Goal: Information Seeking & Learning: Learn about a topic

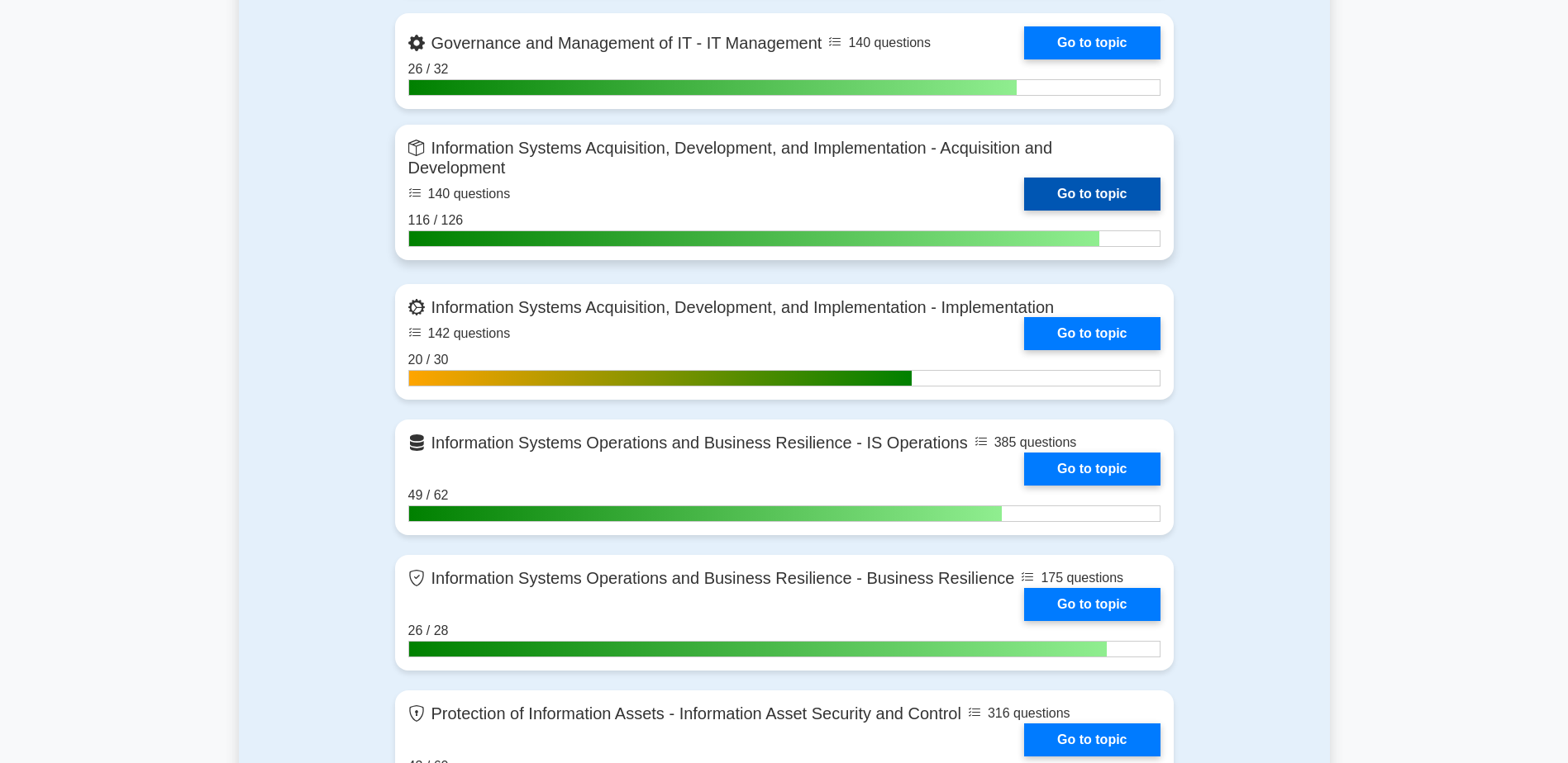
scroll to position [1157, 0]
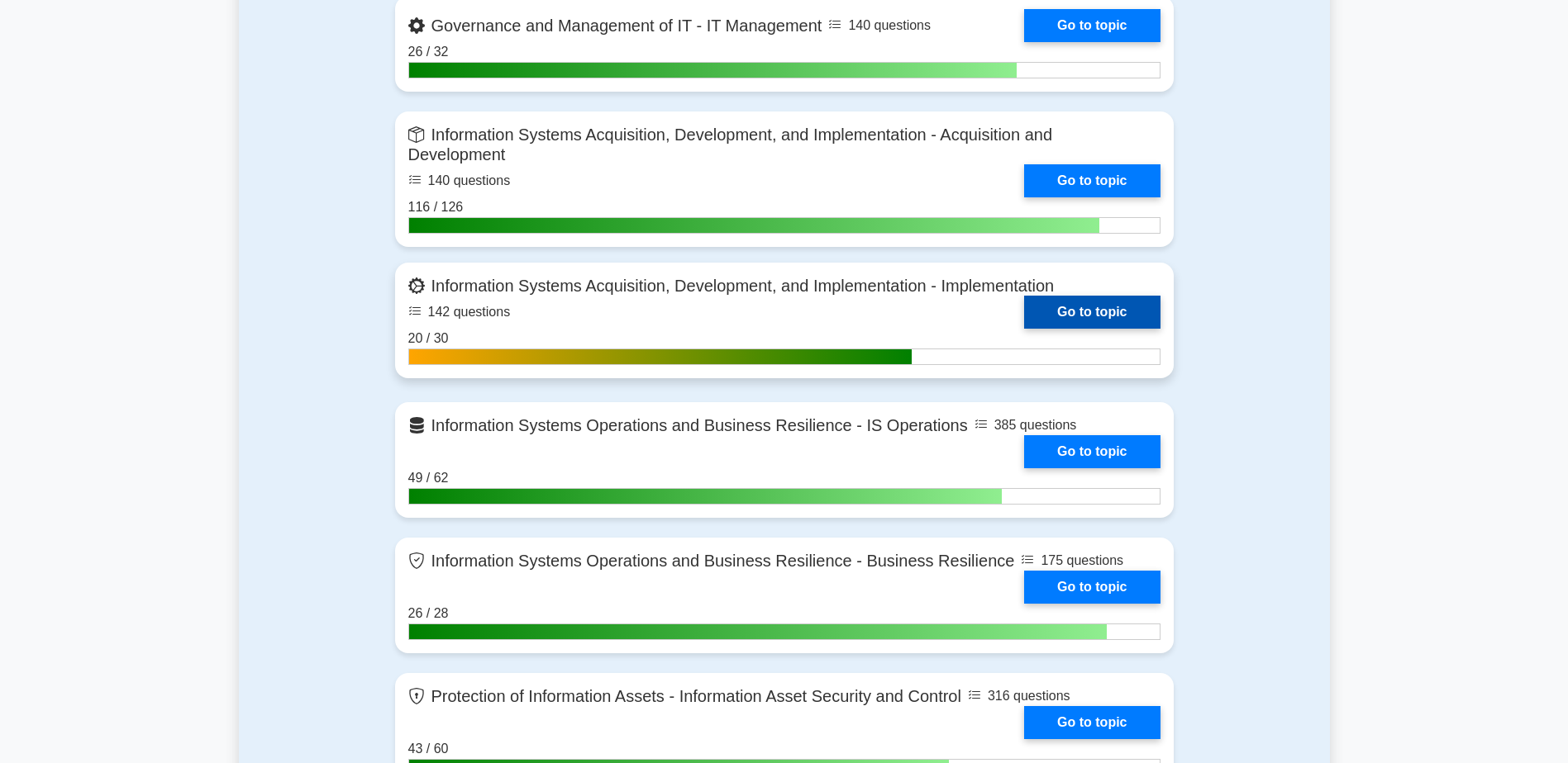
click at [1130, 309] on link "Go to topic" at bounding box center [1091, 311] width 135 height 33
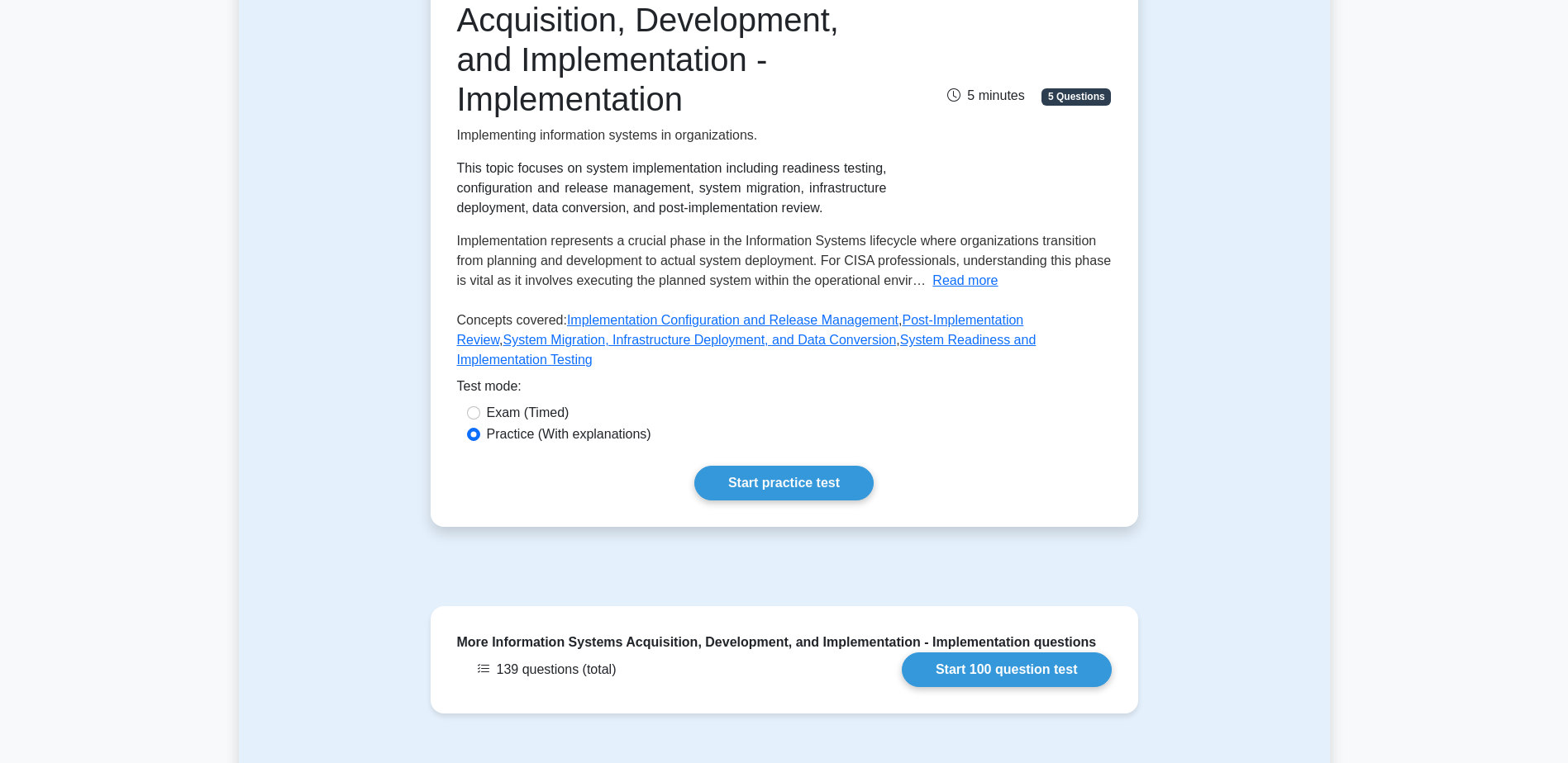
scroll to position [490, 0]
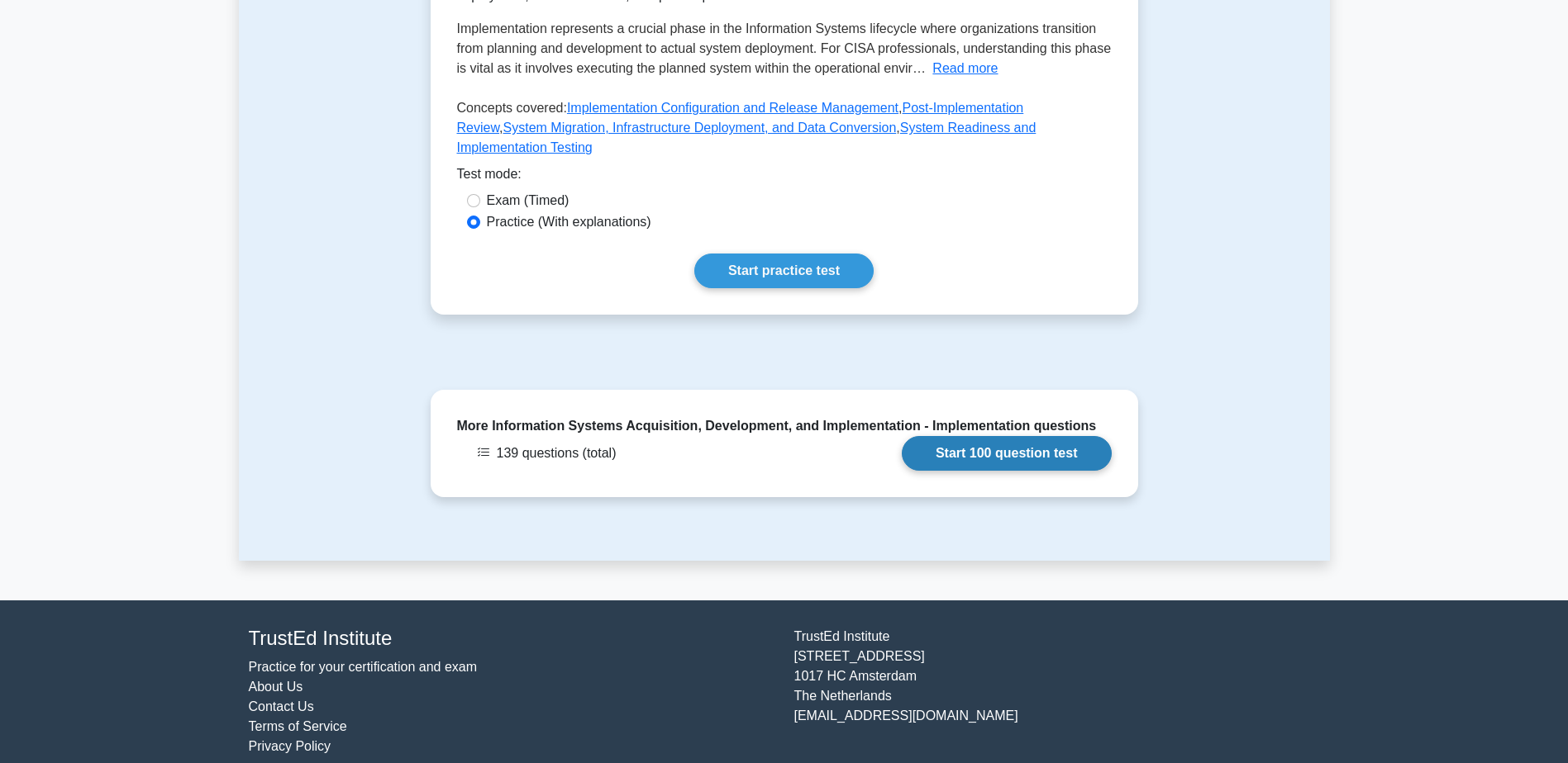
click at [1063, 436] on link "Start 100 question test" at bounding box center [1007, 453] width 210 height 34
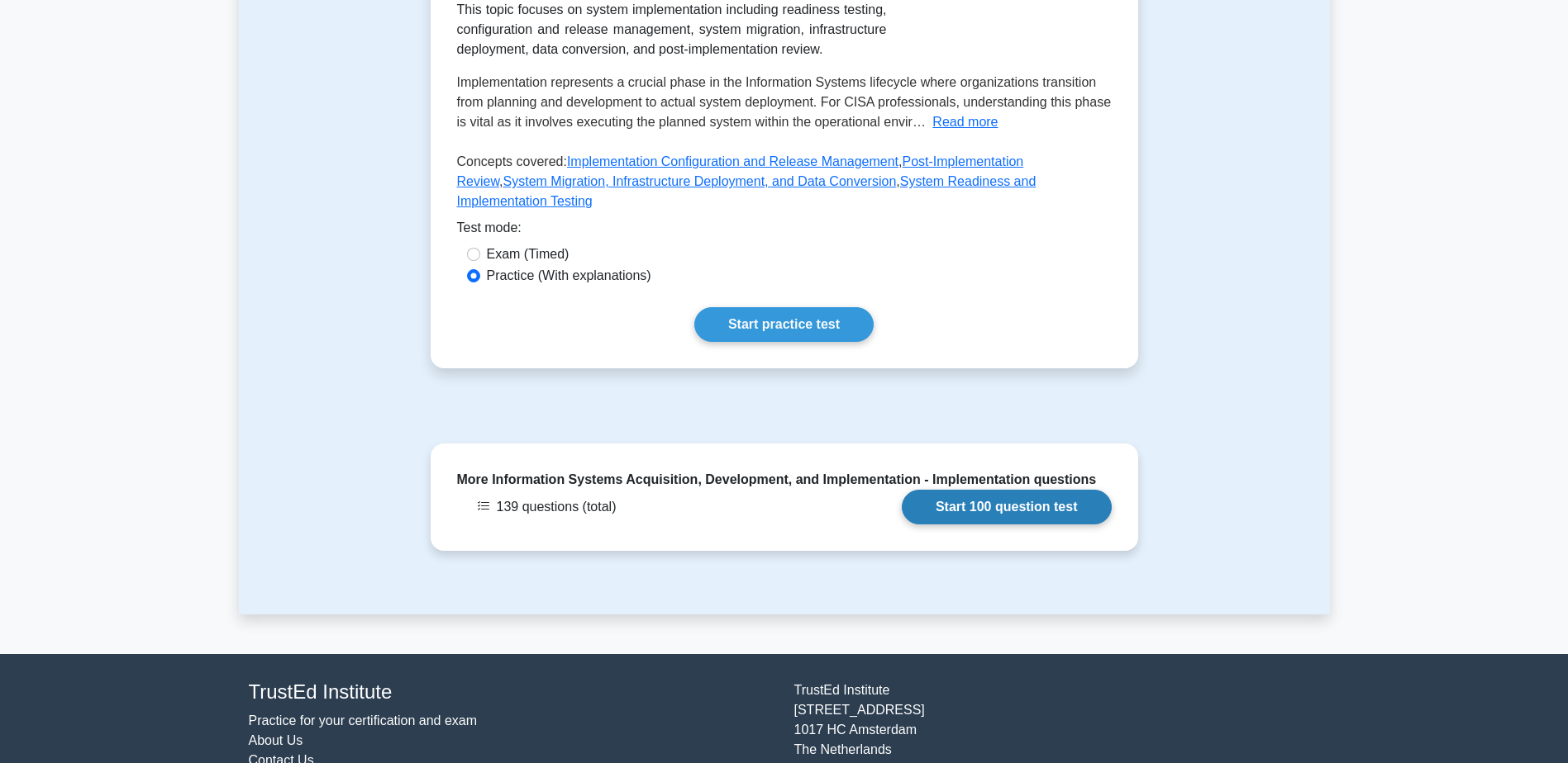
scroll to position [407, 0]
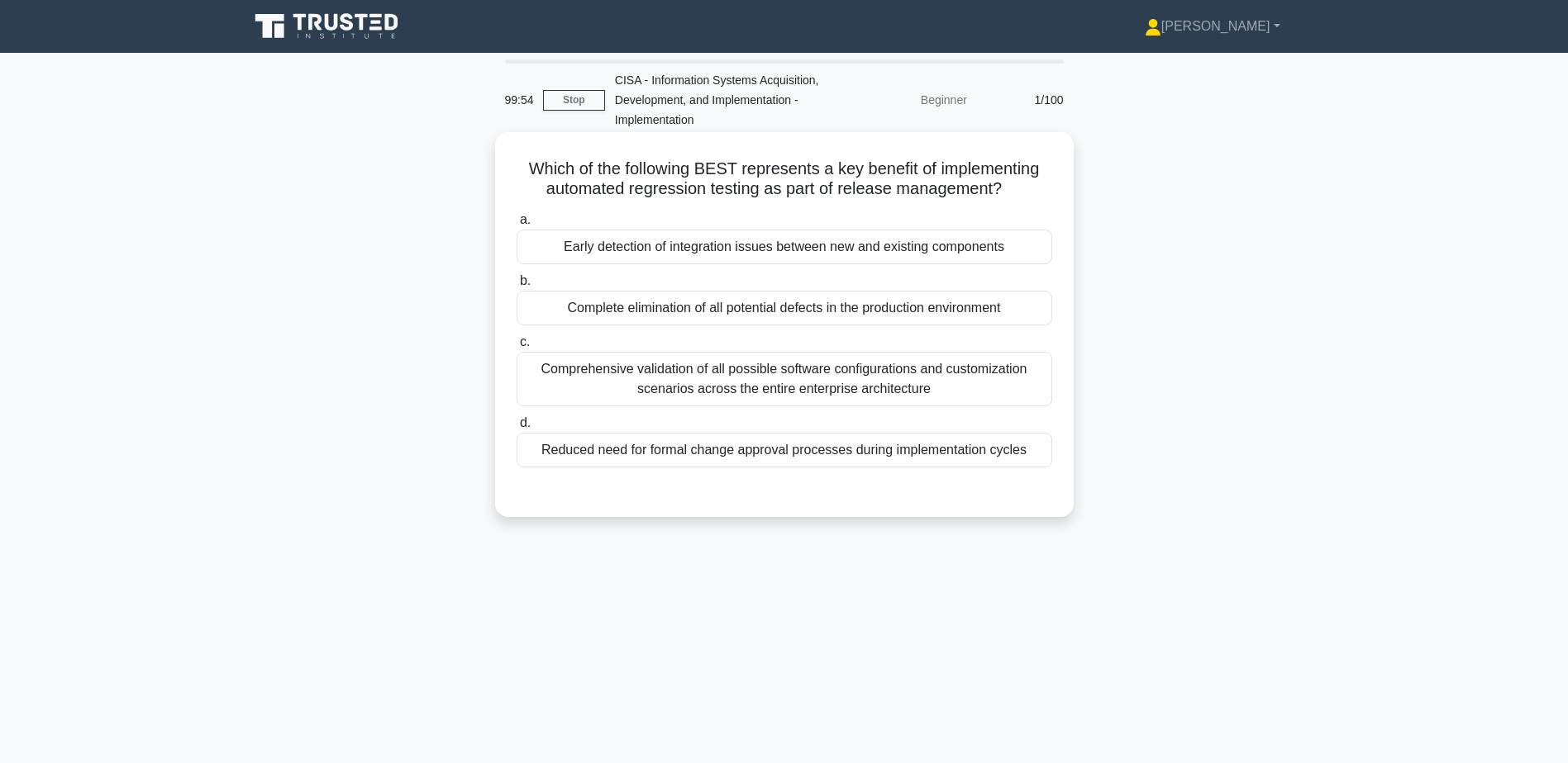
click at [974, 254] on div "Early detection of integration issues between new and existing components" at bounding box center [784, 247] width 536 height 34
click at [517, 226] on input "a. Early detection of integration issues between new and existing components" at bounding box center [517, 220] width 0 height 11
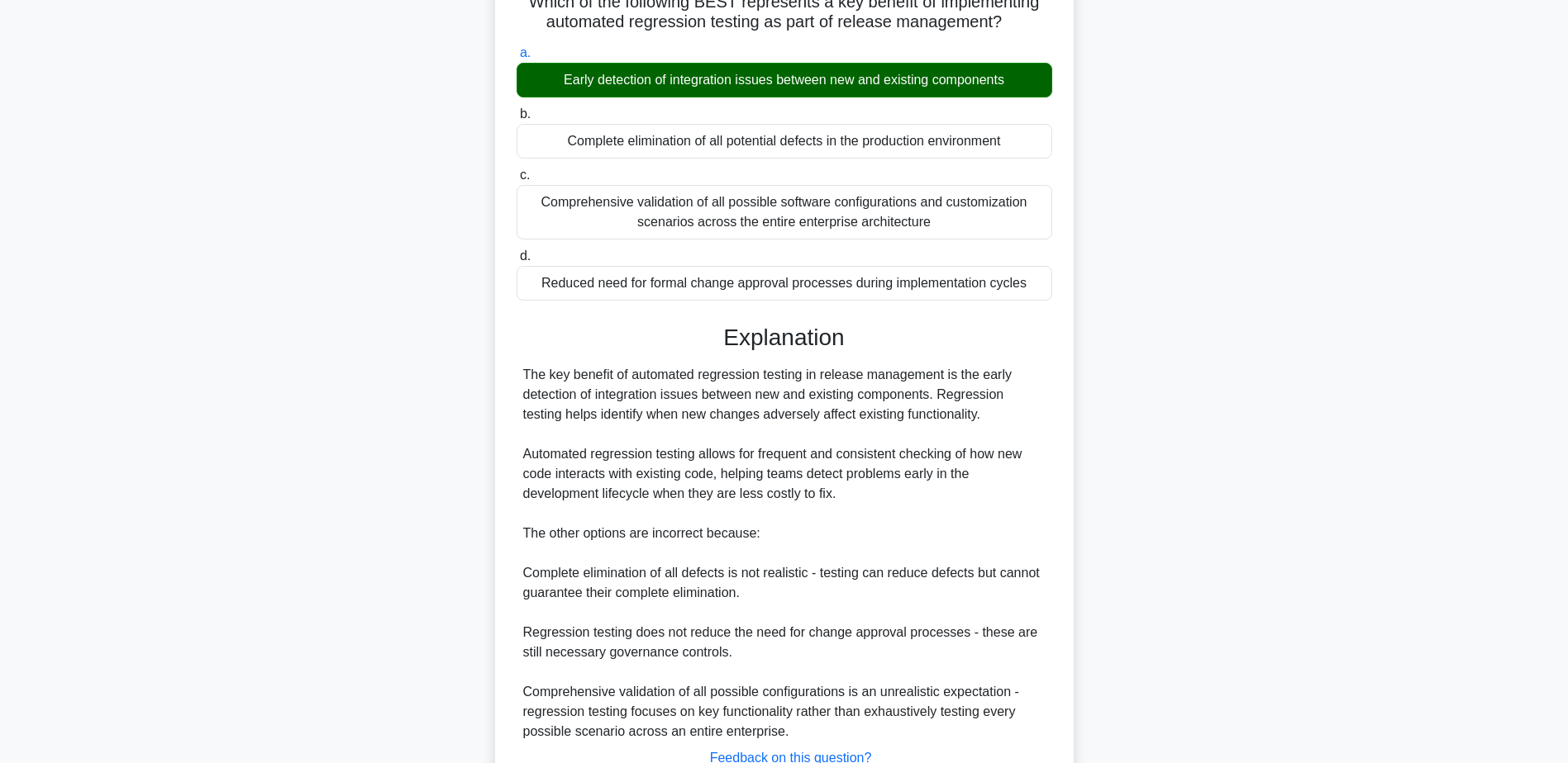
scroll to position [295, 0]
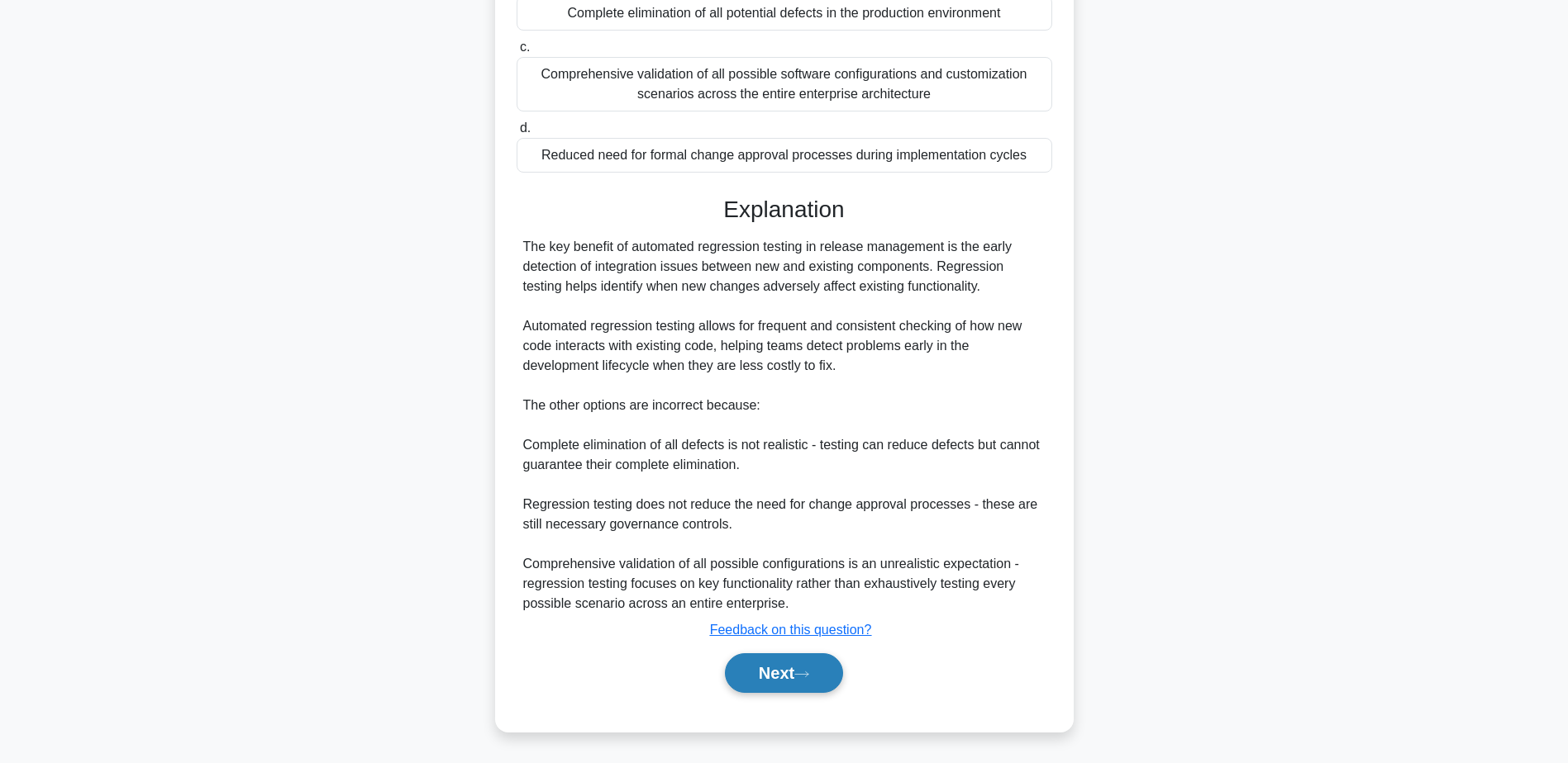
click at [803, 675] on icon at bounding box center [802, 674] width 13 height 5
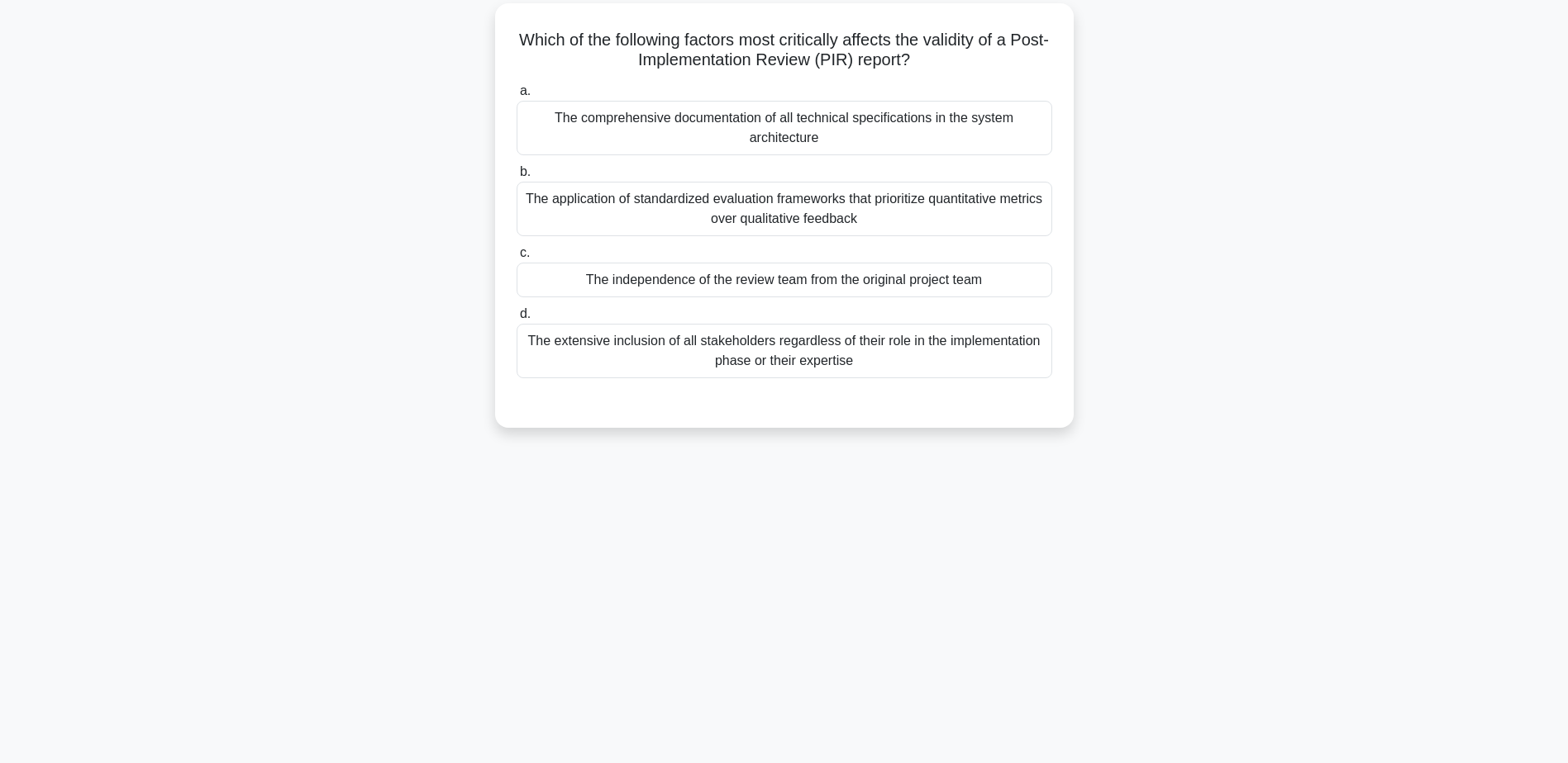
click at [903, 289] on div "The independence of the review team from the original project team" at bounding box center [784, 280] width 536 height 34
click at [517, 259] on input "c. The independence of the review team from the original project team" at bounding box center [517, 253] width 0 height 11
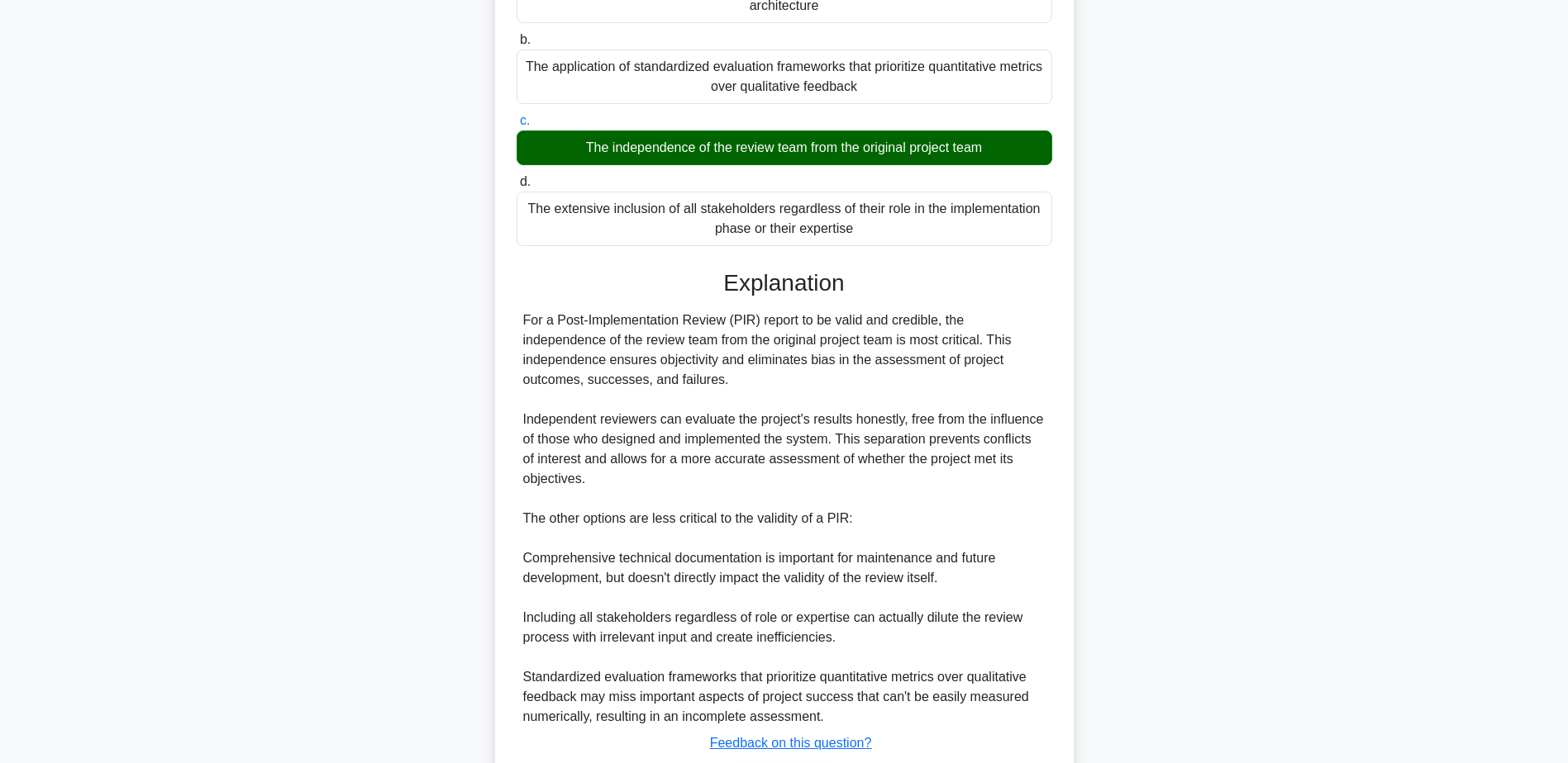
scroll to position [375, 0]
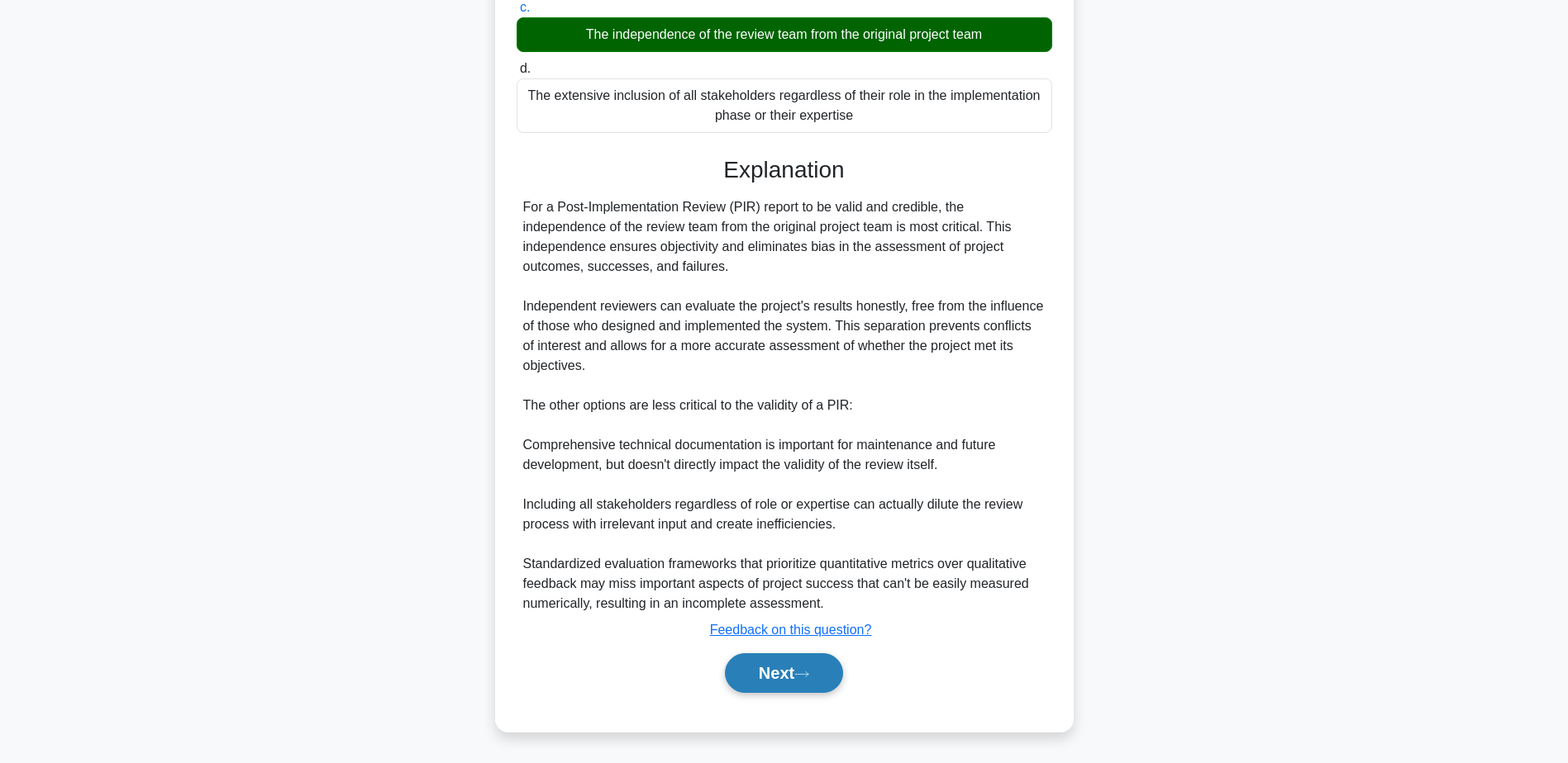
click at [794, 677] on button "Next" at bounding box center [784, 672] width 118 height 39
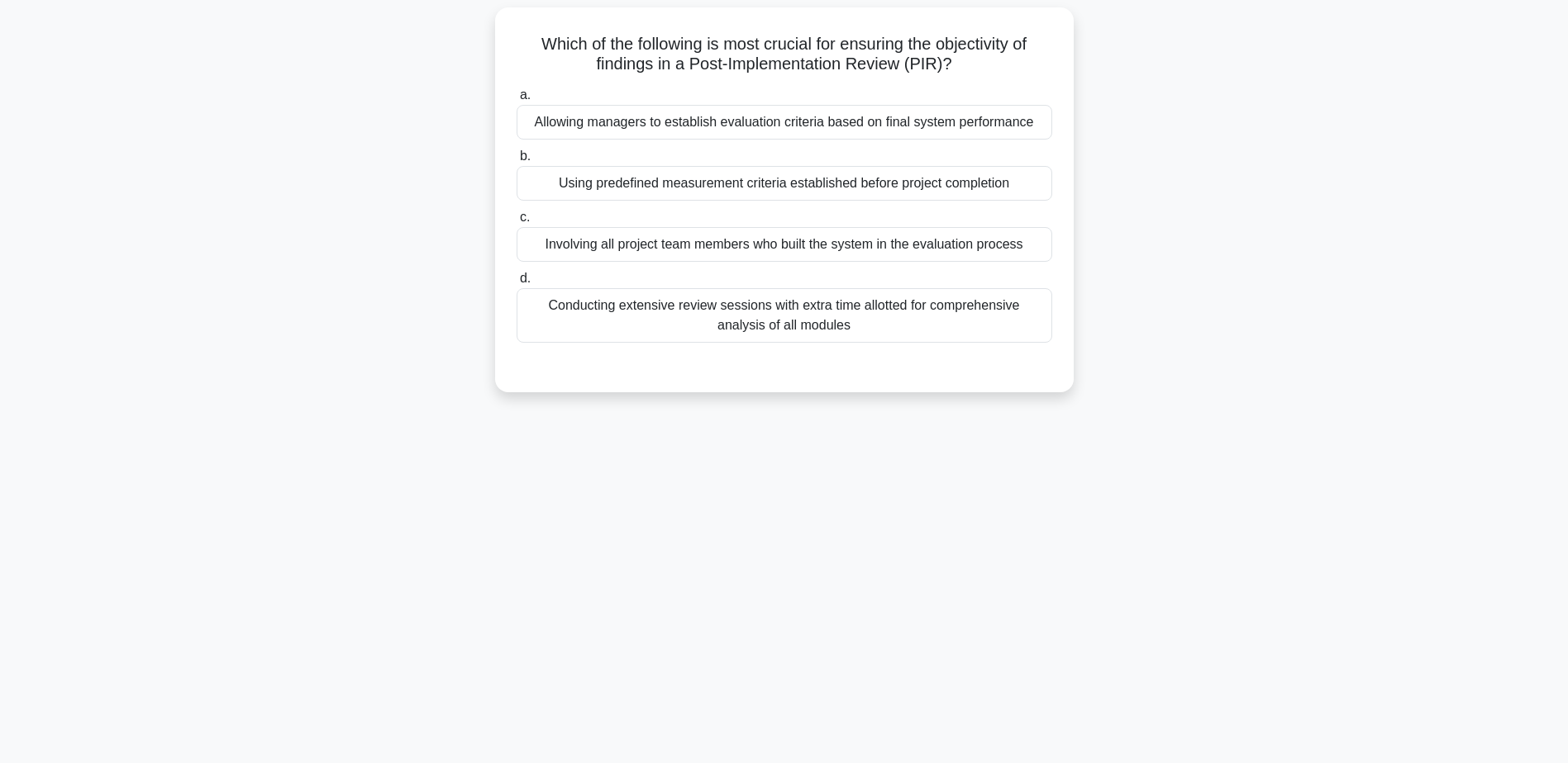
scroll to position [129, 0]
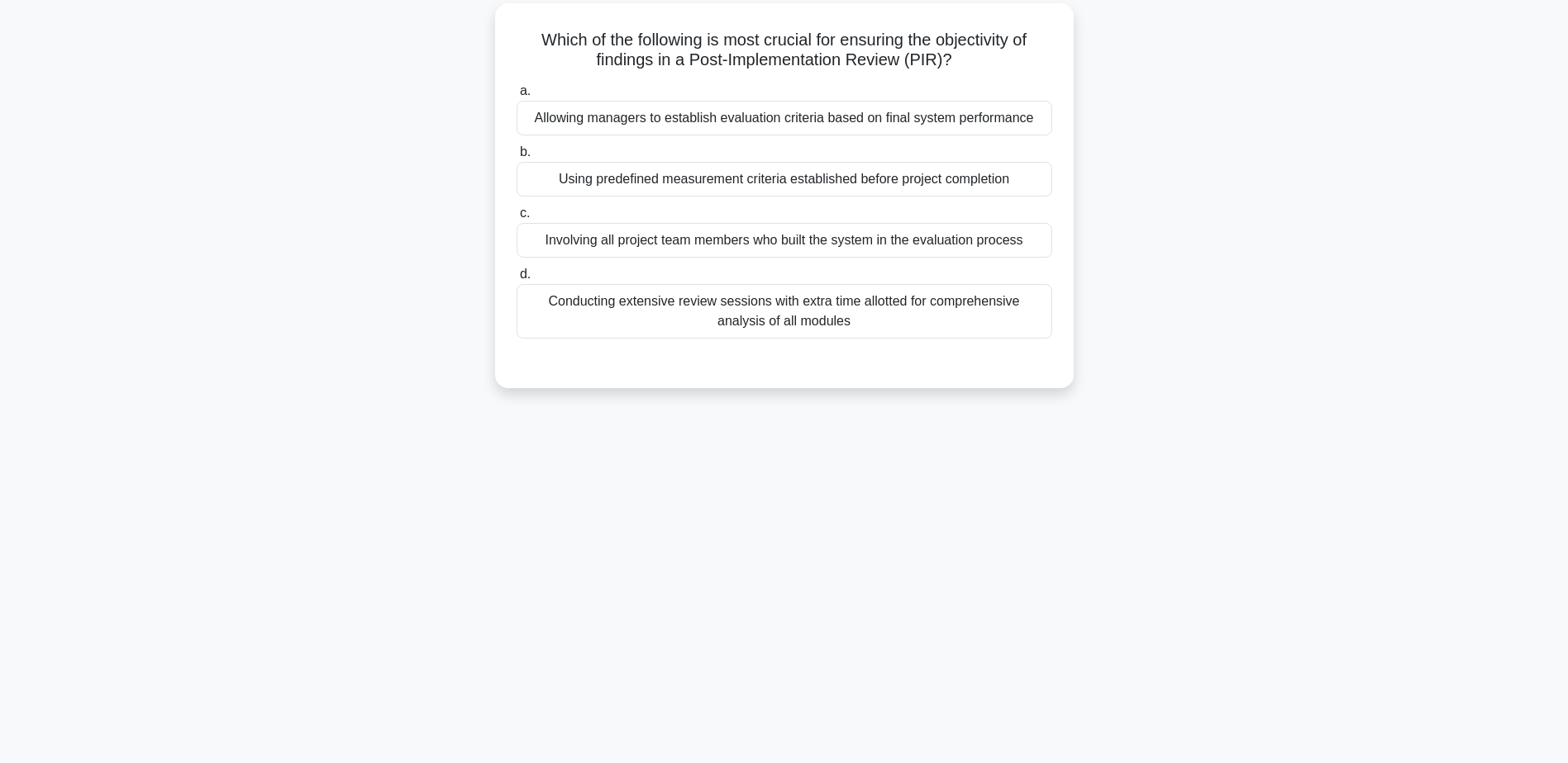
click at [939, 182] on div "Using predefined measurement criteria established before project completion" at bounding box center [784, 179] width 536 height 34
click at [517, 158] on input "b. Using predefined measurement criteria established before project completion" at bounding box center [517, 152] width 0 height 11
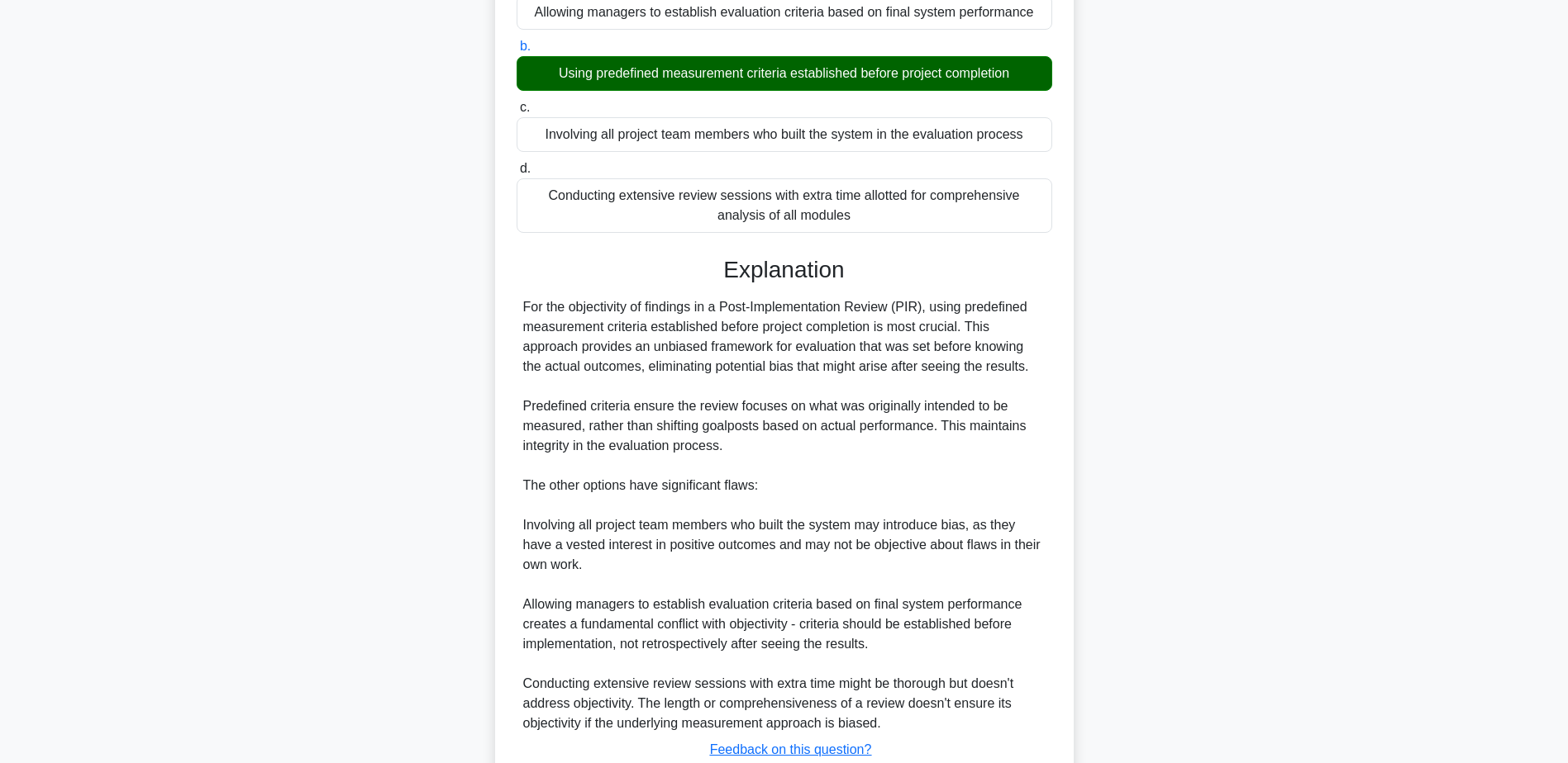
scroll to position [355, 0]
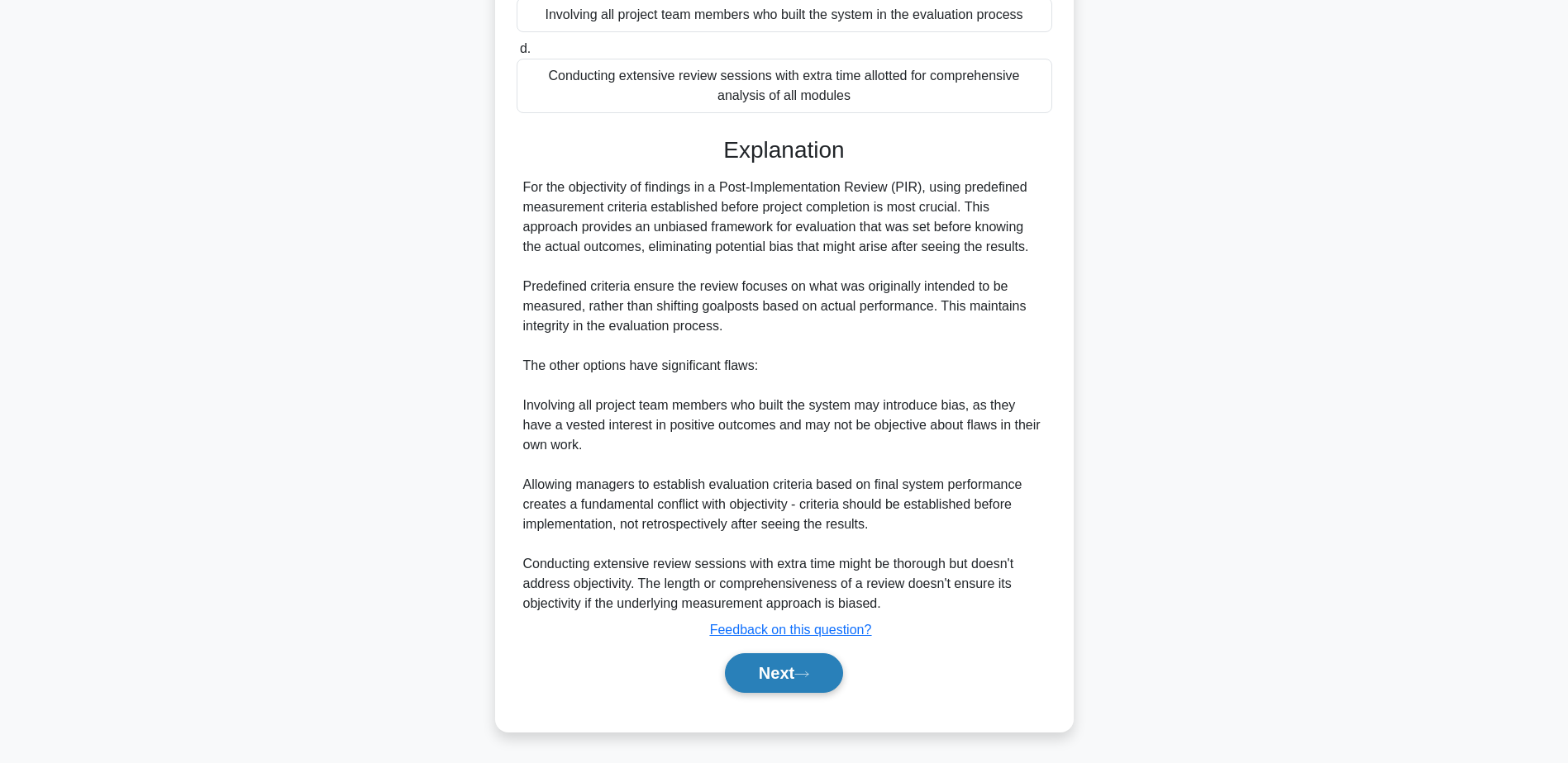
click at [779, 666] on button "Next" at bounding box center [784, 672] width 118 height 39
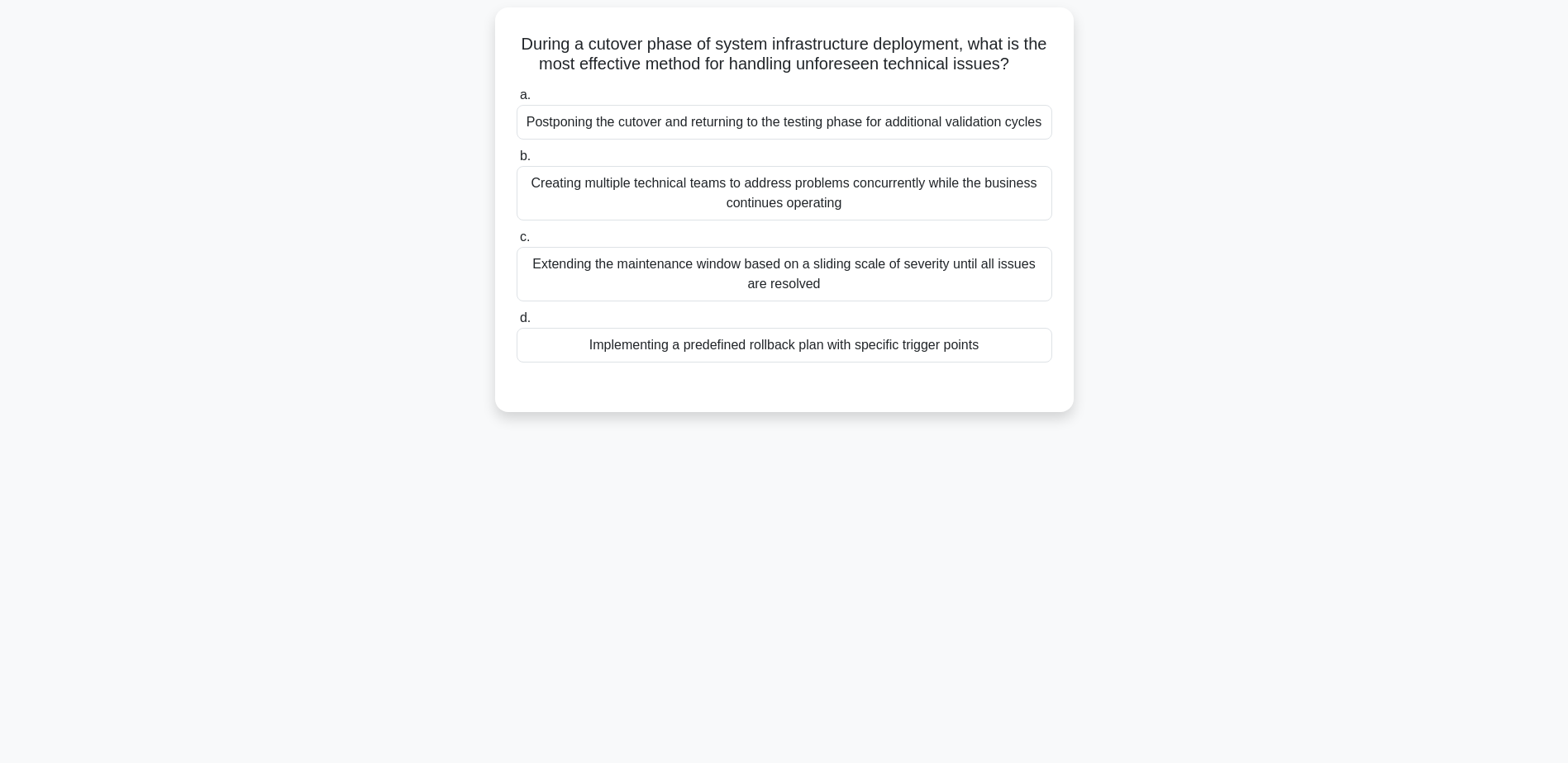
scroll to position [129, 0]
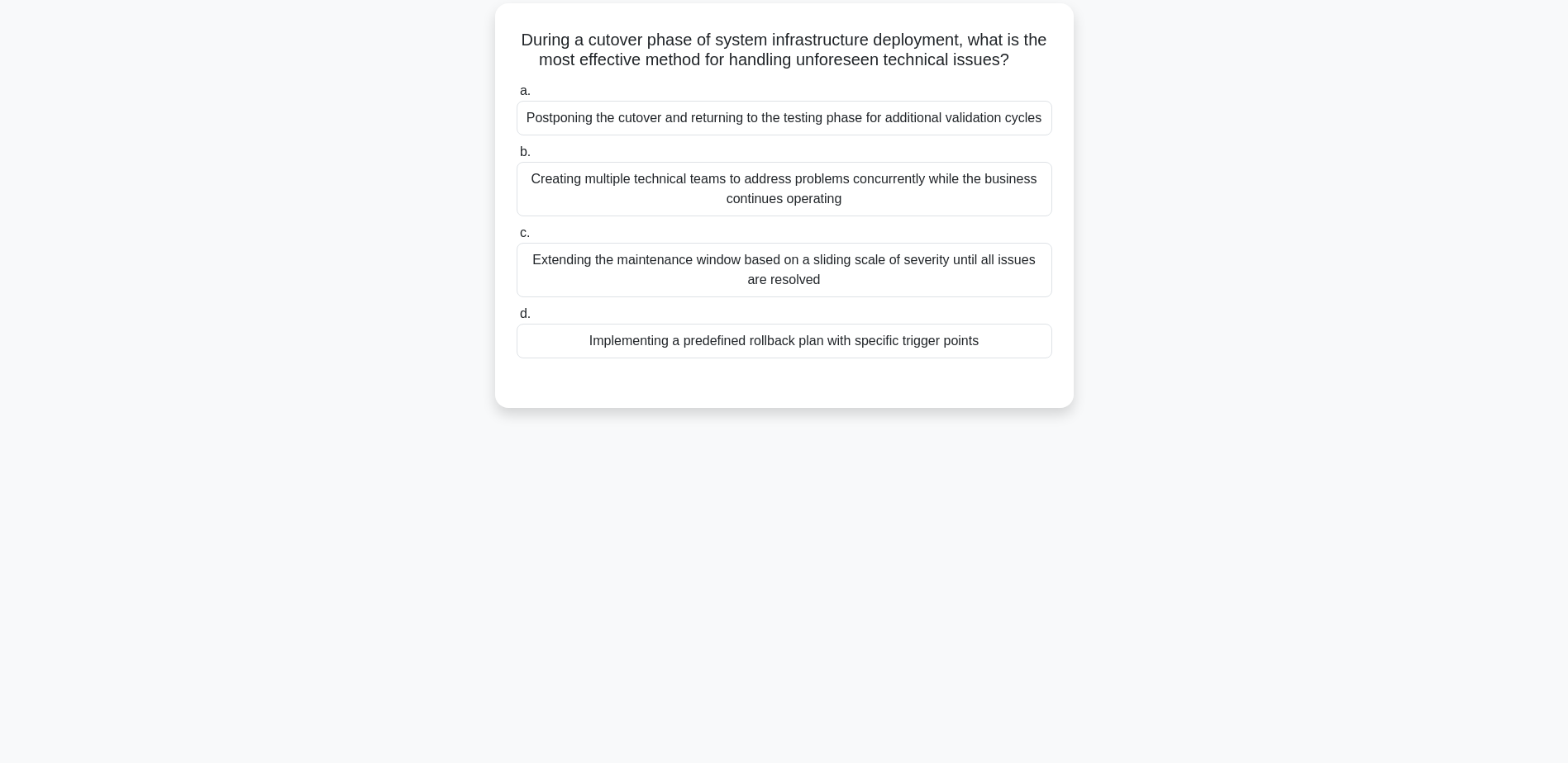
click at [773, 336] on div "Implementing a predefined rollback plan with specific trigger points" at bounding box center [784, 341] width 536 height 34
click at [517, 320] on input "d. Implementing a predefined rollback plan with specific trigger points" at bounding box center [517, 314] width 0 height 11
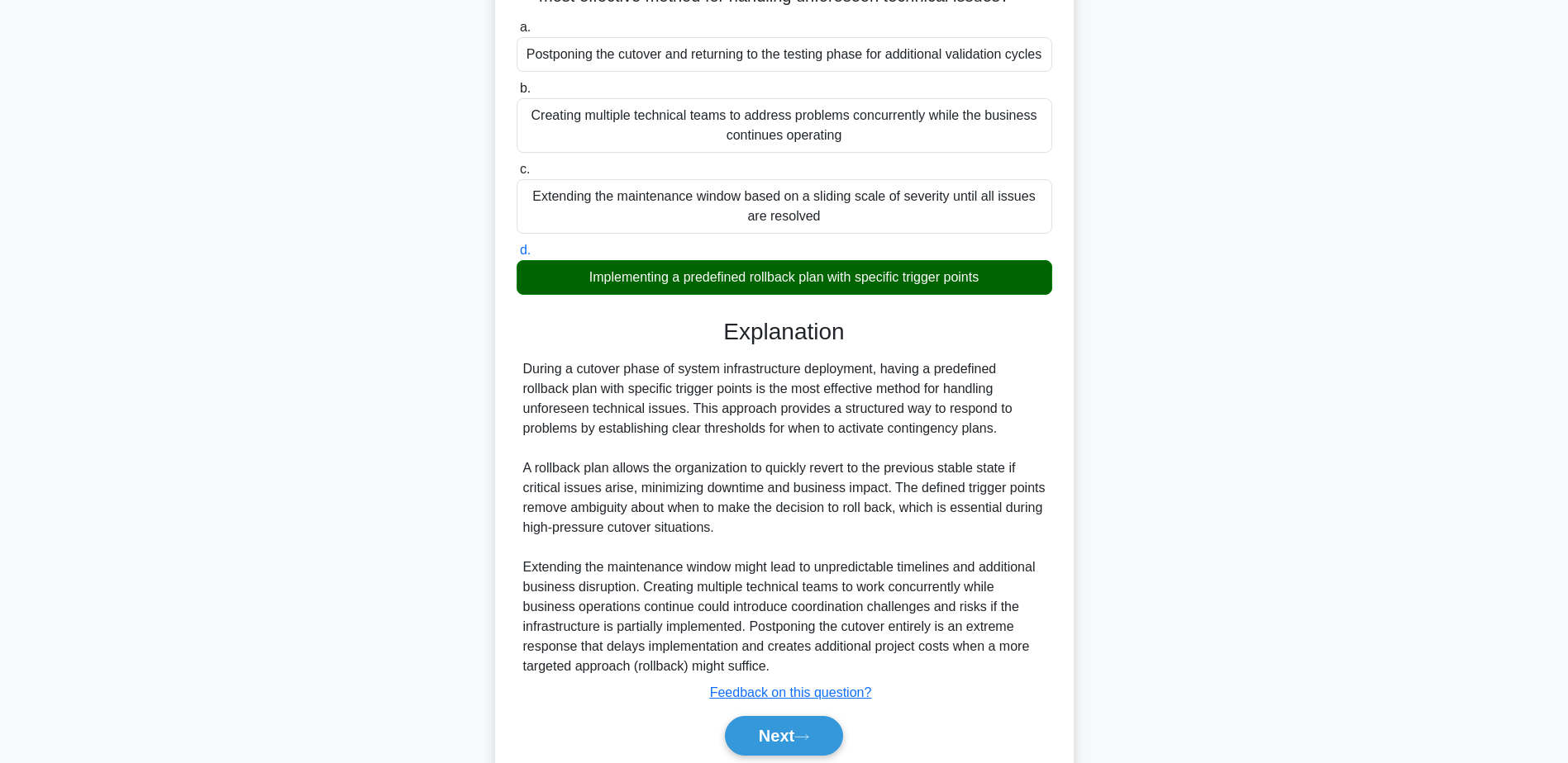
scroll to position [256, 0]
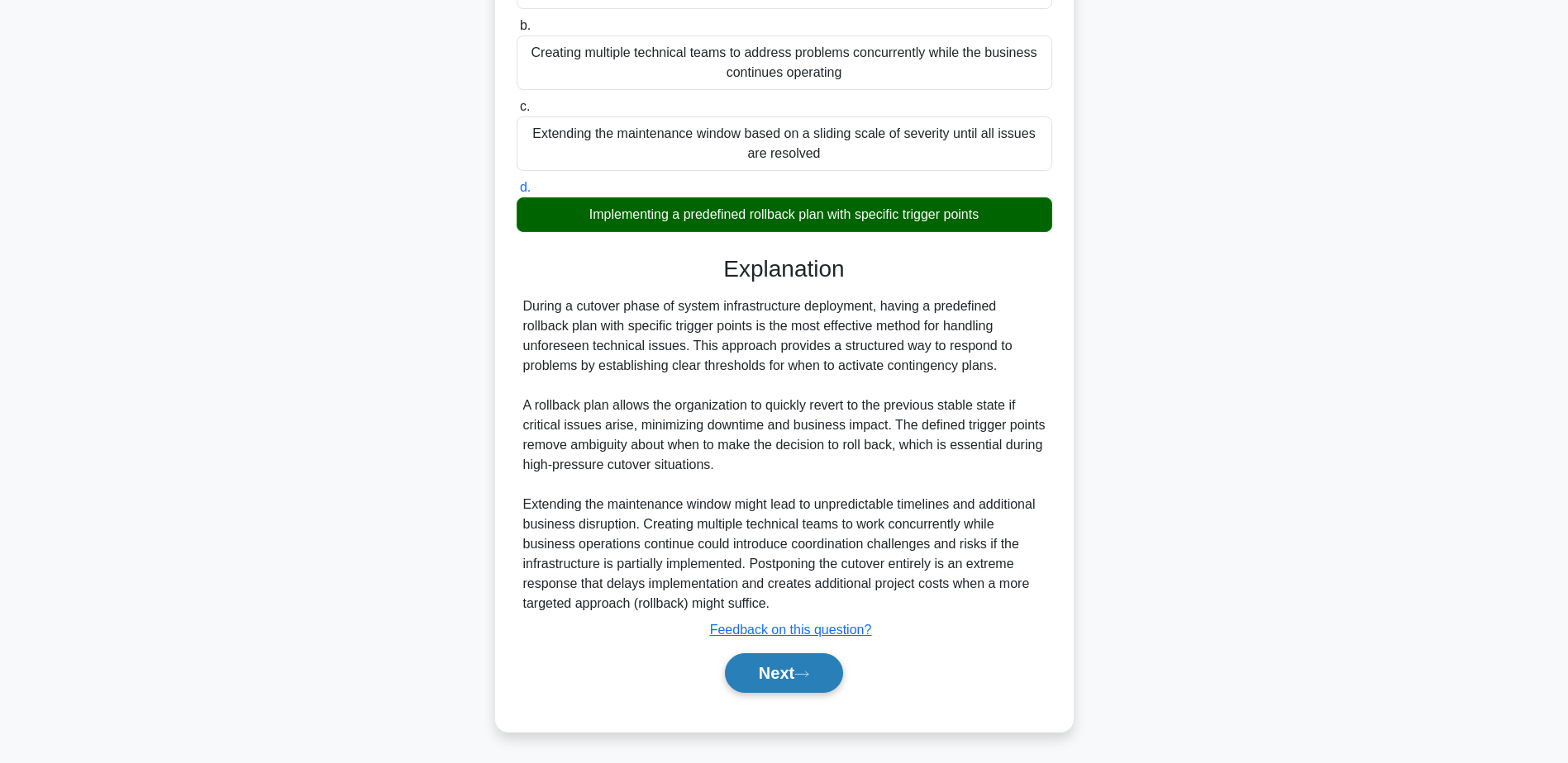
click at [747, 658] on button "Next" at bounding box center [784, 672] width 118 height 39
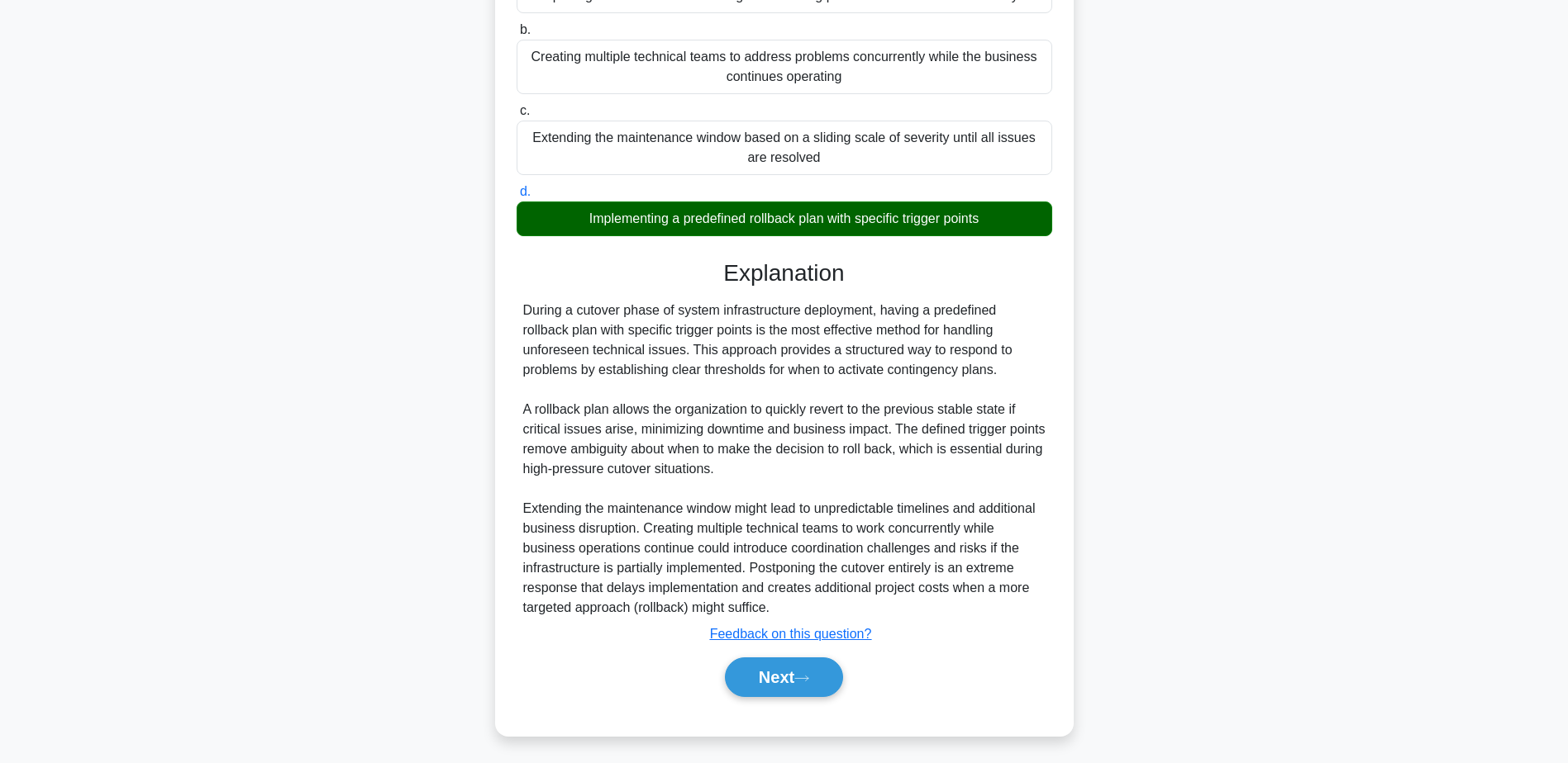
scroll to position [129, 0]
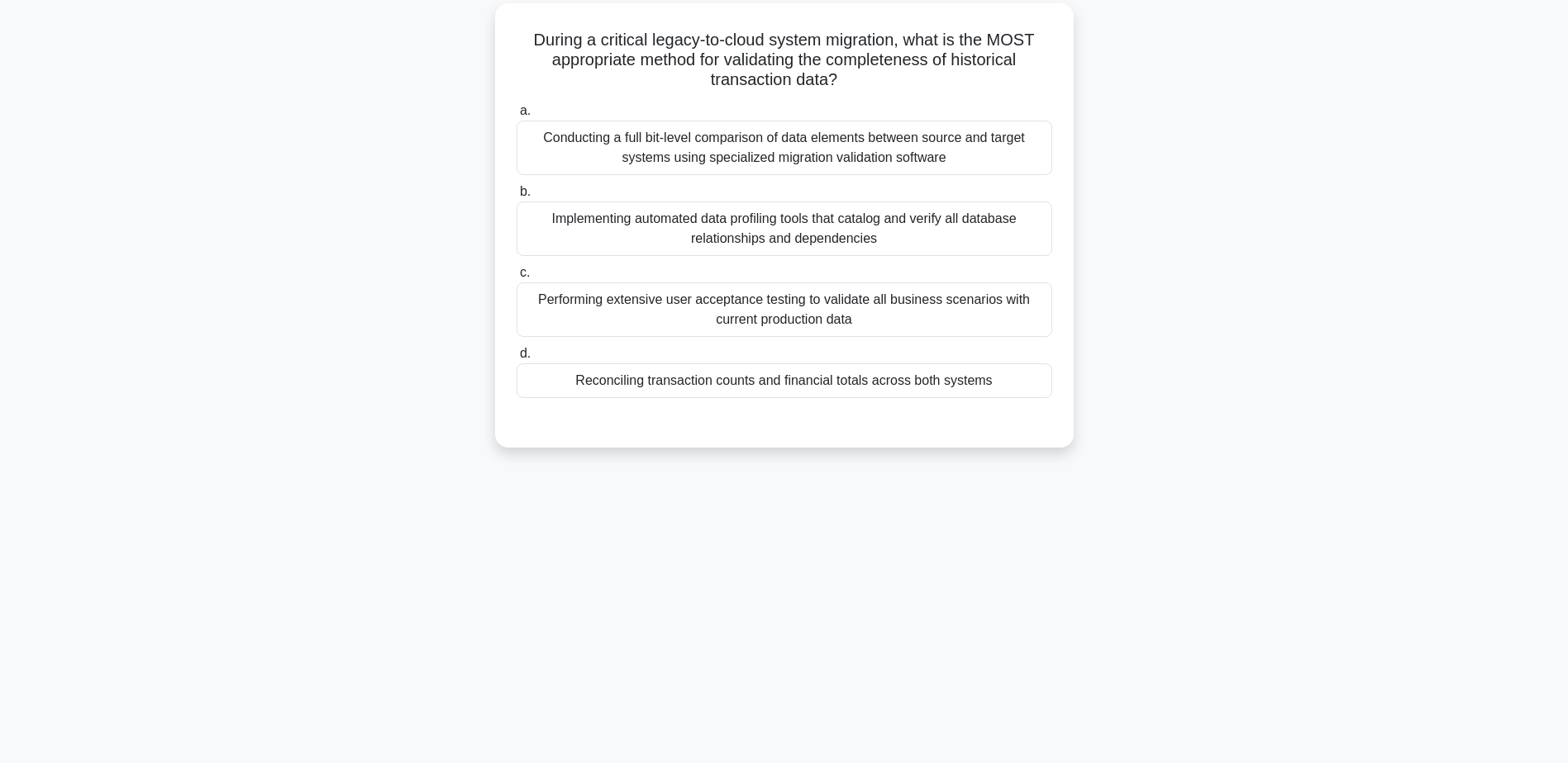
click at [808, 381] on div "Reconciling transaction counts and financial totals across both systems" at bounding box center [784, 380] width 536 height 34
click at [517, 359] on input "d. Reconciling transaction counts and financial totals across both systems" at bounding box center [517, 353] width 0 height 11
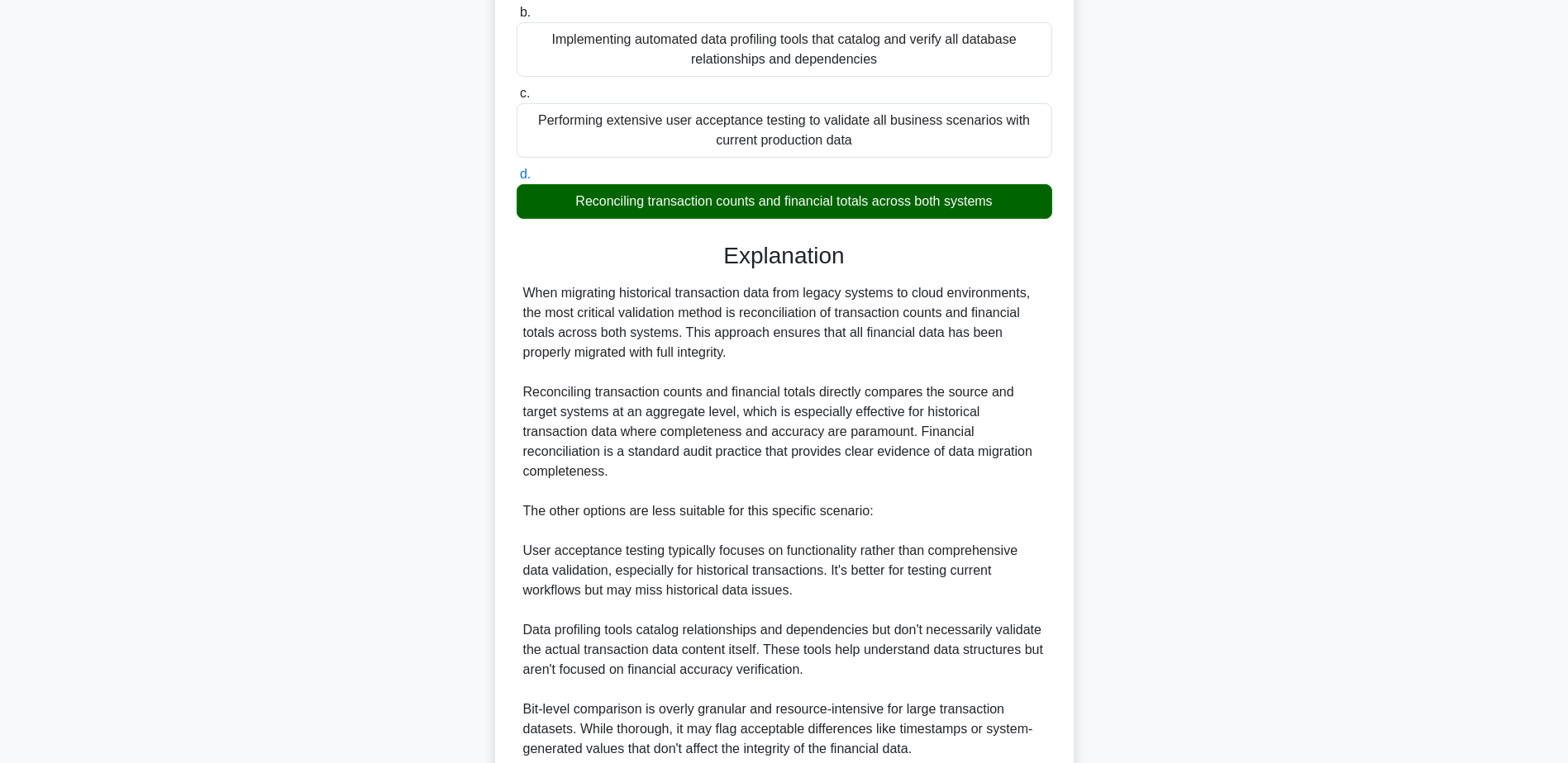
scroll to position [435, 0]
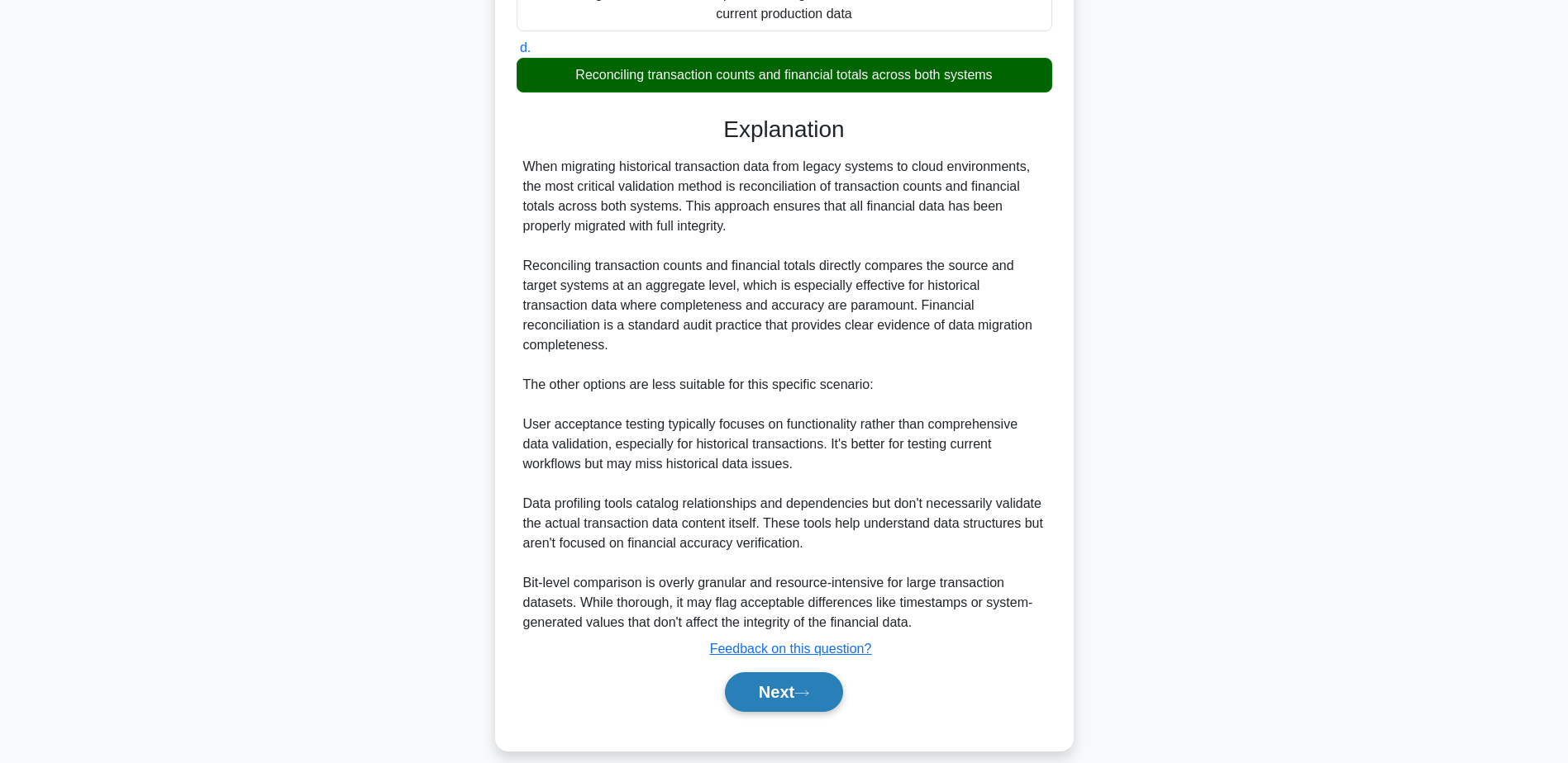
click at [804, 672] on button "Next" at bounding box center [784, 692] width 118 height 39
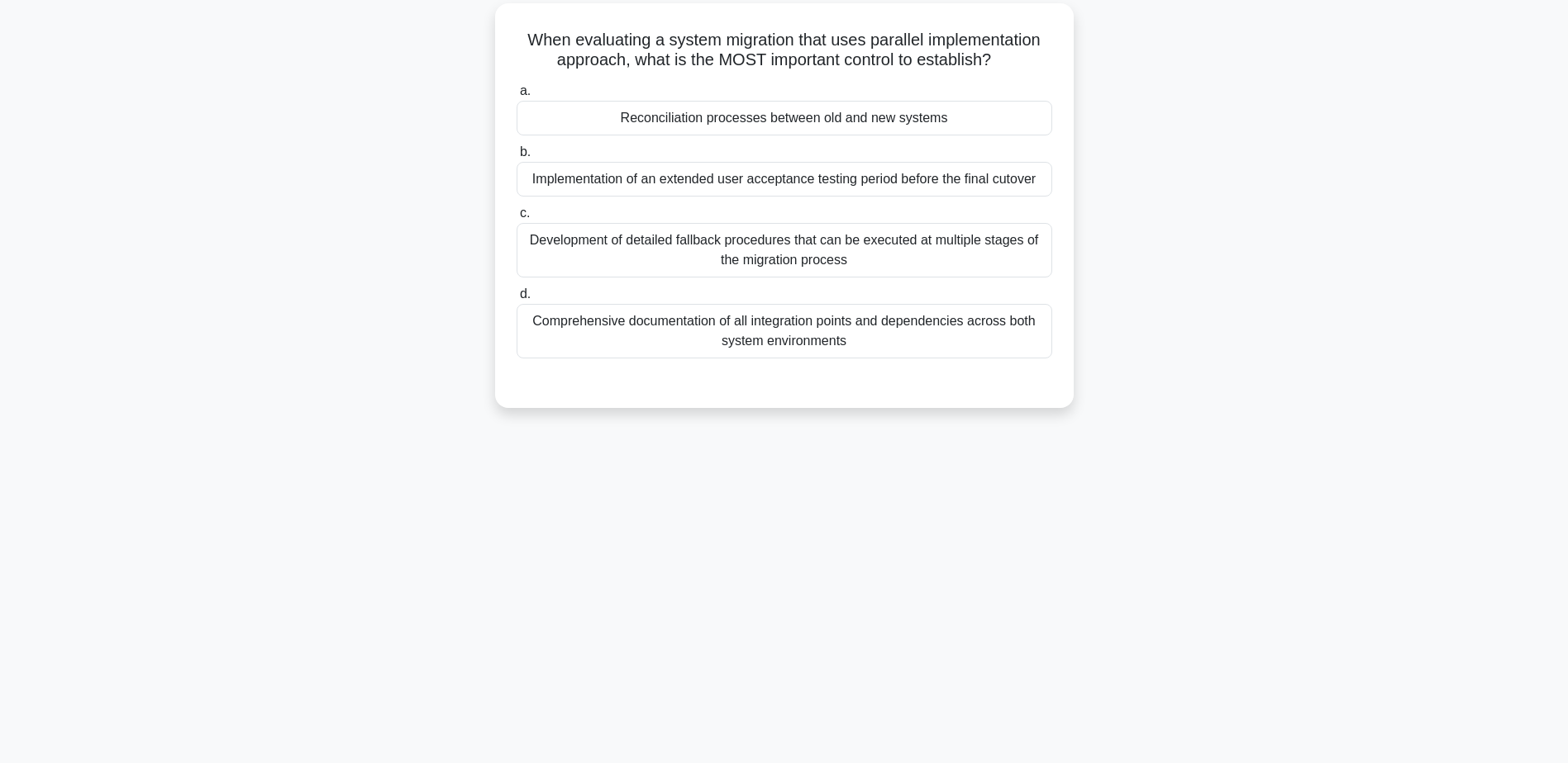
drag, startPoint x: 814, startPoint y: 118, endPoint x: 834, endPoint y: 132, distance: 24.4
click at [813, 119] on div "Reconciliation processes between old and new systems" at bounding box center [784, 118] width 536 height 34
click at [517, 97] on input "a. Reconciliation processes between old and new systems" at bounding box center [517, 91] width 0 height 11
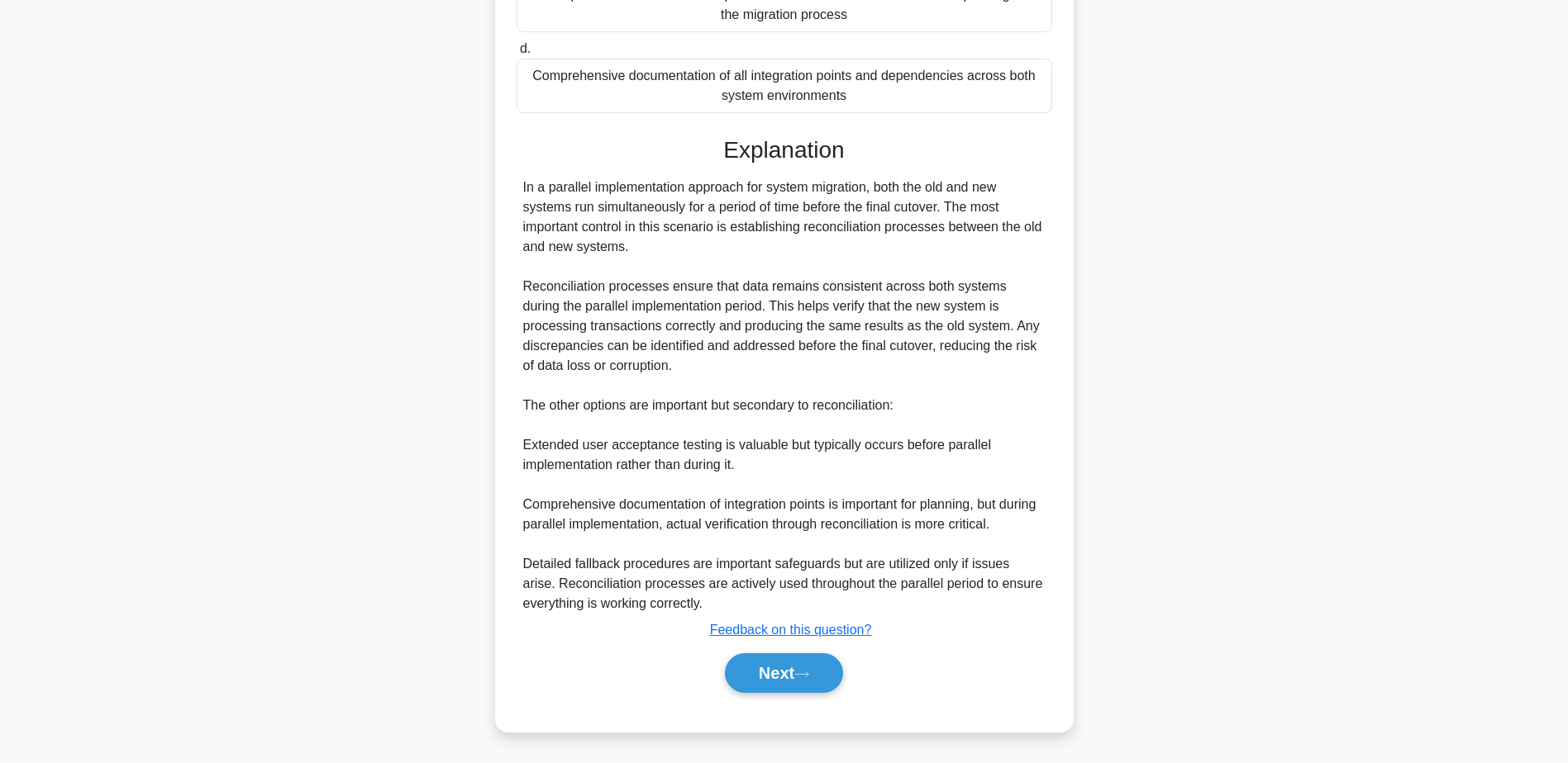
scroll to position [375, 0]
drag, startPoint x: 768, startPoint y: 676, endPoint x: 875, endPoint y: 650, distance: 110.1
click at [768, 674] on button "Next" at bounding box center [784, 672] width 118 height 39
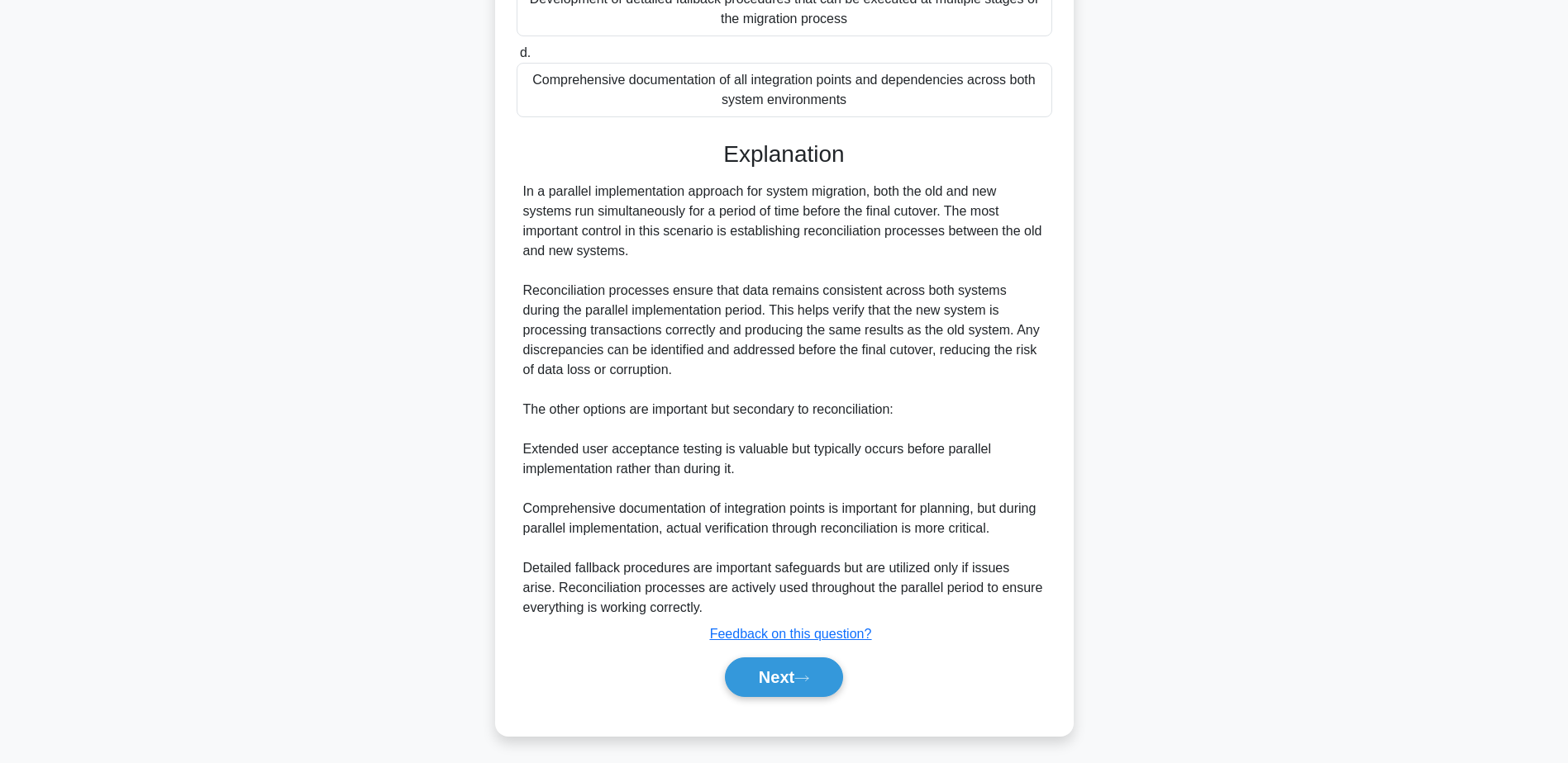
scroll to position [129, 0]
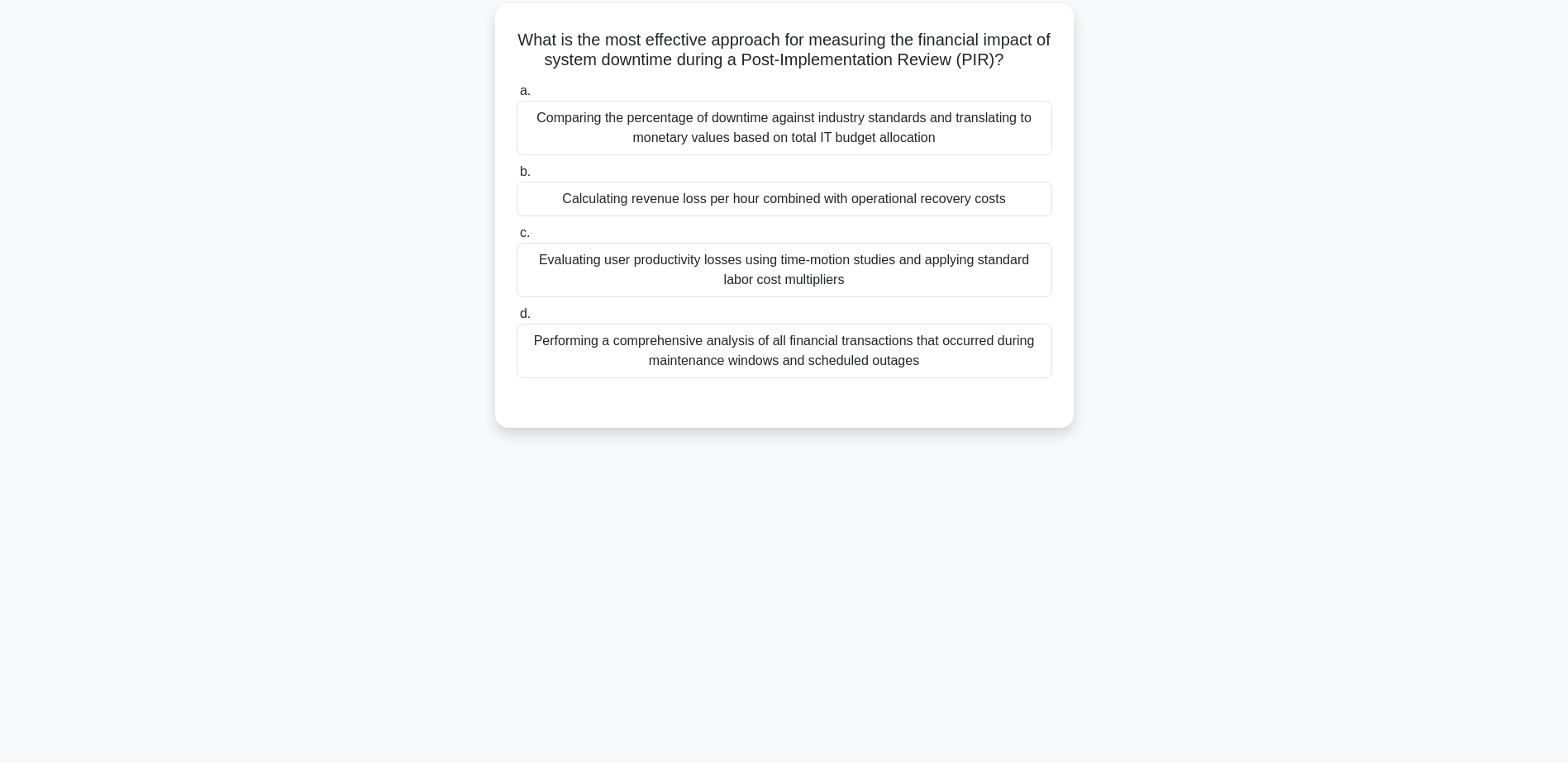
click at [791, 196] on div "Calculating revenue loss per hour combined with operational recovery costs" at bounding box center [784, 198] width 536 height 34
click at [517, 178] on input "b. Calculating revenue loss per hour combined with operational recovery costs" at bounding box center [517, 172] width 0 height 11
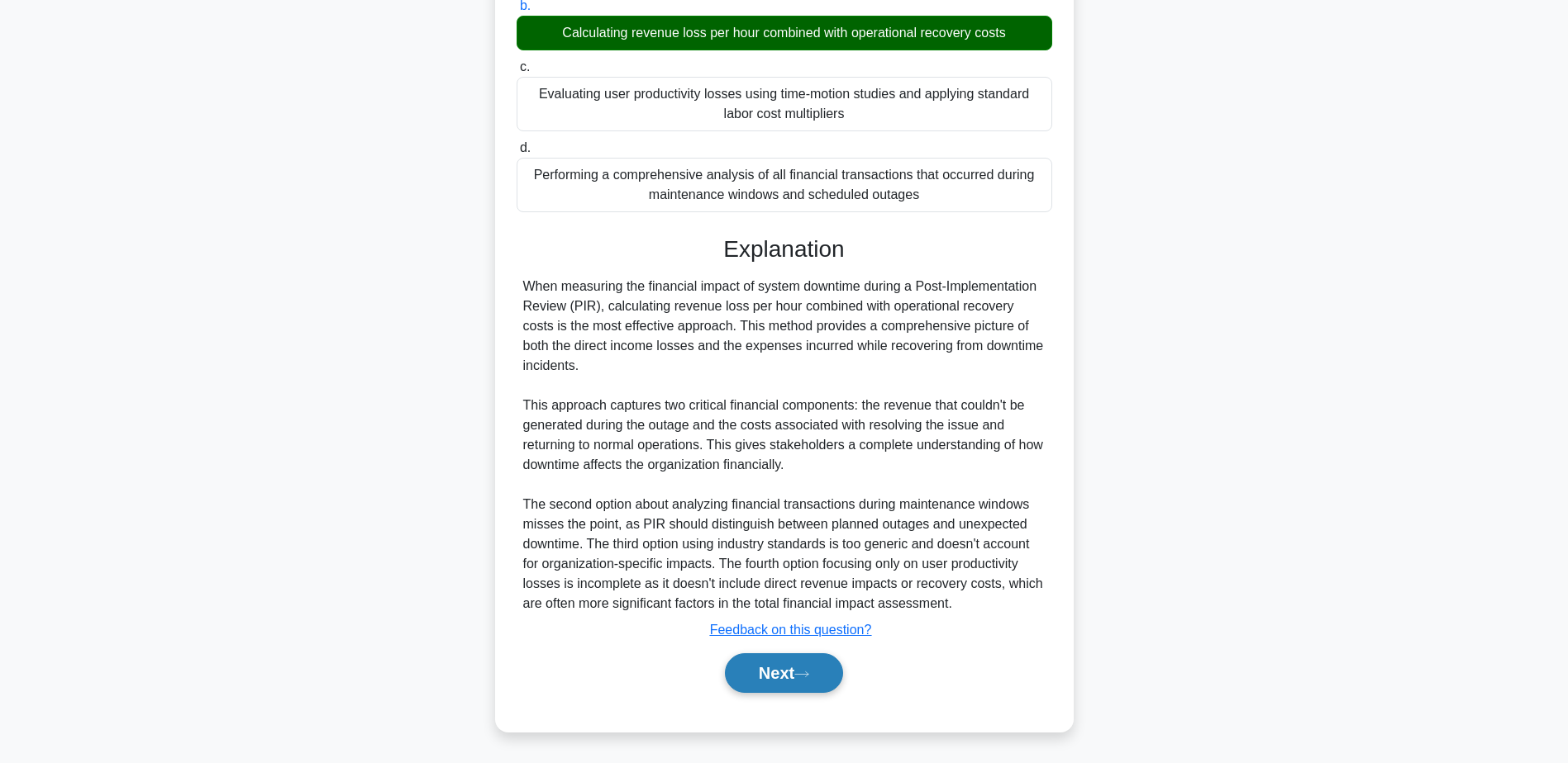
click at [808, 661] on button "Next" at bounding box center [784, 672] width 118 height 39
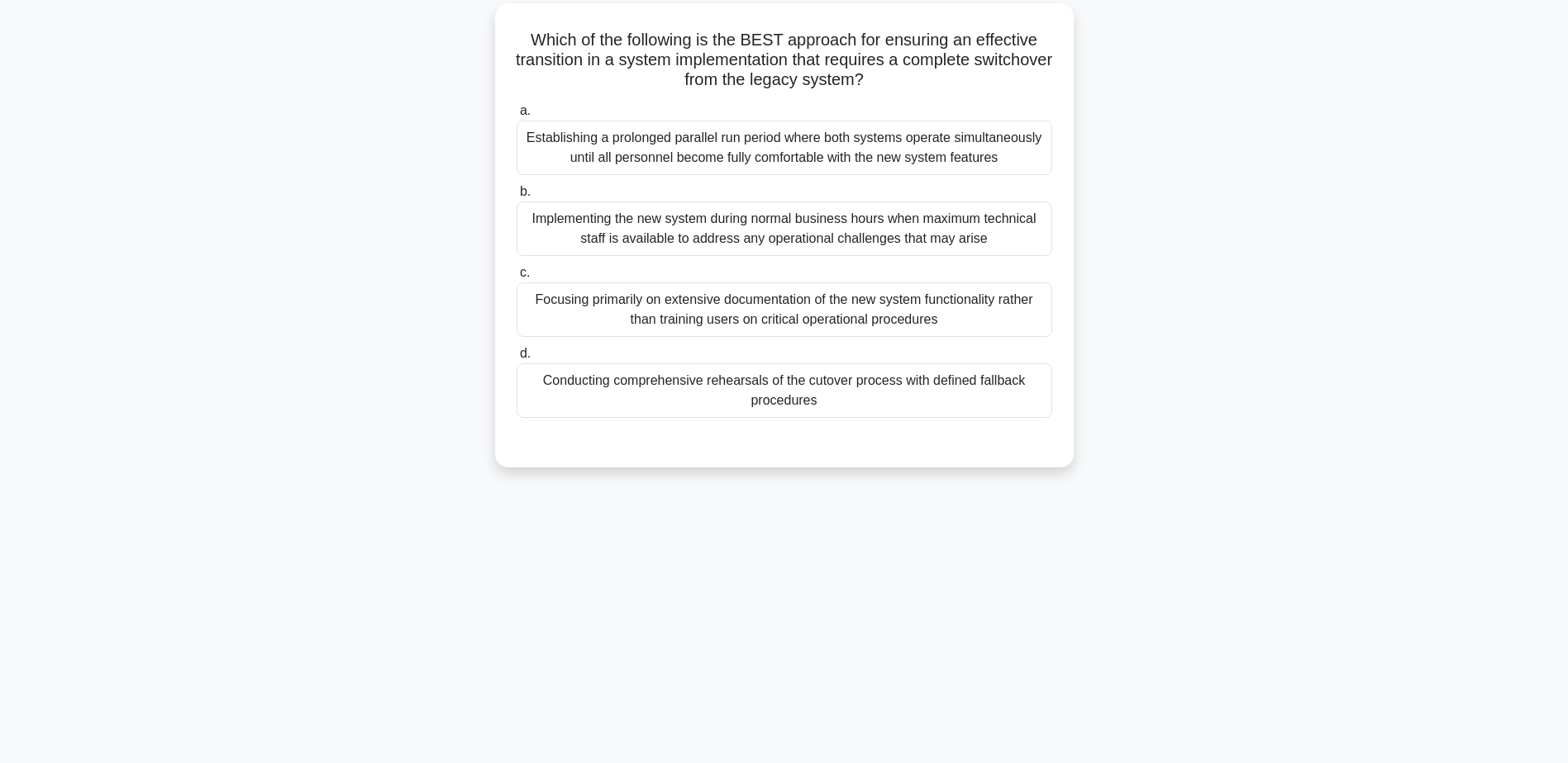
click at [889, 403] on div "Conducting comprehensive rehearsals of the cutover process with defined fallbac…" at bounding box center [784, 390] width 536 height 55
click at [517, 359] on input "d. Conducting comprehensive rehearsals of the cutover process with defined fall…" at bounding box center [517, 353] width 0 height 11
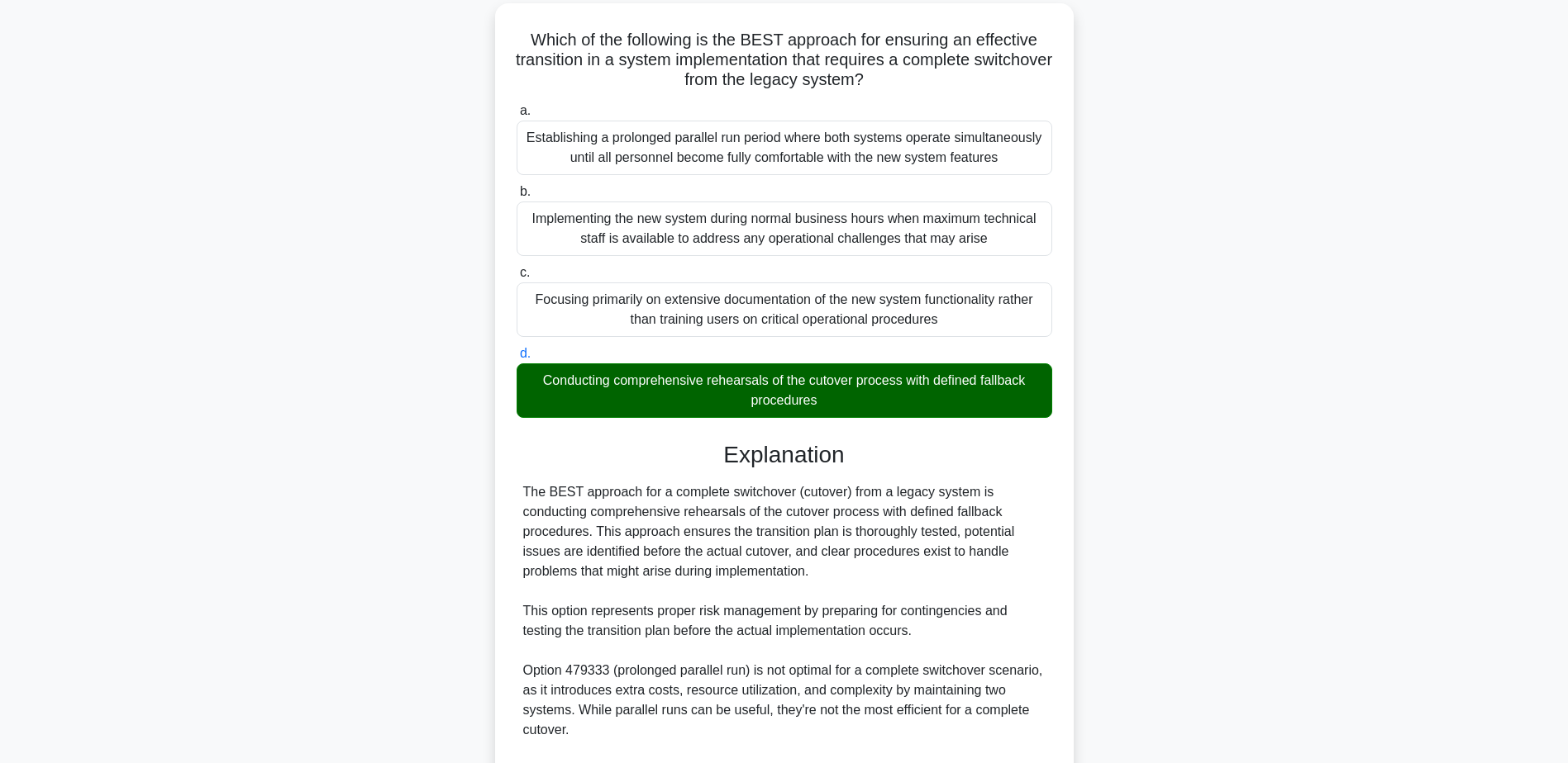
scroll to position [415, 0]
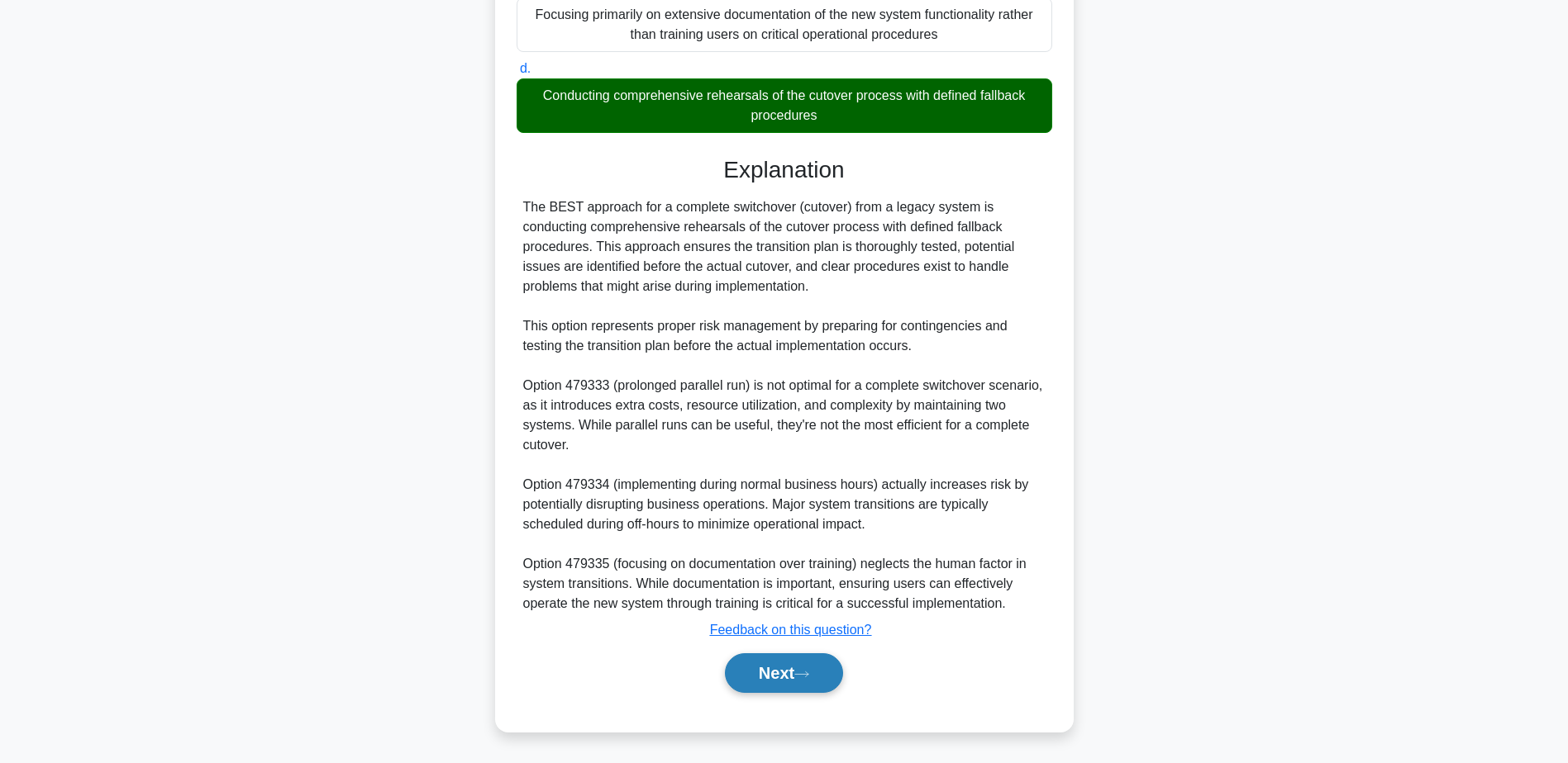
click at [807, 665] on button "Next" at bounding box center [784, 672] width 118 height 39
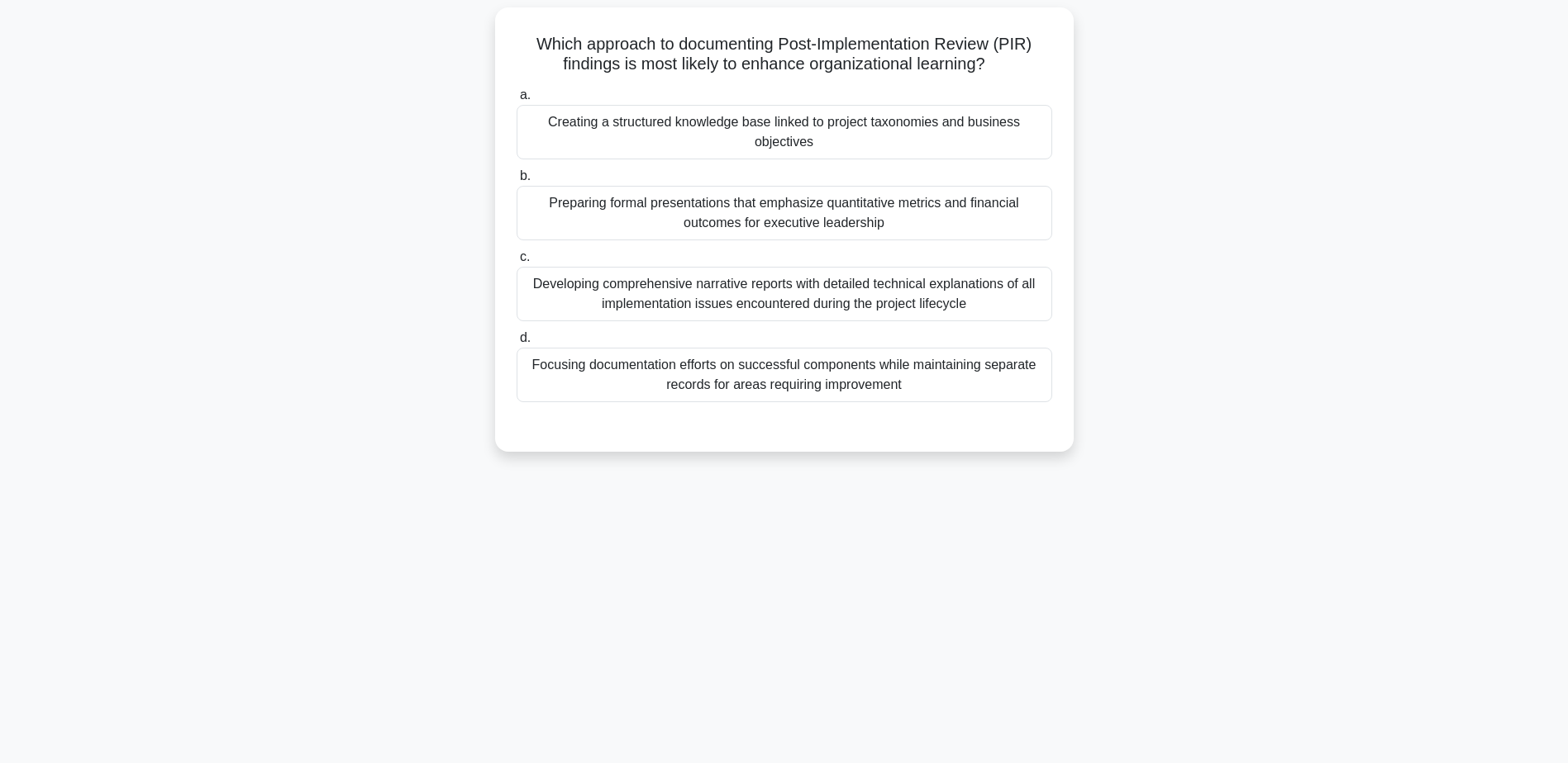
scroll to position [129, 0]
click at [825, 128] on div "Creating a structured knowledge base linked to project taxonomies and business …" at bounding box center [784, 128] width 536 height 55
click at [517, 97] on input "a. Creating a structured knowledge base linked to project taxonomies and busine…" at bounding box center [517, 91] width 0 height 11
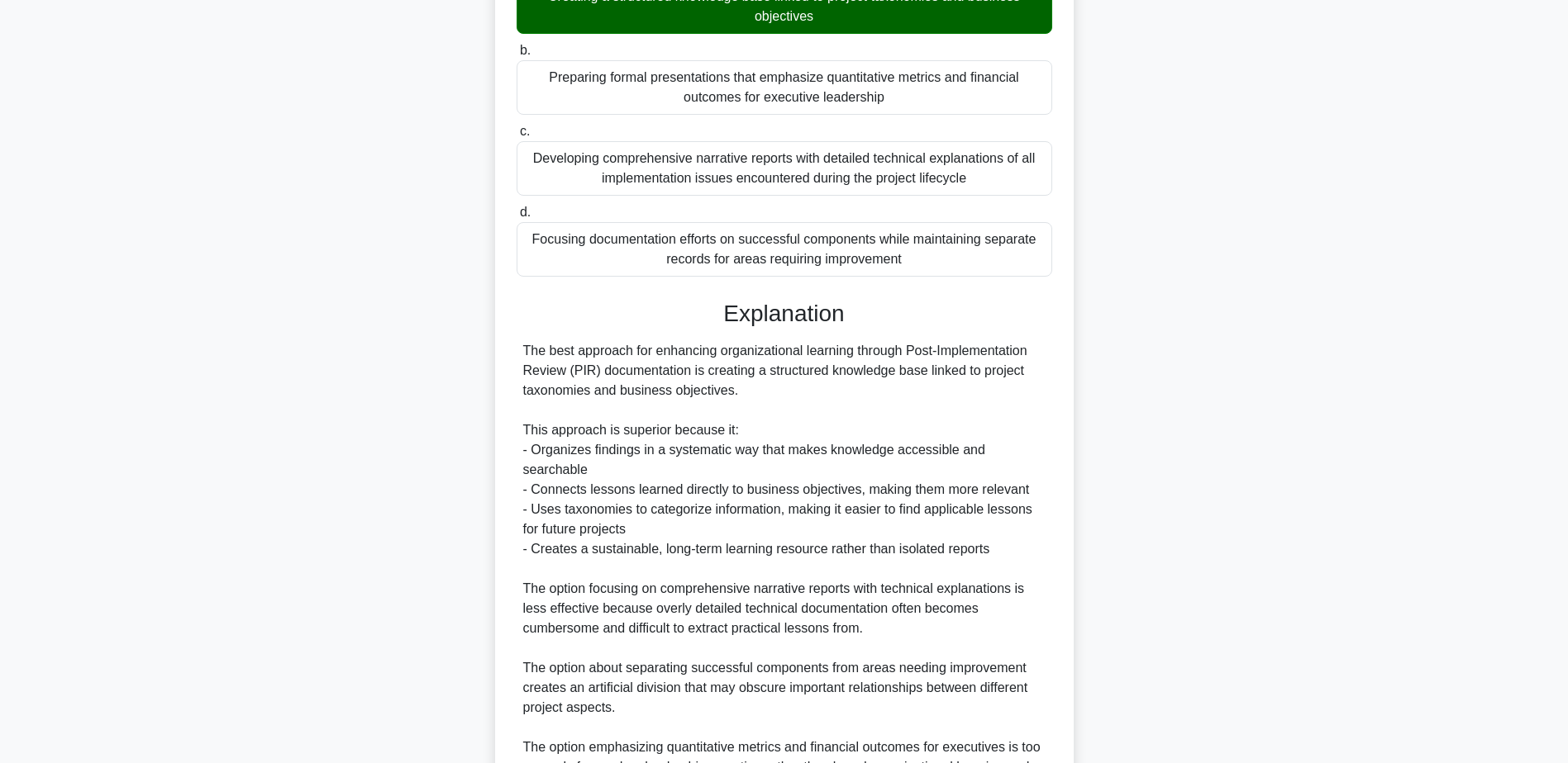
scroll to position [415, 0]
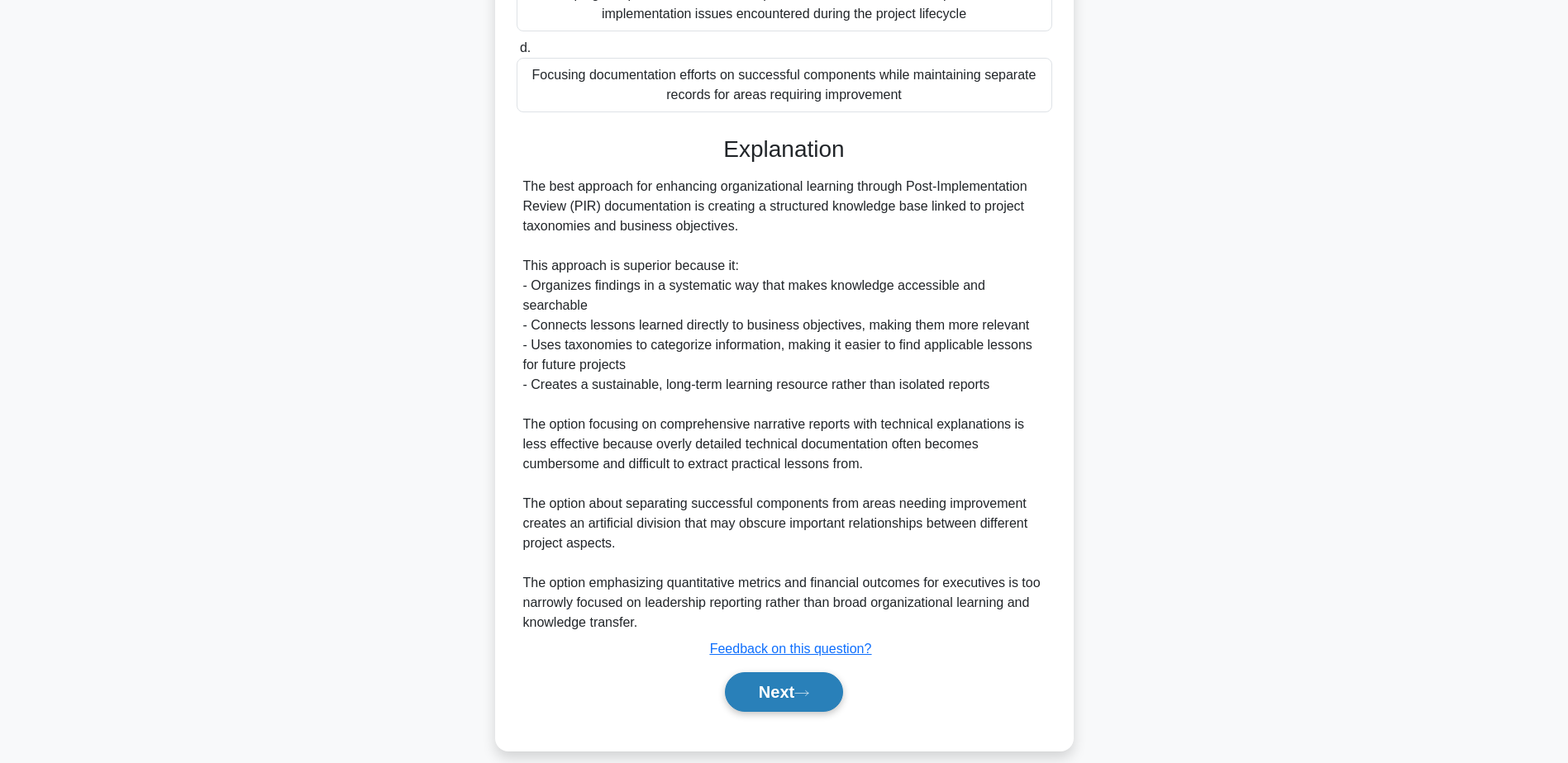
click at [787, 672] on button "Next" at bounding box center [784, 692] width 118 height 39
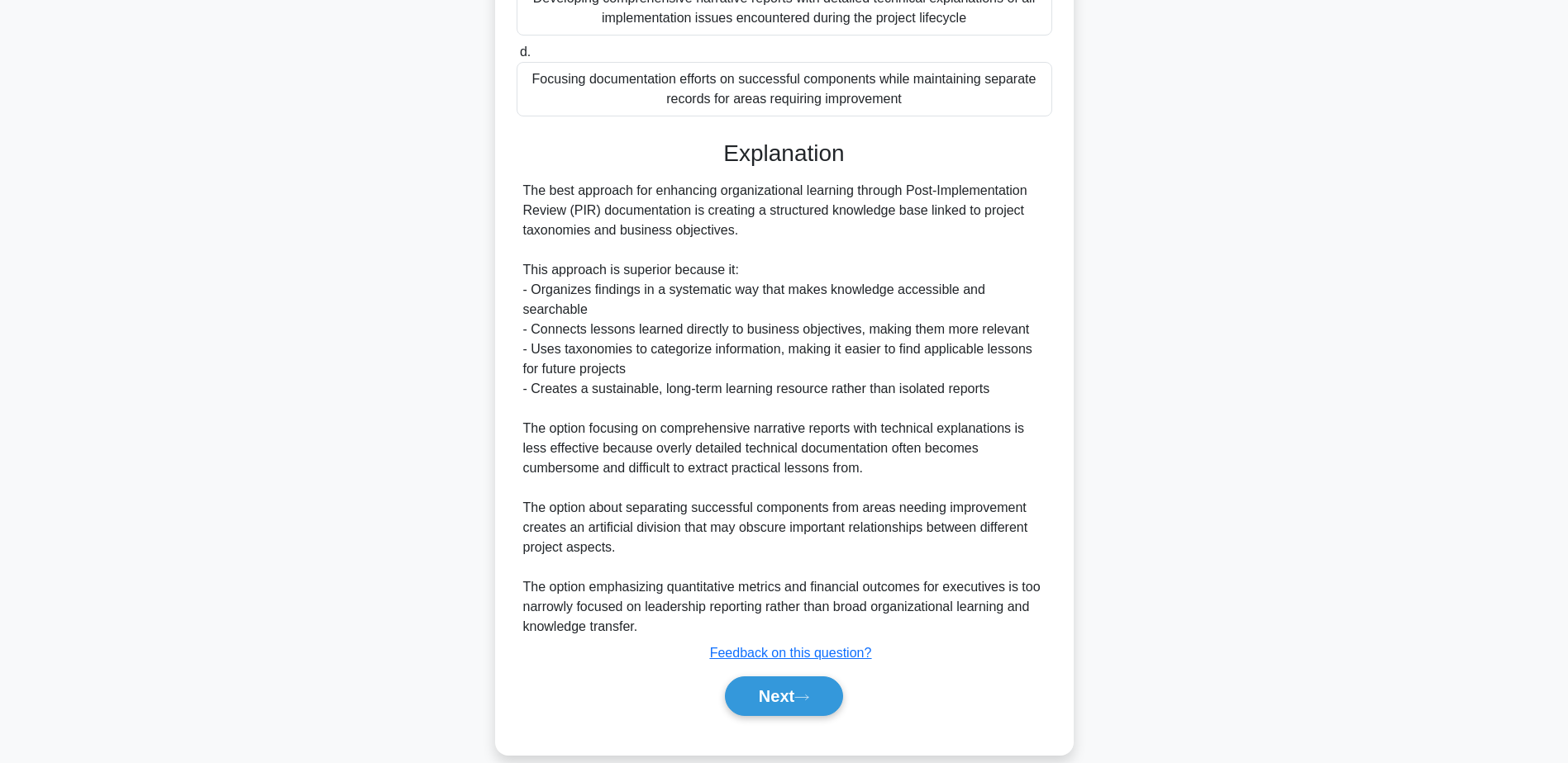
scroll to position [129, 0]
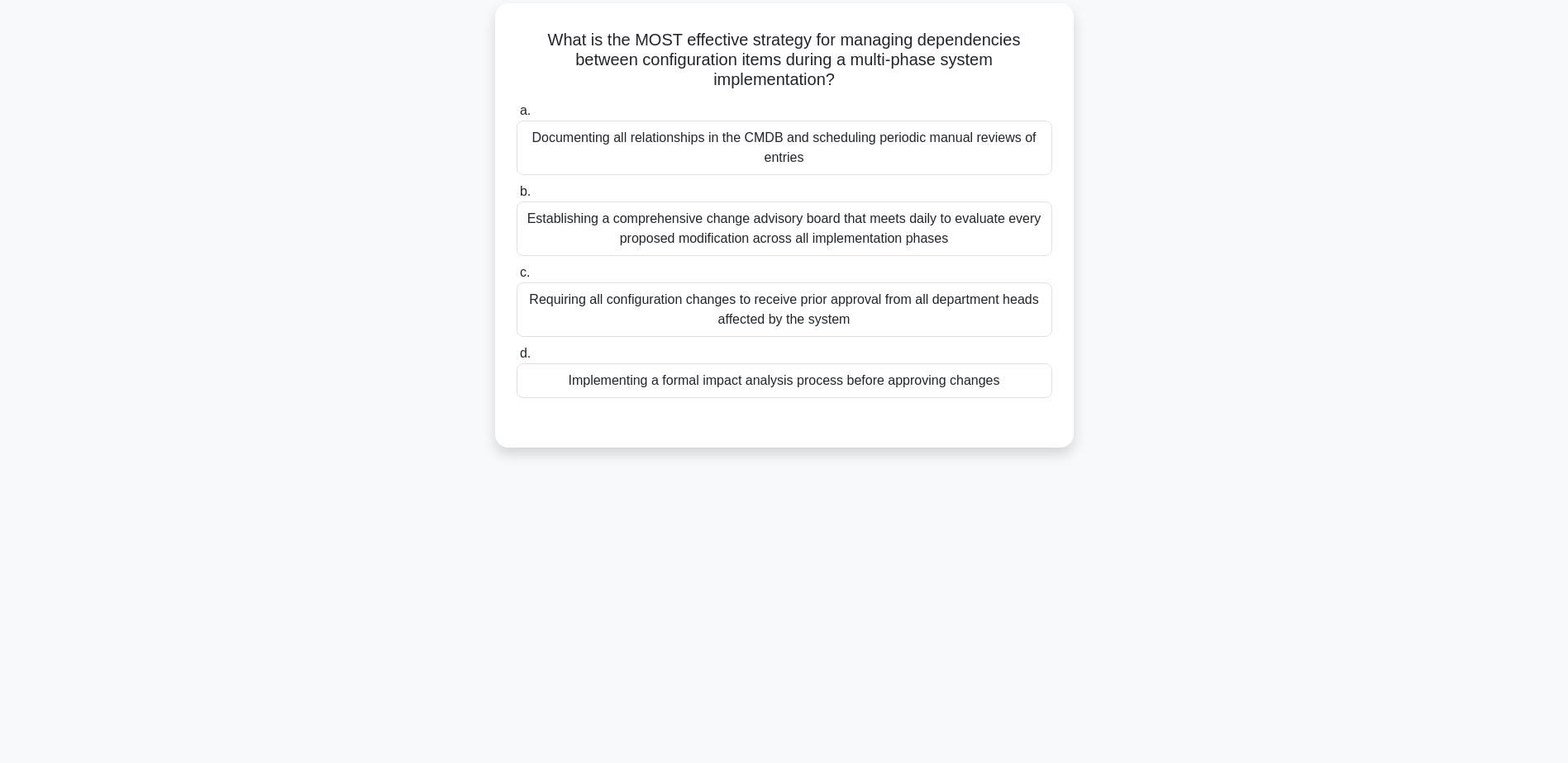
click at [846, 386] on div "Implementing a formal impact analysis process before approving changes" at bounding box center [784, 380] width 536 height 34
click at [517, 359] on input "d. Implementing a formal impact analysis process before approving changes" at bounding box center [517, 353] width 0 height 11
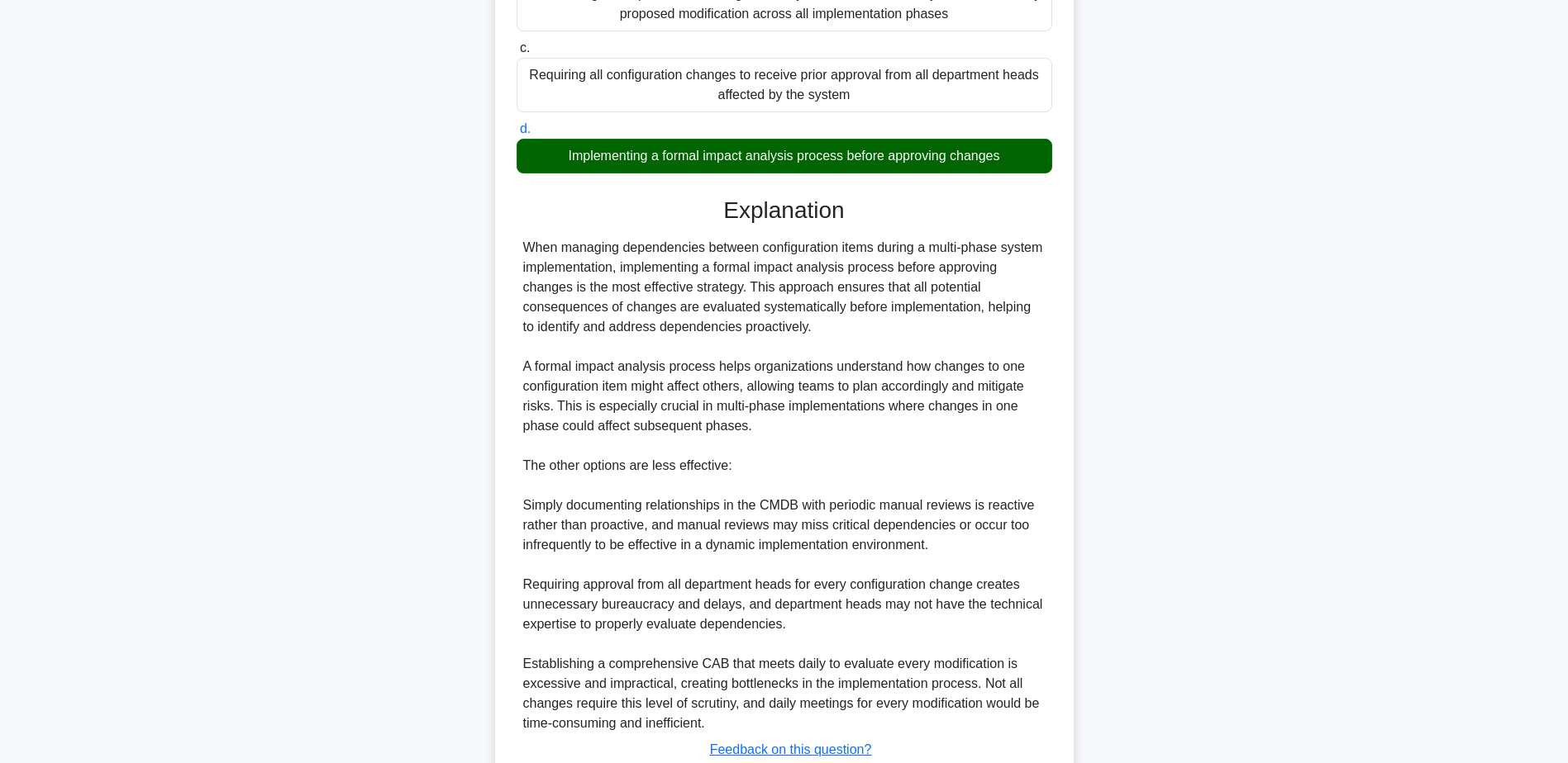
scroll to position [474, 0]
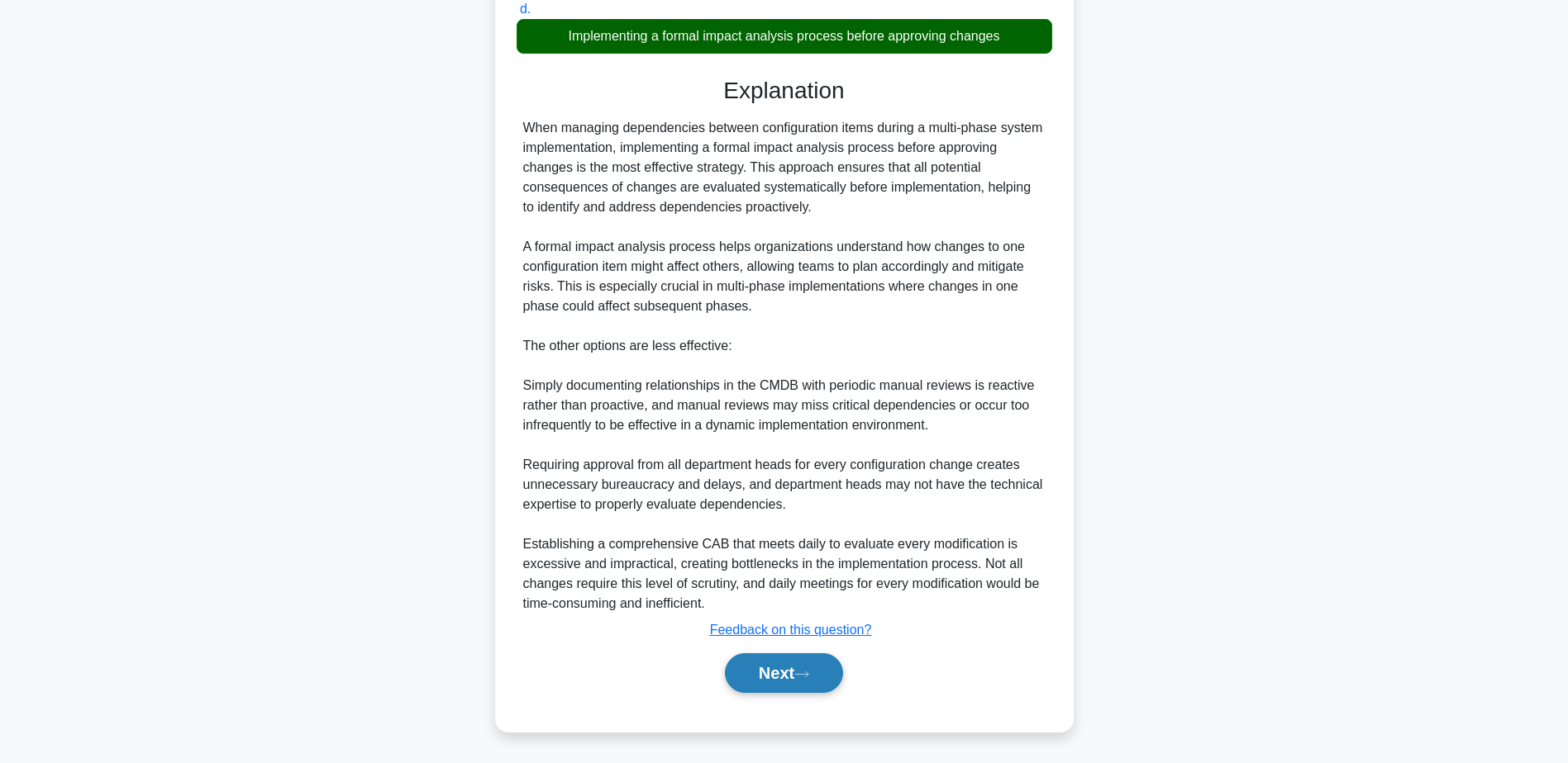
click at [797, 668] on button "Next" at bounding box center [784, 672] width 118 height 39
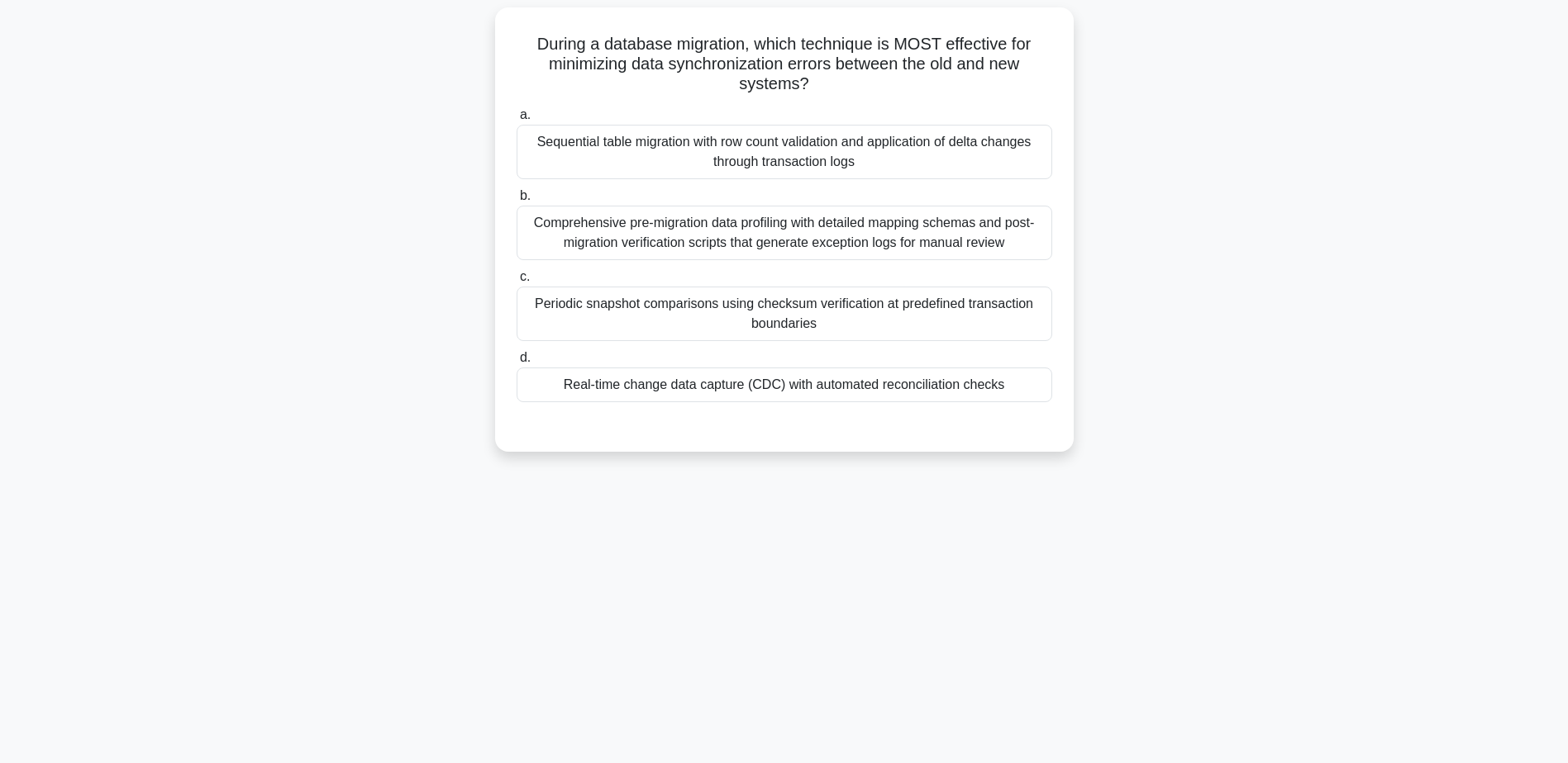
scroll to position [129, 0]
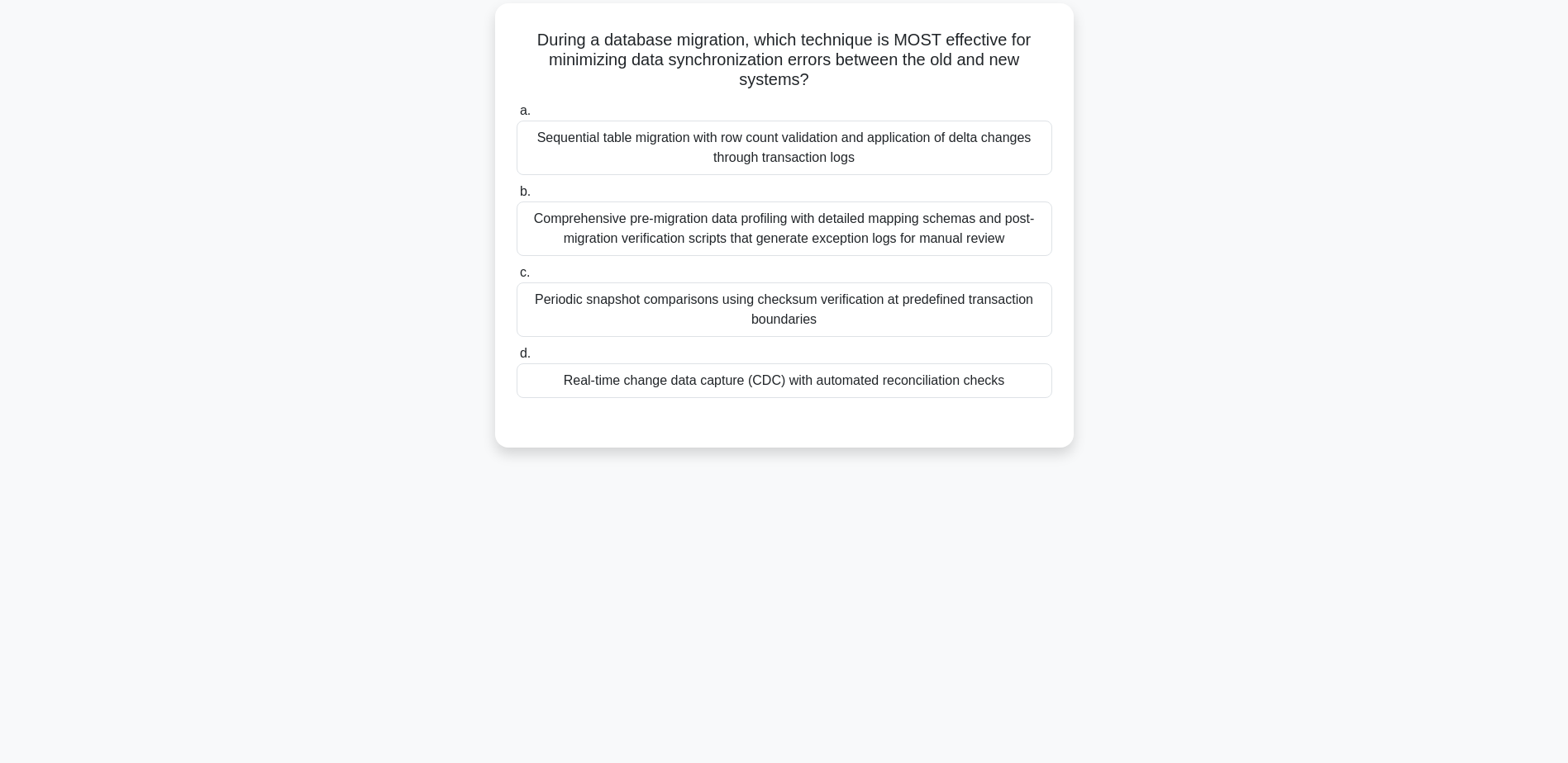
click at [878, 382] on div "Real-time change data capture (CDC) with automated reconciliation checks" at bounding box center [784, 380] width 536 height 34
click at [517, 359] on input "d. Real-time change data capture (CDC) with automated reconciliation checks" at bounding box center [517, 353] width 0 height 11
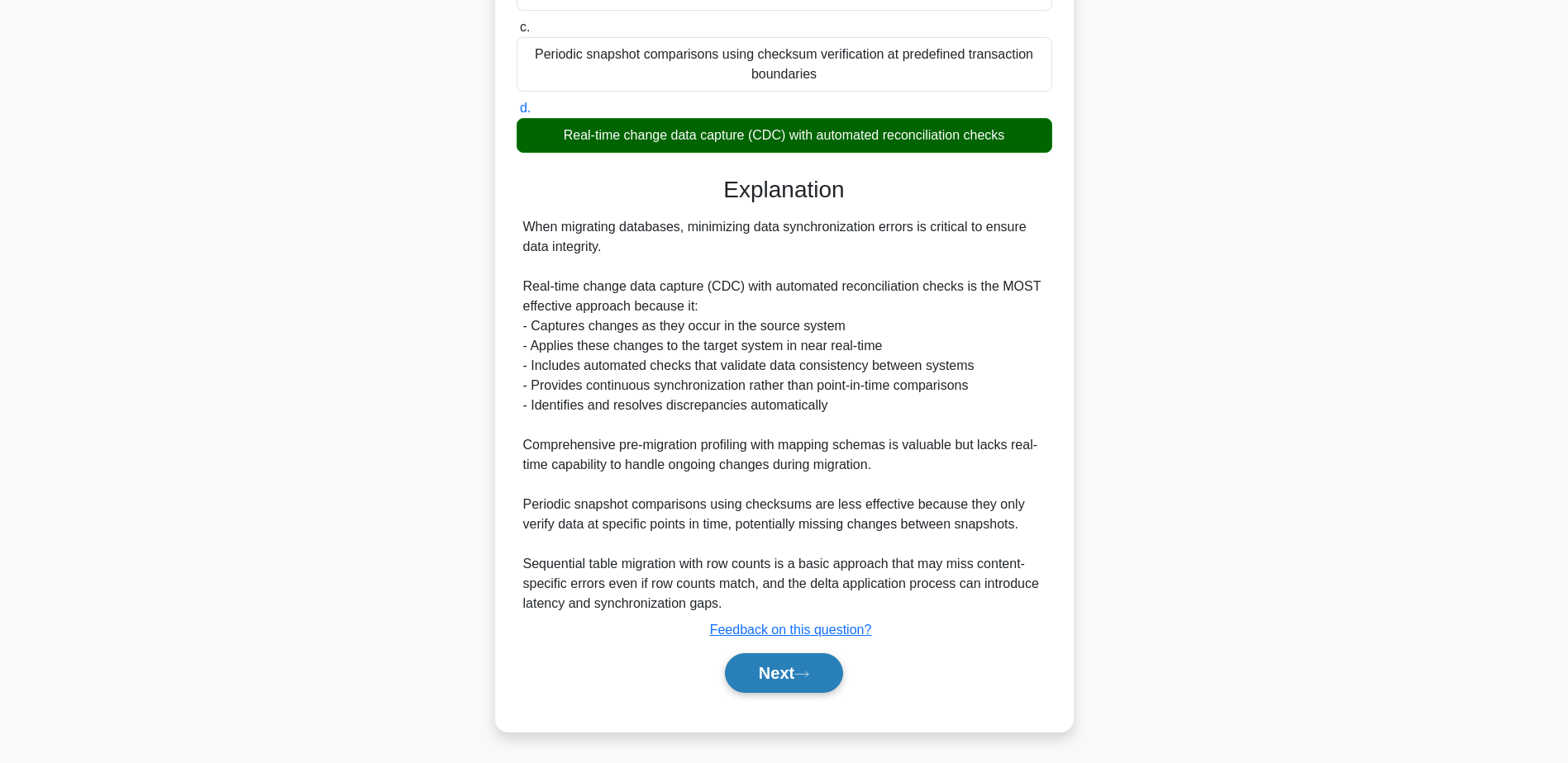
click at [796, 666] on button "Next" at bounding box center [784, 672] width 118 height 39
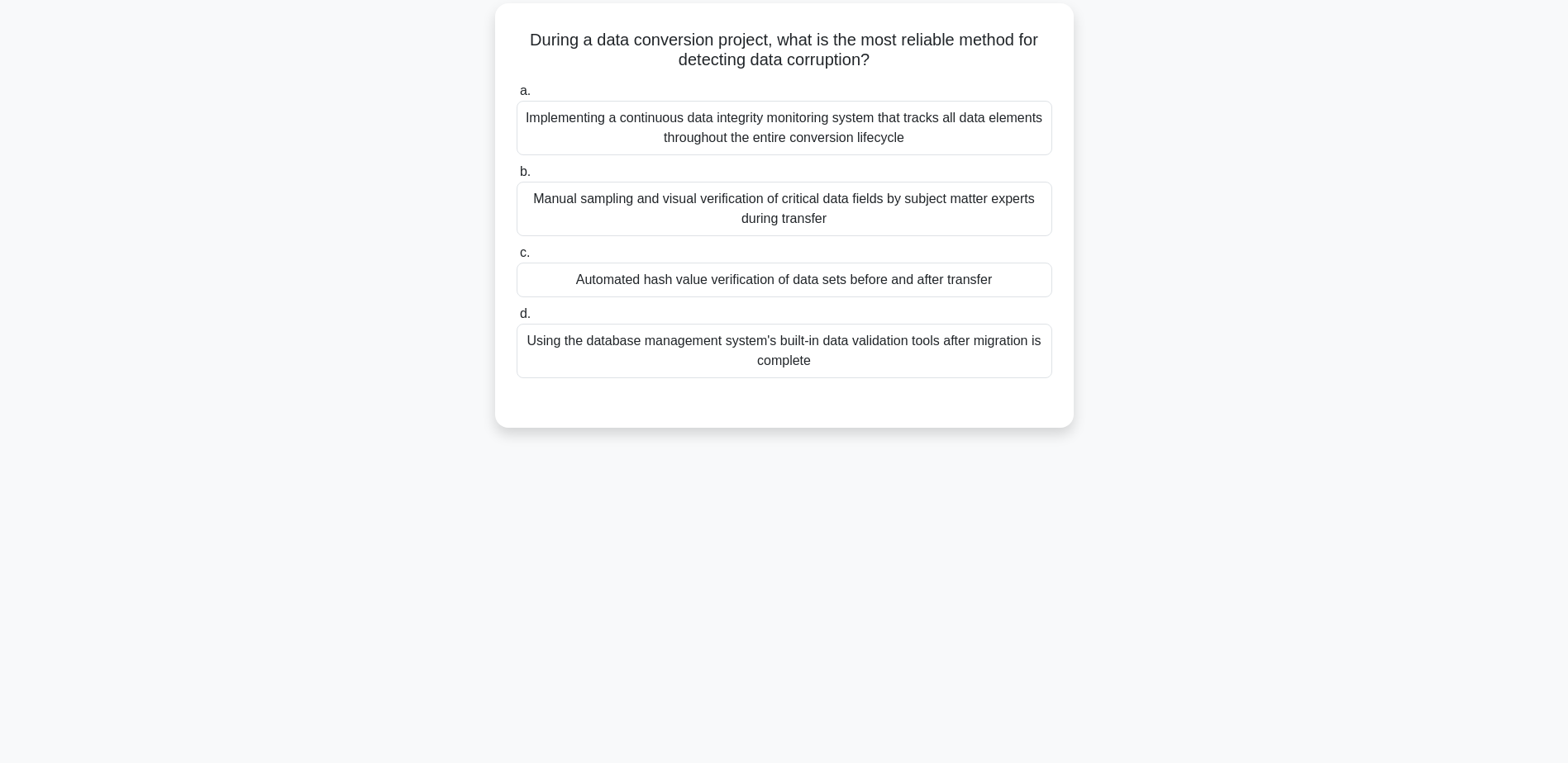
click at [753, 280] on div "Automated hash value verification of data sets before and after transfer" at bounding box center [784, 280] width 536 height 34
click at [517, 259] on input "c. Automated hash value verification of data sets before and after transfer" at bounding box center [517, 253] width 0 height 11
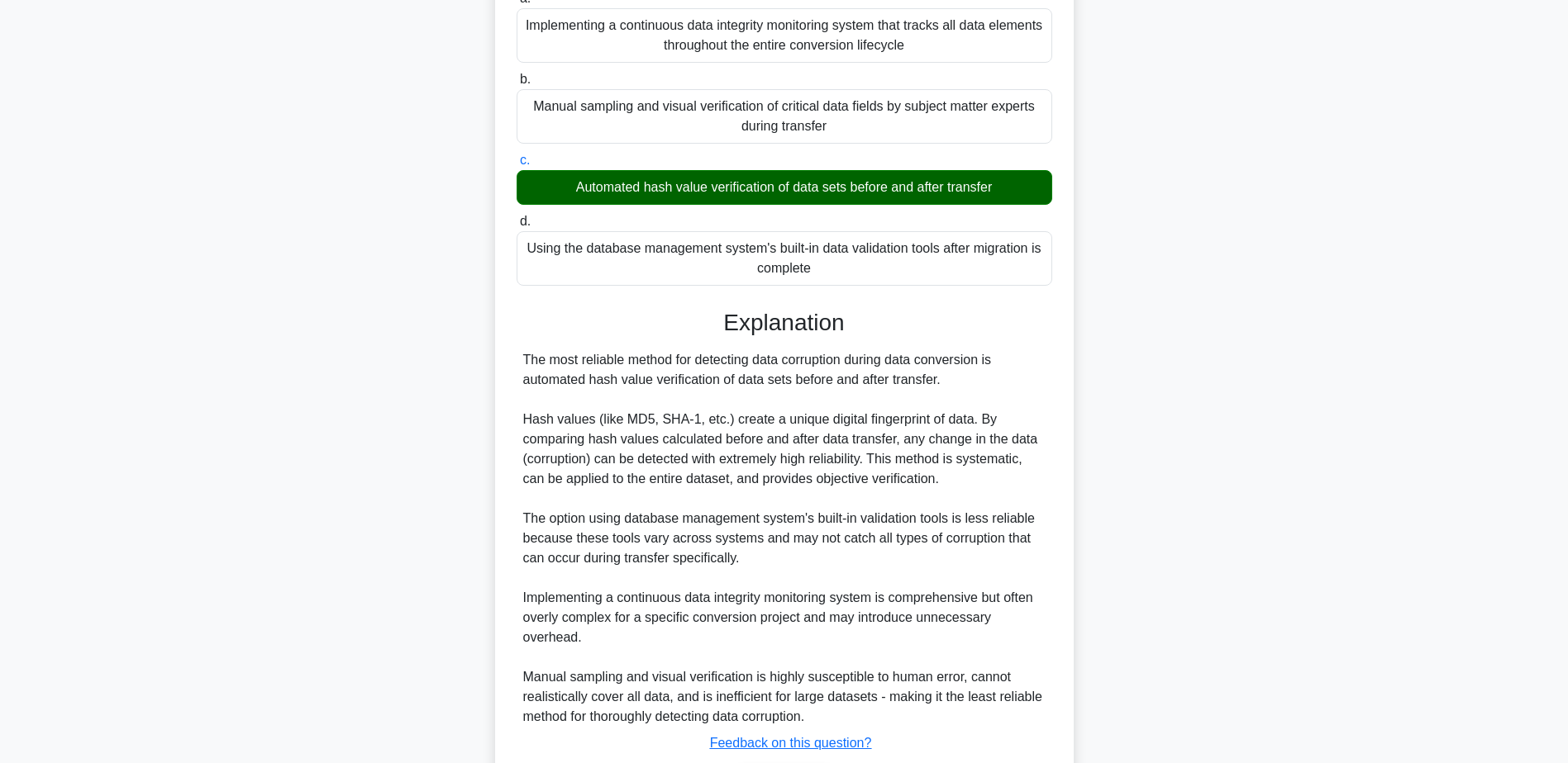
scroll to position [336, 0]
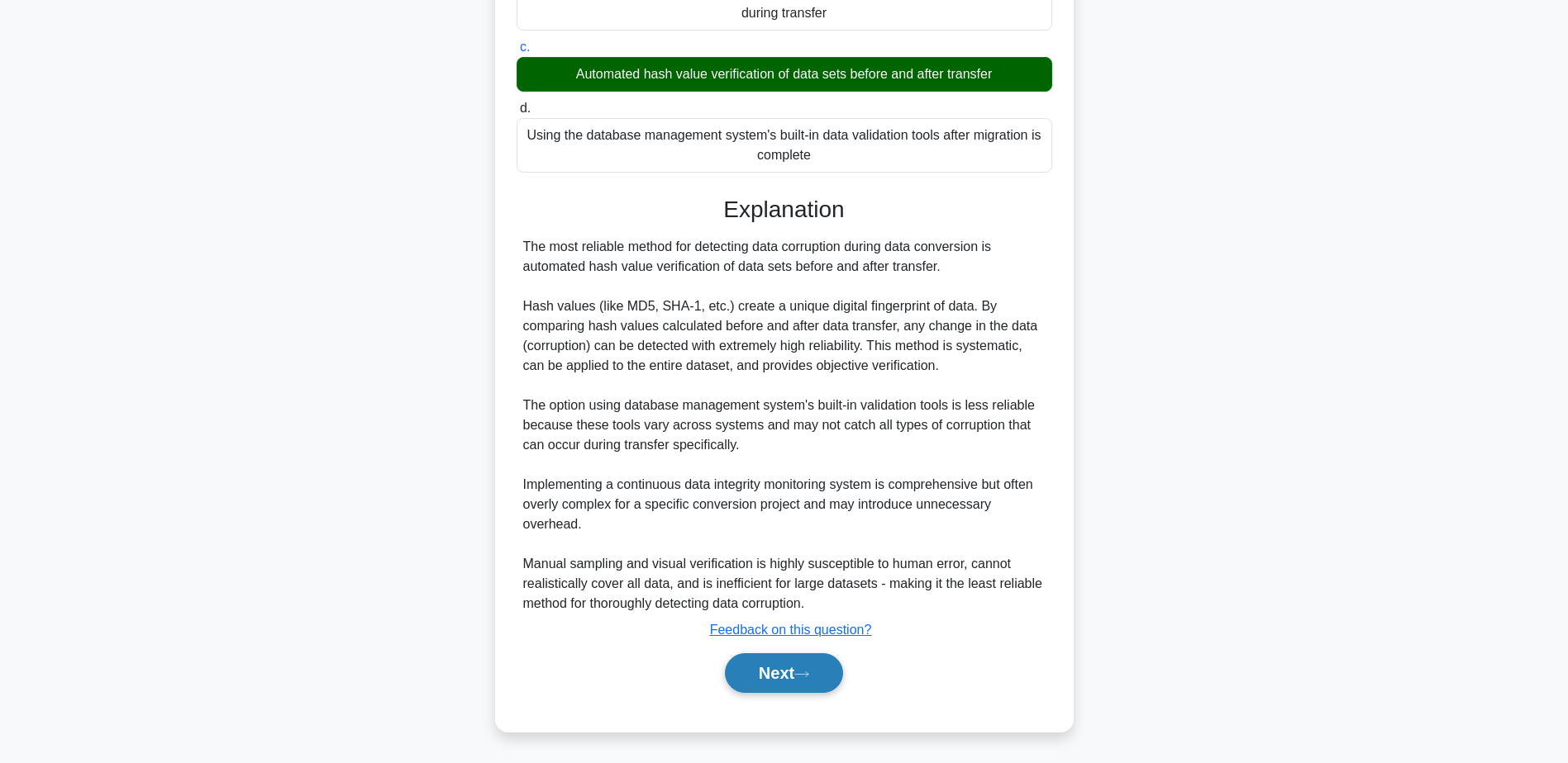
click at [797, 677] on button "Next" at bounding box center [784, 672] width 118 height 39
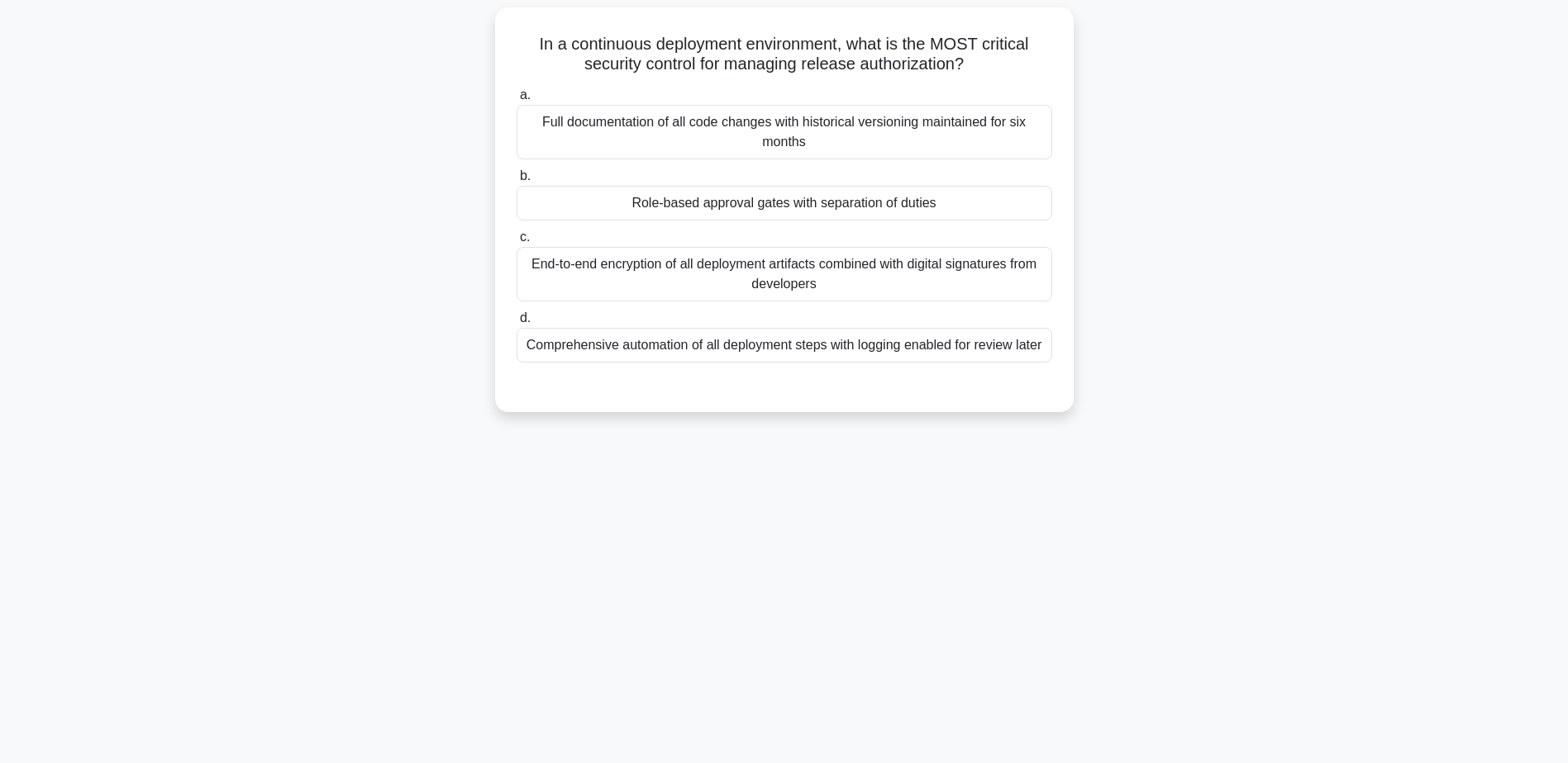
scroll to position [129, 0]
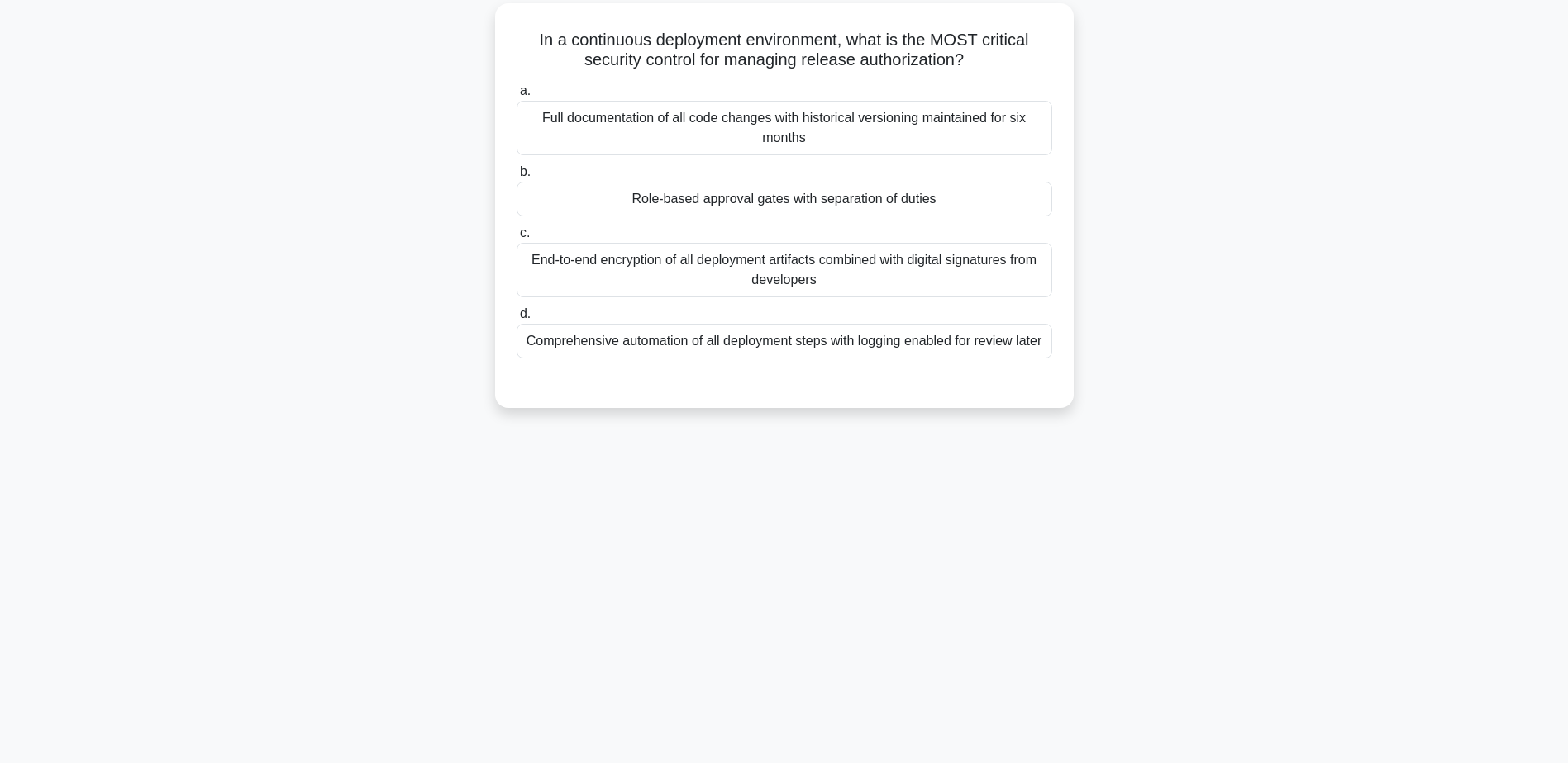
click at [815, 196] on div "Role-based approval gates with separation of duties" at bounding box center [784, 198] width 536 height 34
click at [517, 178] on input "b. Role-based approval gates with separation of duties" at bounding box center [517, 172] width 0 height 11
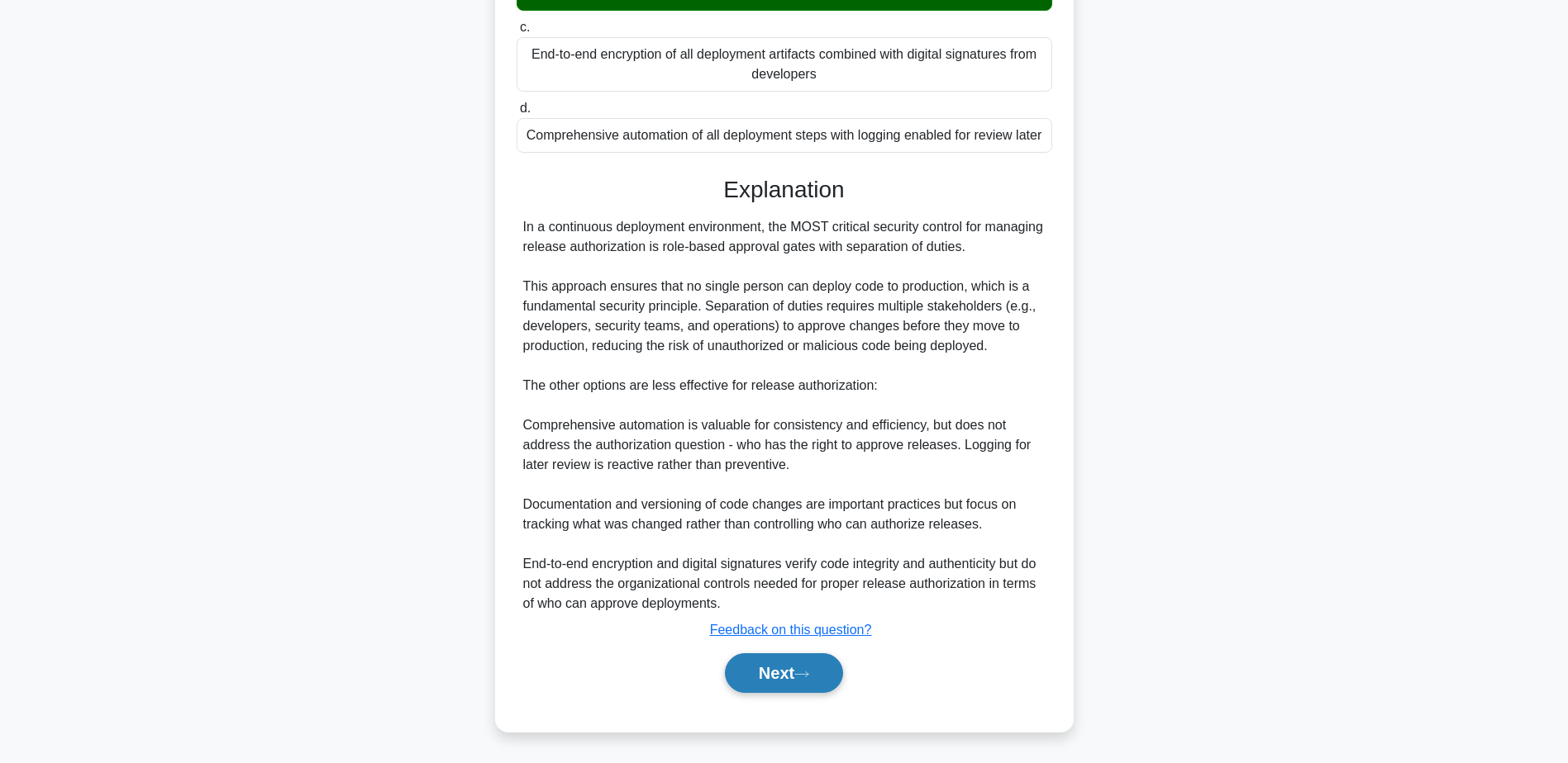
click at [819, 683] on button "Next" at bounding box center [784, 672] width 118 height 39
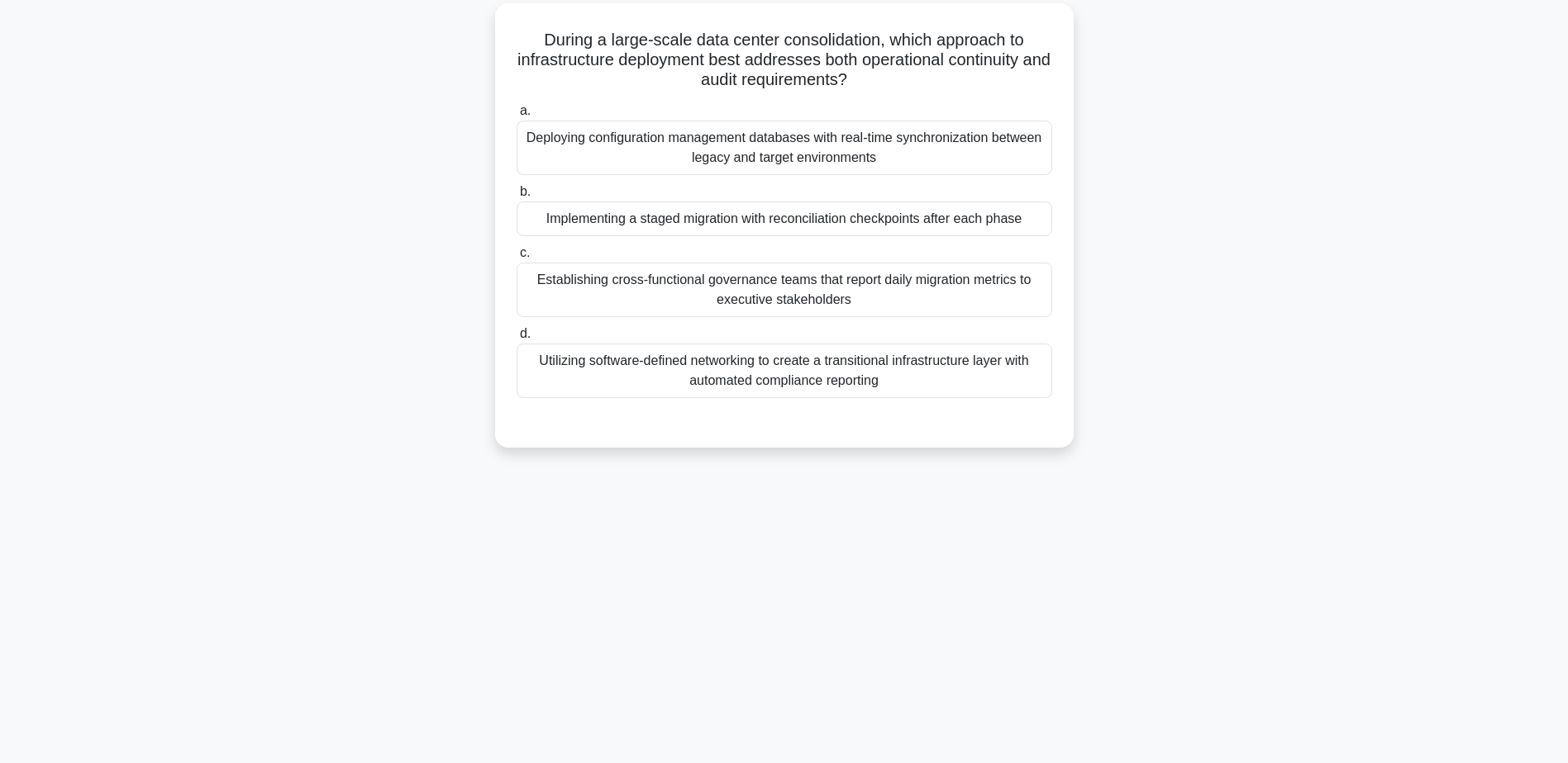
click at [749, 218] on div "Implementing a staged migration with reconciliation checkpoints after each phase" at bounding box center [784, 218] width 536 height 34
click at [517, 197] on input "b. Implementing a staged migration with reconciliation checkpoints after each p…" at bounding box center [517, 191] width 0 height 11
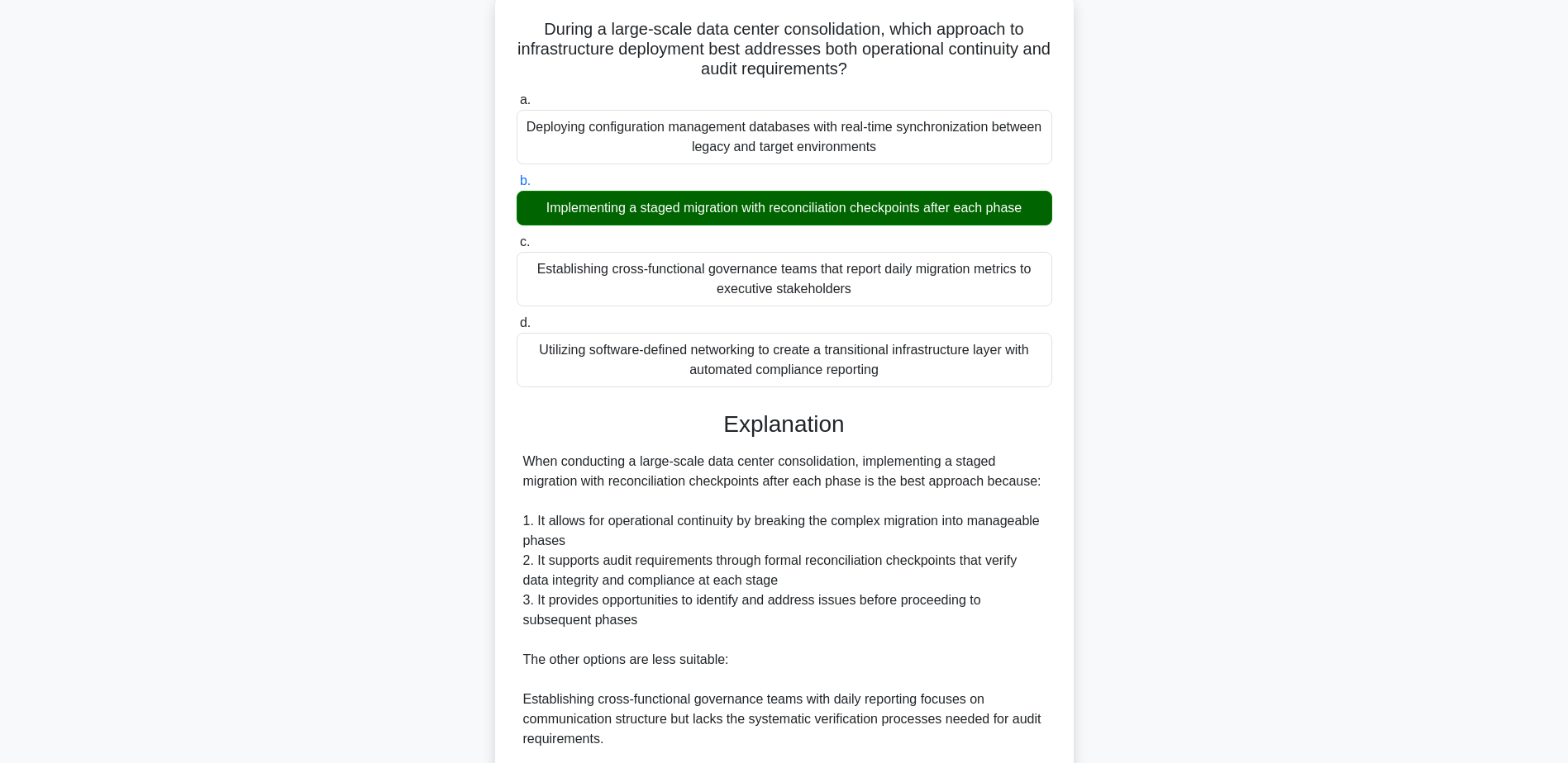
scroll to position [435, 0]
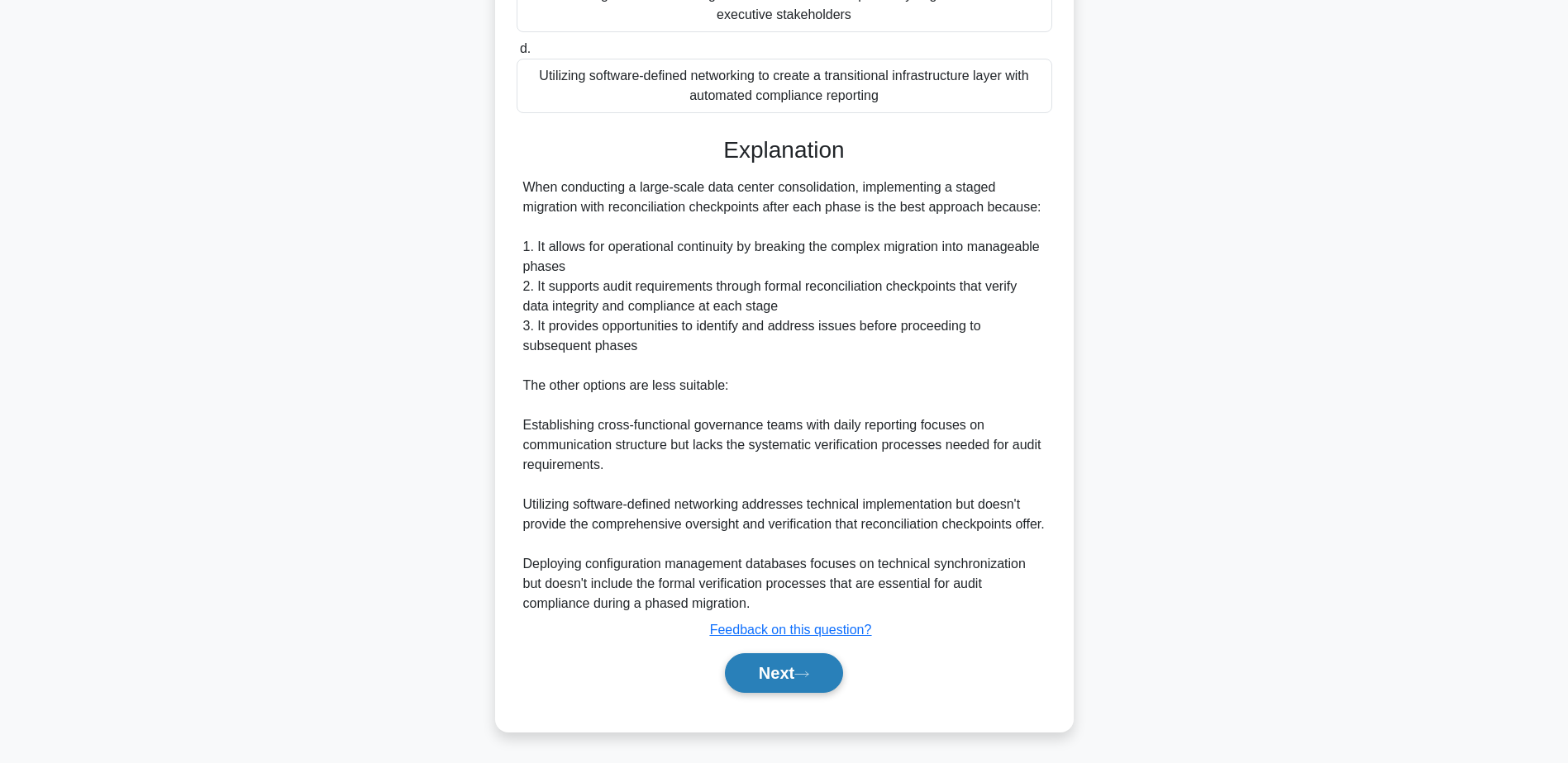
click at [768, 672] on button "Next" at bounding box center [784, 672] width 118 height 39
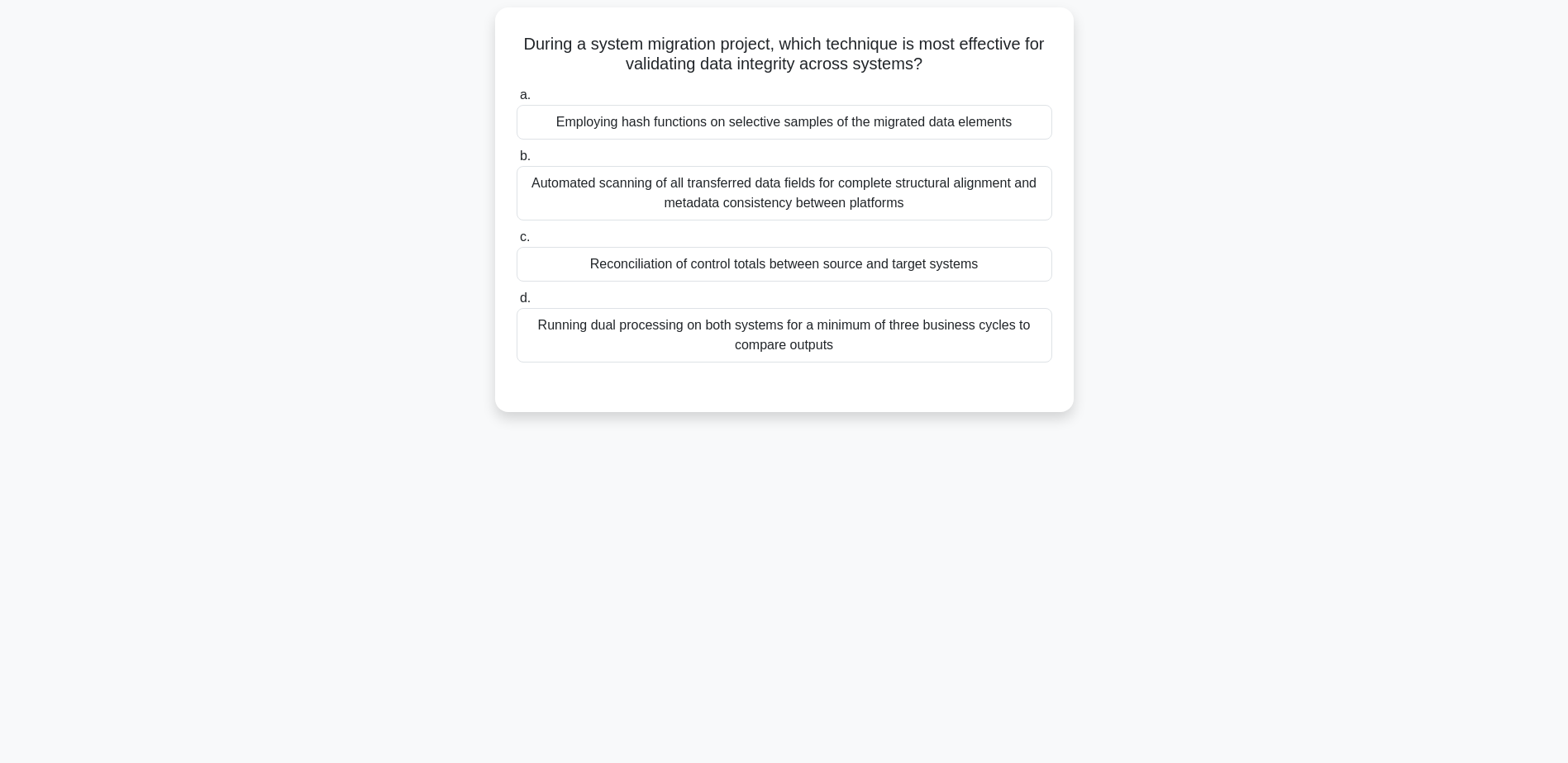
scroll to position [129, 0]
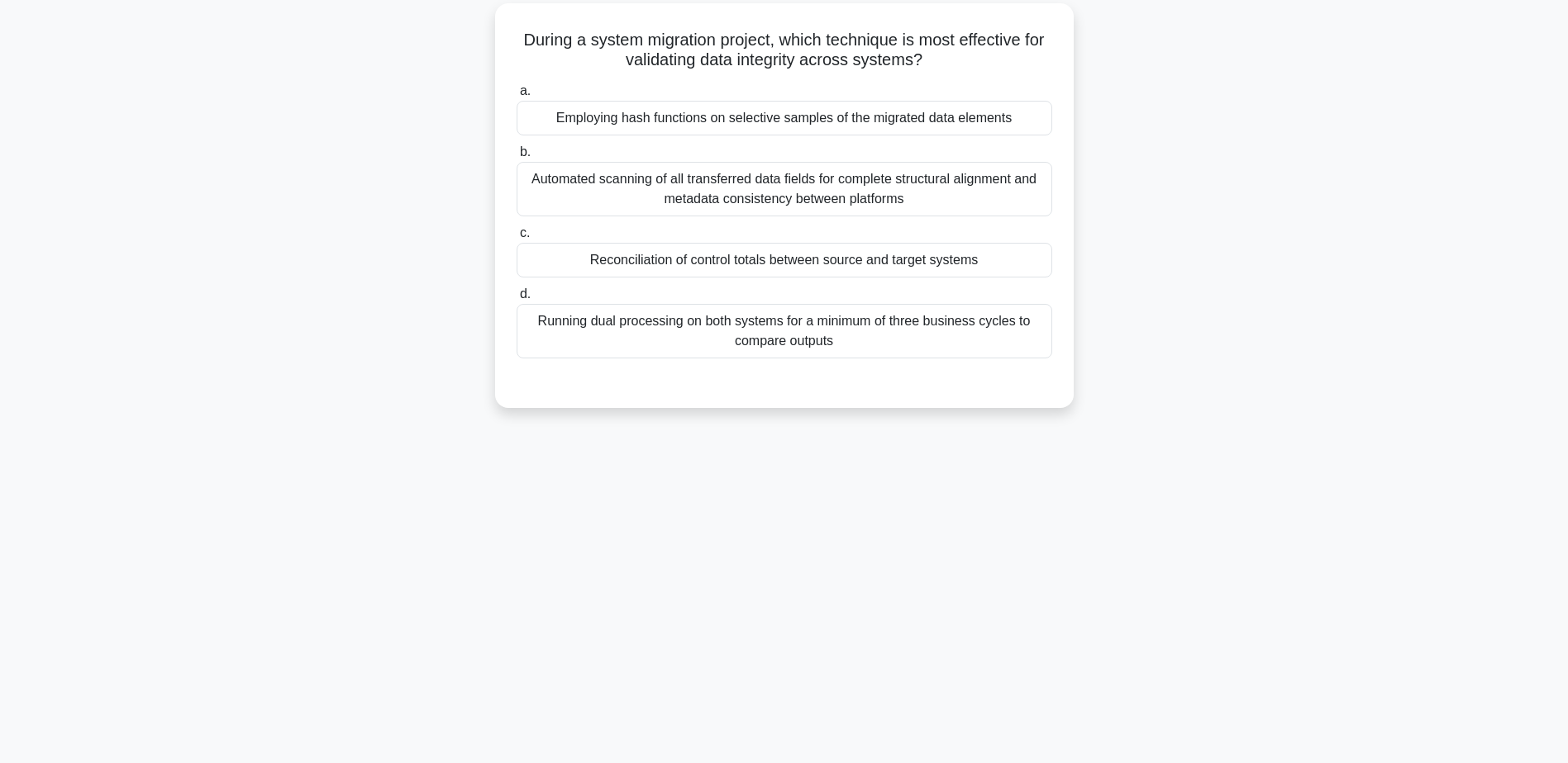
click at [804, 265] on div "Reconciliation of control totals between source and target systems" at bounding box center [784, 259] width 536 height 34
click at [517, 238] on input "c. Reconciliation of control totals between source and target systems" at bounding box center [517, 233] width 0 height 11
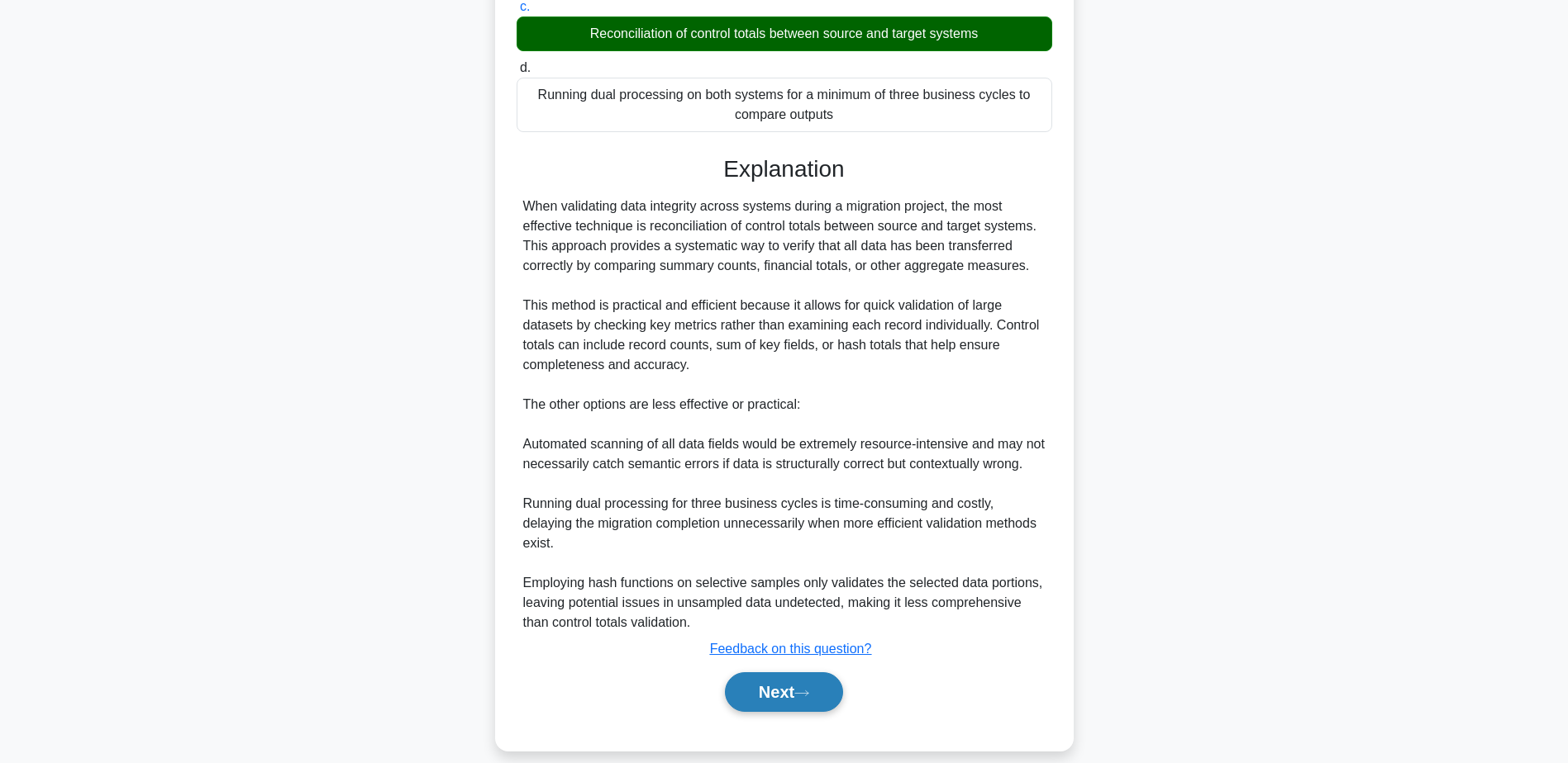
click at [767, 676] on button "Next" at bounding box center [784, 692] width 118 height 39
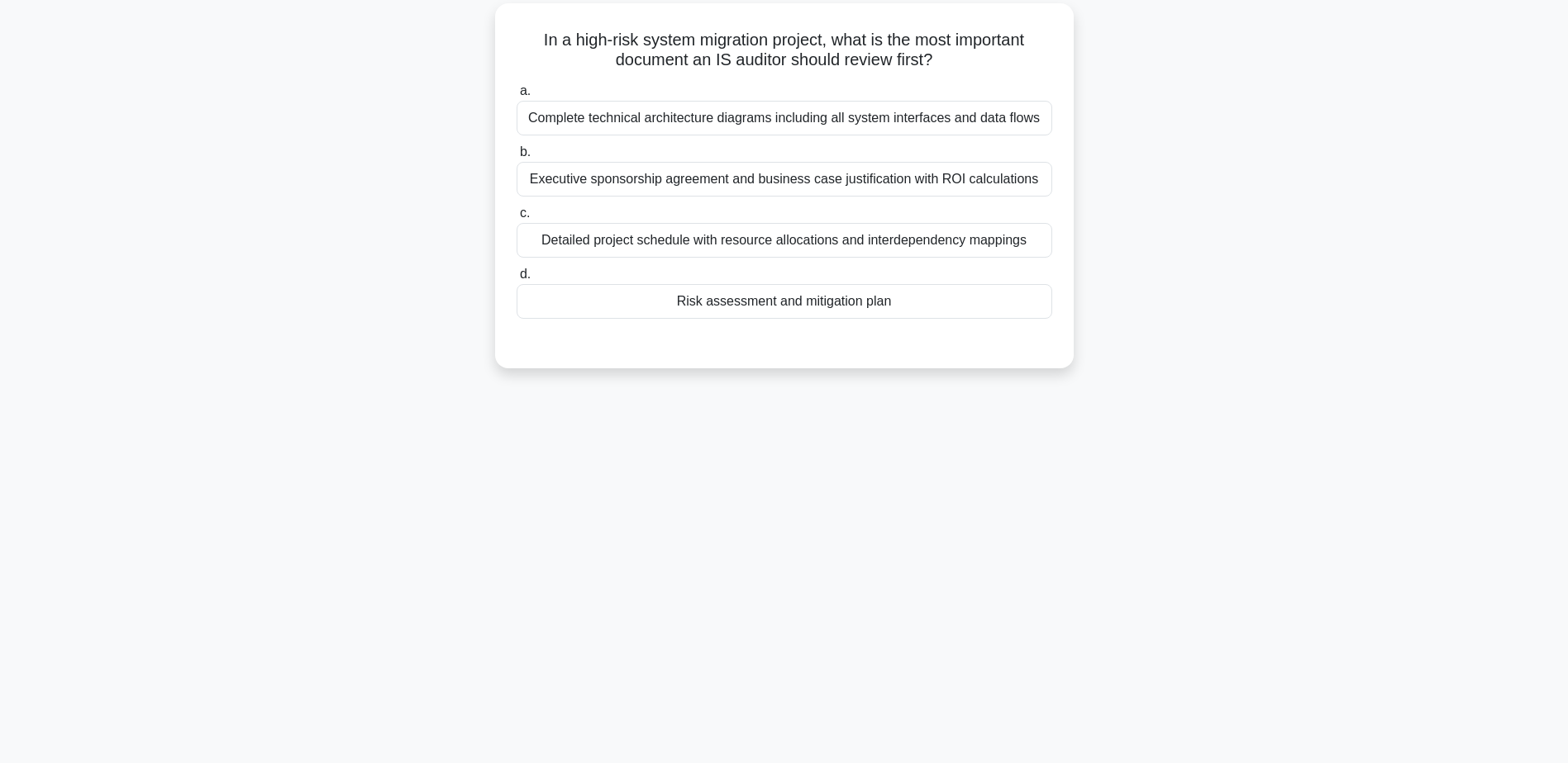
click at [763, 300] on div "Risk assessment and mitigation plan" at bounding box center [784, 301] width 536 height 34
click at [517, 280] on input "d. Risk assessment and mitigation plan" at bounding box center [517, 274] width 0 height 11
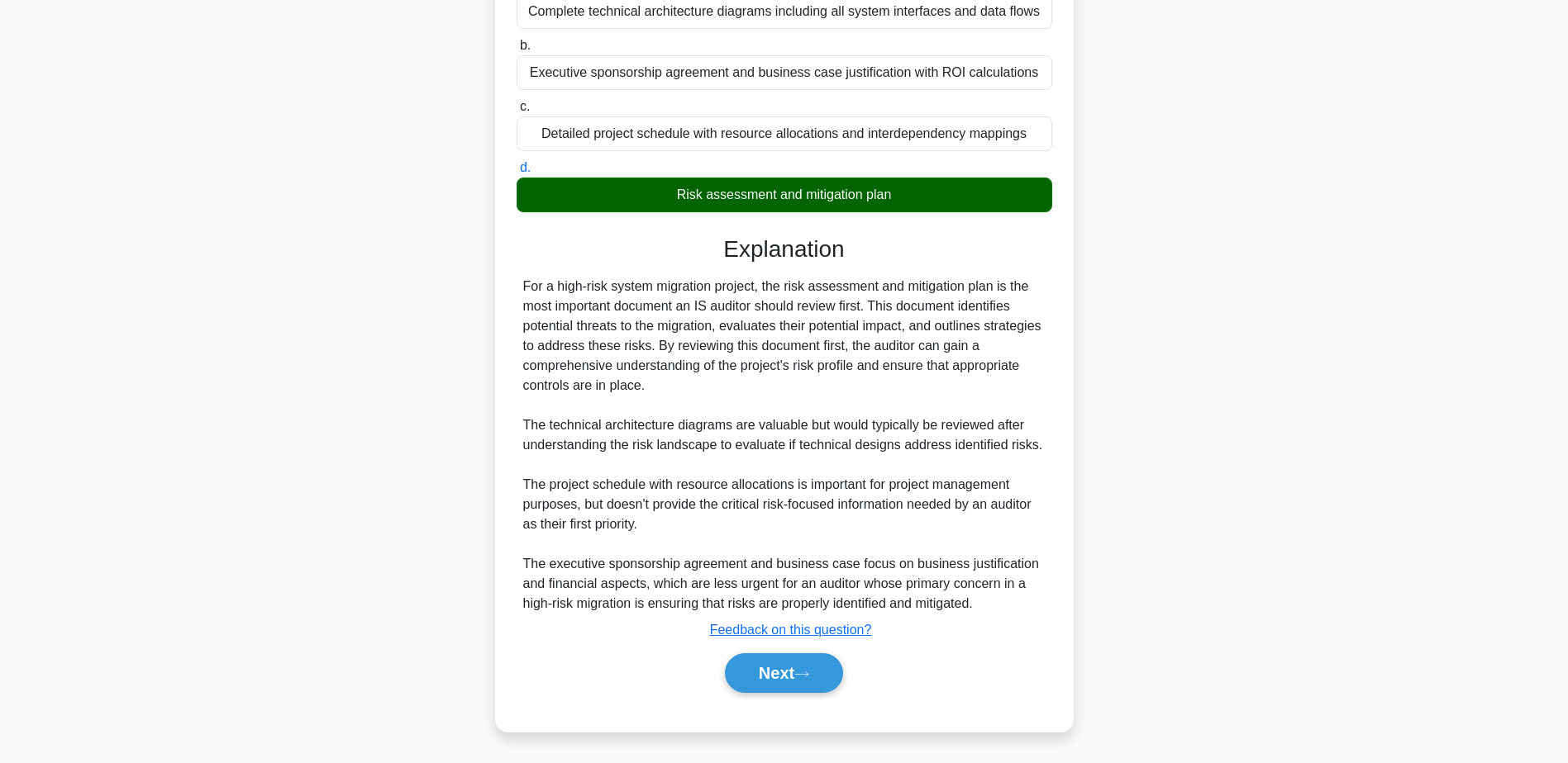
scroll to position [236, 0]
click at [797, 666] on button "Next" at bounding box center [784, 672] width 118 height 39
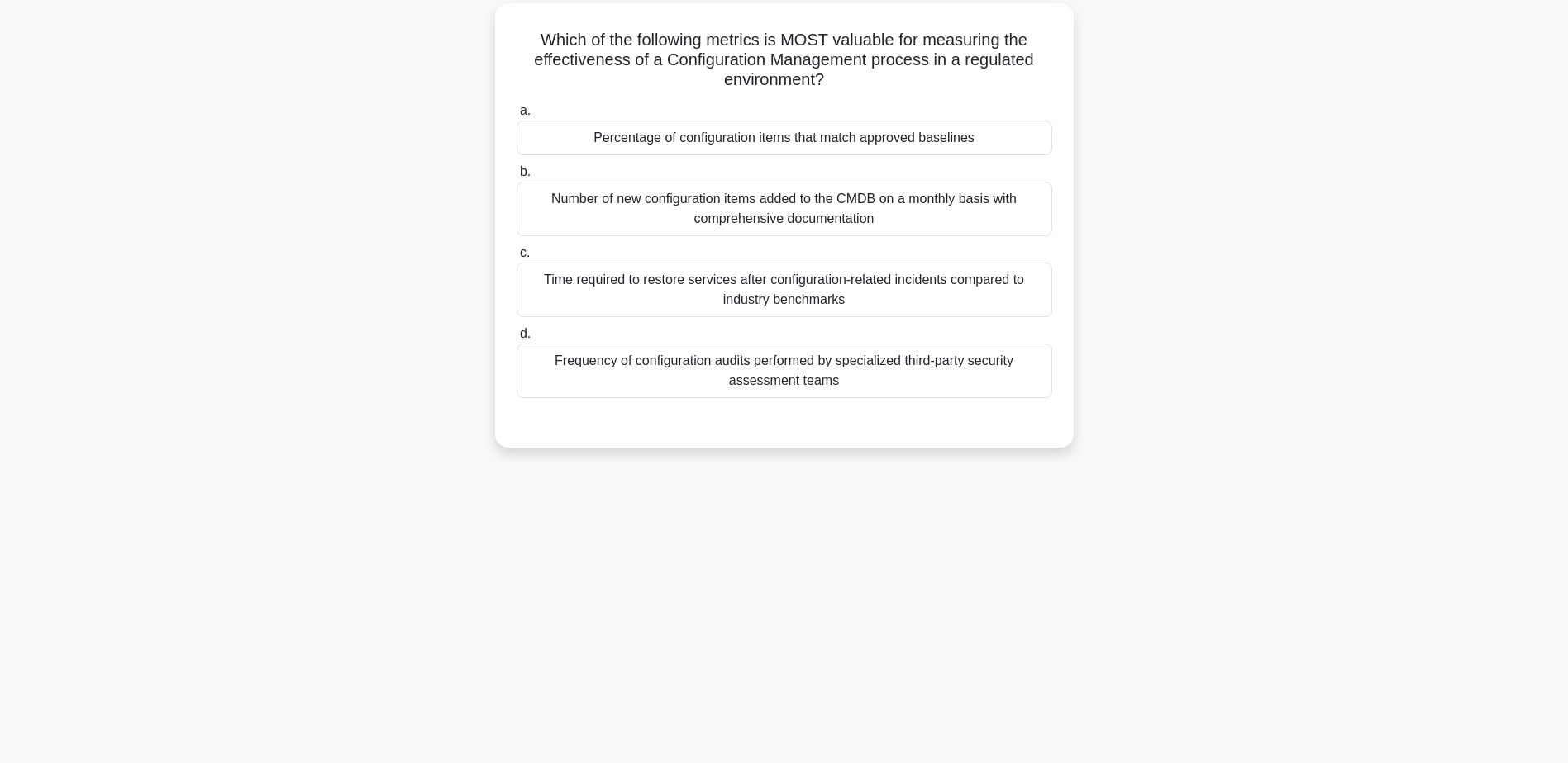
scroll to position [129, 0]
click at [684, 139] on div "Percentage of configuration items that match approved baselines" at bounding box center [784, 138] width 536 height 34
click at [517, 117] on input "a. Percentage of configuration items that match approved baselines" at bounding box center [517, 111] width 0 height 11
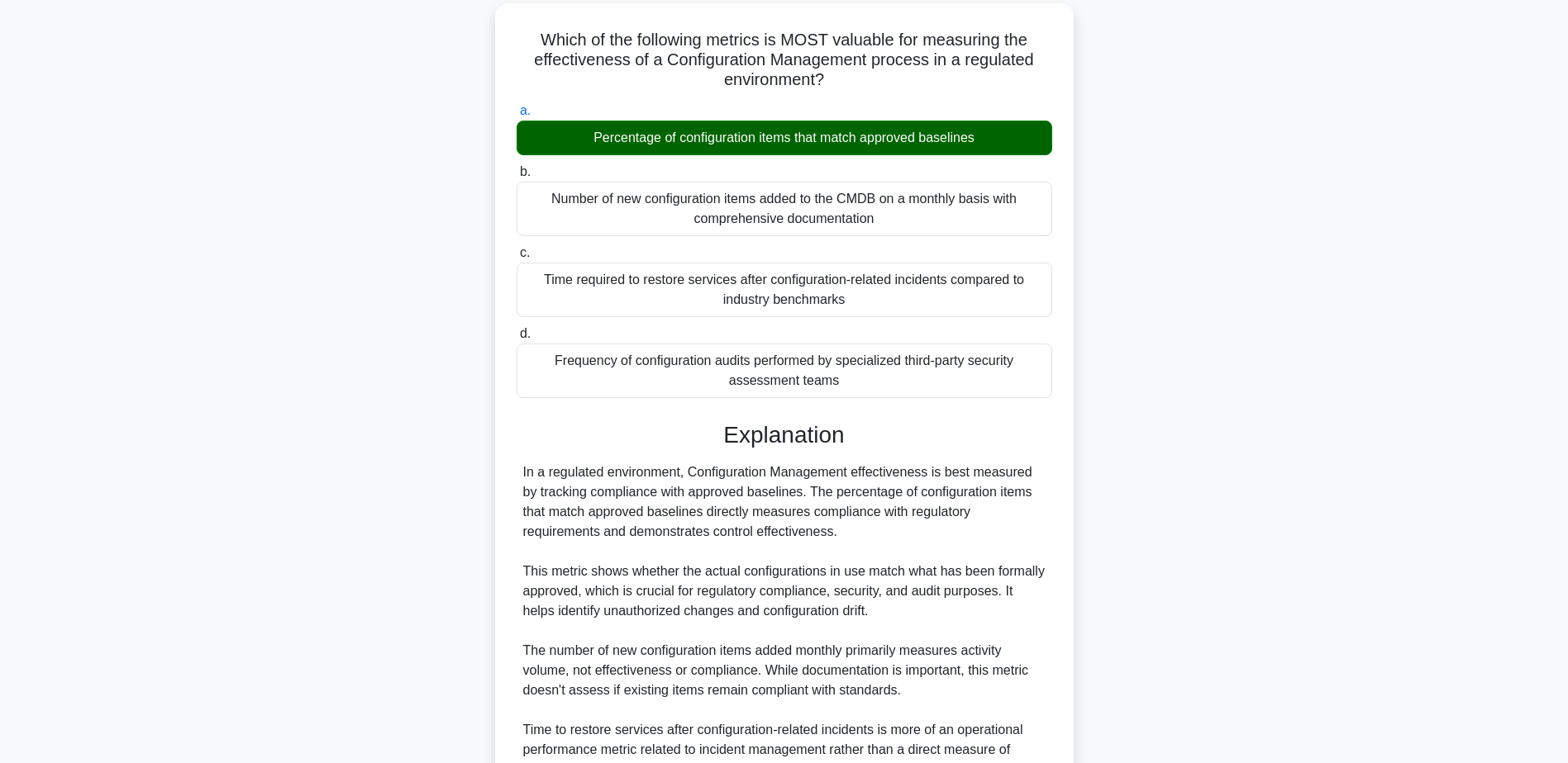
scroll to position [375, 0]
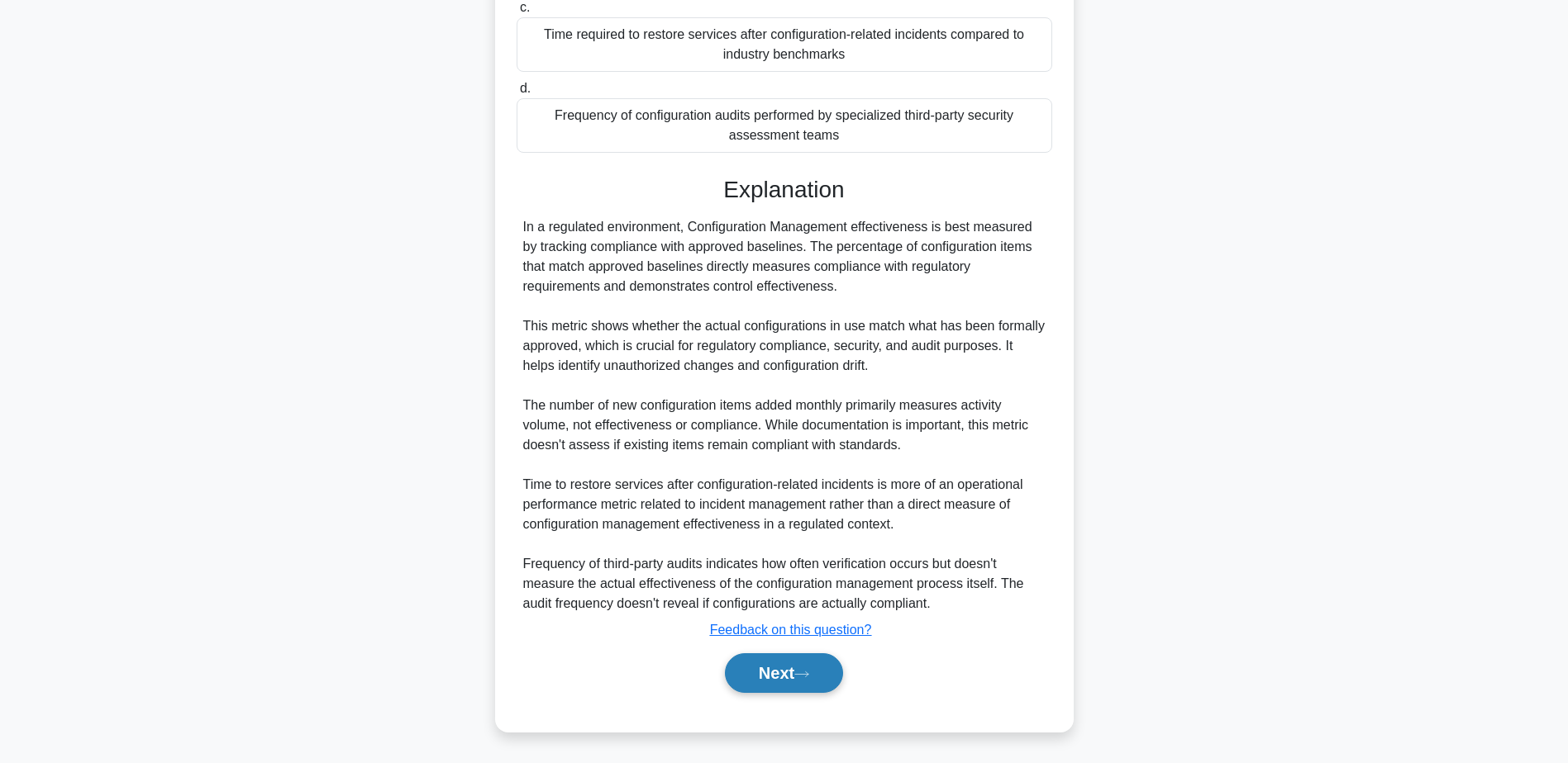
click at [755, 668] on button "Next" at bounding box center [784, 672] width 118 height 39
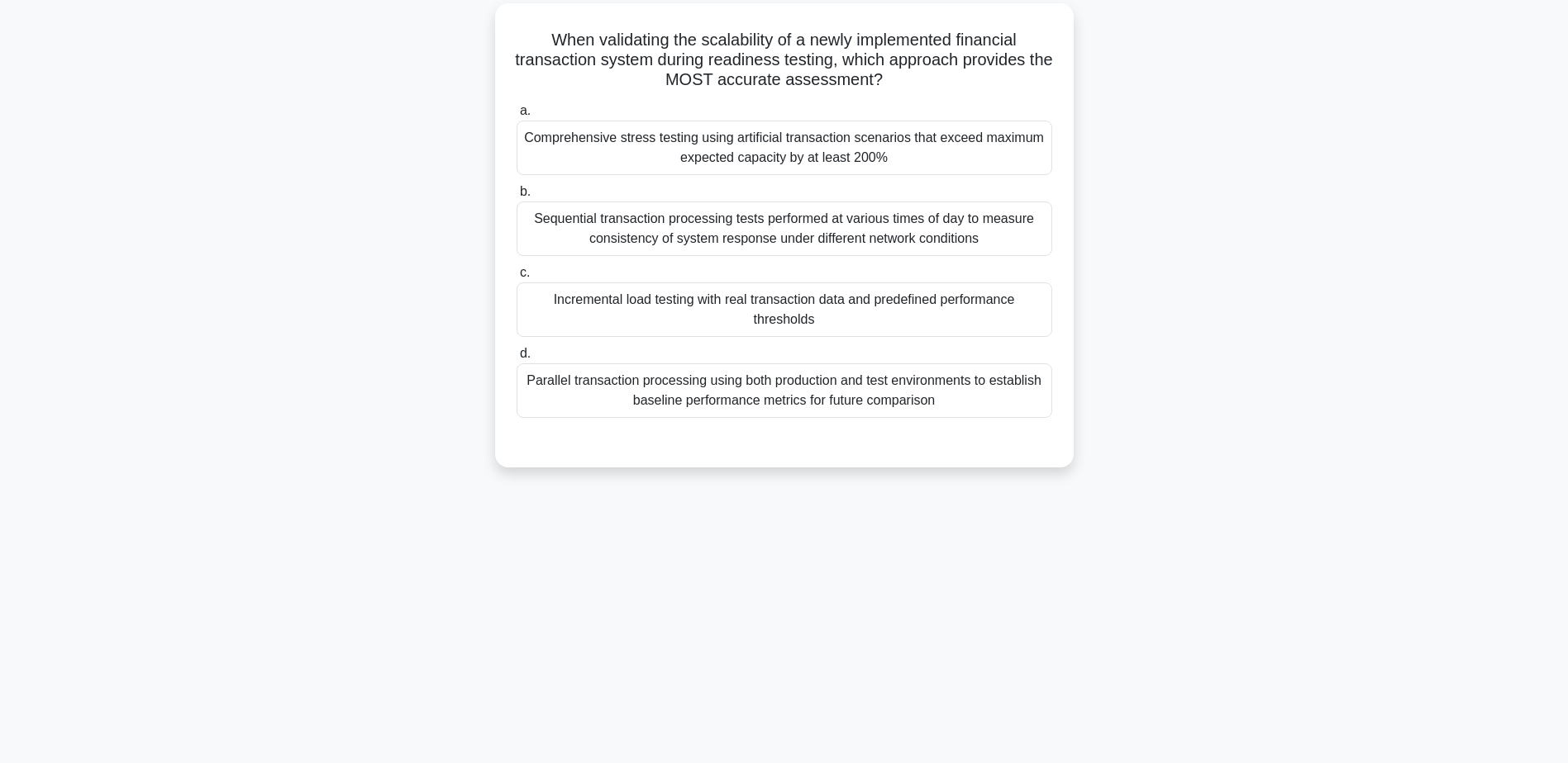
click at [855, 400] on div "Parallel transaction processing using both production and test environments to …" at bounding box center [784, 390] width 536 height 55
click at [517, 359] on input "d. Parallel transaction processing using both production and test environments …" at bounding box center [517, 353] width 0 height 11
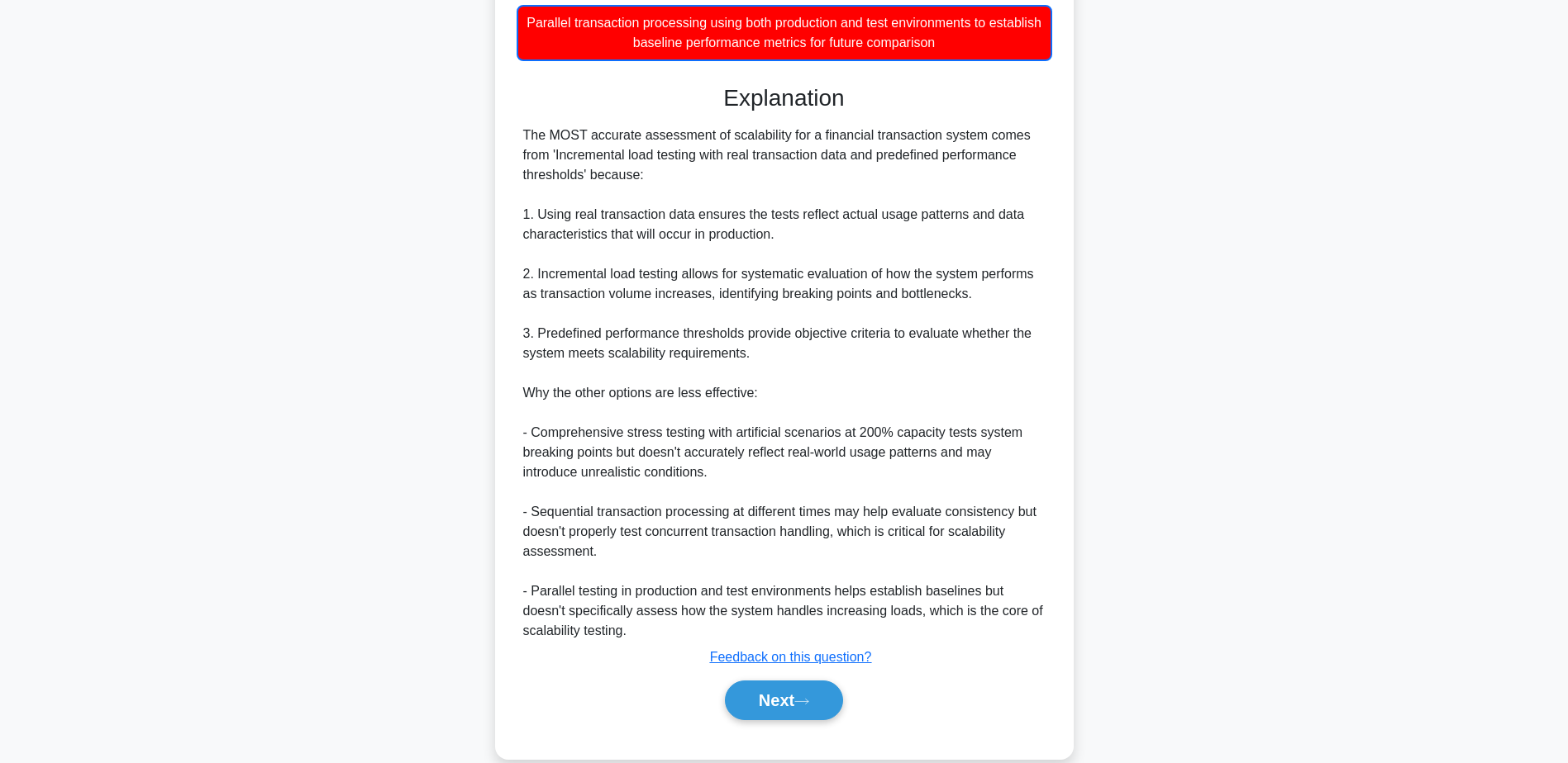
scroll to position [515, 0]
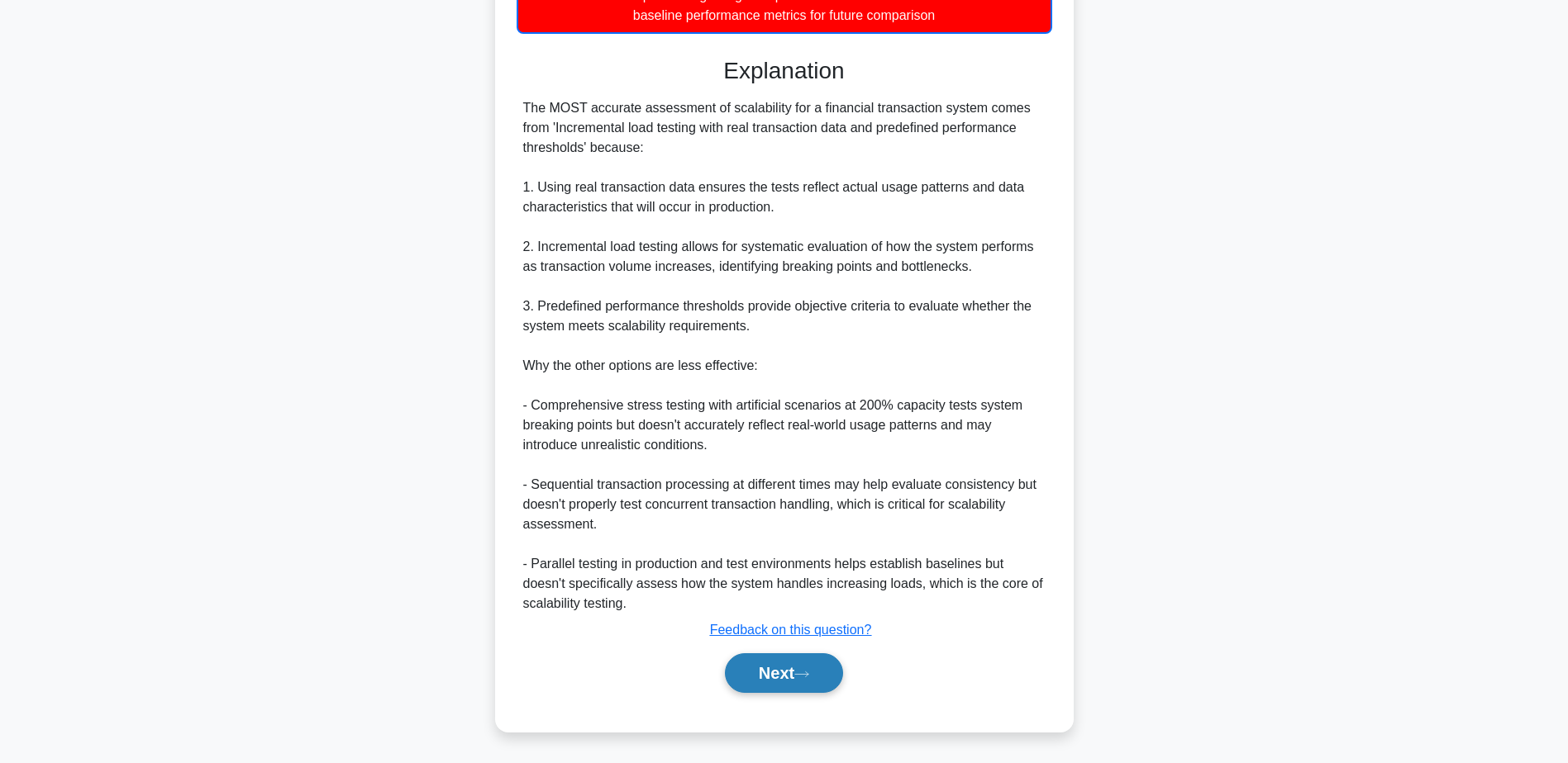
click at [771, 687] on button "Next" at bounding box center [784, 672] width 118 height 39
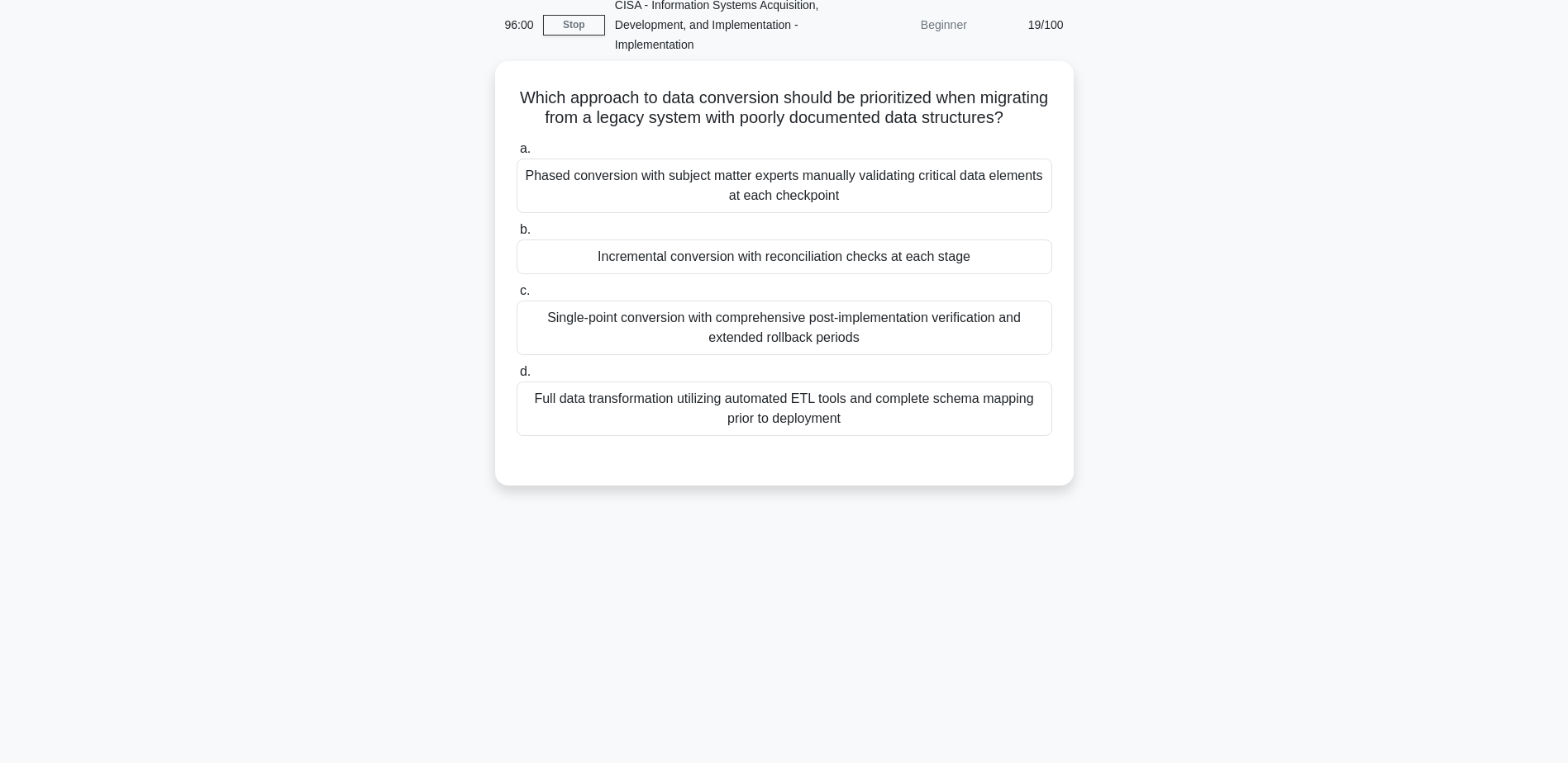
scroll to position [46, 0]
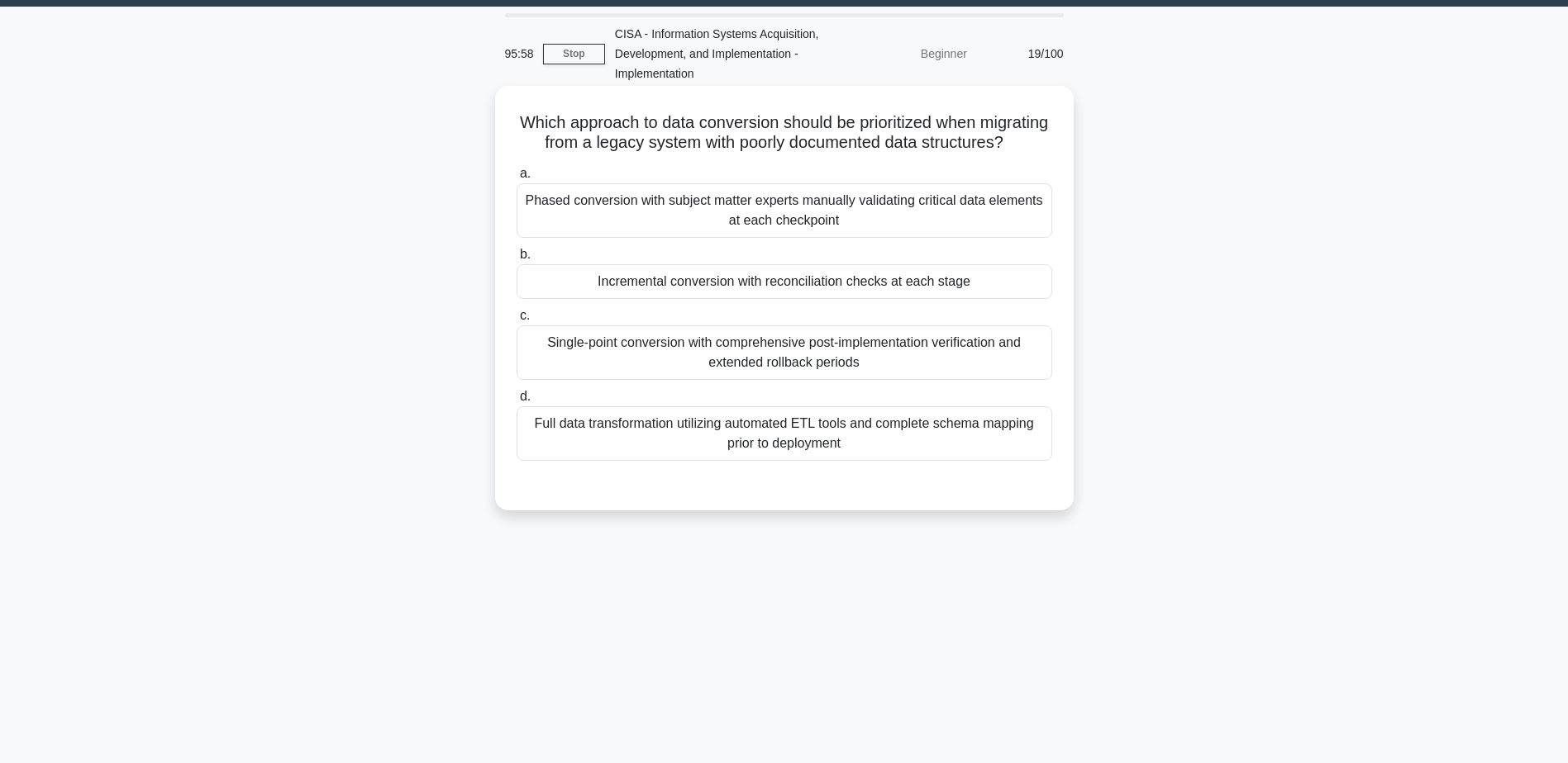
click at [753, 299] on div "Incremental conversion with reconciliation checks at each stage" at bounding box center [784, 281] width 536 height 34
click at [517, 260] on input "b. Incremental conversion with reconciliation checks at each stage" at bounding box center [517, 254] width 0 height 11
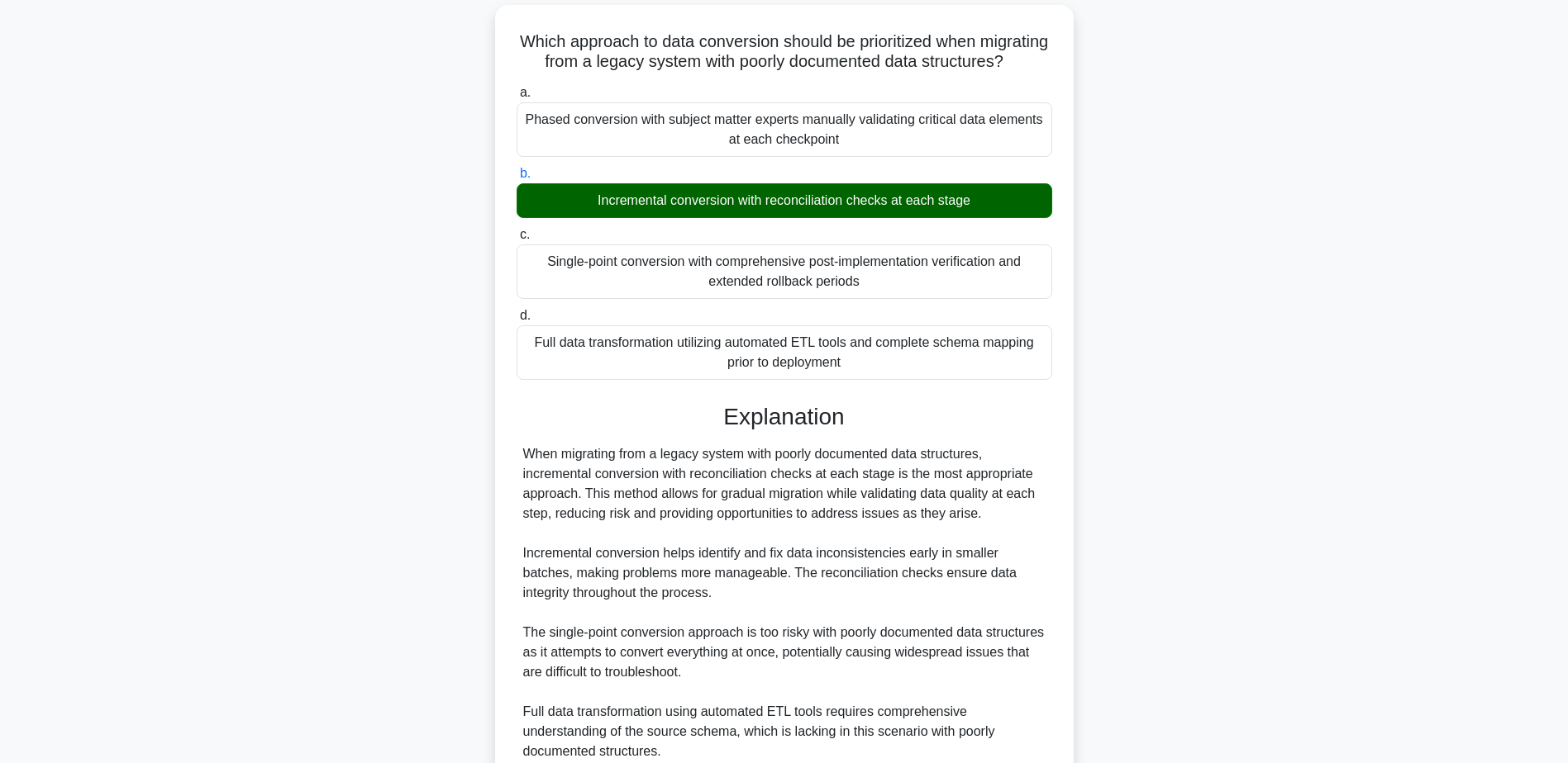
scroll to position [294, 0]
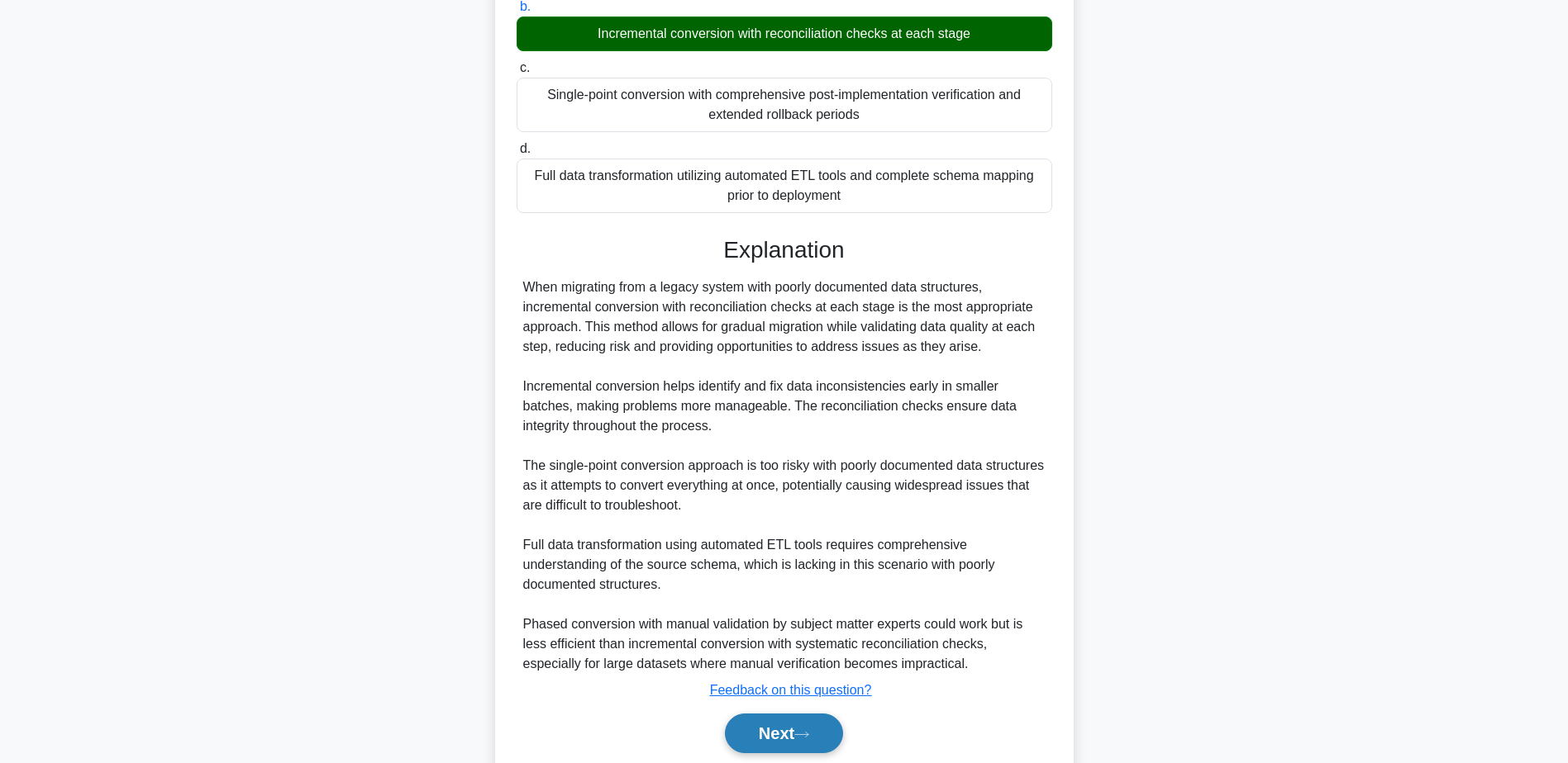
click at [762, 745] on button "Next" at bounding box center [784, 733] width 118 height 39
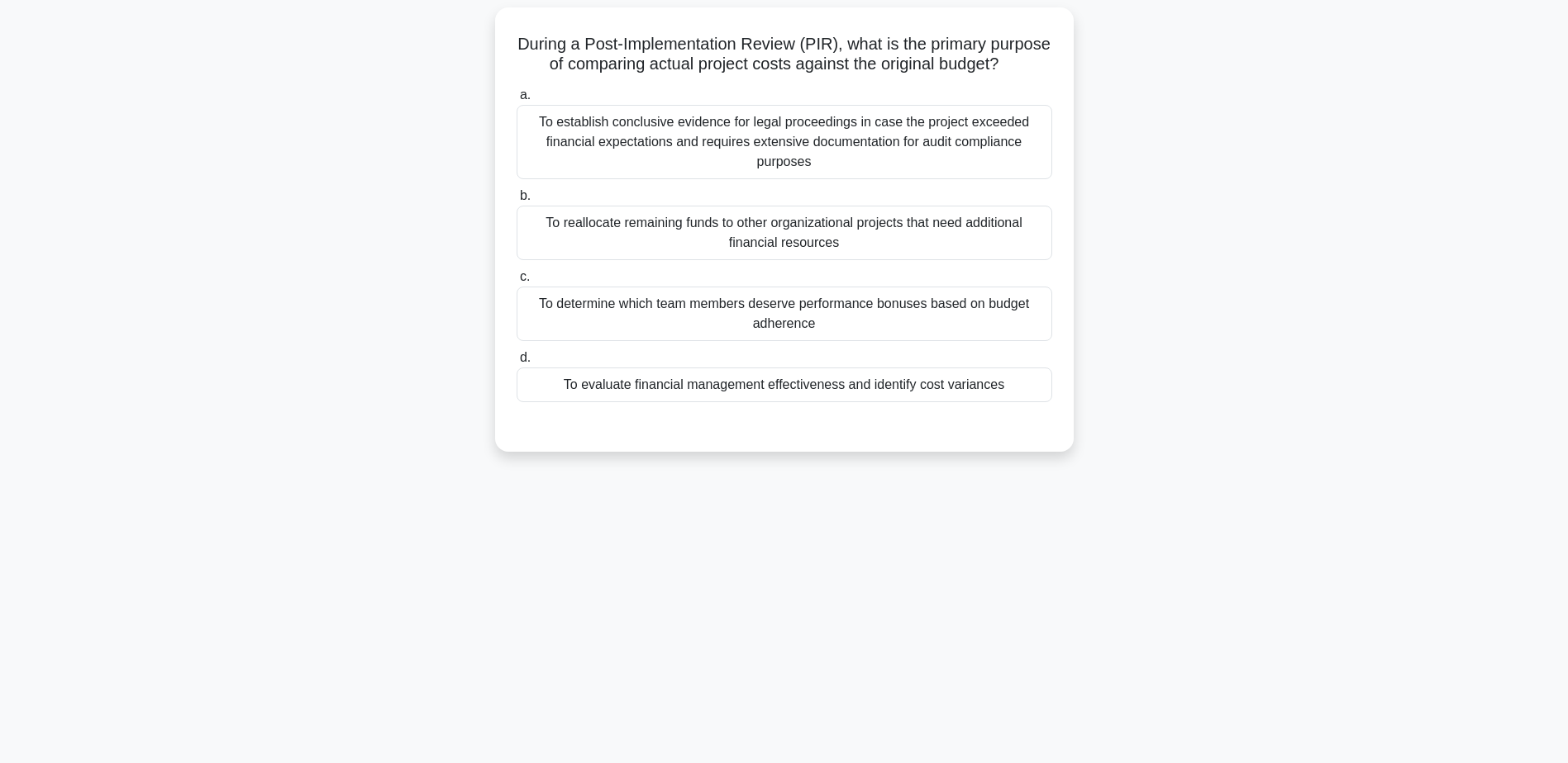
scroll to position [129, 0]
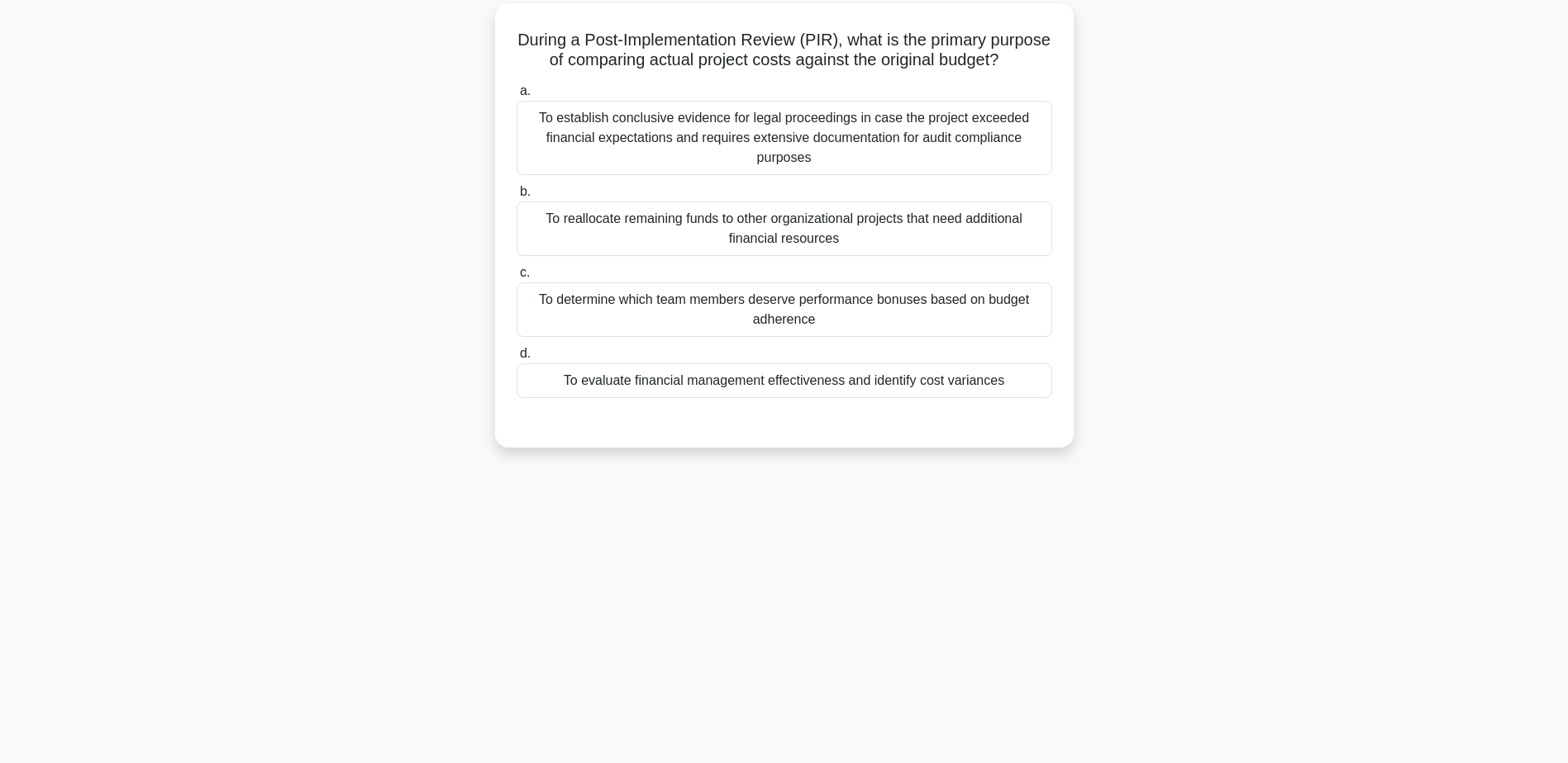
click at [745, 396] on div "To evaluate financial management effectiveness and identify cost variances" at bounding box center [784, 380] width 536 height 34
click at [517, 359] on input "d. To evaluate financial management effectiveness and identify cost variances" at bounding box center [517, 353] width 0 height 11
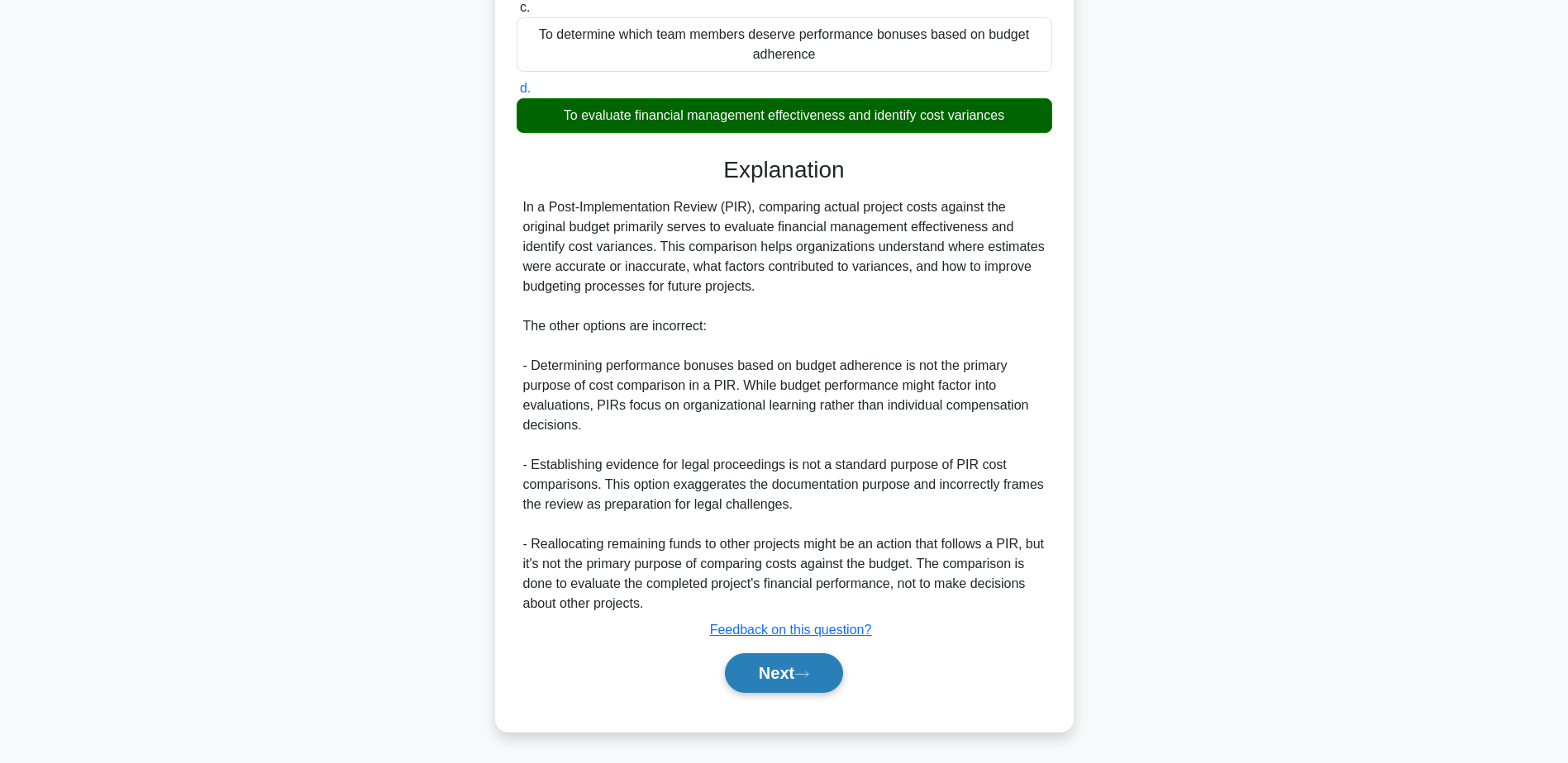
click at [774, 673] on button "Next" at bounding box center [784, 672] width 118 height 39
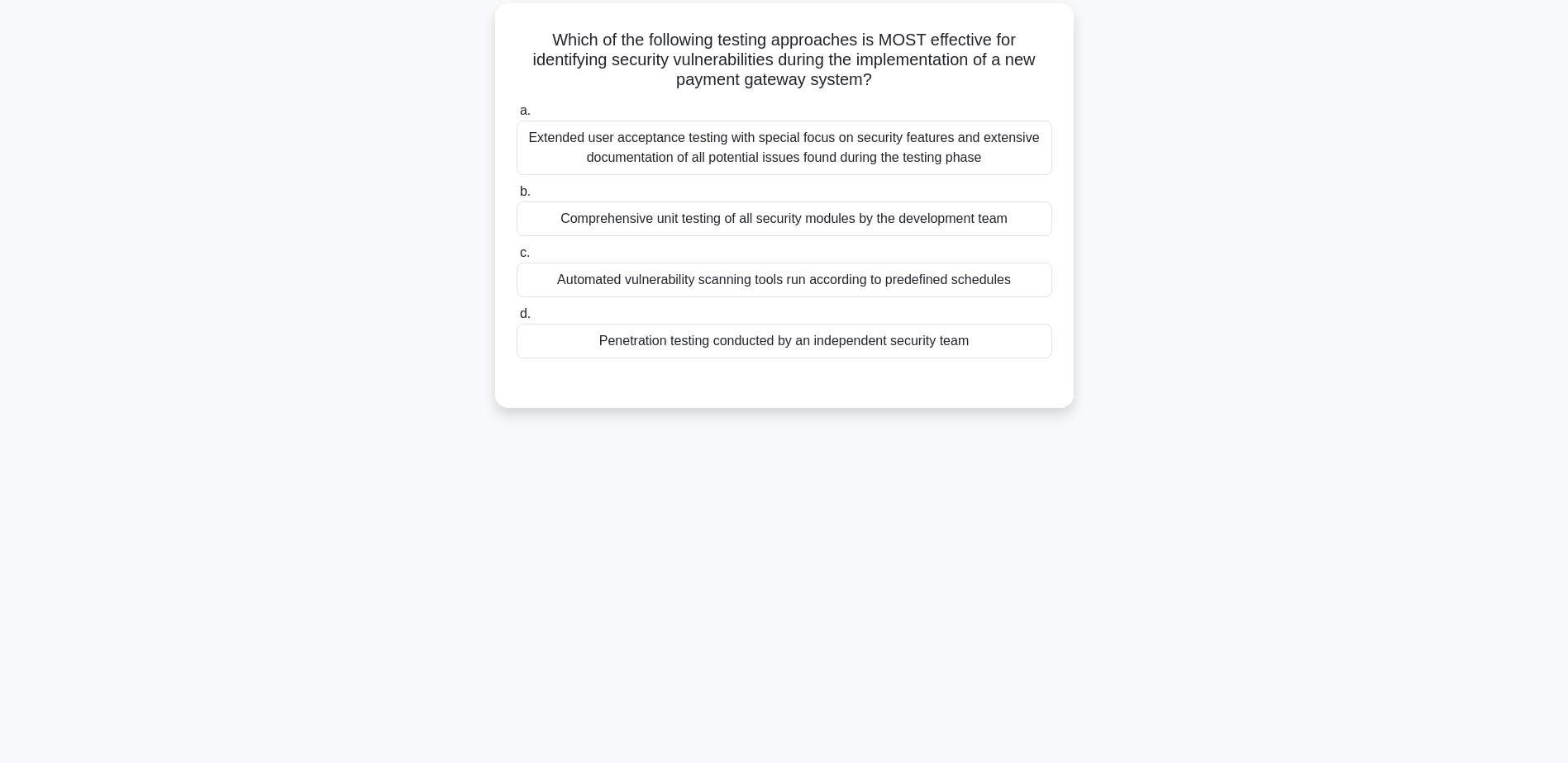
click at [759, 345] on div "Penetration testing conducted by an independent security team" at bounding box center [784, 341] width 536 height 34
click at [517, 320] on input "d. Penetration testing conducted by an independent security team" at bounding box center [517, 314] width 0 height 11
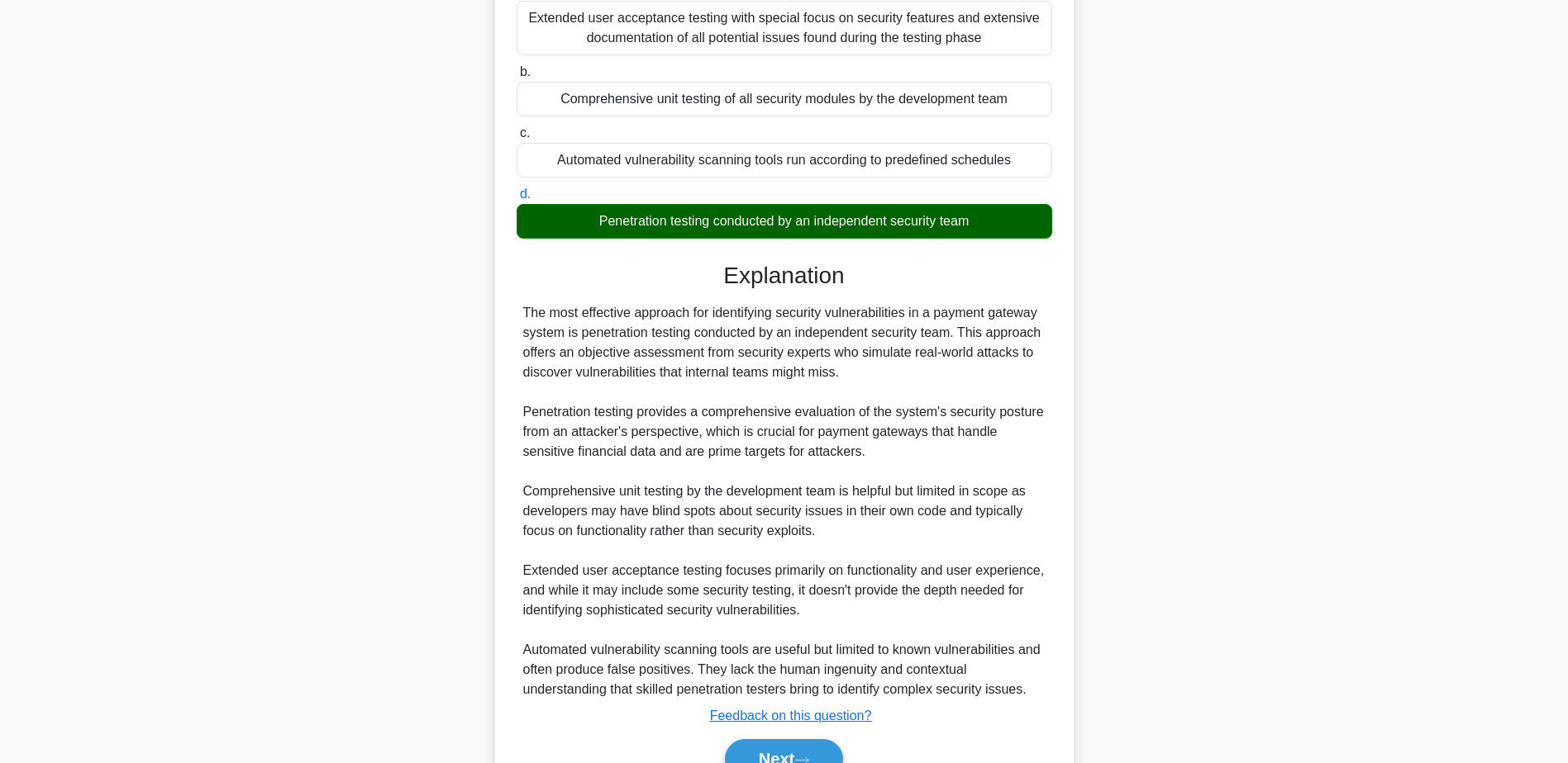
scroll to position [336, 0]
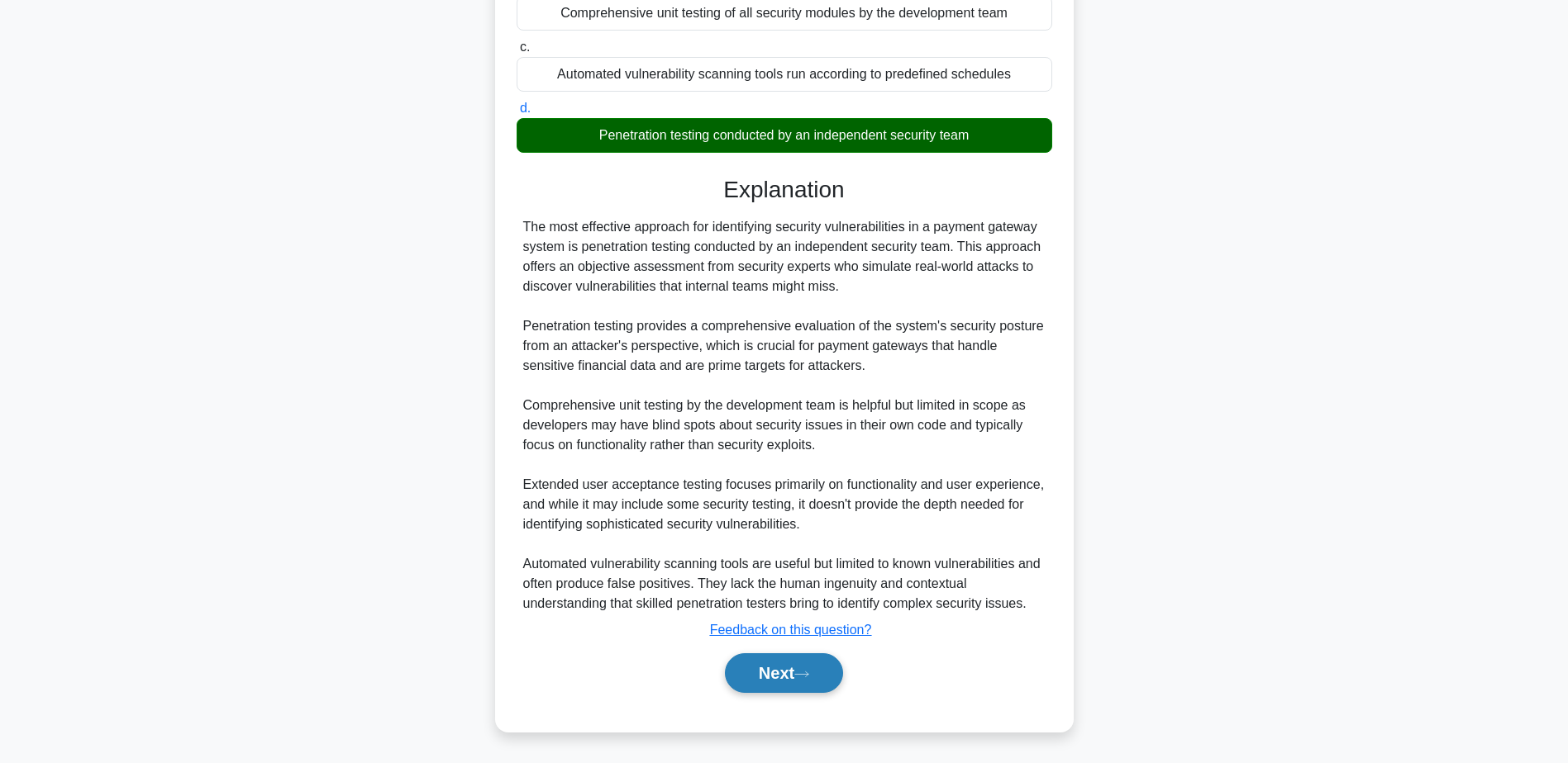
click at [777, 658] on button "Next" at bounding box center [784, 672] width 118 height 39
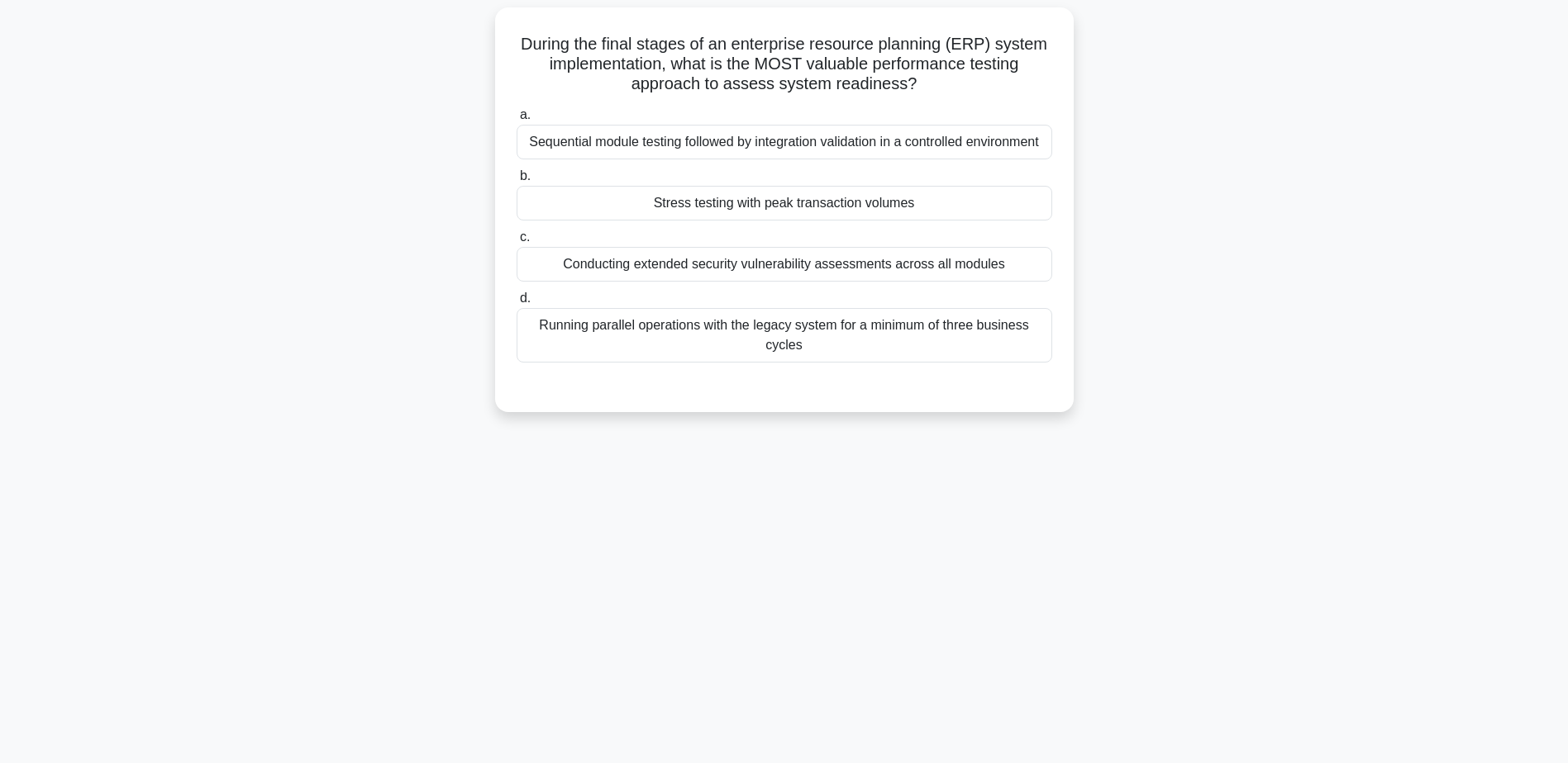
scroll to position [129, 0]
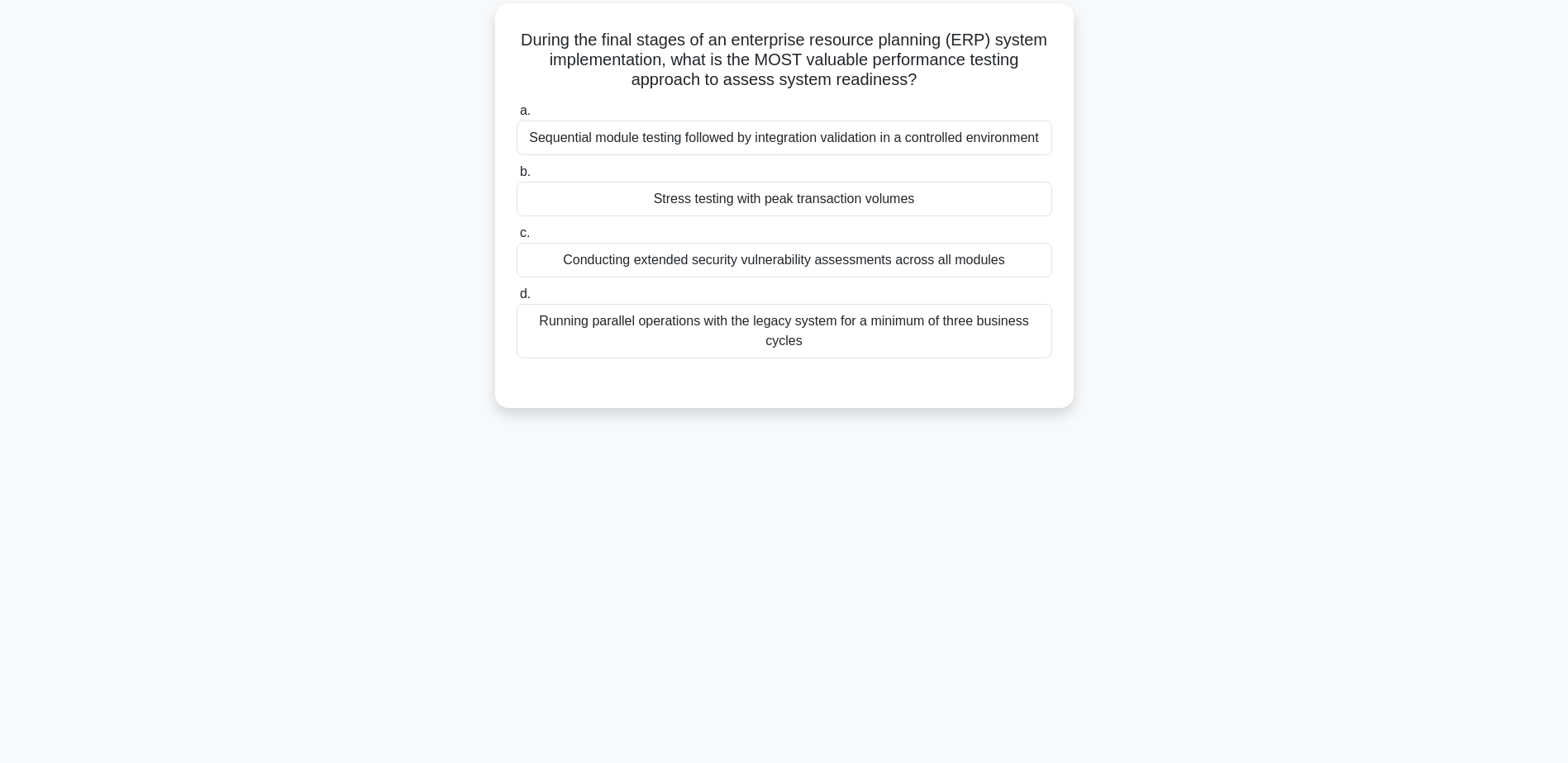
click at [739, 199] on div "Stress testing with peak transaction volumes" at bounding box center [784, 198] width 536 height 34
click at [517, 178] on input "b. Stress testing with peak transaction volumes" at bounding box center [517, 172] width 0 height 11
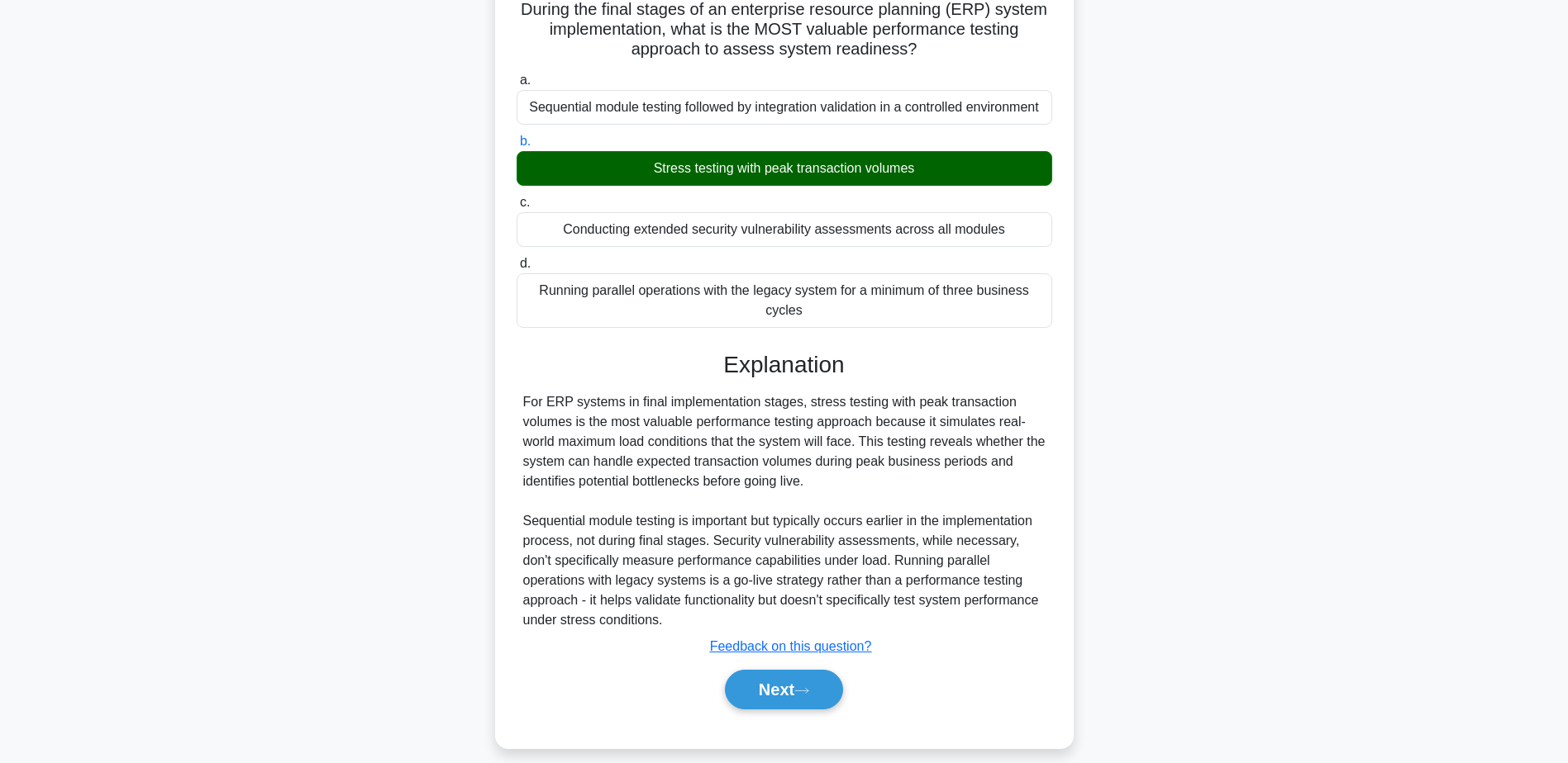
scroll to position [177, 0]
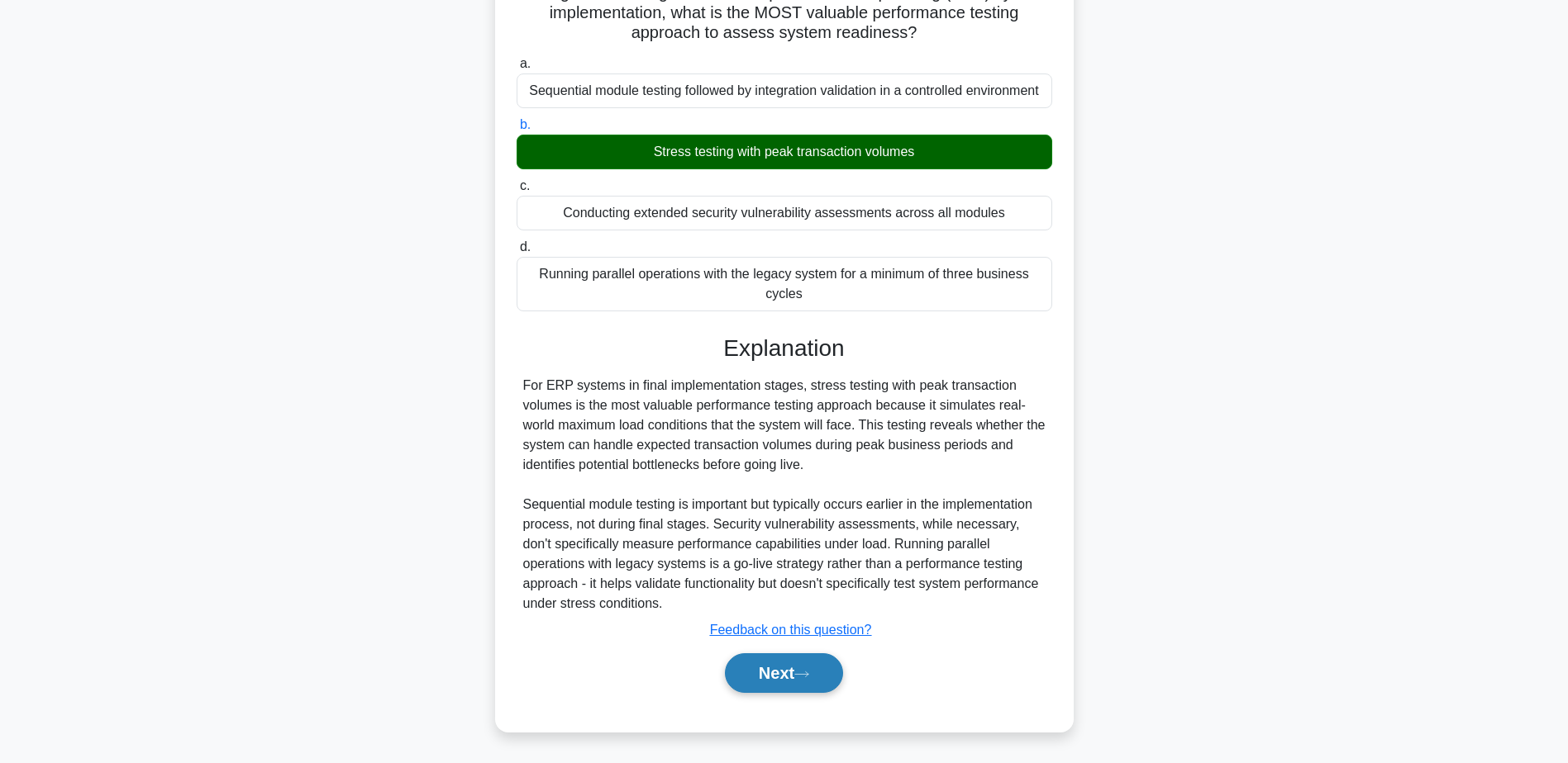
click at [769, 682] on button "Next" at bounding box center [784, 672] width 118 height 39
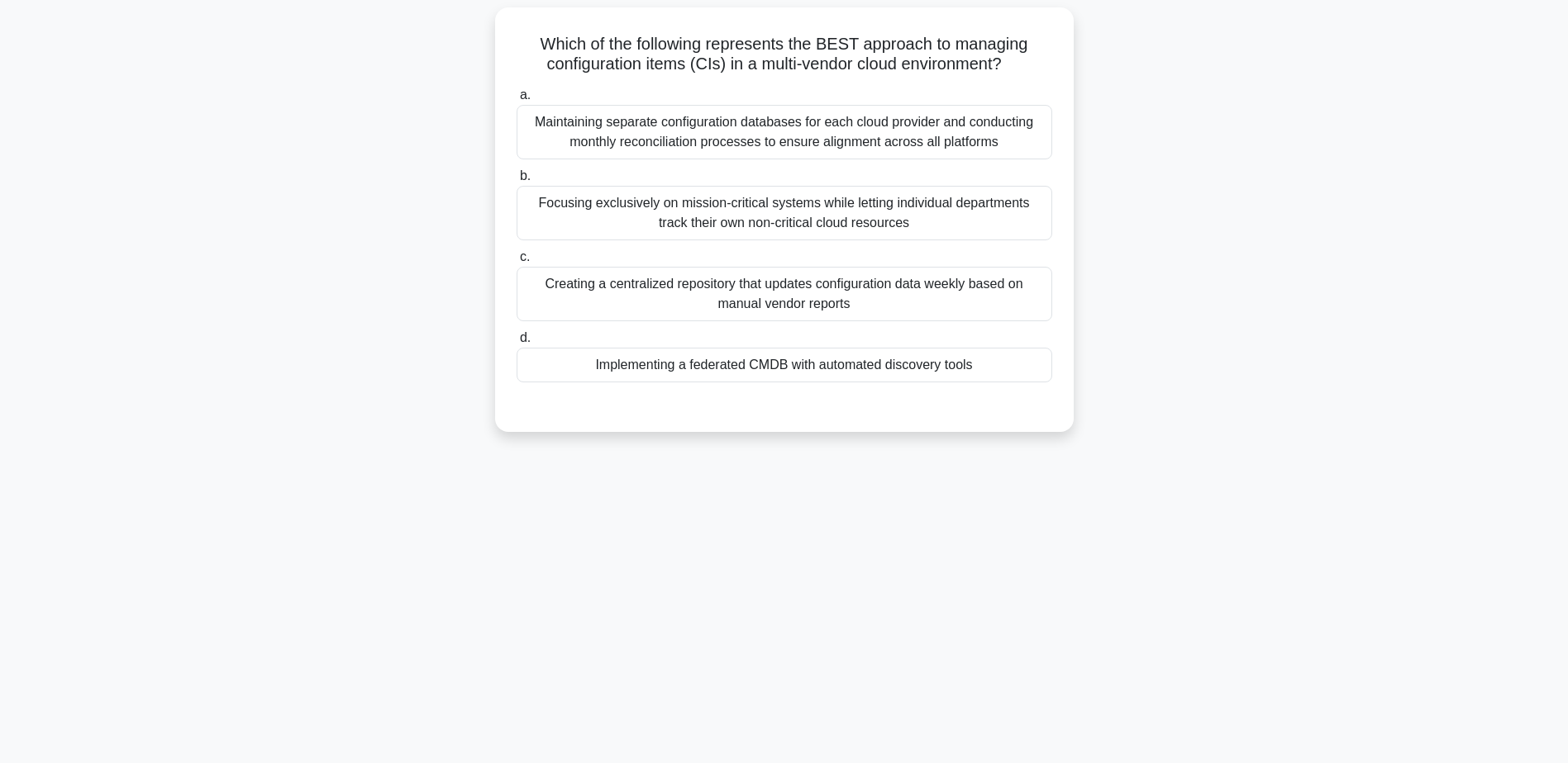
scroll to position [129, 0]
click at [842, 369] on div "Implementing a federated CMDB with automated discovery tools" at bounding box center [784, 360] width 536 height 34
click at [517, 339] on input "d. Implementing a federated CMDB with automated discovery tools" at bounding box center [517, 334] width 0 height 11
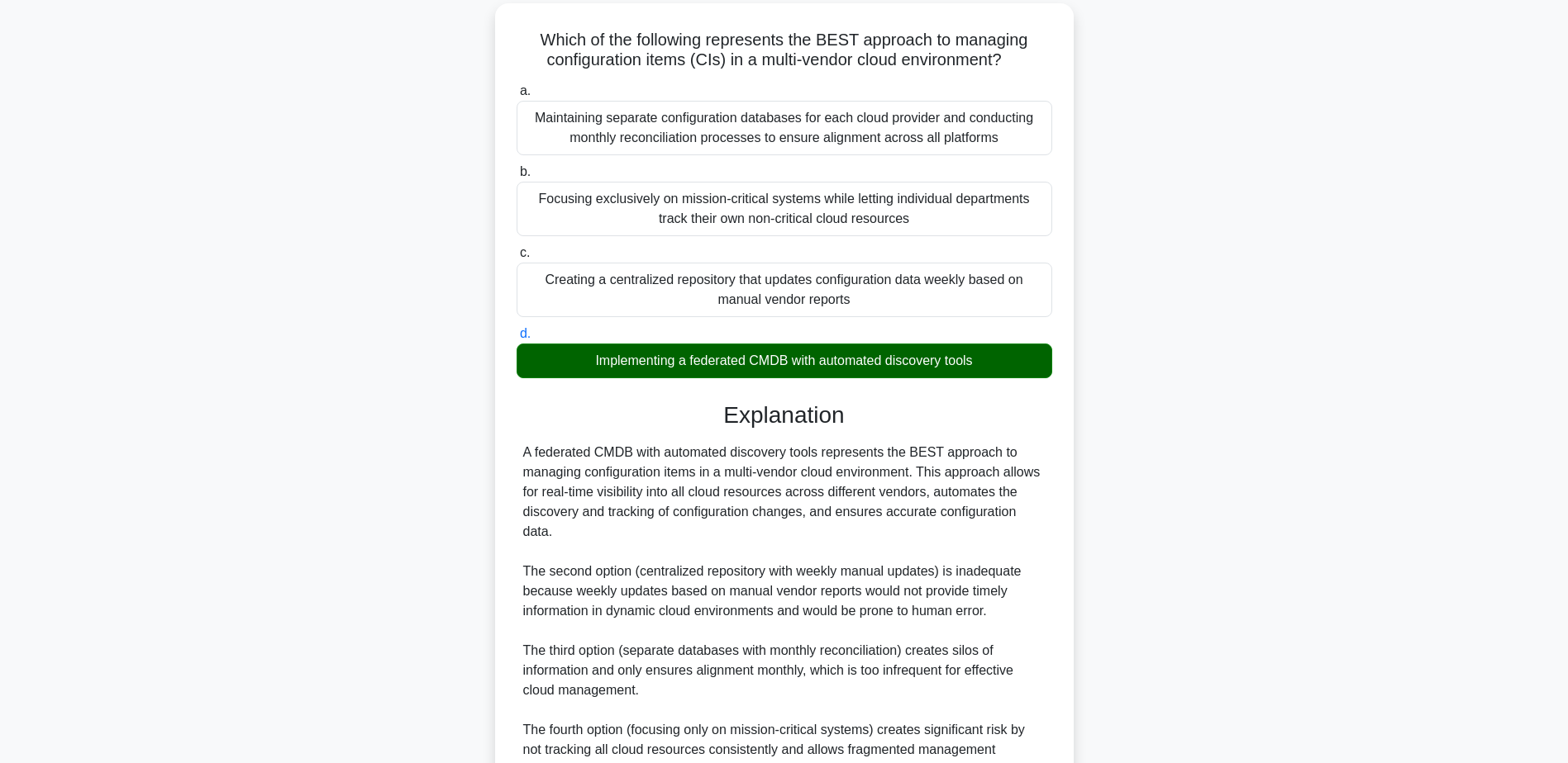
scroll to position [355, 0]
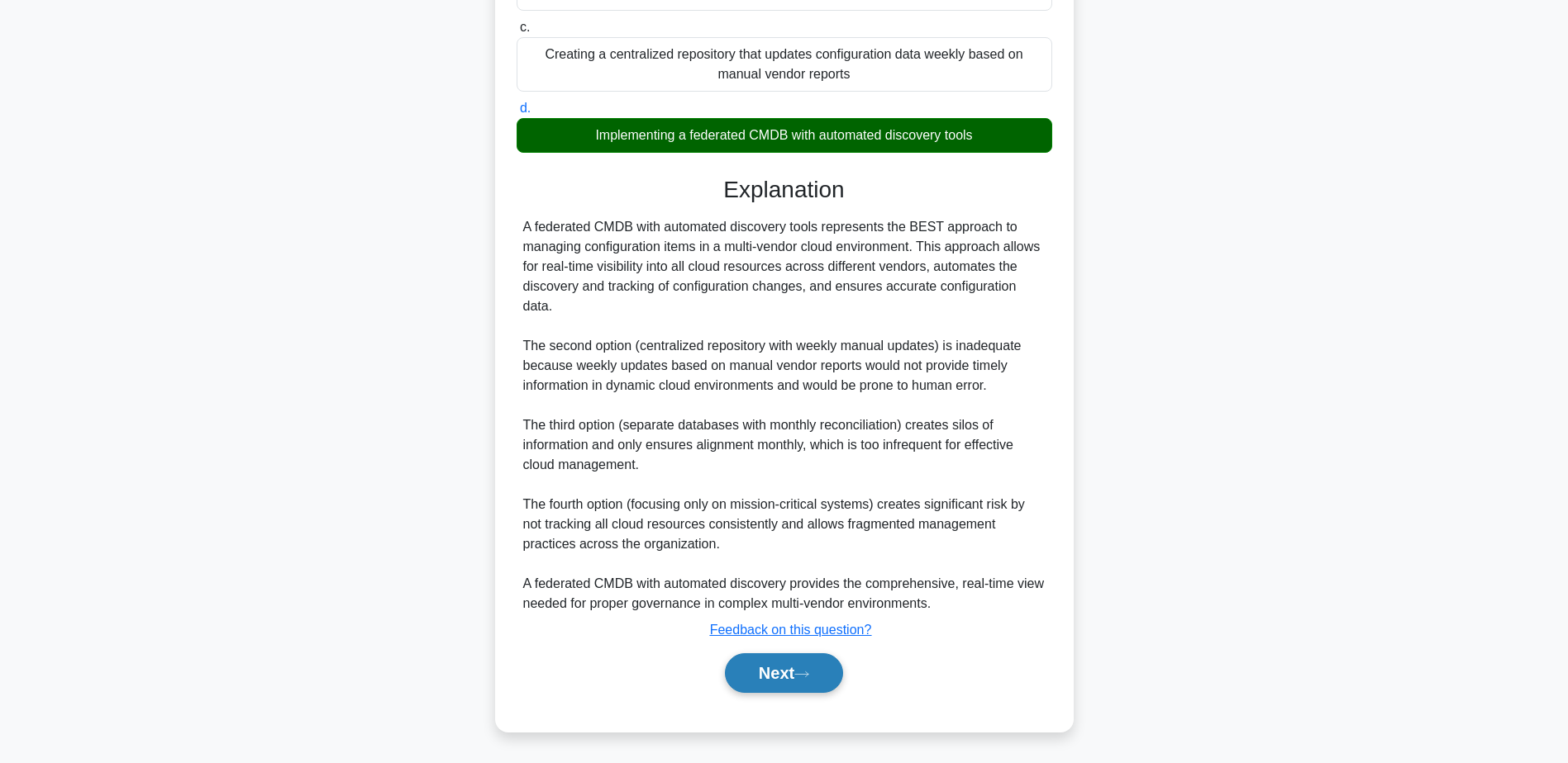
click at [798, 672] on button "Next" at bounding box center [784, 672] width 118 height 39
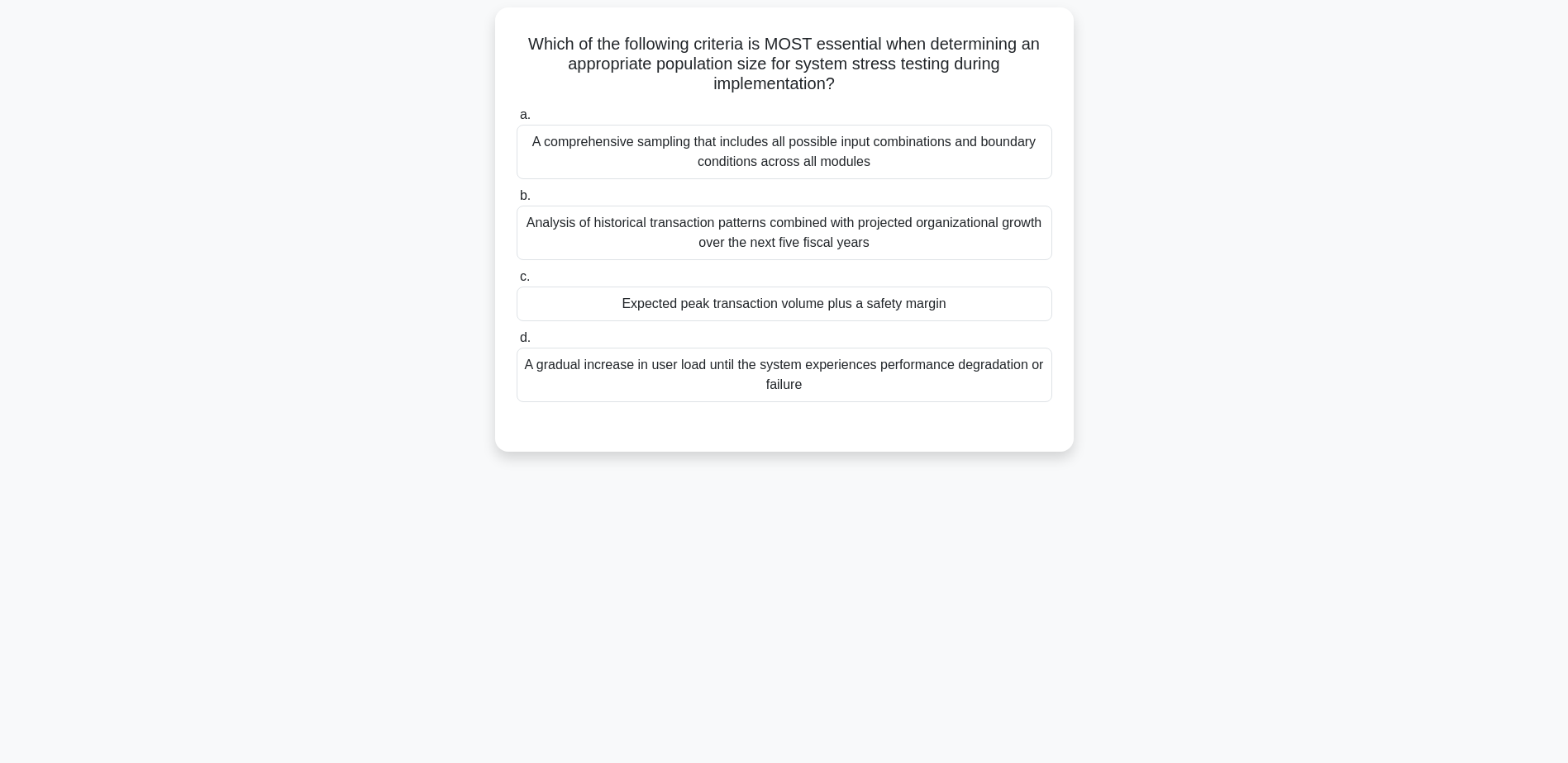
scroll to position [129, 0]
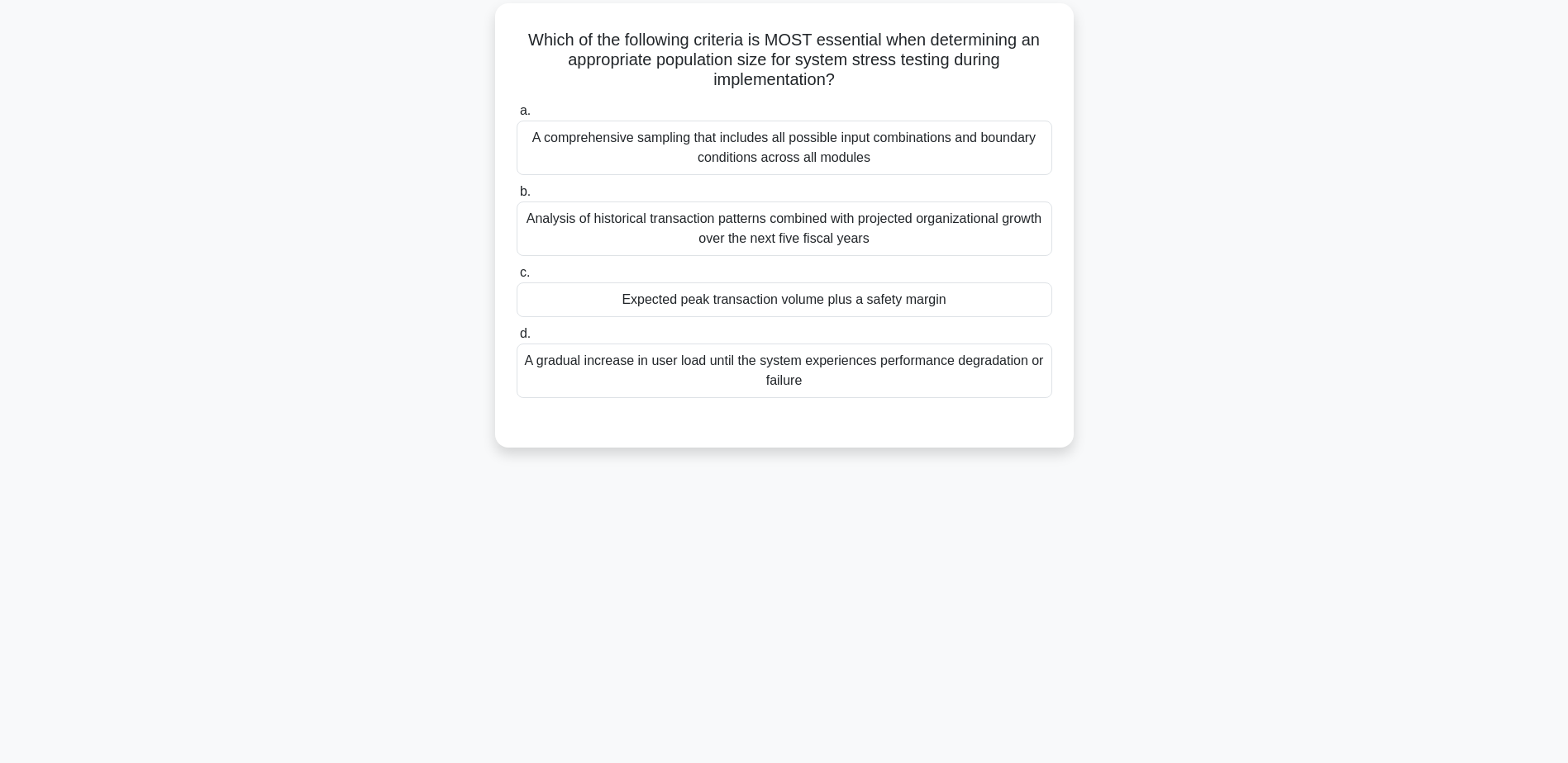
click at [742, 300] on div "Expected peak transaction volume plus a safety margin" at bounding box center [784, 300] width 536 height 34
click at [517, 279] on input "c. Expected peak transaction volume plus a safety margin" at bounding box center [517, 273] width 0 height 11
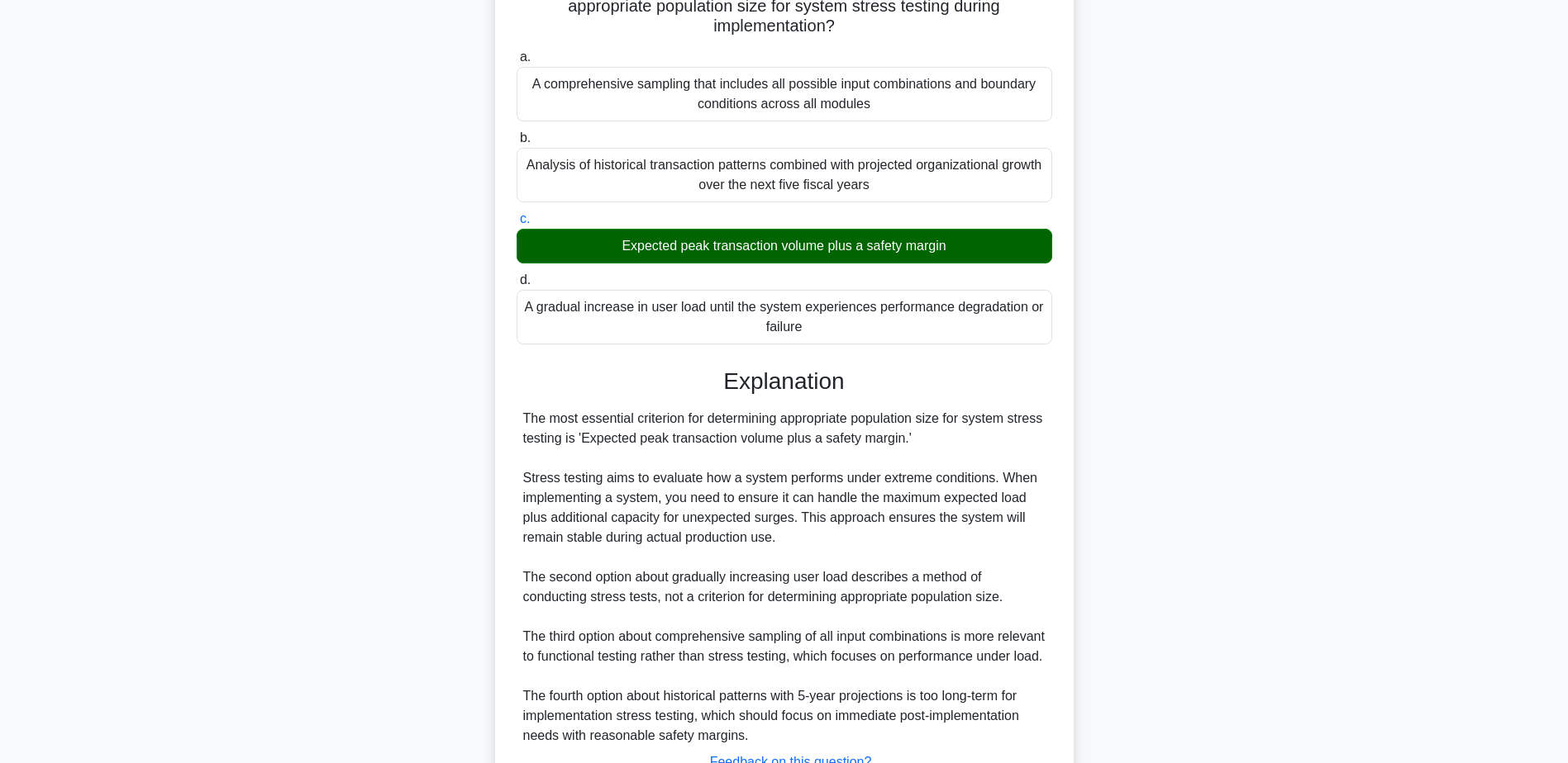
scroll to position [336, 0]
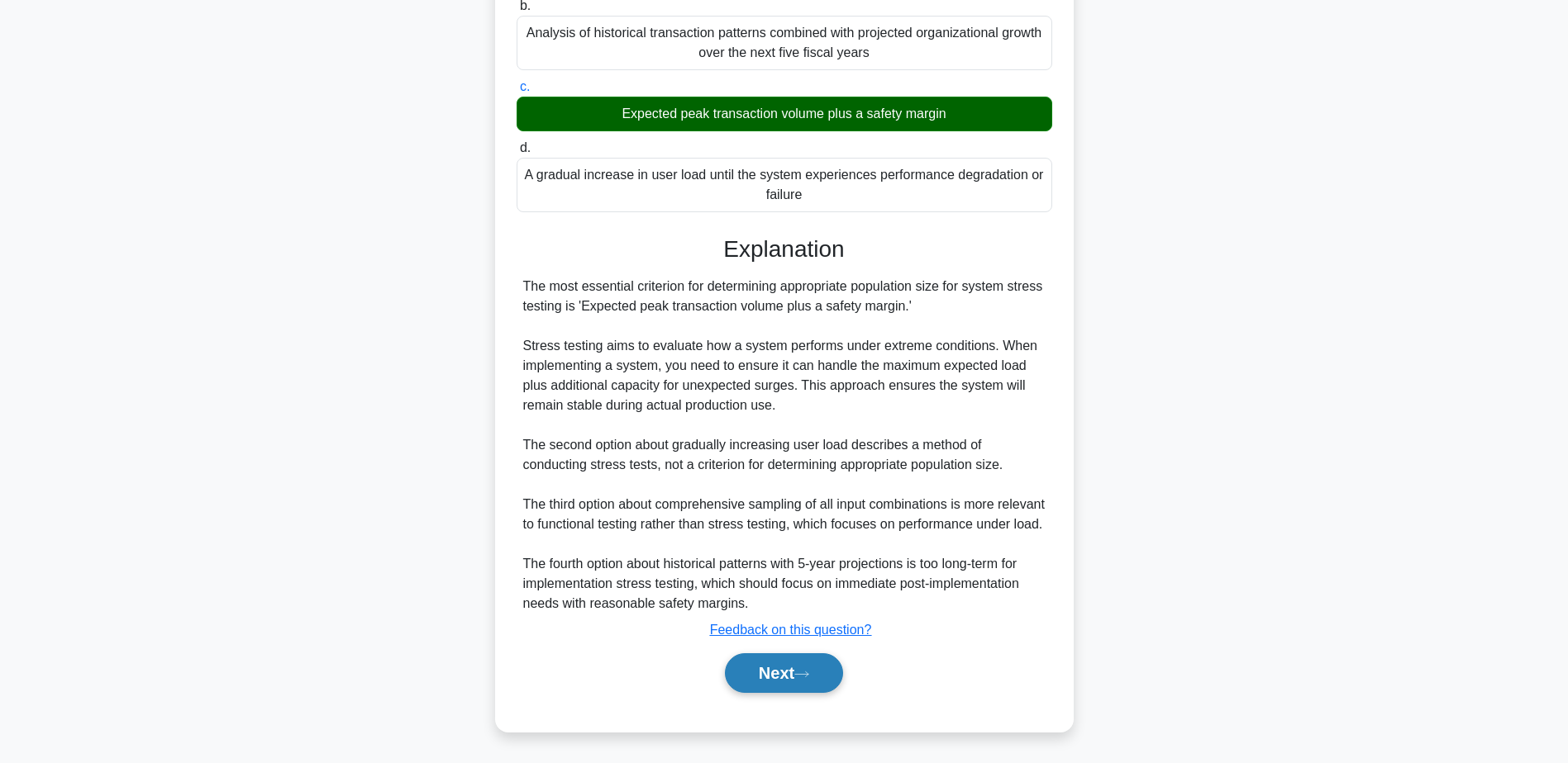
click at [772, 680] on button "Next" at bounding box center [784, 672] width 118 height 39
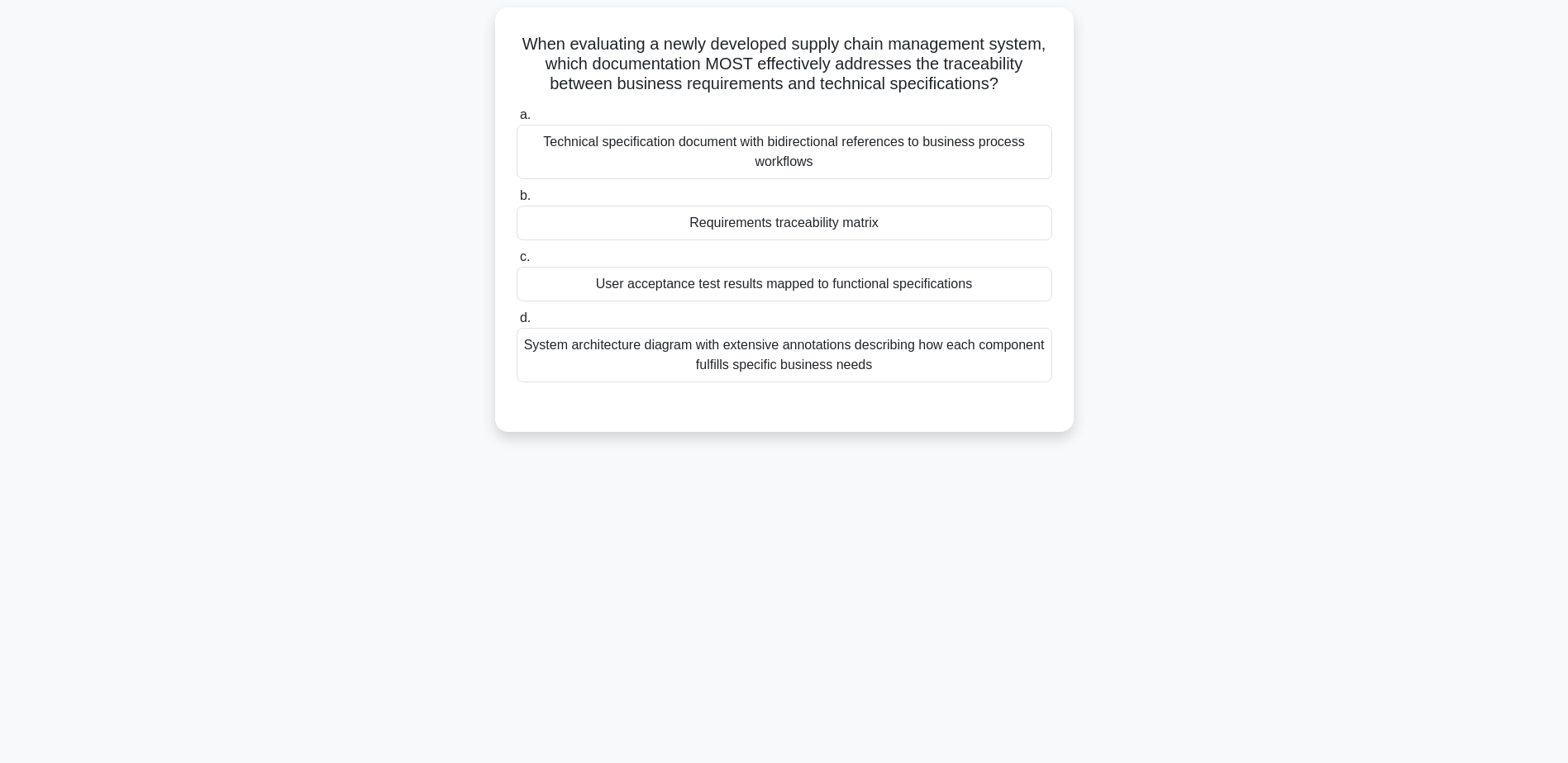
scroll to position [129, 0]
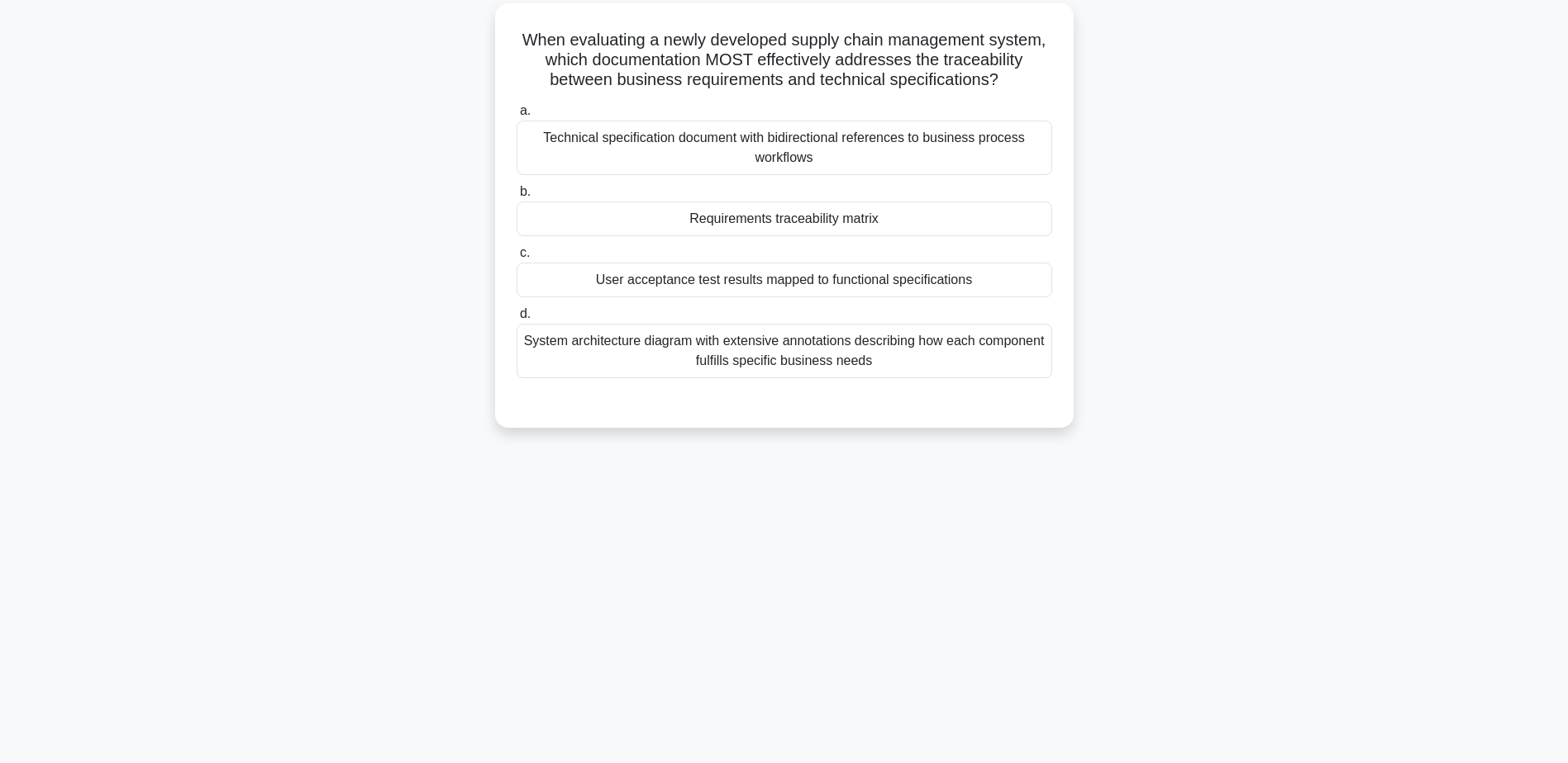
click at [707, 223] on div "Requirements traceability matrix" at bounding box center [784, 218] width 536 height 34
click at [517, 197] on input "b. Requirements traceability matrix" at bounding box center [517, 191] width 0 height 11
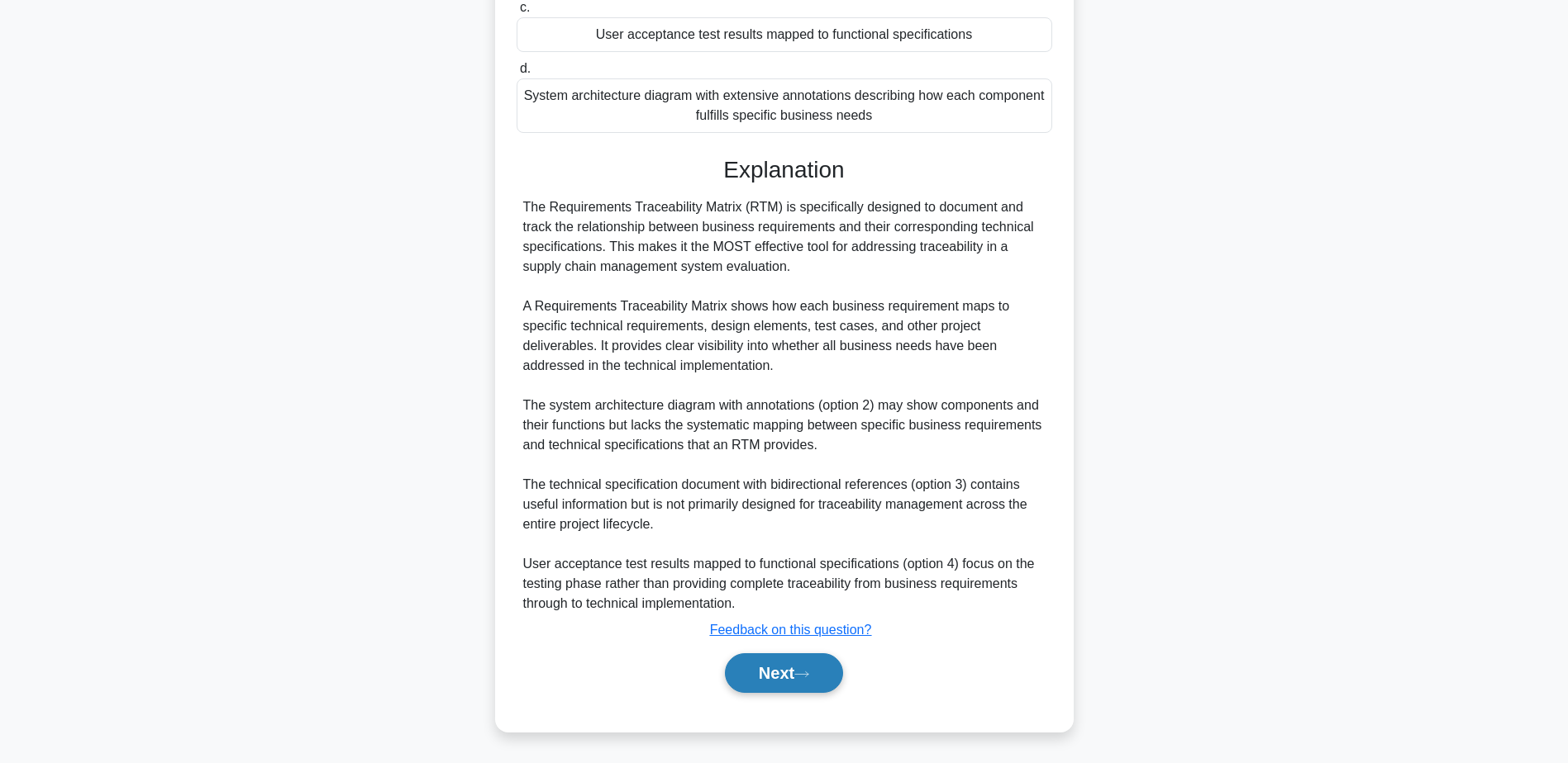
click at [782, 682] on button "Next" at bounding box center [784, 672] width 118 height 39
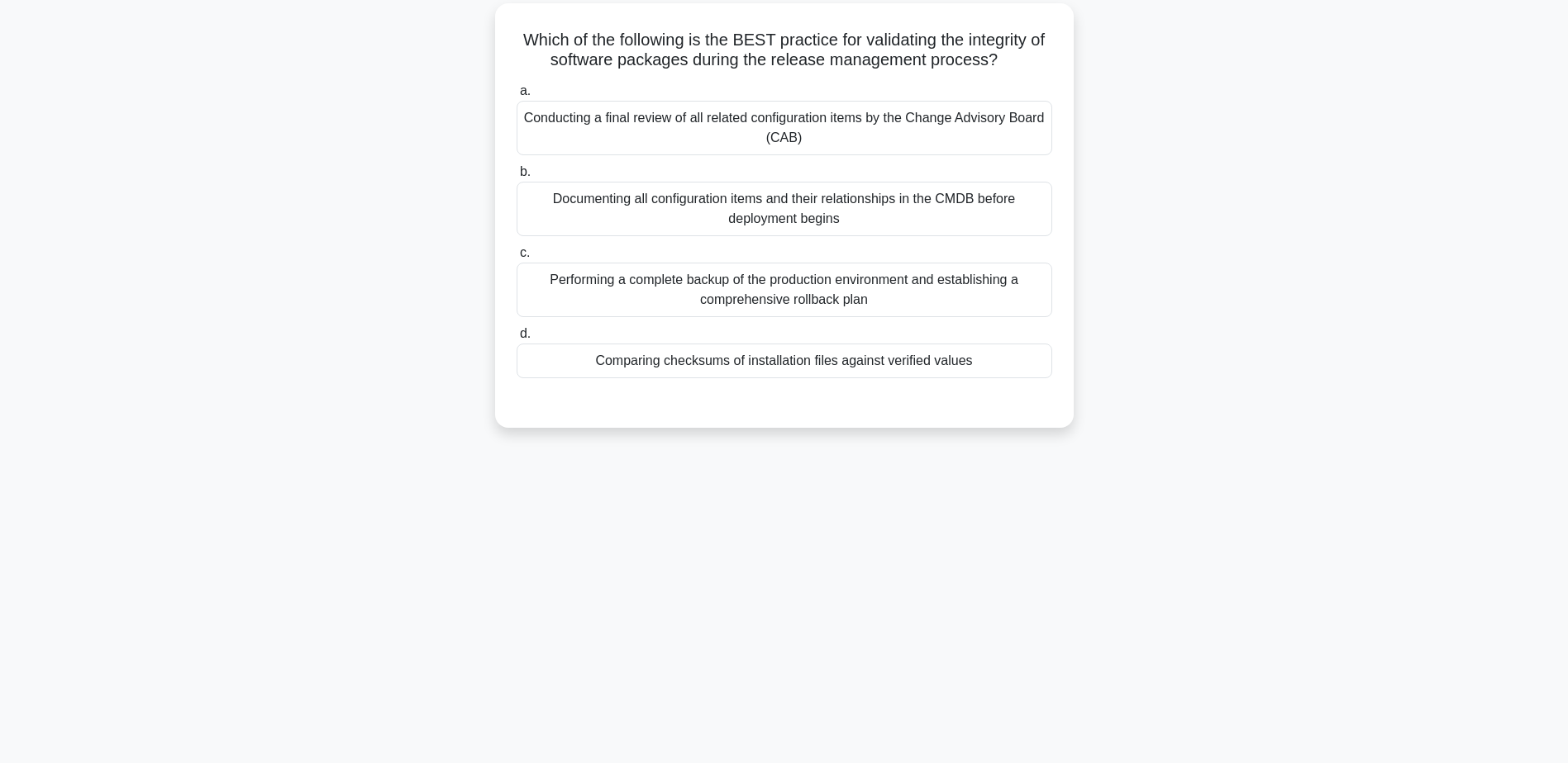
click at [751, 366] on div "Comparing checksums of installation files against verified values" at bounding box center [784, 360] width 536 height 34
click at [517, 339] on input "d. Comparing checksums of installation files against verified values" at bounding box center [517, 334] width 0 height 11
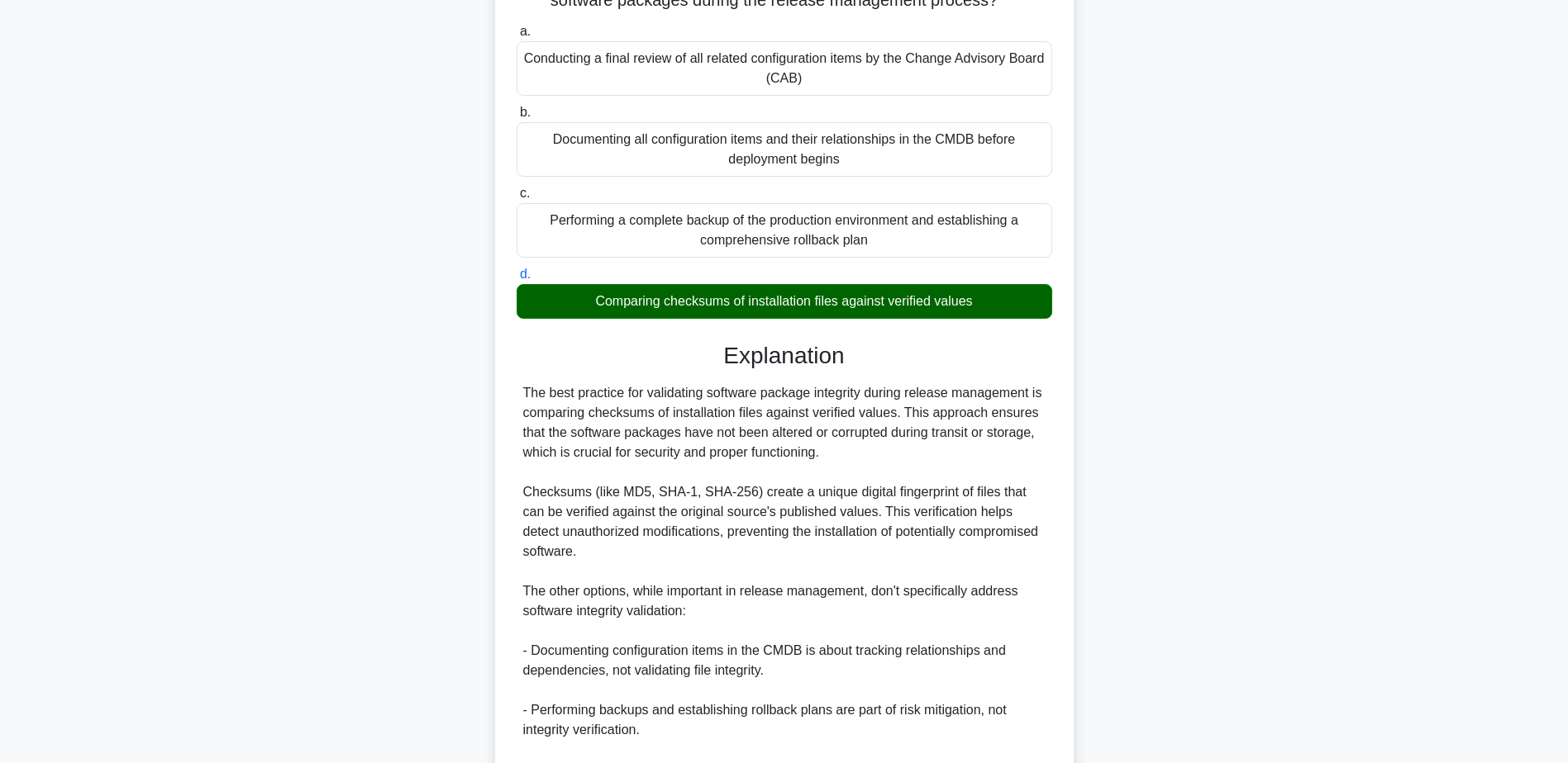
scroll to position [375, 0]
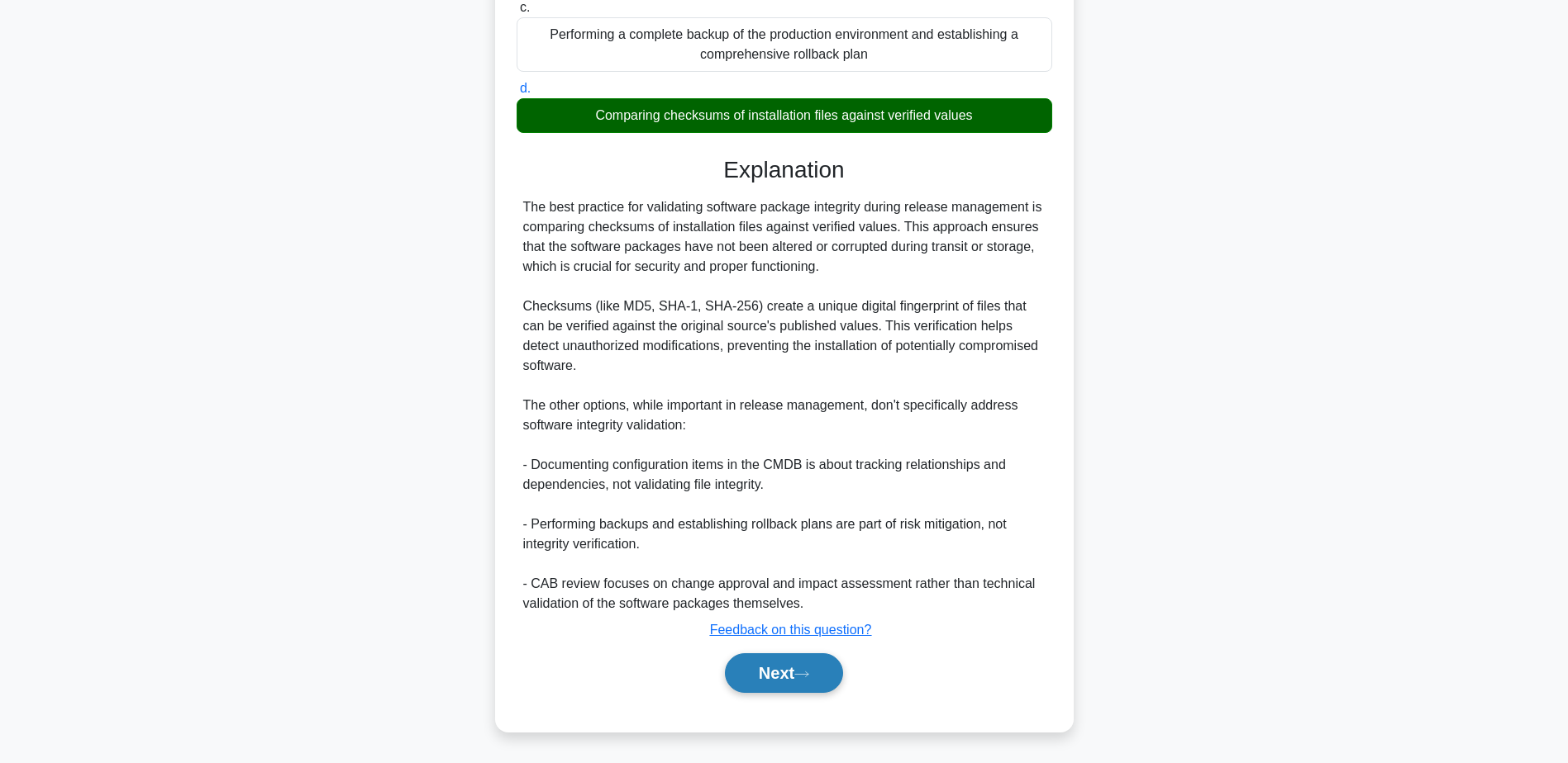
click at [744, 671] on button "Next" at bounding box center [784, 672] width 118 height 39
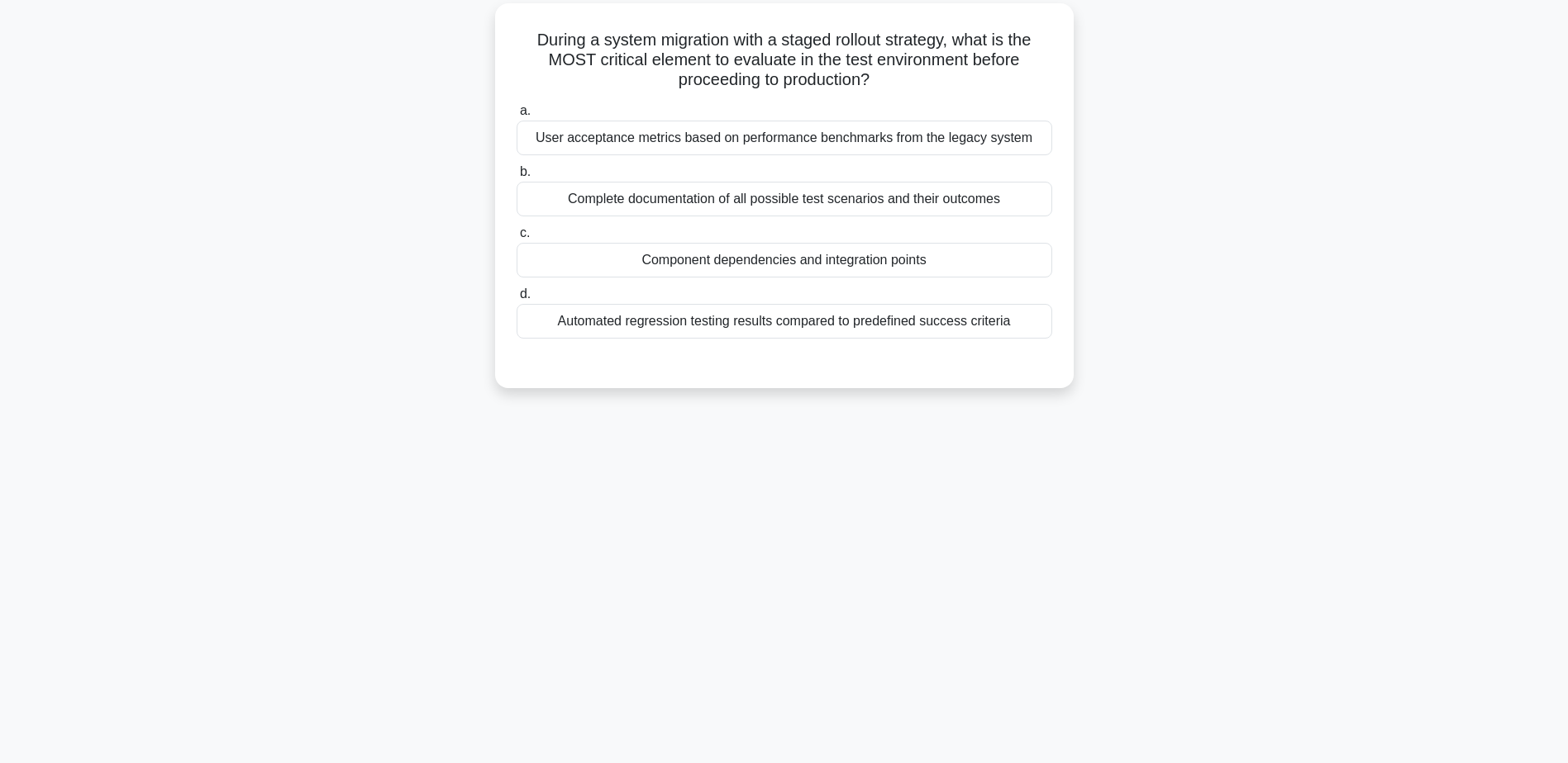
click at [798, 264] on div "Component dependencies and integration points" at bounding box center [784, 259] width 536 height 34
click at [517, 238] on input "c. Component dependencies and integration points" at bounding box center [517, 233] width 0 height 11
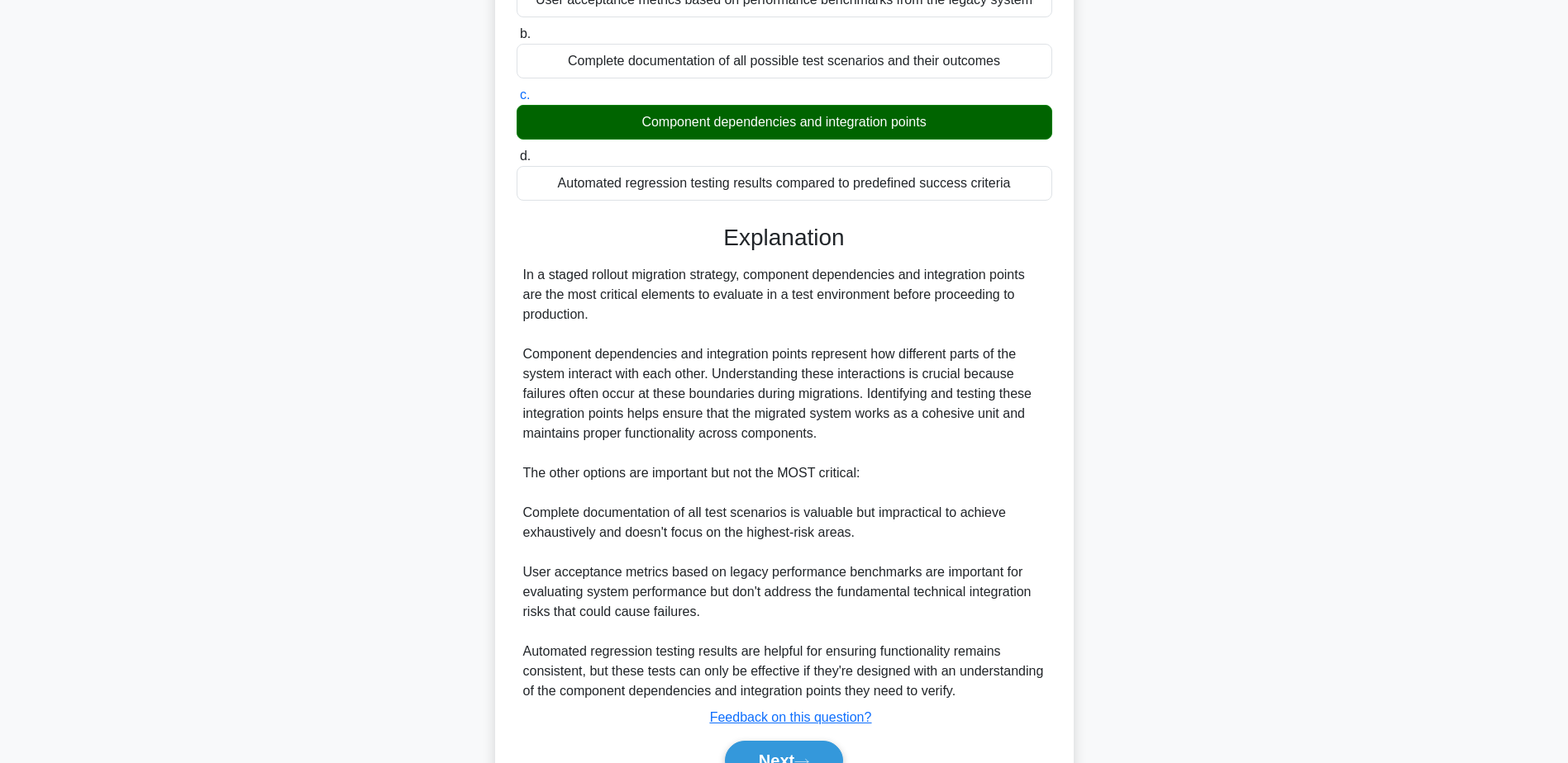
scroll to position [355, 0]
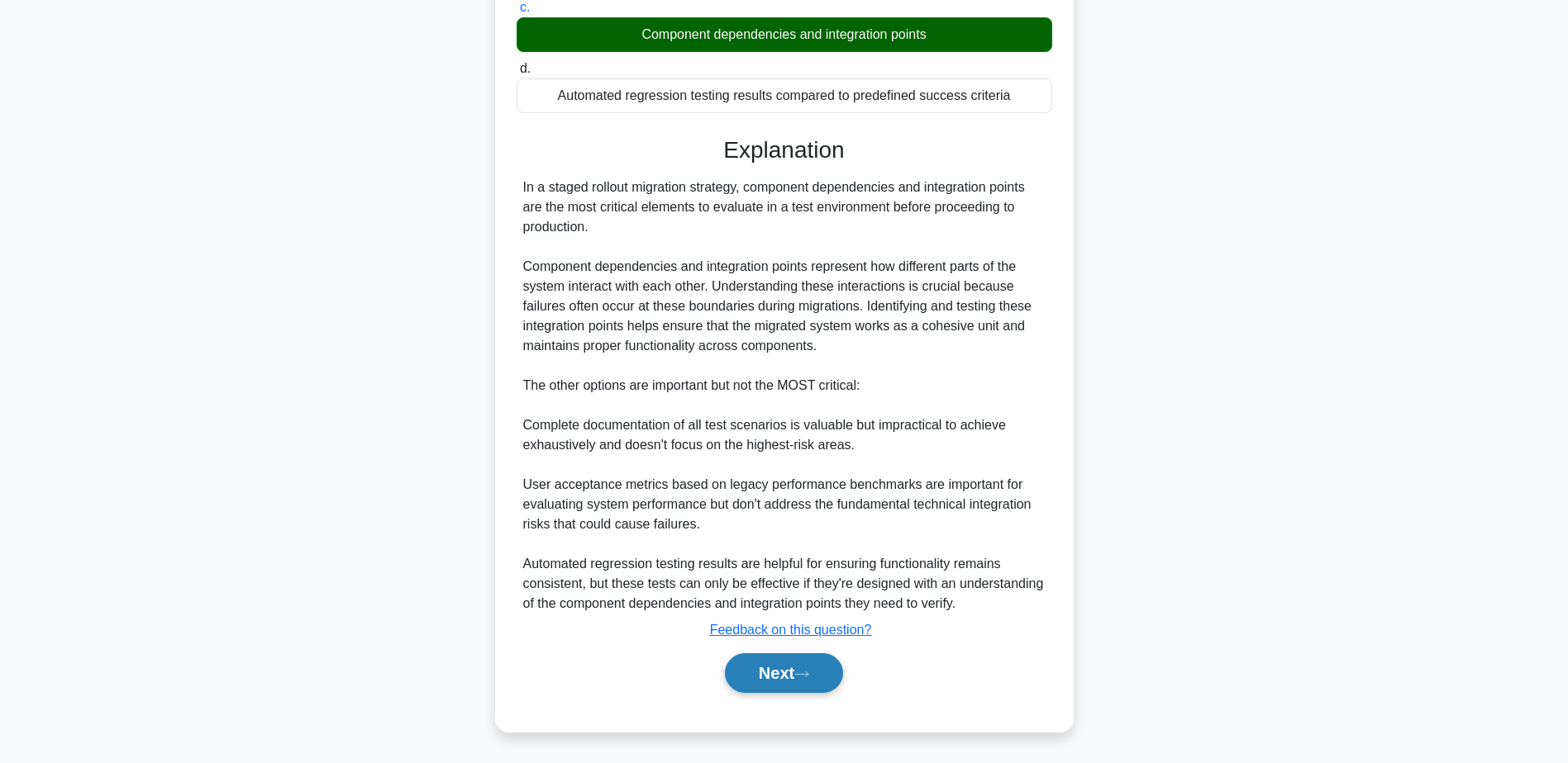
click at [751, 663] on button "Next" at bounding box center [784, 672] width 118 height 39
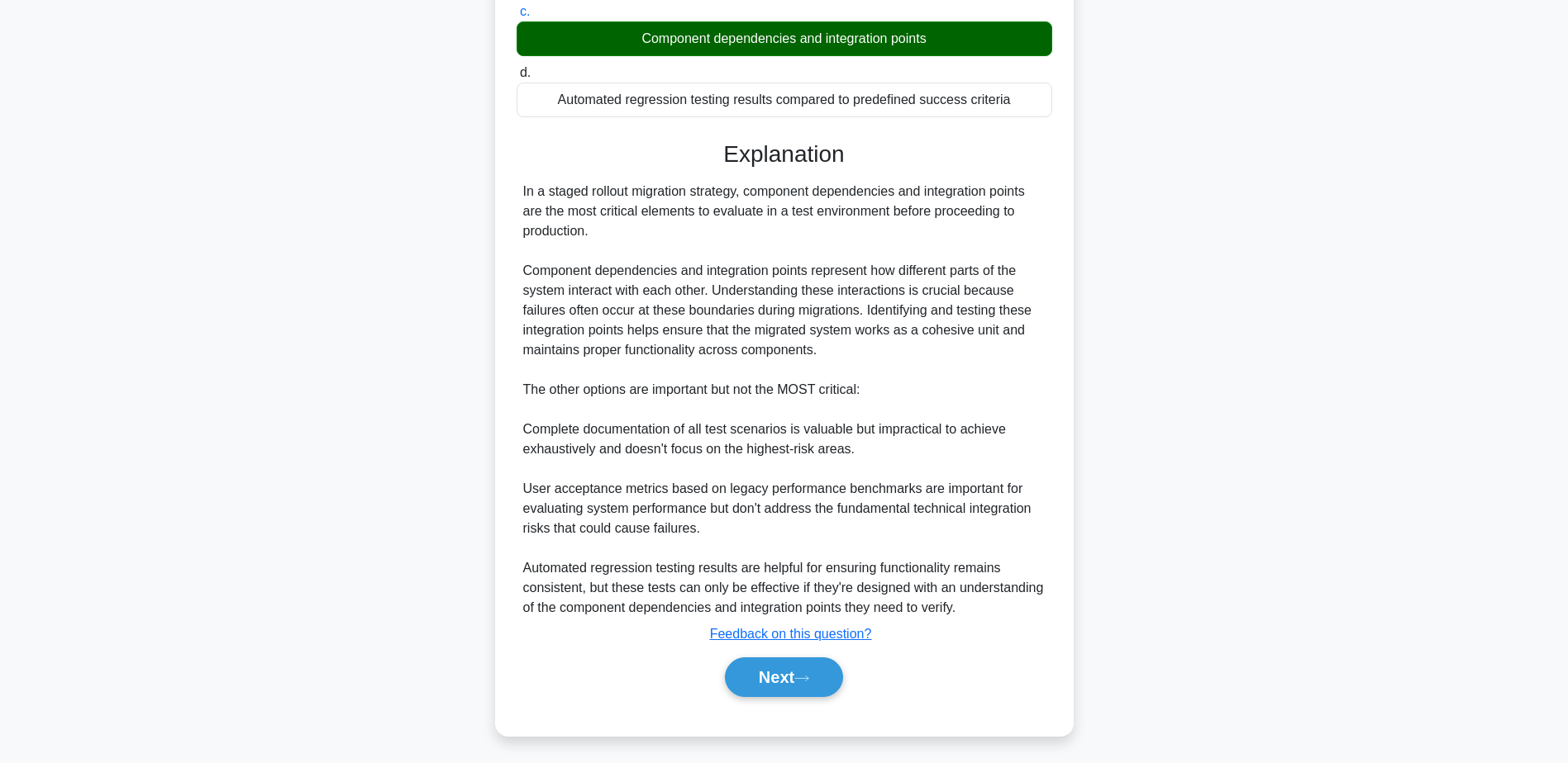
scroll to position [129, 0]
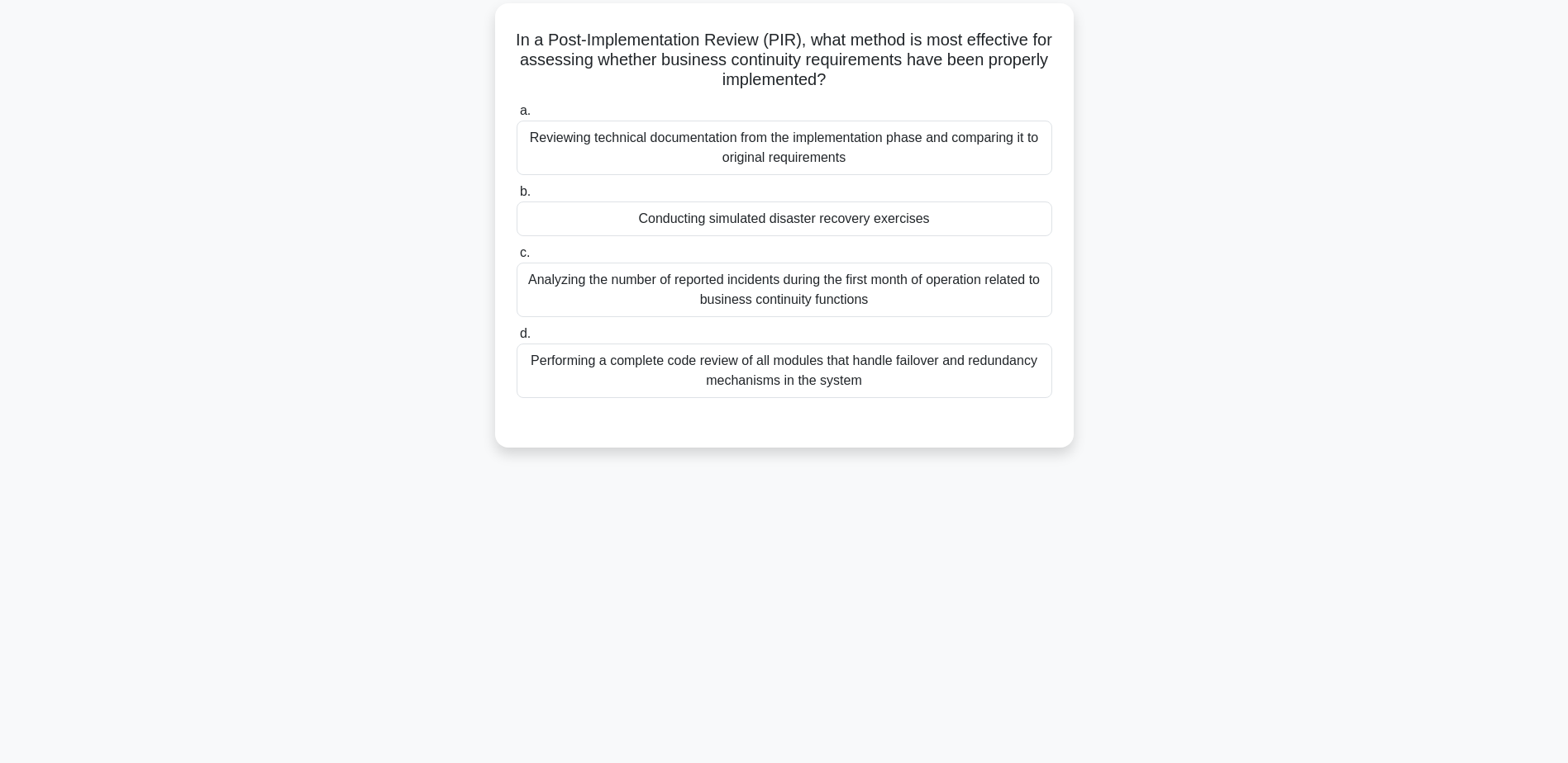
click at [828, 212] on div "Conducting simulated disaster recovery exercises" at bounding box center [784, 218] width 536 height 34
click at [517, 197] on input "b. Conducting simulated disaster recovery exercises" at bounding box center [517, 191] width 0 height 11
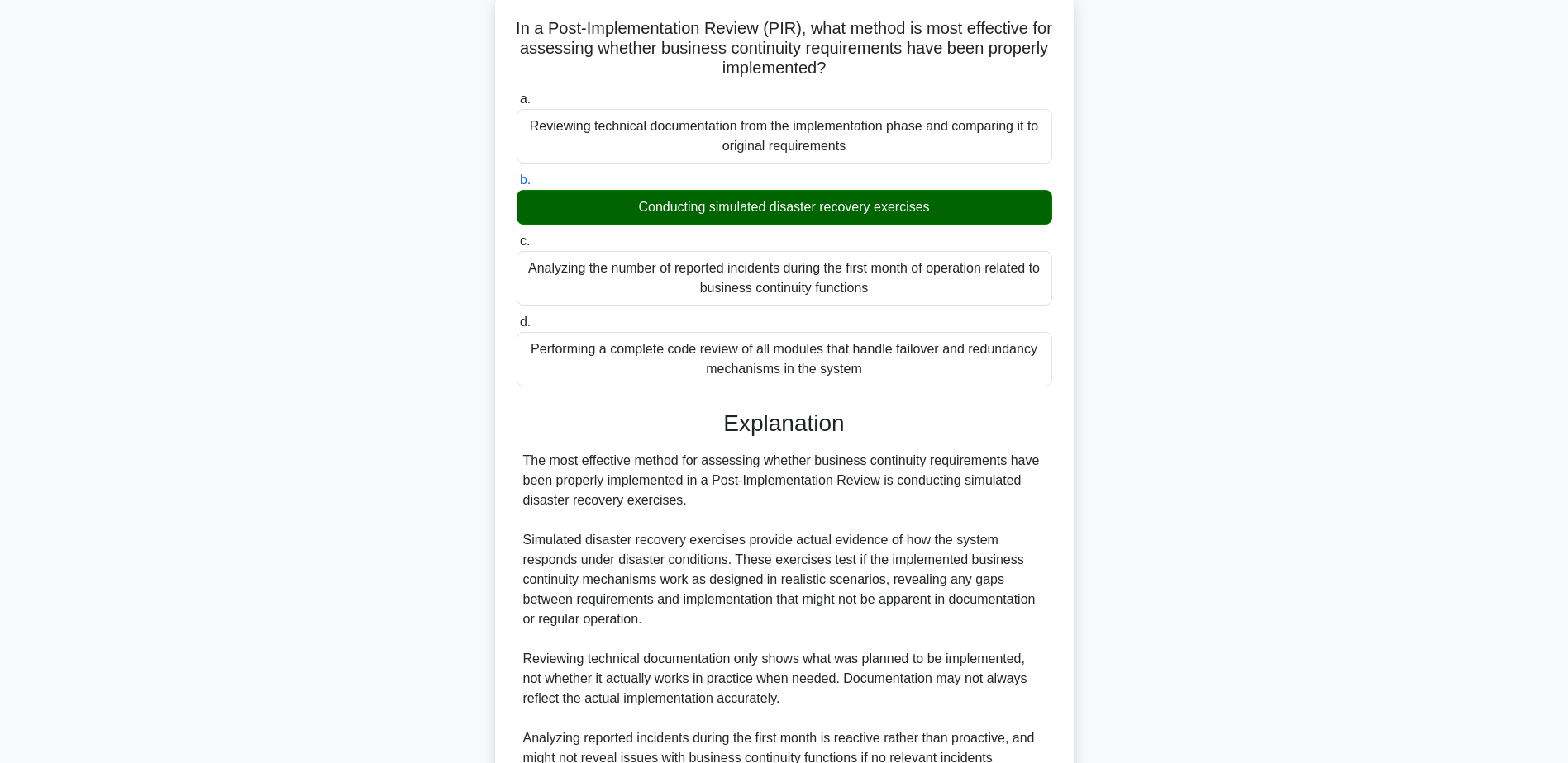
scroll to position [395, 0]
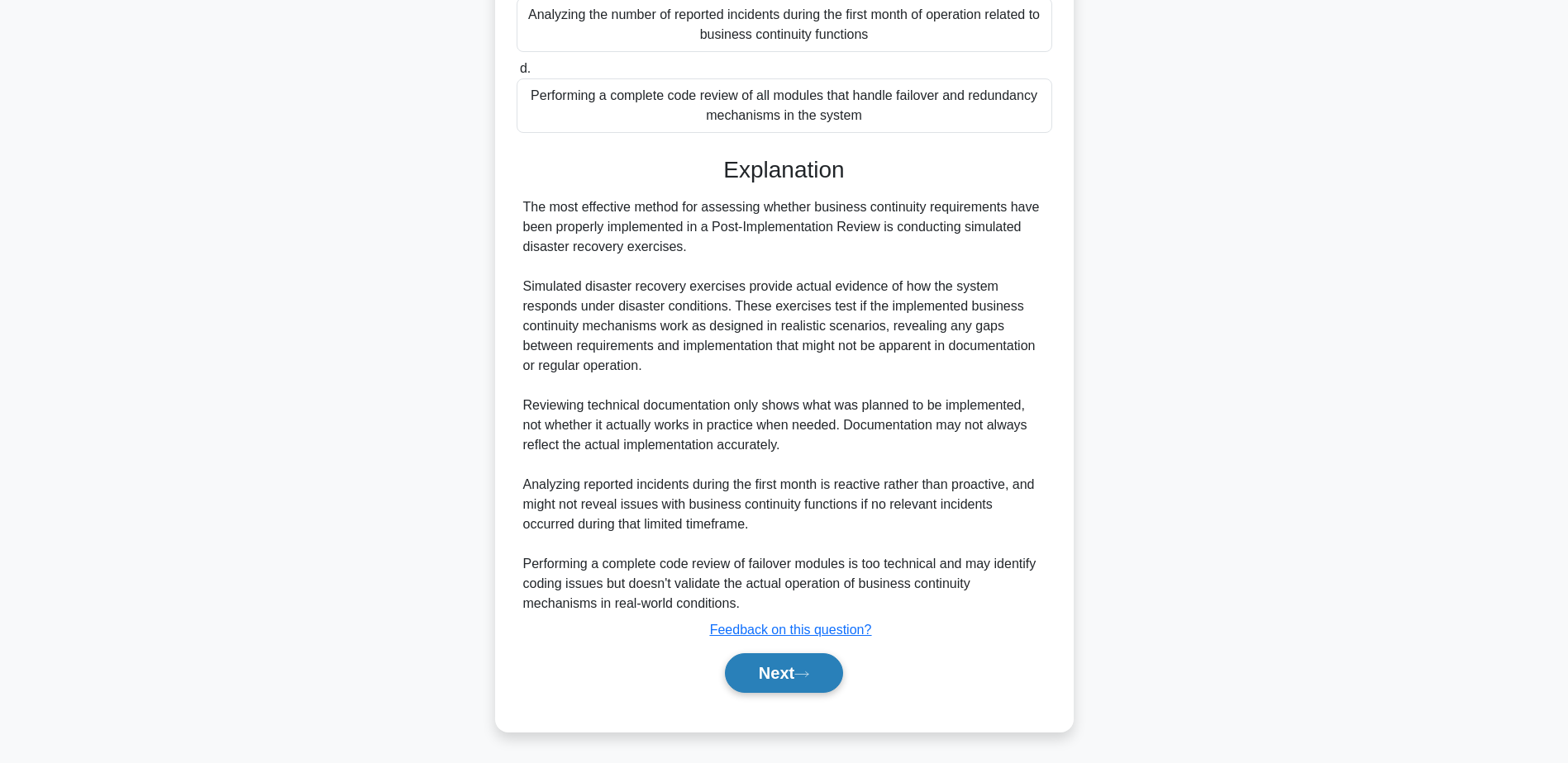
click at [752, 656] on button "Next" at bounding box center [784, 672] width 118 height 39
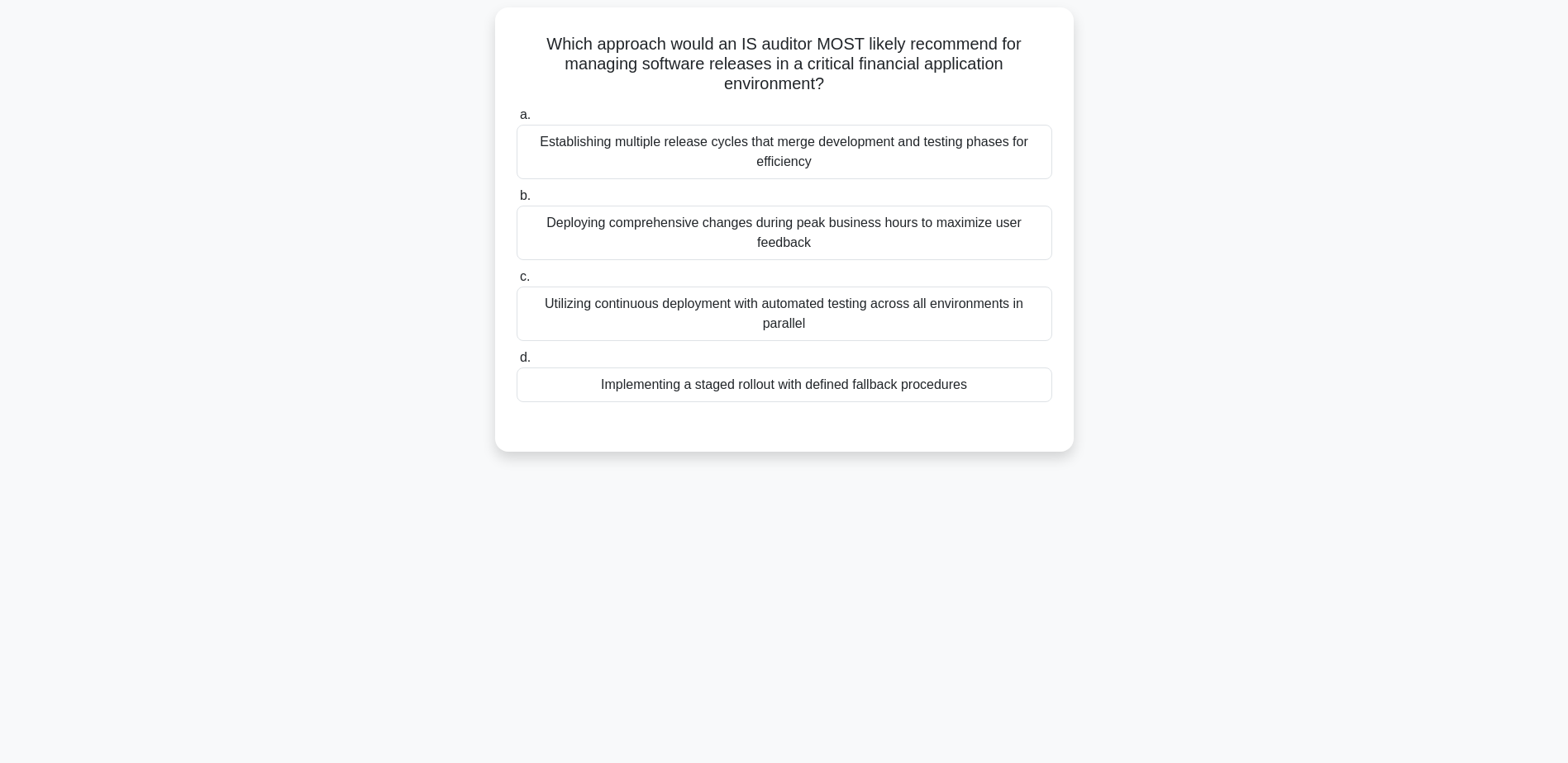
scroll to position [129, 0]
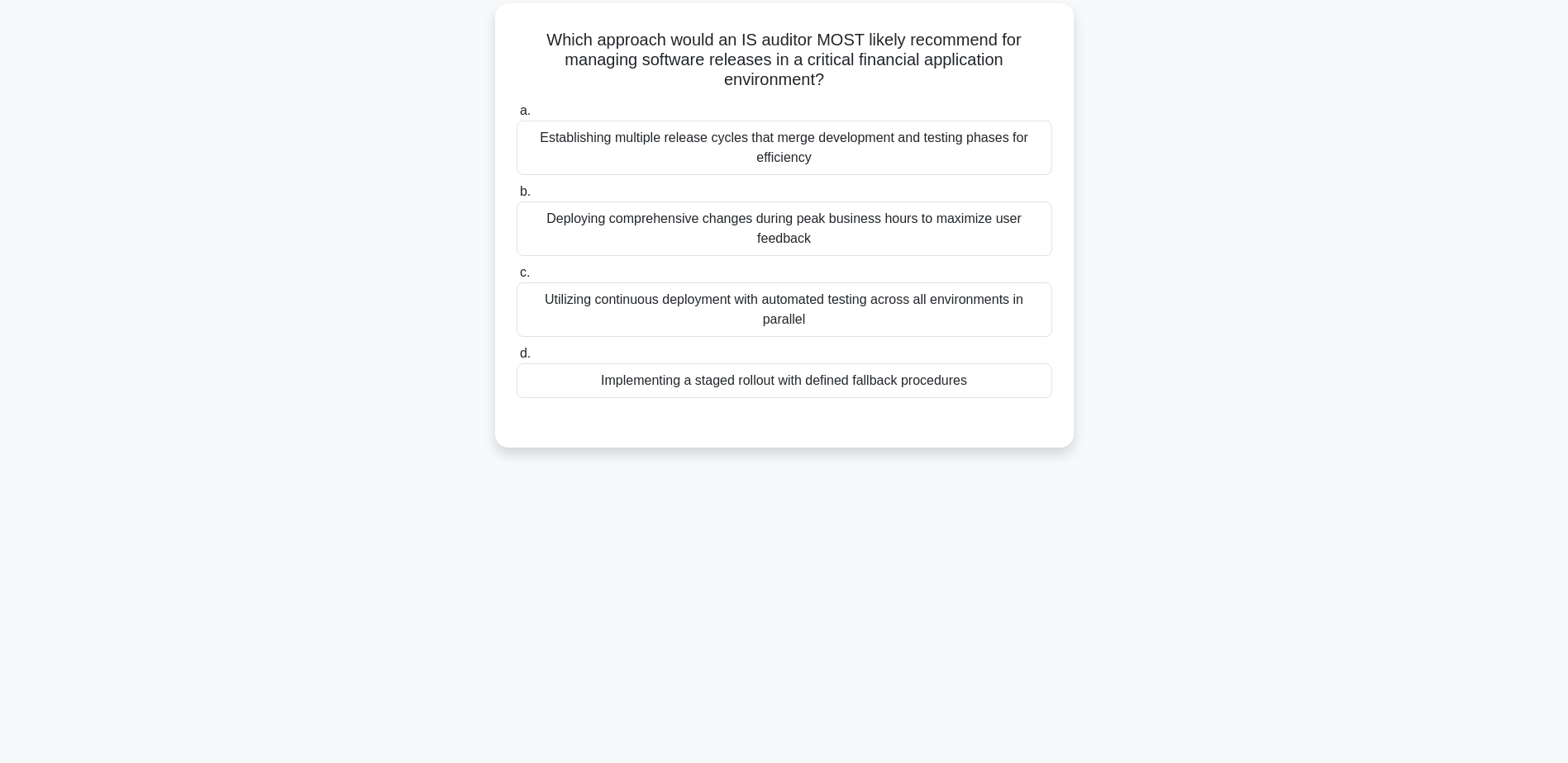
click at [670, 385] on div "Implementing a staged rollout with defined fallback procedures" at bounding box center [784, 380] width 536 height 34
click at [517, 359] on input "d. Implementing a staged rollout with defined fallback procedures" at bounding box center [517, 353] width 0 height 11
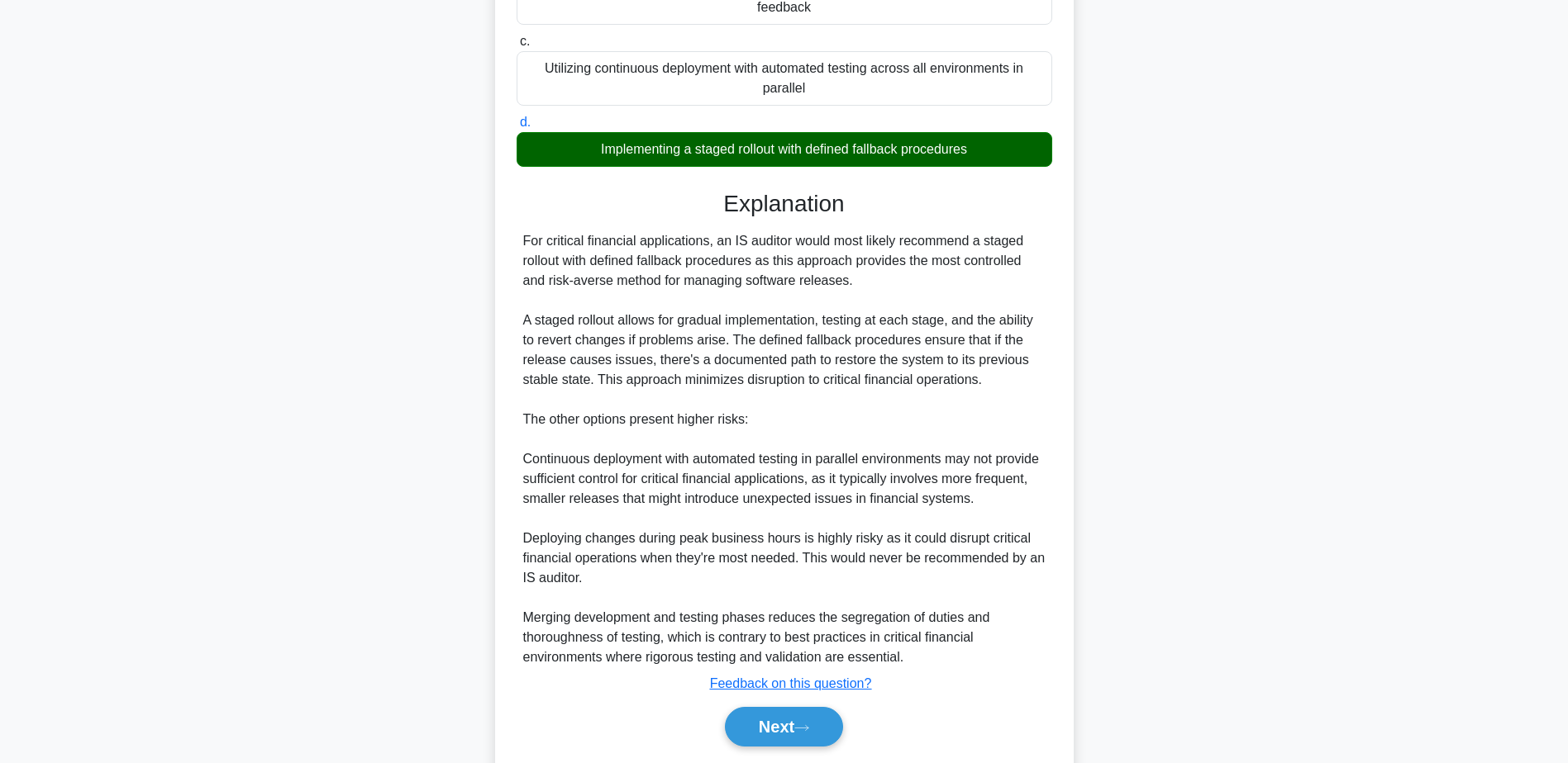
scroll to position [415, 0]
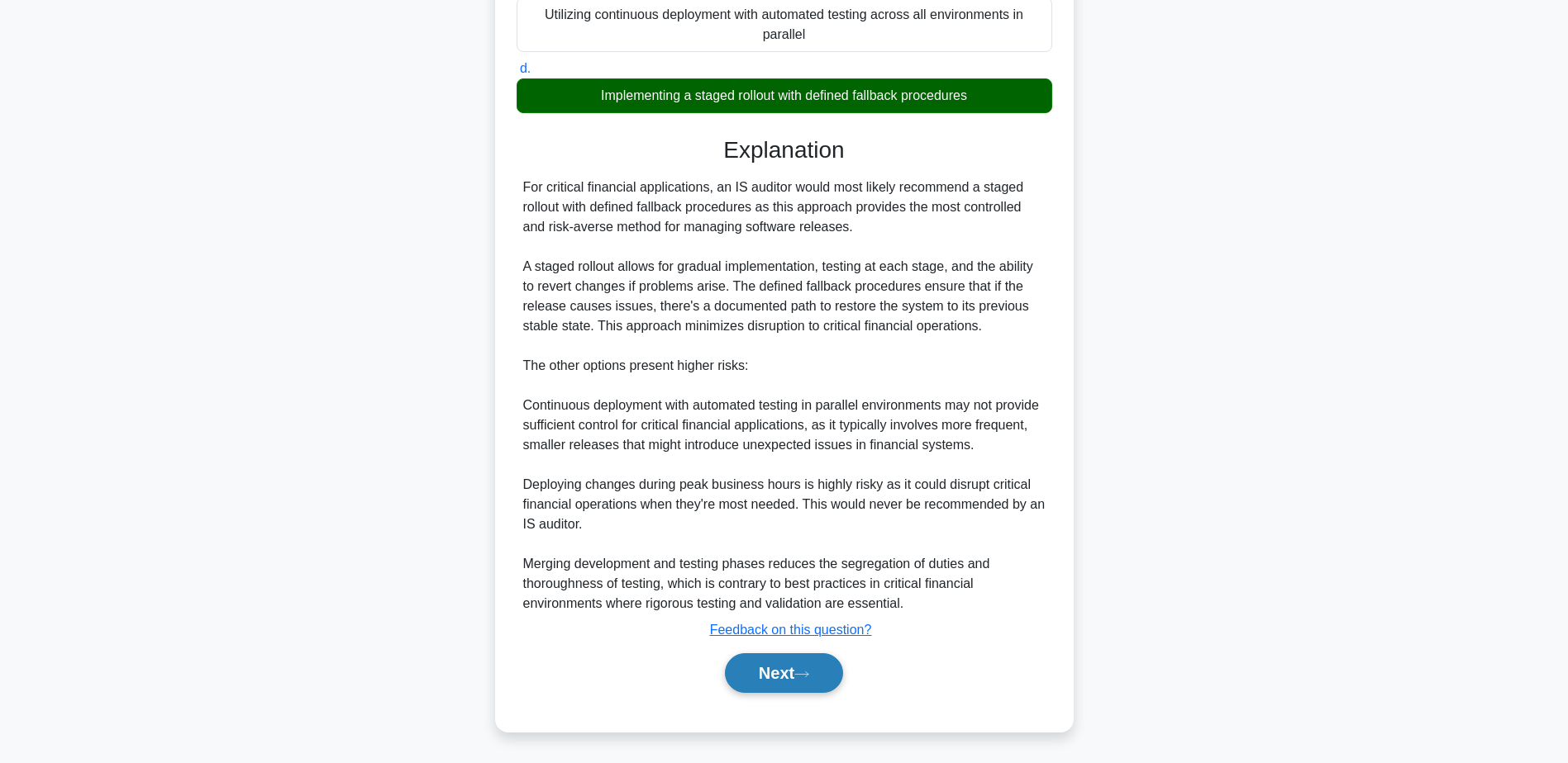
click at [776, 671] on button "Next" at bounding box center [784, 672] width 118 height 39
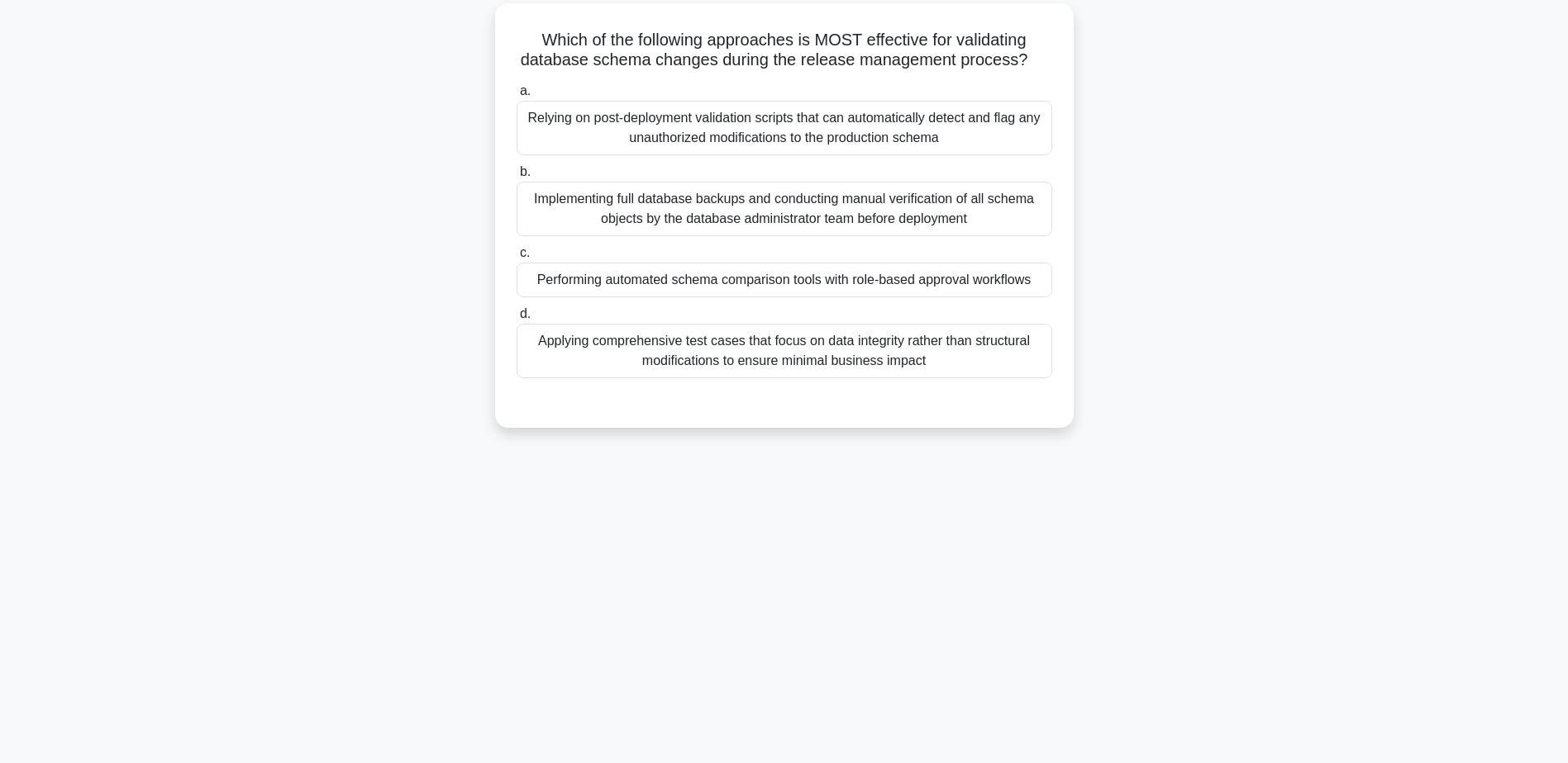
click at [789, 285] on div "Performing automated schema comparison tools with role-based approval workflows" at bounding box center [784, 280] width 536 height 34
click at [517, 259] on input "c. Performing automated schema comparison tools with role-based approval workfl…" at bounding box center [517, 253] width 0 height 11
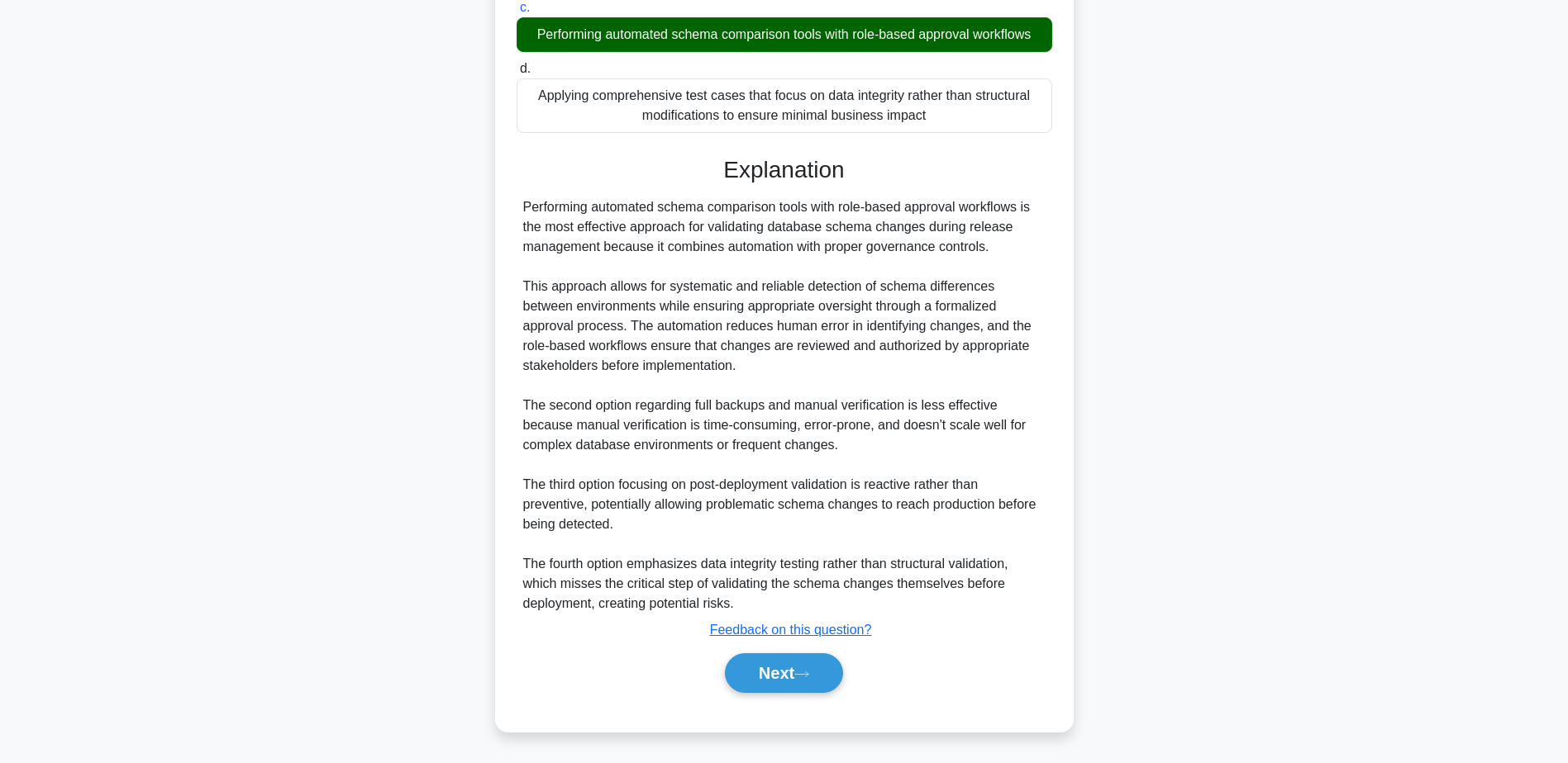
scroll to position [375, 0]
click at [782, 684] on button "Next" at bounding box center [784, 672] width 118 height 39
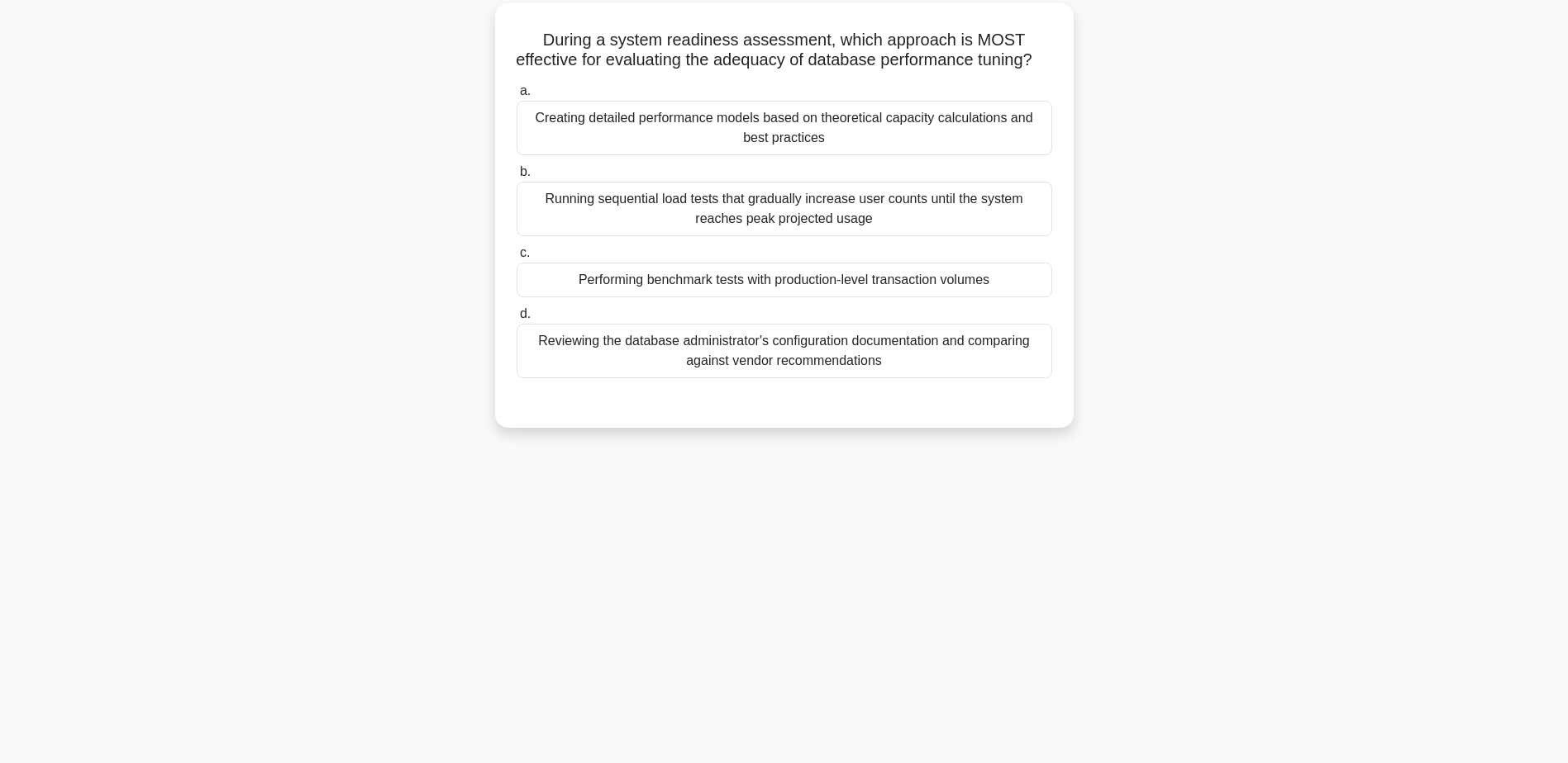
click at [724, 297] on div "Performing benchmark tests with production-level transaction volumes" at bounding box center [784, 280] width 536 height 34
click at [517, 259] on input "c. Performing benchmark tests with production-level transaction volumes" at bounding box center [517, 253] width 0 height 11
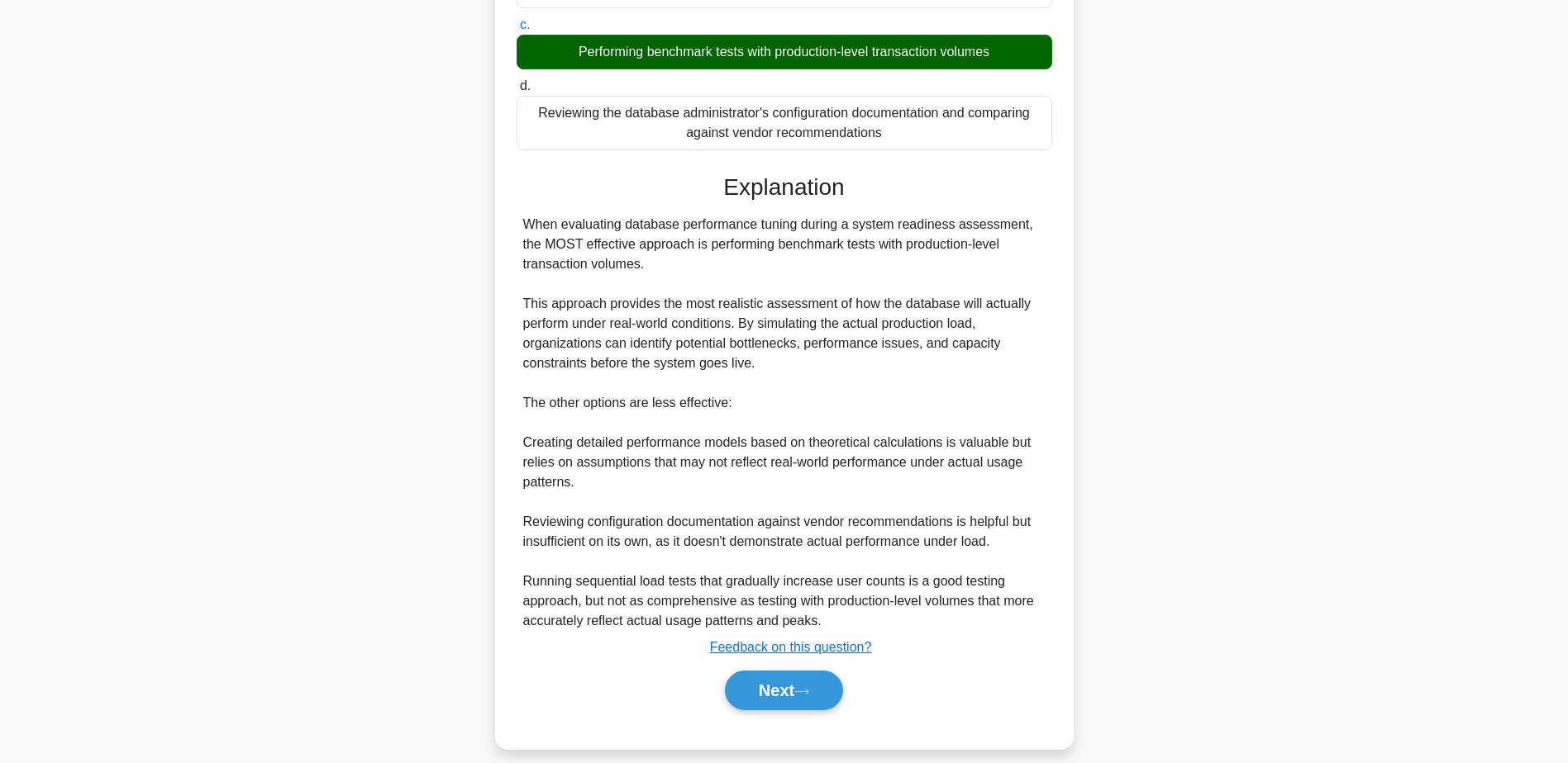
scroll to position [395, 0]
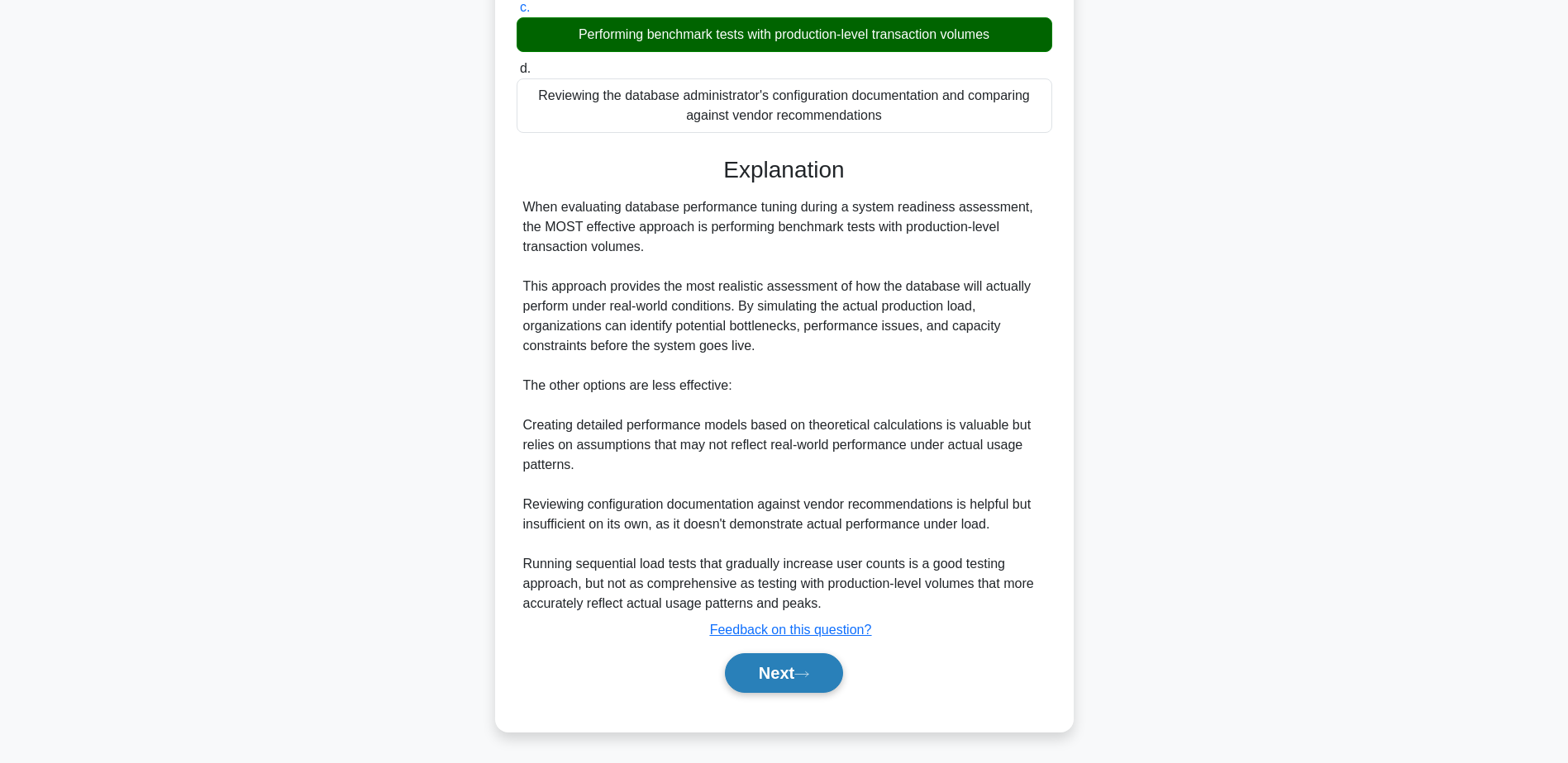
click at [794, 674] on button "Next" at bounding box center [784, 672] width 118 height 39
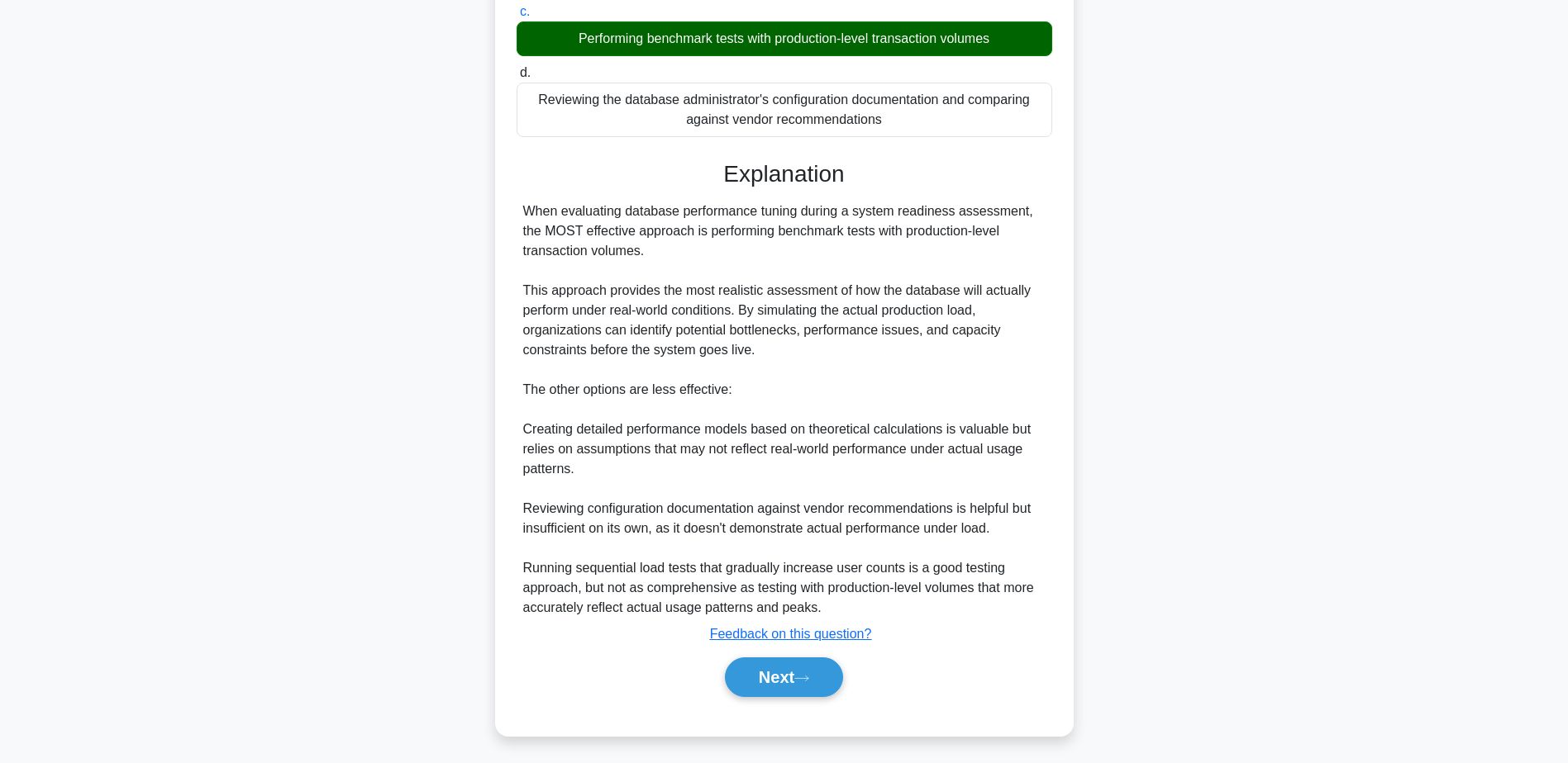
scroll to position [129, 0]
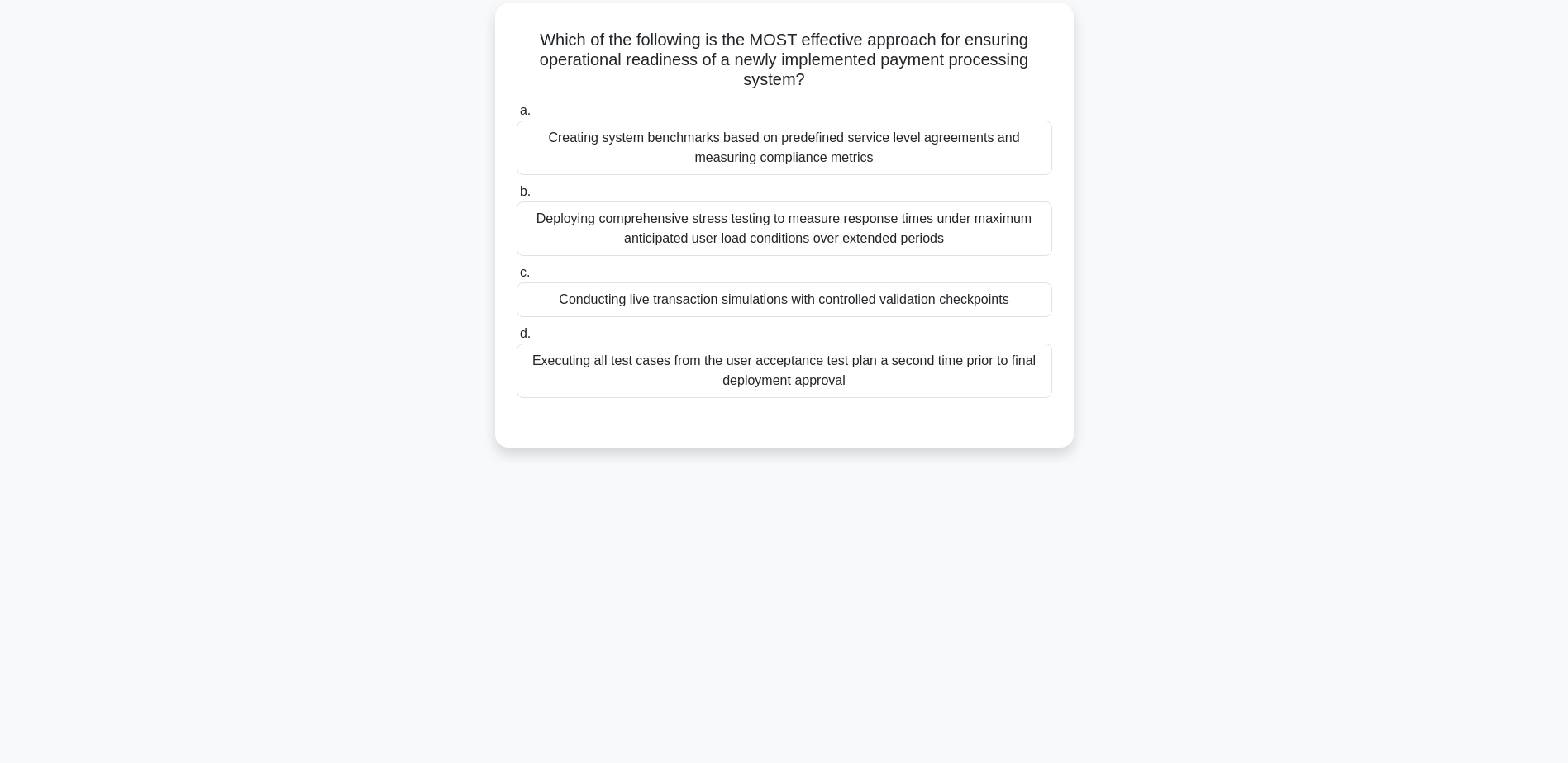
click at [747, 298] on div "Conducting live transaction simulations with controlled validation checkpoints" at bounding box center [784, 300] width 536 height 34
click at [517, 279] on input "c. Conducting live transaction simulations with controlled validation checkpoin…" at bounding box center [517, 273] width 0 height 11
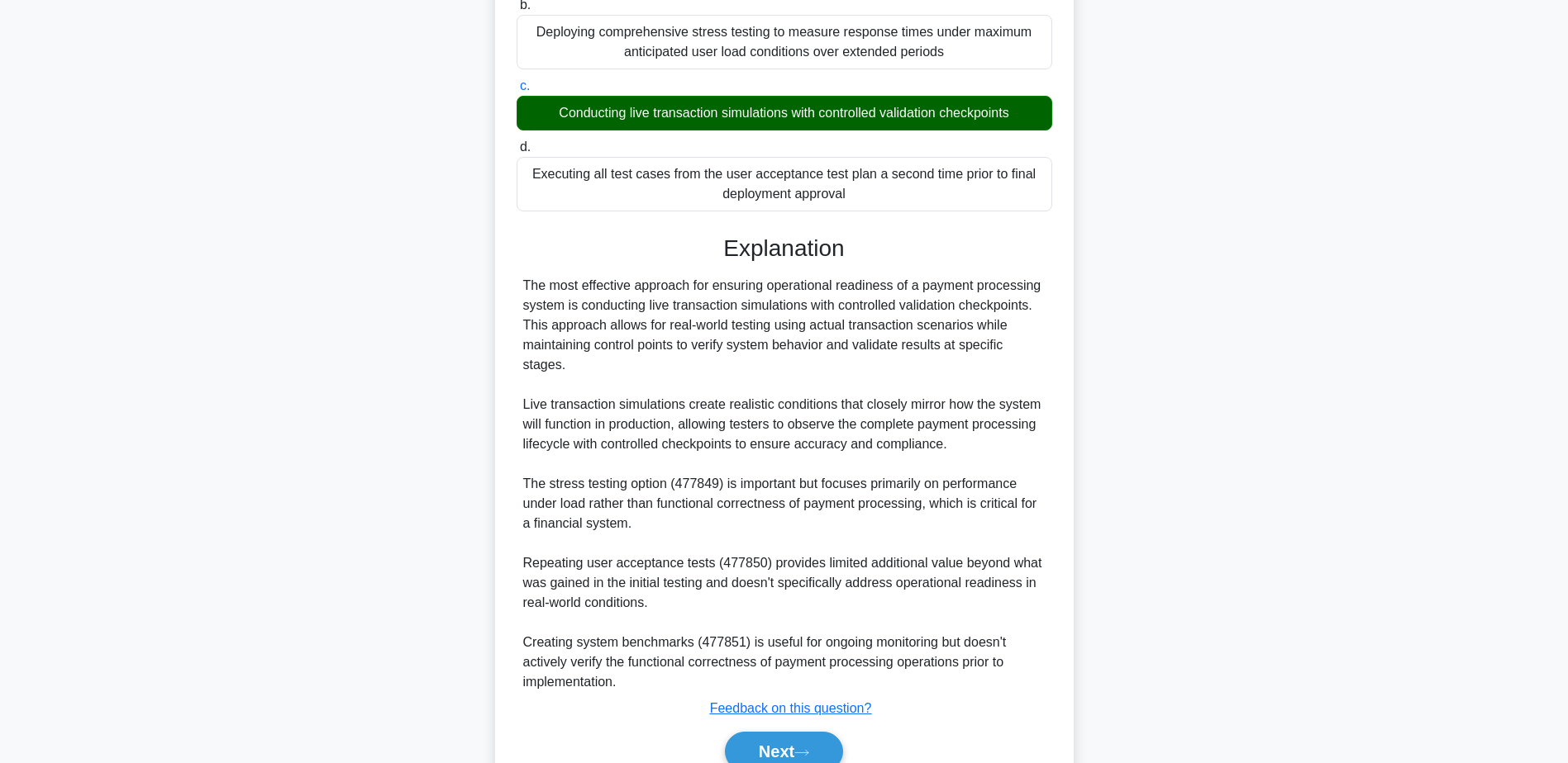
scroll to position [395, 0]
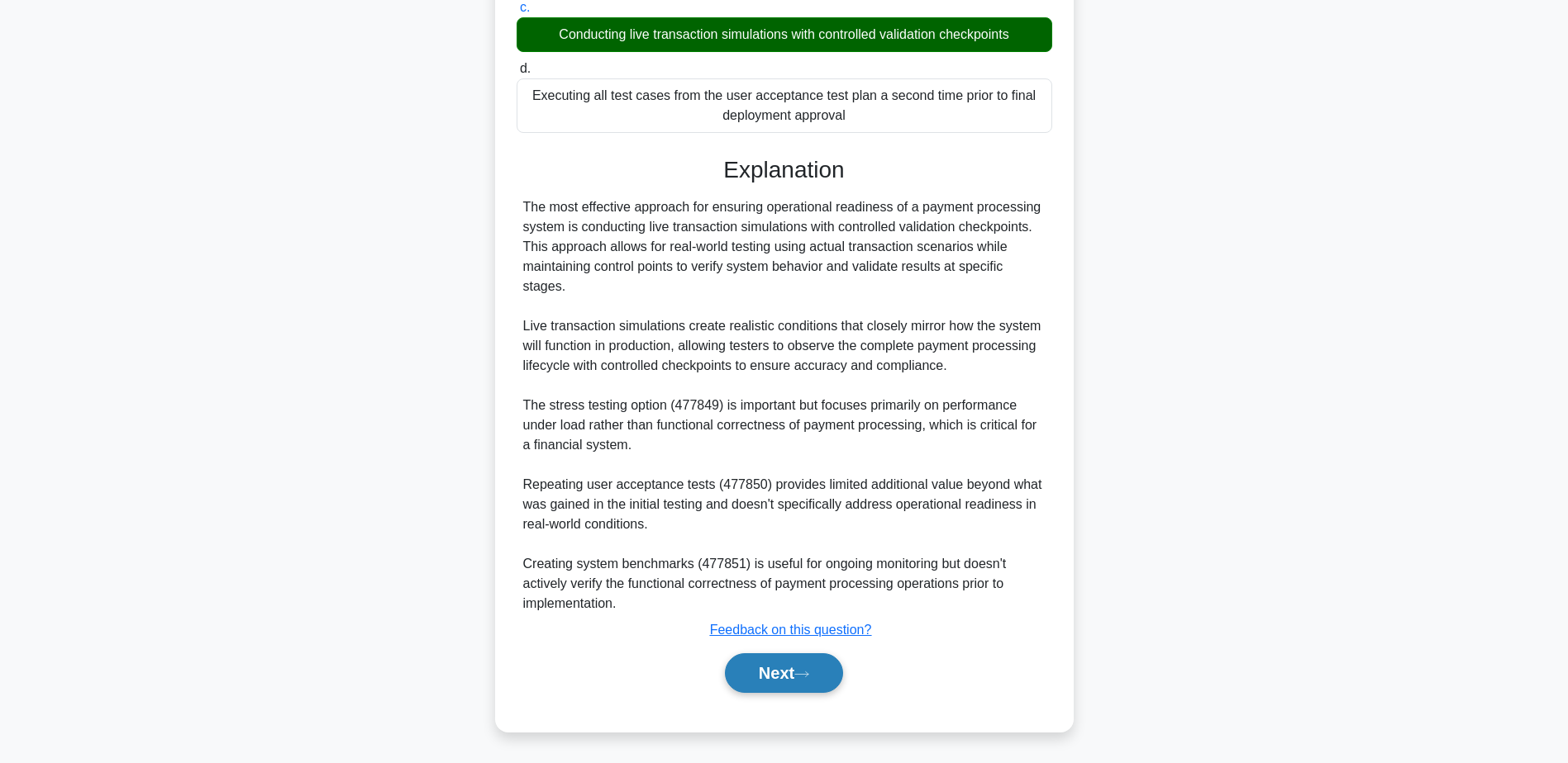
click at [775, 666] on button "Next" at bounding box center [784, 672] width 118 height 39
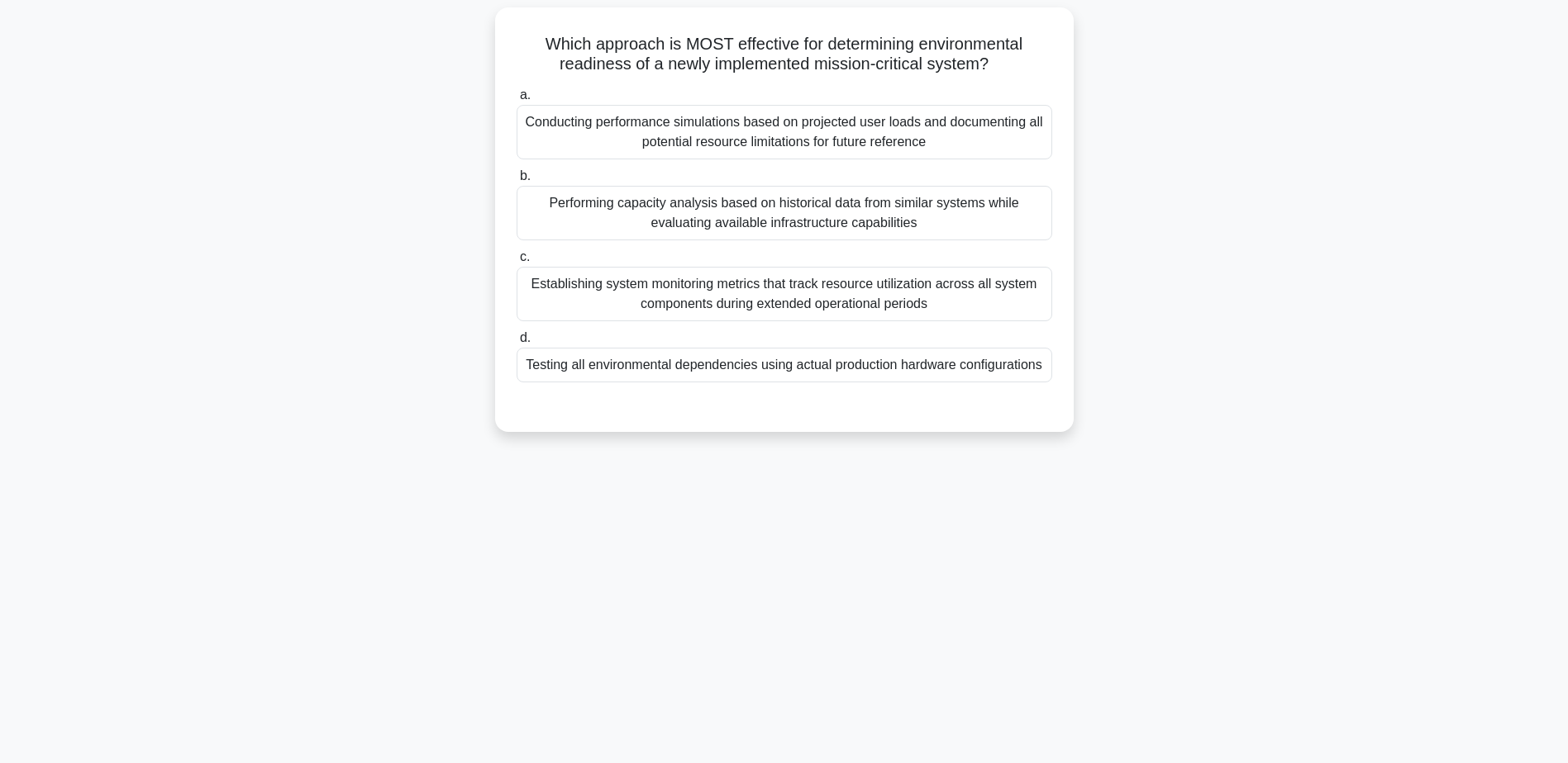
scroll to position [129, 0]
click at [772, 364] on div "Testing all environmental dependencies using actual production hardware configu…" at bounding box center [784, 360] width 536 height 34
click at [517, 339] on input "d. Testing all environmental dependencies using actual production hardware conf…" at bounding box center [517, 334] width 0 height 11
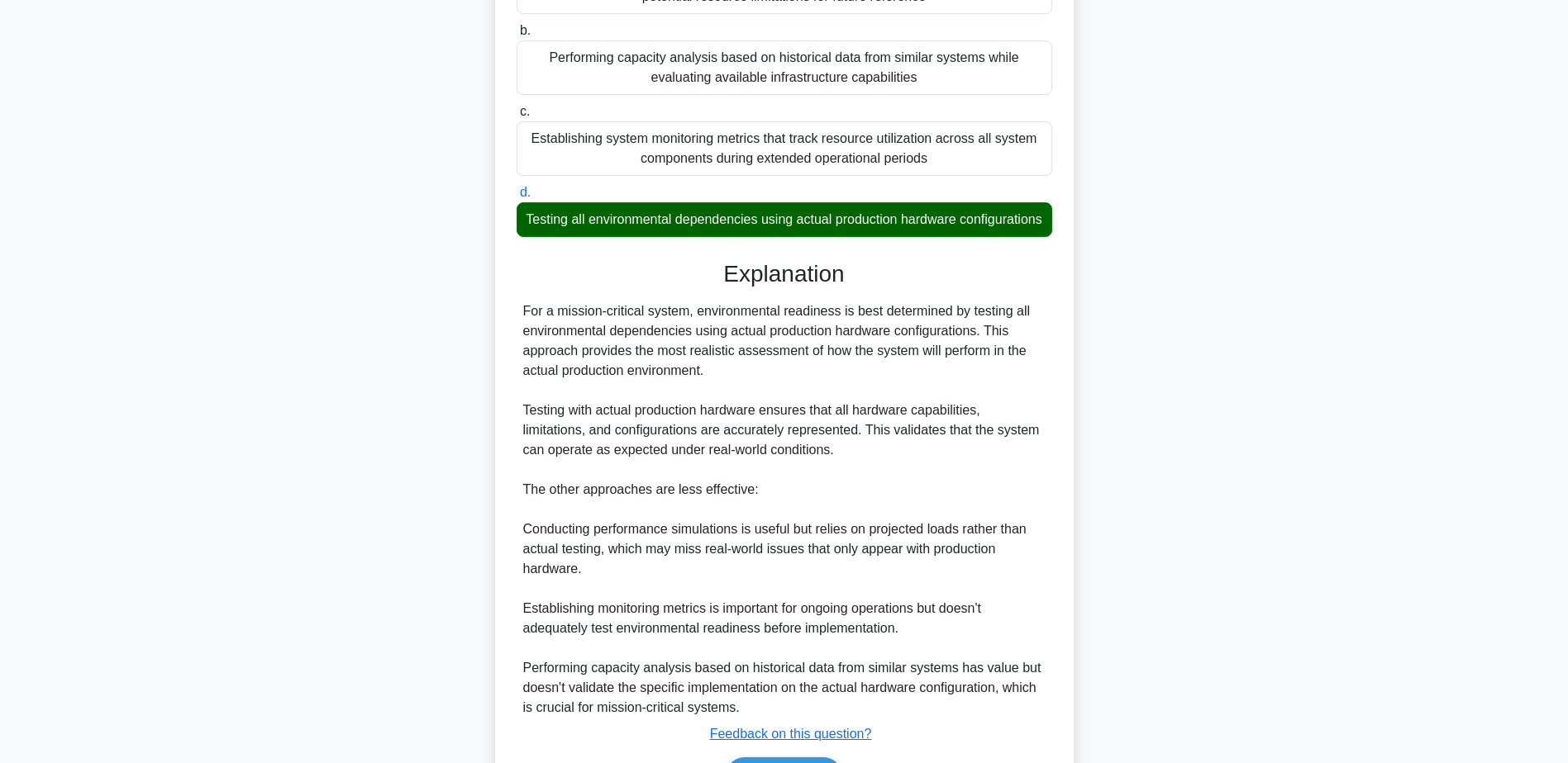
scroll to position [395, 0]
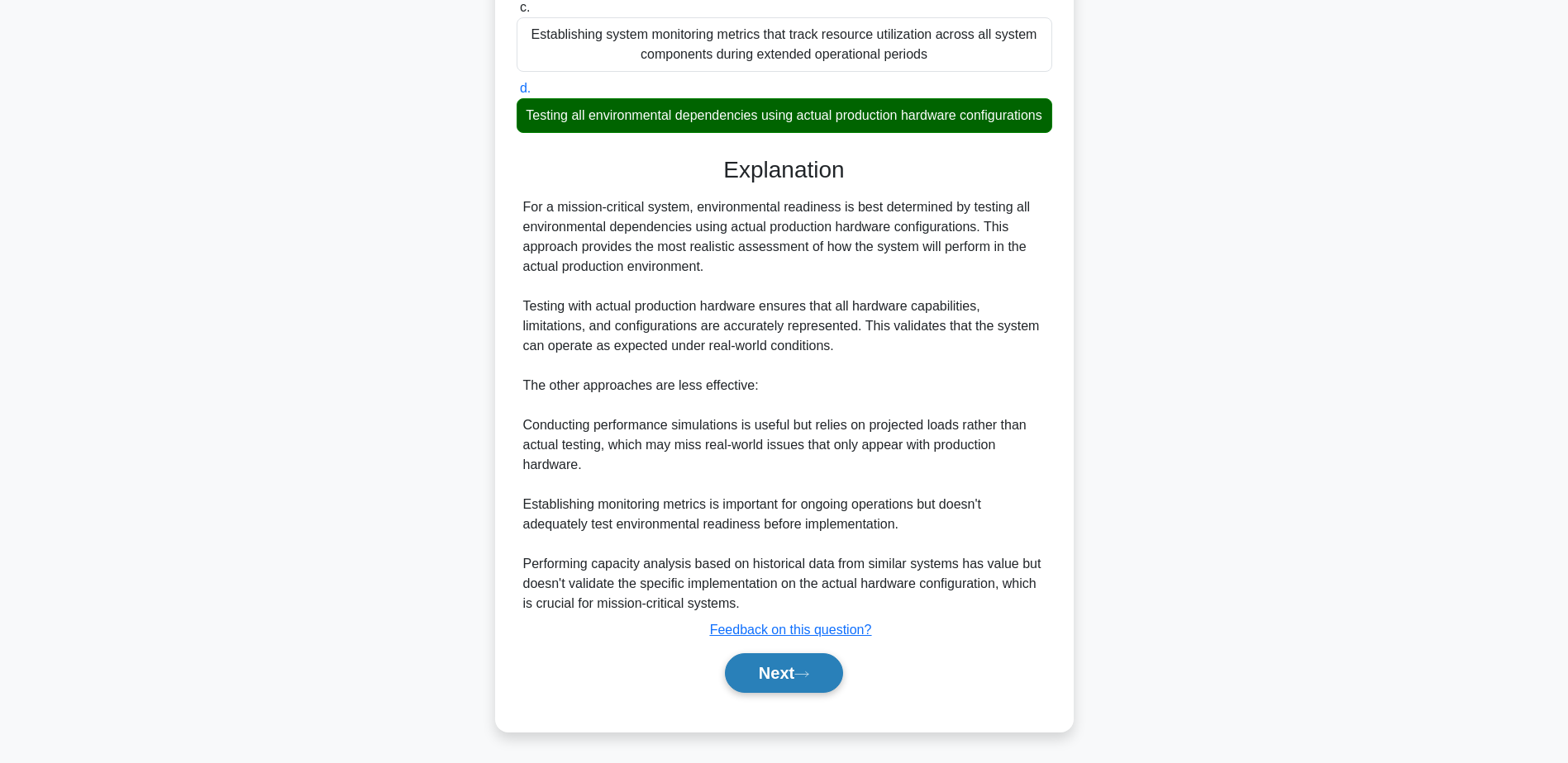
click at [776, 678] on button "Next" at bounding box center [784, 672] width 118 height 39
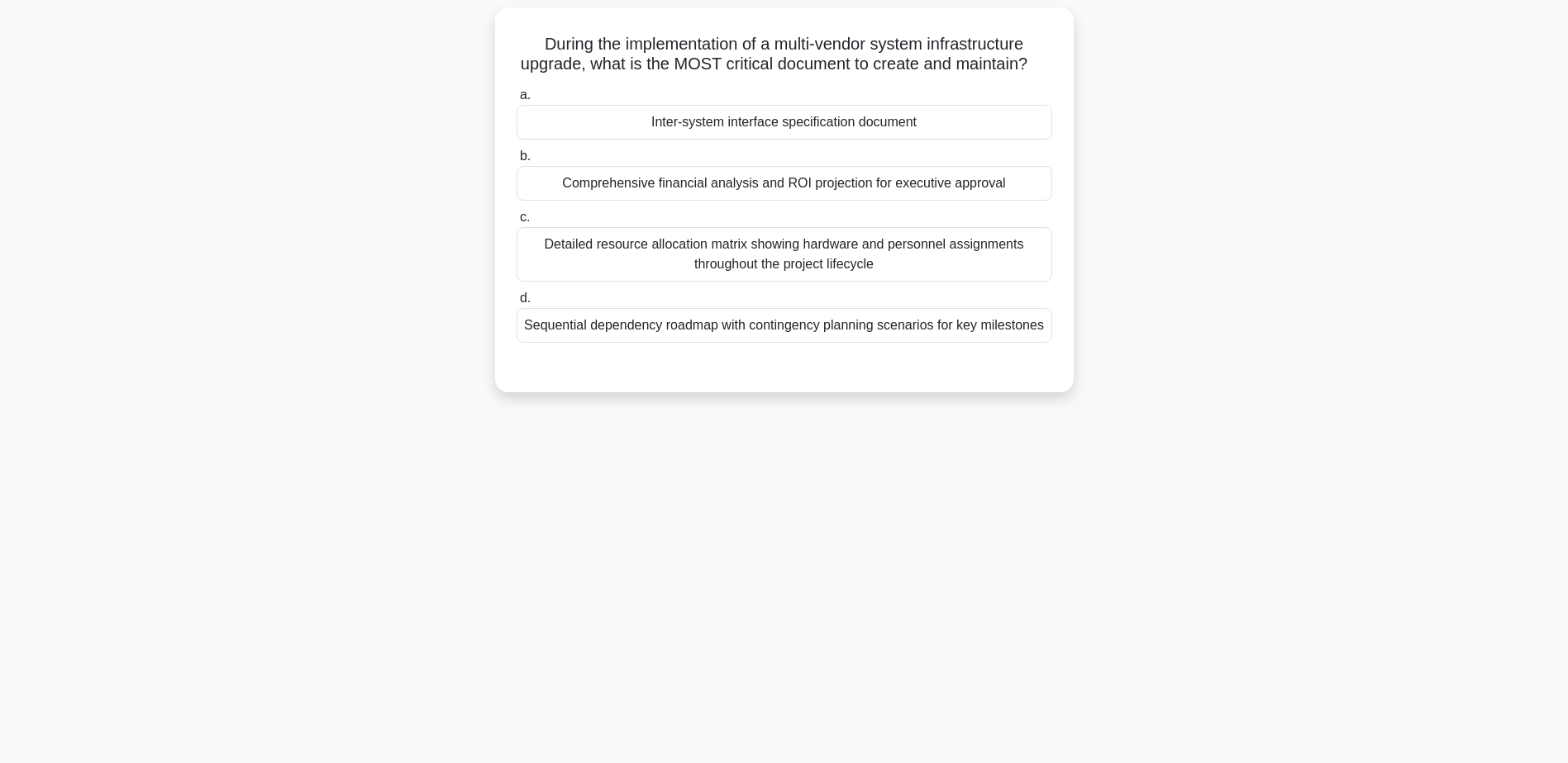
scroll to position [129, 0]
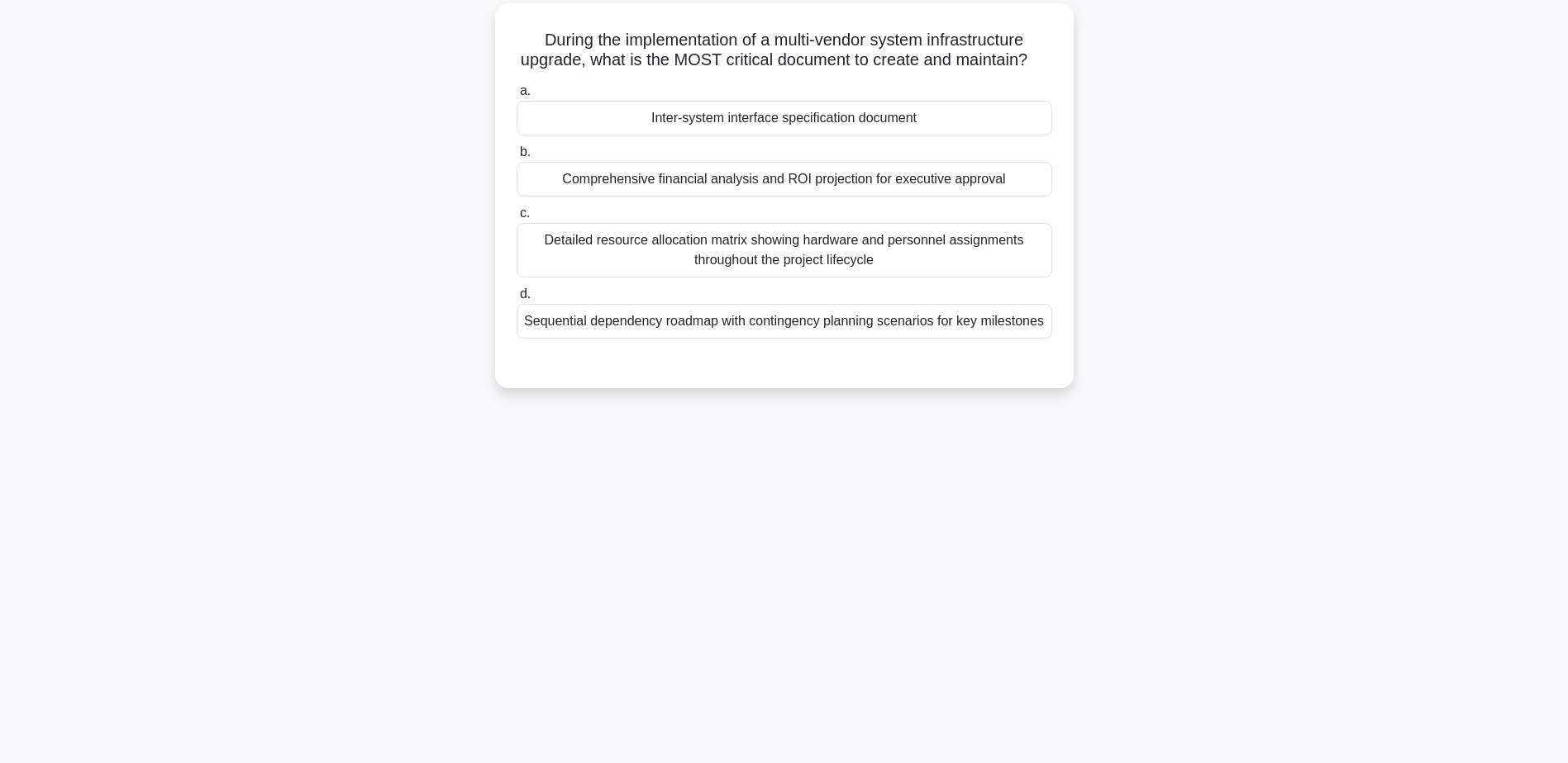
click at [783, 135] on div "Inter-system interface specification document" at bounding box center [784, 118] width 536 height 34
click at [517, 97] on input "a. Inter-system interface specification document" at bounding box center [517, 91] width 0 height 11
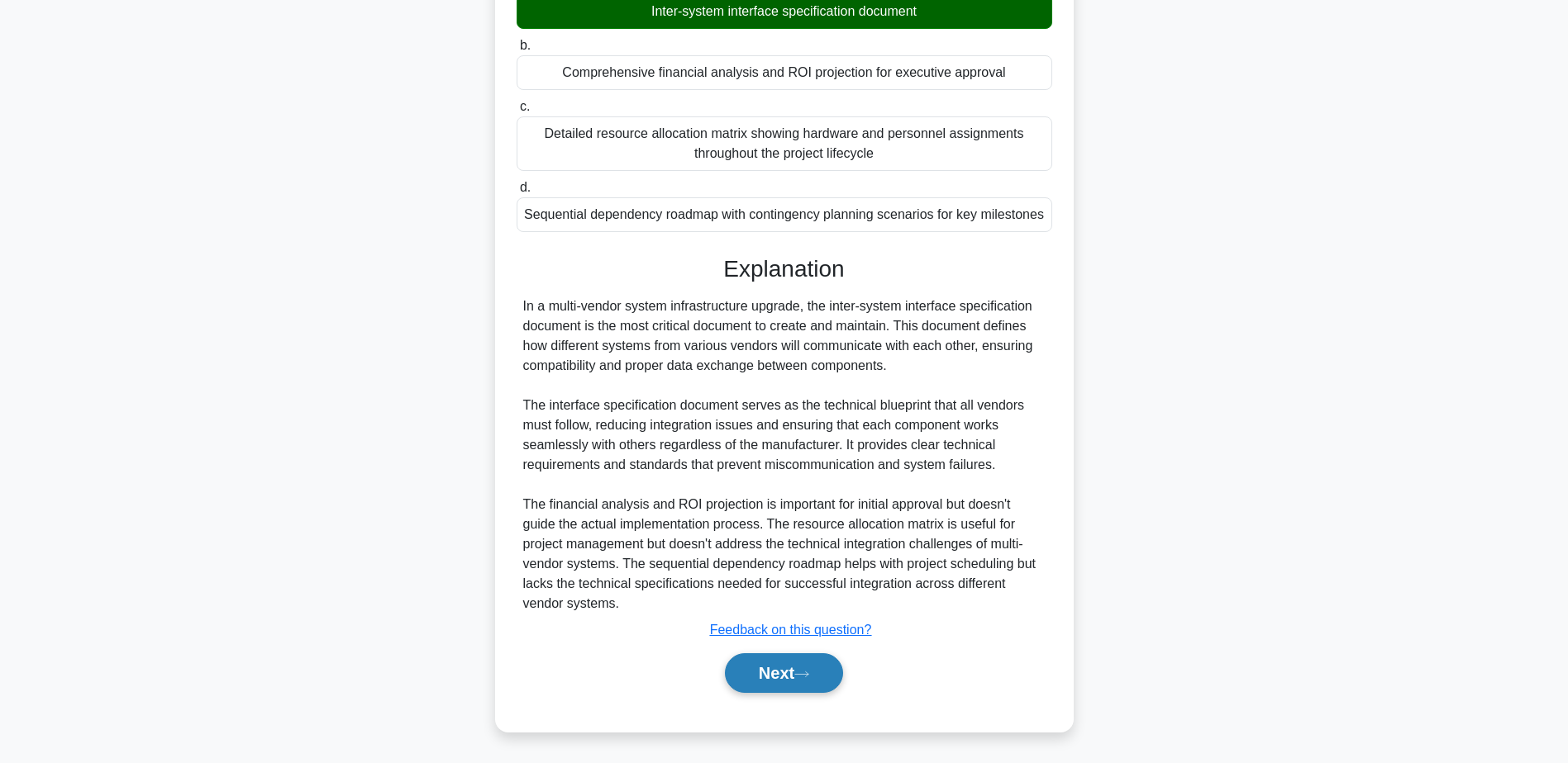
click at [794, 666] on button "Next" at bounding box center [784, 672] width 118 height 39
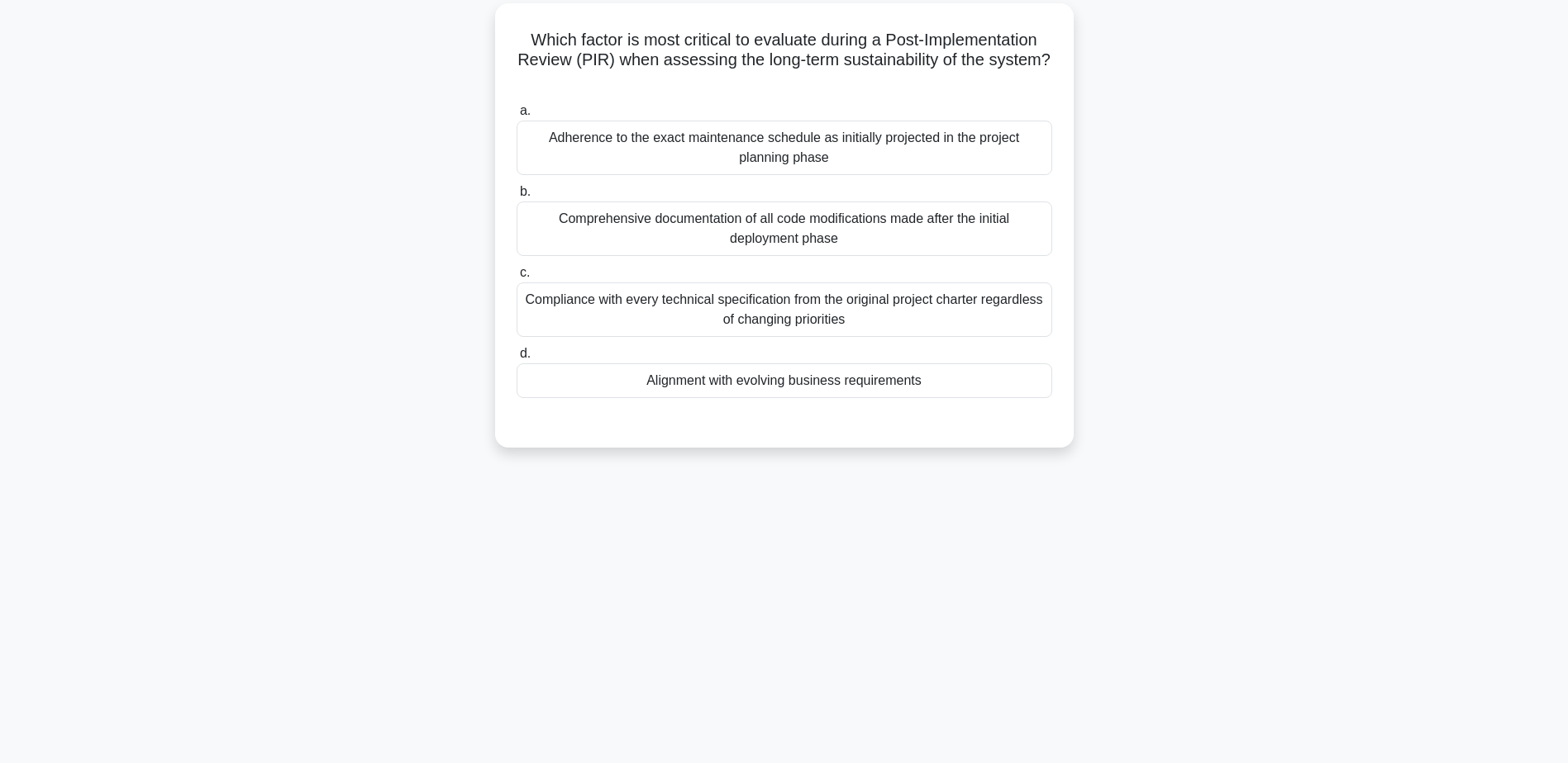
click at [840, 378] on div "Alignment with evolving business requirements" at bounding box center [784, 380] width 536 height 34
click at [517, 359] on input "d. Alignment with evolving business requirements" at bounding box center [517, 353] width 0 height 11
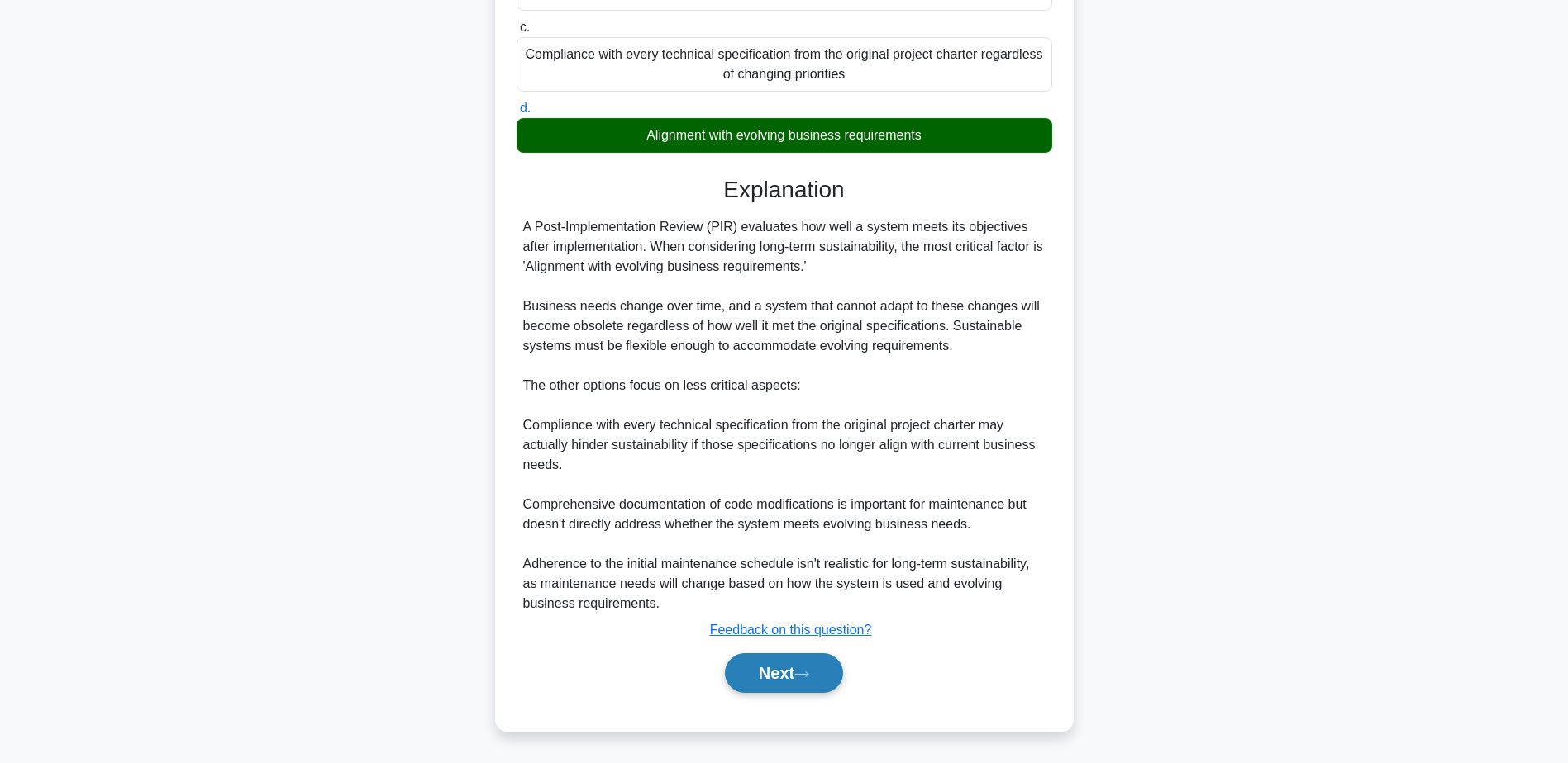
click at [821, 681] on button "Next" at bounding box center [784, 672] width 118 height 39
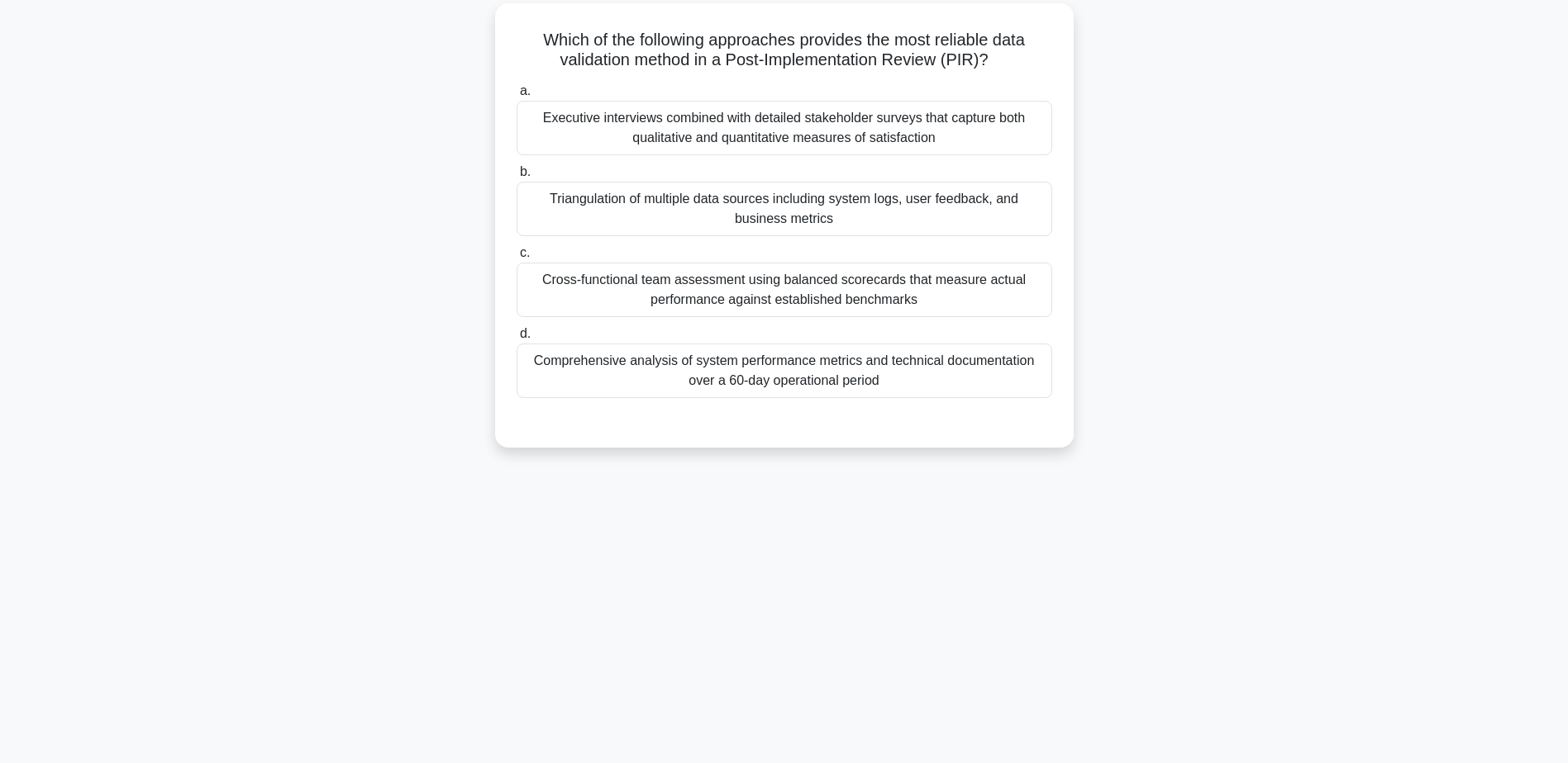
click at [701, 131] on div "Executive interviews combined with detailed stakeholder surveys that capture bo…" at bounding box center [784, 128] width 536 height 55
click at [517, 97] on input "a. Executive interviews combined with detailed stakeholder surveys that capture…" at bounding box center [517, 91] width 0 height 11
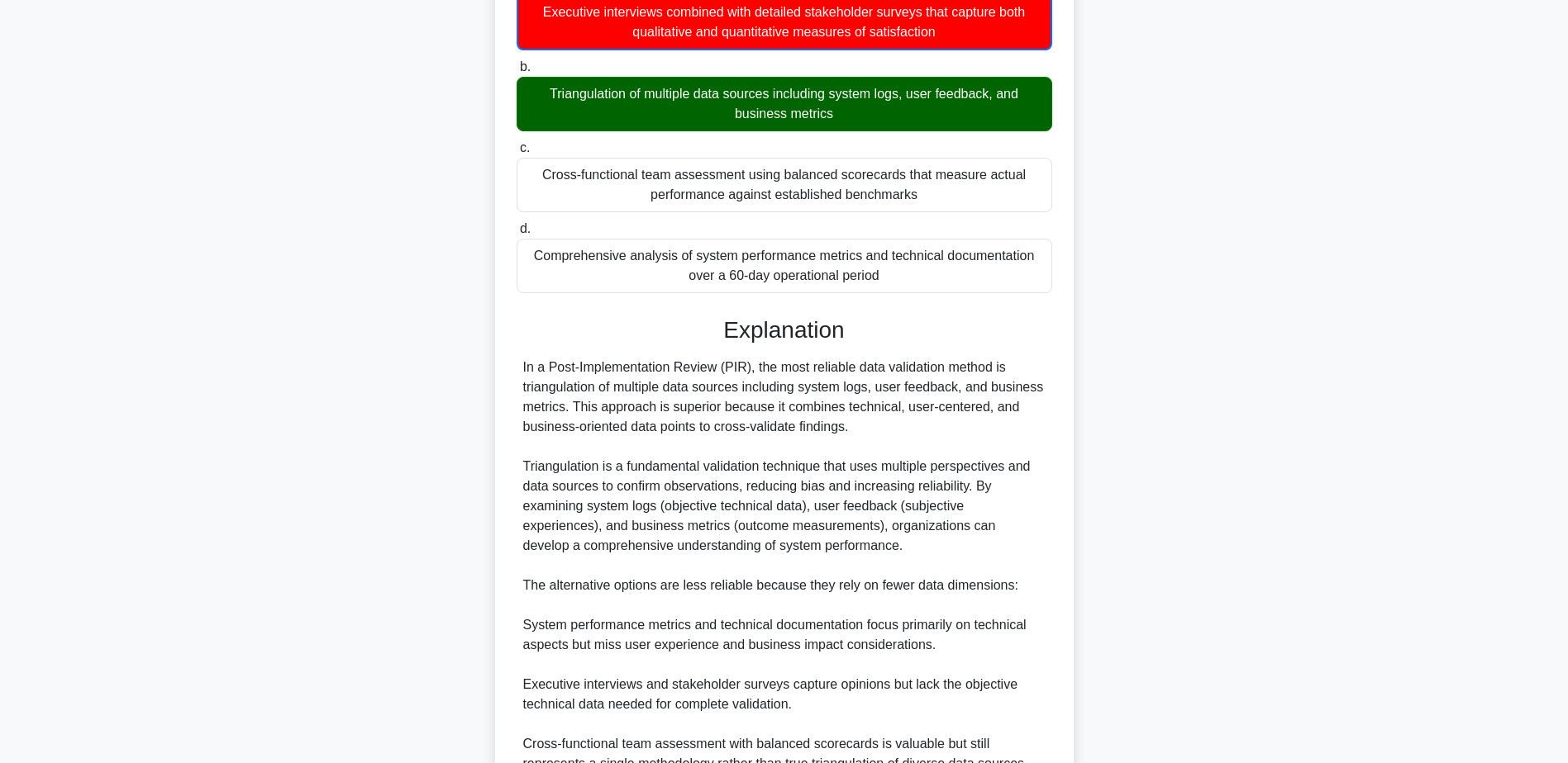
scroll to position [476, 0]
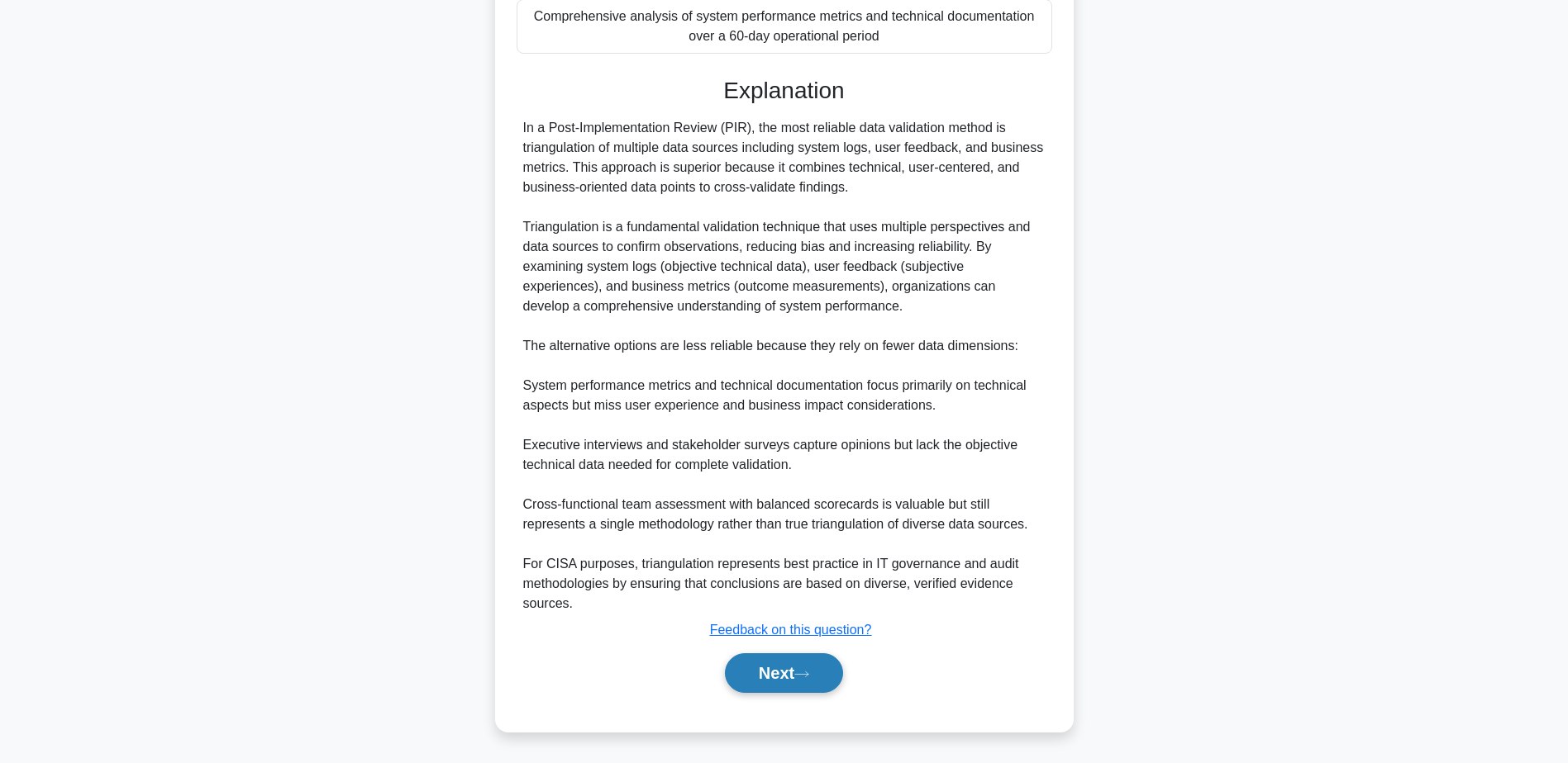
click at [779, 678] on button "Next" at bounding box center [784, 672] width 118 height 39
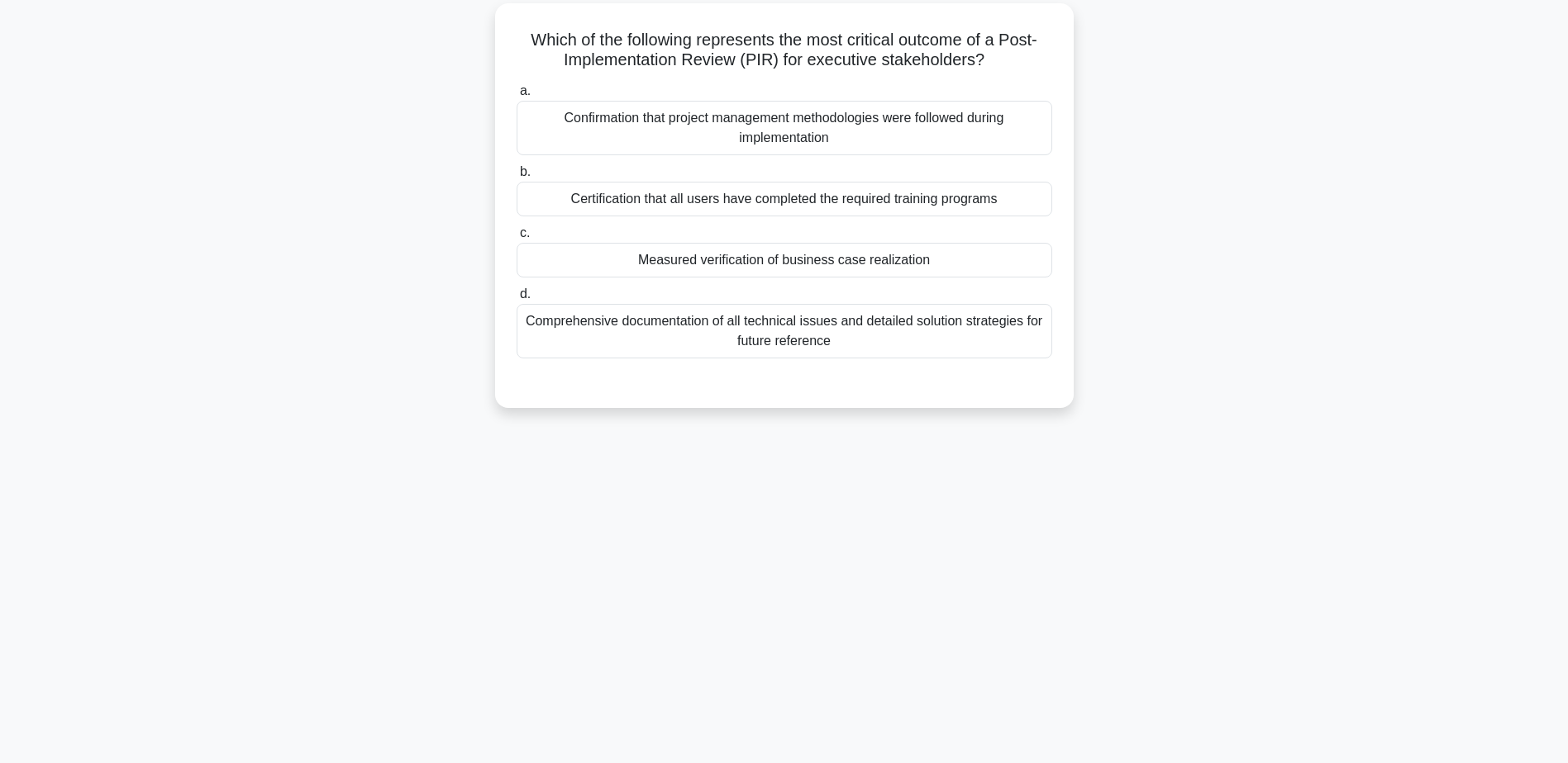
click at [859, 259] on div "Measured verification of business case realization" at bounding box center [784, 259] width 536 height 34
click at [517, 238] on input "c. Measured verification of business case realization" at bounding box center [517, 233] width 0 height 11
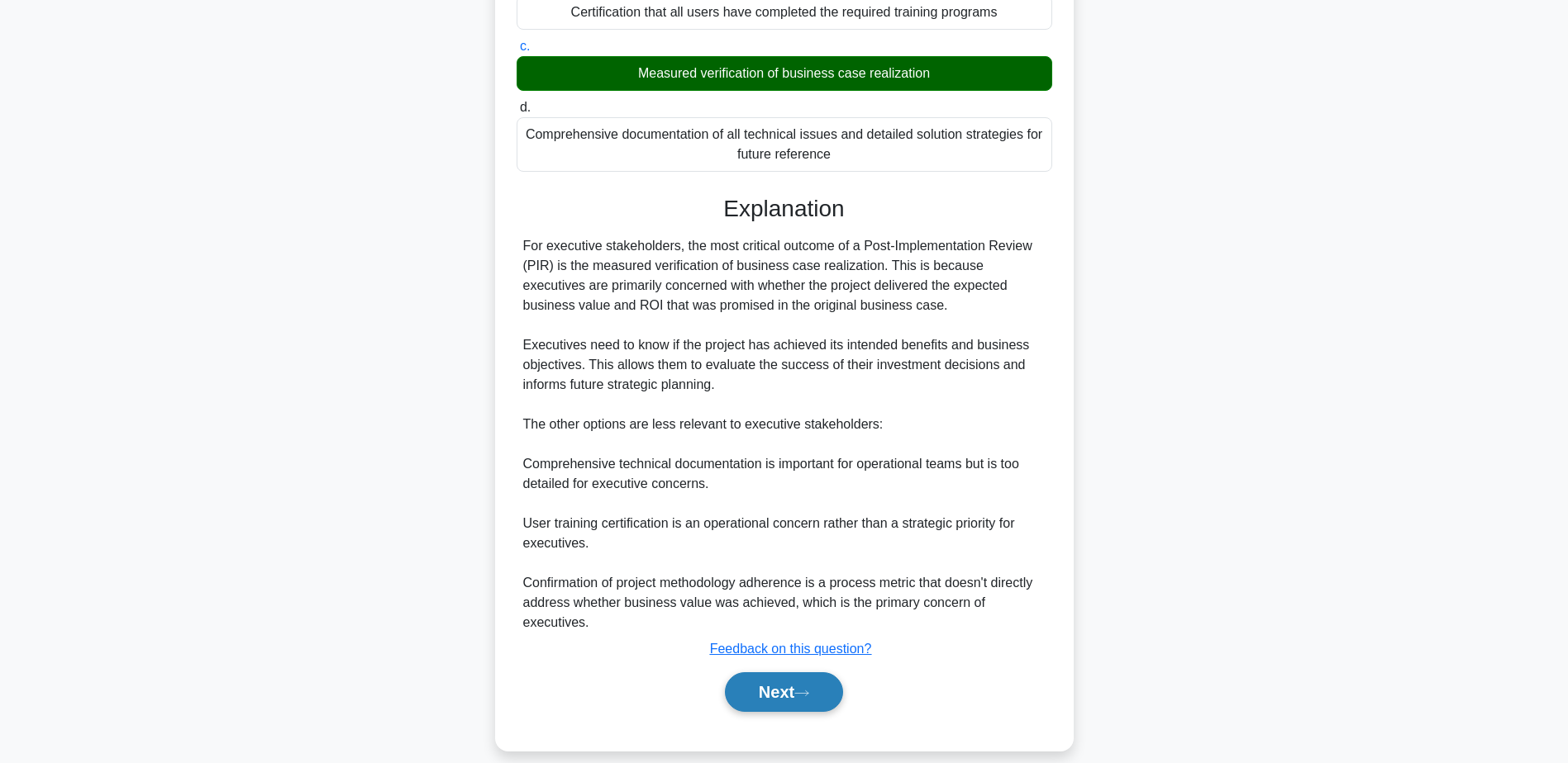
click at [775, 677] on button "Next" at bounding box center [784, 692] width 118 height 39
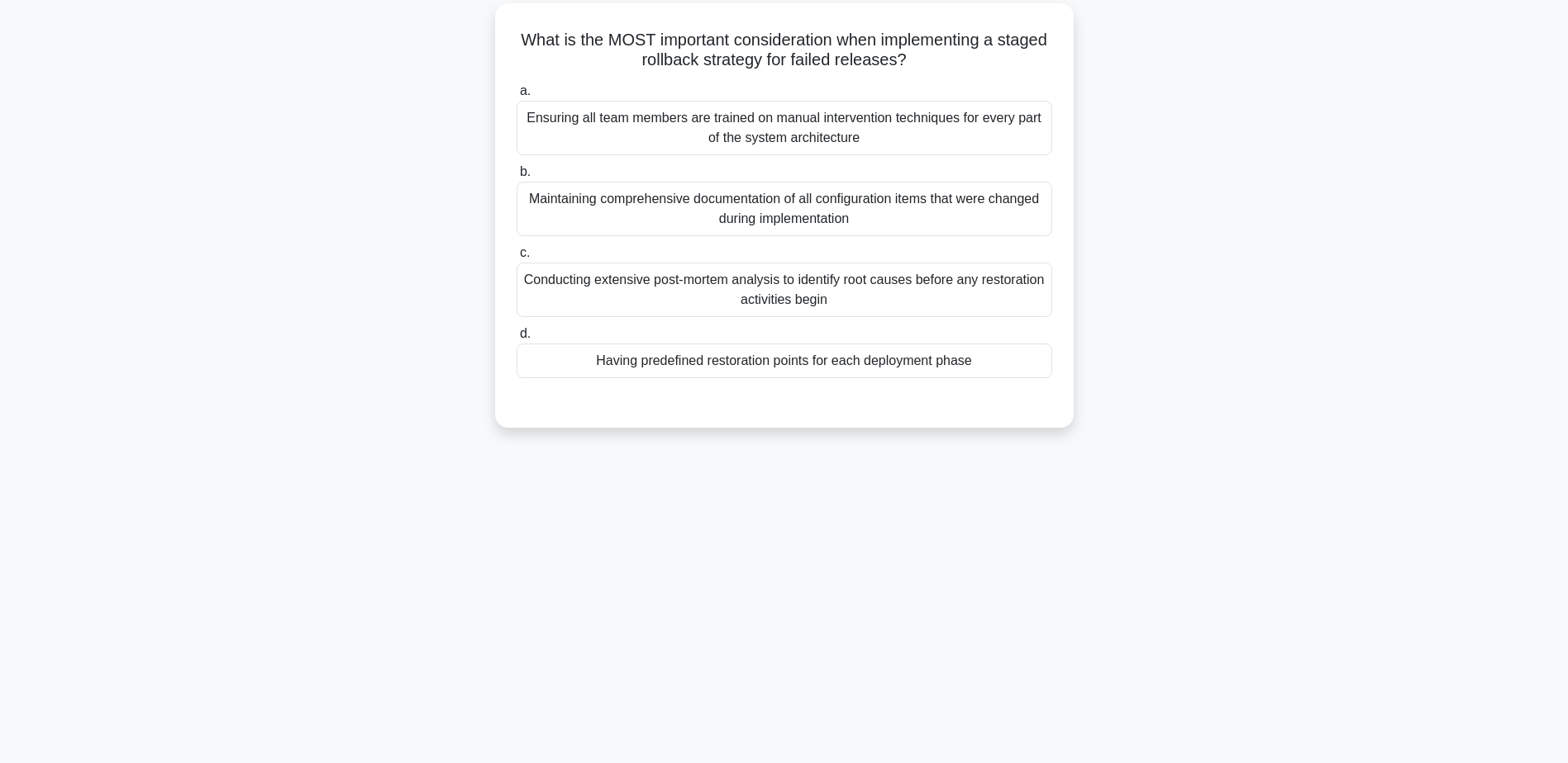
click at [842, 361] on div "Having predefined restoration points for each deployment phase" at bounding box center [784, 360] width 536 height 34
click at [517, 339] on input "d. Having predefined restoration points for each deployment phase" at bounding box center [517, 334] width 0 height 11
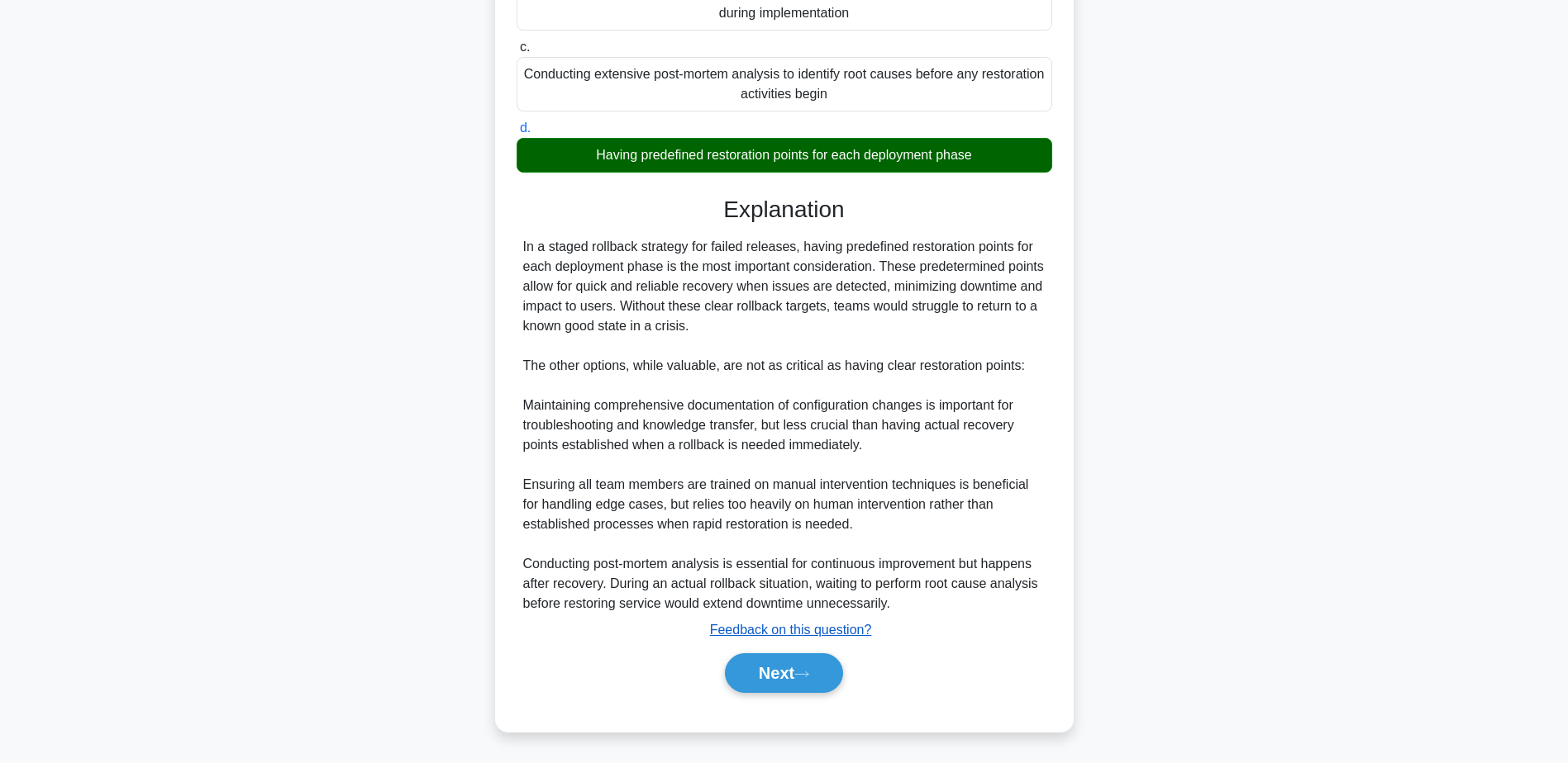
scroll to position [336, 0]
click at [775, 675] on button "Next" at bounding box center [784, 672] width 118 height 39
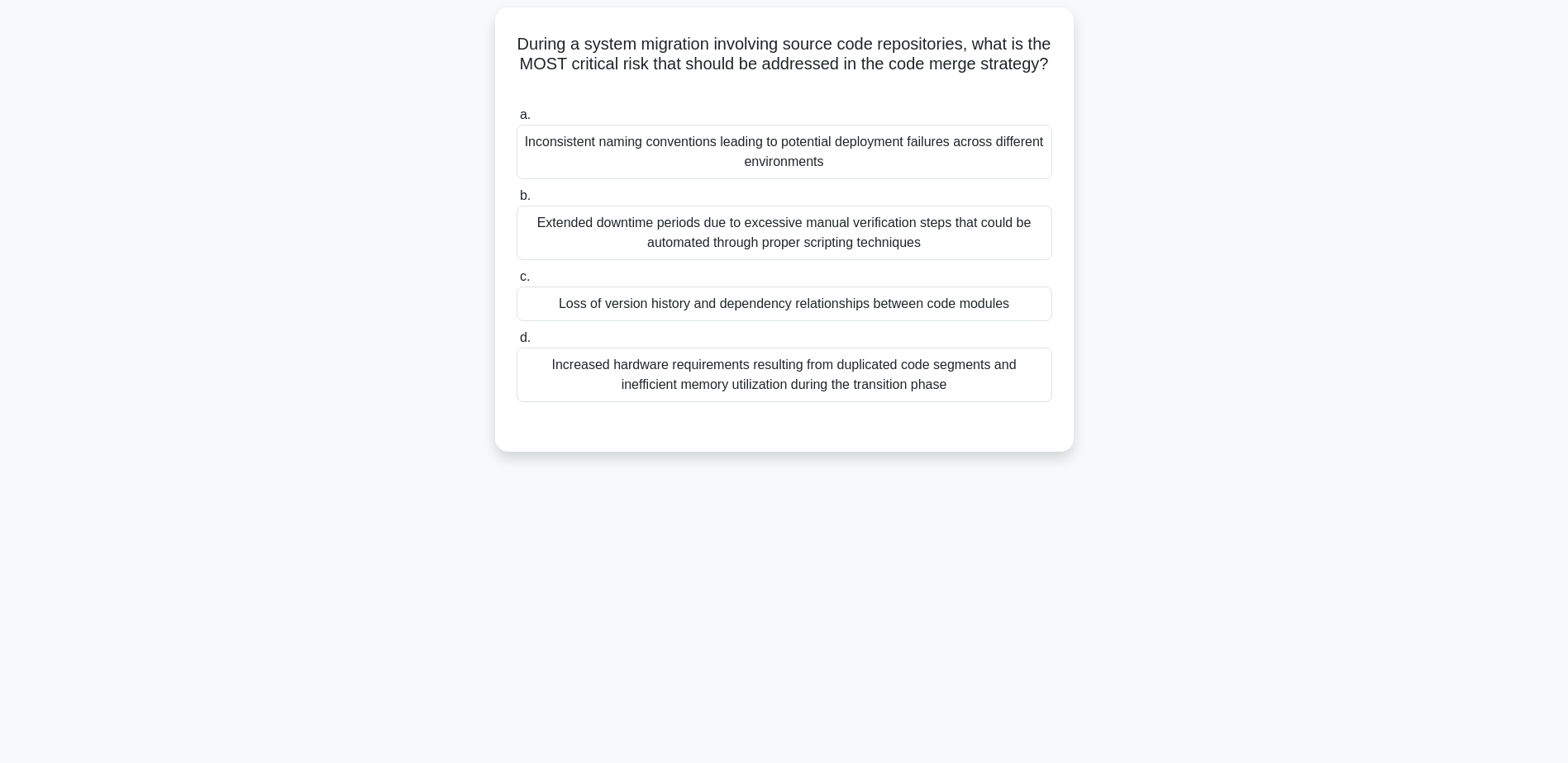
scroll to position [129, 0]
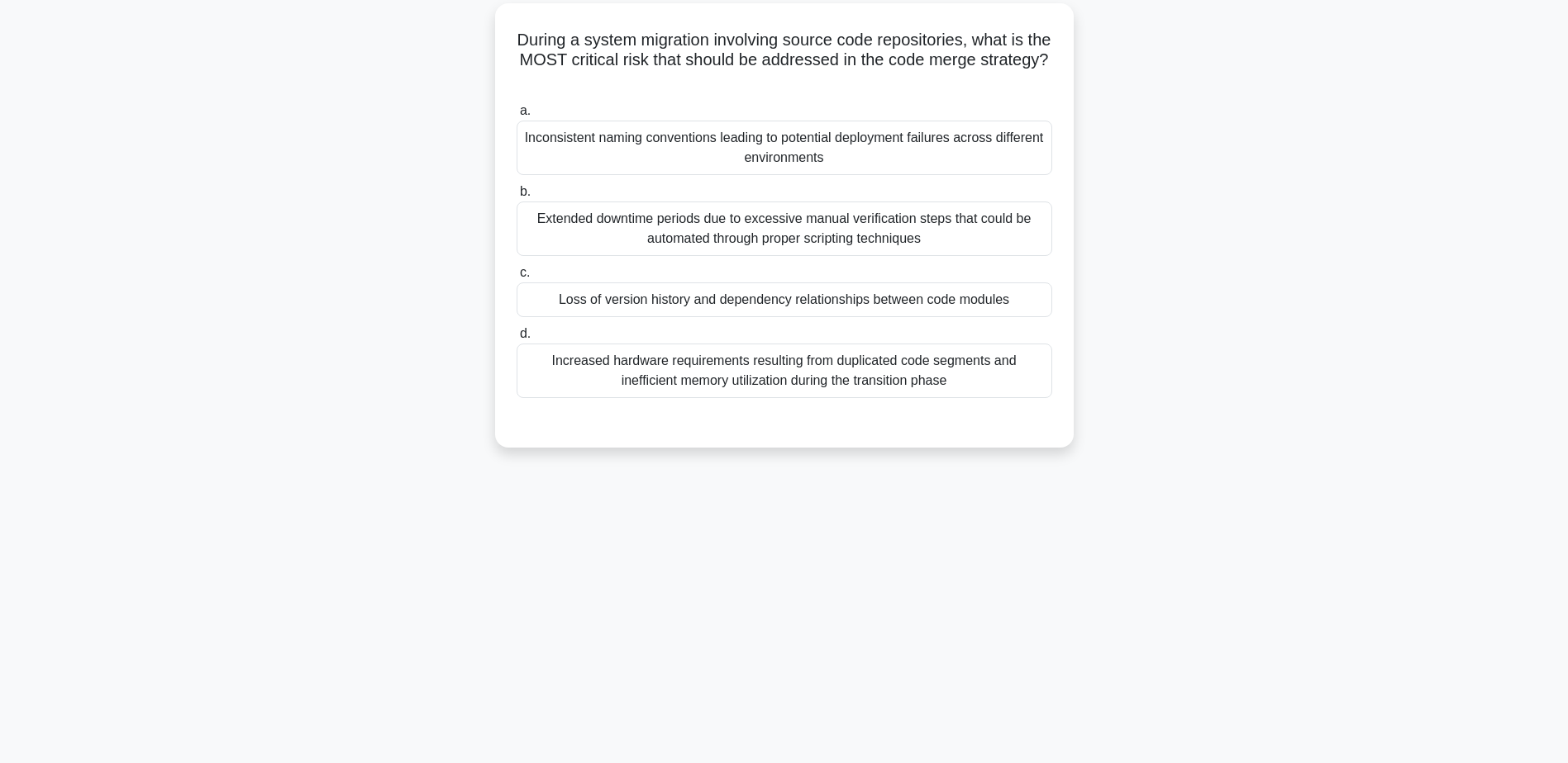
click at [732, 306] on div "Loss of version history and dependency relationships between code modules" at bounding box center [784, 300] width 536 height 34
click at [517, 279] on input "c. Loss of version history and dependency relationships between code modules" at bounding box center [517, 273] width 0 height 11
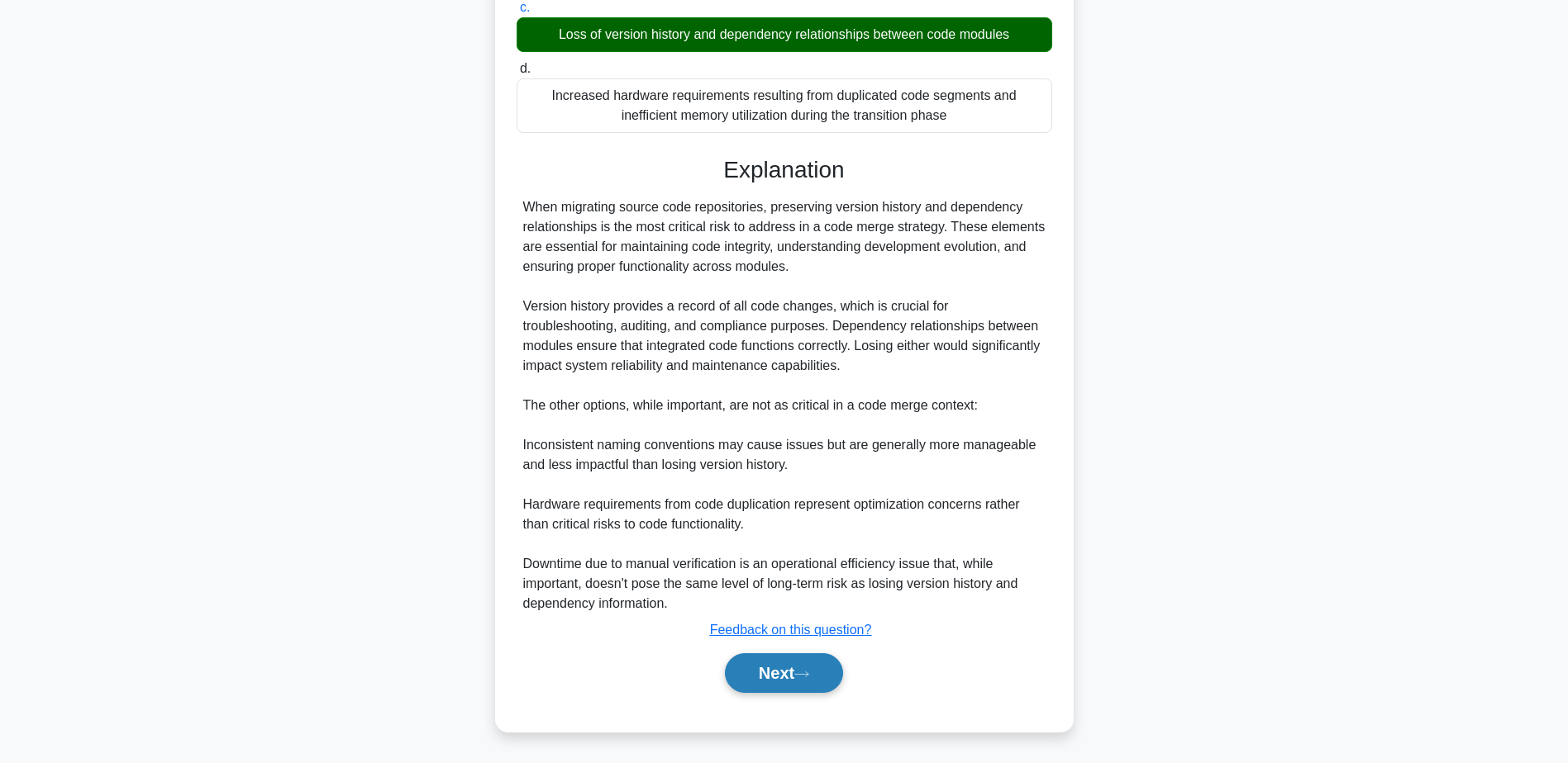
click at [776, 680] on button "Next" at bounding box center [784, 672] width 118 height 39
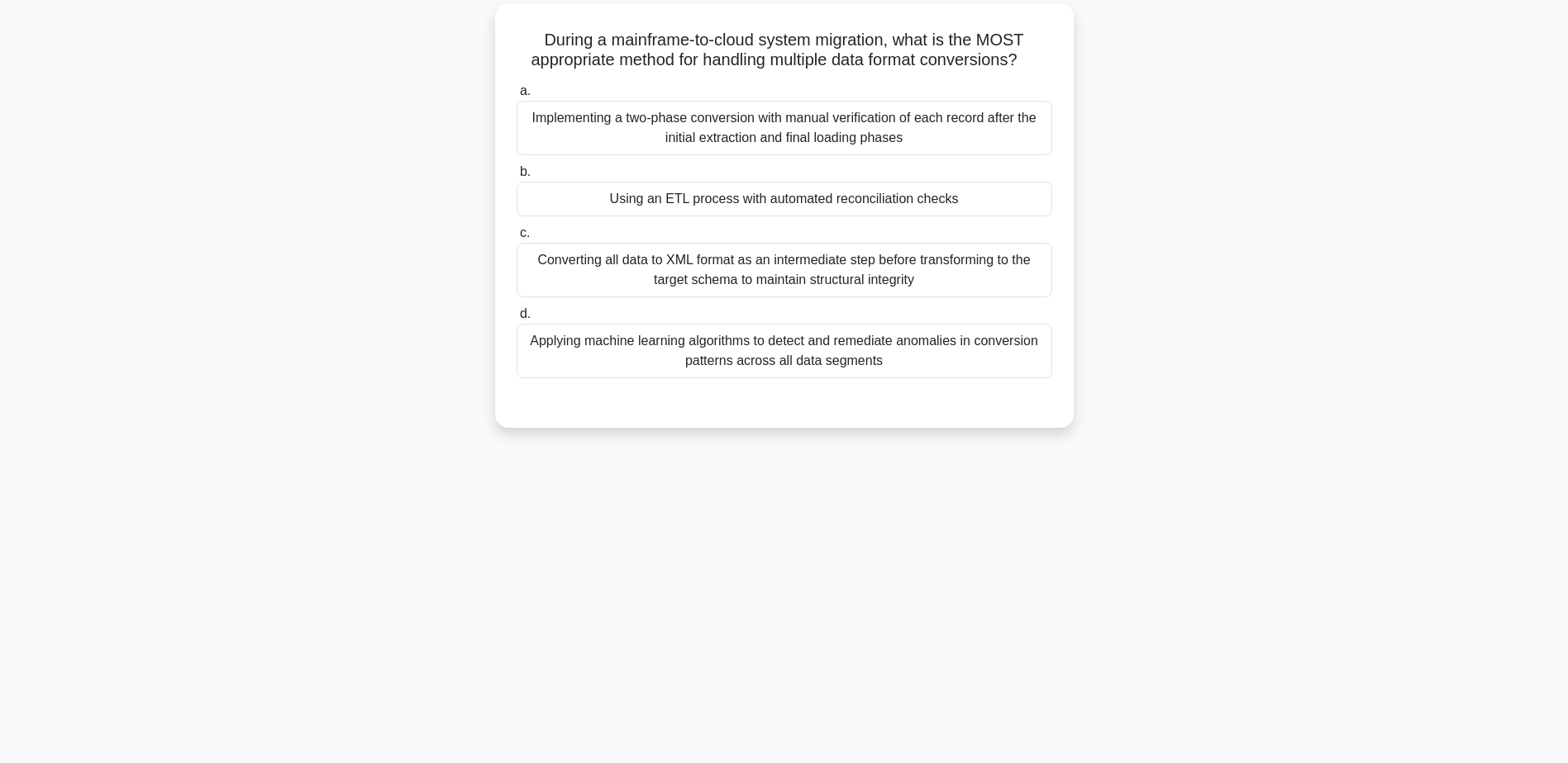
click at [769, 199] on div "Using an ETL process with automated reconciliation checks" at bounding box center [784, 198] width 536 height 34
click at [517, 178] on input "b. Using an ETL process with automated reconciliation checks" at bounding box center [517, 172] width 0 height 11
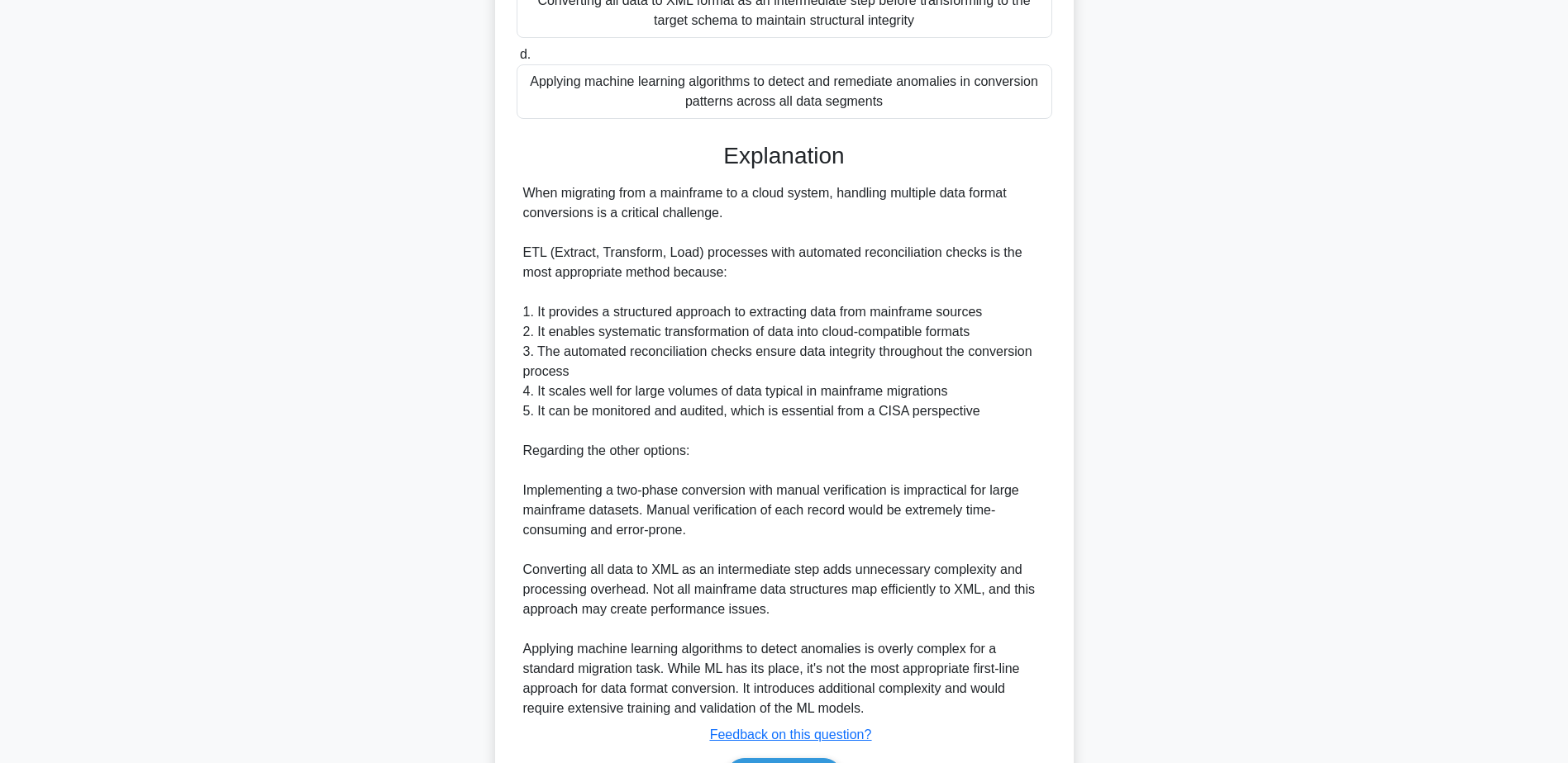
scroll to position [494, 0]
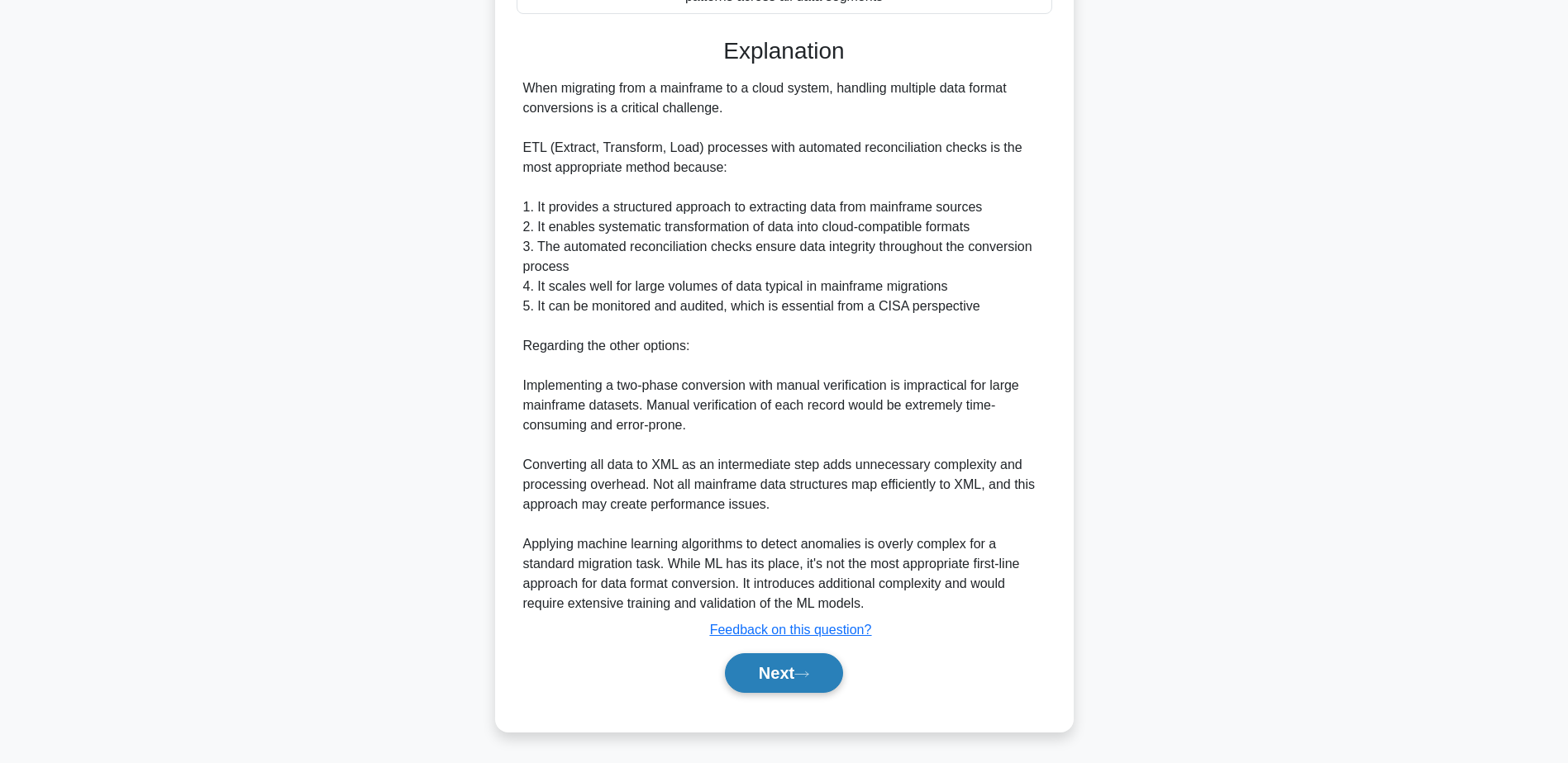
click at [761, 688] on button "Next" at bounding box center [784, 672] width 118 height 39
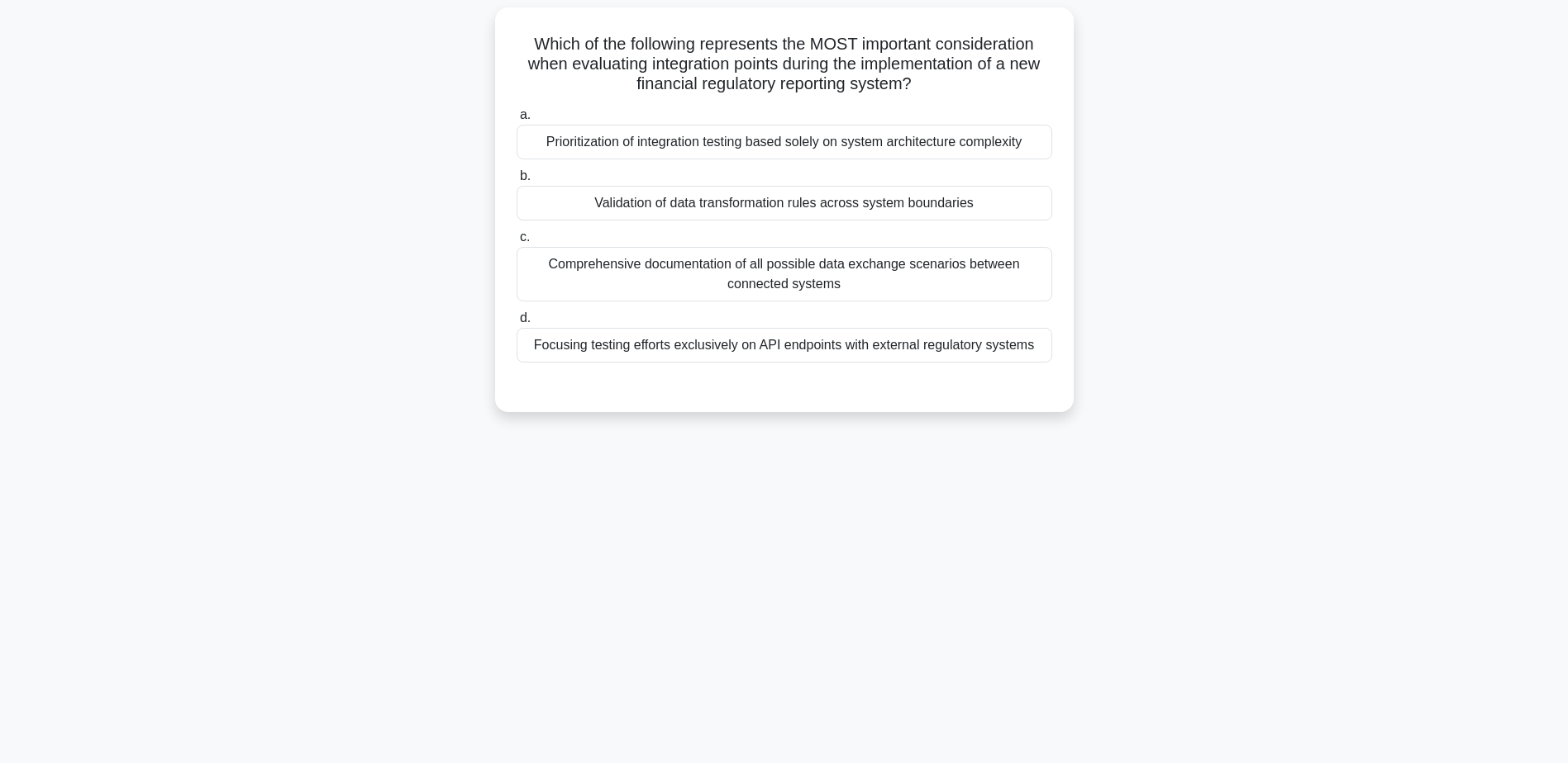
scroll to position [129, 0]
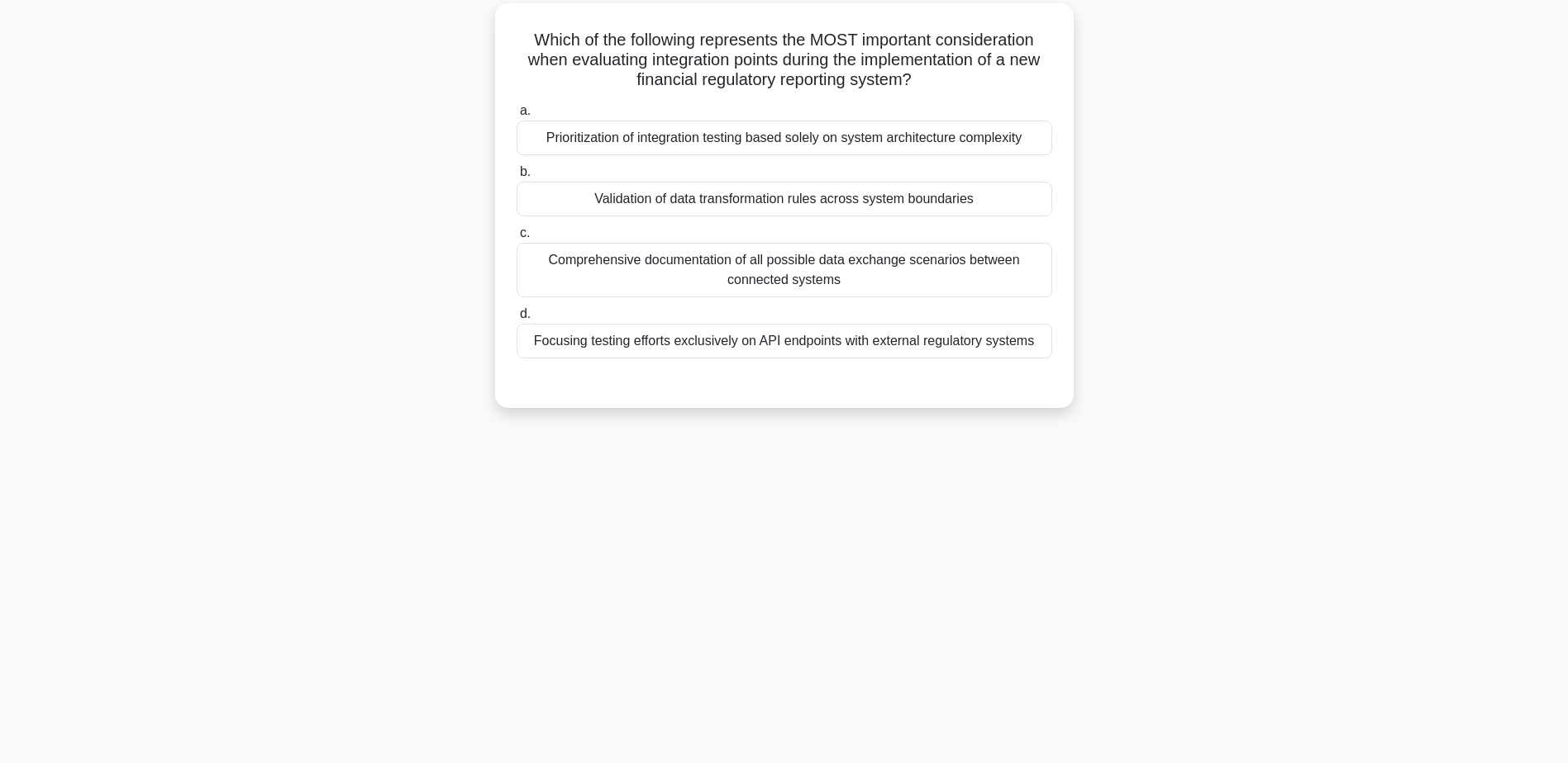
click at [728, 201] on div "Validation of data transformation rules across system boundaries" at bounding box center [784, 198] width 536 height 34
click at [517, 178] on input "b. Validation of data transformation rules across system boundaries" at bounding box center [517, 172] width 0 height 11
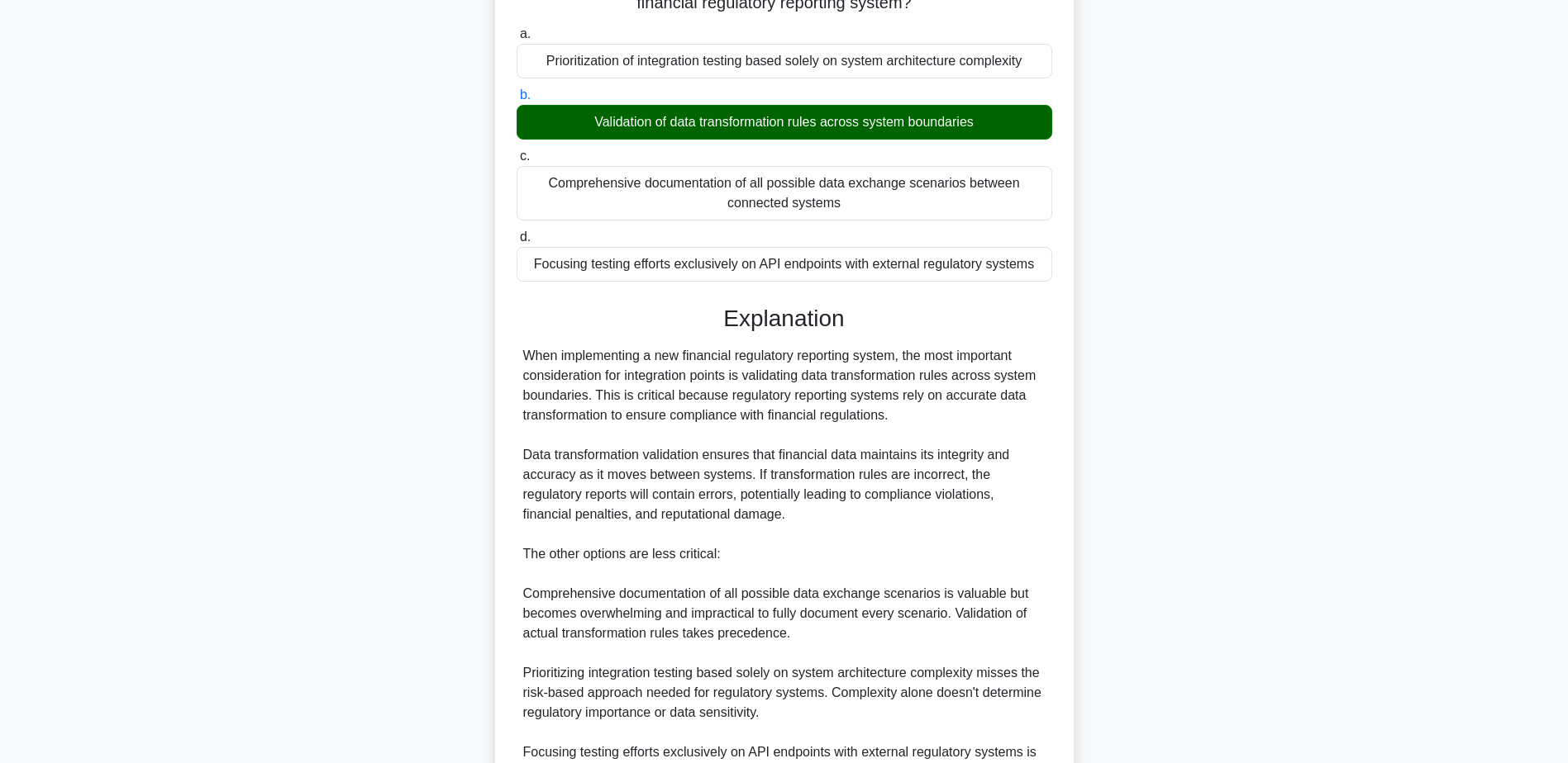
scroll to position [395, 0]
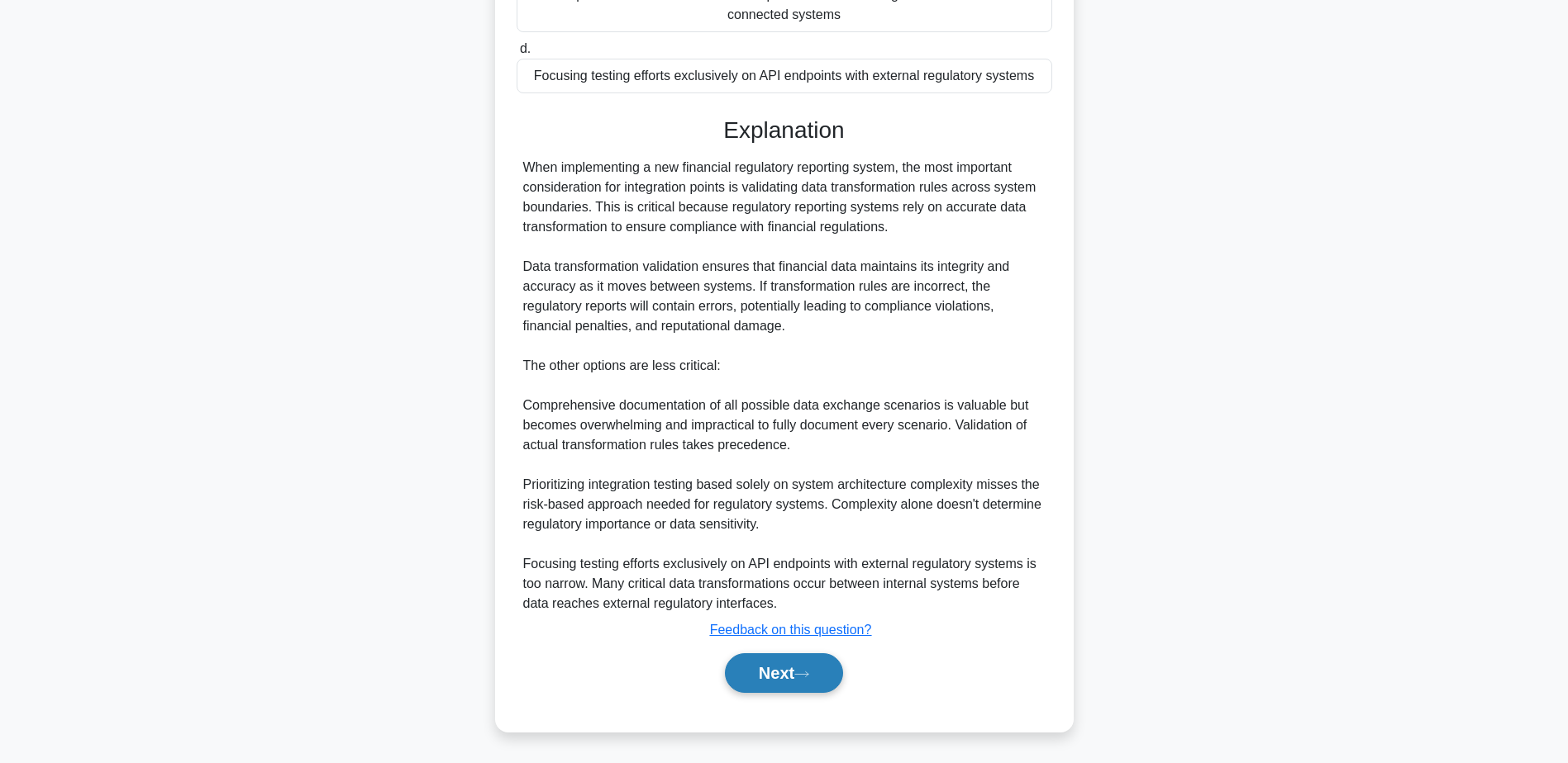
click at [770, 675] on button "Next" at bounding box center [784, 672] width 118 height 39
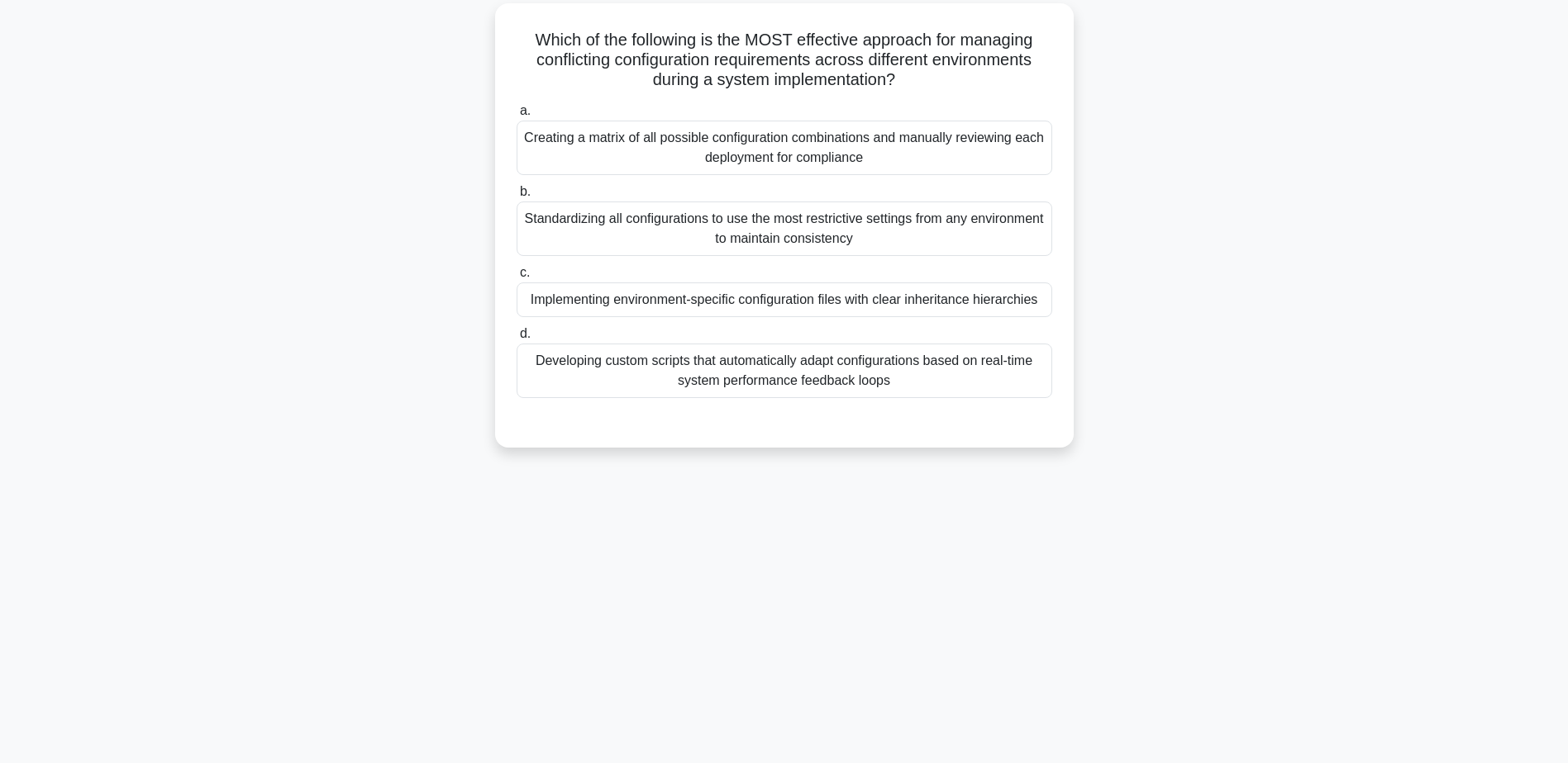
click at [737, 310] on div "Implementing environment-specific configuration files with clear inheritance hi…" at bounding box center [784, 300] width 536 height 34
click at [517, 279] on input "c. Implementing environment-specific configuration files with clear inheritance…" at bounding box center [517, 273] width 0 height 11
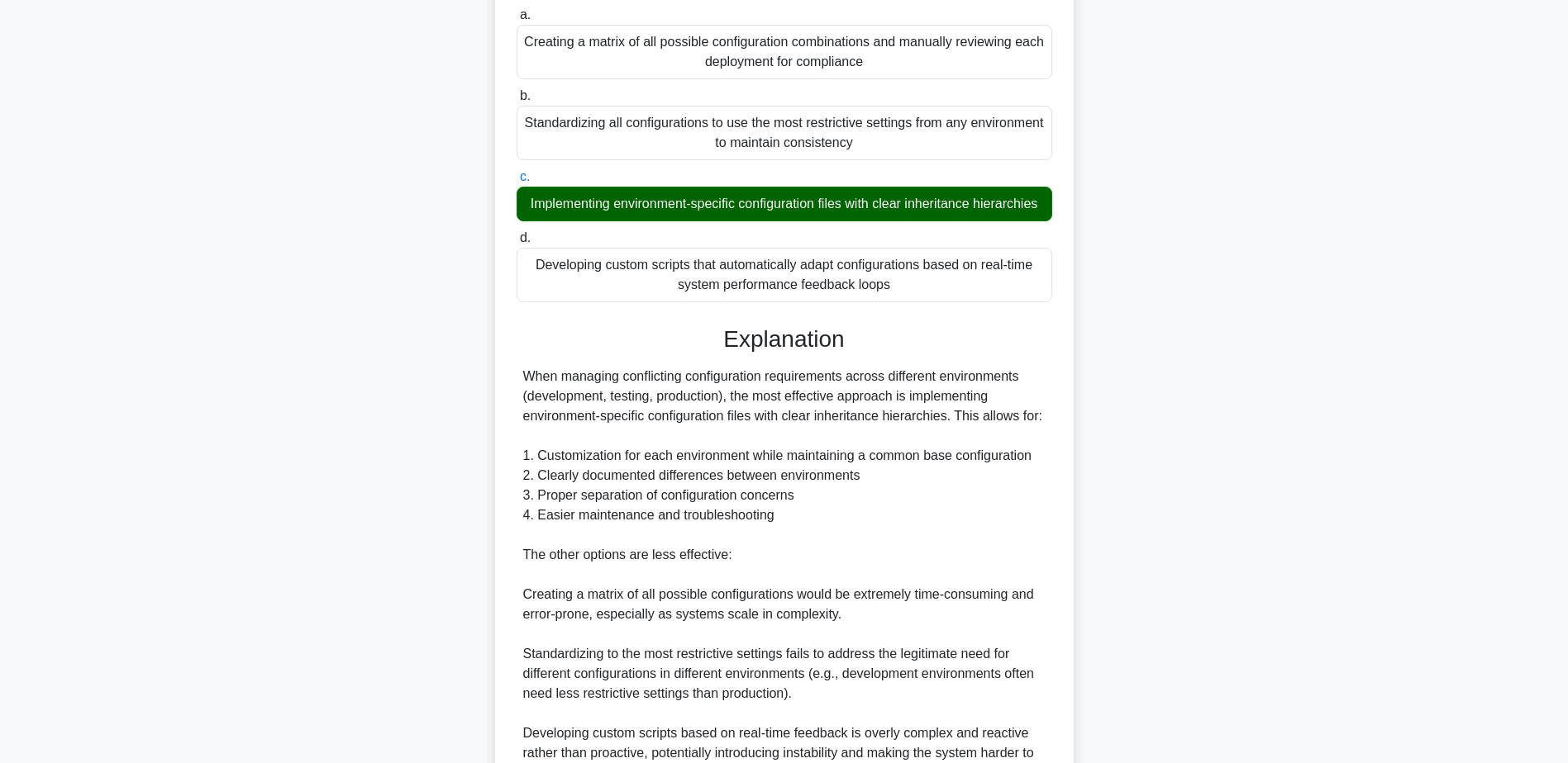
scroll to position [415, 0]
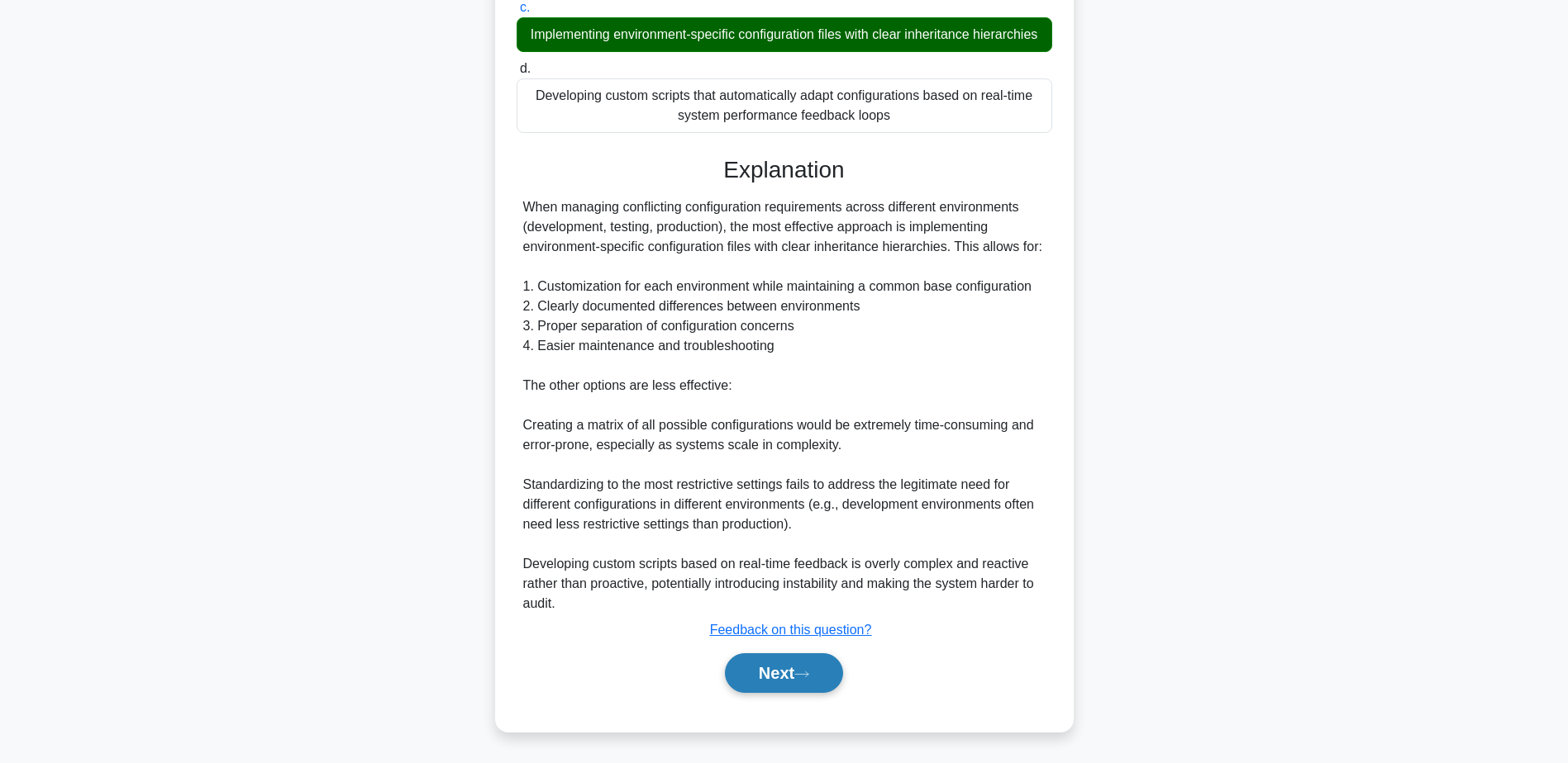
click at [784, 662] on button "Next" at bounding box center [784, 672] width 118 height 39
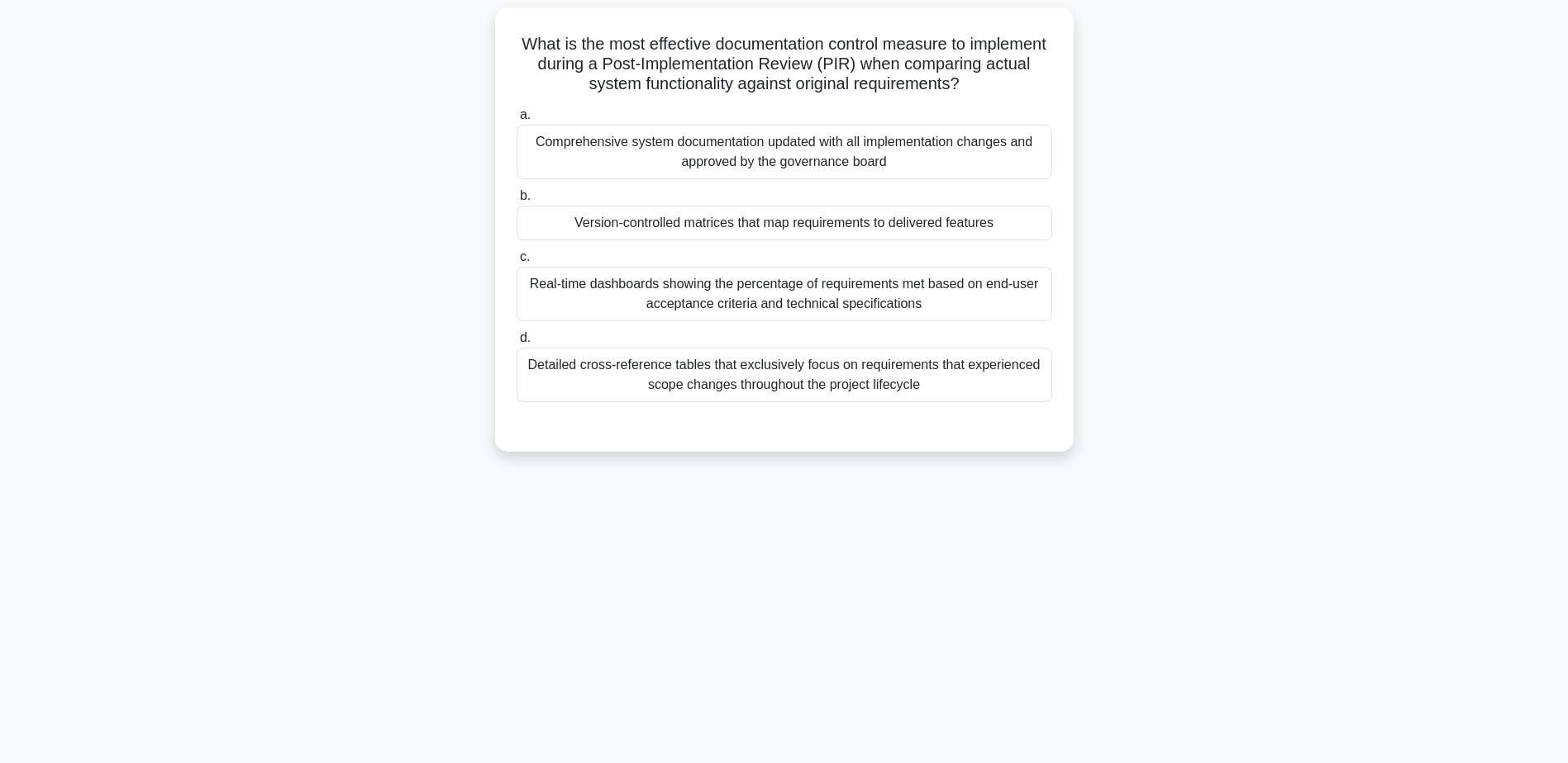
scroll to position [129, 0]
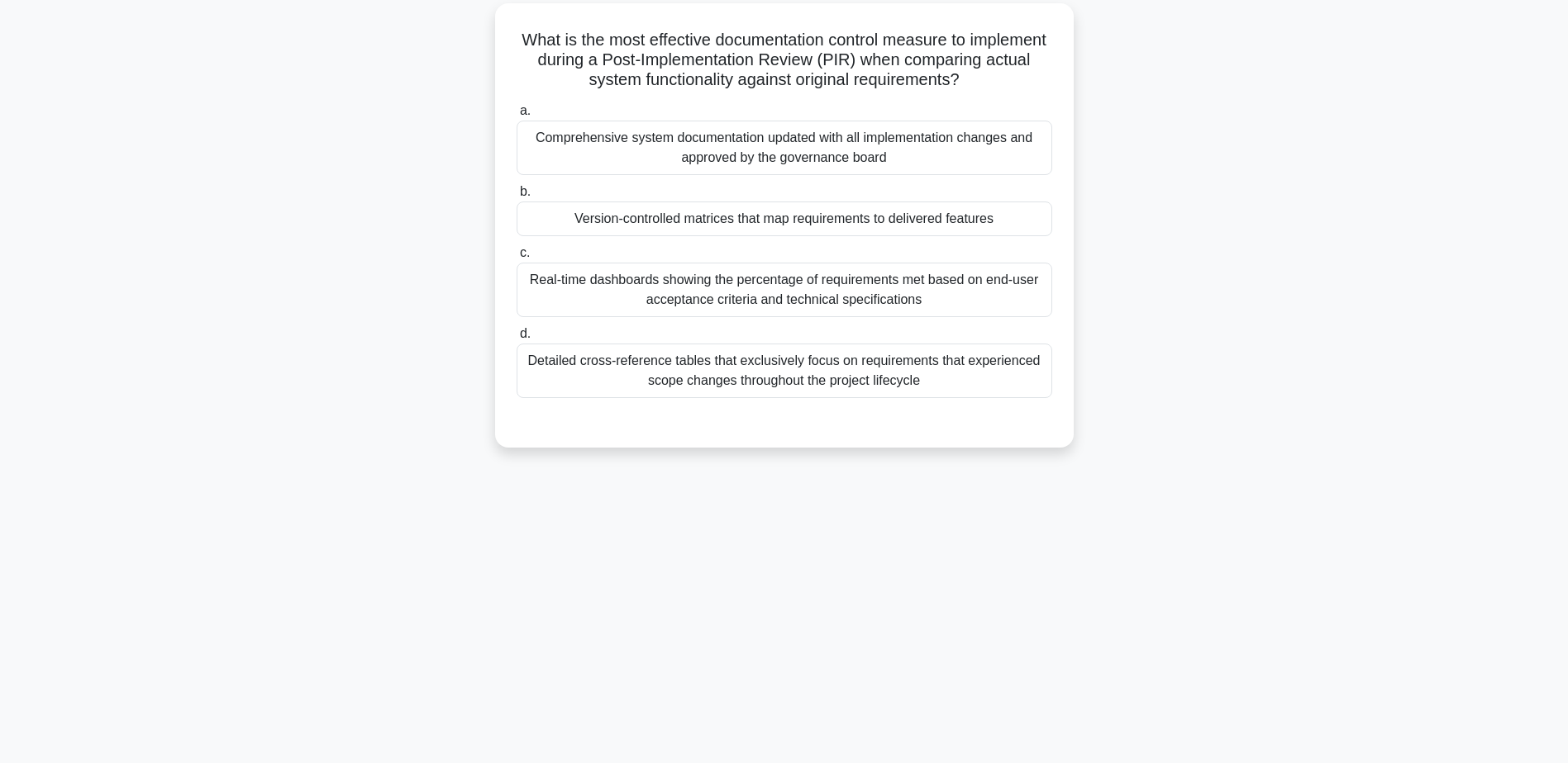
click at [794, 221] on div "Version-controlled matrices that map requirements to delivered features" at bounding box center [784, 218] width 536 height 34
click at [517, 197] on input "b. Version-controlled matrices that map requirements to delivered features" at bounding box center [517, 191] width 0 height 11
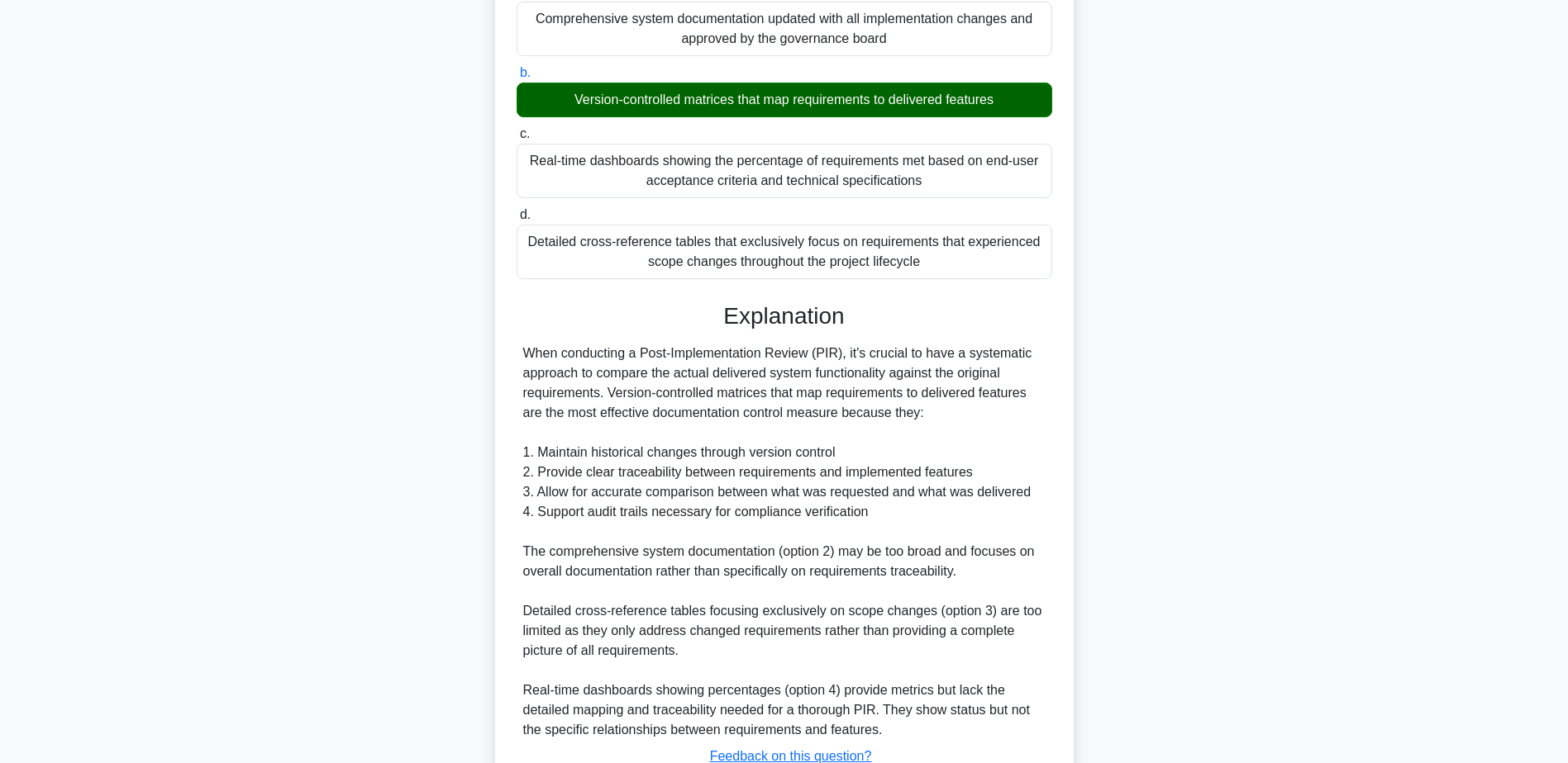
scroll to position [375, 0]
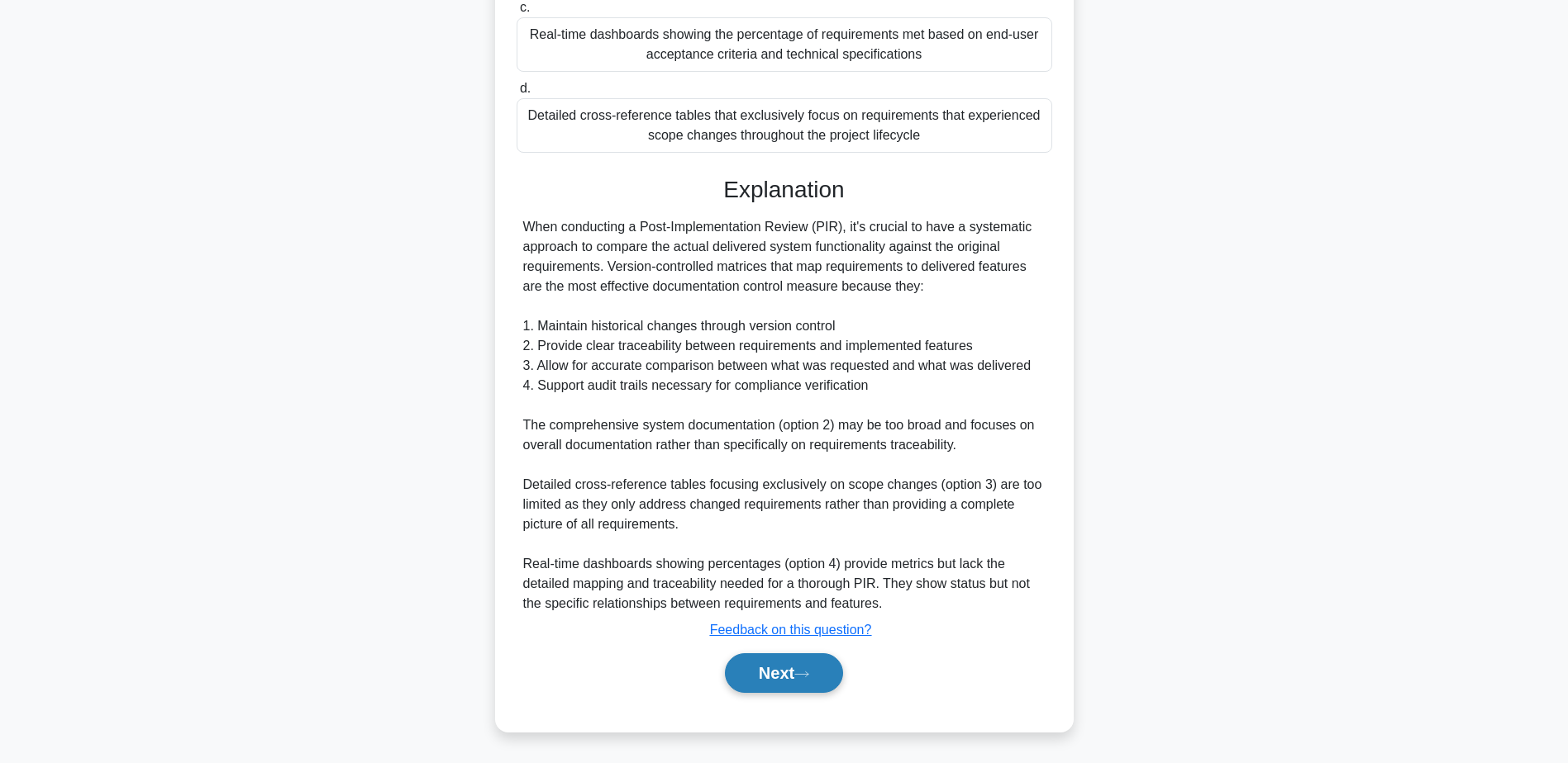
click at [787, 683] on button "Next" at bounding box center [784, 672] width 118 height 39
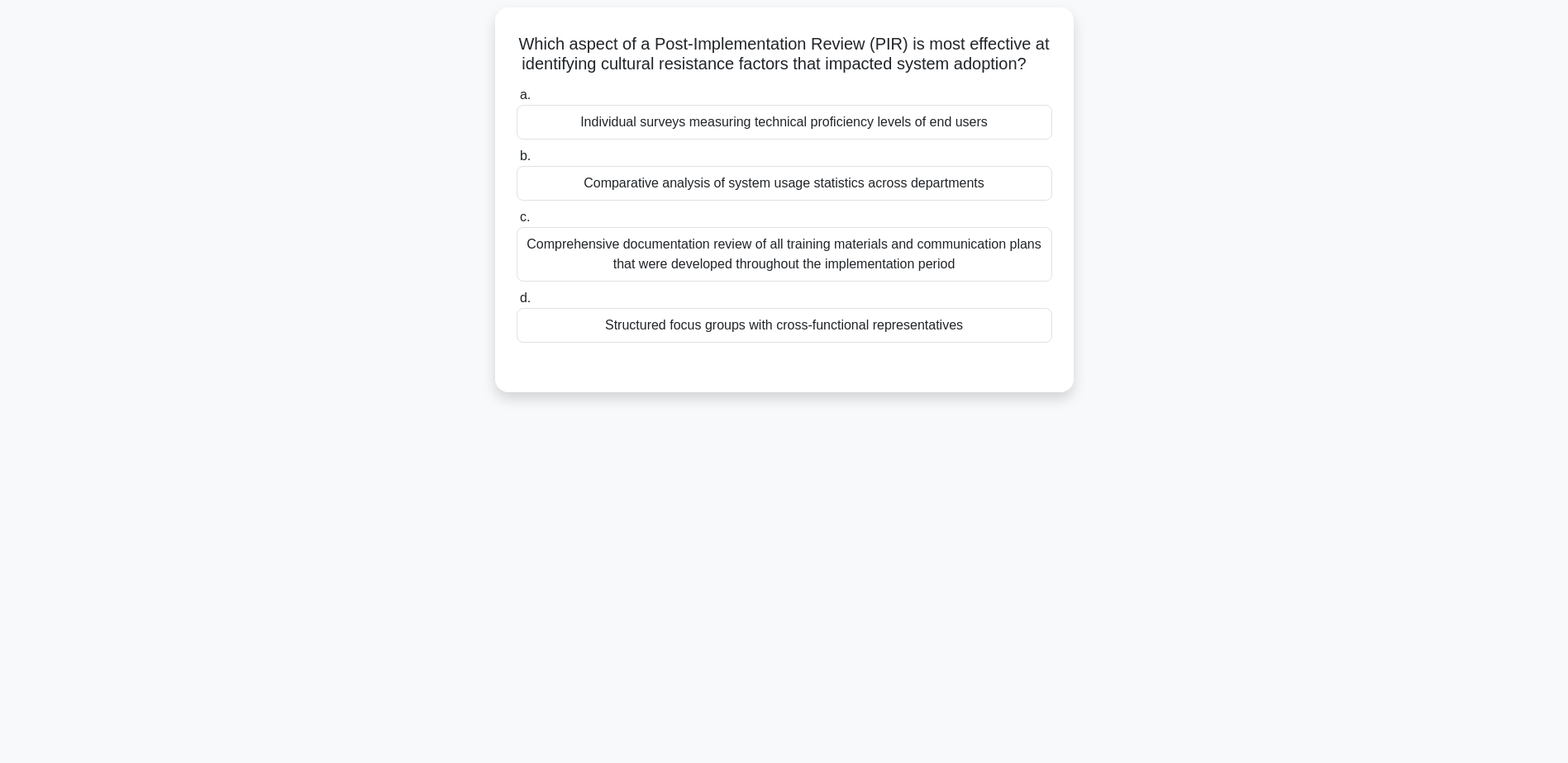
scroll to position [129, 0]
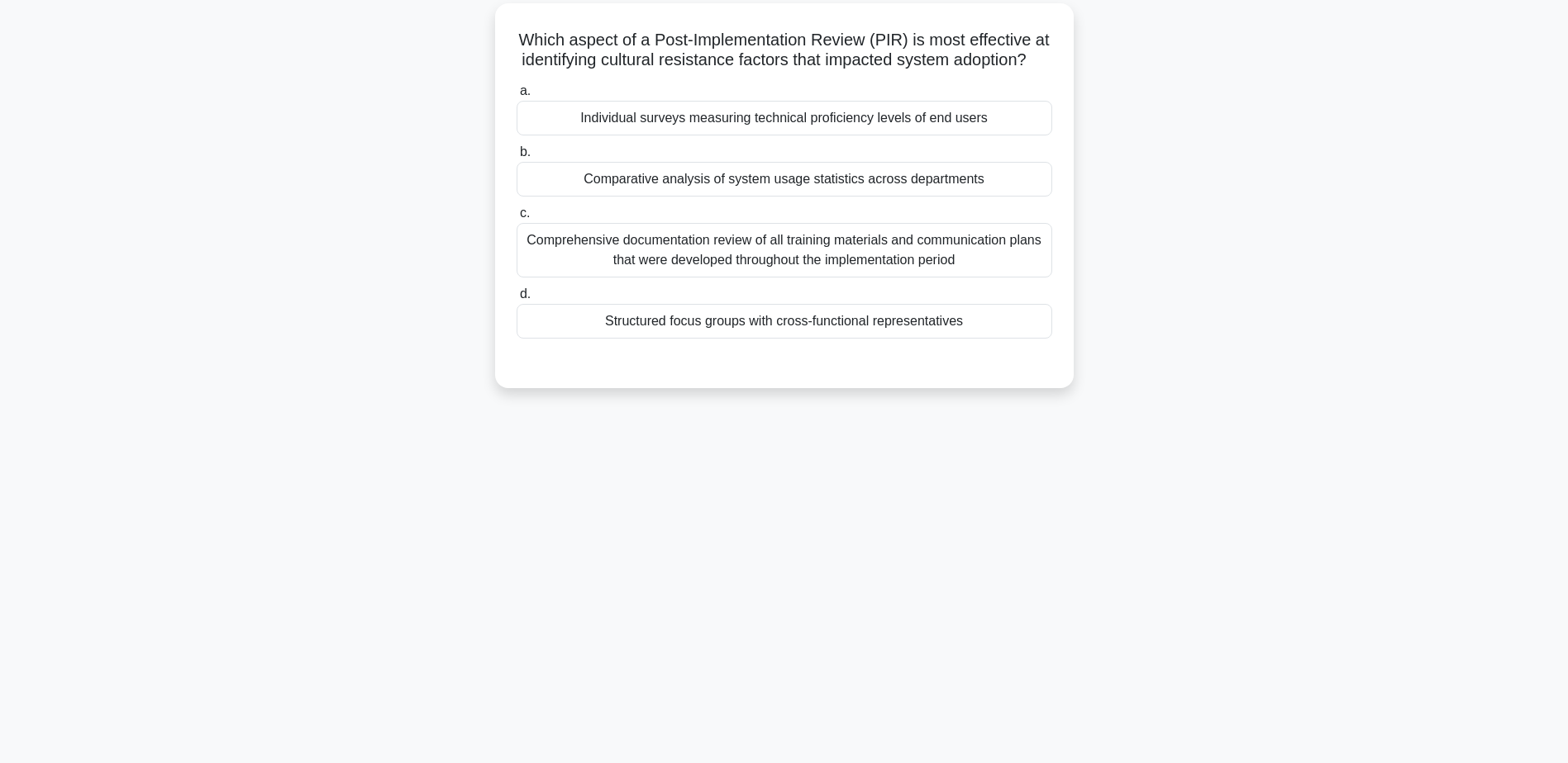
click at [758, 196] on div "Comparative analysis of system usage statistics across departments" at bounding box center [784, 179] width 536 height 34
click at [517, 158] on input "b. Comparative analysis of system usage statistics across departments" at bounding box center [517, 152] width 0 height 11
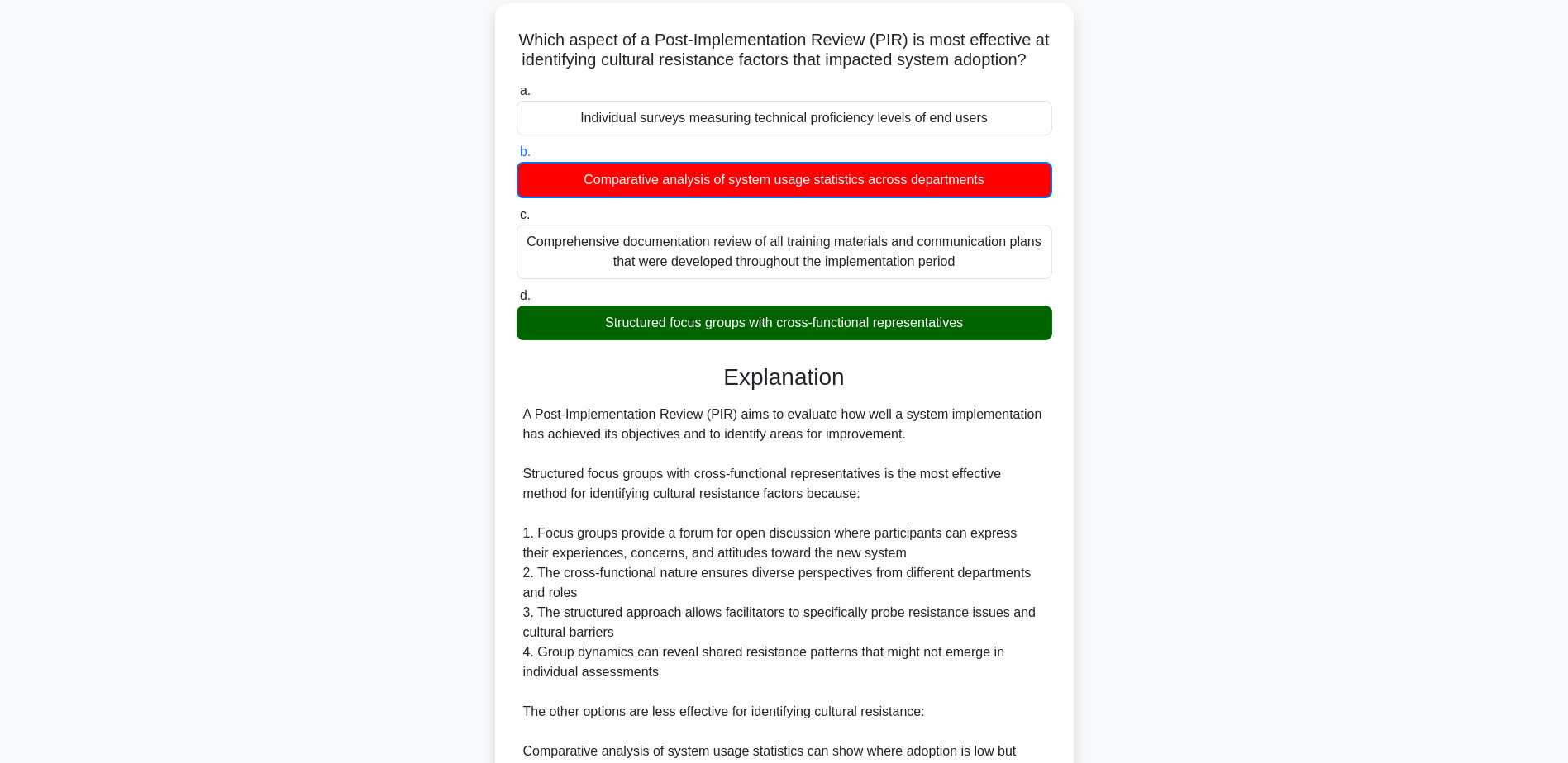
scroll to position [436, 0]
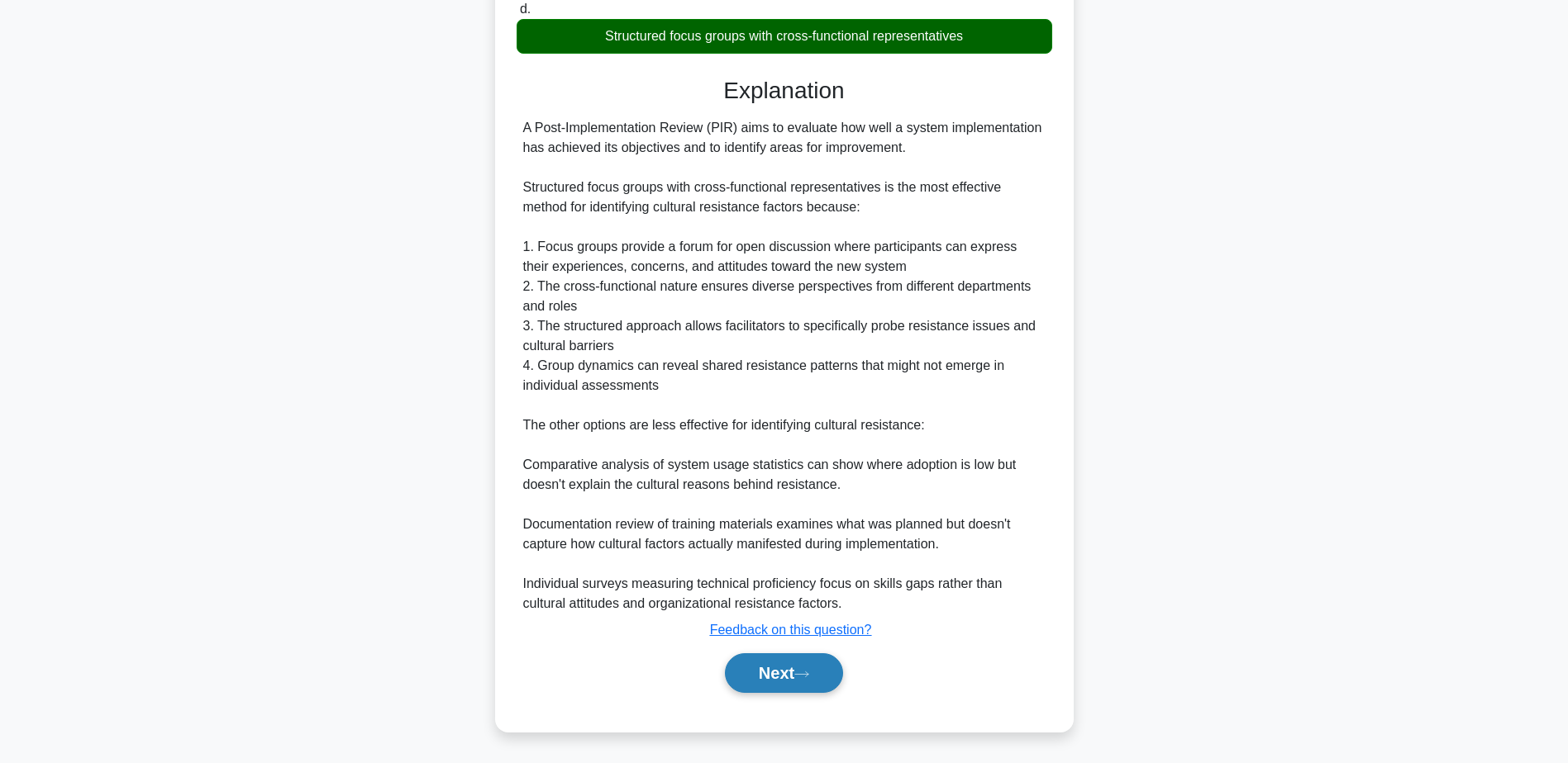
click at [797, 666] on button "Next" at bounding box center [784, 672] width 118 height 39
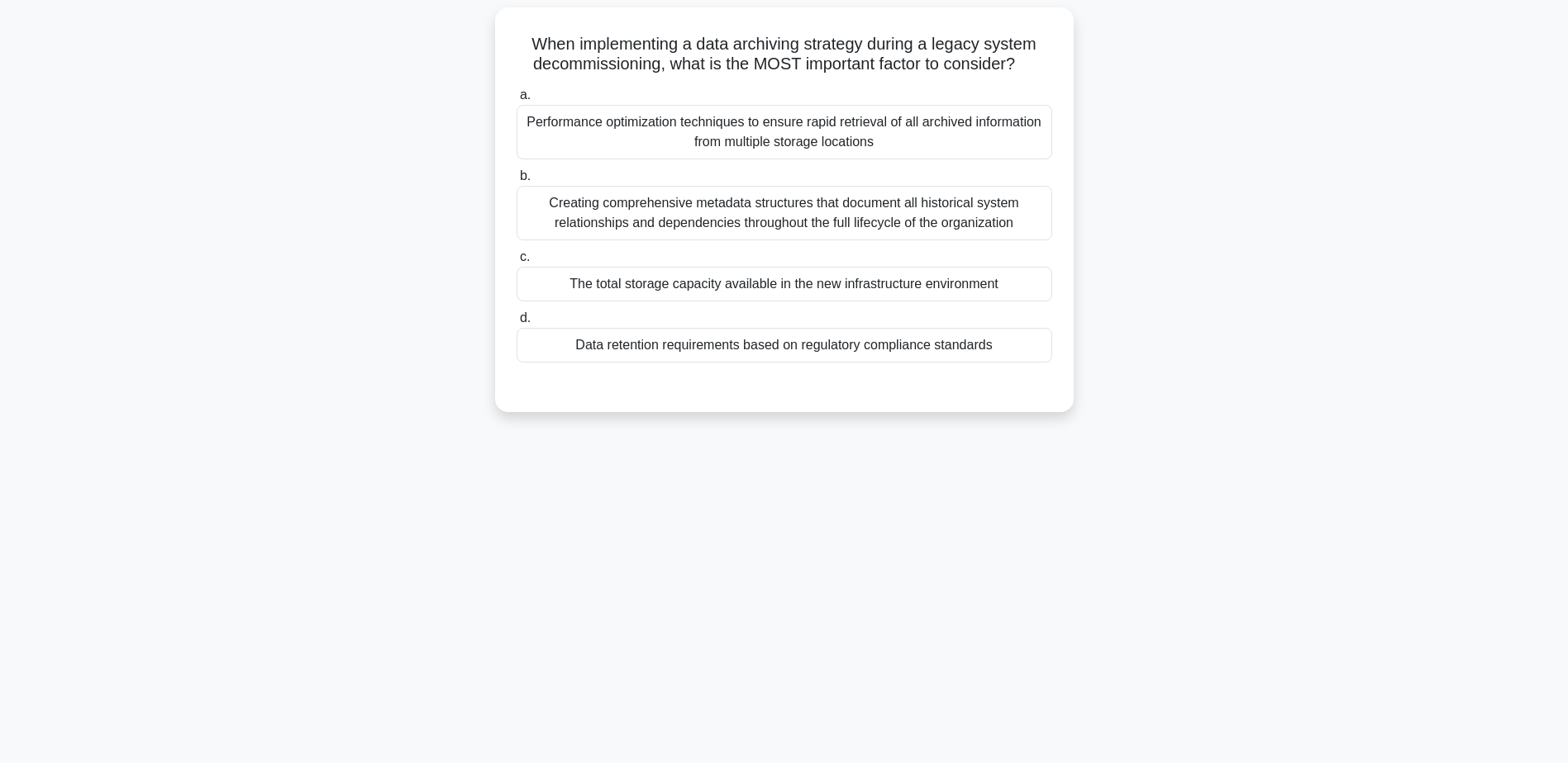
scroll to position [129, 0]
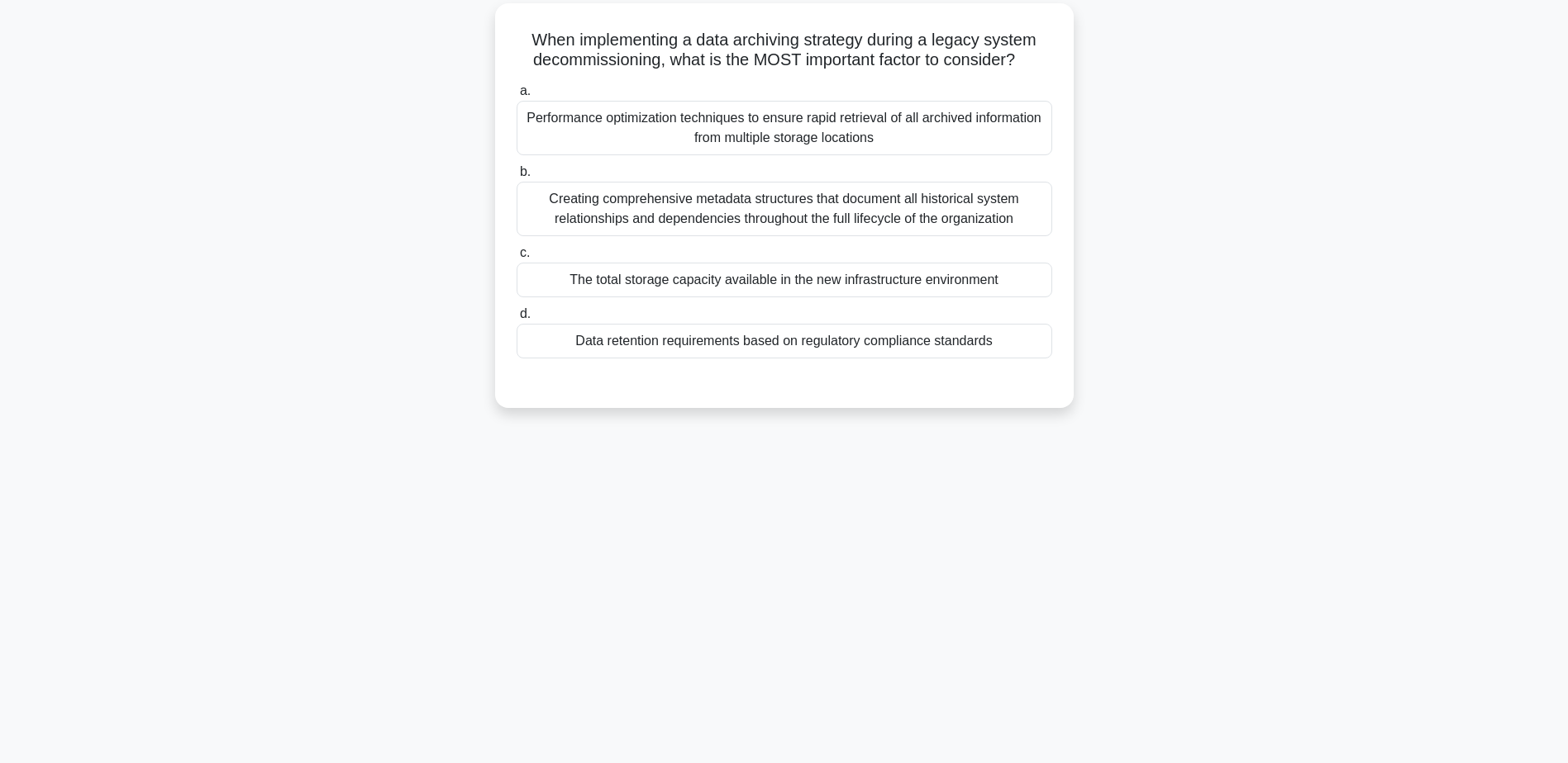
click at [772, 287] on div "The total storage capacity available in the new infrastructure environment" at bounding box center [784, 280] width 536 height 34
click at [517, 259] on input "c. The total storage capacity available in the new infrastructure environment" at bounding box center [517, 253] width 0 height 11
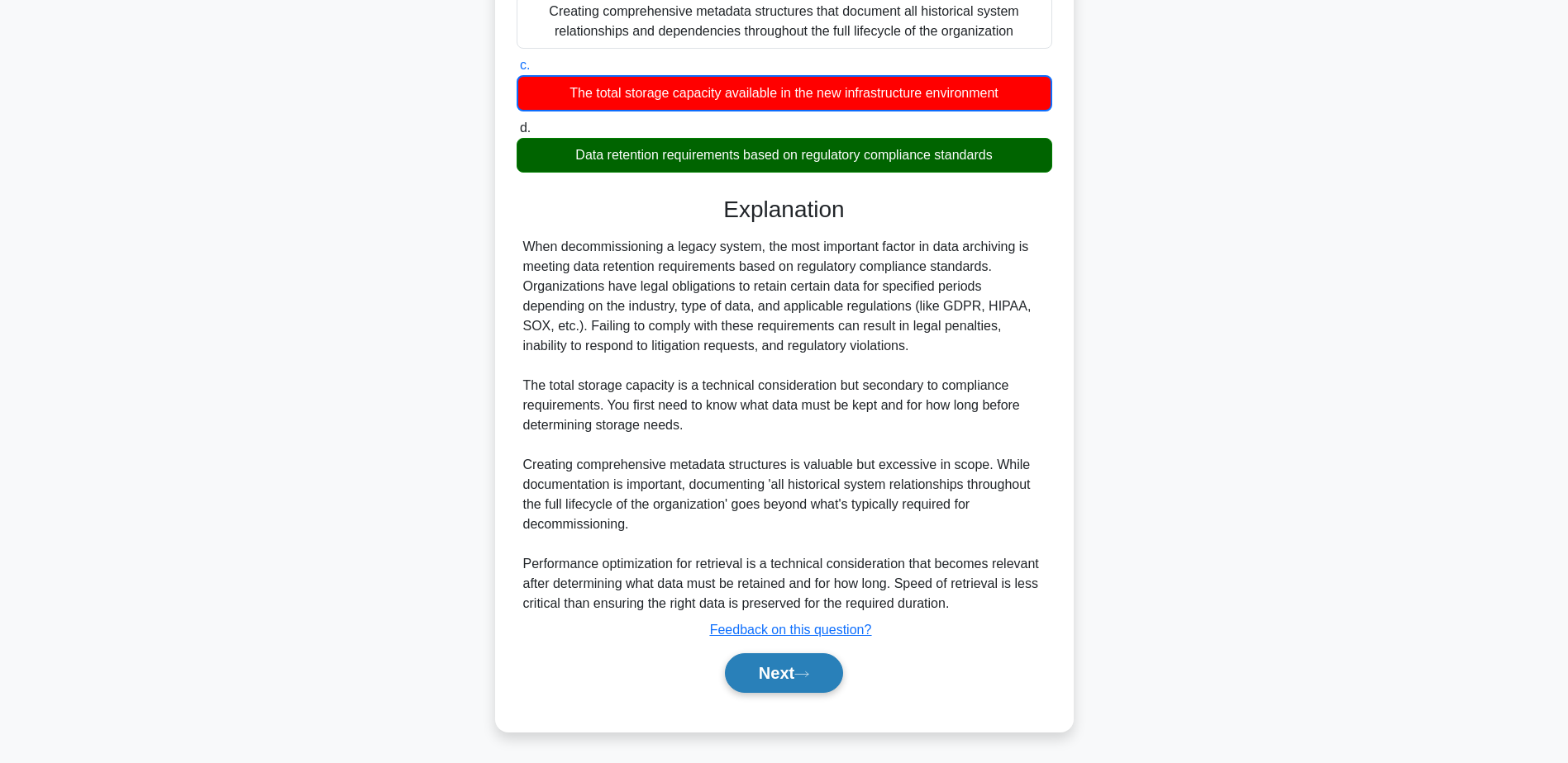
click at [761, 672] on button "Next" at bounding box center [784, 672] width 118 height 39
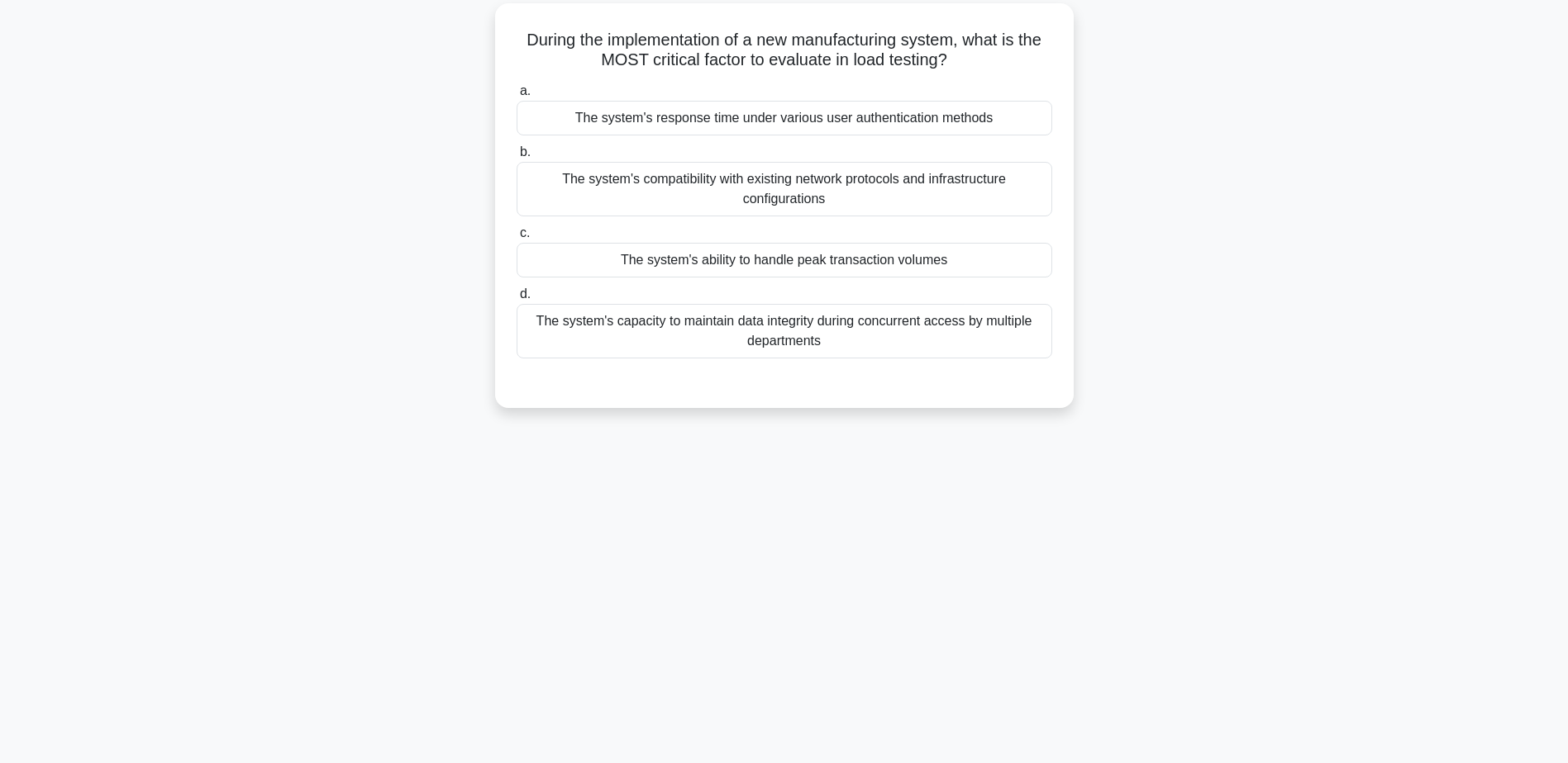
click at [727, 261] on div "The system's ability to handle peak transaction volumes" at bounding box center [784, 259] width 536 height 34
click at [517, 238] on input "c. The system's ability to handle peak transaction volumes" at bounding box center [517, 233] width 0 height 11
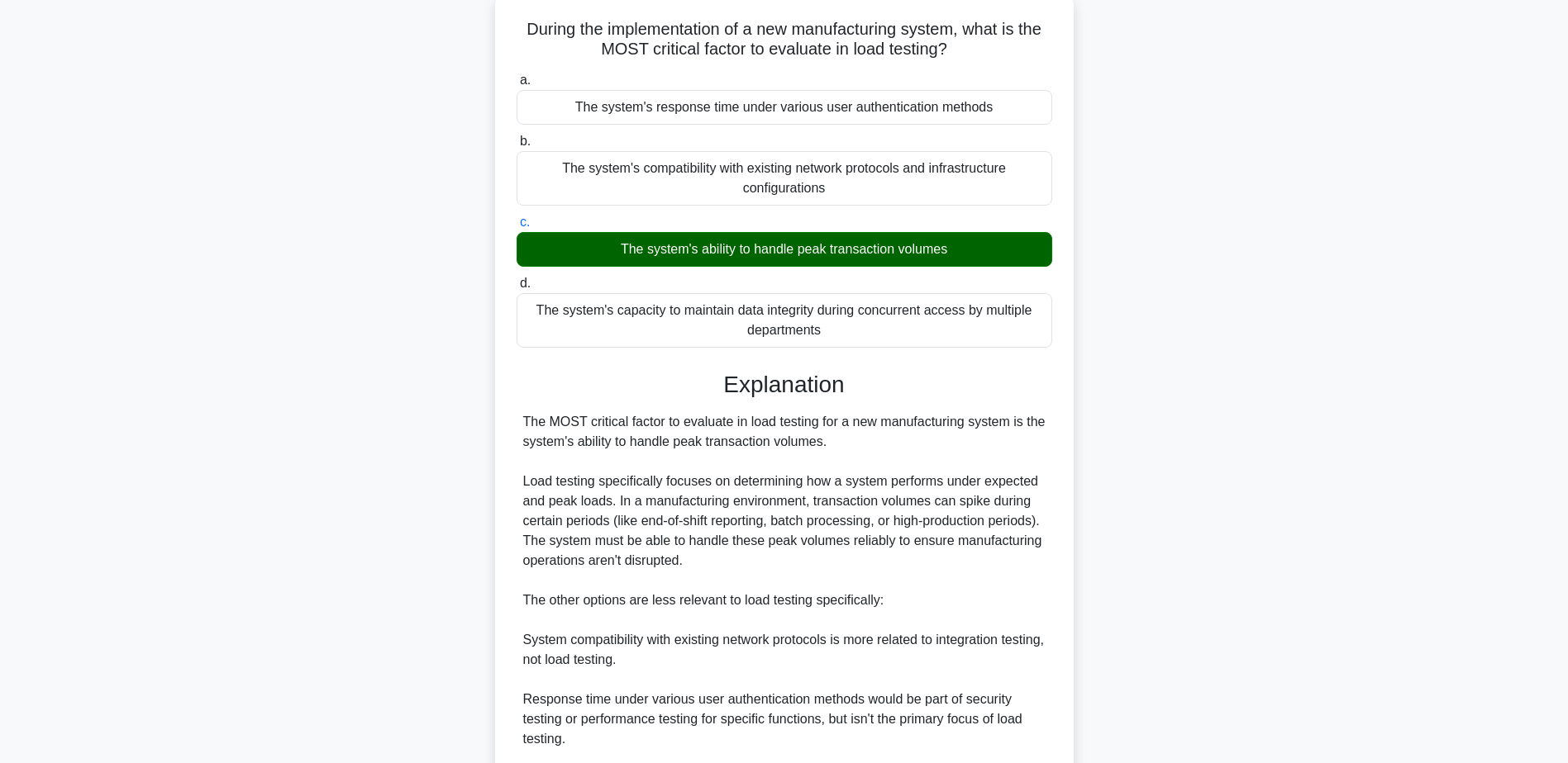
scroll to position [355, 0]
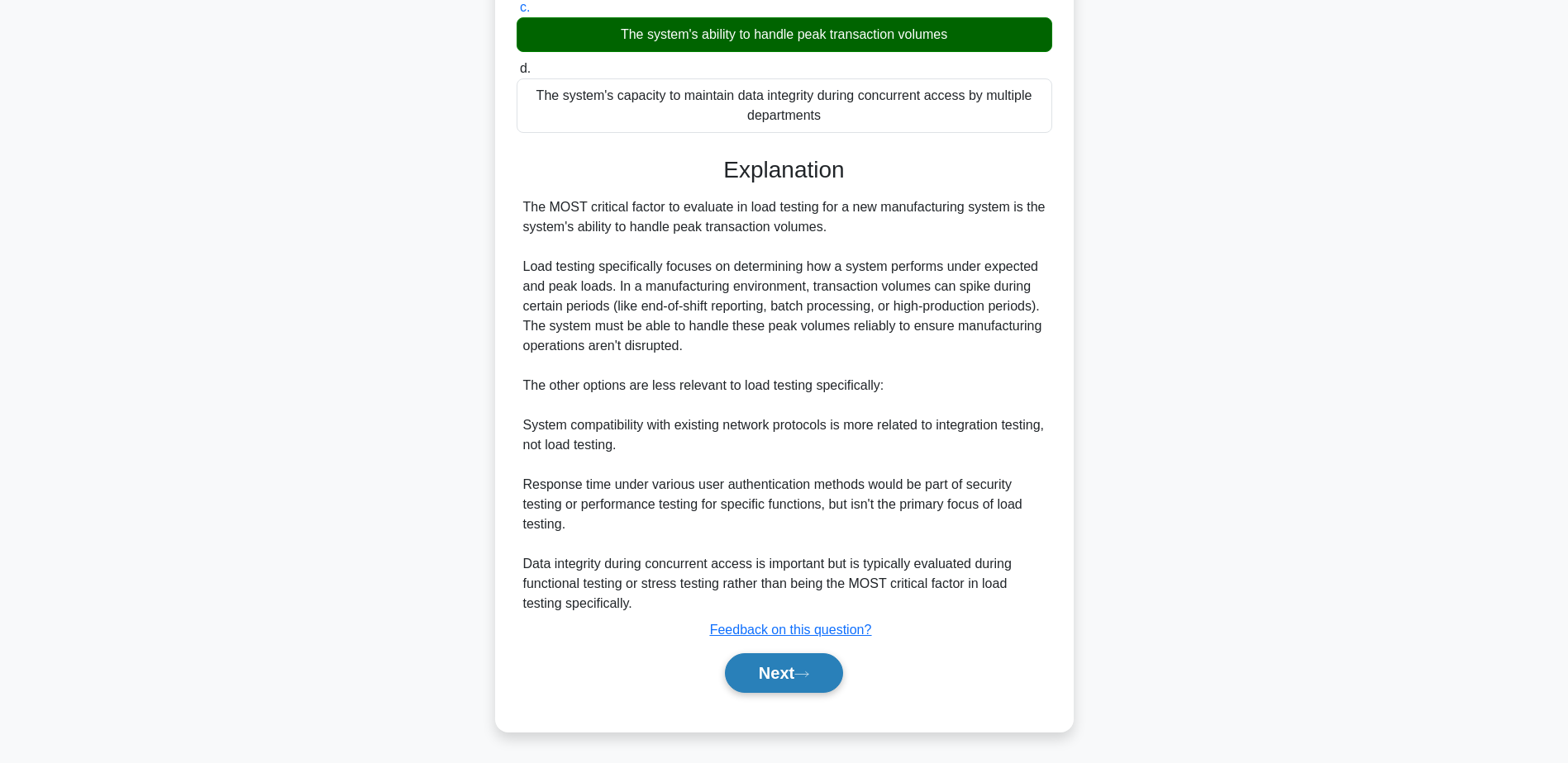
click at [821, 686] on button "Next" at bounding box center [784, 672] width 118 height 39
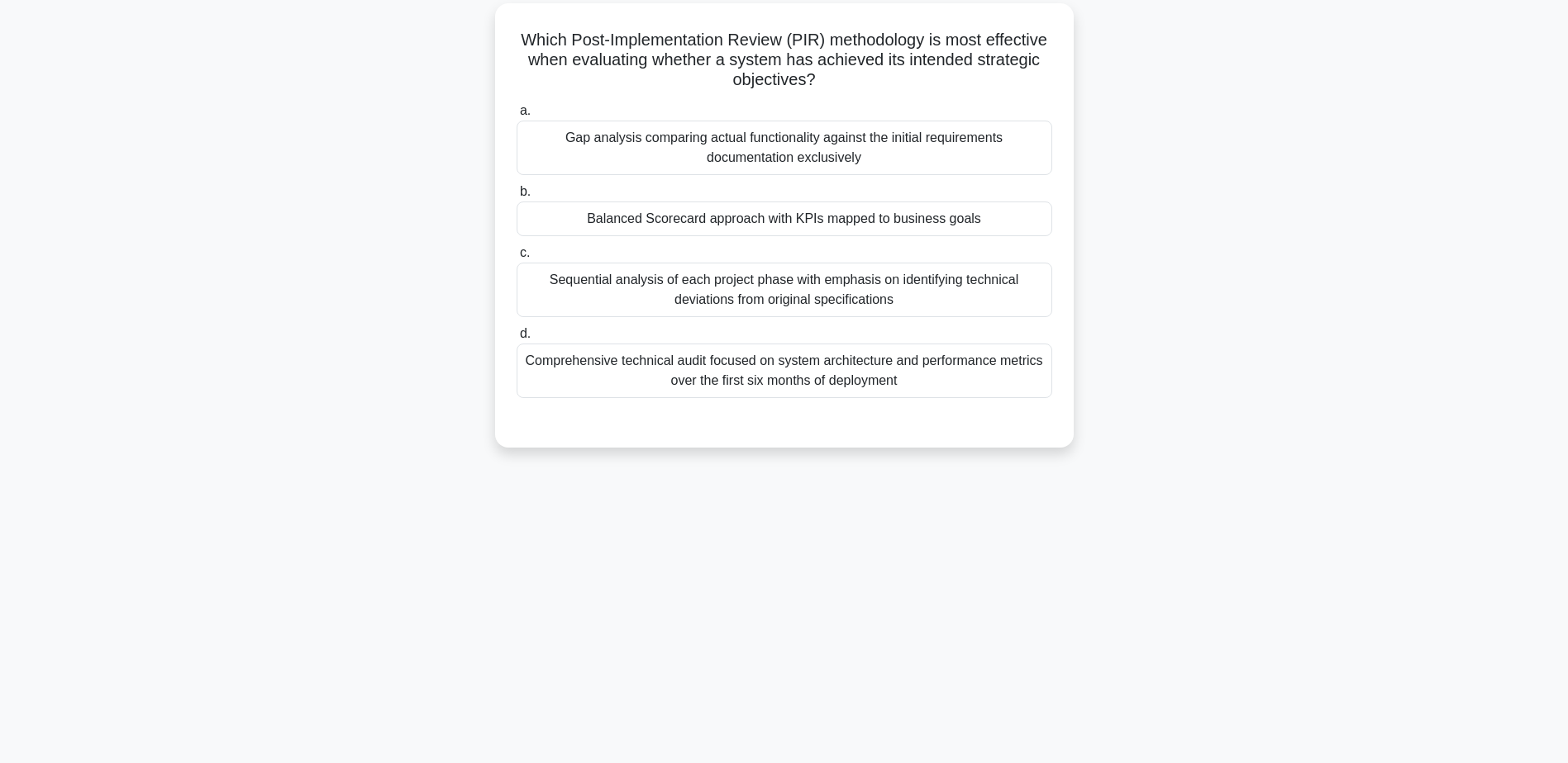
click at [597, 217] on div "Balanced Scorecard approach with KPIs mapped to business goals" at bounding box center [784, 218] width 536 height 34
click at [517, 197] on input "b. Balanced Scorecard approach with KPIs mapped to business goals" at bounding box center [517, 191] width 0 height 11
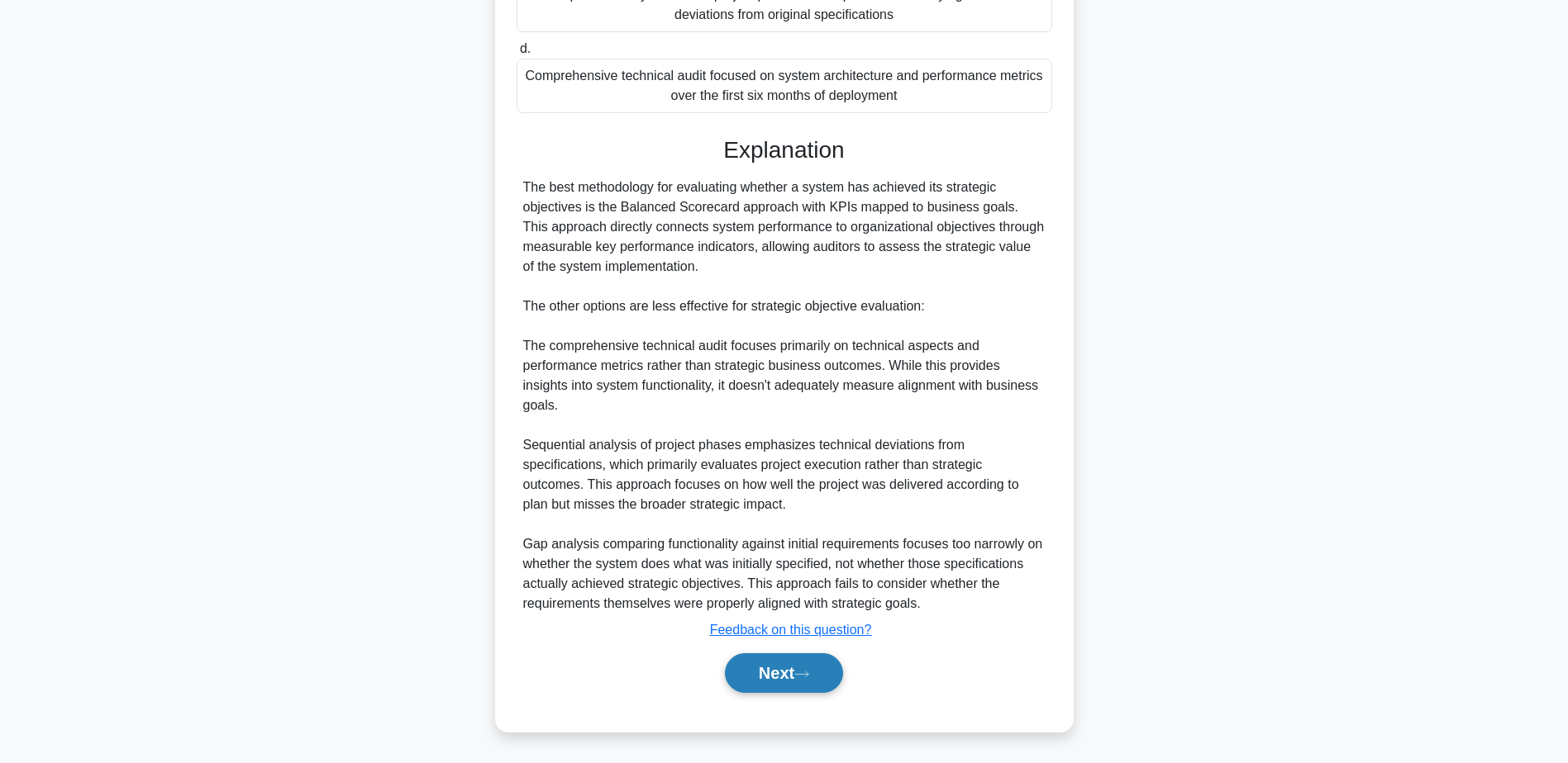
click at [789, 693] on button "Next" at bounding box center [784, 672] width 118 height 39
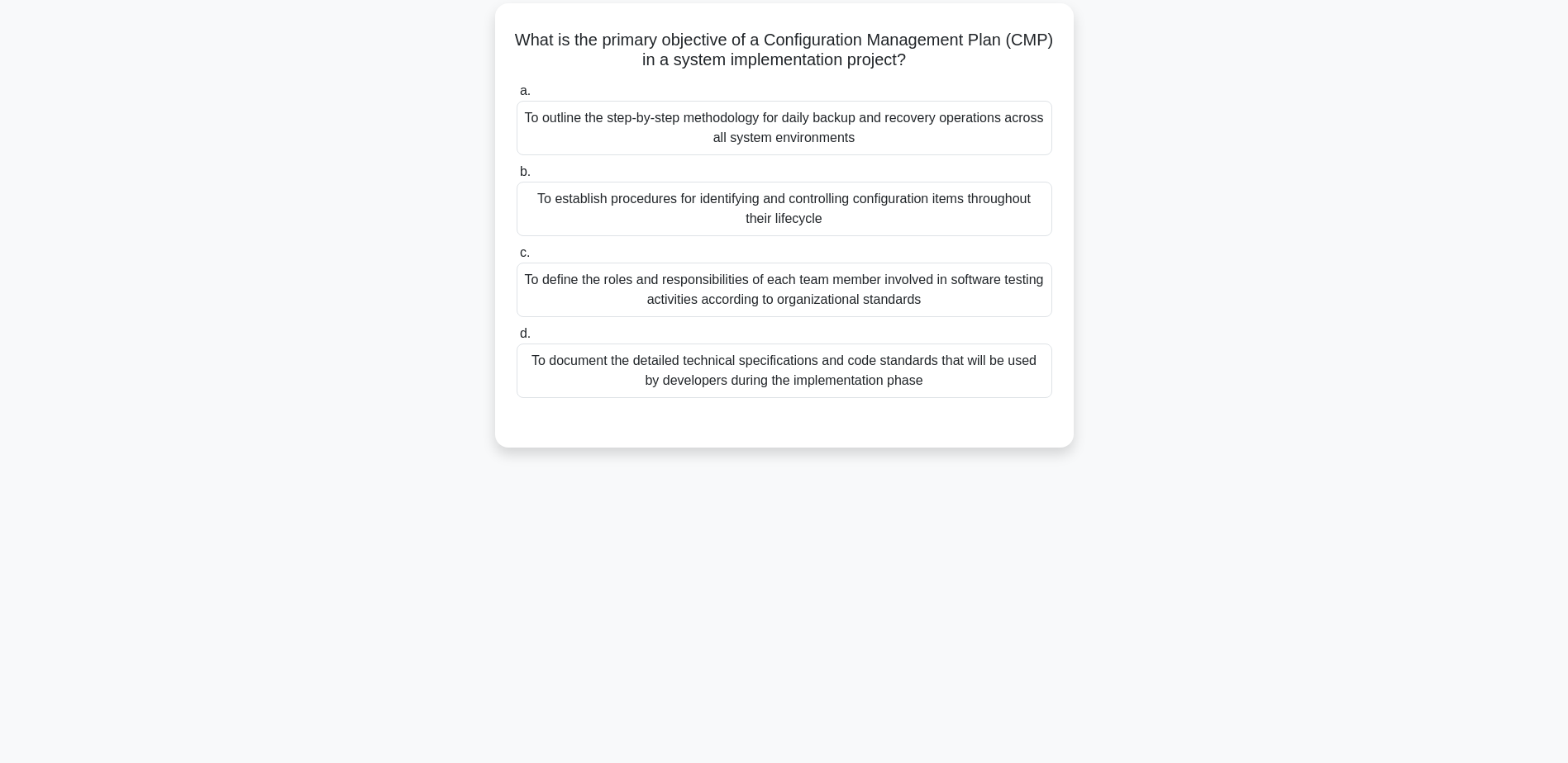
click at [725, 219] on div "To establish procedures for identifying and controlling configuration items thr…" at bounding box center [784, 208] width 536 height 55
click at [517, 178] on input "b. To establish procedures for identifying and controlling configuration items …" at bounding box center [517, 172] width 0 height 11
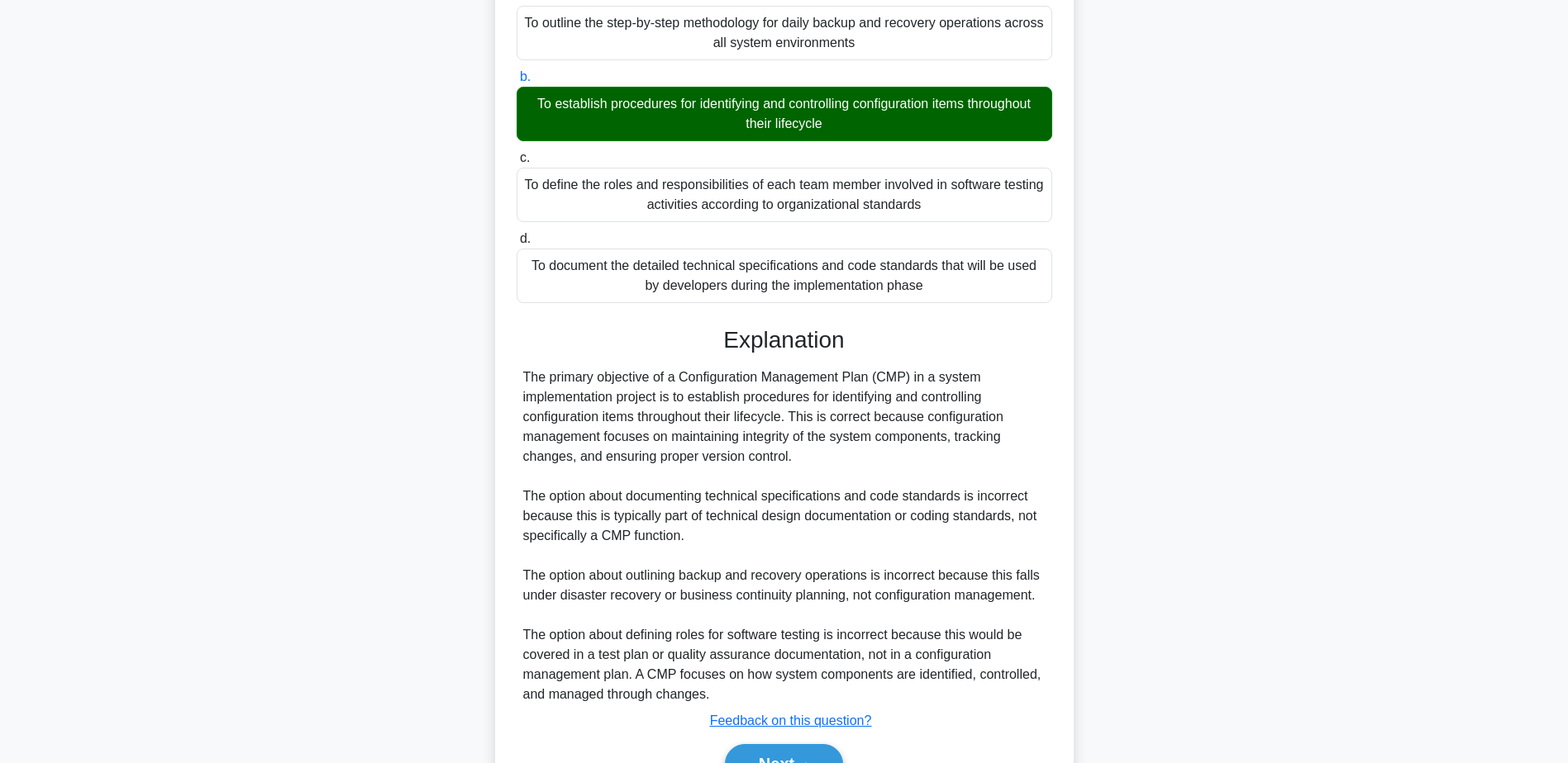
scroll to position [316, 0]
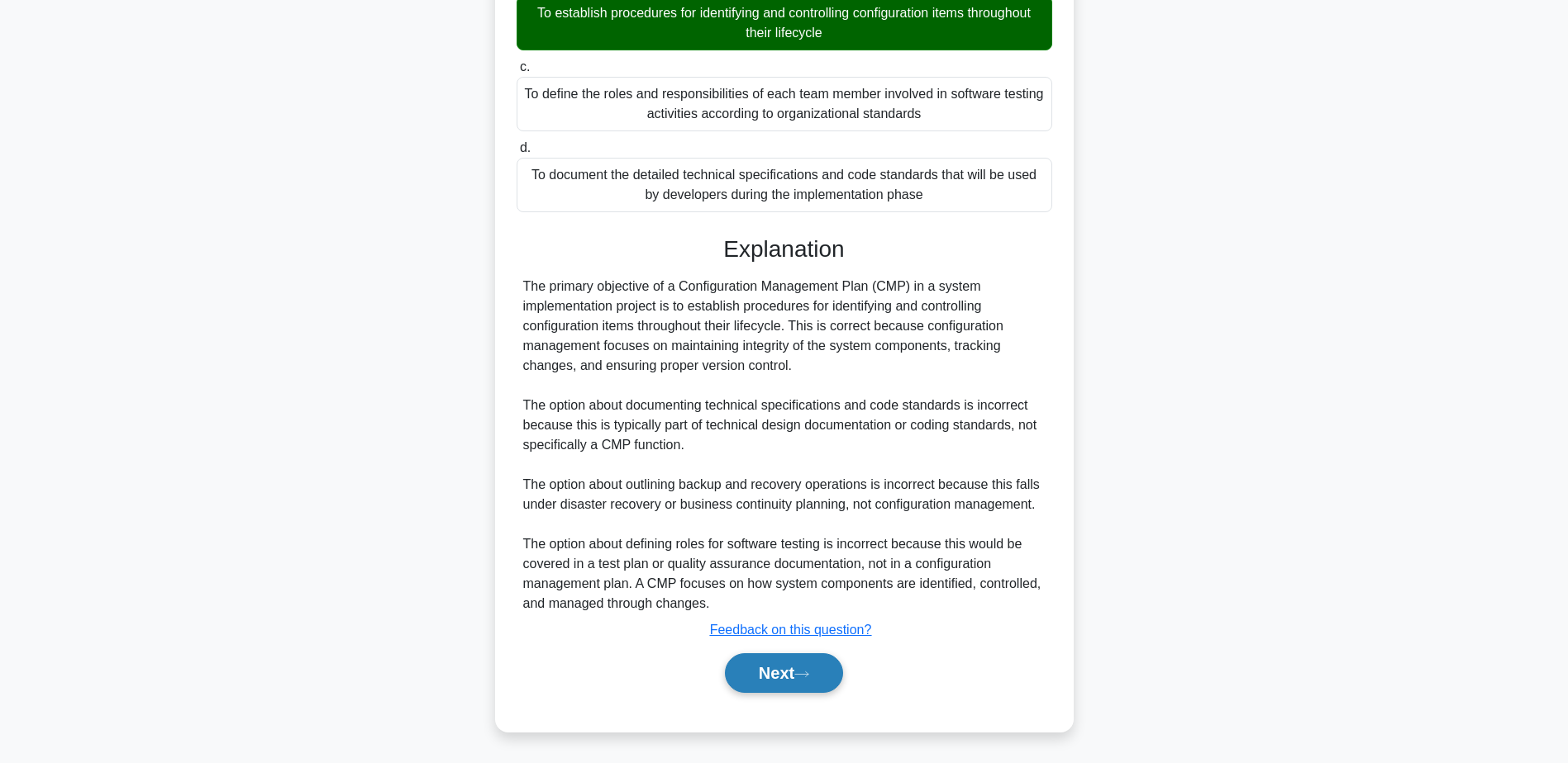
click at [753, 669] on button "Next" at bounding box center [784, 672] width 118 height 39
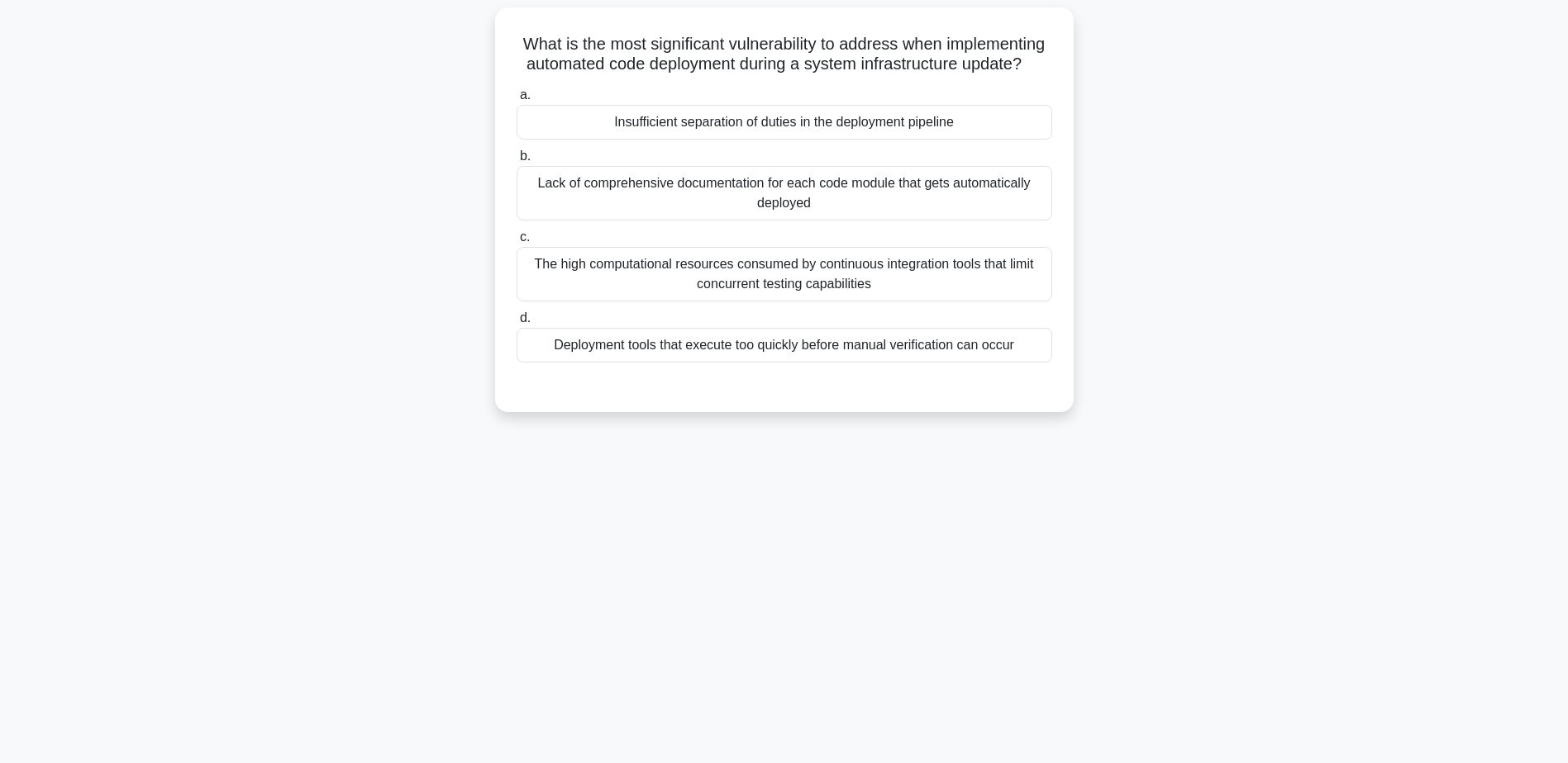
scroll to position [129, 0]
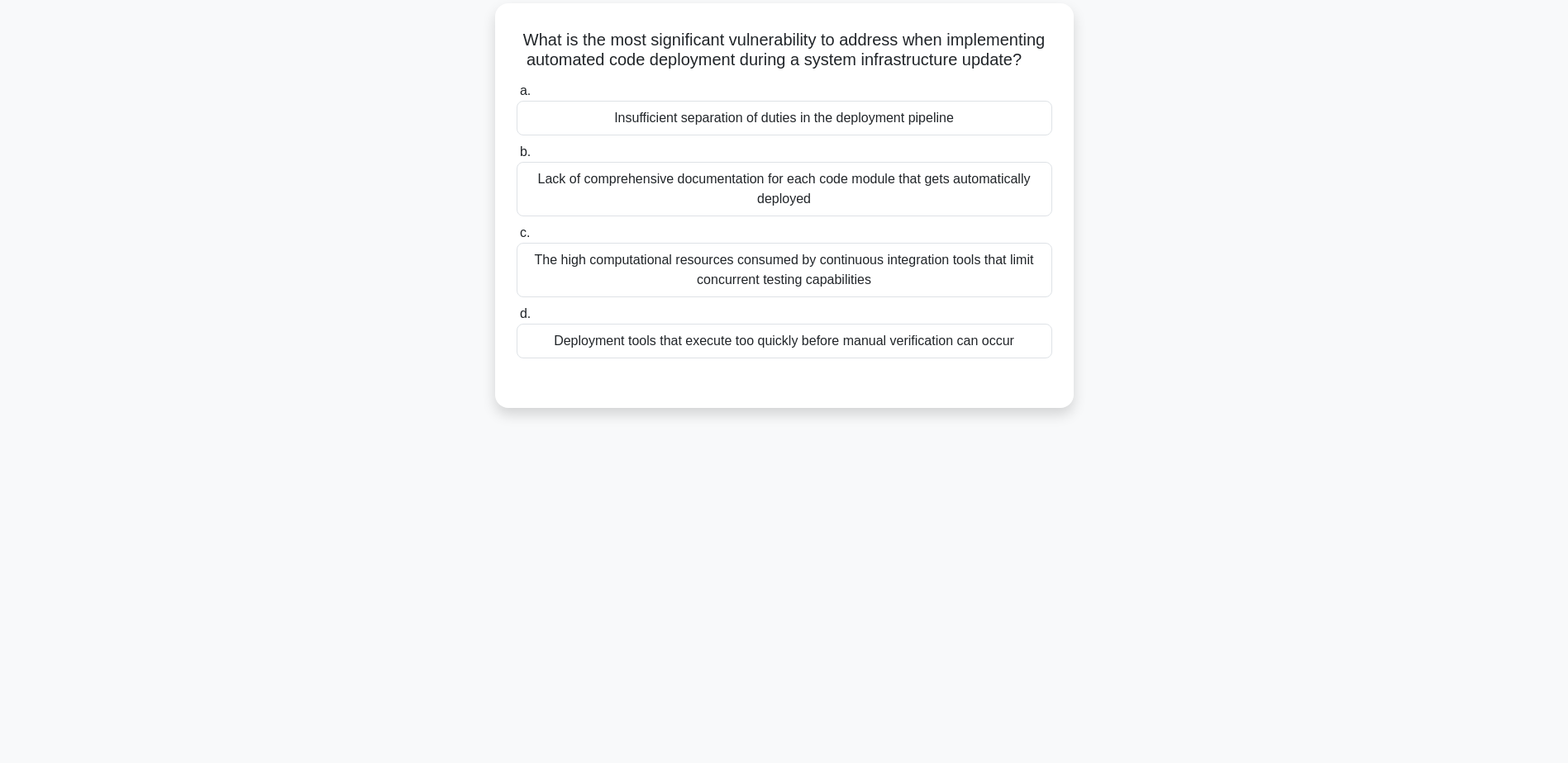
click at [838, 135] on div "Insufficient separation of duties in the deployment pipeline" at bounding box center [784, 118] width 536 height 34
click at [517, 97] on input "a. Insufficient separation of duties in the deployment pipeline" at bounding box center [517, 91] width 0 height 11
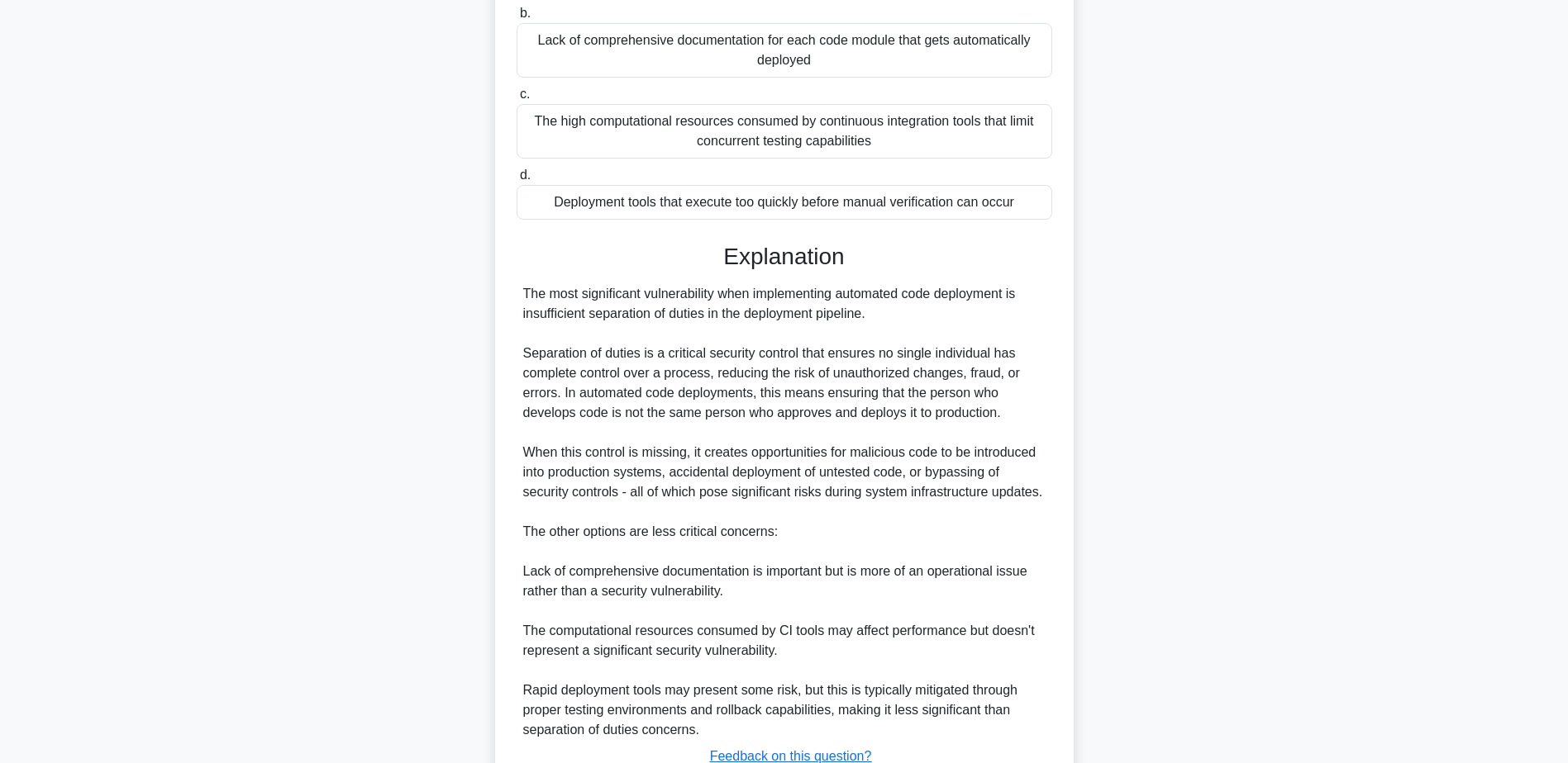
scroll to position [415, 0]
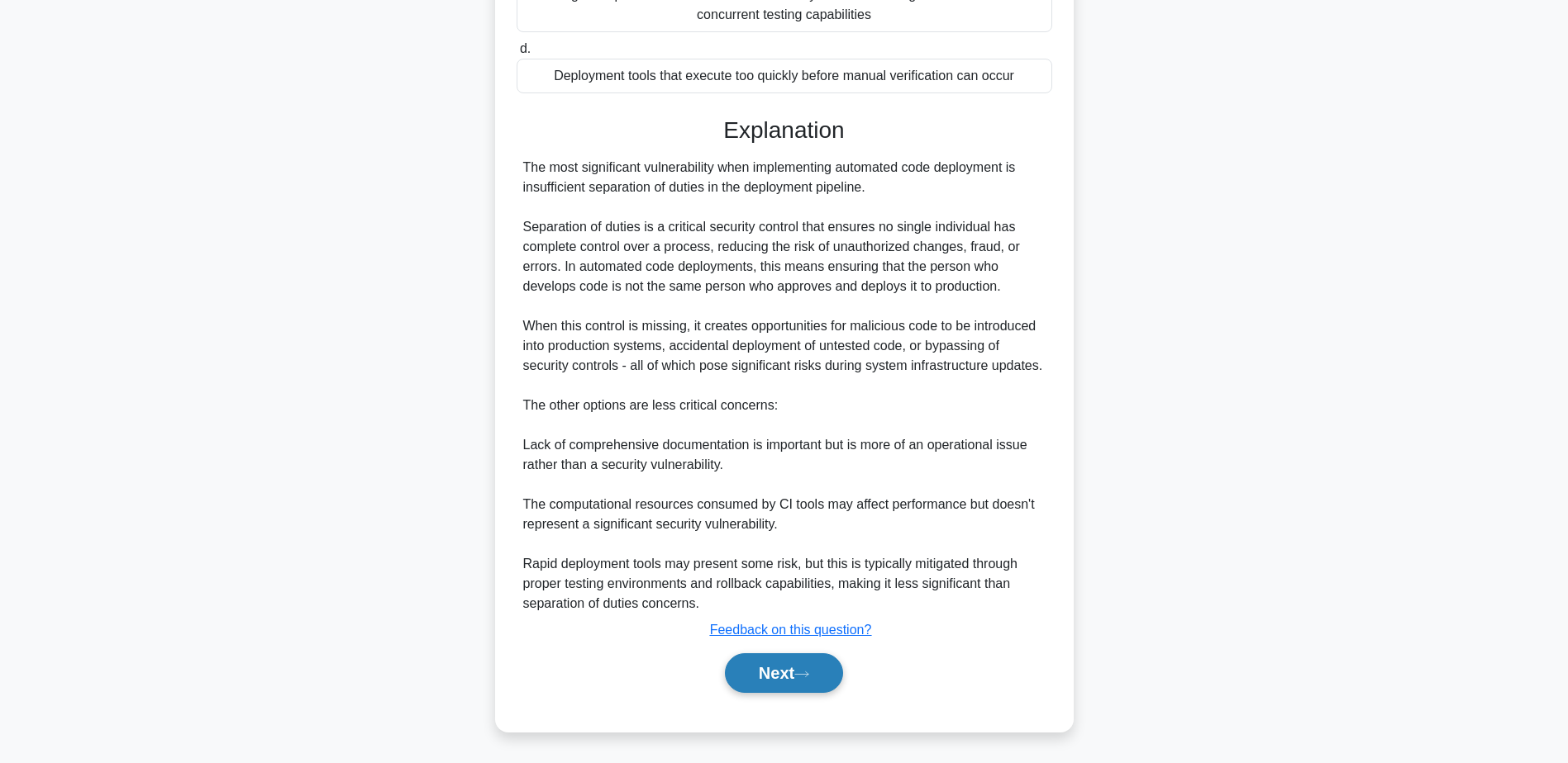
click at [733, 670] on button "Next" at bounding box center [784, 672] width 118 height 39
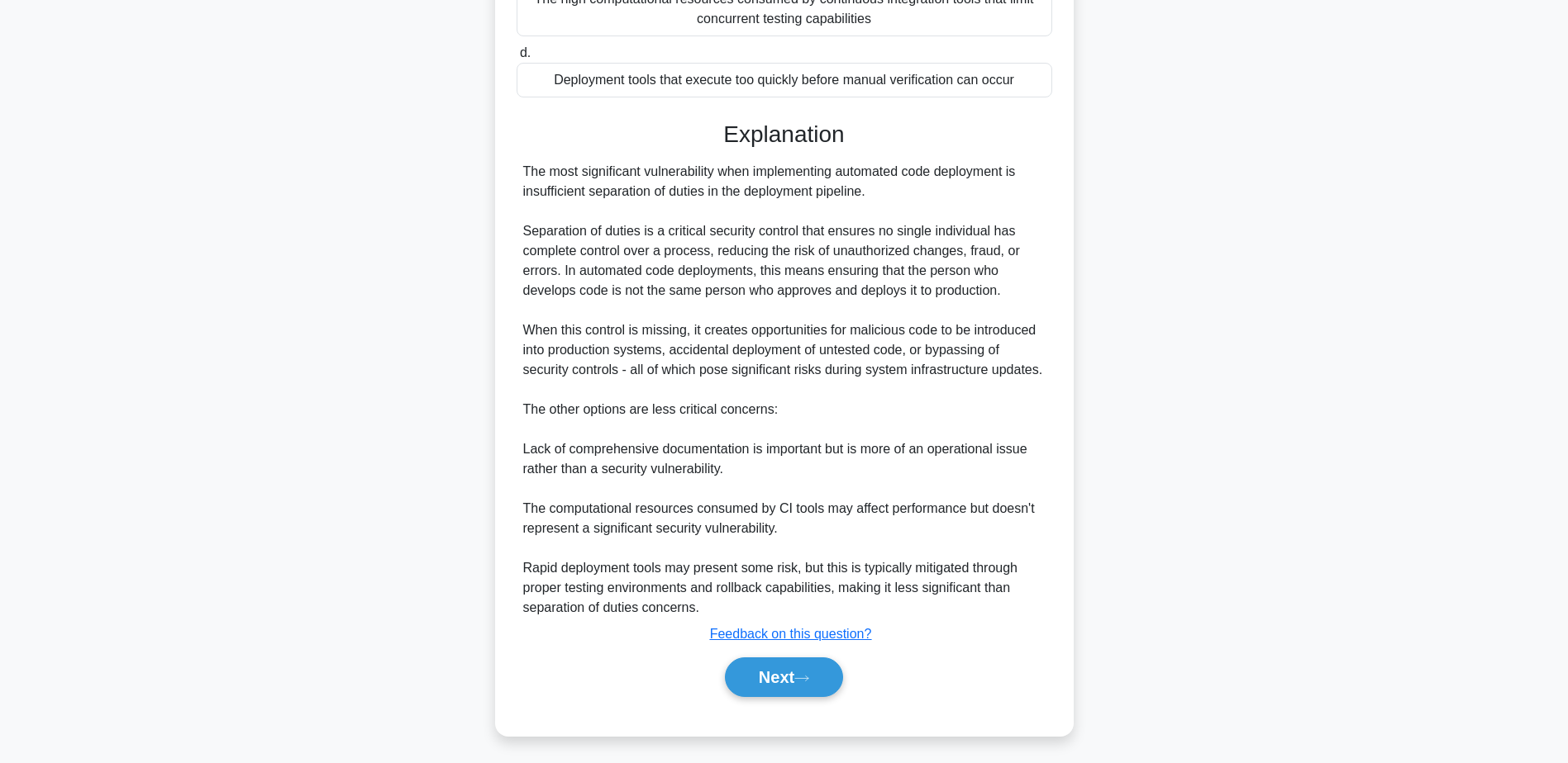
scroll to position [129, 0]
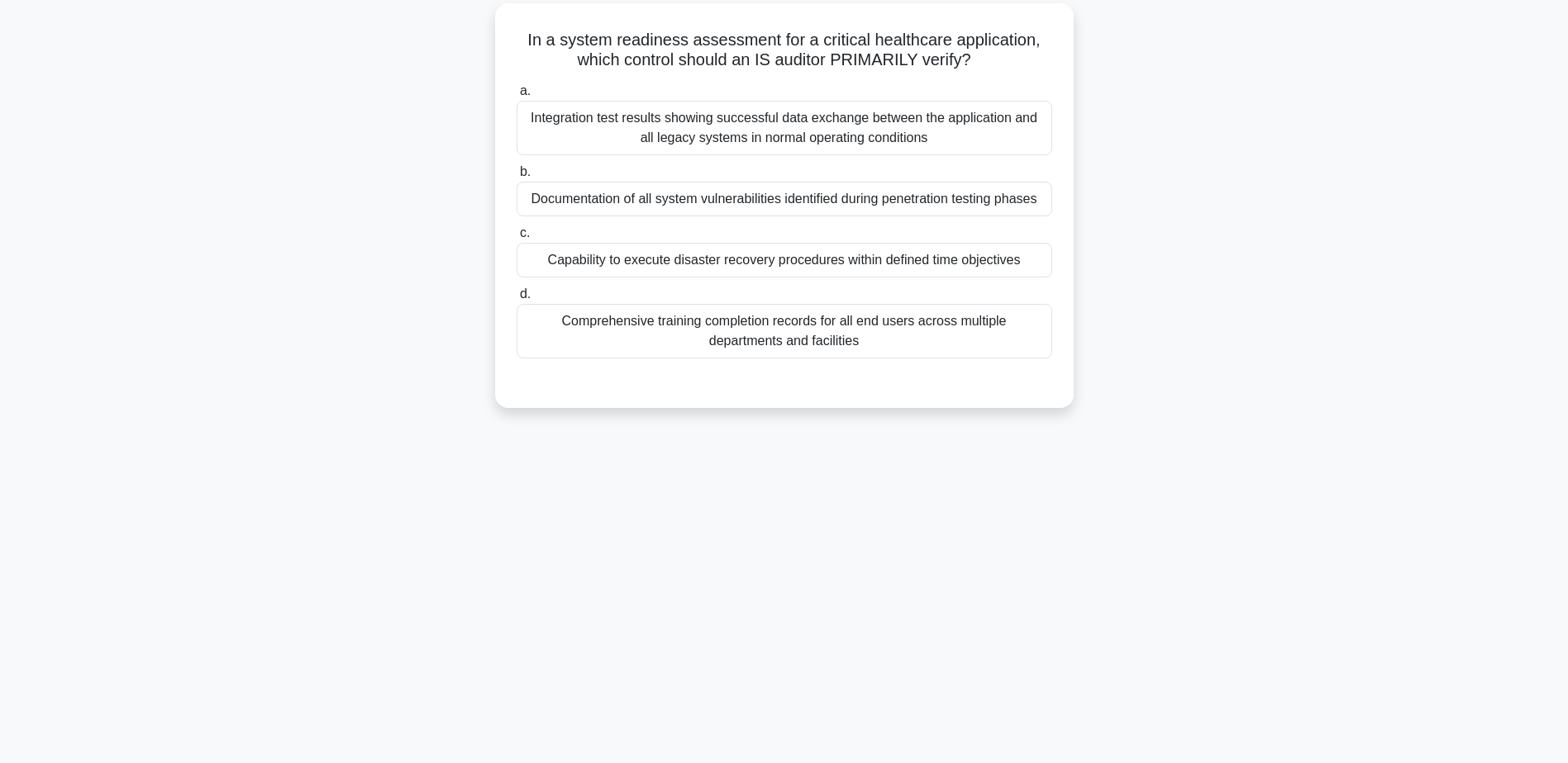
click at [749, 262] on div "Capability to execute disaster recovery procedures within defined time objectiv…" at bounding box center [784, 259] width 536 height 34
click at [517, 238] on input "c. Capability to execute disaster recovery procedures within defined time objec…" at bounding box center [517, 233] width 0 height 11
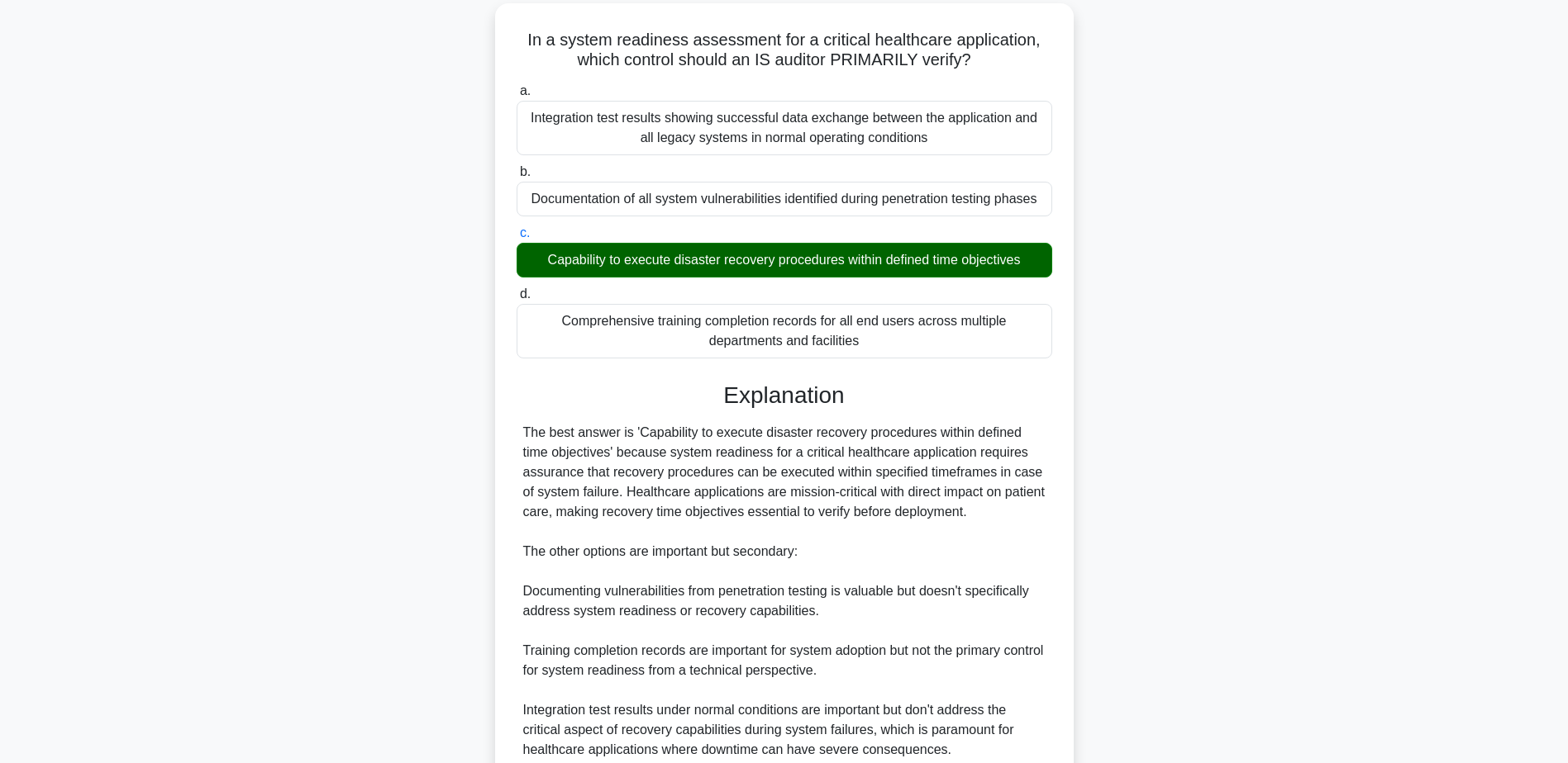
scroll to position [276, 0]
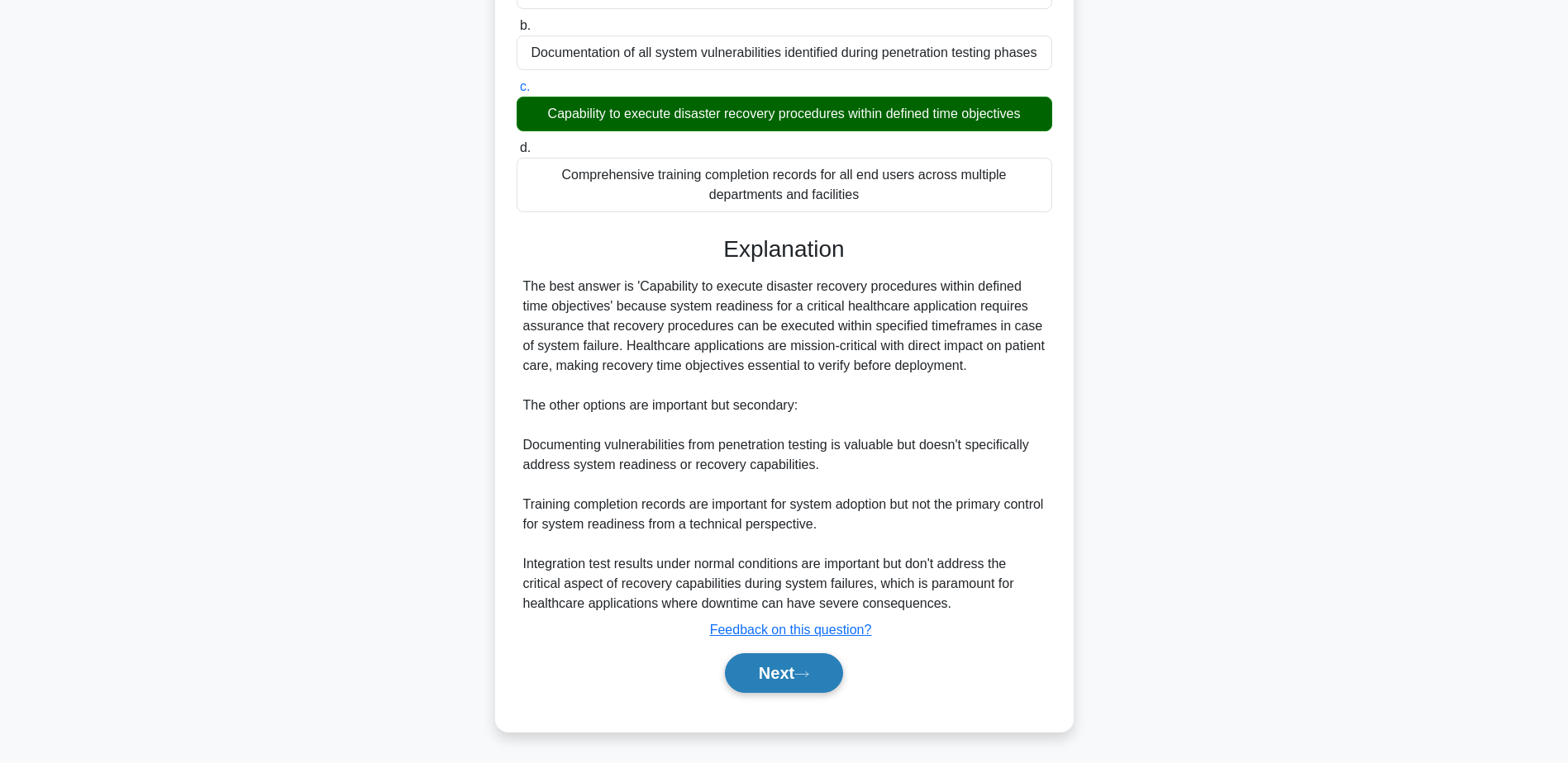
click at [730, 677] on button "Next" at bounding box center [784, 672] width 118 height 39
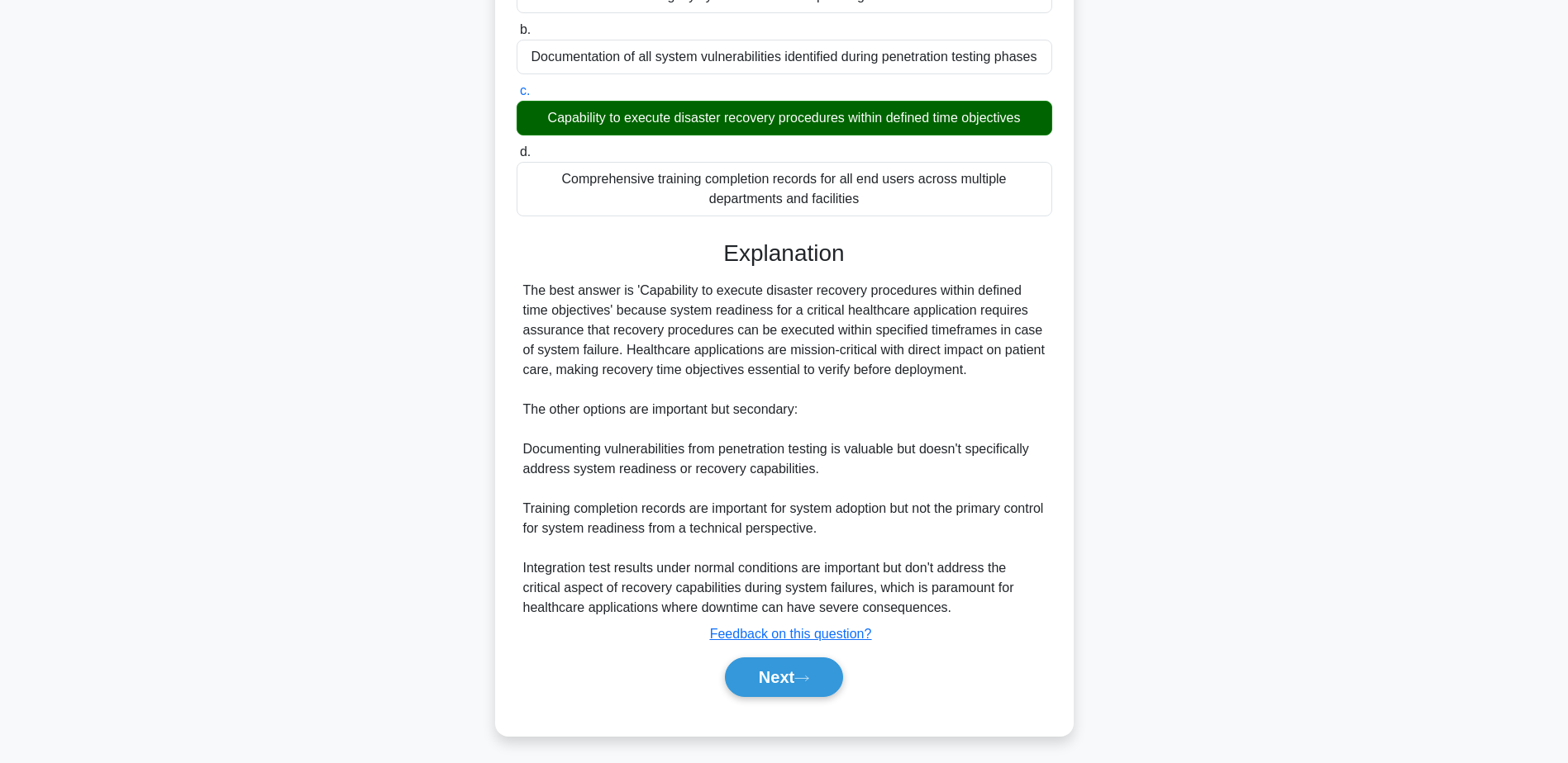
scroll to position [129, 0]
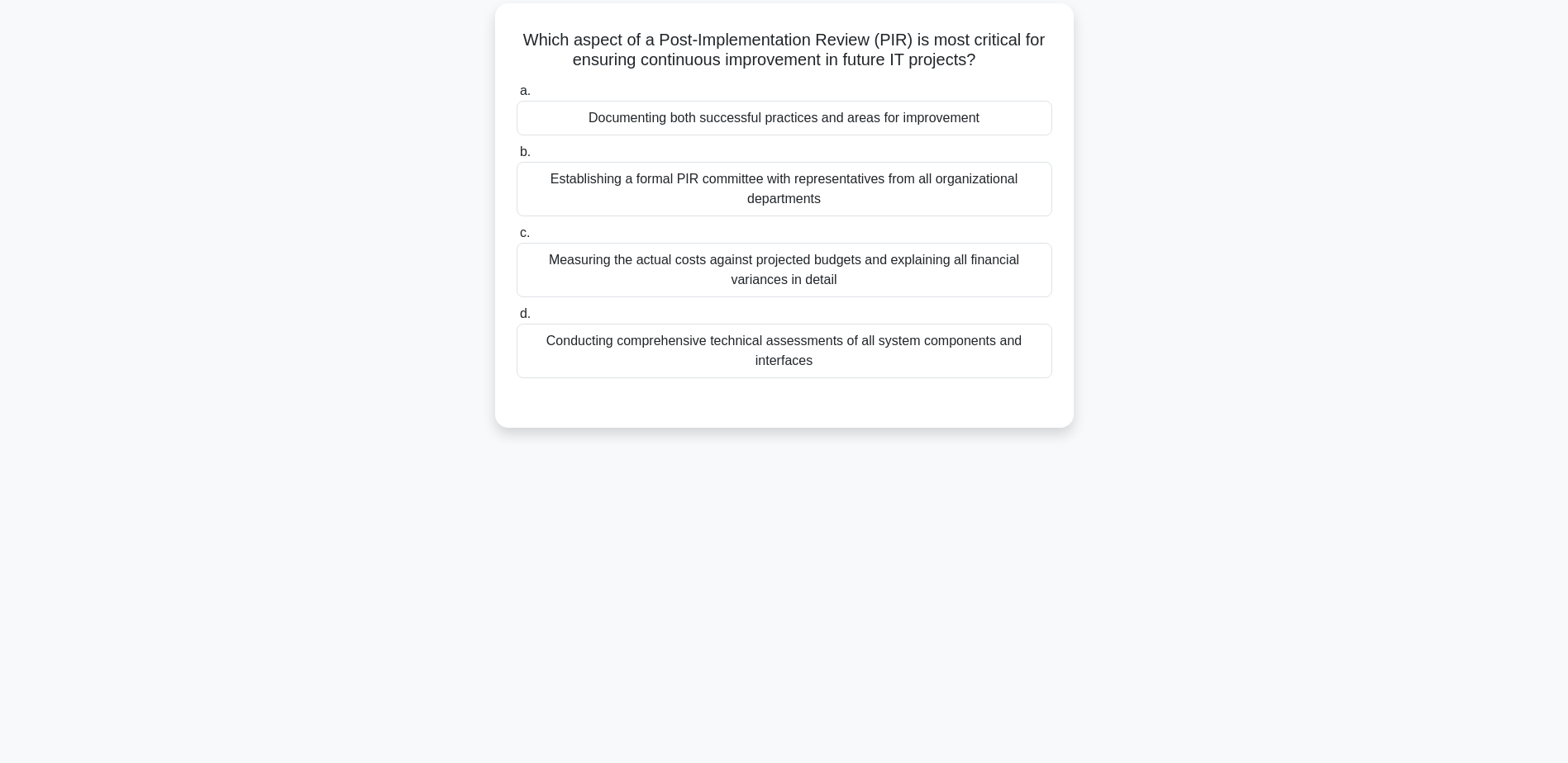
click at [910, 118] on div "Documenting both successful practices and areas for improvement" at bounding box center [784, 118] width 536 height 34
click at [517, 97] on input "a. Documenting both successful practices and areas for improvement" at bounding box center [517, 91] width 0 height 11
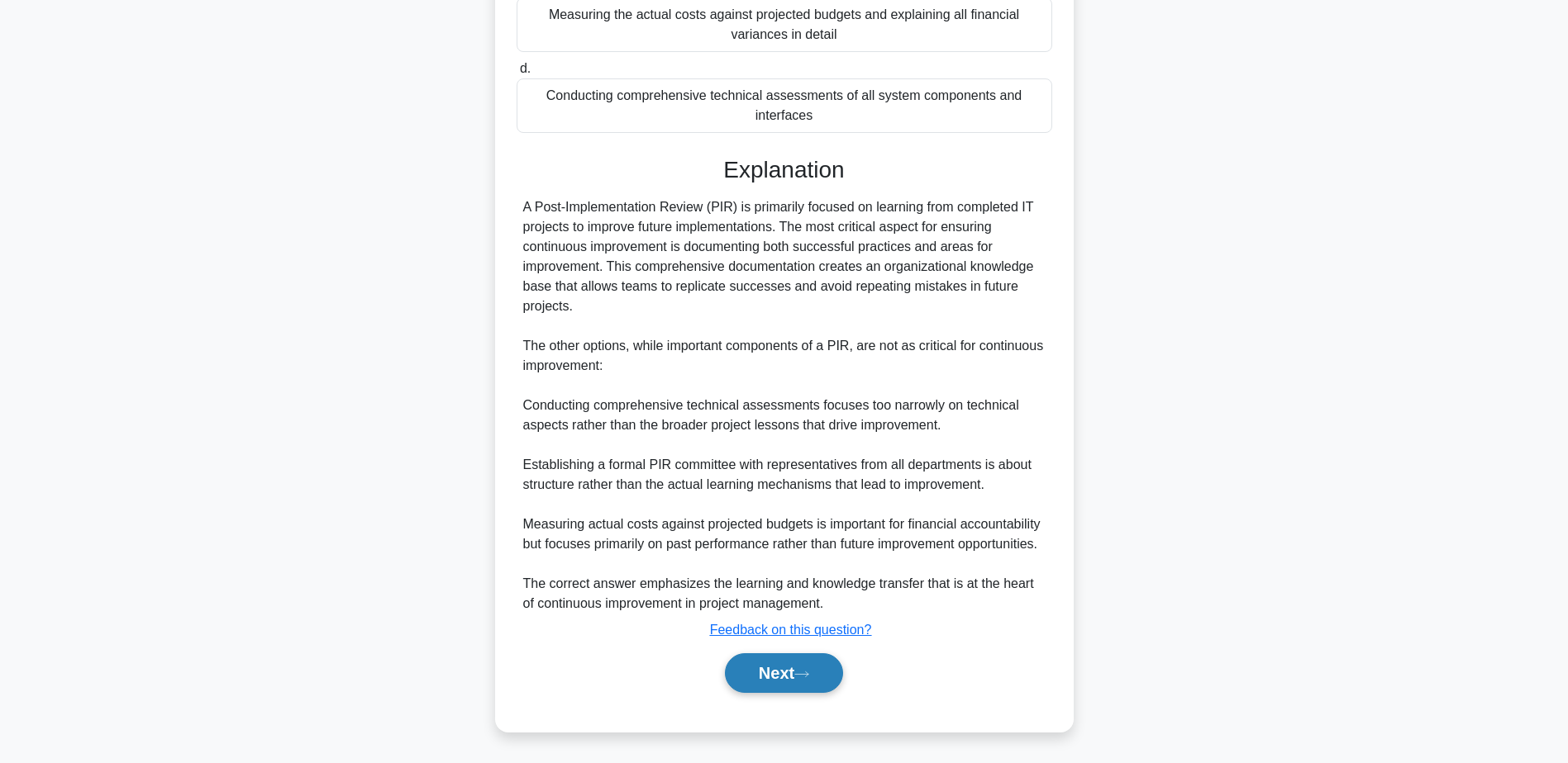
click at [787, 666] on button "Next" at bounding box center [784, 672] width 118 height 39
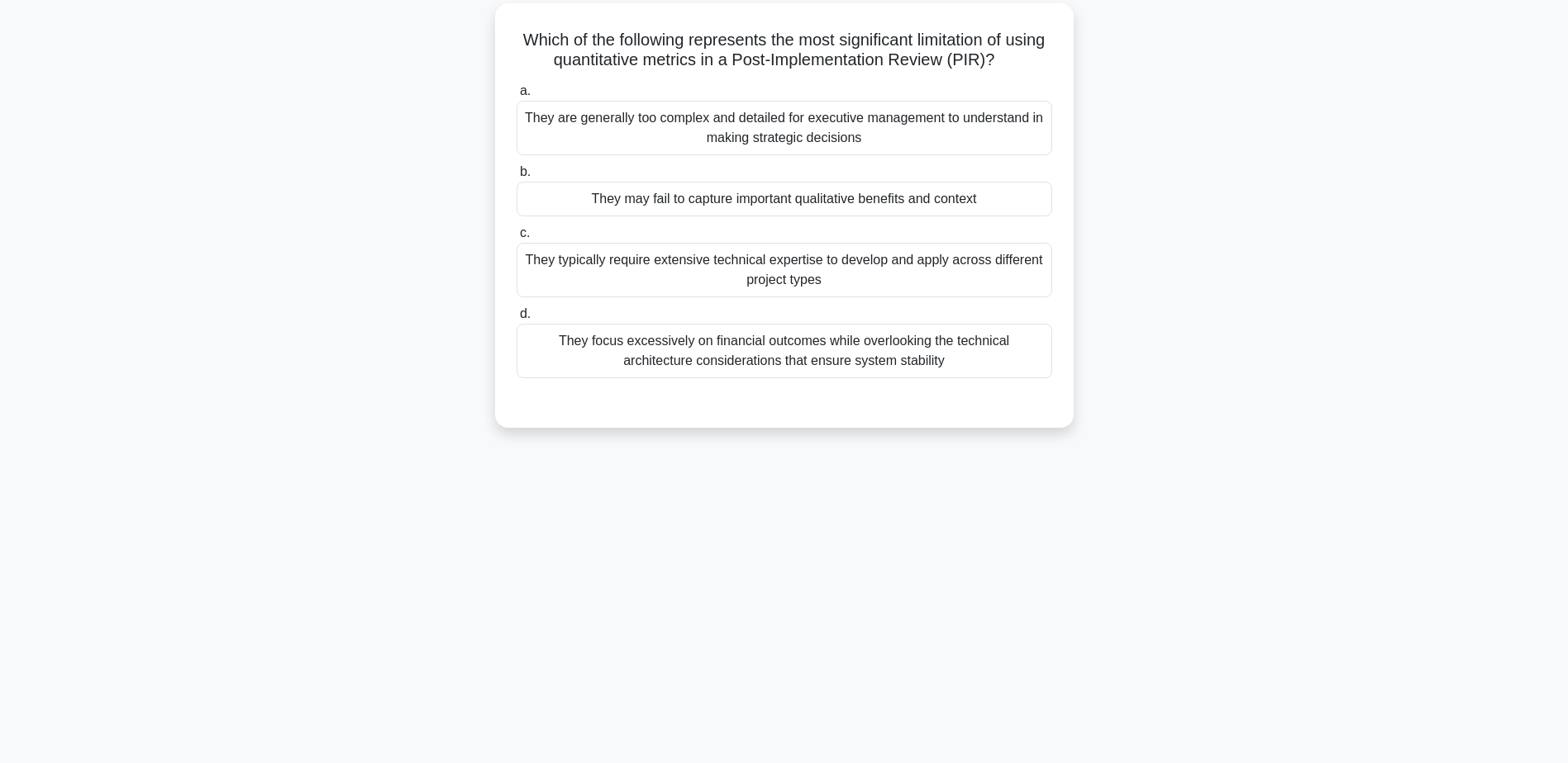
click at [852, 201] on div "They may fail to capture important qualitative benefits and context" at bounding box center [784, 198] width 536 height 34
click at [517, 178] on input "b. They may fail to capture important qualitative benefits and context" at bounding box center [517, 172] width 0 height 11
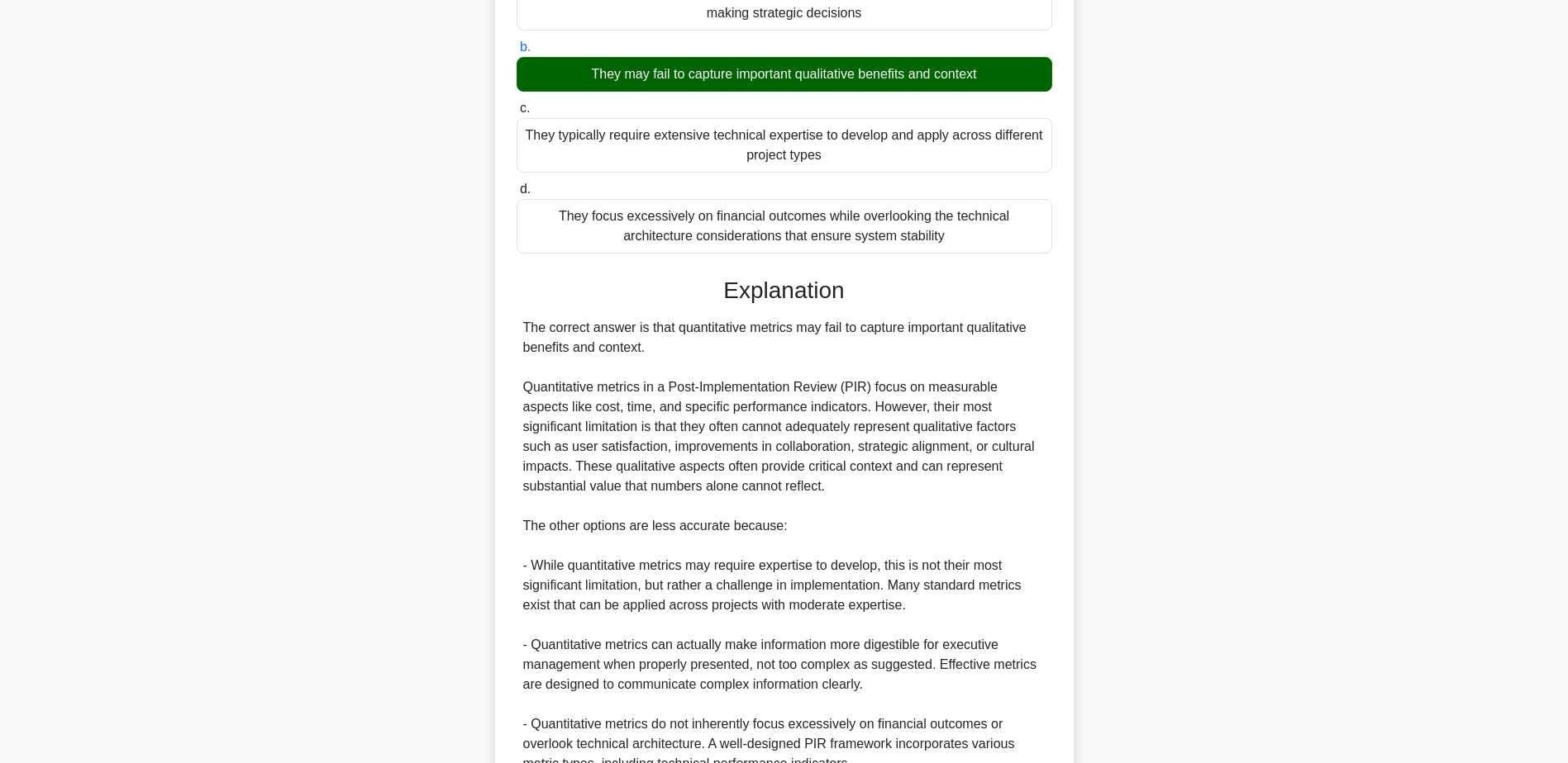
scroll to position [415, 0]
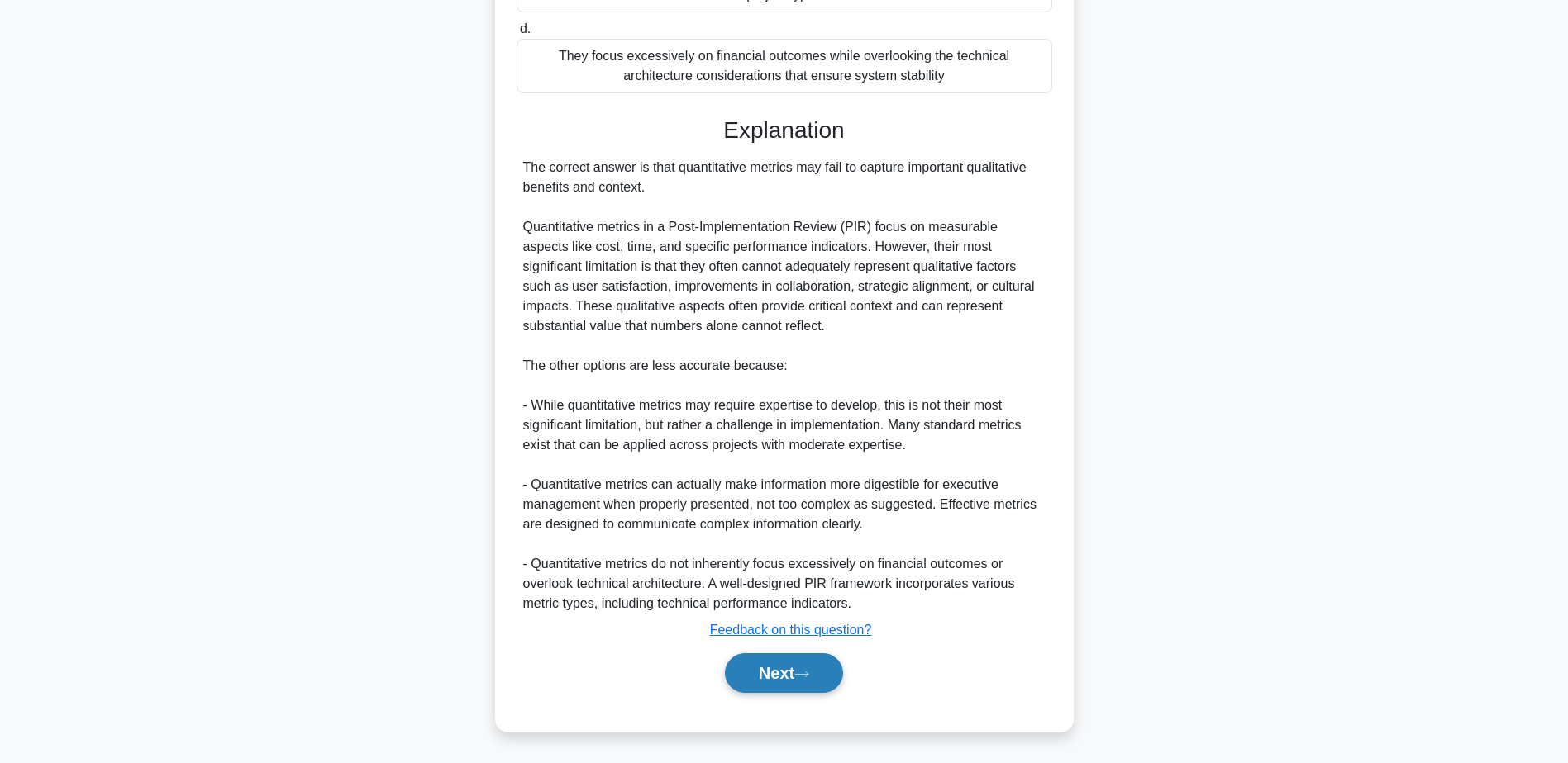
click at [779, 678] on button "Next" at bounding box center [784, 672] width 118 height 39
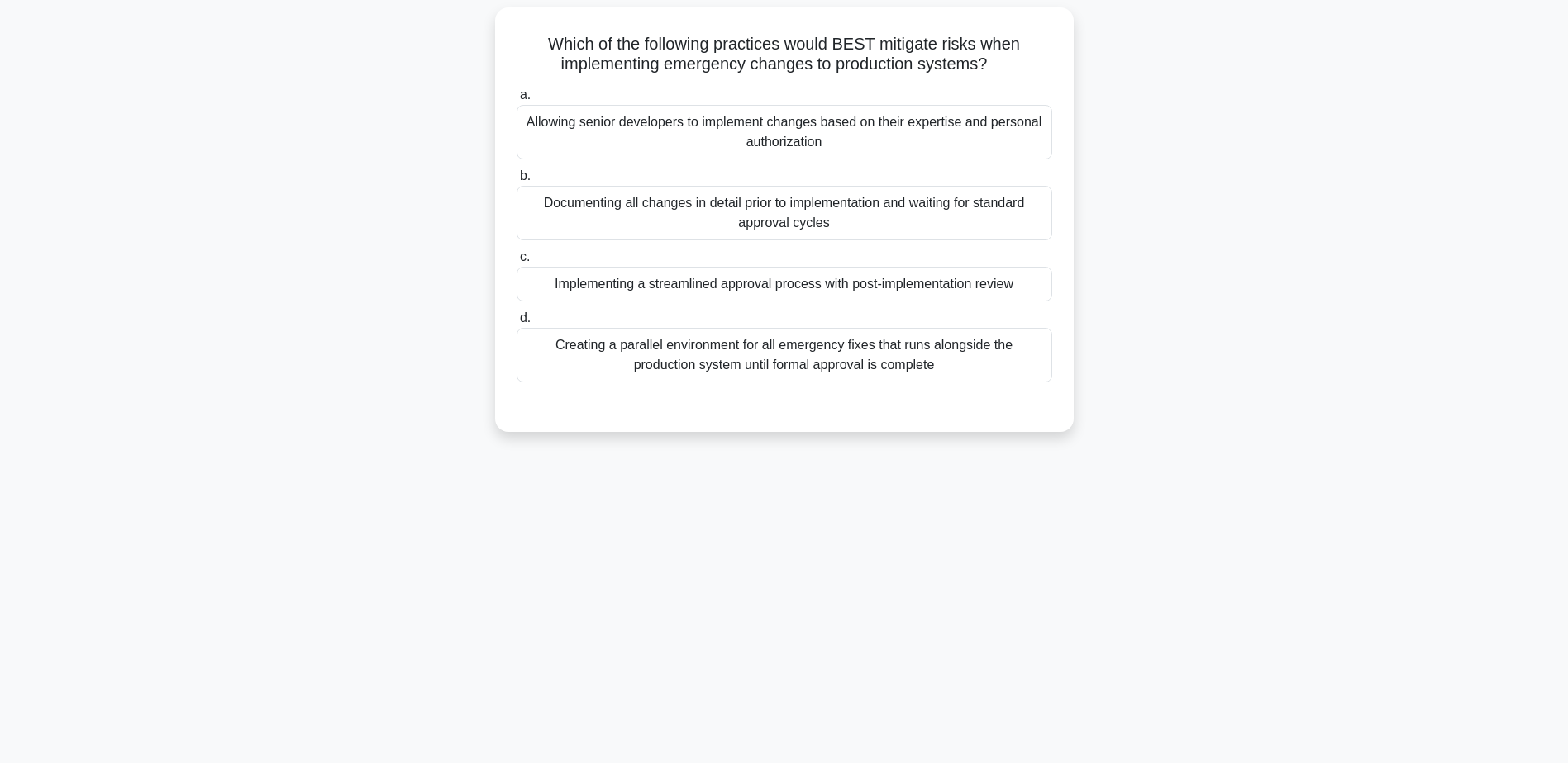
scroll to position [129, 0]
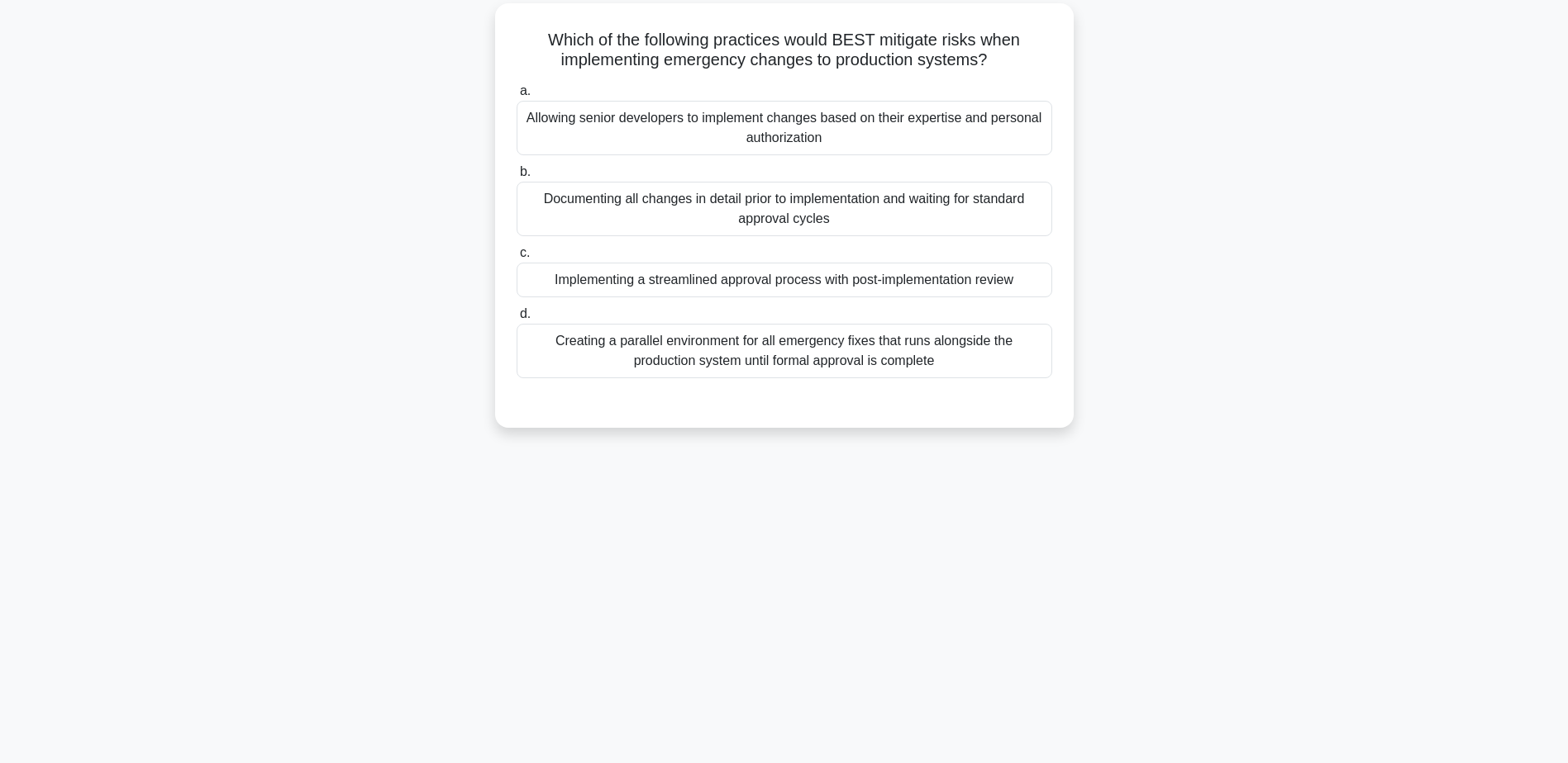
click at [722, 289] on div "Implementing a streamlined approval process with post-implementation review" at bounding box center [784, 280] width 536 height 34
click at [517, 259] on input "c. Implementing a streamlined approval process with post-implementation review" at bounding box center [517, 253] width 0 height 11
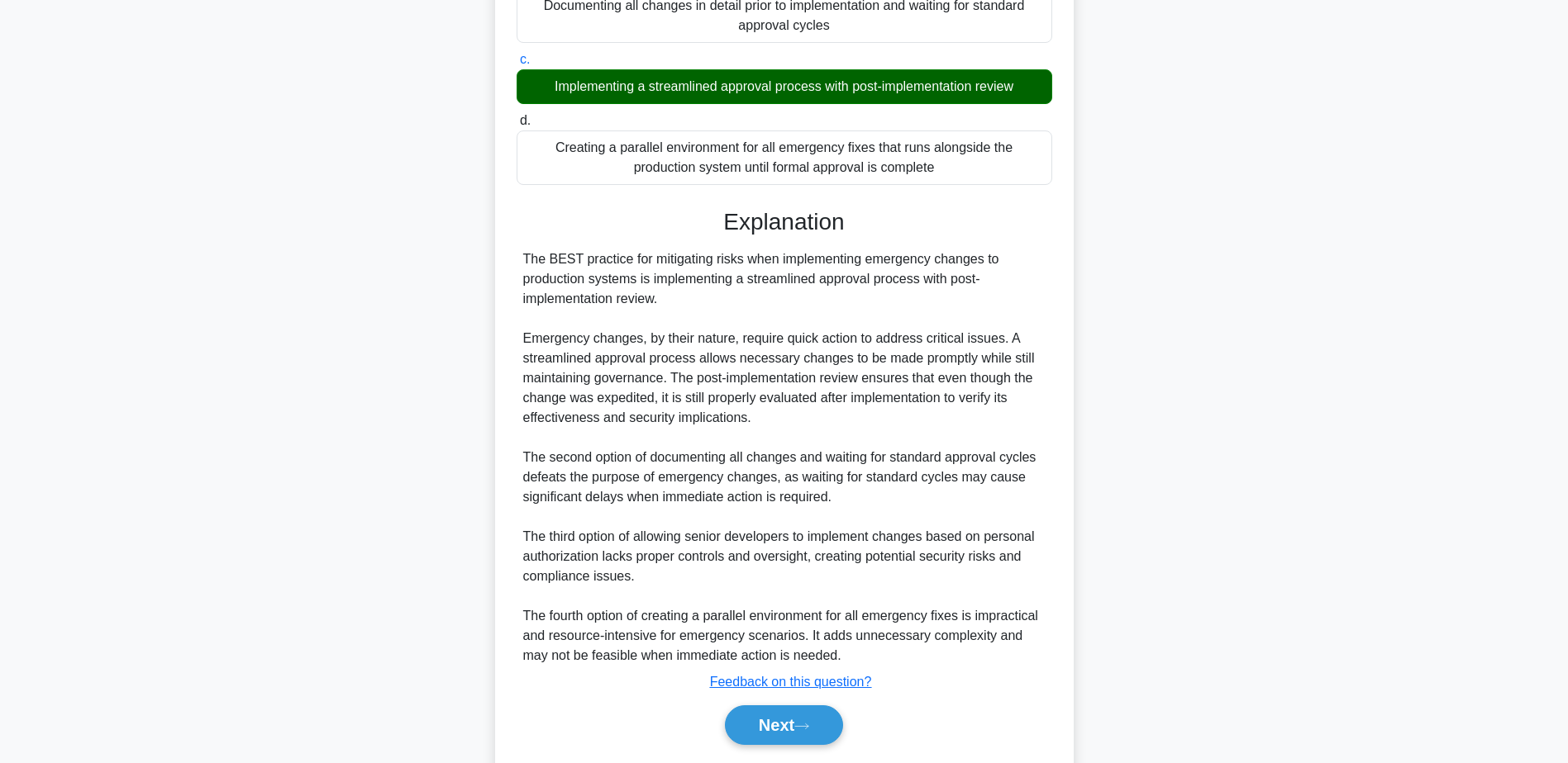
scroll to position [375, 0]
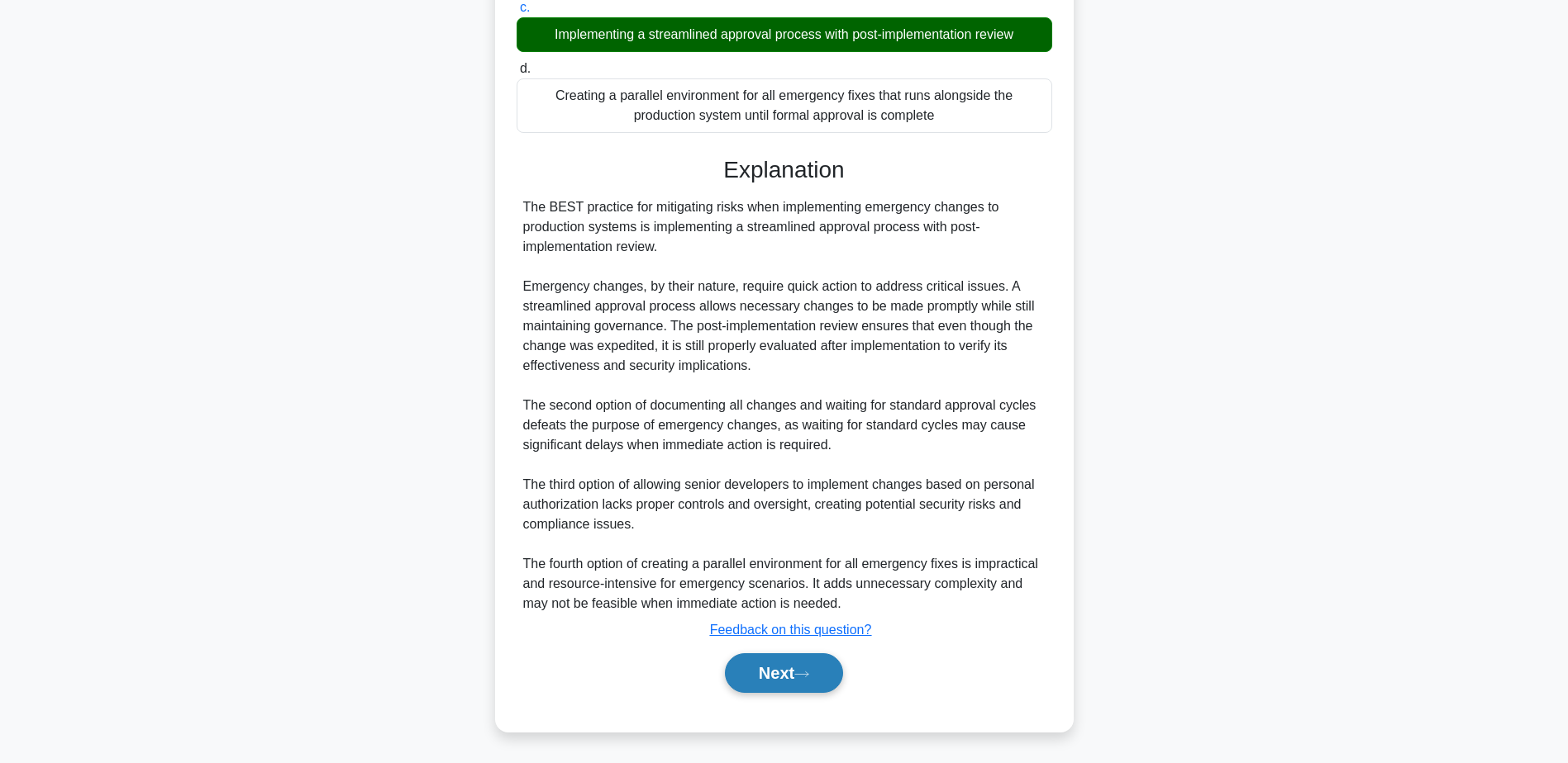
click at [755, 665] on button "Next" at bounding box center [784, 672] width 118 height 39
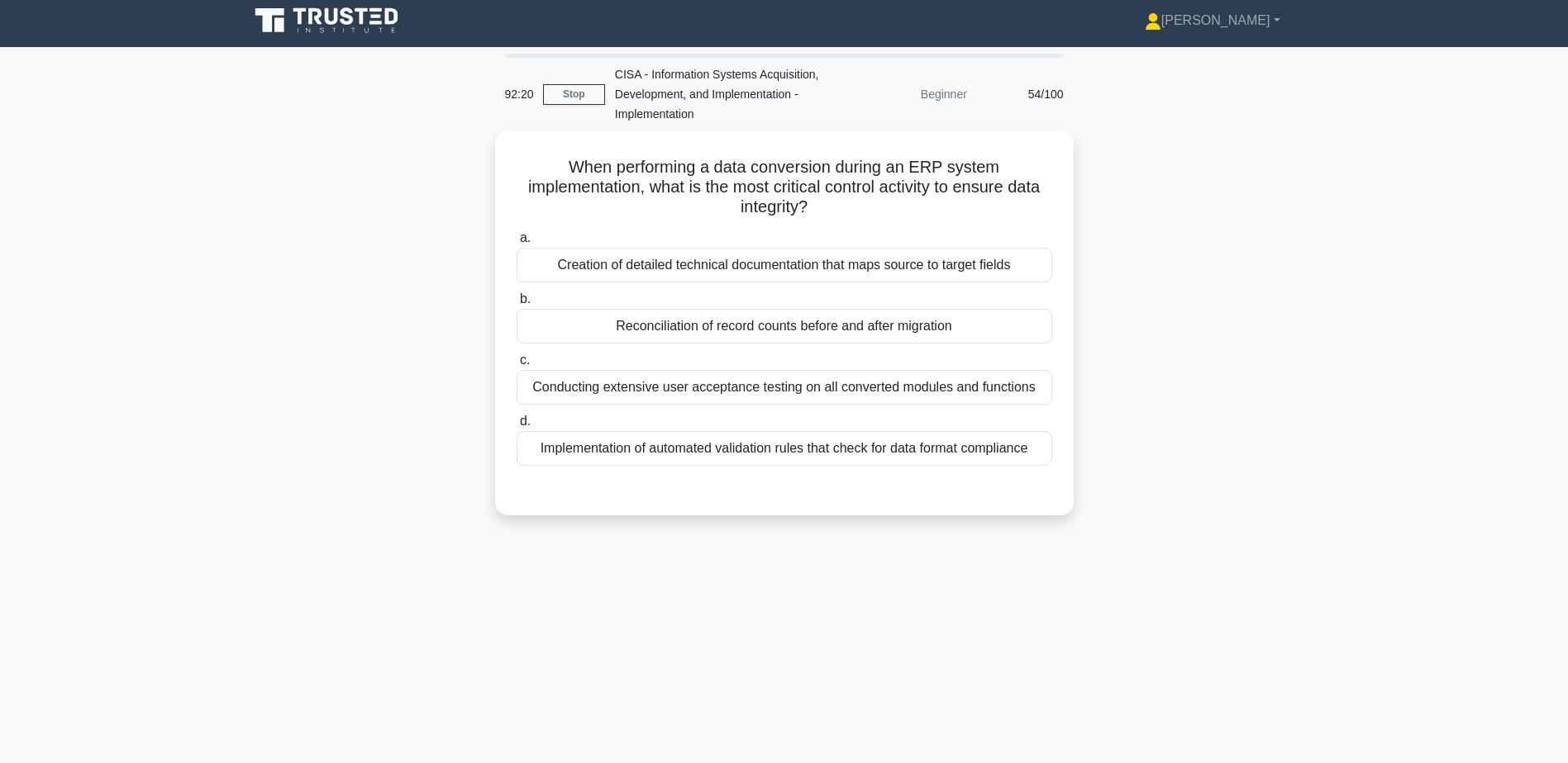
scroll to position [0, 0]
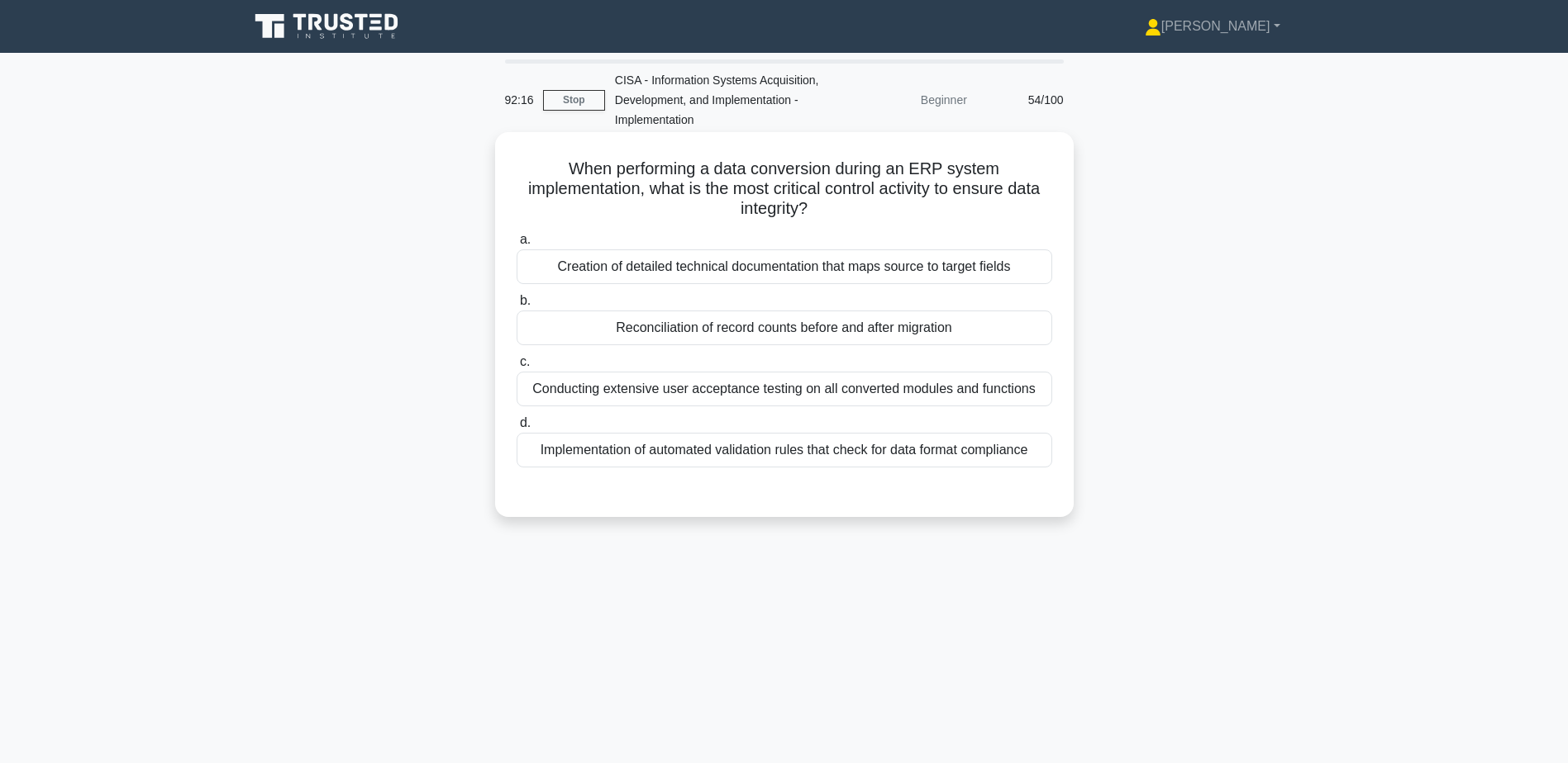
click at [789, 331] on div "Reconciliation of record counts before and after migration" at bounding box center [784, 327] width 536 height 34
click at [517, 306] on input "b. Reconciliation of record counts before and after migration" at bounding box center [517, 300] width 0 height 11
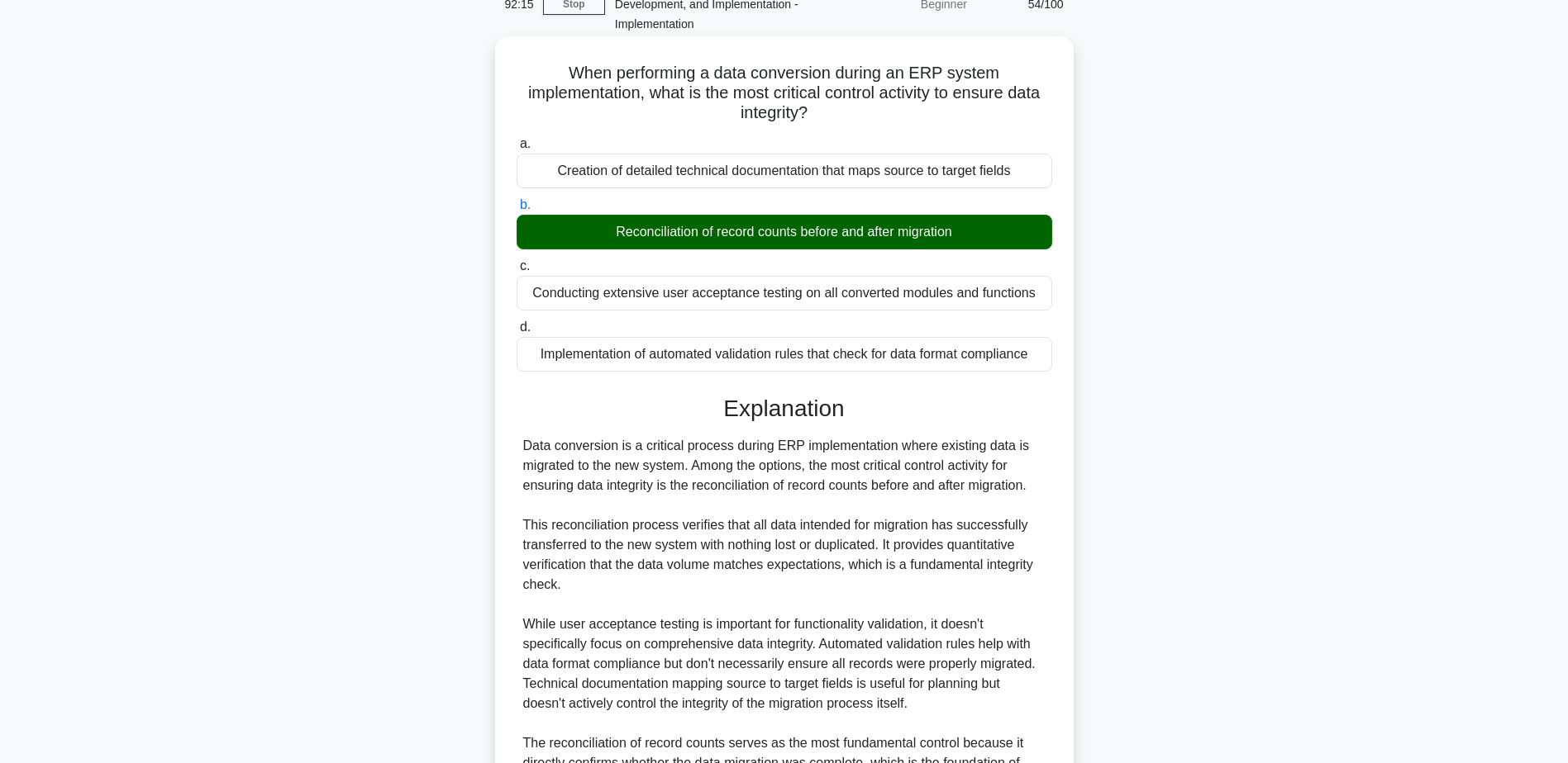
scroll to position [276, 0]
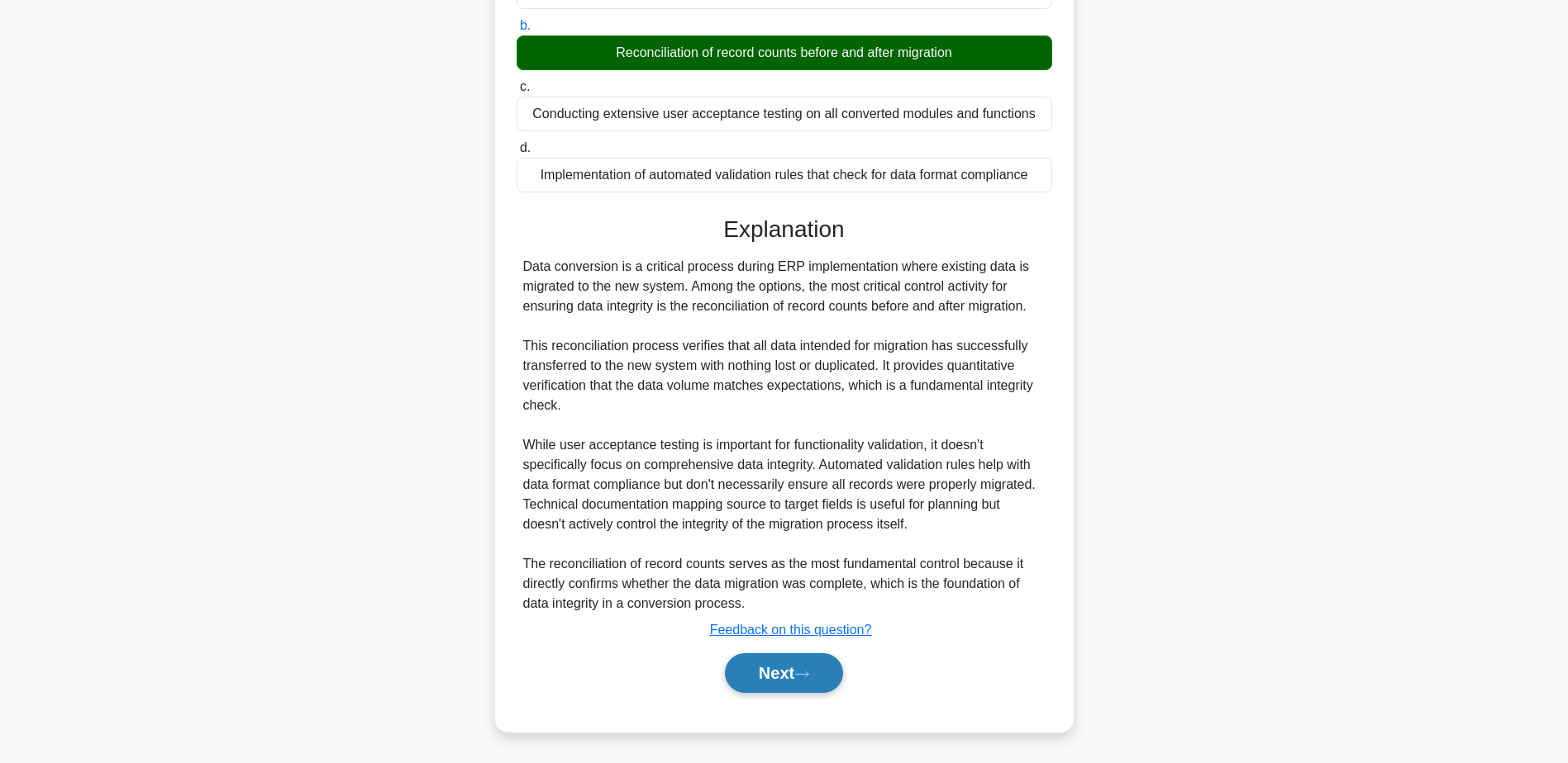
click at [794, 677] on button "Next" at bounding box center [784, 672] width 118 height 39
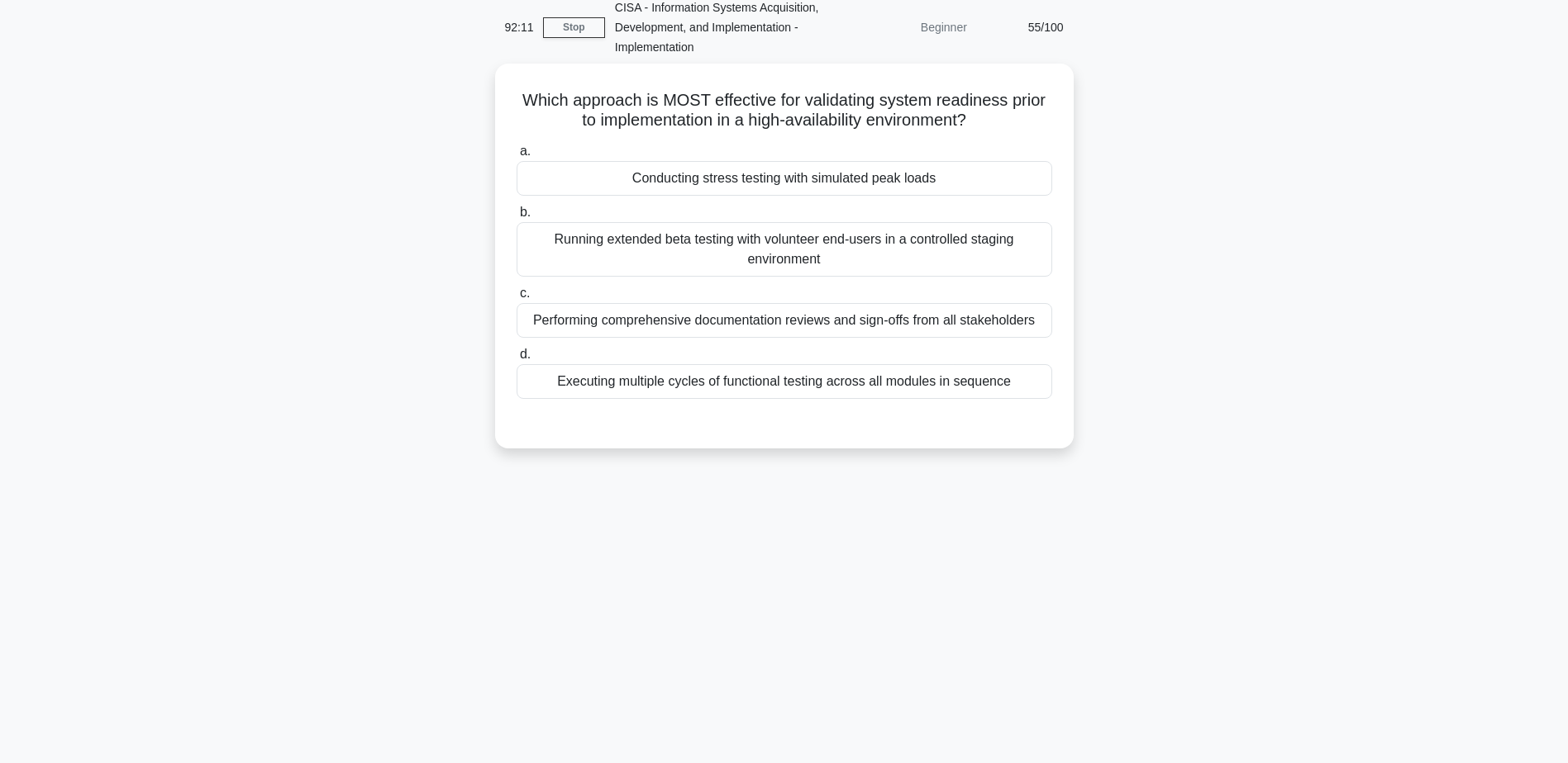
scroll to position [0, 0]
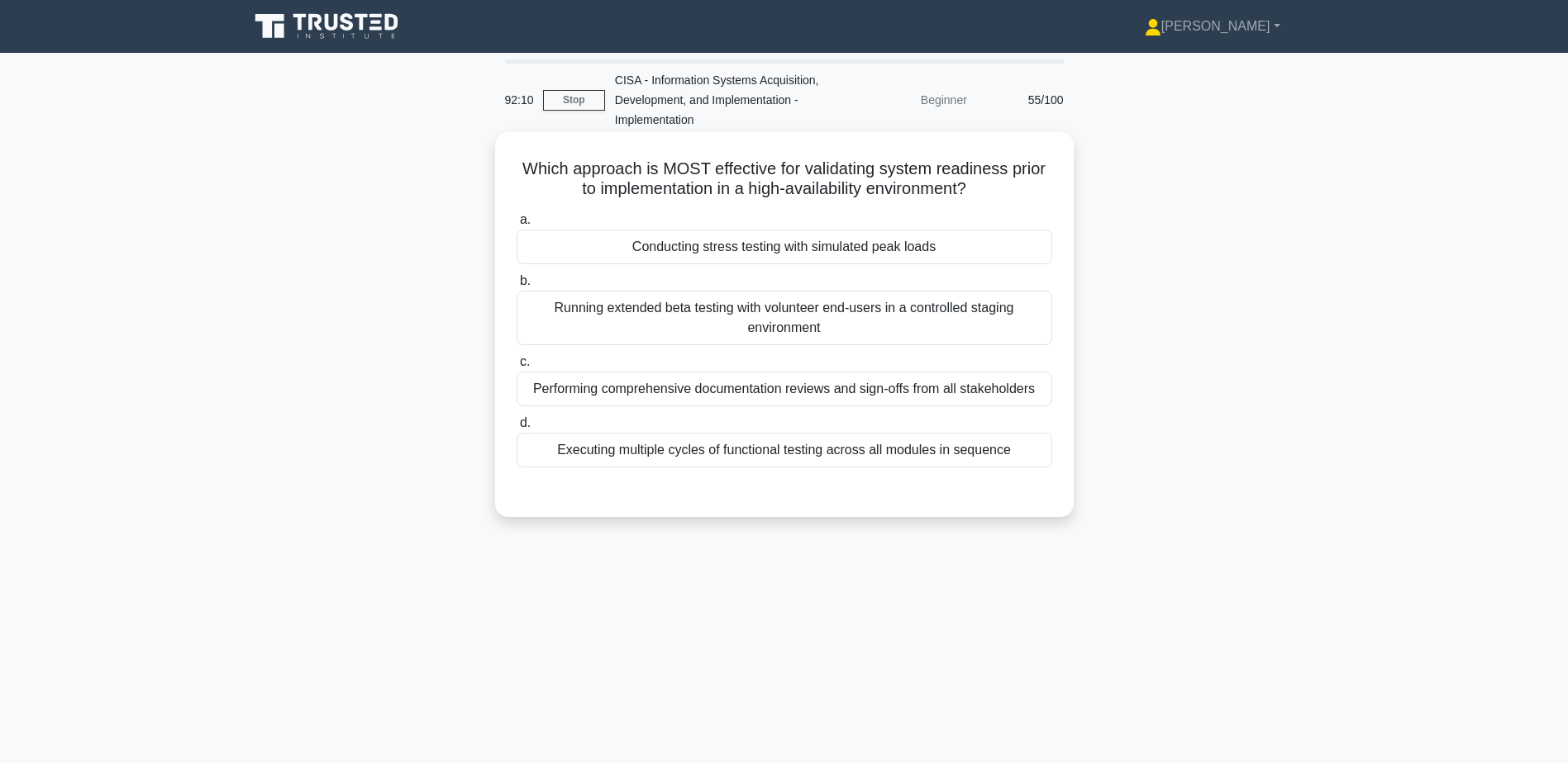
click at [662, 247] on div "Conducting stress testing with simulated peak loads" at bounding box center [784, 247] width 536 height 34
click at [517, 226] on input "a. Conducting stress testing with simulated peak loads" at bounding box center [517, 220] width 0 height 11
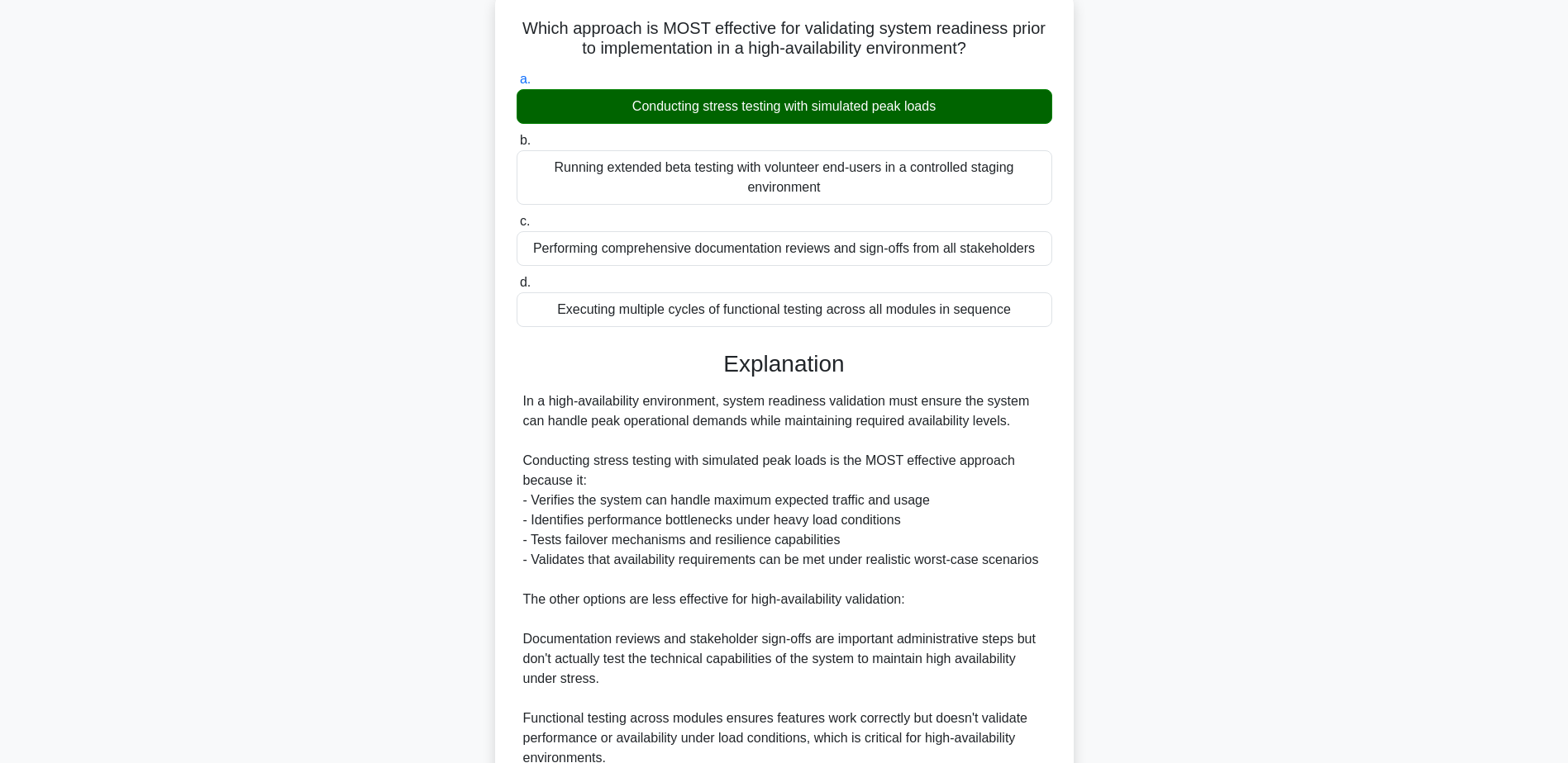
scroll to position [375, 0]
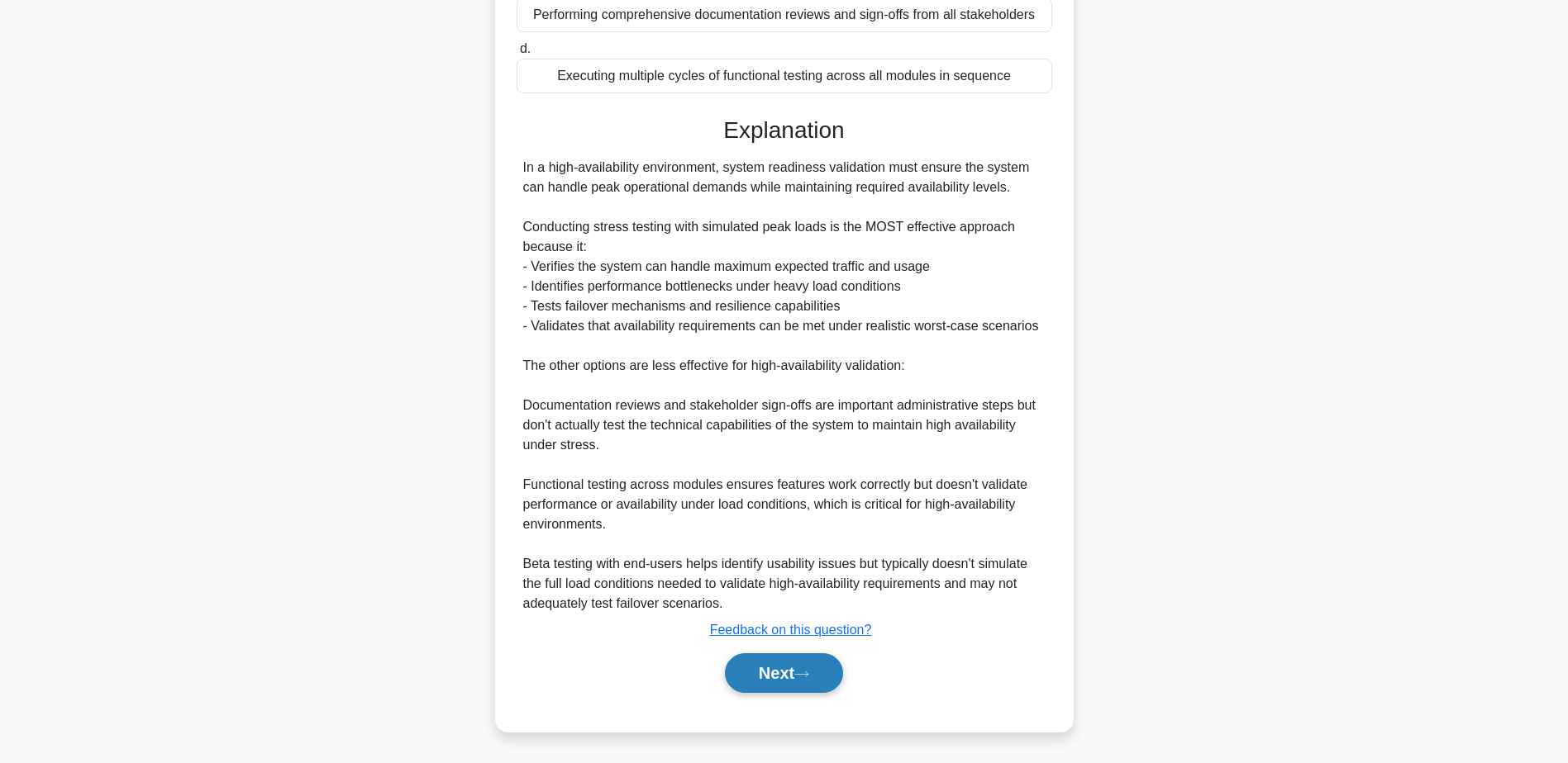
click at [818, 677] on button "Next" at bounding box center [784, 672] width 118 height 39
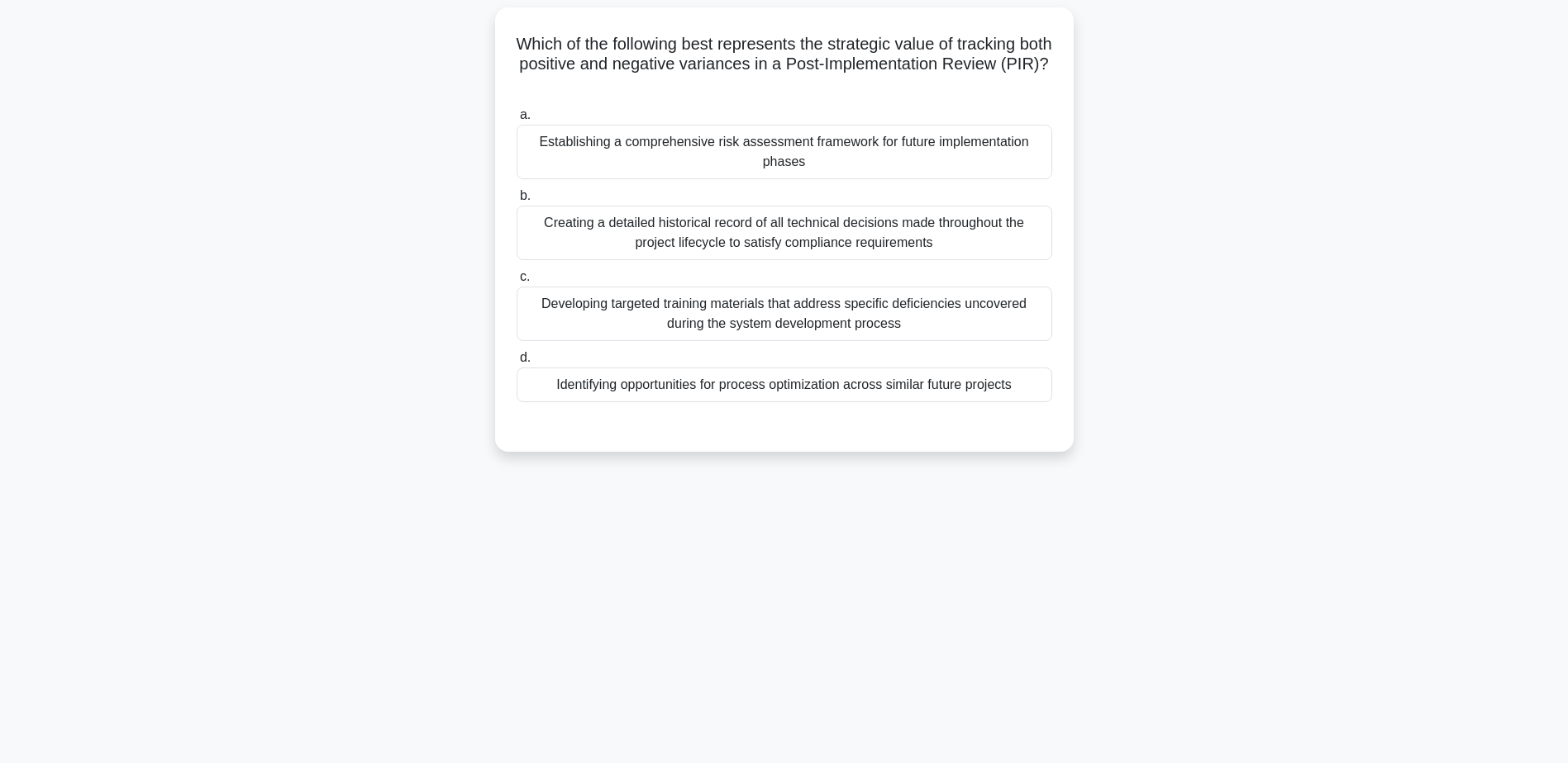
scroll to position [129, 0]
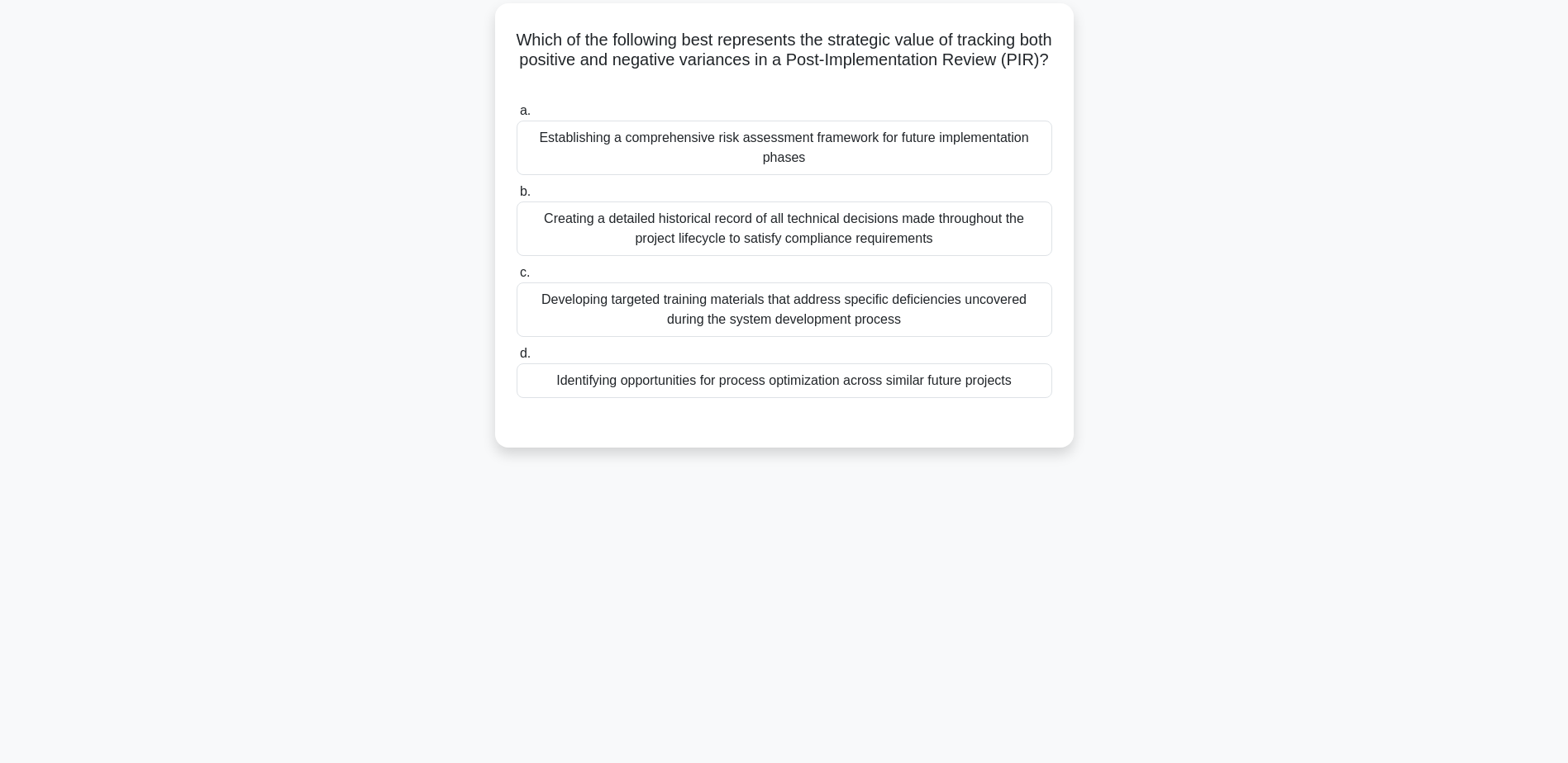
click at [671, 386] on div "Identifying opportunities for process optimization across similar future projec…" at bounding box center [784, 380] width 536 height 34
click at [517, 359] on input "d. Identifying opportunities for process optimization across similar future pro…" at bounding box center [517, 353] width 0 height 11
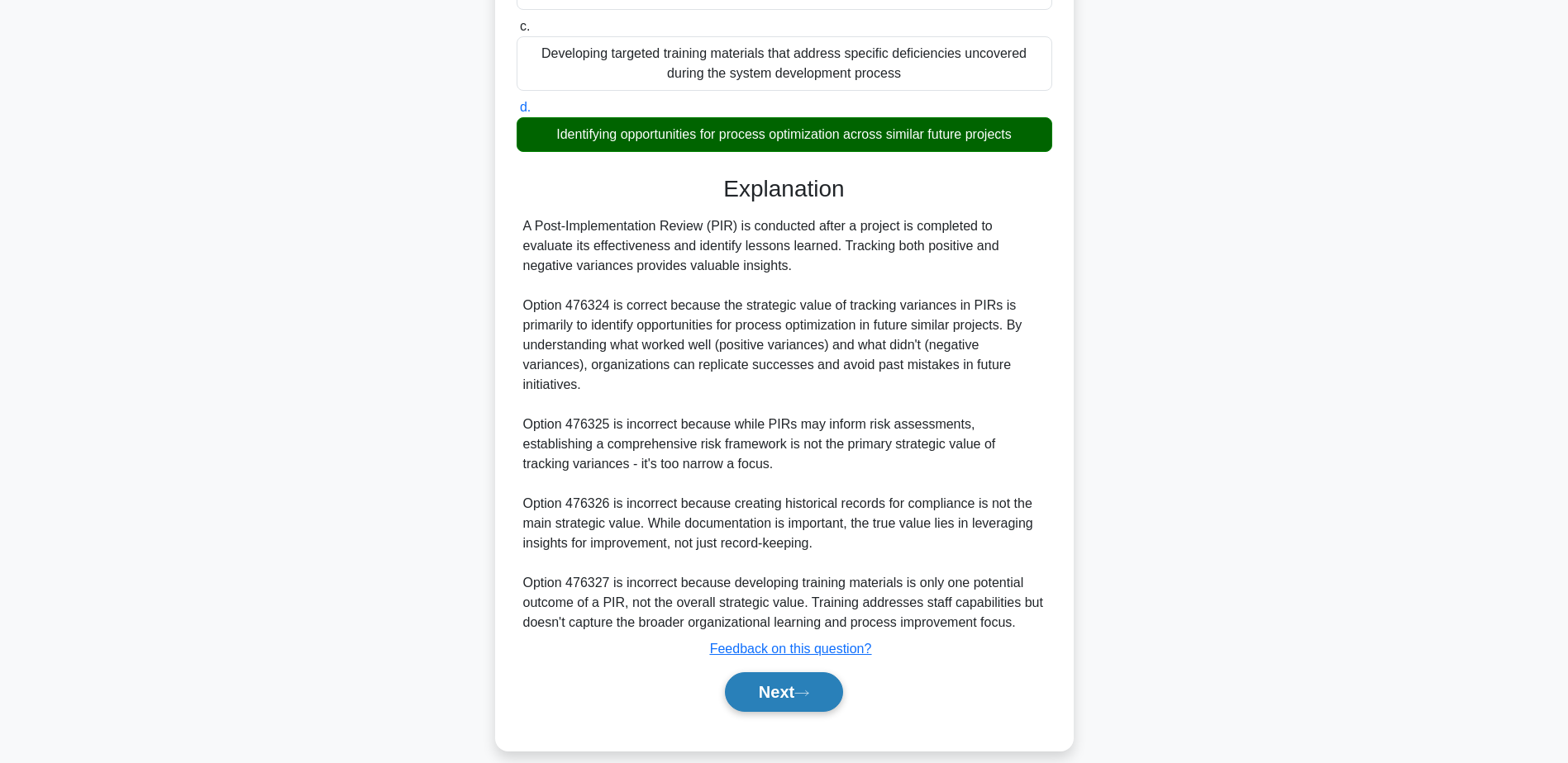
click at [731, 672] on button "Next" at bounding box center [784, 692] width 118 height 39
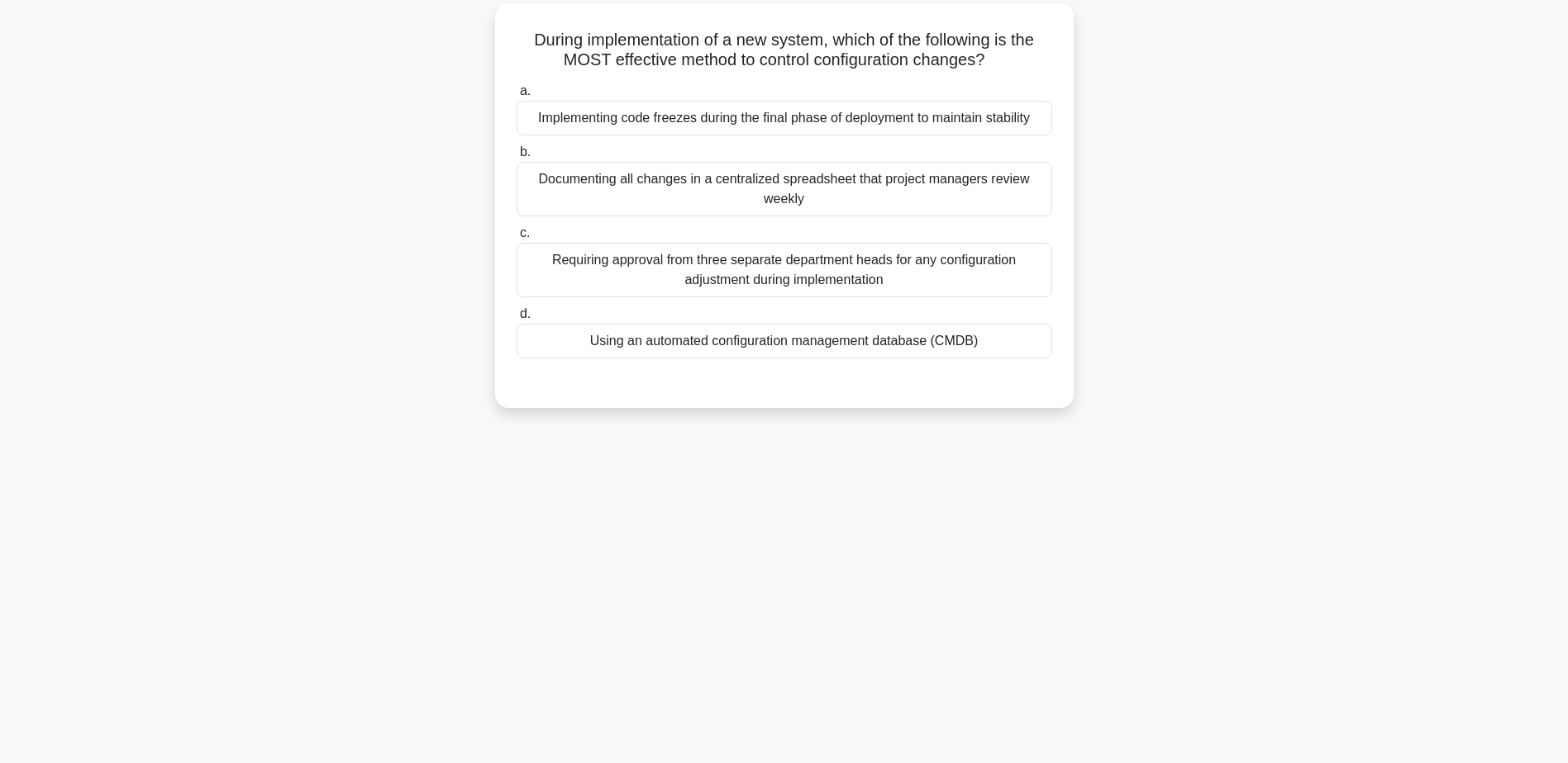
click at [739, 345] on div "Using an automated configuration management database (CMDB)" at bounding box center [784, 341] width 536 height 34
click at [517, 320] on input "d. Using an automated configuration management database (CMDB)" at bounding box center [517, 314] width 0 height 11
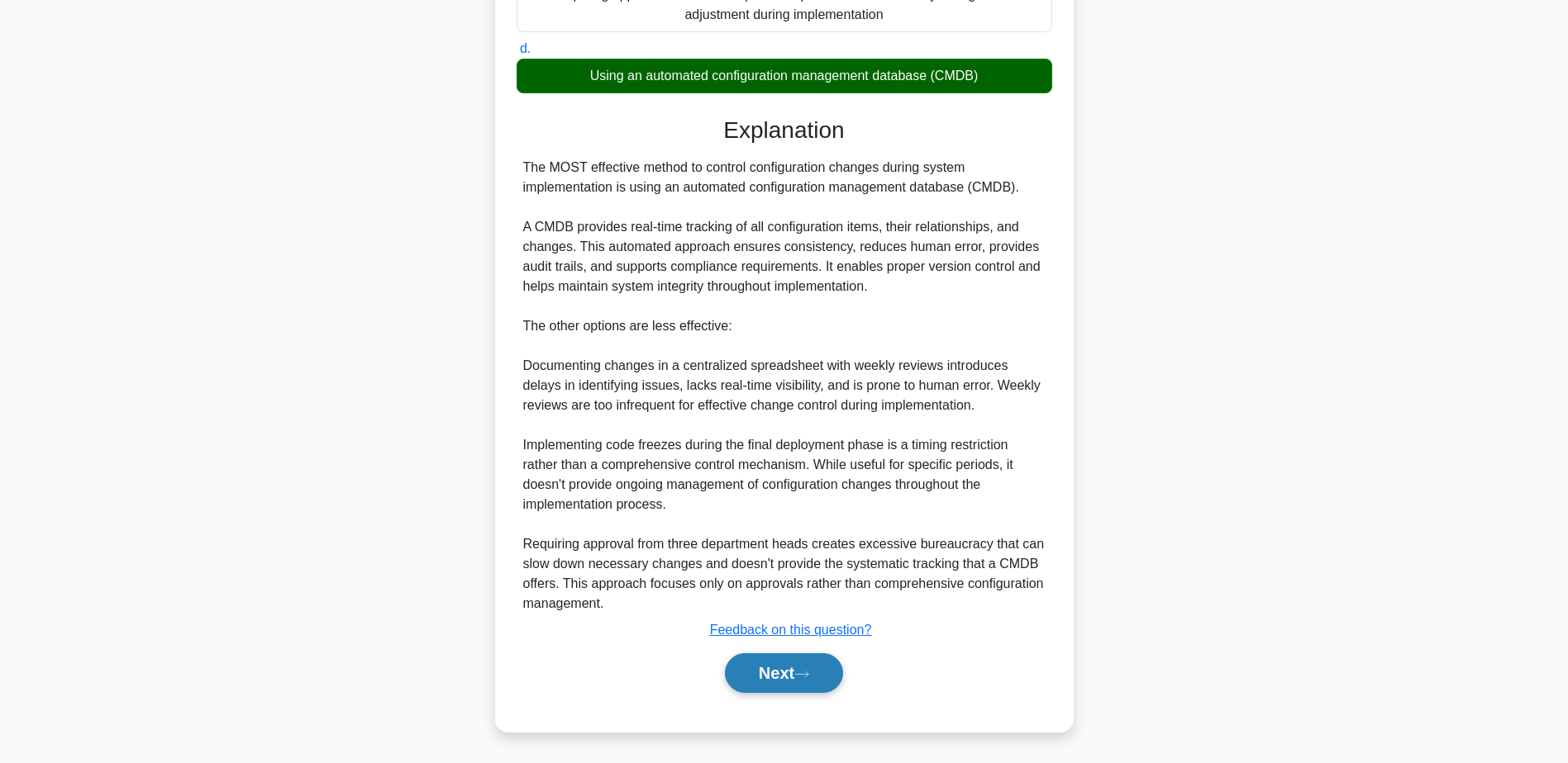
click at [801, 682] on button "Next" at bounding box center [784, 672] width 118 height 39
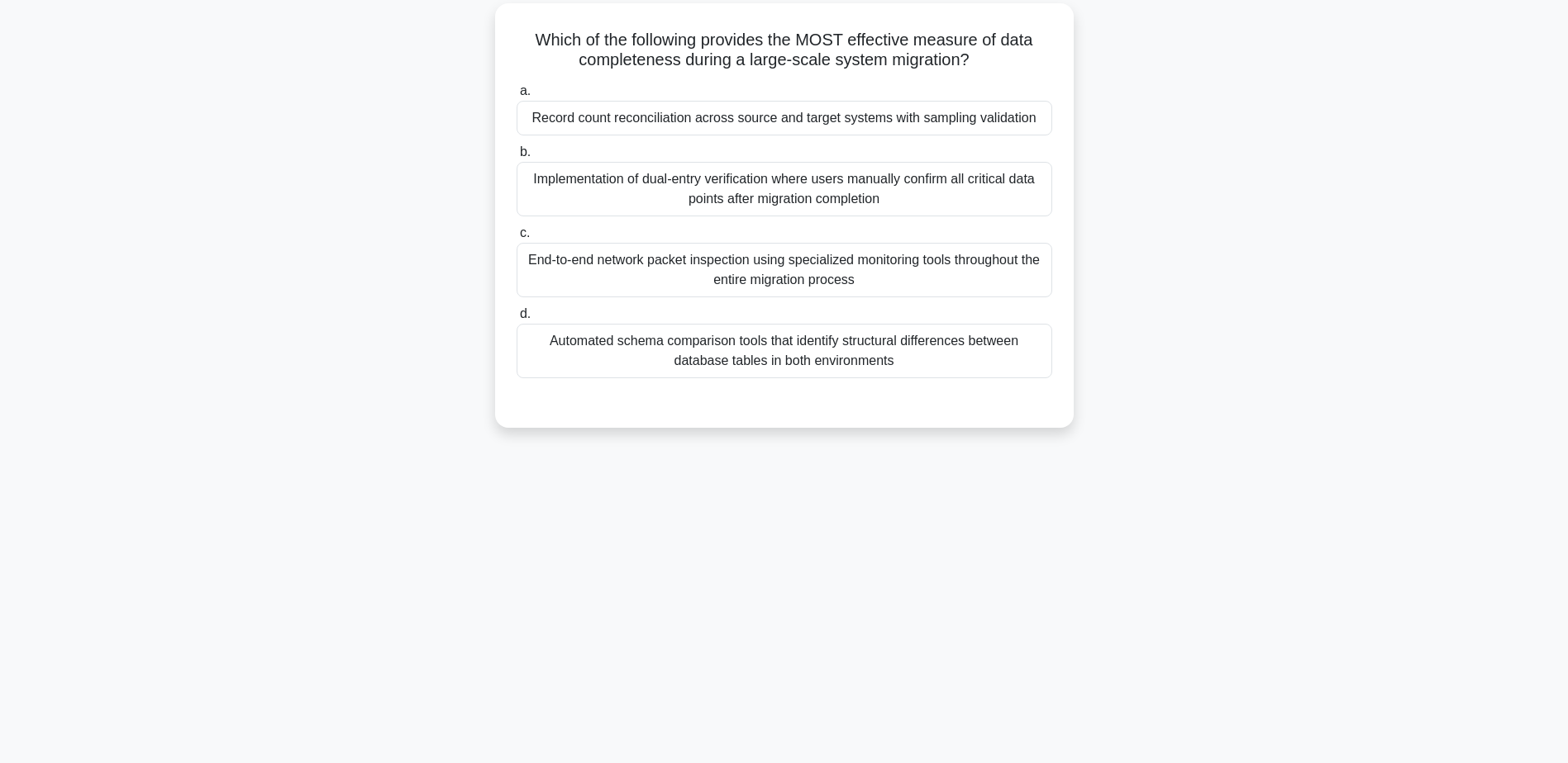
click at [641, 118] on div "Record count reconciliation across source and target systems with sampling vali…" at bounding box center [784, 118] width 536 height 34
click at [517, 97] on input "a. Record count reconciliation across source and target systems with sampling v…" at bounding box center [517, 91] width 0 height 11
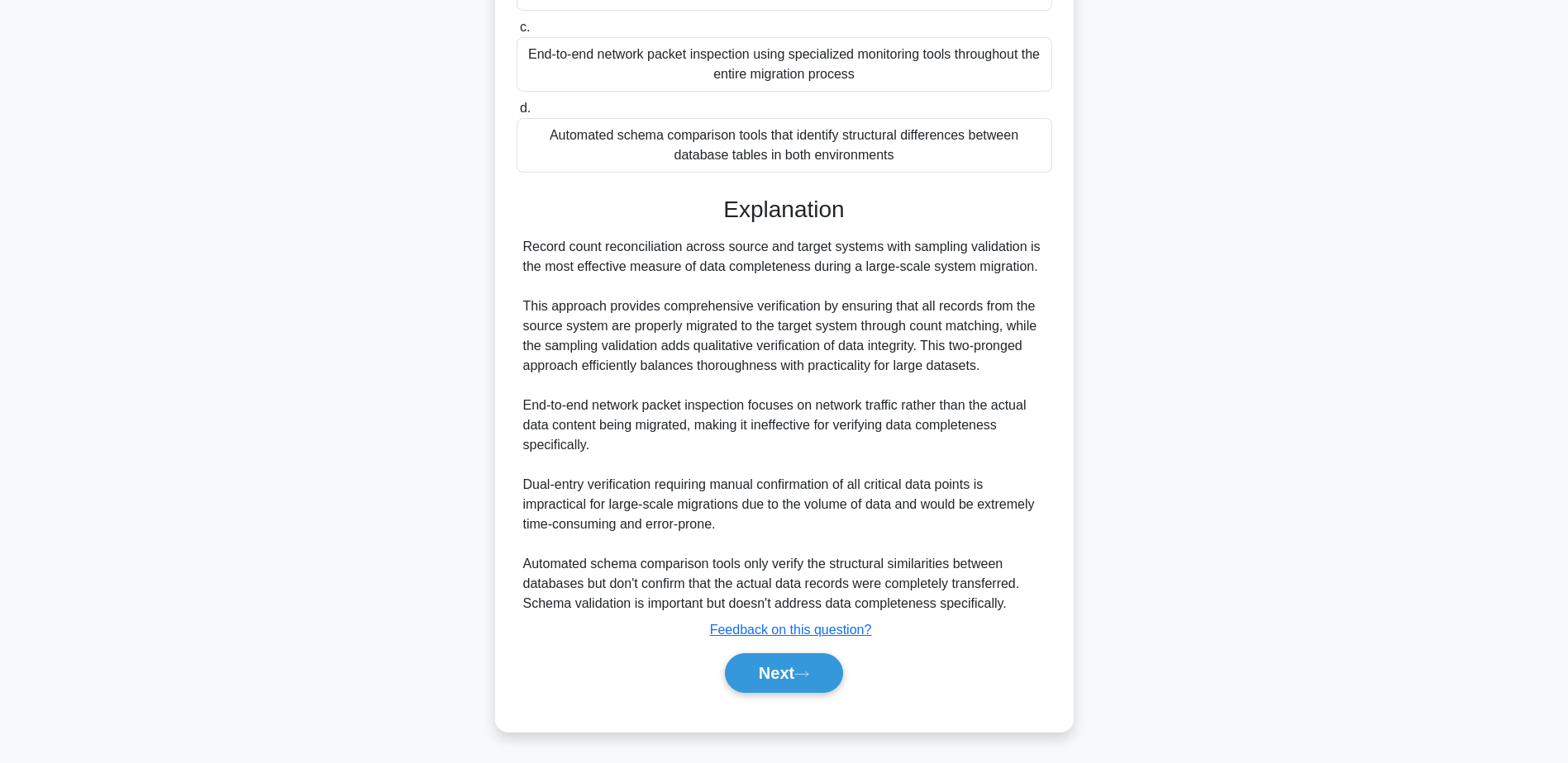
scroll to position [253, 0]
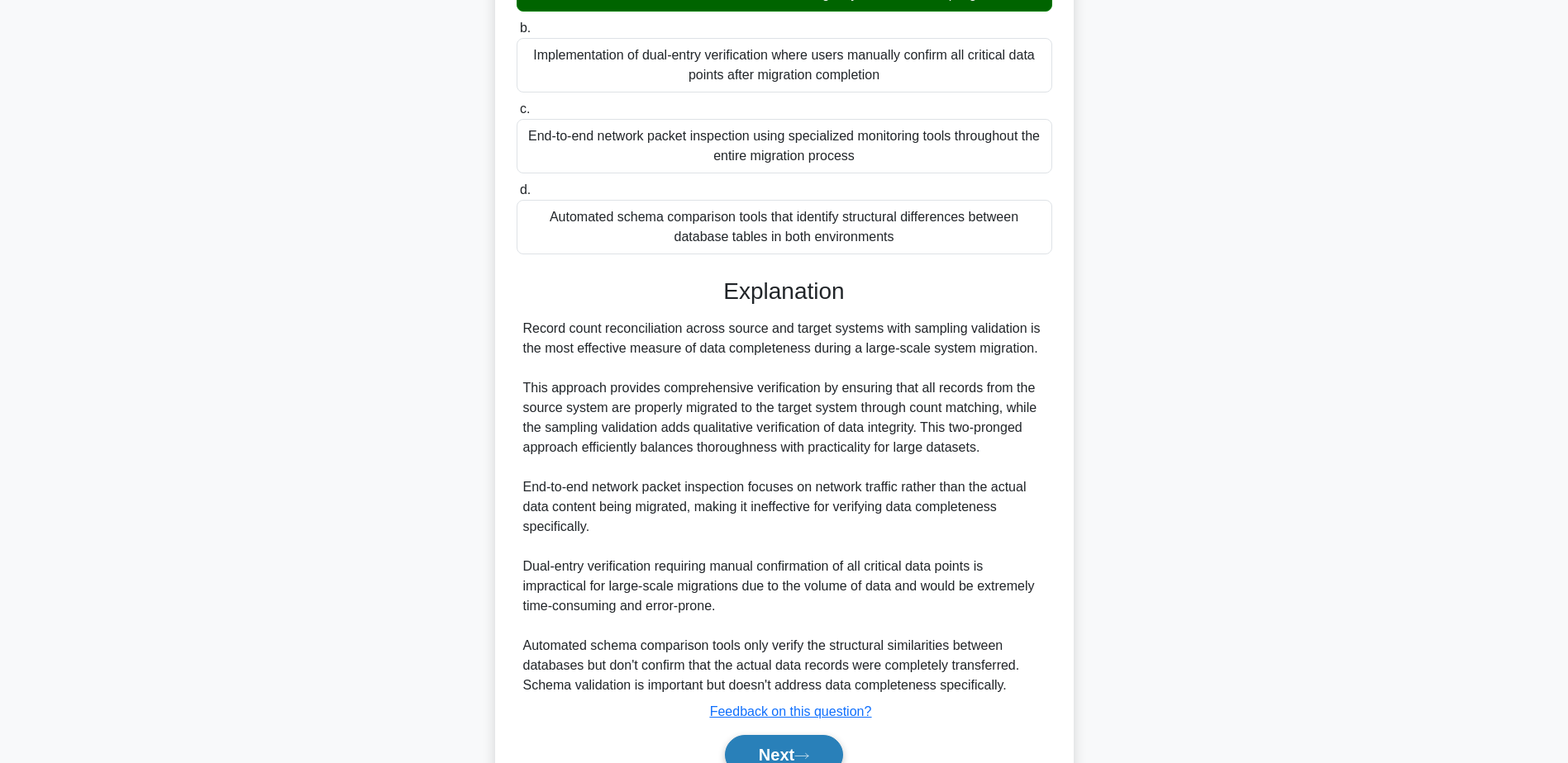
click at [796, 748] on button "Next" at bounding box center [784, 755] width 118 height 39
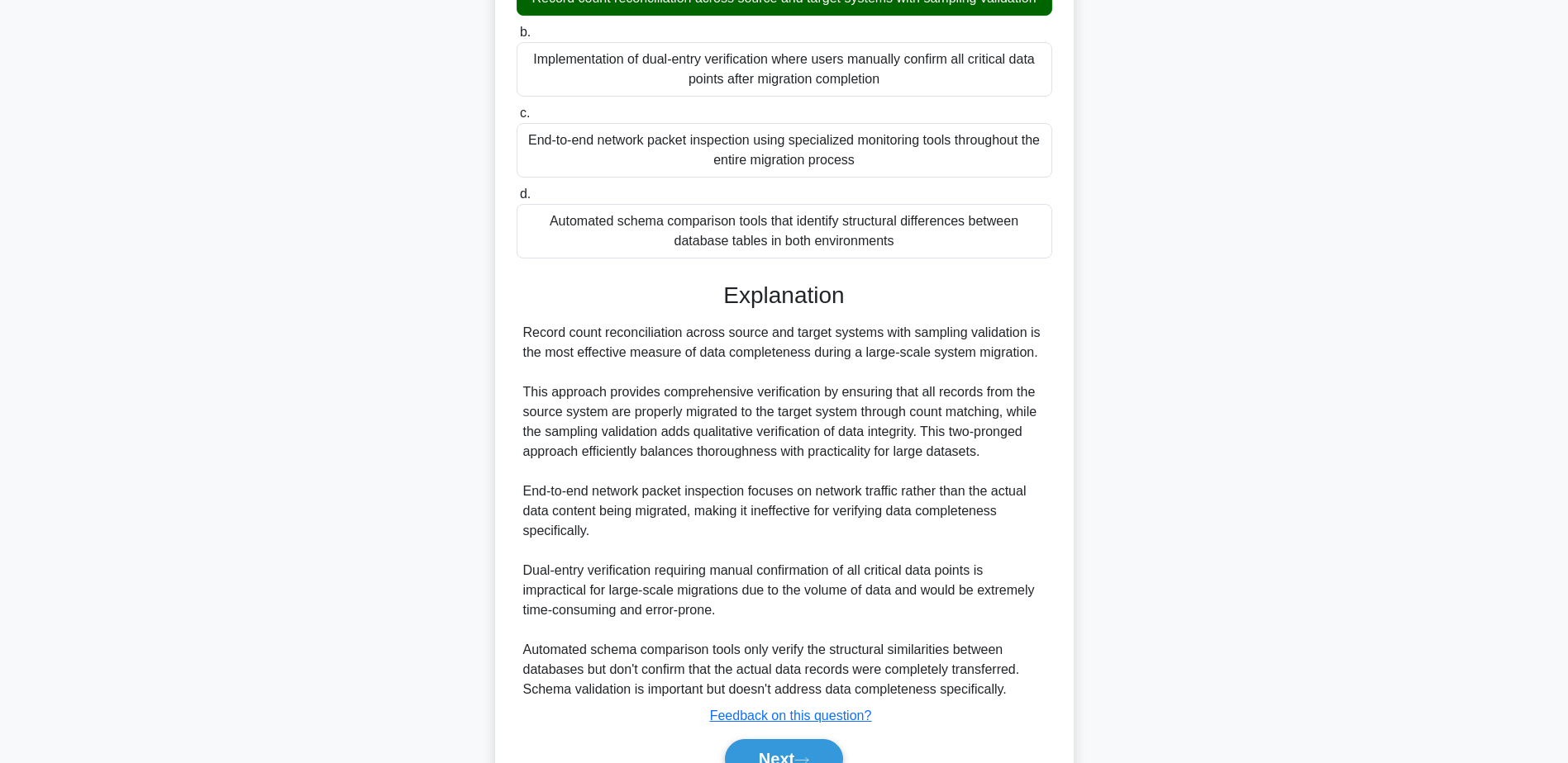
scroll to position [129, 0]
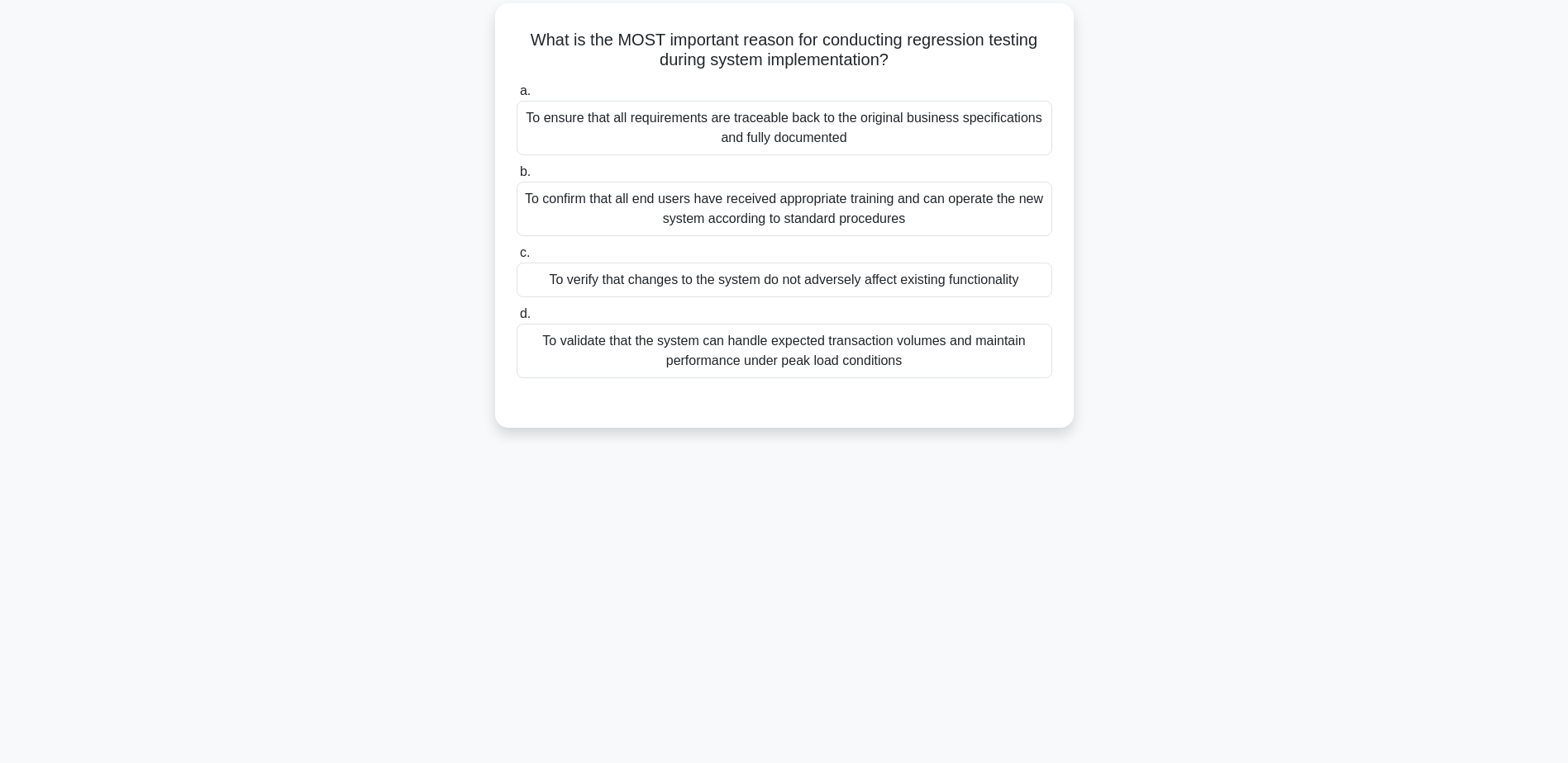
click at [755, 280] on div "To verify that changes to the system do not adversely affect existing functiona…" at bounding box center [784, 280] width 536 height 34
click at [517, 259] on input "c. To verify that changes to the system do not adversely affect existing functi…" at bounding box center [517, 253] width 0 height 11
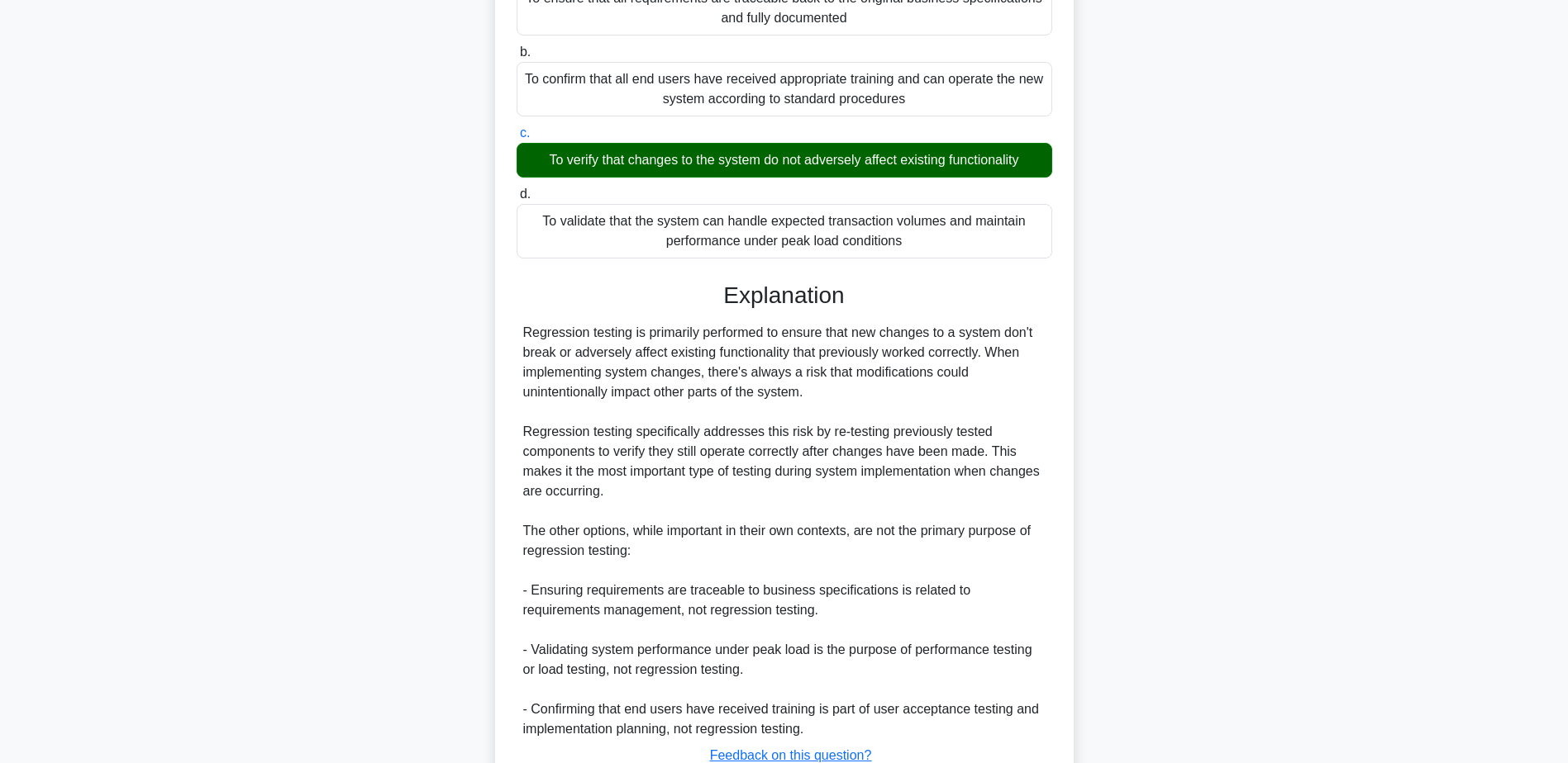
scroll to position [375, 0]
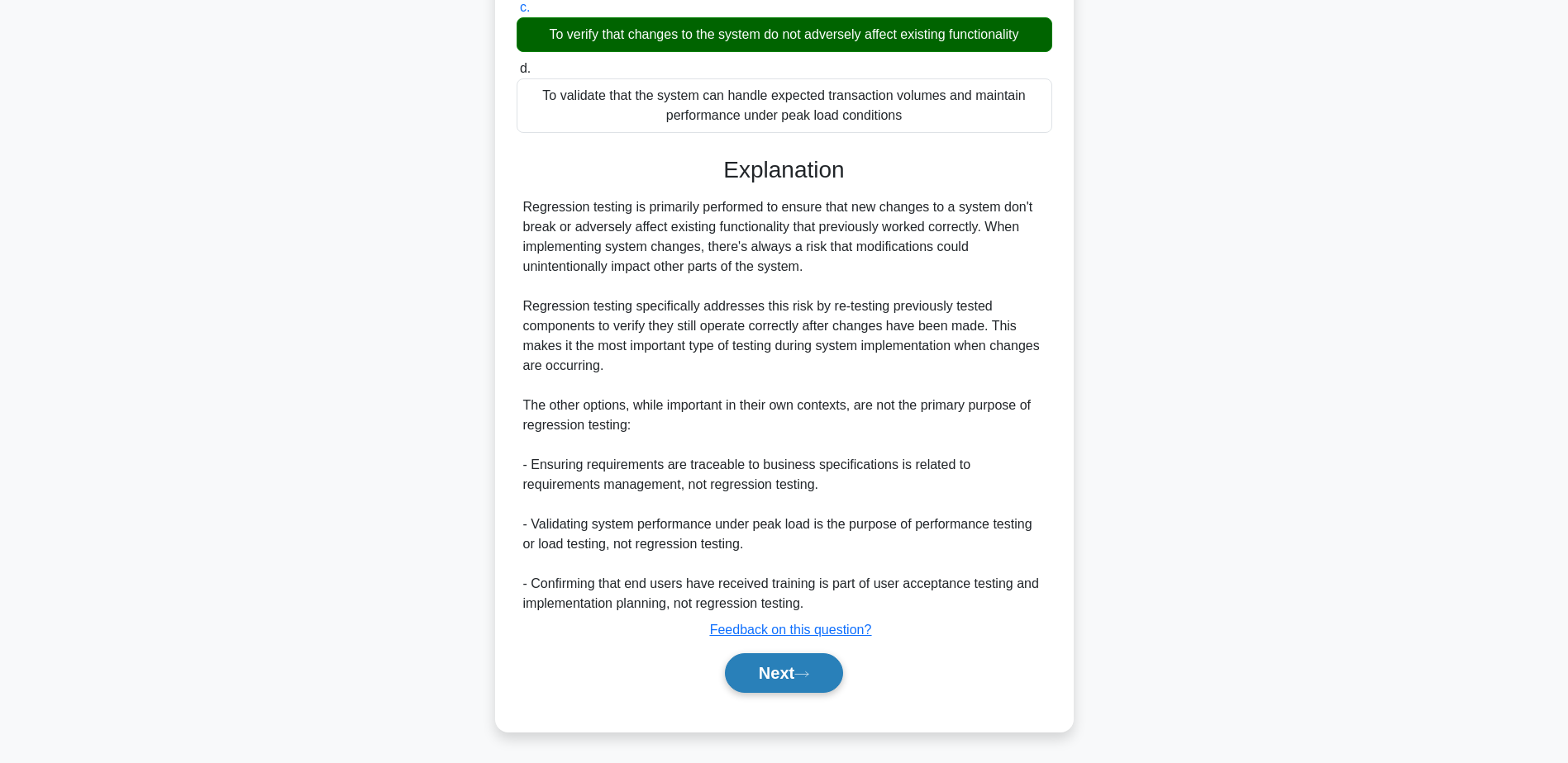
click at [793, 661] on button "Next" at bounding box center [784, 672] width 118 height 39
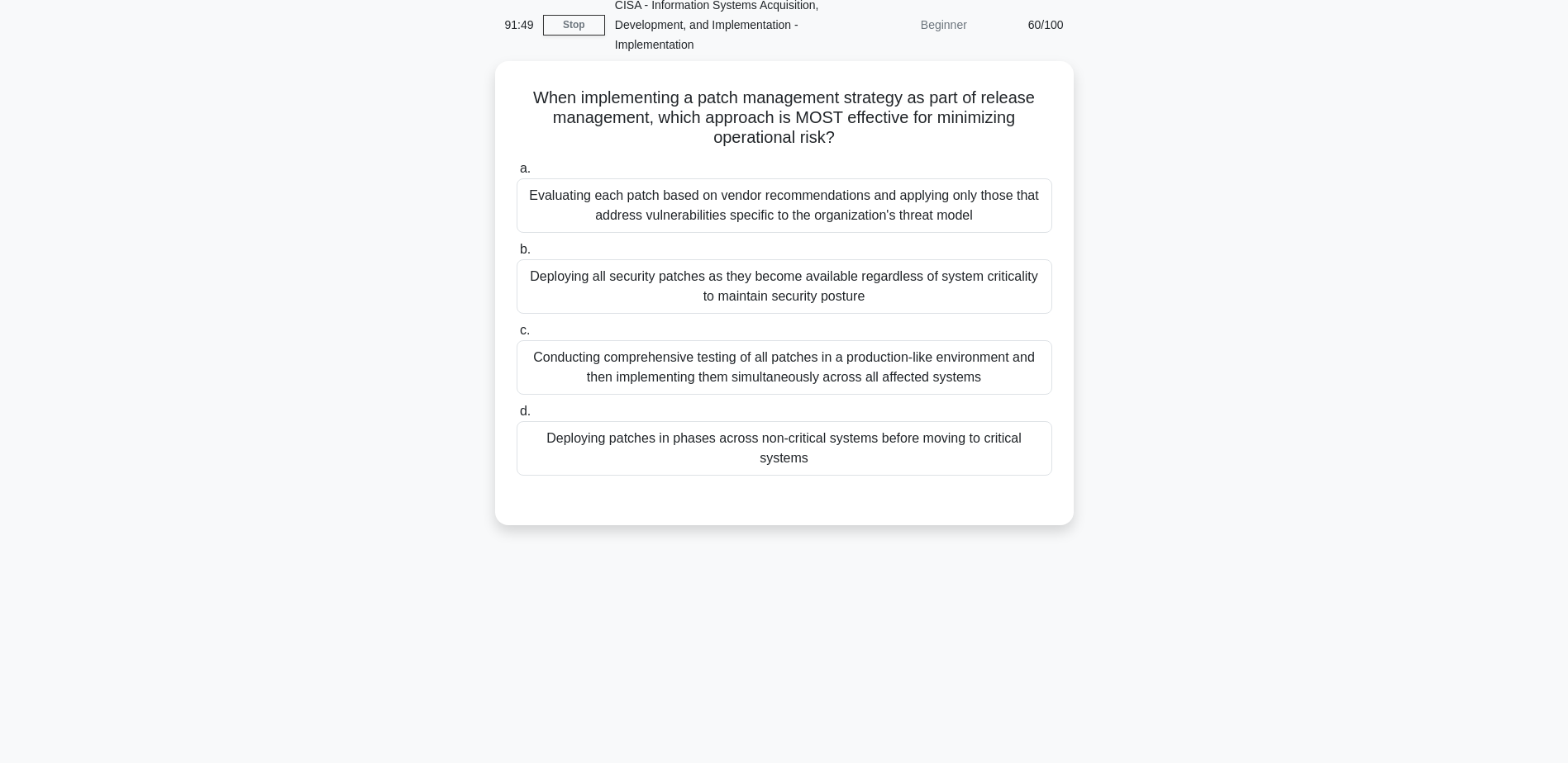
scroll to position [0, 0]
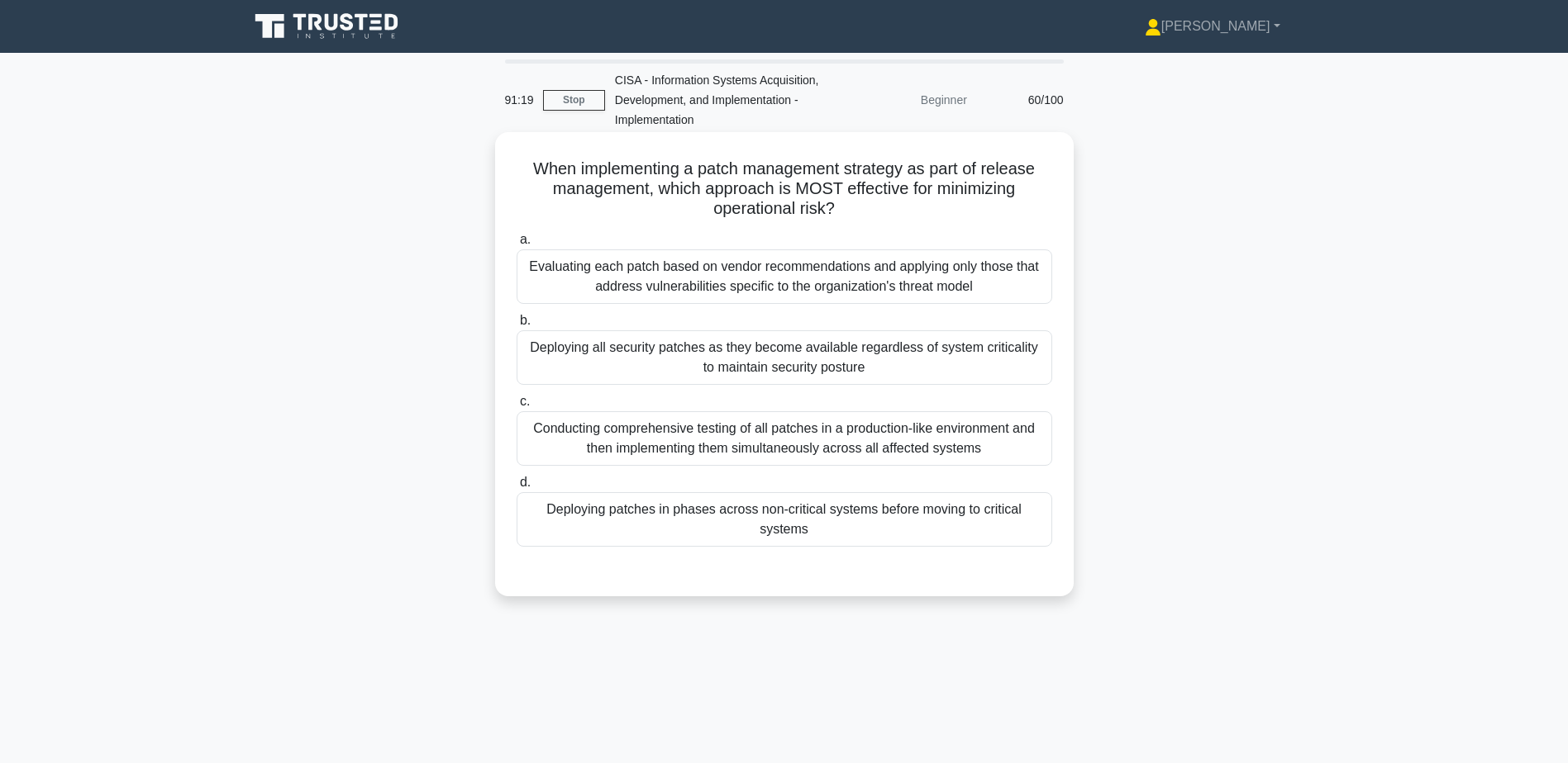
click at [867, 441] on div "Conducting comprehensive testing of all patches in a production-like environmen…" at bounding box center [784, 438] width 536 height 55
click at [517, 407] on input "c. Conducting comprehensive testing of all patches in a production-like environ…" at bounding box center [517, 401] width 0 height 11
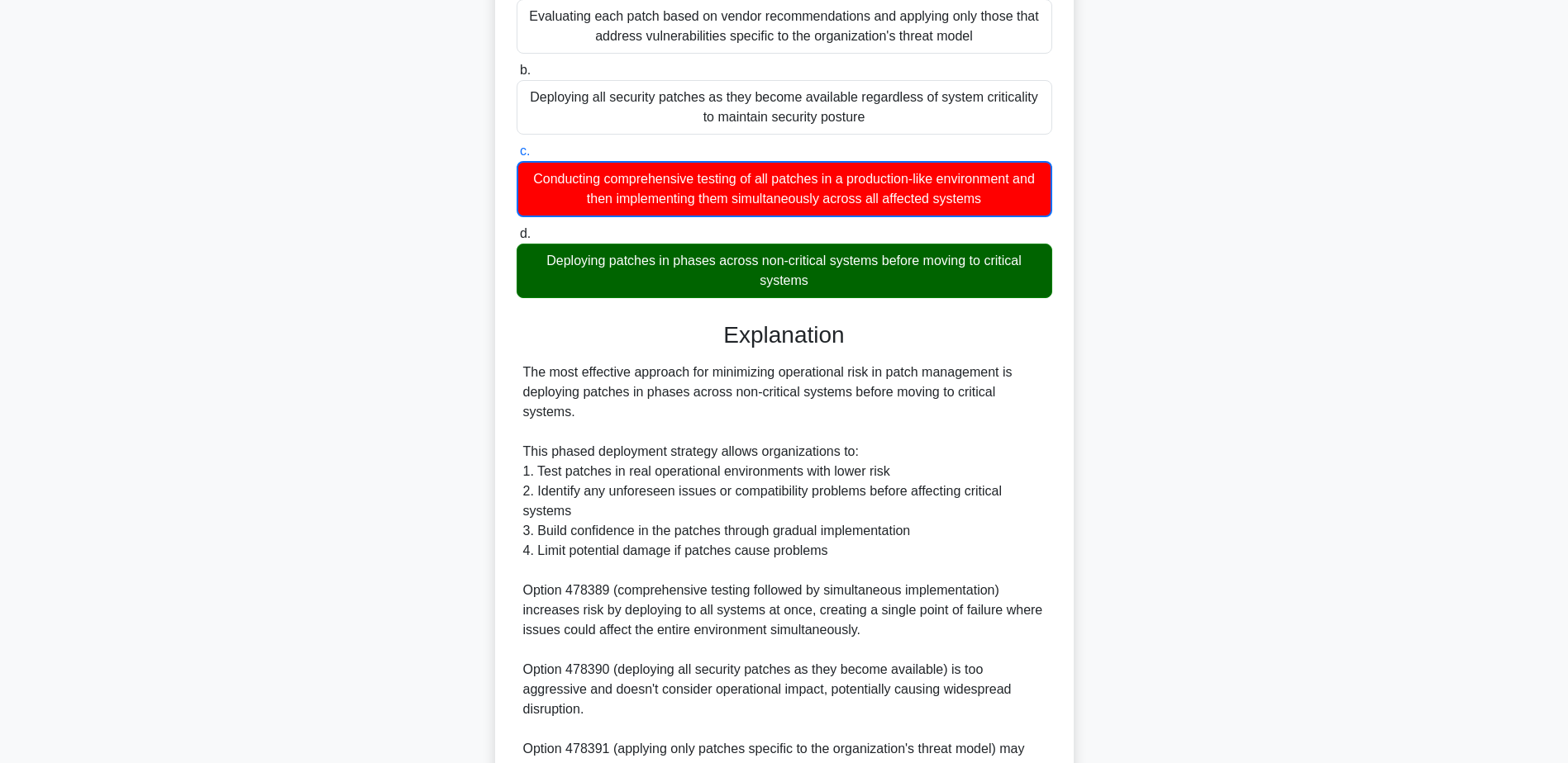
scroll to position [416, 0]
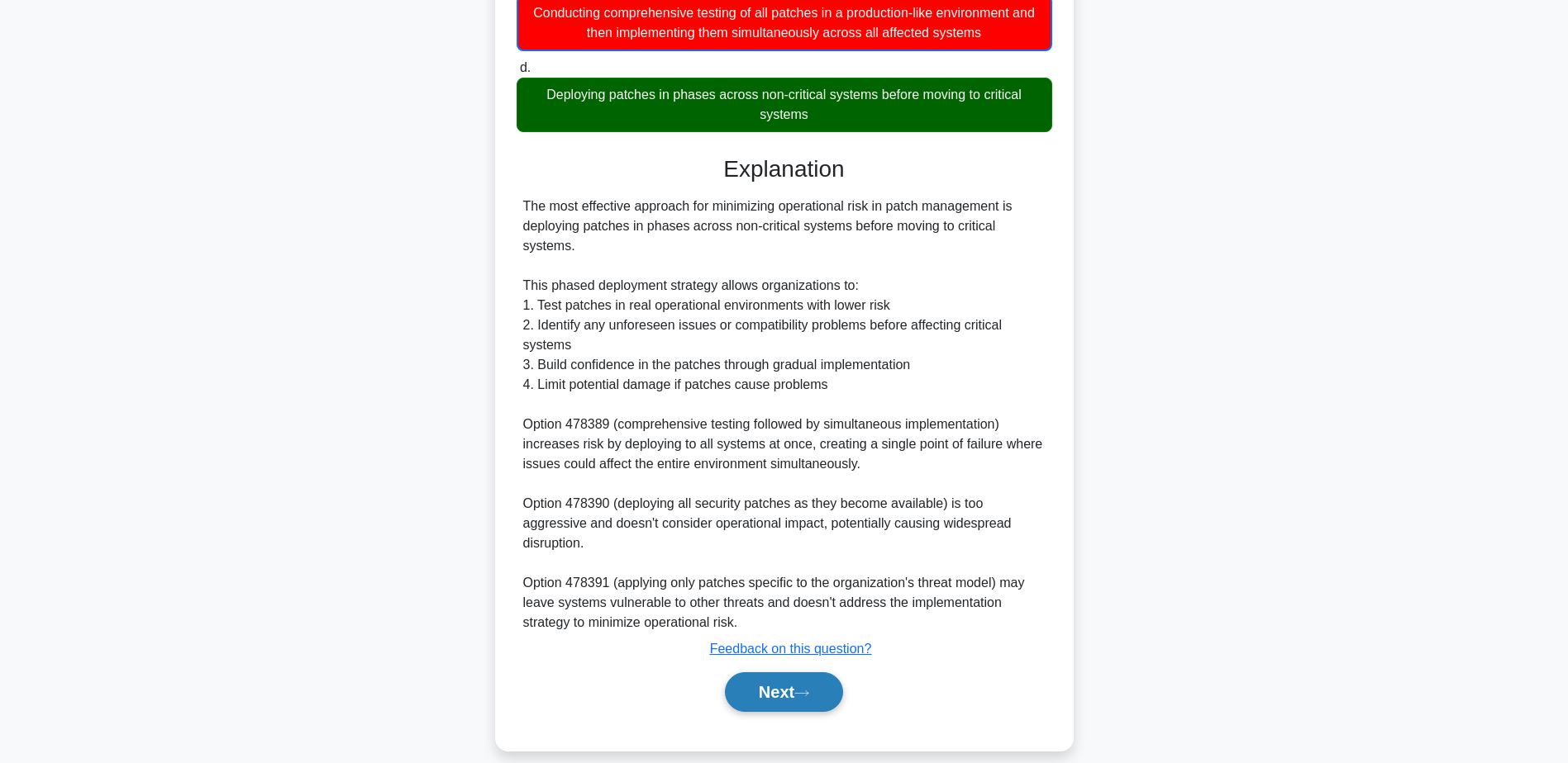
click at [784, 672] on button "Next" at bounding box center [784, 692] width 118 height 39
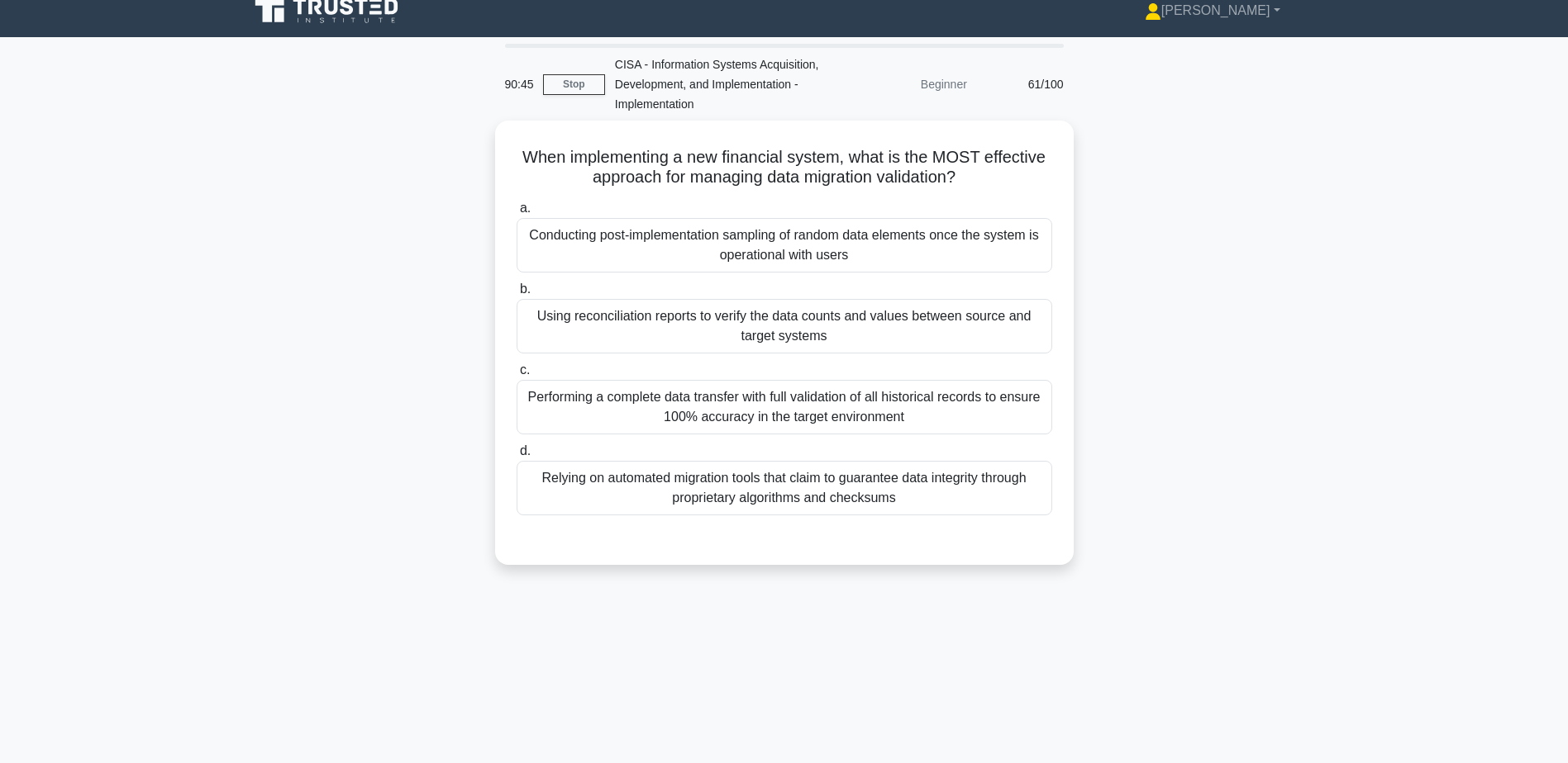
scroll to position [0, 0]
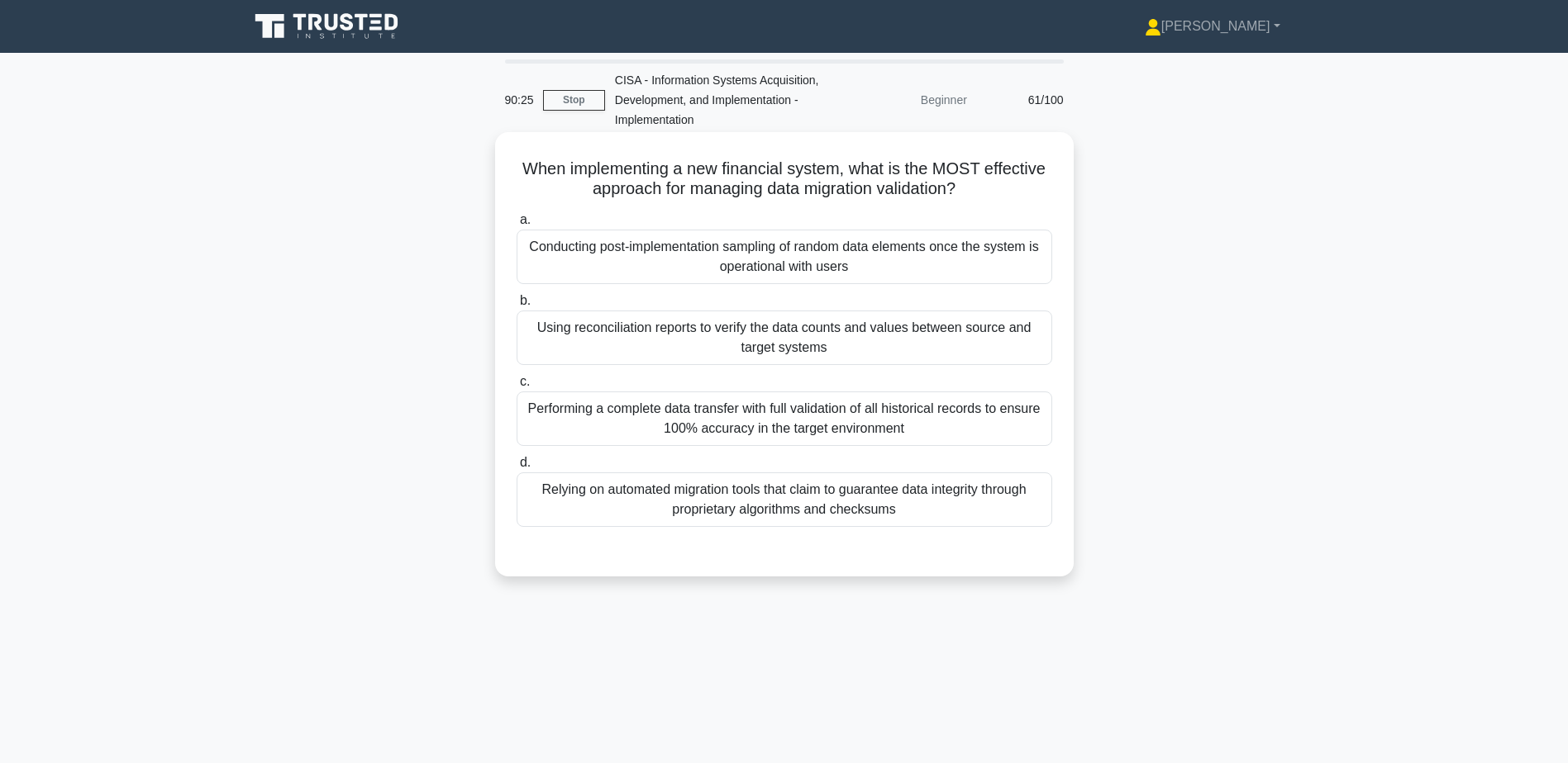
click at [871, 358] on div "Using reconciliation reports to verify the data counts and values between sourc…" at bounding box center [784, 337] width 536 height 55
click at [517, 306] on input "b. Using reconciliation reports to verify the data counts and values between so…" at bounding box center [517, 300] width 0 height 11
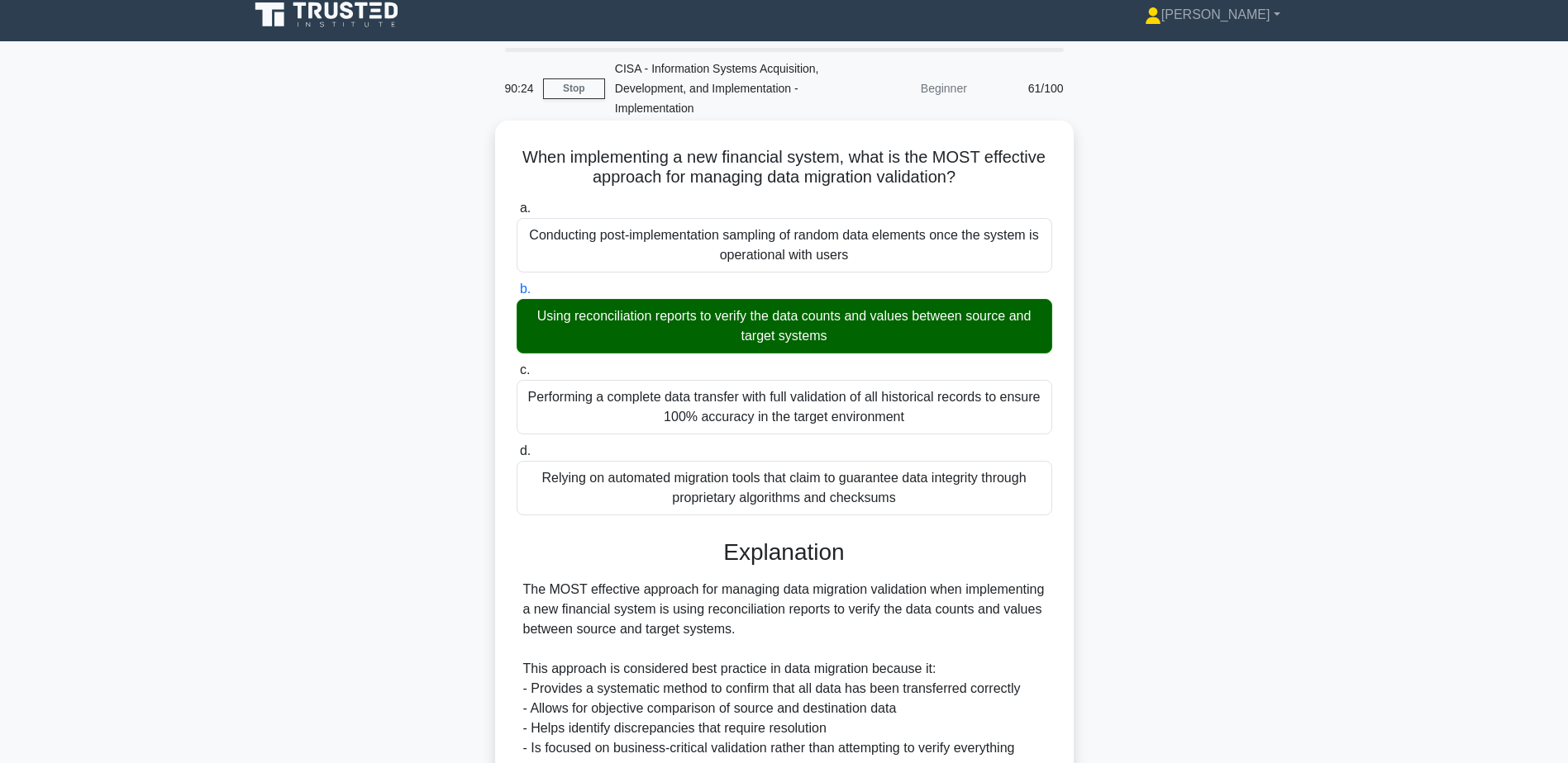
scroll to position [413, 0]
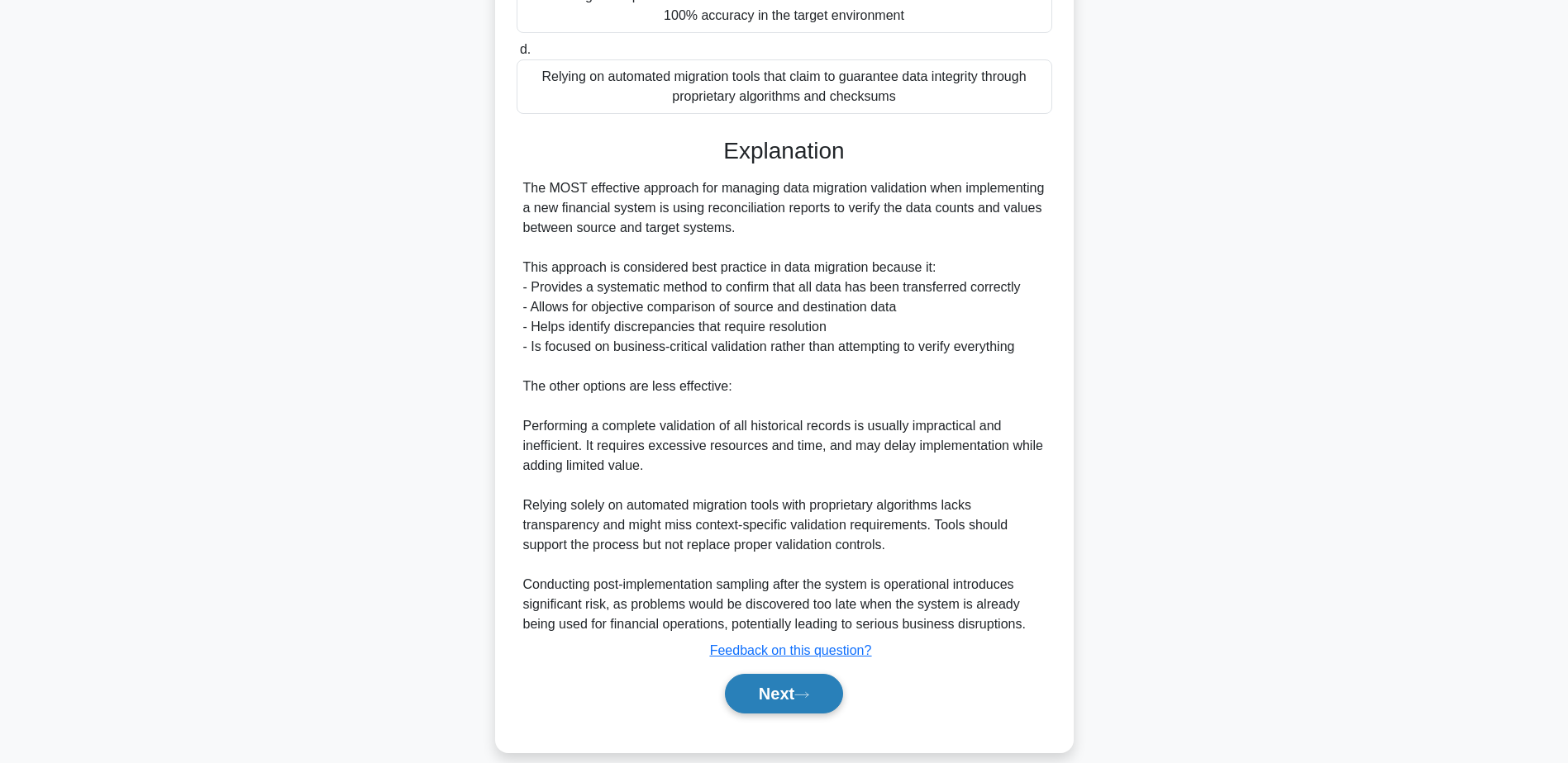
click at [766, 695] on button "Next" at bounding box center [784, 693] width 118 height 39
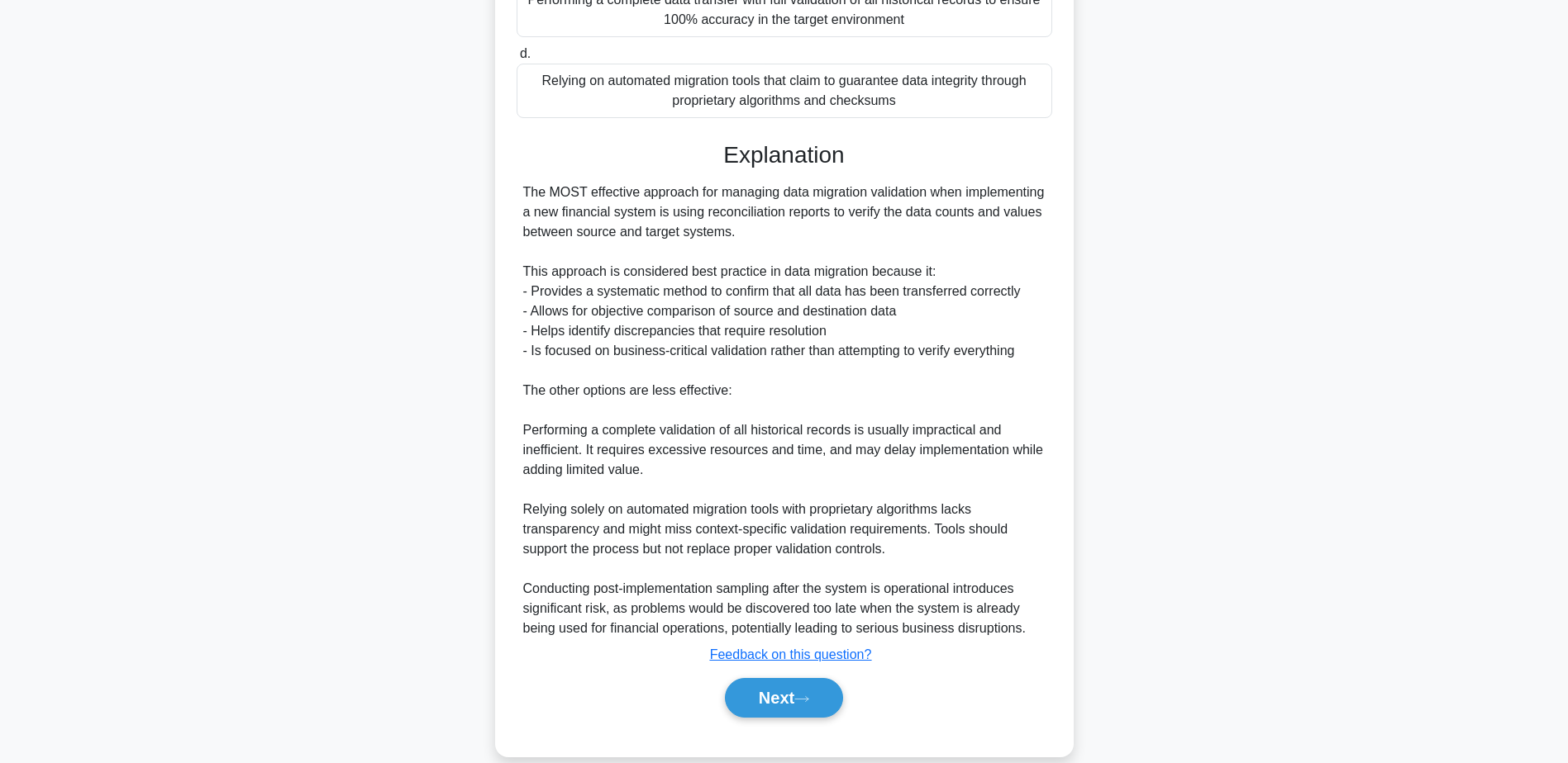
scroll to position [129, 0]
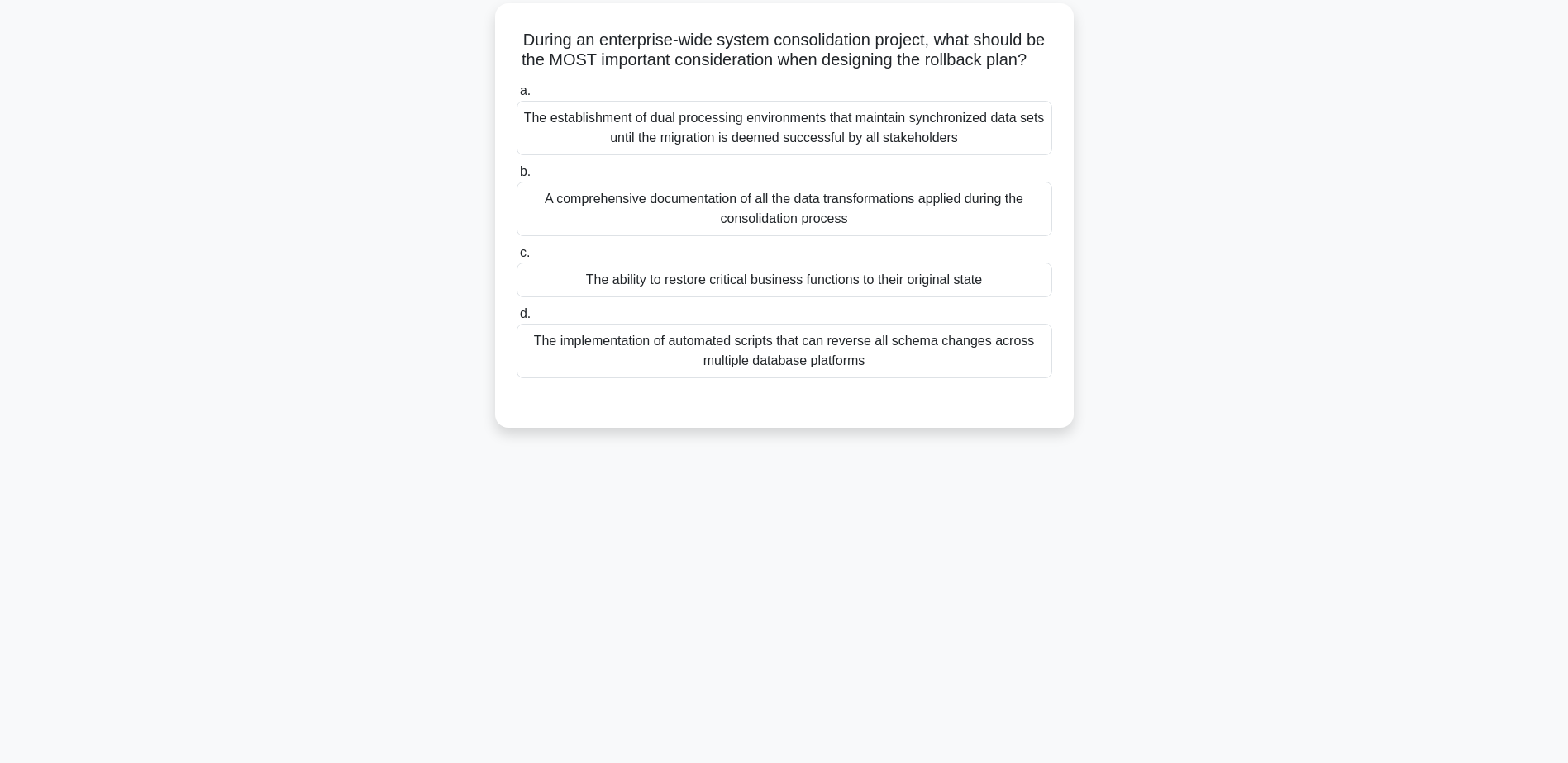
click at [820, 297] on div "The ability to restore critical business functions to their original state" at bounding box center [784, 280] width 536 height 34
click at [517, 259] on input "c. The ability to restore critical business functions to their original state" at bounding box center [517, 253] width 0 height 11
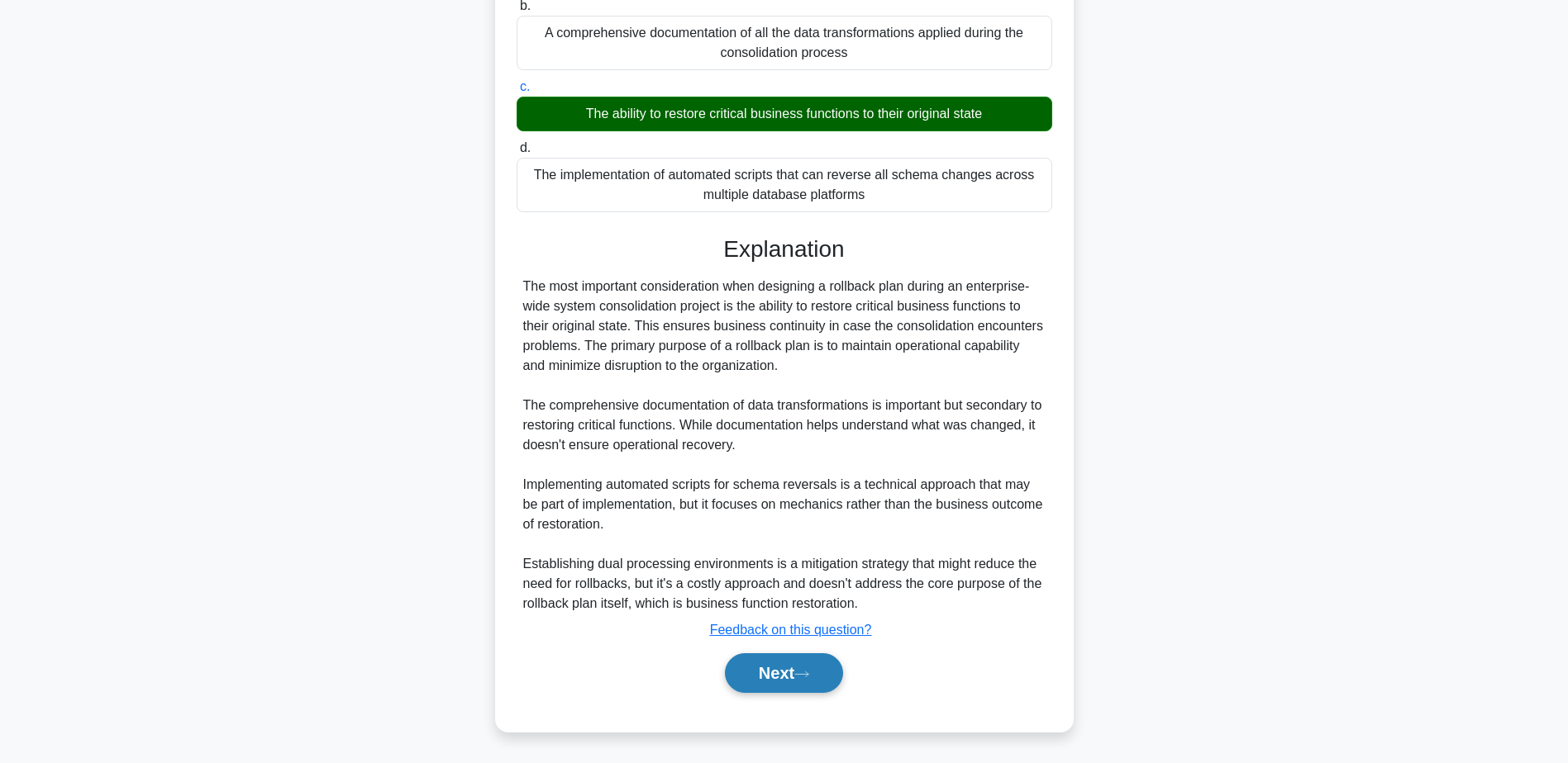
click at [778, 680] on button "Next" at bounding box center [784, 672] width 118 height 39
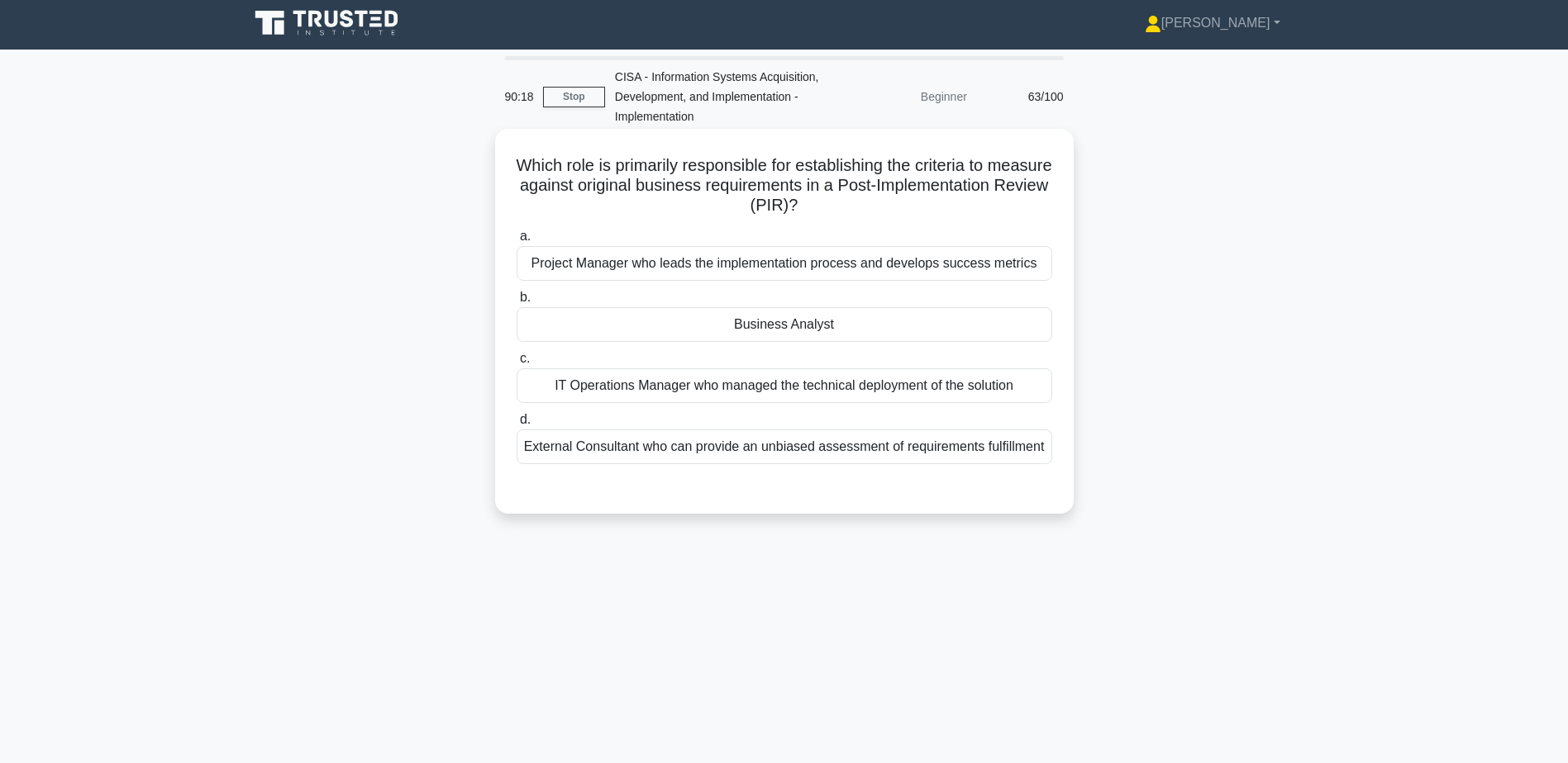
scroll to position [0, 0]
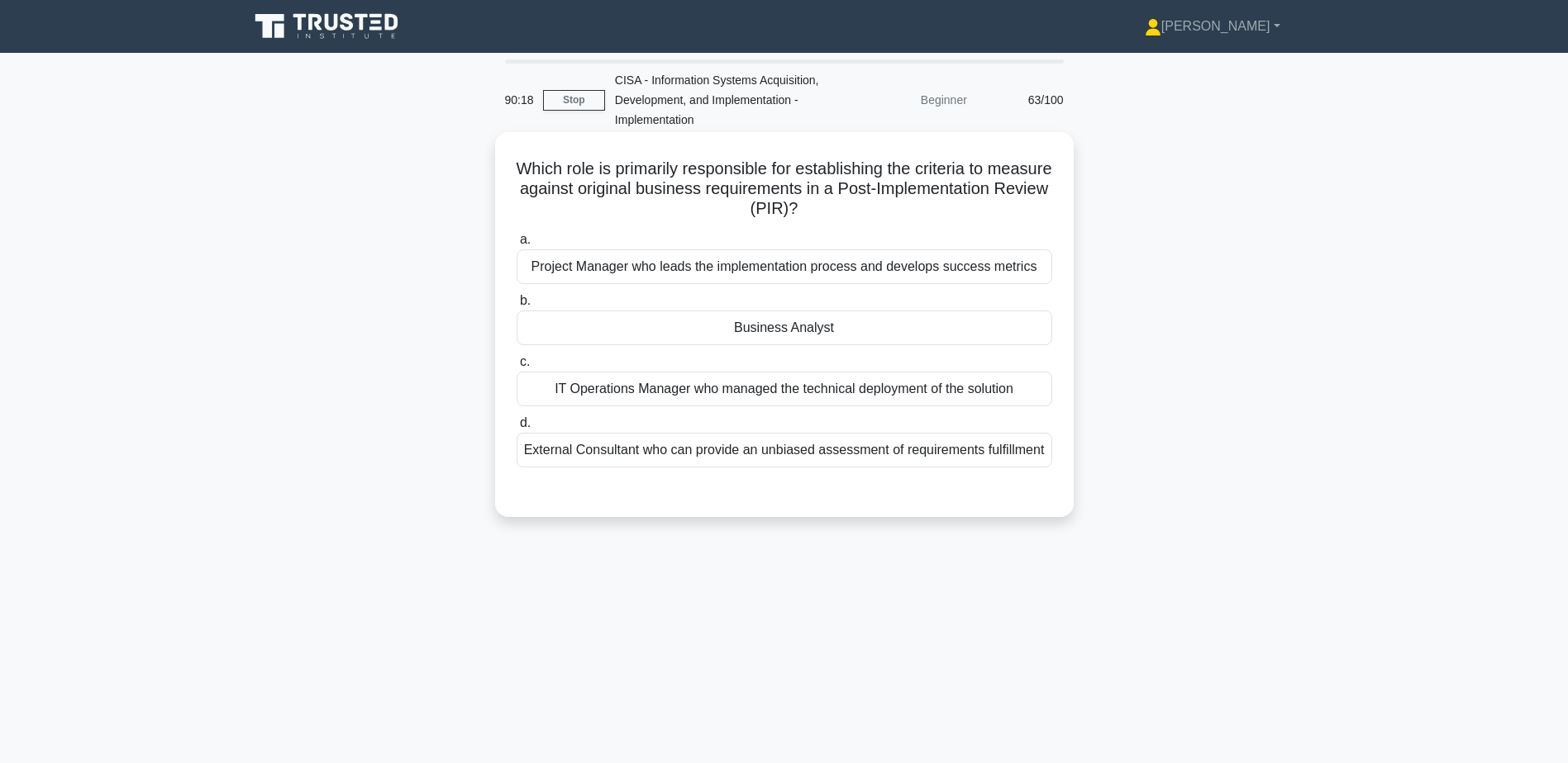
click at [784, 329] on div "Business Analyst" at bounding box center [784, 327] width 536 height 34
click at [517, 306] on input "b. Business Analyst" at bounding box center [517, 300] width 0 height 11
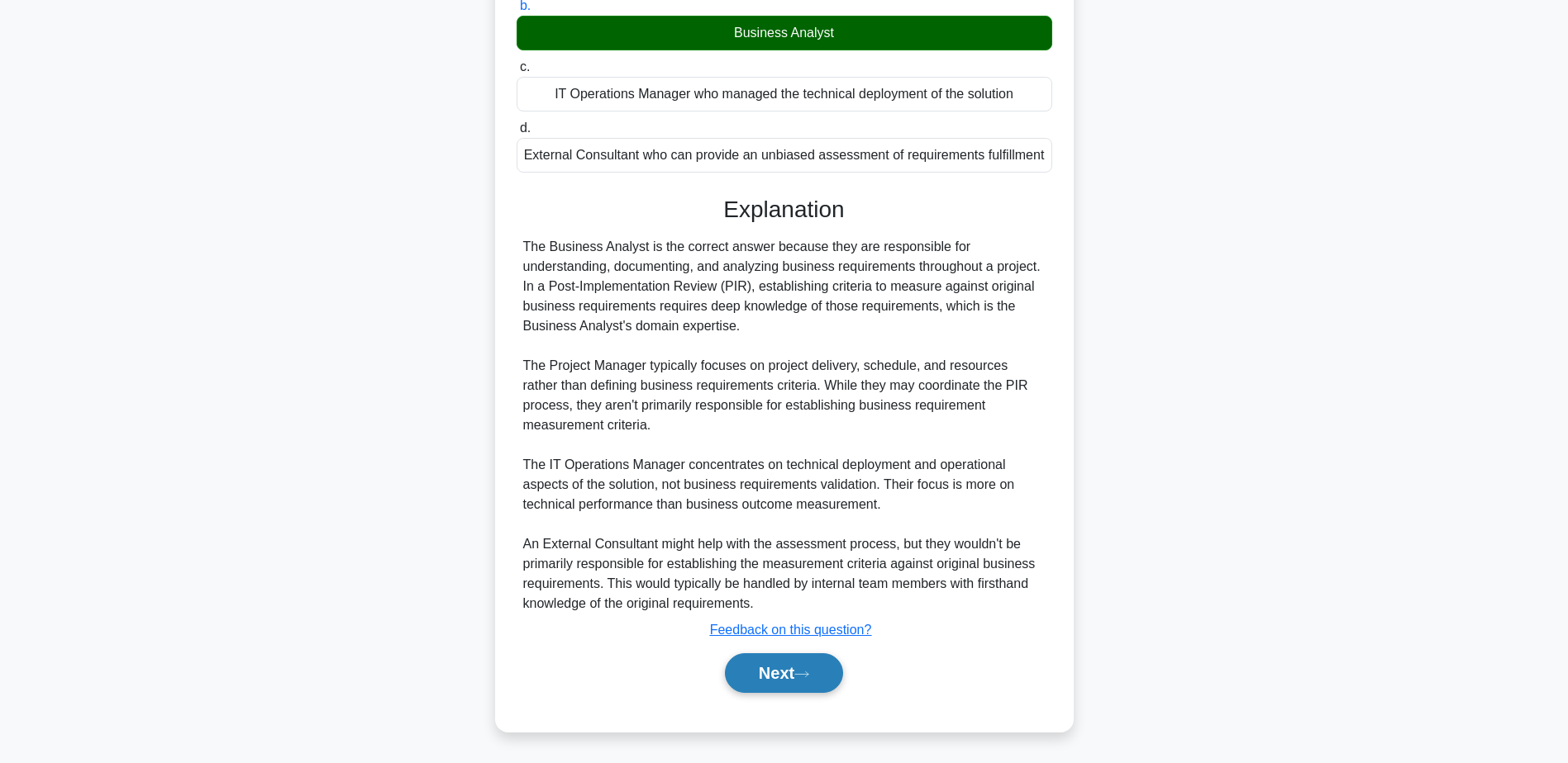
click at [764, 663] on button "Next" at bounding box center [784, 672] width 118 height 39
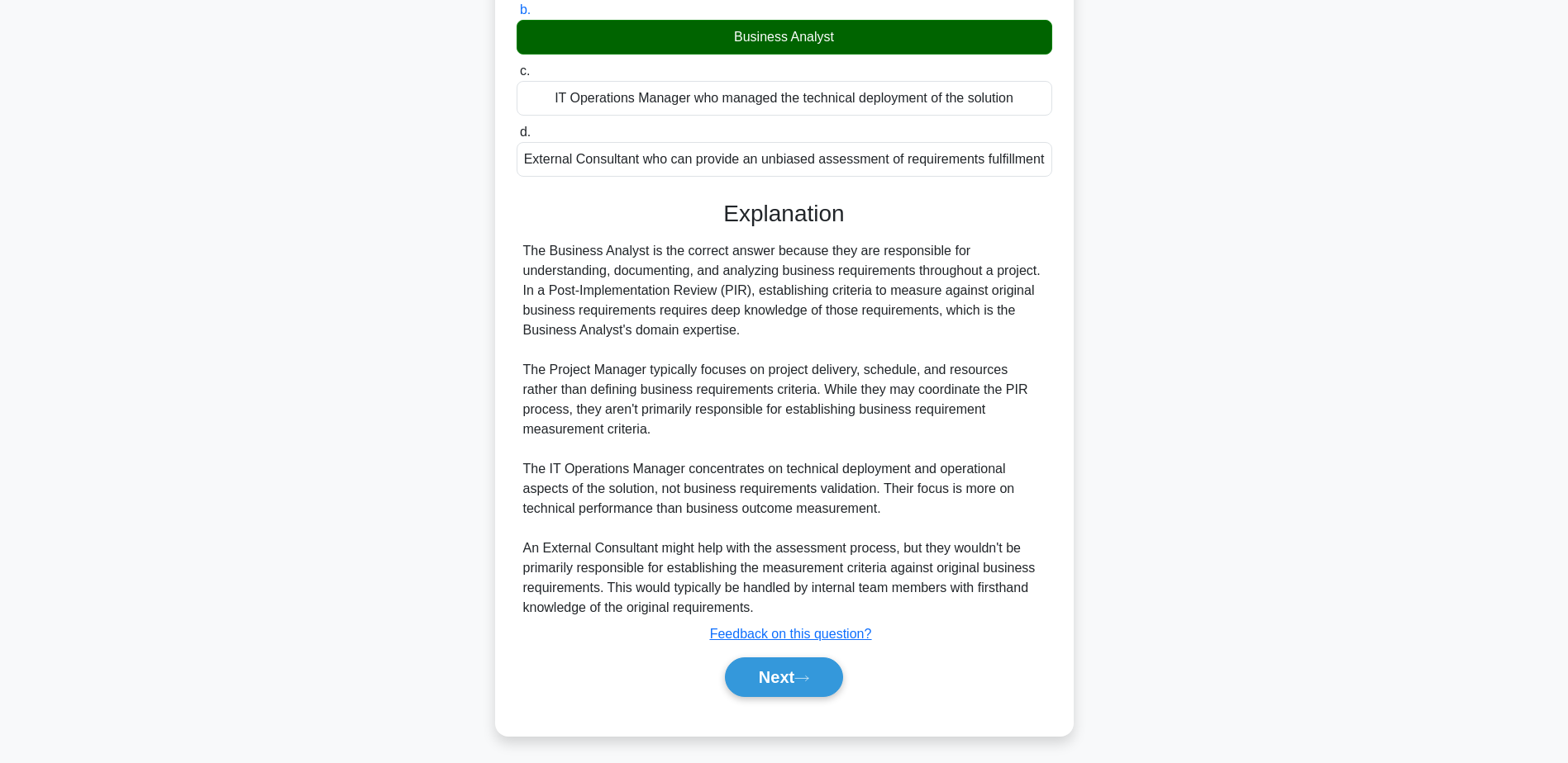
scroll to position [129, 0]
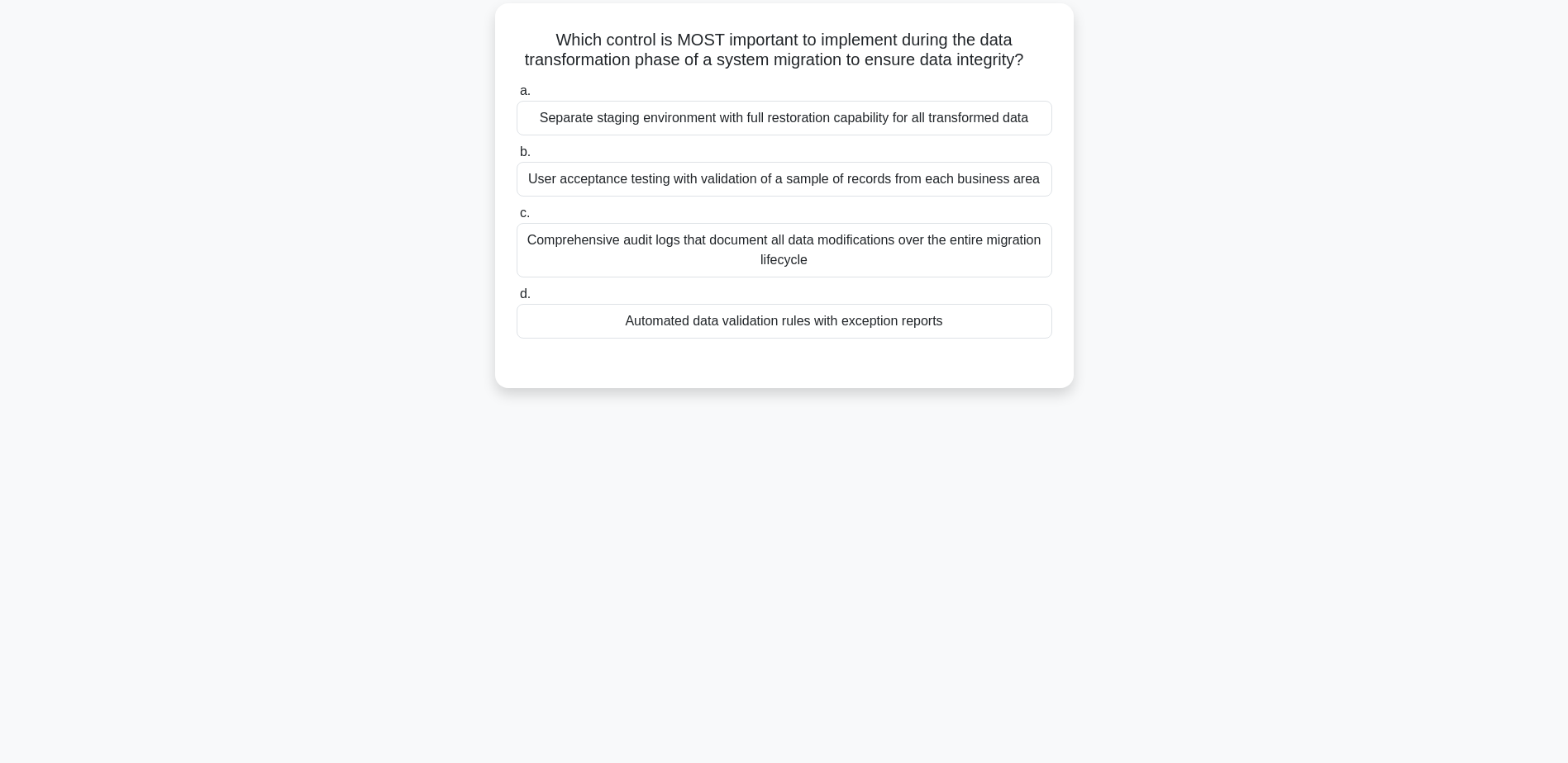
click at [768, 338] on div "Automated data validation rules with exception reports" at bounding box center [784, 321] width 536 height 34
click at [517, 300] on input "d. Automated data validation rules with exception reports" at bounding box center [517, 294] width 0 height 11
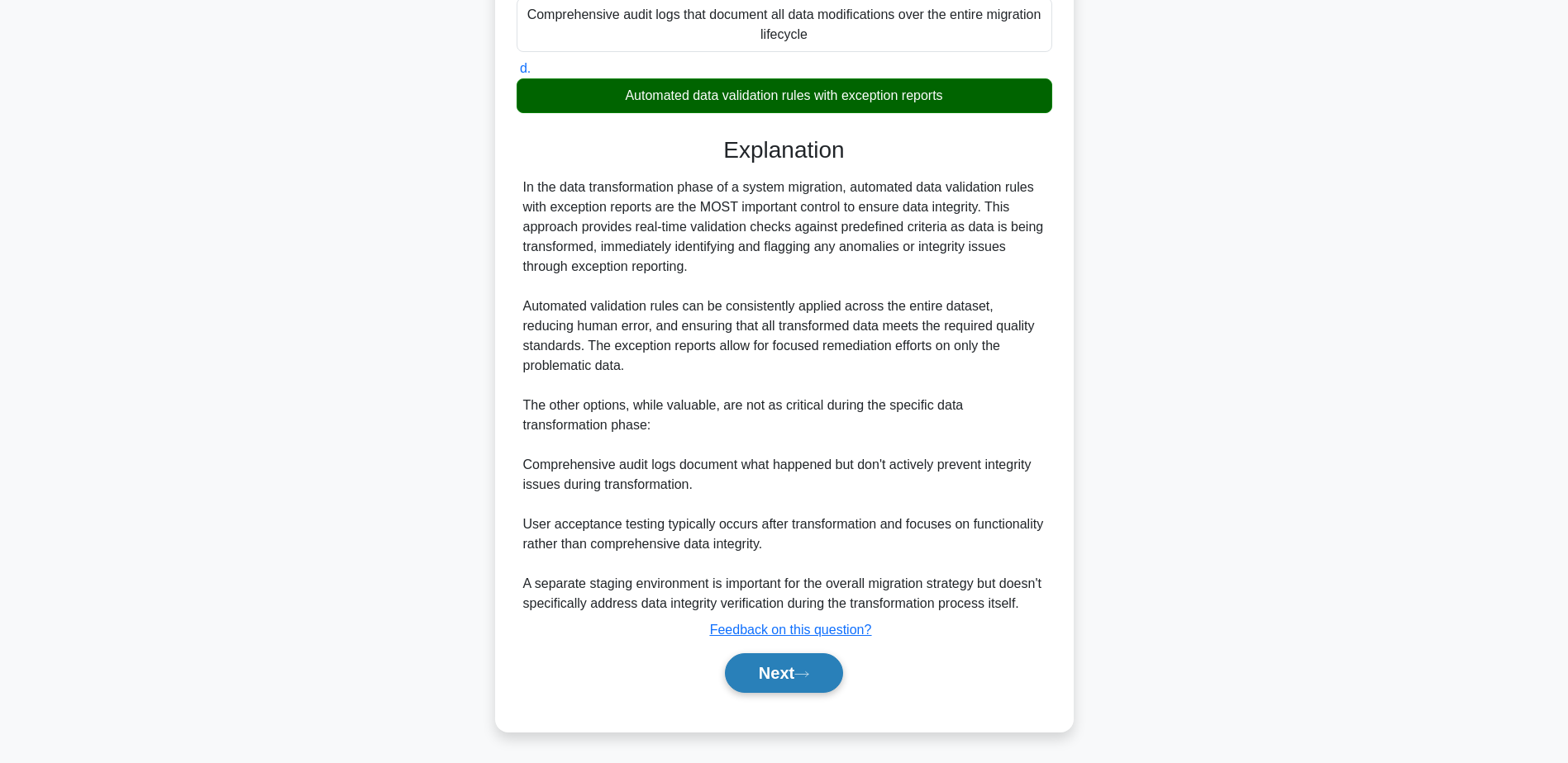
click at [821, 679] on button "Next" at bounding box center [784, 672] width 118 height 39
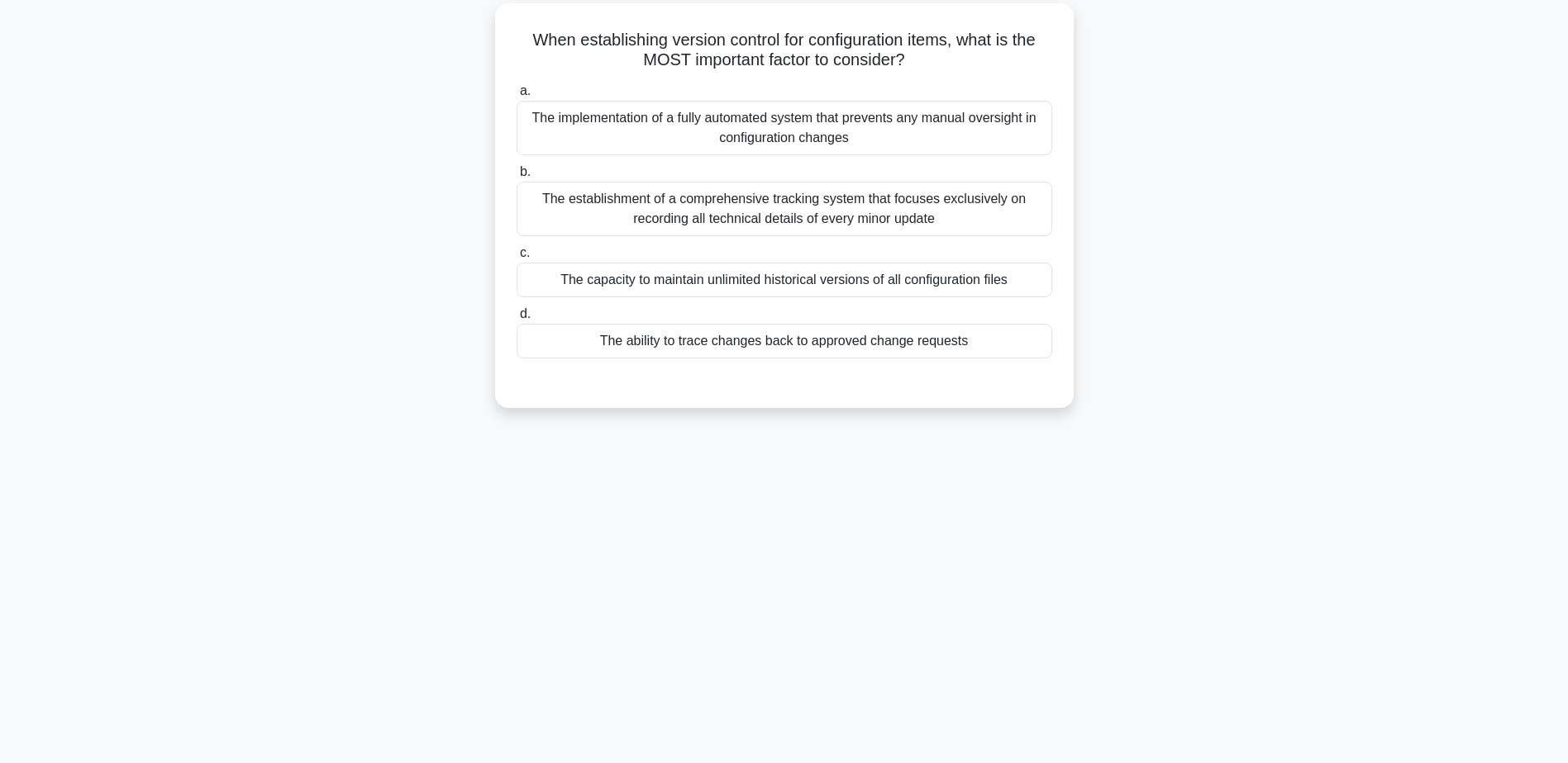
click at [746, 345] on div "The ability to trace changes back to approved change requests" at bounding box center [784, 341] width 536 height 34
click at [517, 320] on input "d. The ability to trace changes back to approved change requests" at bounding box center [517, 314] width 0 height 11
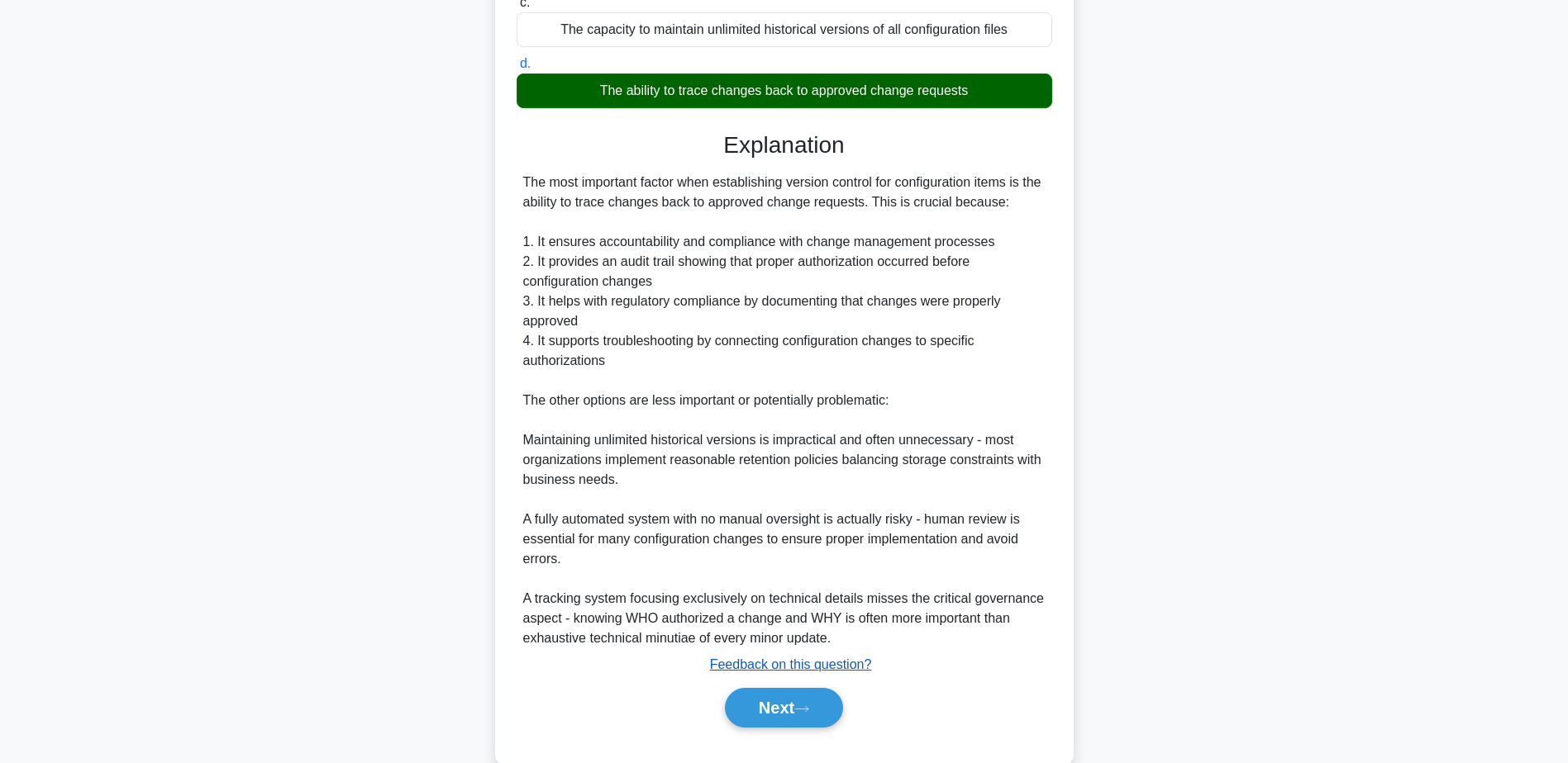
scroll to position [415, 0]
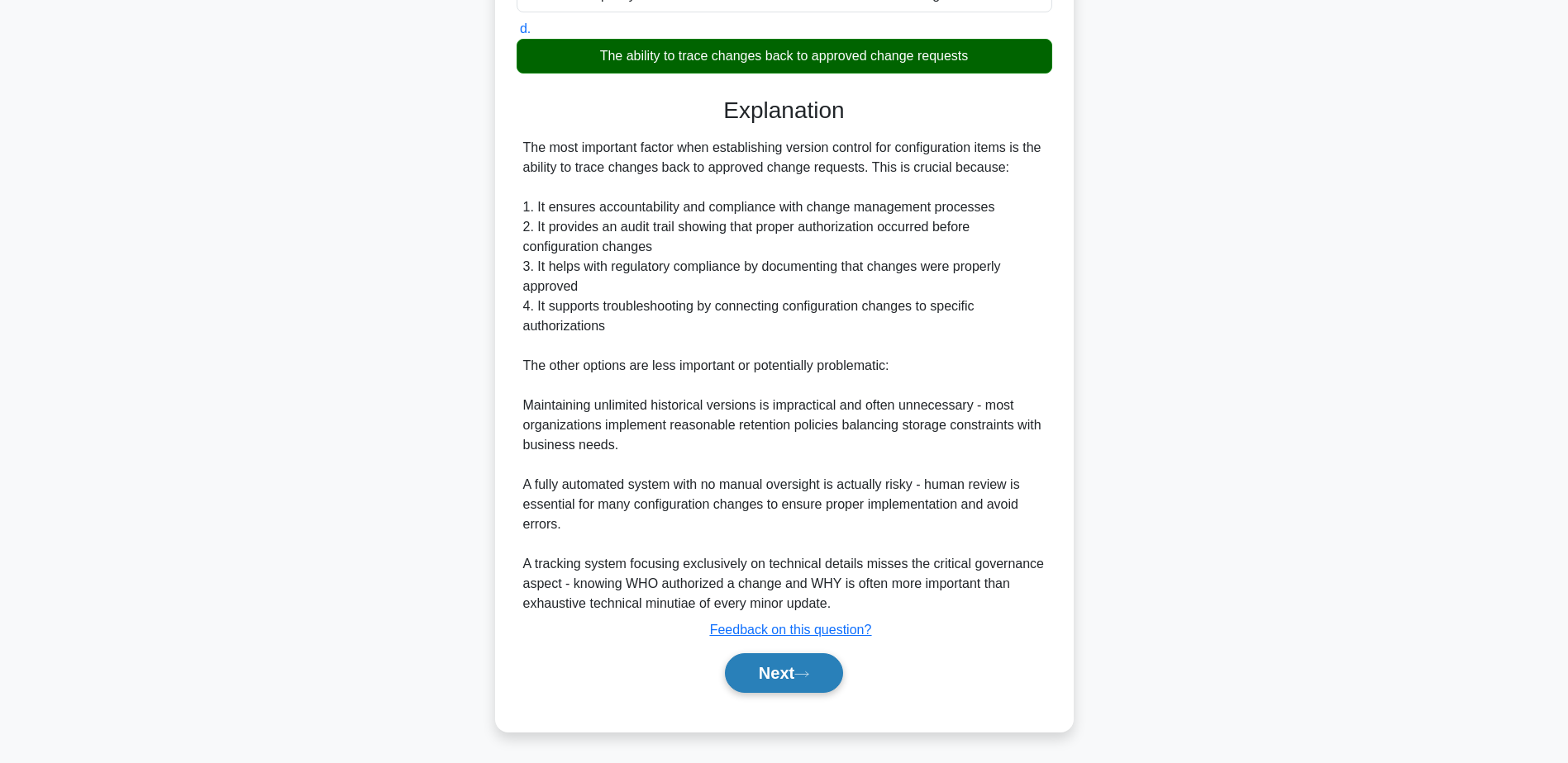
click at [774, 673] on button "Next" at bounding box center [784, 672] width 118 height 39
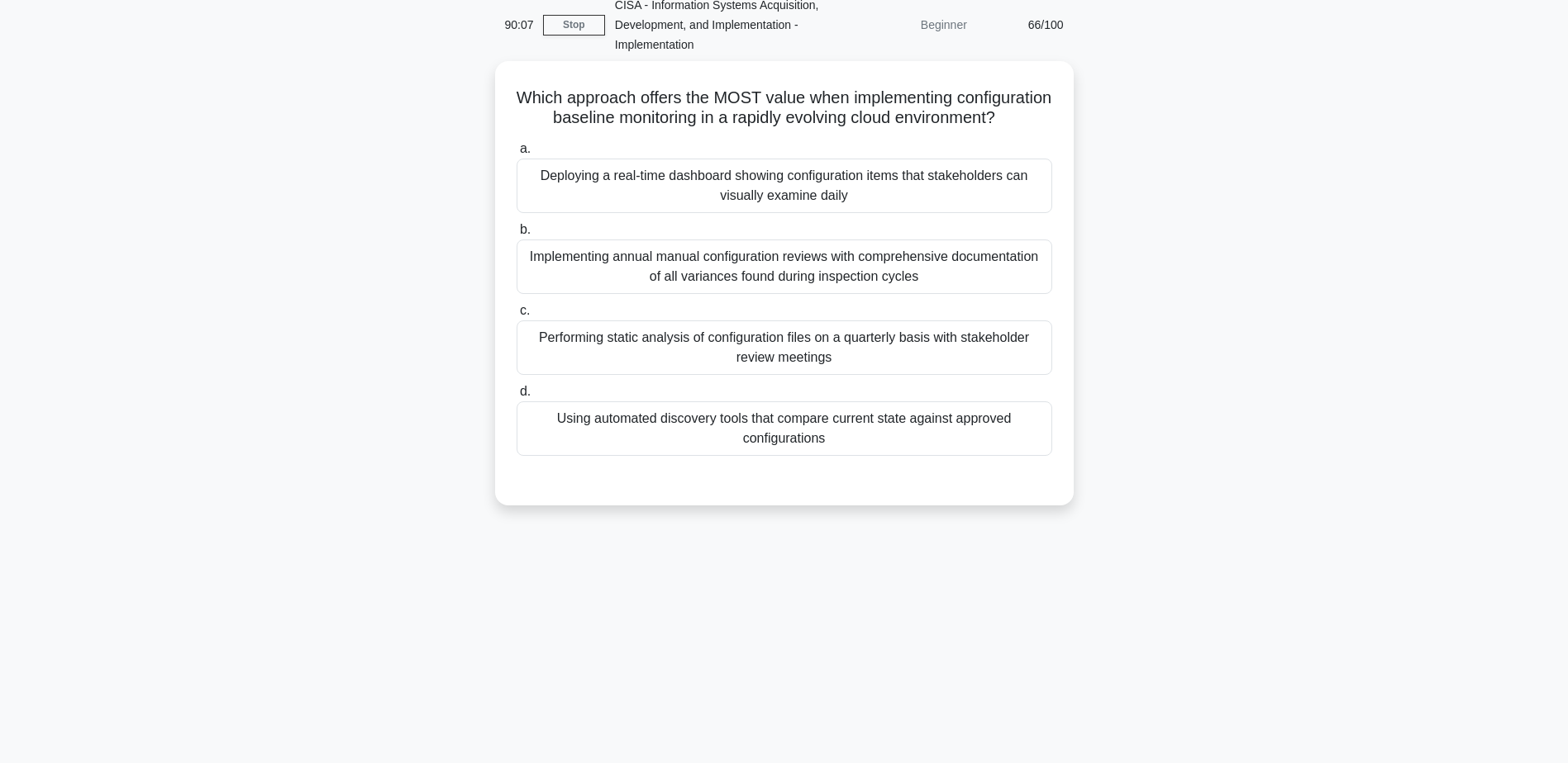
scroll to position [46, 0]
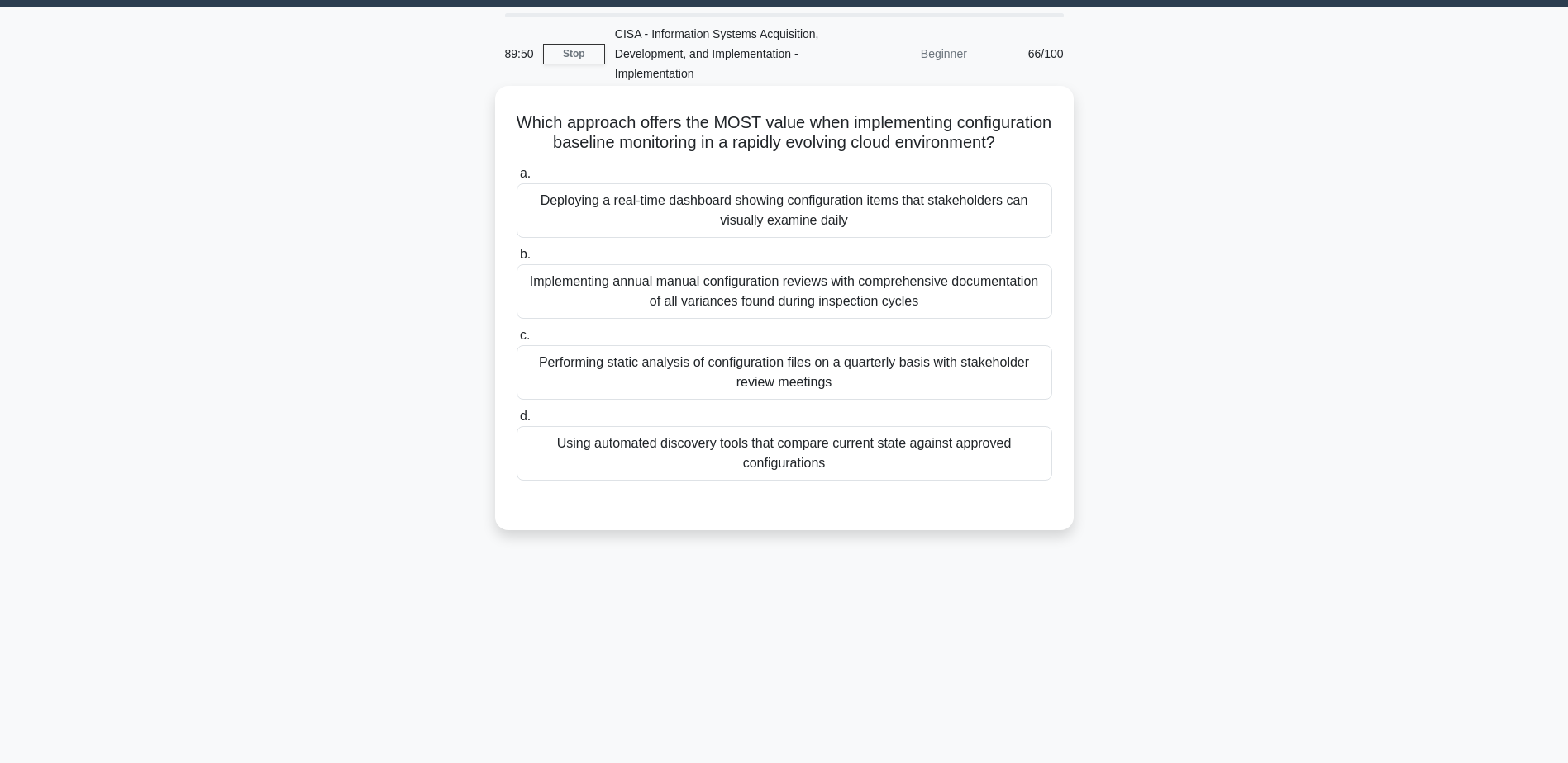
click at [821, 467] on div "Using automated discovery tools that compare current state against approved con…" at bounding box center [784, 453] width 536 height 55
click at [517, 422] on input "d. Using automated discovery tools that compare current state against approved …" at bounding box center [517, 416] width 0 height 11
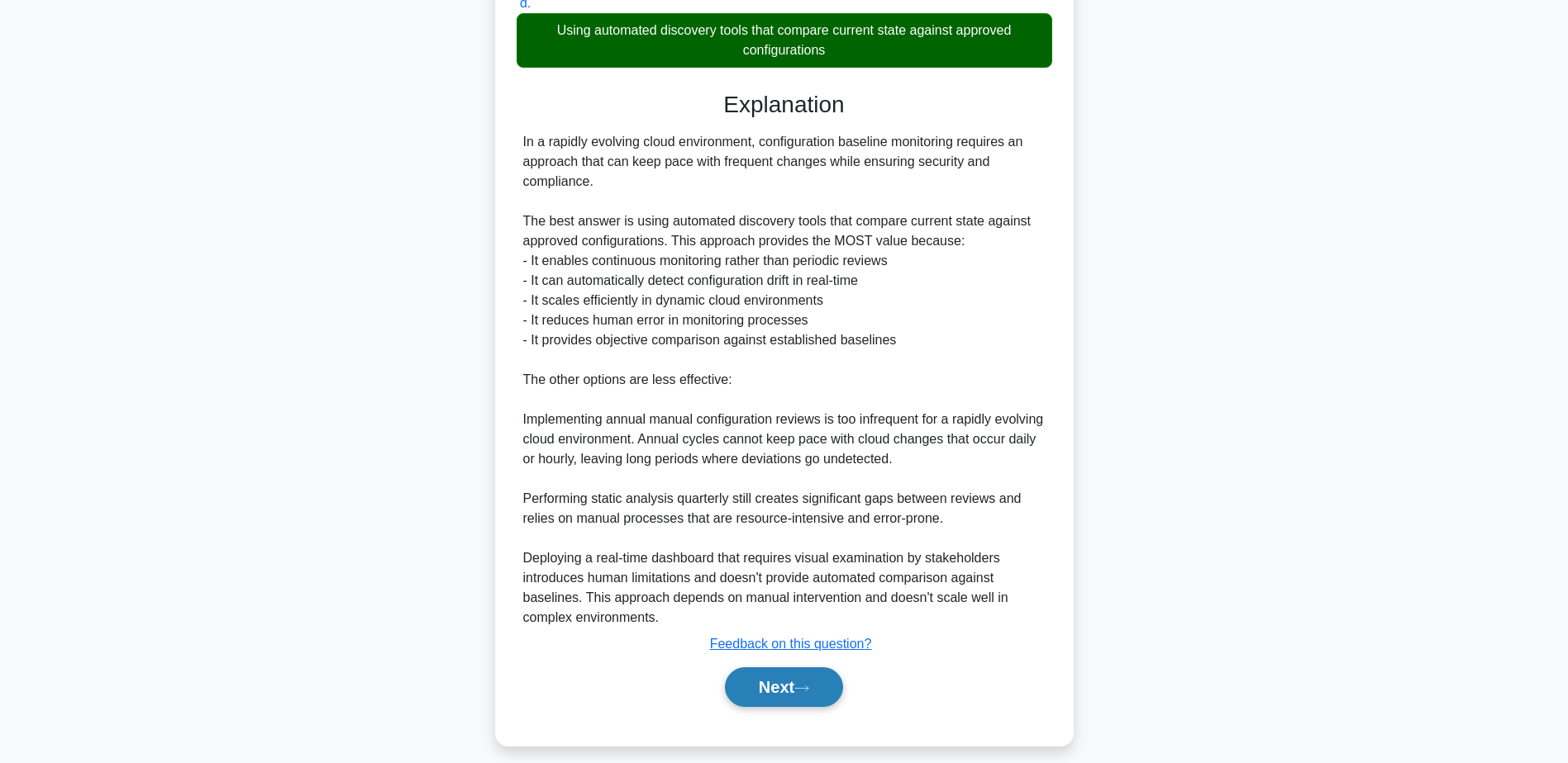
click at [826, 701] on button "Next" at bounding box center [784, 687] width 118 height 39
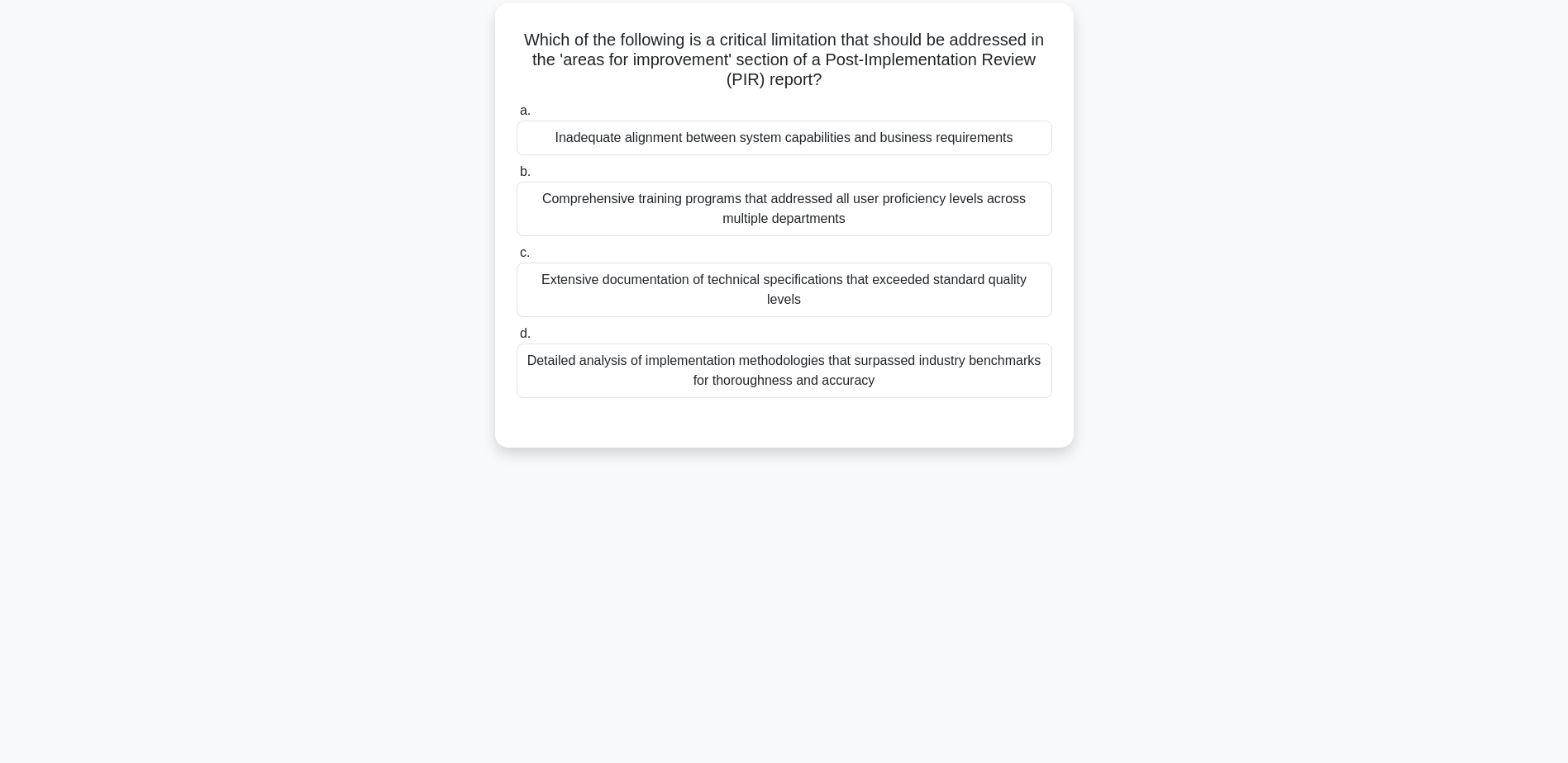
click at [737, 146] on div "Inadequate alignment between system capabilities and business requirements" at bounding box center [784, 138] width 536 height 34
click at [517, 117] on input "a. Inadequate alignment between system capabilities and business requirements" at bounding box center [517, 111] width 0 height 11
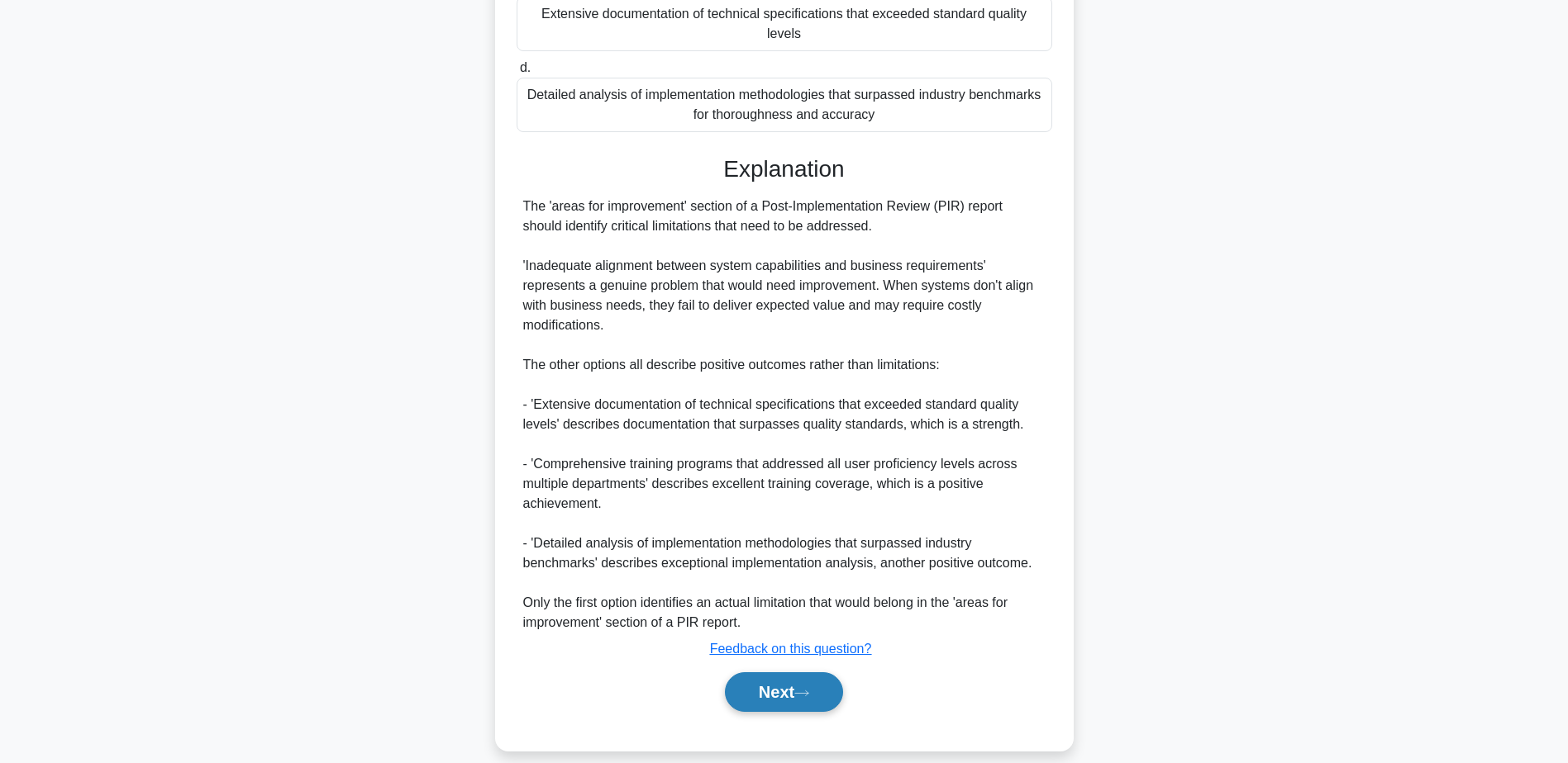
click at [832, 674] on button "Next" at bounding box center [784, 692] width 118 height 39
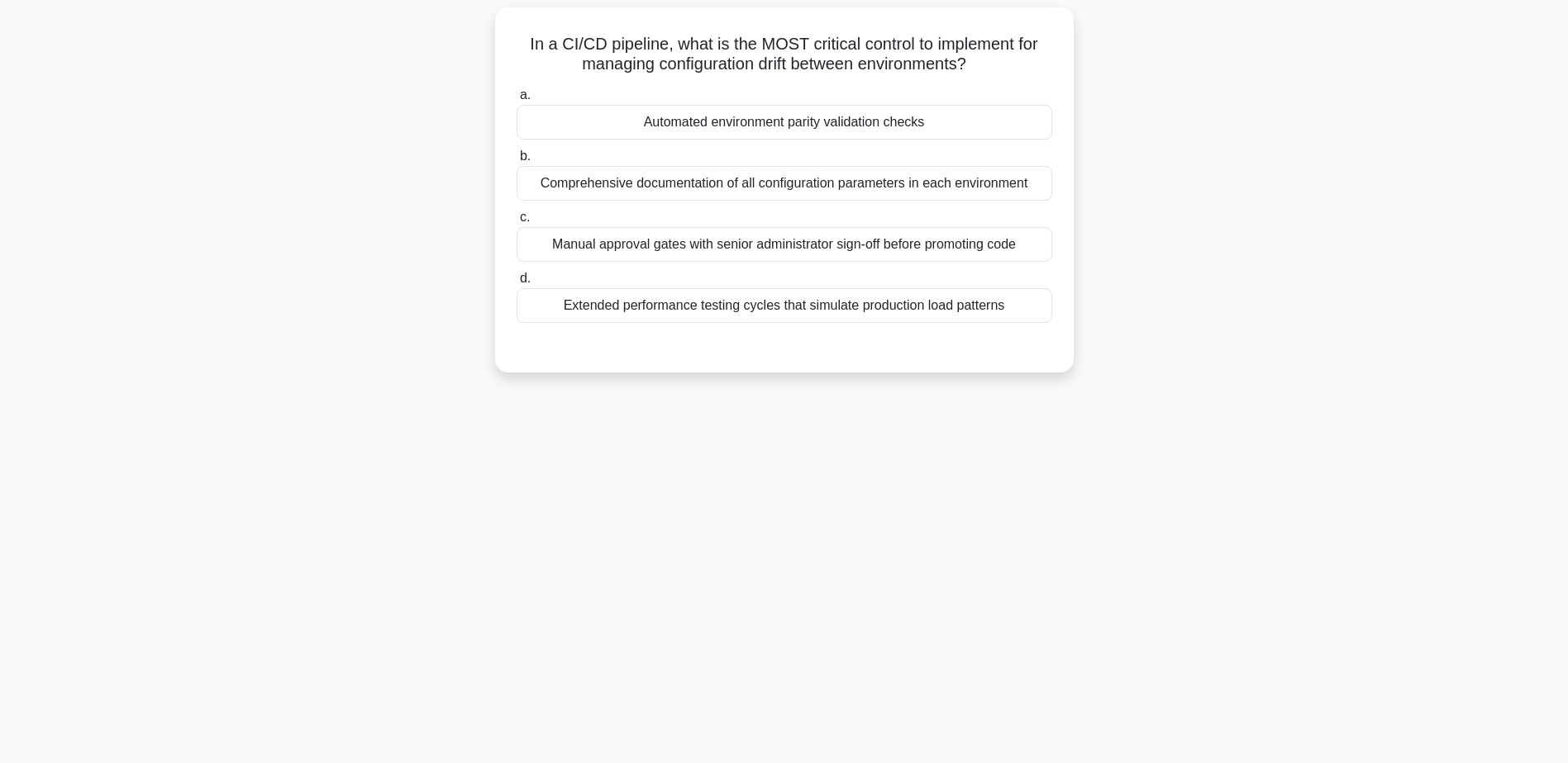
scroll to position [46, 0]
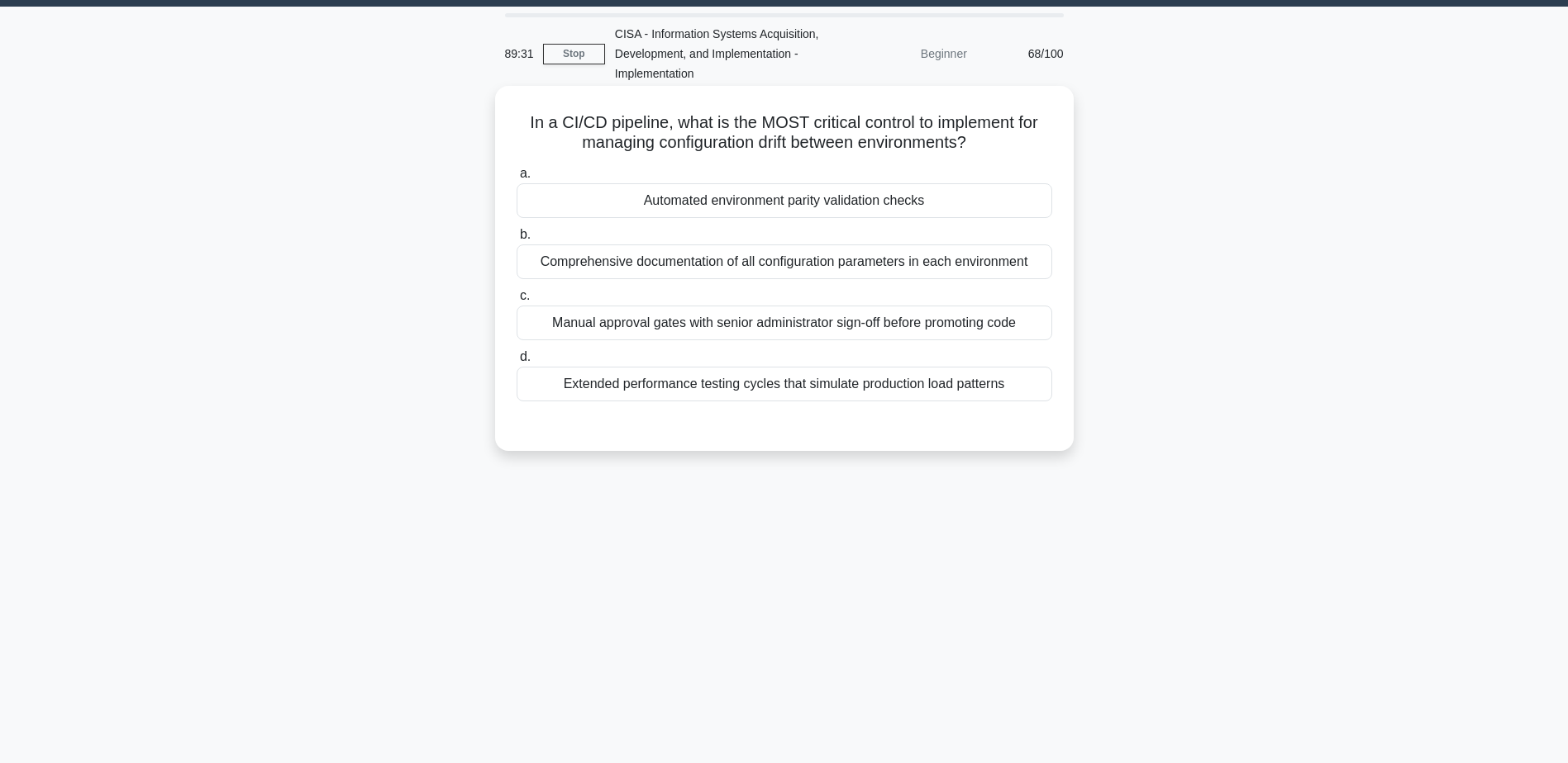
click at [722, 201] on div "Automated environment parity validation checks" at bounding box center [784, 200] width 536 height 34
click at [517, 180] on input "a. Automated environment parity validation checks" at bounding box center [517, 174] width 0 height 11
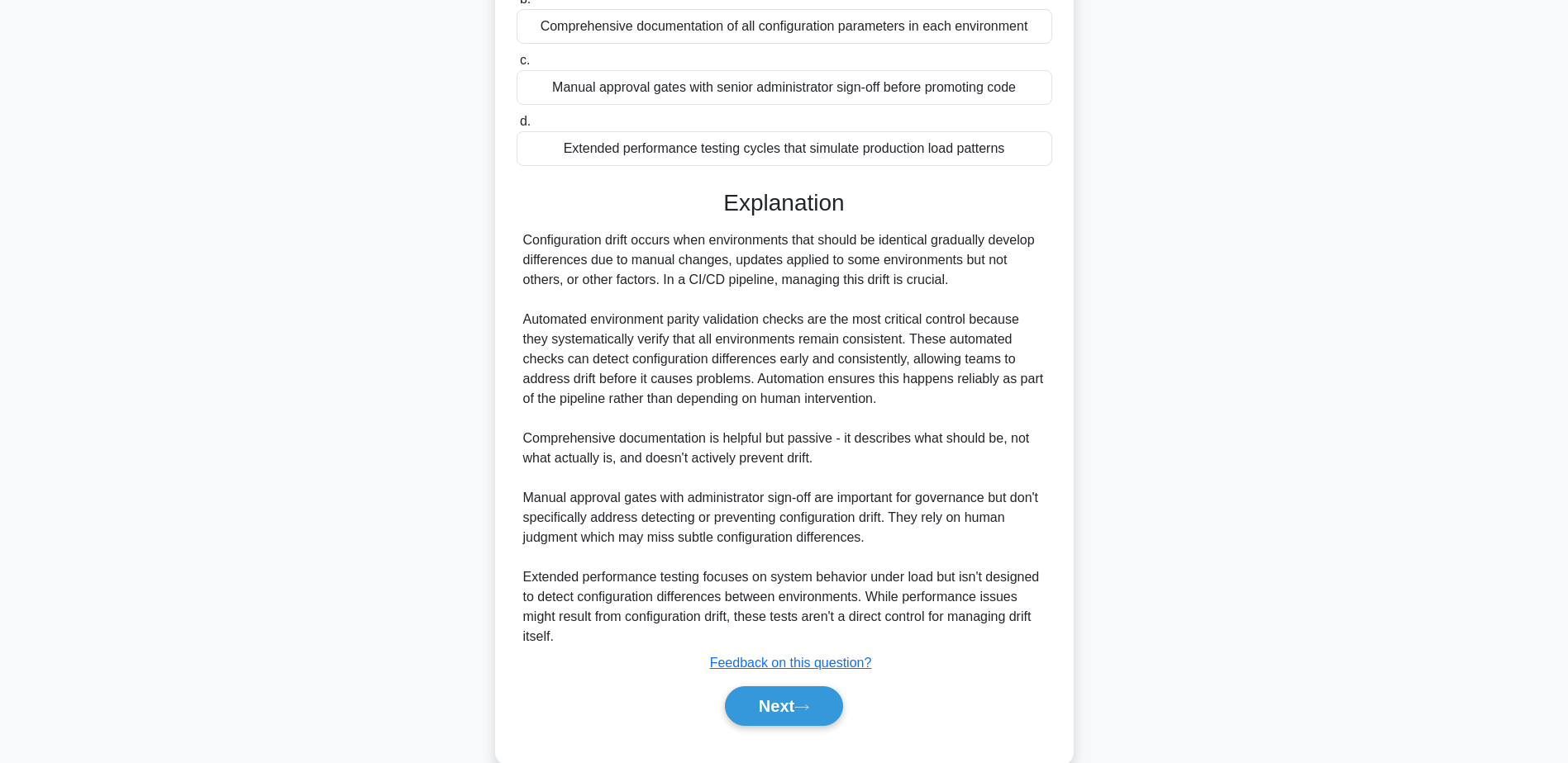
scroll to position [316, 0]
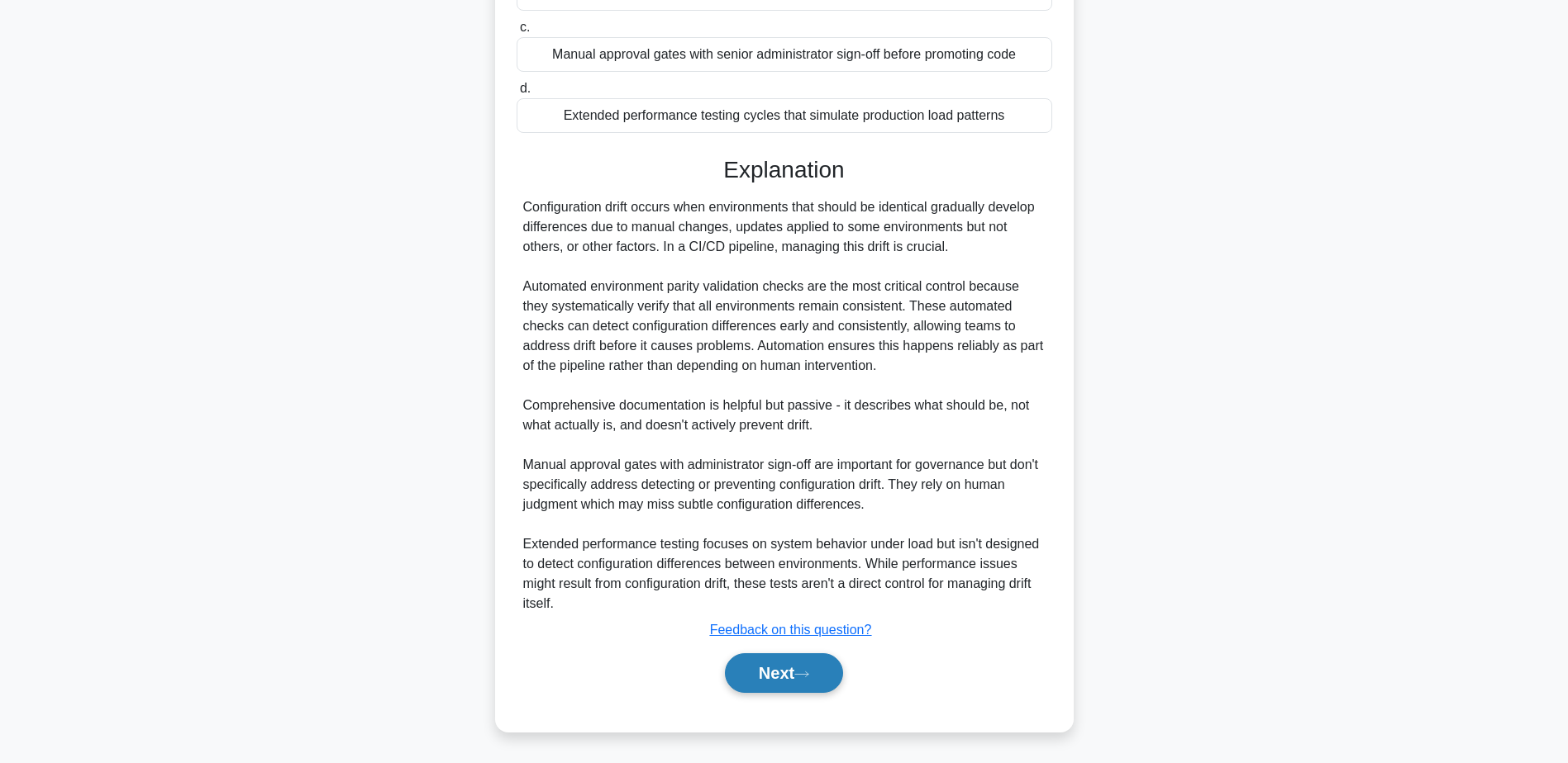
click at [804, 686] on button "Next" at bounding box center [784, 672] width 118 height 39
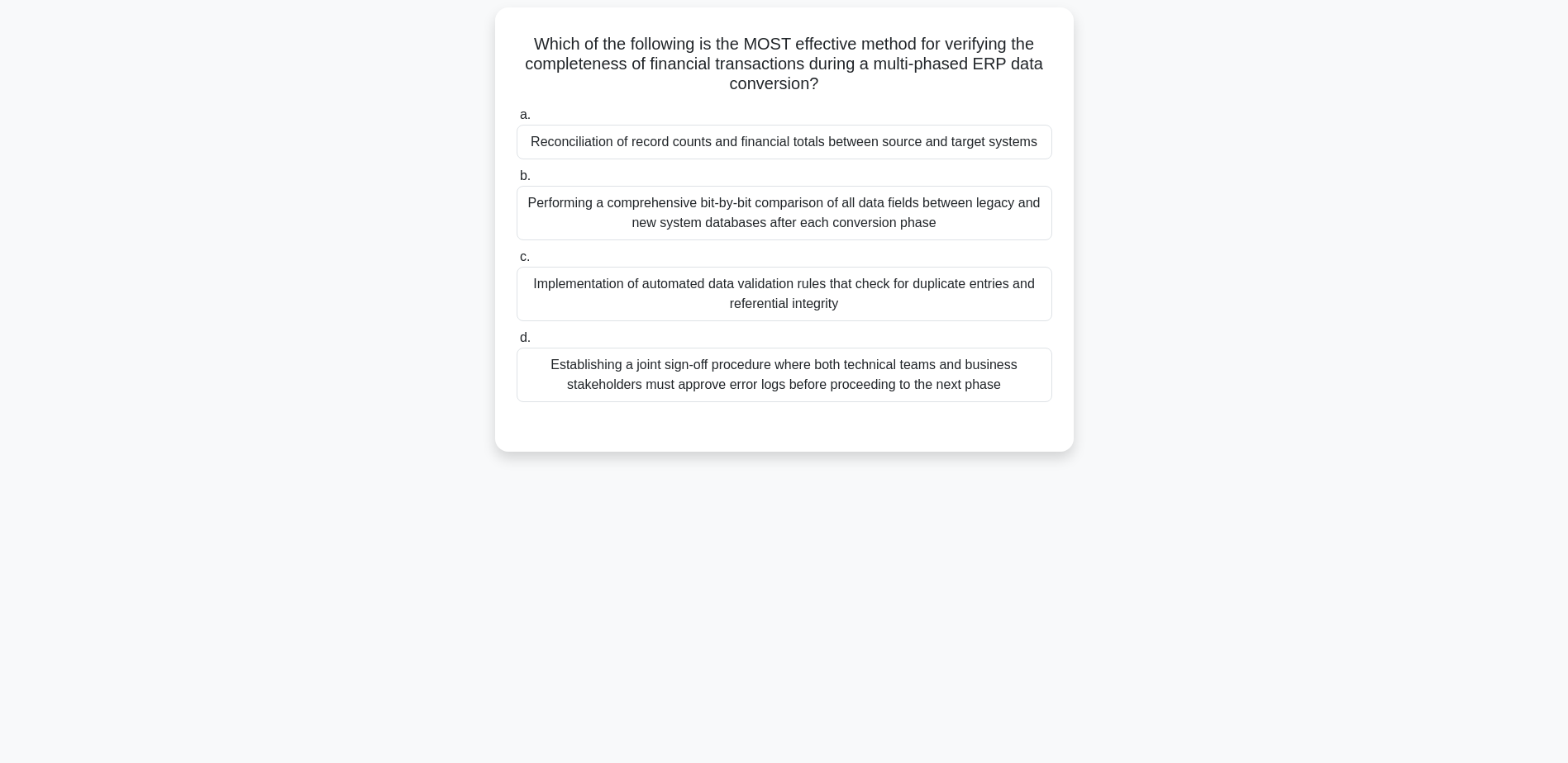
scroll to position [129, 0]
click at [806, 138] on div "Reconciliation of record counts and financial totals between source and target …" at bounding box center [784, 138] width 536 height 34
click at [517, 117] on input "a. Reconciliation of record counts and financial totals between source and targ…" at bounding box center [517, 111] width 0 height 11
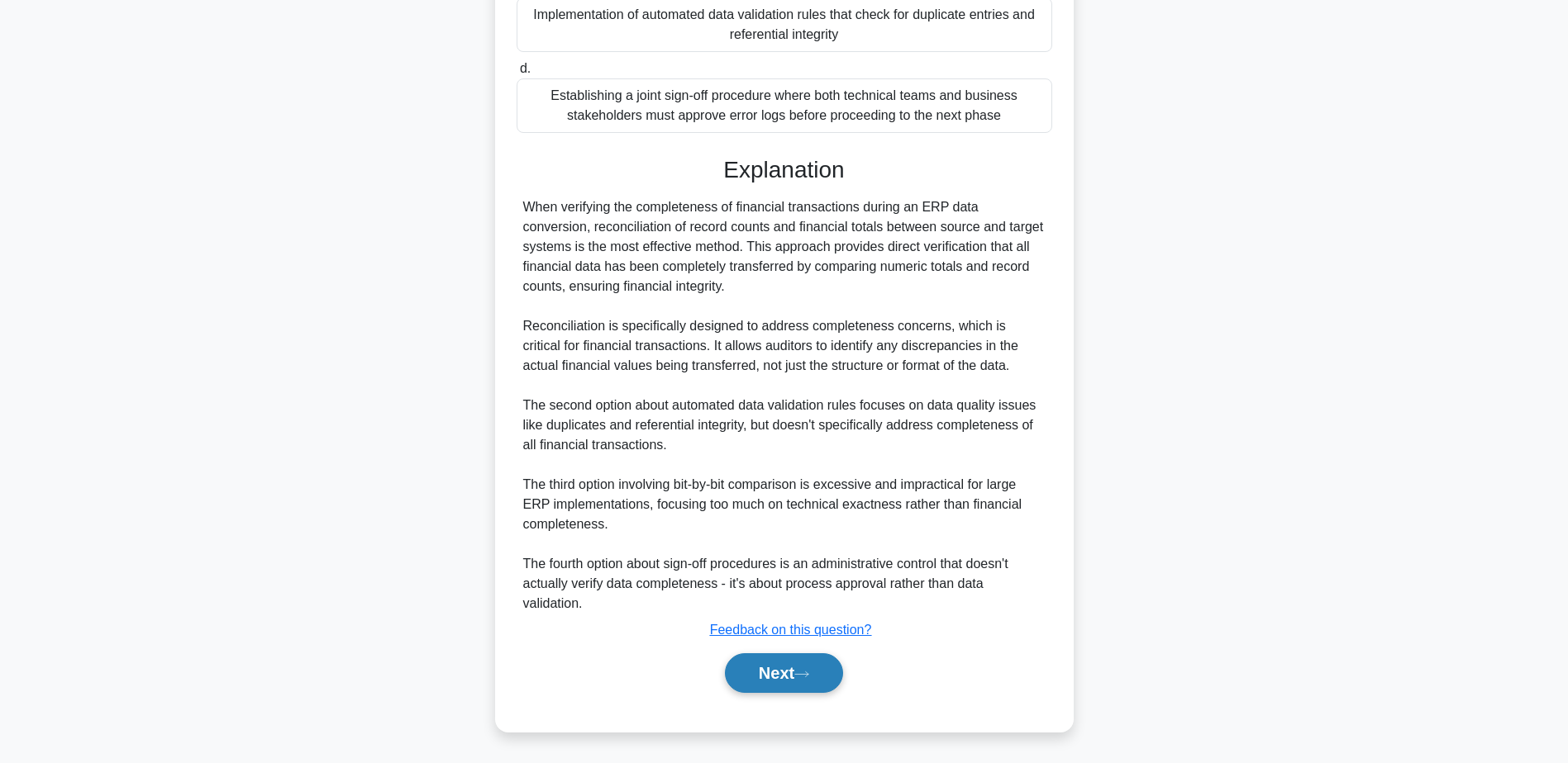
click at [784, 663] on button "Next" at bounding box center [784, 672] width 118 height 39
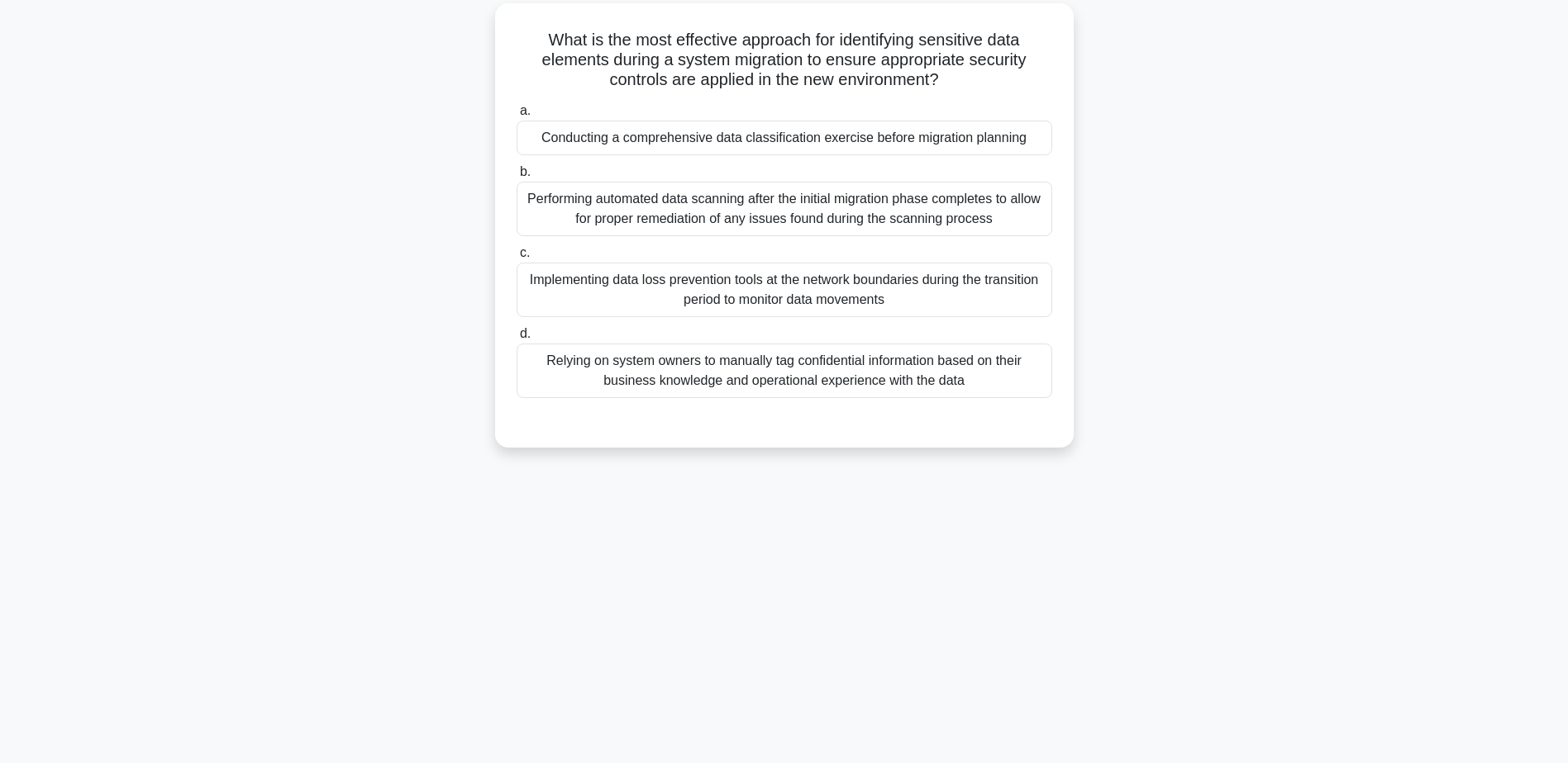
click at [808, 141] on div "Conducting a comprehensive data classification exercise before migration planni…" at bounding box center [784, 138] width 536 height 34
click at [517, 117] on input "a. Conducting a comprehensive data classification exercise before migration pla…" at bounding box center [517, 111] width 0 height 11
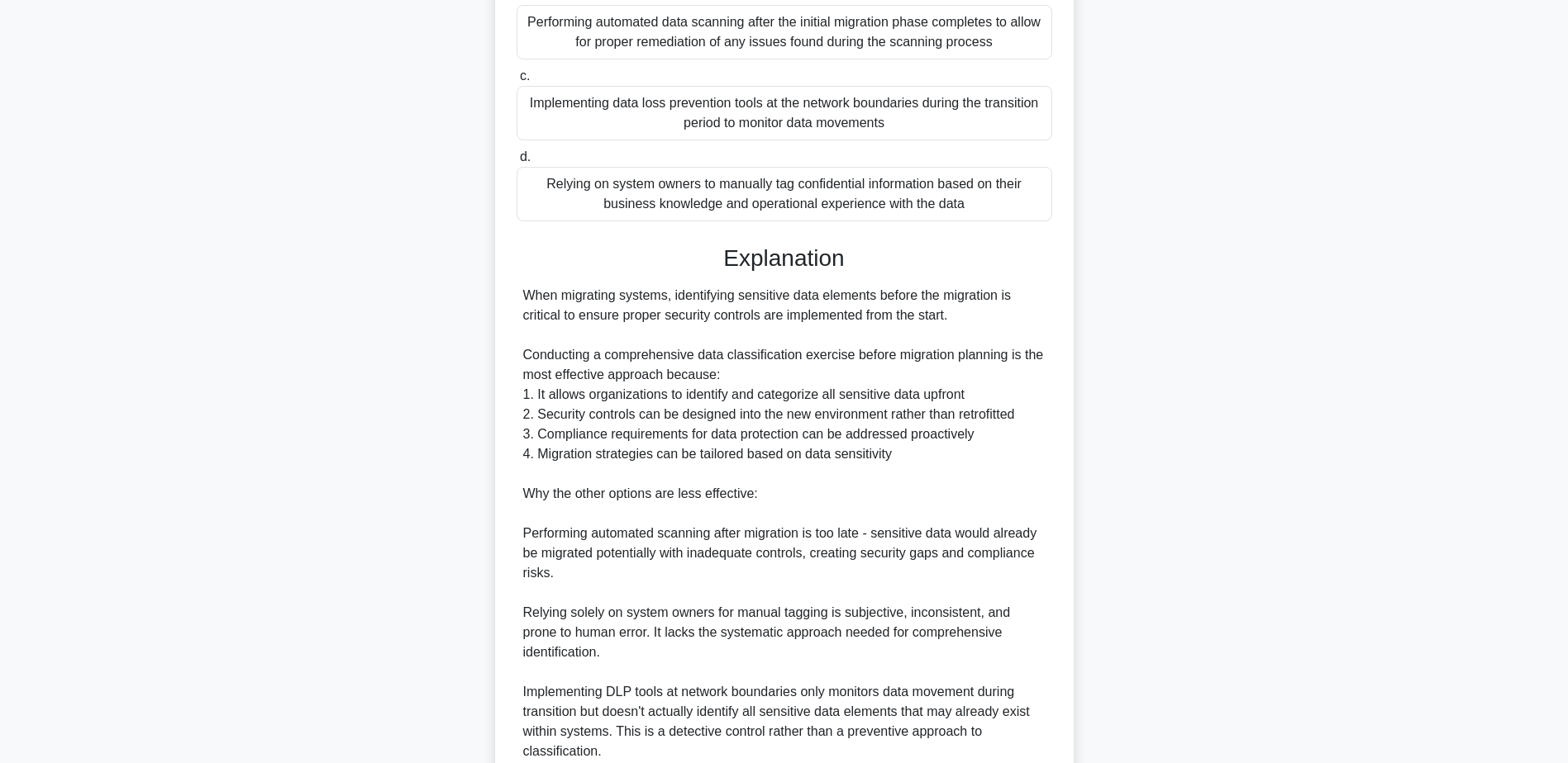
scroll to position [454, 0]
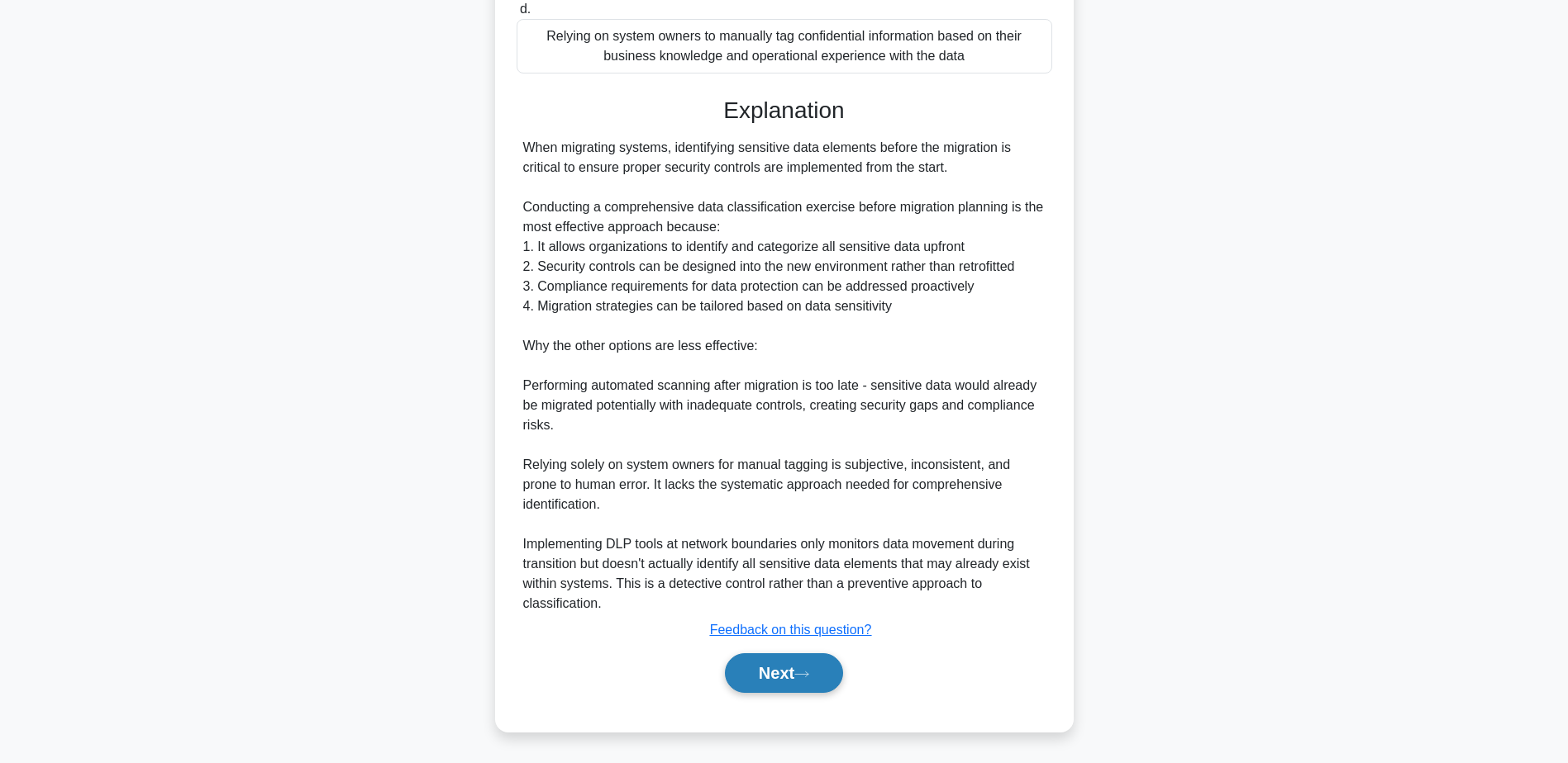
click at [768, 683] on button "Next" at bounding box center [784, 672] width 118 height 39
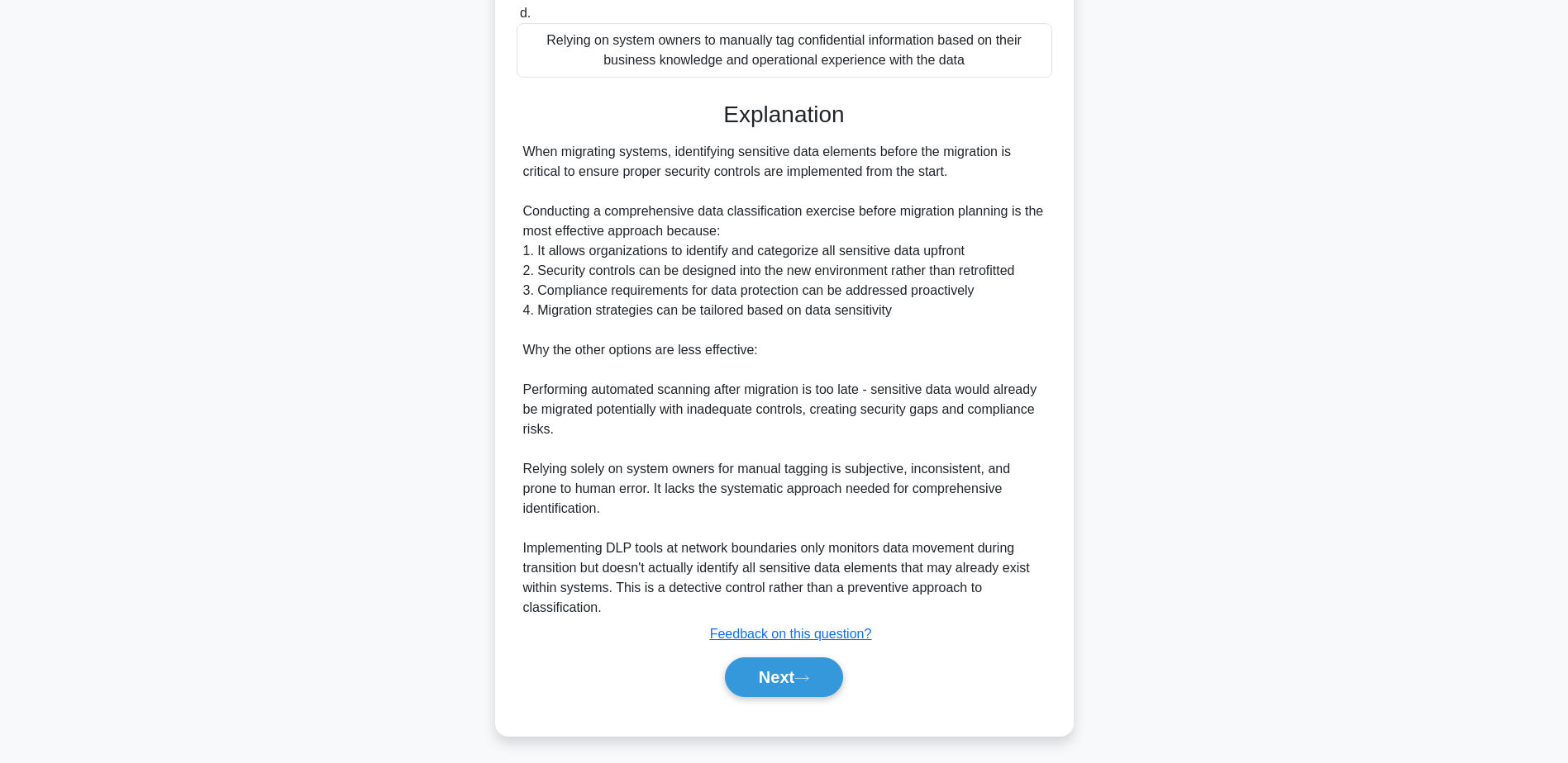
scroll to position [129, 0]
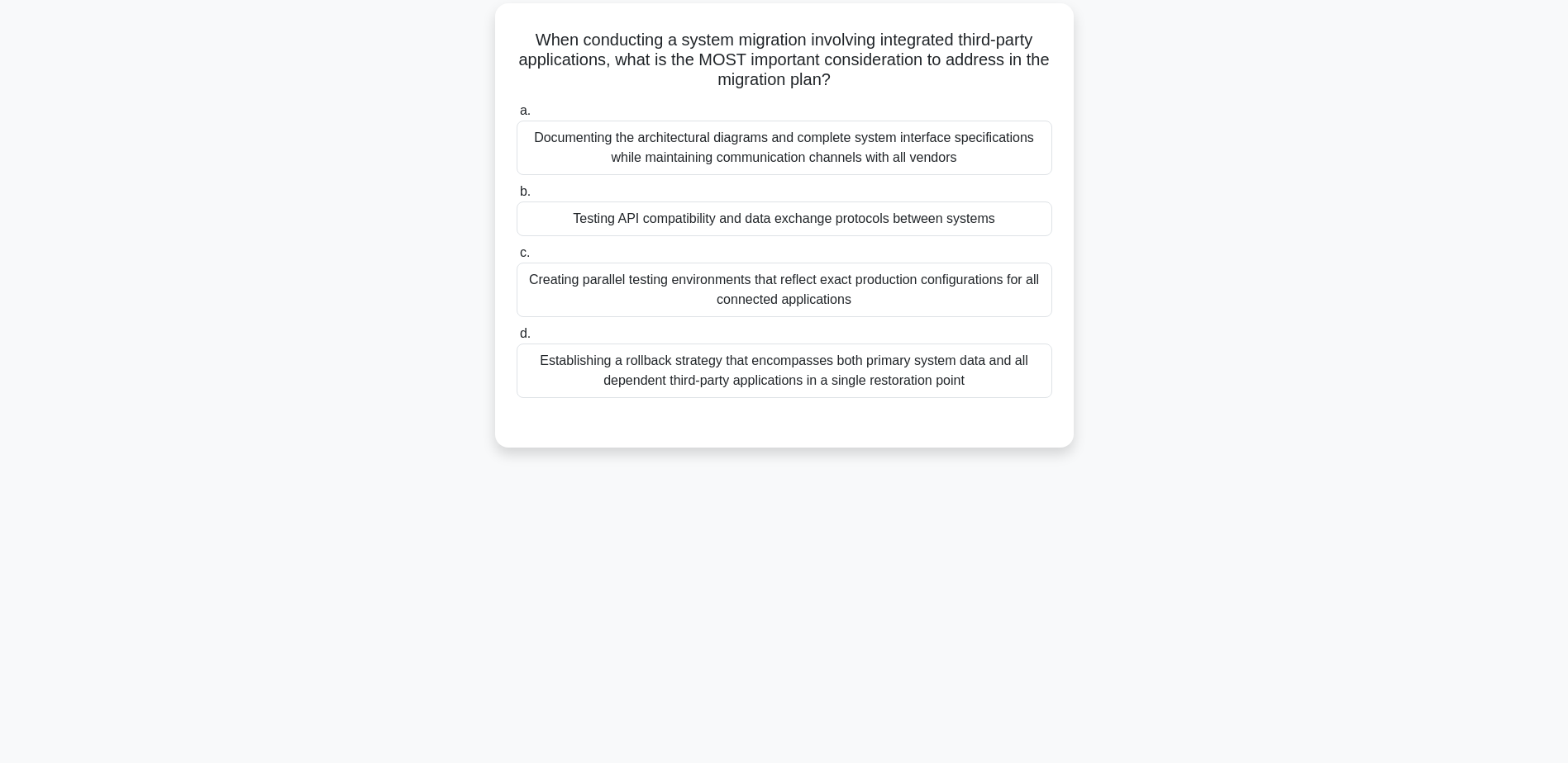
click at [826, 223] on div "Testing API compatibility and data exchange protocols between systems" at bounding box center [784, 218] width 536 height 34
click at [517, 197] on input "b. Testing API compatibility and data exchange protocols between systems" at bounding box center [517, 191] width 0 height 11
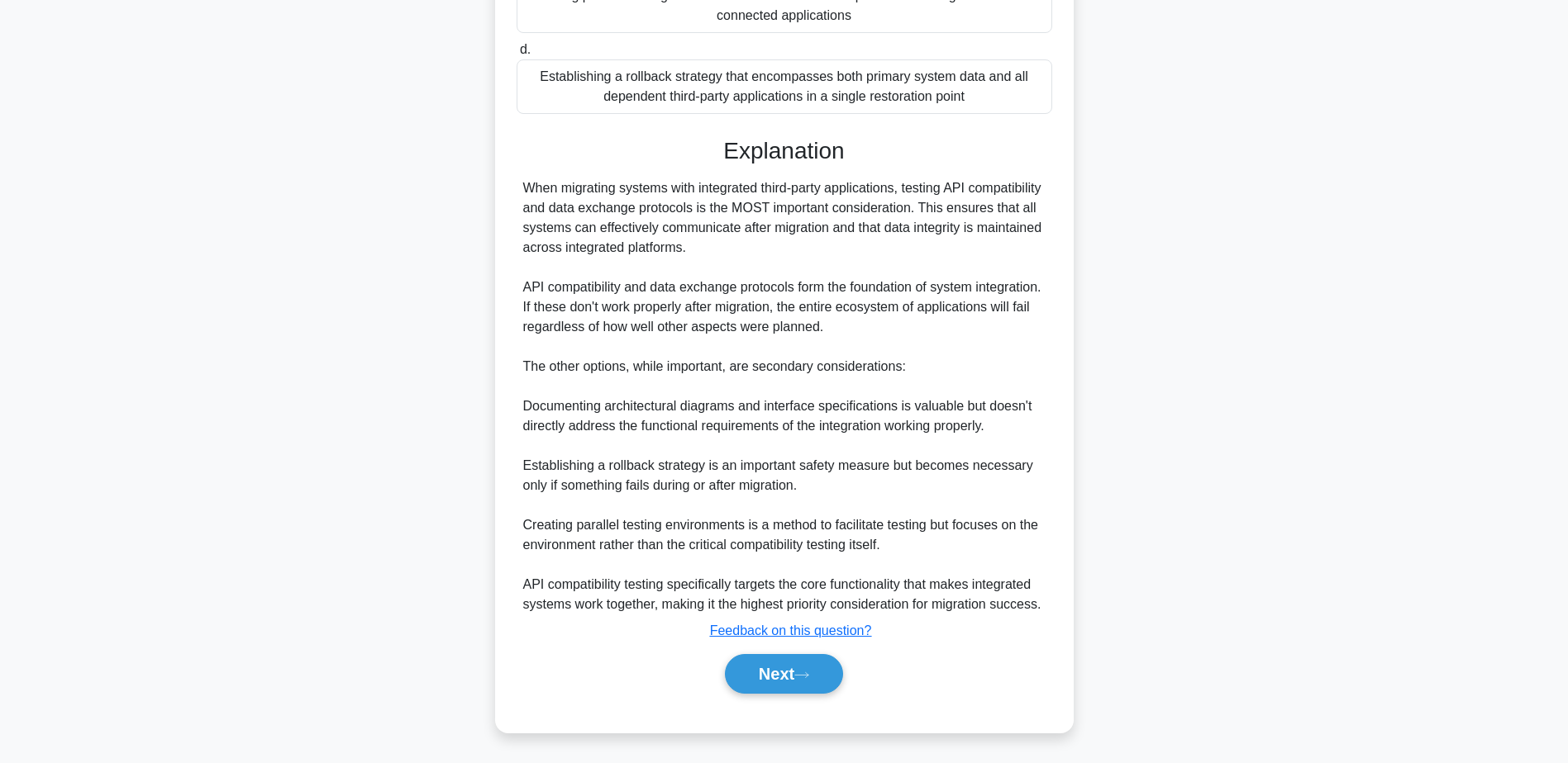
scroll to position [415, 0]
click at [777, 674] on button "Next" at bounding box center [784, 672] width 118 height 39
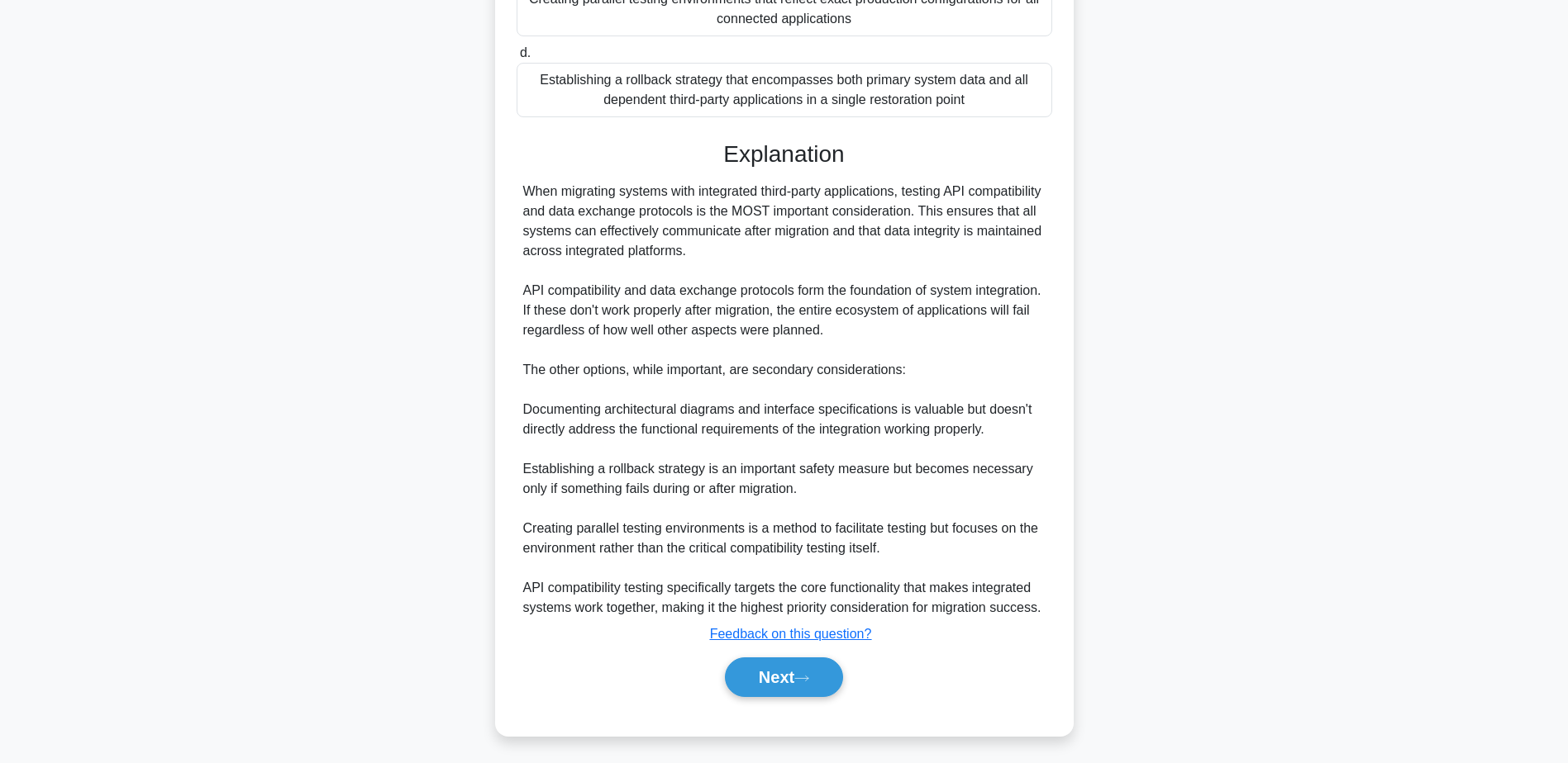
scroll to position [129, 0]
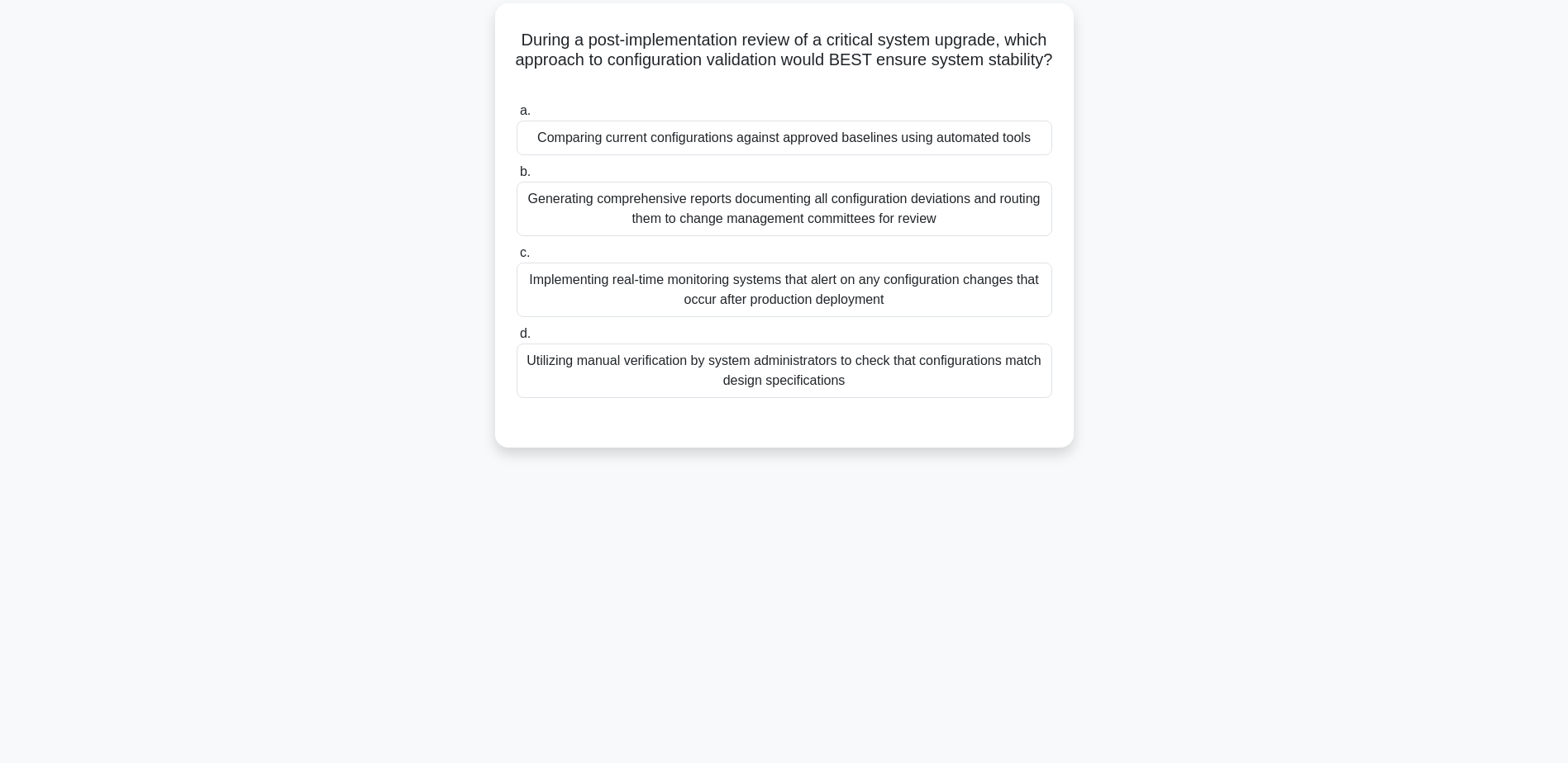
click at [889, 133] on div "Comparing current configurations against approved baselines using automated too…" at bounding box center [784, 138] width 536 height 34
click at [517, 117] on input "a. Comparing current configurations against approved baselines using automated …" at bounding box center [517, 111] width 0 height 11
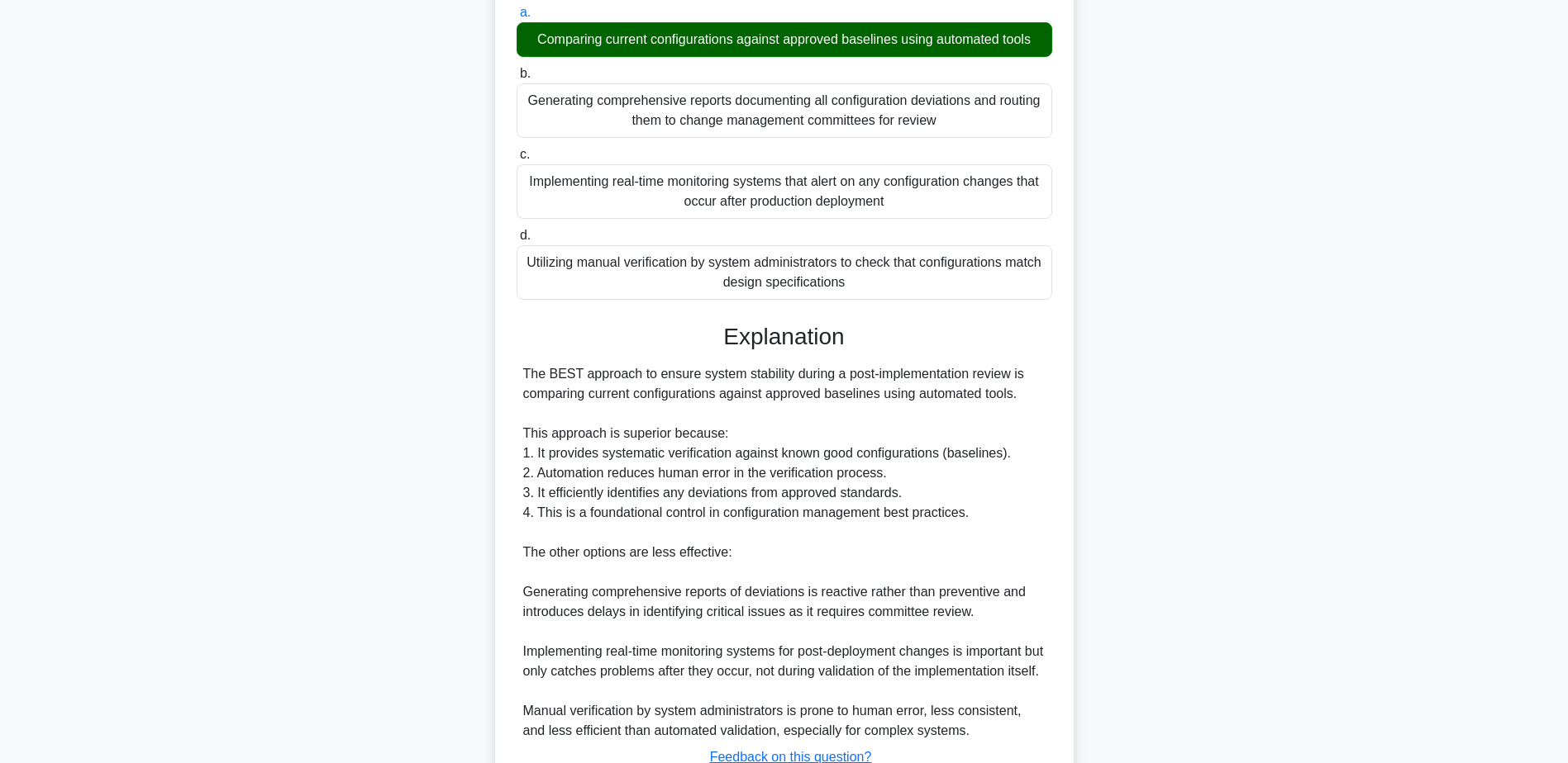
scroll to position [375, 0]
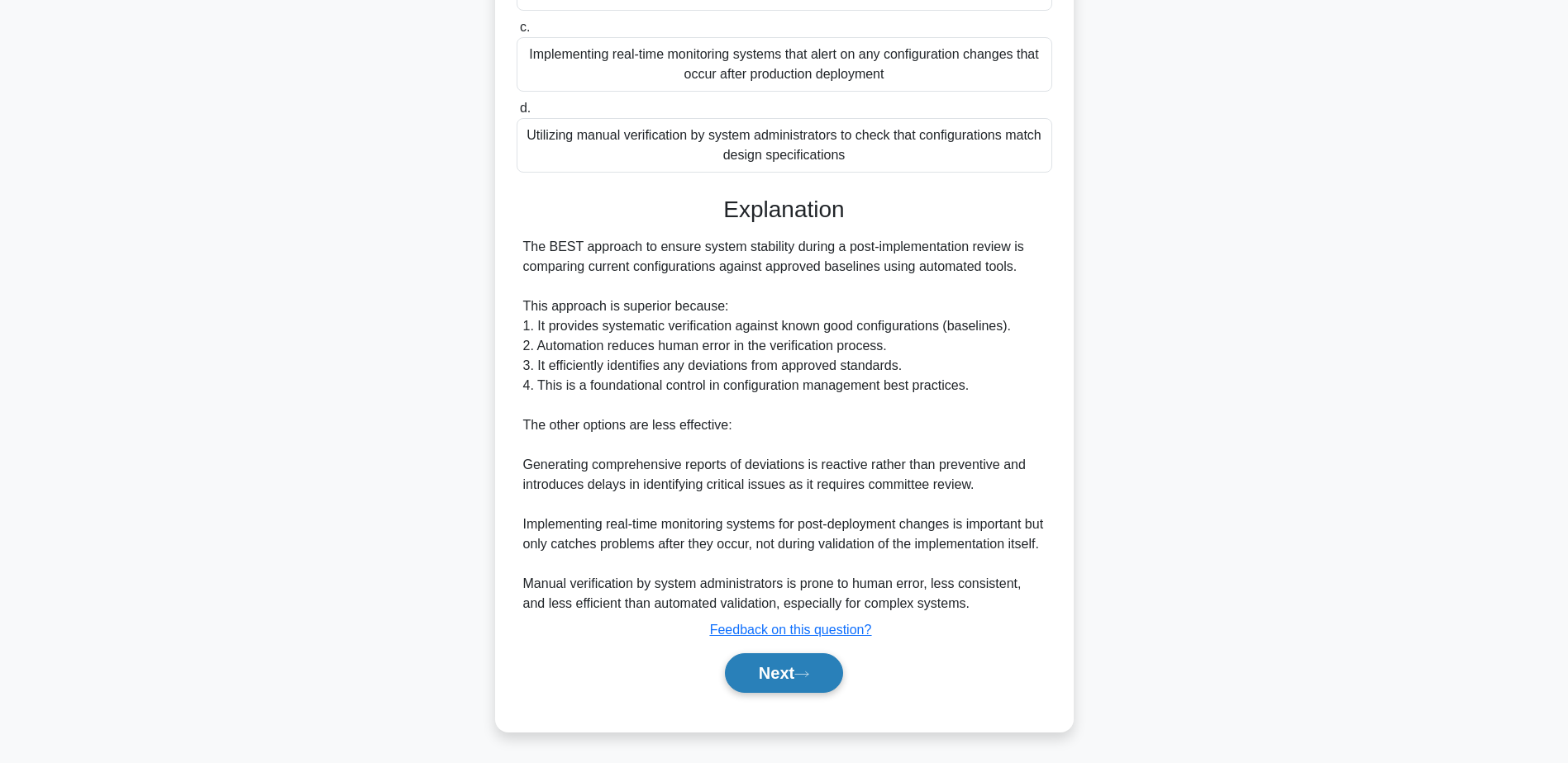
click at [775, 681] on button "Next" at bounding box center [784, 672] width 118 height 39
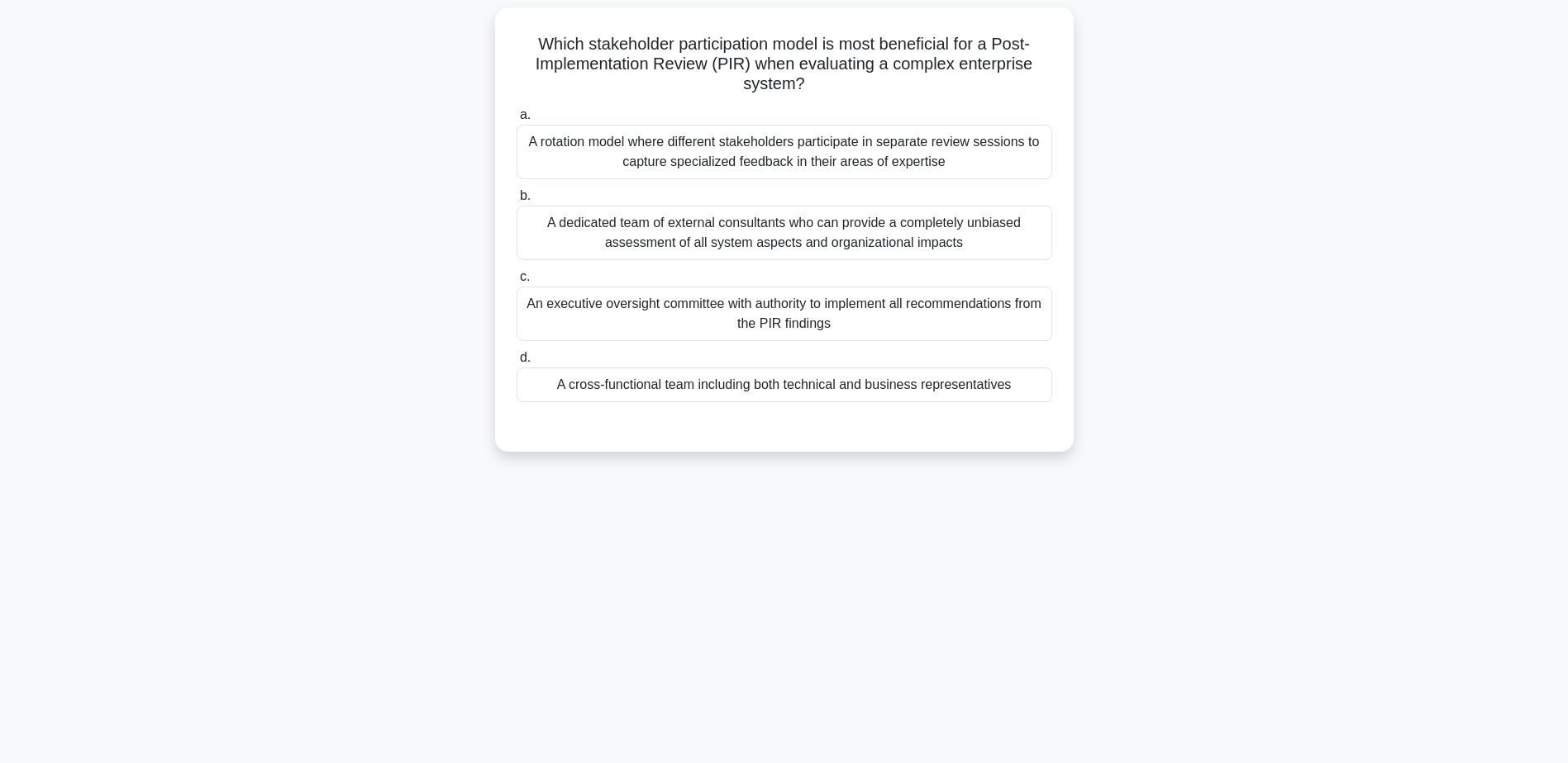
scroll to position [129, 0]
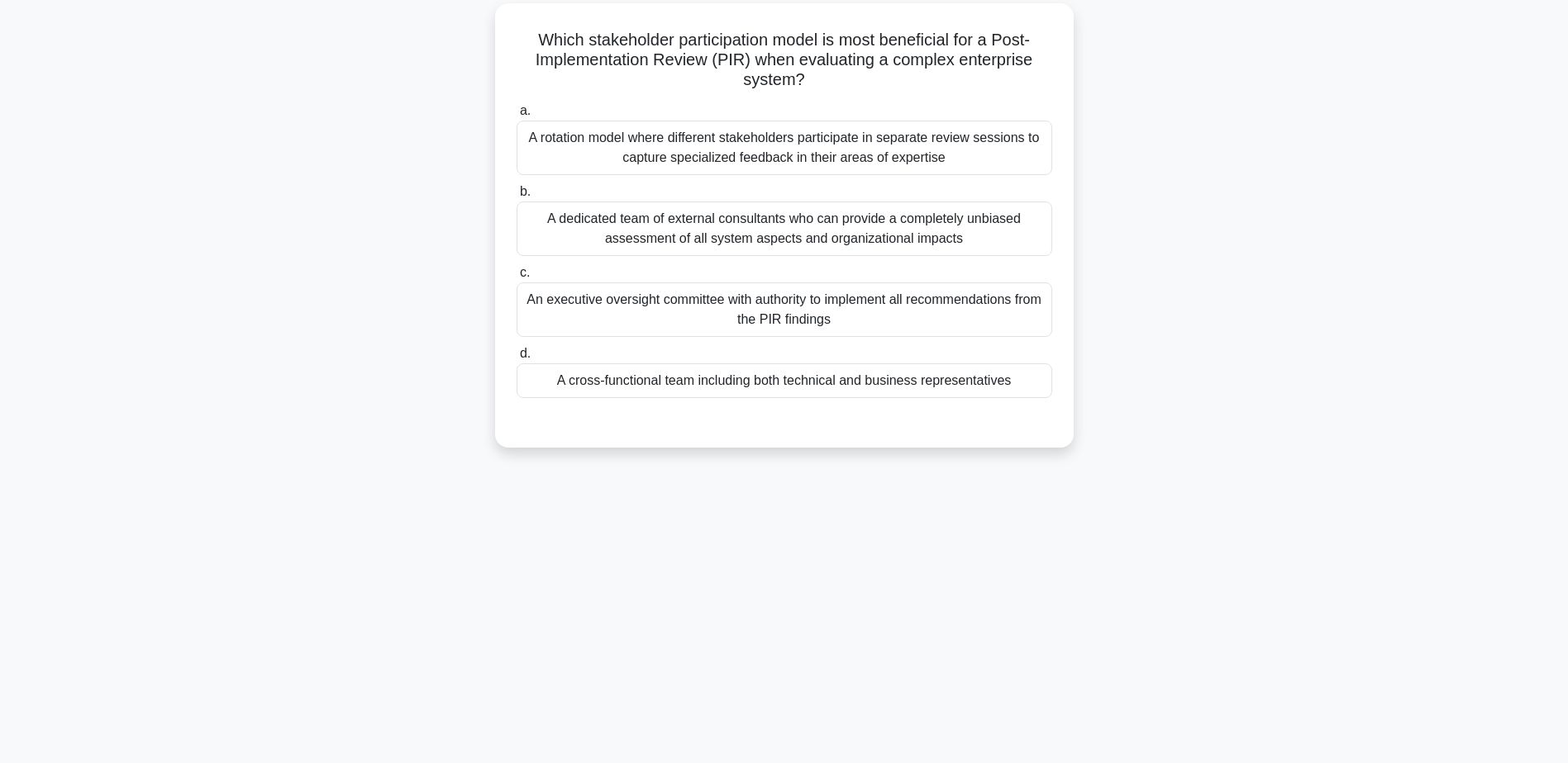
click at [800, 384] on div "A cross-functional team including both technical and business representatives" at bounding box center [784, 380] width 536 height 34
click at [517, 359] on input "d. A cross-functional team including both technical and business representatives" at bounding box center [517, 353] width 0 height 11
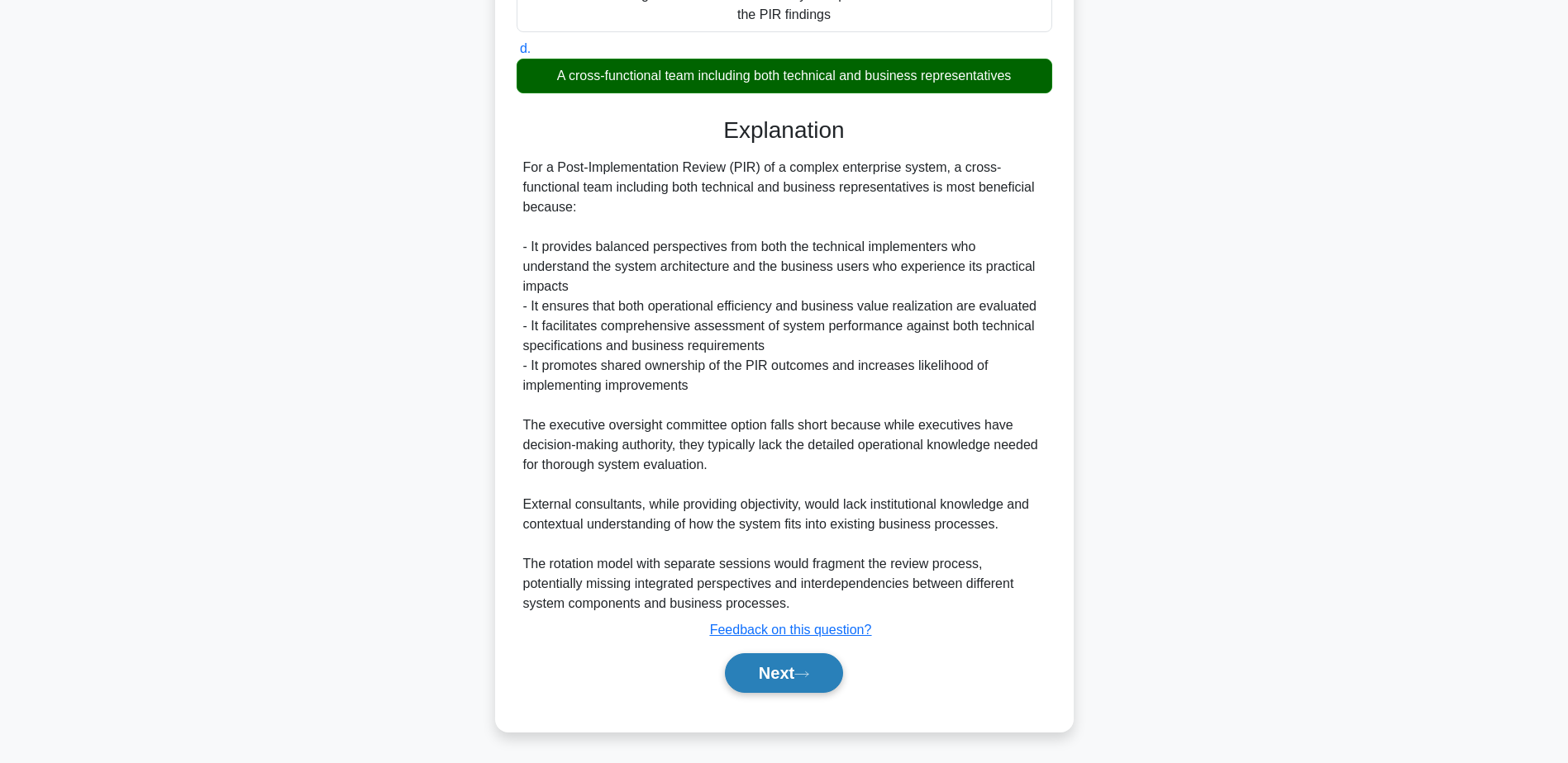
click at [757, 660] on button "Next" at bounding box center [784, 672] width 118 height 39
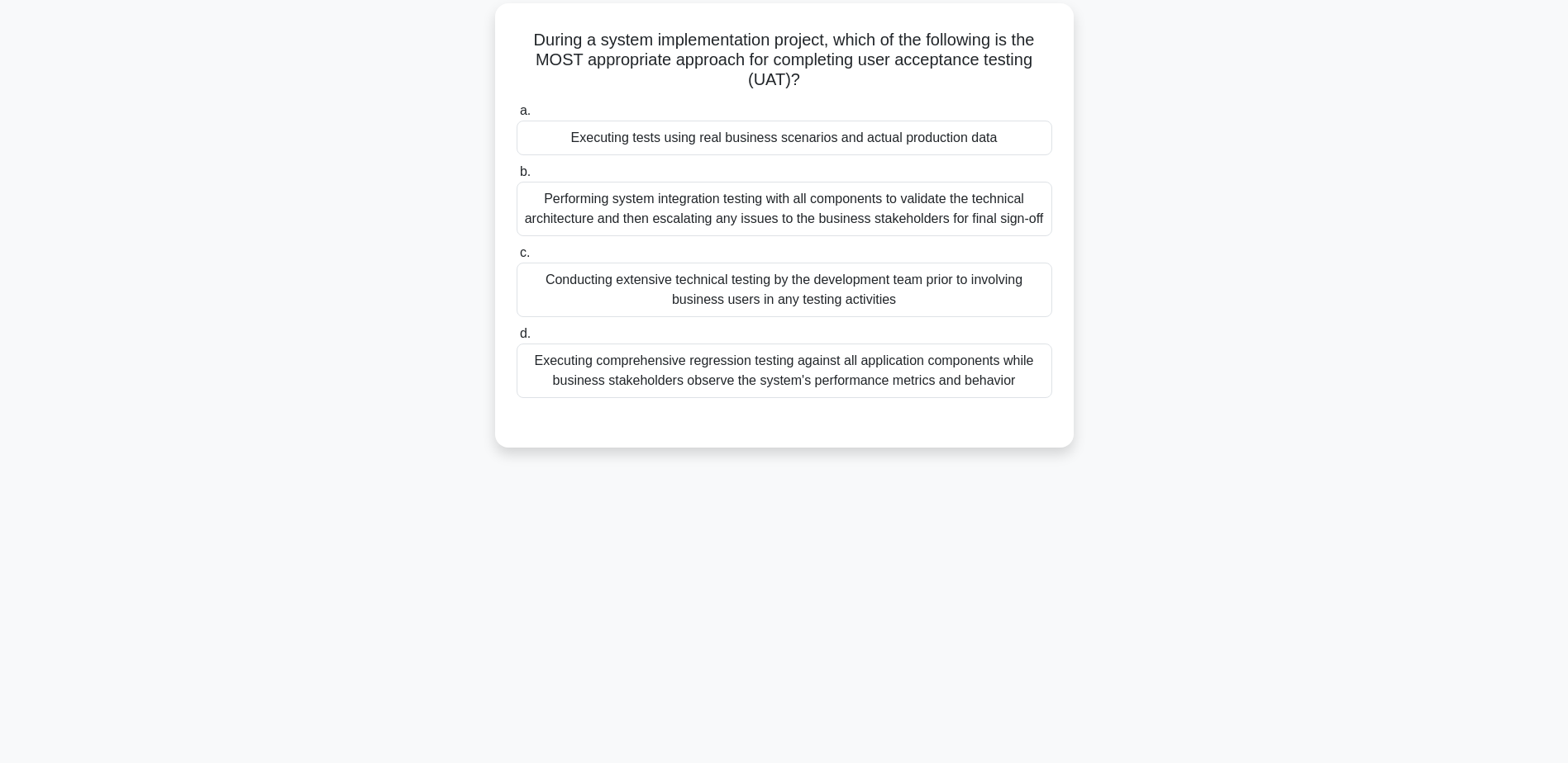
click at [836, 139] on div "Executing tests using real business scenarios and actual production data" at bounding box center [784, 138] width 536 height 34
click at [517, 117] on input "a. Executing tests using real business scenarios and actual production data" at bounding box center [517, 111] width 0 height 11
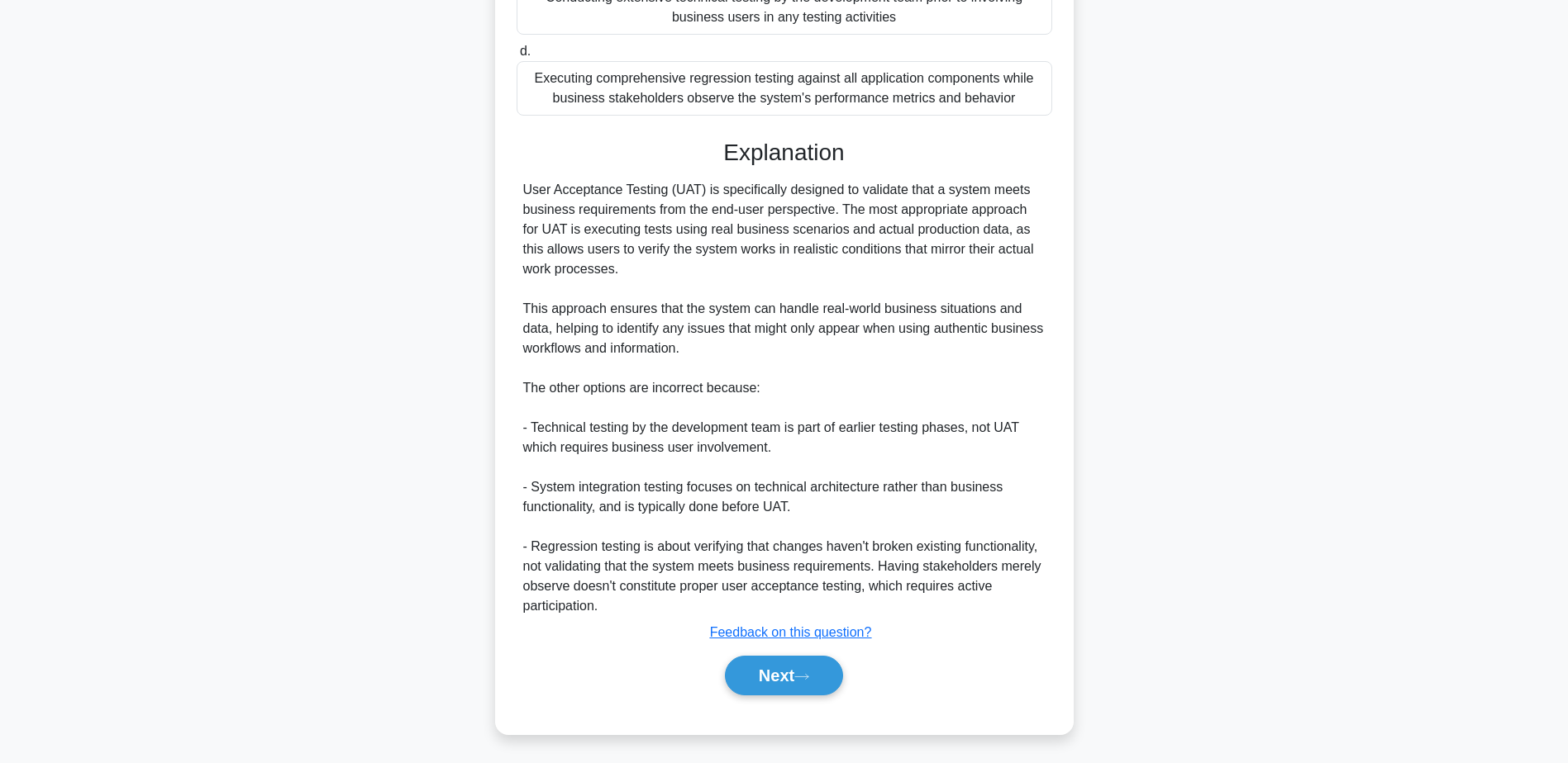
scroll to position [415, 0]
click at [763, 680] on button "Next" at bounding box center [784, 672] width 118 height 39
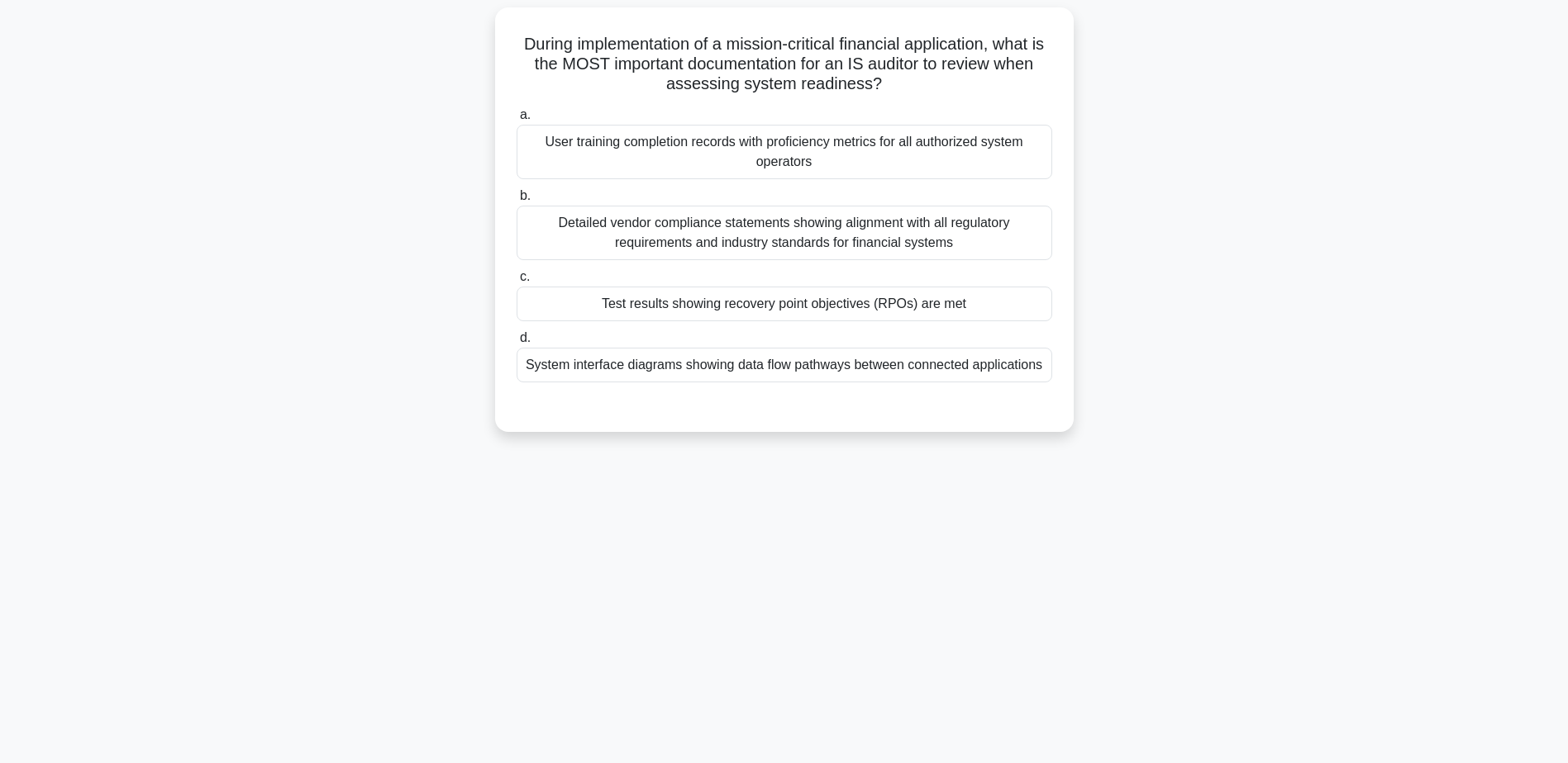
scroll to position [129, 0]
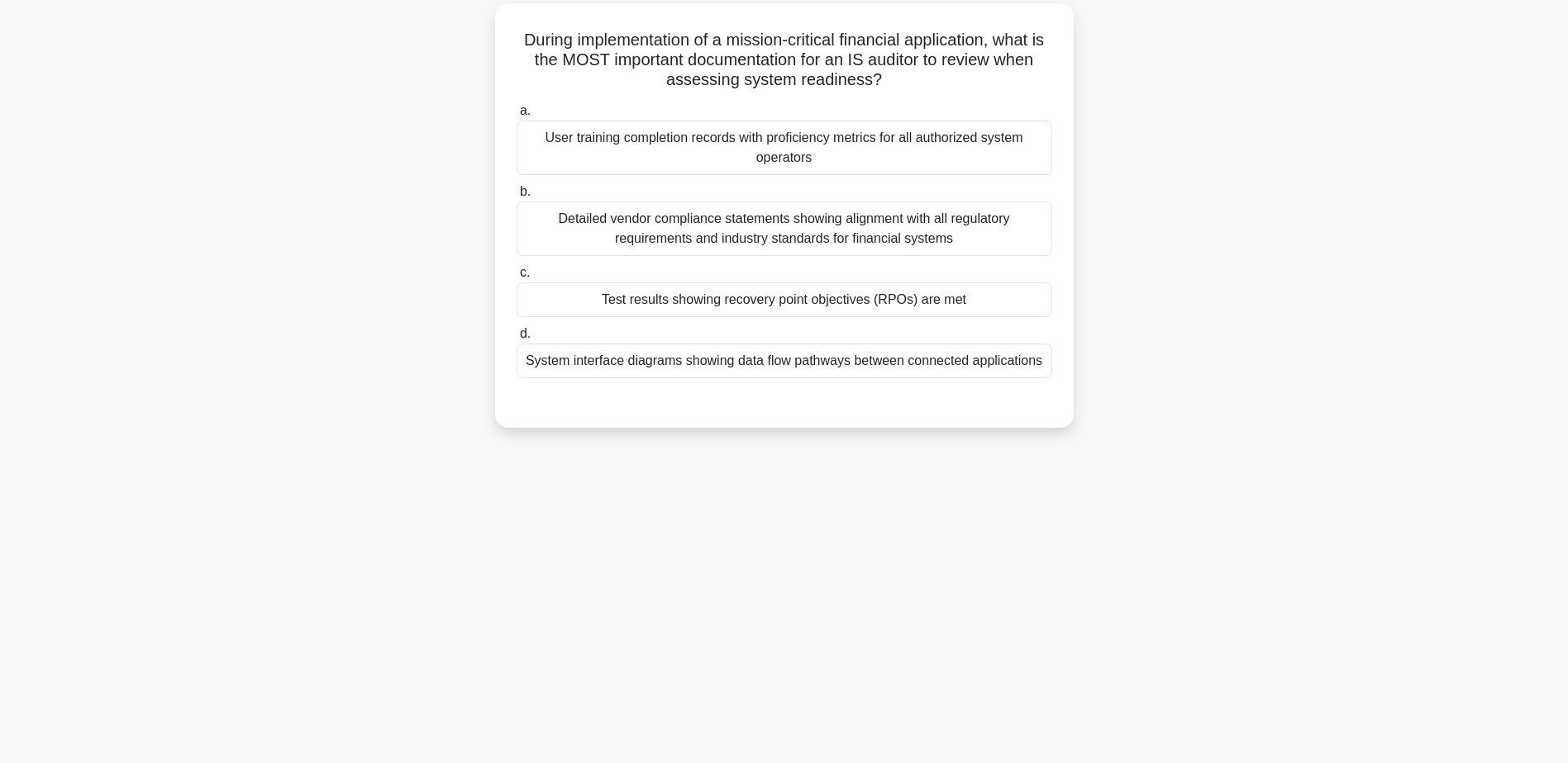
click at [745, 296] on div "Test results showing recovery point objectives (RPOs) are met" at bounding box center [784, 300] width 536 height 34
click at [517, 279] on input "c. Test results showing recovery point objectives (RPOs) are met" at bounding box center [517, 273] width 0 height 11
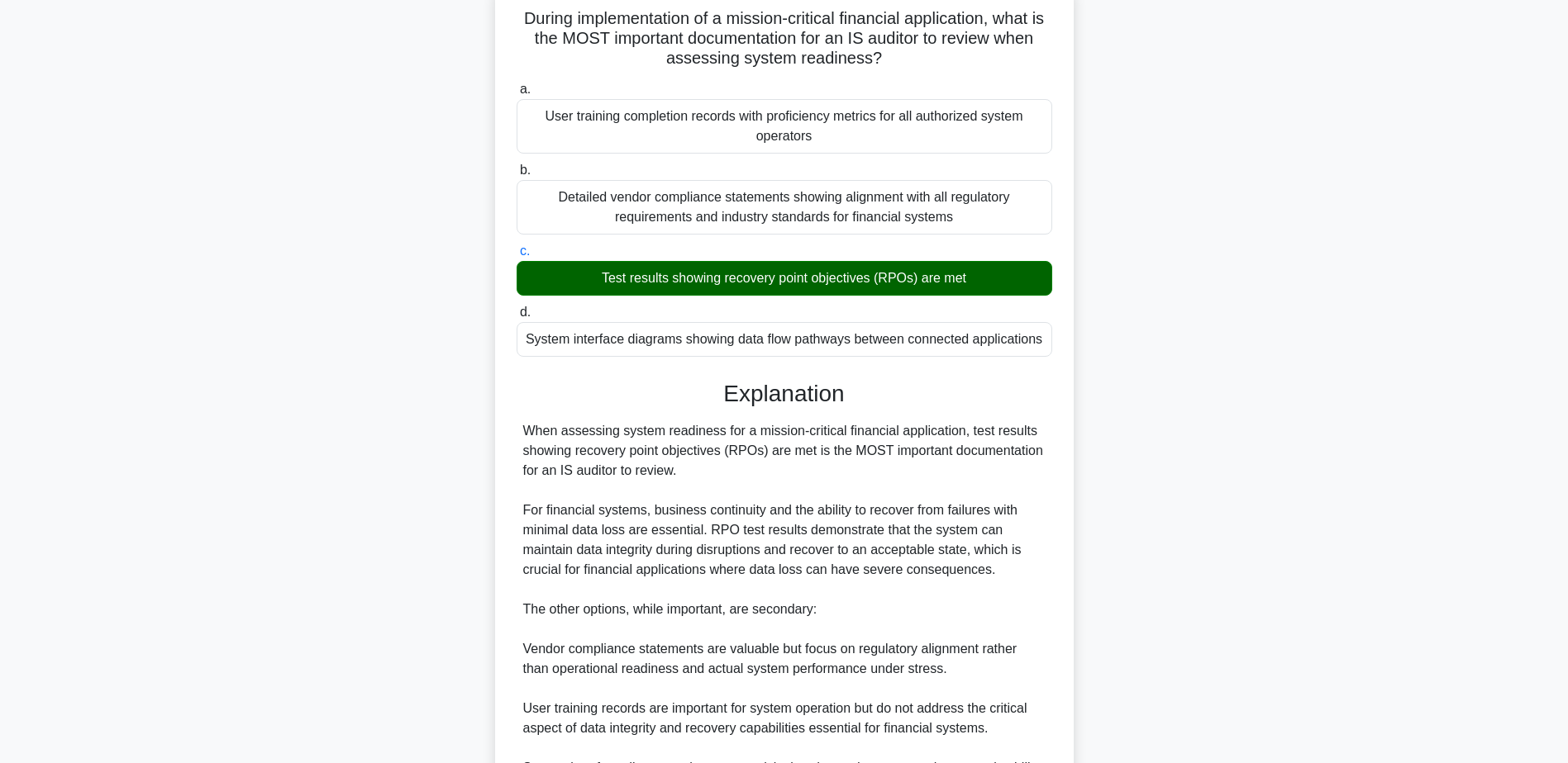
scroll to position [355, 0]
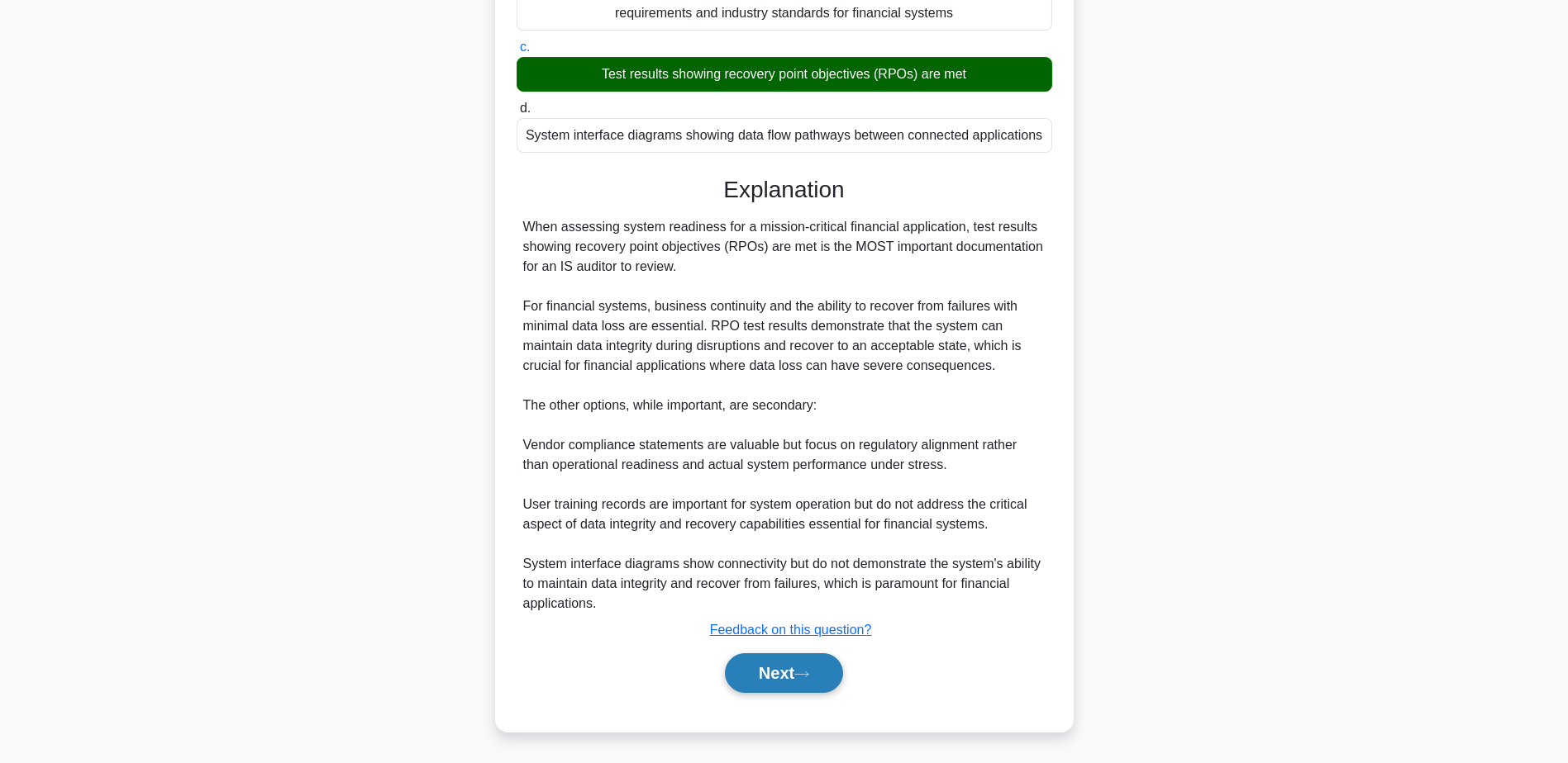
click at [780, 685] on button "Next" at bounding box center [784, 672] width 118 height 39
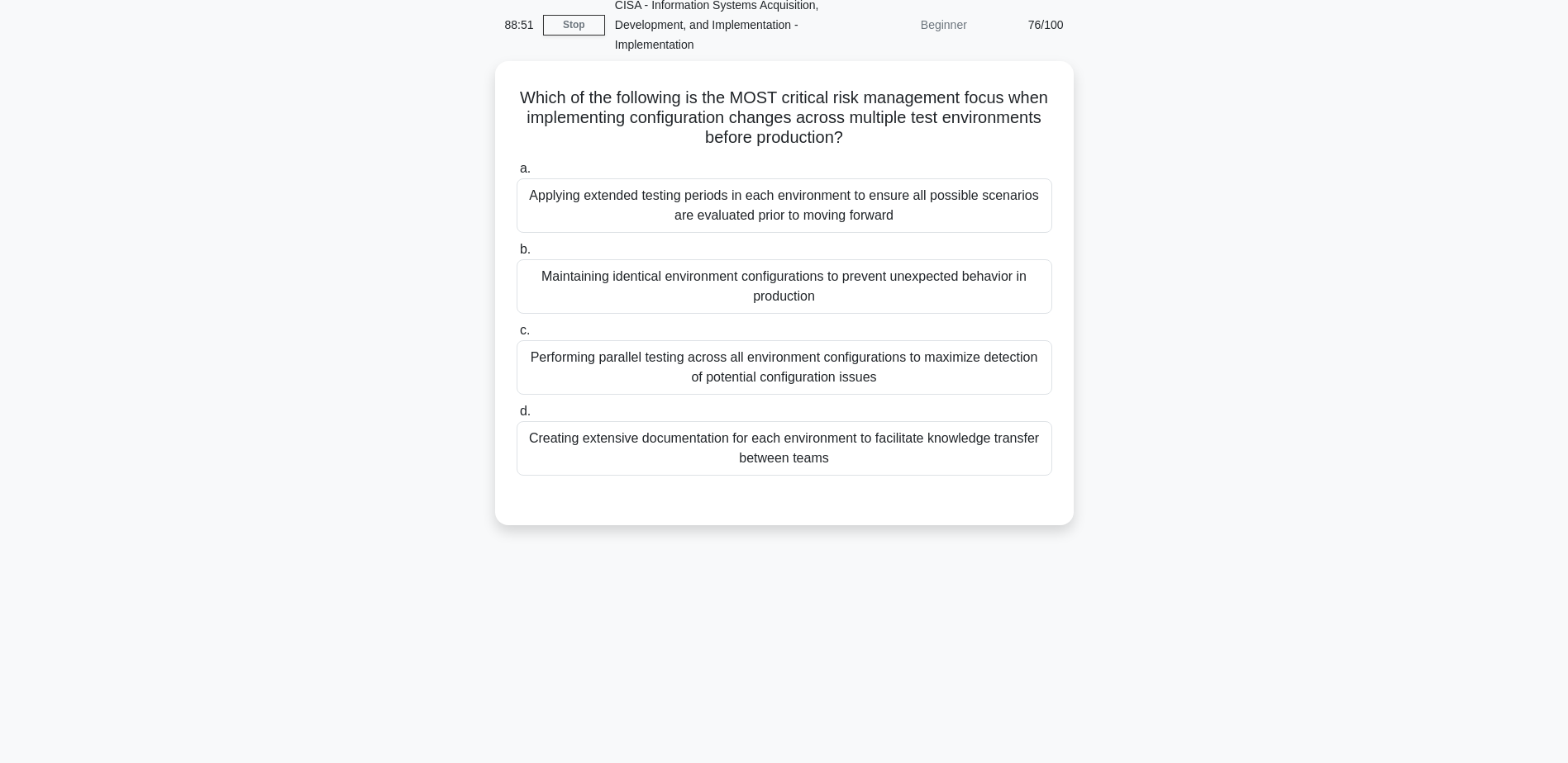
scroll to position [46, 0]
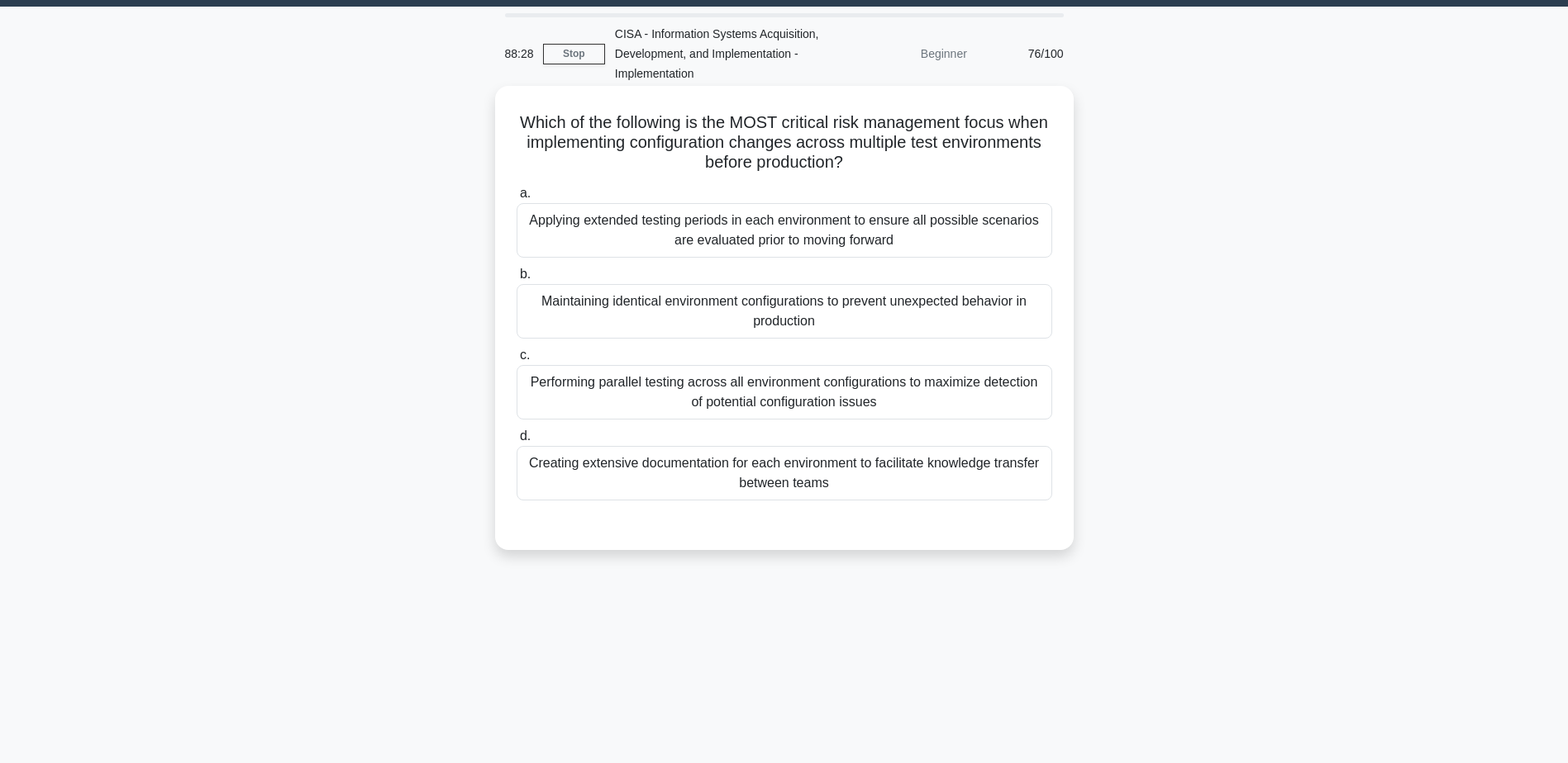
click at [779, 395] on div "Performing parallel testing across all environment configurations to maximize d…" at bounding box center [784, 392] width 536 height 55
click at [517, 361] on input "c. Performing parallel testing across all environment configurations to maximiz…" at bounding box center [517, 355] width 0 height 11
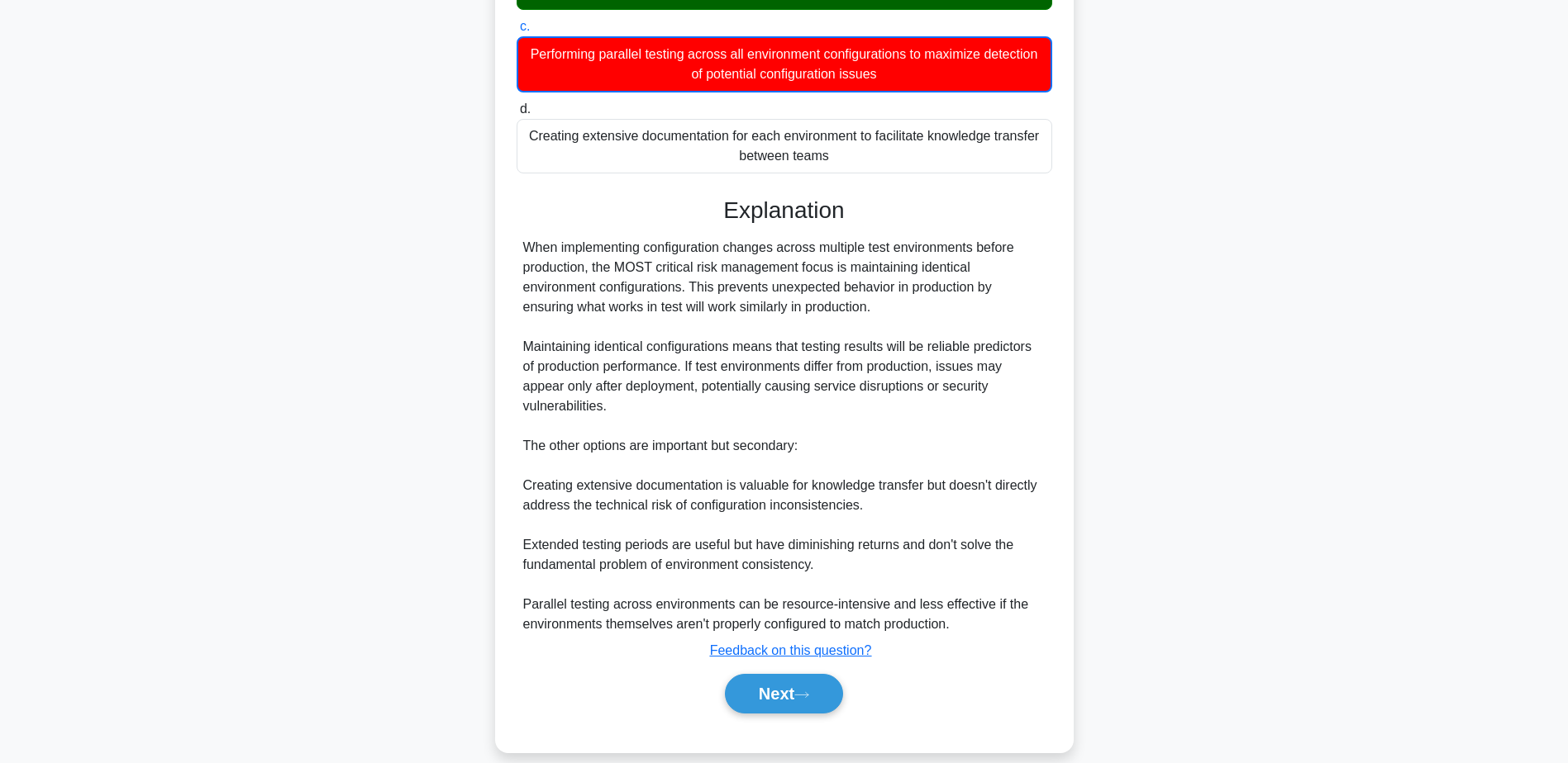
scroll to position [377, 0]
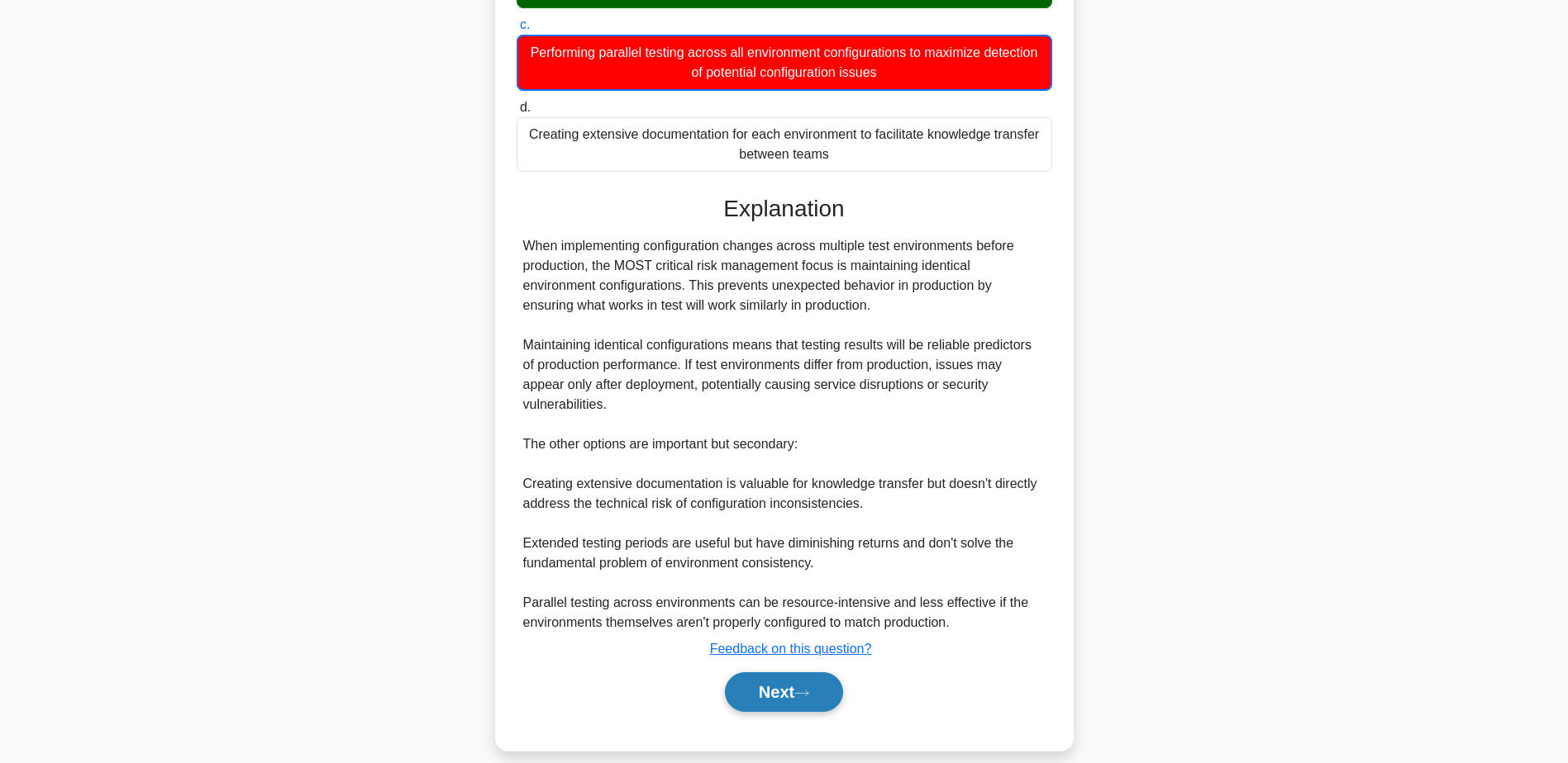
click at [803, 688] on button "Next" at bounding box center [784, 692] width 118 height 39
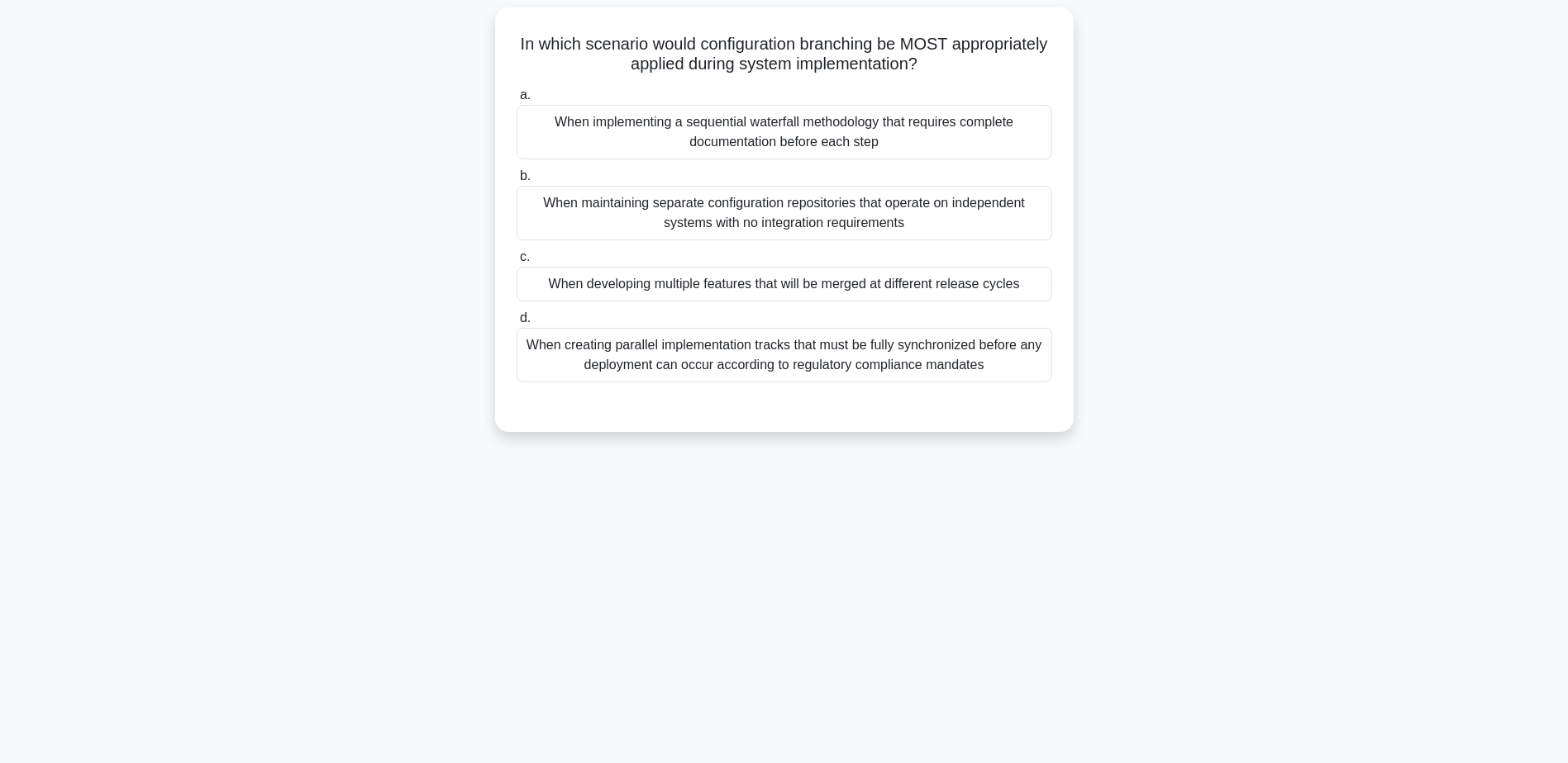
scroll to position [129, 0]
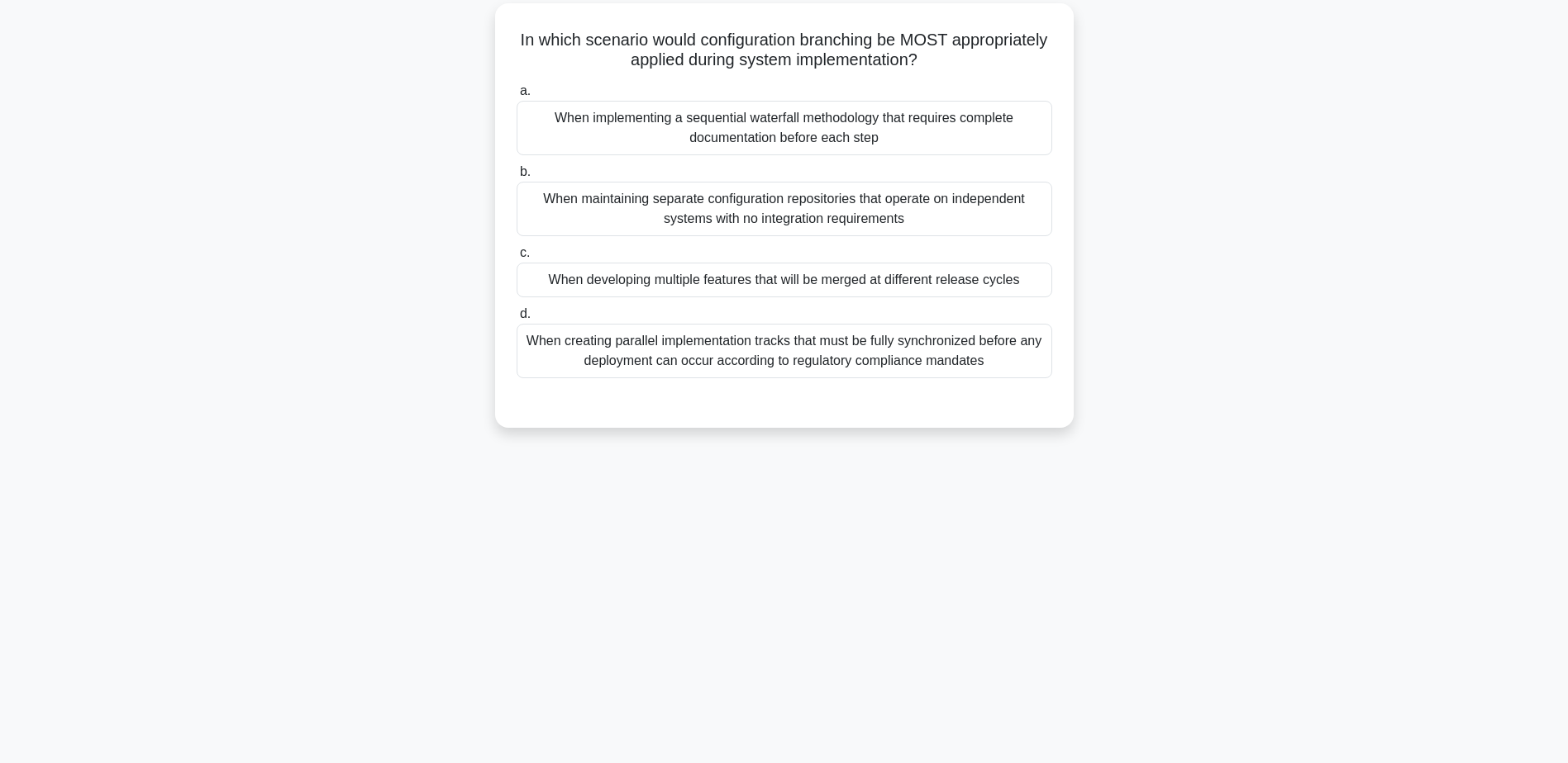
click at [731, 285] on div "When developing multiple features that will be merged at different release cycl…" at bounding box center [784, 280] width 536 height 34
click at [517, 259] on input "c. When developing multiple features that will be merged at different release c…" at bounding box center [517, 253] width 0 height 11
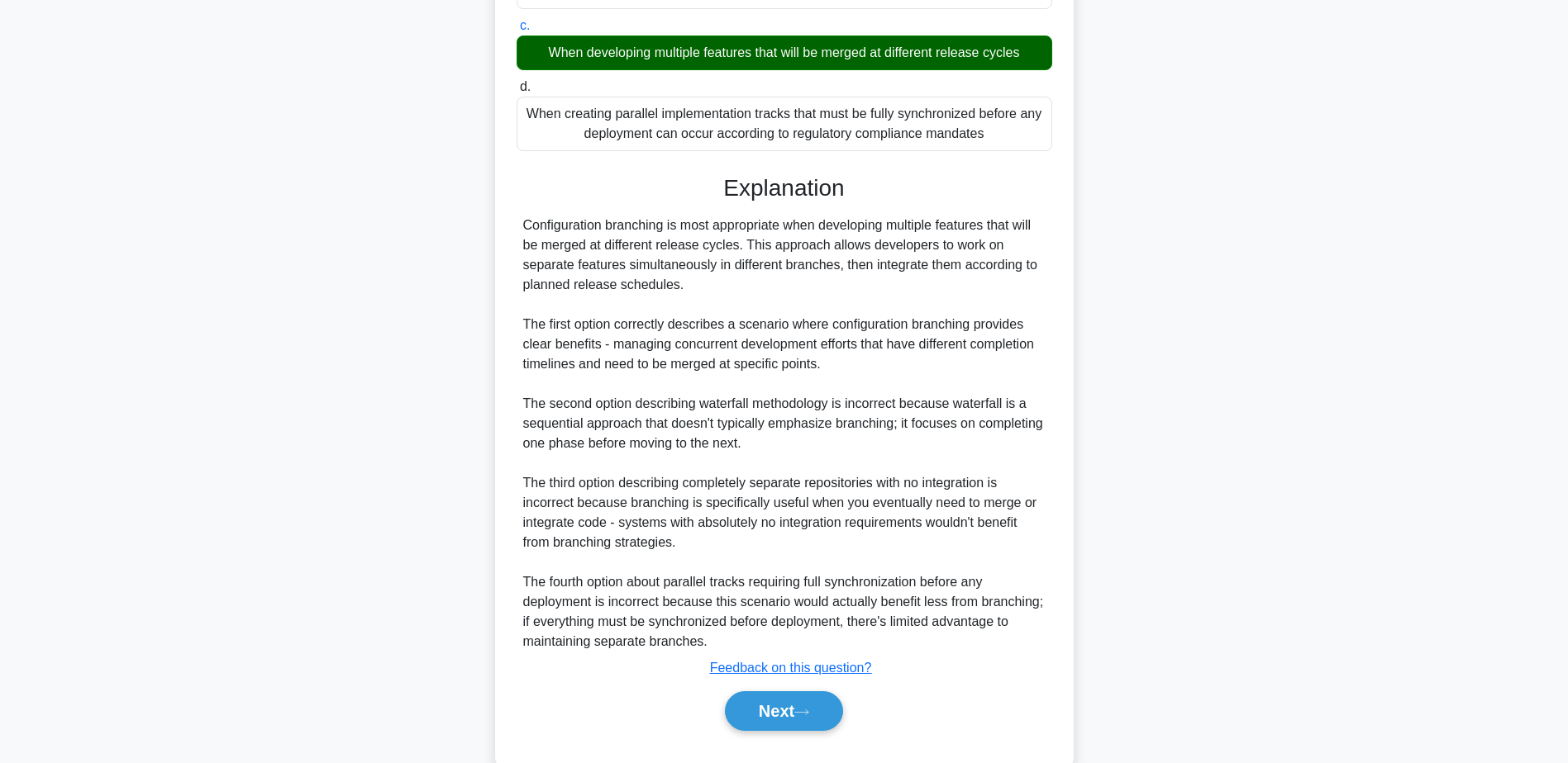
scroll to position [395, 0]
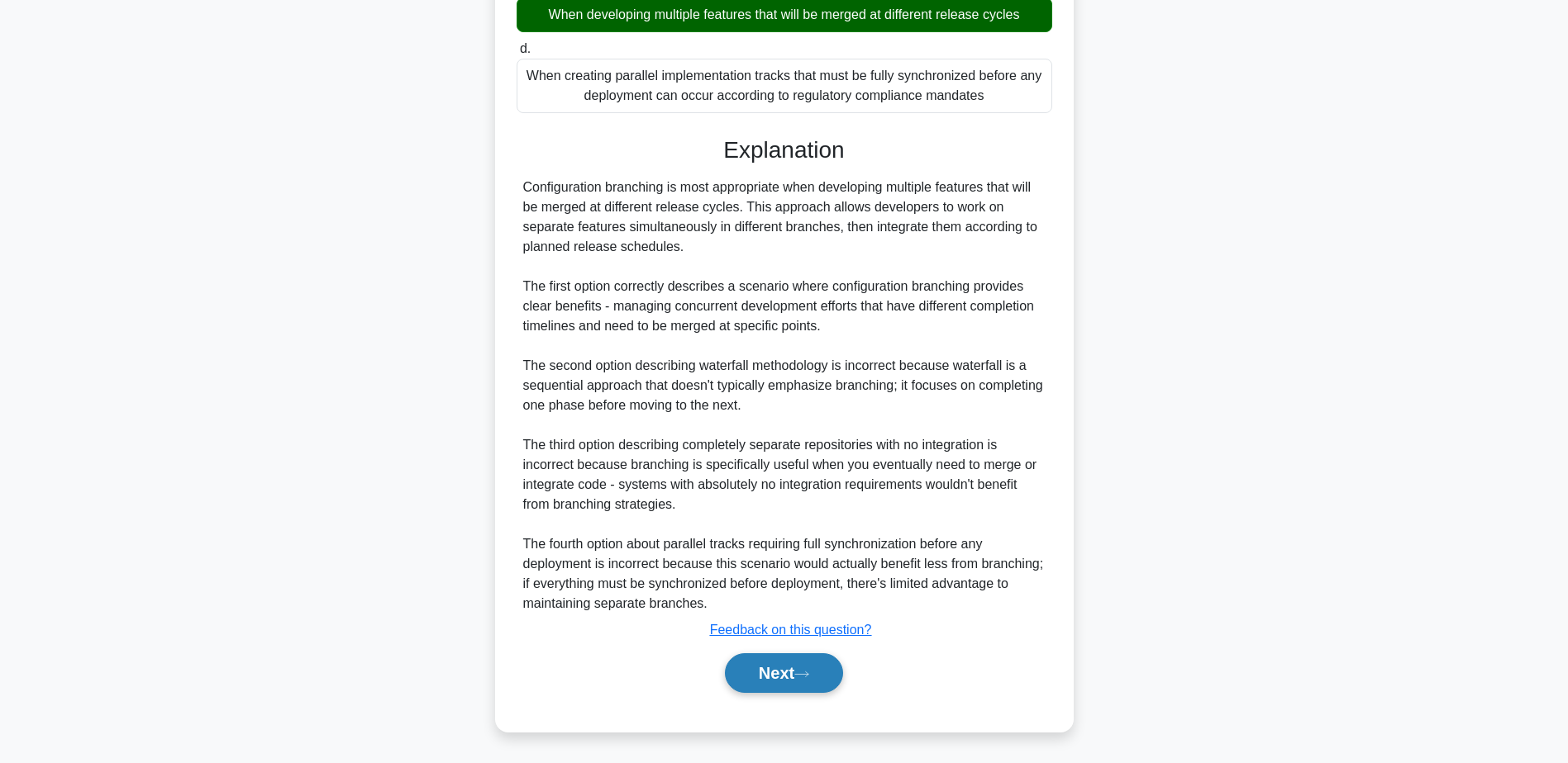
click at [754, 678] on button "Next" at bounding box center [784, 672] width 118 height 39
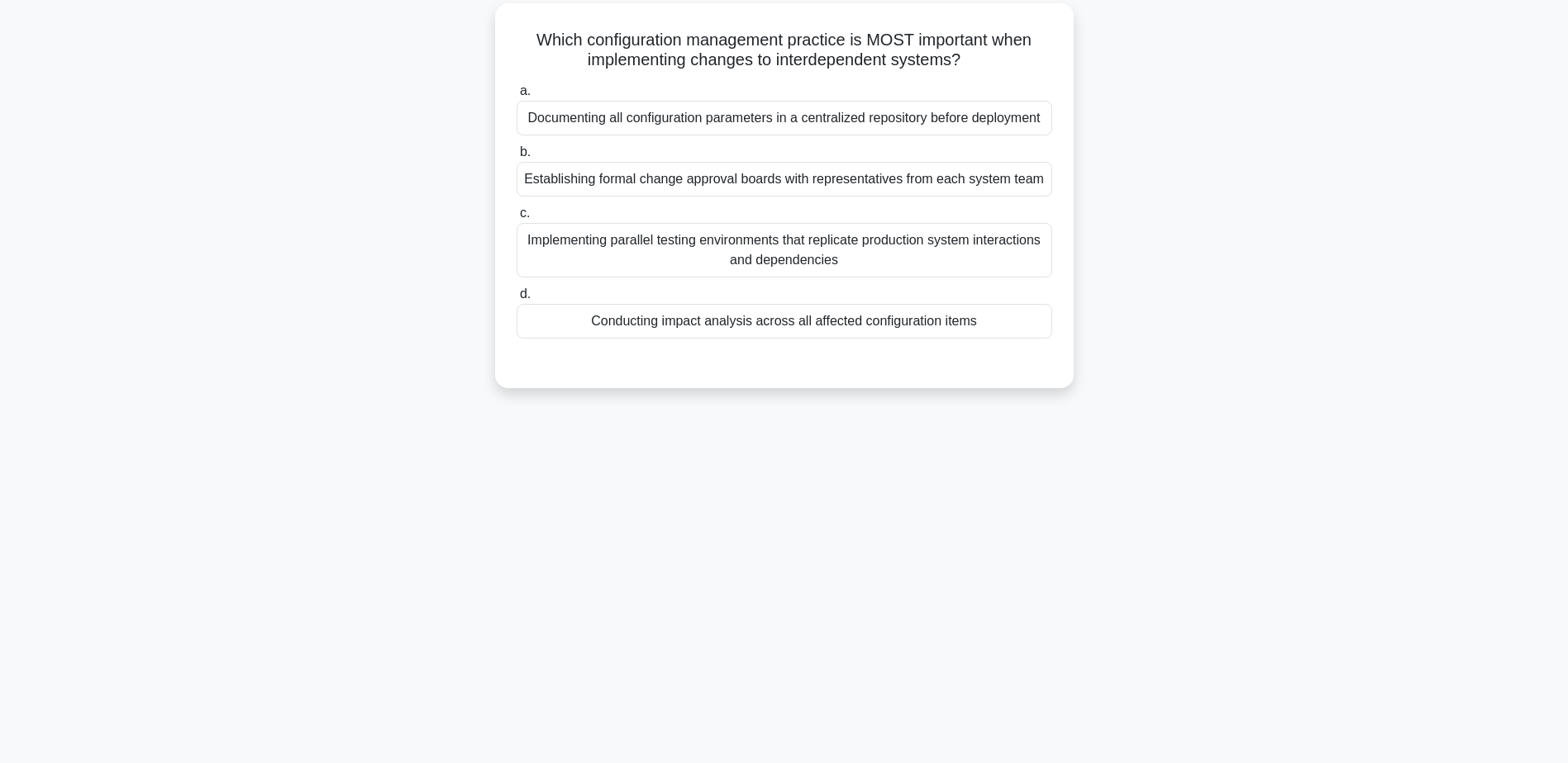
click at [752, 320] on div "Conducting impact analysis across all affected configuration items" at bounding box center [784, 321] width 536 height 34
click at [517, 300] on input "d. Conducting impact analysis across all affected configuration items" at bounding box center [517, 294] width 0 height 11
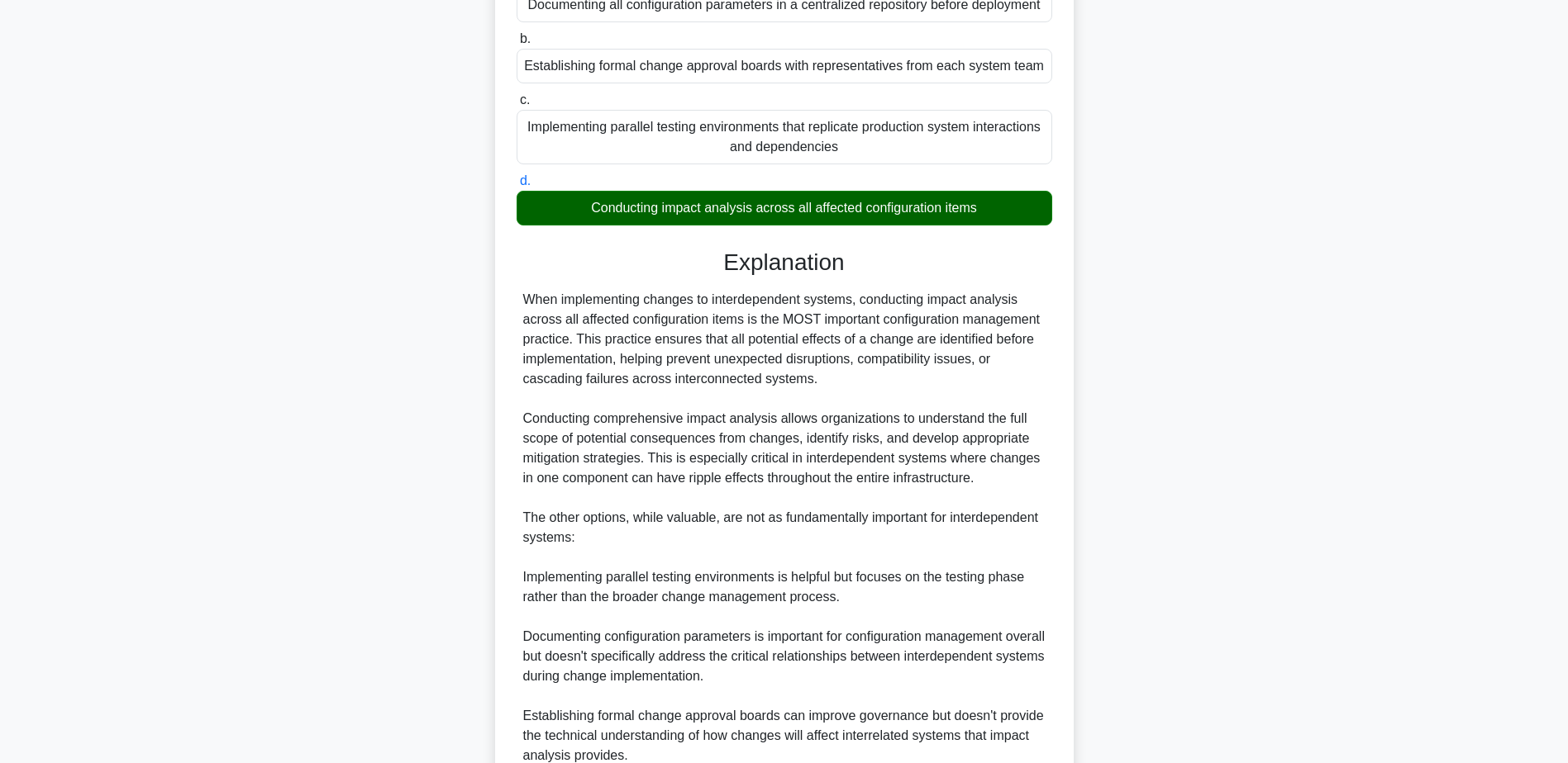
scroll to position [395, 0]
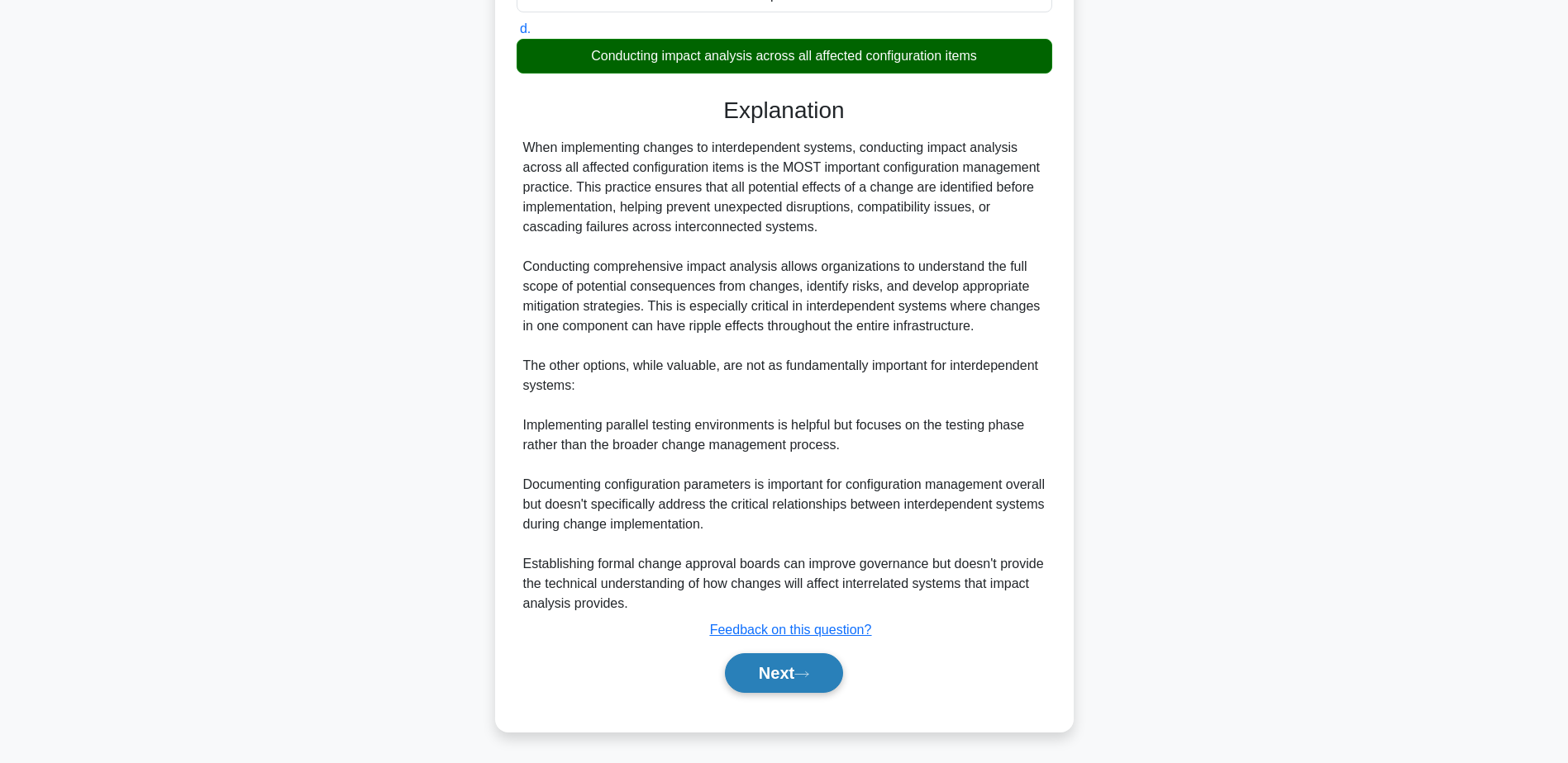
click at [775, 677] on button "Next" at bounding box center [784, 672] width 118 height 39
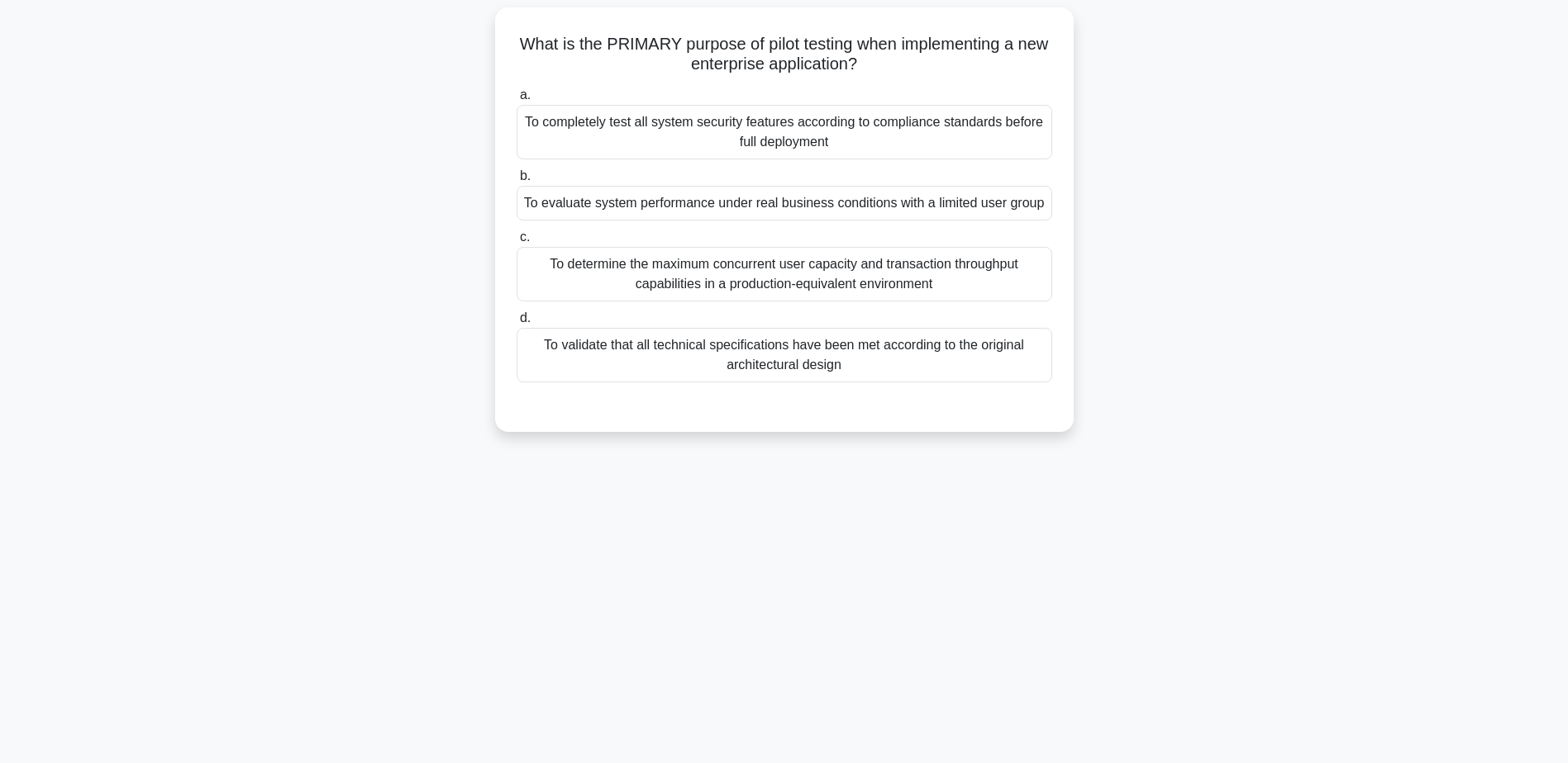
scroll to position [129, 0]
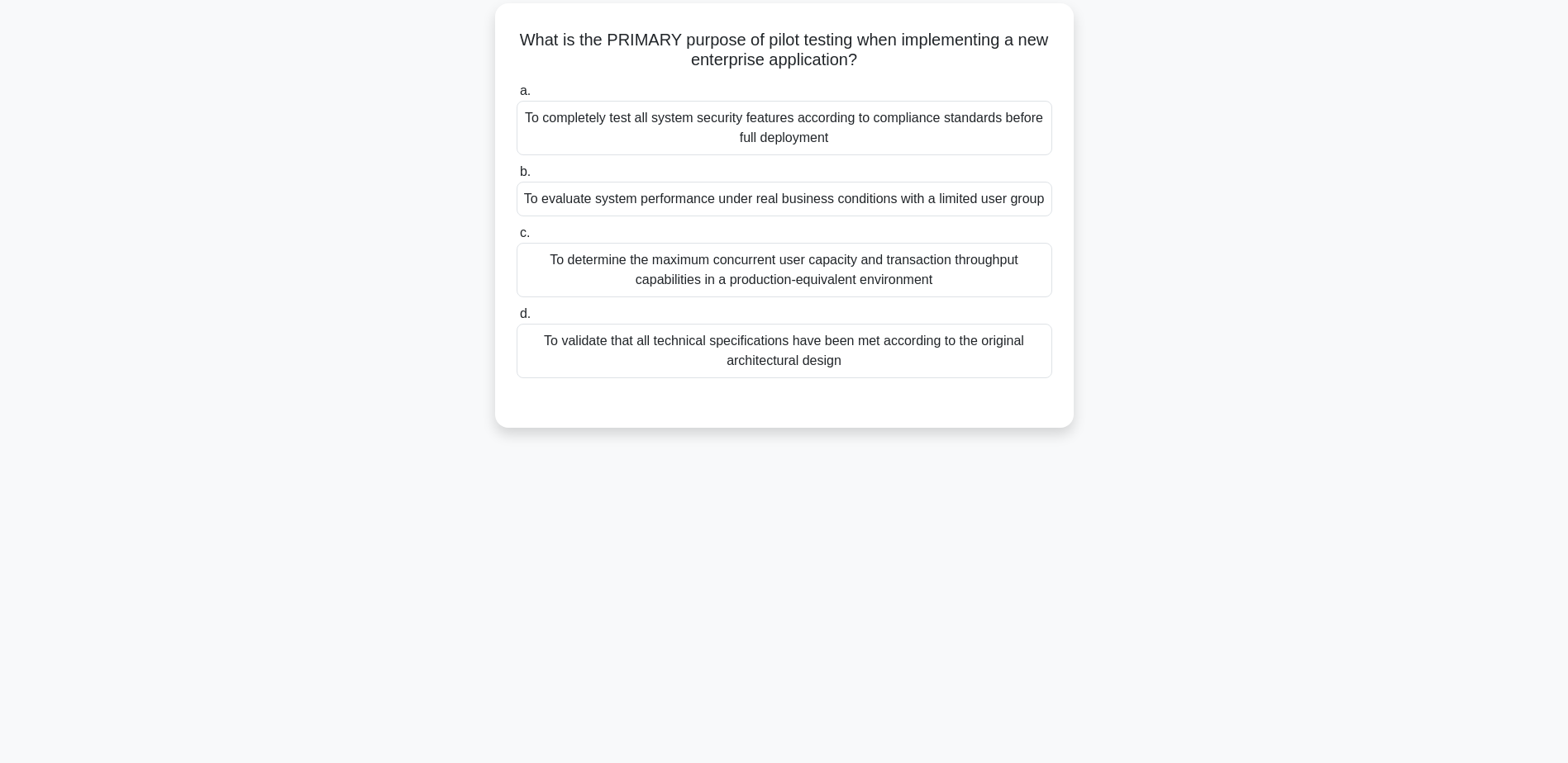
click at [604, 205] on div "To evaluate system performance under real business conditions with a limited us…" at bounding box center [784, 198] width 536 height 34
click at [517, 178] on input "b. To evaluate system performance under real business conditions with a limited…" at bounding box center [517, 172] width 0 height 11
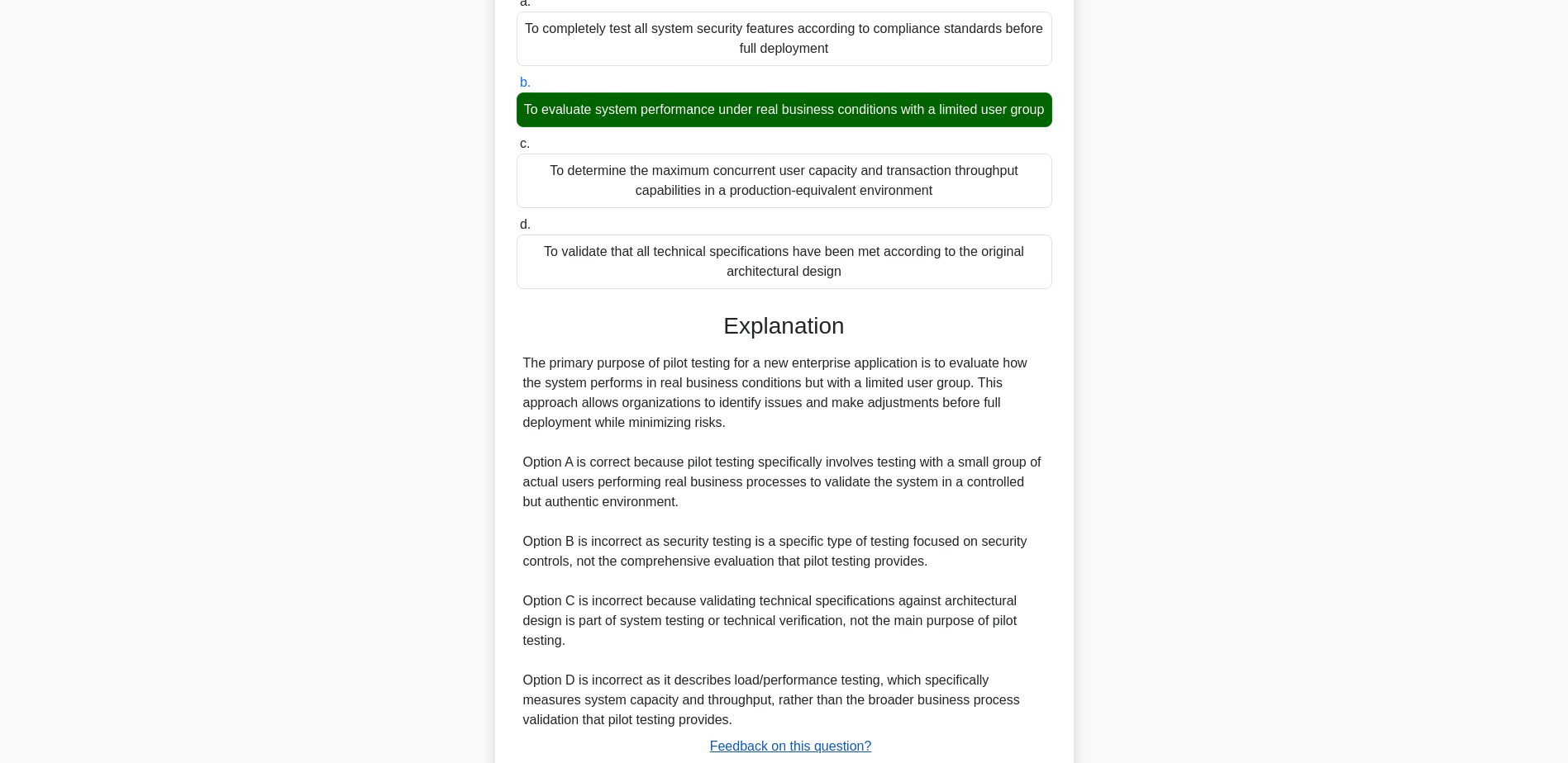
scroll to position [355, 0]
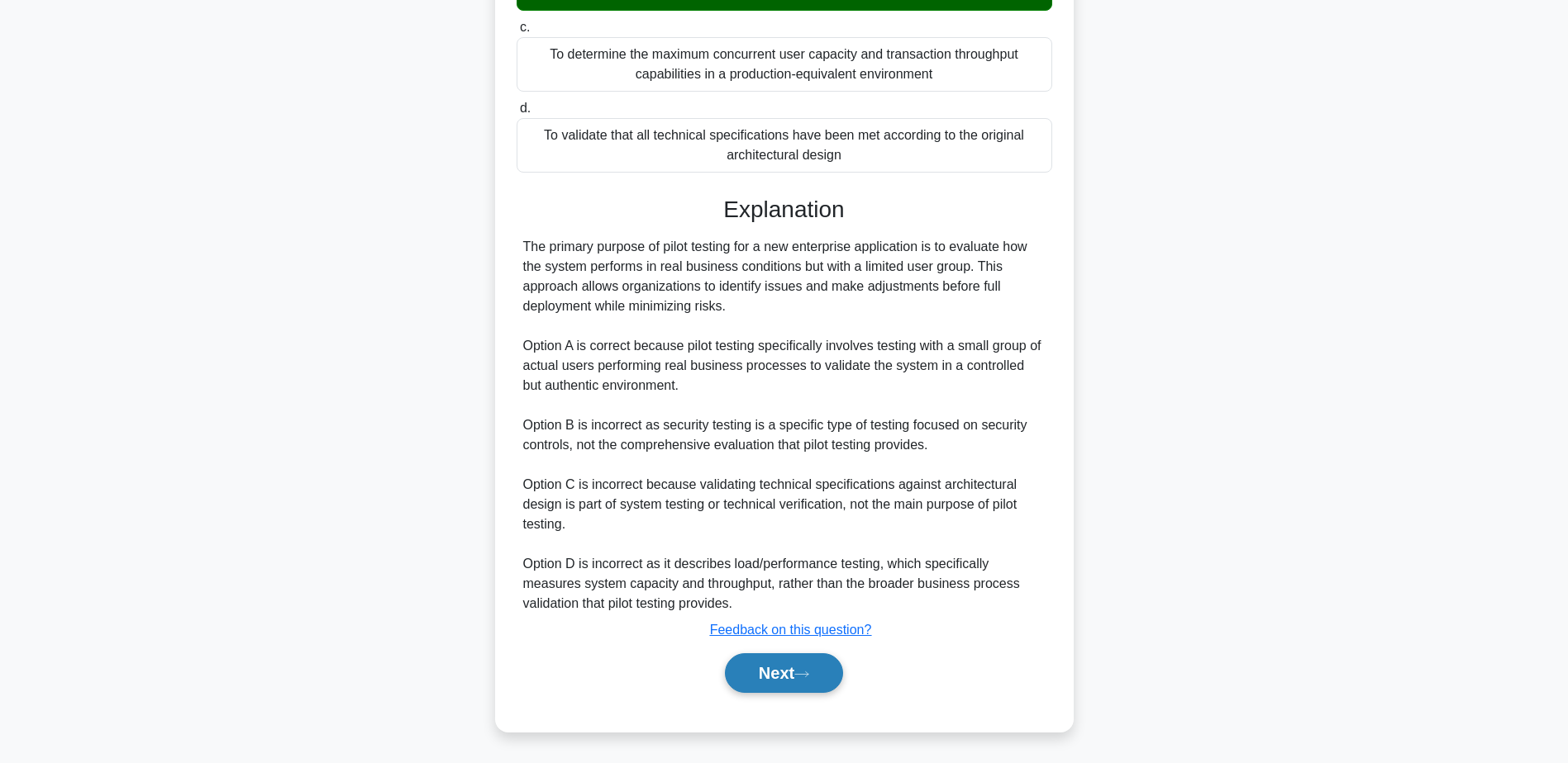
click at [789, 677] on button "Next" at bounding box center [784, 672] width 118 height 39
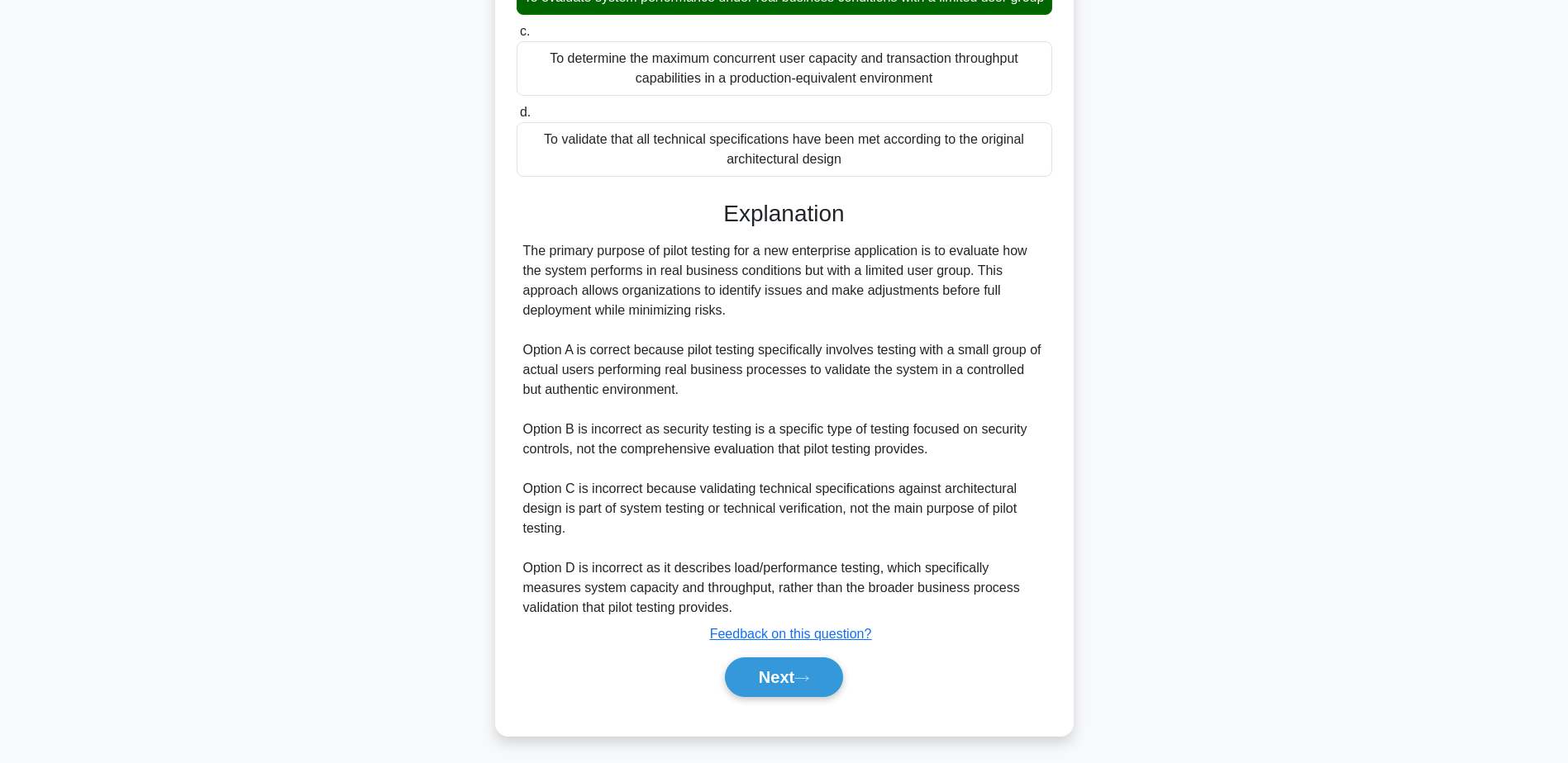
scroll to position [129, 0]
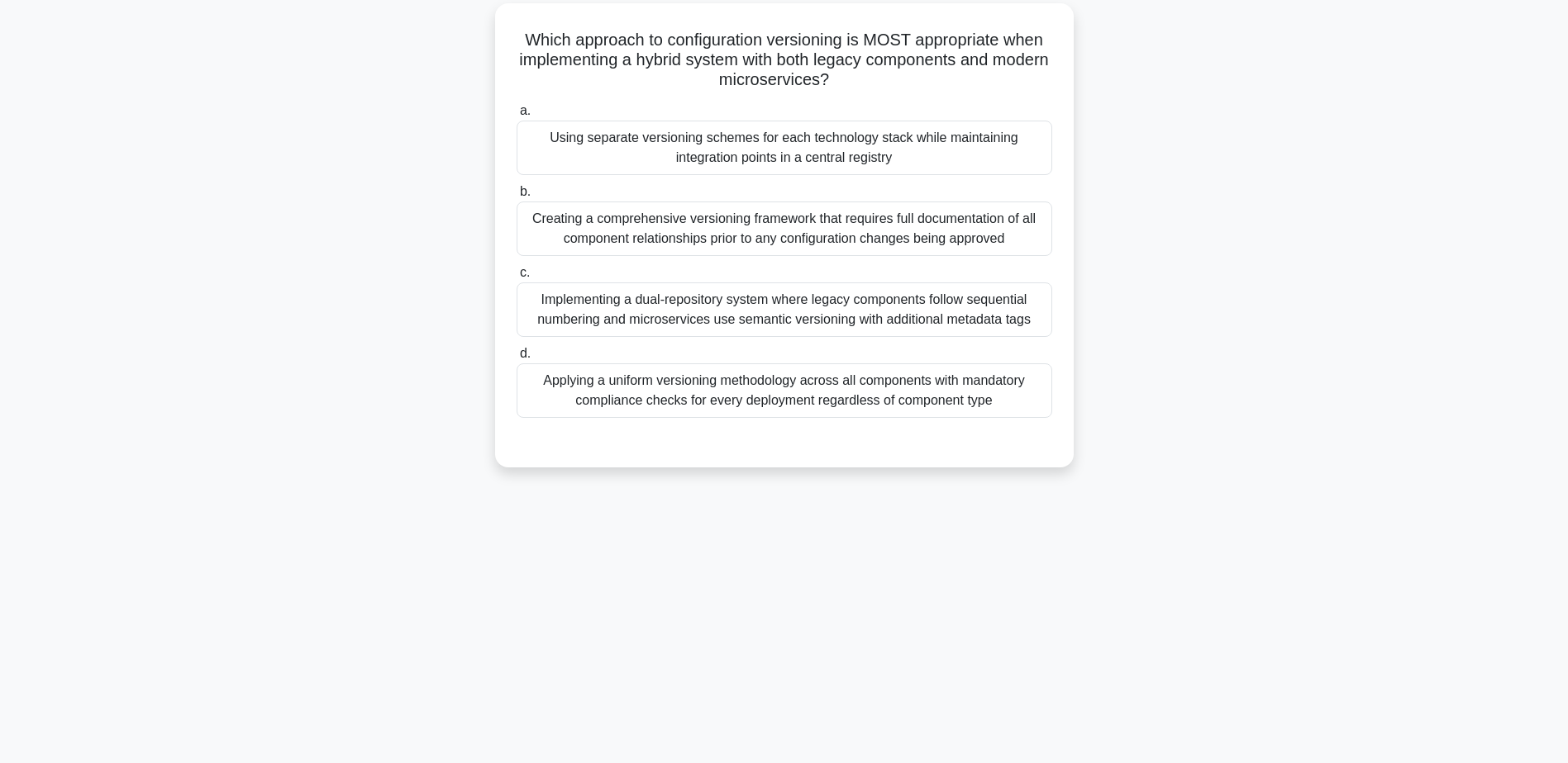
click at [796, 149] on div "Using separate versioning schemes for each technology stack while maintaining i…" at bounding box center [784, 148] width 536 height 55
click at [517, 117] on input "a. Using separate versioning schemes for each technology stack while maintainin…" at bounding box center [517, 111] width 0 height 11
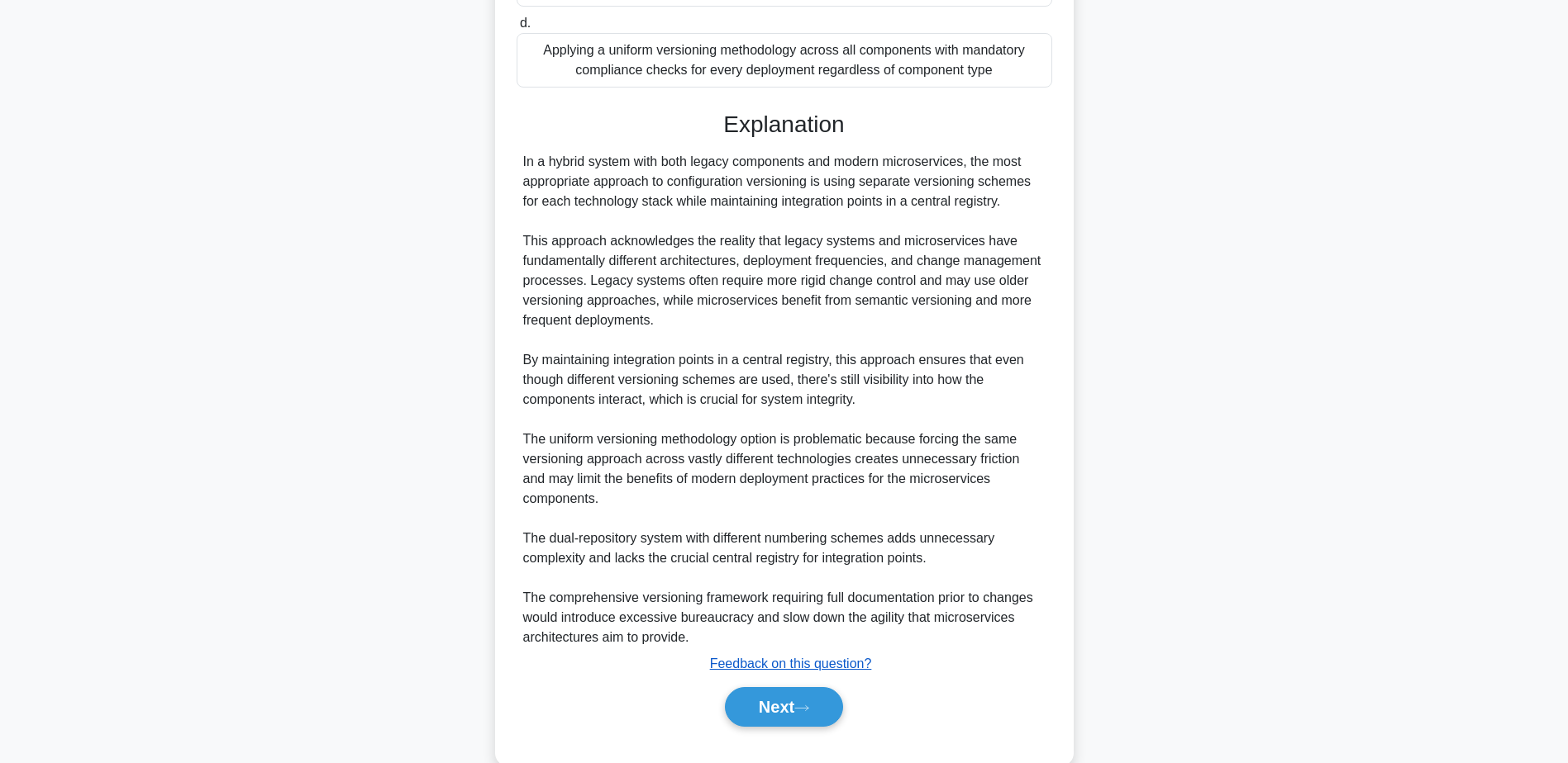
scroll to position [494, 0]
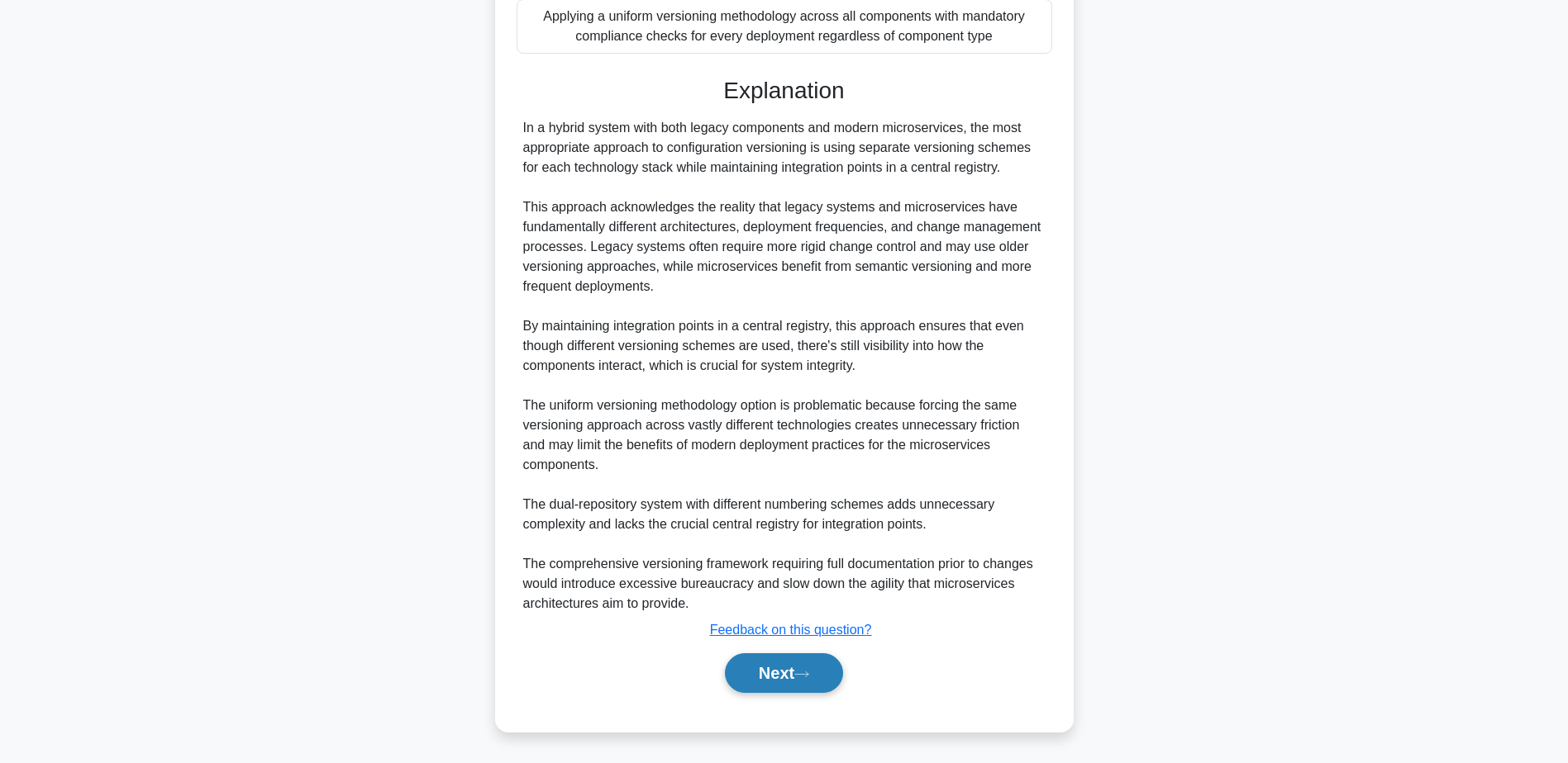
click at [776, 682] on button "Next" at bounding box center [784, 672] width 118 height 39
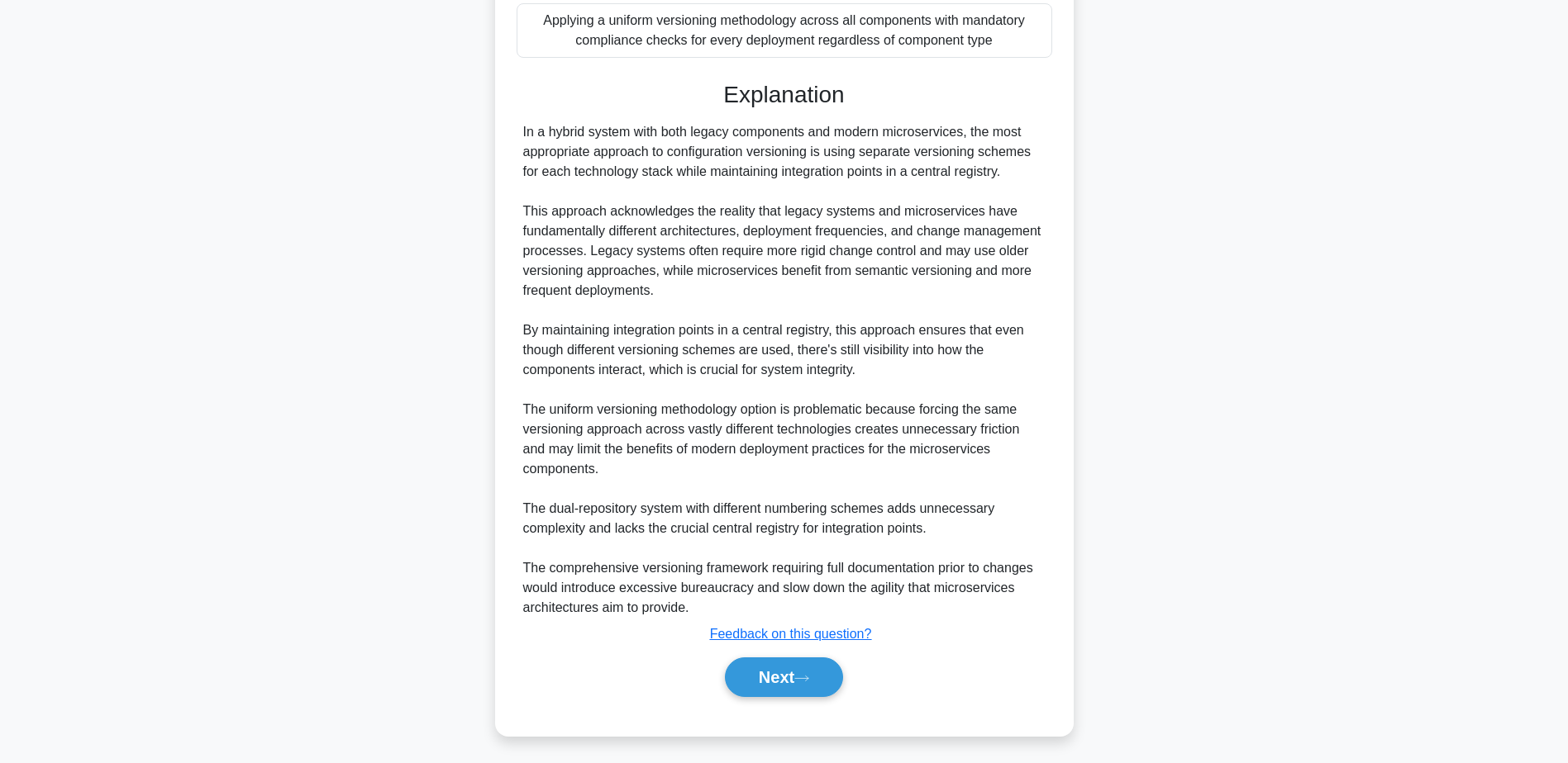
scroll to position [129, 0]
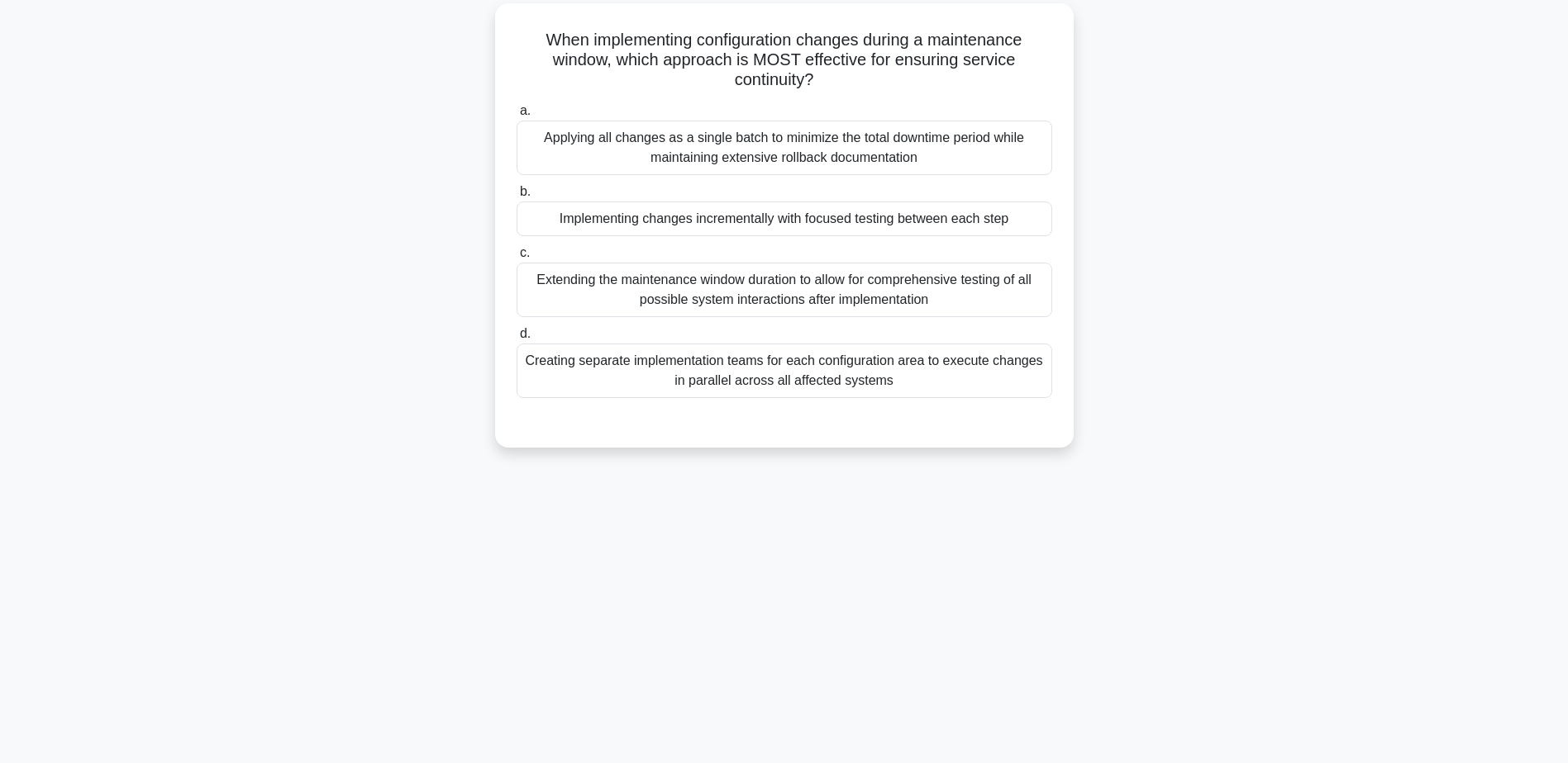
click at [842, 225] on div "Implementing changes incrementally with focused testing between each step" at bounding box center [784, 218] width 536 height 34
click at [517, 197] on input "b. Implementing changes incrementally with focused testing between each step" at bounding box center [517, 191] width 0 height 11
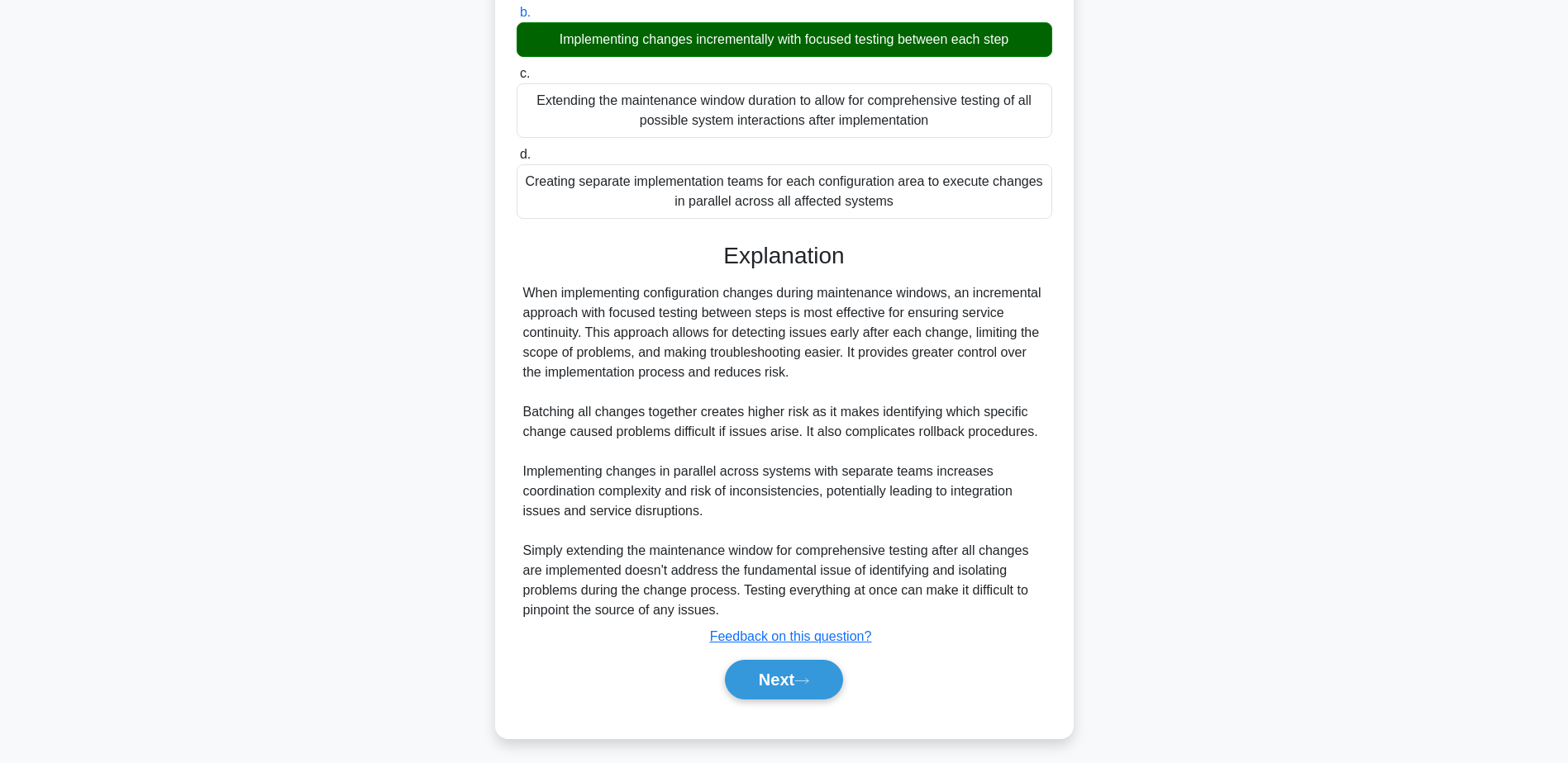
scroll to position [316, 0]
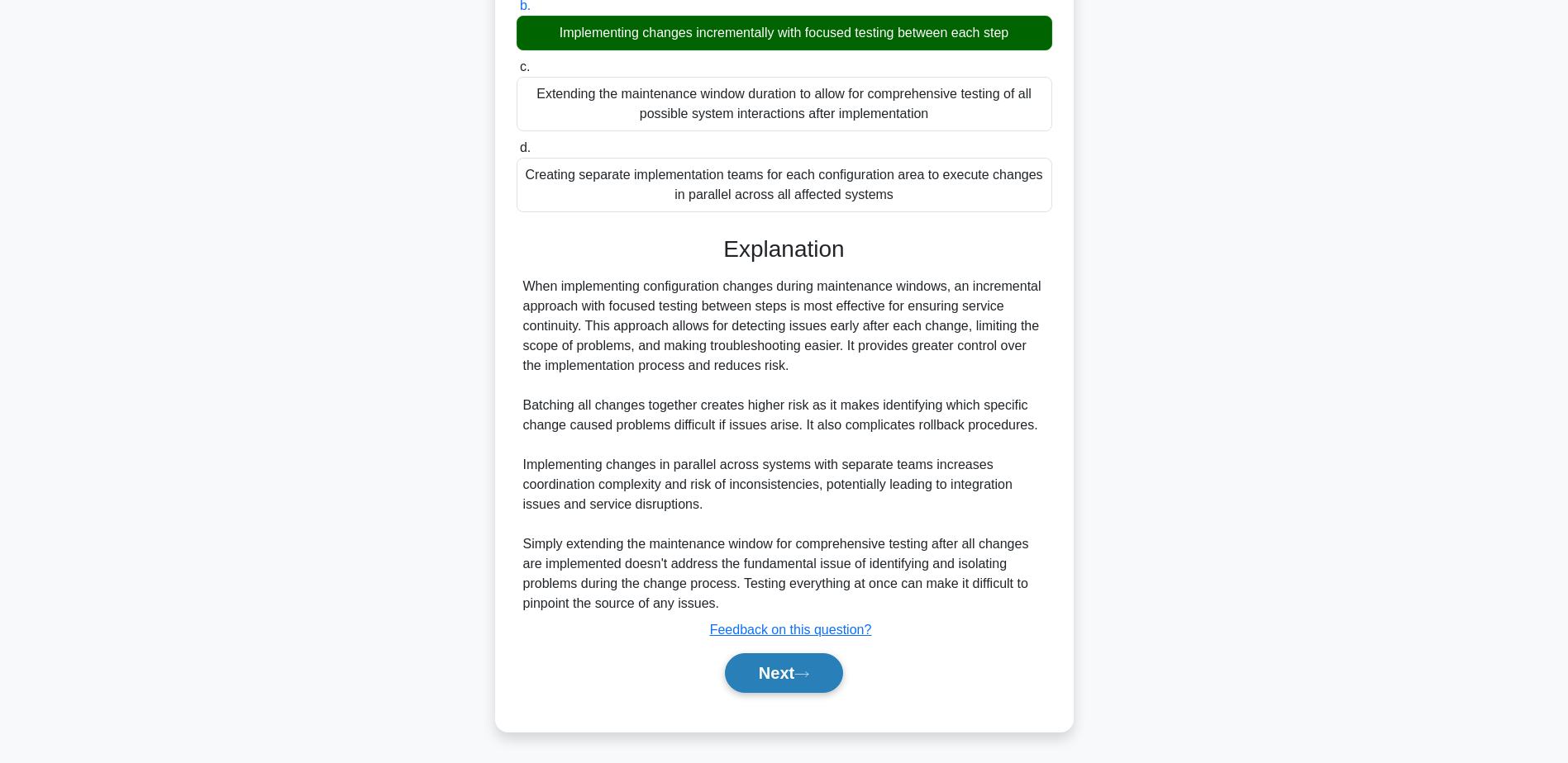
click at [762, 662] on button "Next" at bounding box center [784, 672] width 118 height 39
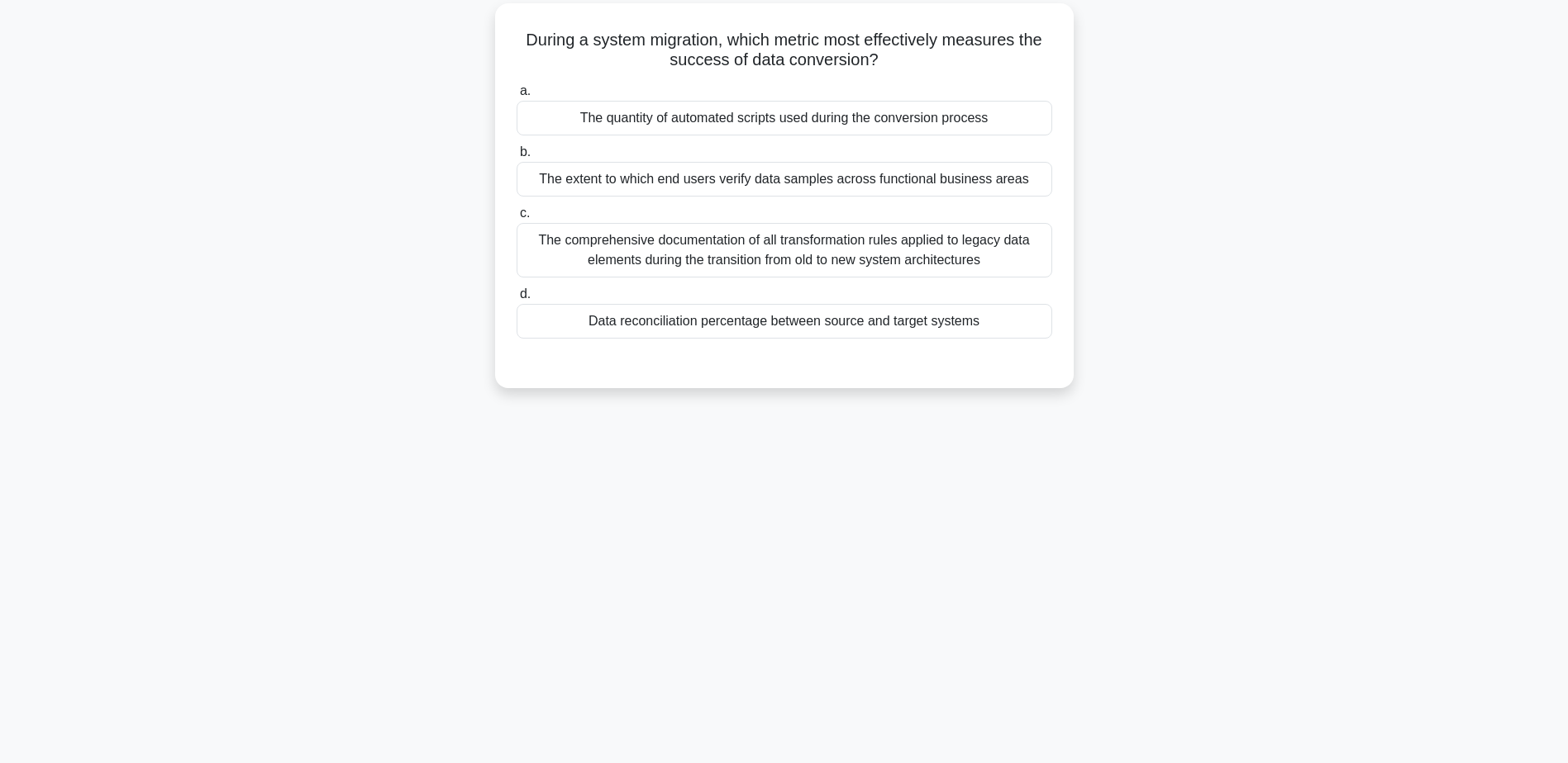
click at [786, 321] on div "Data reconciliation percentage between source and target systems" at bounding box center [784, 321] width 536 height 34
click at [517, 300] on input "d. Data reconciliation percentage between source and target systems" at bounding box center [517, 294] width 0 height 11
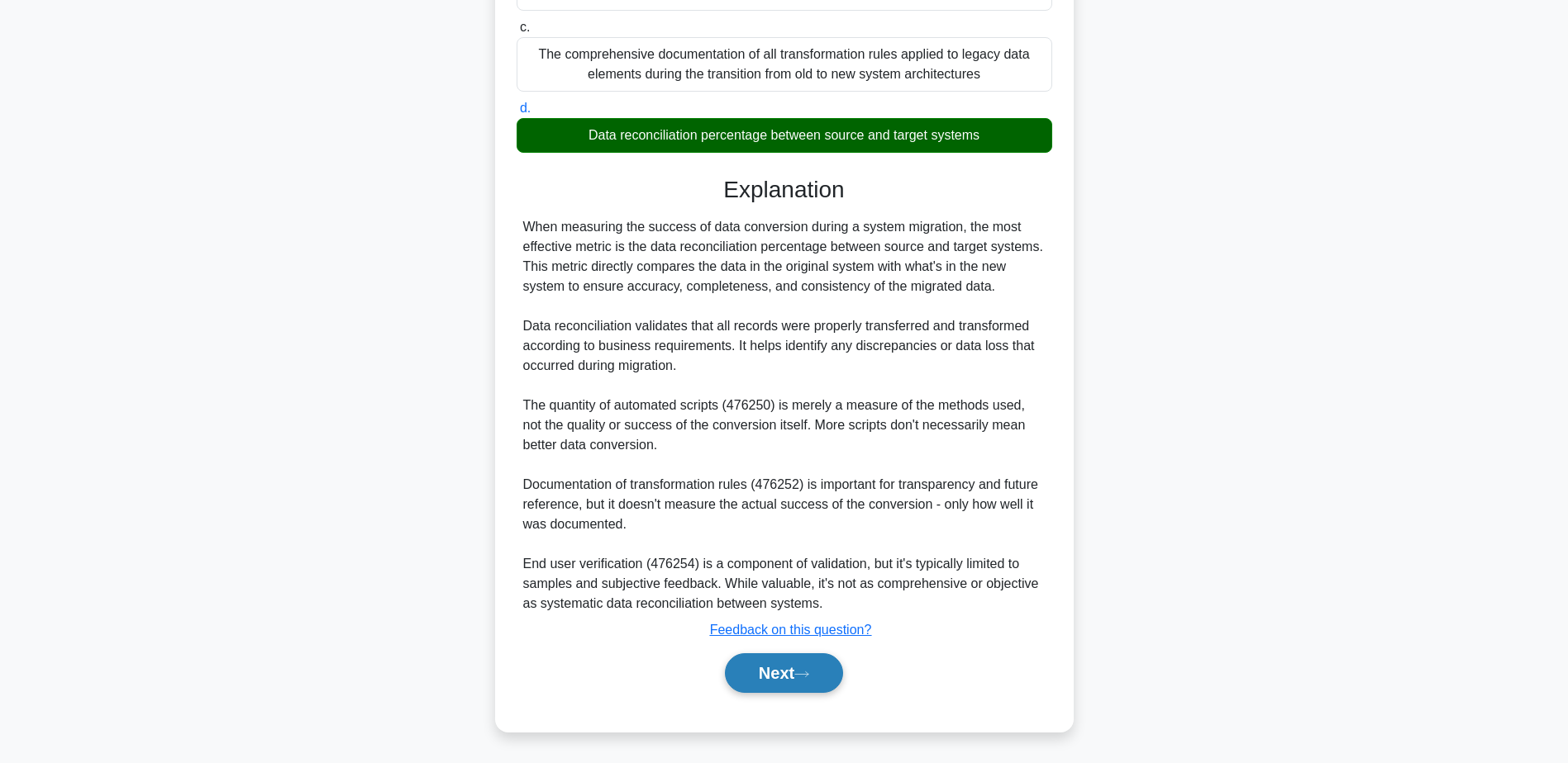
click at [794, 674] on button "Next" at bounding box center [784, 672] width 118 height 39
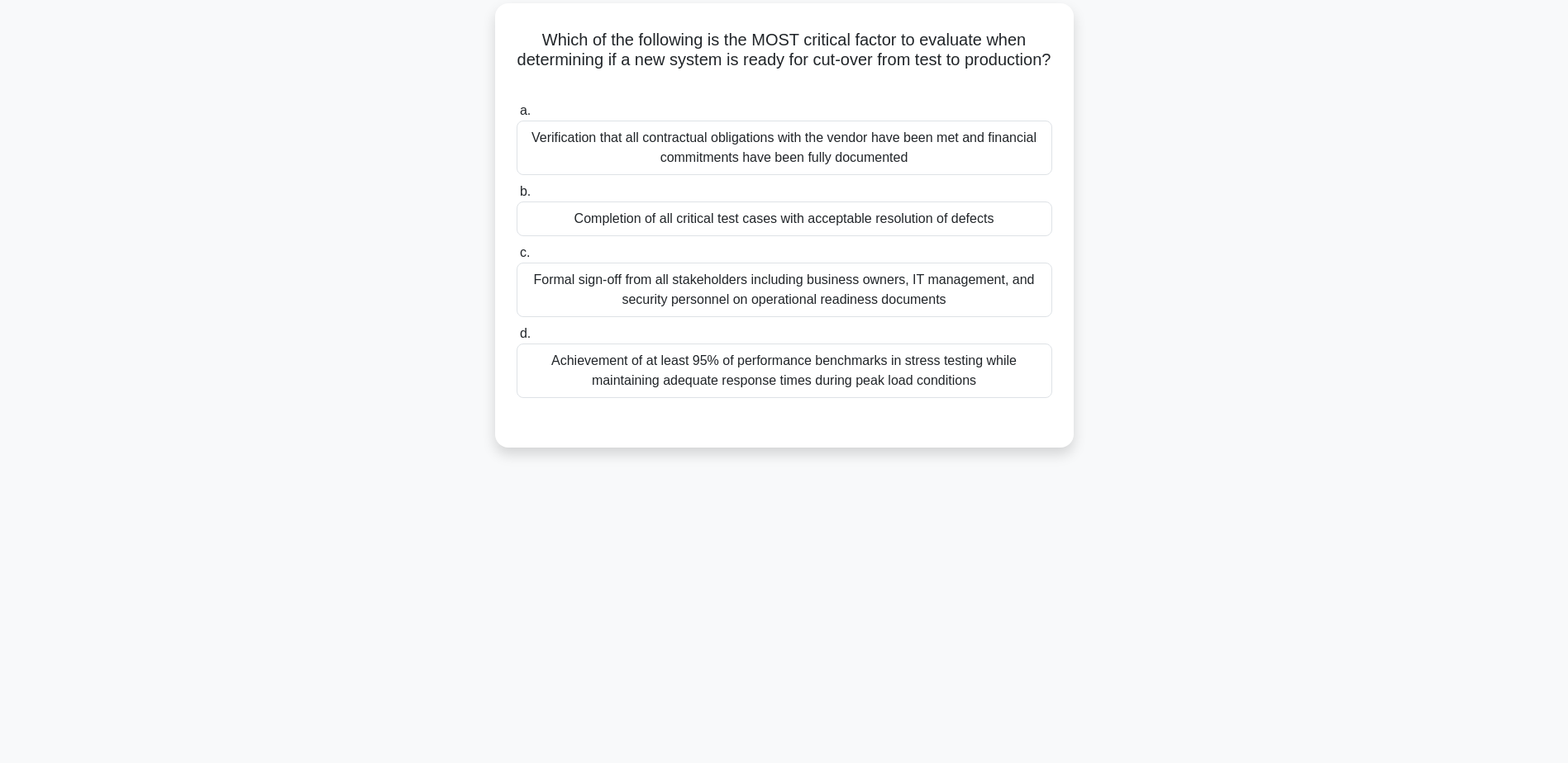
click at [799, 217] on div "Completion of all critical test cases with acceptable resolution of defects" at bounding box center [784, 218] width 536 height 34
click at [517, 197] on input "b. Completion of all critical test cases with acceptable resolution of defects" at bounding box center [517, 191] width 0 height 11
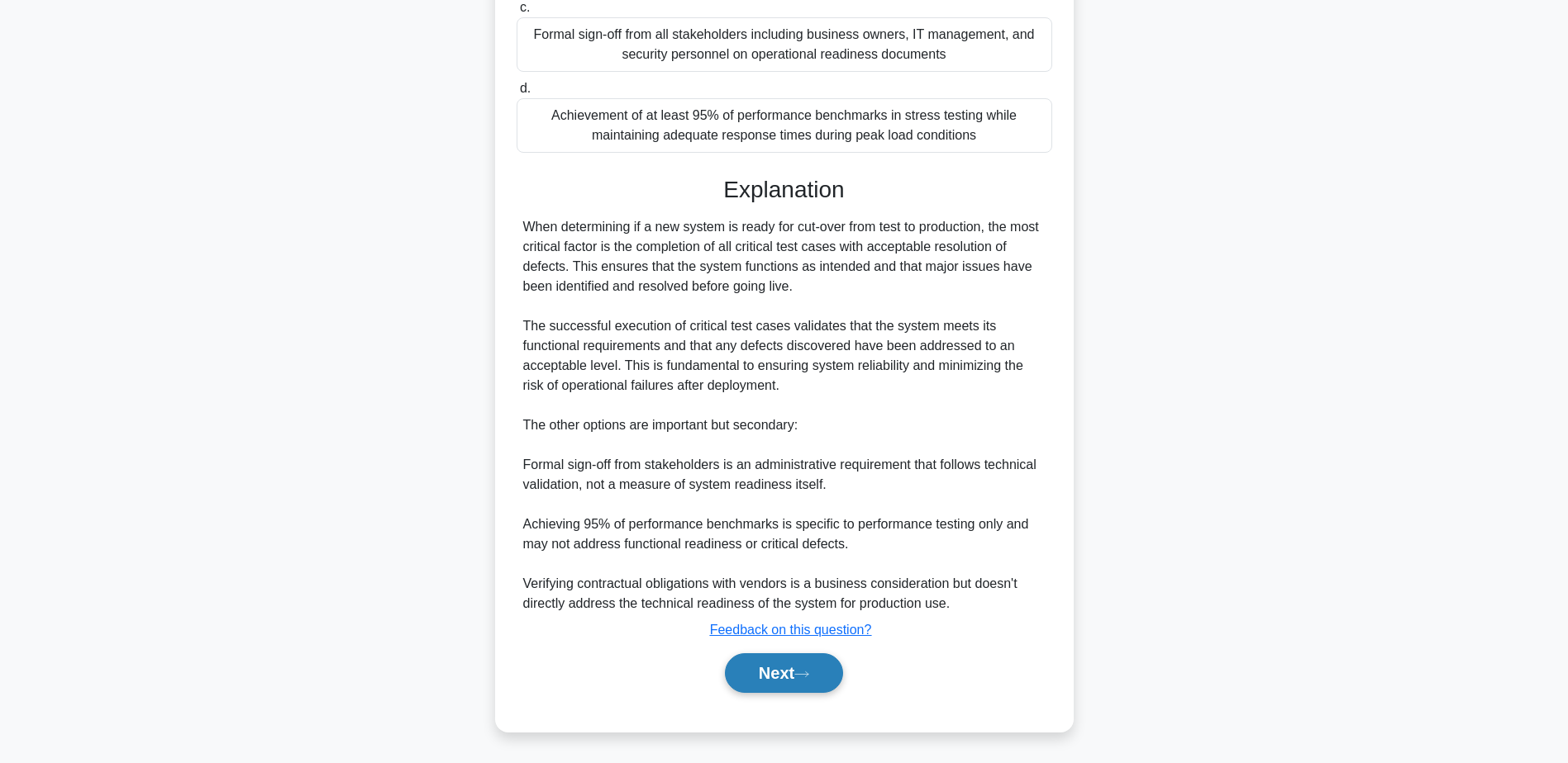
click at [794, 677] on button "Next" at bounding box center [784, 672] width 118 height 39
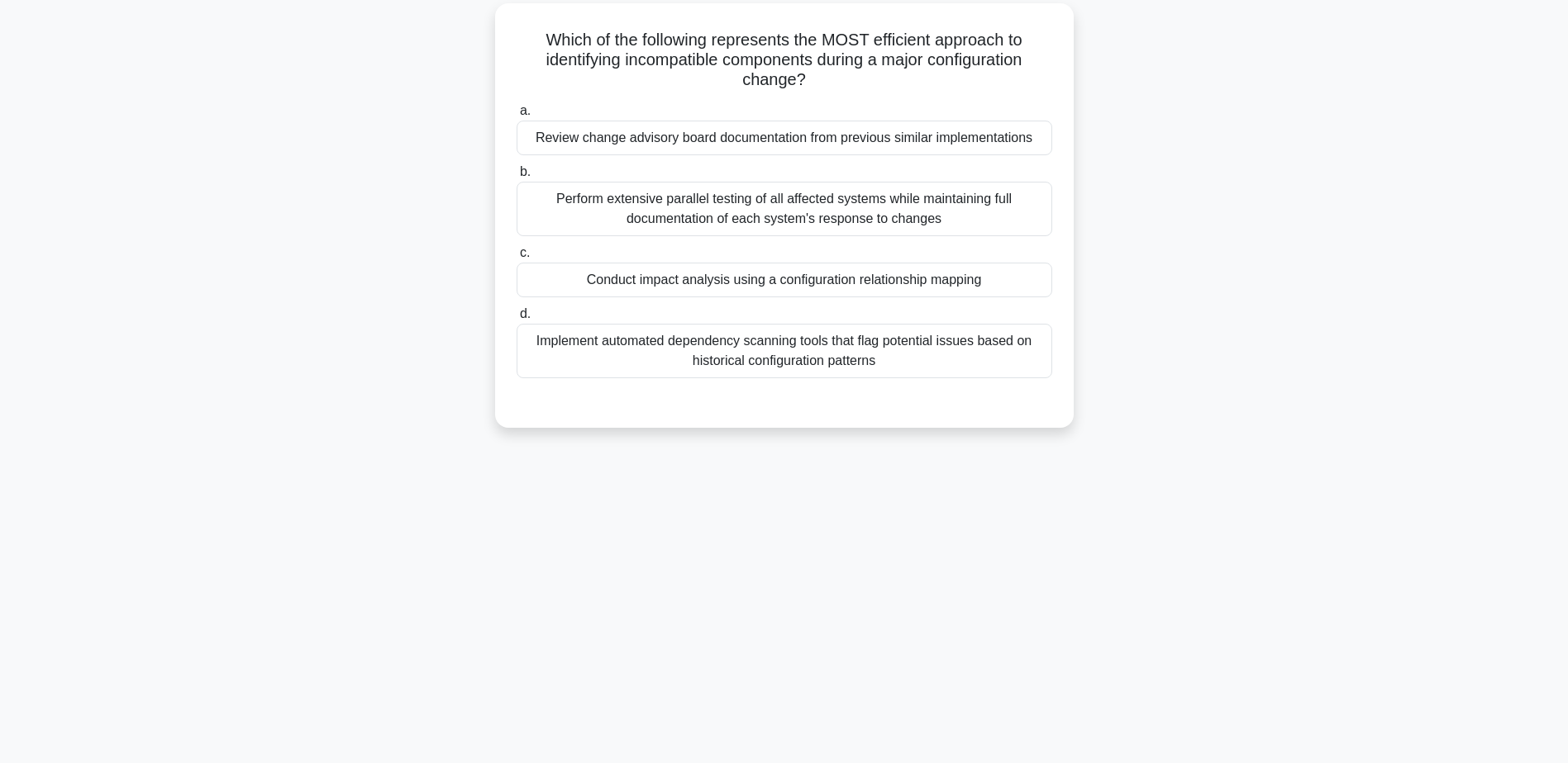
click at [779, 280] on div "Conduct impact analysis using a configuration relationship mapping" at bounding box center [784, 280] width 536 height 34
click at [517, 259] on input "c. Conduct impact analysis using a configuration relationship mapping" at bounding box center [517, 253] width 0 height 11
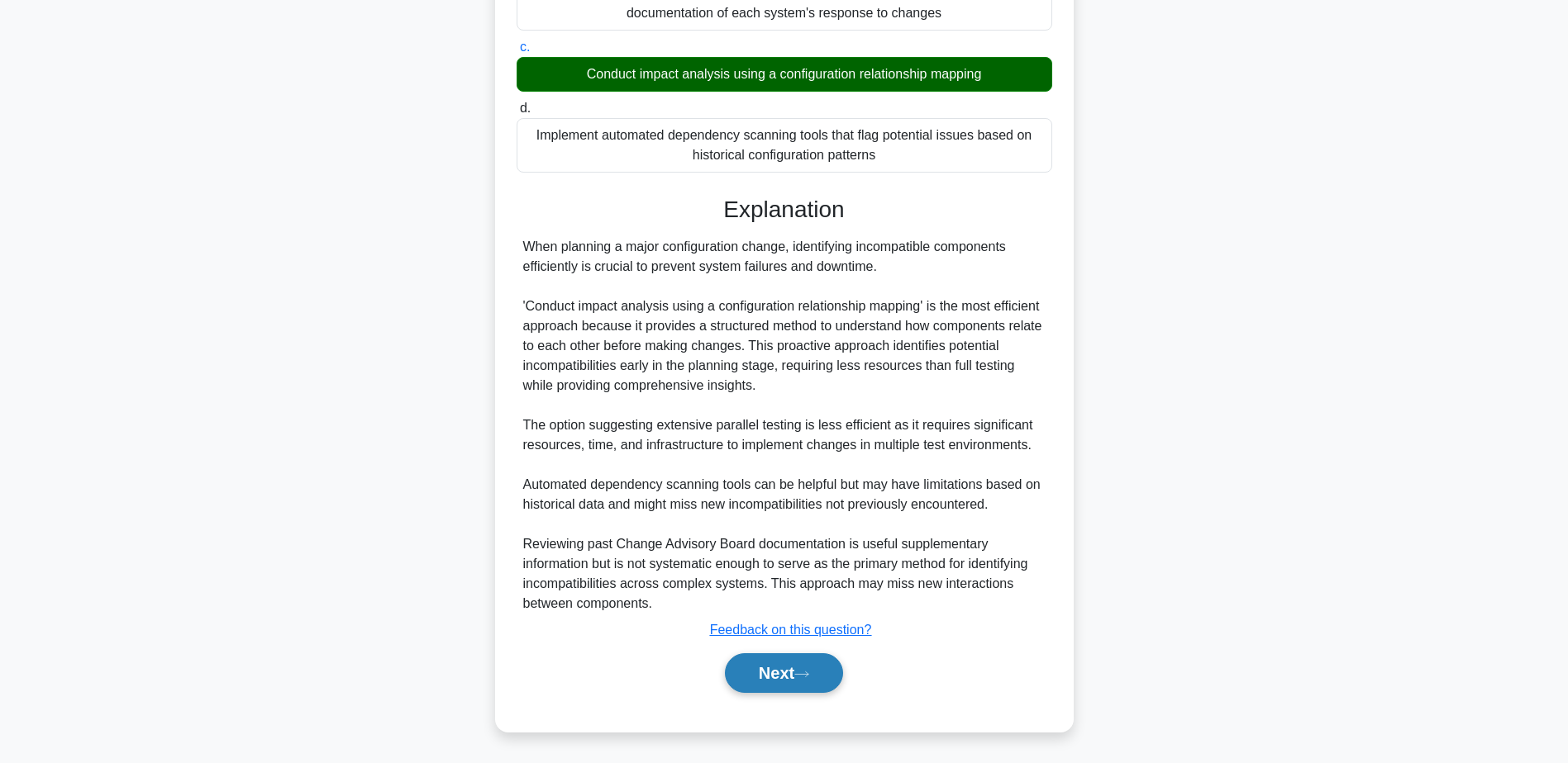
click at [758, 684] on button "Next" at bounding box center [784, 672] width 118 height 39
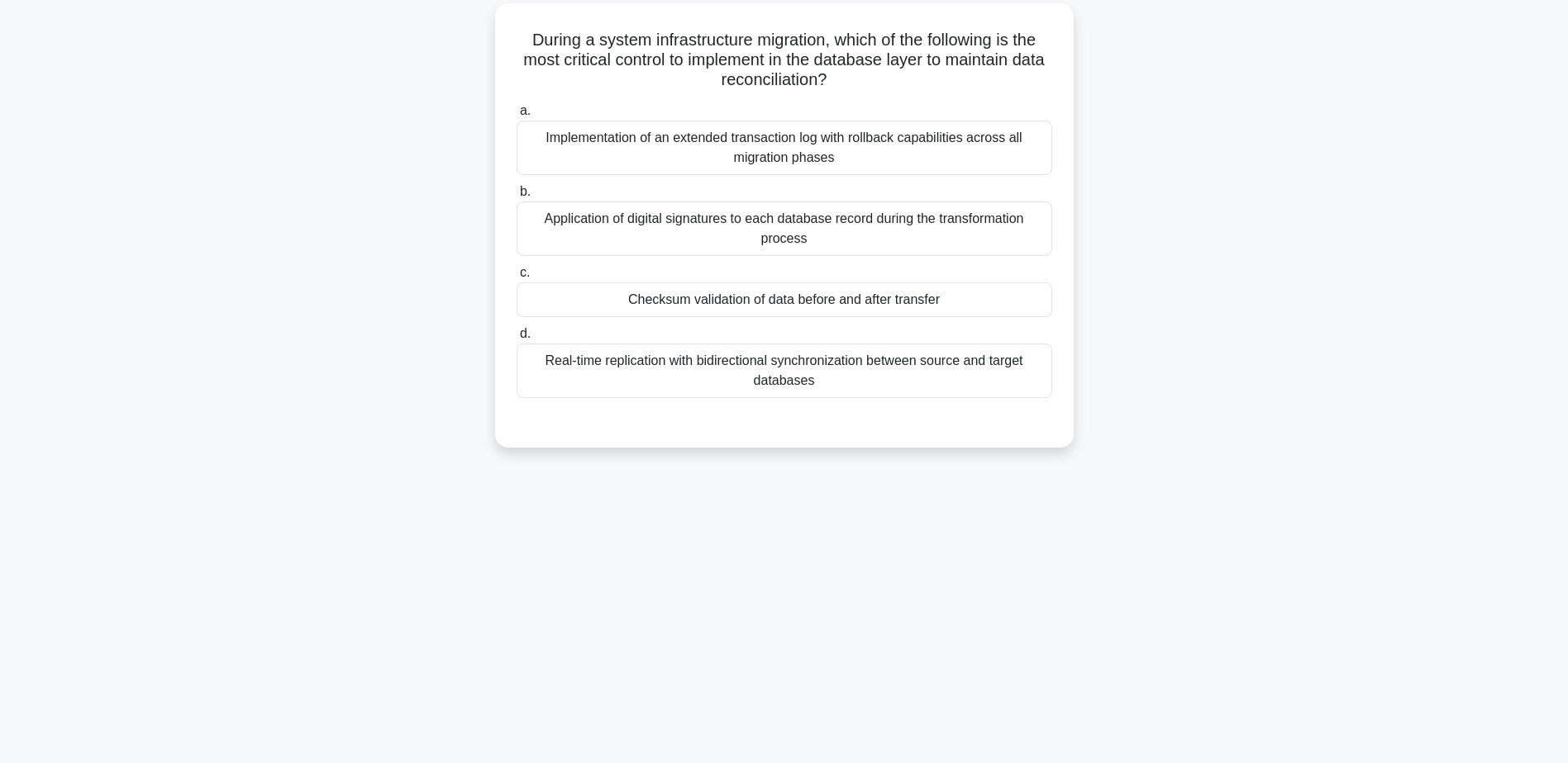
click at [773, 295] on div "Checksum validation of data before and after transfer" at bounding box center [784, 300] width 536 height 34
click at [517, 279] on input "c. Checksum validation of data before and after transfer" at bounding box center [517, 273] width 0 height 11
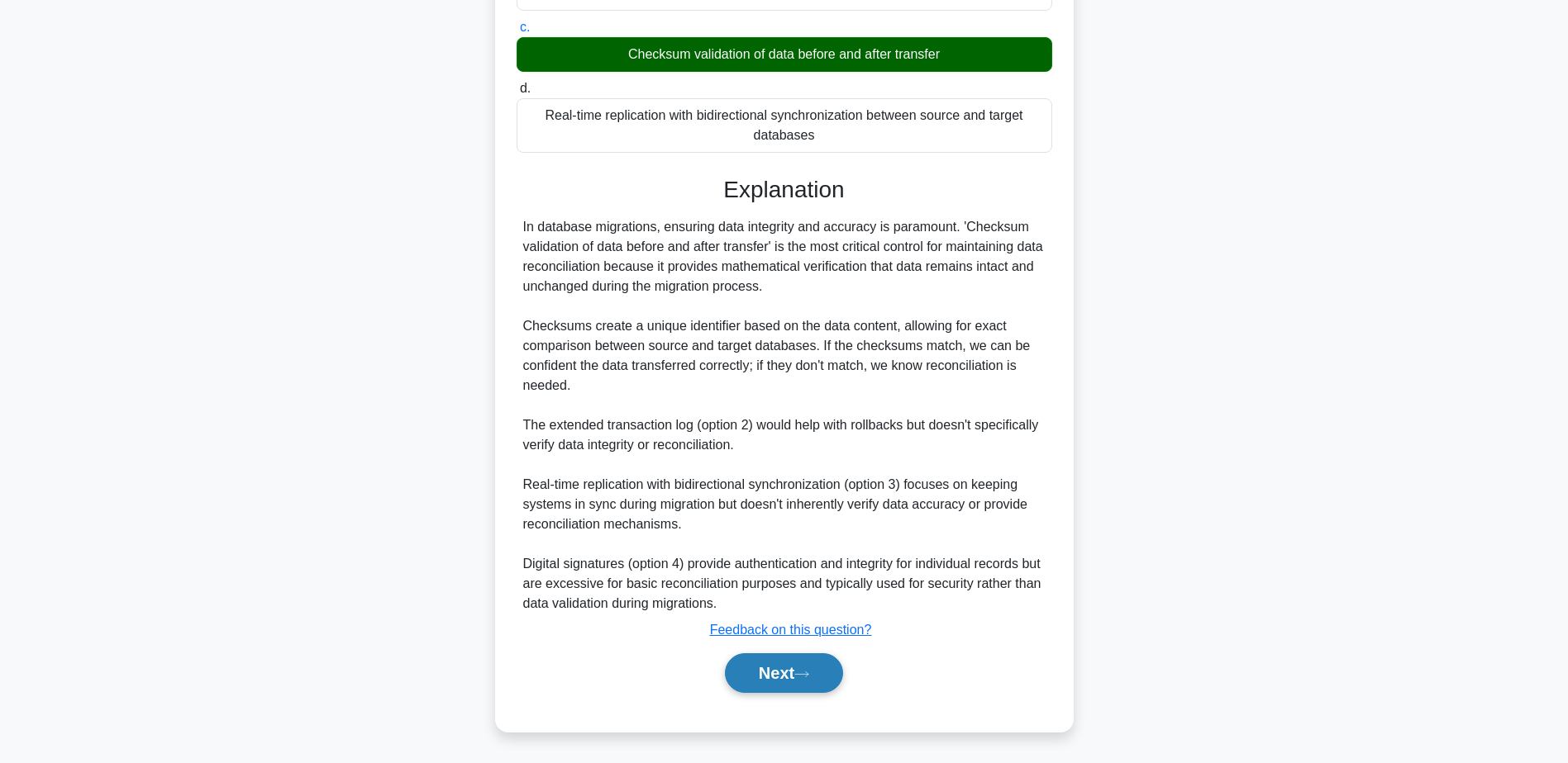
click at [761, 673] on button "Next" at bounding box center [784, 672] width 118 height 39
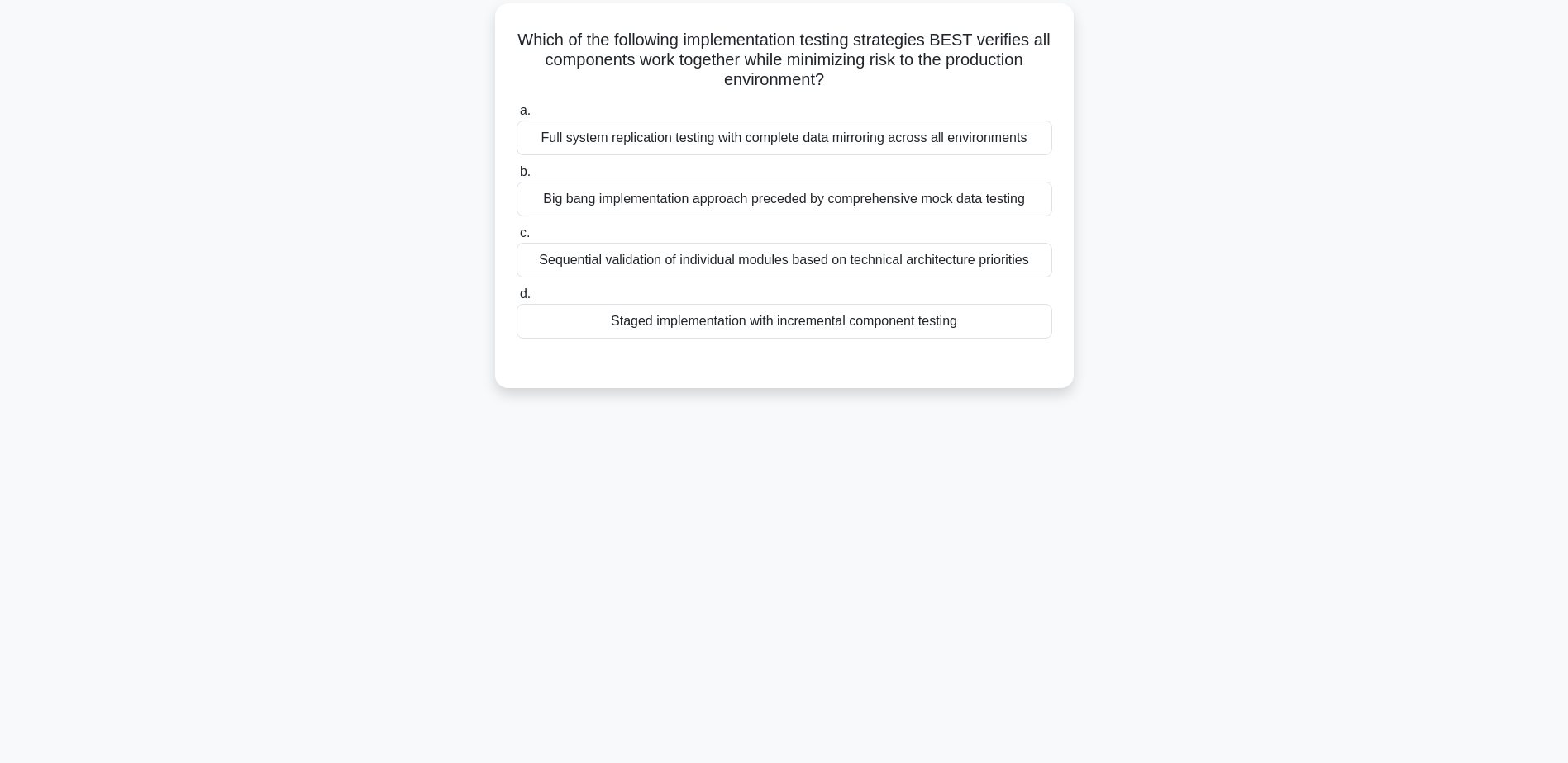
click at [773, 327] on div "Staged implementation with incremental component testing" at bounding box center [784, 321] width 536 height 34
click at [517, 300] on input "d. Staged implementation with incremental component testing" at bounding box center [517, 294] width 0 height 11
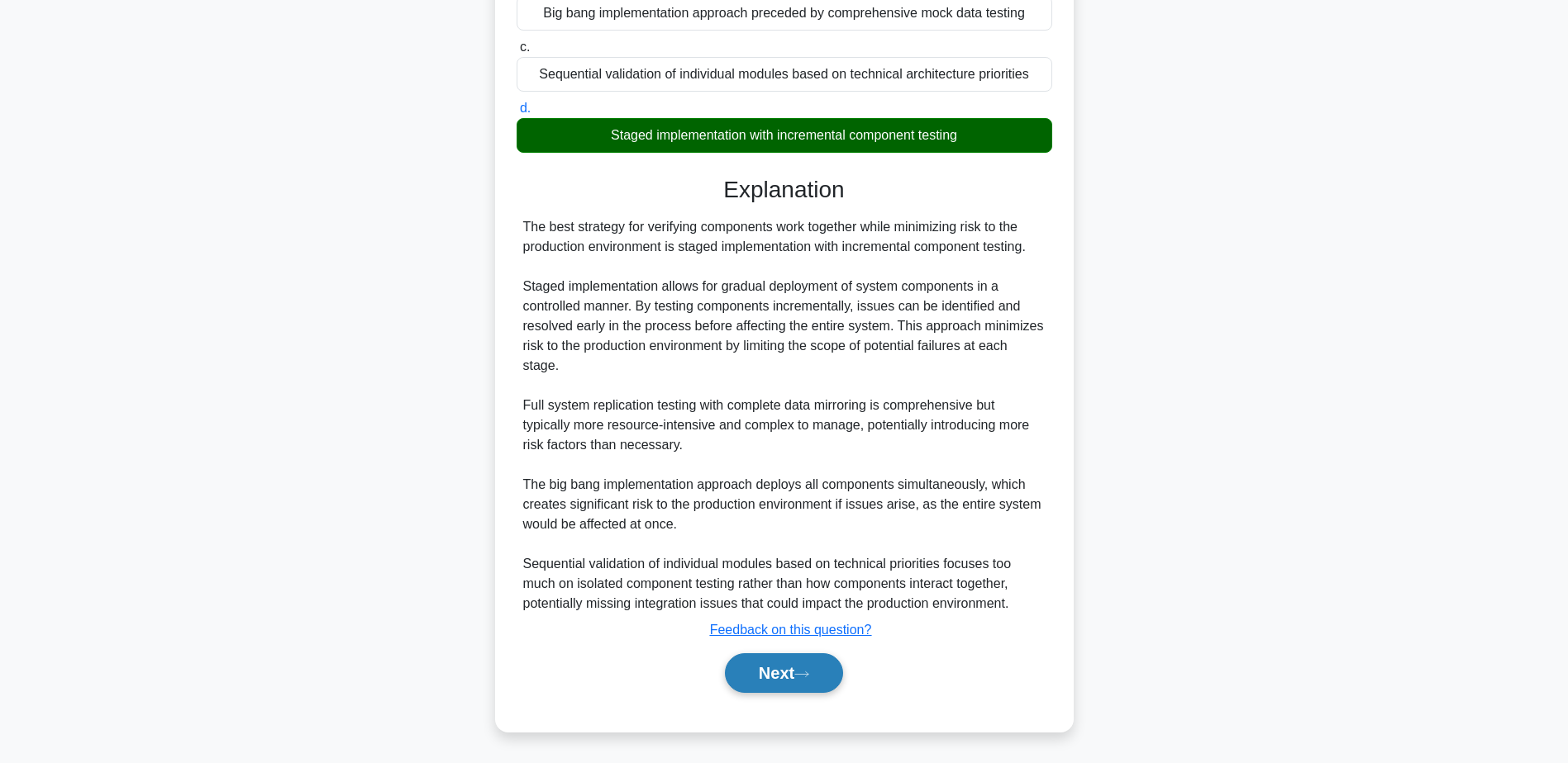
click at [772, 686] on button "Next" at bounding box center [784, 672] width 118 height 39
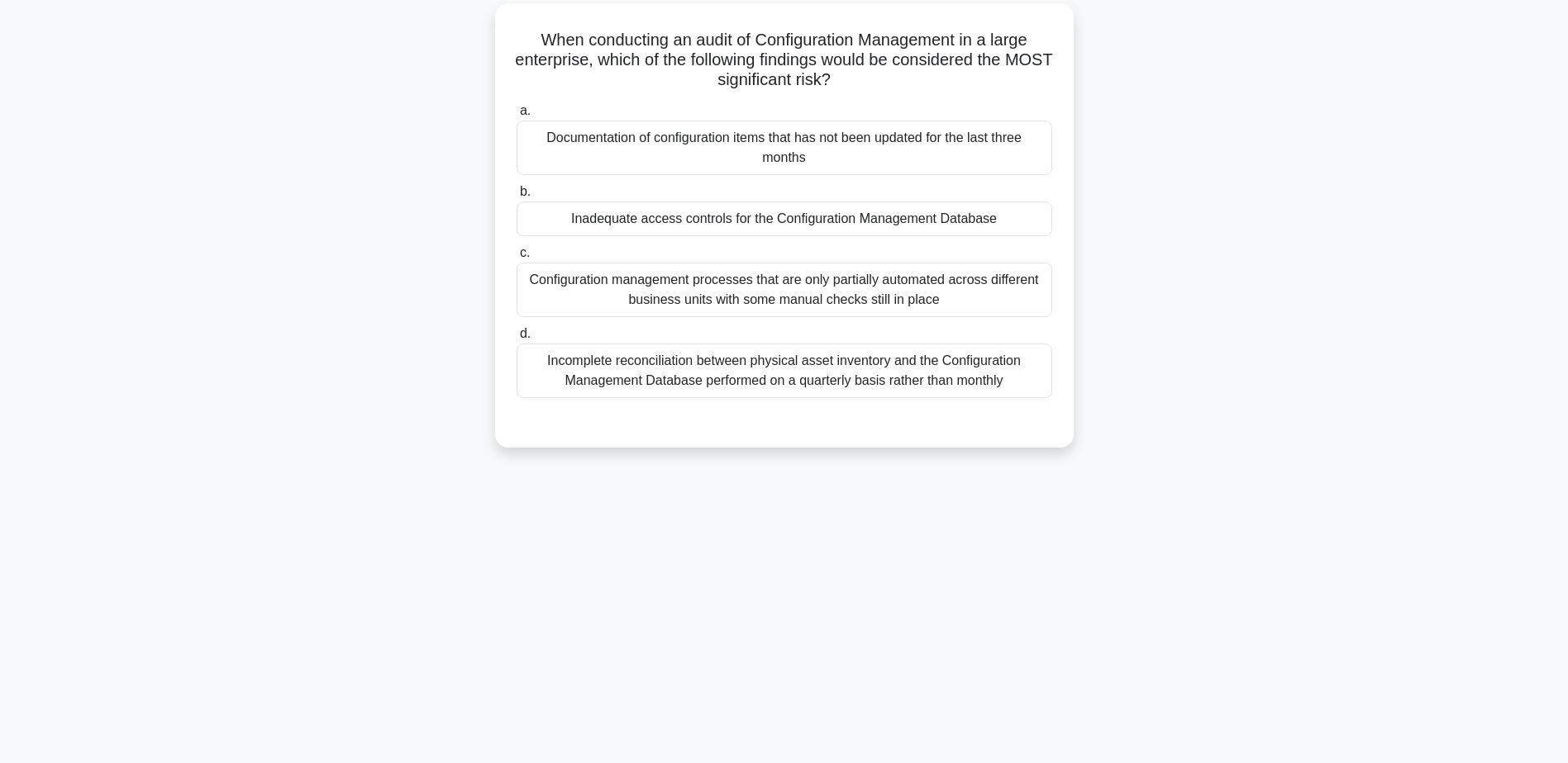
click at [742, 215] on div "Inadequate access controls for the Configuration Management Database" at bounding box center [784, 218] width 536 height 34
click at [517, 197] on input "b. Inadequate access controls for the Configuration Management Database" at bounding box center [517, 191] width 0 height 11
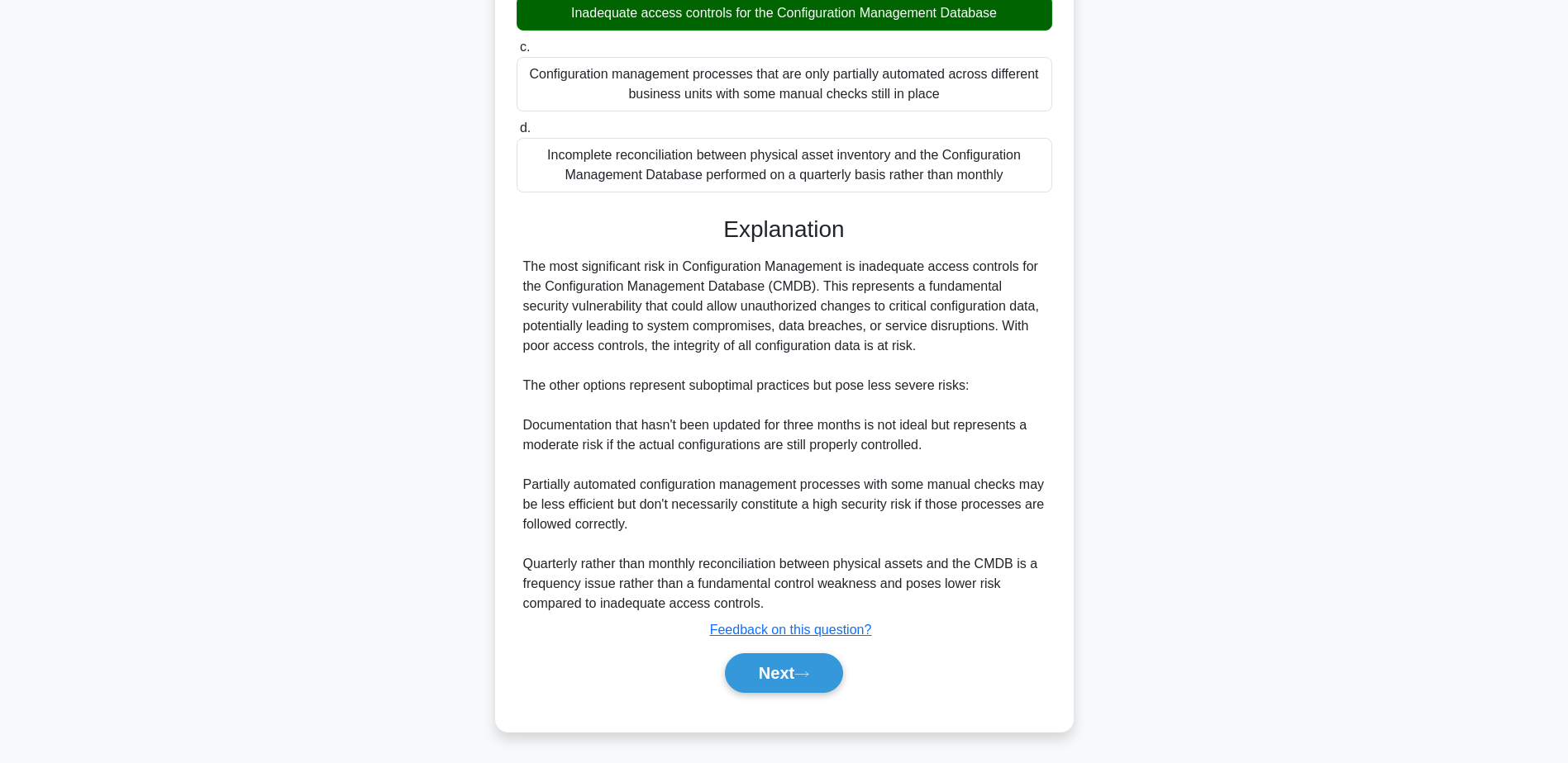
click at [758, 660] on button "Next" at bounding box center [784, 672] width 118 height 39
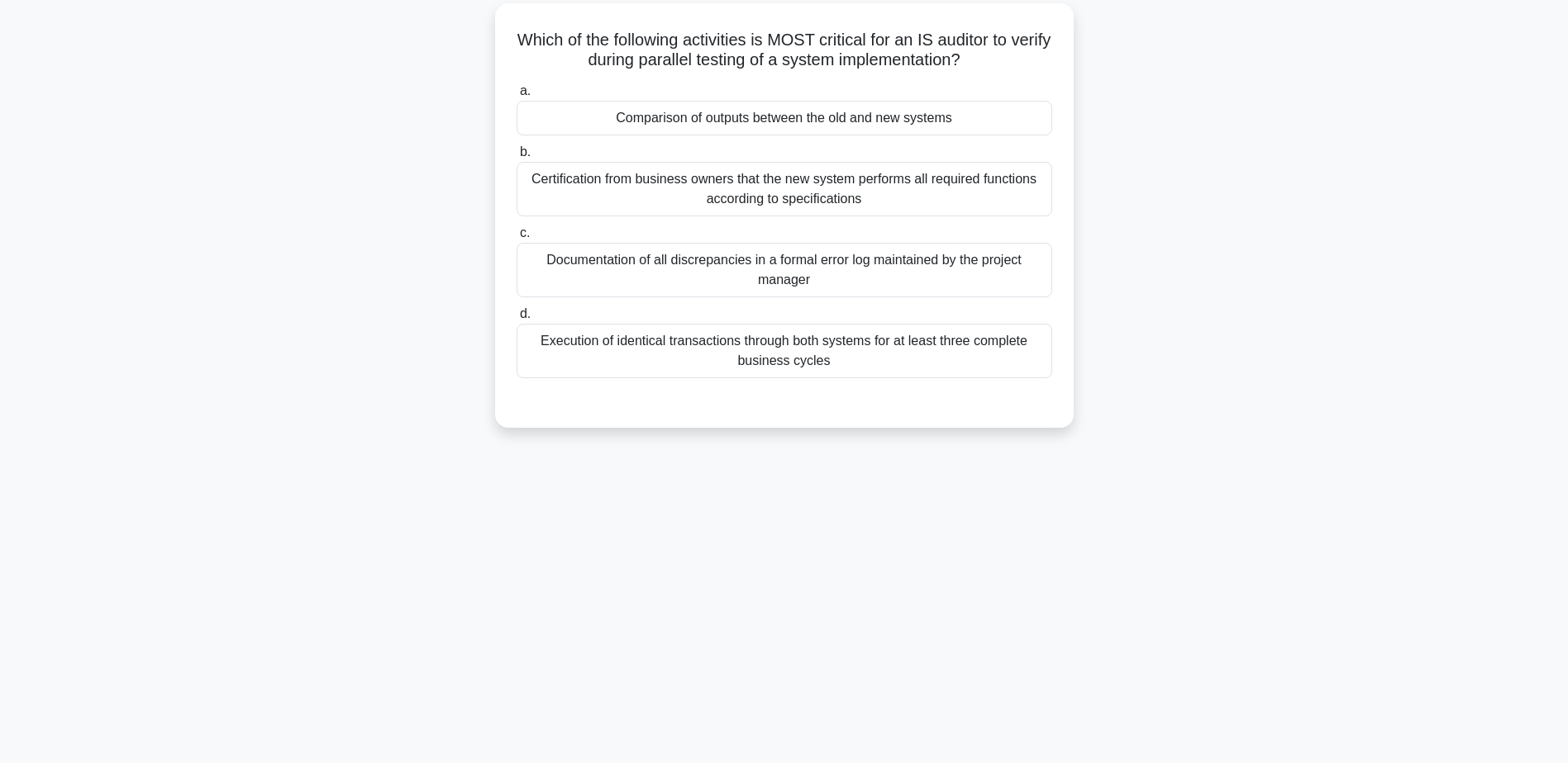
click at [796, 118] on div "Comparison of outputs between the old and new systems" at bounding box center [784, 118] width 536 height 34
click at [517, 97] on input "a. Comparison of outputs between the old and new systems" at bounding box center [517, 91] width 0 height 11
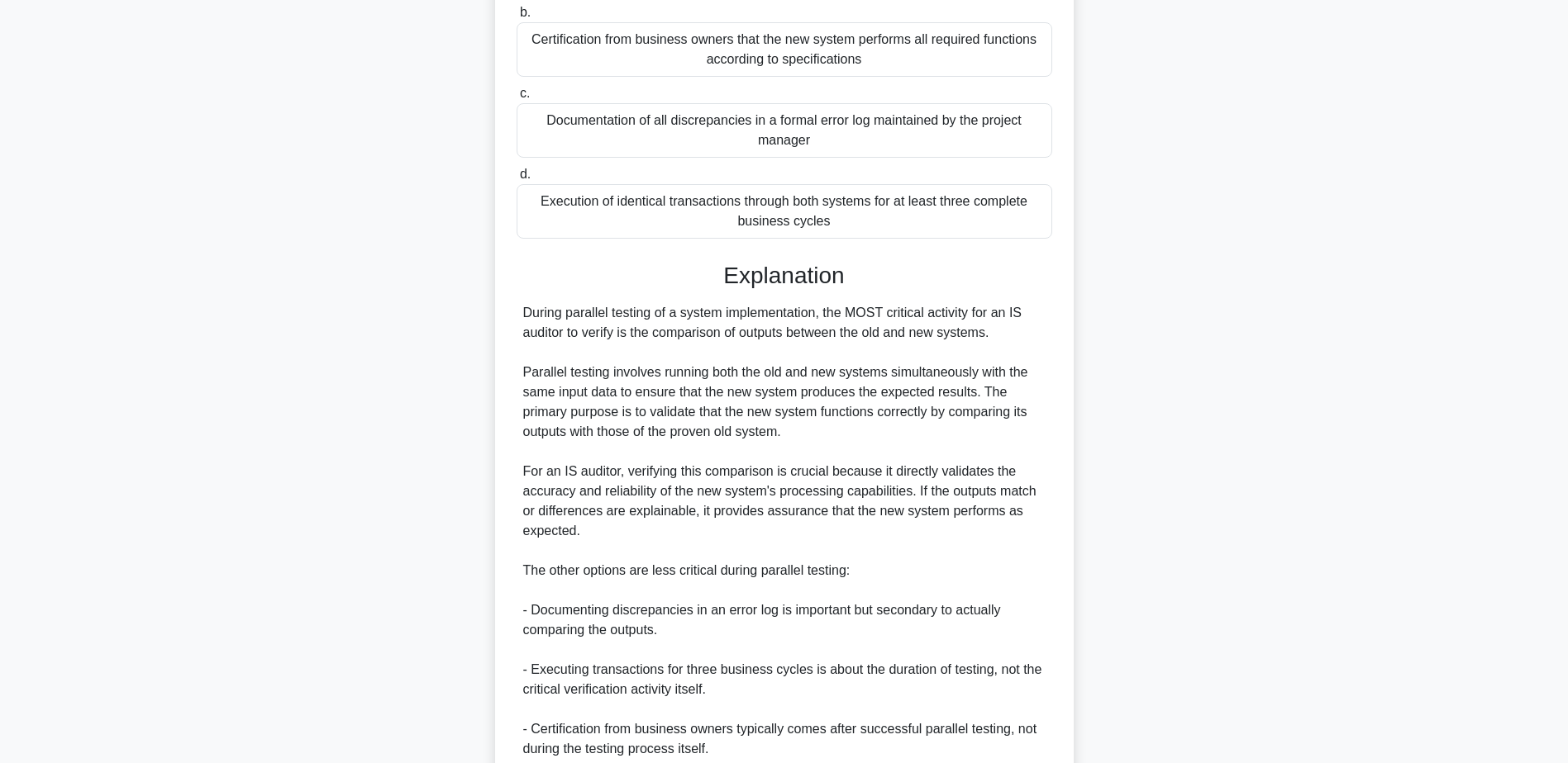
scroll to position [415, 0]
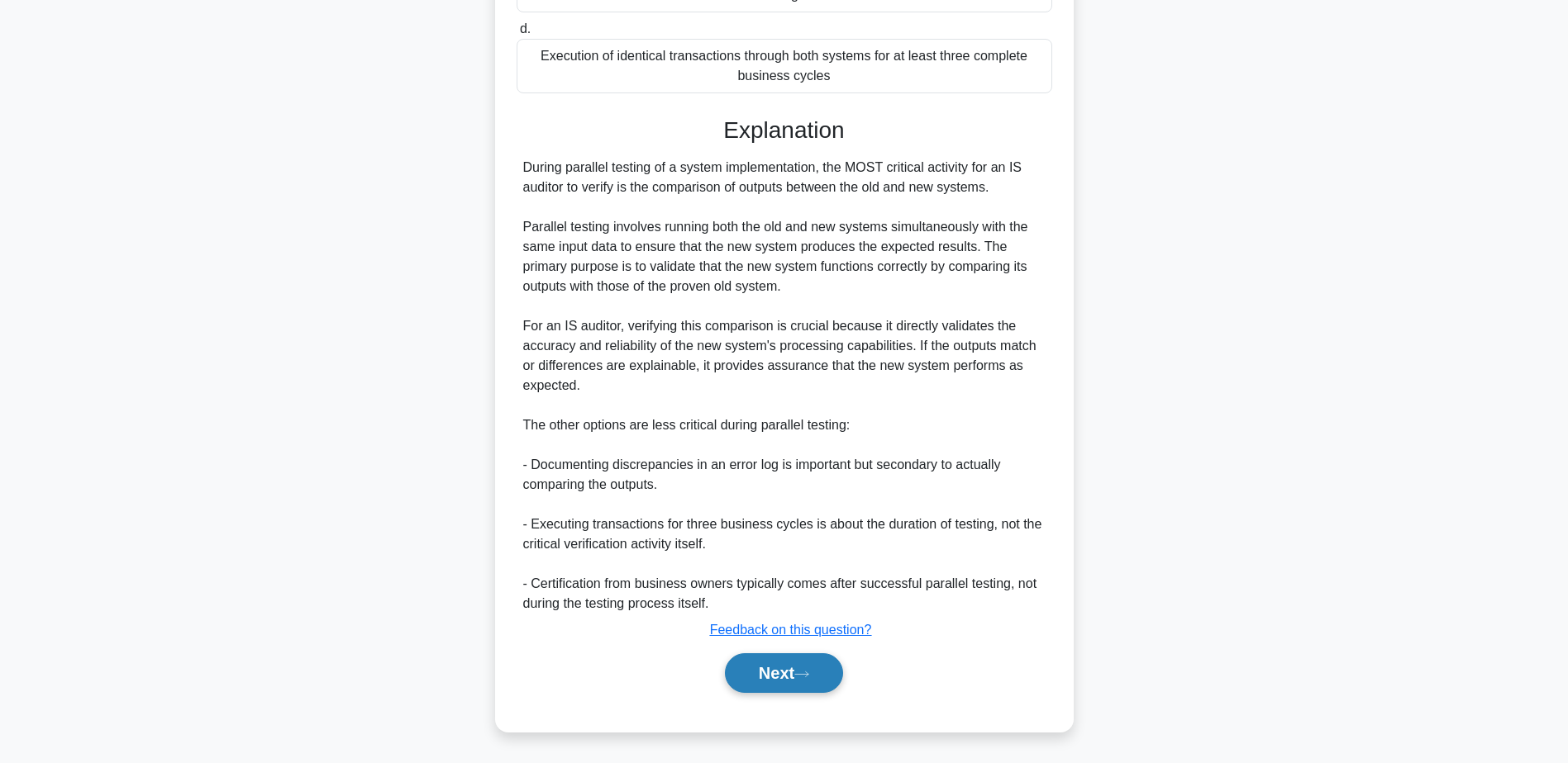
click at [773, 672] on button "Next" at bounding box center [784, 672] width 118 height 39
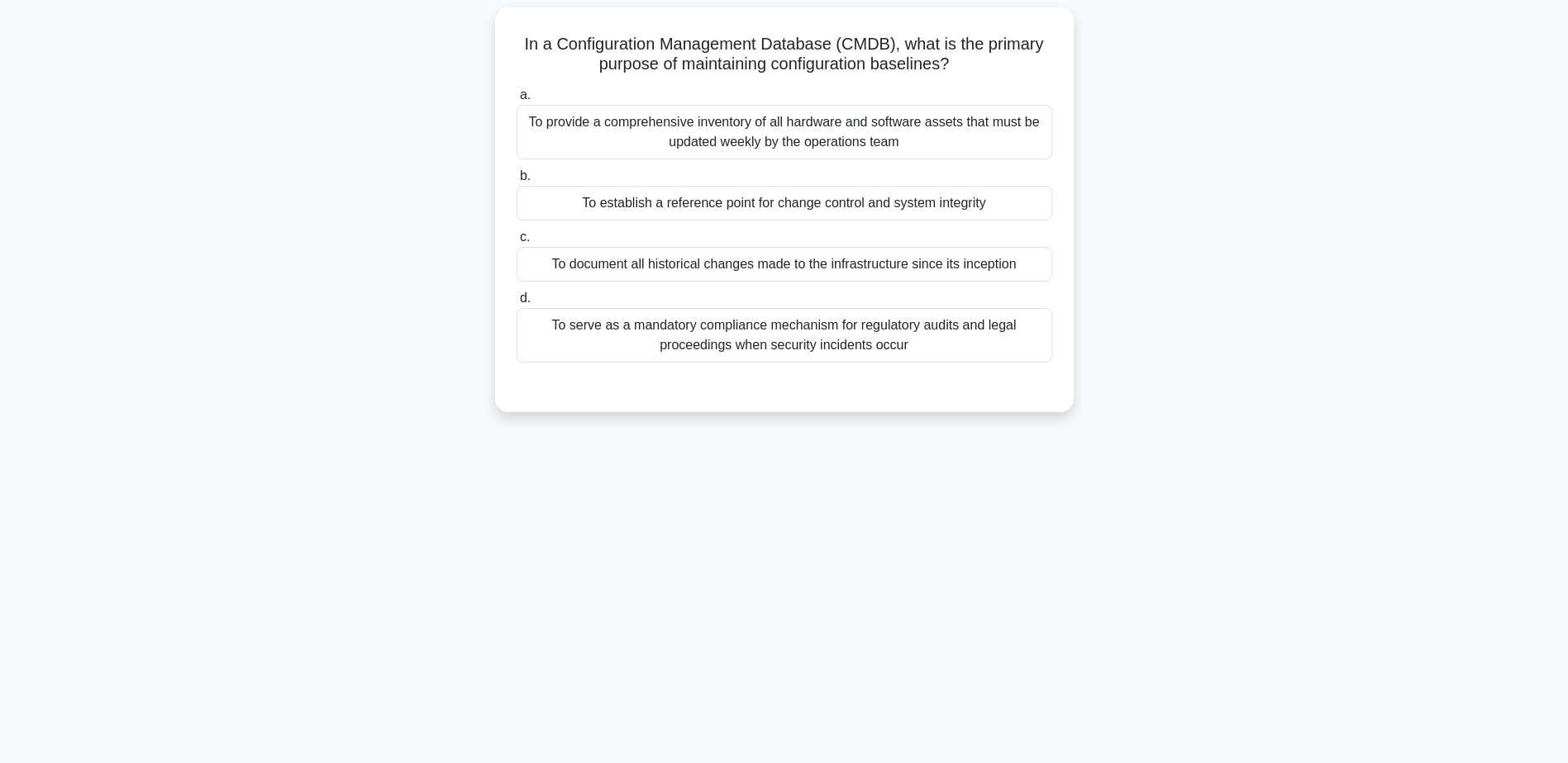
scroll to position [129, 0]
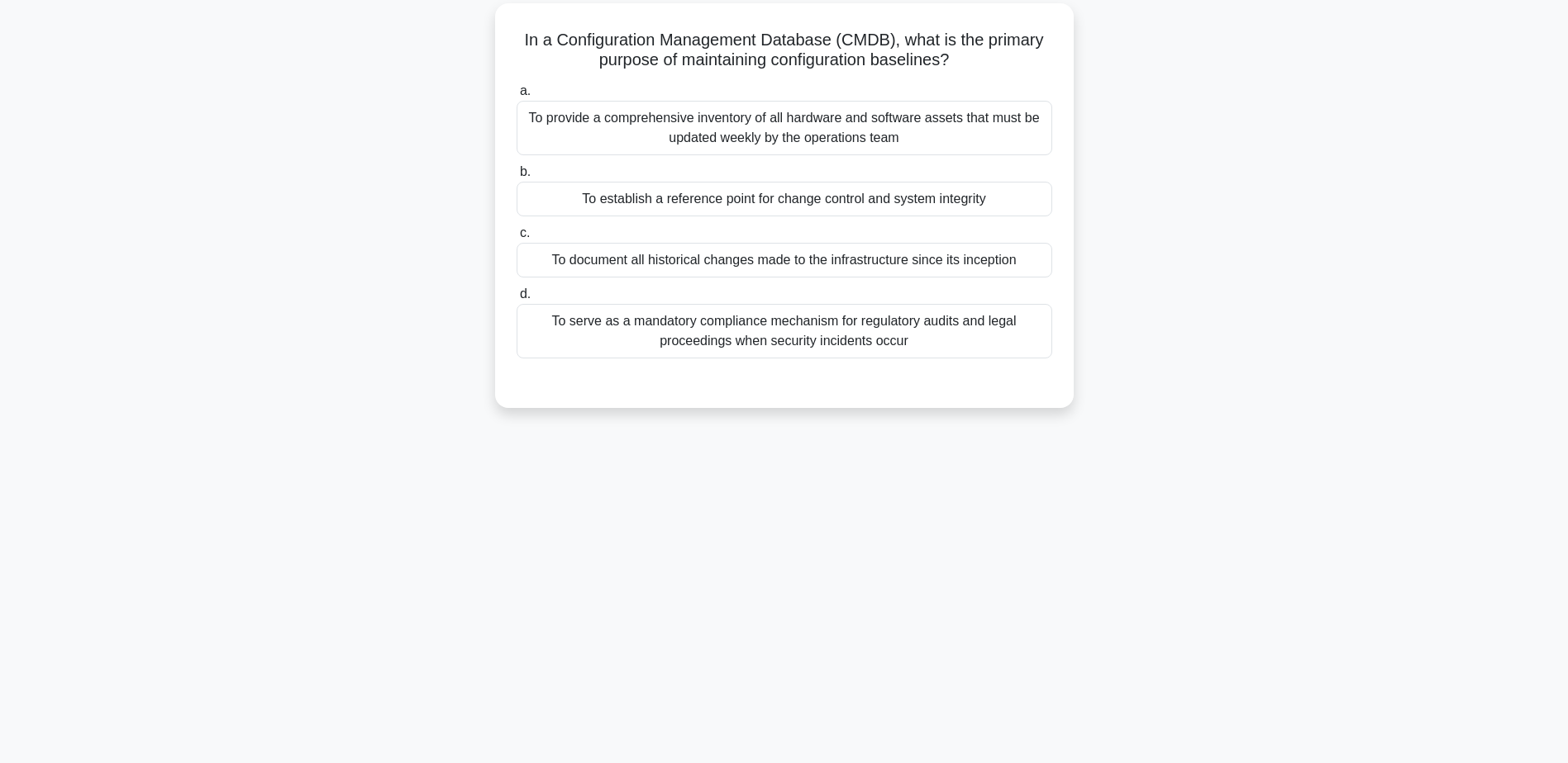
click at [792, 201] on div "To establish a reference point for change control and system integrity" at bounding box center [784, 198] width 536 height 34
click at [517, 178] on input "b. To establish a reference point for change control and system integrity" at bounding box center [517, 172] width 0 height 11
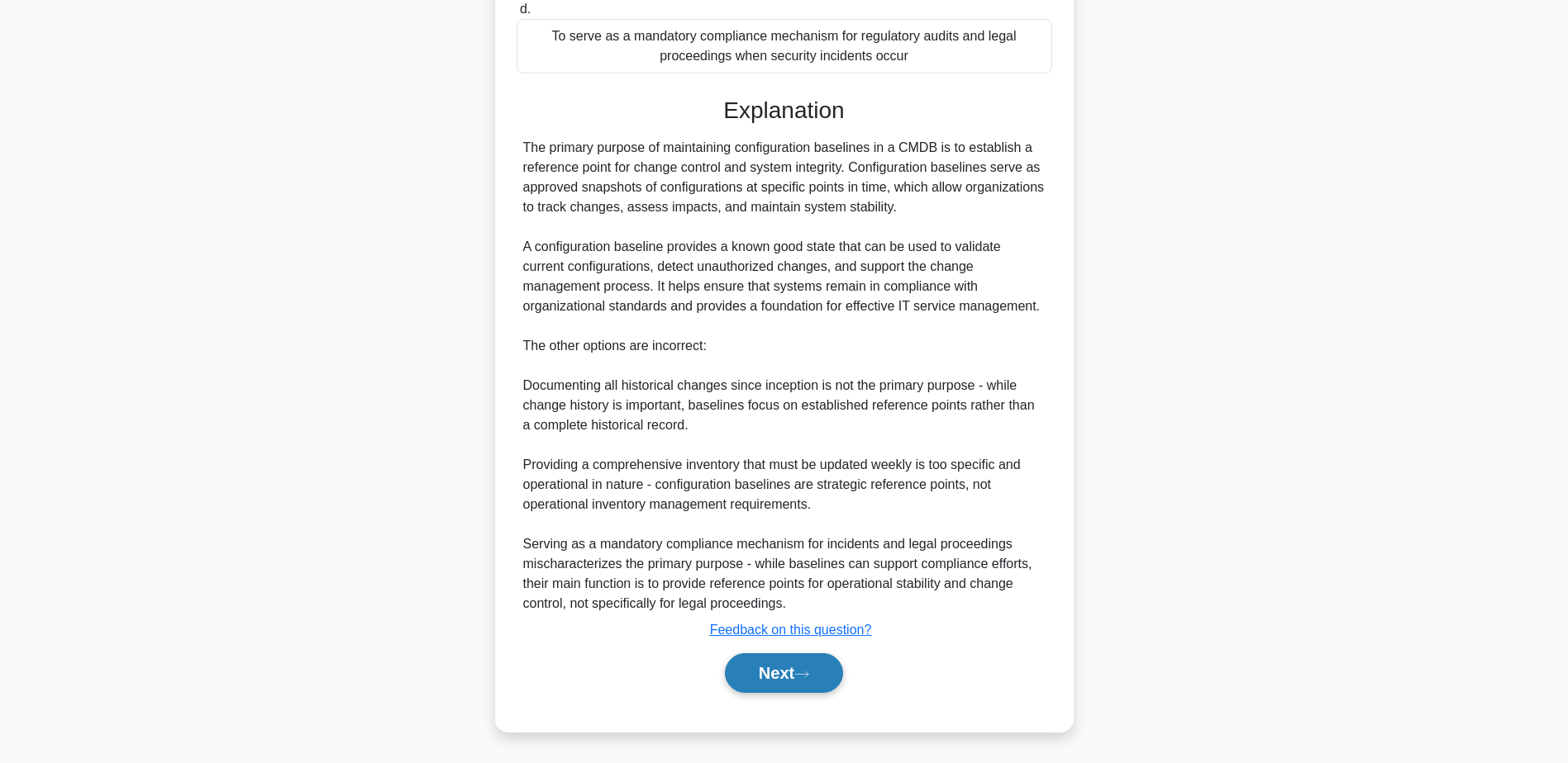
click at [796, 673] on button "Next" at bounding box center [784, 672] width 118 height 39
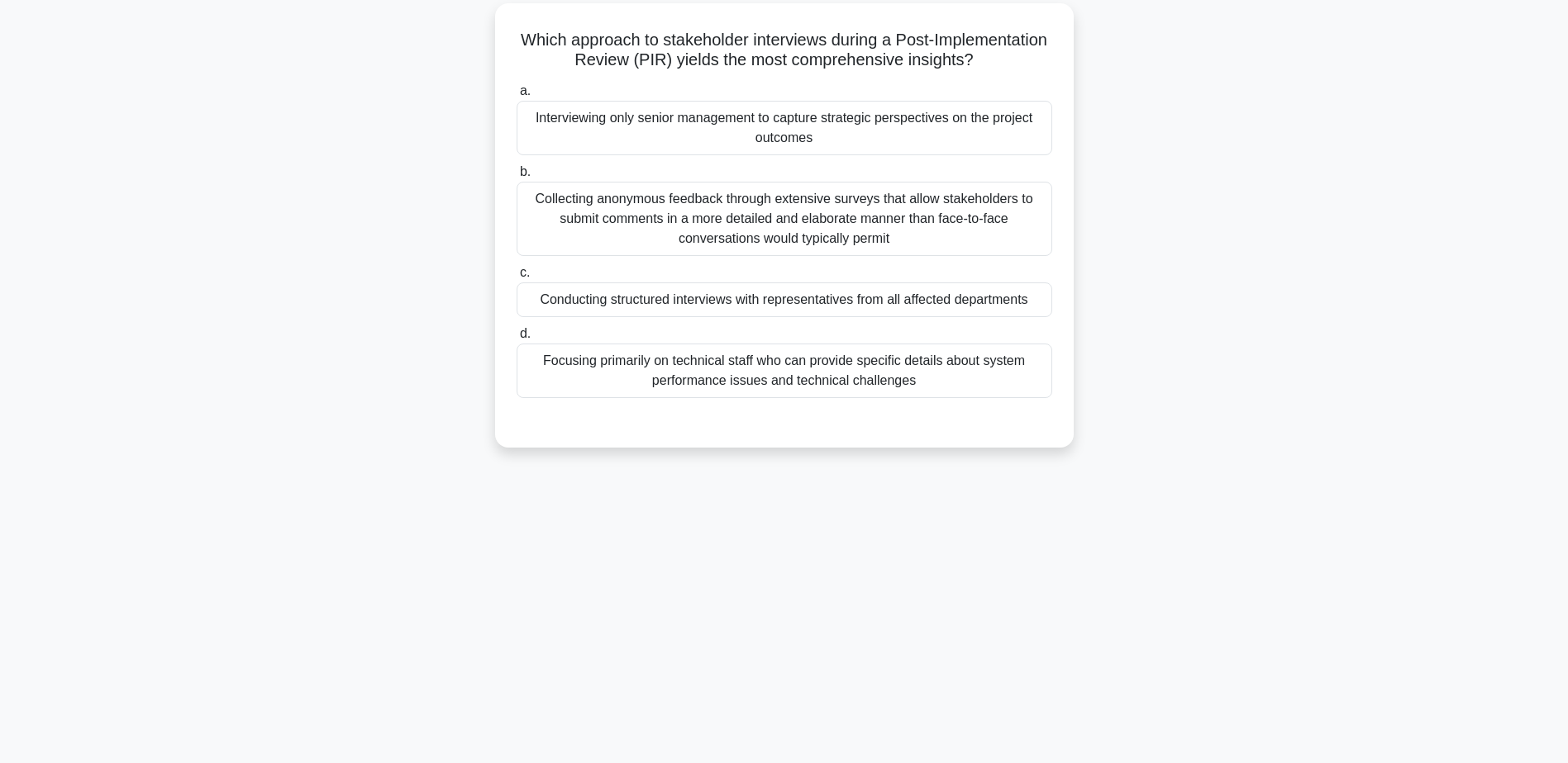
click at [724, 313] on div "Conducting structured interviews with representatives from all affected departm…" at bounding box center [784, 300] width 536 height 34
click at [517, 279] on input "c. Conducting structured interviews with representatives from all affected depa…" at bounding box center [517, 273] width 0 height 11
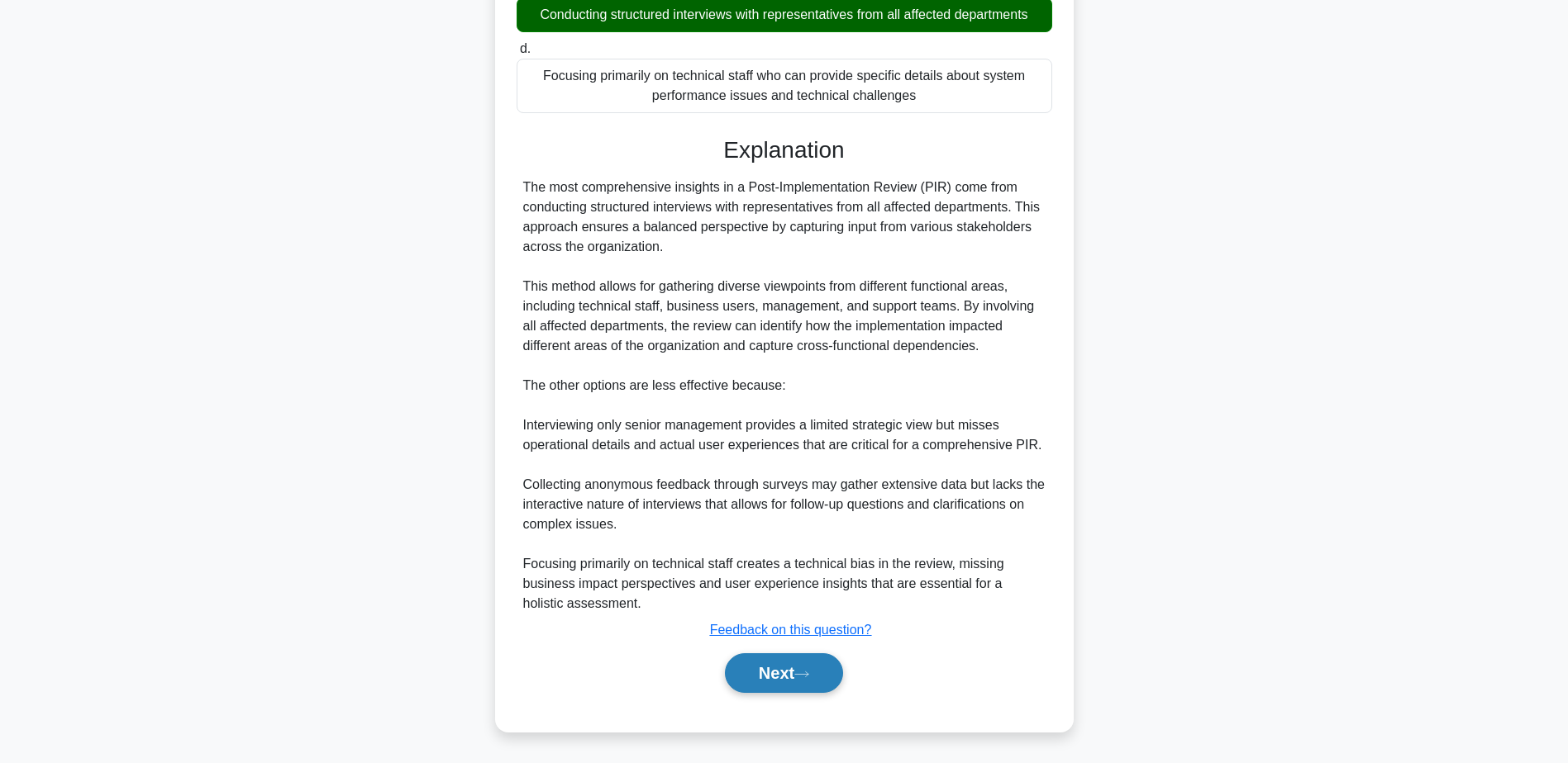
click at [786, 674] on button "Next" at bounding box center [784, 672] width 118 height 39
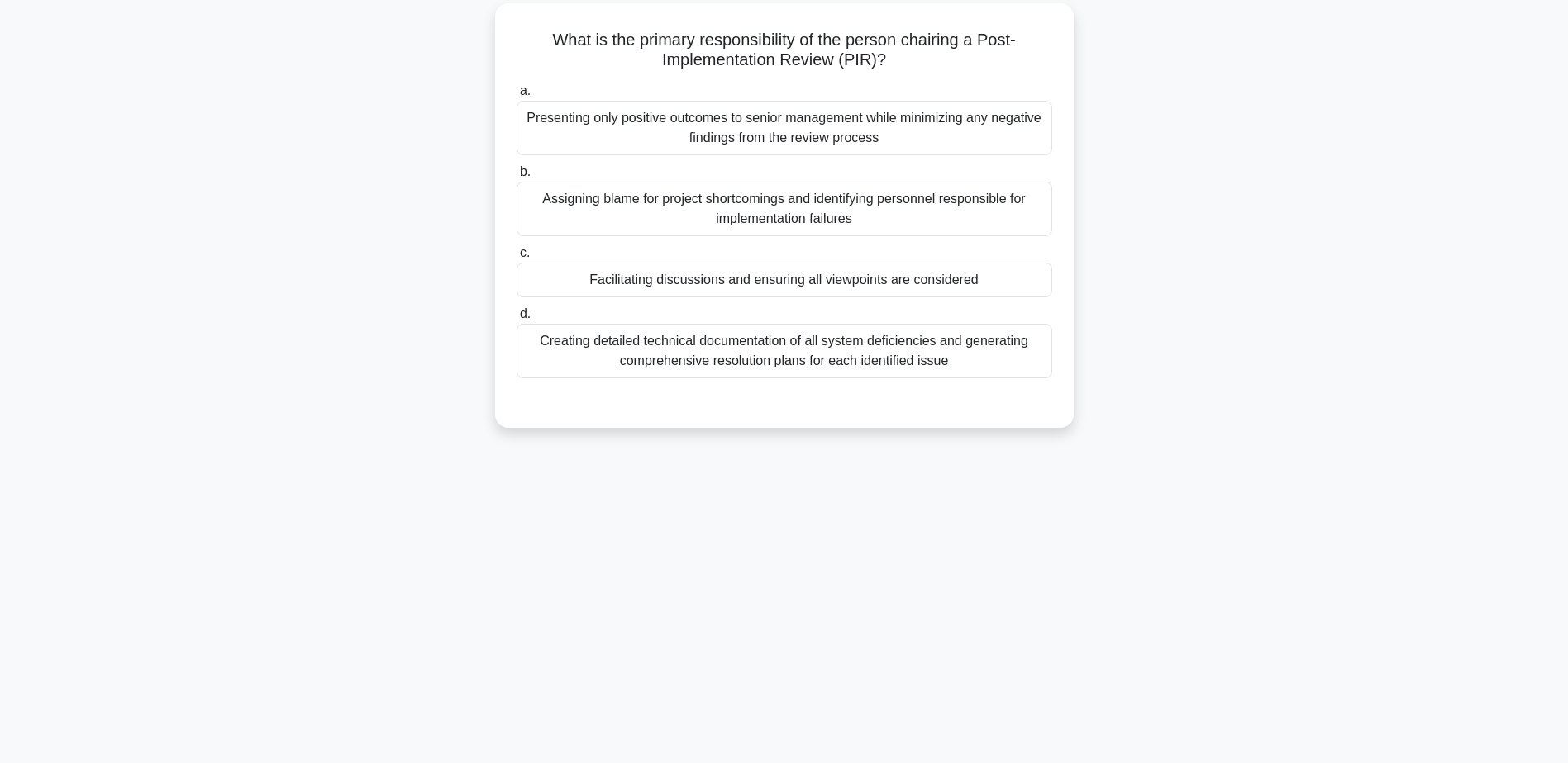
click at [819, 280] on div "Facilitating discussions and ensuring all viewpoints are considered" at bounding box center [784, 280] width 536 height 34
click at [517, 259] on input "c. Facilitating discussions and ensuring all viewpoints are considered" at bounding box center [517, 253] width 0 height 11
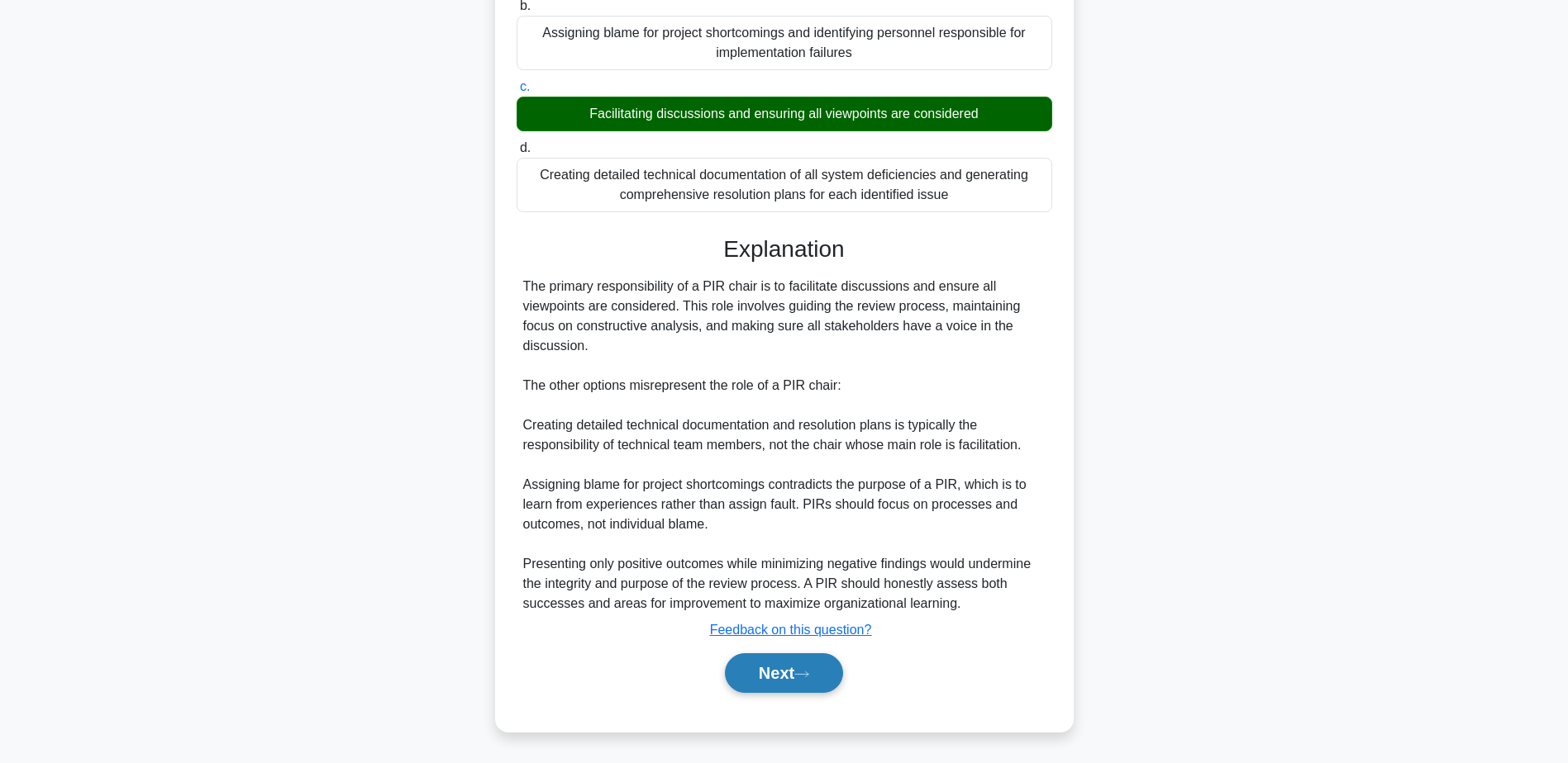
click at [799, 659] on button "Next" at bounding box center [784, 672] width 118 height 39
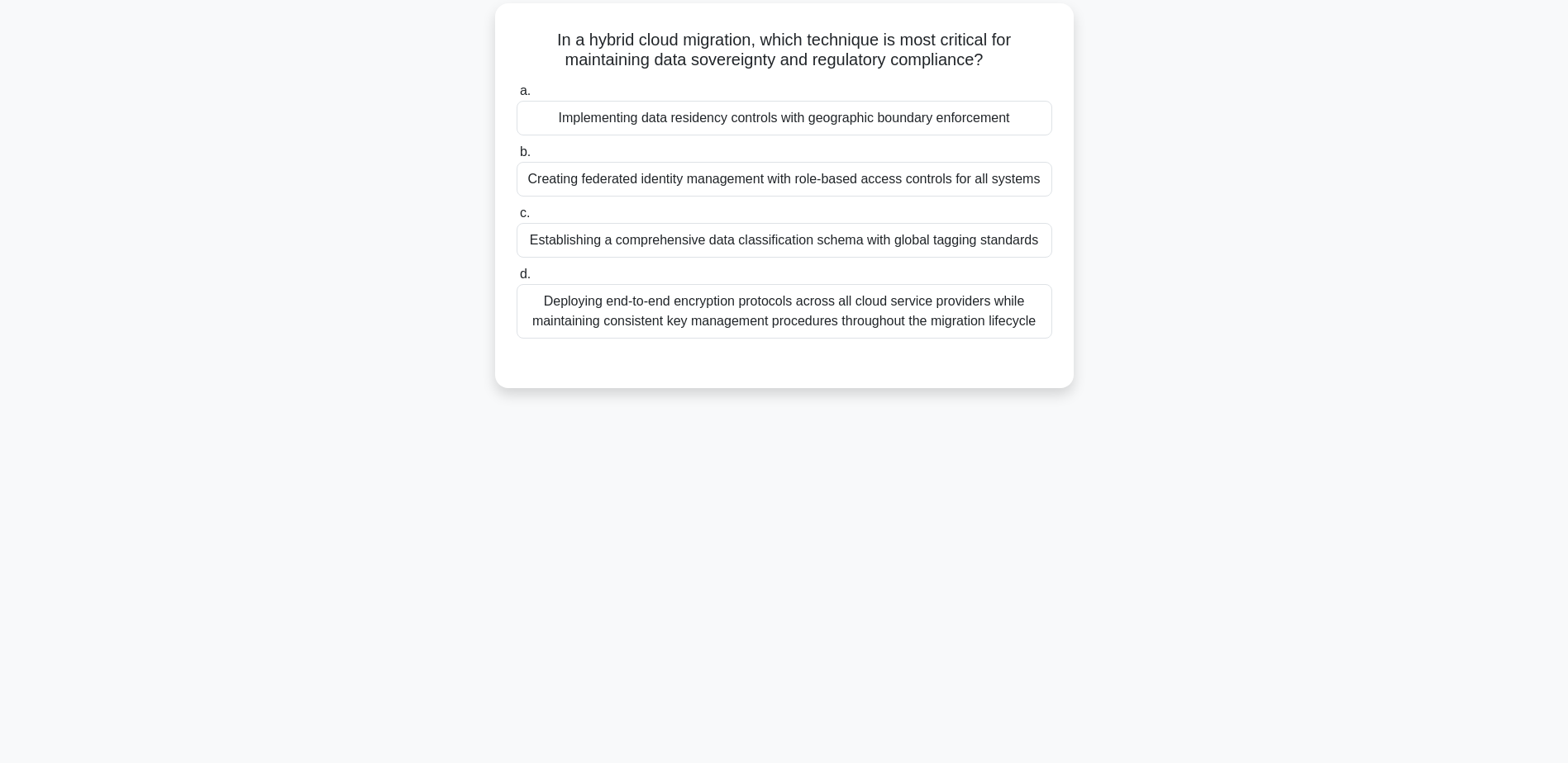
click at [753, 179] on div "Creating federated identity management with role-based access controls for all …" at bounding box center [784, 179] width 536 height 34
click at [517, 158] on input "b. Creating federated identity management with role-based access controls for a…" at bounding box center [517, 152] width 0 height 11
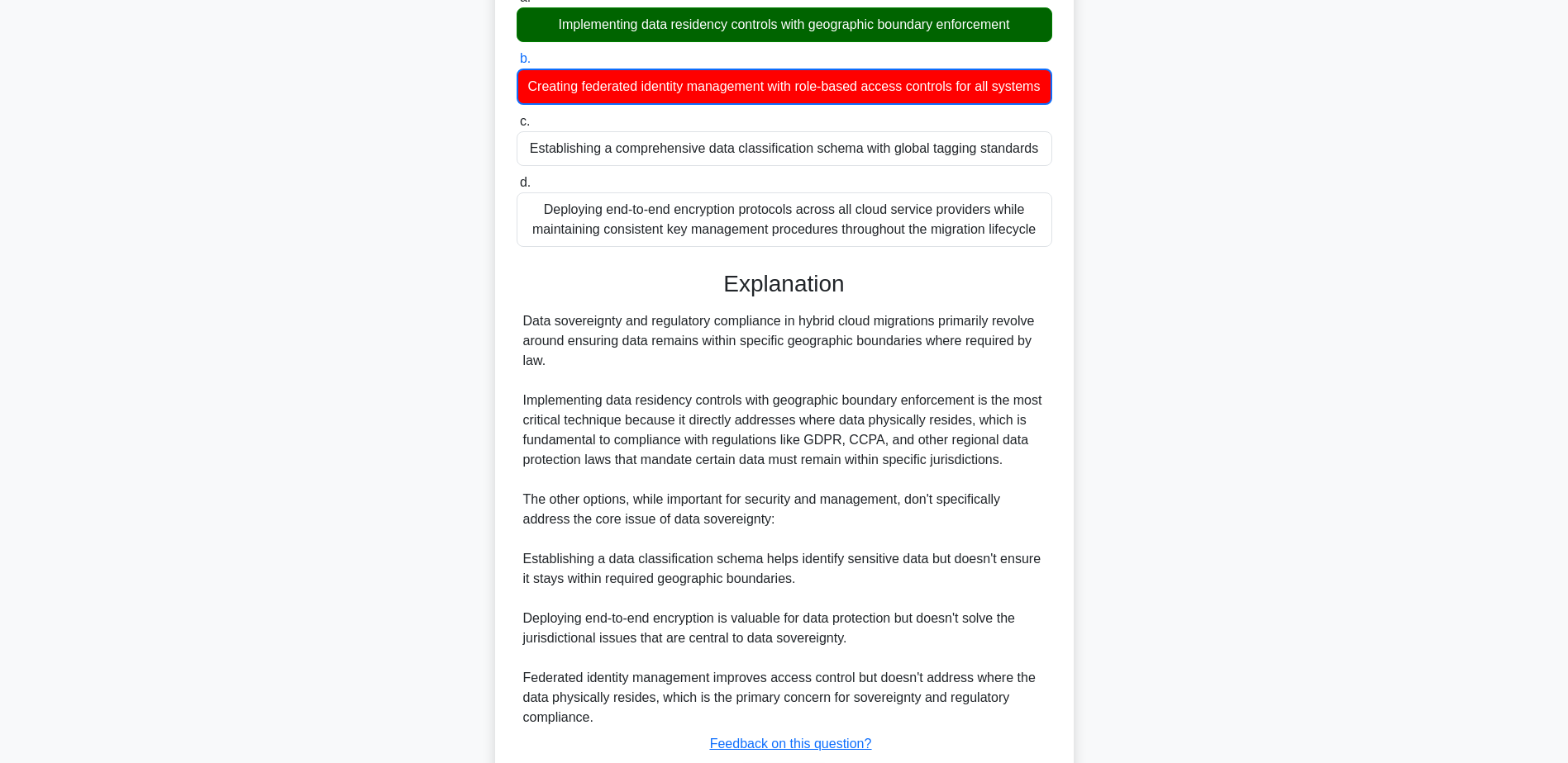
scroll to position [357, 0]
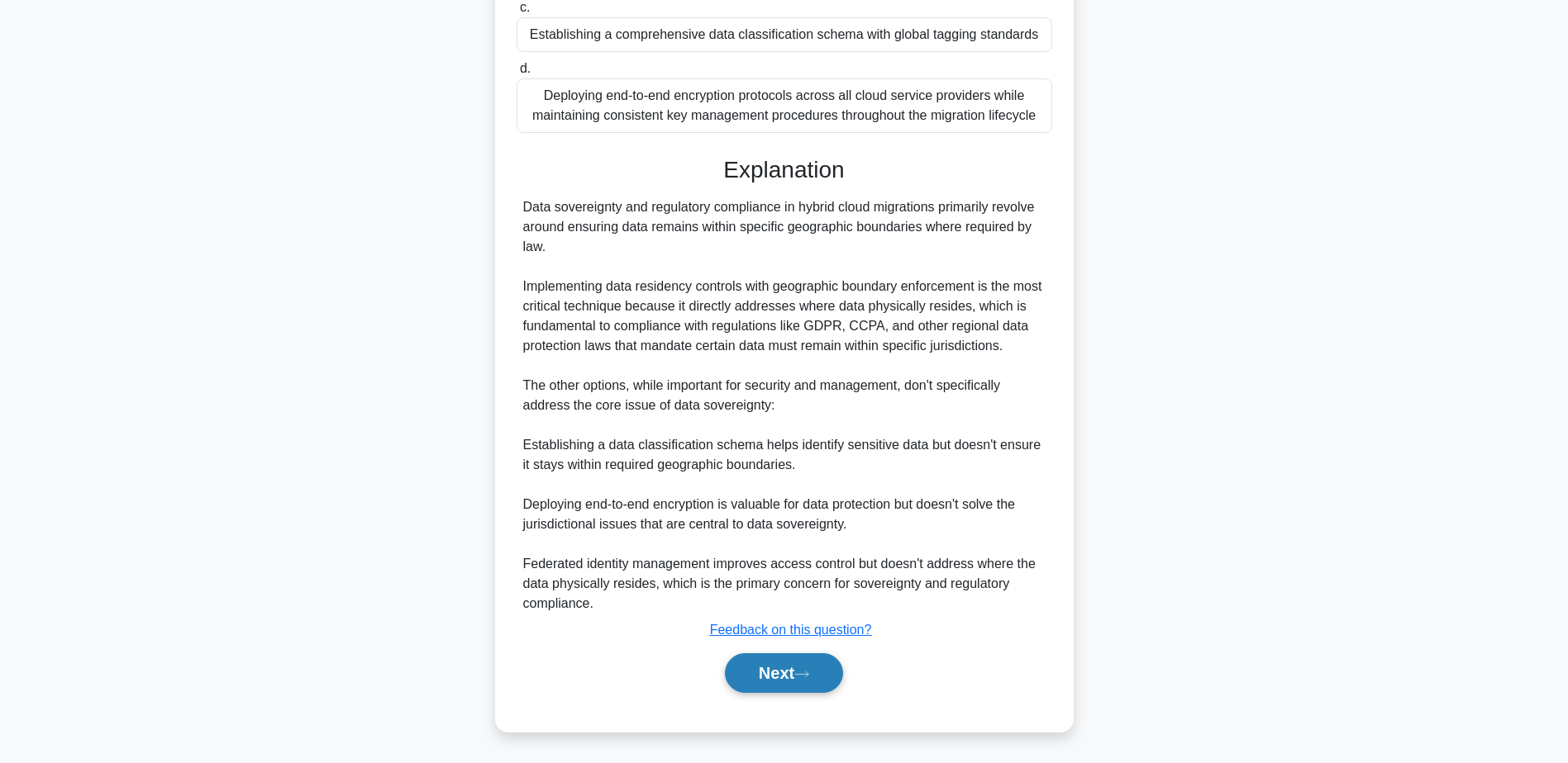
click at [807, 678] on icon at bounding box center [802, 674] width 15 height 9
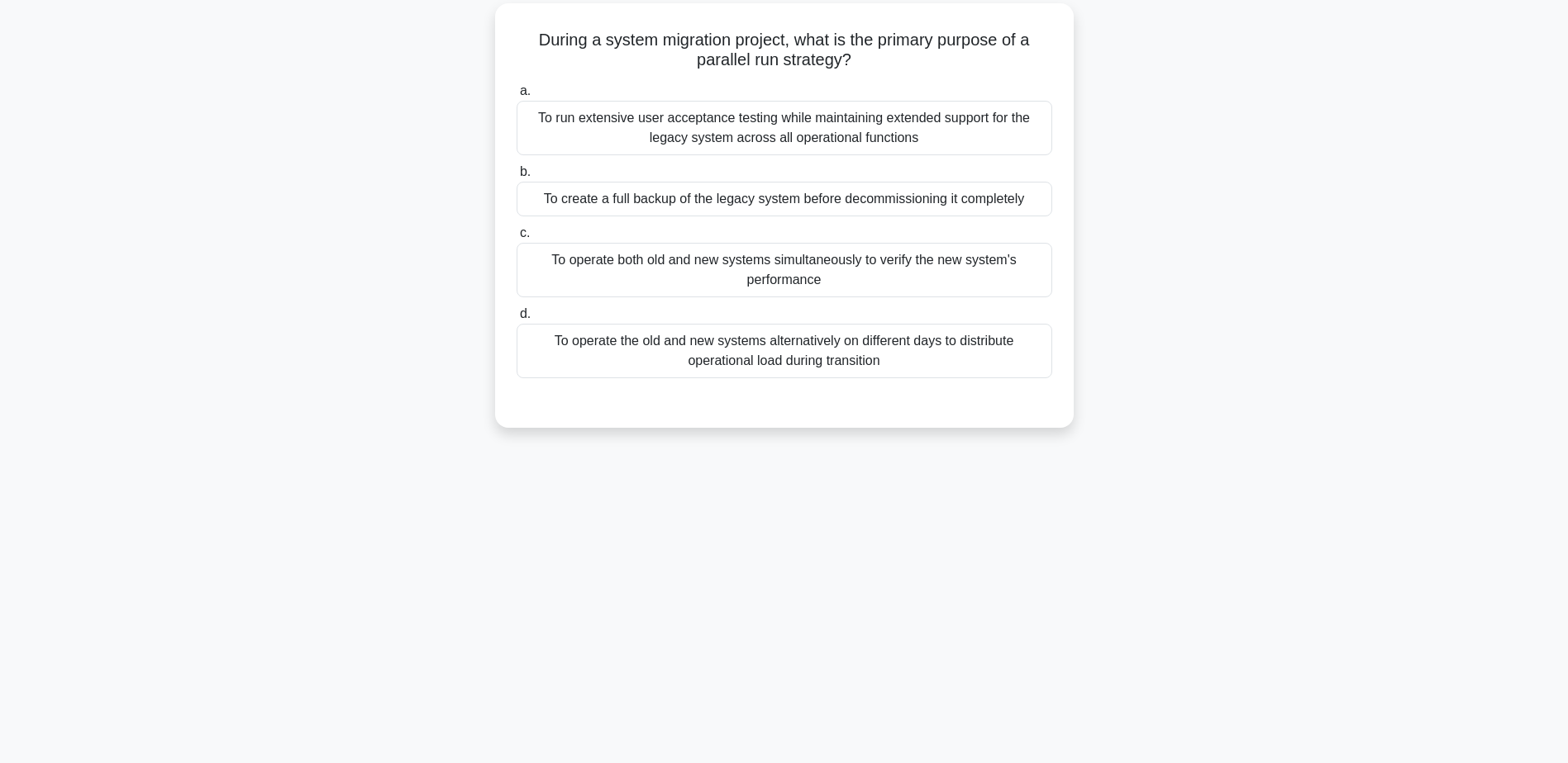
click at [765, 202] on div "To create a full backup of the legacy system before decommissioning it complete…" at bounding box center [784, 198] width 536 height 34
click at [517, 178] on input "b. To create a full backup of the legacy system before decommissioning it compl…" at bounding box center [517, 172] width 0 height 11
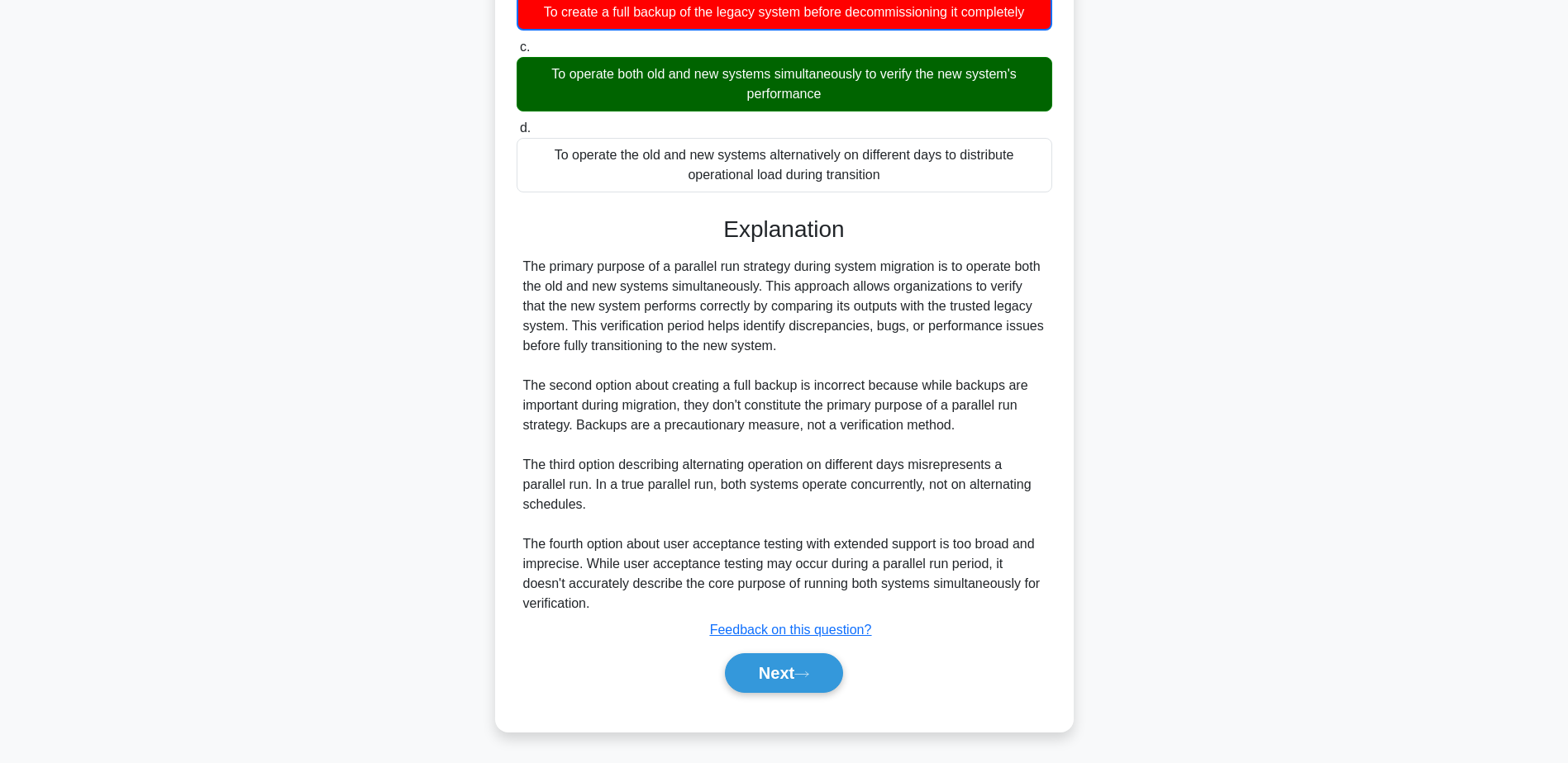
scroll to position [317, 0]
click at [784, 672] on button "Next" at bounding box center [784, 672] width 118 height 39
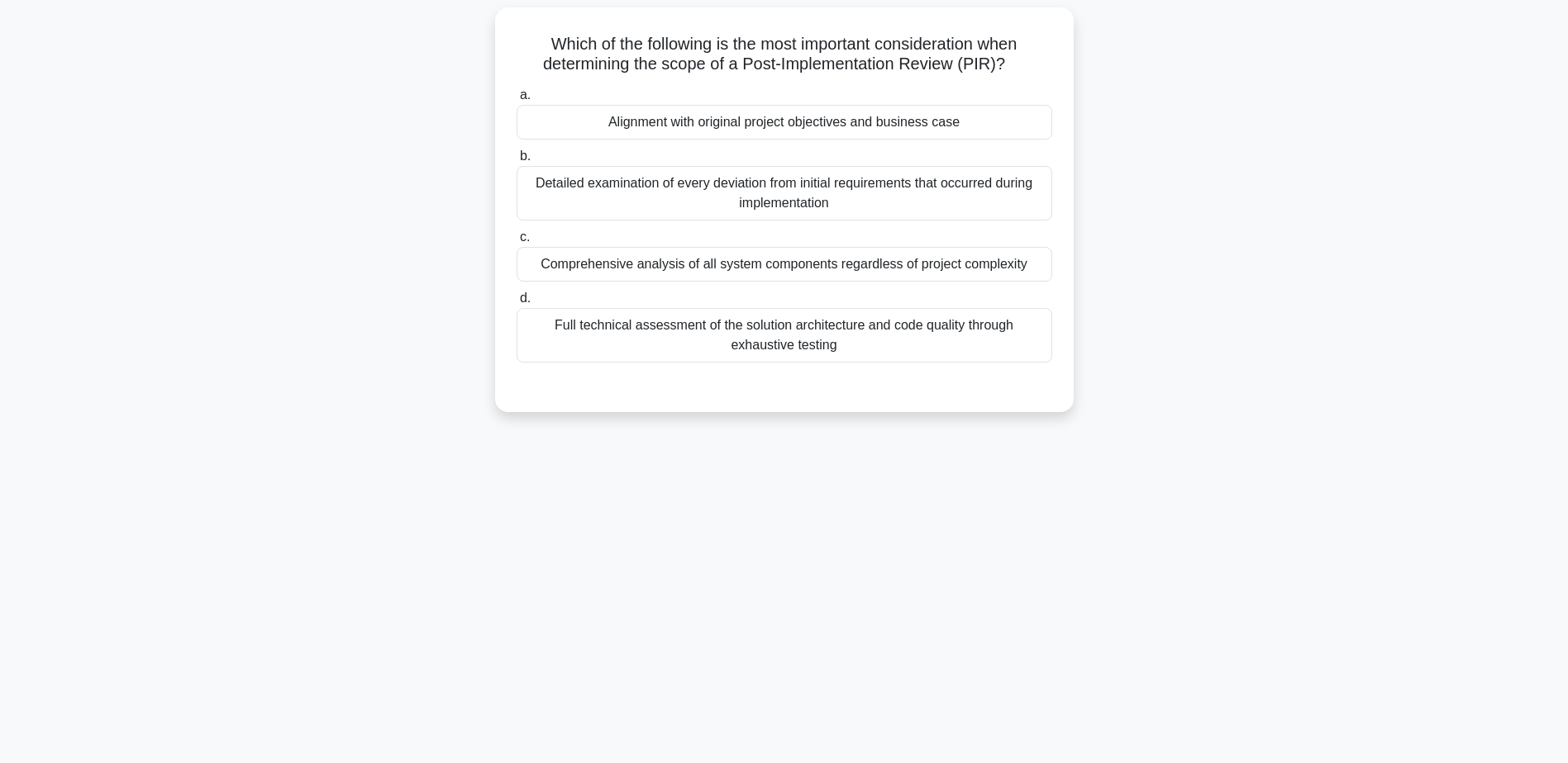
scroll to position [129, 0]
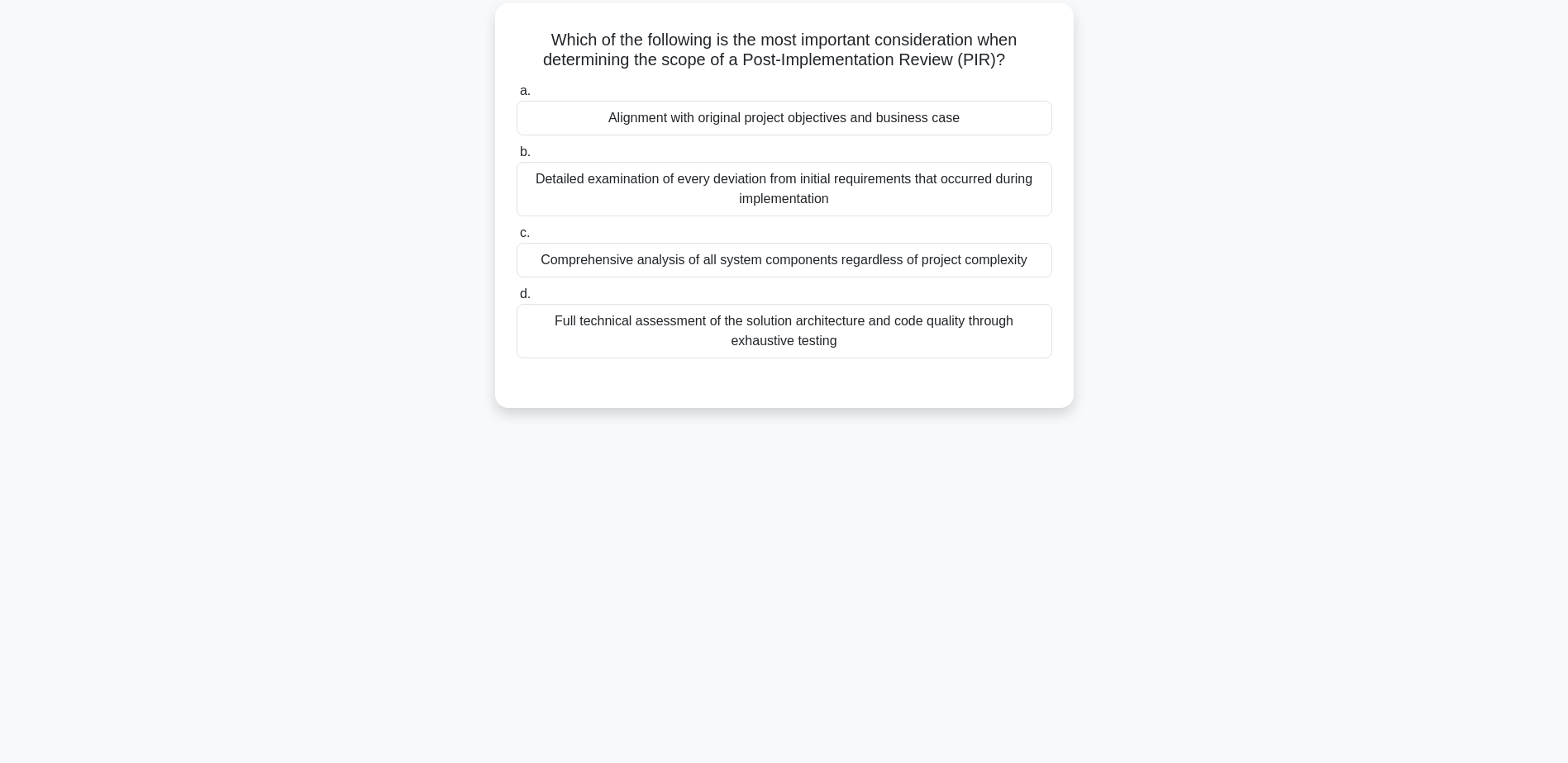
click at [822, 116] on div "Alignment with original project objectives and business case" at bounding box center [784, 118] width 536 height 34
click at [517, 97] on input "a. Alignment with original project objectives and business case" at bounding box center [517, 91] width 0 height 11
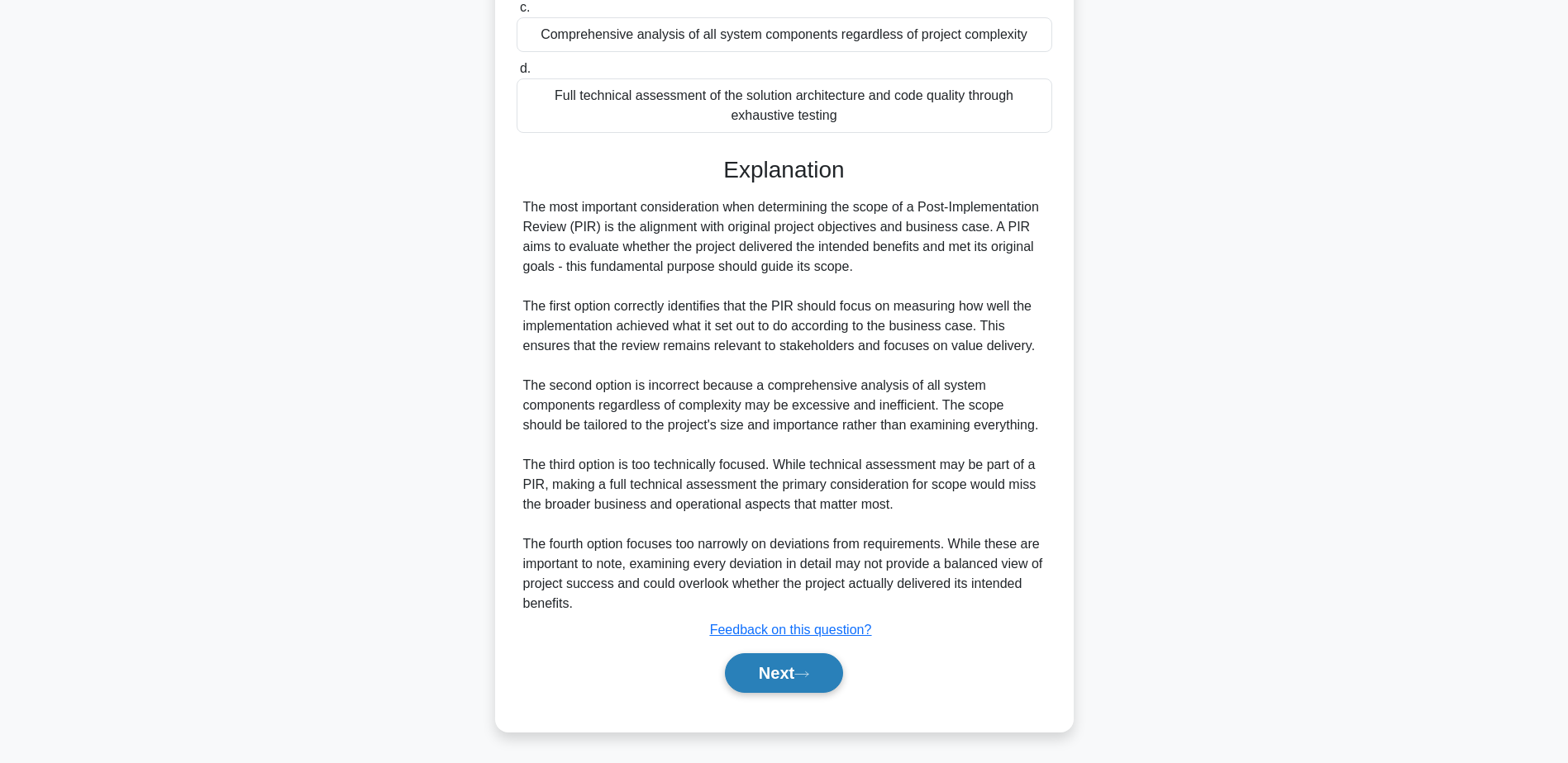
click at [779, 682] on button "Next" at bounding box center [784, 672] width 118 height 39
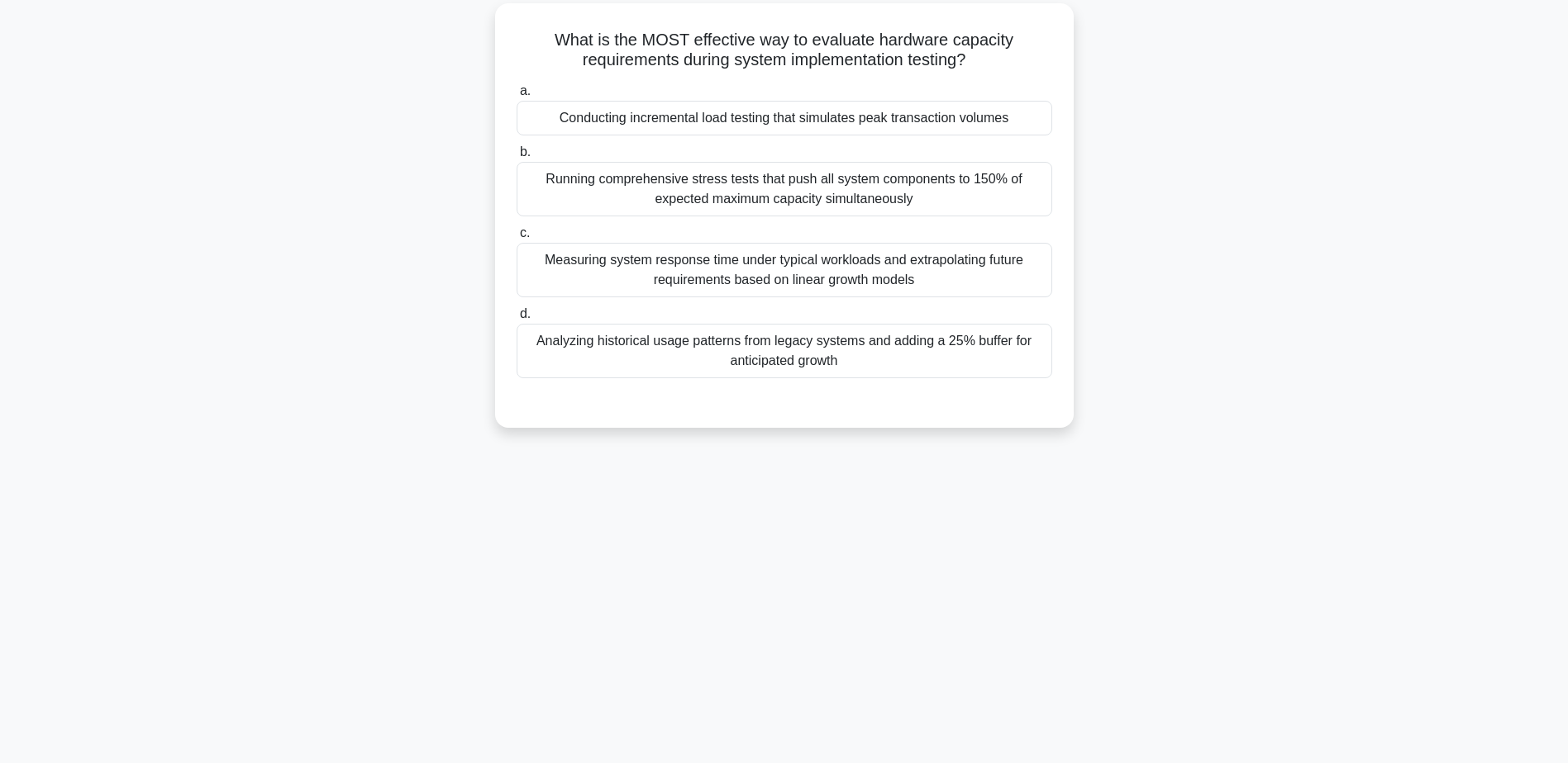
click at [725, 116] on div "Conducting incremental load testing that simulates peak transaction volumes" at bounding box center [784, 118] width 536 height 34
click at [517, 97] on input "a. Conducting incremental load testing that simulates peak transaction volumes" at bounding box center [517, 91] width 0 height 11
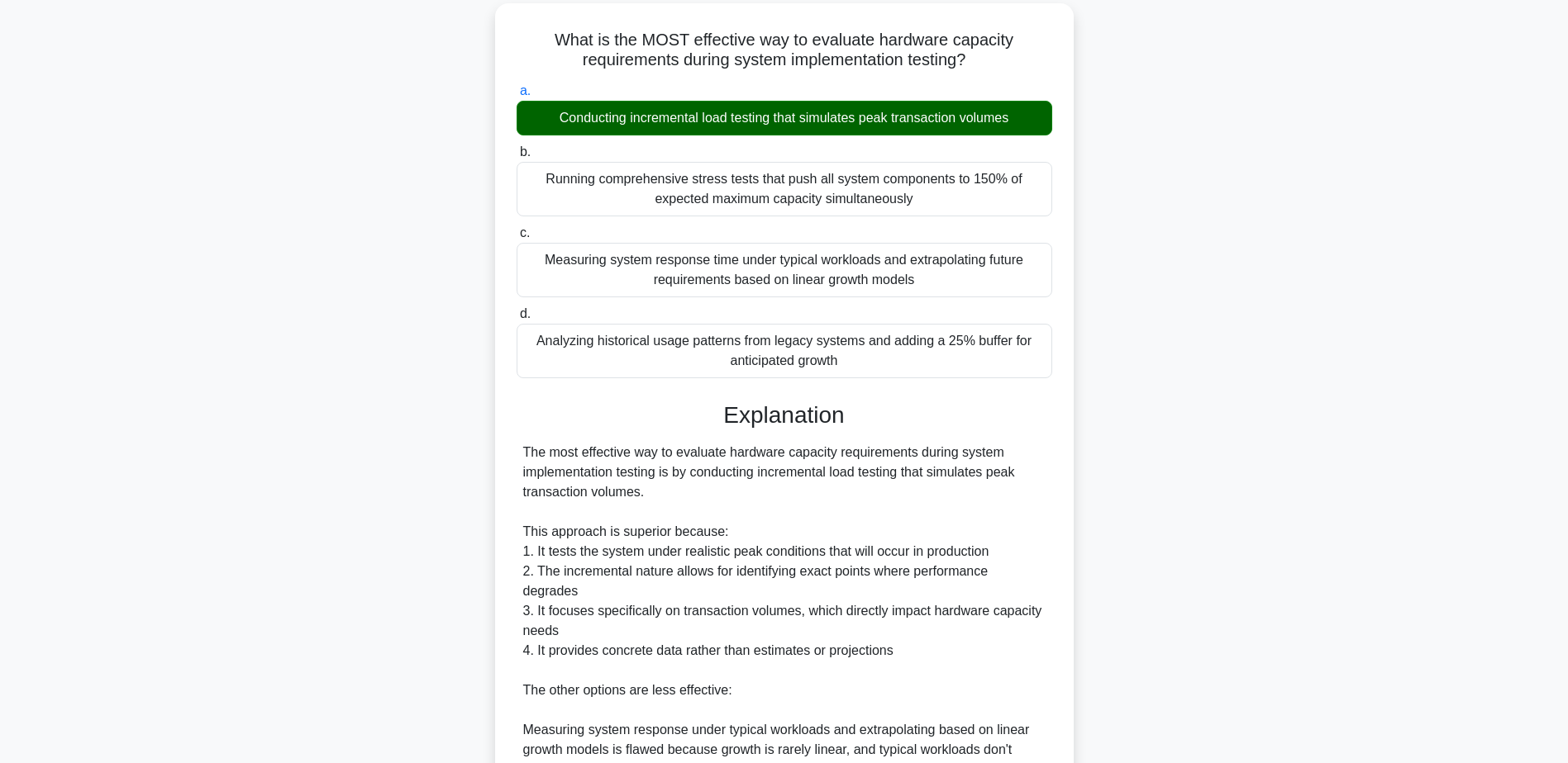
scroll to position [454, 0]
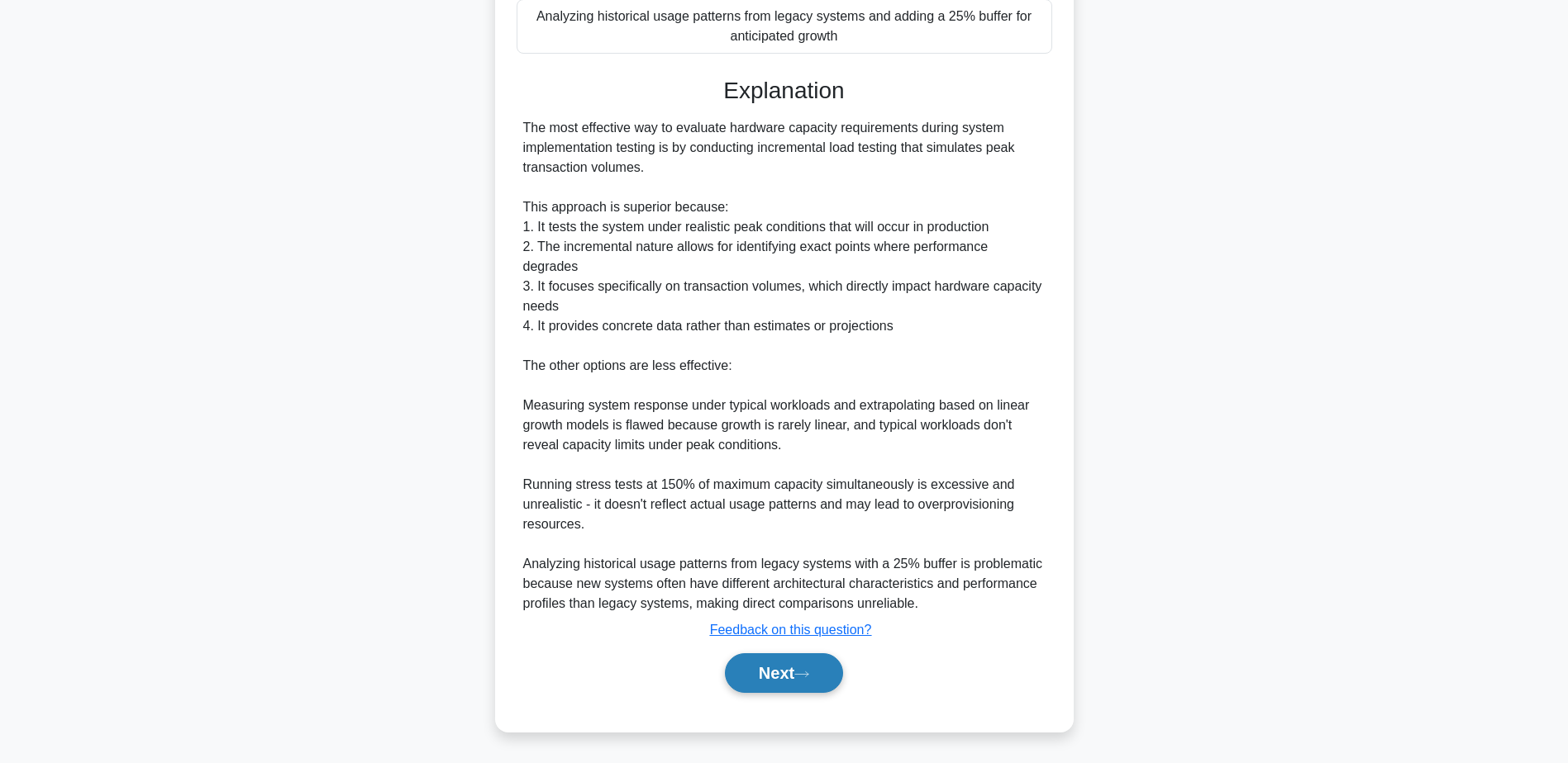
click at [781, 678] on button "Next" at bounding box center [784, 672] width 118 height 39
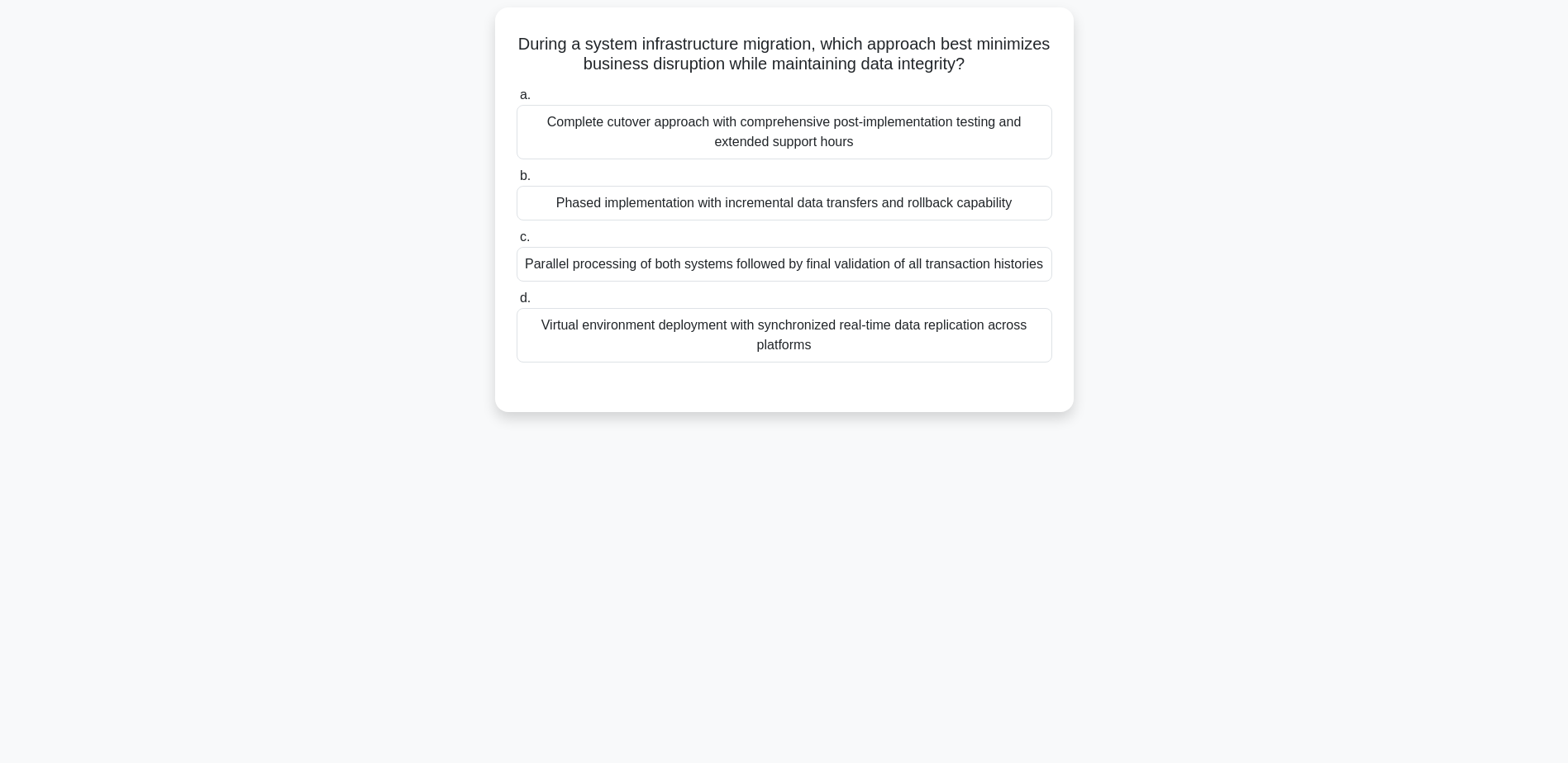
scroll to position [129, 0]
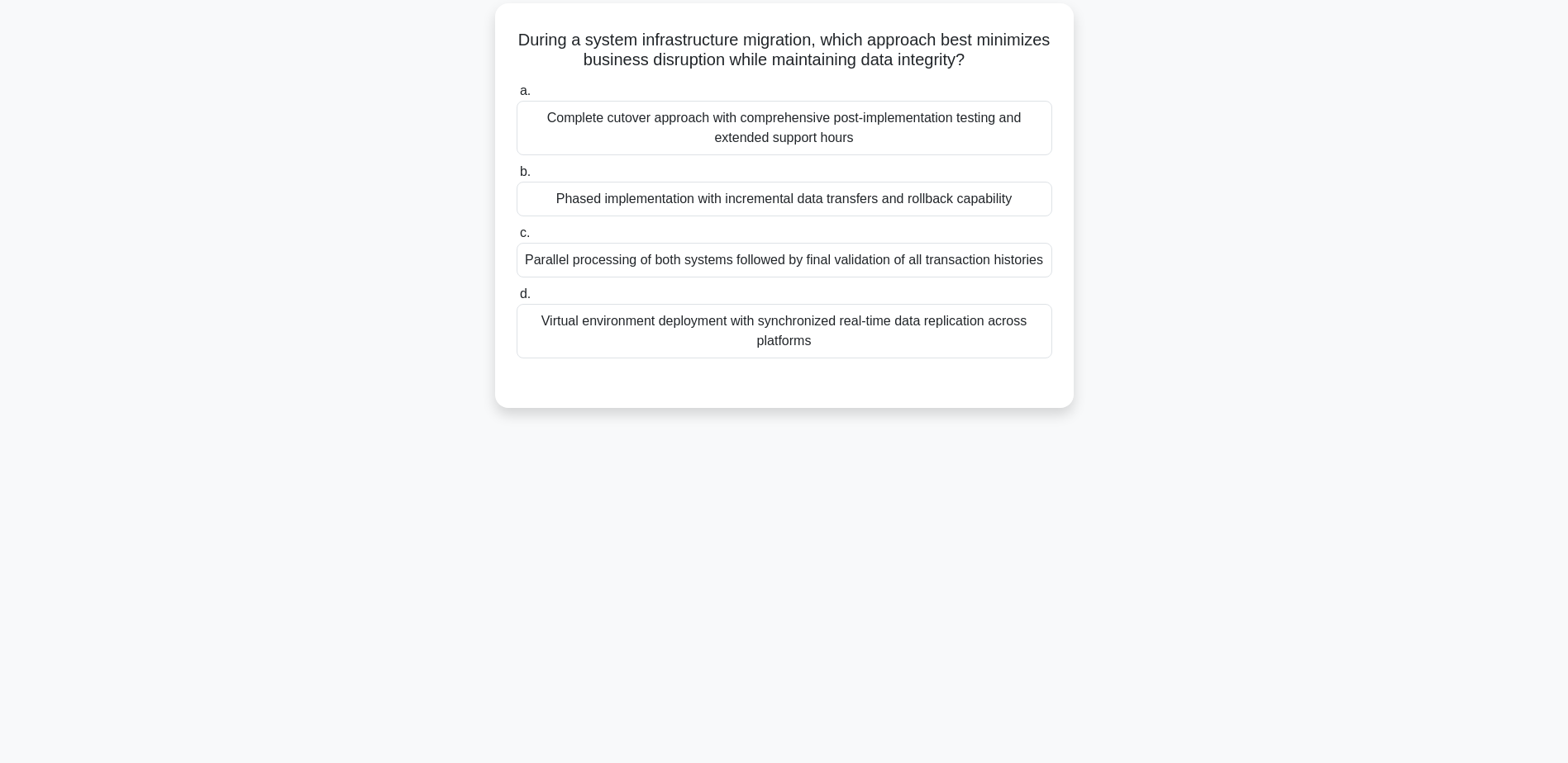
click at [836, 195] on div "Phased implementation with incremental data transfers and rollback capability" at bounding box center [784, 198] width 536 height 34
click at [517, 178] on input "b. Phased implementation with incremental data transfers and rollback capability" at bounding box center [517, 172] width 0 height 11
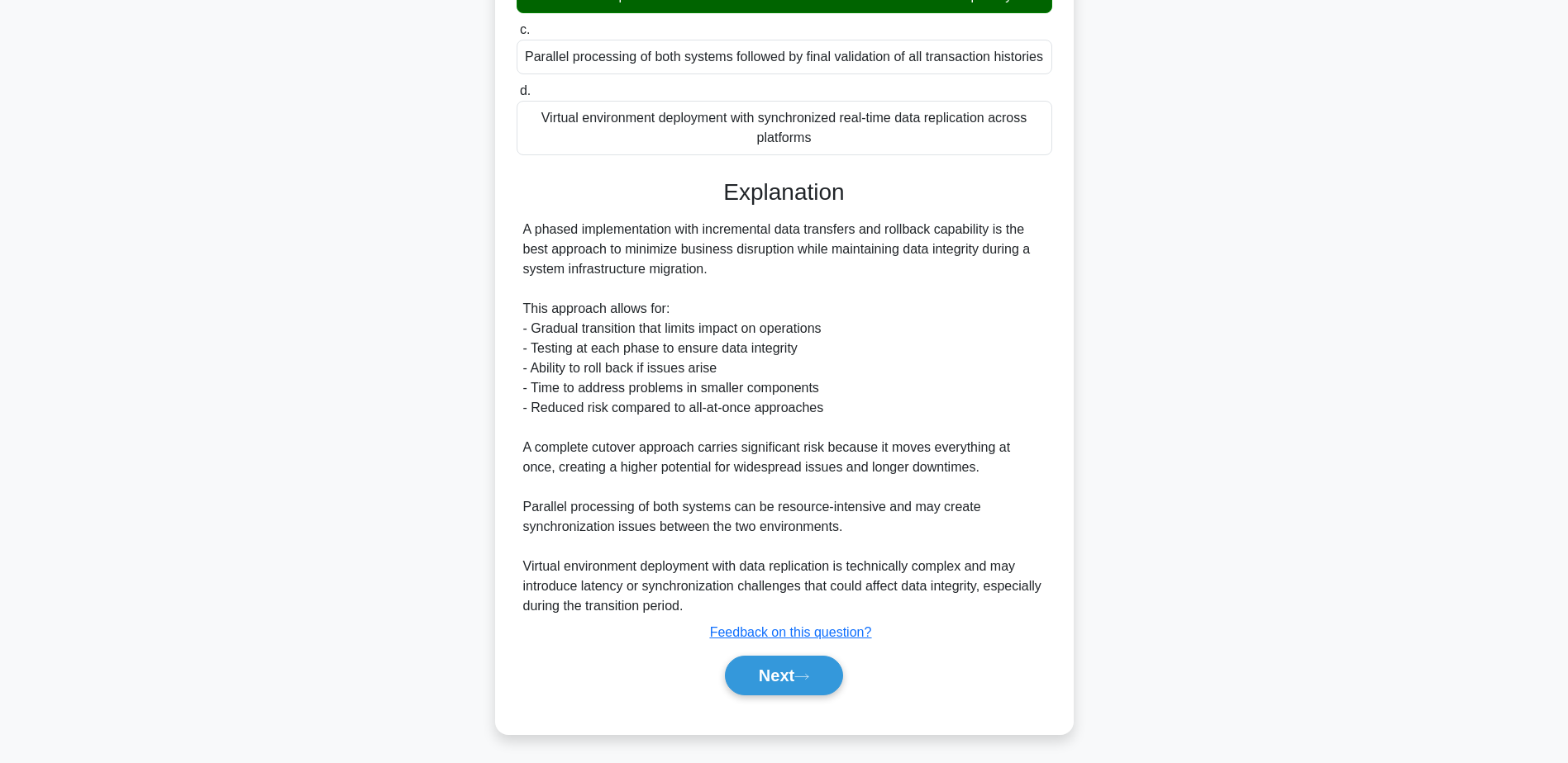
scroll to position [336, 0]
click at [781, 677] on button "Next" at bounding box center [784, 672] width 118 height 39
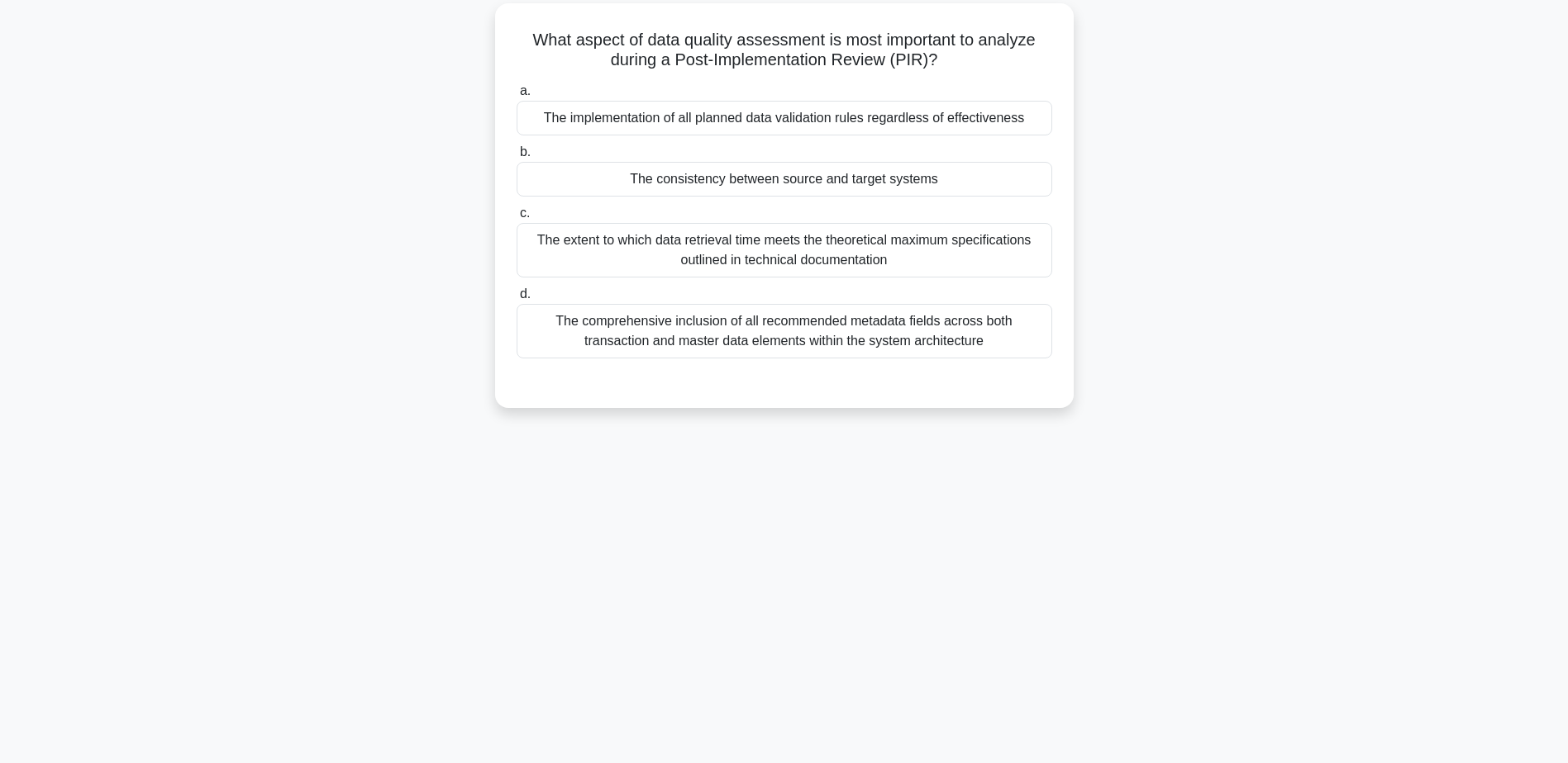
click at [852, 189] on div "The consistency between source and target systems" at bounding box center [784, 179] width 536 height 34
click at [517, 158] on input "b. The consistency between source and target systems" at bounding box center [517, 152] width 0 height 11
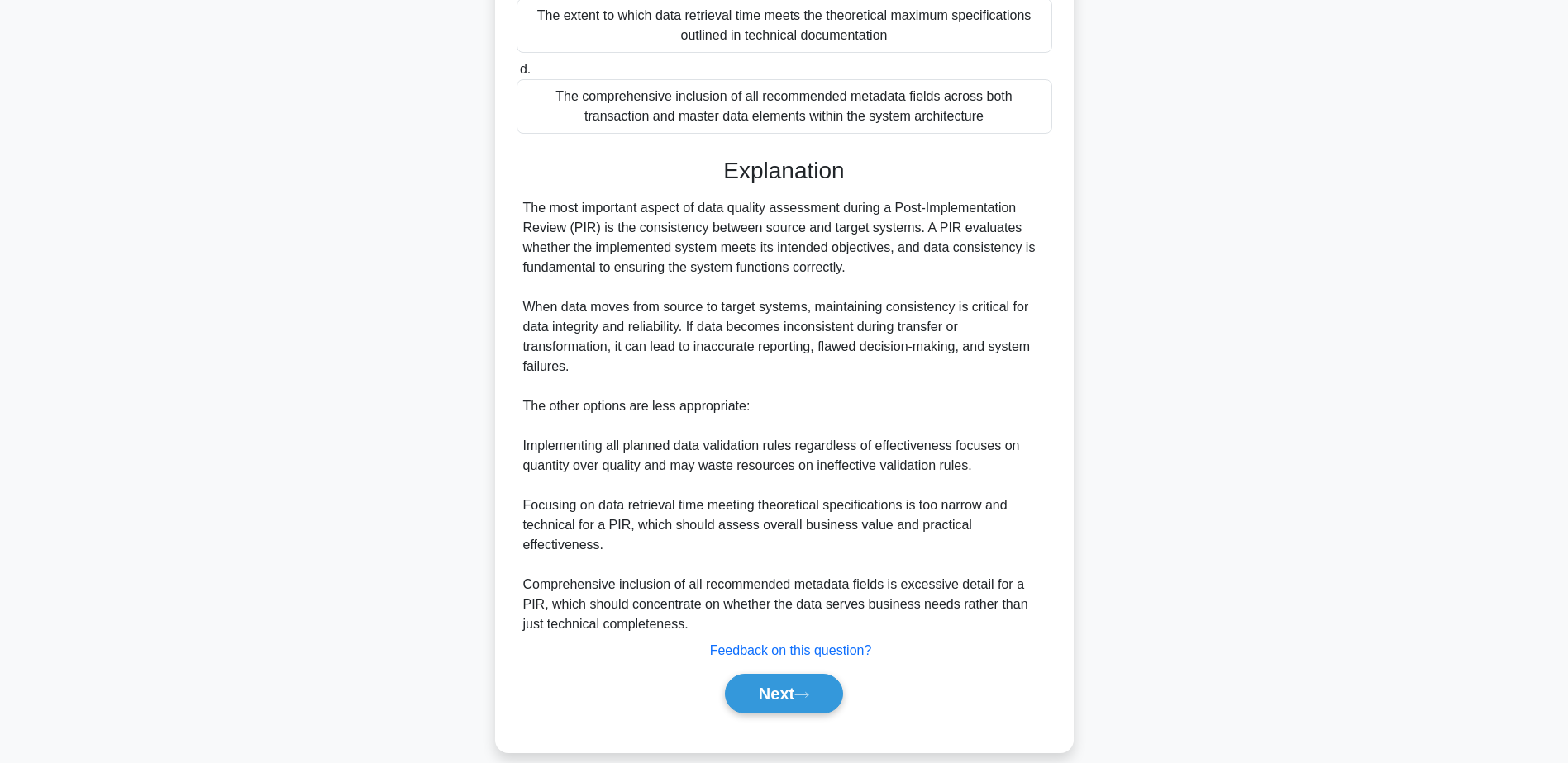
scroll to position [355, 0]
click at [791, 681] on button "Next" at bounding box center [784, 692] width 118 height 39
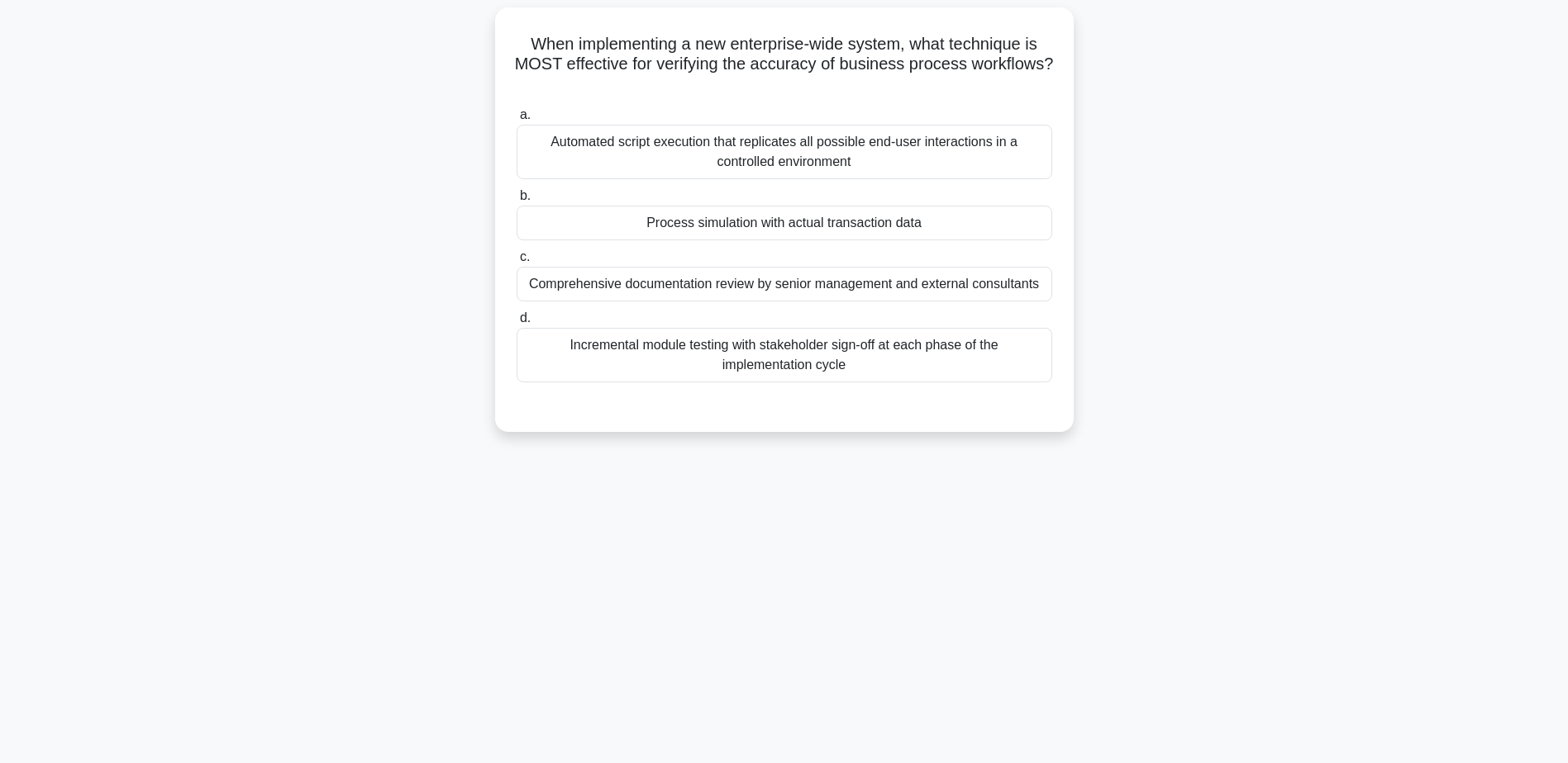
scroll to position [129, 0]
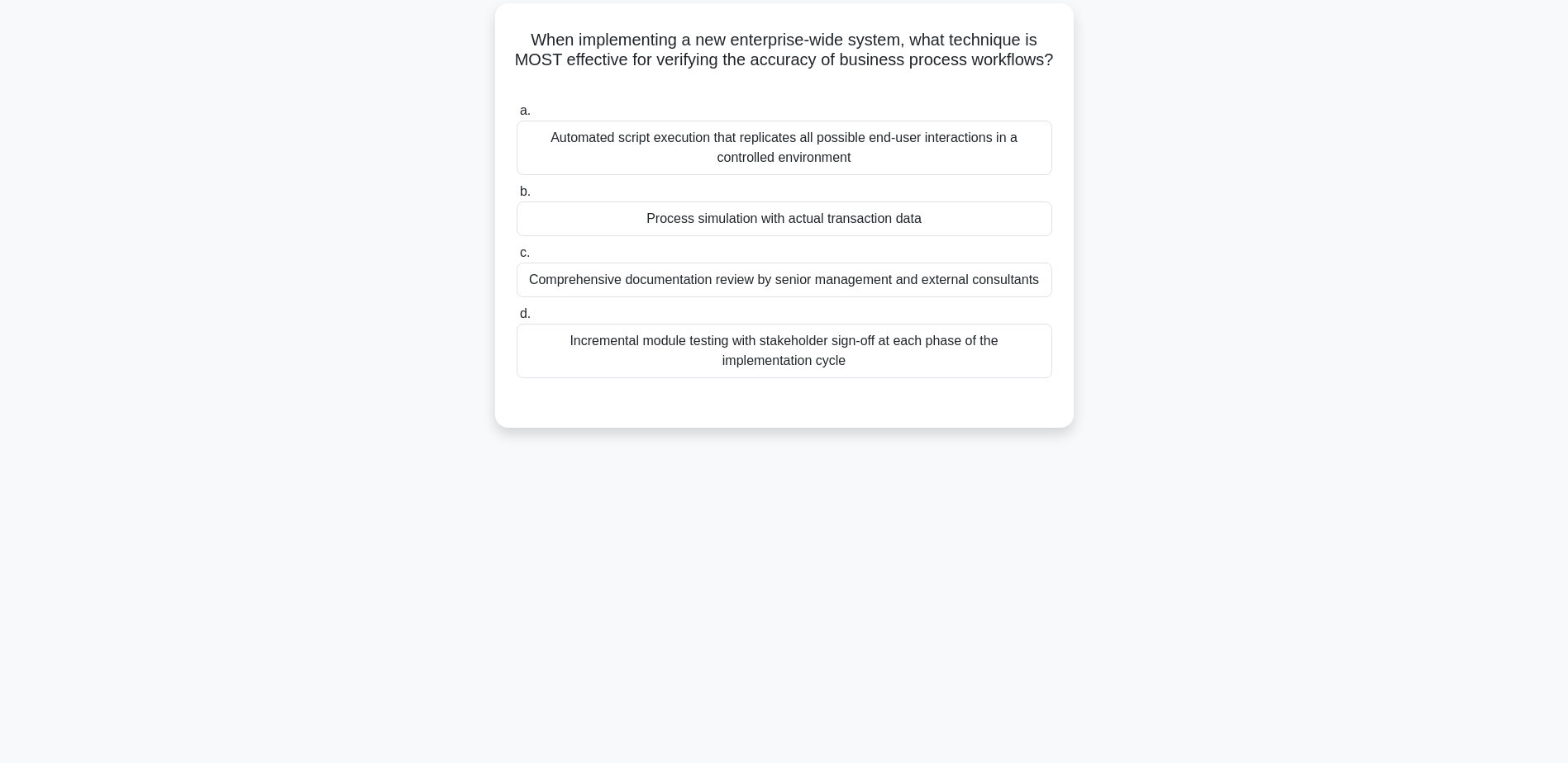
click at [827, 222] on div "Process simulation with actual transaction data" at bounding box center [784, 218] width 536 height 34
click at [517, 197] on input "b. Process simulation with actual transaction data" at bounding box center [517, 191] width 0 height 11
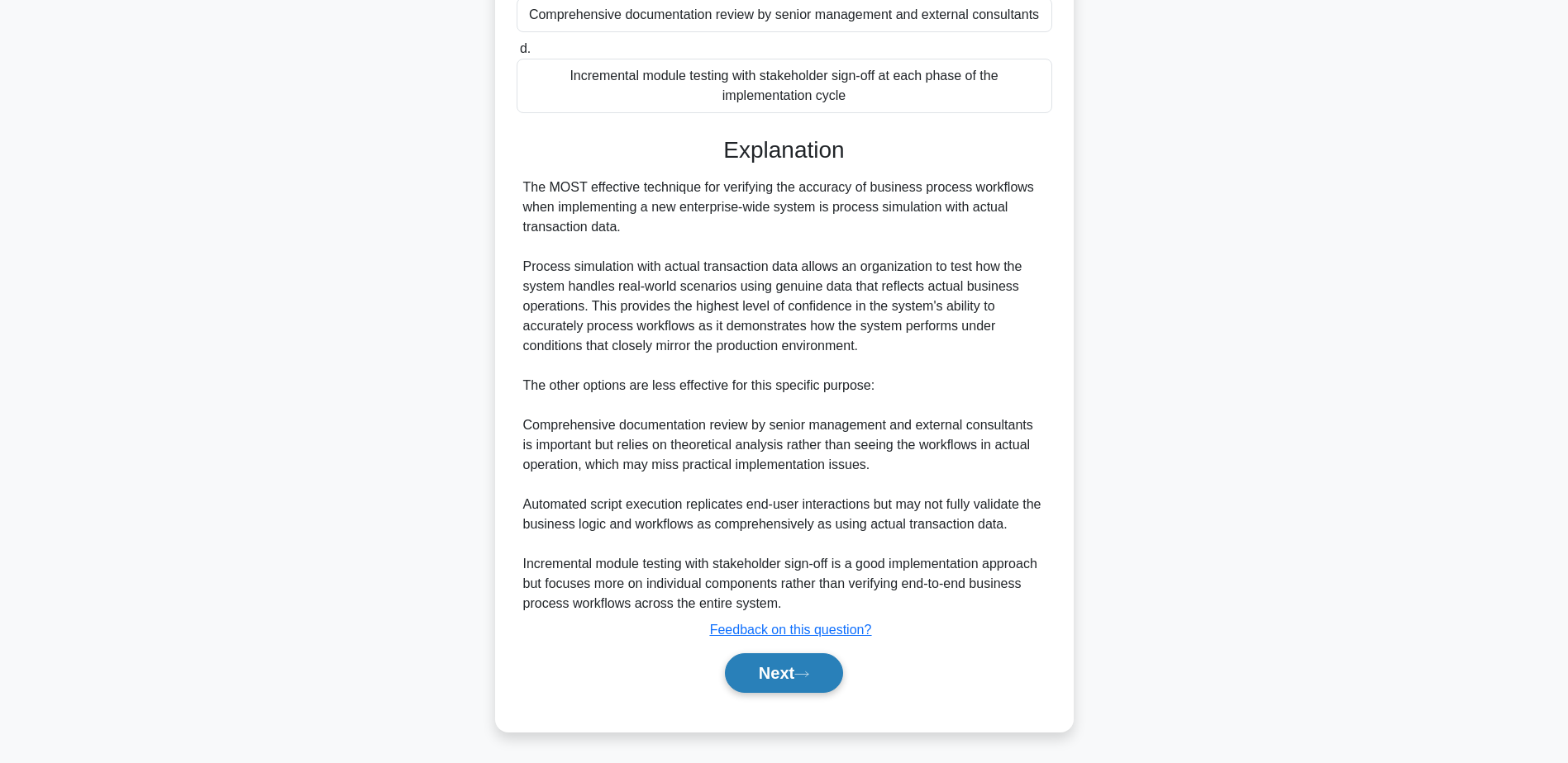
click at [794, 672] on button "Next" at bounding box center [784, 672] width 118 height 39
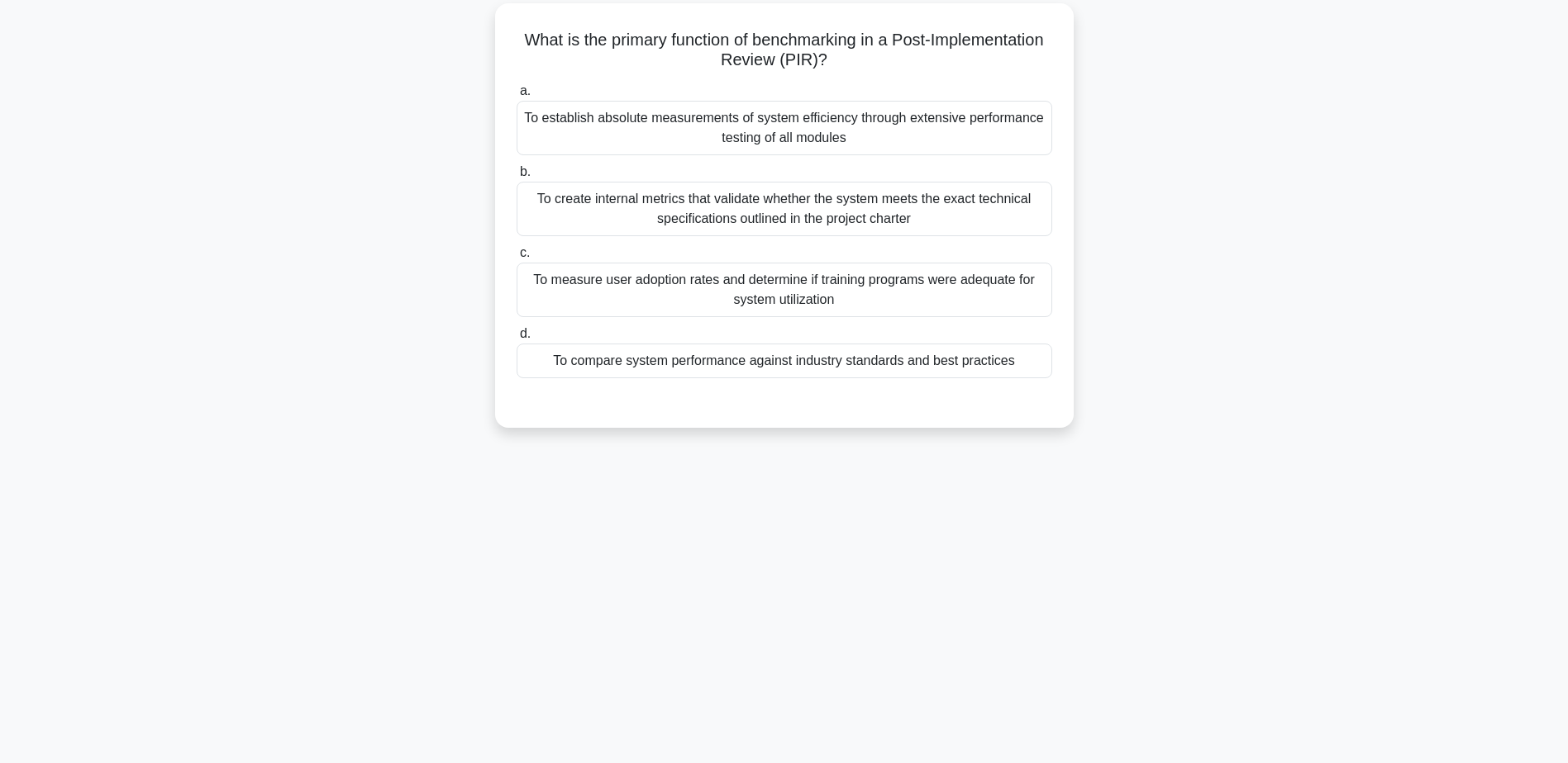
click at [812, 363] on div "To compare system performance against industry standards and best practices" at bounding box center [784, 360] width 536 height 34
click at [517, 339] on input "d. To compare system performance against industry standards and best practices" at bounding box center [517, 334] width 0 height 11
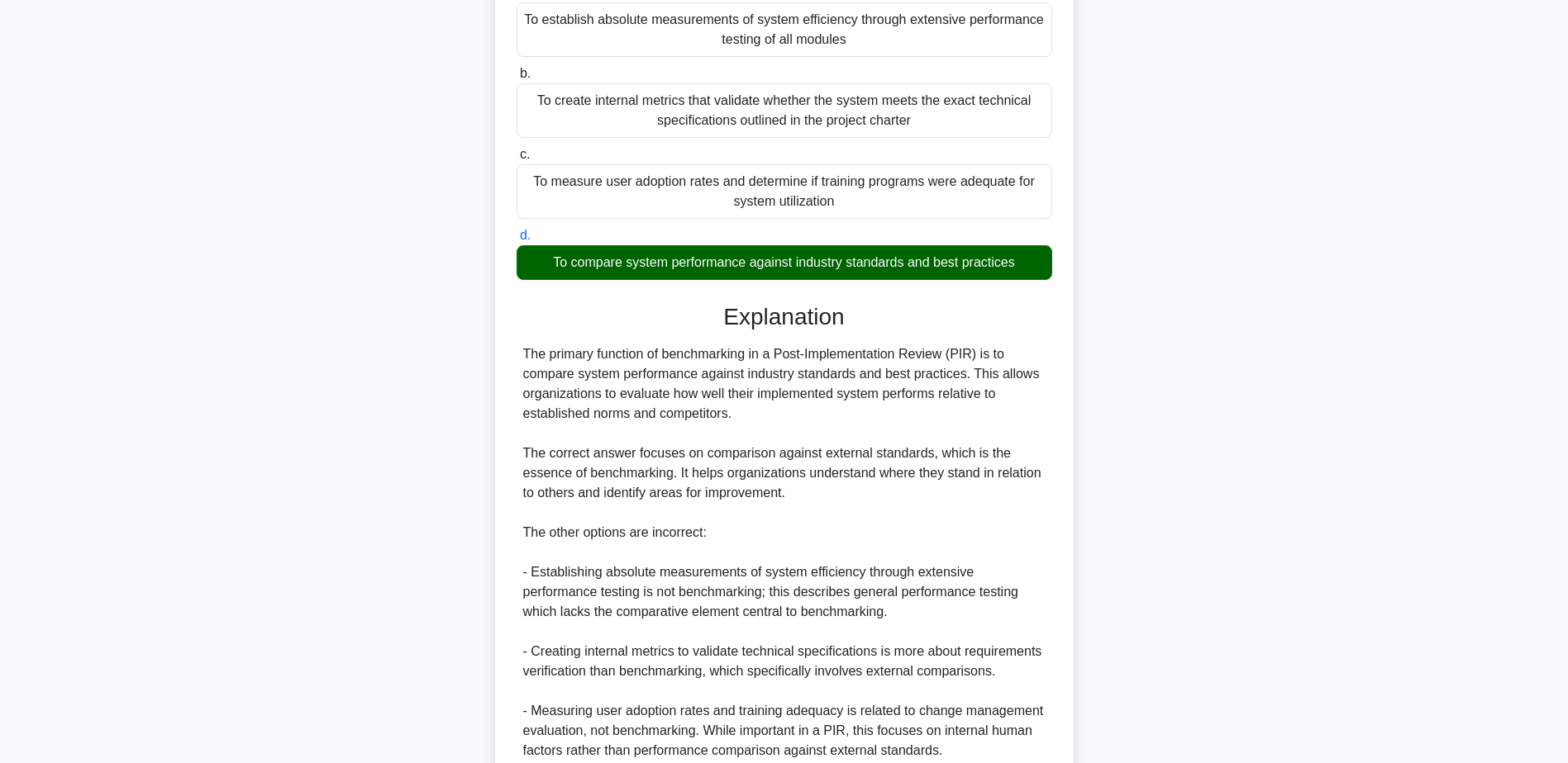
scroll to position [375, 0]
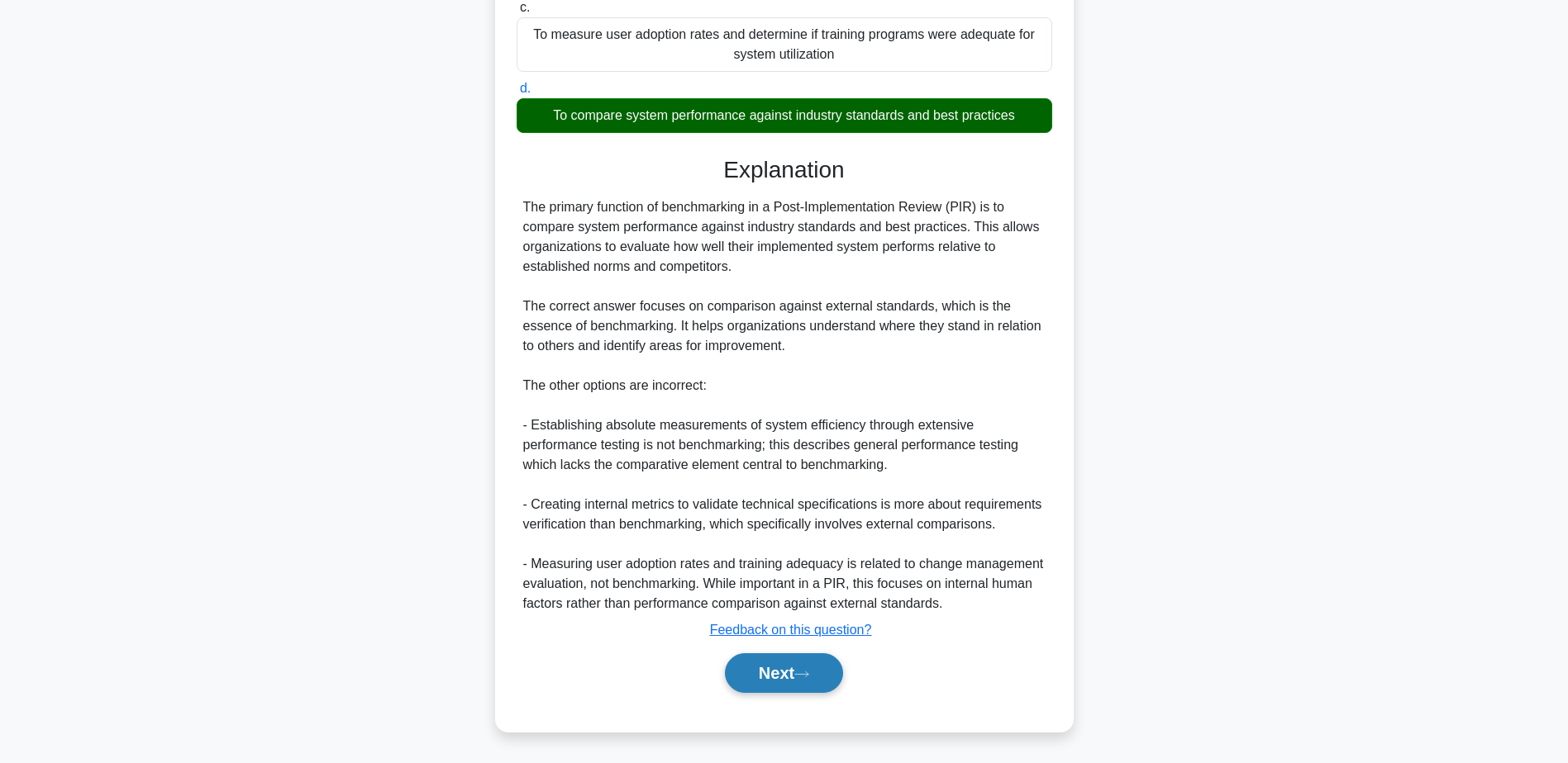
click at [799, 672] on button "Next" at bounding box center [784, 672] width 118 height 39
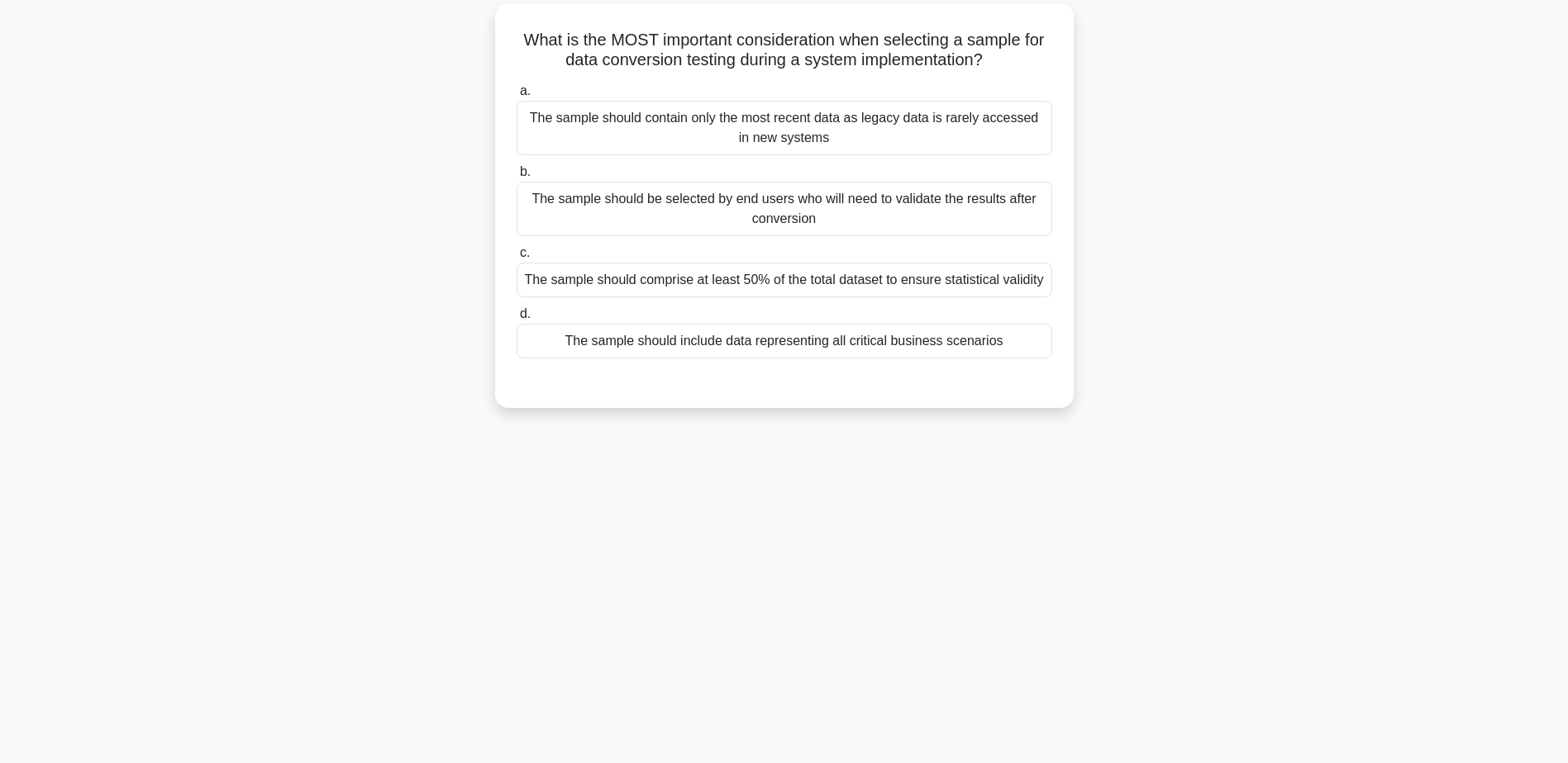
click at [723, 337] on div "The sample should include data representing all critical business scenarios" at bounding box center [784, 341] width 536 height 34
click at [517, 320] on input "d. The sample should include data representing all critical business scenarios" at bounding box center [517, 314] width 0 height 11
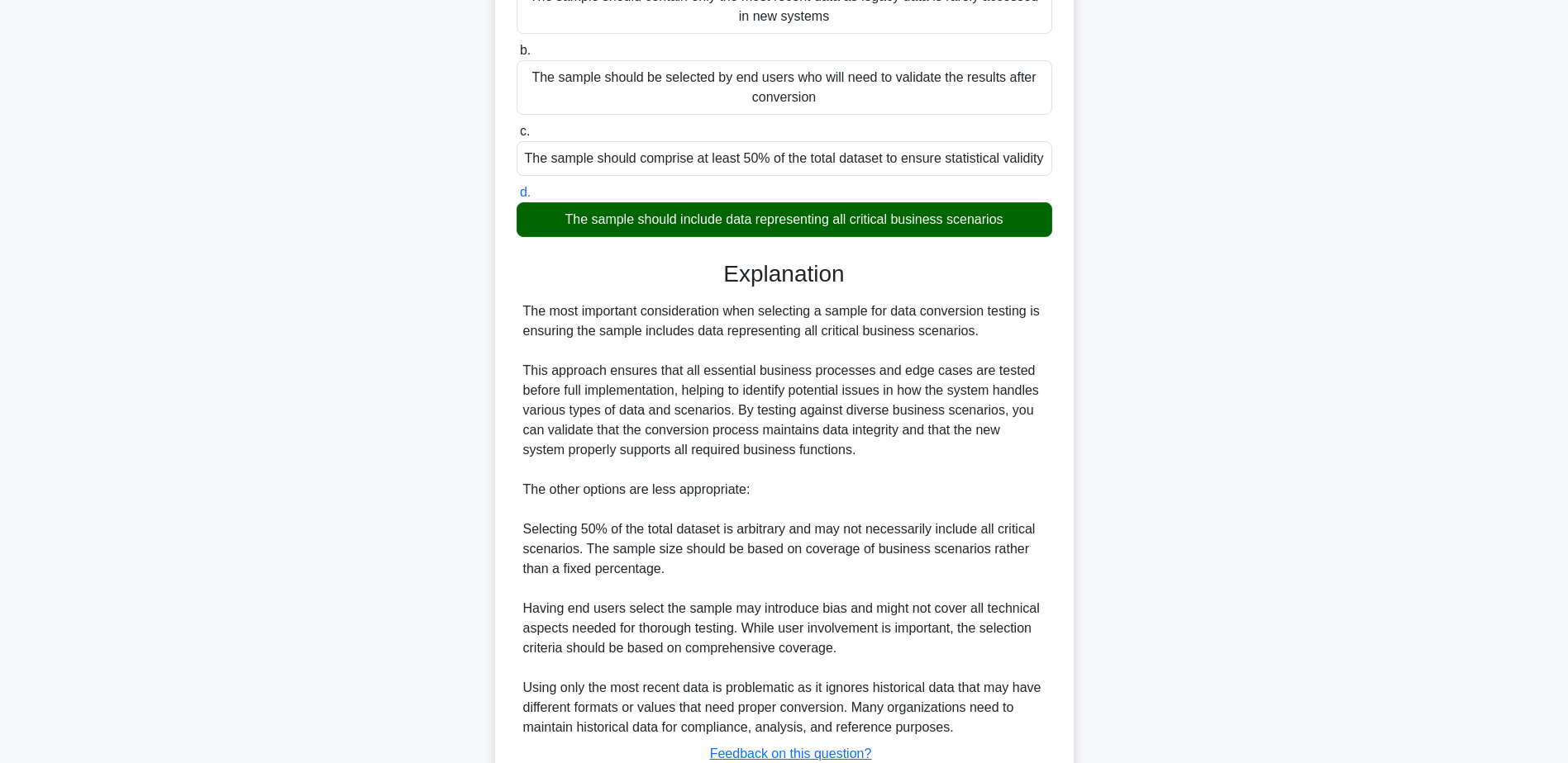
scroll to position [375, 0]
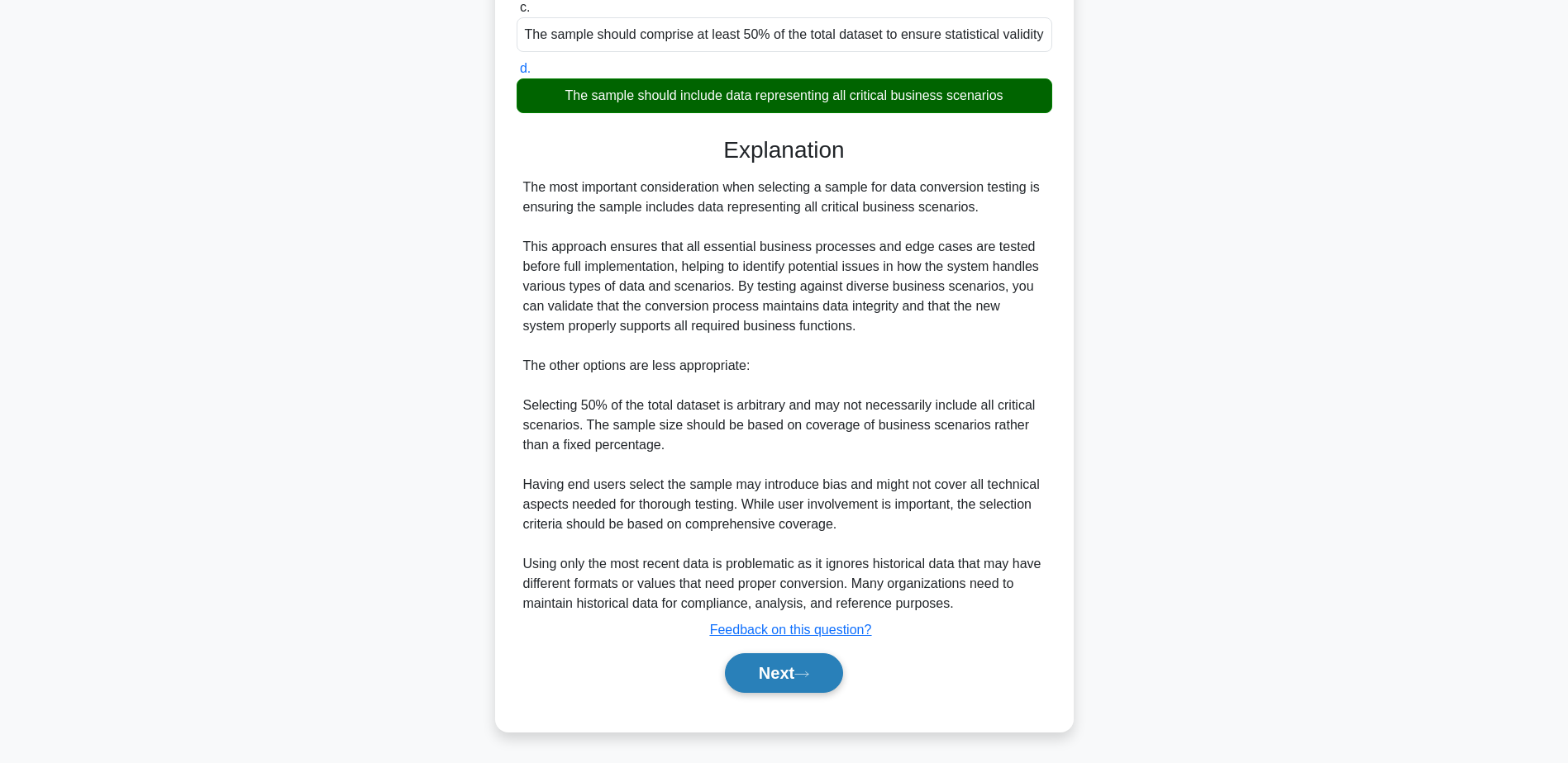
click at [763, 682] on button "Next" at bounding box center [784, 672] width 118 height 39
click at [792, 674] on button "Next" at bounding box center [784, 672] width 118 height 39
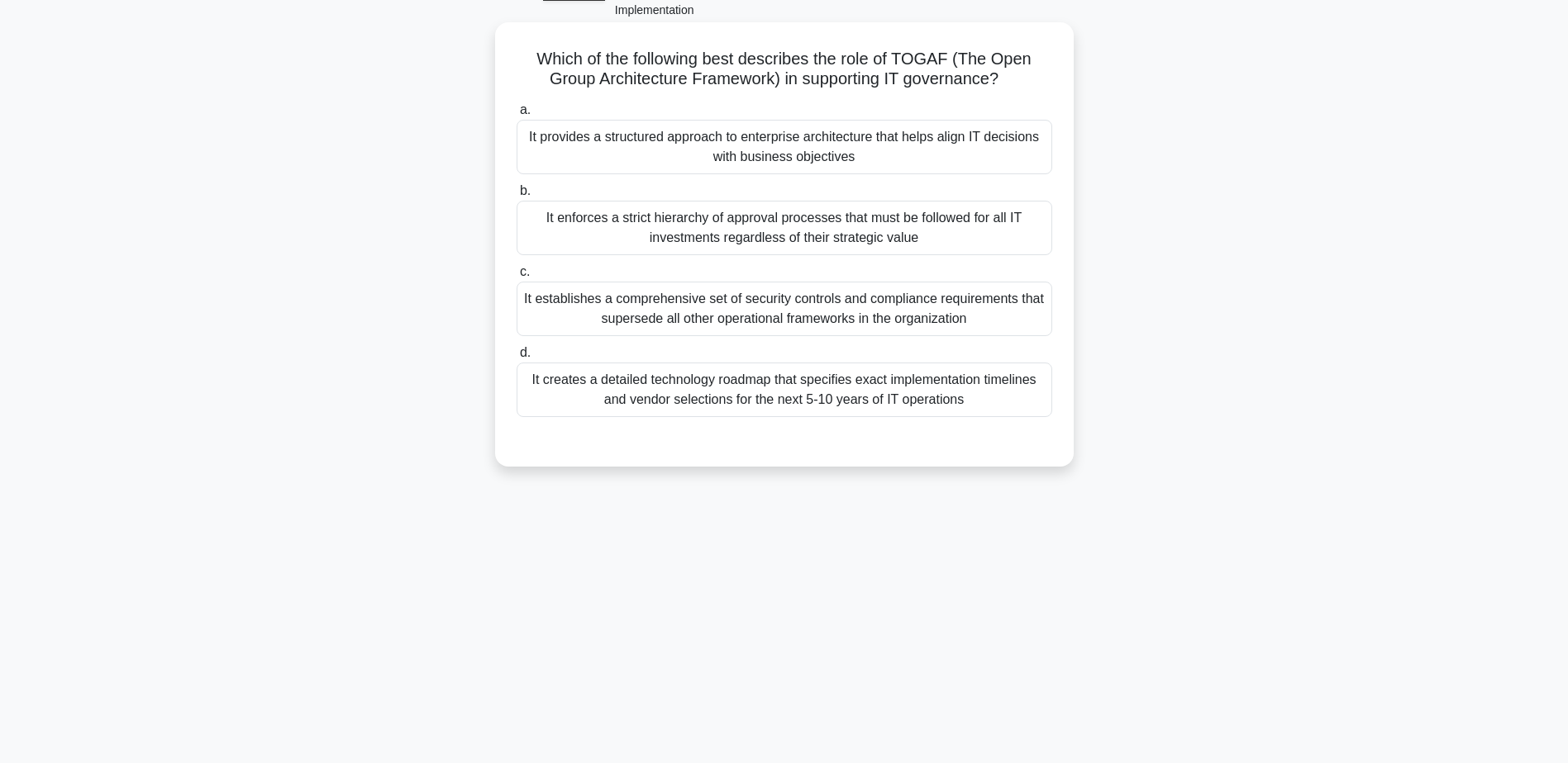
scroll to position [0, 0]
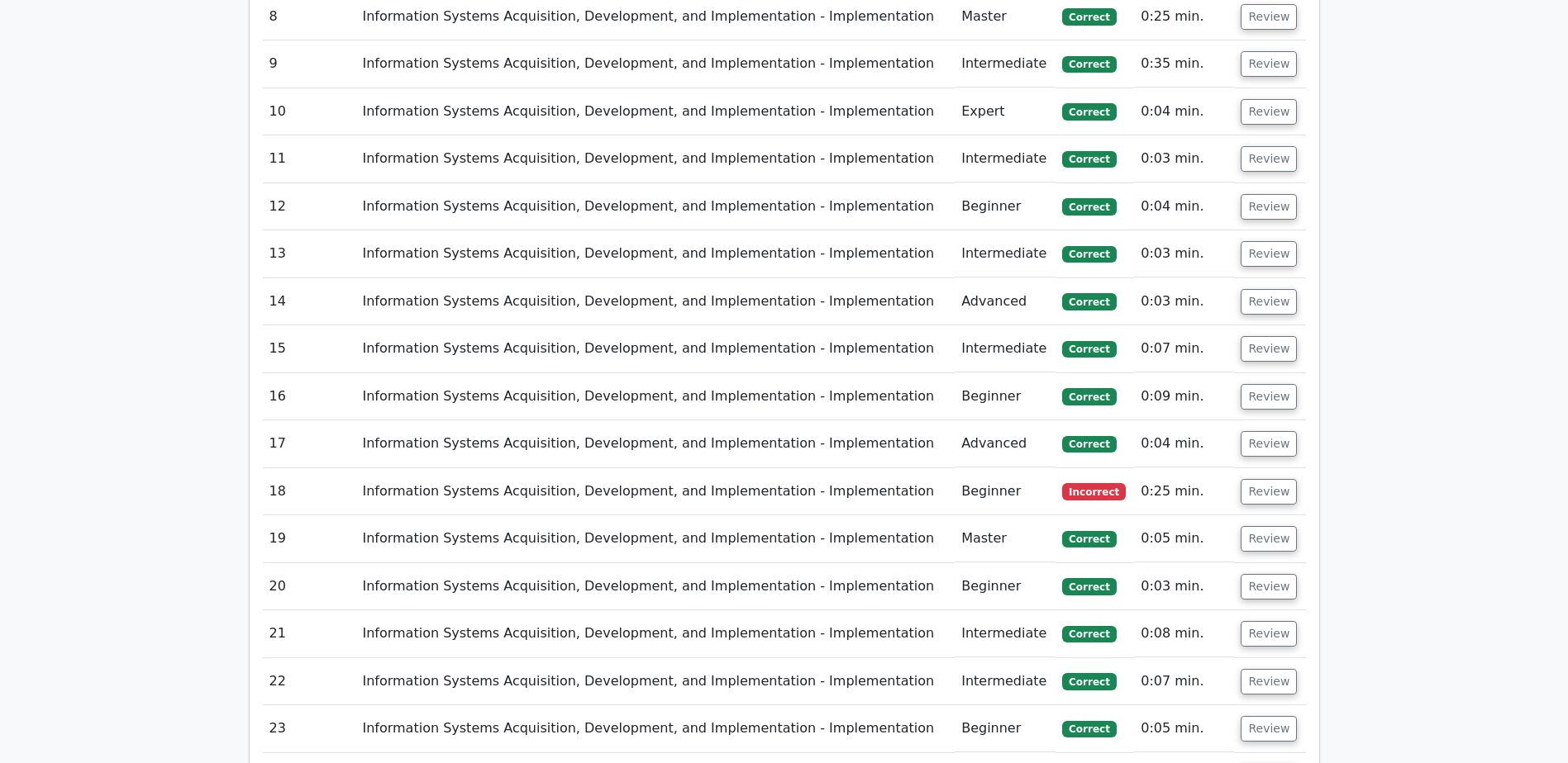
scroll to position [2065, 0]
click at [1251, 478] on button "Review" at bounding box center [1268, 491] width 56 height 26
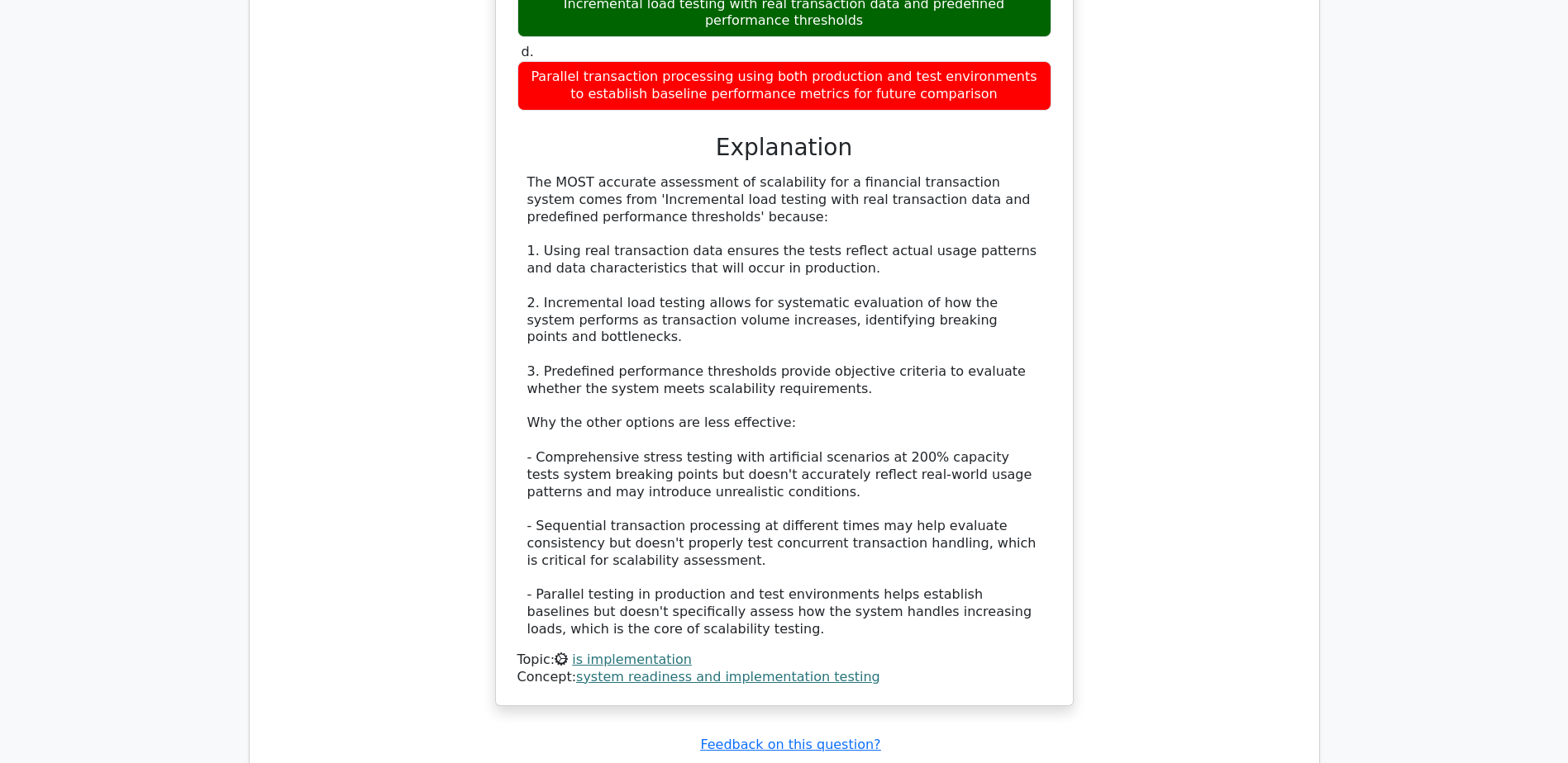
scroll to position [2809, 0]
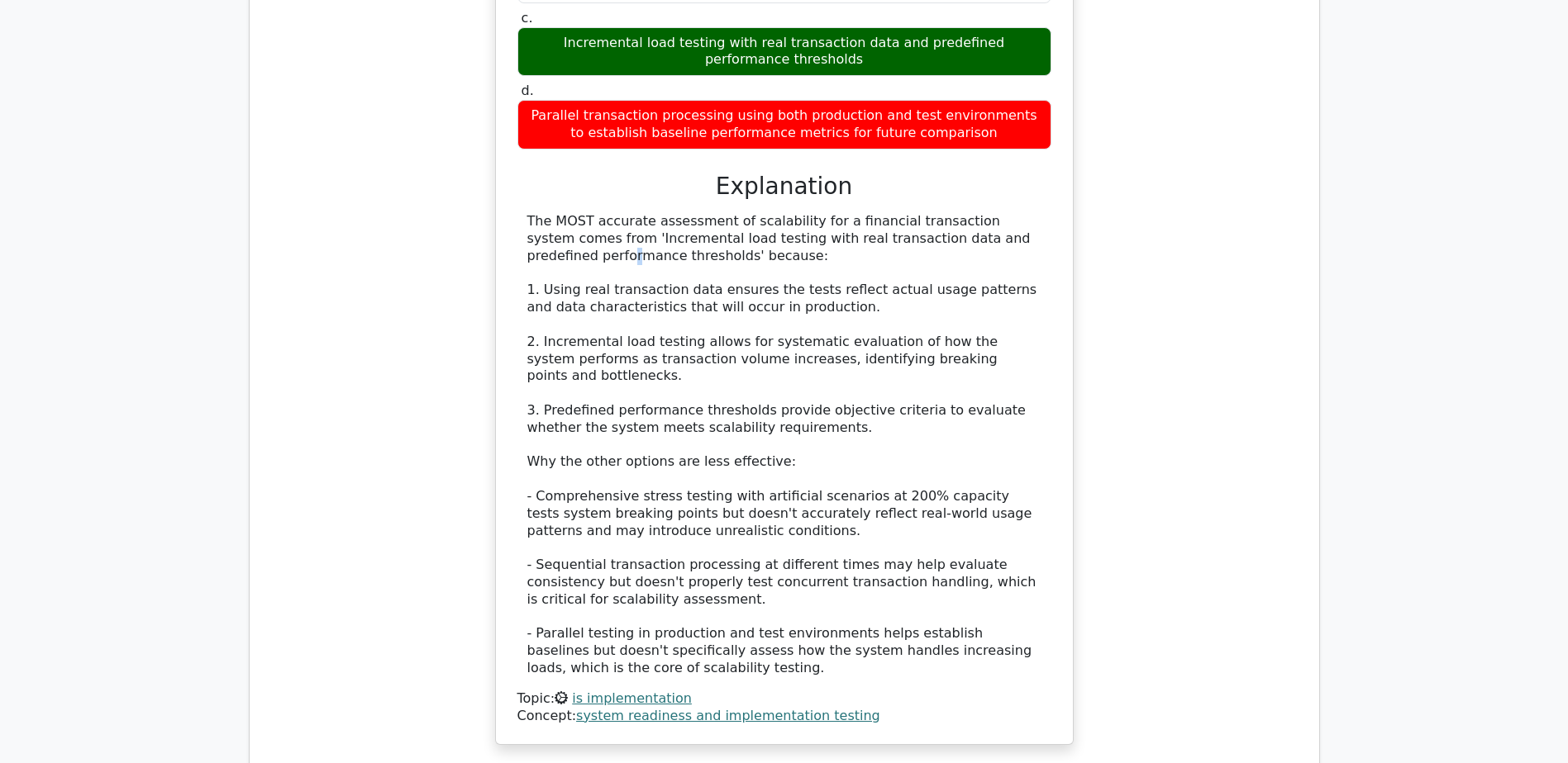
click at [883, 213] on div "The MOST accurate assessment of scalability for a financial transaction system …" at bounding box center [784, 445] width 514 height 464
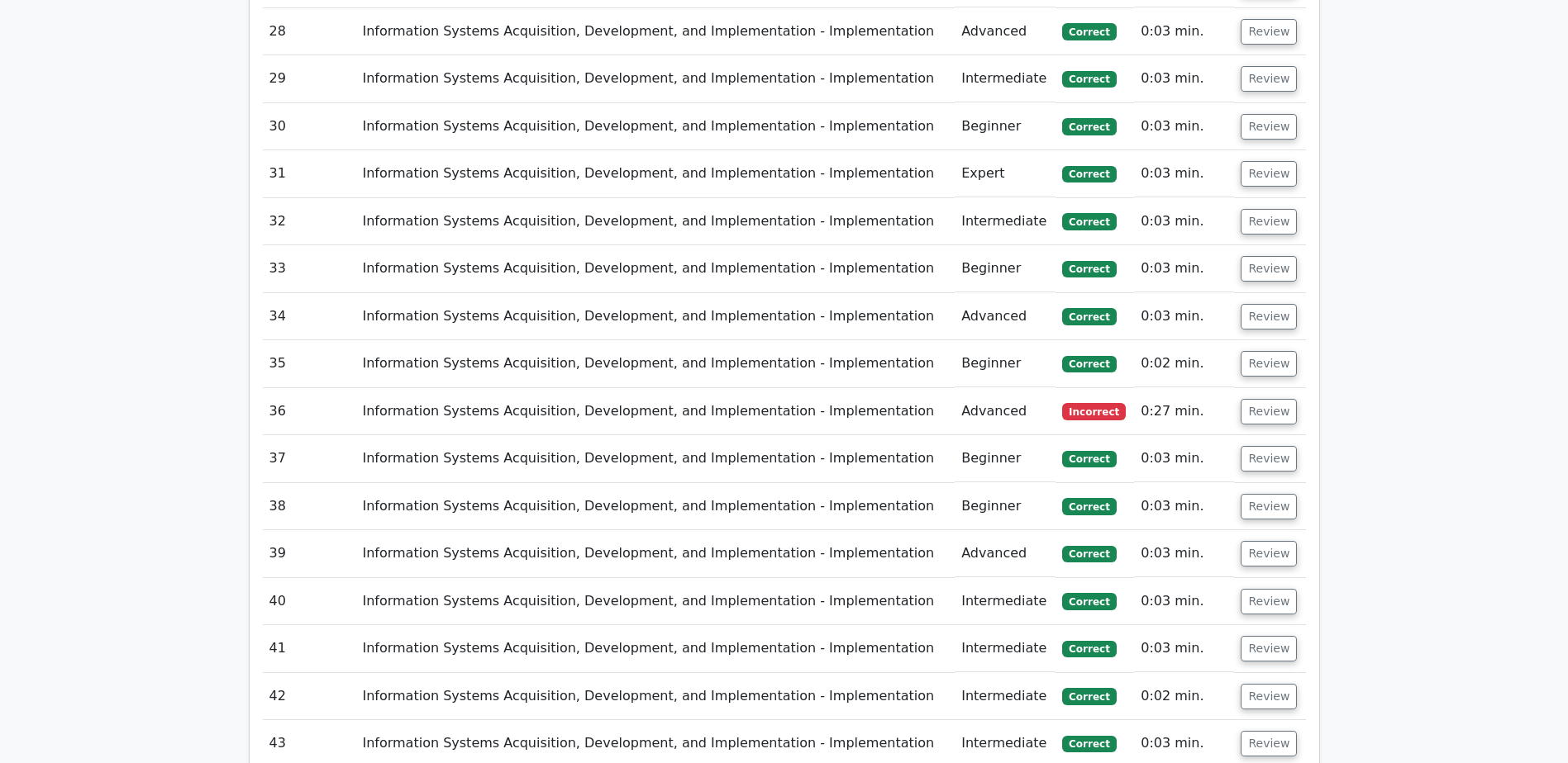
scroll to position [4048, 0]
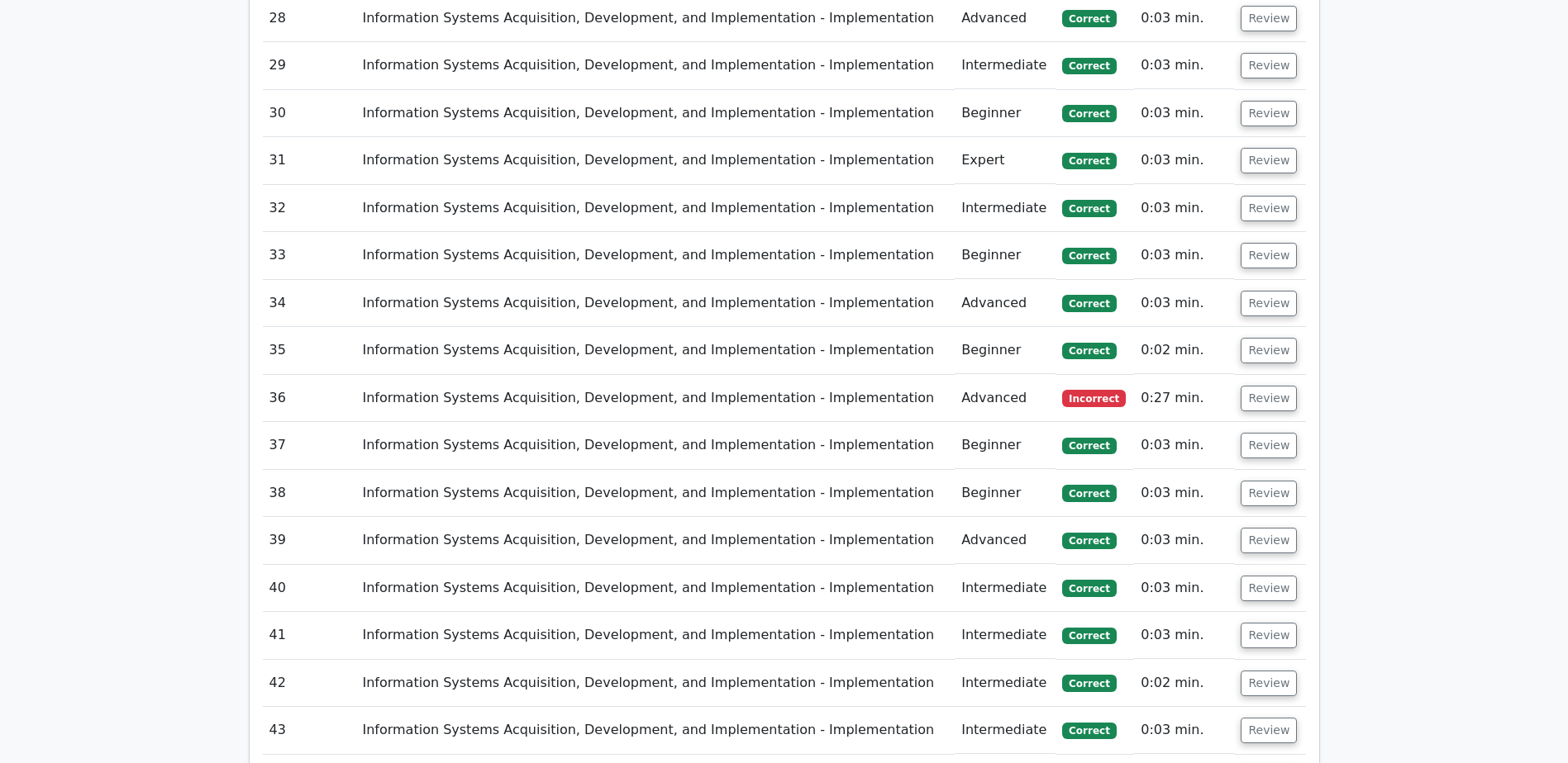
click at [869, 375] on td "Information Systems Acquisition, Development, and Implementation - Implementati…" at bounding box center [654, 399] width 599 height 47
click at [1252, 386] on button "Review" at bounding box center [1268, 399] width 56 height 26
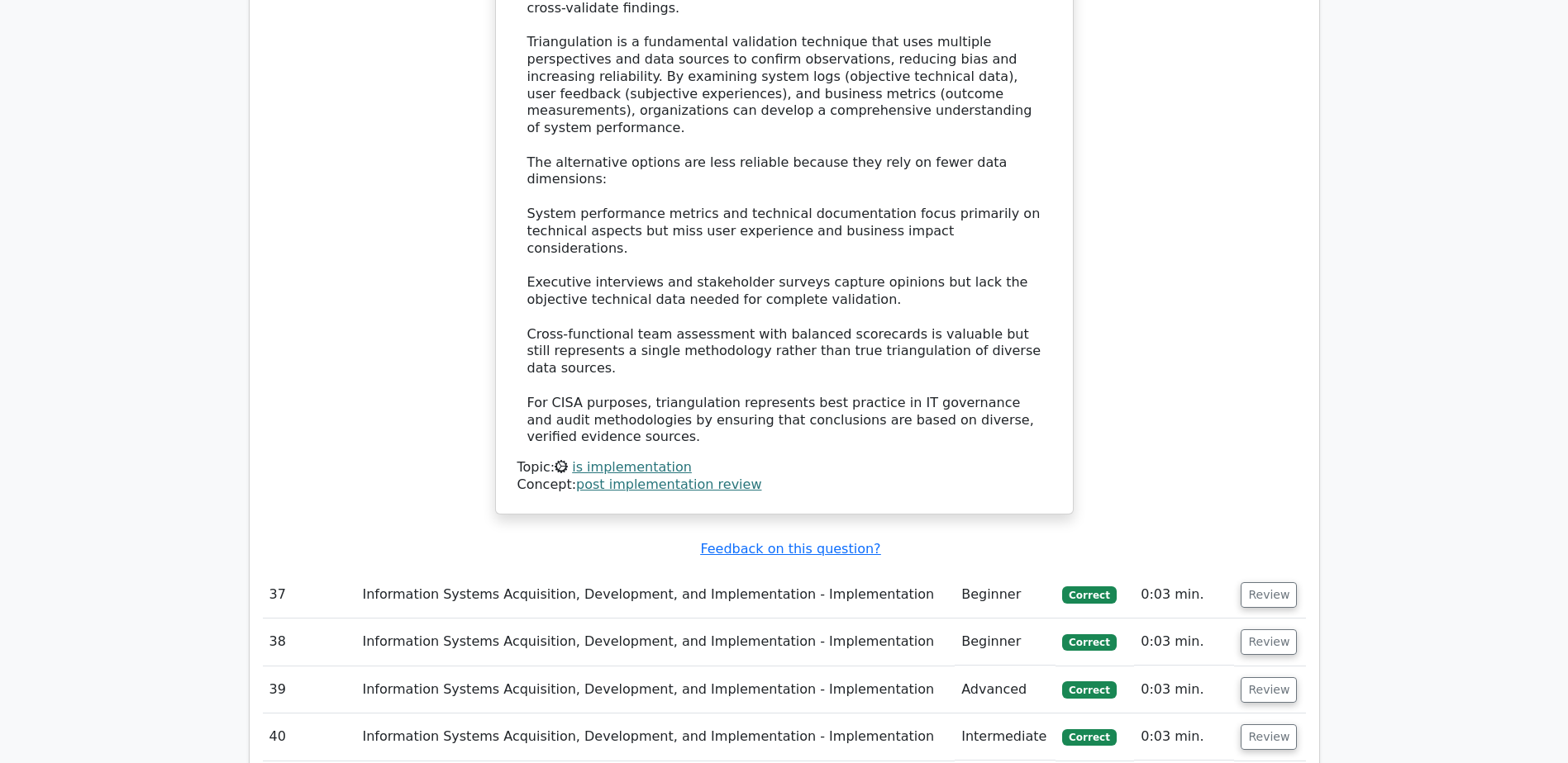
scroll to position [5204, 0]
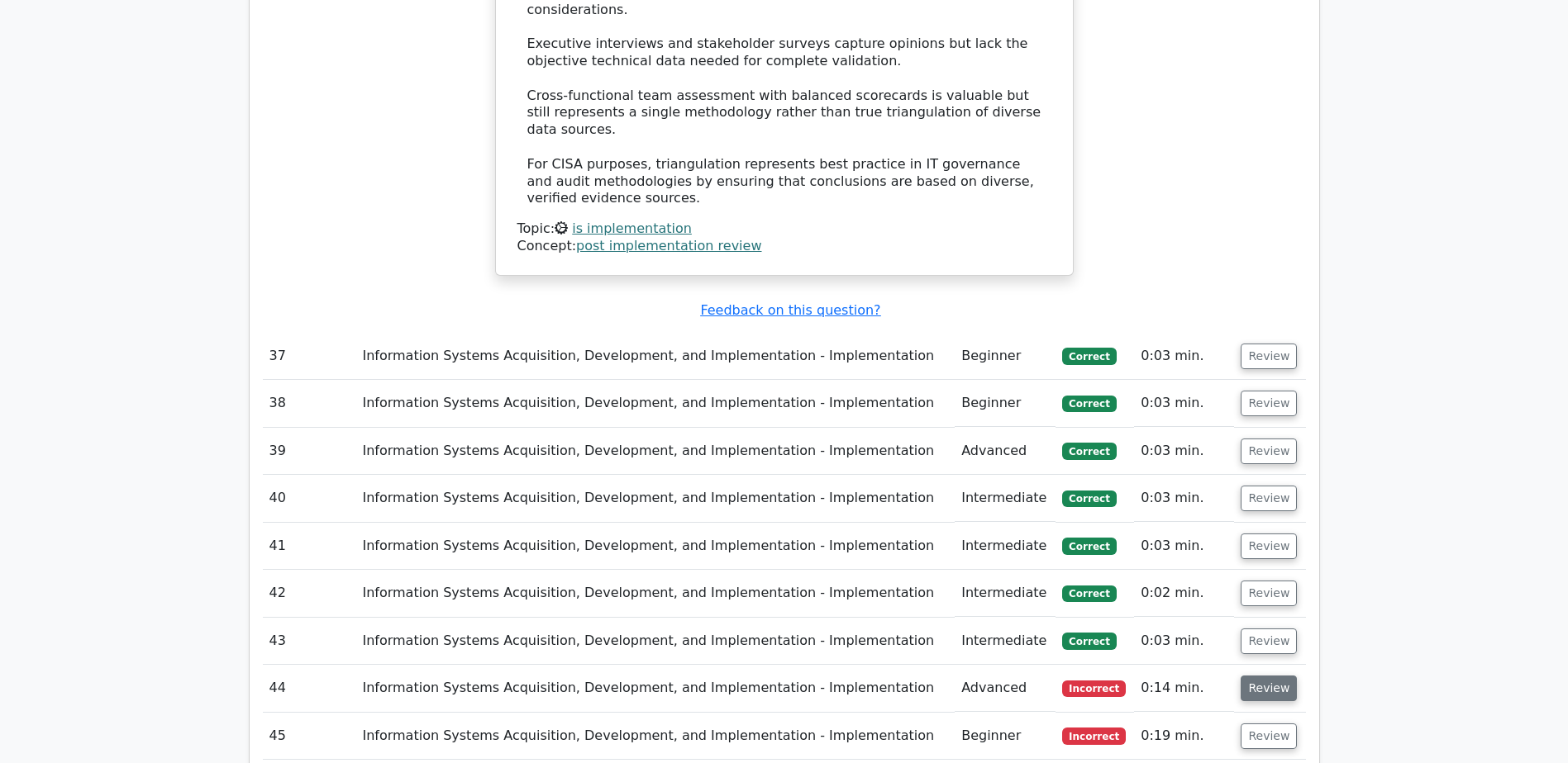
click at [1272, 676] on button "Review" at bounding box center [1268, 688] width 56 height 26
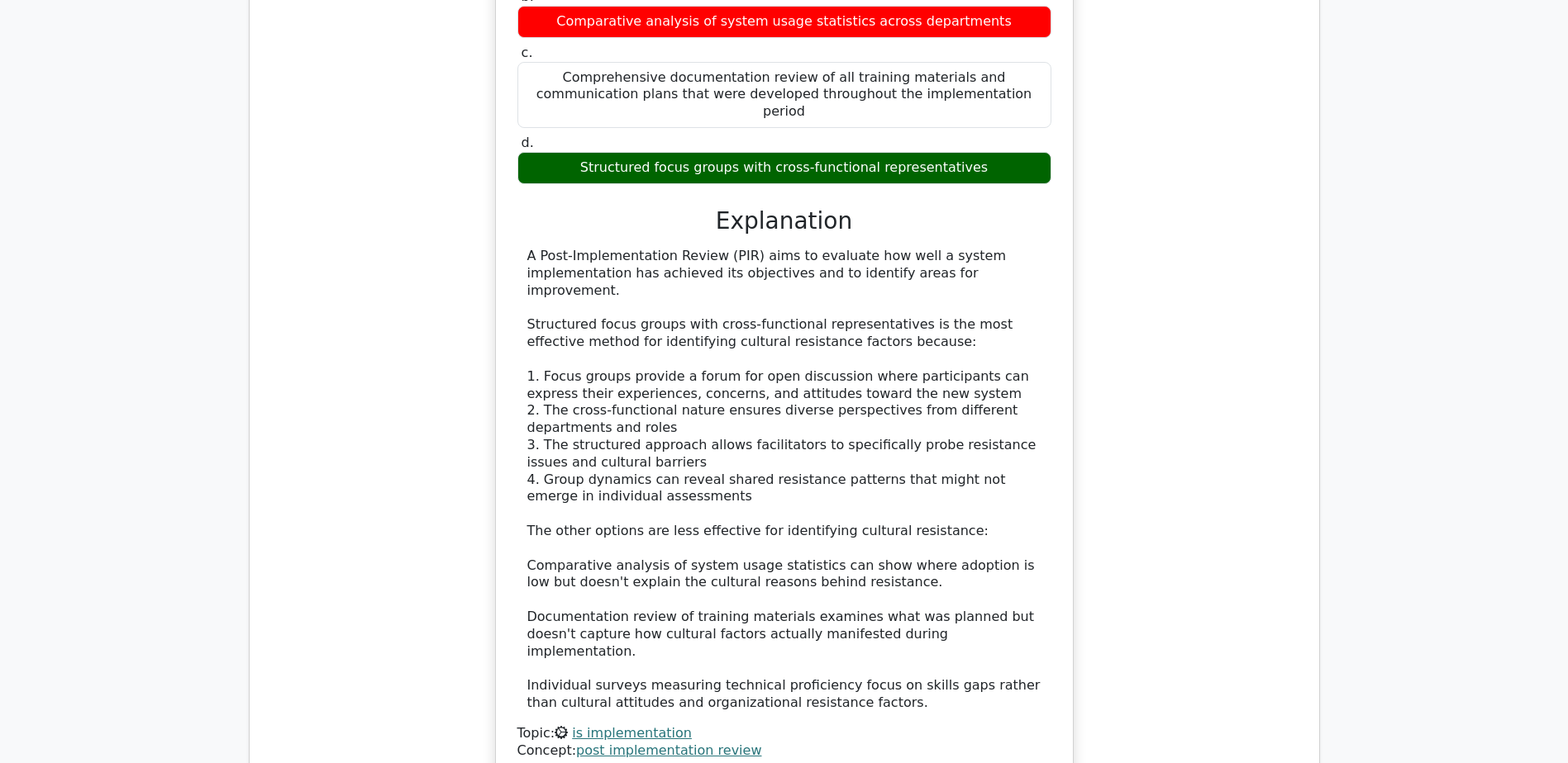
scroll to position [6278, 0]
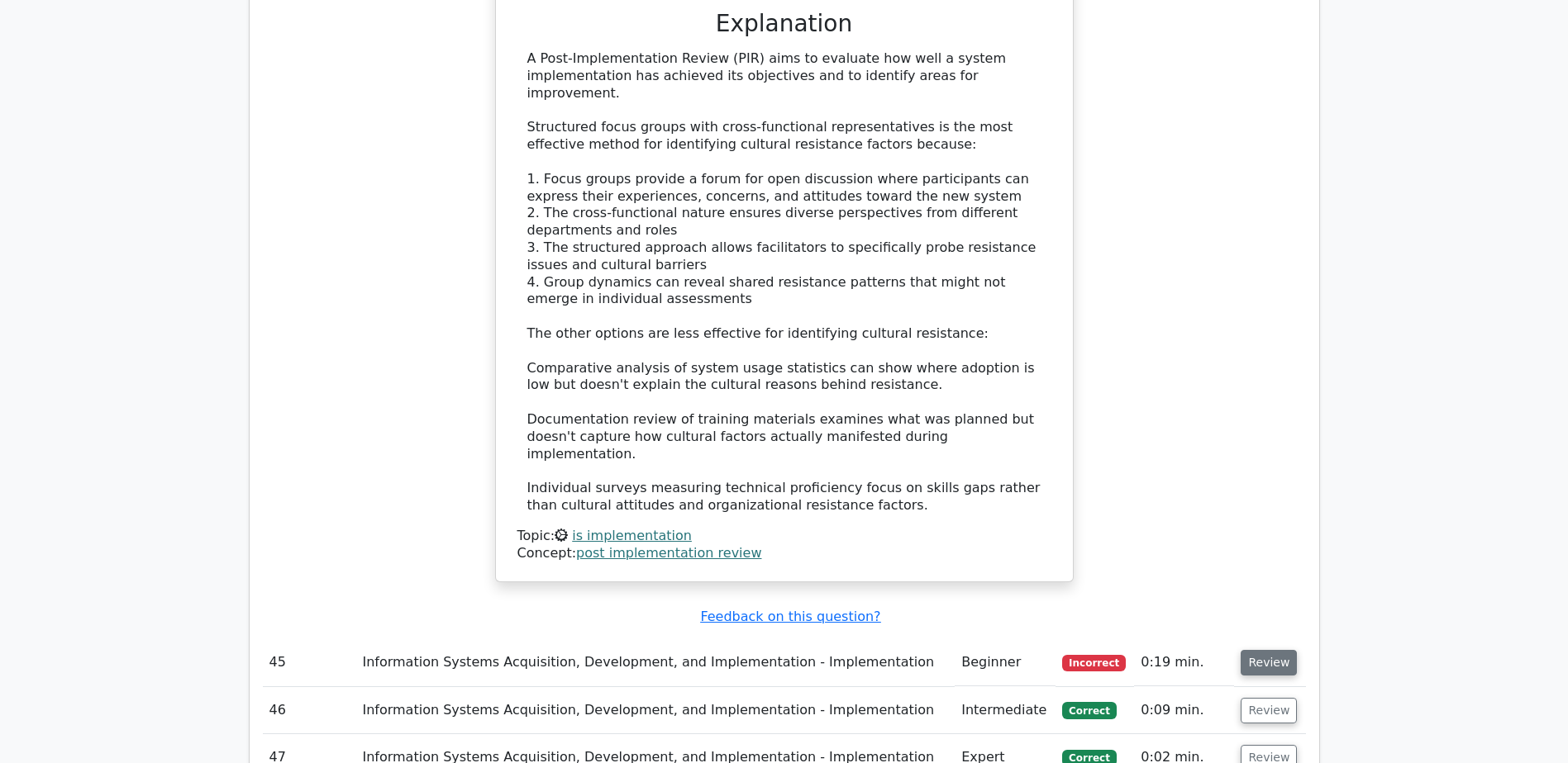
click at [1266, 650] on button "Review" at bounding box center [1268, 662] width 56 height 26
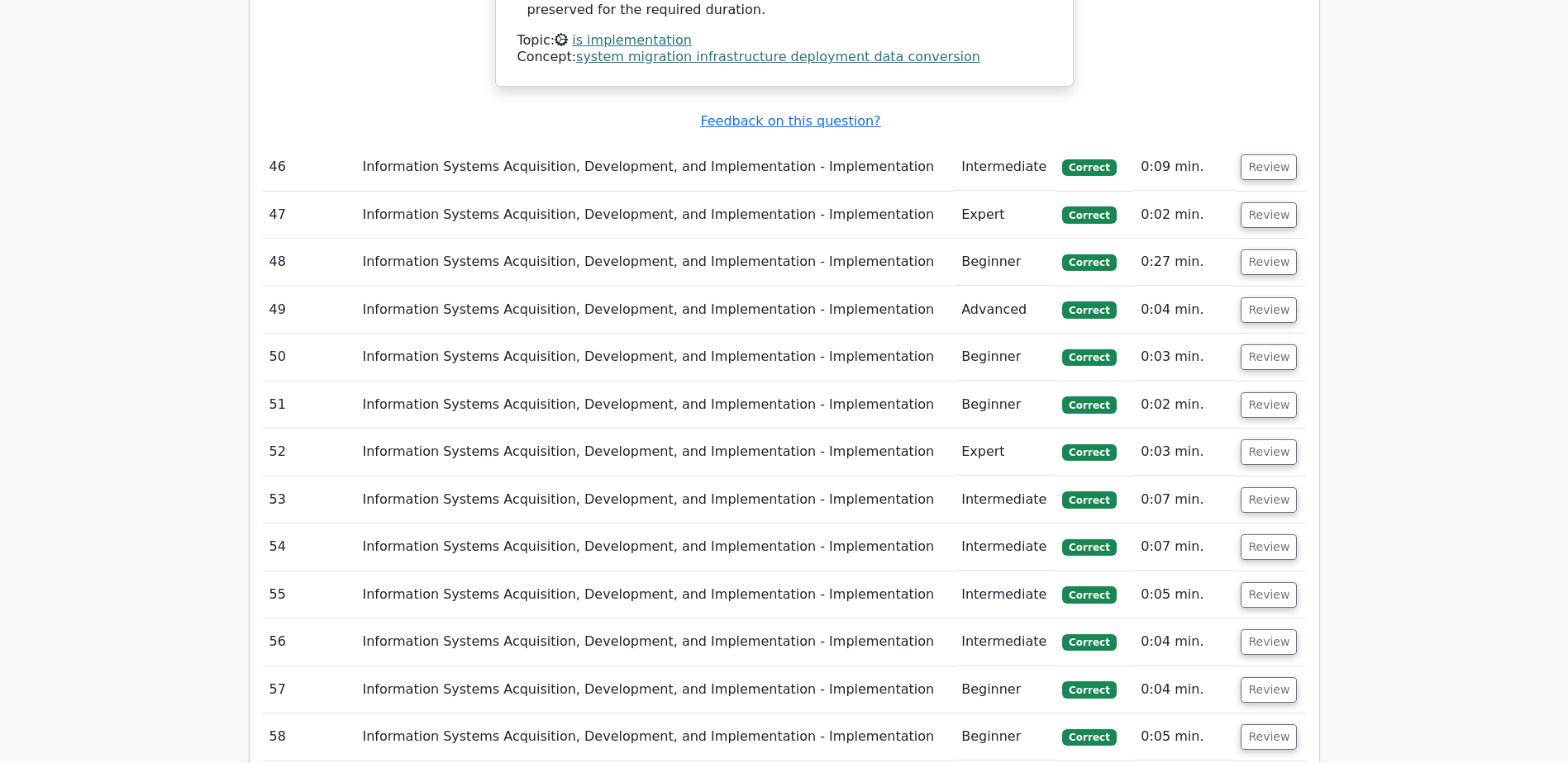
scroll to position [7764, 0]
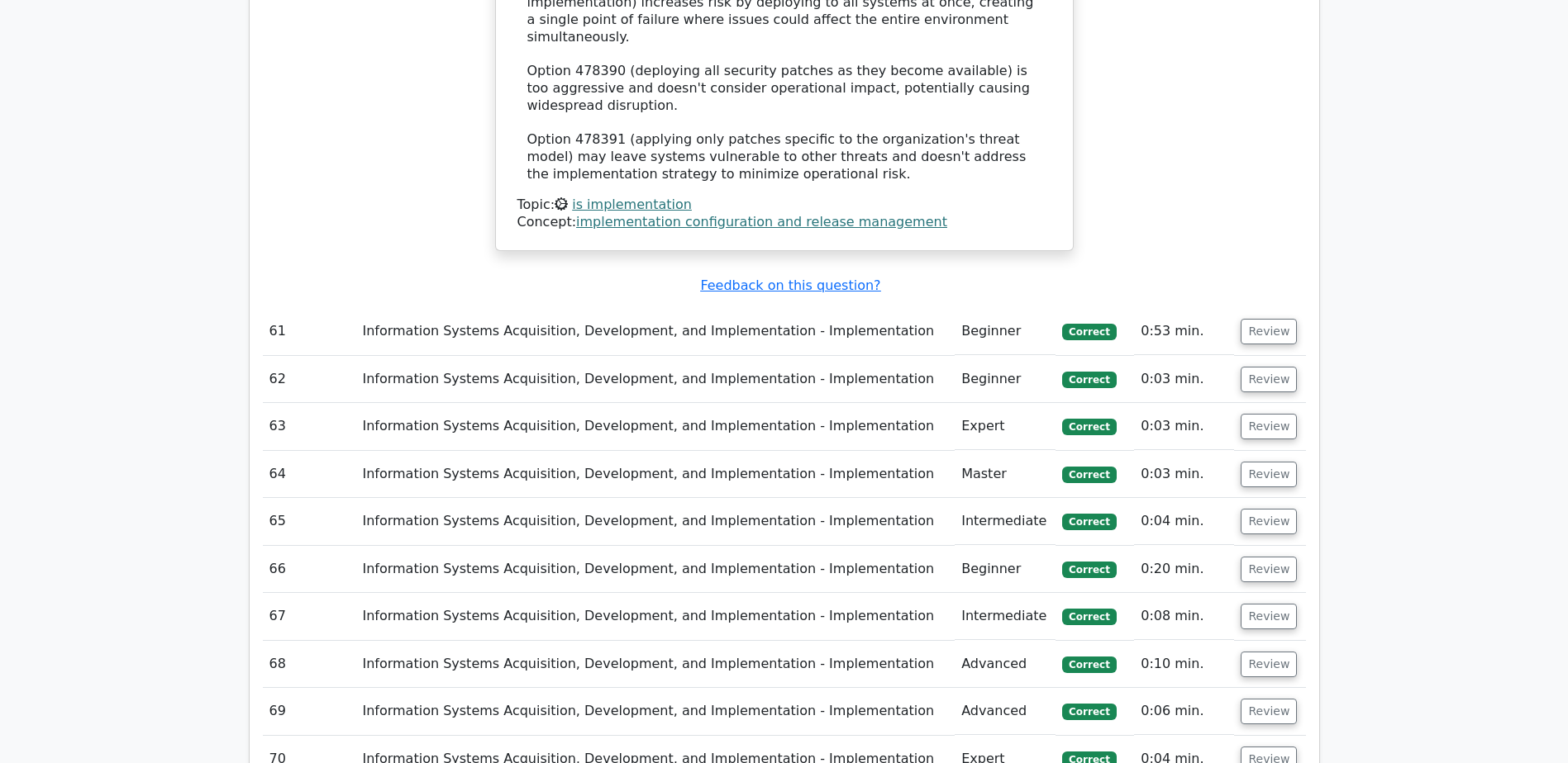
scroll to position [9582, 0]
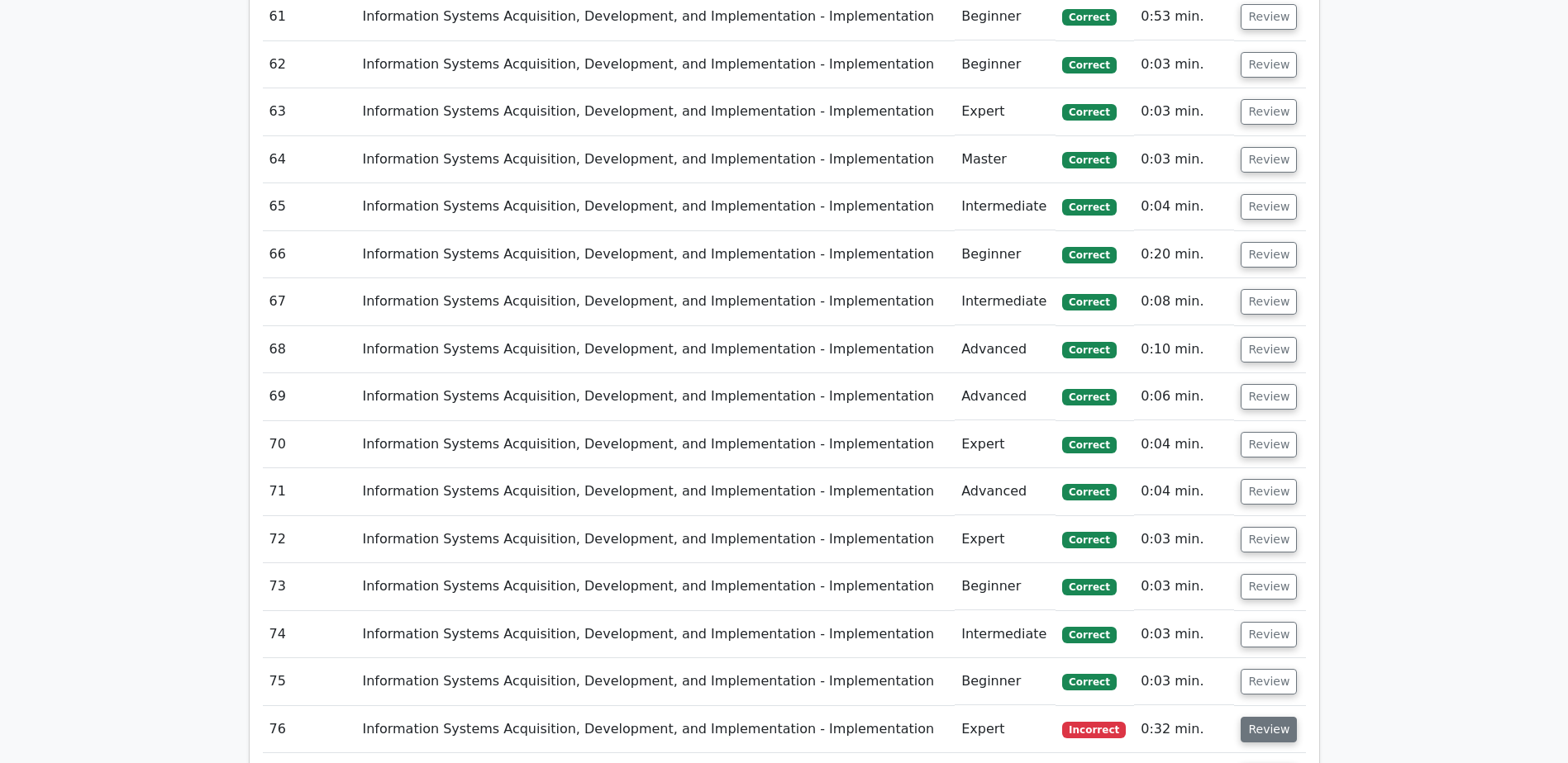
click at [1251, 717] on button "Review" at bounding box center [1268, 729] width 56 height 26
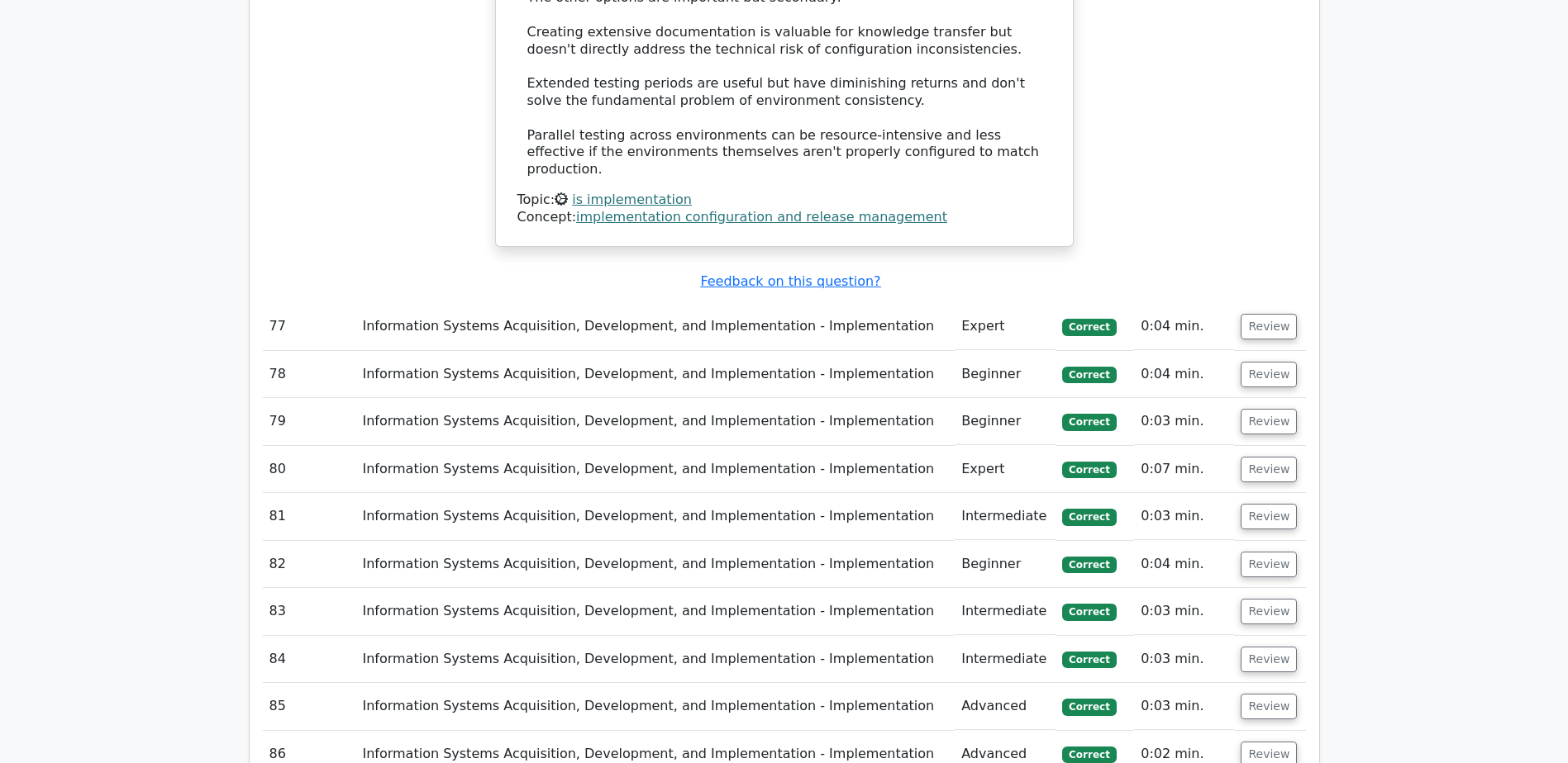
scroll to position [11317, 0]
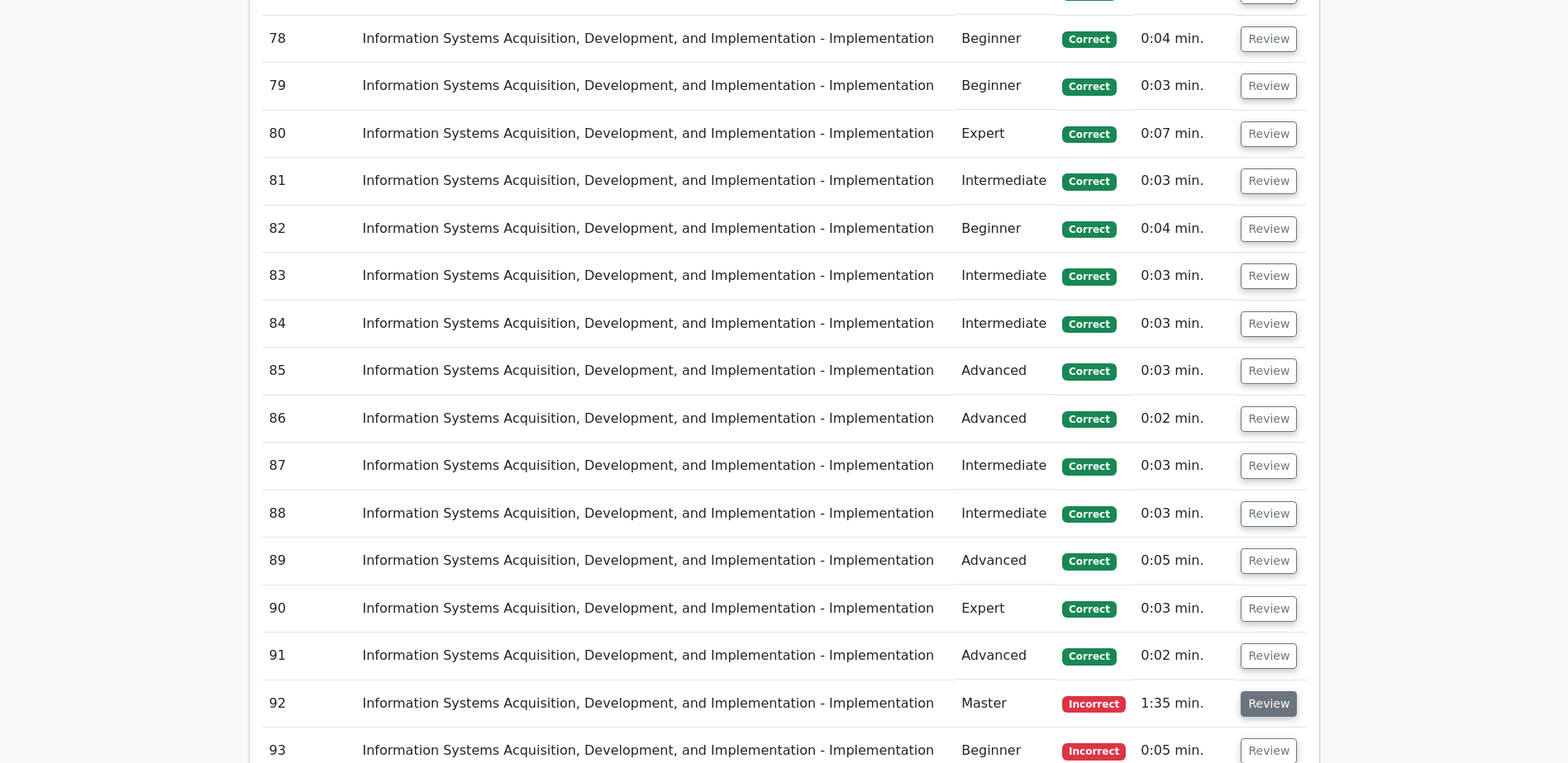
click at [1264, 692] on button "Review" at bounding box center [1268, 704] width 56 height 26
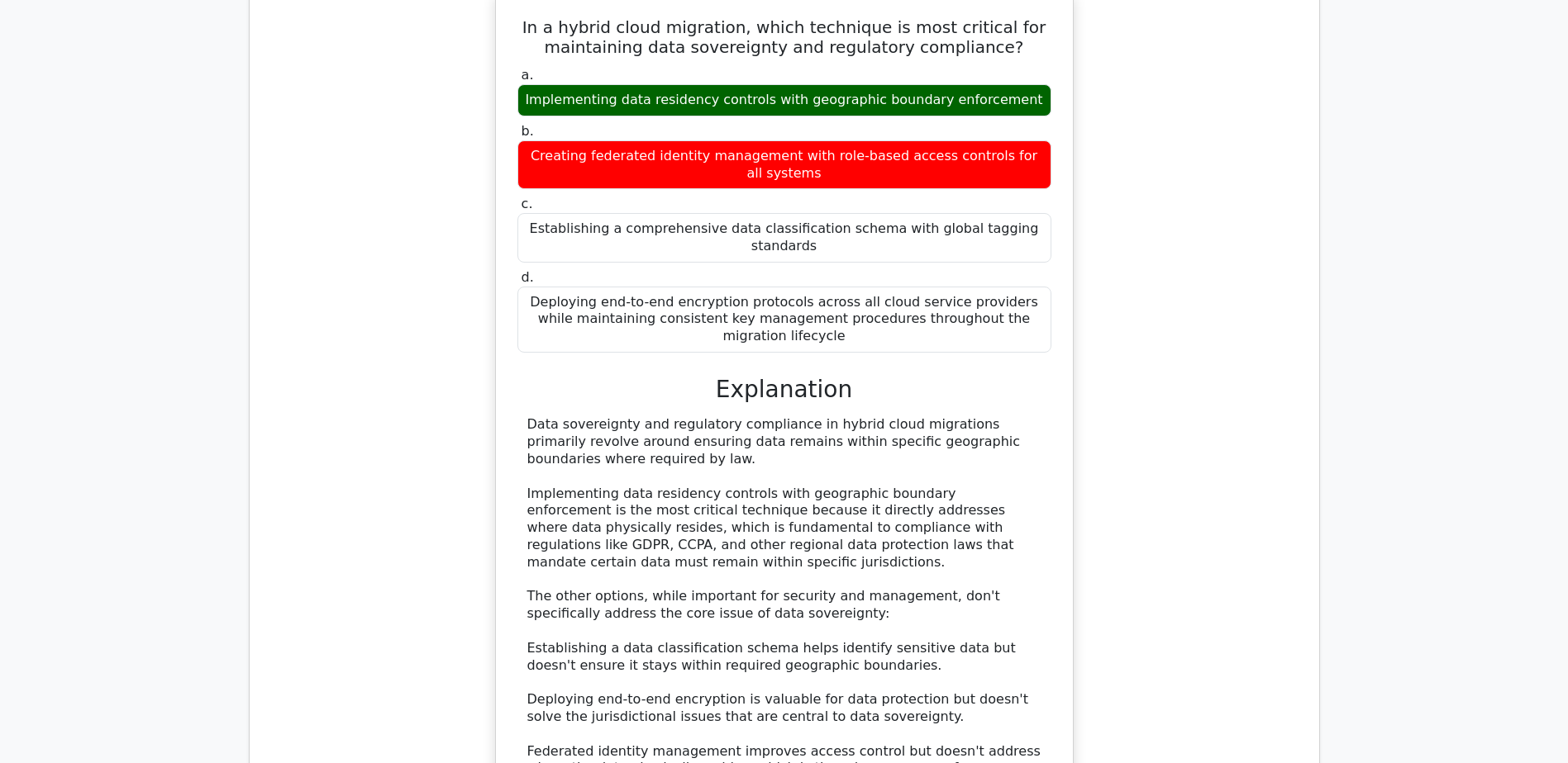
scroll to position [12143, 0]
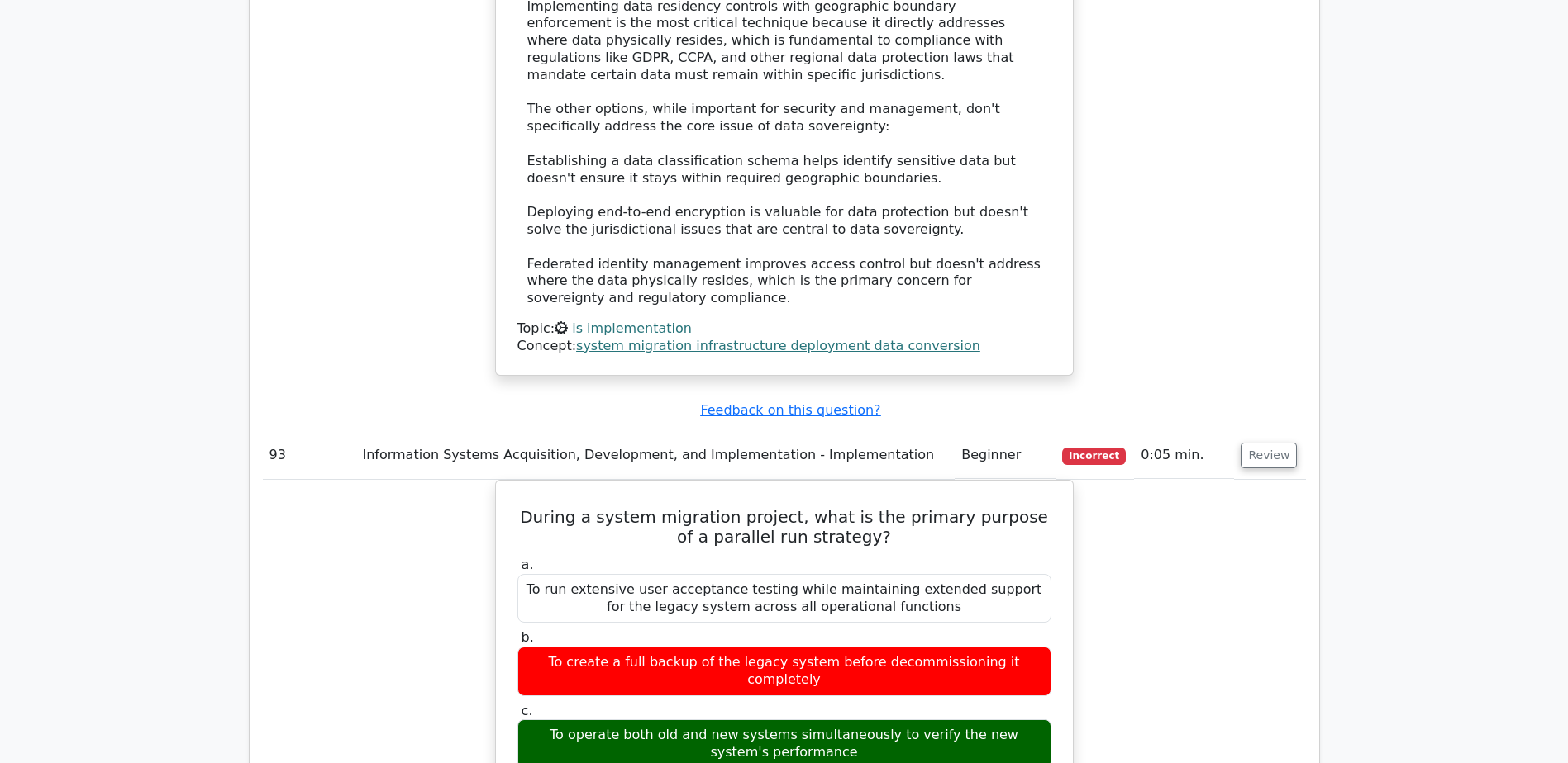
scroll to position [13438, 0]
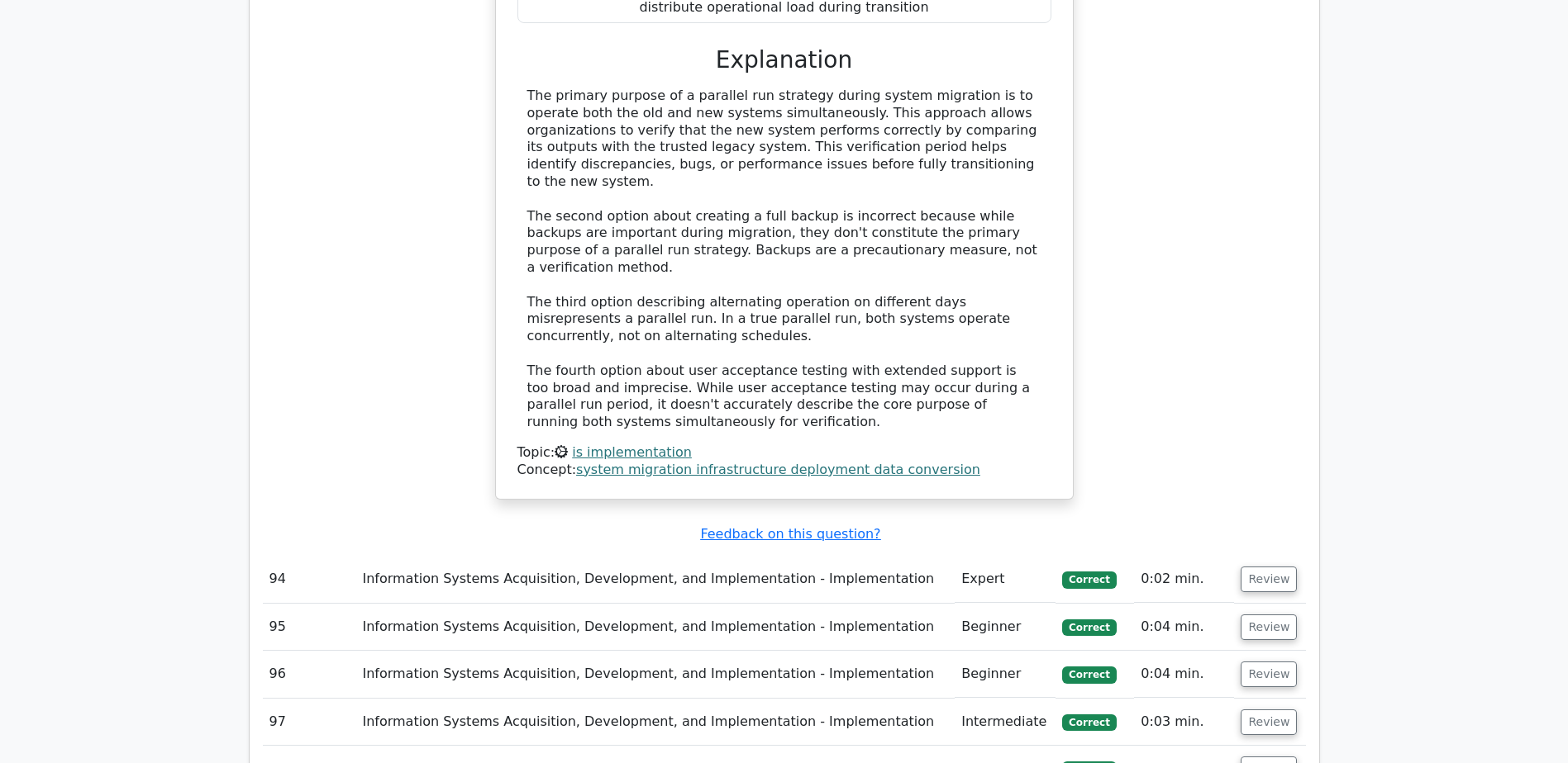
scroll to position [13272, 0]
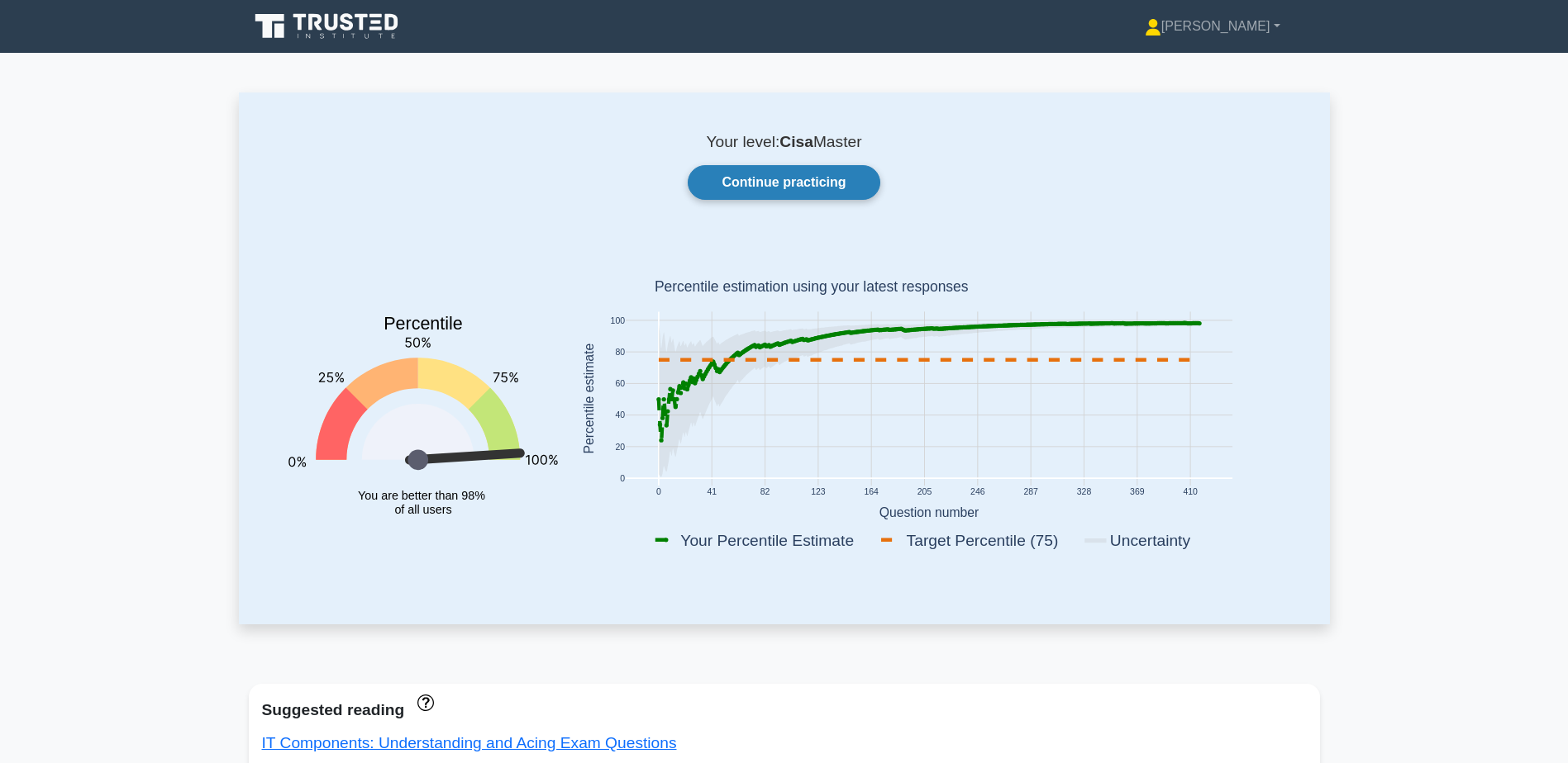
click at [833, 186] on link "Continue practicing" at bounding box center [784, 182] width 191 height 34
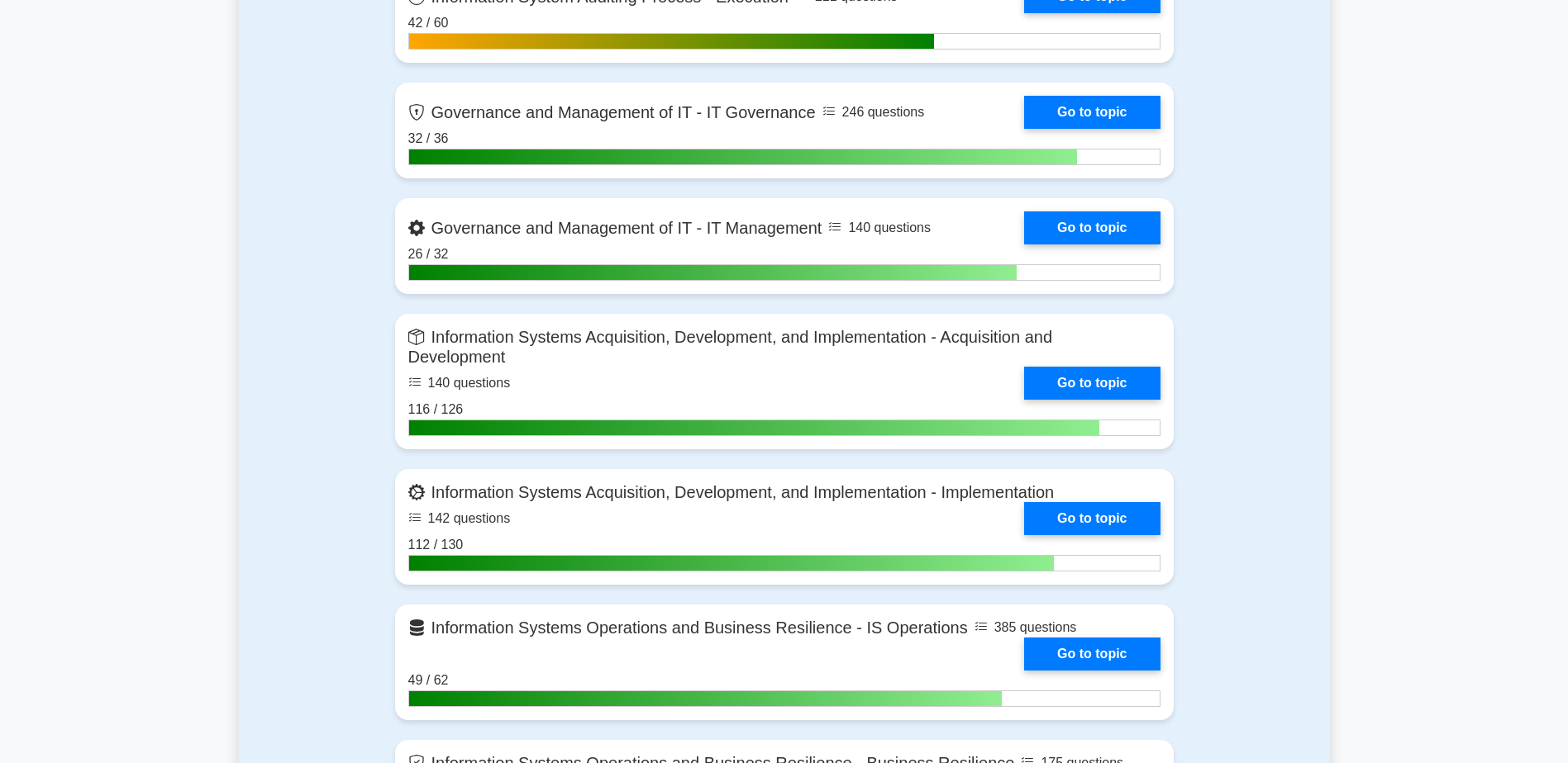
scroll to position [744, 0]
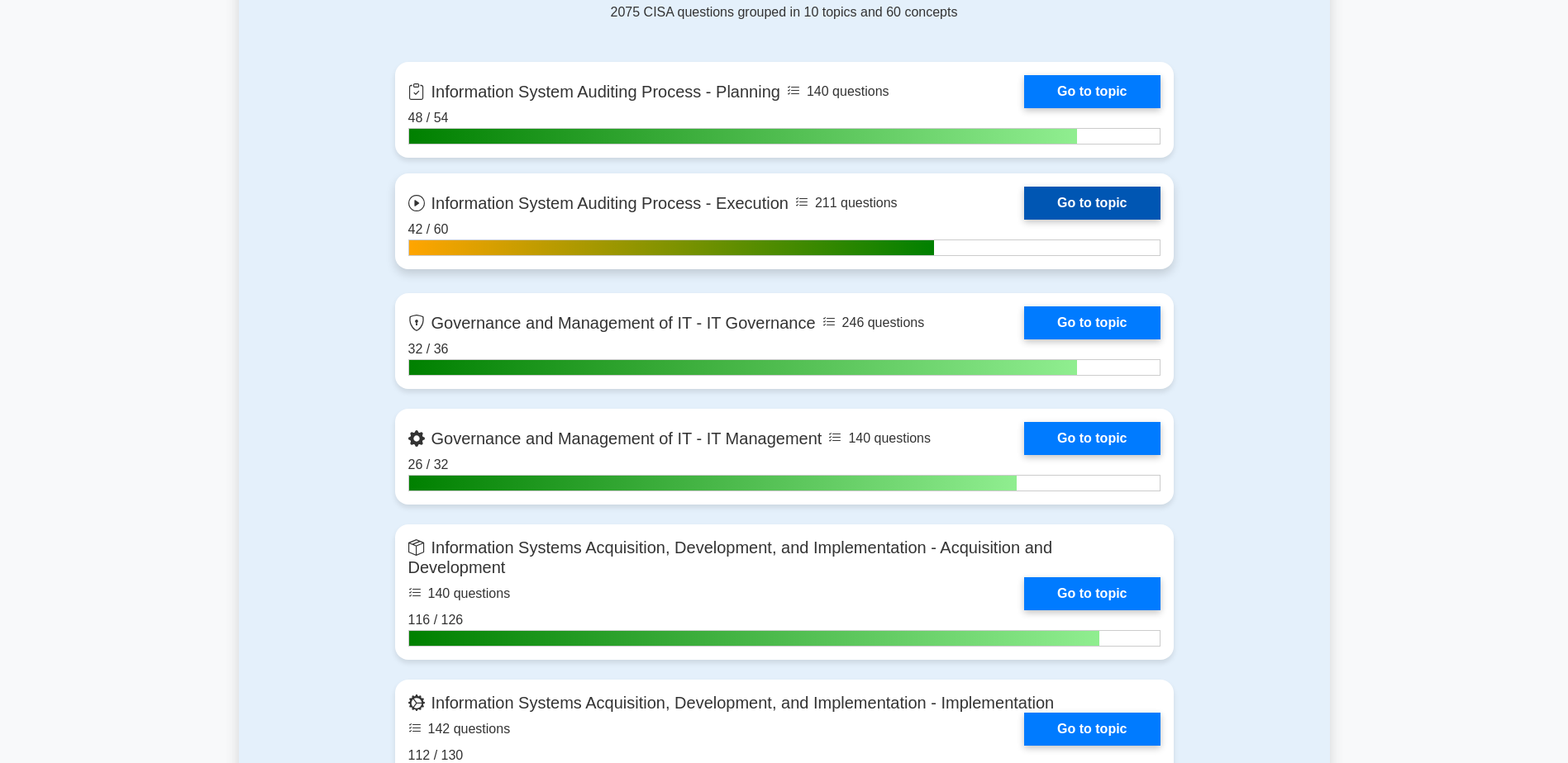
click at [1072, 203] on link "Go to topic" at bounding box center [1091, 202] width 135 height 33
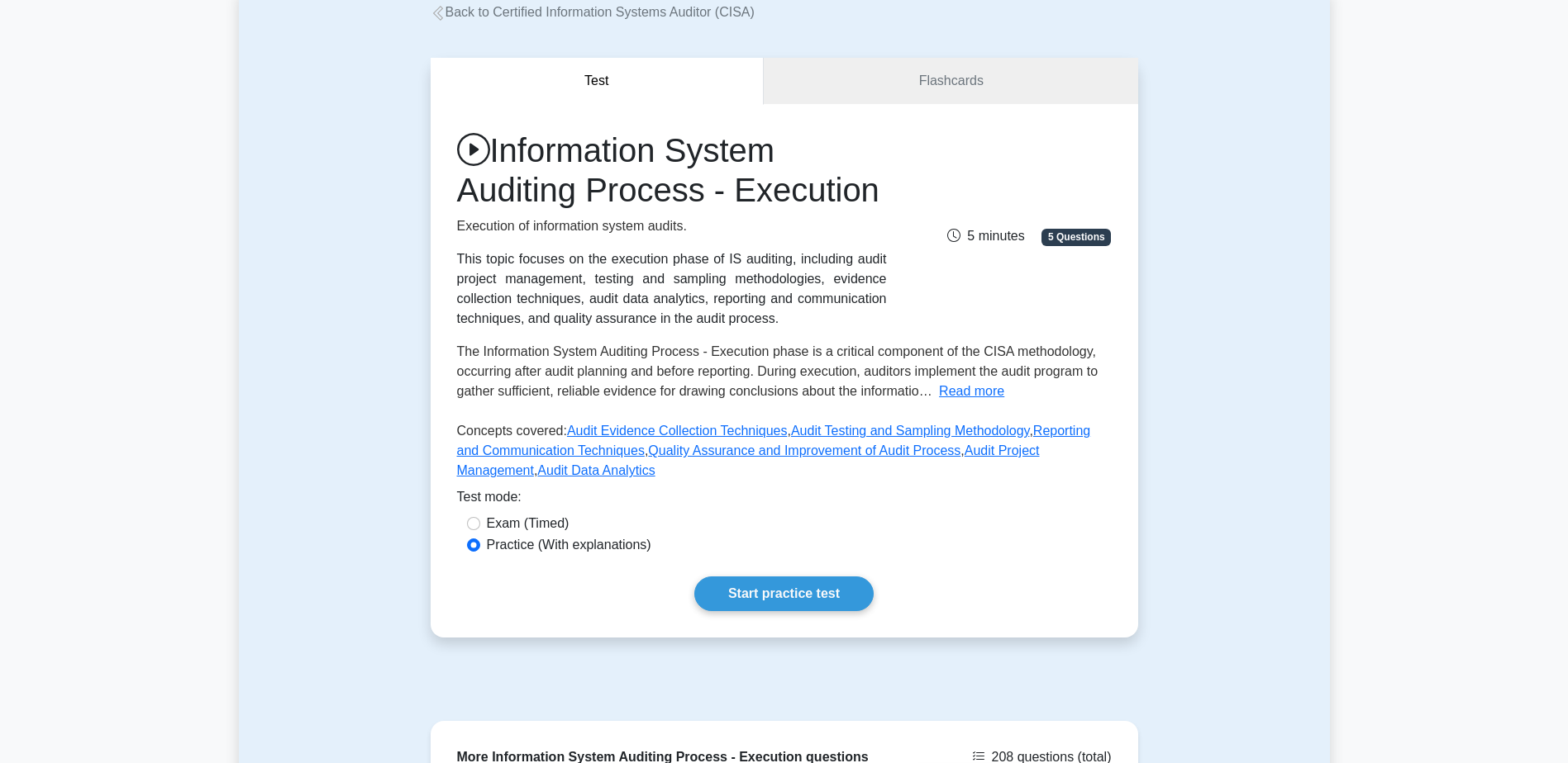
scroll to position [450, 0]
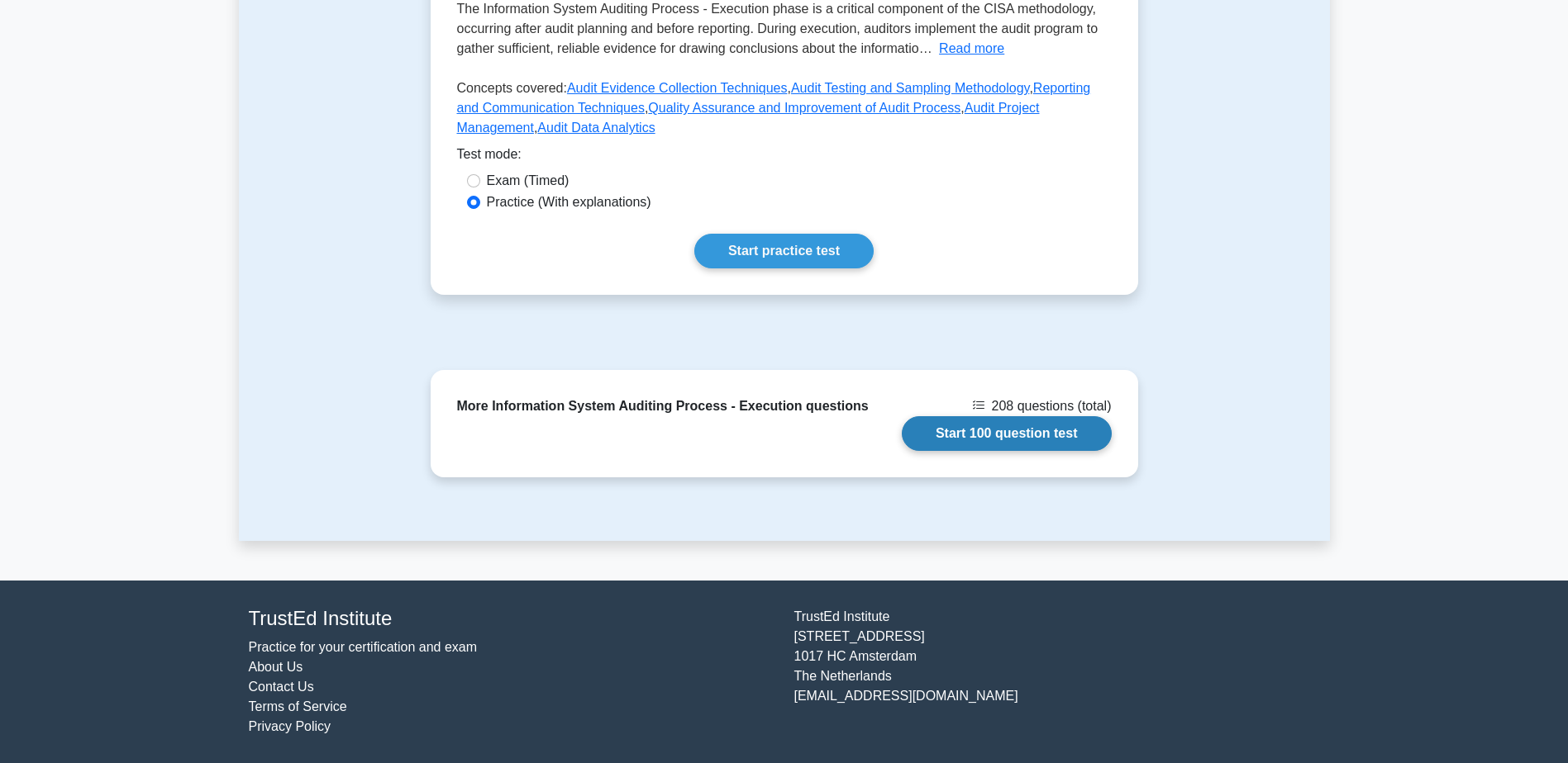
click at [1022, 439] on link "Start 100 question test" at bounding box center [1007, 433] width 210 height 34
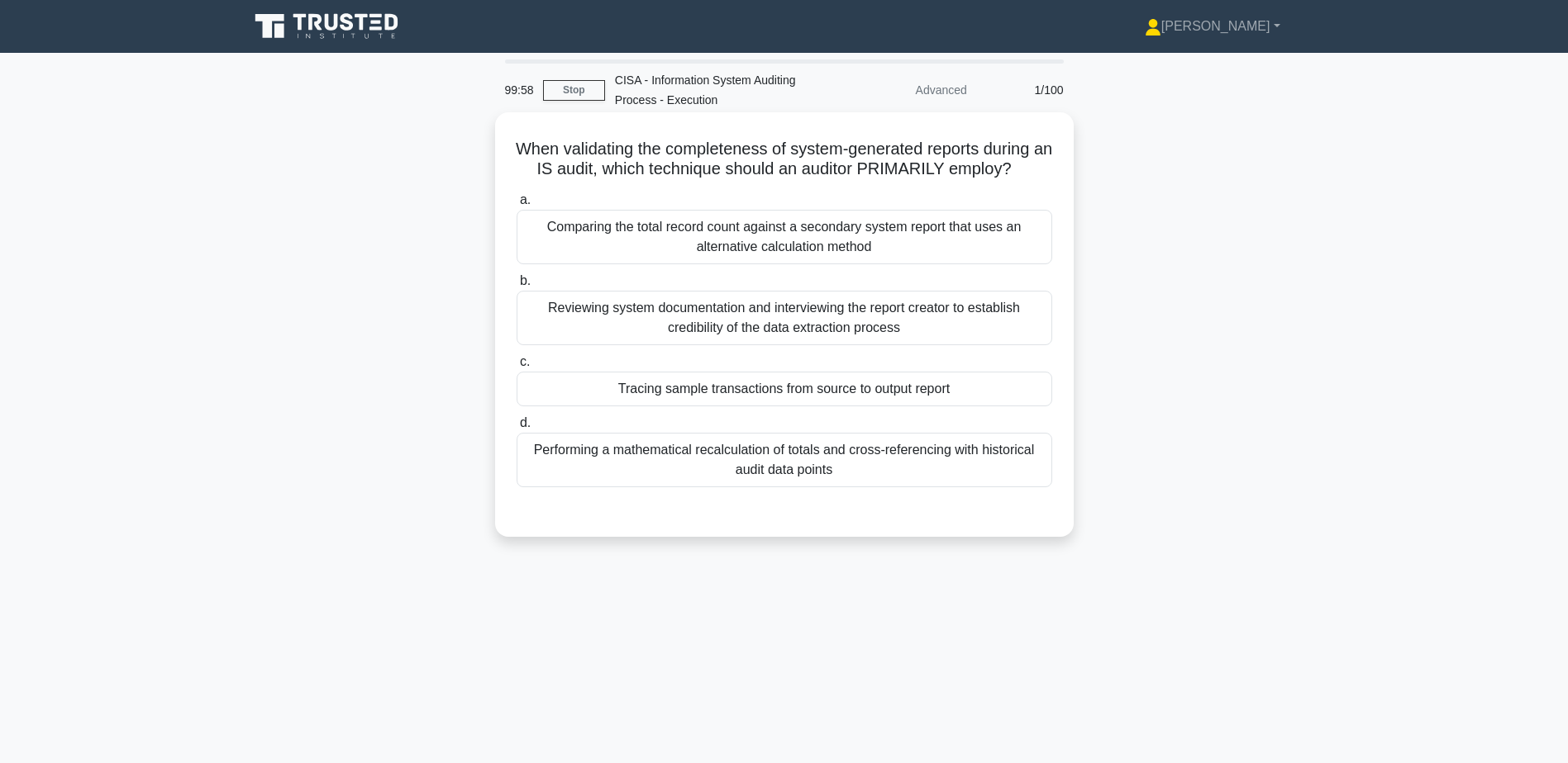
click at [934, 384] on div "Tracing sample transactions from source to output report" at bounding box center [784, 389] width 536 height 34
click at [517, 368] on input "c. Tracing sample transactions from source to output report" at bounding box center [517, 362] width 0 height 11
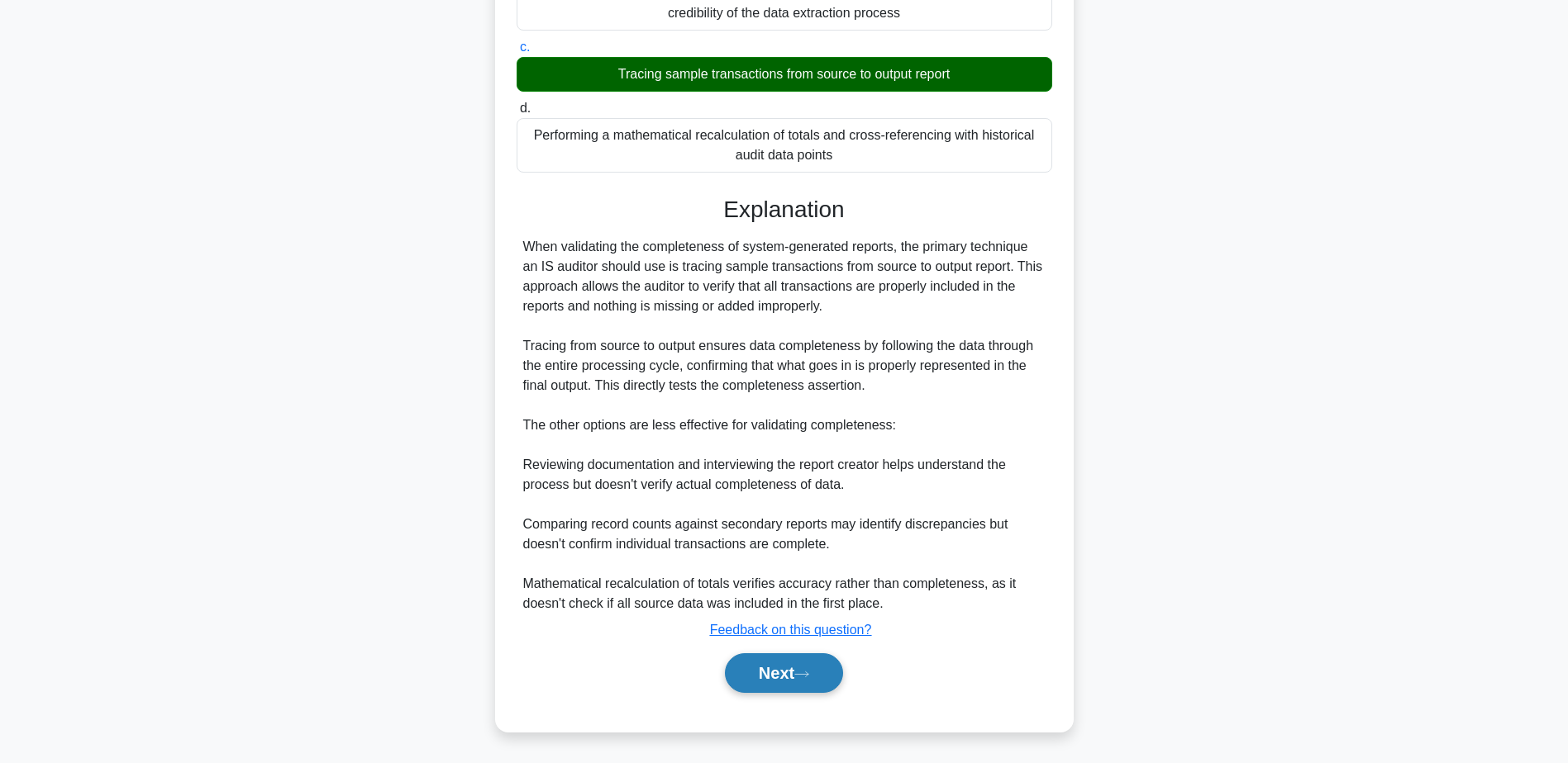
click at [798, 670] on button "Next" at bounding box center [784, 672] width 118 height 39
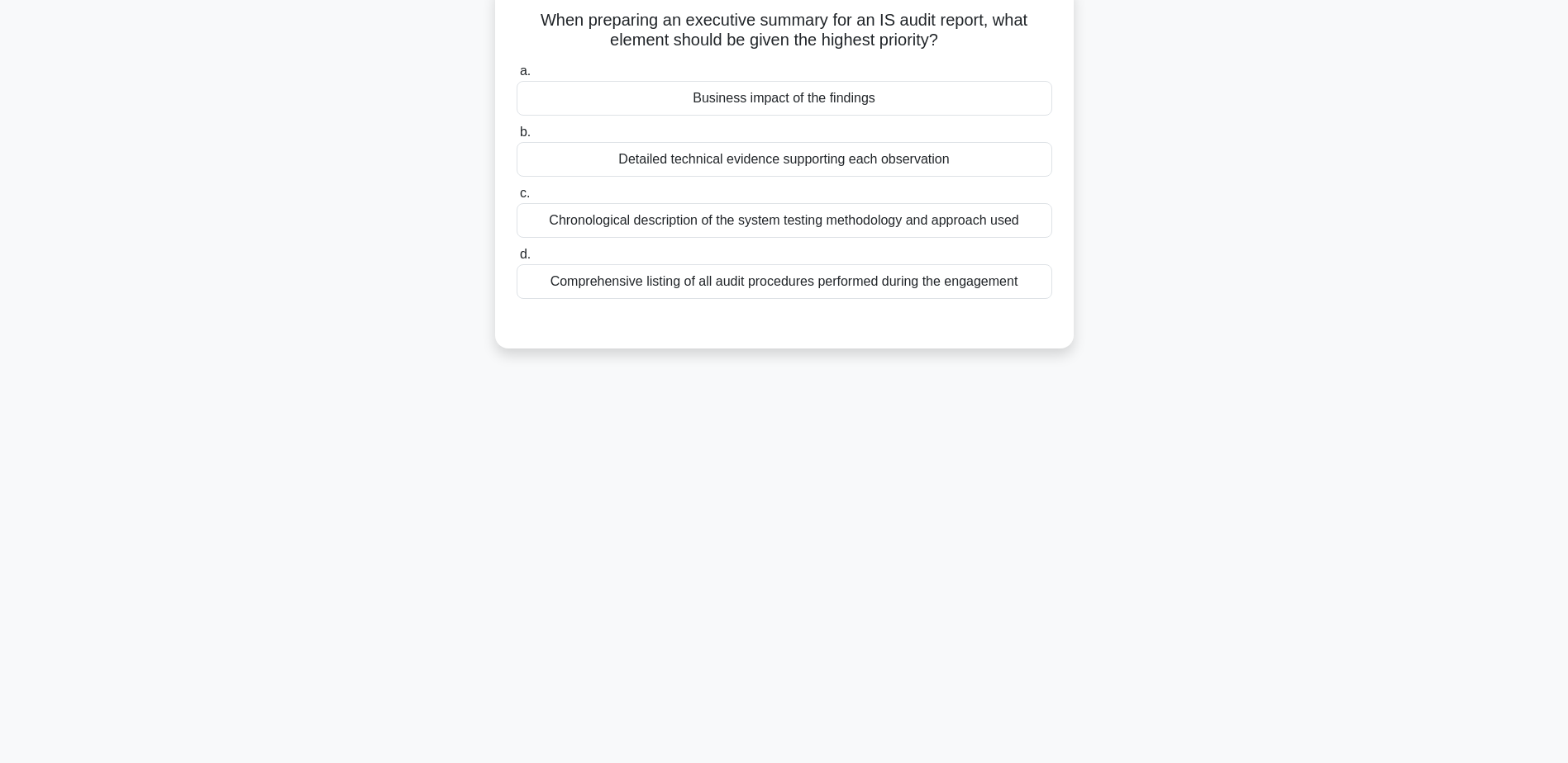
click at [867, 102] on div "Business impact of the findings" at bounding box center [784, 97] width 536 height 34
click at [517, 77] on input "a. Business impact of the findings" at bounding box center [517, 71] width 0 height 11
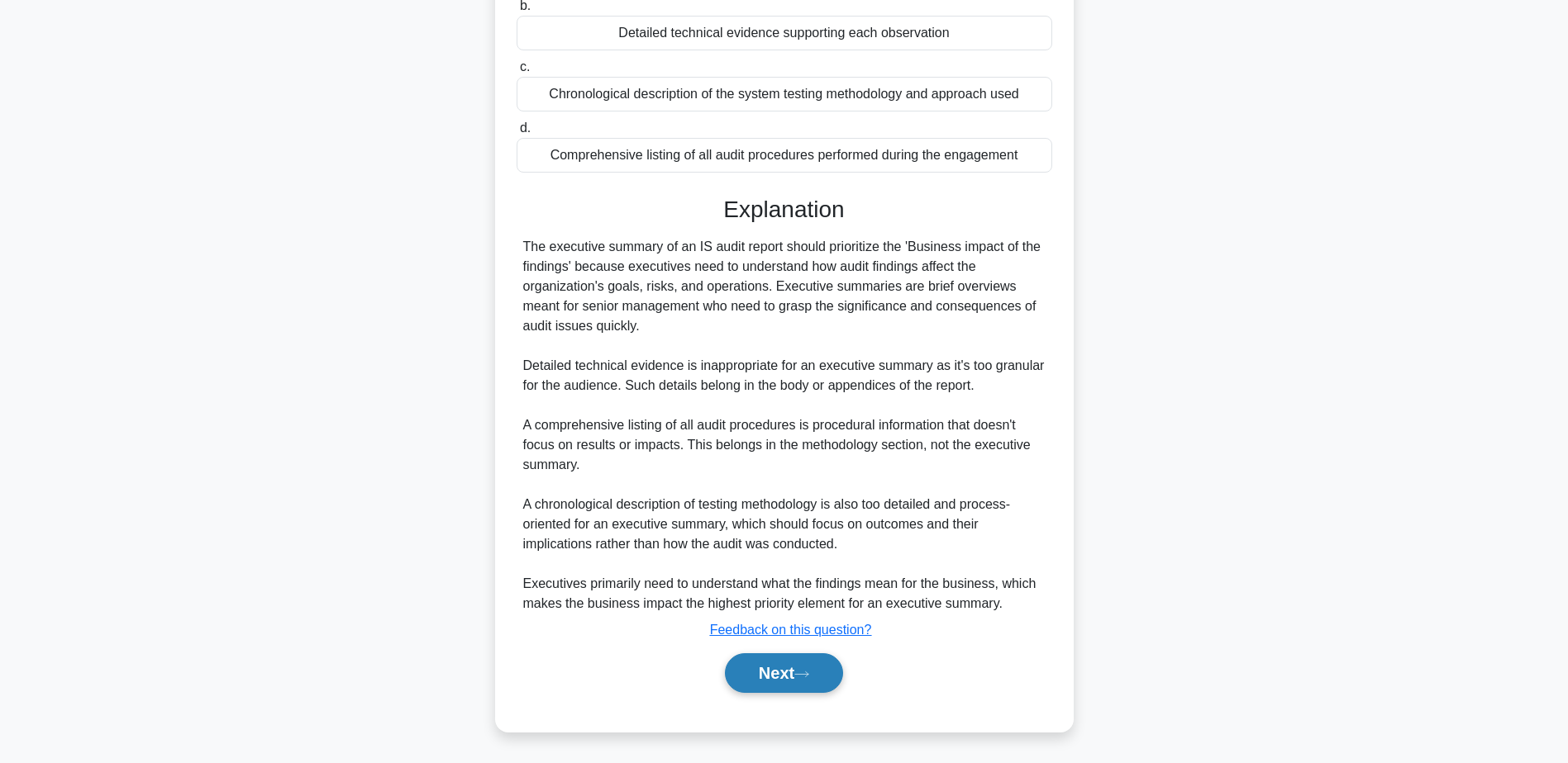
click at [783, 678] on button "Next" at bounding box center [784, 672] width 118 height 39
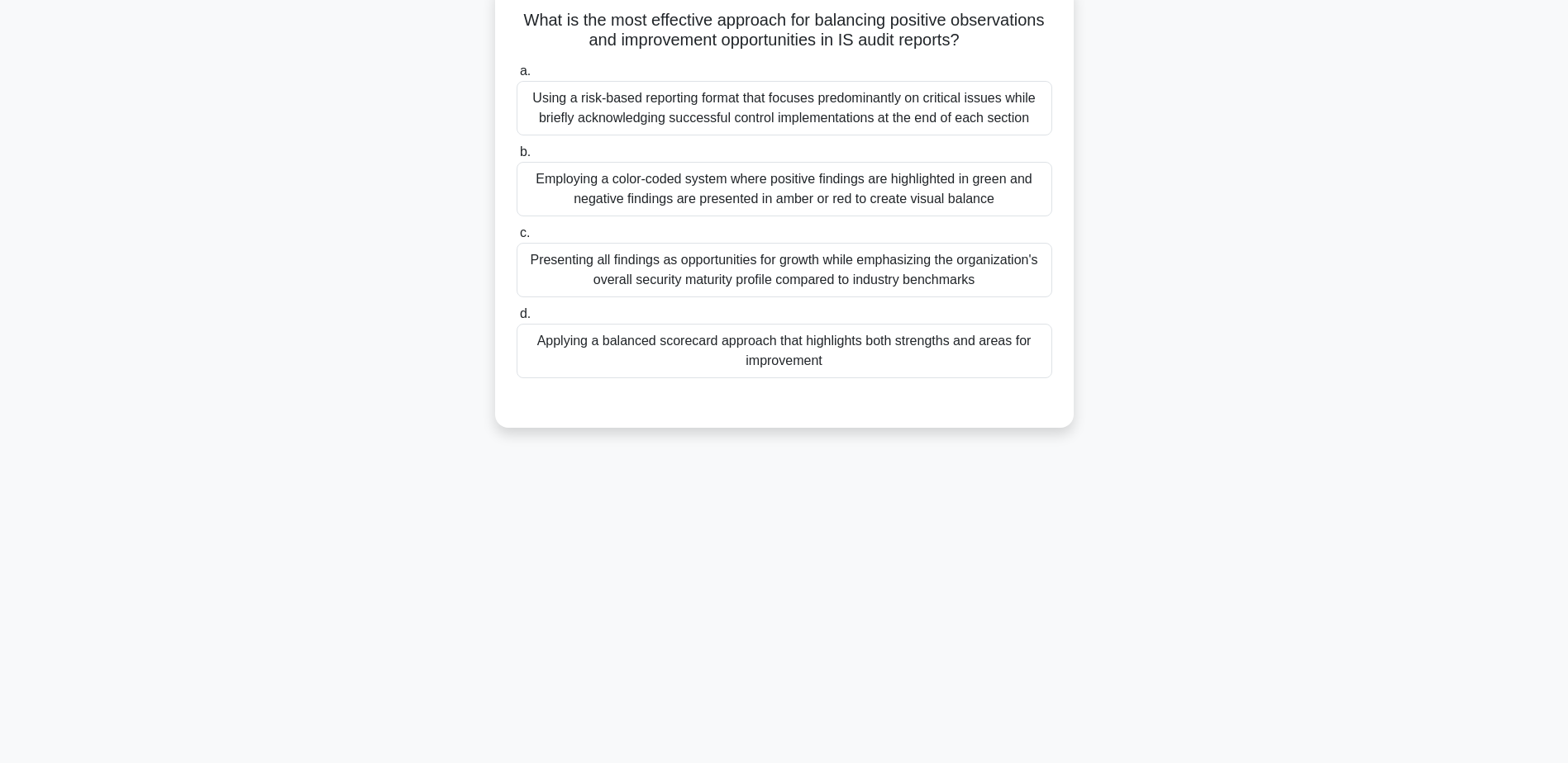
click at [757, 365] on div "Applying a balanced scorecard approach that highlights both strengths and areas…" at bounding box center [784, 351] width 536 height 55
click at [517, 320] on input "d. Applying a balanced scorecard approach that highlights both strengths and ar…" at bounding box center [517, 314] width 0 height 11
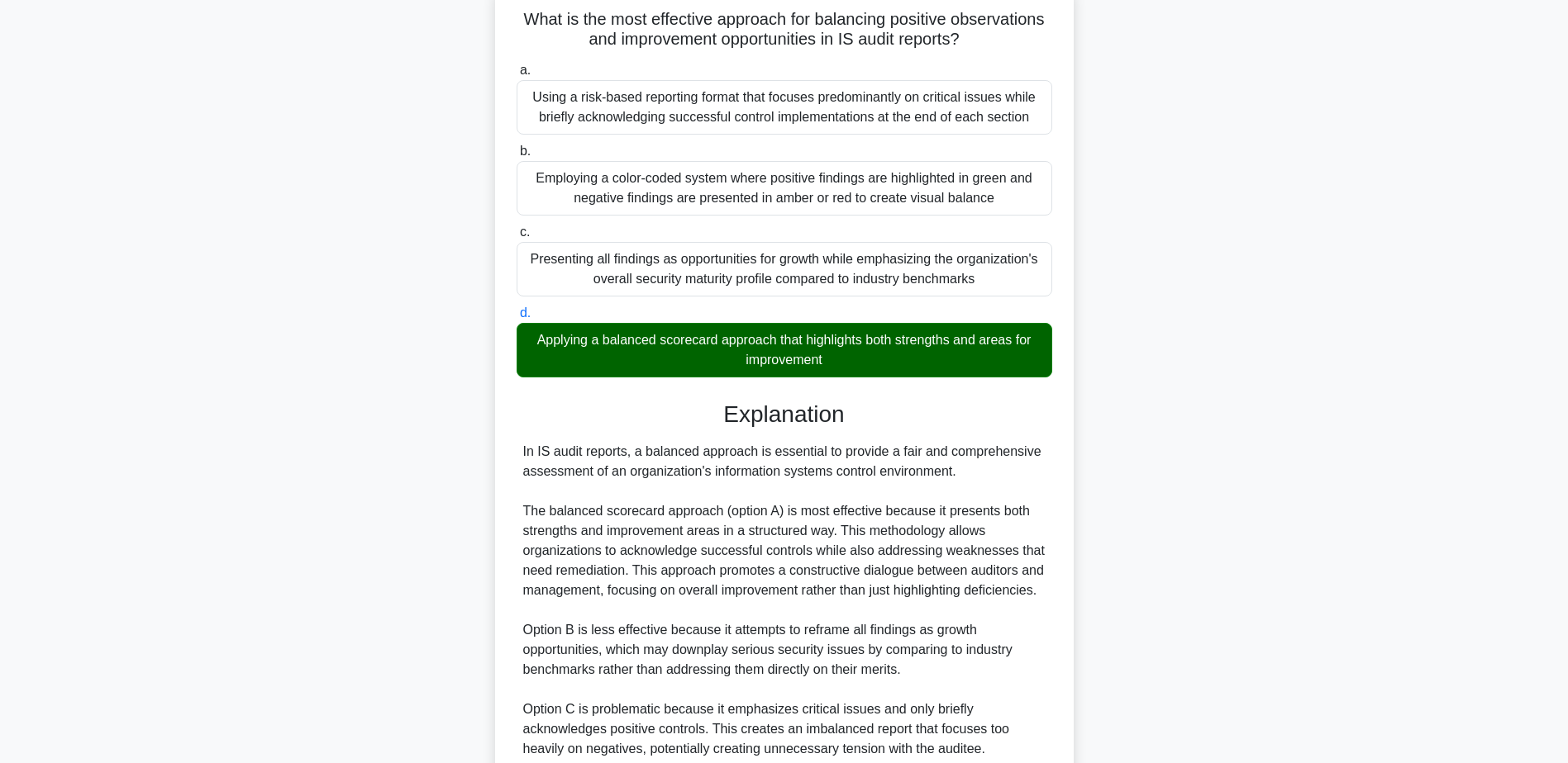
scroll to position [355, 0]
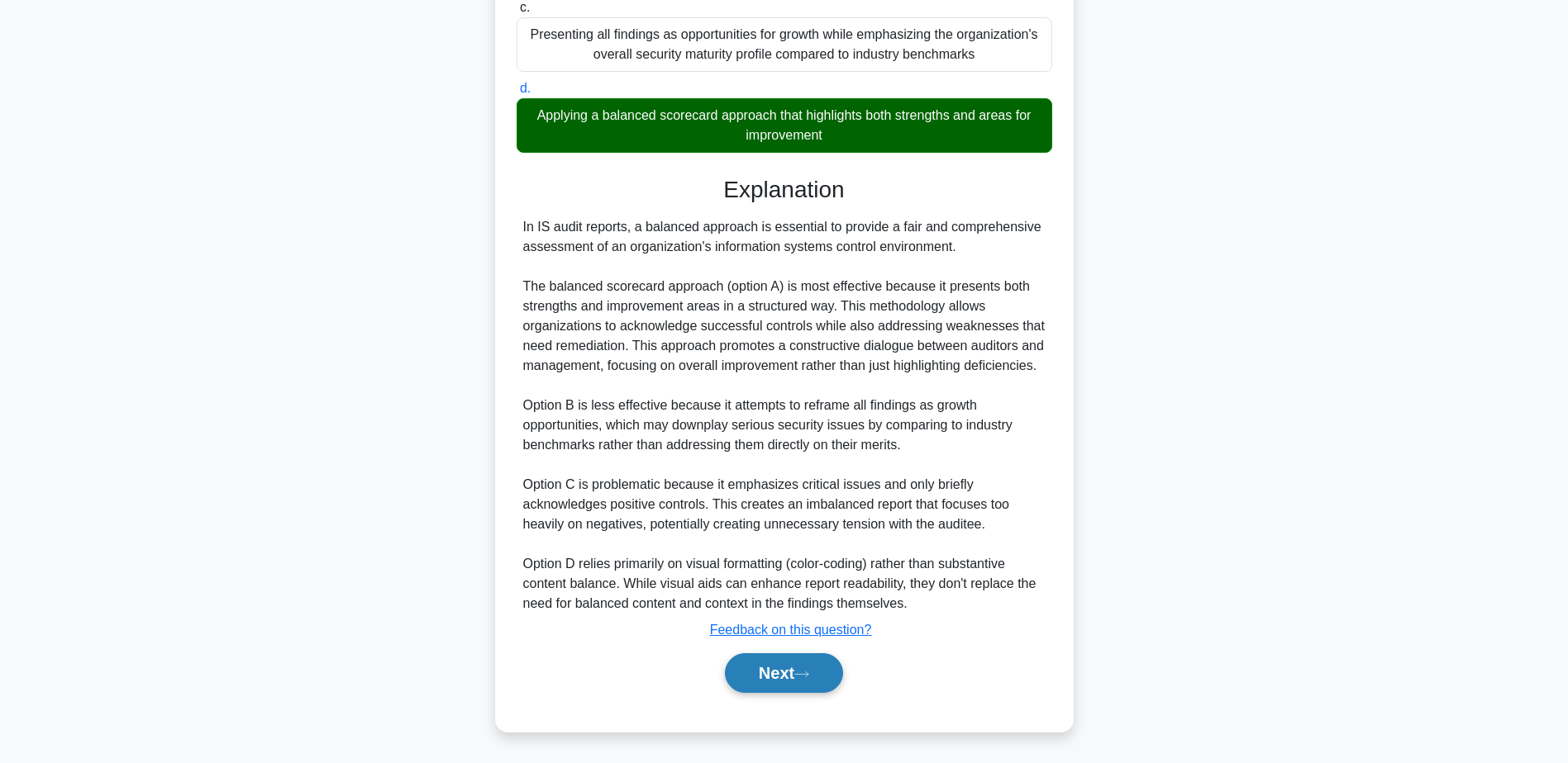
click at [818, 673] on button "Next" at bounding box center [784, 672] width 118 height 39
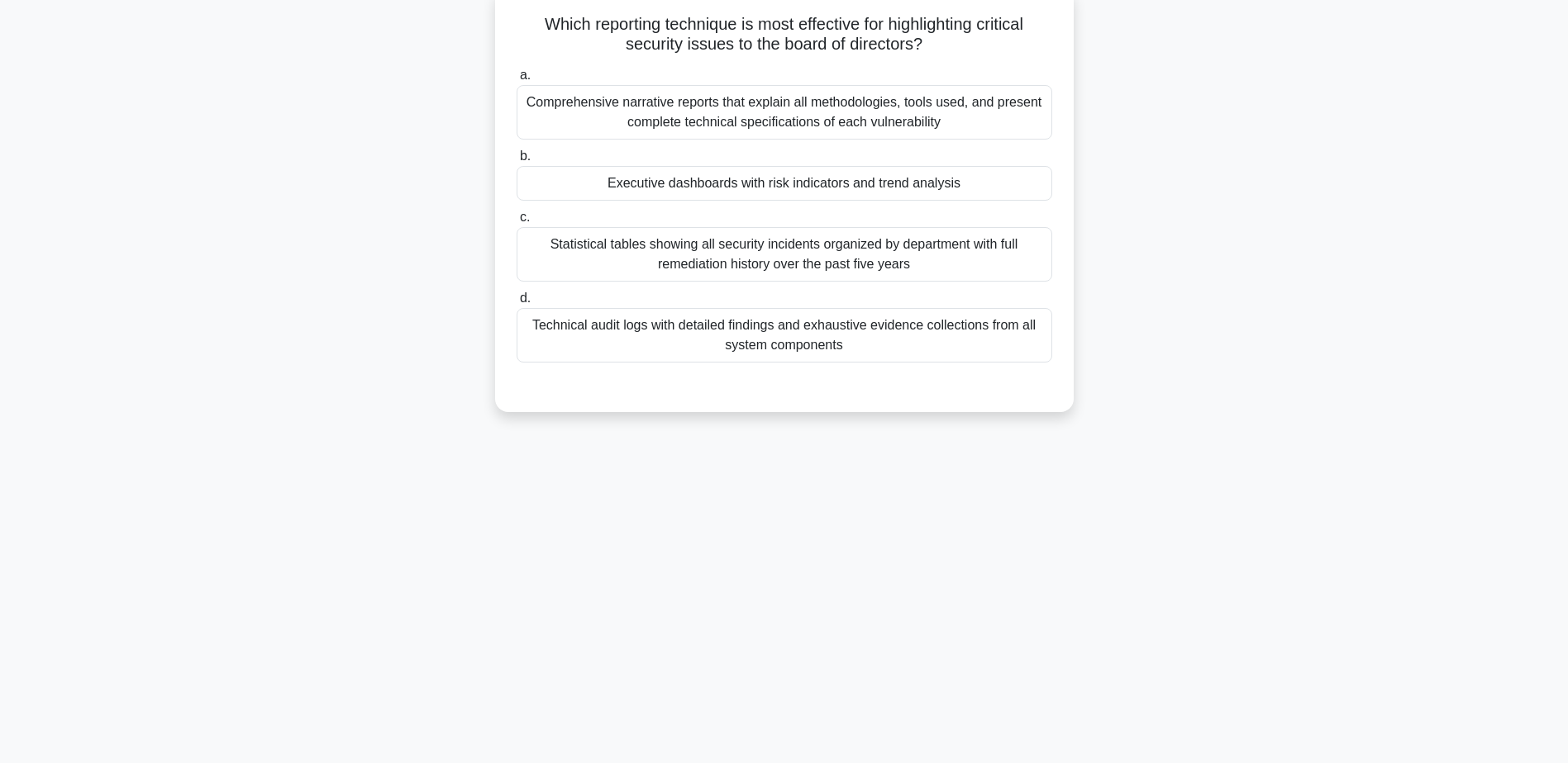
scroll to position [129, 0]
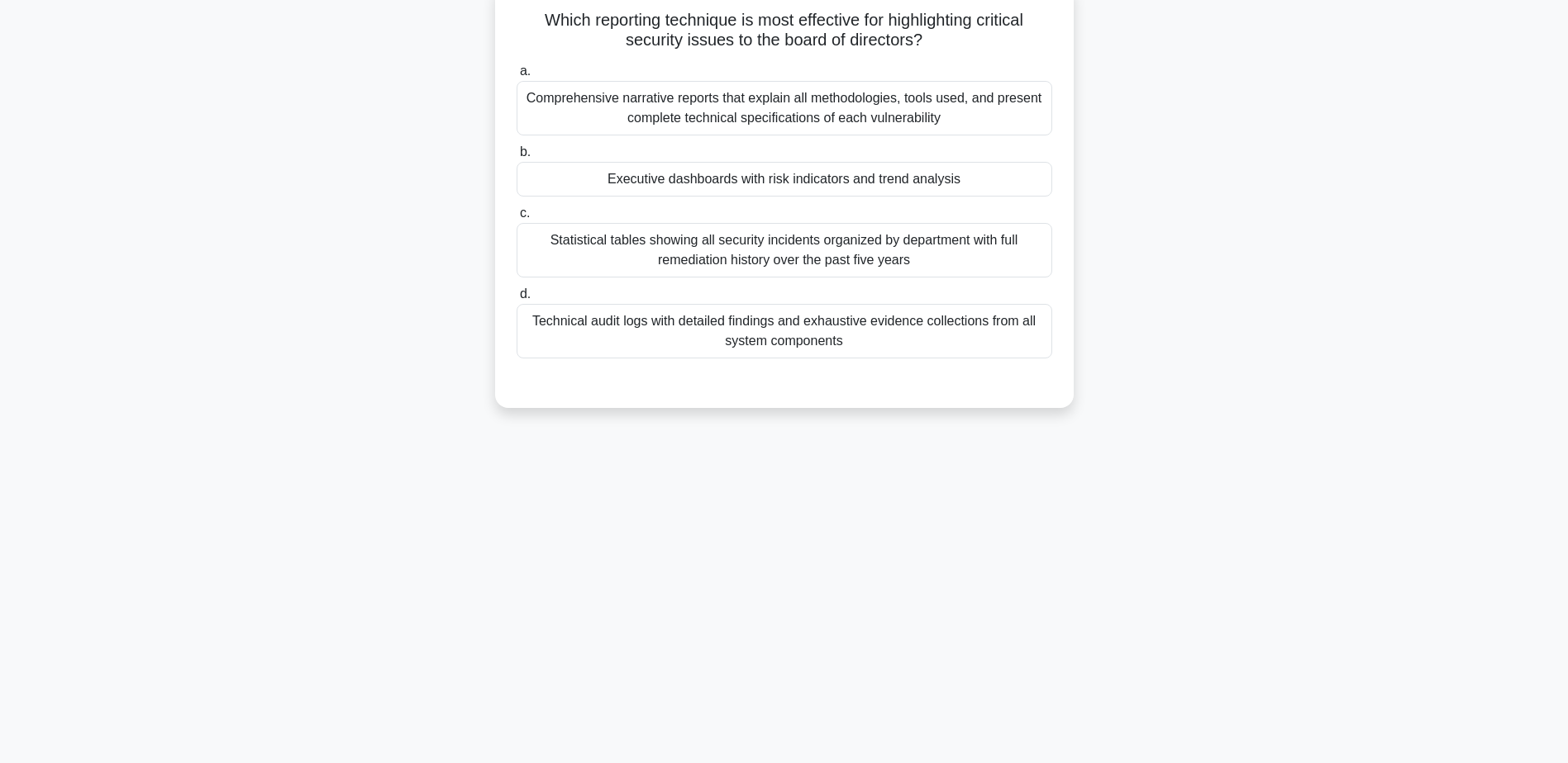
click at [779, 182] on div "Executive dashboards with risk indicators and trend analysis" at bounding box center [784, 179] width 536 height 34
click at [517, 158] on input "b. Executive dashboards with risk indicators and trend analysis" at bounding box center [517, 152] width 0 height 11
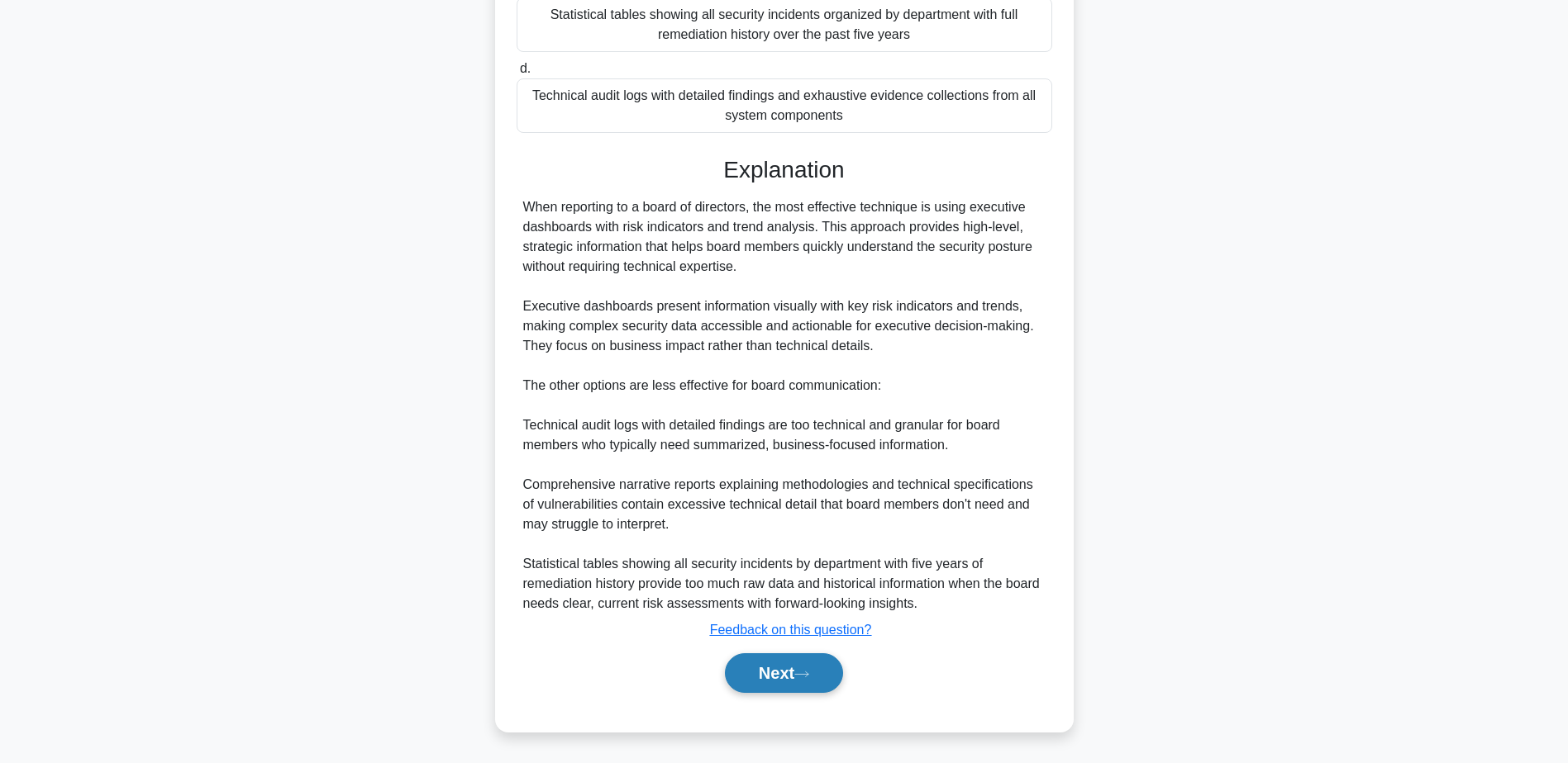
click at [797, 677] on button "Next" at bounding box center [784, 672] width 118 height 39
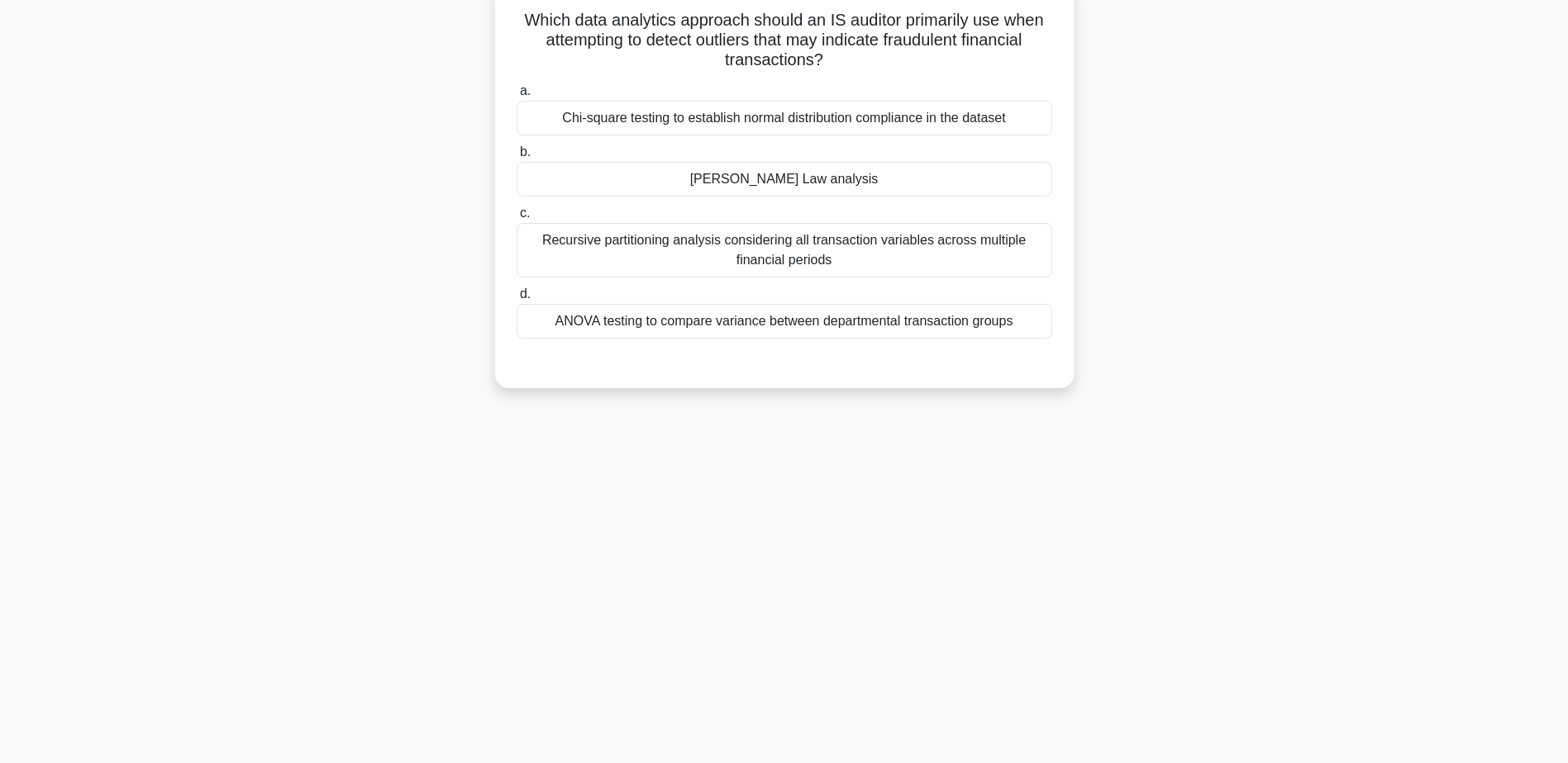
click at [772, 186] on div "Benford's Law analysis" at bounding box center [784, 179] width 536 height 34
click at [517, 158] on input "b. Benford's Law analysis" at bounding box center [517, 152] width 0 height 11
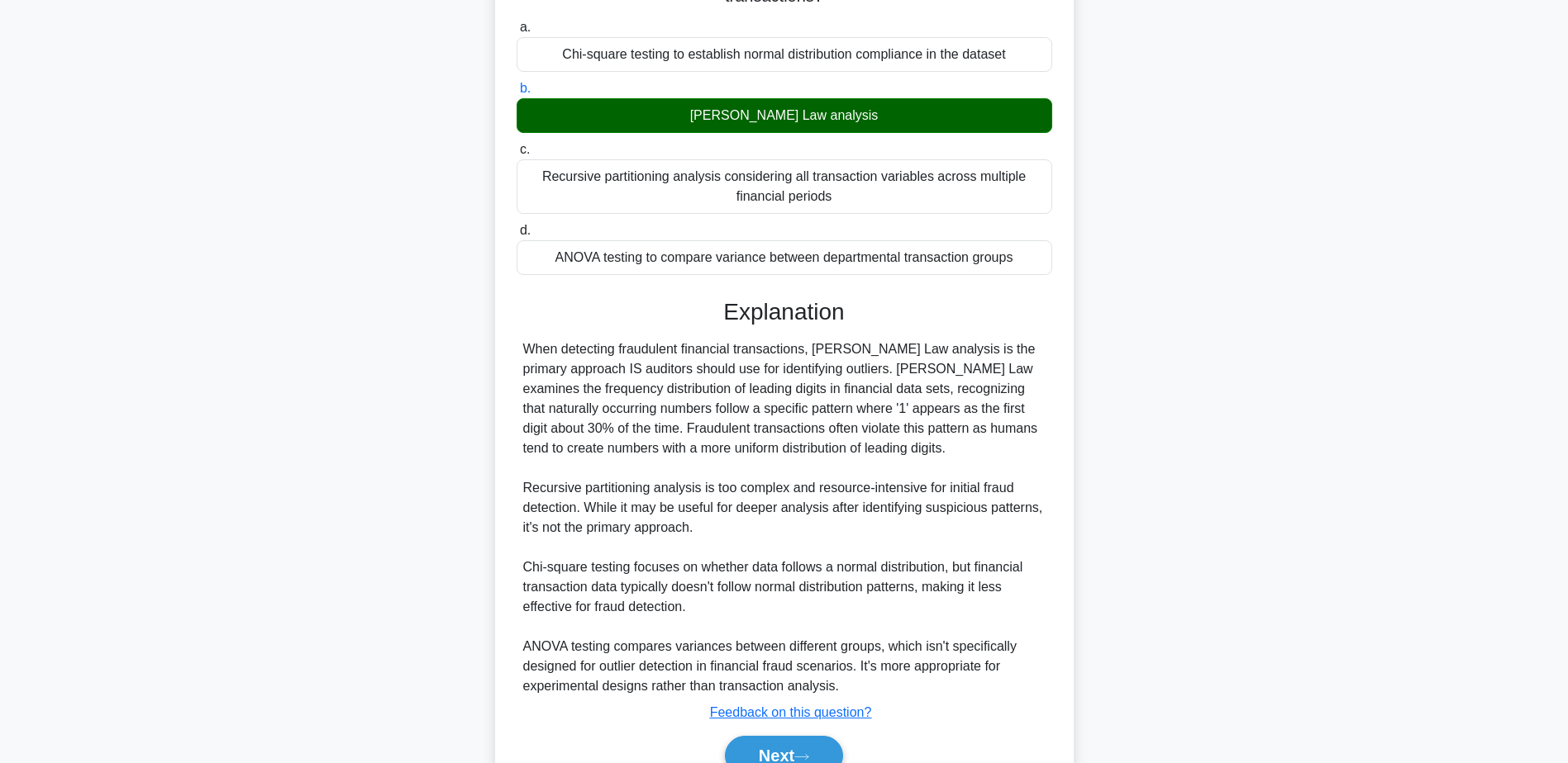
scroll to position [276, 0]
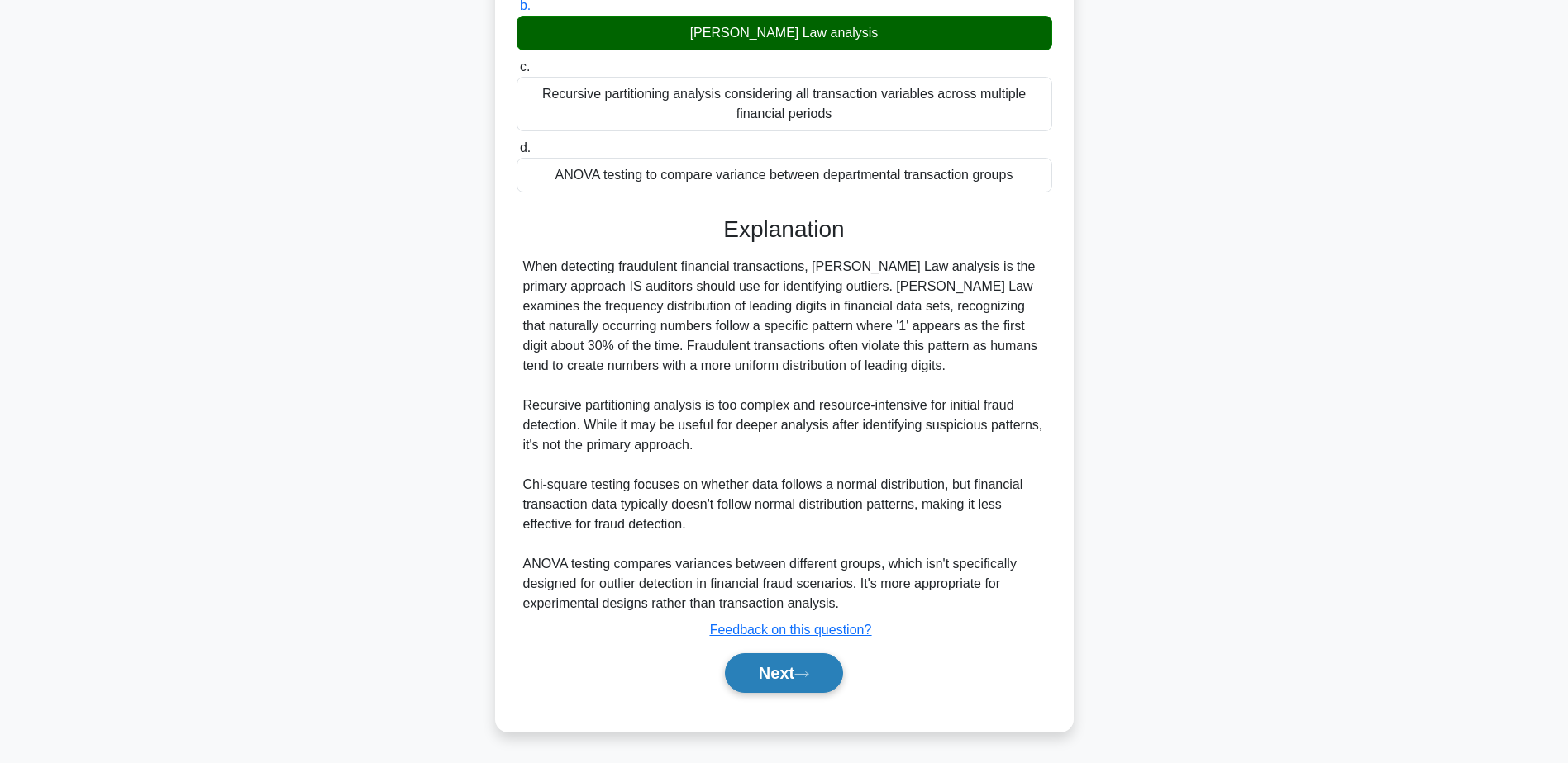
click at [806, 679] on icon at bounding box center [802, 674] width 15 height 9
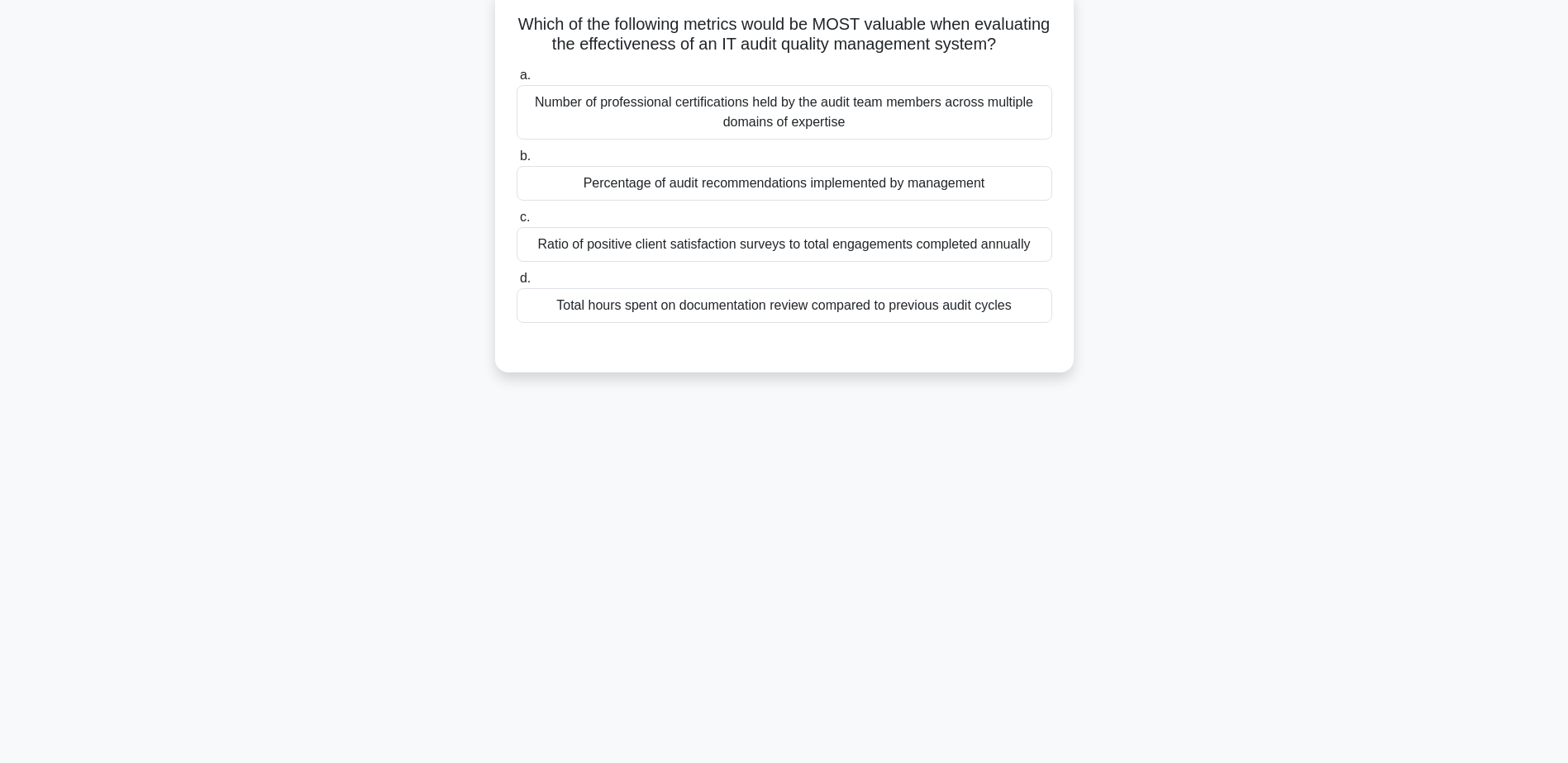
scroll to position [129, 0]
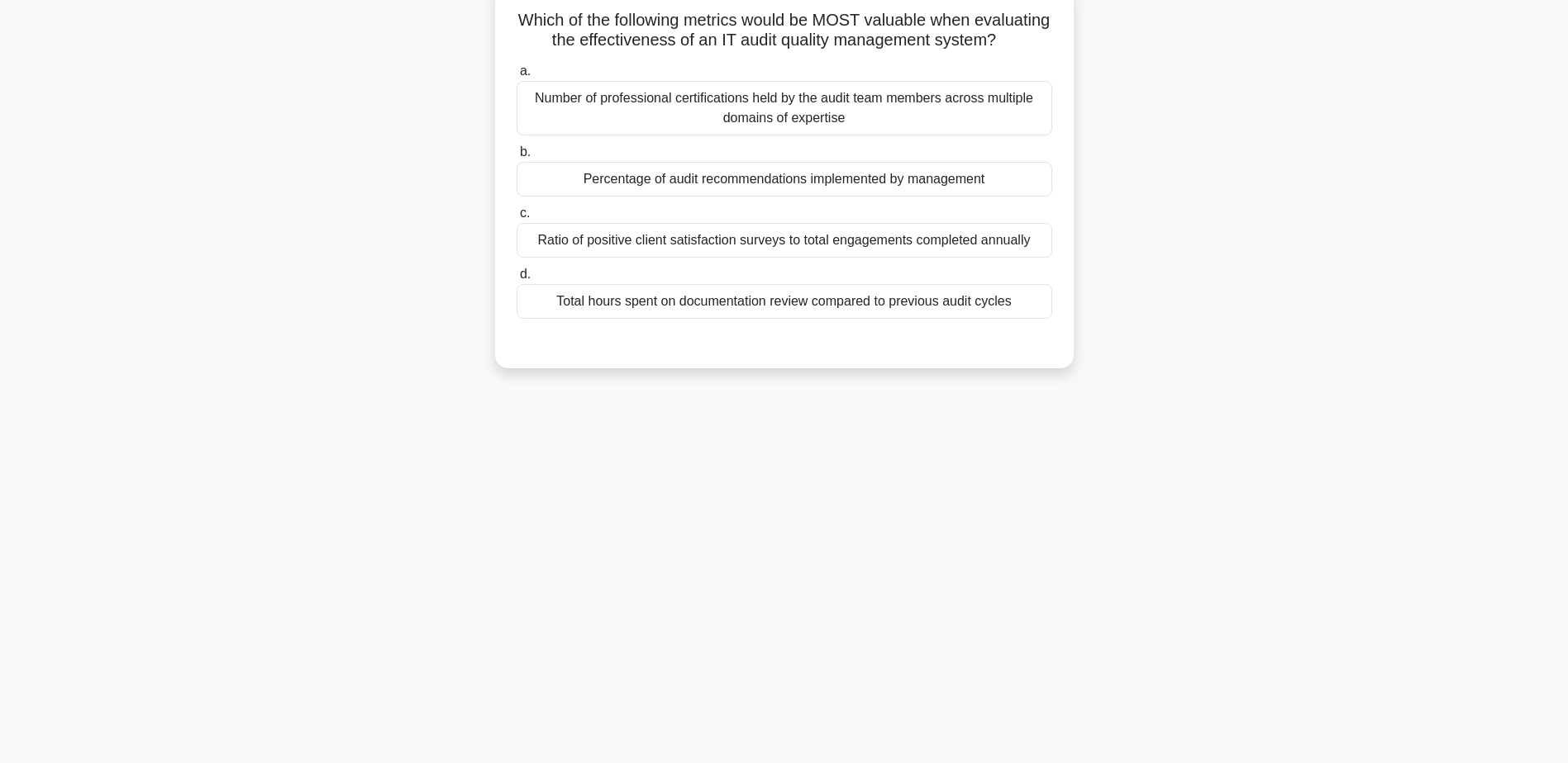
click at [768, 196] on div "Percentage of audit recommendations implemented by management" at bounding box center [784, 179] width 536 height 34
click at [517, 158] on input "b. Percentage of audit recommendations implemented by management" at bounding box center [517, 152] width 0 height 11
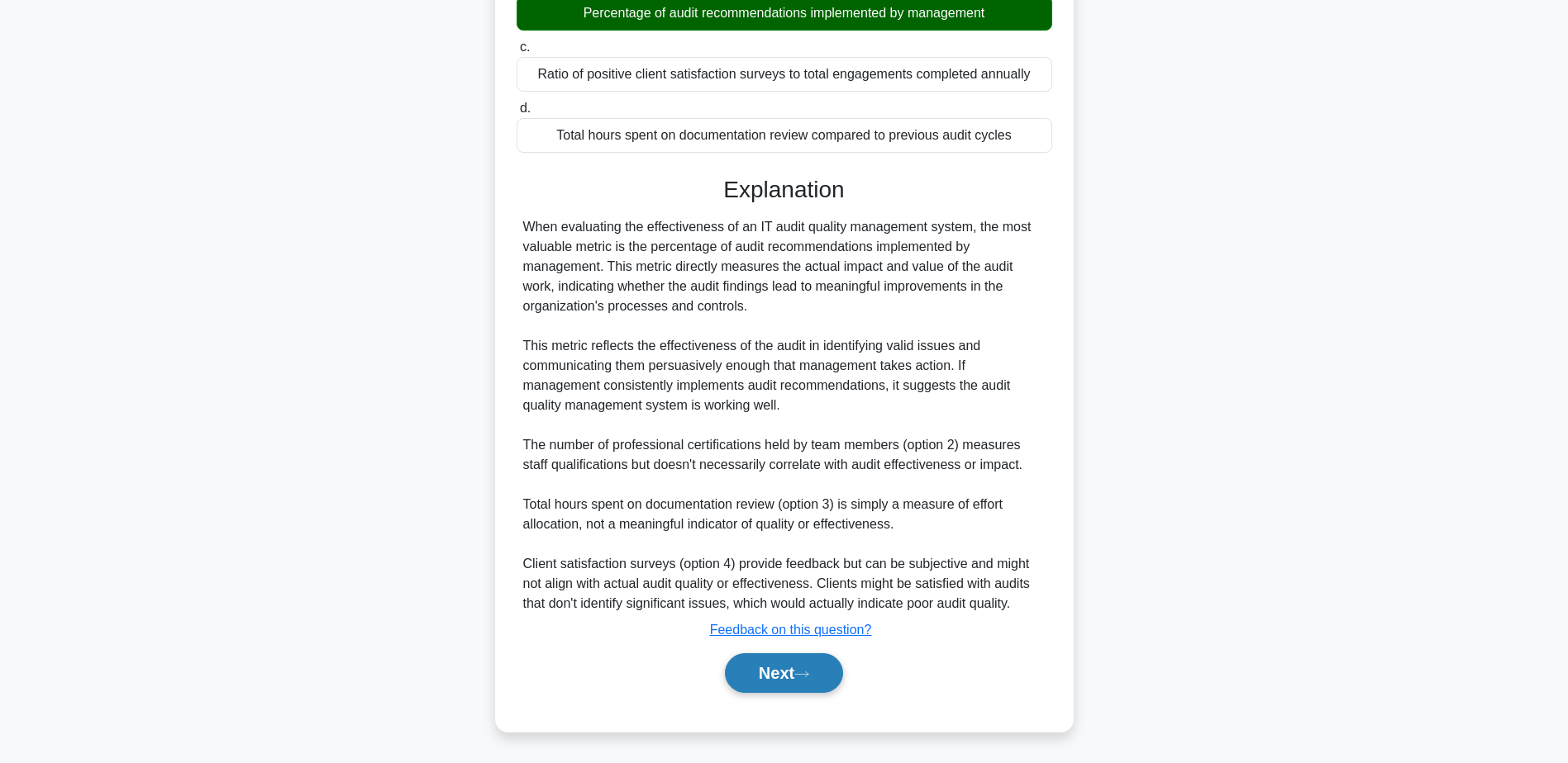
drag, startPoint x: 815, startPoint y: 684, endPoint x: 834, endPoint y: 683, distance: 19.0
click at [815, 683] on button "Next" at bounding box center [784, 672] width 118 height 39
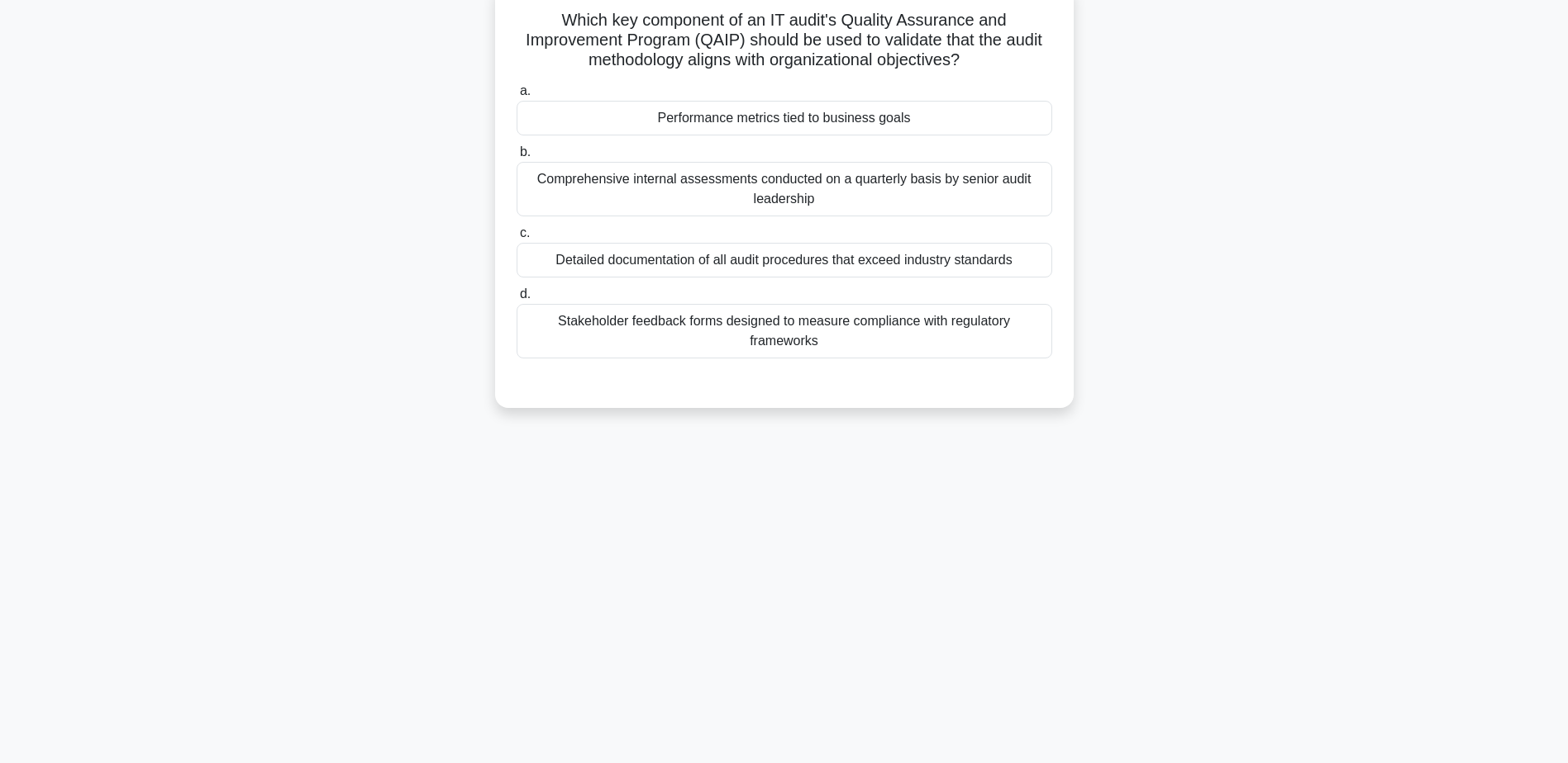
click at [893, 128] on div "Performance metrics tied to business goals" at bounding box center [784, 118] width 536 height 34
click at [517, 97] on input "a. Performance metrics tied to business goals" at bounding box center [517, 91] width 0 height 11
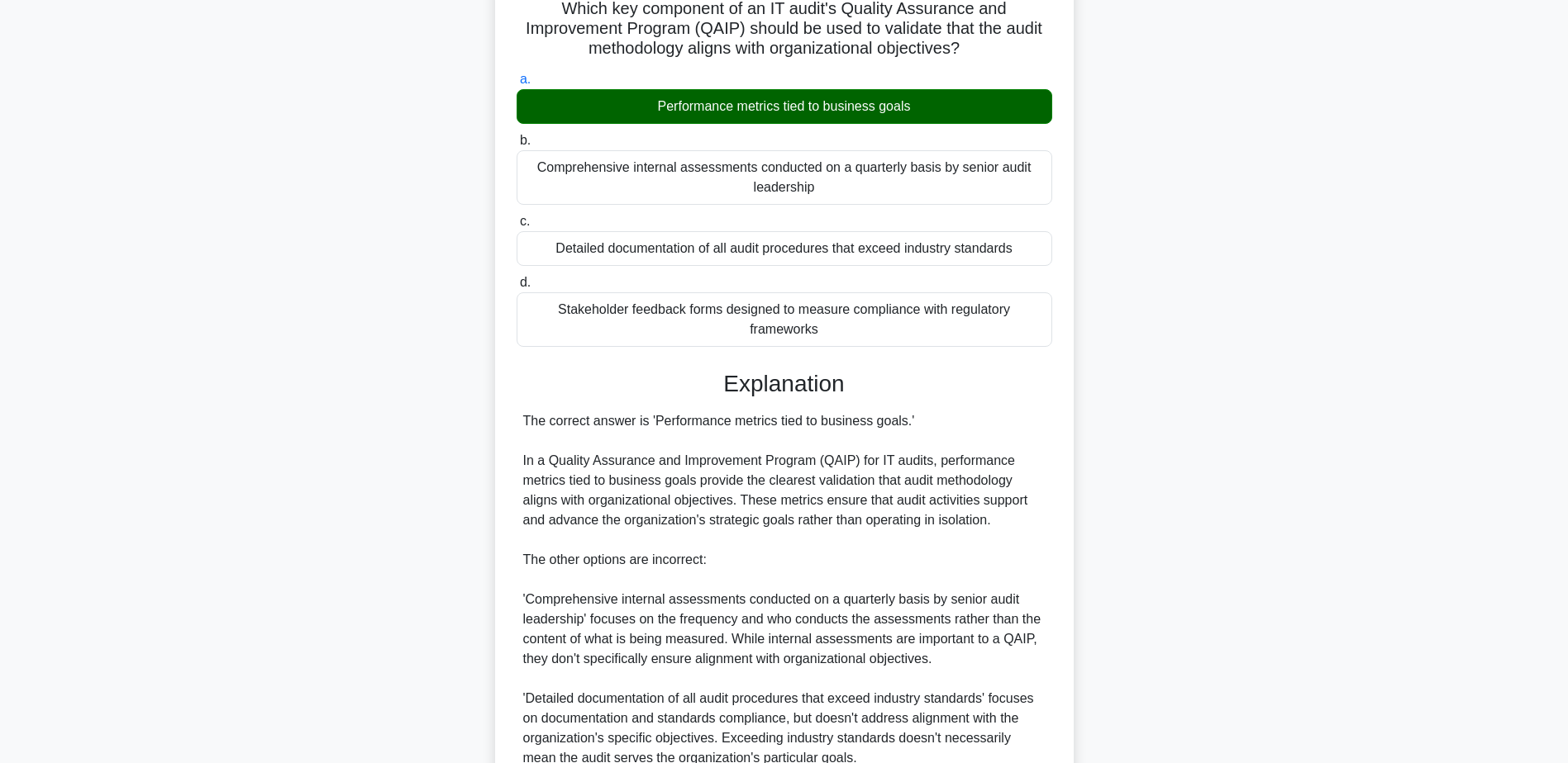
scroll to position [395, 0]
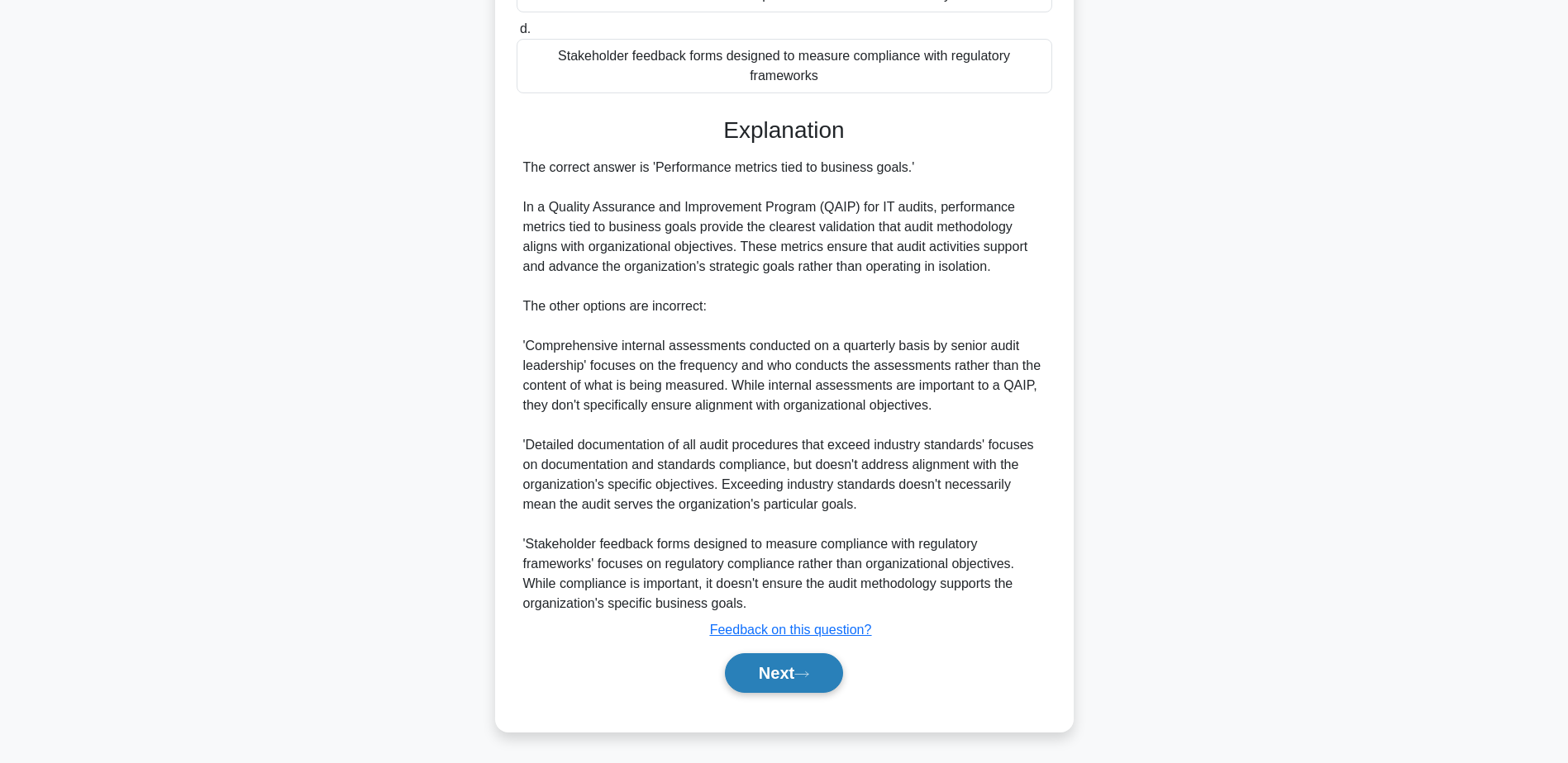
click at [804, 669] on button "Next" at bounding box center [784, 672] width 118 height 39
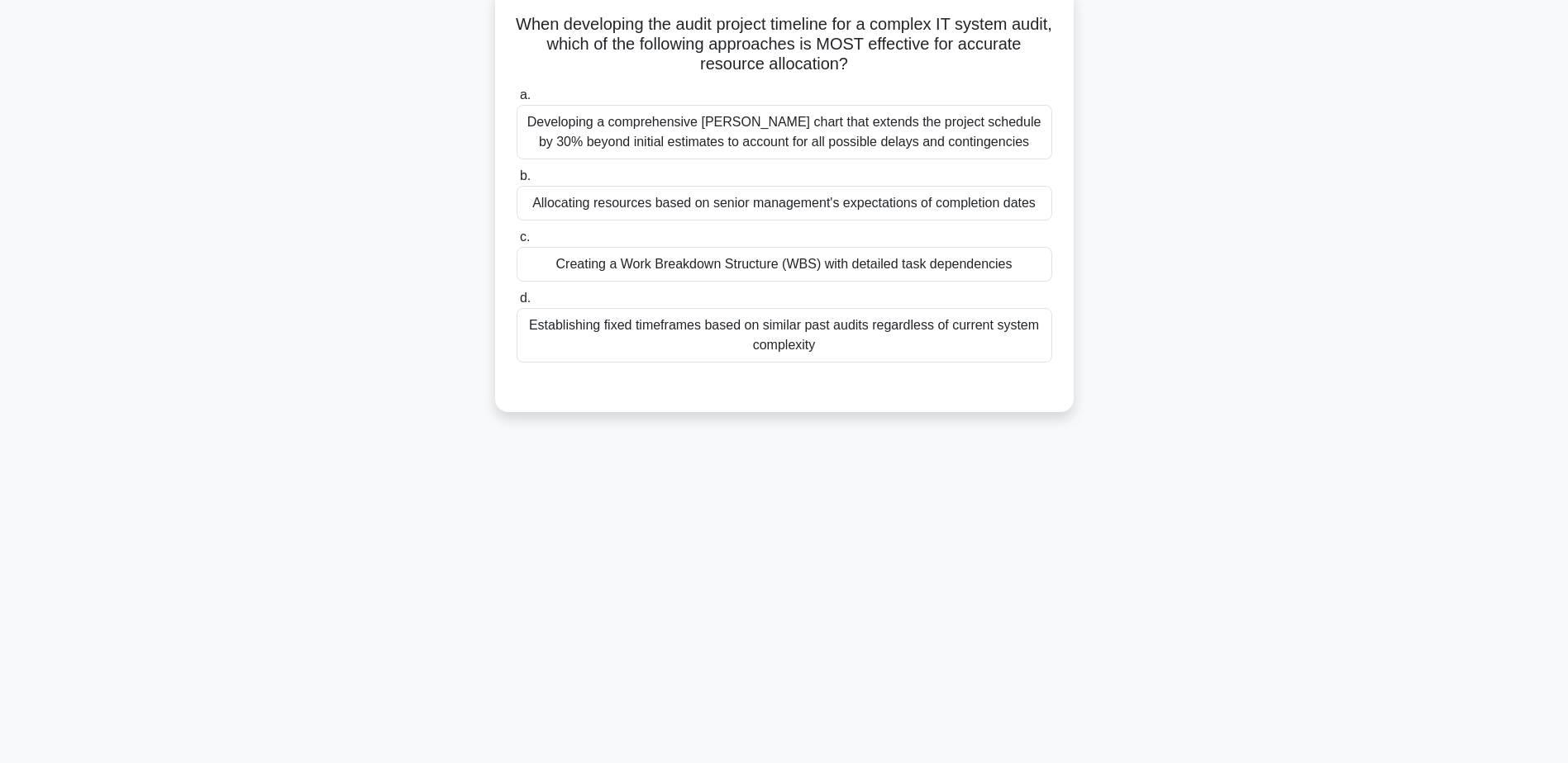
scroll to position [129, 0]
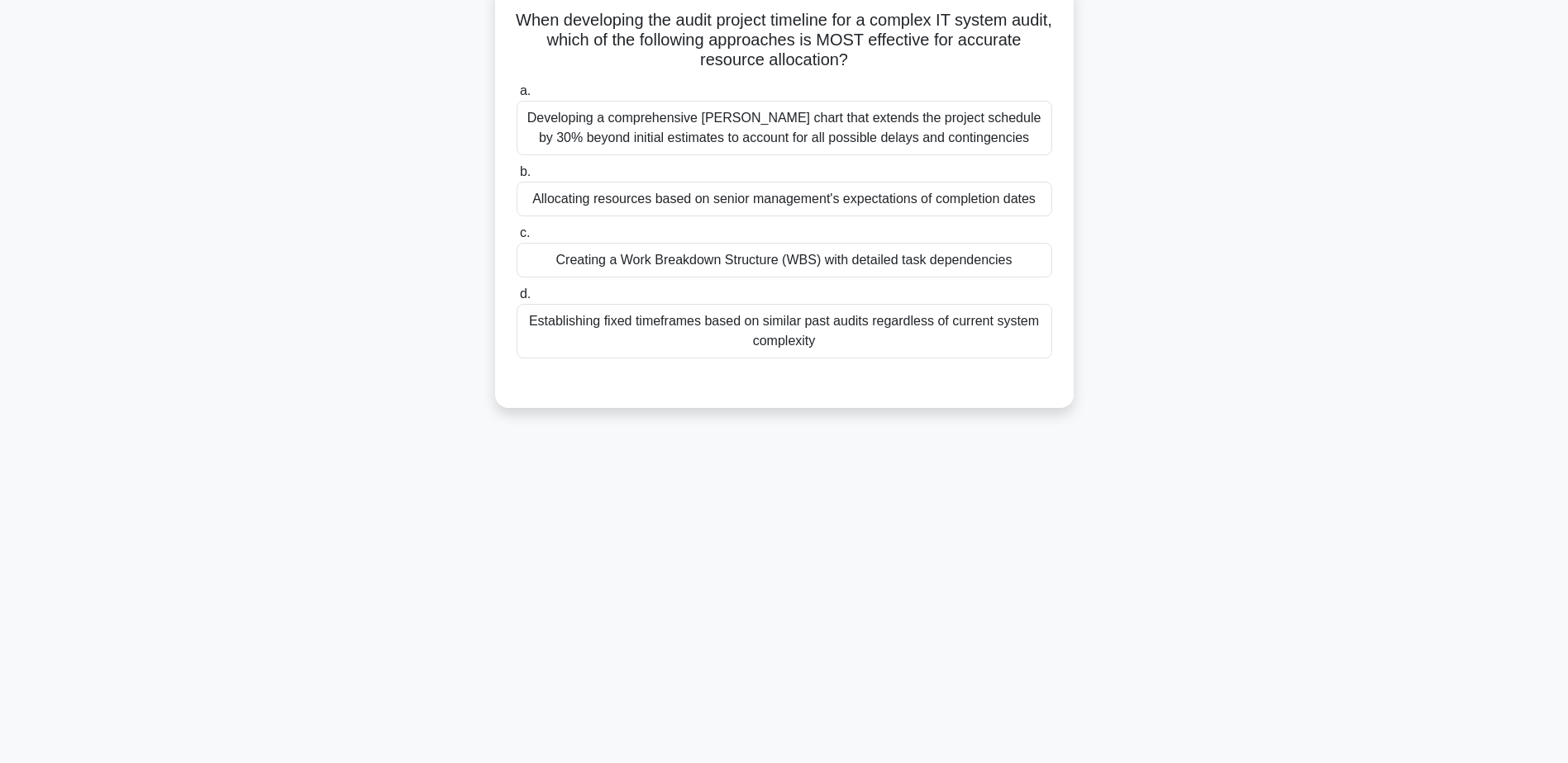
click at [739, 268] on div "Creating a Work Breakdown Structure (WBS) with detailed task dependencies" at bounding box center [784, 259] width 536 height 34
click at [517, 238] on input "c. Creating a Work Breakdown Structure (WBS) with detailed task dependencies" at bounding box center [517, 233] width 0 height 11
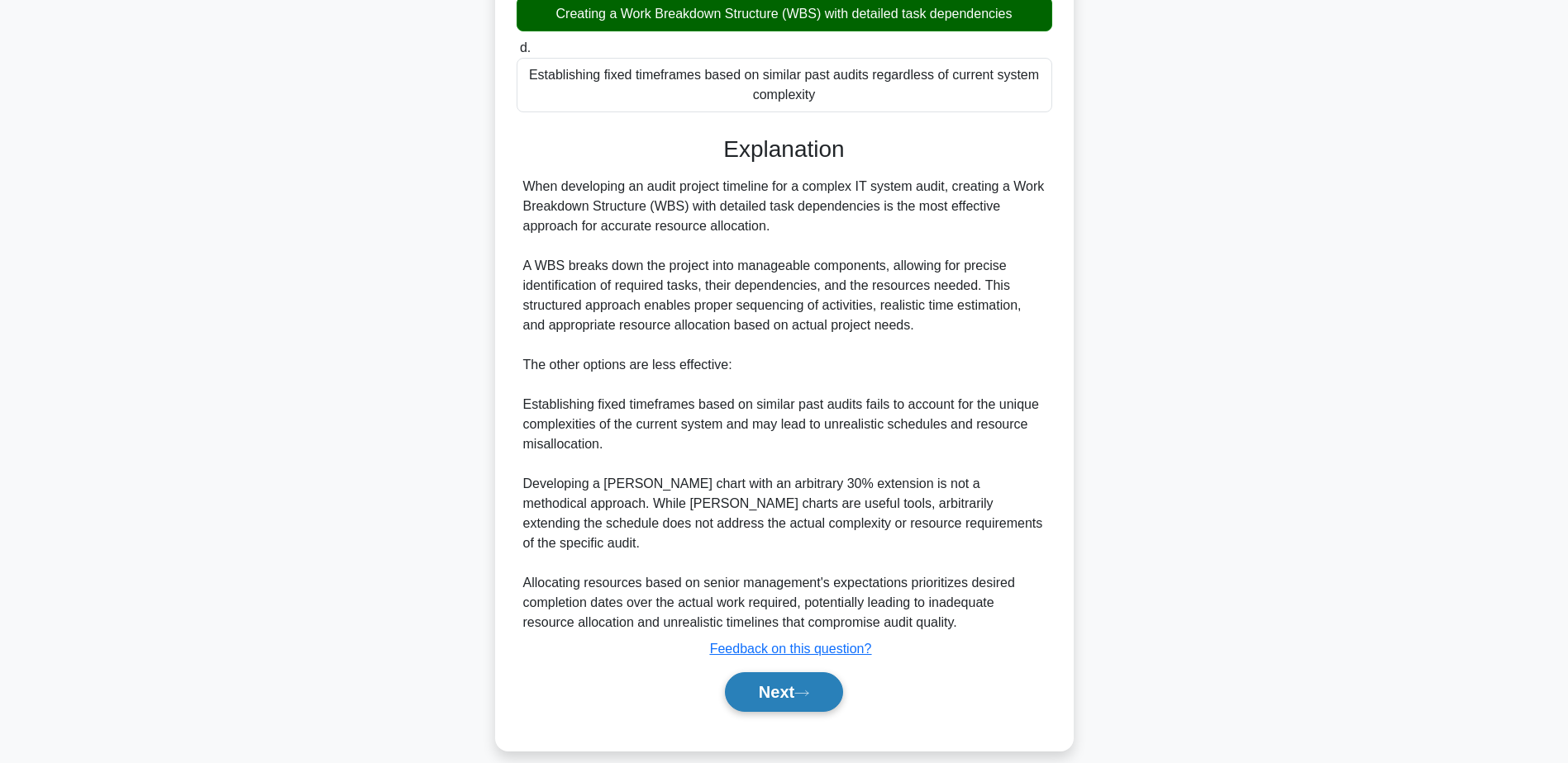
click at [796, 677] on button "Next" at bounding box center [784, 692] width 118 height 39
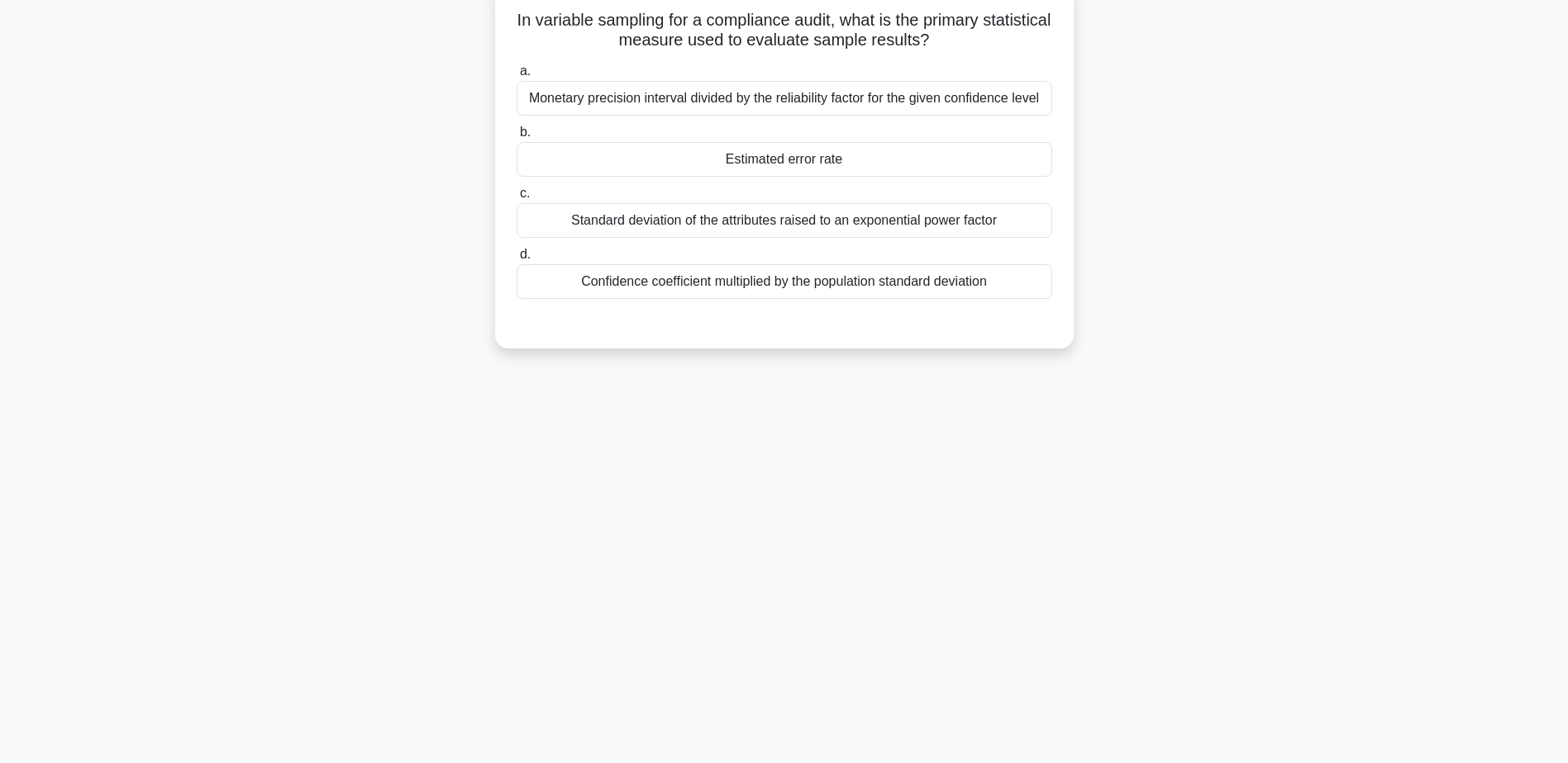
click at [735, 159] on div "Estimated error rate" at bounding box center [784, 159] width 536 height 34
click at [517, 138] on input "b. Estimated error rate" at bounding box center [517, 133] width 0 height 11
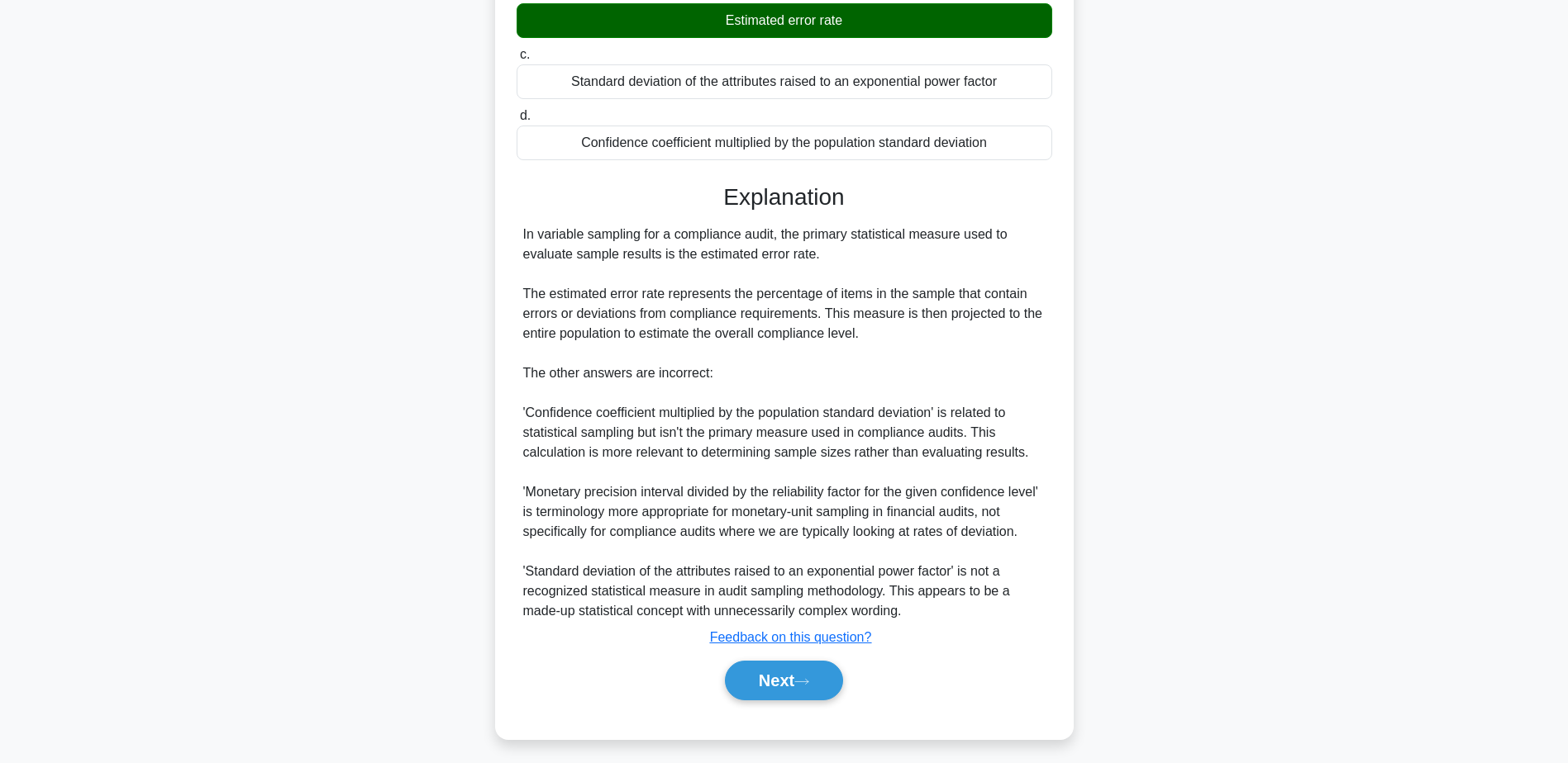
scroll to position [276, 0]
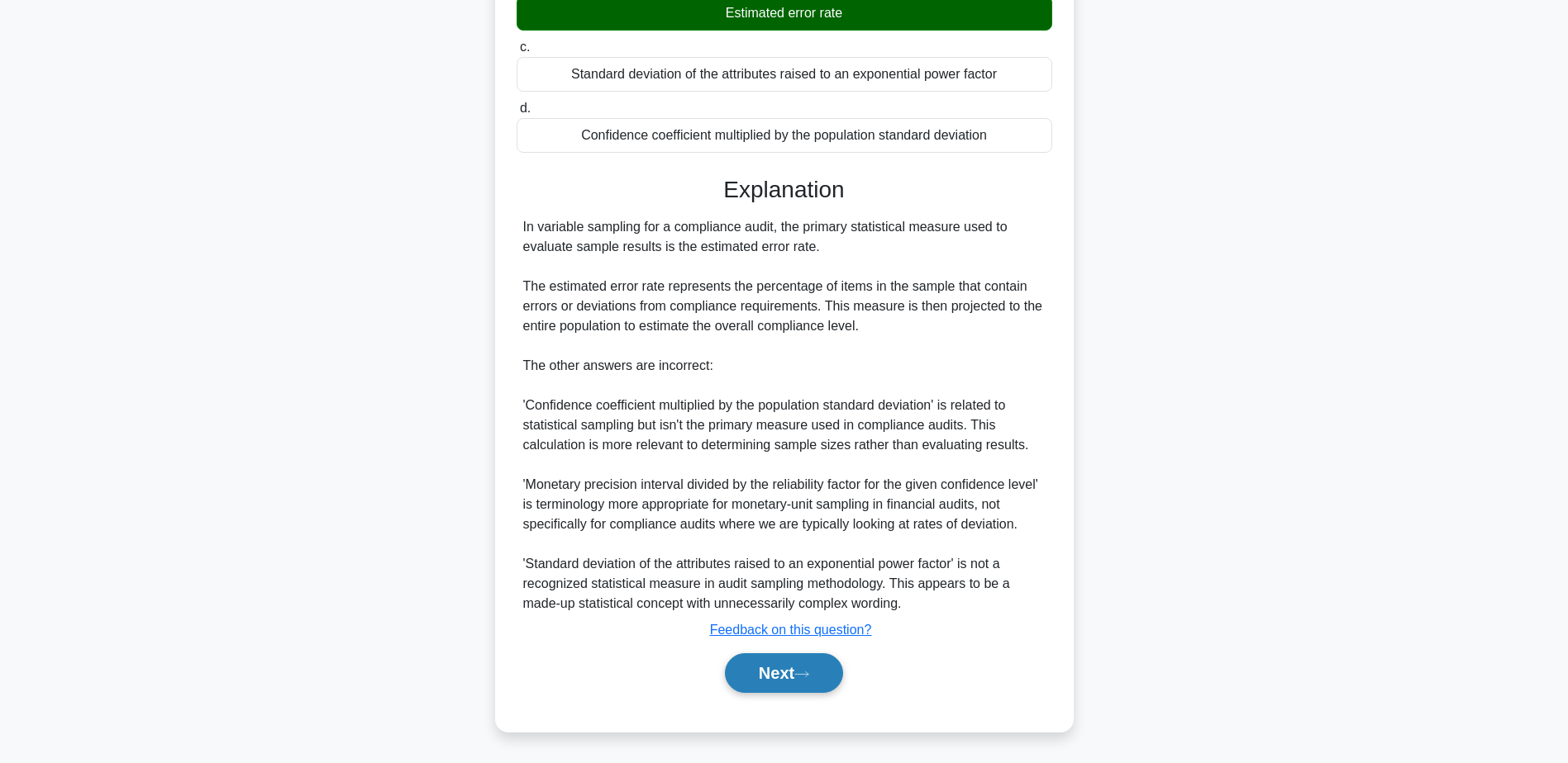
click at [773, 668] on button "Next" at bounding box center [784, 672] width 118 height 39
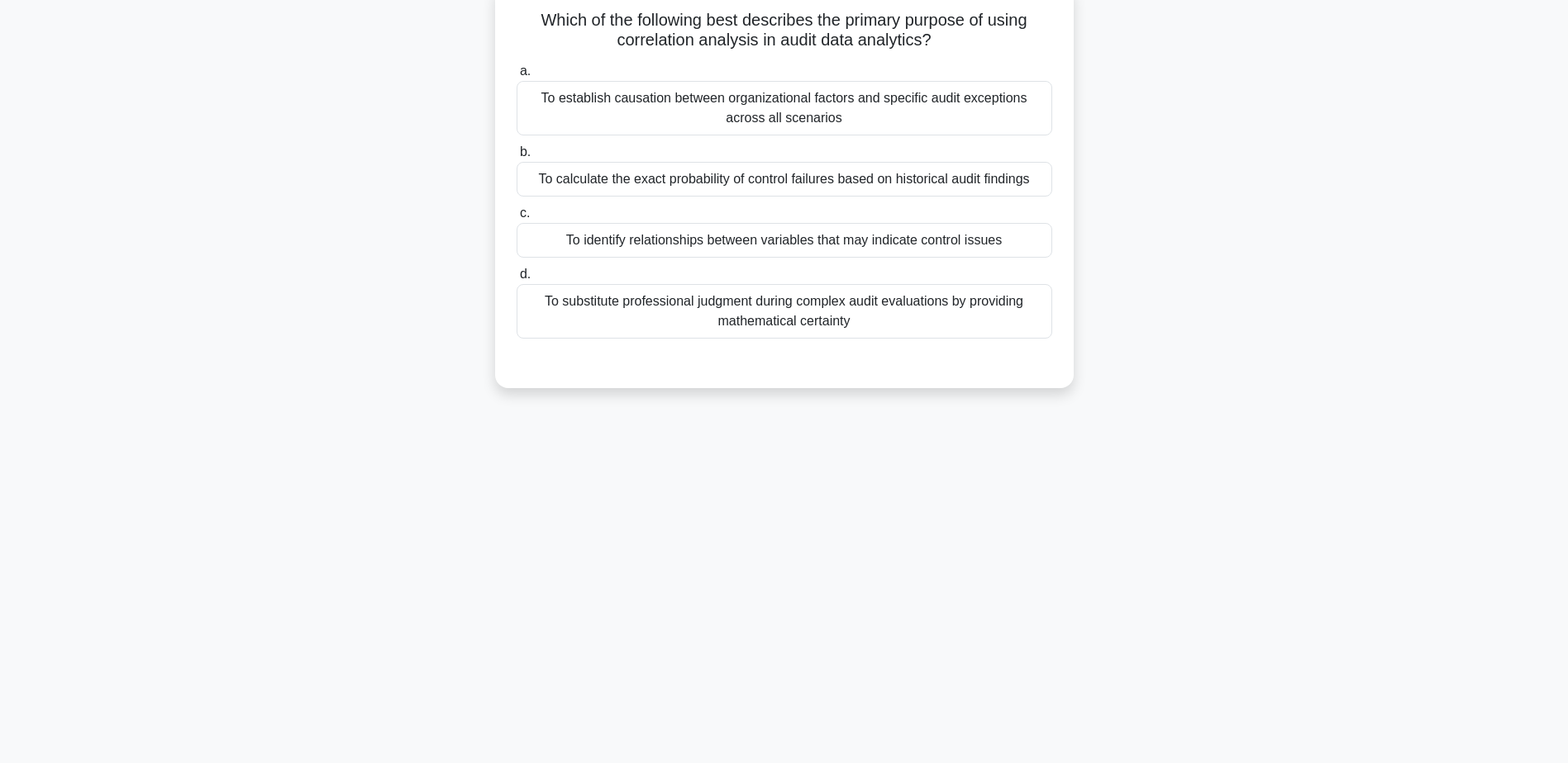
scroll to position [46, 0]
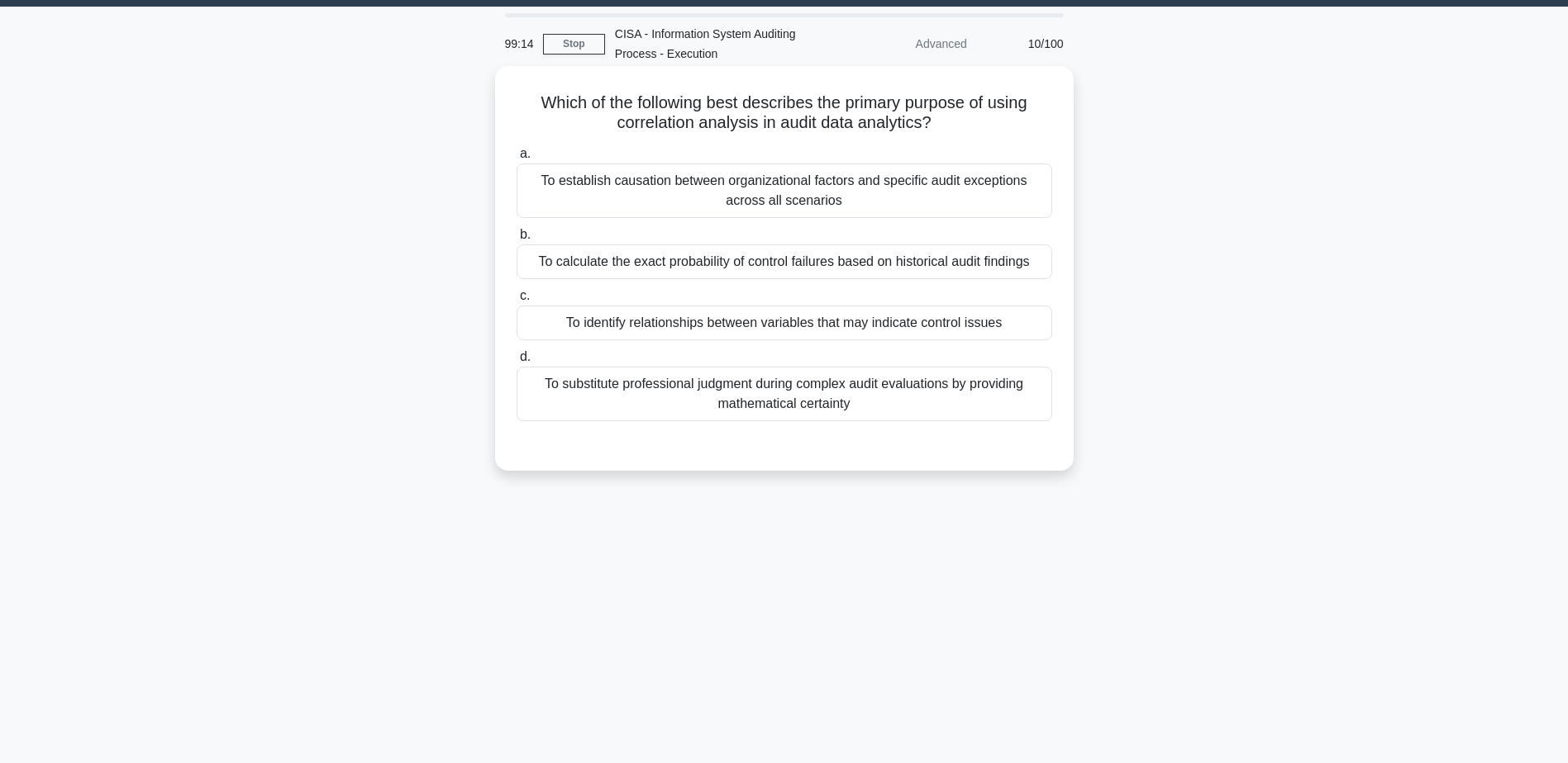
click at [825, 264] on div "To calculate the exact probability of control failures based on historical audi…" at bounding box center [784, 261] width 536 height 34
click at [517, 240] on input "b. To calculate the exact probability of control failures based on historical a…" at bounding box center [517, 235] width 0 height 11
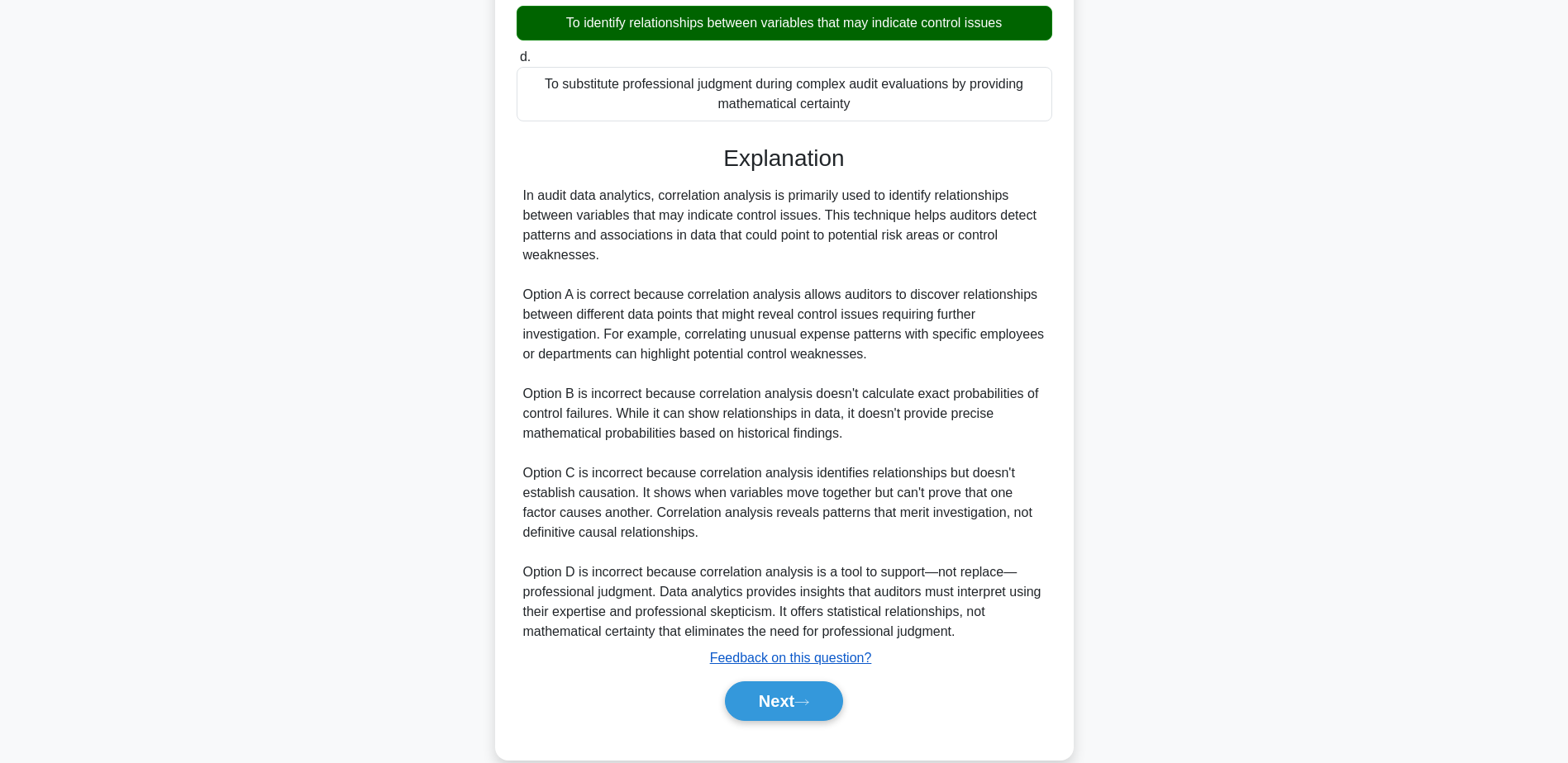
scroll to position [377, 0]
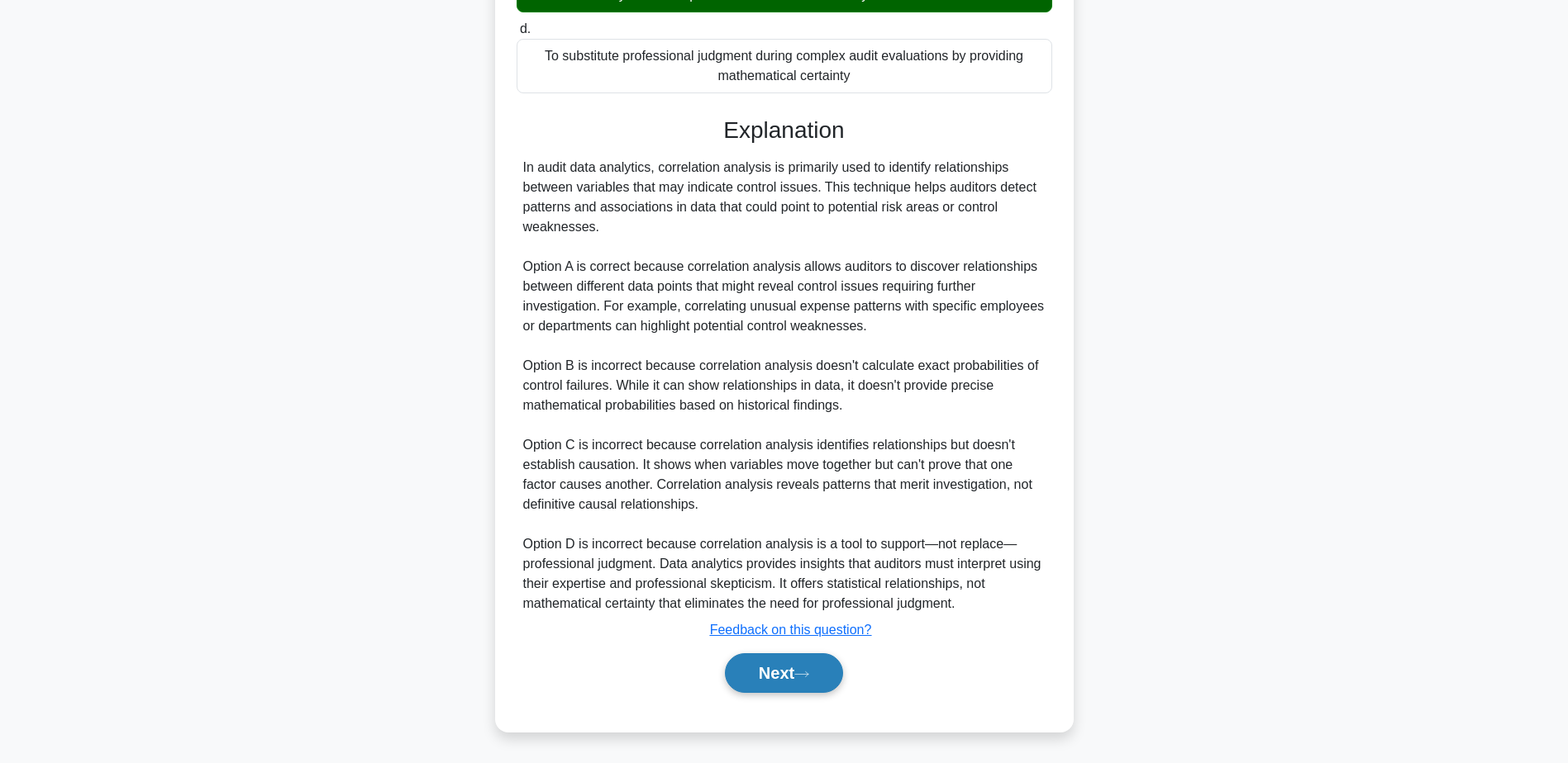
click at [821, 673] on button "Next" at bounding box center [784, 672] width 118 height 39
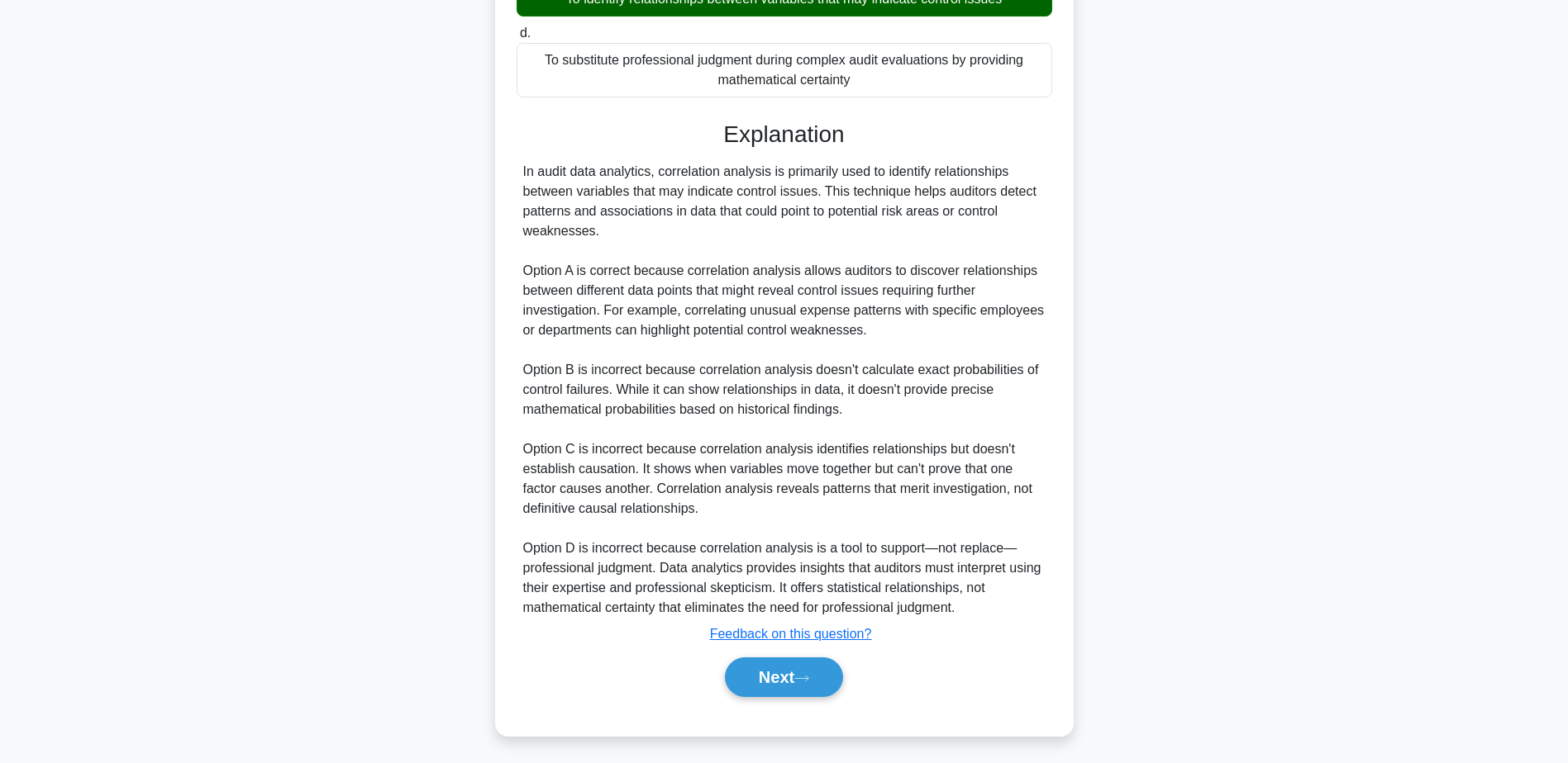
scroll to position [129, 0]
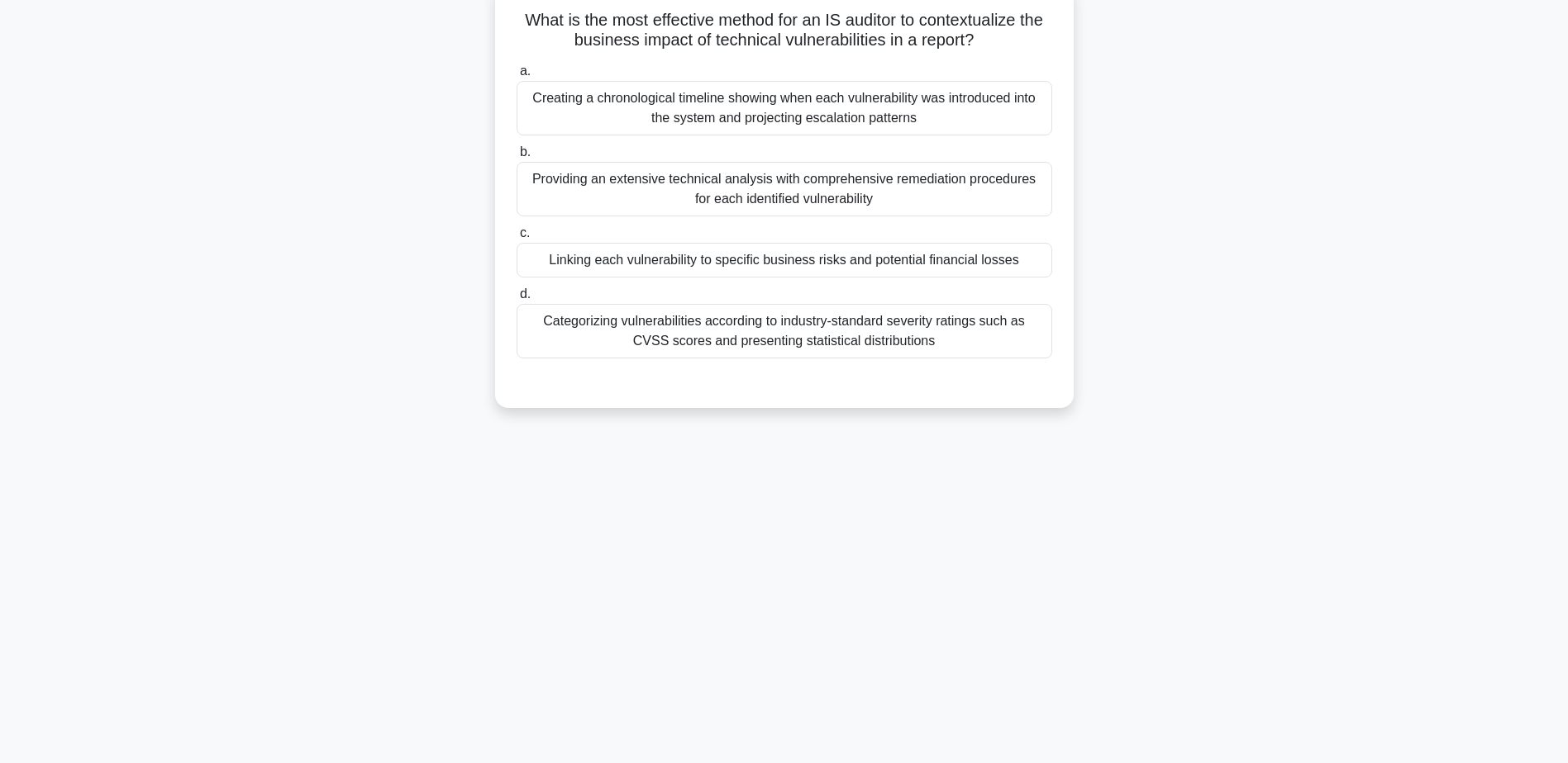
click at [752, 262] on div "Linking each vulnerability to specific business risks and potential financial l…" at bounding box center [784, 259] width 536 height 34
click at [517, 238] on input "c. Linking each vulnerability to specific business risks and potential financia…" at bounding box center [517, 233] width 0 height 11
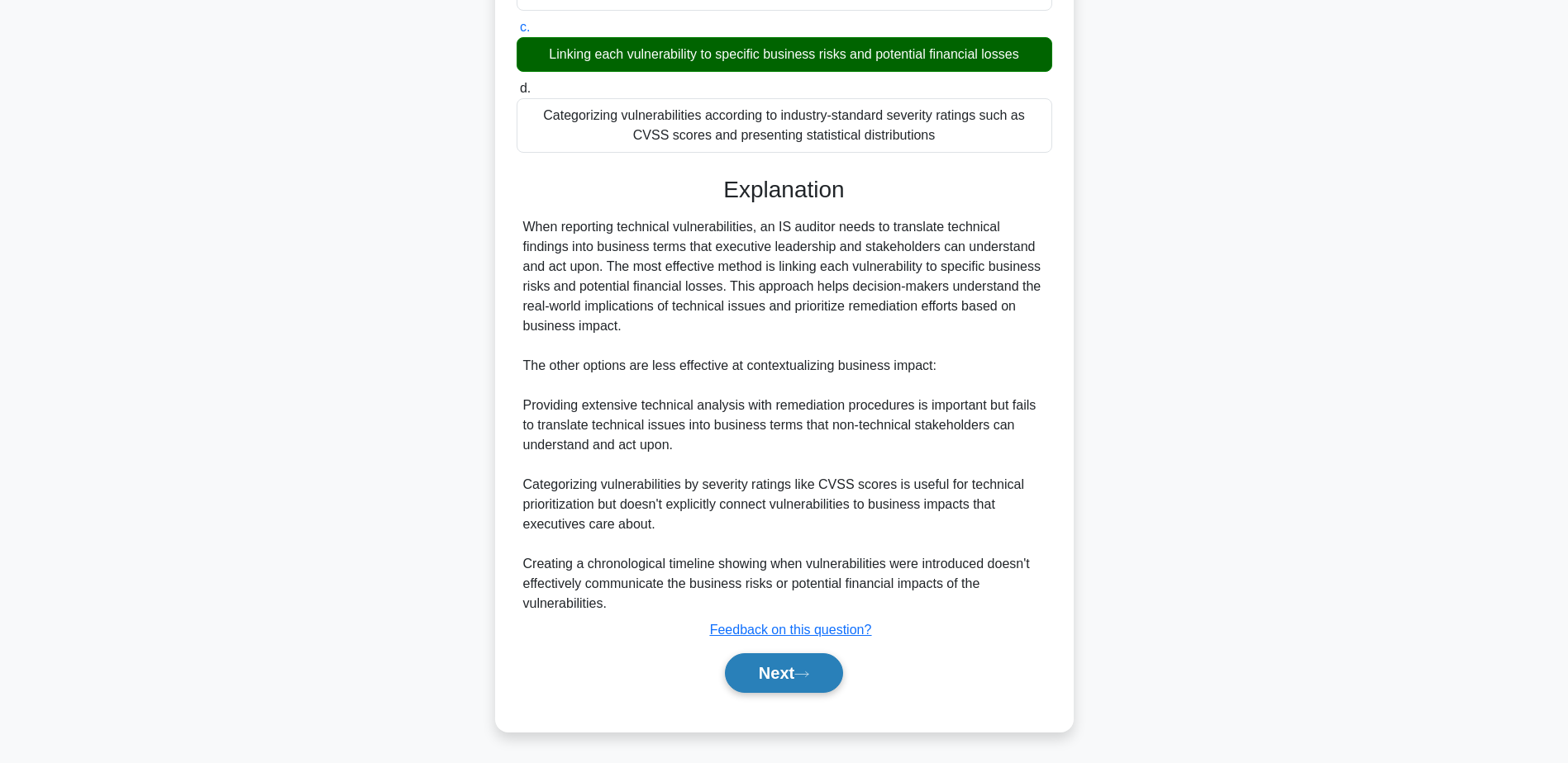
click at [774, 670] on button "Next" at bounding box center [784, 672] width 118 height 39
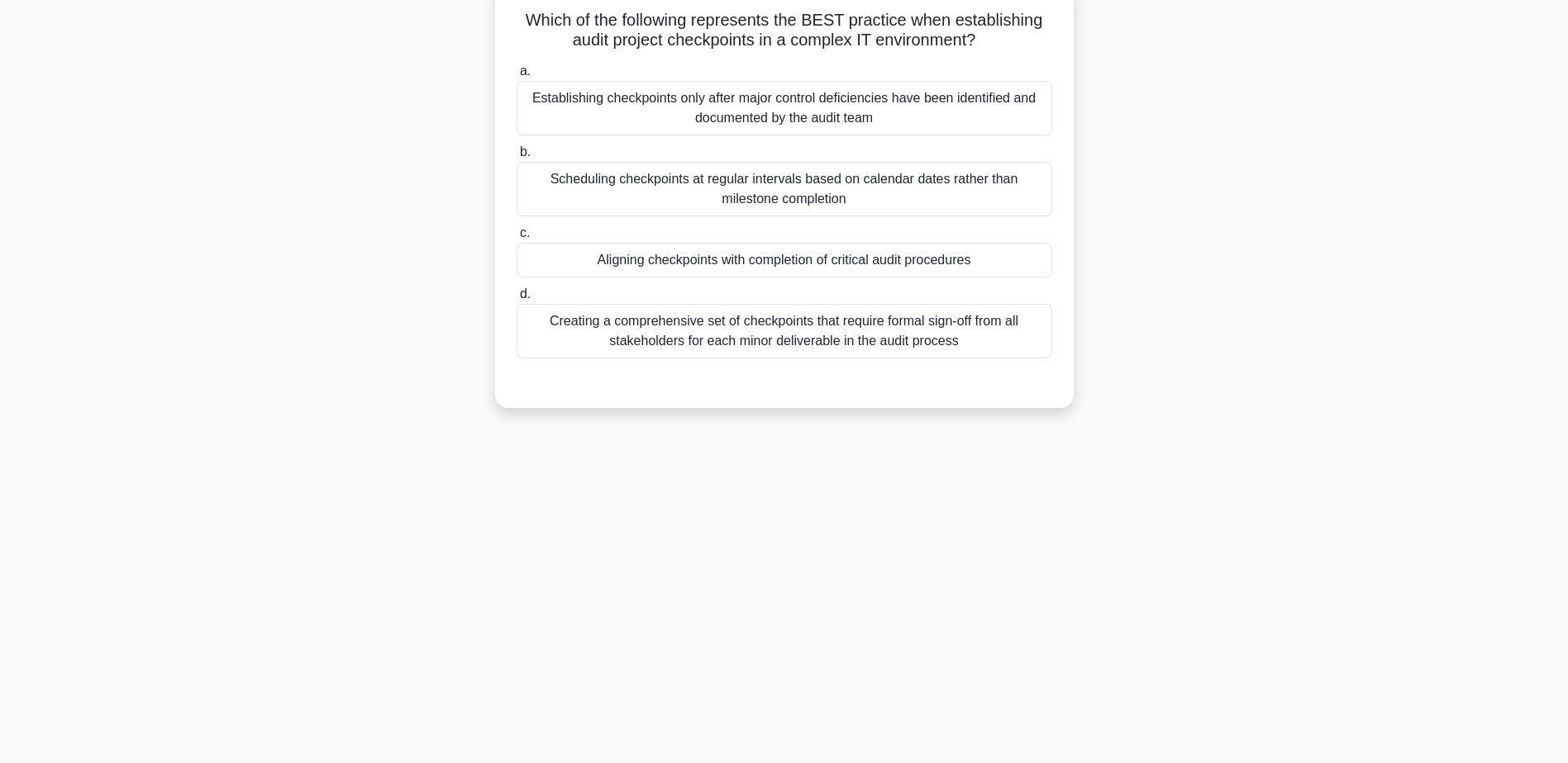
click at [852, 253] on div "Aligning checkpoints with completion of critical audit procedures" at bounding box center [784, 259] width 536 height 34
click at [517, 238] on input "c. Aligning checkpoints with completion of critical audit procedures" at bounding box center [517, 233] width 0 height 11
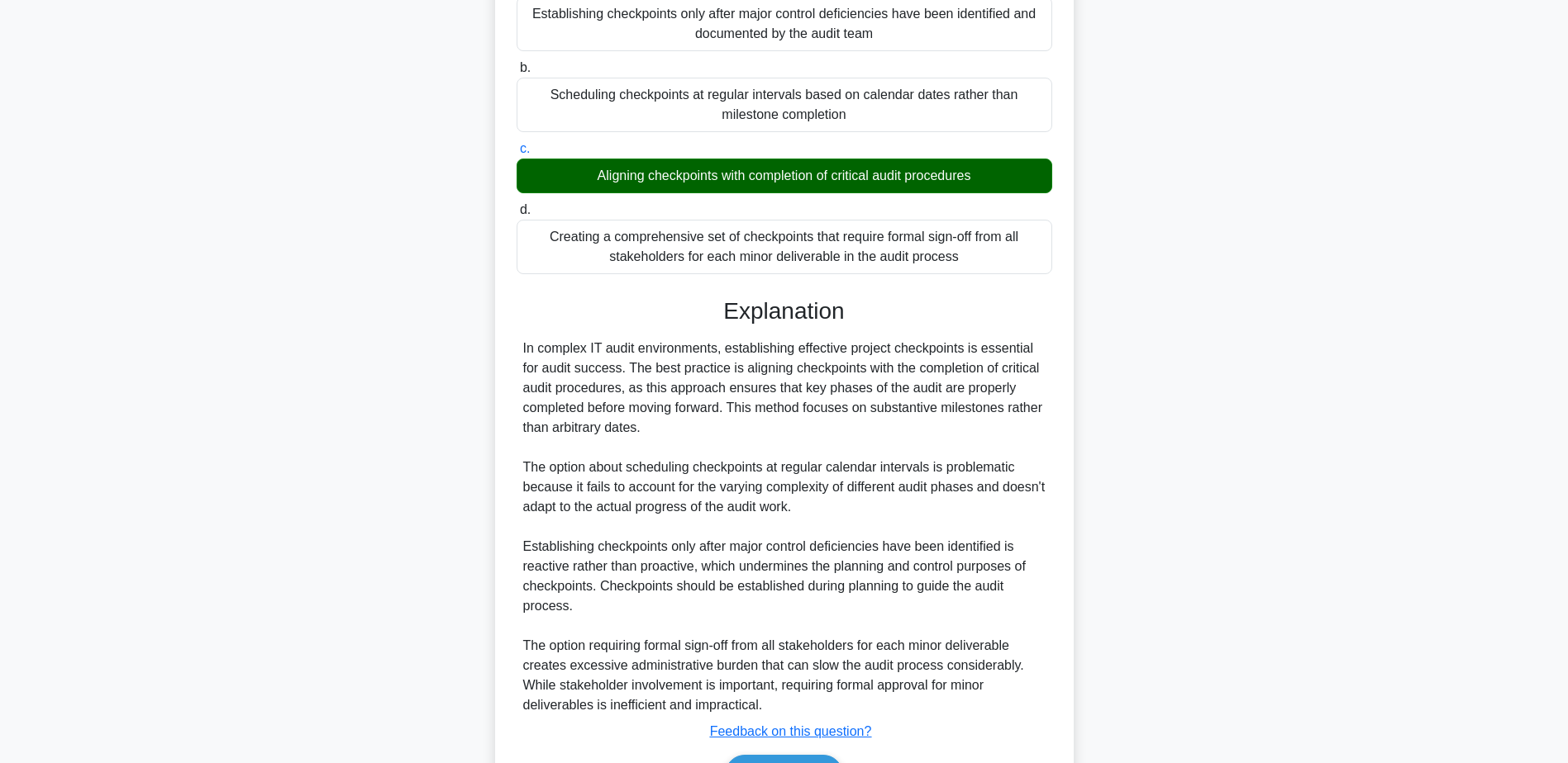
scroll to position [316, 0]
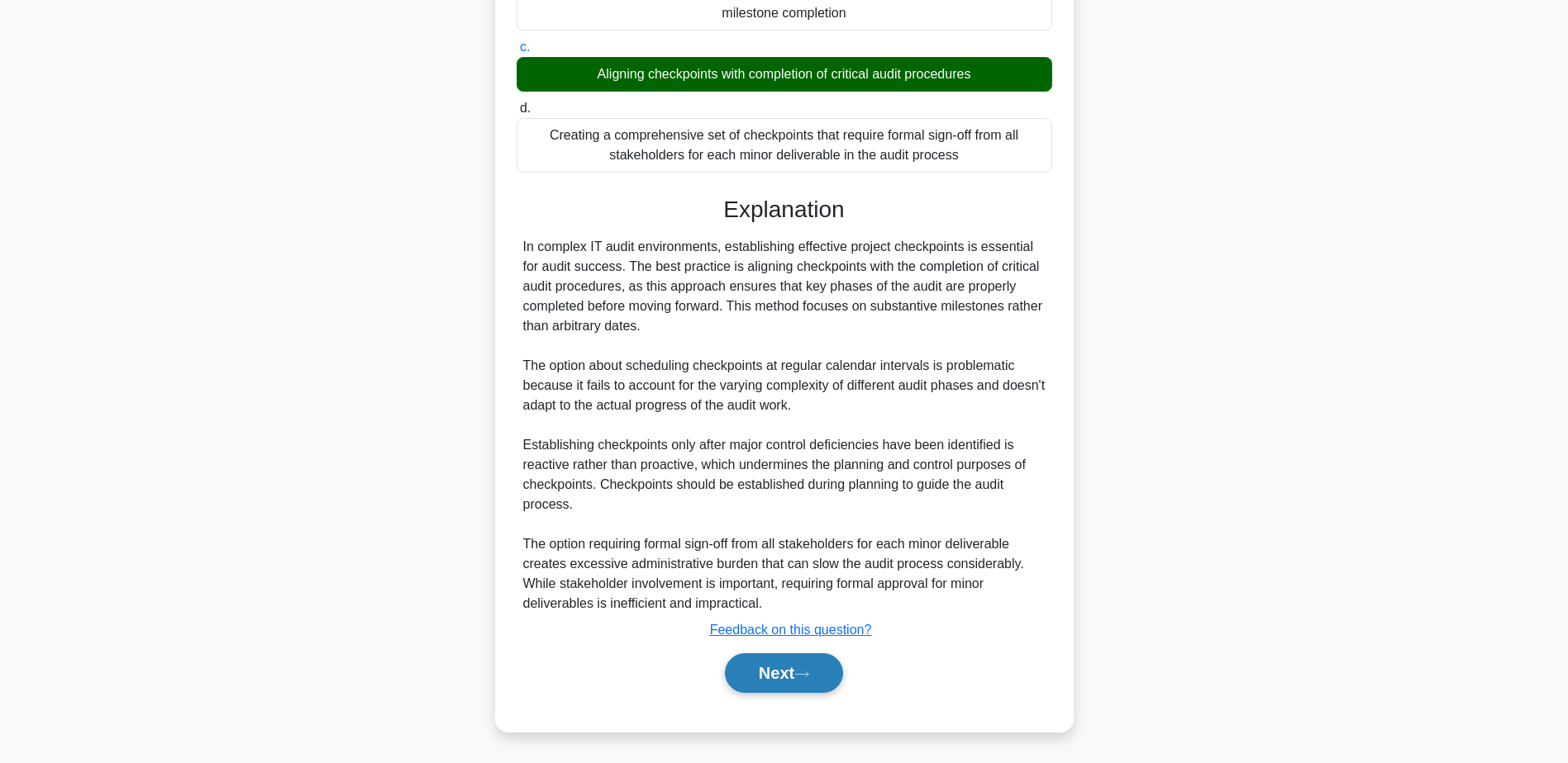
click at [776, 682] on button "Next" at bounding box center [784, 672] width 118 height 39
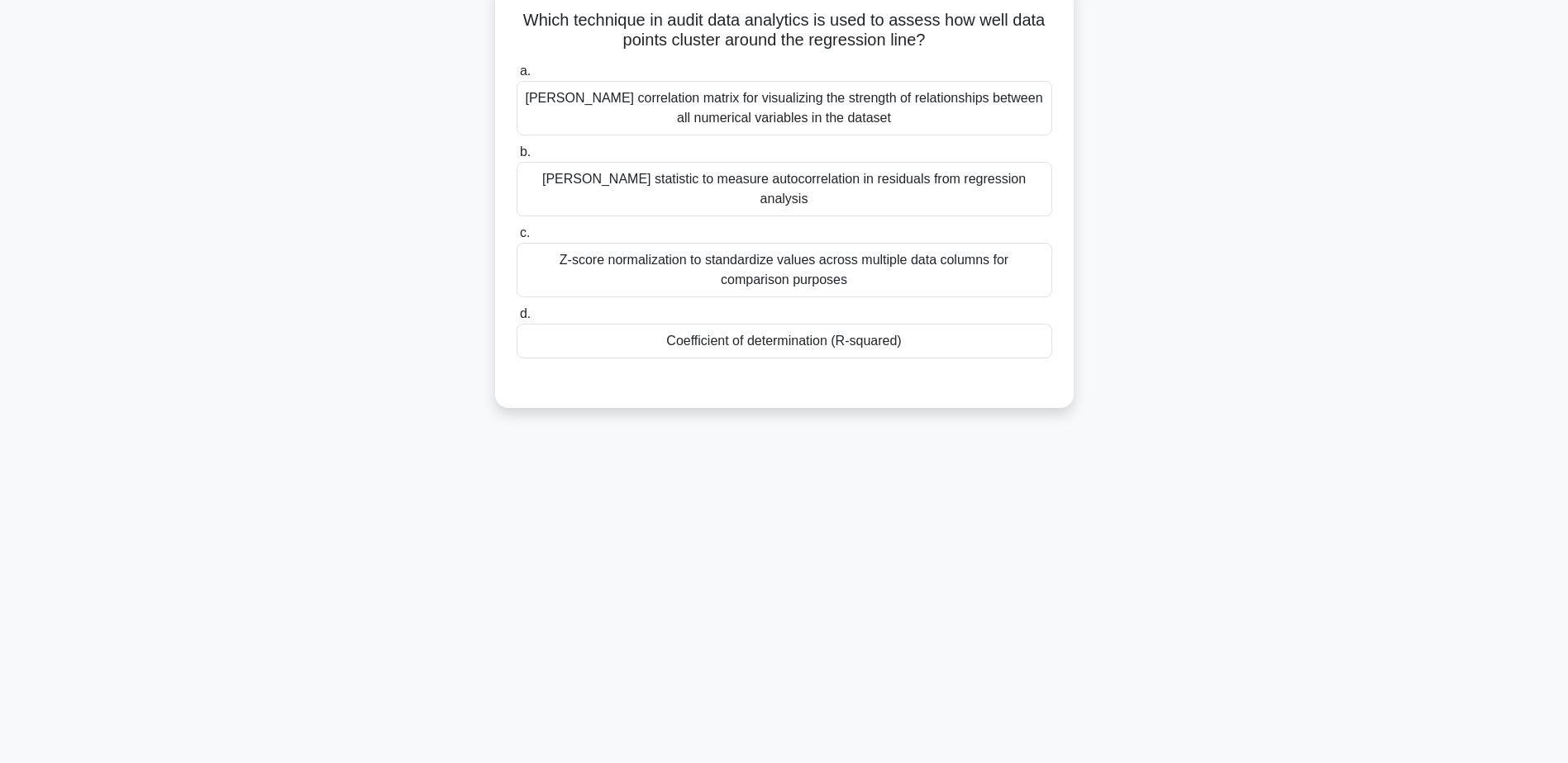
click at [781, 324] on div "Coefficient of determination (R-squared)" at bounding box center [784, 341] width 536 height 34
click at [517, 320] on input "d. Coefficient of determination (R-squared)" at bounding box center [517, 314] width 0 height 11
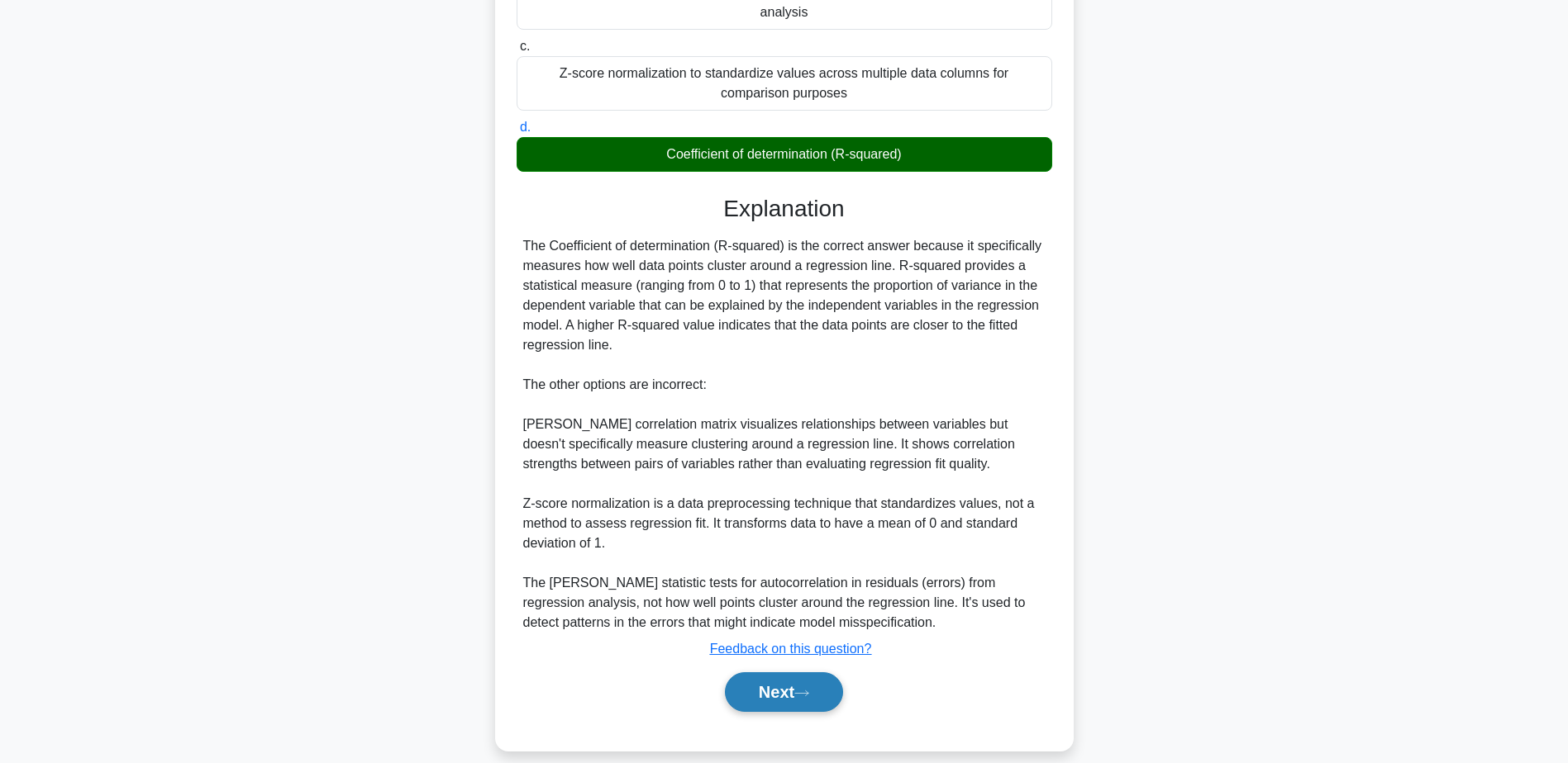
click at [802, 689] on icon at bounding box center [802, 693] width 15 height 9
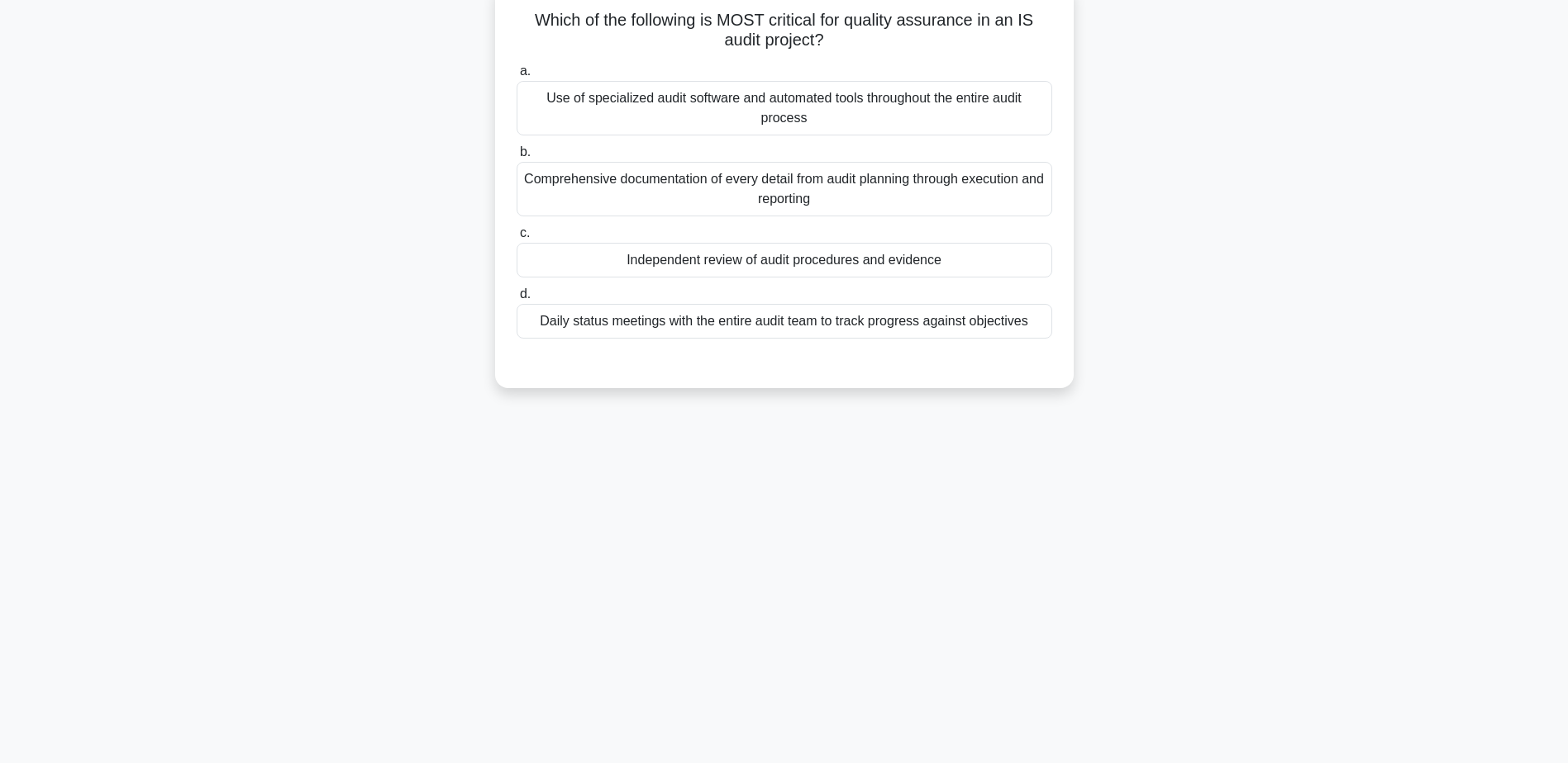
click at [795, 267] on div "Independent review of audit procedures and evidence" at bounding box center [784, 259] width 536 height 34
click at [517, 238] on input "c. Independent review of audit procedures and evidence" at bounding box center [517, 233] width 0 height 11
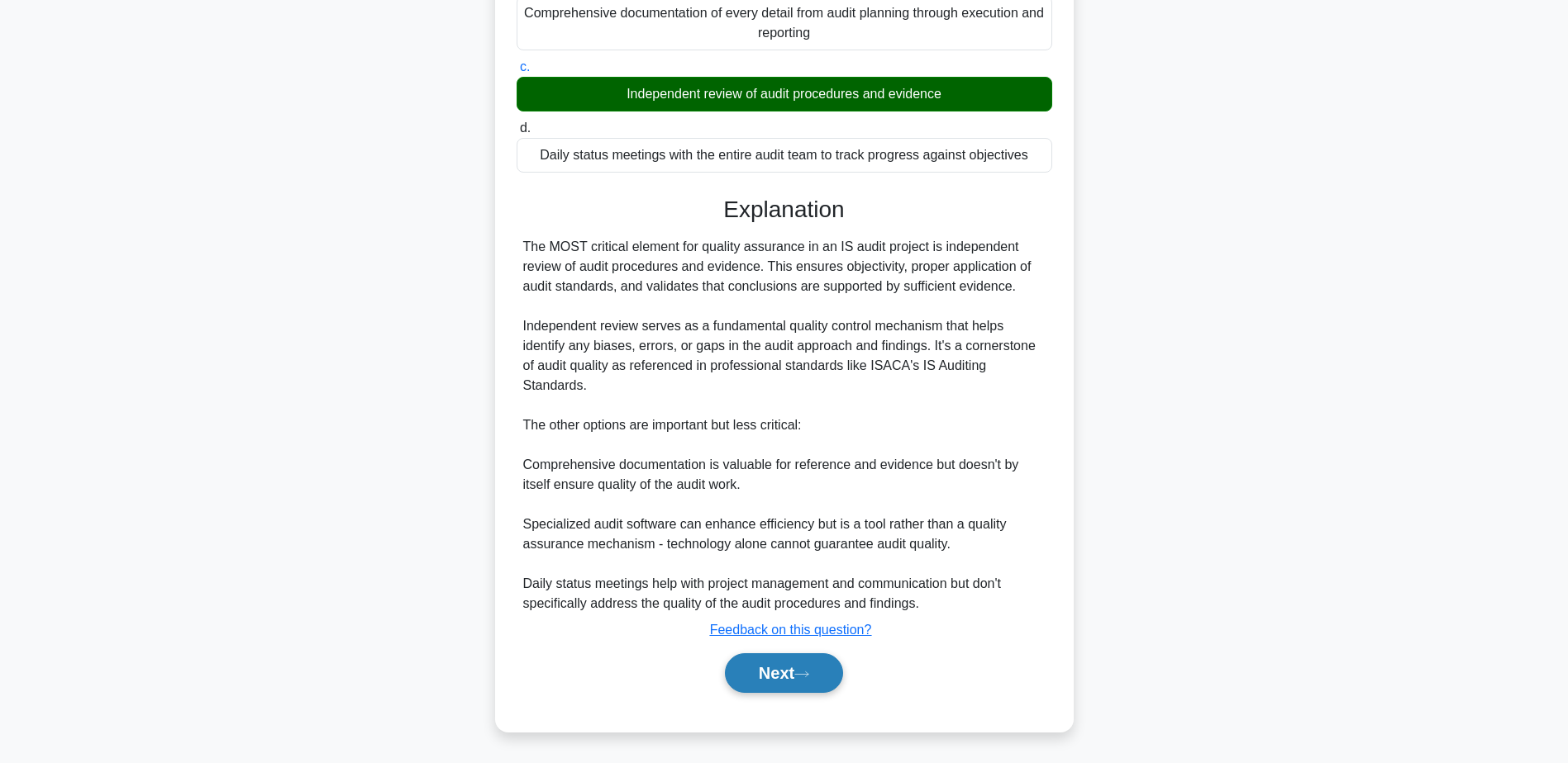
drag, startPoint x: 776, startPoint y: 674, endPoint x: 779, endPoint y: 663, distance: 11.4
click at [776, 673] on button "Next" at bounding box center [784, 672] width 118 height 39
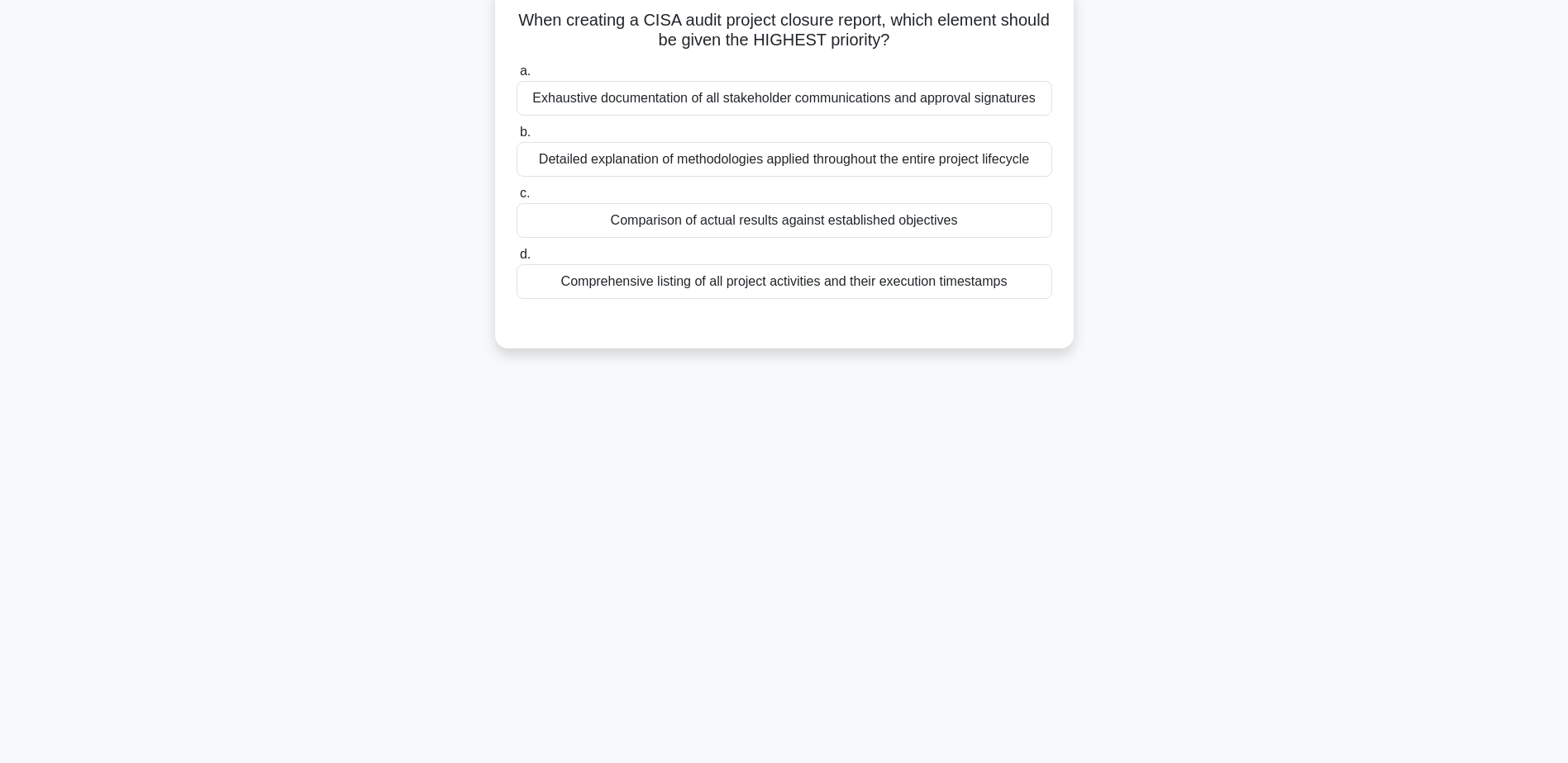
click at [778, 226] on div "Comparison of actual results against established objectives" at bounding box center [784, 220] width 536 height 34
click at [517, 199] on input "c. Comparison of actual results against established objectives" at bounding box center [517, 193] width 0 height 11
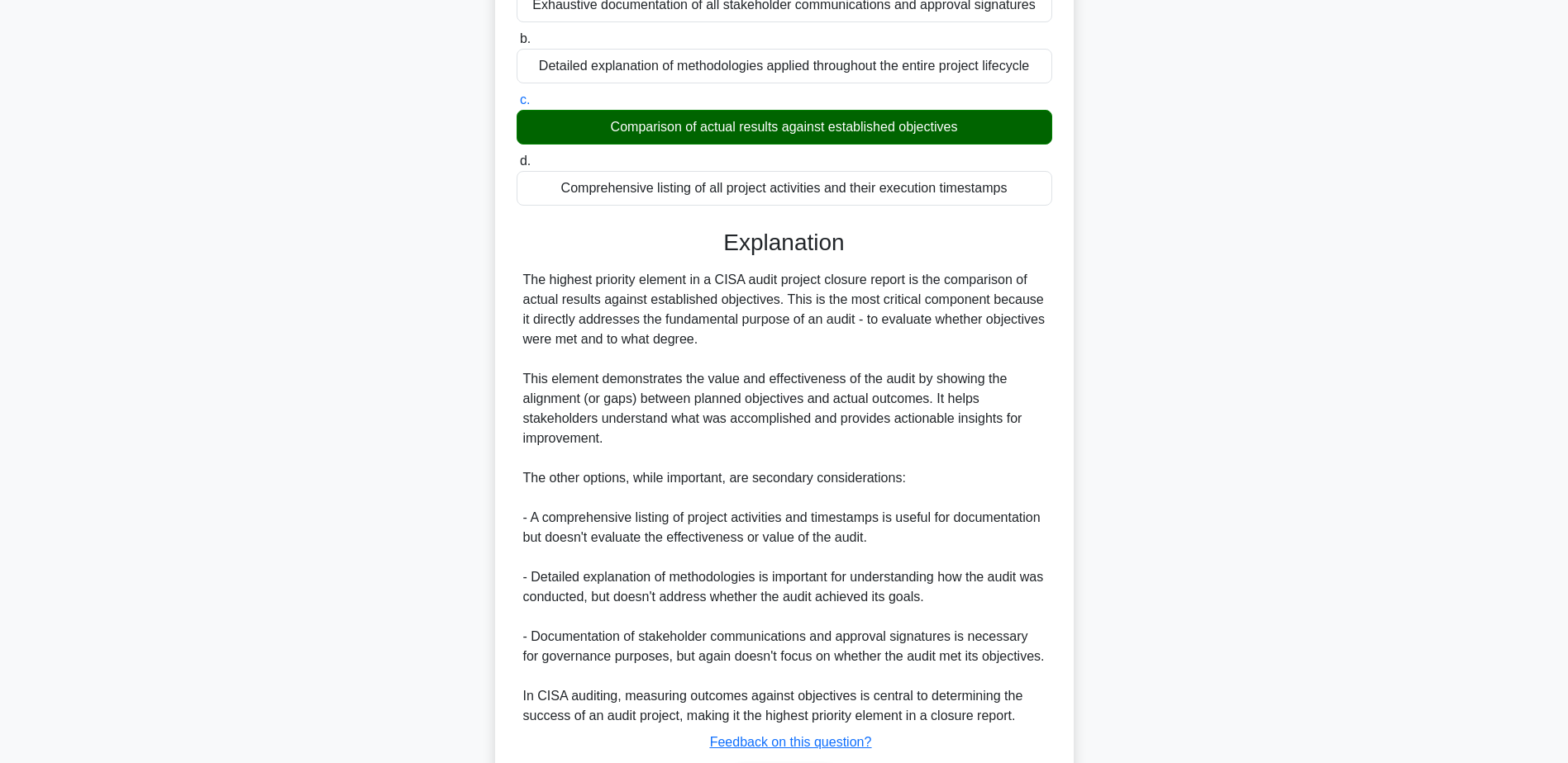
scroll to position [336, 0]
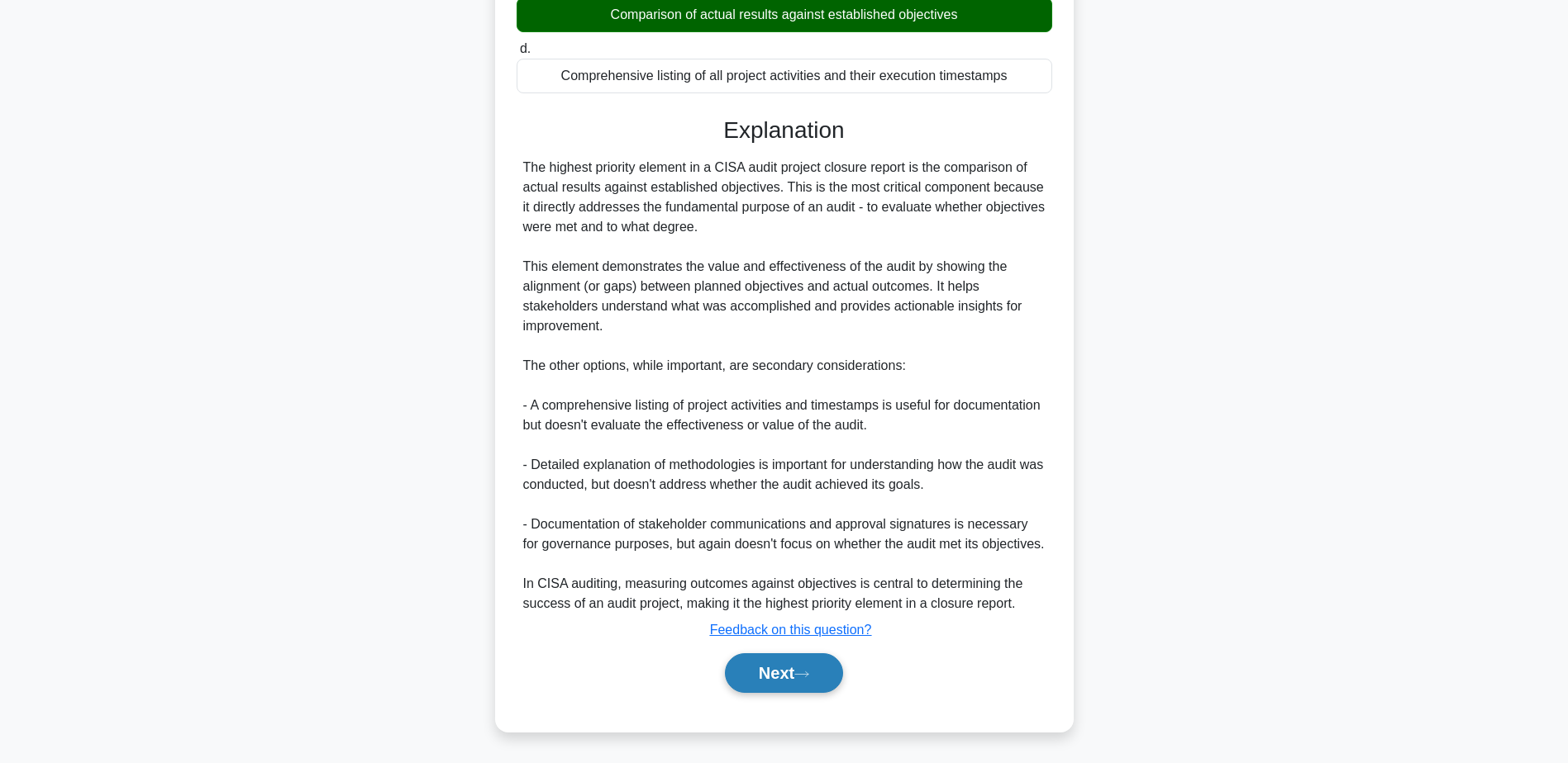
click at [777, 672] on button "Next" at bounding box center [784, 672] width 118 height 39
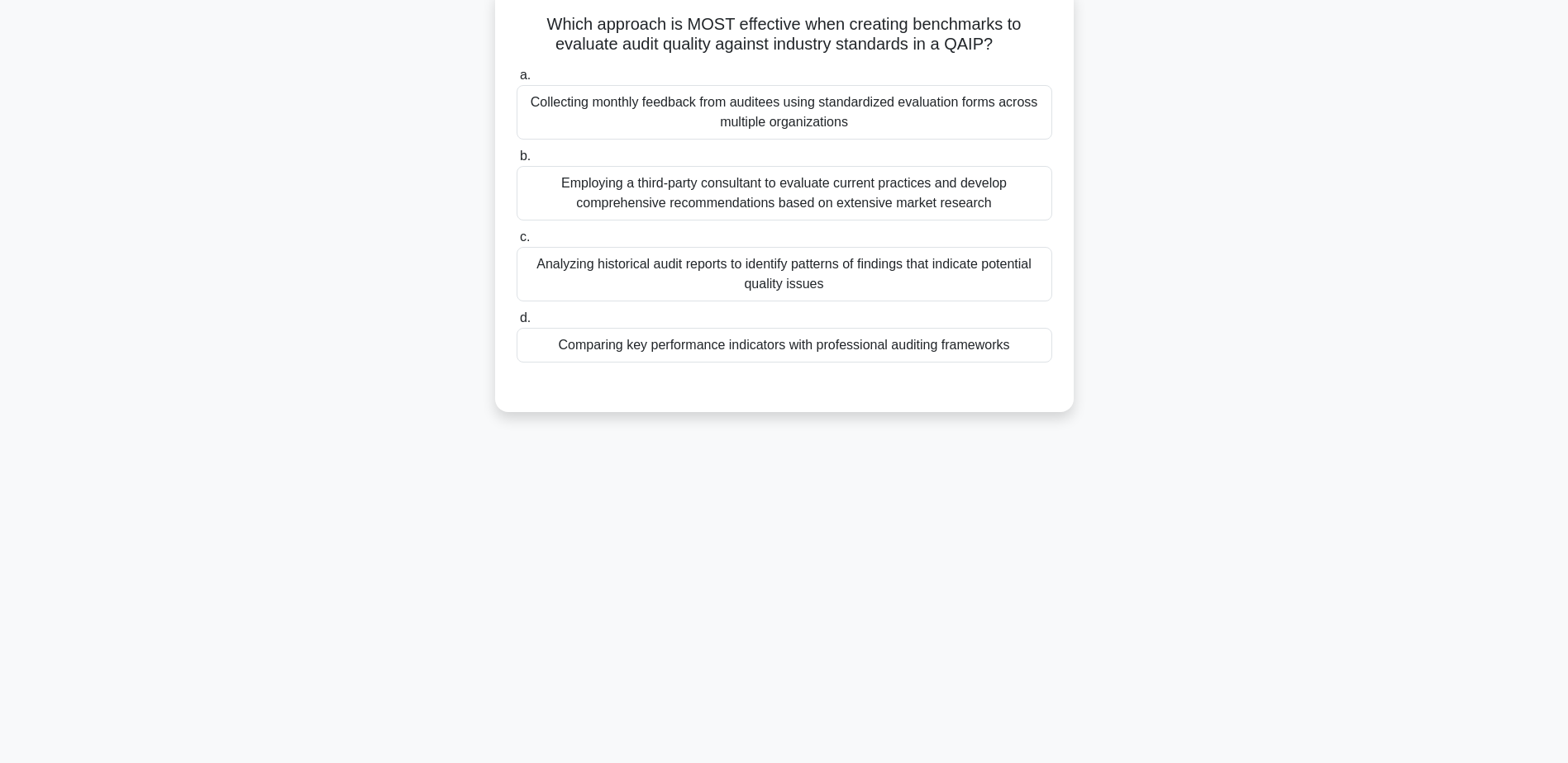
scroll to position [129, 0]
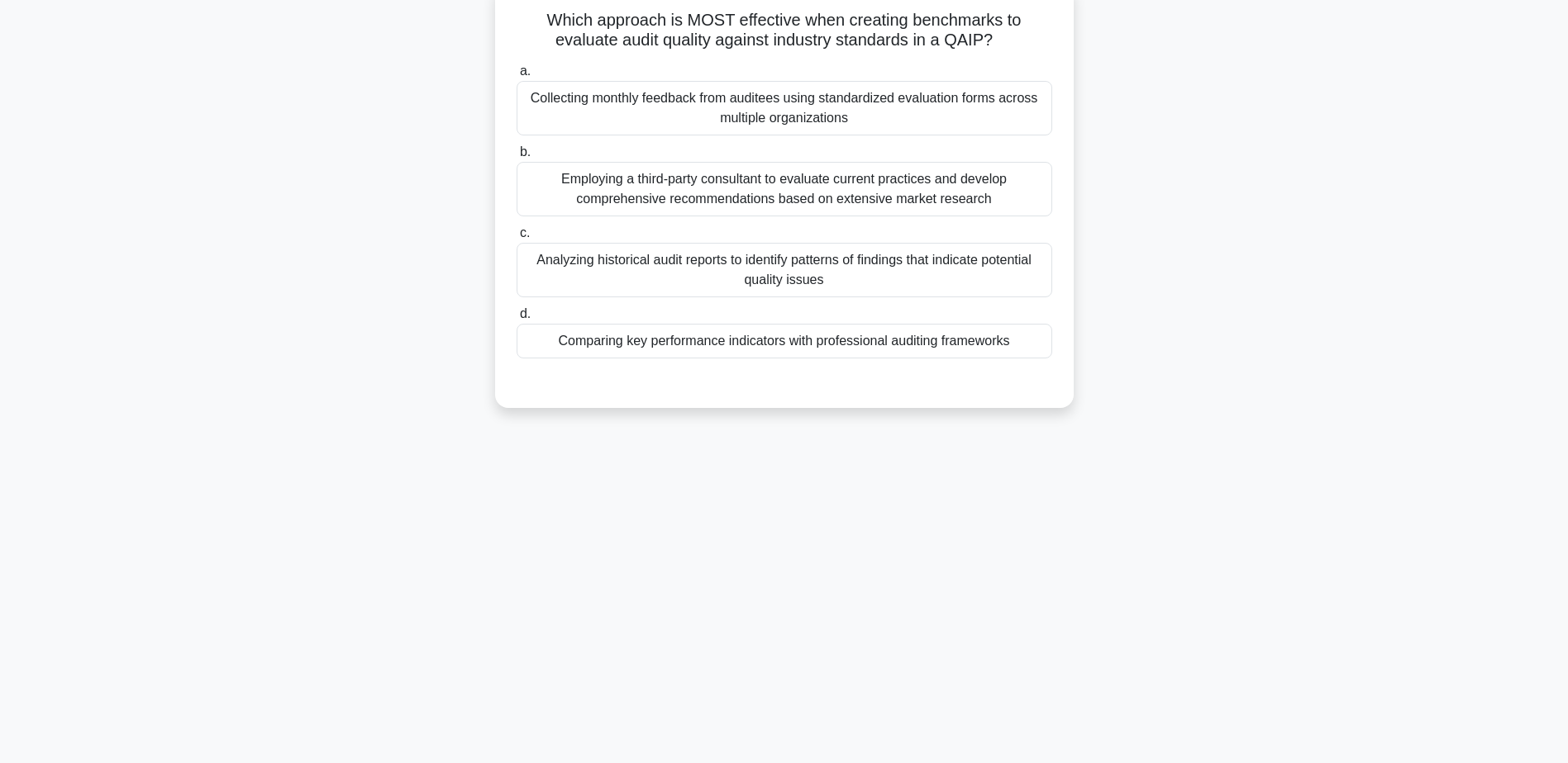
click at [830, 337] on div "Comparing key performance indicators with professional auditing frameworks" at bounding box center [784, 341] width 536 height 34
click at [517, 320] on input "d. Comparing key performance indicators with professional auditing frameworks" at bounding box center [517, 314] width 0 height 11
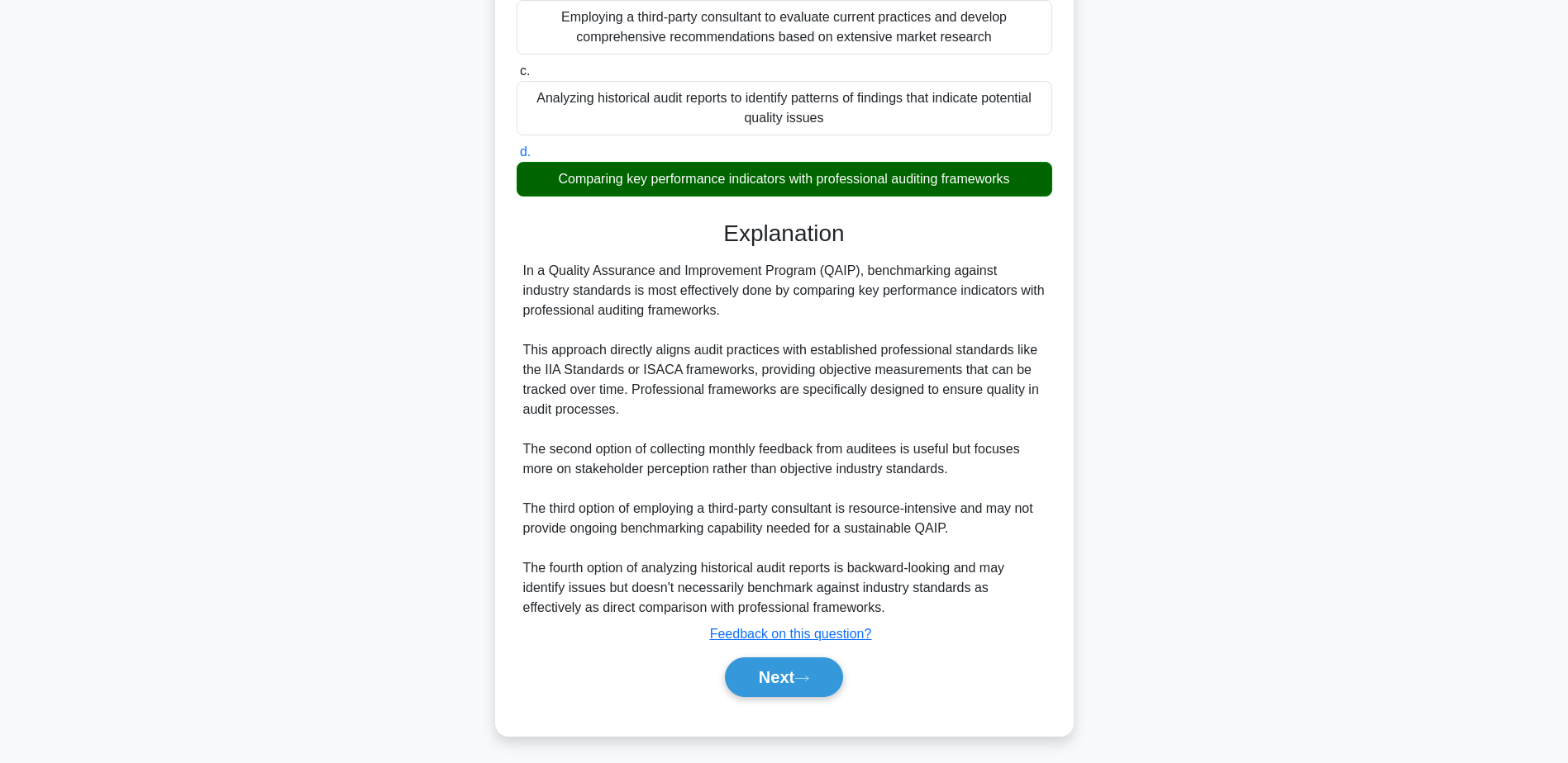
scroll to position [295, 0]
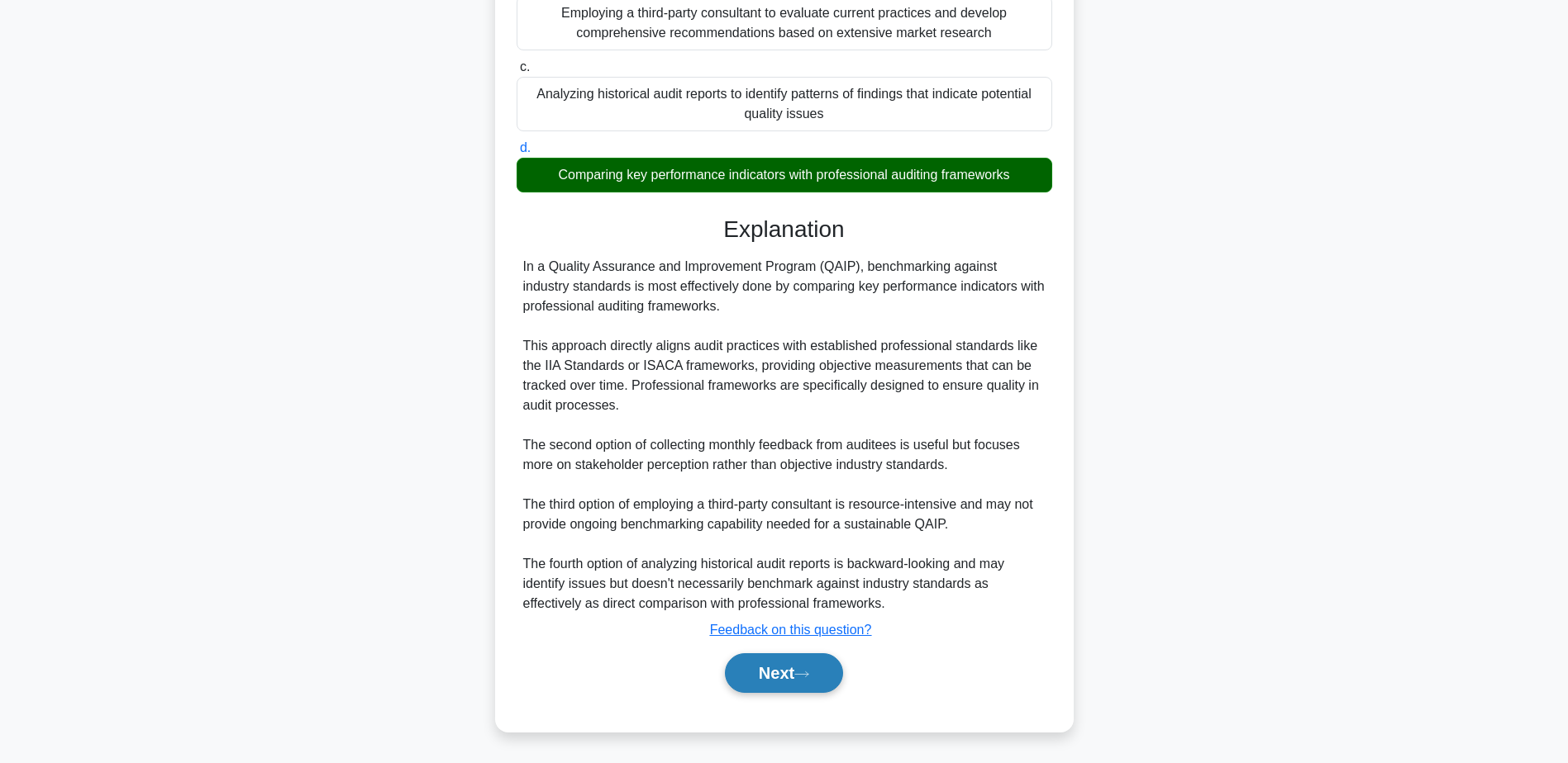
click at [777, 665] on button "Next" at bounding box center [784, 672] width 118 height 39
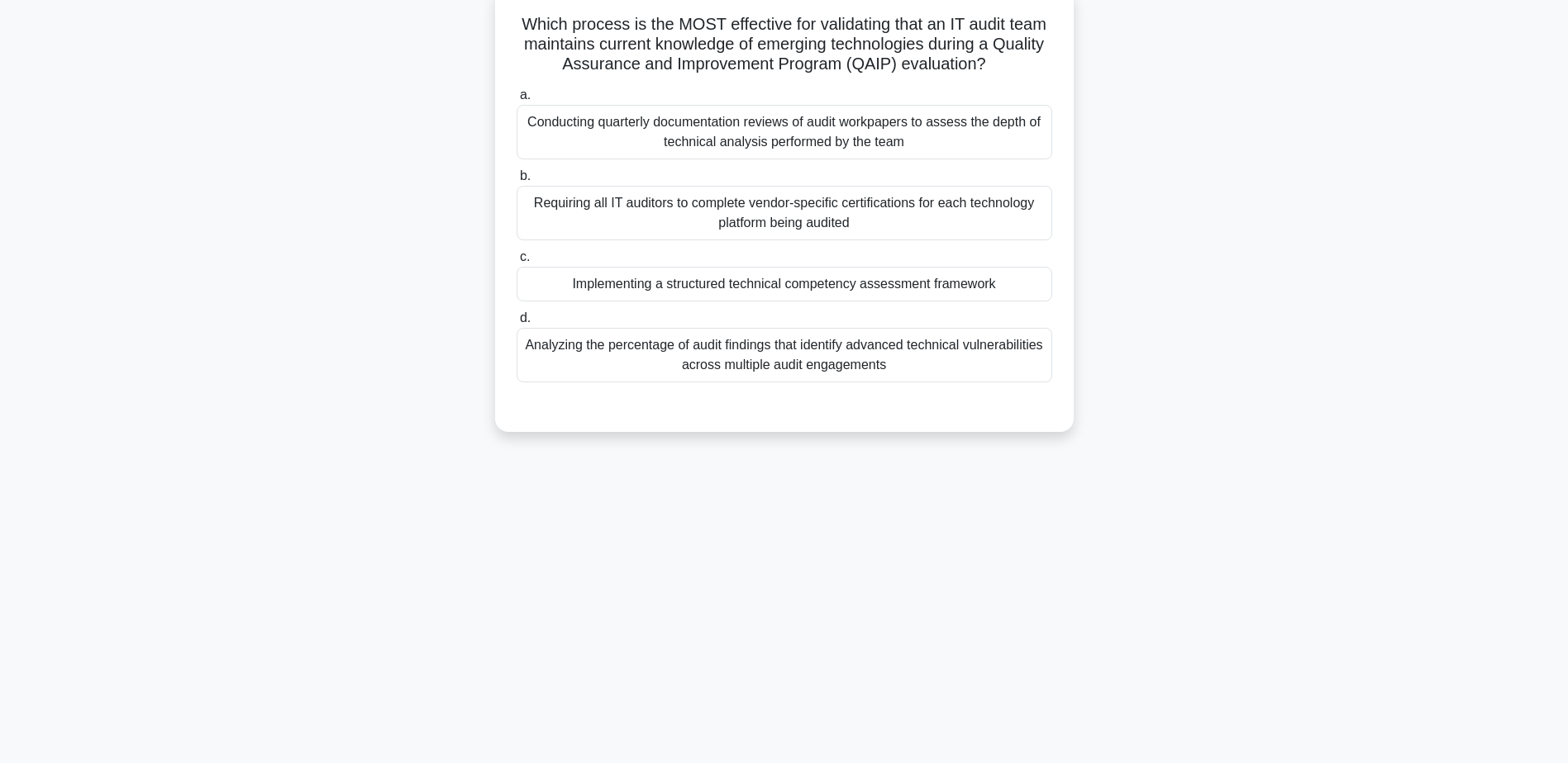
scroll to position [129, 0]
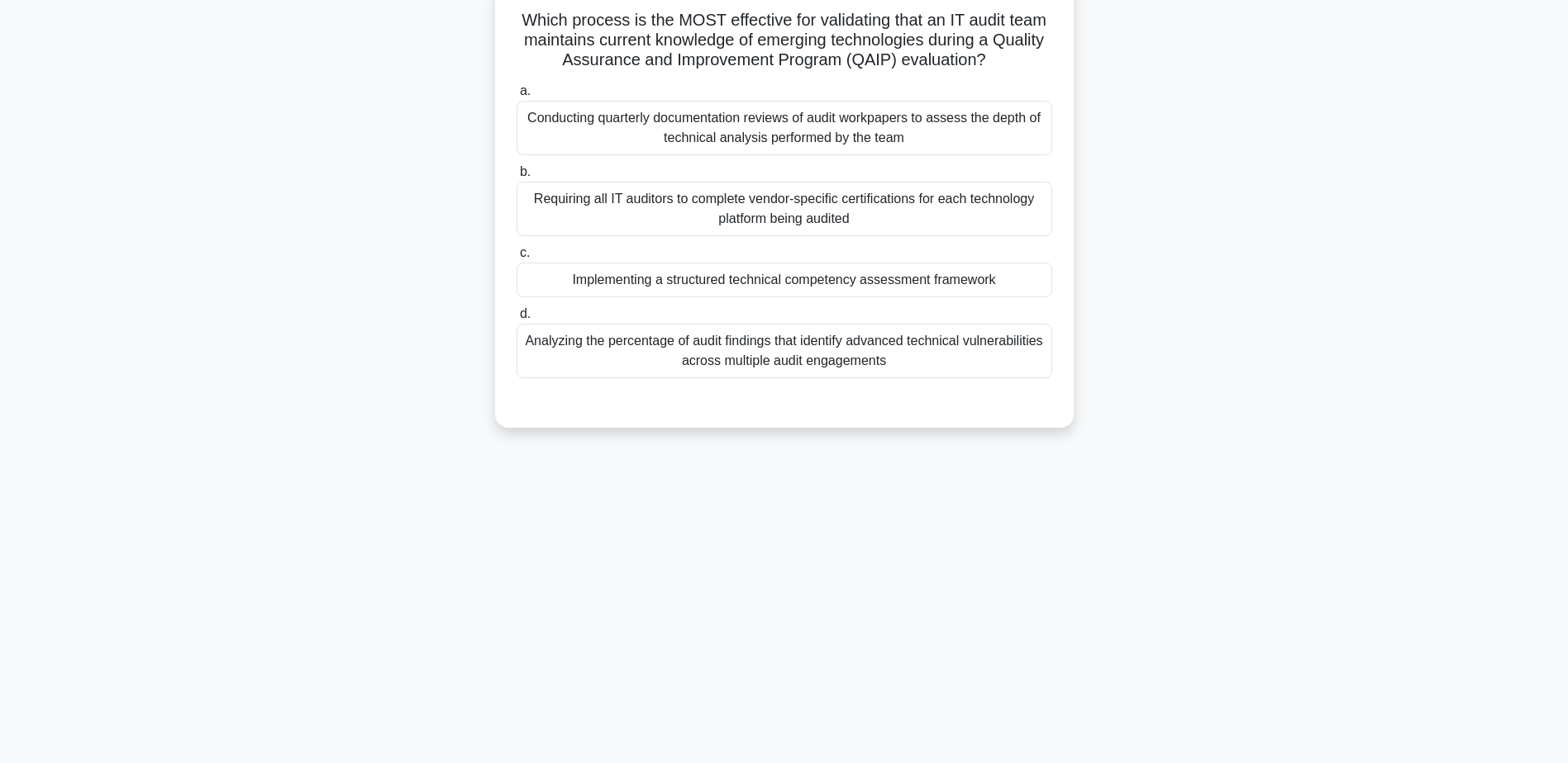
click at [736, 280] on div "Implementing a structured technical competency assessment framework" at bounding box center [784, 280] width 536 height 34
click at [517, 259] on input "c. Implementing a structured technical competency assessment framework" at bounding box center [517, 253] width 0 height 11
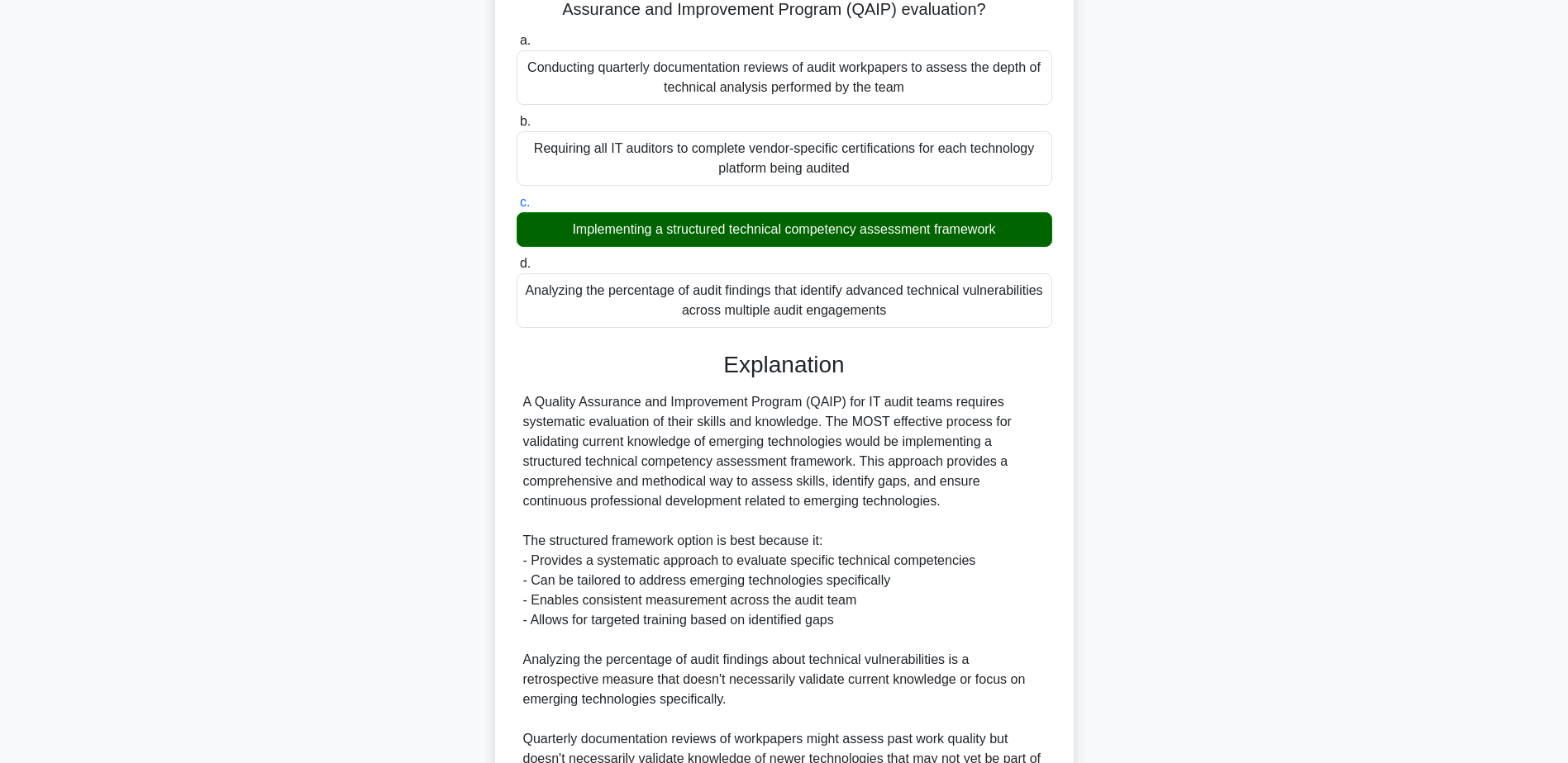
scroll to position [435, 0]
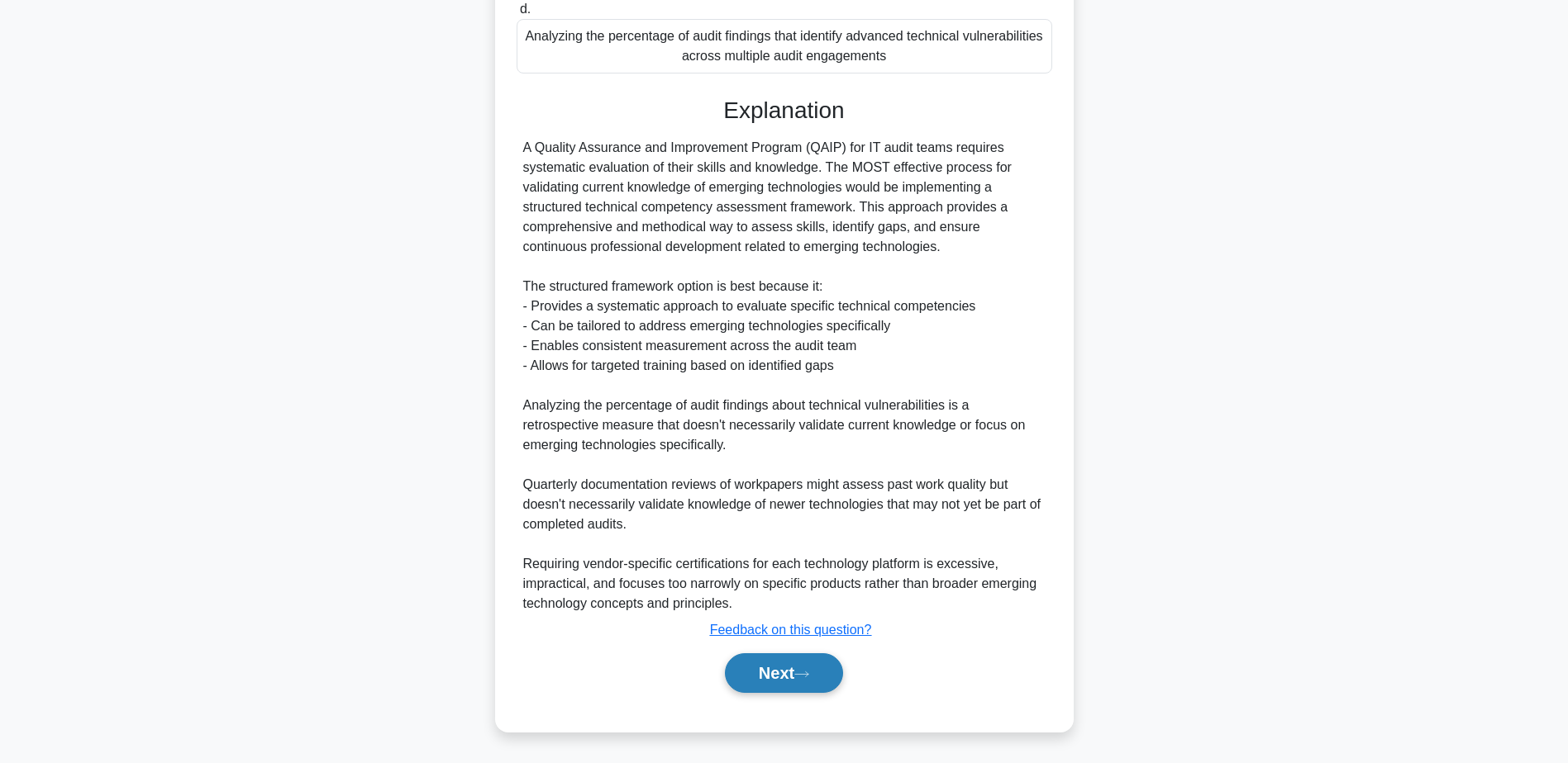
click at [800, 682] on button "Next" at bounding box center [784, 672] width 118 height 39
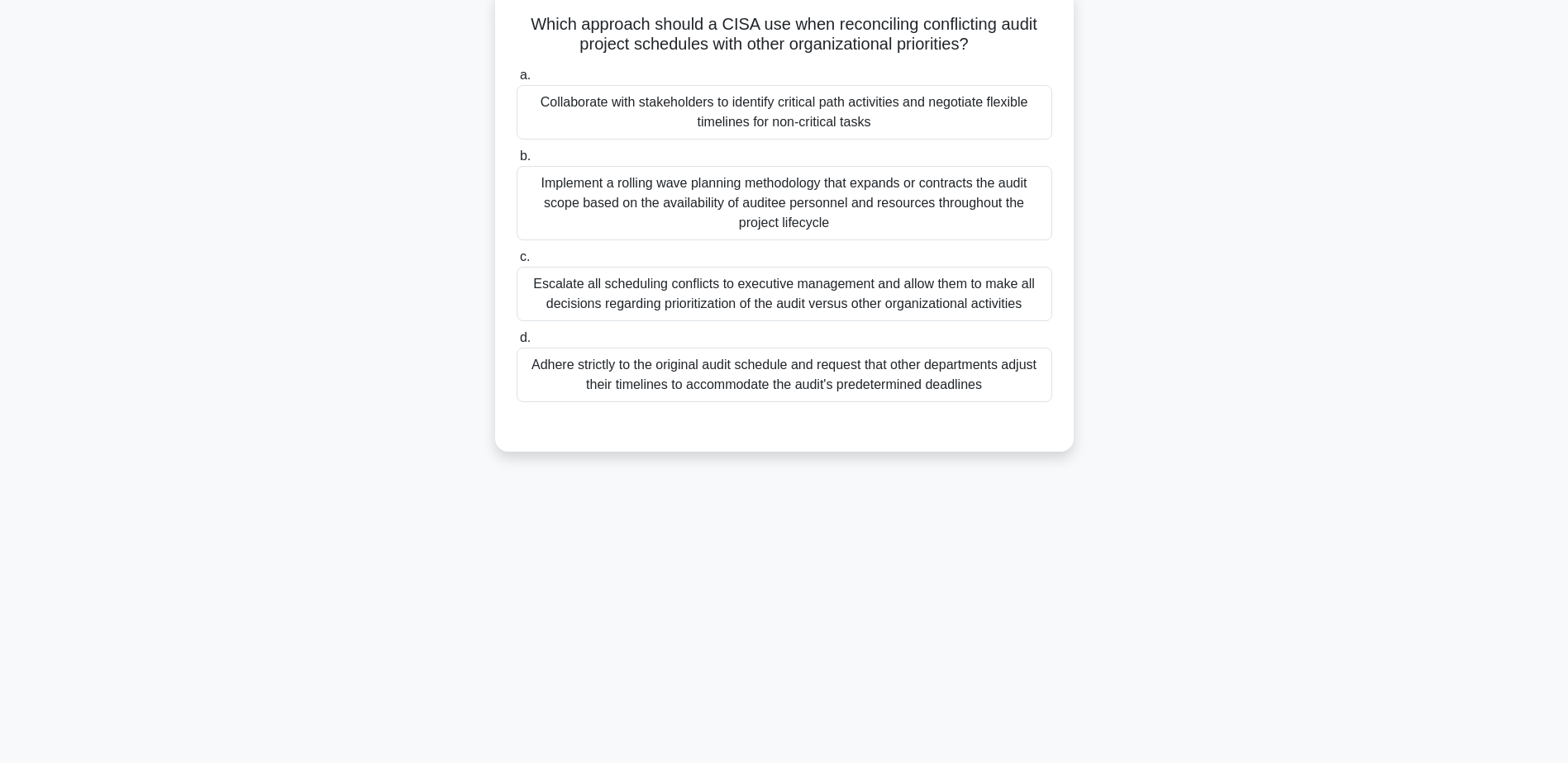
scroll to position [129, 0]
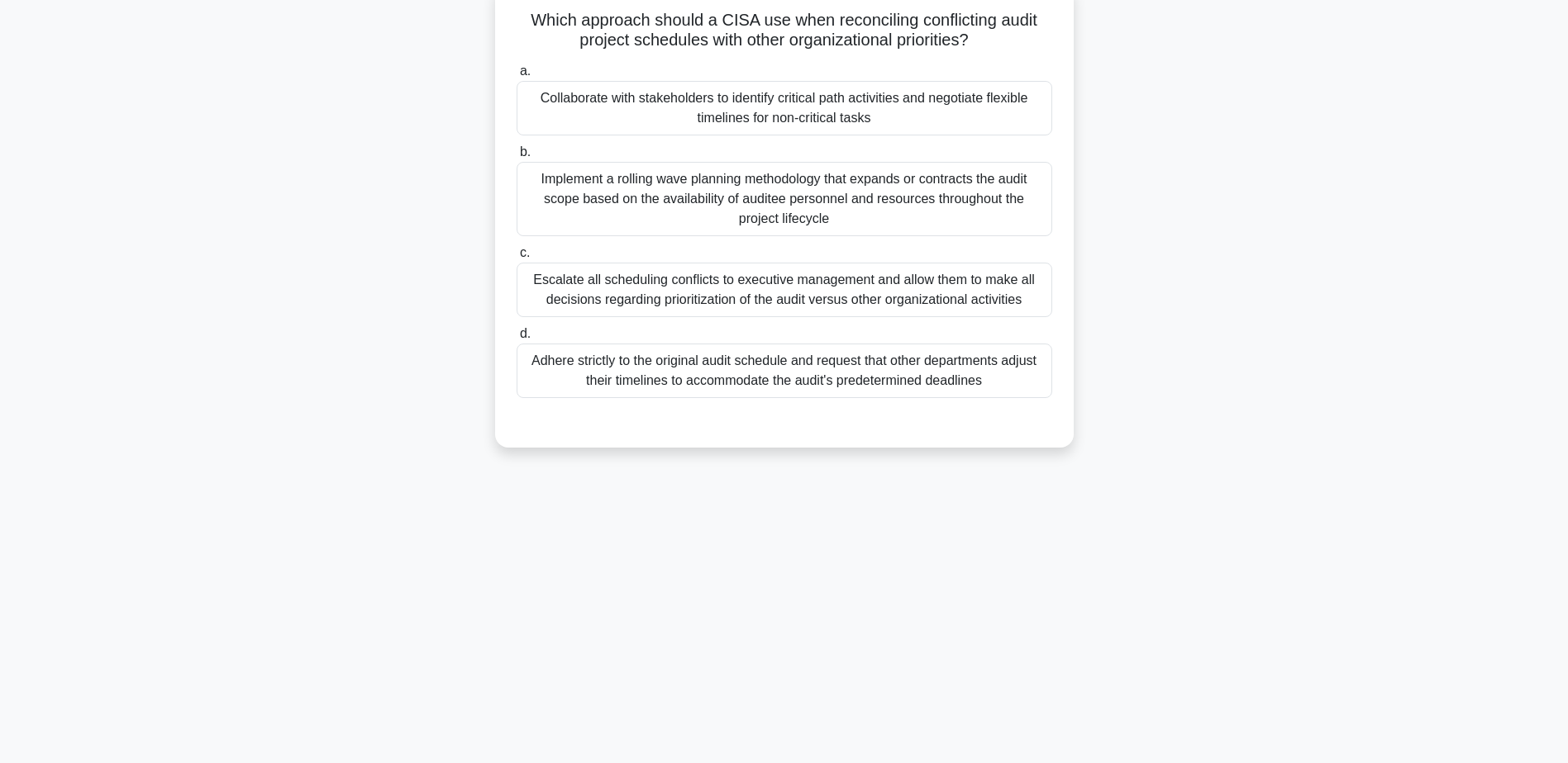
click at [776, 113] on div "Collaborate with stakeholders to identify critical path activities and negotiat…" at bounding box center [784, 107] width 536 height 55
click at [517, 77] on input "a. Collaborate with stakeholders to identify critical path activities and negot…" at bounding box center [517, 71] width 0 height 11
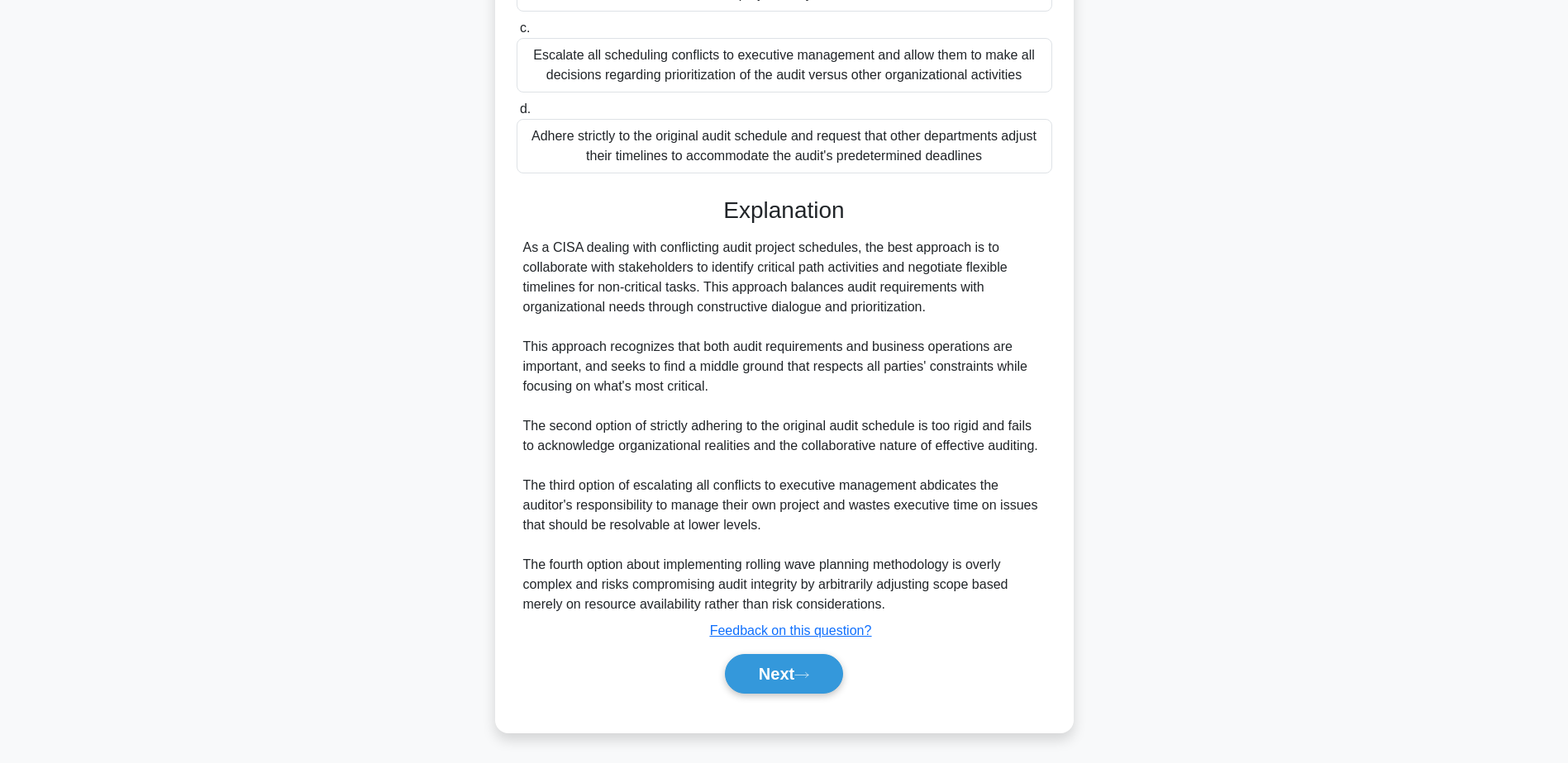
scroll to position [355, 0]
click at [805, 676] on icon at bounding box center [802, 674] width 15 height 9
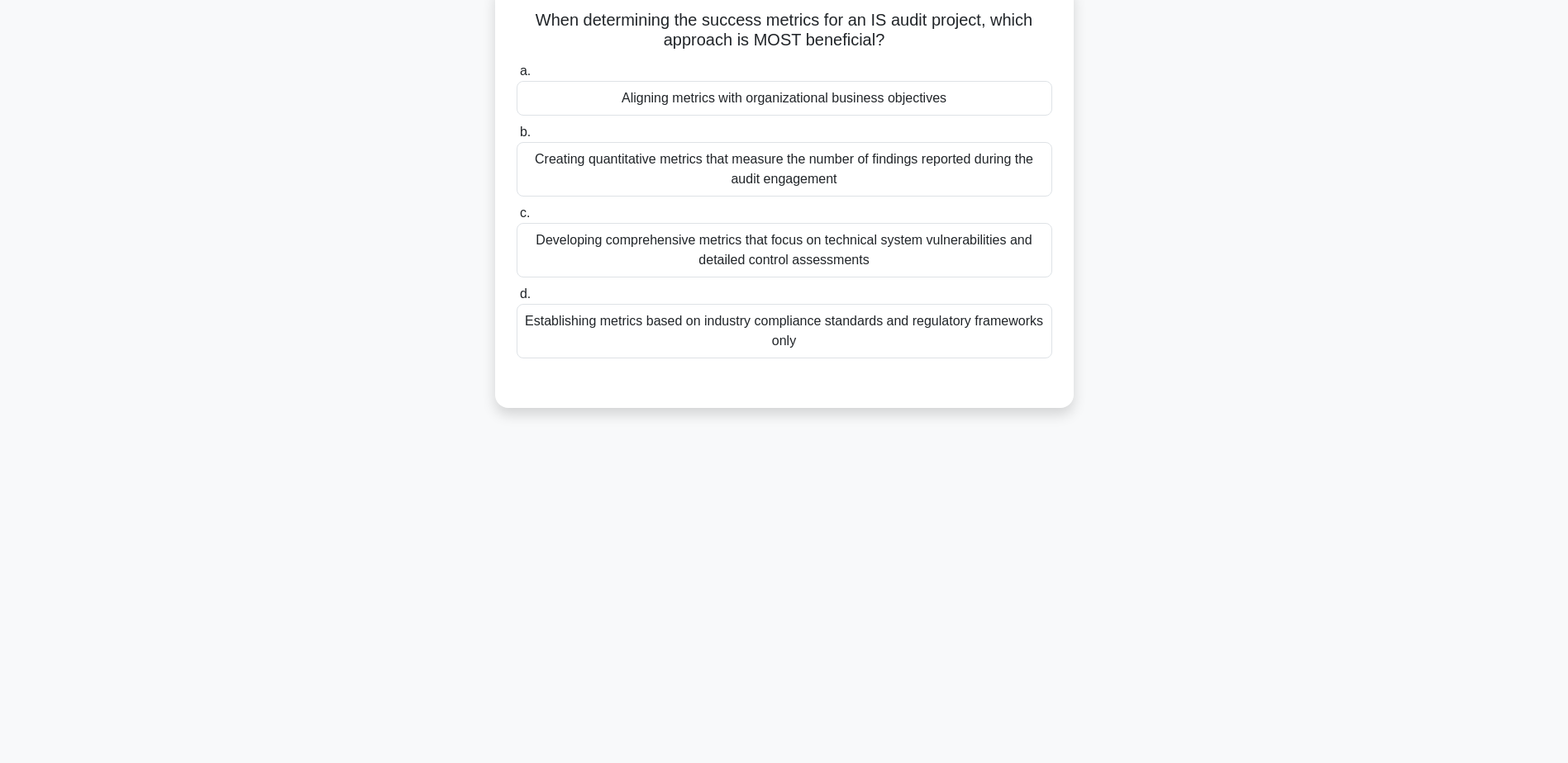
click at [779, 97] on div "Aligning metrics with organizational business objectives" at bounding box center [784, 97] width 536 height 34
click at [517, 77] on input "a. Aligning metrics with organizational business objectives" at bounding box center [517, 71] width 0 height 11
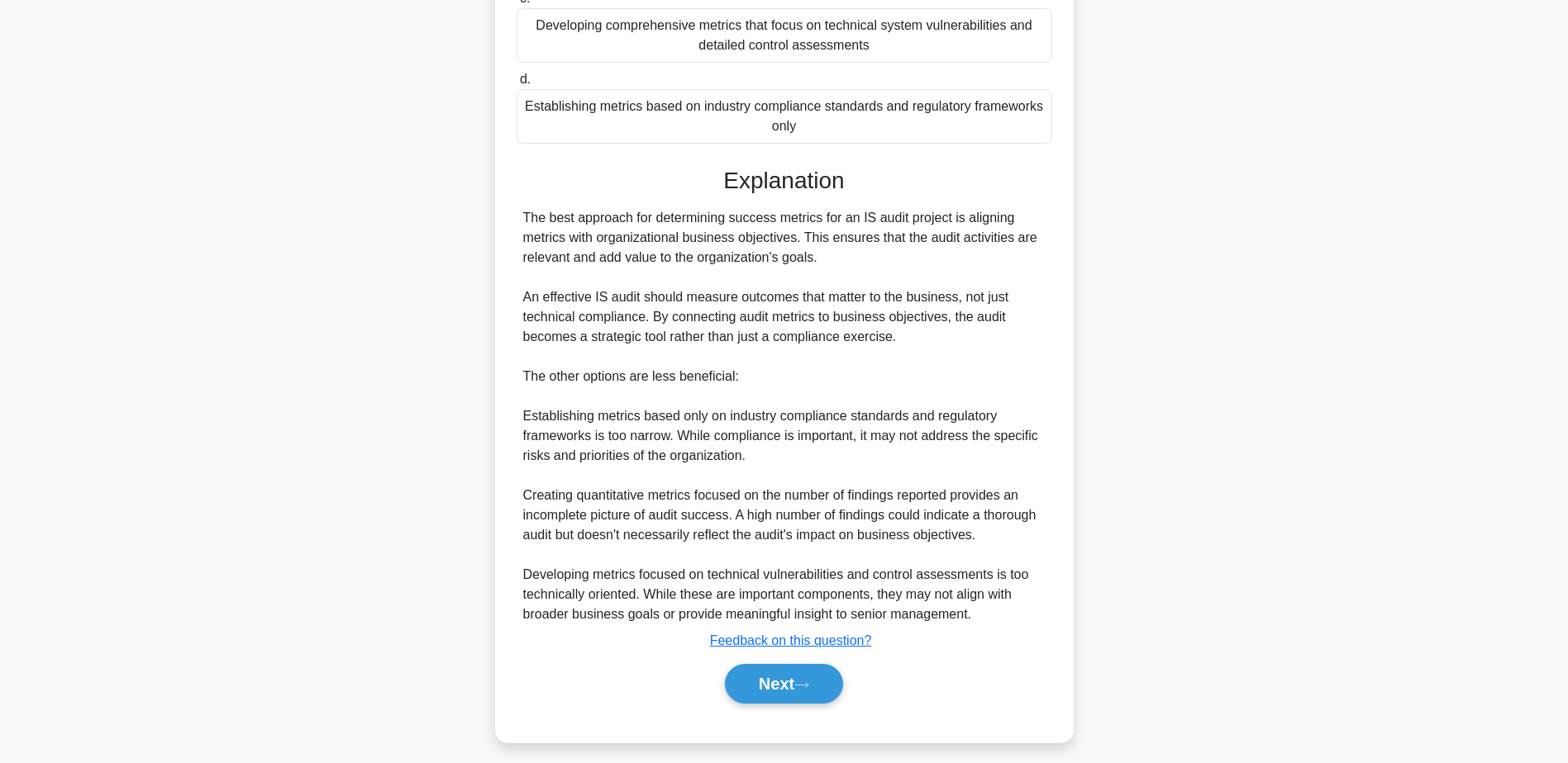
scroll to position [355, 0]
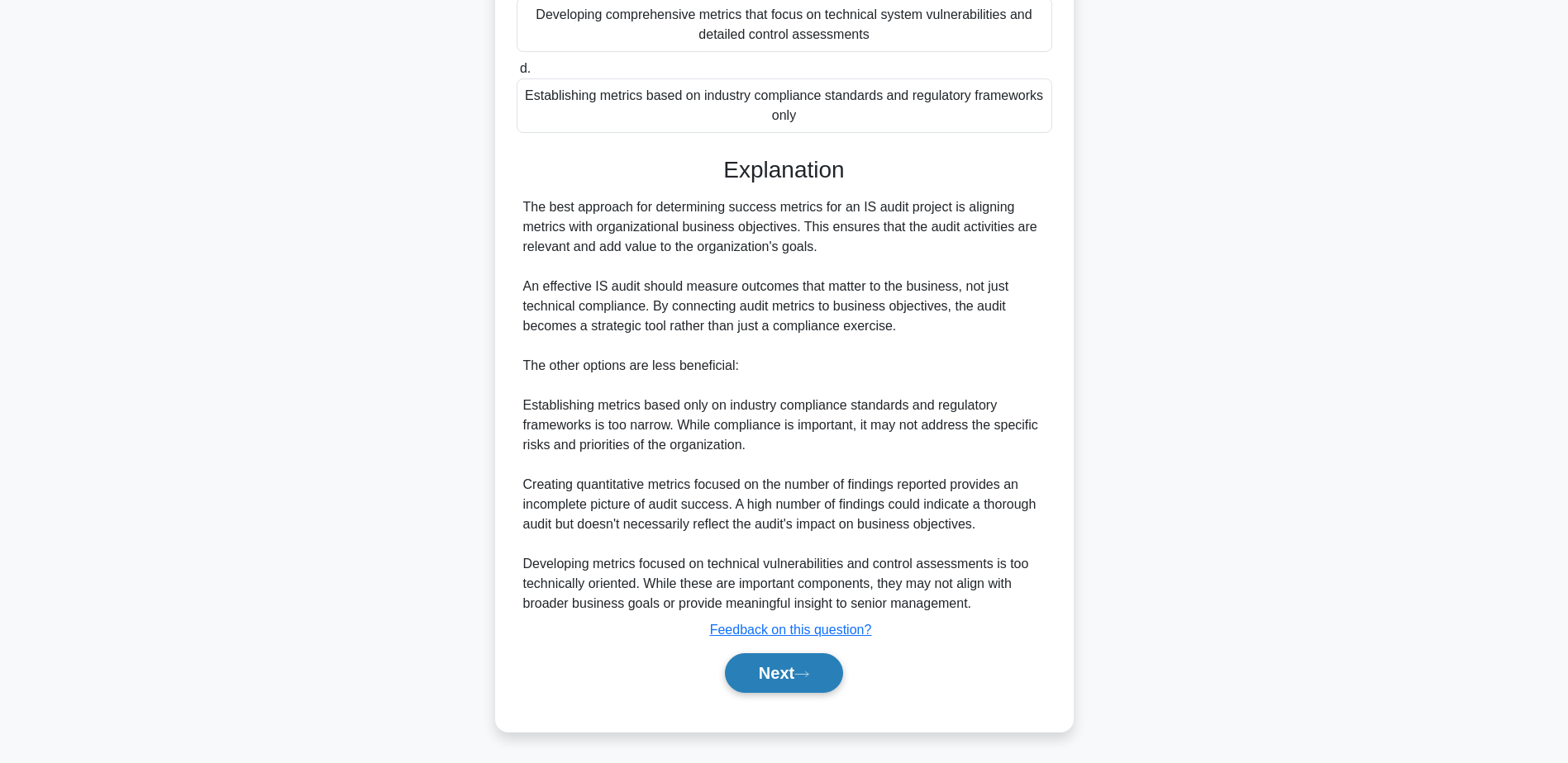
click at [809, 679] on icon at bounding box center [802, 674] width 15 height 9
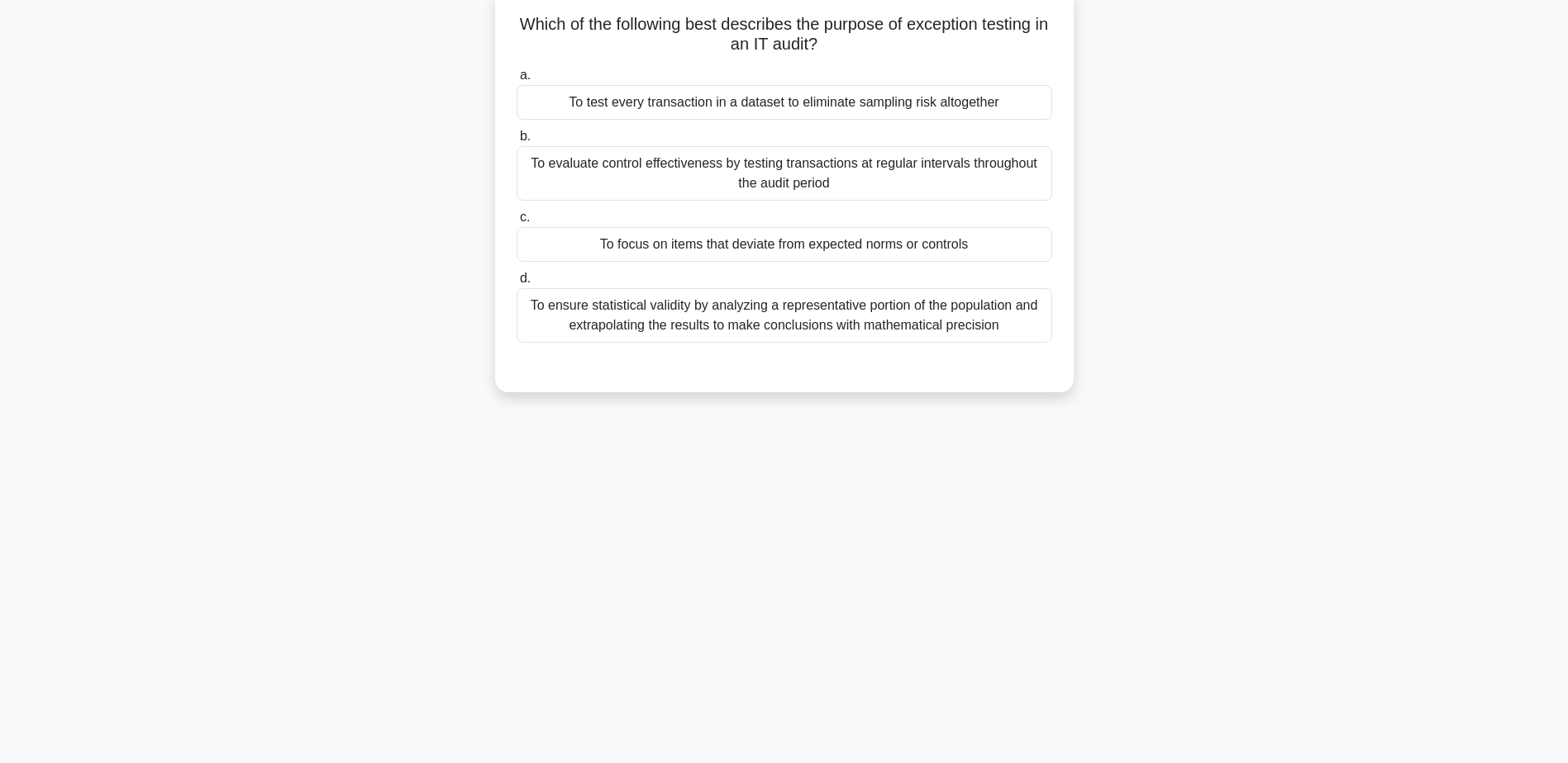
scroll to position [129, 0]
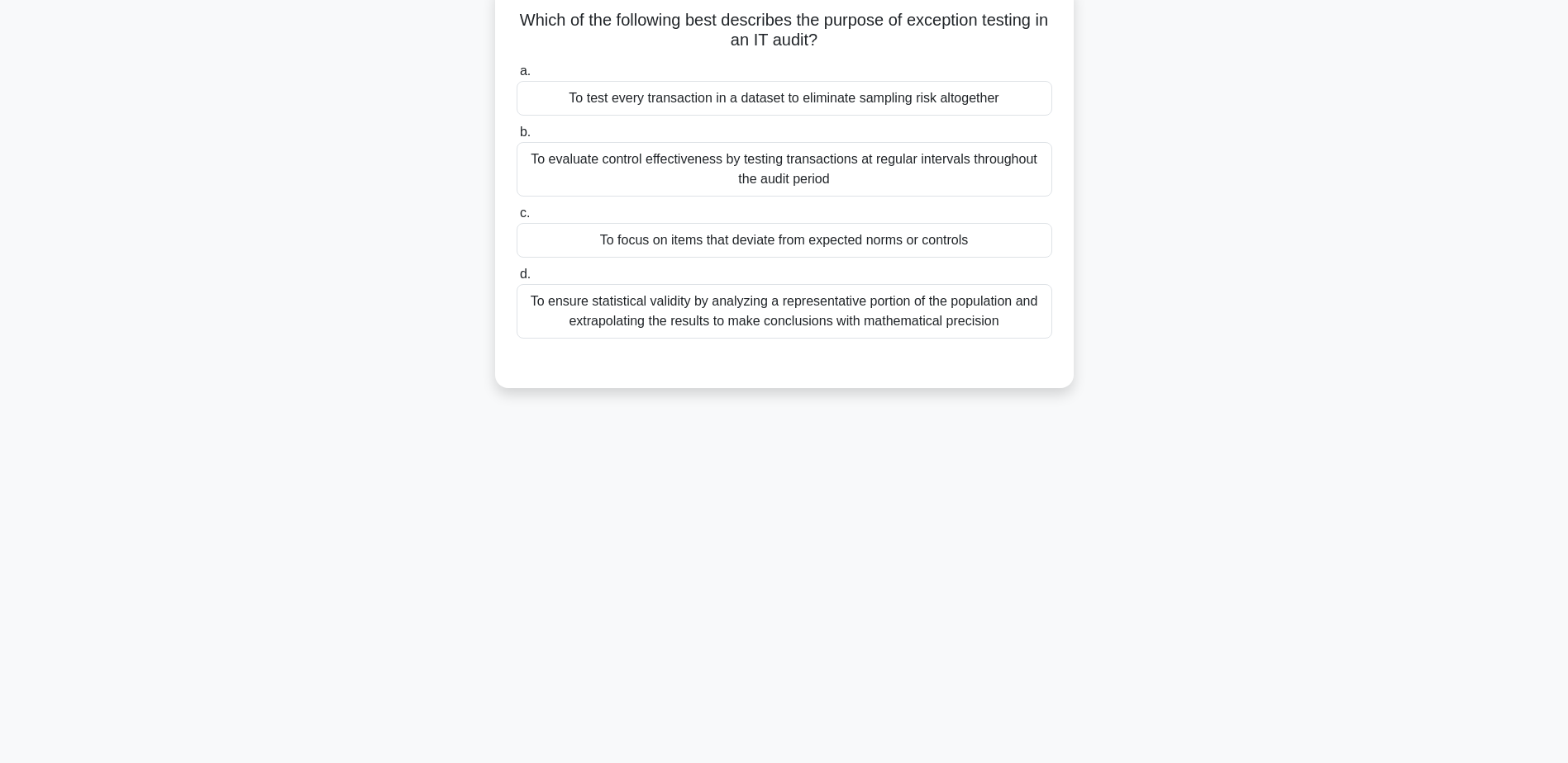
click at [787, 234] on div "To focus on items that deviate from expected norms or controls" at bounding box center [784, 240] width 536 height 34
click at [517, 219] on input "c. To focus on items that deviate from expected norms or controls" at bounding box center [517, 213] width 0 height 11
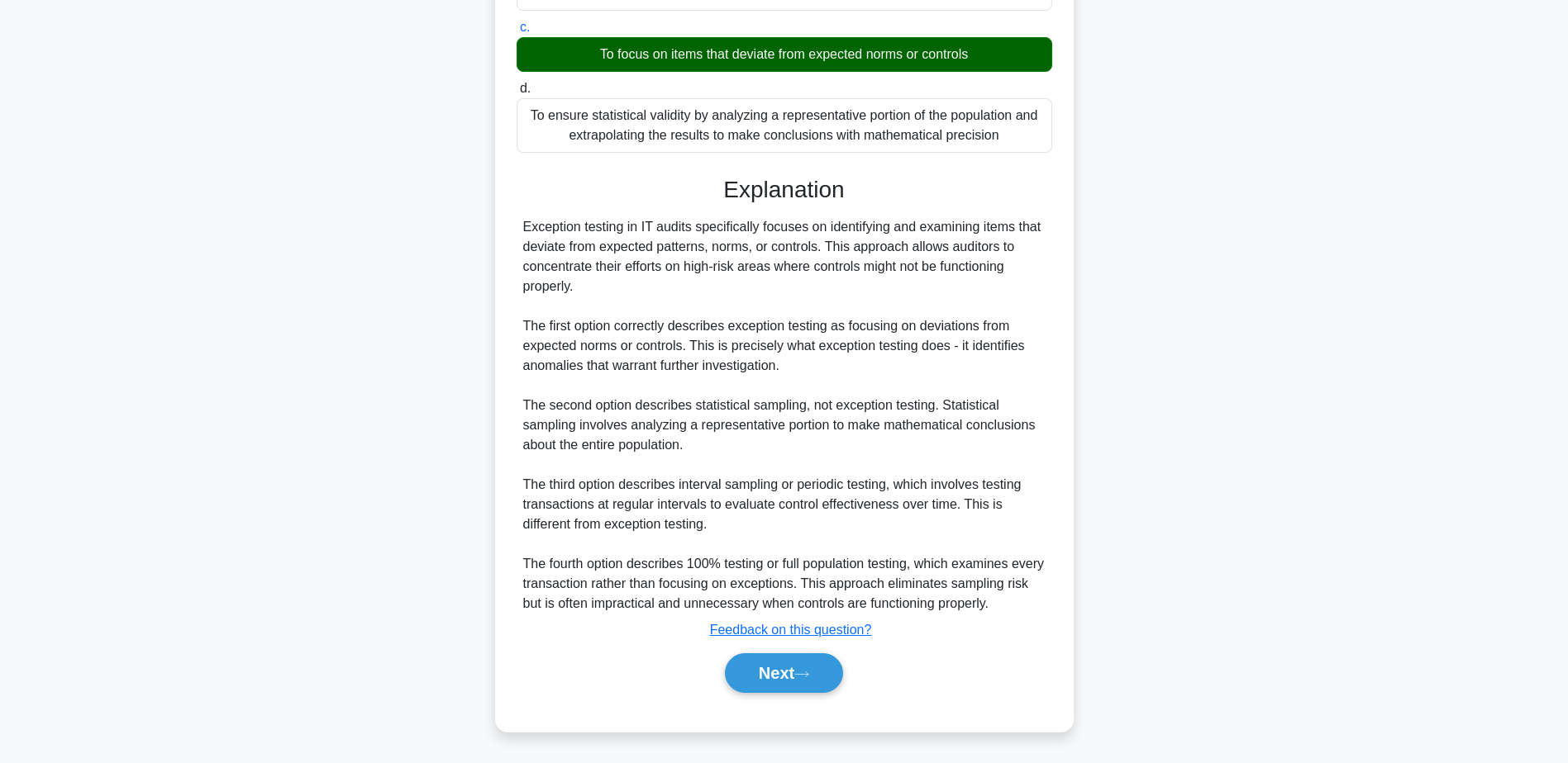
scroll to position [316, 0]
click at [771, 668] on button "Next" at bounding box center [784, 672] width 118 height 39
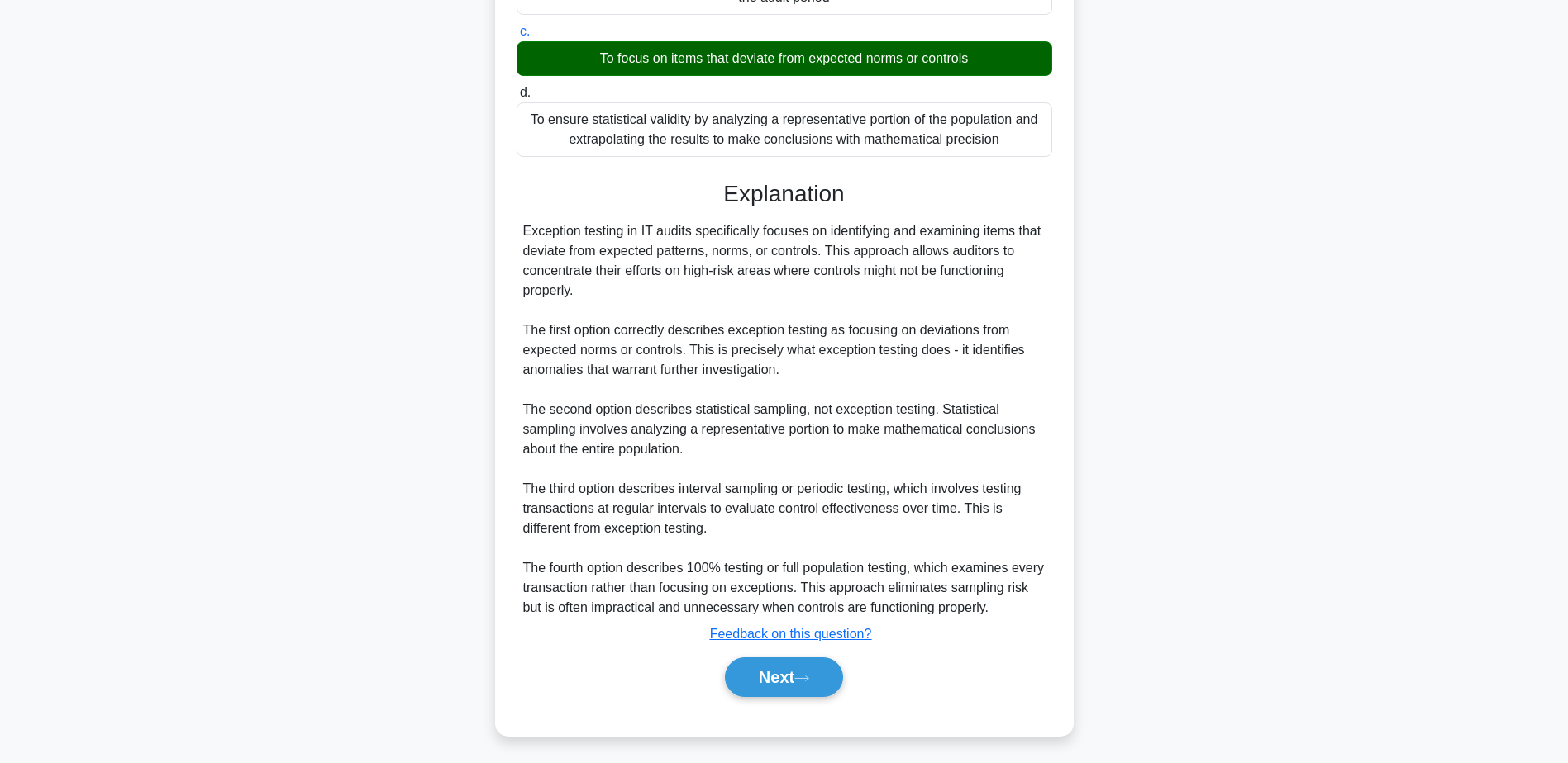
scroll to position [129, 0]
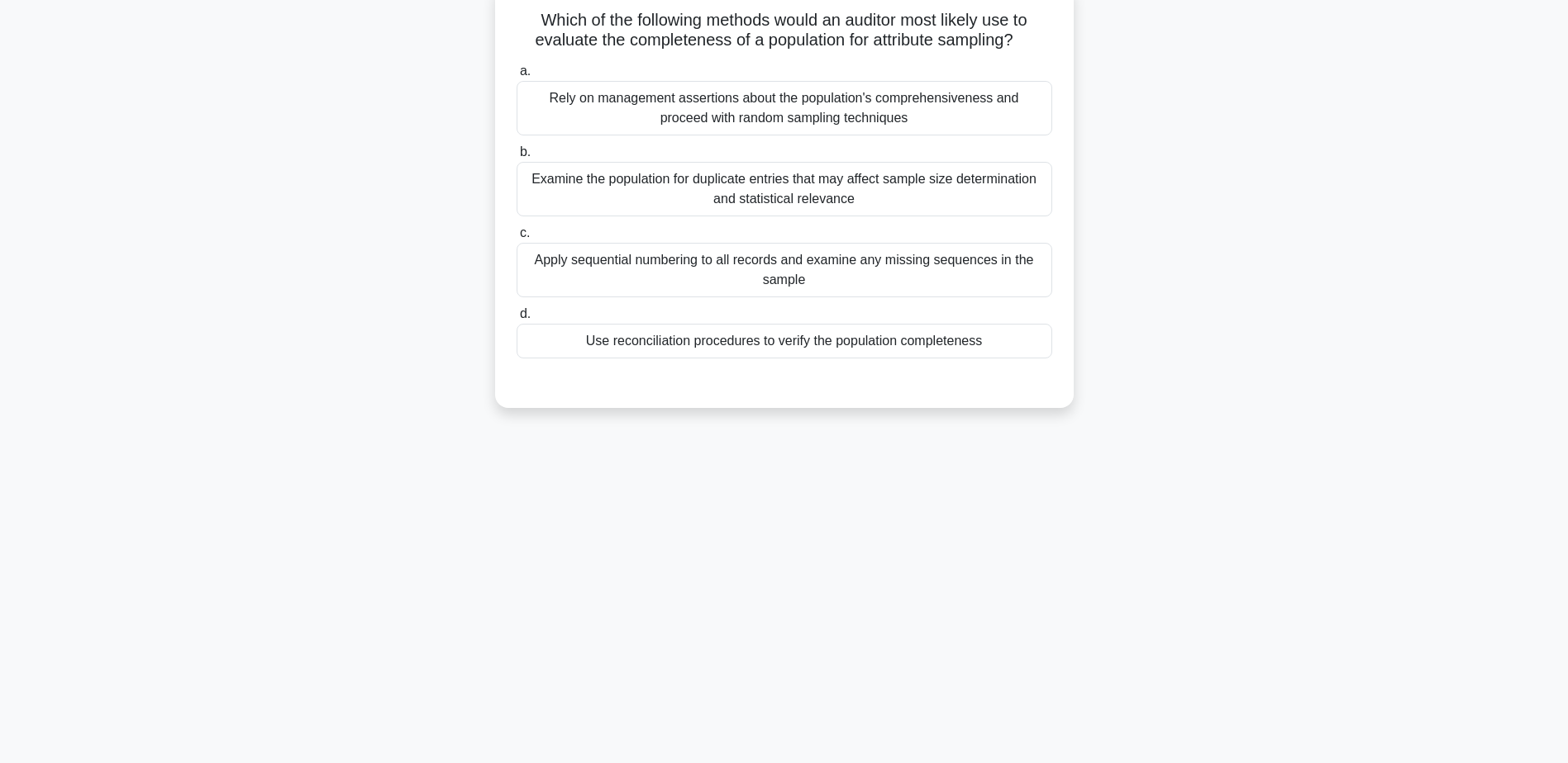
click at [800, 347] on div "Use reconciliation procedures to verify the population completeness" at bounding box center [784, 341] width 536 height 34
click at [517, 320] on input "d. Use reconciliation procedures to verify the population completeness" at bounding box center [517, 314] width 0 height 11
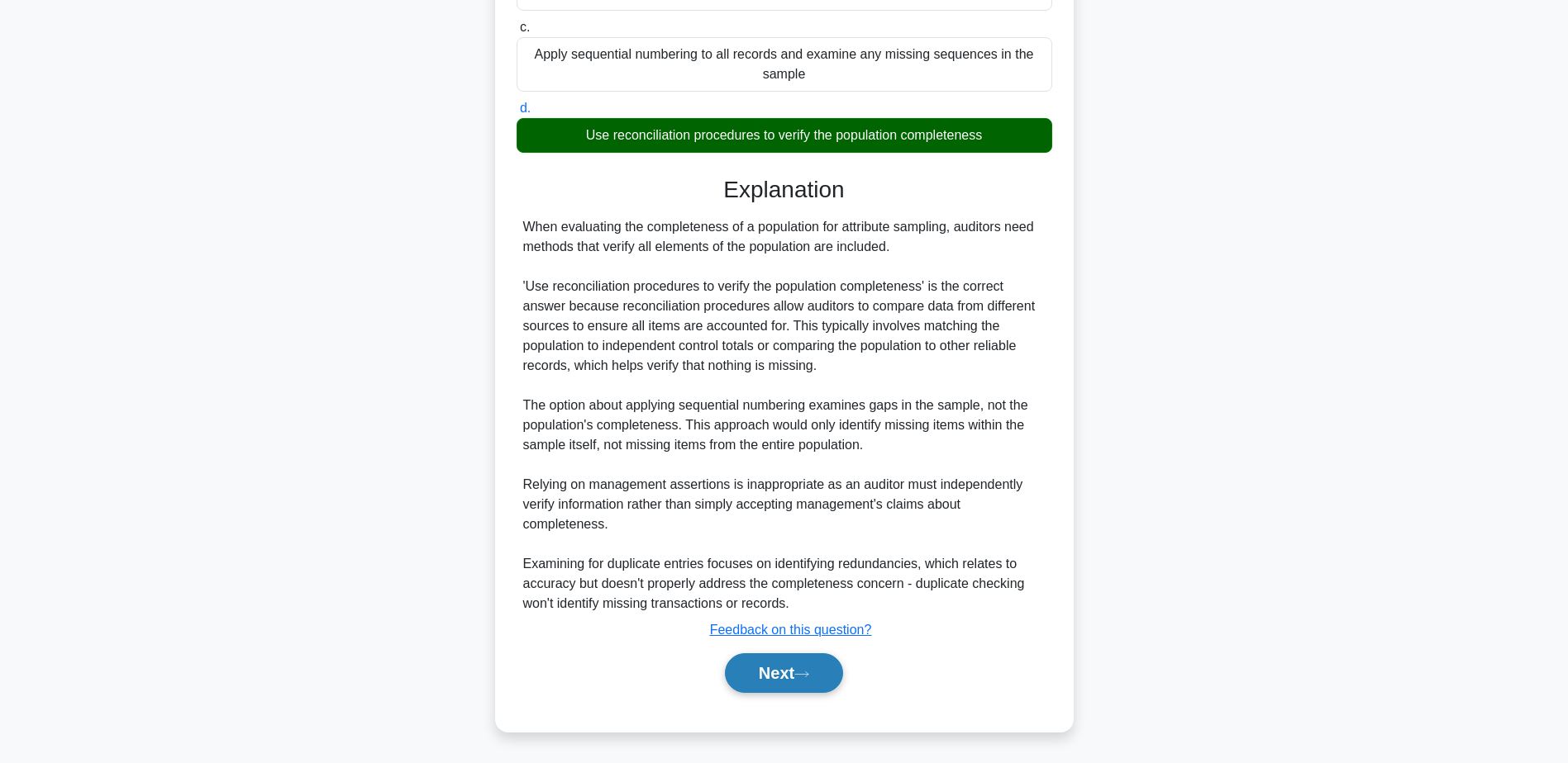
click at [786, 674] on button "Next" at bounding box center [784, 672] width 118 height 39
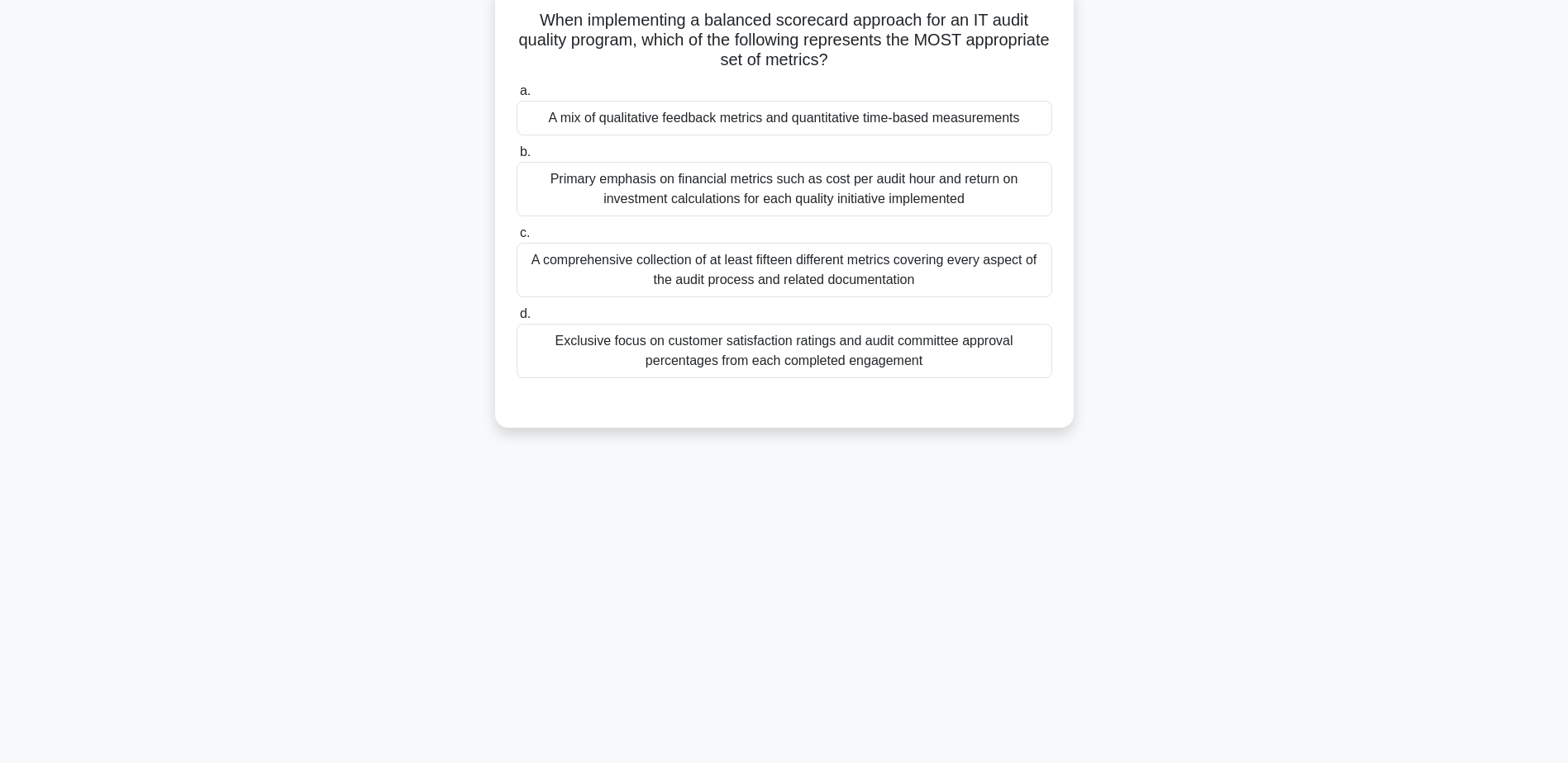
click at [767, 119] on div "A mix of qualitative feedback metrics and quantitative time-based measurements" at bounding box center [784, 118] width 536 height 34
click at [517, 97] on input "a. A mix of qualitative feedback metrics and quantitative time-based measuremen…" at bounding box center [517, 91] width 0 height 11
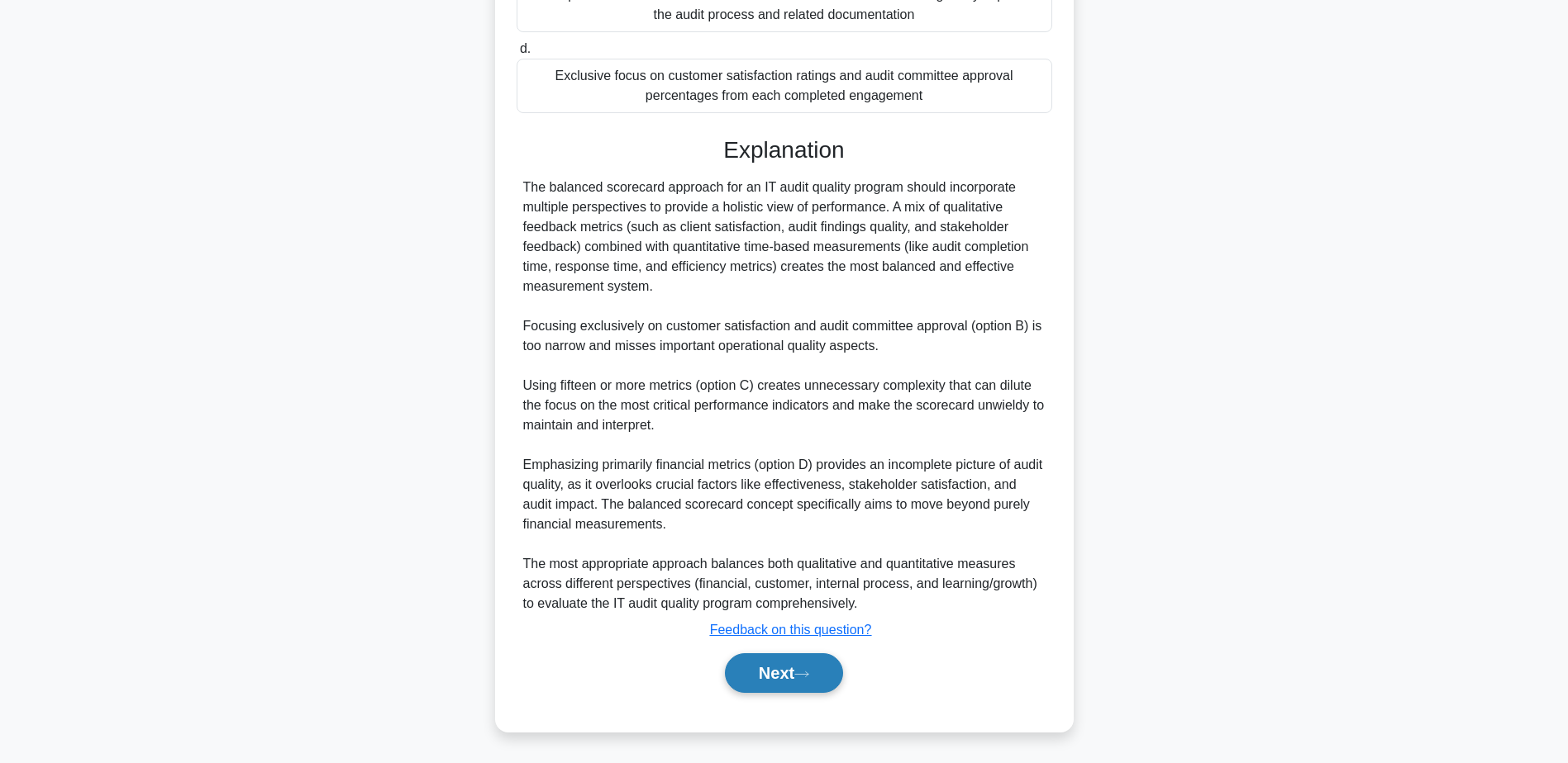
click at [794, 688] on button "Next" at bounding box center [784, 672] width 118 height 39
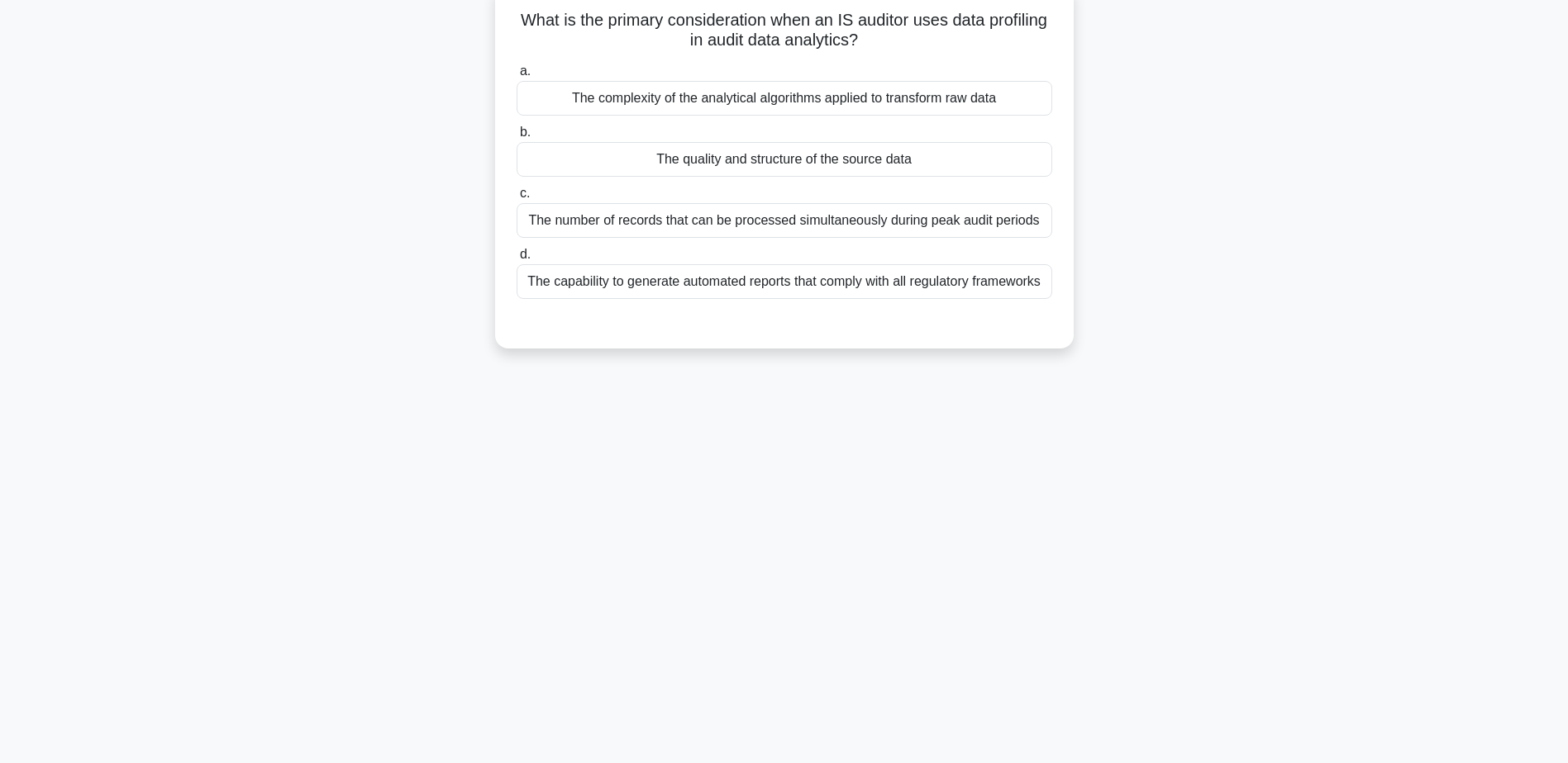
click at [789, 160] on div "The quality and structure of the source data" at bounding box center [784, 159] width 536 height 34
click at [517, 138] on input "b. The quality and structure of the source data" at bounding box center [517, 133] width 0 height 11
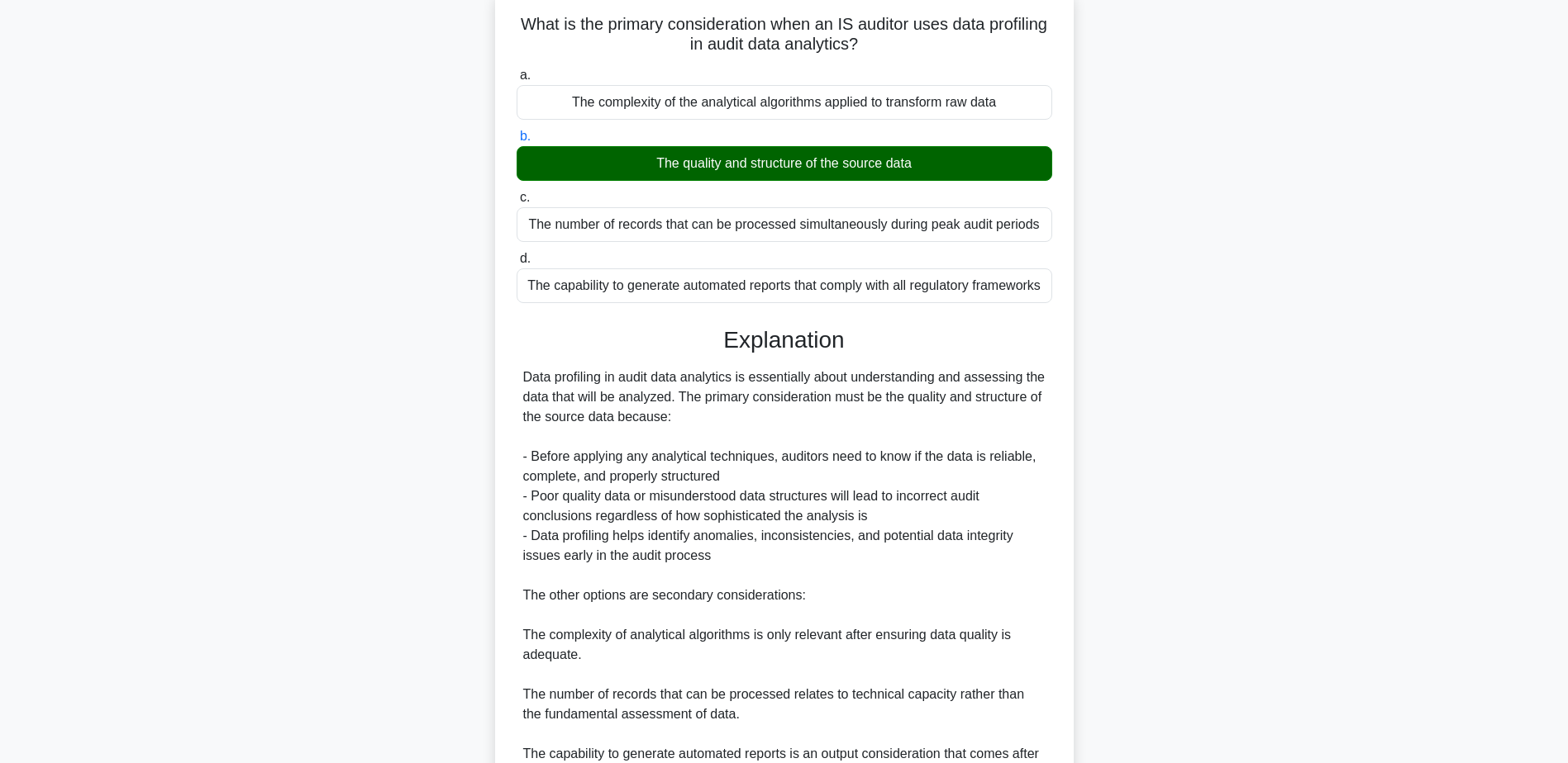
scroll to position [295, 0]
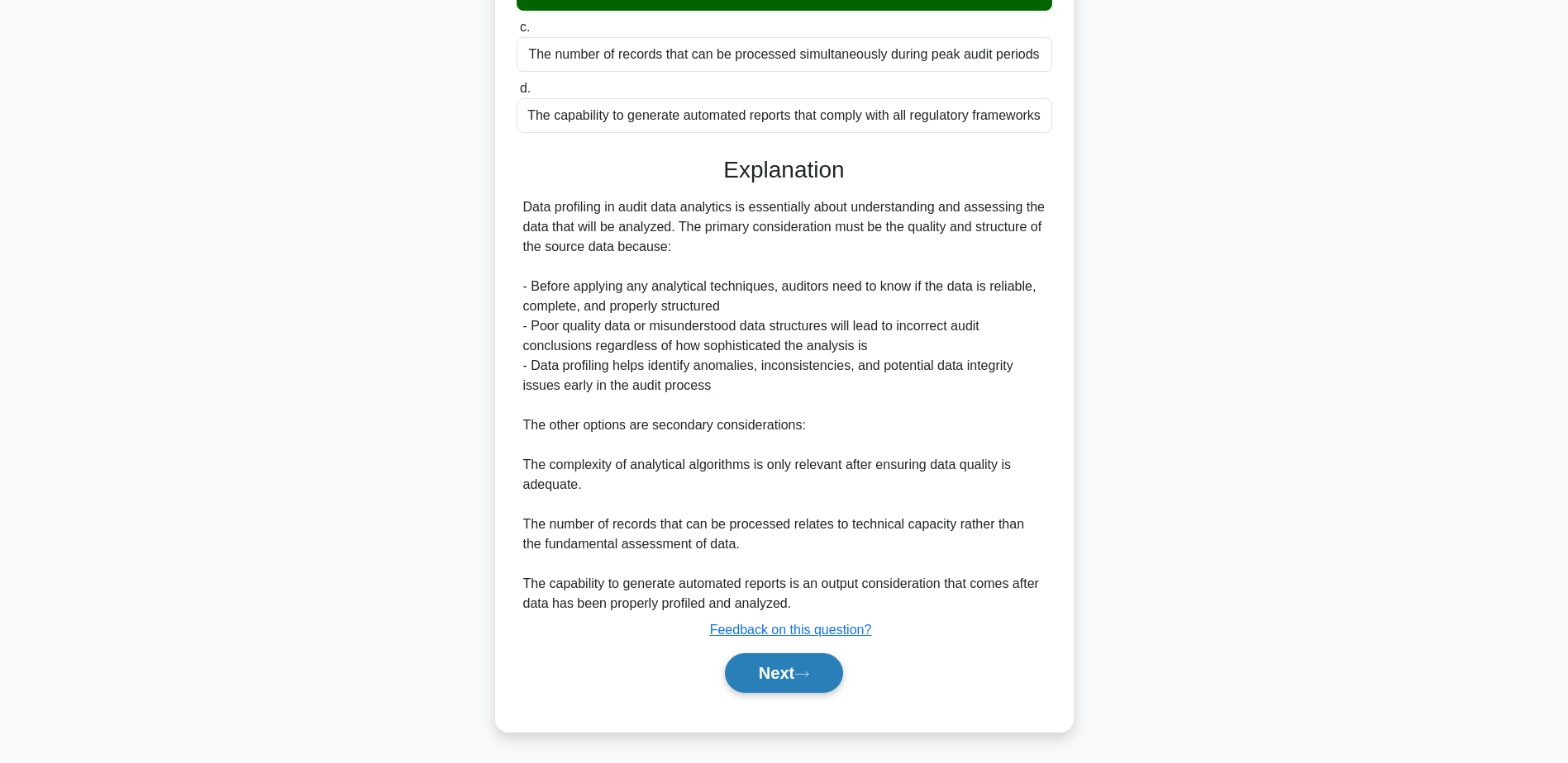
click at [764, 681] on button "Next" at bounding box center [784, 672] width 118 height 39
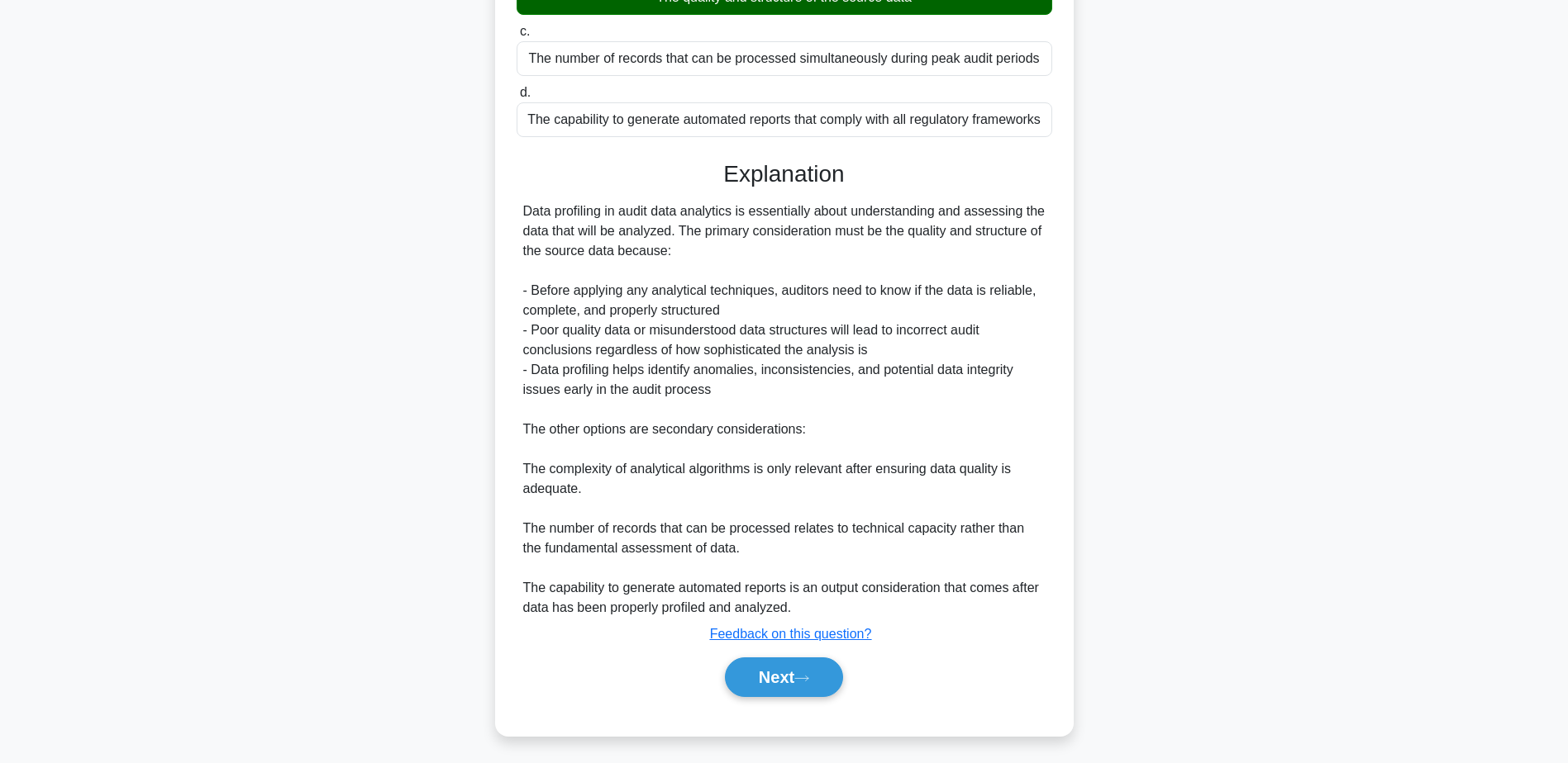
scroll to position [129, 0]
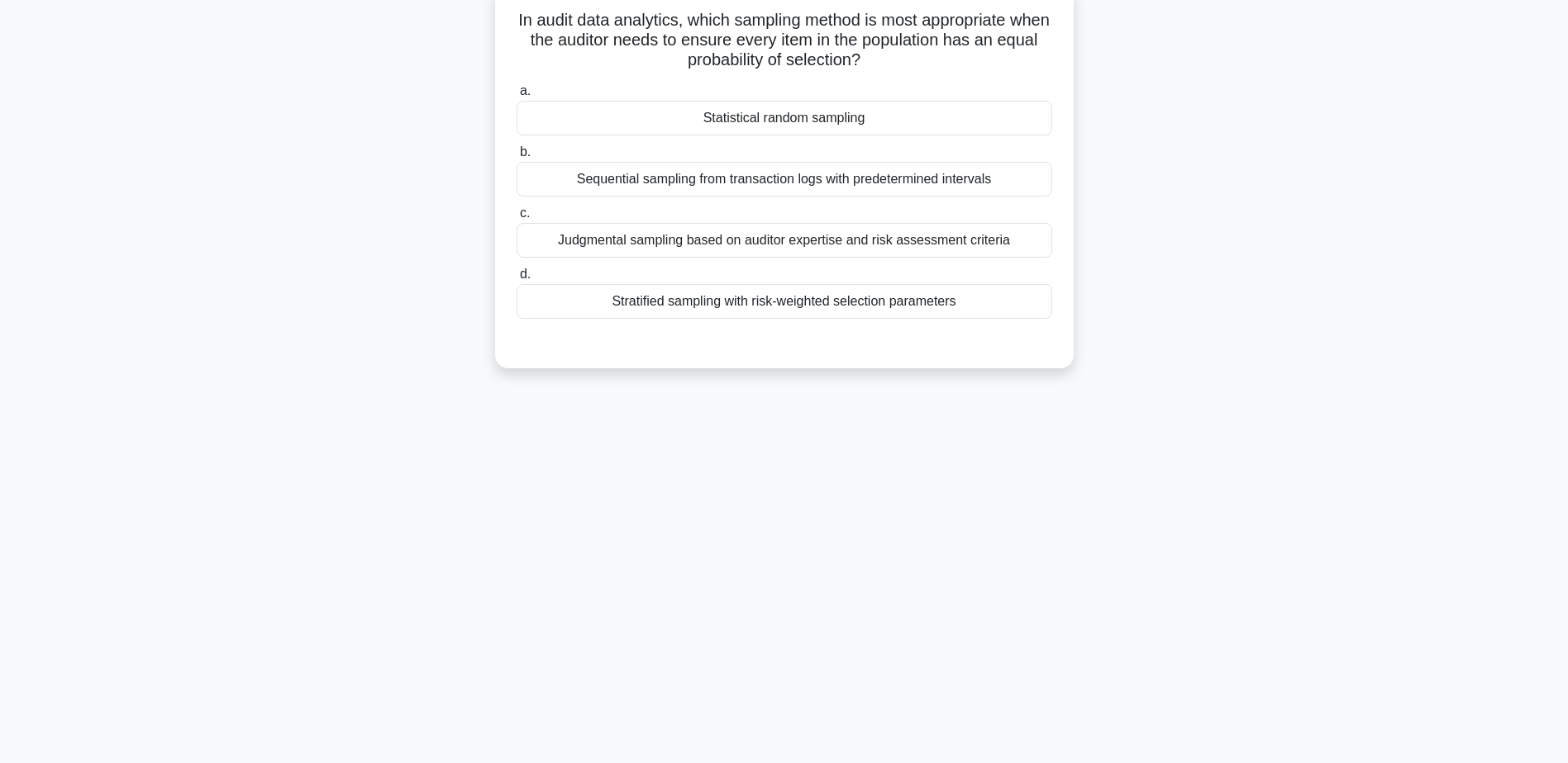
click at [816, 116] on div "Statistical random sampling" at bounding box center [784, 118] width 536 height 34
click at [517, 97] on input "a. Statistical random sampling" at bounding box center [517, 91] width 0 height 11
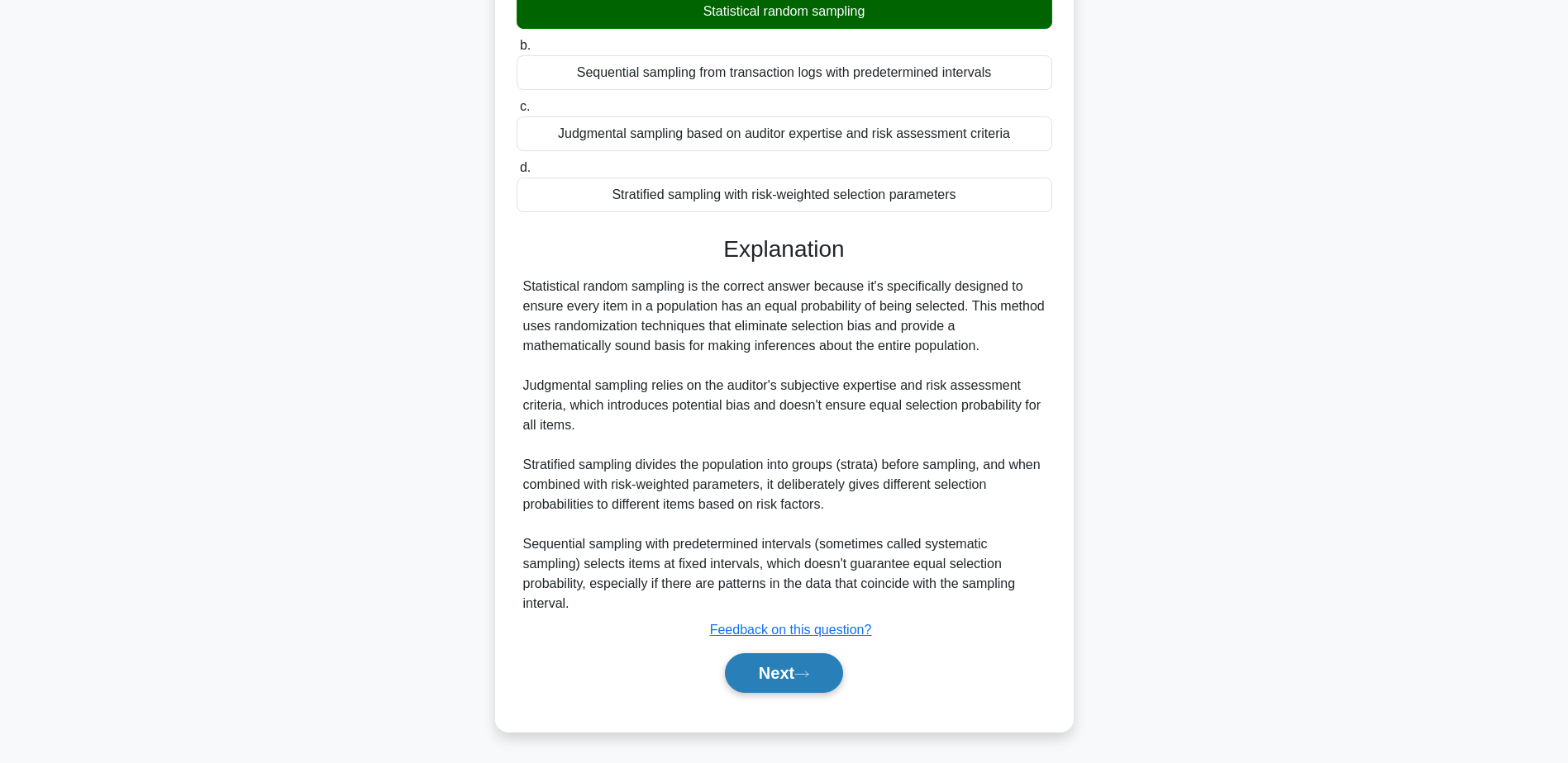
click at [809, 678] on icon at bounding box center [802, 674] width 15 height 9
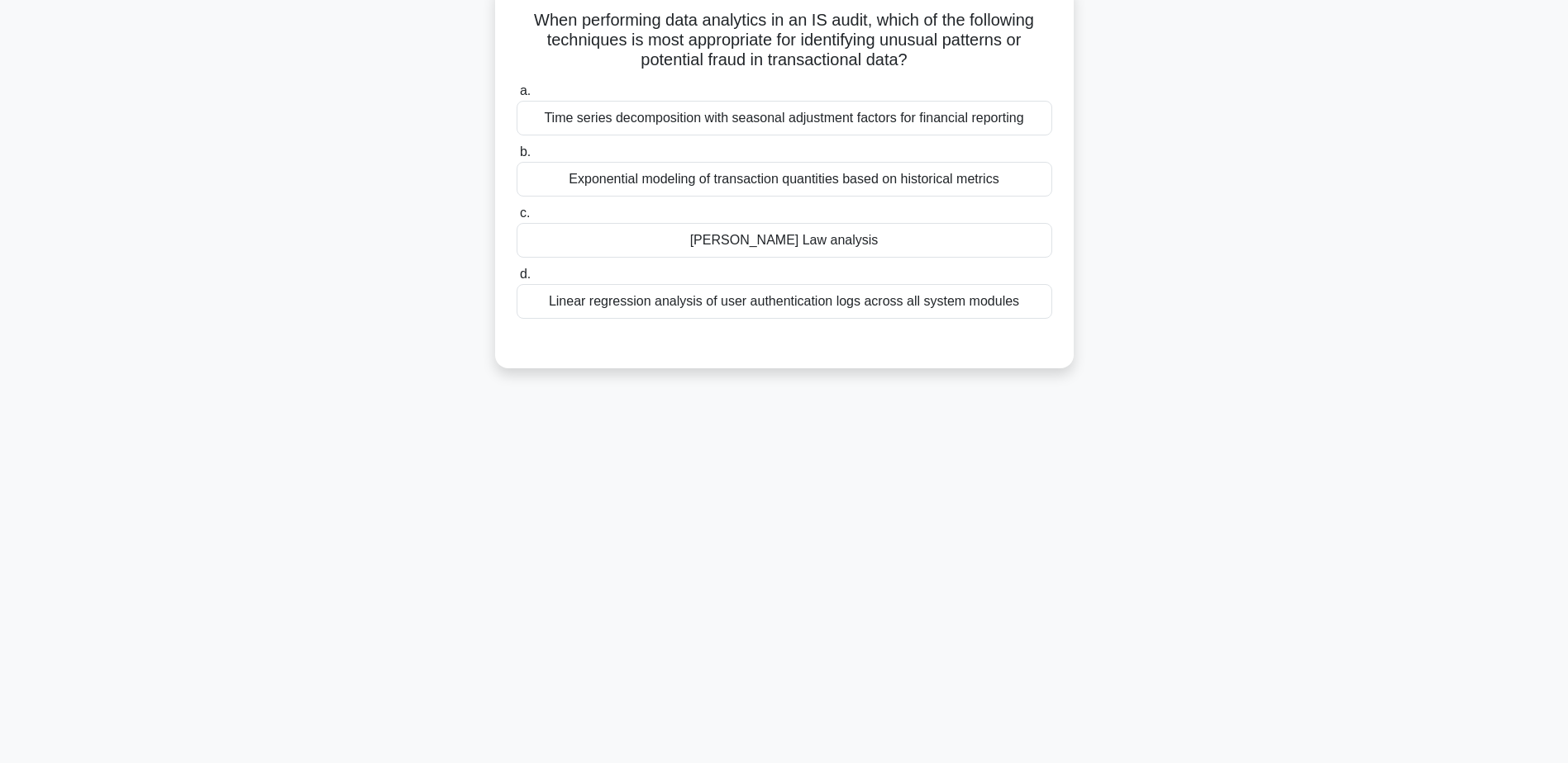
click at [772, 248] on div "Benford's Law analysis" at bounding box center [784, 240] width 536 height 34
click at [517, 219] on input "c. Benford's Law analysis" at bounding box center [517, 213] width 0 height 11
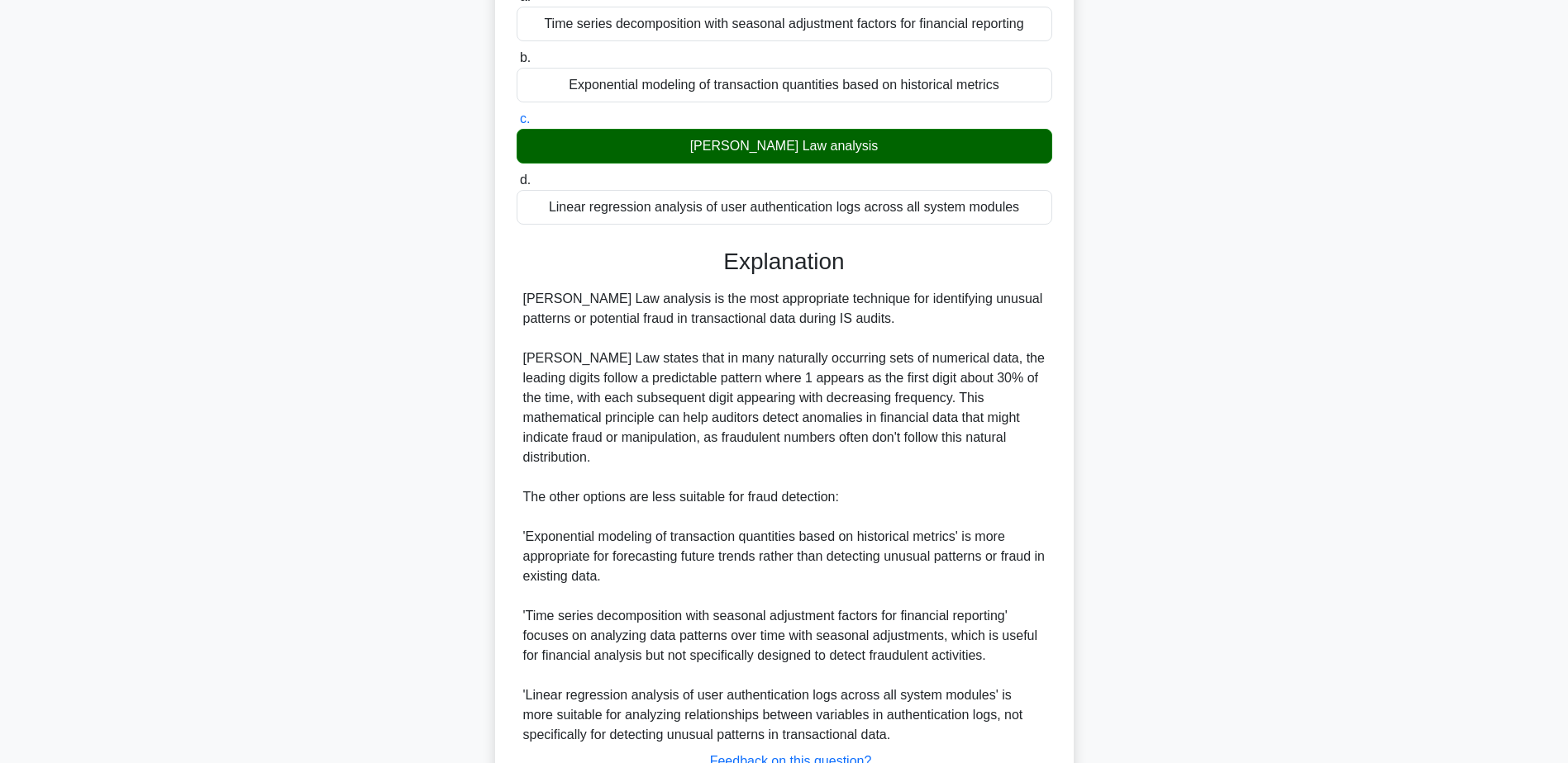
scroll to position [336, 0]
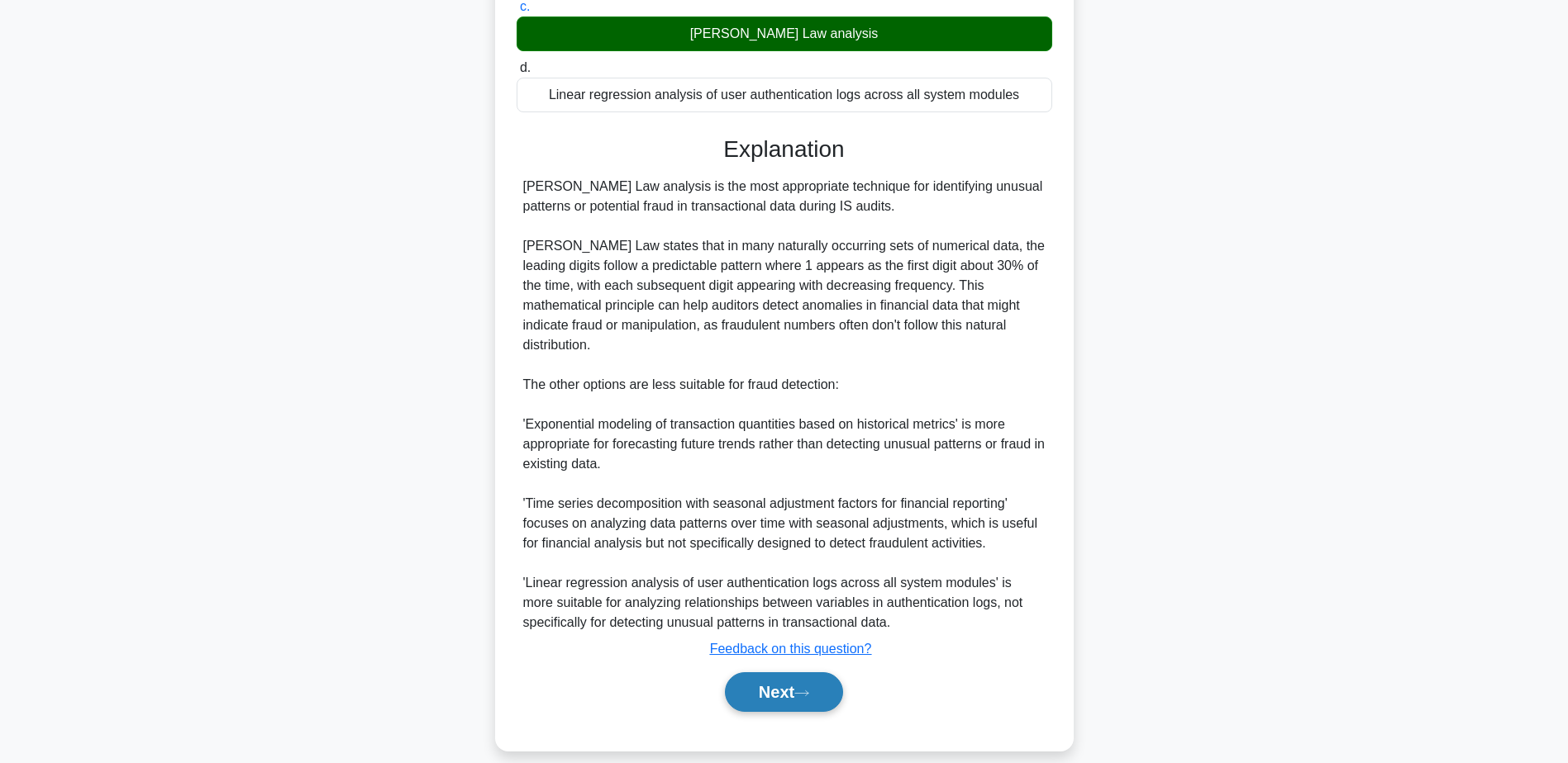
click at [771, 672] on button "Next" at bounding box center [784, 692] width 118 height 39
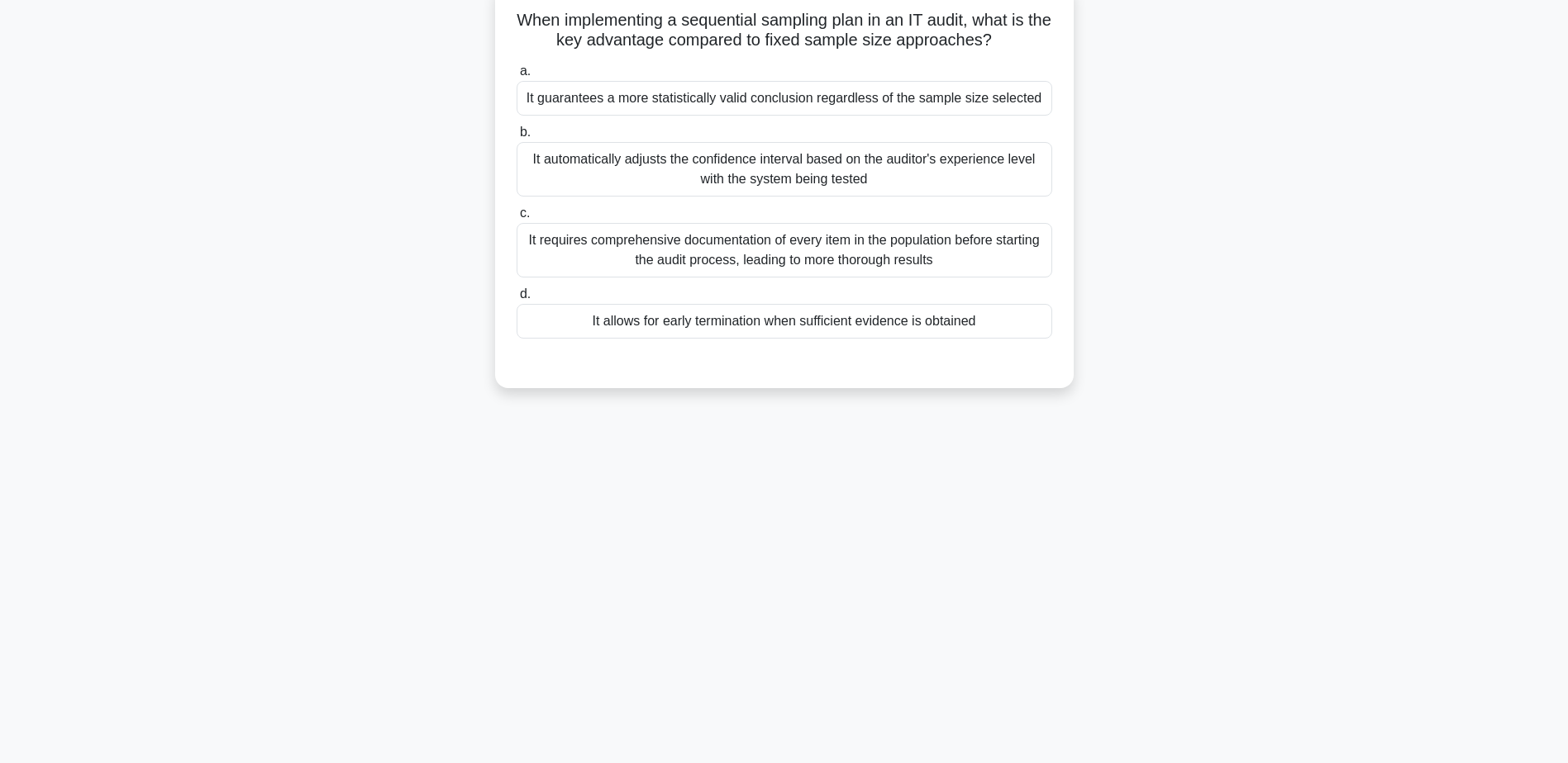
click at [720, 330] on div "It allows for early termination when sufficient evidence is obtained" at bounding box center [784, 321] width 536 height 34
click at [517, 300] on input "d. It allows for early termination when sufficient evidence is obtained" at bounding box center [517, 294] width 0 height 11
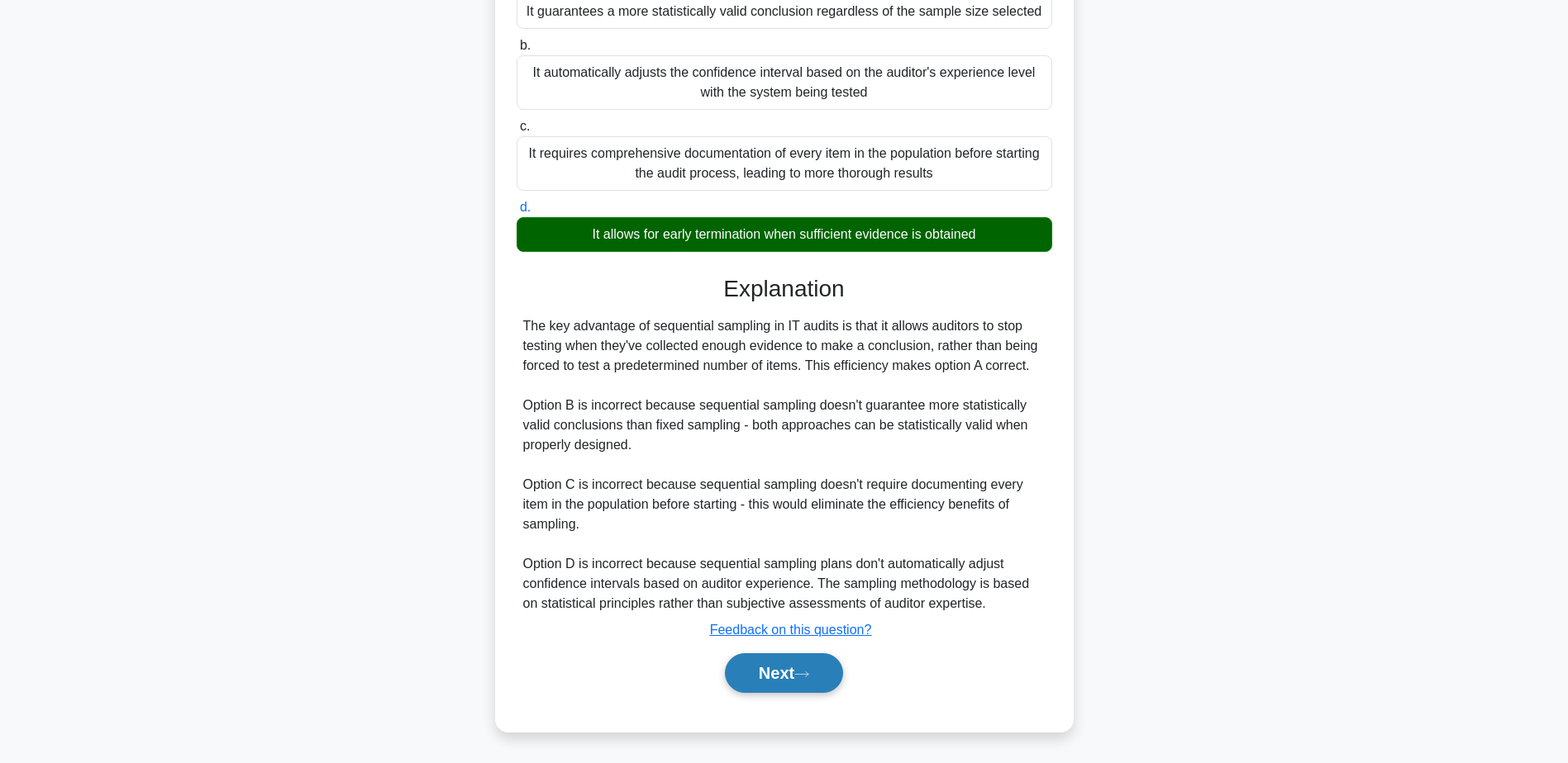
click at [762, 667] on button "Next" at bounding box center [784, 672] width 118 height 39
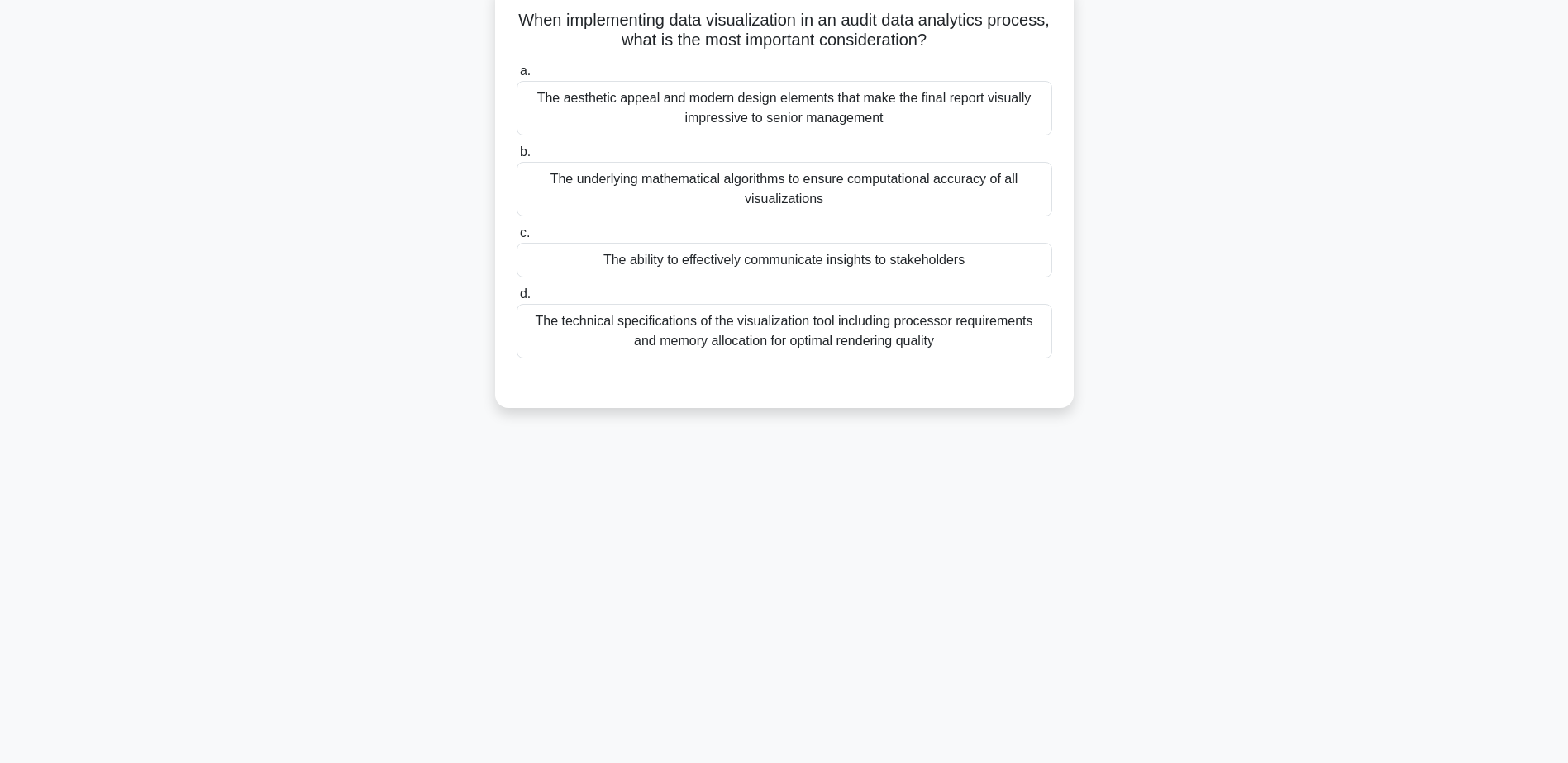
click at [784, 263] on div "The ability to effectively communicate insights to stakeholders" at bounding box center [784, 259] width 536 height 34
click at [517, 238] on input "c. The ability to effectively communicate insights to stakeholders" at bounding box center [517, 233] width 0 height 11
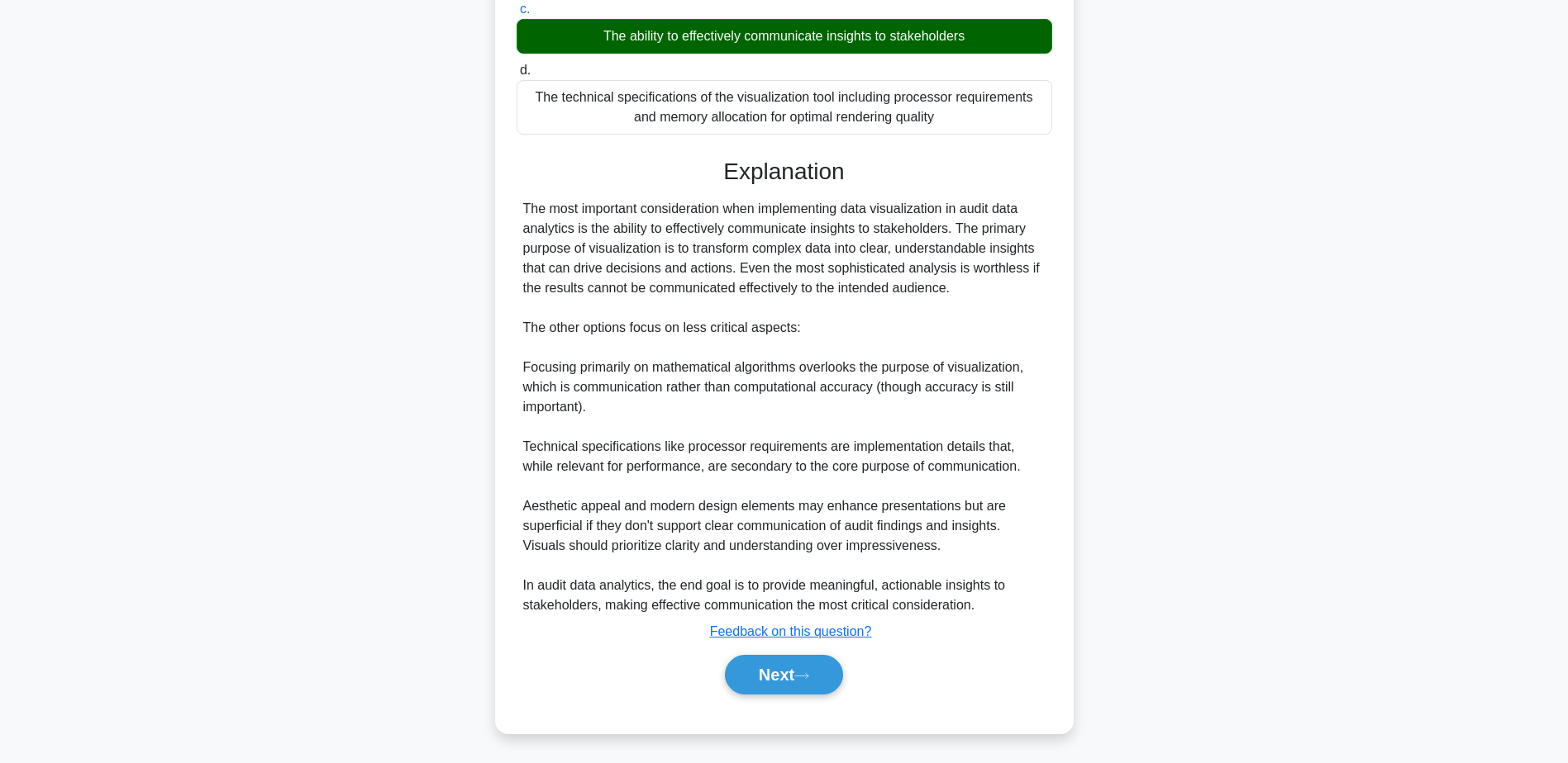
scroll to position [355, 0]
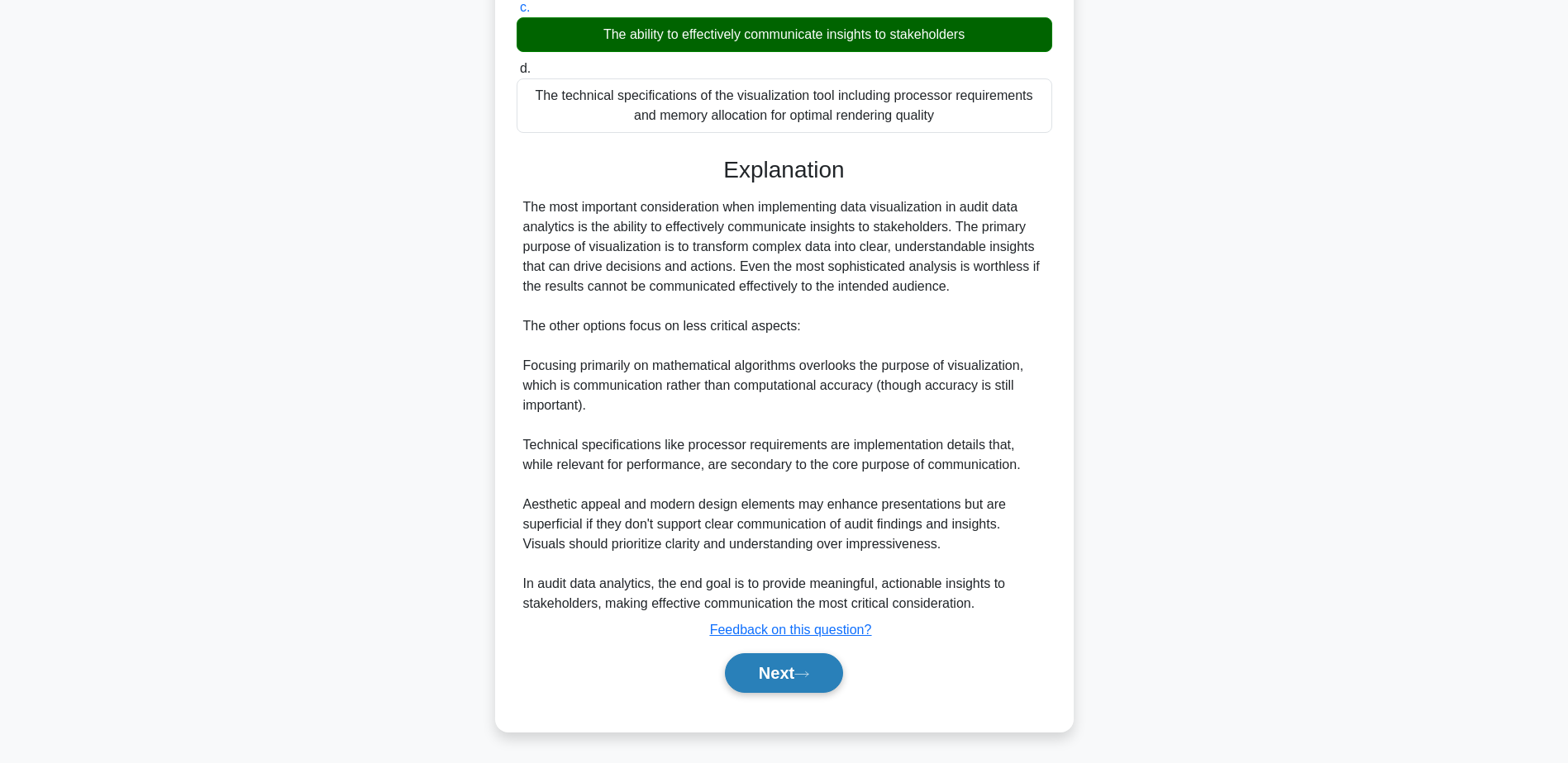
click at [803, 677] on icon at bounding box center [802, 674] width 15 height 9
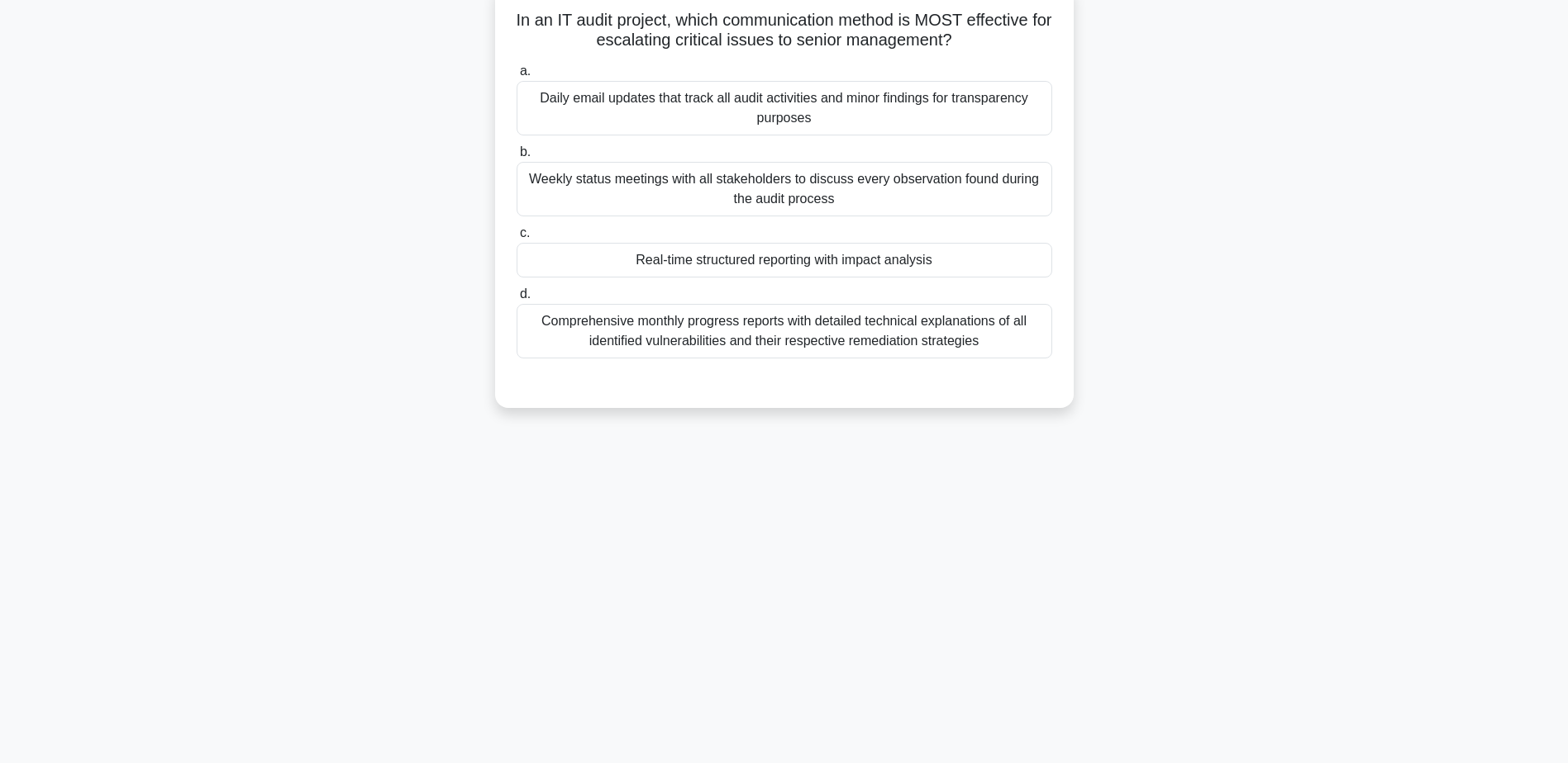
click at [749, 261] on div "Real-time structured reporting with impact analysis" at bounding box center [784, 259] width 536 height 34
click at [517, 238] on input "c. Real-time structured reporting with impact analysis" at bounding box center [517, 233] width 0 height 11
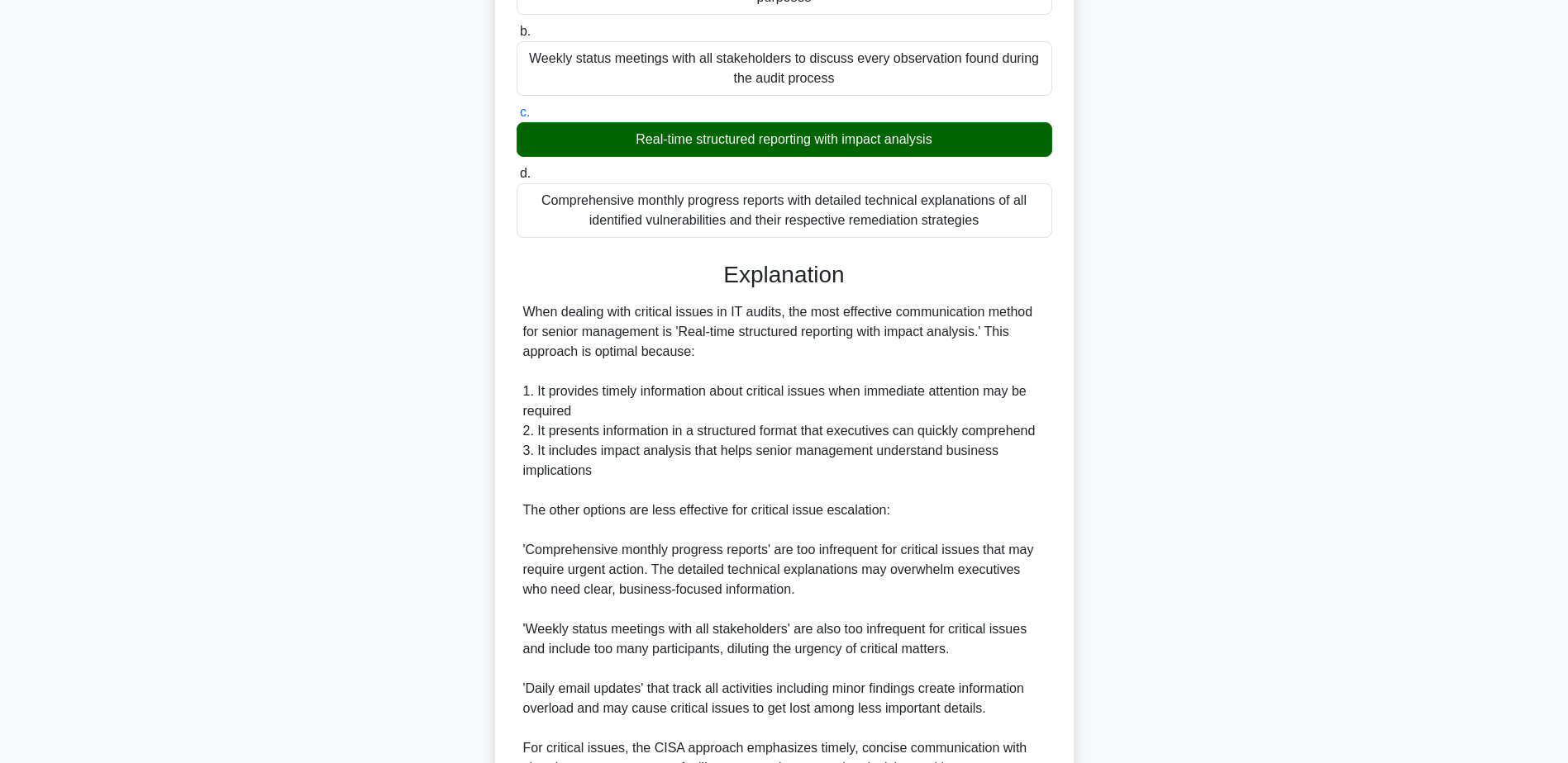
scroll to position [377, 0]
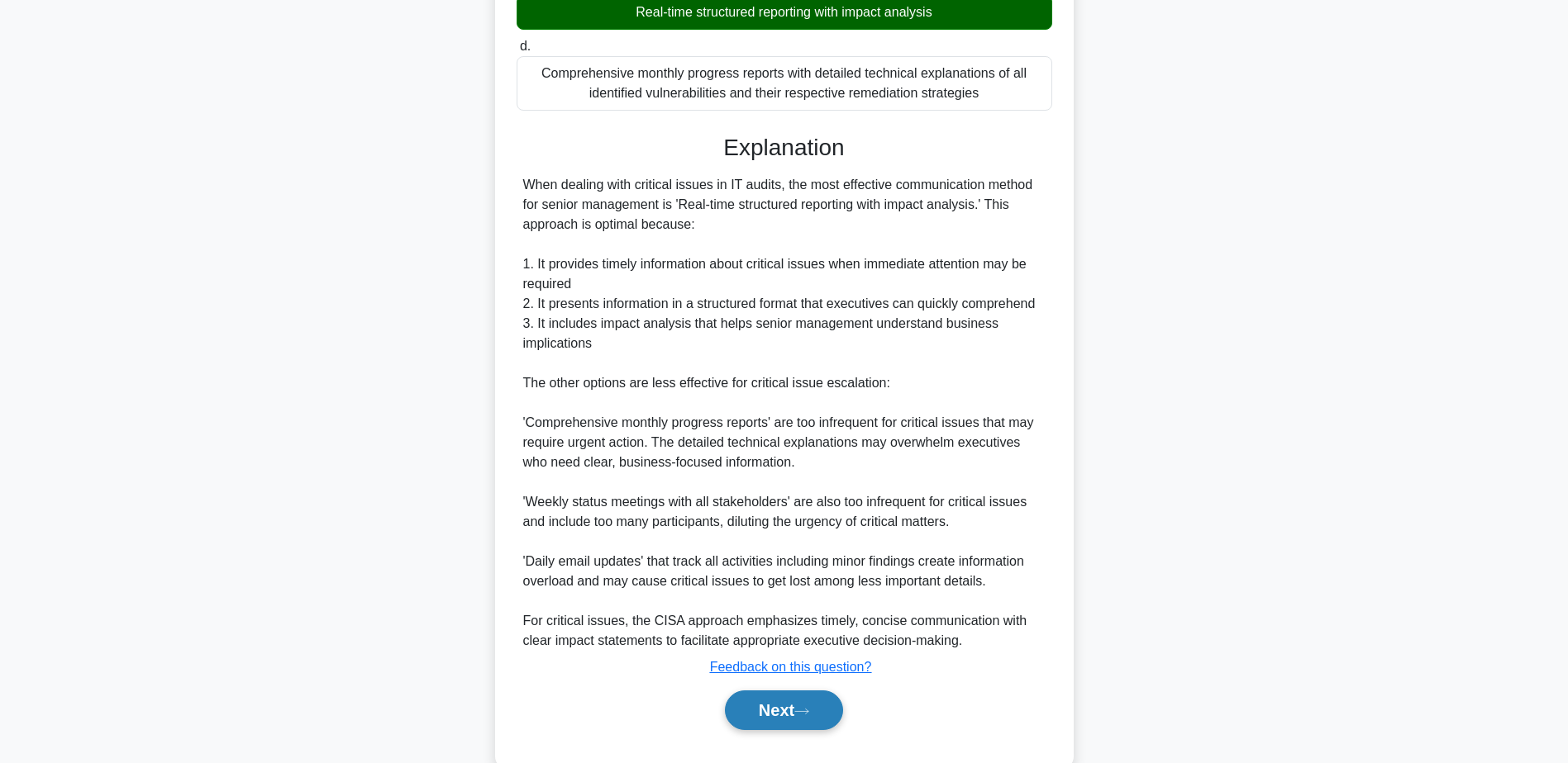
click at [762, 717] on button "Next" at bounding box center [784, 710] width 118 height 39
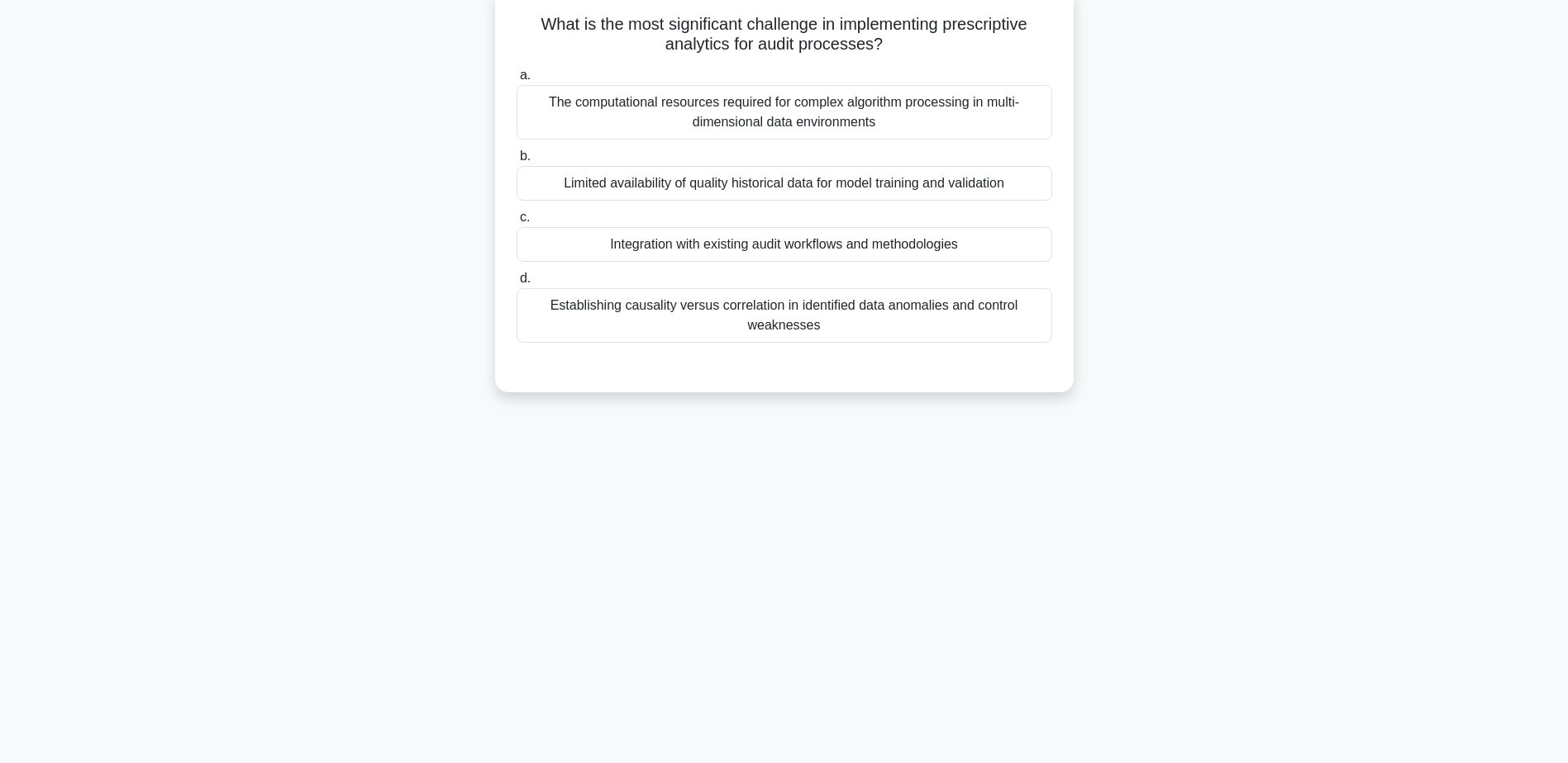
scroll to position [129, 0]
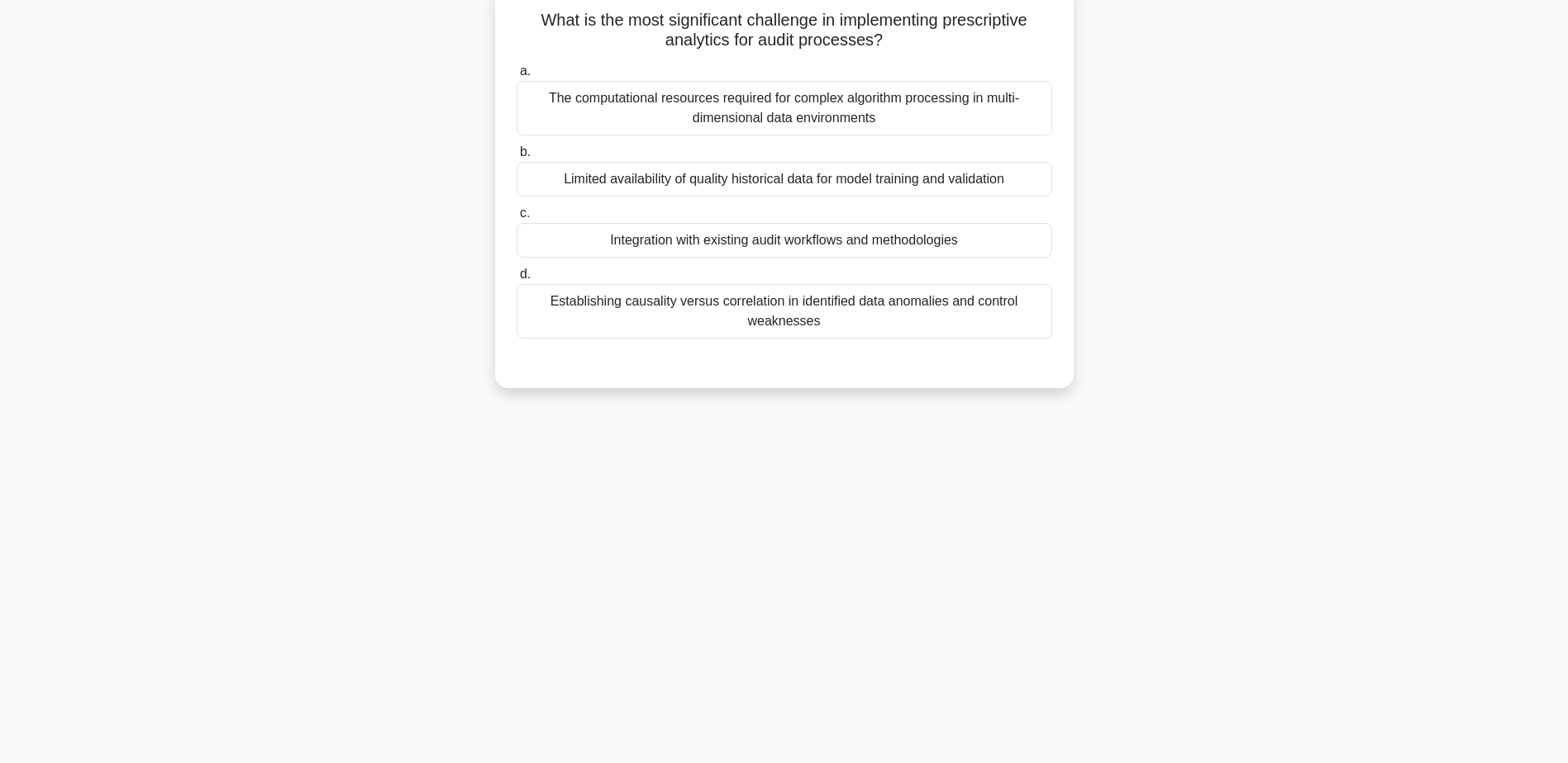
click at [760, 245] on div "Integration with existing audit workflows and methodologies" at bounding box center [784, 240] width 536 height 34
click at [517, 219] on input "c. Integration with existing audit workflows and methodologies" at bounding box center [517, 213] width 0 height 11
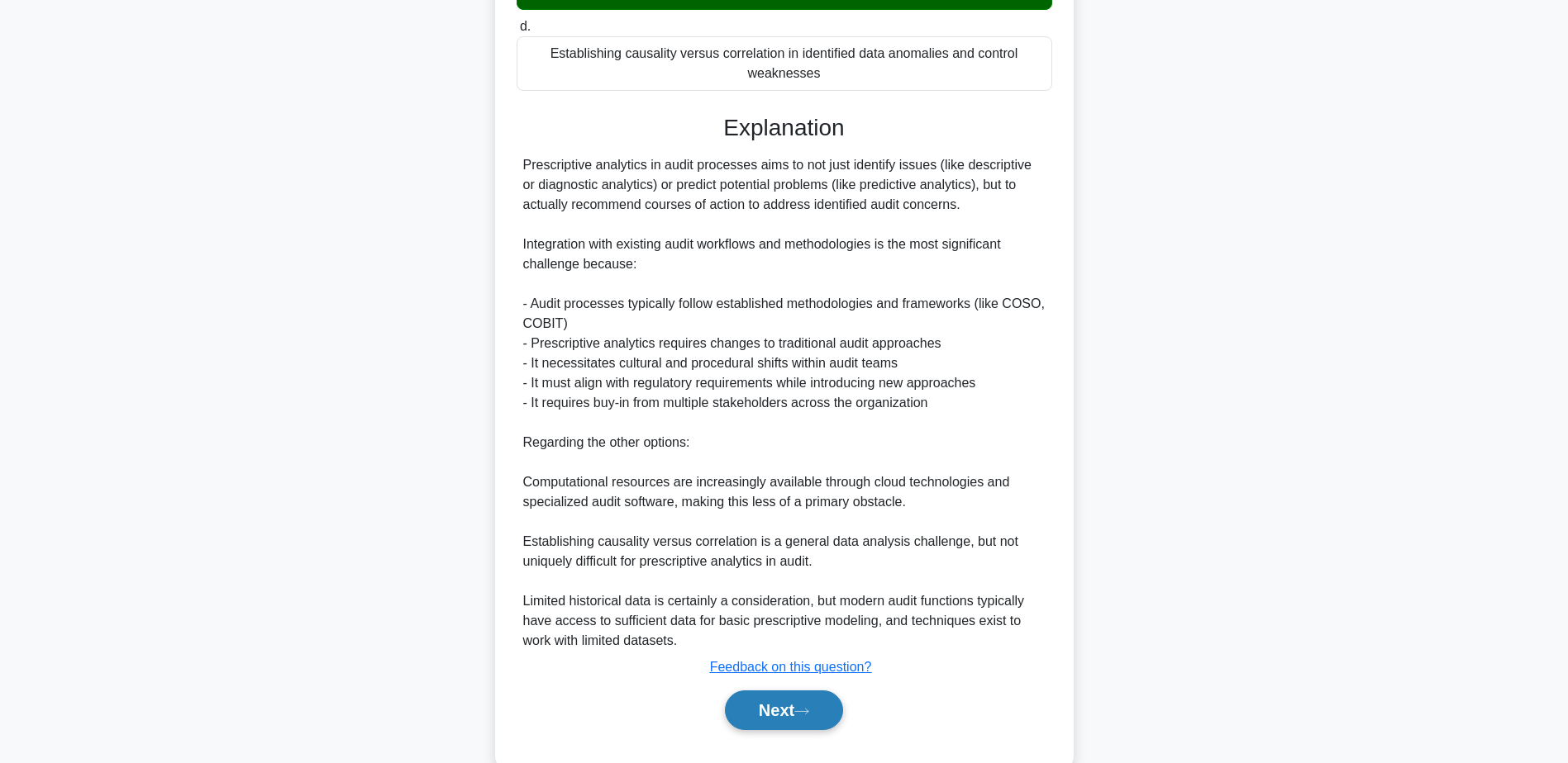
click at [808, 709] on icon at bounding box center [802, 711] width 15 height 9
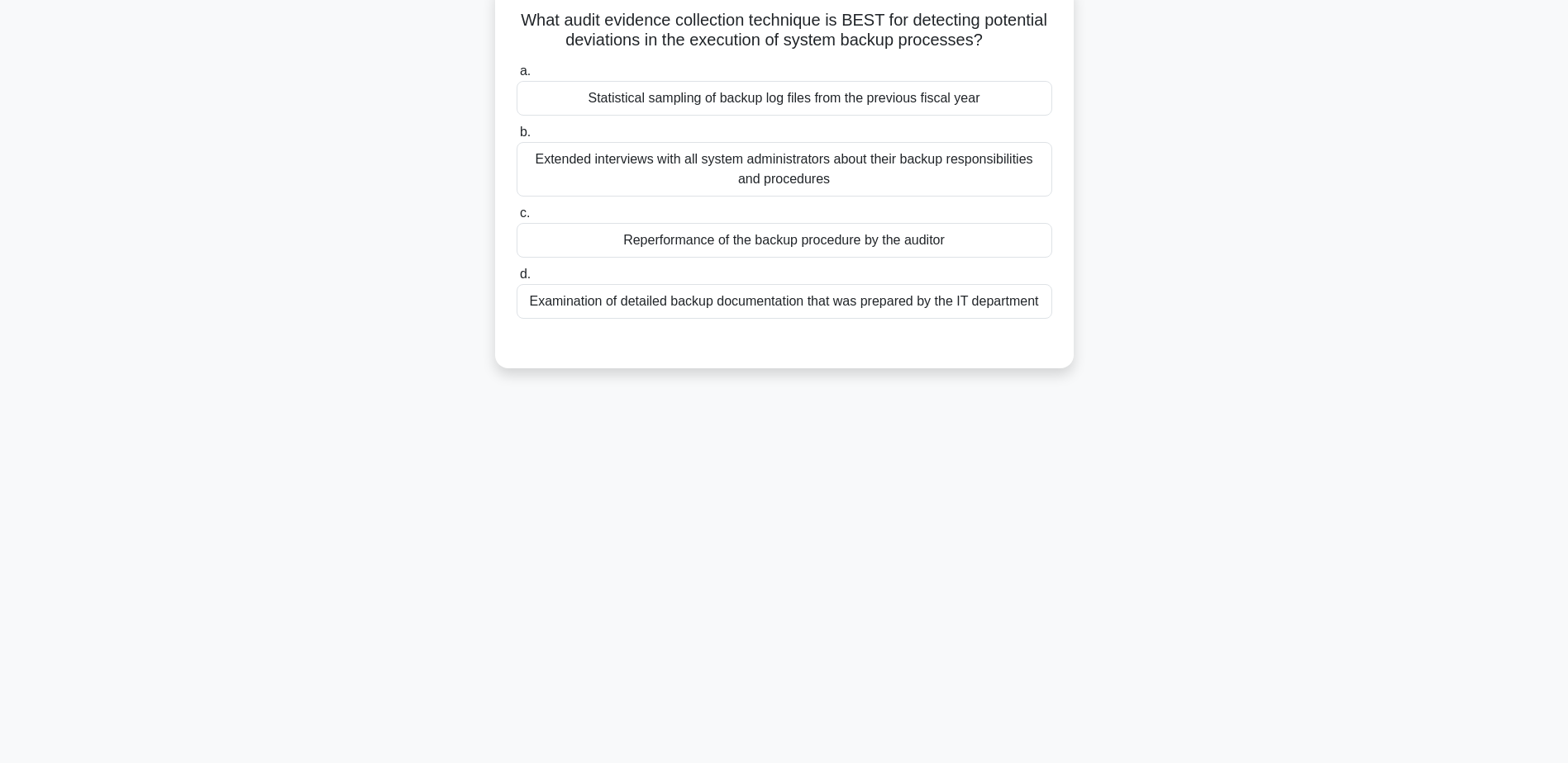
click at [735, 248] on div "Reperformance of the backup procedure by the auditor" at bounding box center [784, 240] width 536 height 34
click at [517, 219] on input "c. Reperformance of the backup procedure by the auditor" at bounding box center [517, 213] width 0 height 11
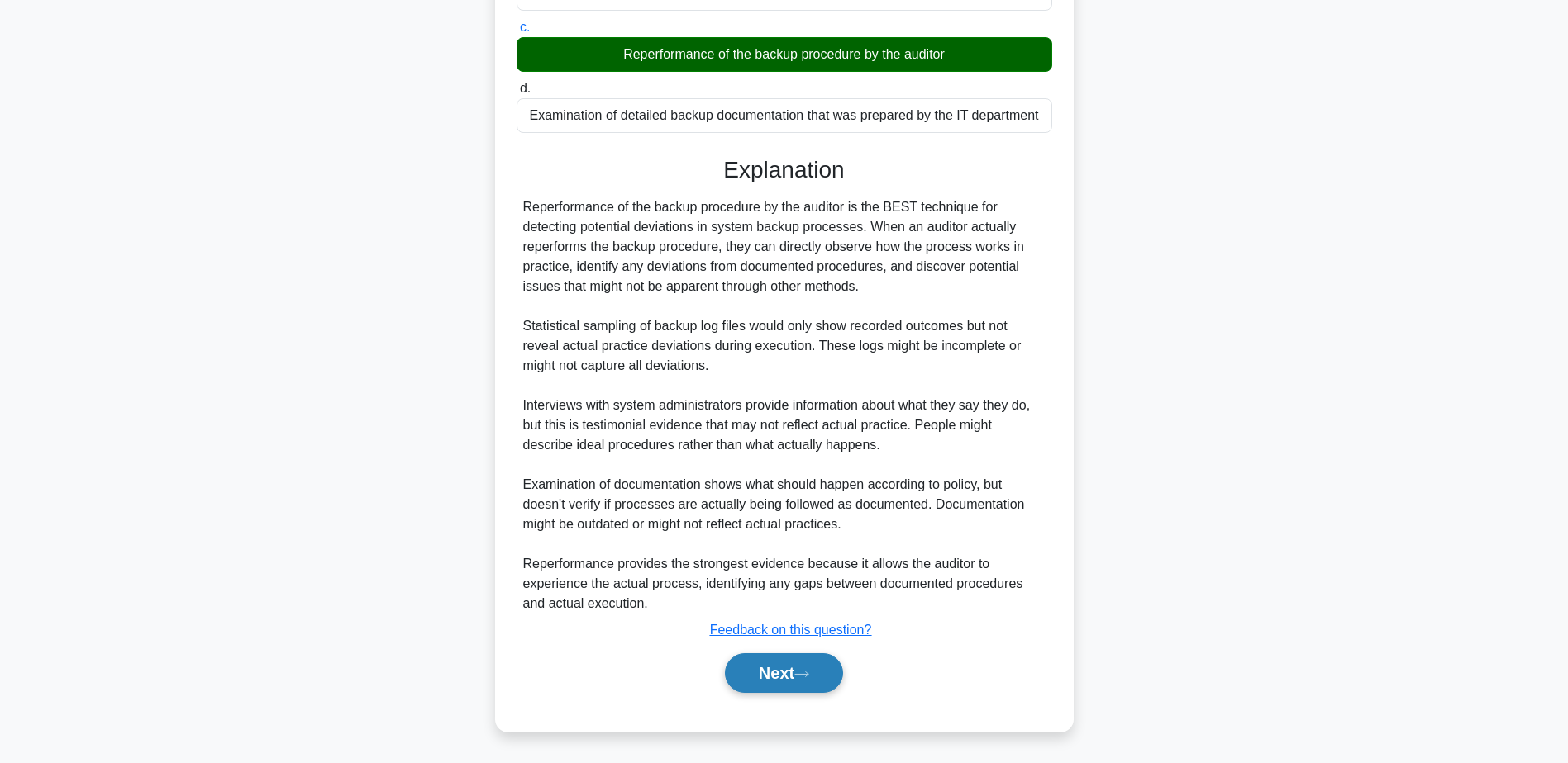
click at [809, 678] on icon at bounding box center [802, 674] width 15 height 9
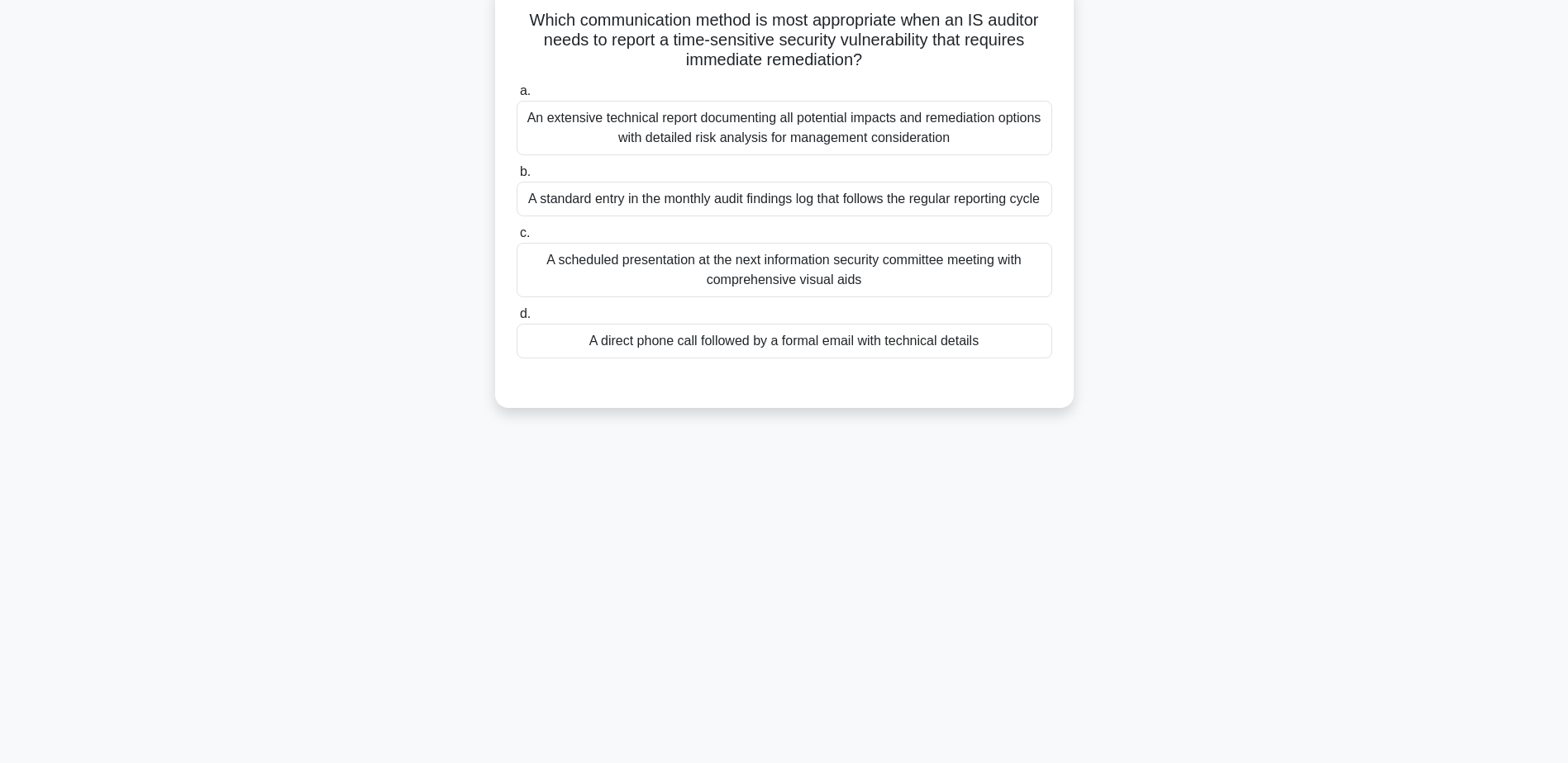
click at [774, 358] on div "A direct phone call followed by a formal email with technical details" at bounding box center [784, 341] width 536 height 34
click at [517, 320] on input "d. A direct phone call followed by a formal email with technical details" at bounding box center [517, 314] width 0 height 11
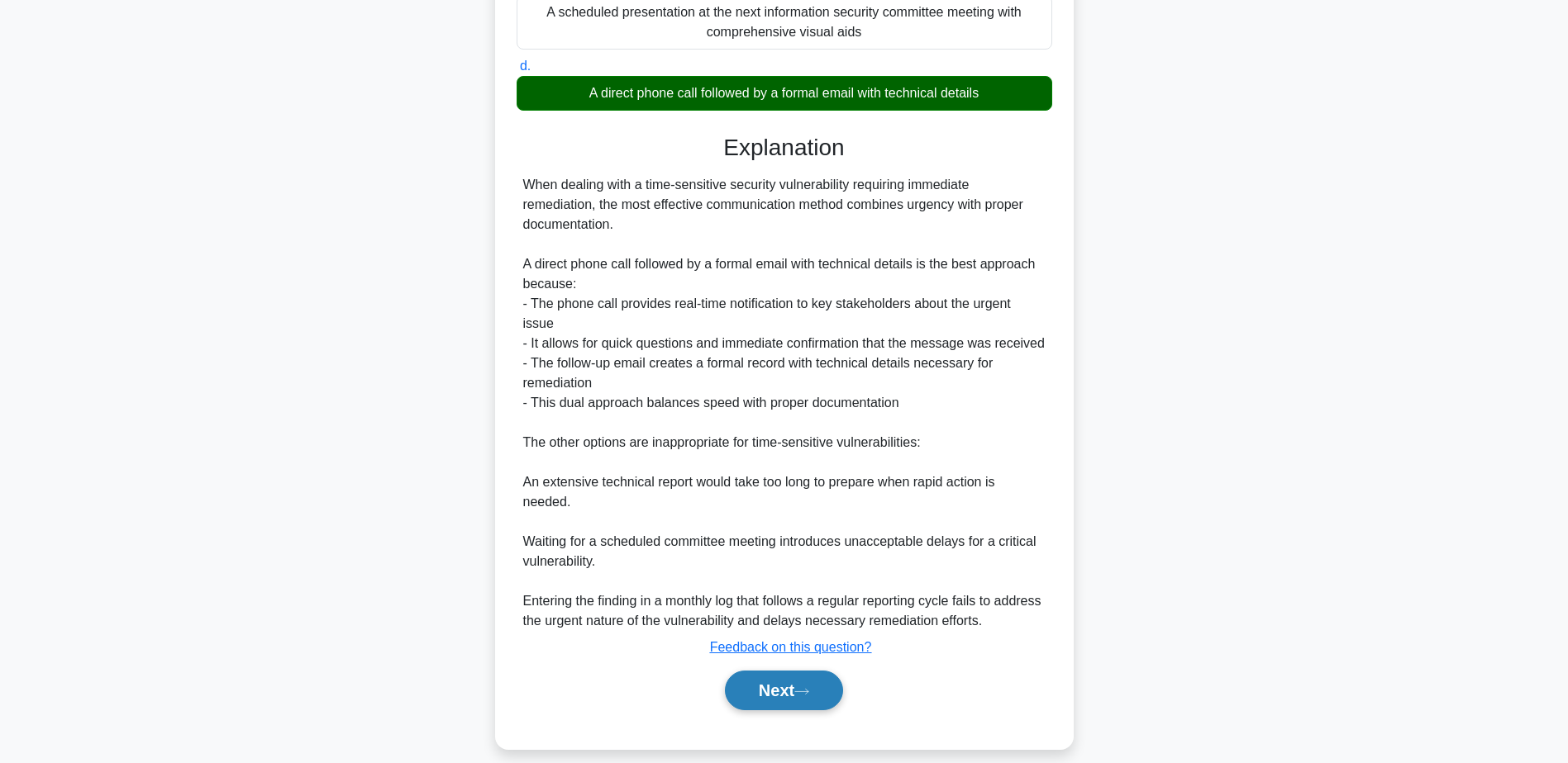
click at [800, 710] on button "Next" at bounding box center [784, 690] width 118 height 39
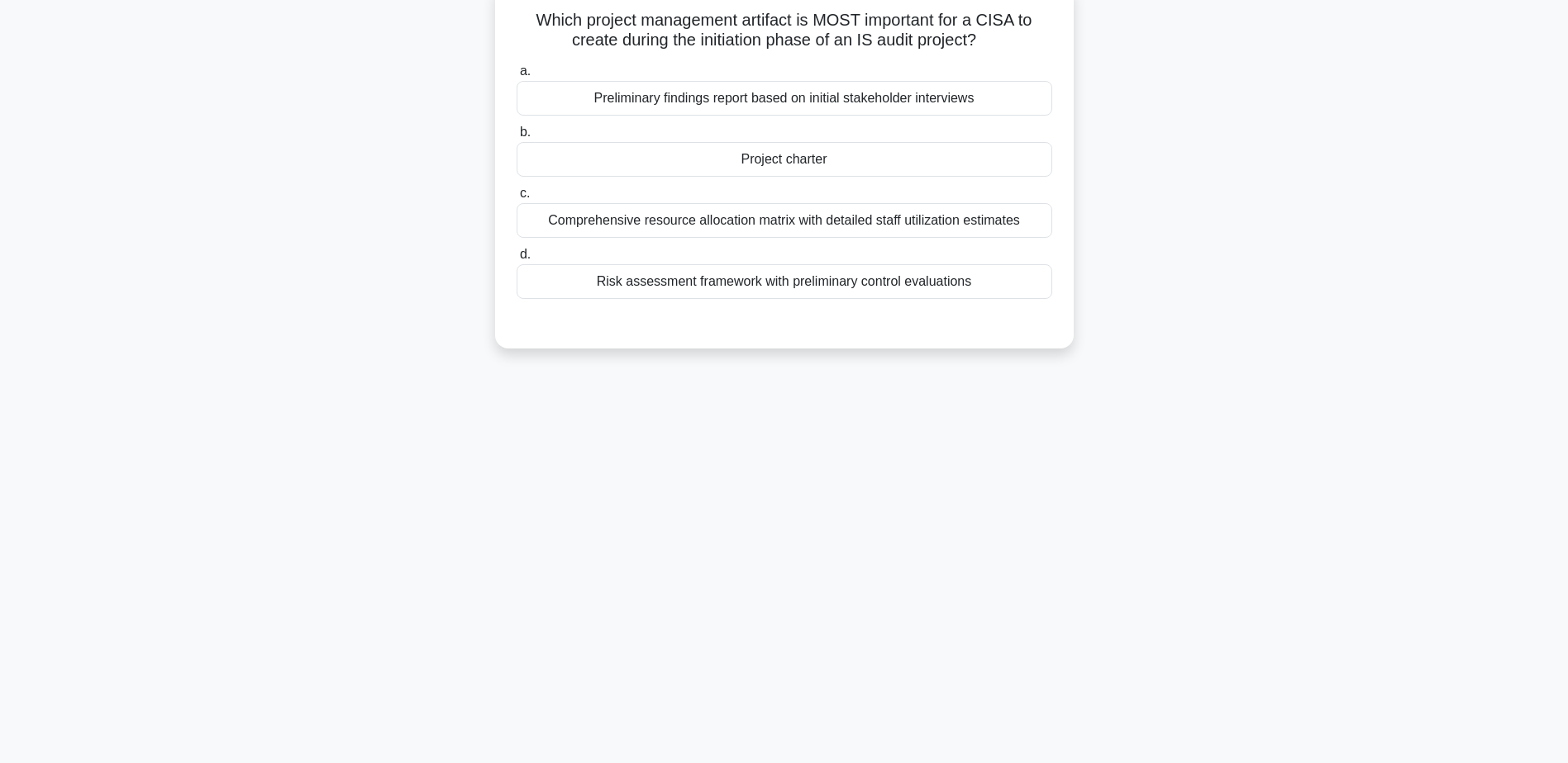
click at [755, 150] on div "Project charter" at bounding box center [784, 159] width 536 height 34
click at [517, 138] on input "b. Project charter" at bounding box center [517, 133] width 0 height 11
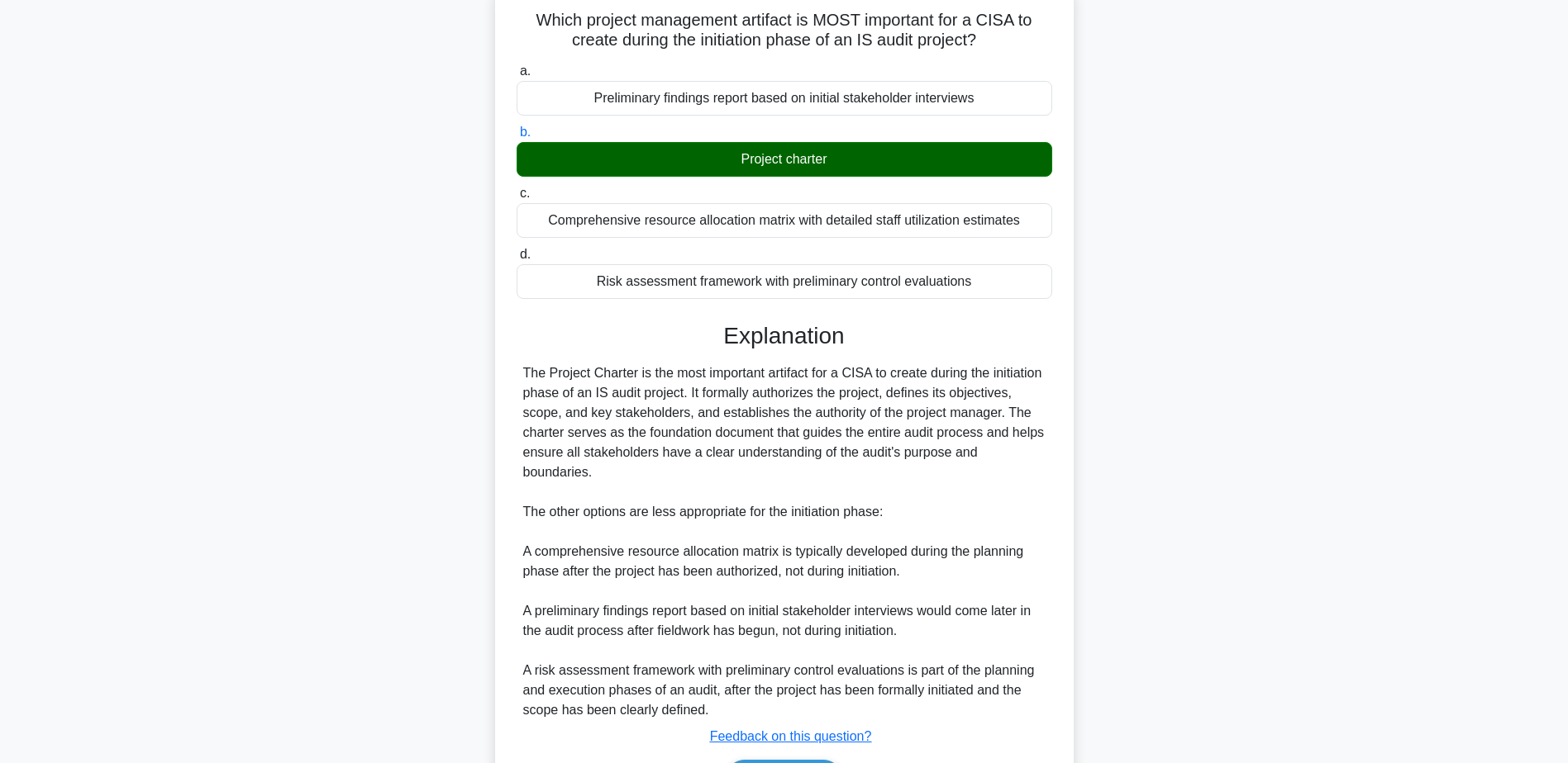
scroll to position [236, 0]
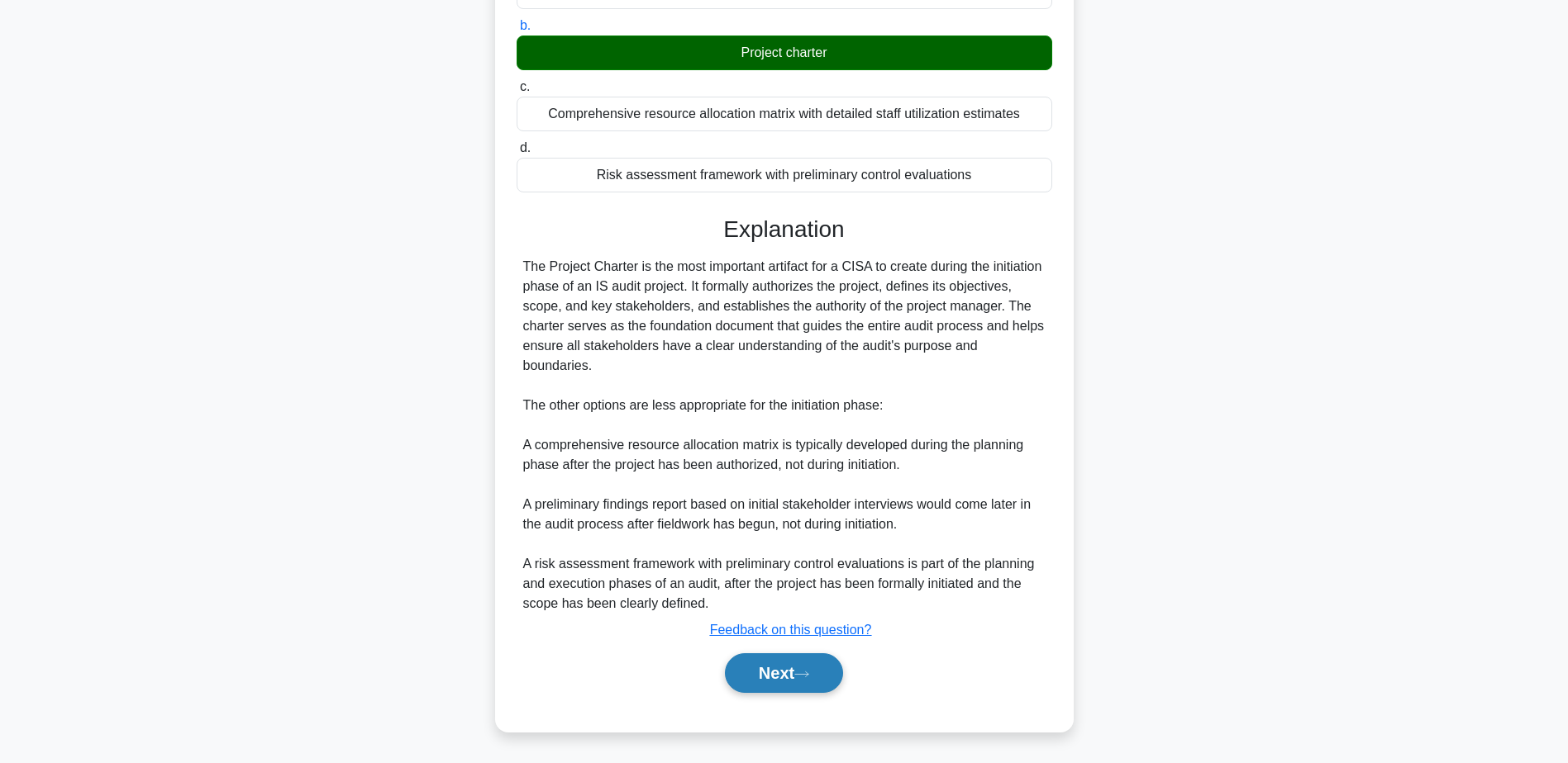
click at [760, 670] on button "Next" at bounding box center [784, 672] width 118 height 39
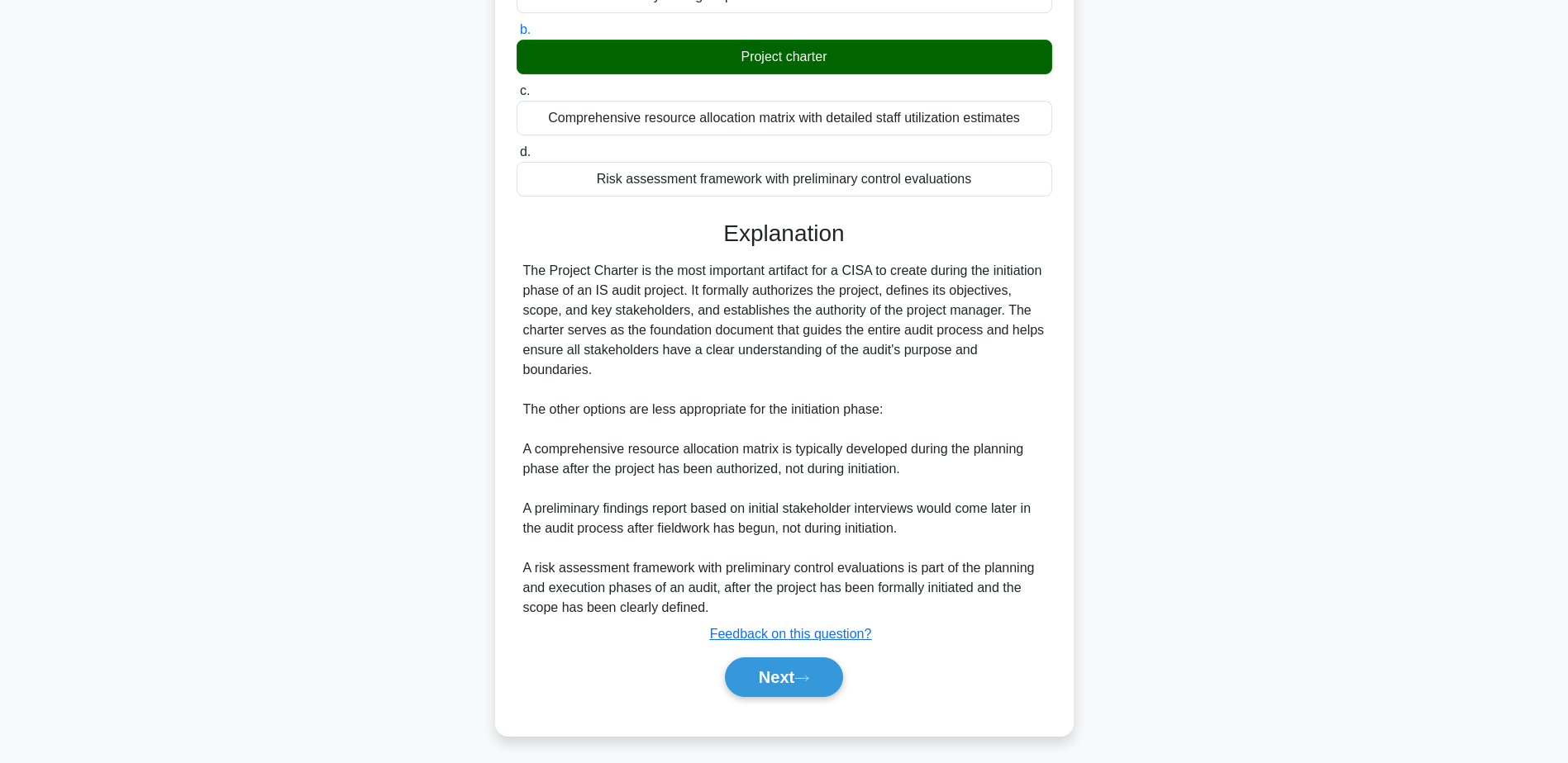
scroll to position [129, 0]
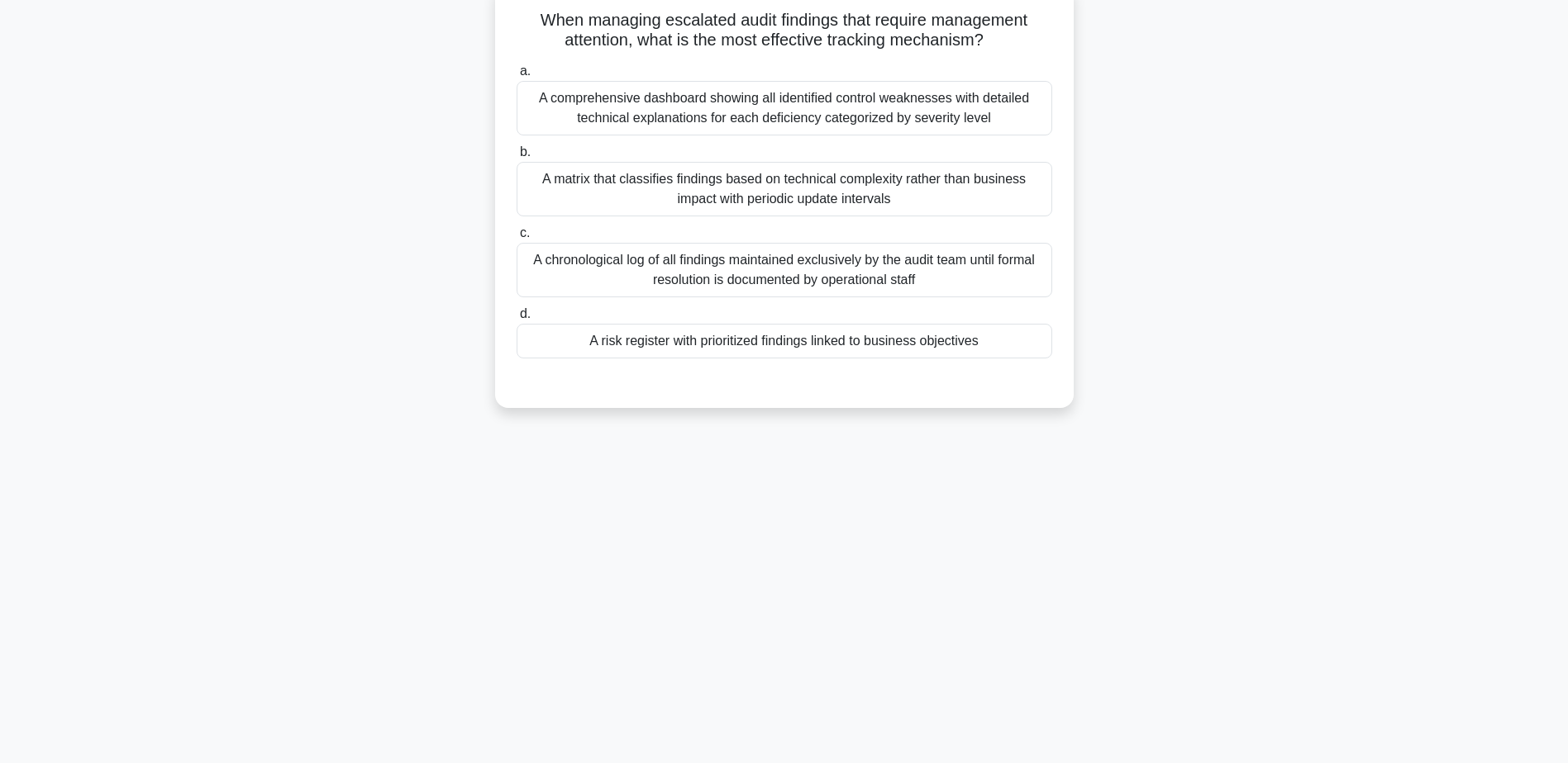
click at [784, 343] on div "A risk register with prioritized findings linked to business objectives" at bounding box center [784, 341] width 536 height 34
click at [517, 320] on input "d. A risk register with prioritized findings linked to business objectives" at bounding box center [517, 314] width 0 height 11
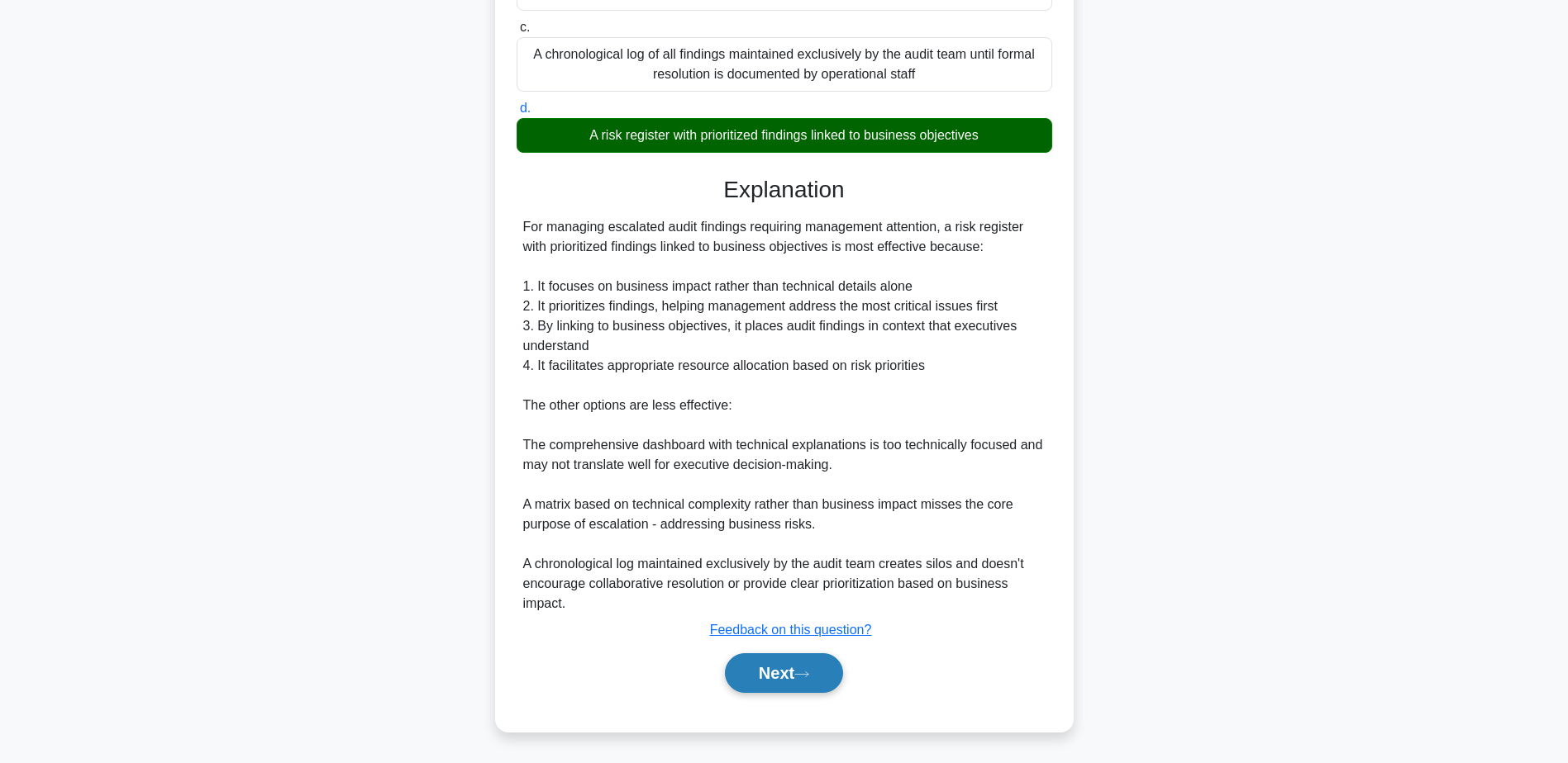
click at [775, 675] on button "Next" at bounding box center [784, 672] width 118 height 39
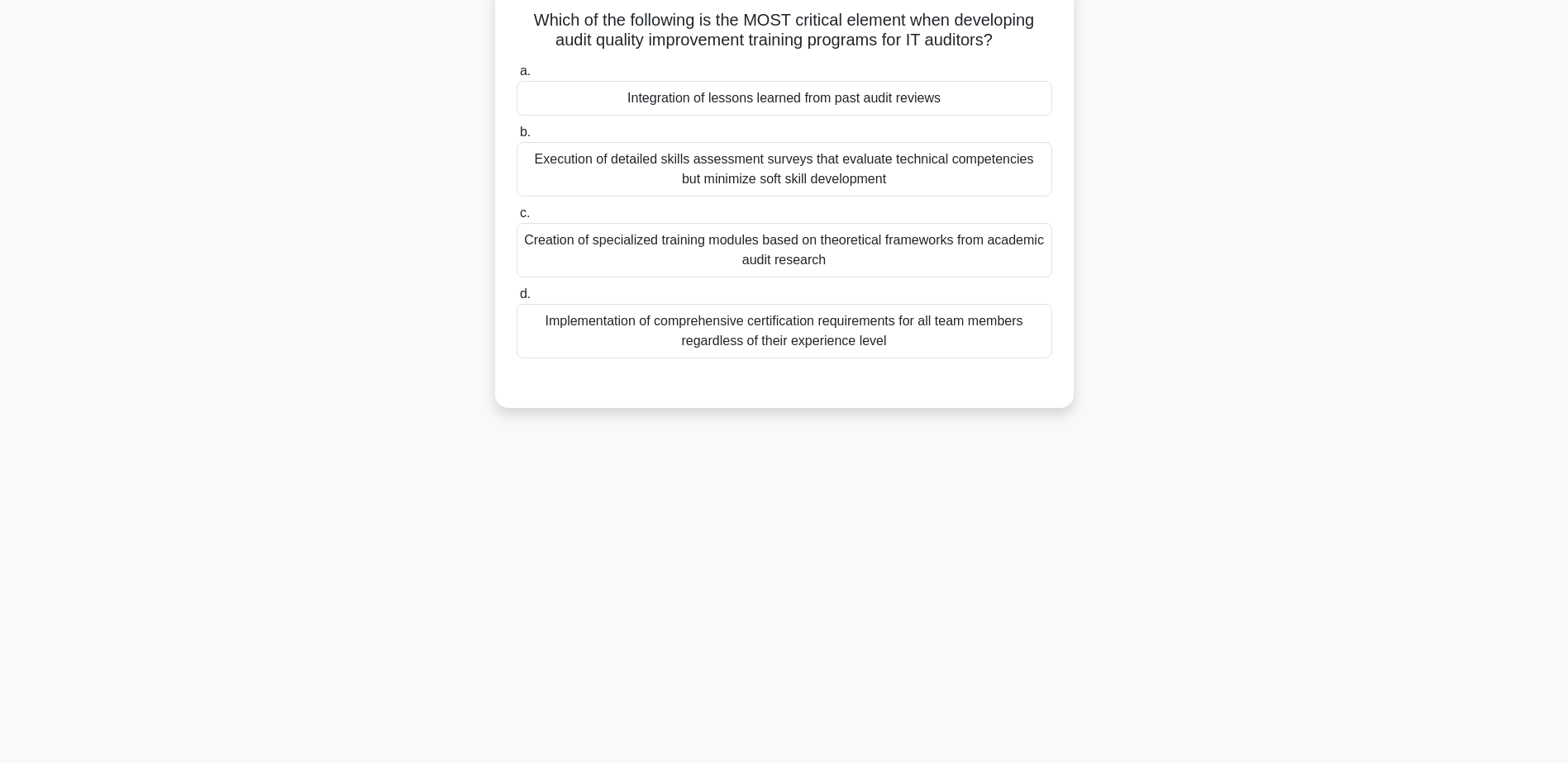
click at [781, 107] on div "Integration of lessons learned from past audit reviews" at bounding box center [784, 97] width 536 height 34
click at [517, 77] on input "a. Integration of lessons learned from past audit reviews" at bounding box center [517, 71] width 0 height 11
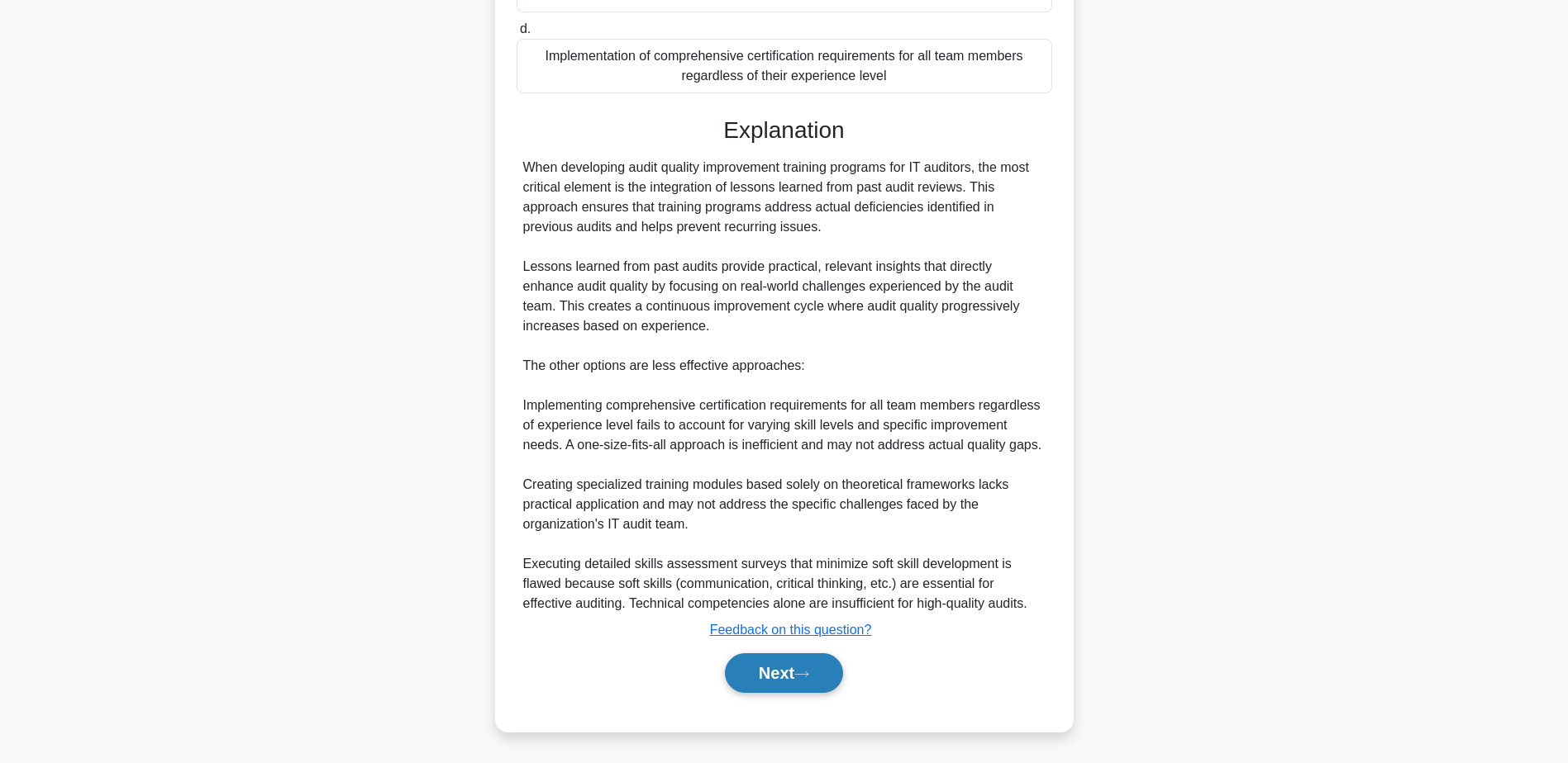
click at [784, 668] on button "Next" at bounding box center [784, 672] width 118 height 39
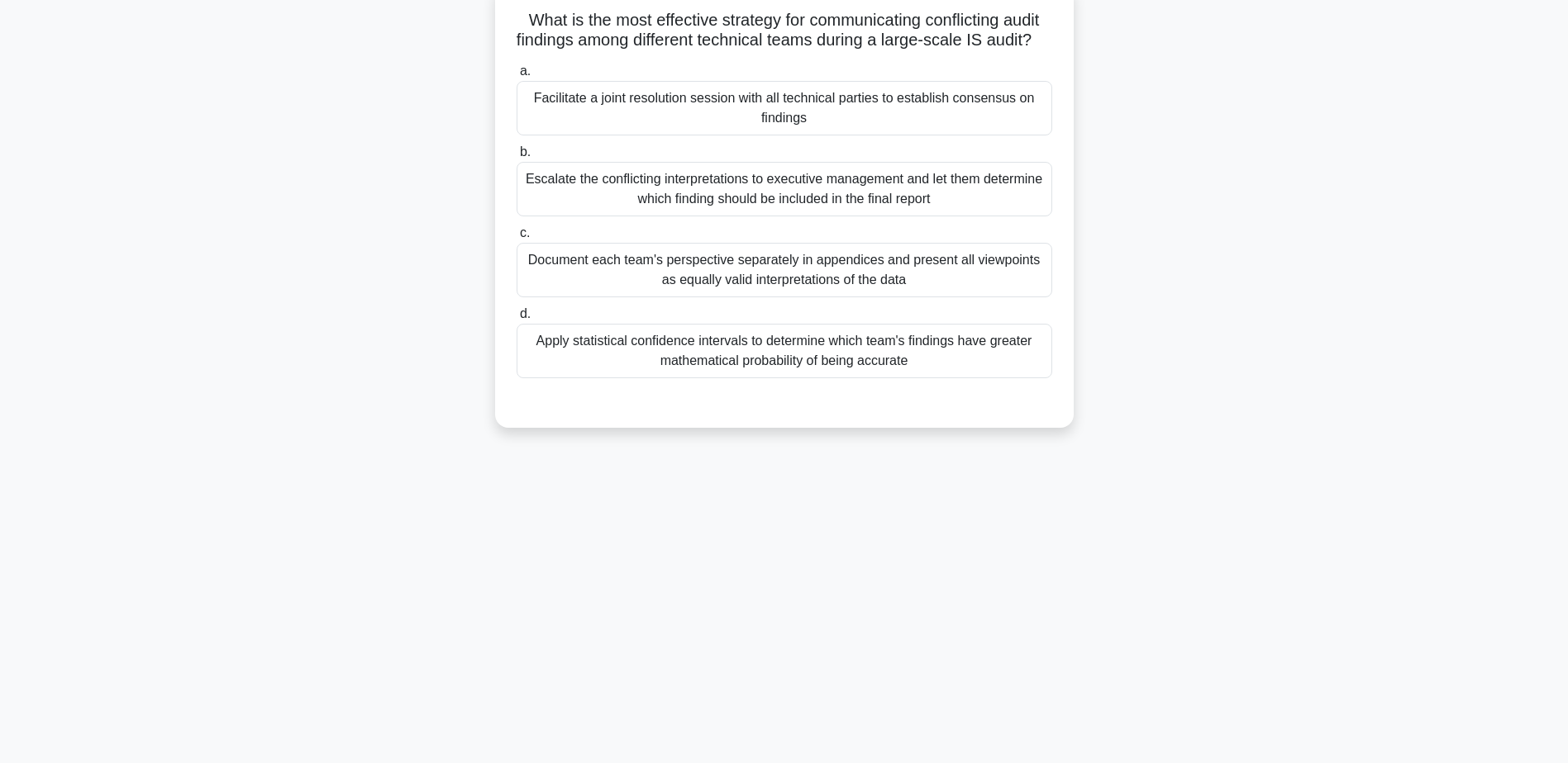
click at [778, 134] on div "Facilitate a joint resolution session with all technical parties to establish c…" at bounding box center [784, 107] width 536 height 55
click at [517, 77] on input "a. Facilitate a joint resolution session with all technical parties to establis…" at bounding box center [517, 71] width 0 height 11
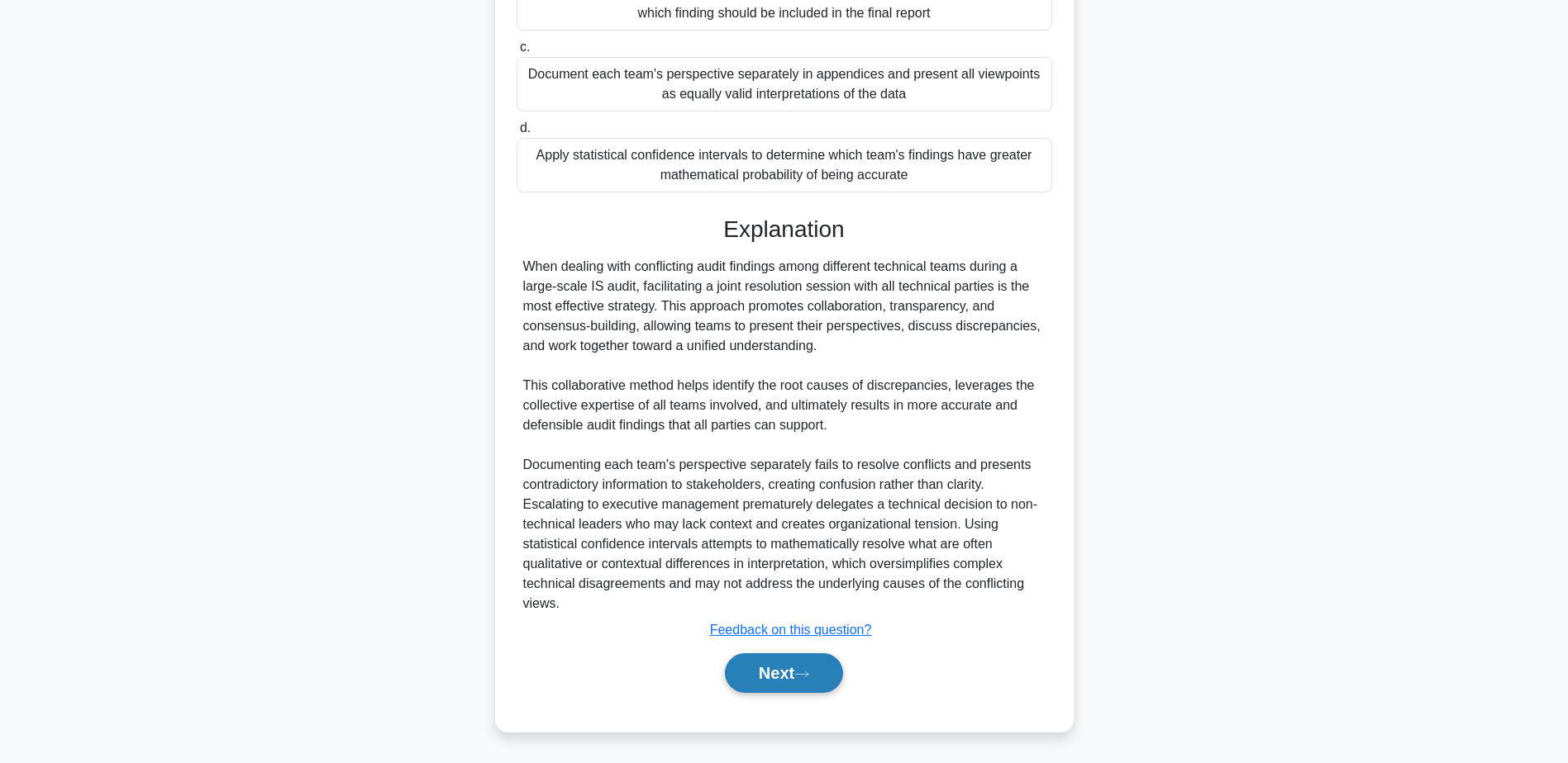
click at [768, 663] on button "Next" at bounding box center [784, 672] width 118 height 39
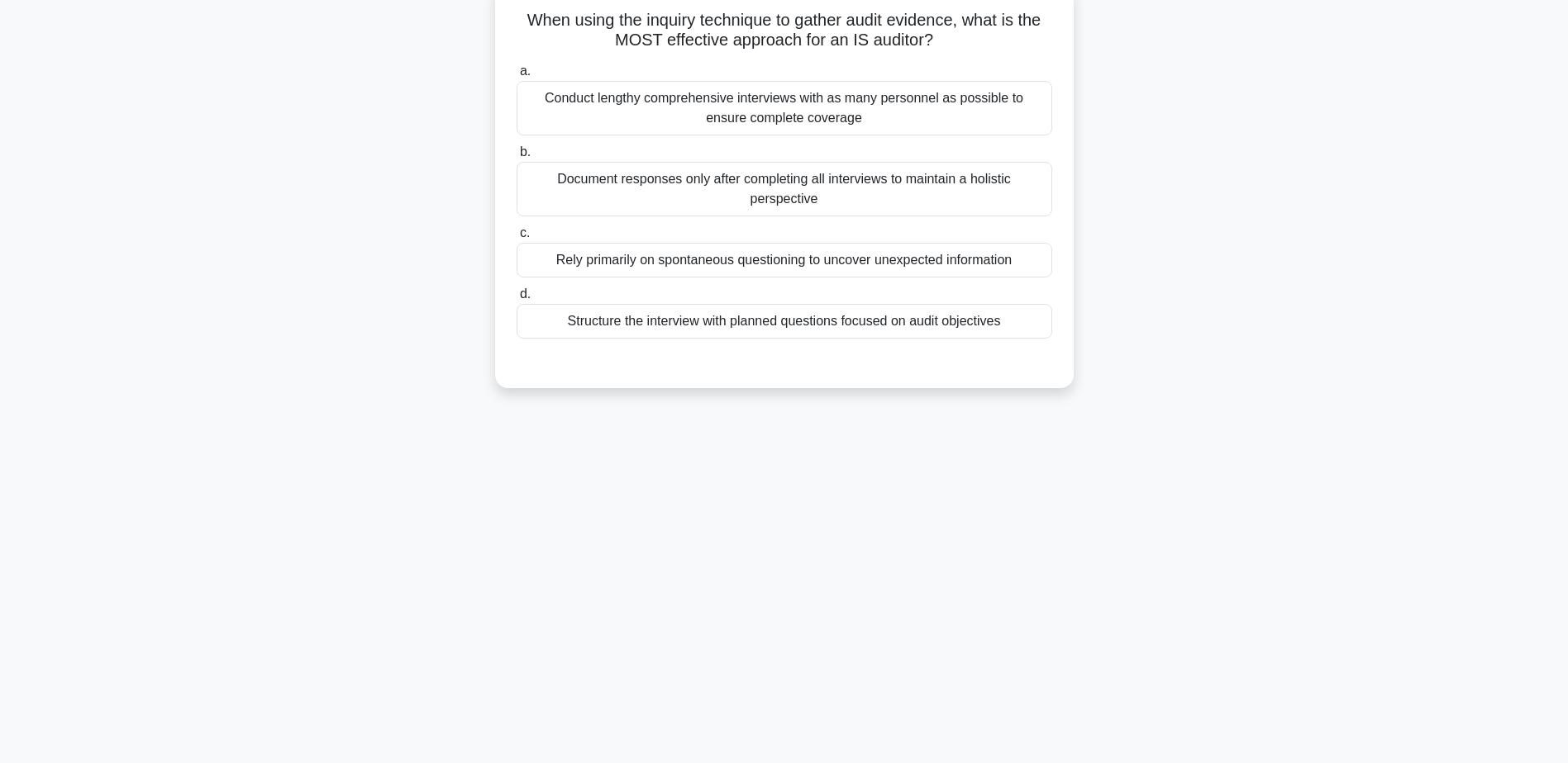
click at [779, 325] on div "Structure the interview with planned questions focused on audit objectives" at bounding box center [784, 321] width 536 height 34
click at [517, 300] on input "d. Structure the interview with planned questions focused on audit objectives" at bounding box center [517, 294] width 0 height 11
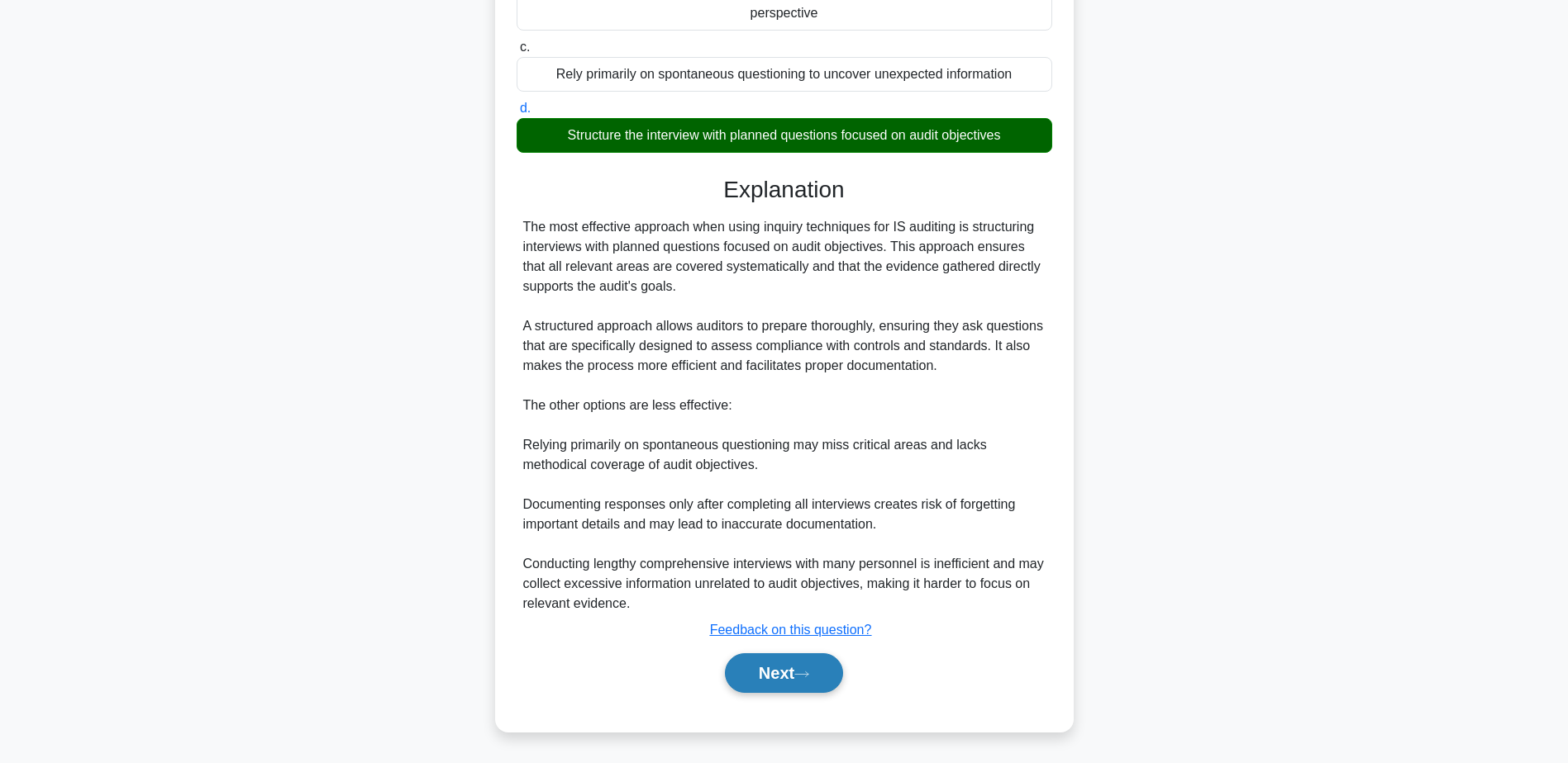
click at [768, 670] on button "Next" at bounding box center [784, 672] width 118 height 39
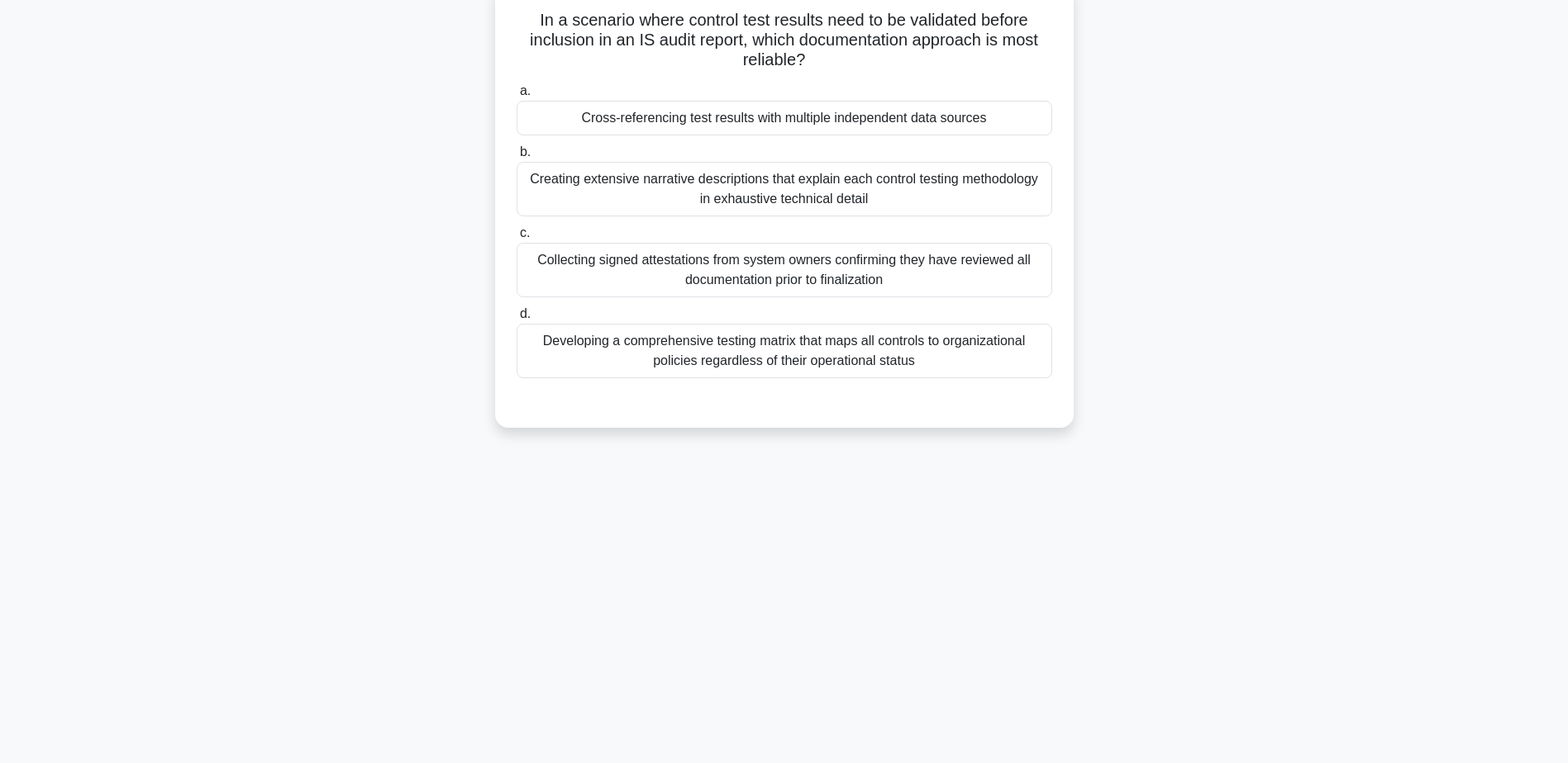
click at [767, 122] on div "Cross-referencing test results with multiple independent data sources" at bounding box center [784, 118] width 536 height 34
click at [517, 97] on input "a. Cross-referencing test results with multiple independent data sources" at bounding box center [517, 91] width 0 height 11
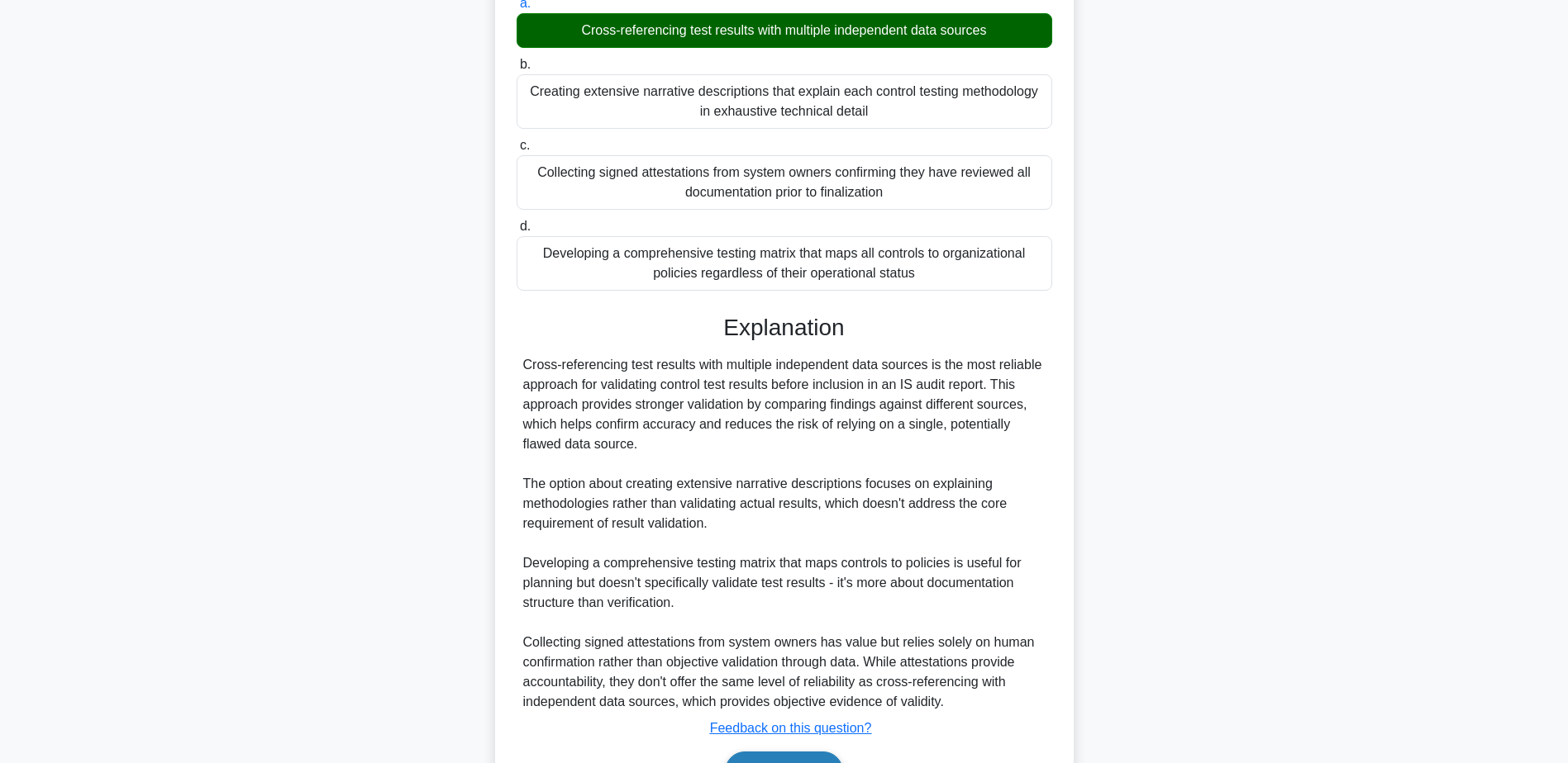
scroll to position [316, 0]
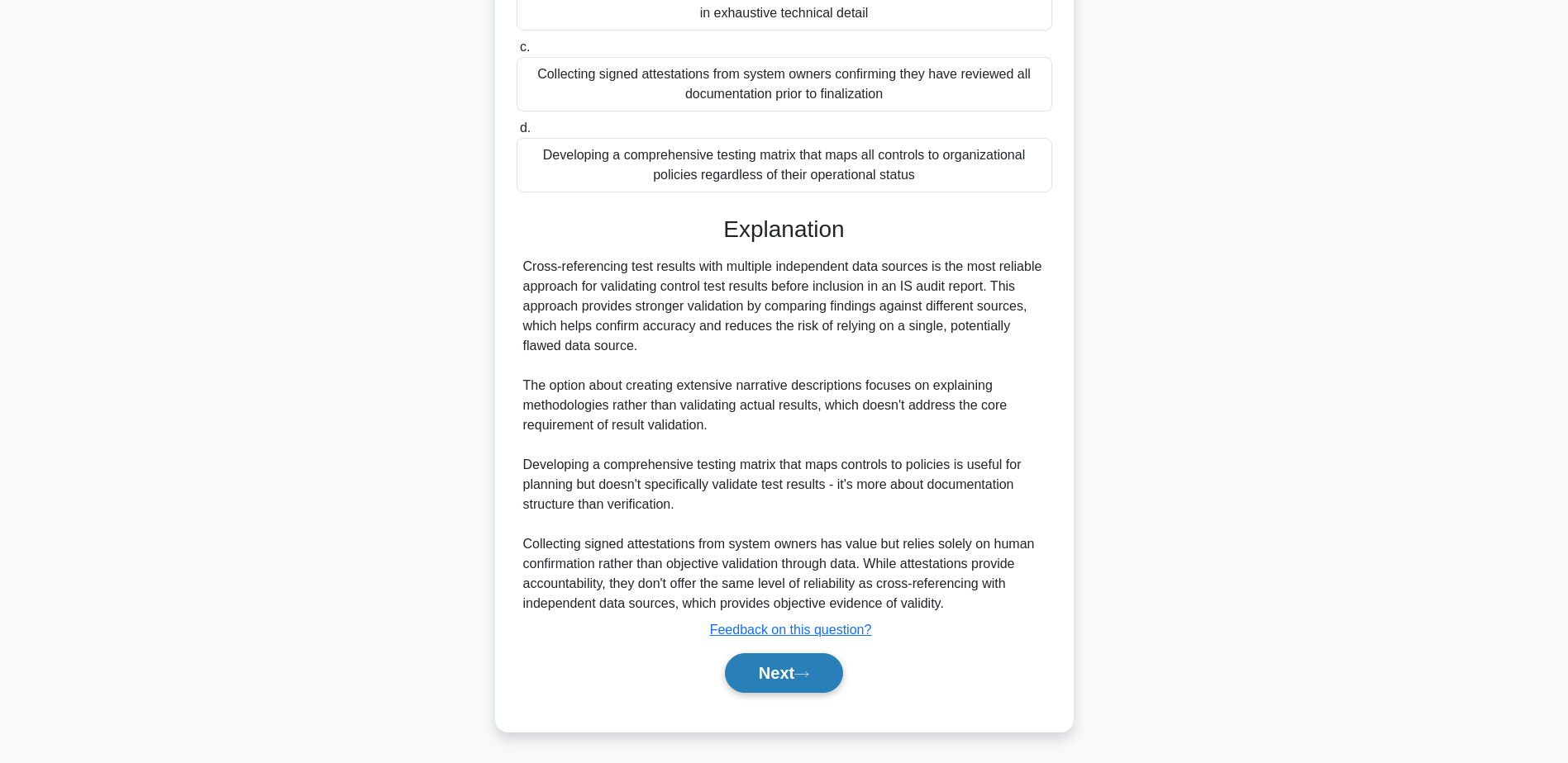
click at [791, 665] on button "Next" at bounding box center [784, 672] width 118 height 39
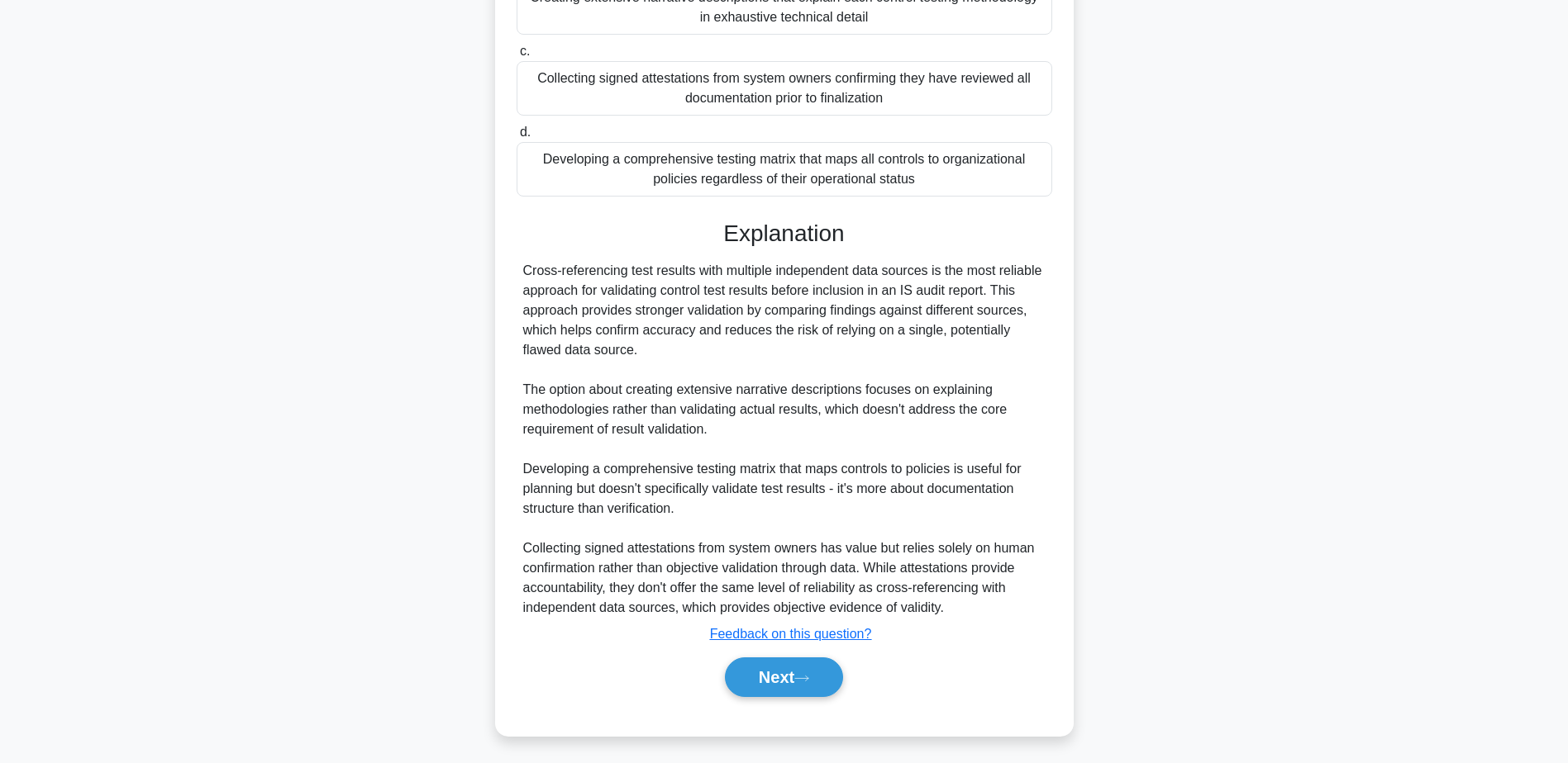
scroll to position [129, 0]
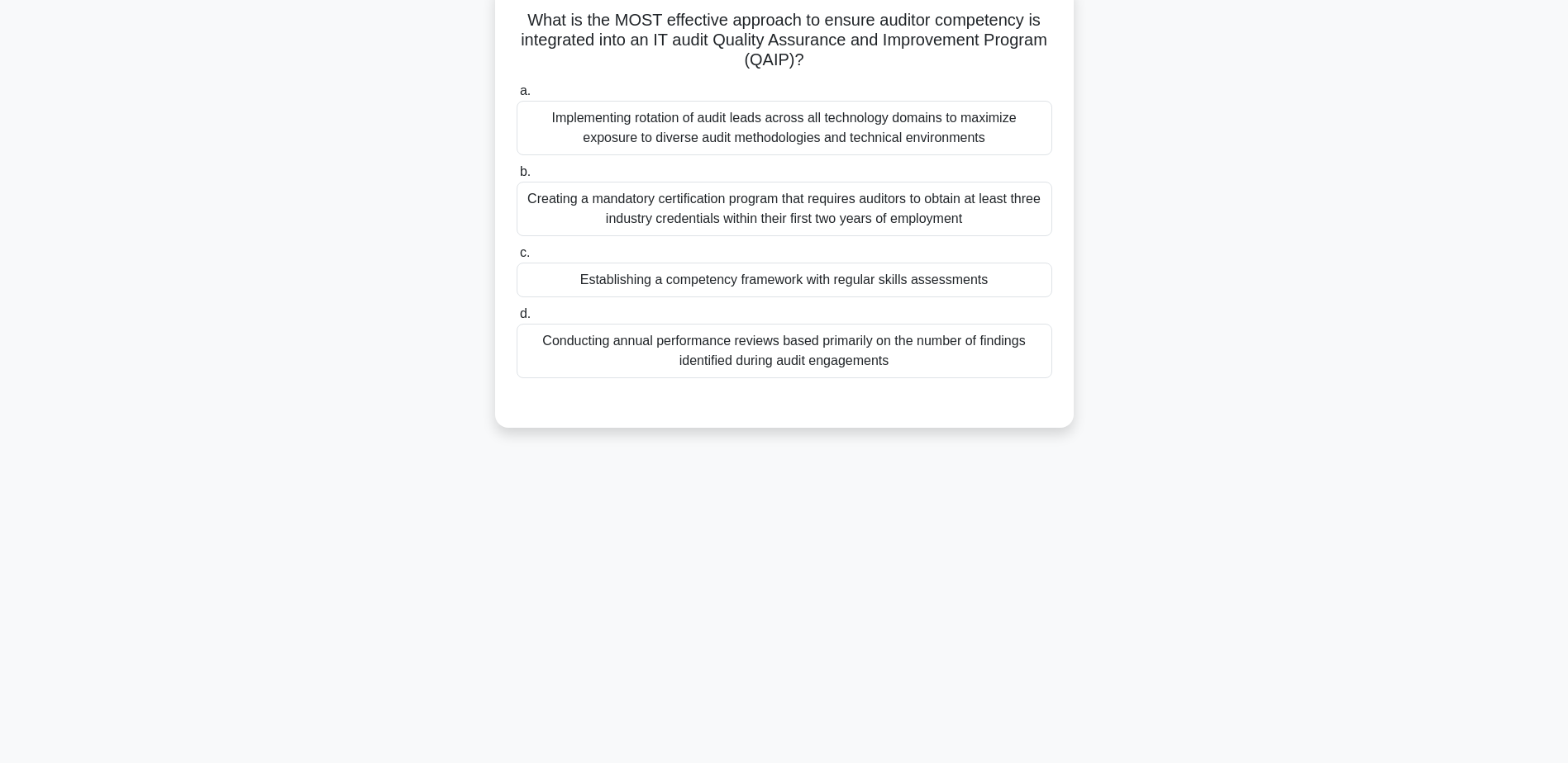
click at [747, 281] on div "Establishing a competency framework with regular skills assessments" at bounding box center [784, 280] width 536 height 34
click at [517, 259] on input "c. Establishing a competency framework with regular skills assessments" at bounding box center [517, 253] width 0 height 11
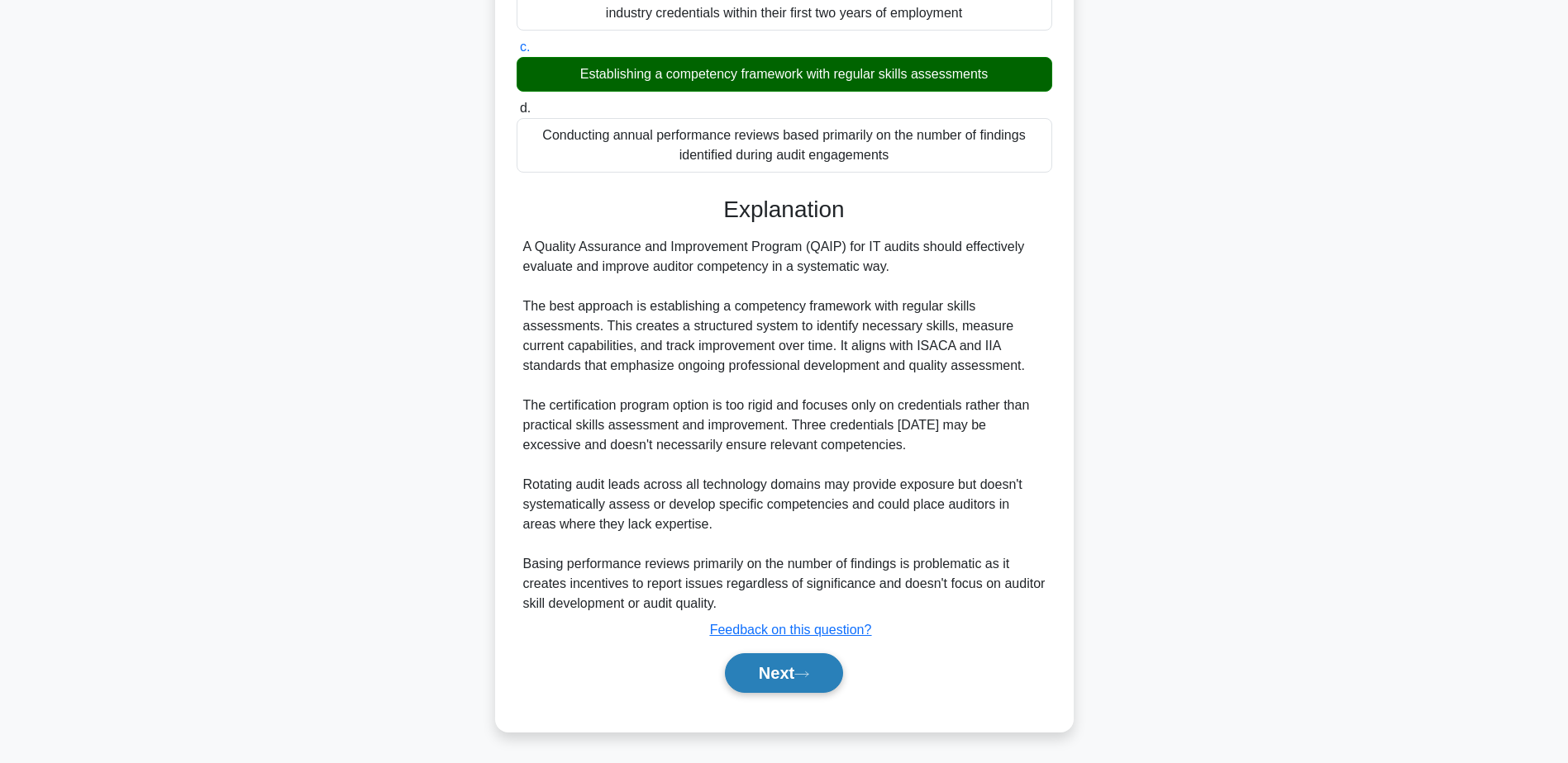
click at [800, 672] on button "Next" at bounding box center [784, 672] width 118 height 39
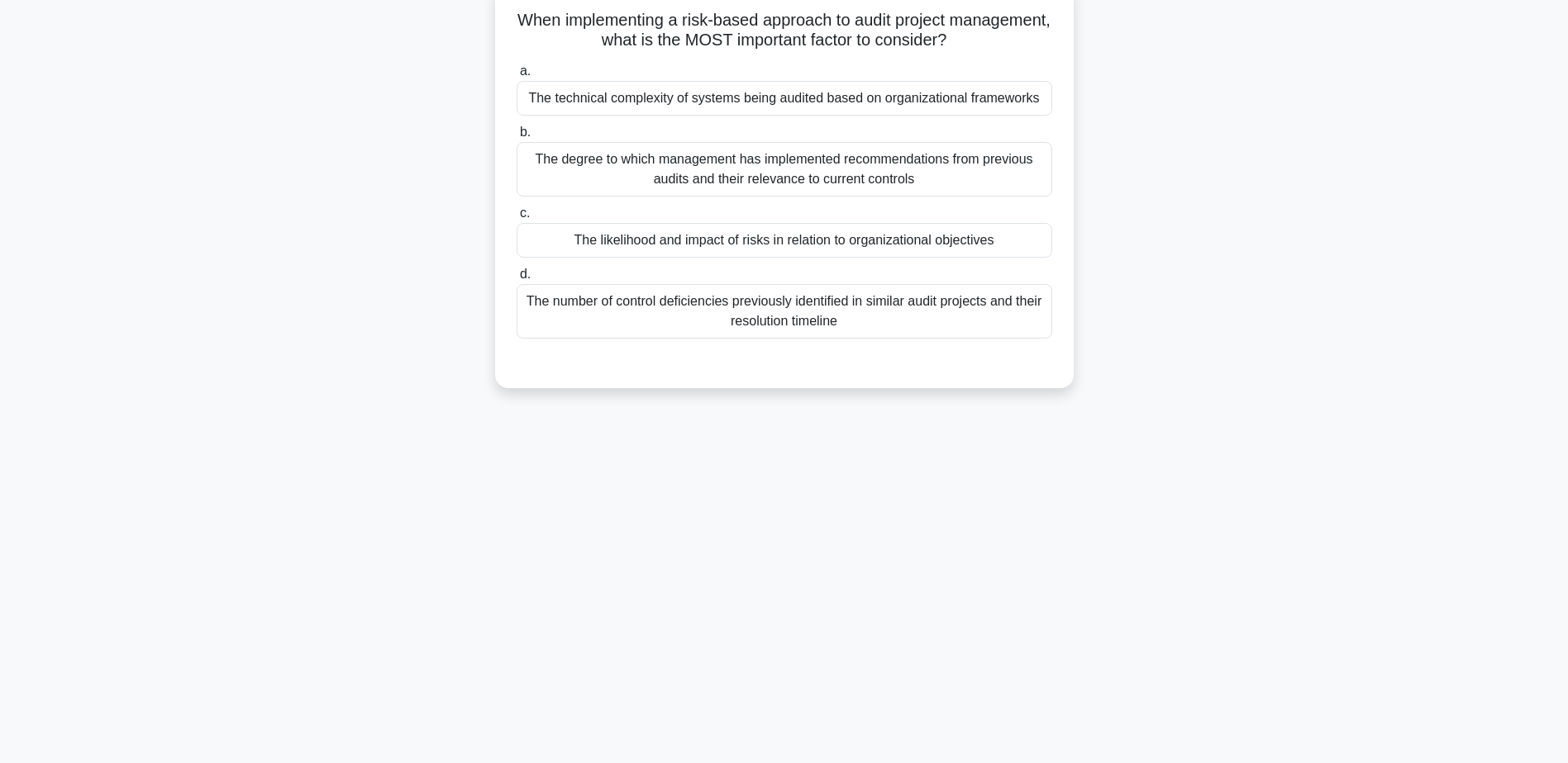
click at [773, 243] on div "The likelihood and impact of risks in relation to organizational objectives" at bounding box center [784, 240] width 536 height 34
click at [517, 219] on input "c. The likelihood and impact of risks in relation to organizational objectives" at bounding box center [517, 213] width 0 height 11
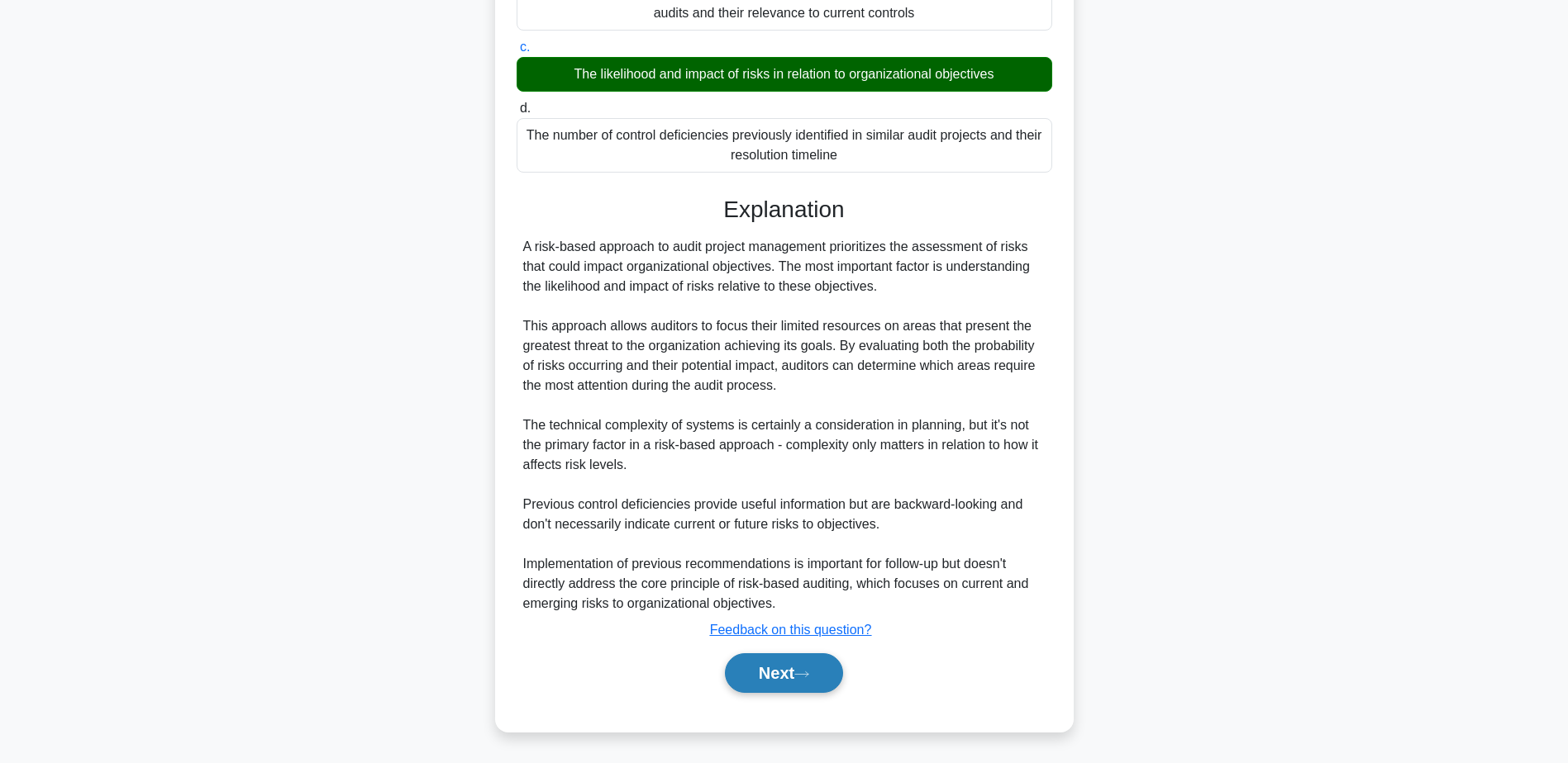
click at [795, 665] on button "Next" at bounding box center [784, 672] width 118 height 39
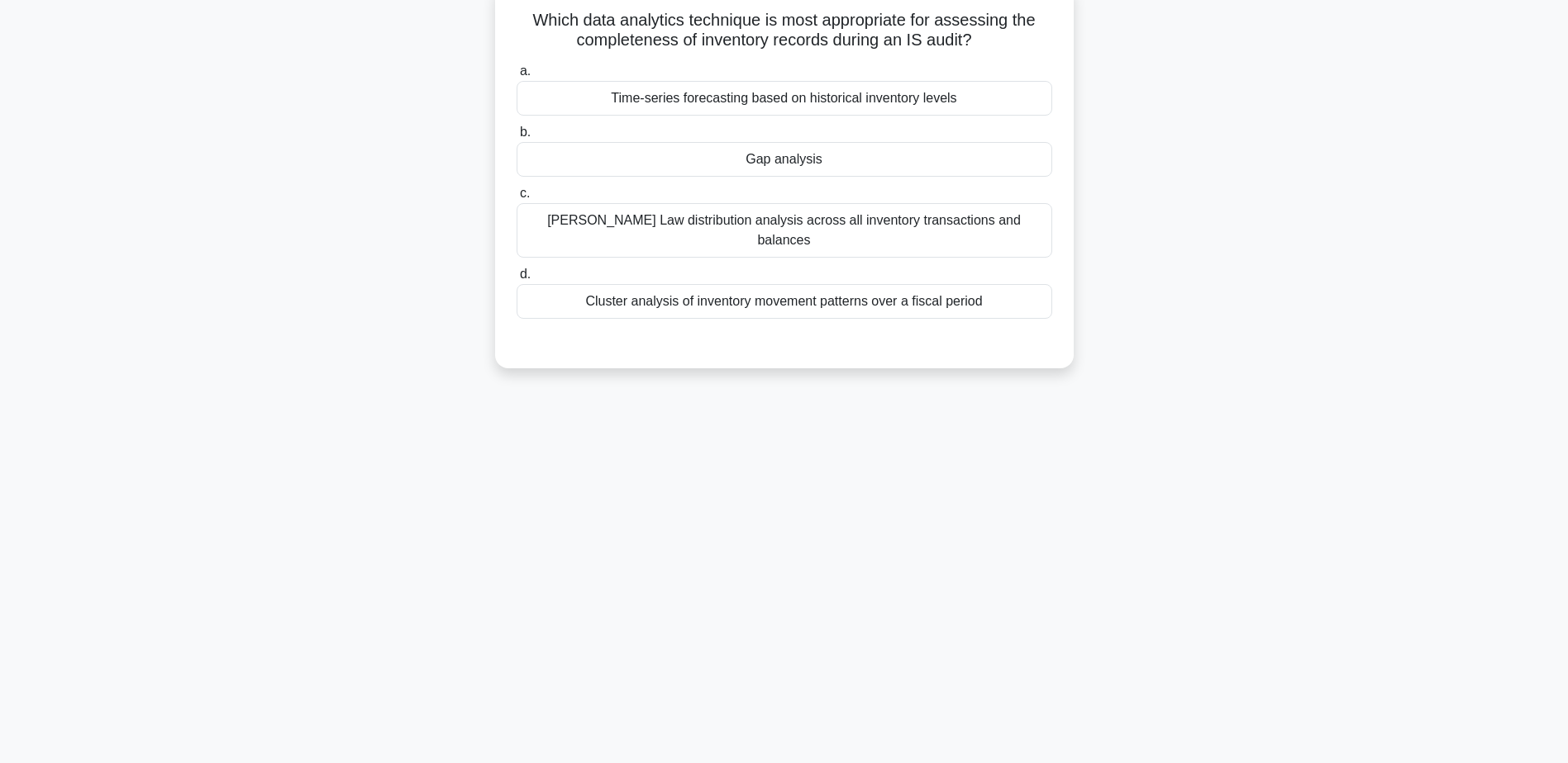
click at [755, 154] on div "Gap analysis" at bounding box center [784, 159] width 536 height 34
click at [517, 138] on input "b. Gap analysis" at bounding box center [517, 133] width 0 height 11
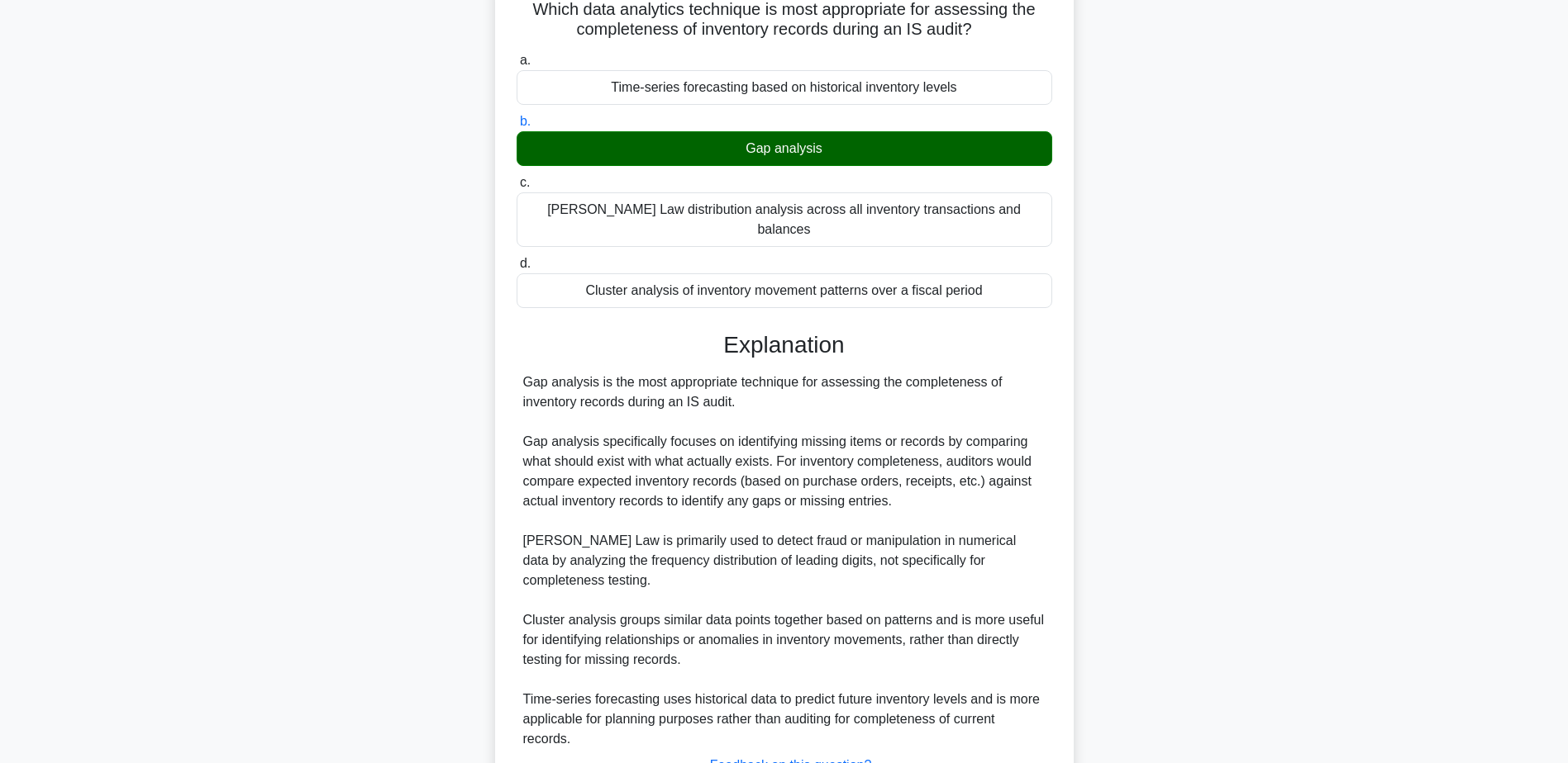
scroll to position [256, 0]
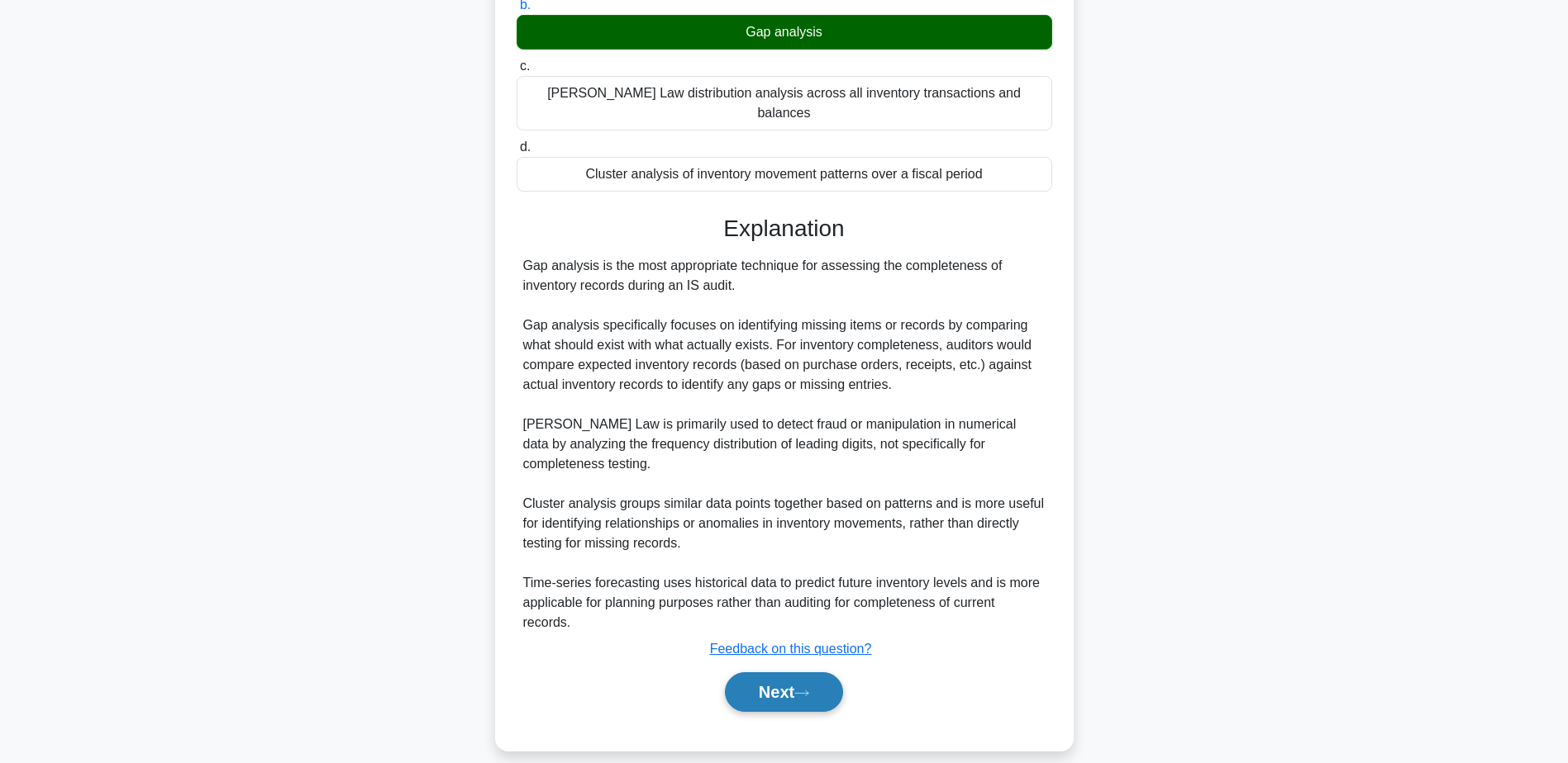
click at [784, 672] on button "Next" at bounding box center [784, 692] width 118 height 39
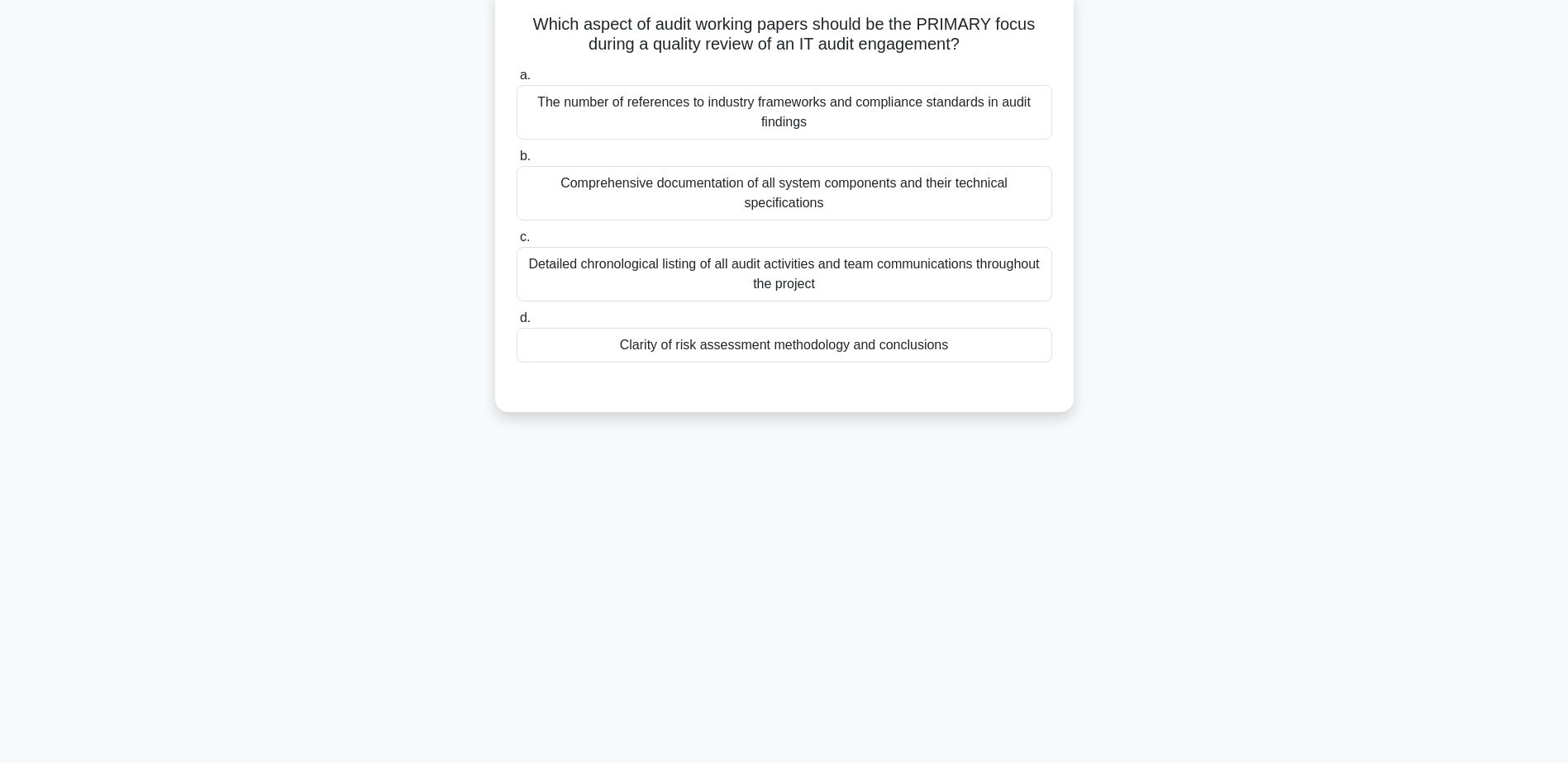
scroll to position [129, 0]
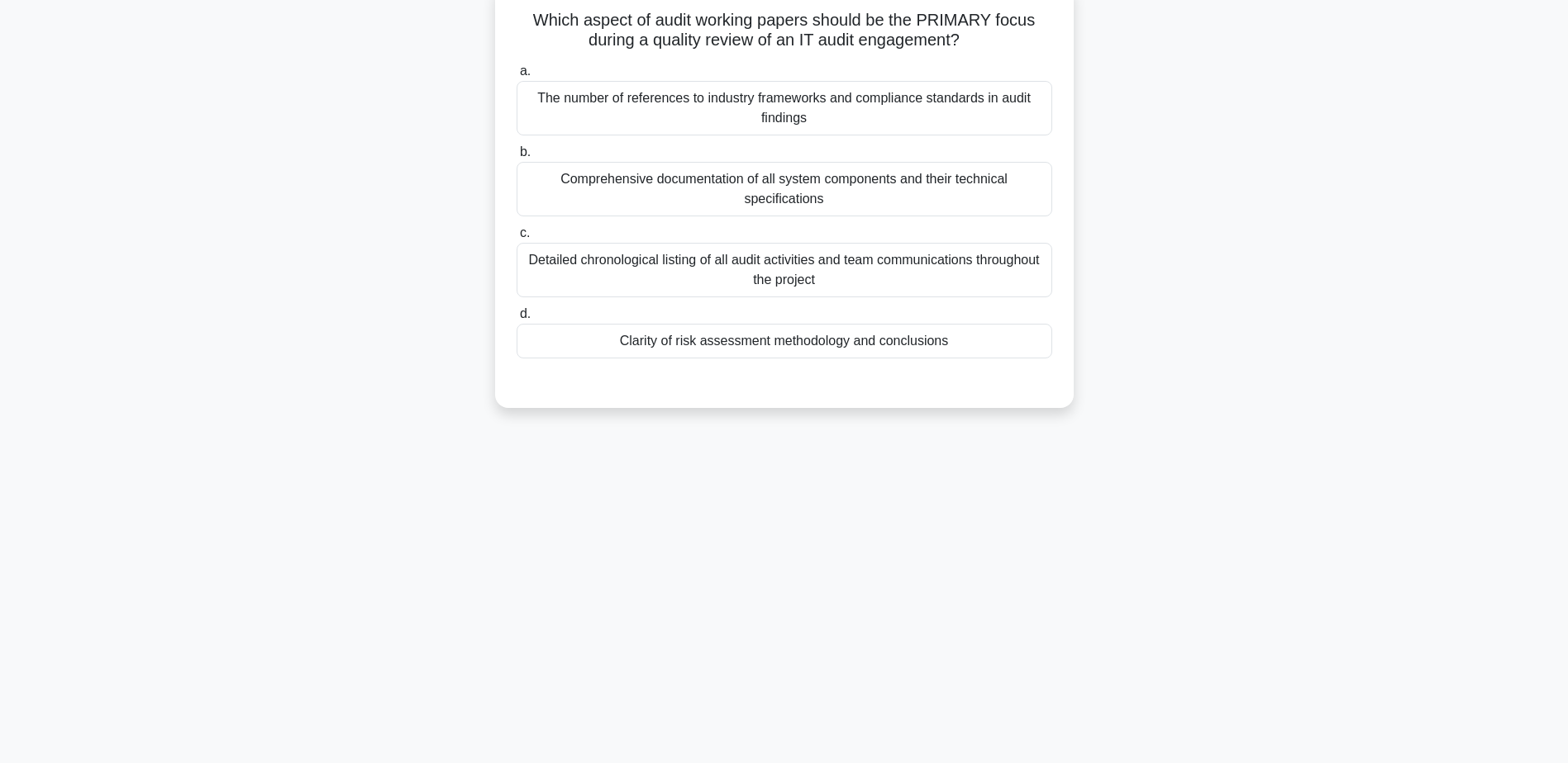
click at [742, 352] on div "Clarity of risk assessment methodology and conclusions" at bounding box center [784, 341] width 536 height 34
click at [517, 320] on input "d. Clarity of risk assessment methodology and conclusions" at bounding box center [517, 314] width 0 height 11
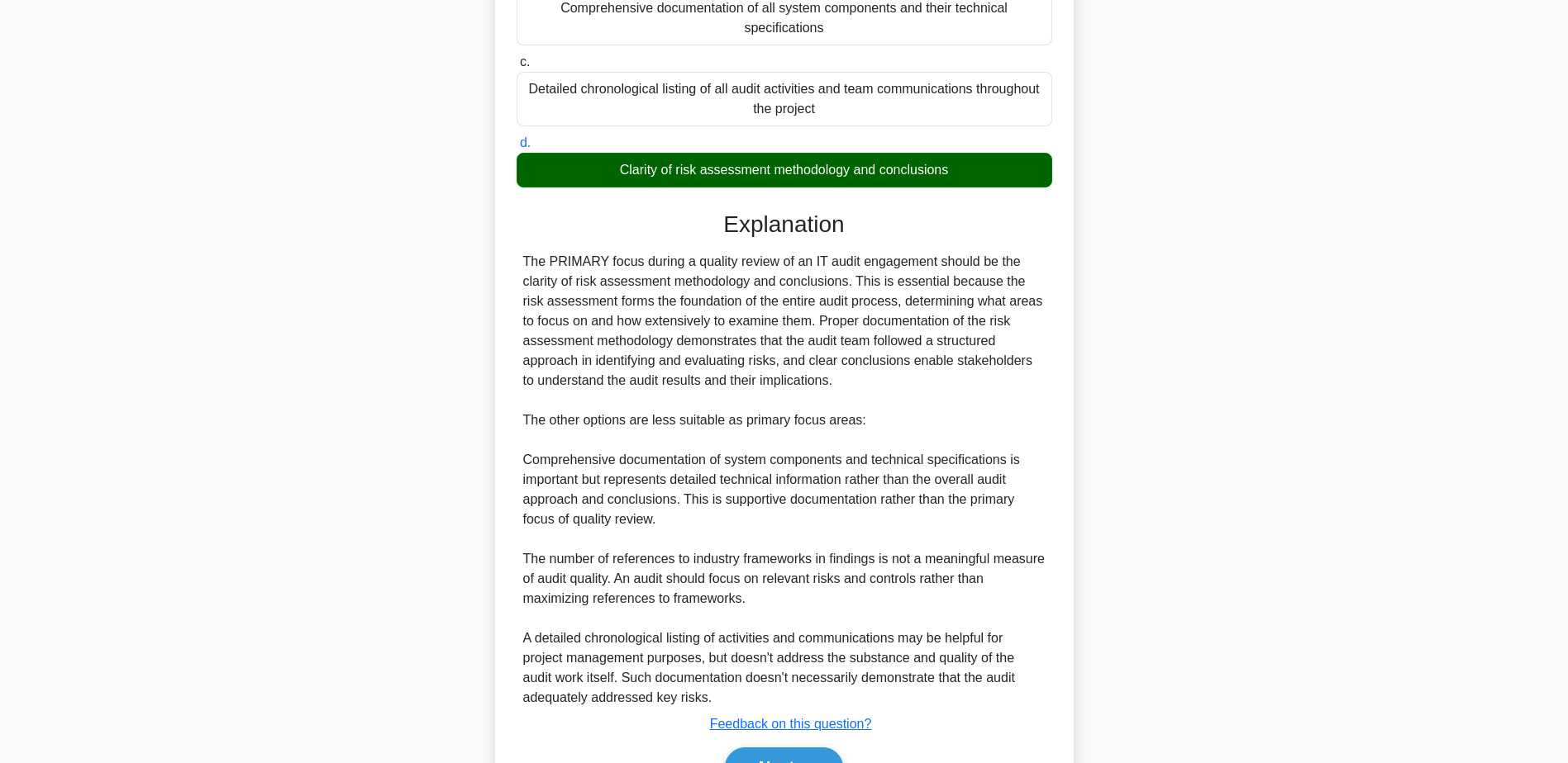
scroll to position [395, 0]
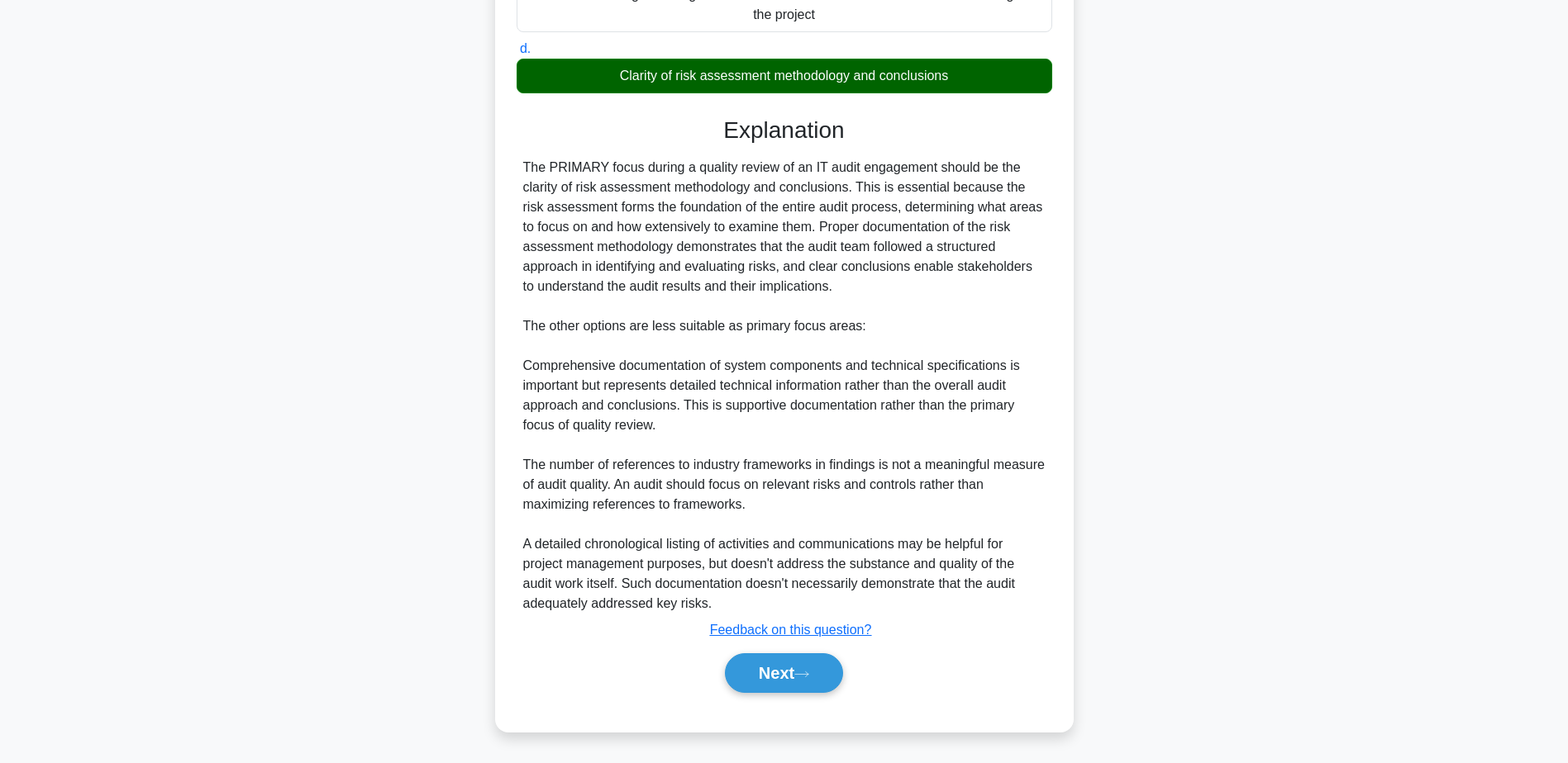
drag, startPoint x: 773, startPoint y: 675, endPoint x: 768, endPoint y: 641, distance: 34.4
click at [770, 666] on button "Next" at bounding box center [784, 672] width 118 height 39
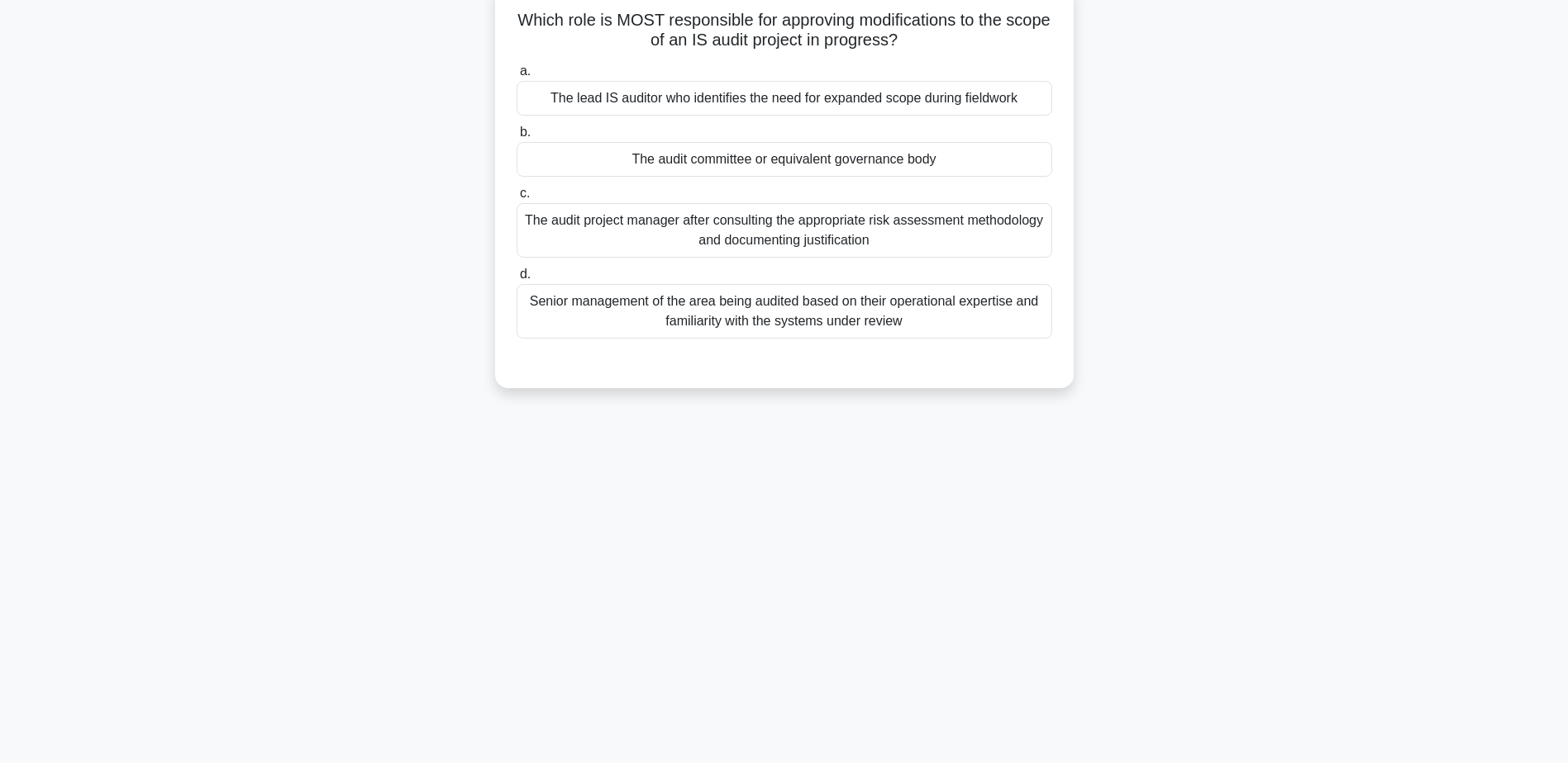
click at [777, 163] on div "The audit committee or equivalent governance body" at bounding box center [784, 159] width 536 height 34
click at [517, 138] on input "b. The audit committee or equivalent governance body" at bounding box center [517, 133] width 0 height 11
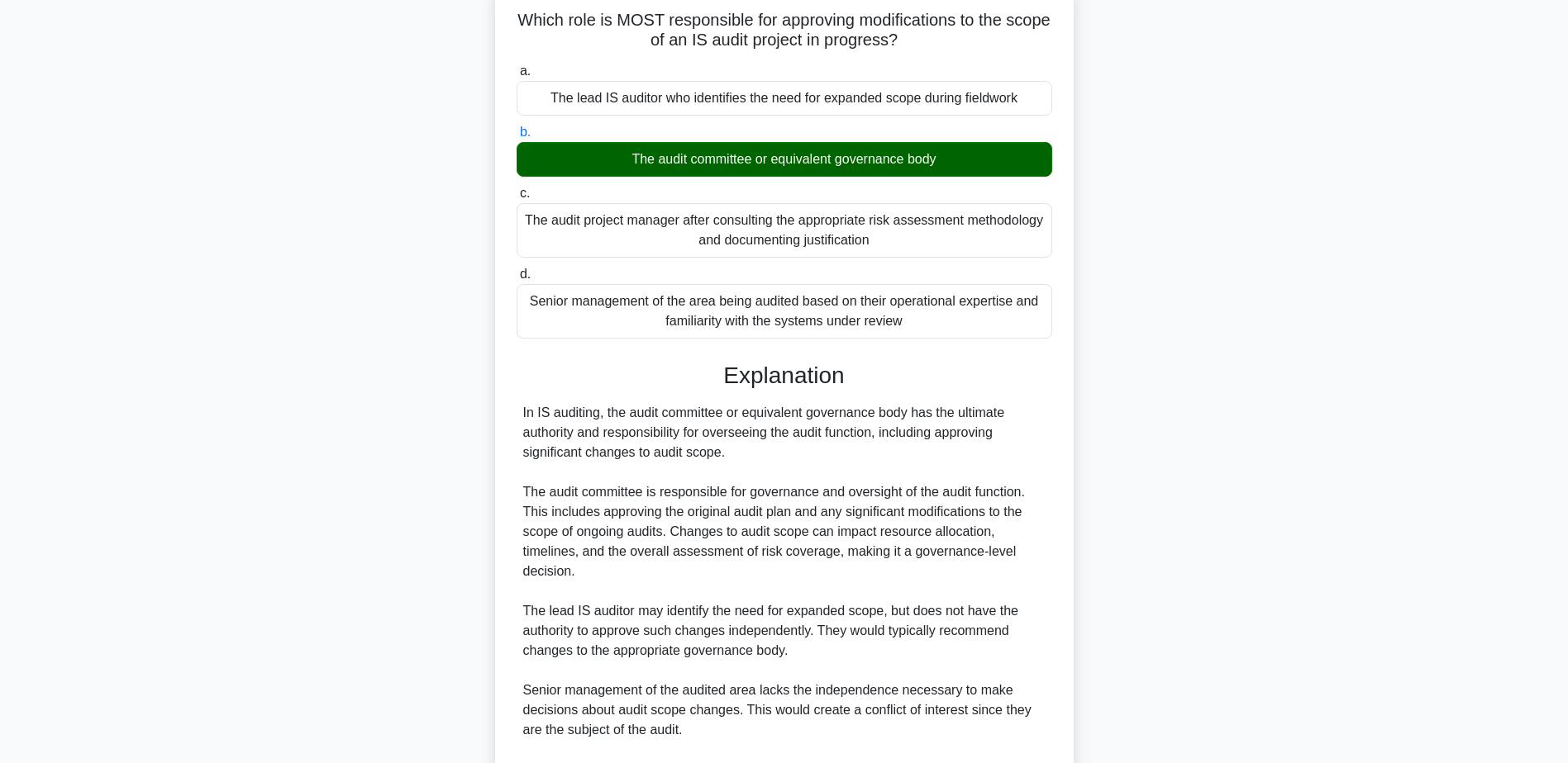
scroll to position [355, 0]
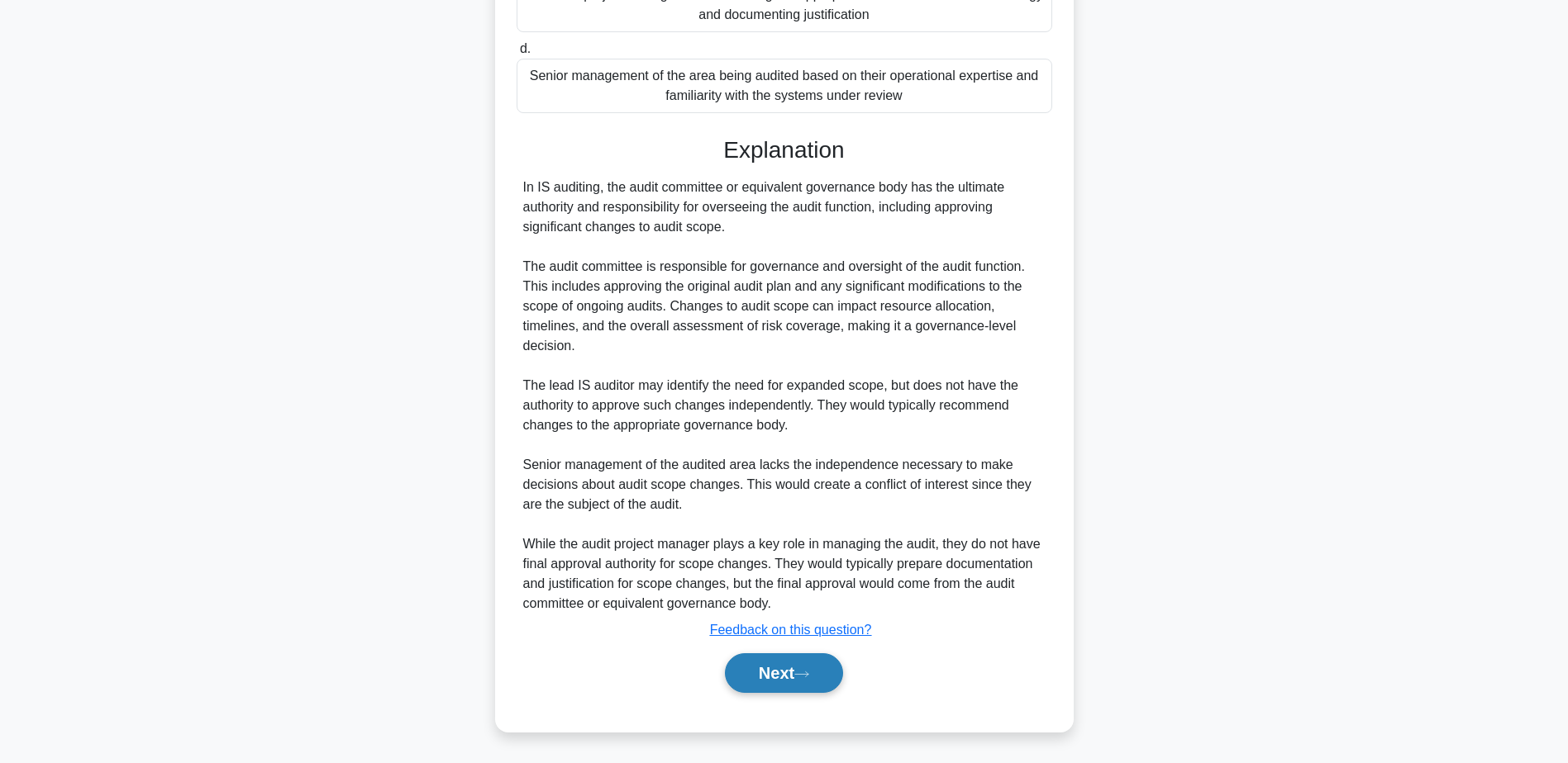
click at [783, 659] on button "Next" at bounding box center [784, 672] width 118 height 39
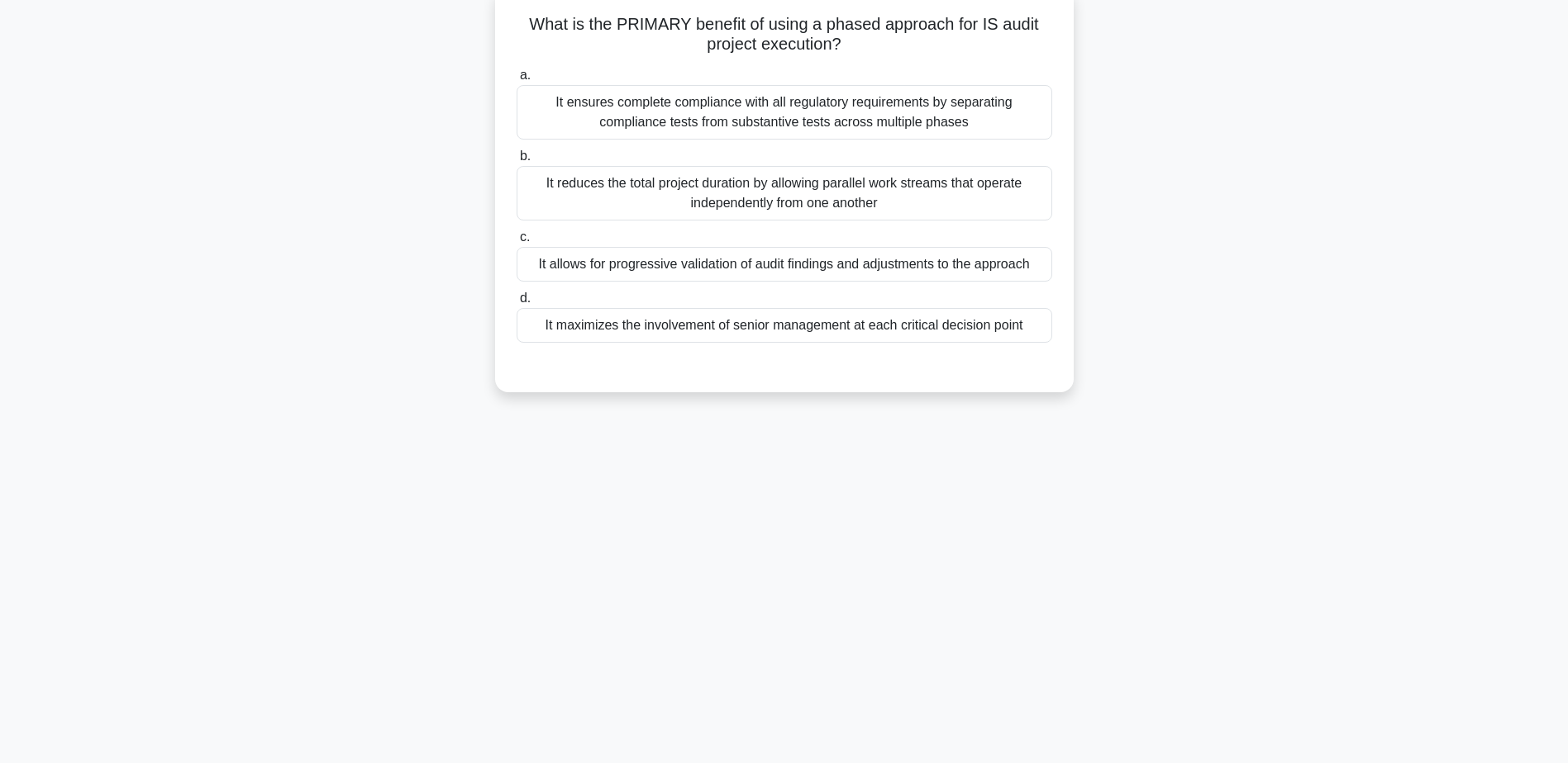
scroll to position [129, 0]
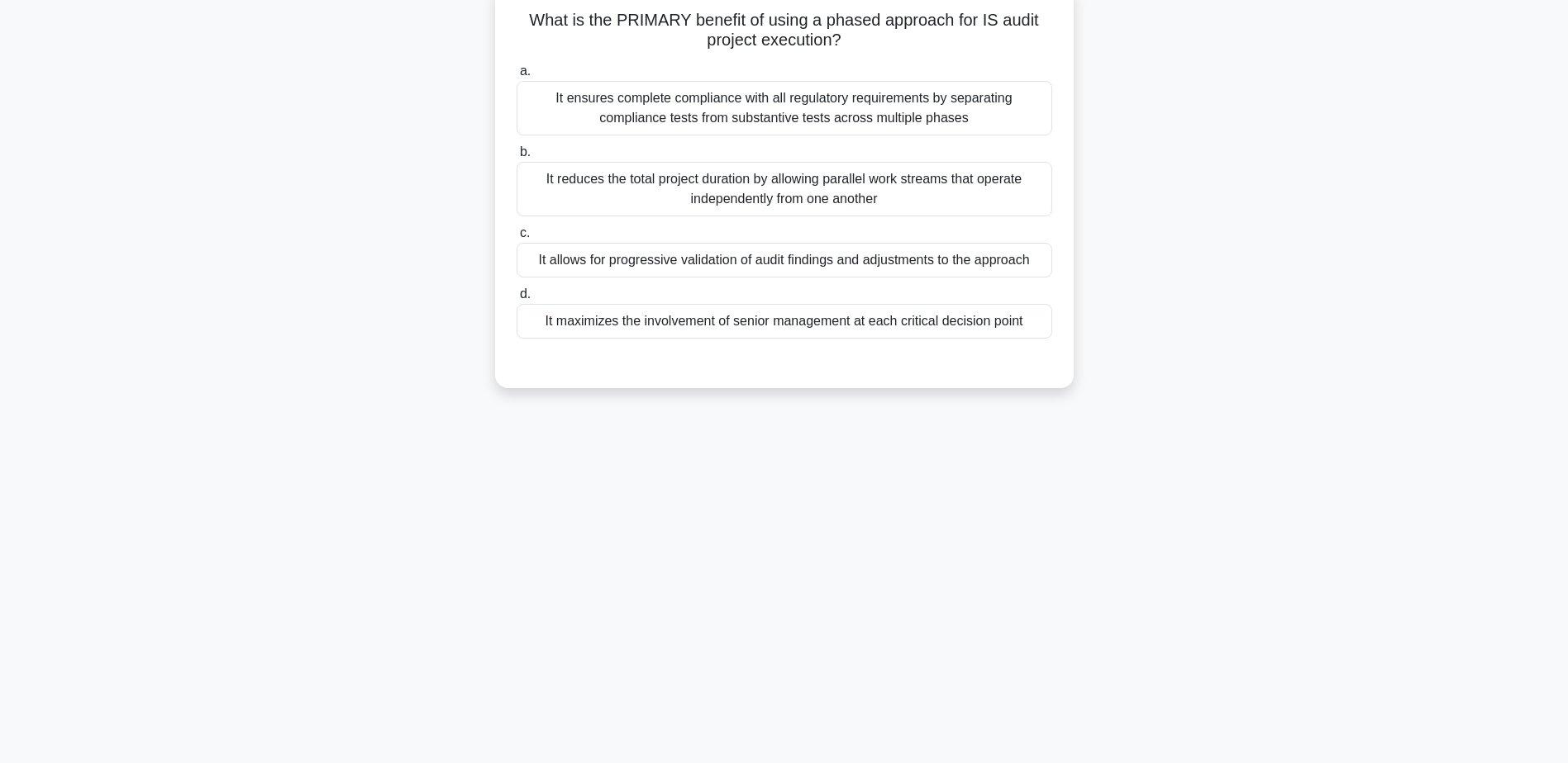
click at [732, 266] on div "It allows for progressive validation of audit findings and adjustments to the a…" at bounding box center [784, 259] width 536 height 34
click at [517, 238] on input "c. It allows for progressive validation of audit findings and adjustments to th…" at bounding box center [517, 233] width 0 height 11
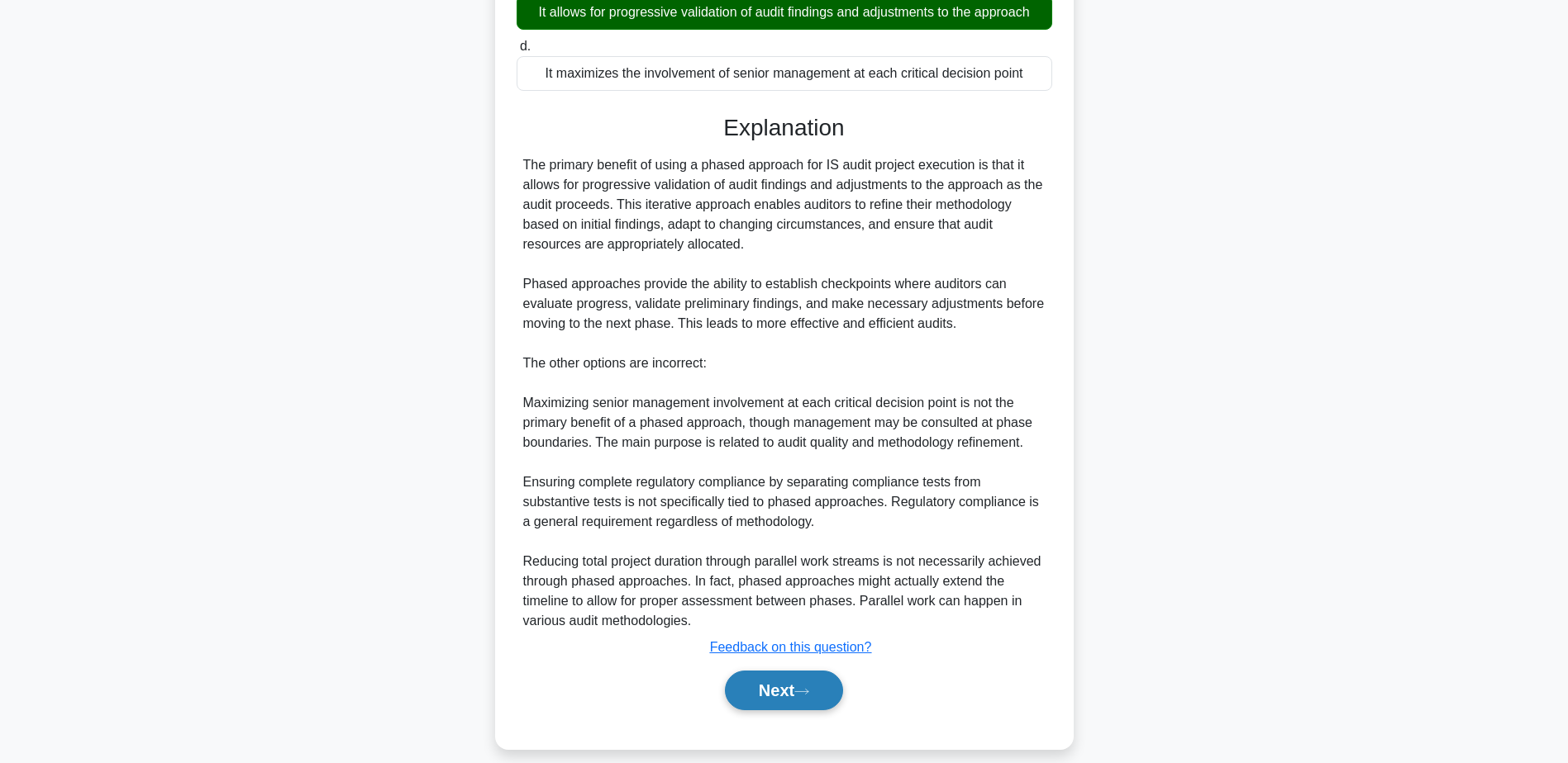
click at [783, 683] on button "Next" at bounding box center [784, 690] width 118 height 39
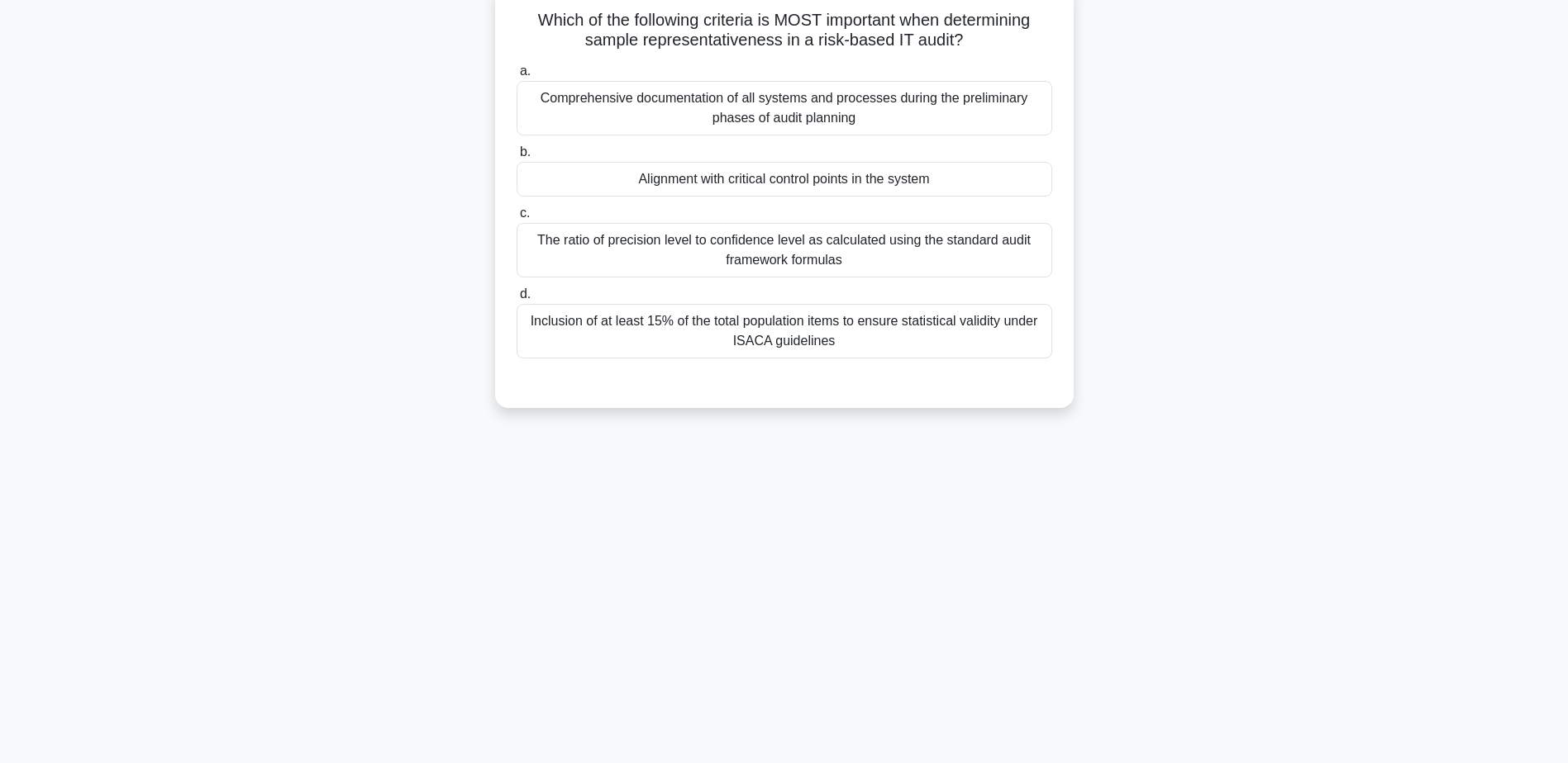
click at [819, 170] on div "Alignment with critical control points in the system" at bounding box center [784, 179] width 536 height 34
click at [517, 158] on input "b. Alignment with critical control points in the system" at bounding box center [517, 152] width 0 height 11
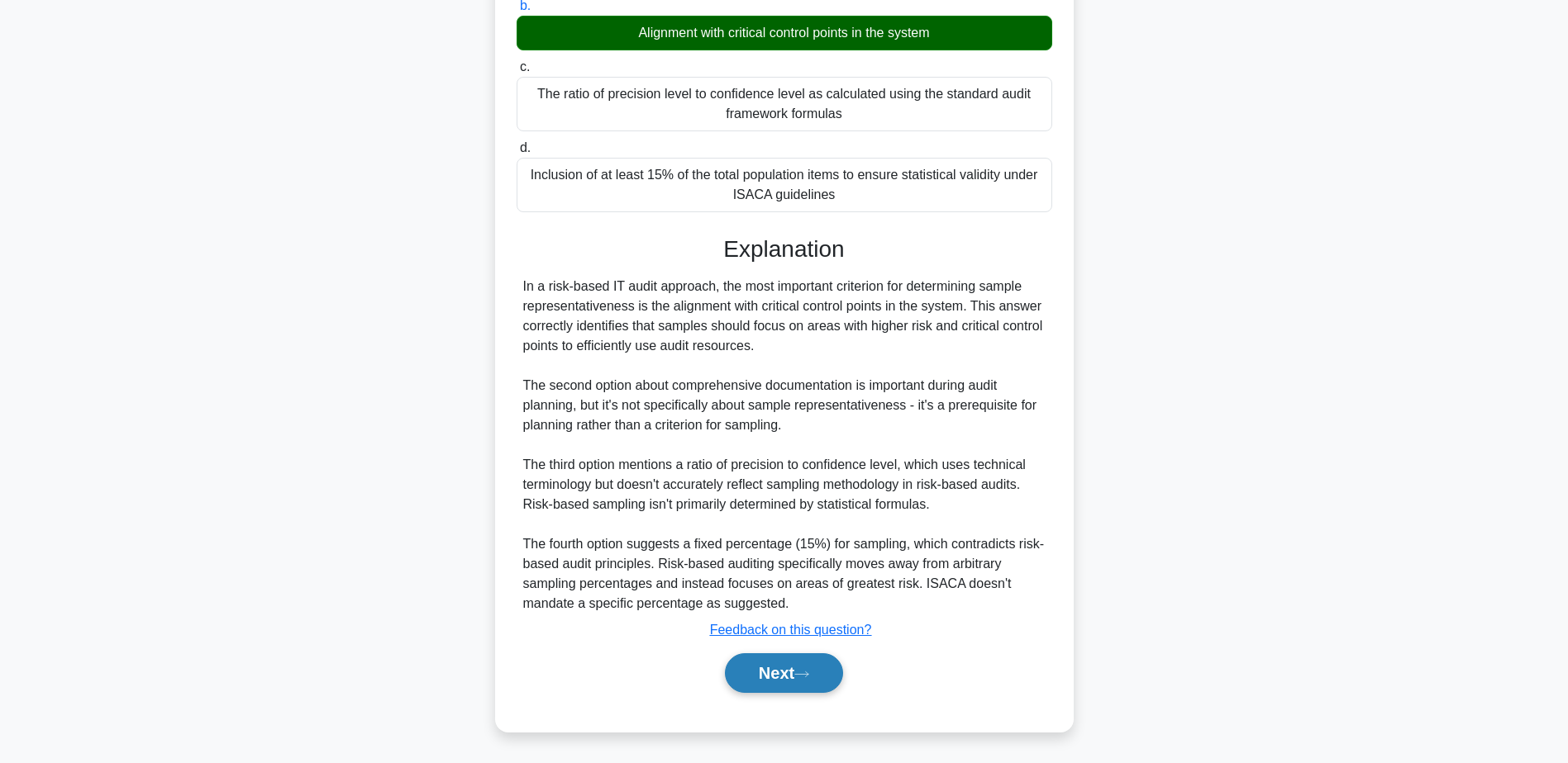
click at [799, 662] on button "Next" at bounding box center [784, 672] width 118 height 39
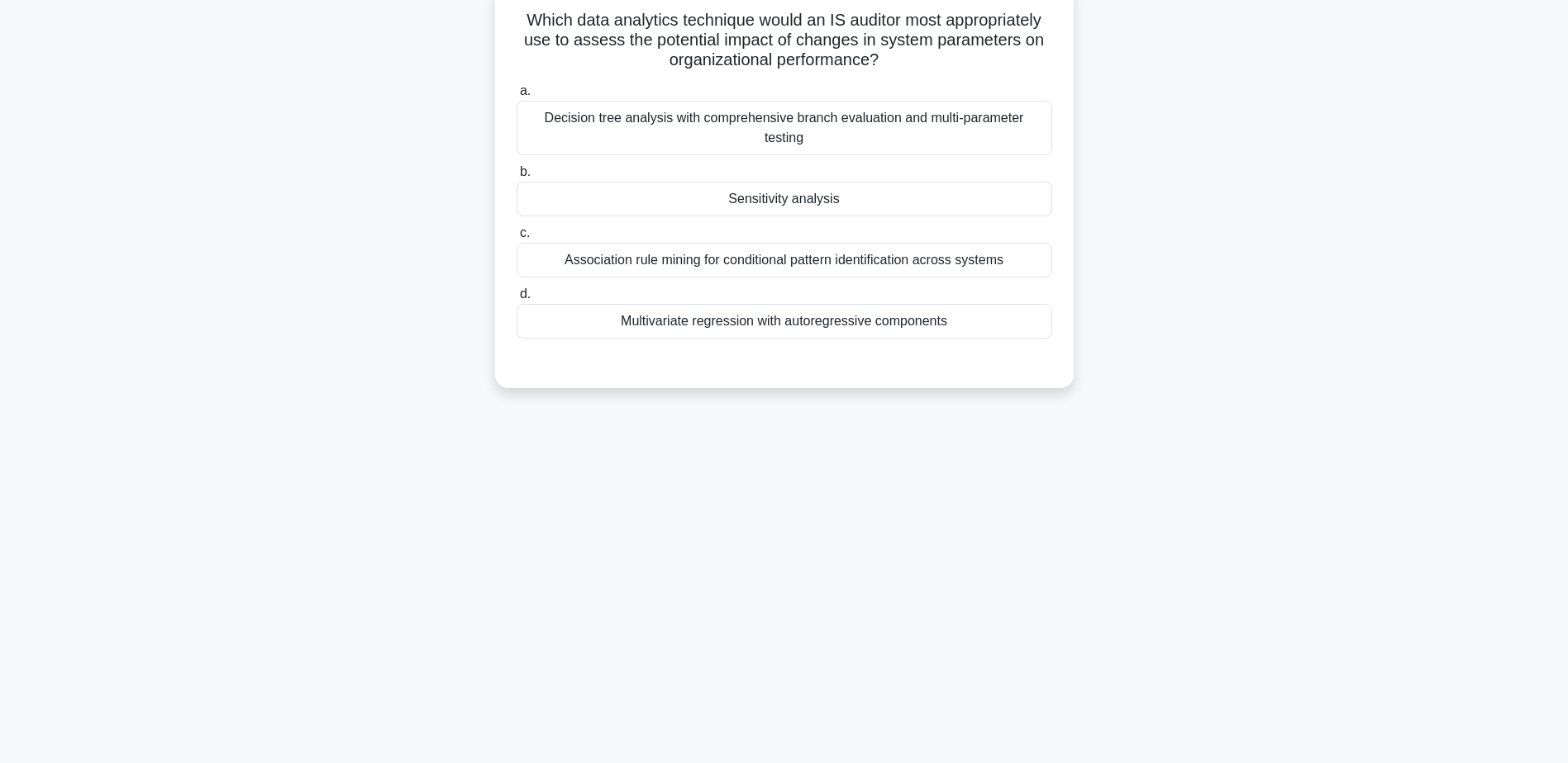
click at [765, 196] on div "Sensitivity analysis" at bounding box center [784, 198] width 536 height 34
click at [517, 178] on input "b. Sensitivity analysis" at bounding box center [517, 172] width 0 height 11
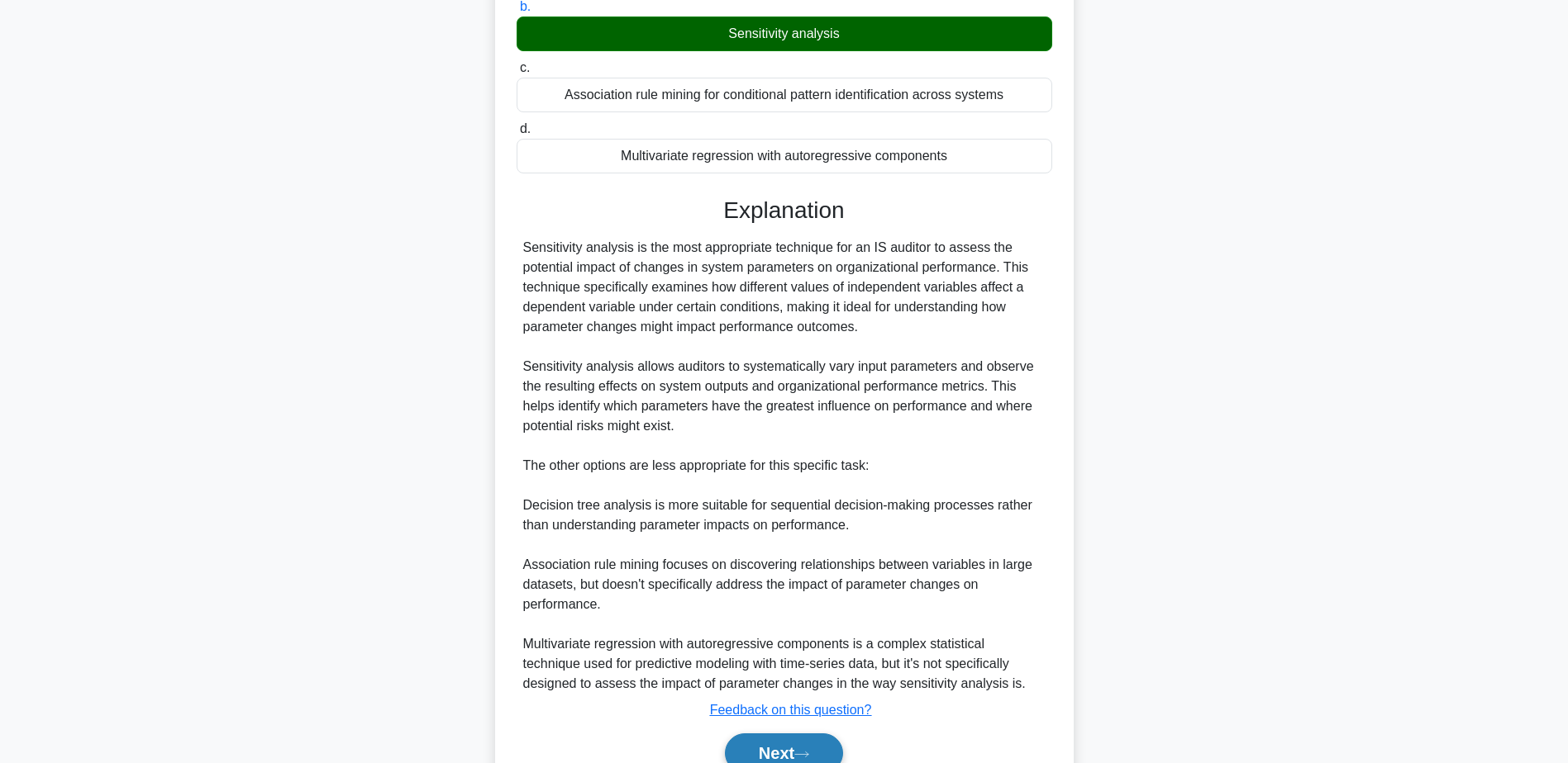
click at [795, 752] on button "Next" at bounding box center [784, 753] width 118 height 39
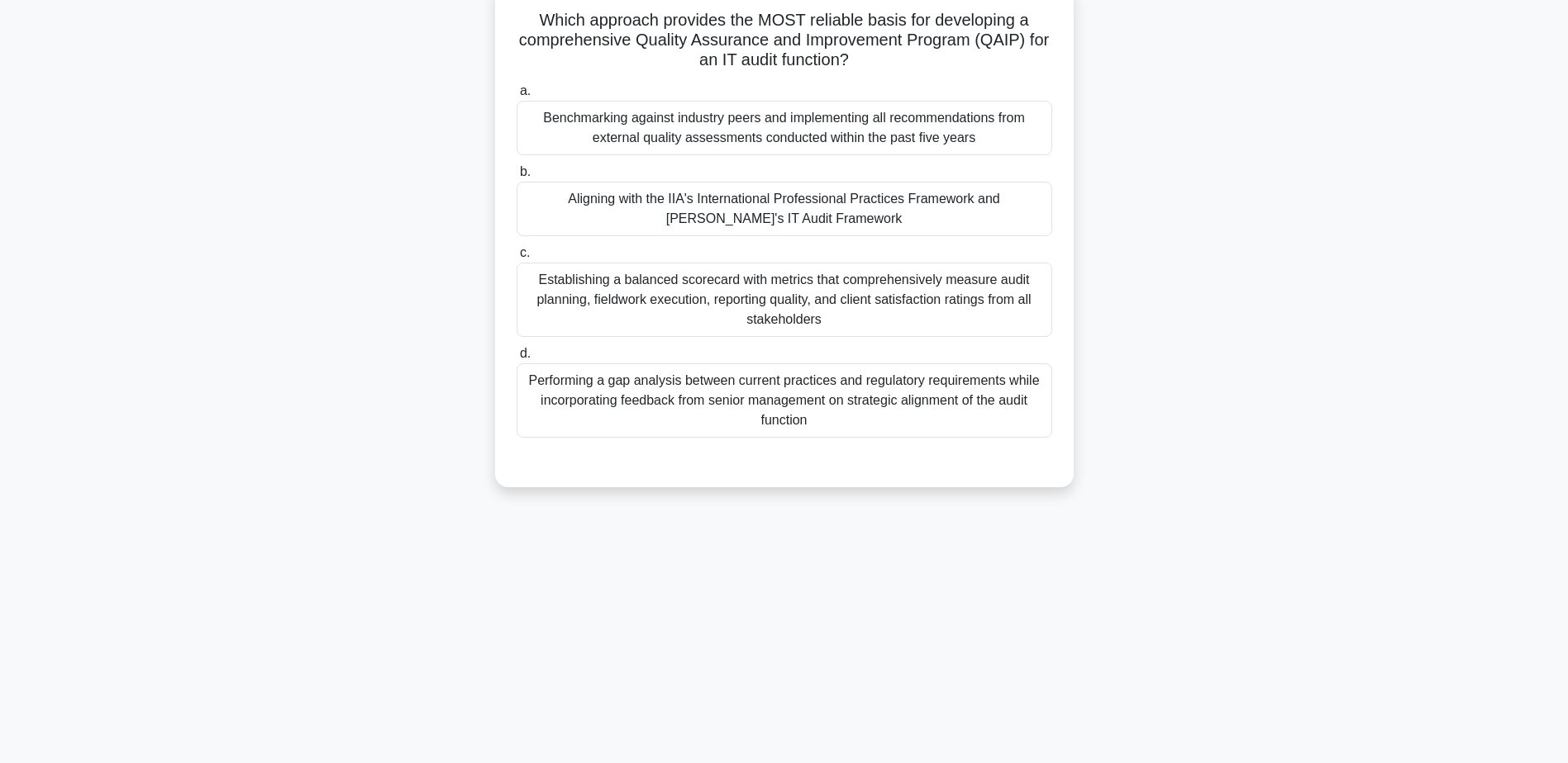
click at [770, 208] on div "Aligning with the IIA's International Professional Practices Framework and ISAC…" at bounding box center [784, 208] width 536 height 55
click at [517, 178] on input "b. Aligning with the IIA's International Professional Practices Framework and I…" at bounding box center [517, 172] width 0 height 11
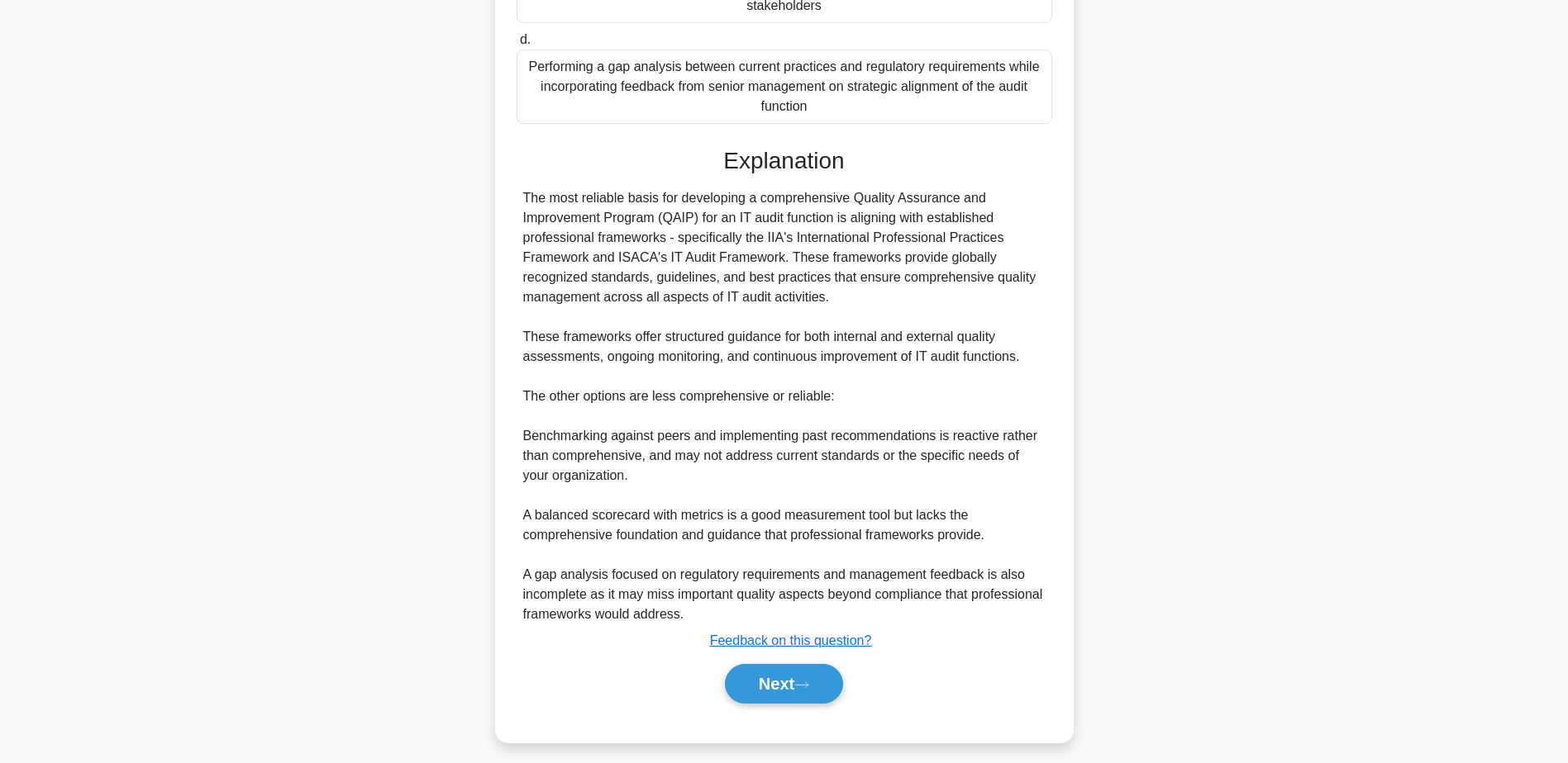
scroll to position [454, 0]
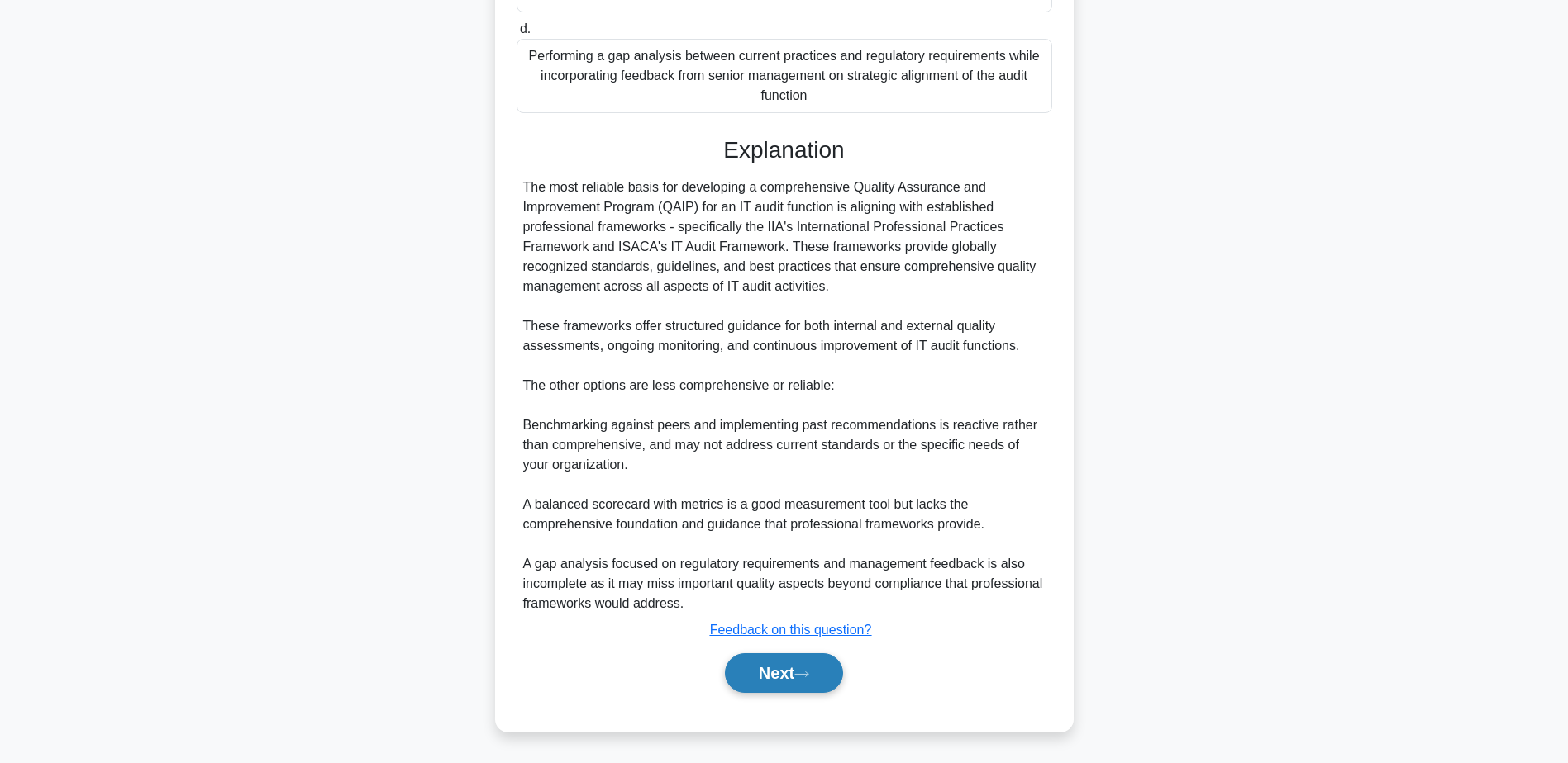
click at [772, 663] on button "Next" at bounding box center [784, 672] width 118 height 39
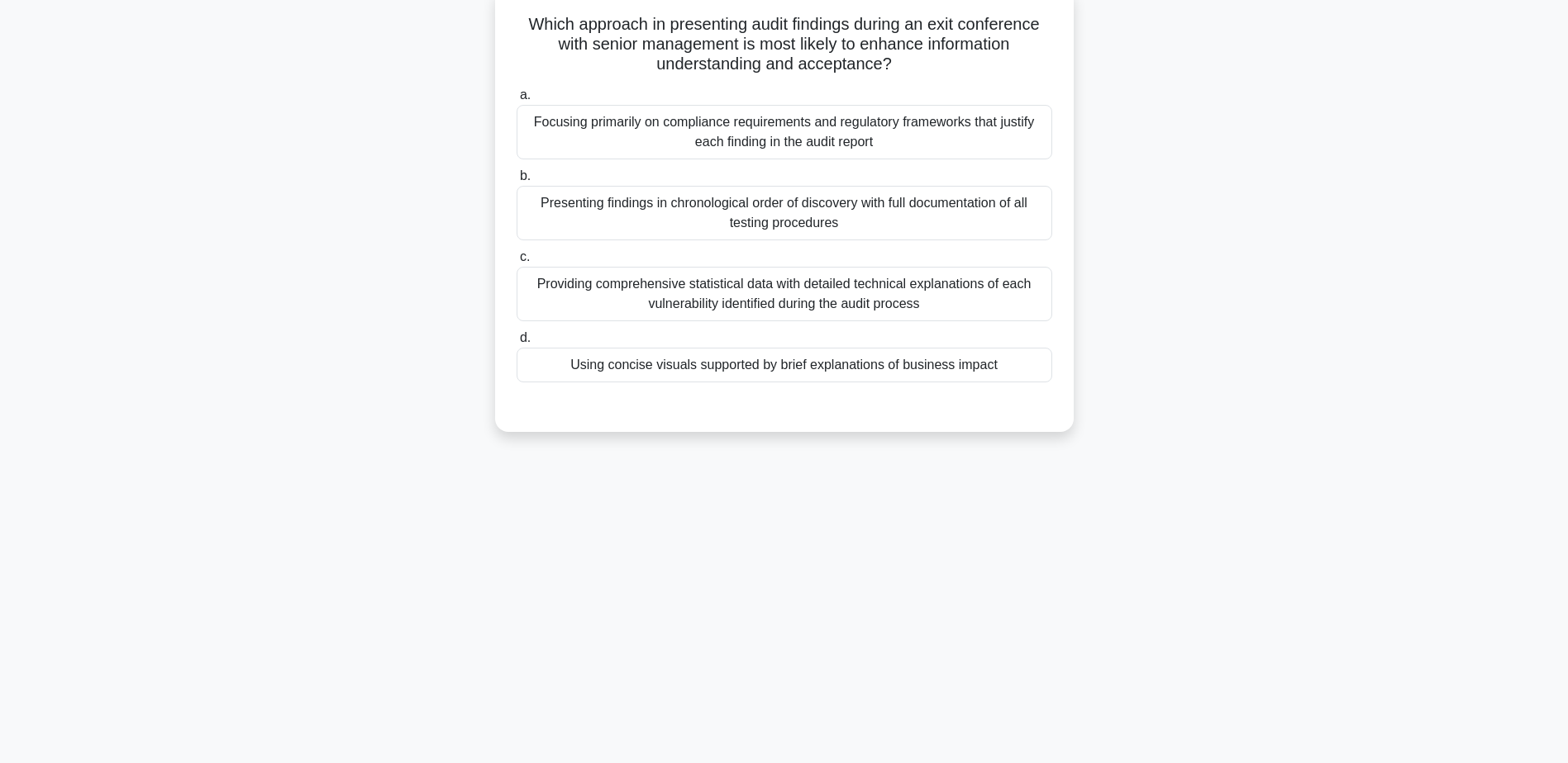
scroll to position [129, 0]
click at [805, 358] on div "Using concise visuals supported by brief explanations of business impact" at bounding box center [784, 360] width 536 height 34
click at [517, 339] on input "d. Using concise visuals supported by brief explanations of business impact" at bounding box center [517, 334] width 0 height 11
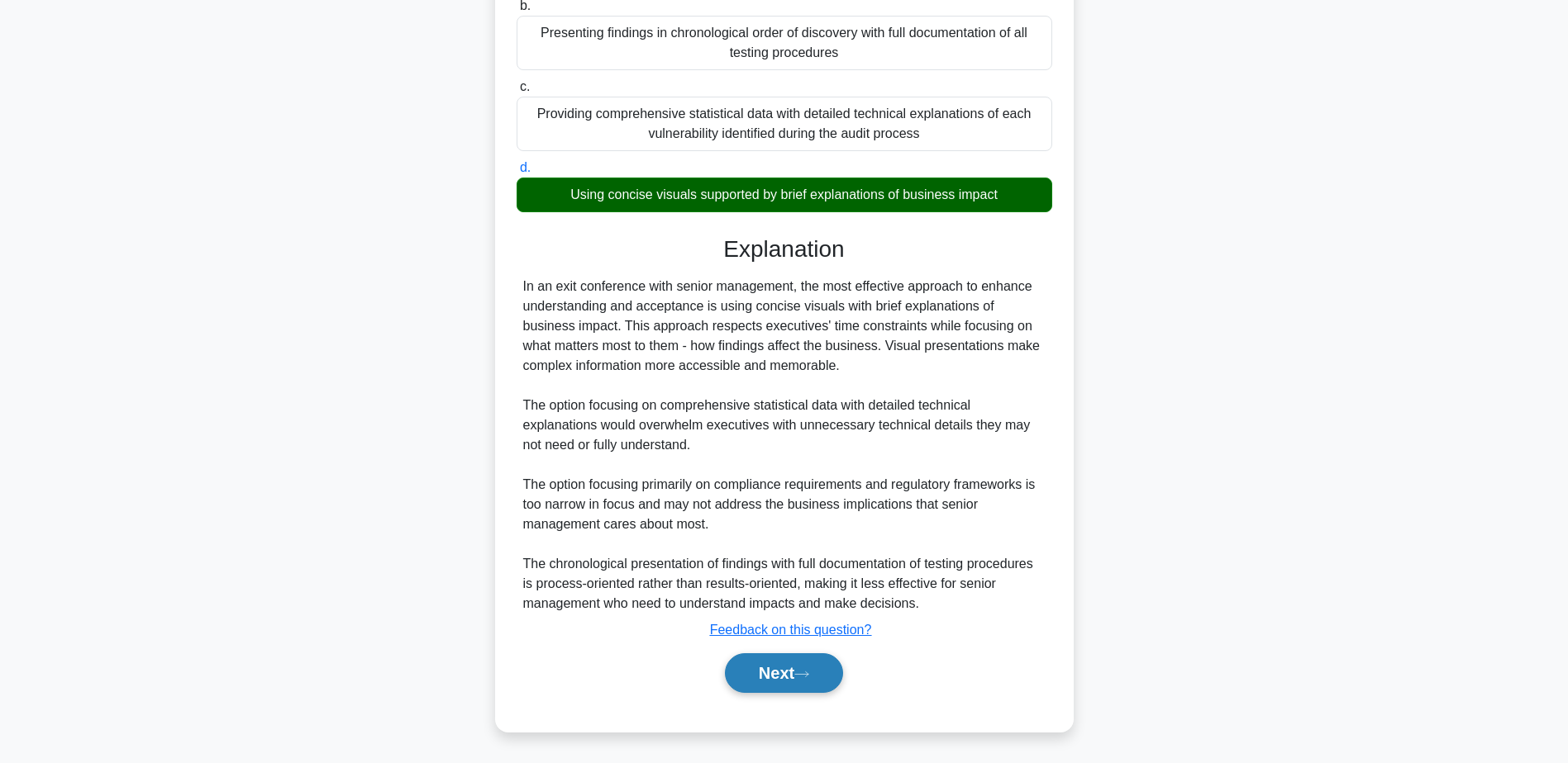
click at [798, 667] on button "Next" at bounding box center [784, 672] width 118 height 39
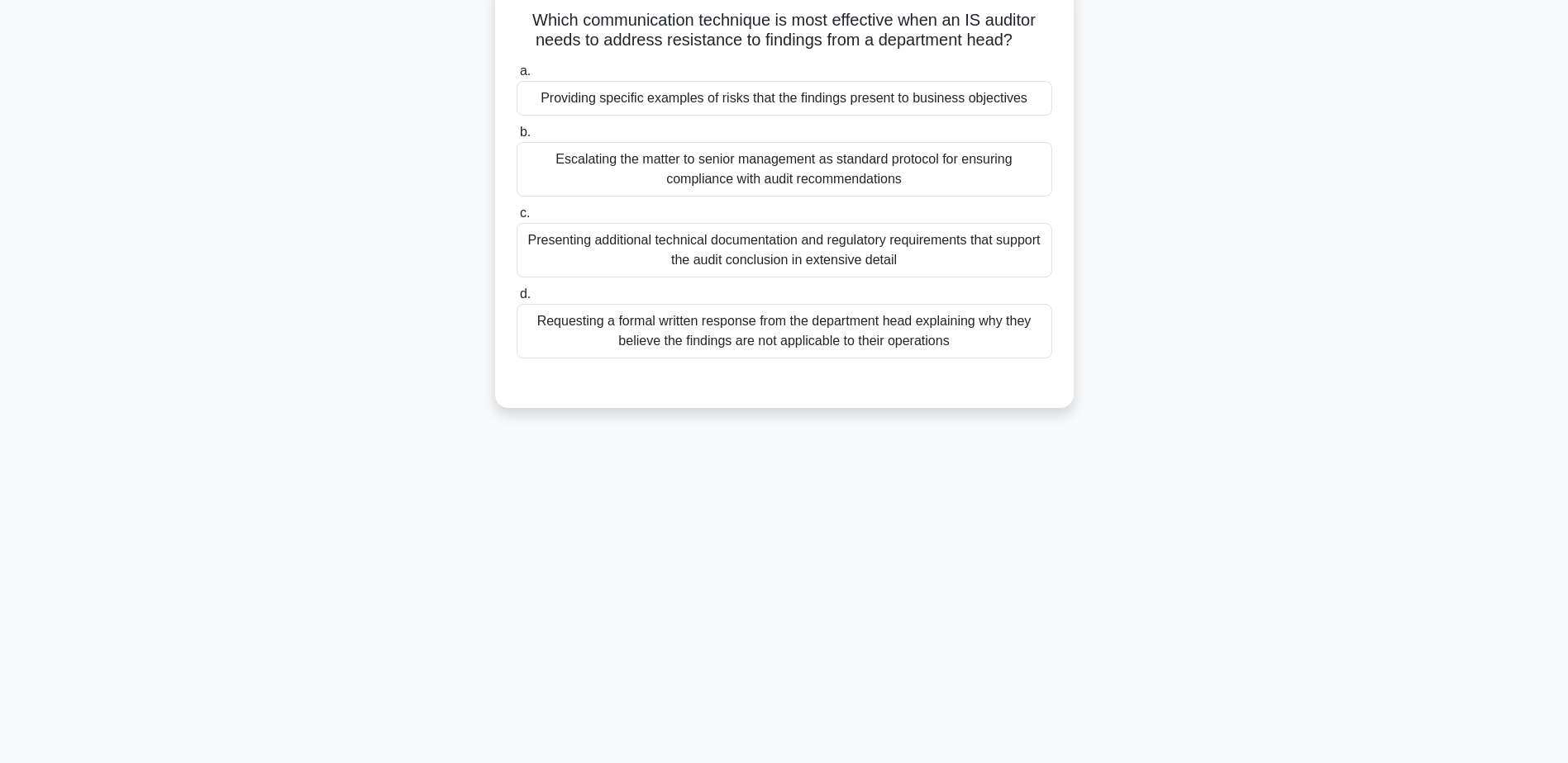
click at [779, 94] on div "Providing specific examples of risks that the findings present to business obje…" at bounding box center [784, 97] width 536 height 34
click at [517, 77] on input "a. Providing specific examples of risks that the findings present to business o…" at bounding box center [517, 71] width 0 height 11
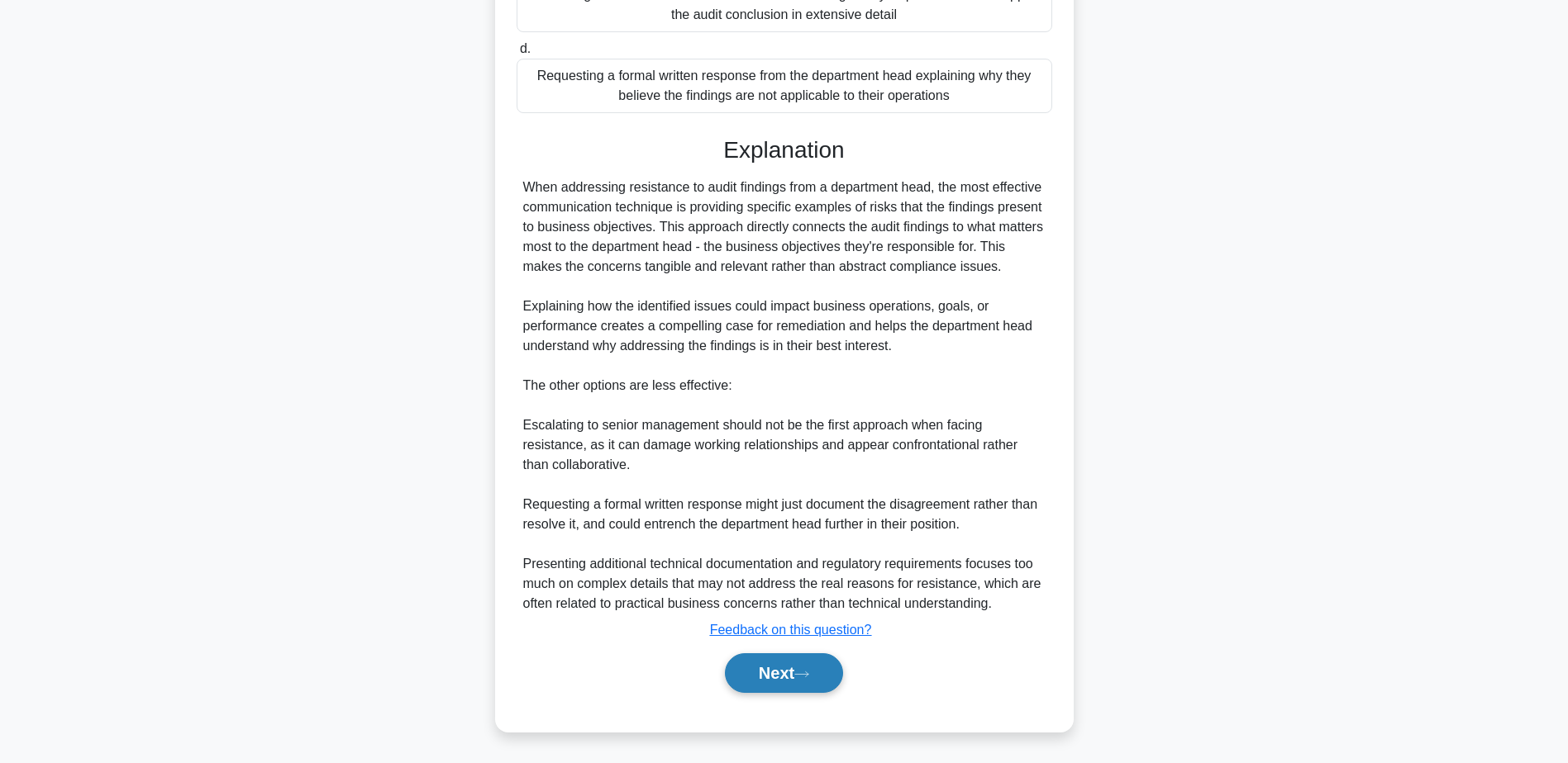
click at [776, 671] on button "Next" at bounding box center [784, 672] width 118 height 39
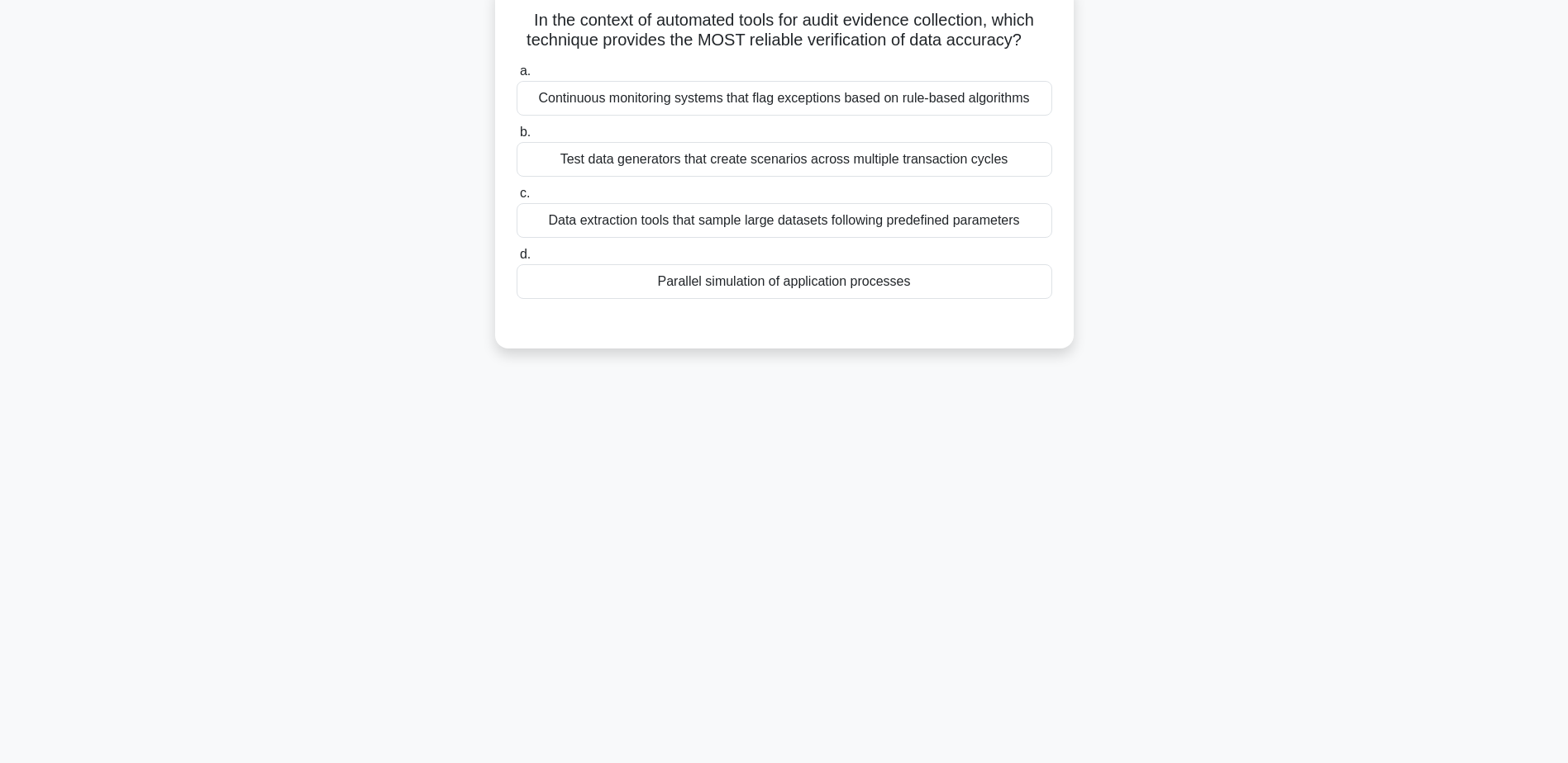
click at [797, 293] on div "Parallel simulation of application processes" at bounding box center [784, 281] width 536 height 34
click at [517, 260] on input "d. Parallel simulation of application processes" at bounding box center [517, 254] width 0 height 11
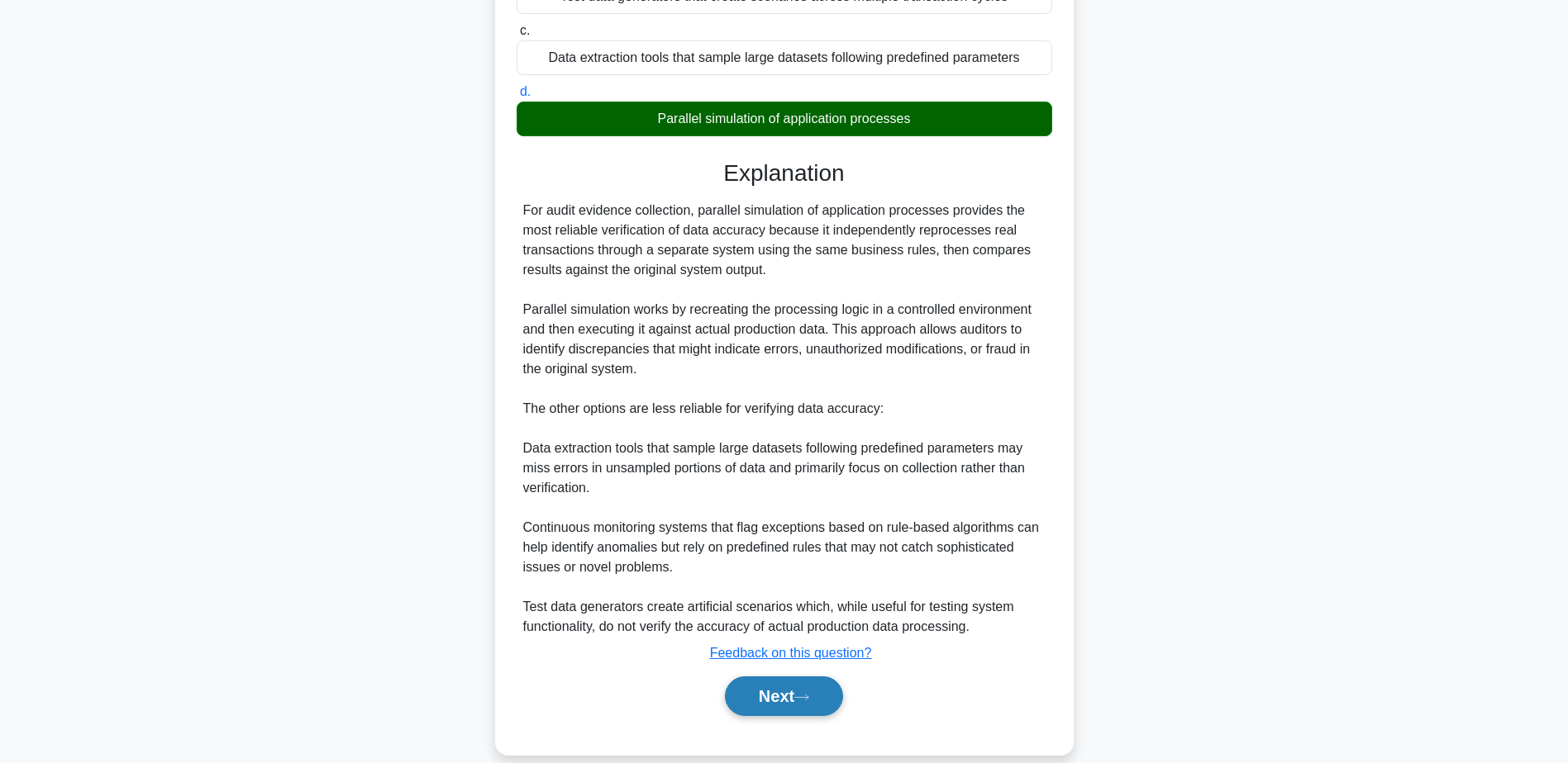
scroll to position [316, 0]
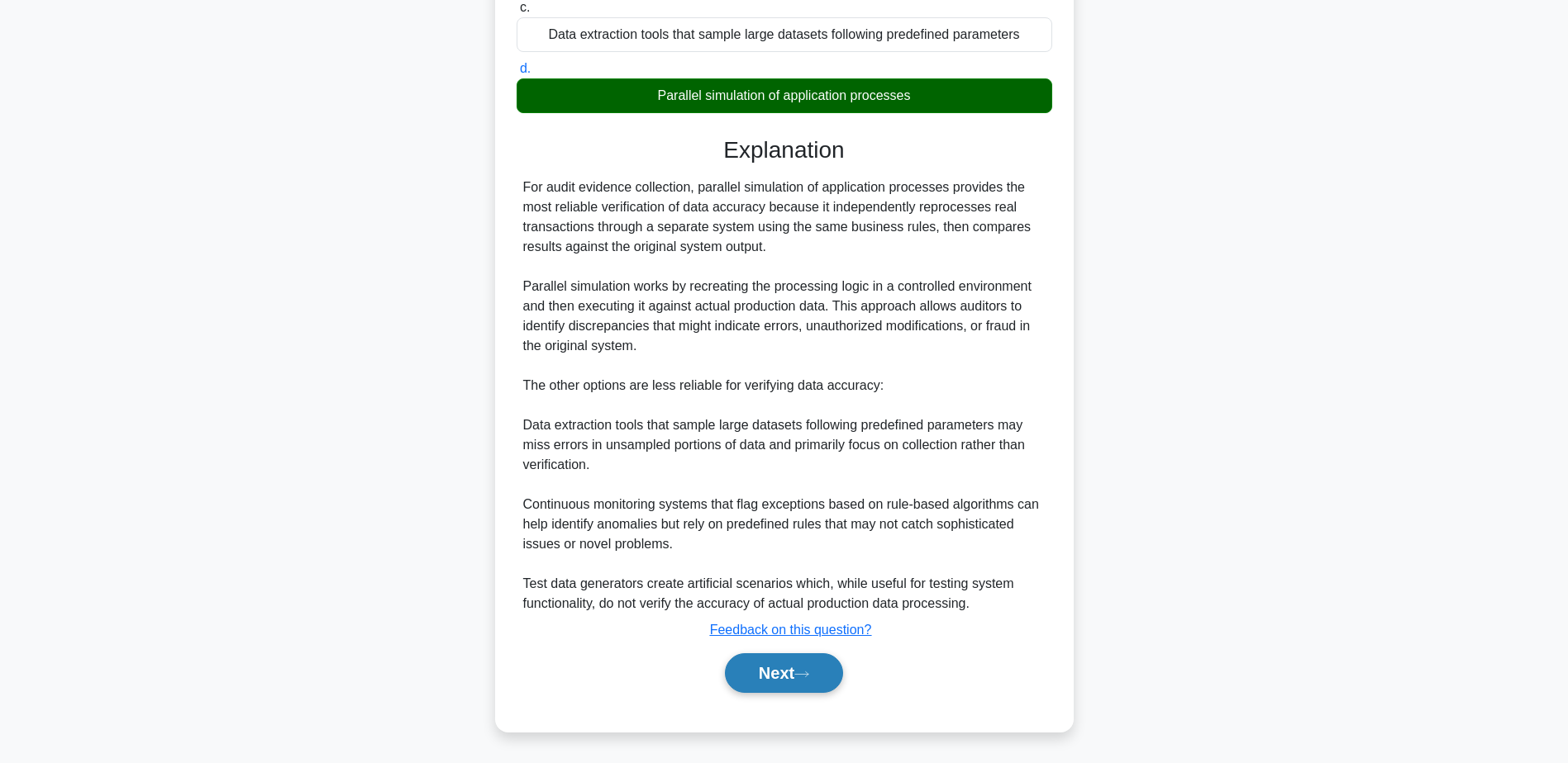
click at [797, 680] on button "Next" at bounding box center [784, 672] width 118 height 39
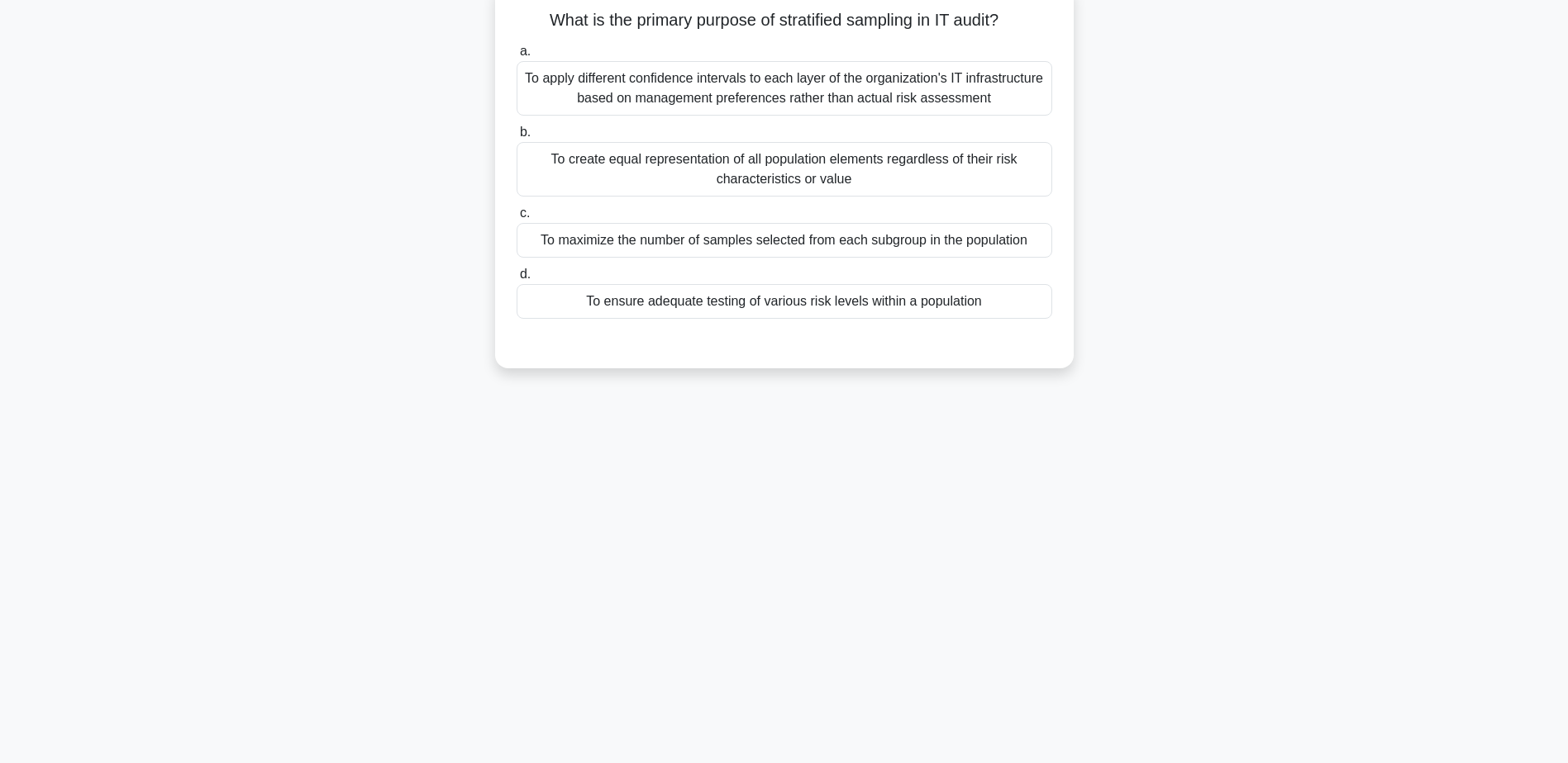
scroll to position [129, 0]
click at [717, 298] on div "To ensure adequate testing of various risk levels within a population" at bounding box center [784, 301] width 536 height 34
click at [517, 280] on input "d. To ensure adequate testing of various risk levels within a population" at bounding box center [517, 274] width 0 height 11
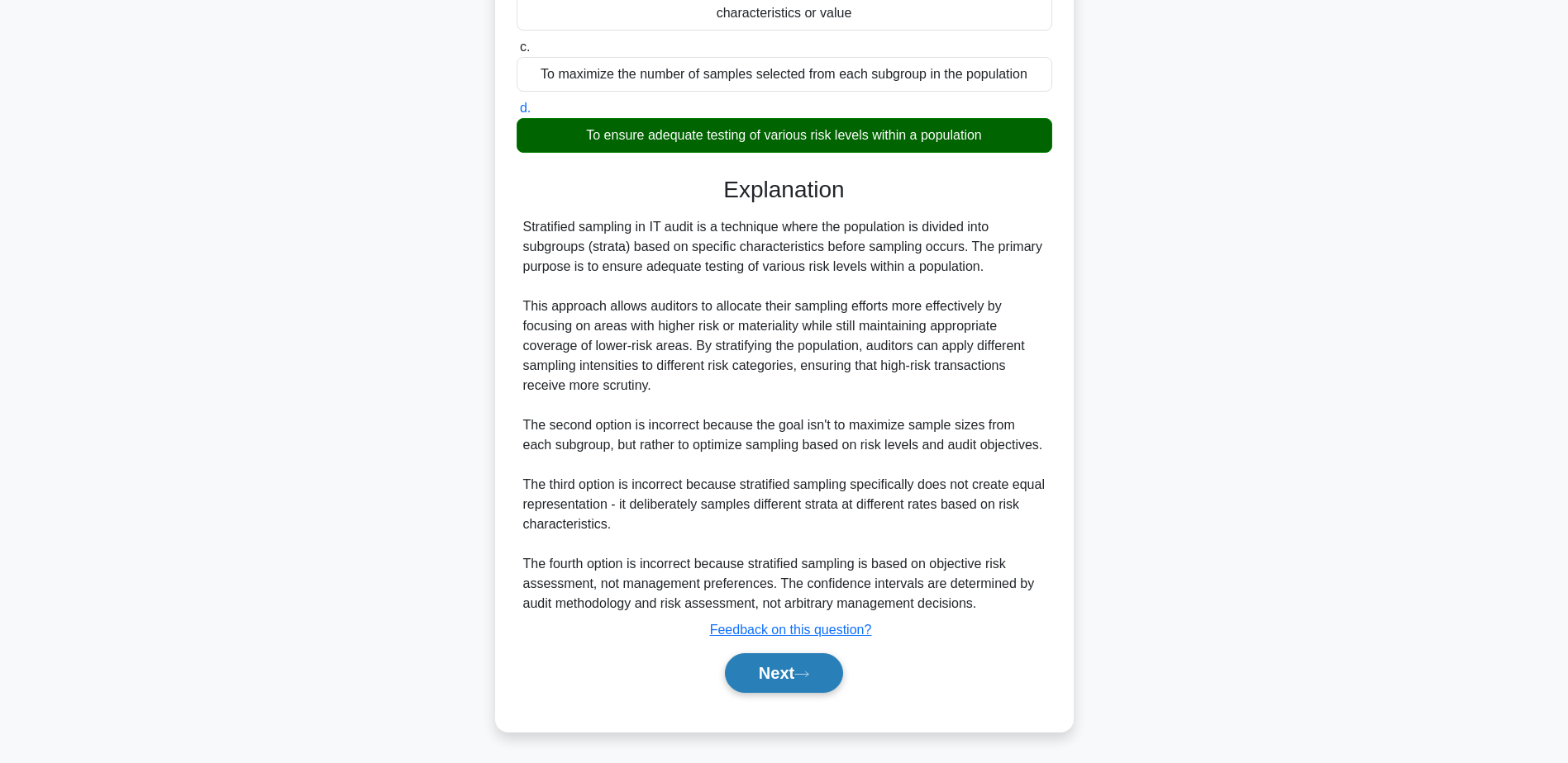
click at [806, 671] on icon at bounding box center [802, 674] width 15 height 9
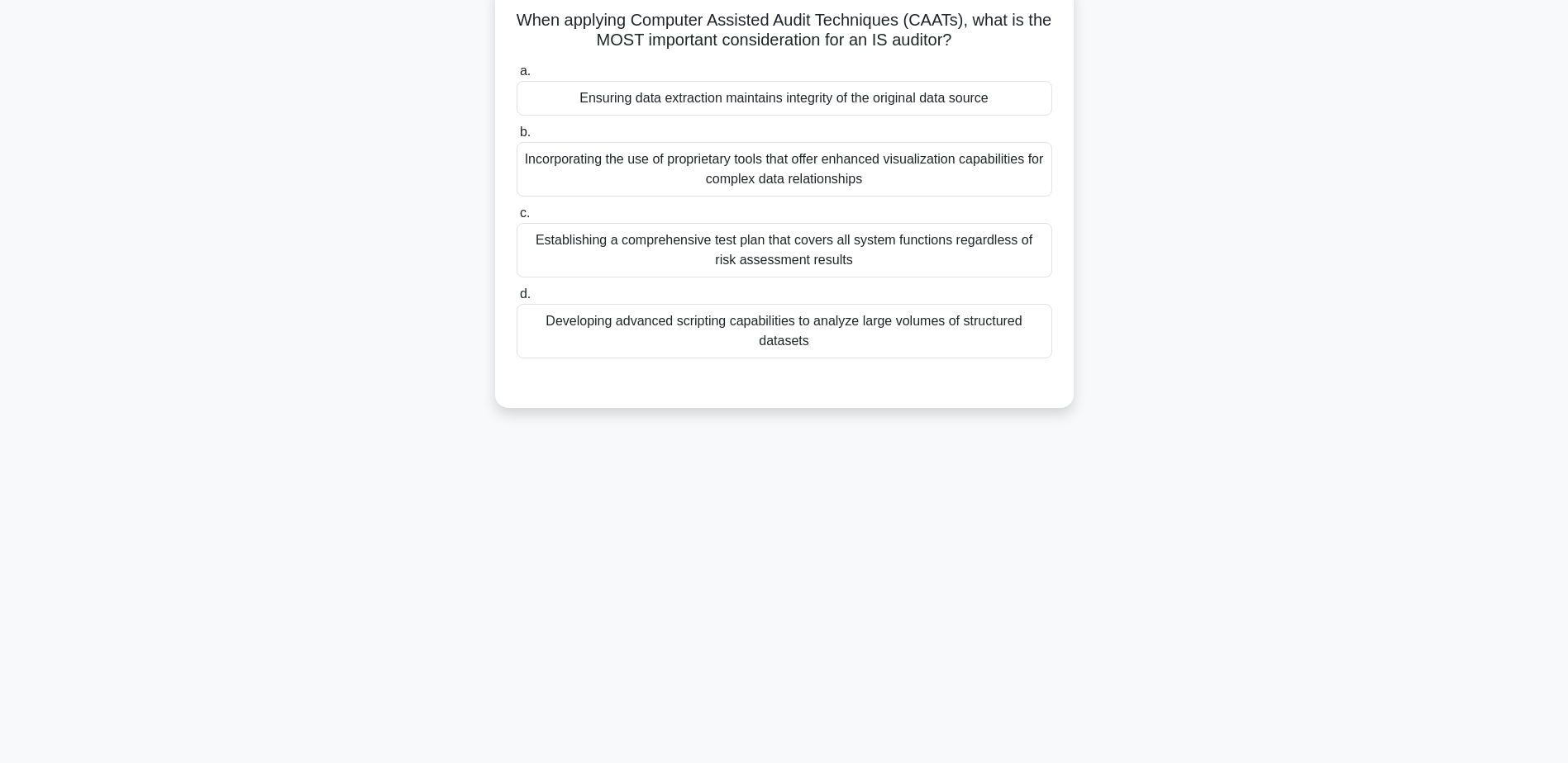
click at [725, 106] on div "Ensuring data extraction maintains integrity of the original data source" at bounding box center [784, 97] width 536 height 34
click at [517, 77] on input "a. Ensuring data extraction maintains integrity of the original data source" at bounding box center [517, 71] width 0 height 11
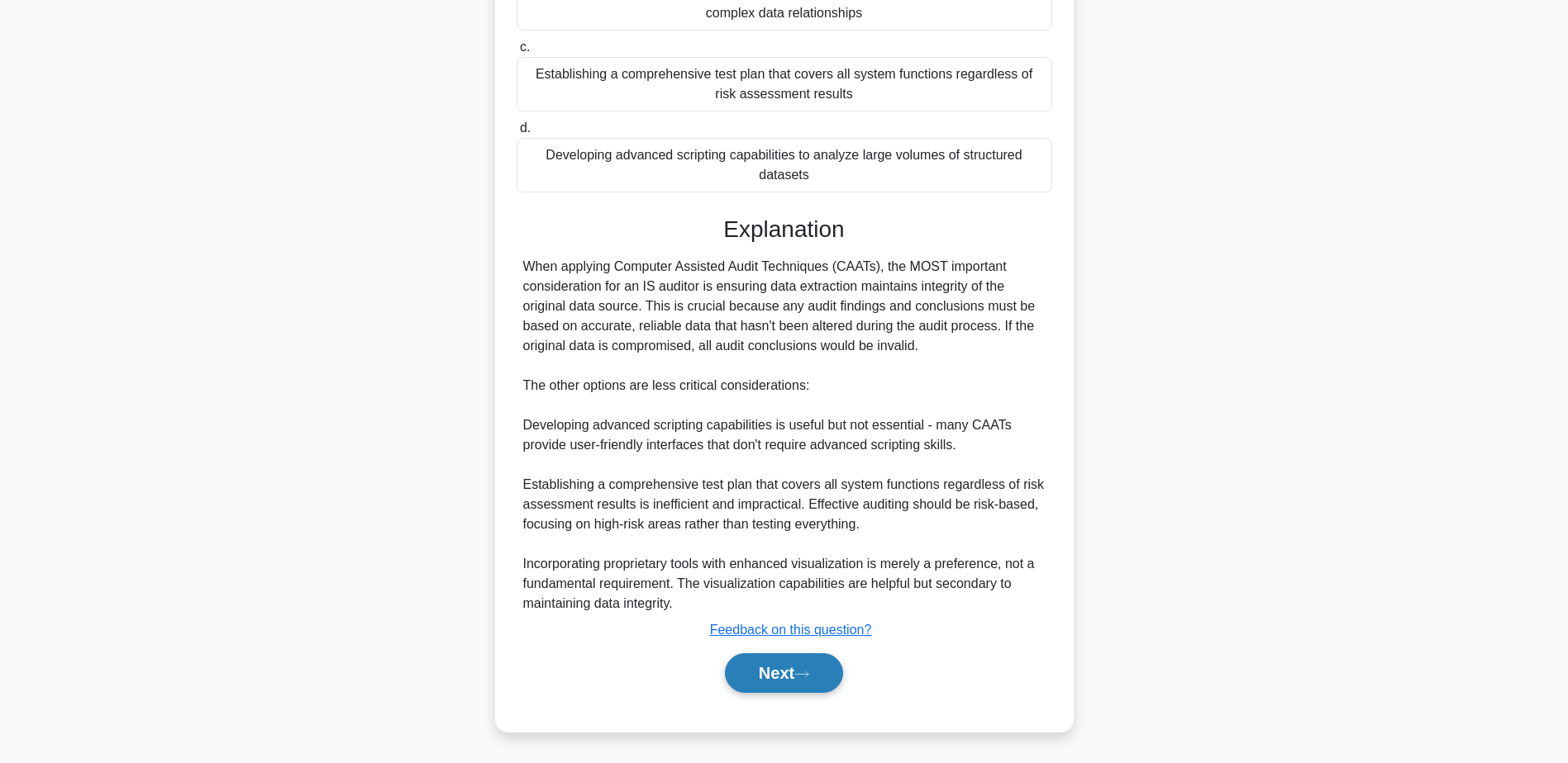
click at [836, 670] on button "Next" at bounding box center [784, 672] width 118 height 39
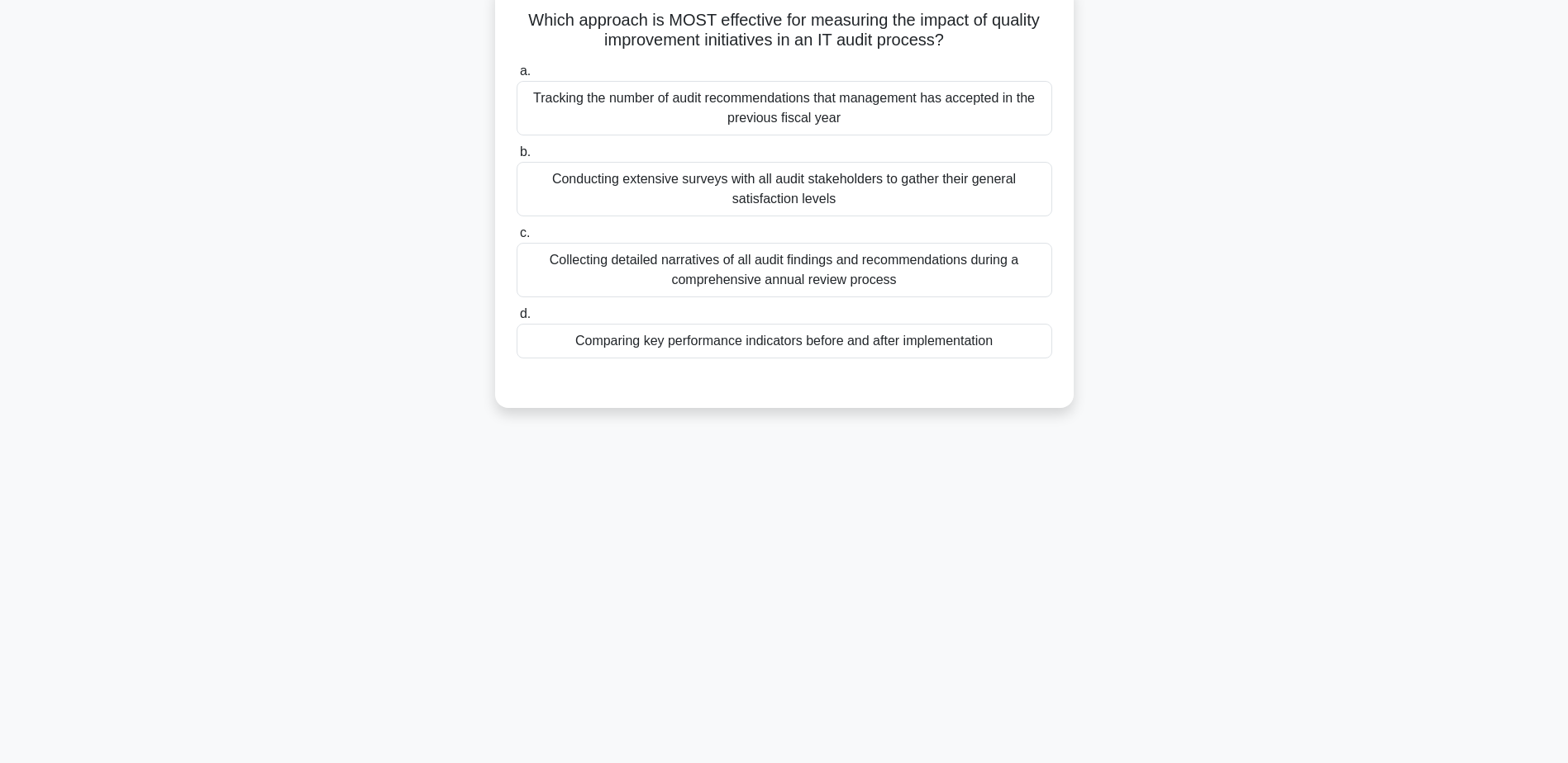
click at [764, 346] on div "Comparing key performance indicators before and after implementation" at bounding box center [784, 341] width 536 height 34
click at [517, 320] on input "d. Comparing key performance indicators before and after implementation" at bounding box center [517, 314] width 0 height 11
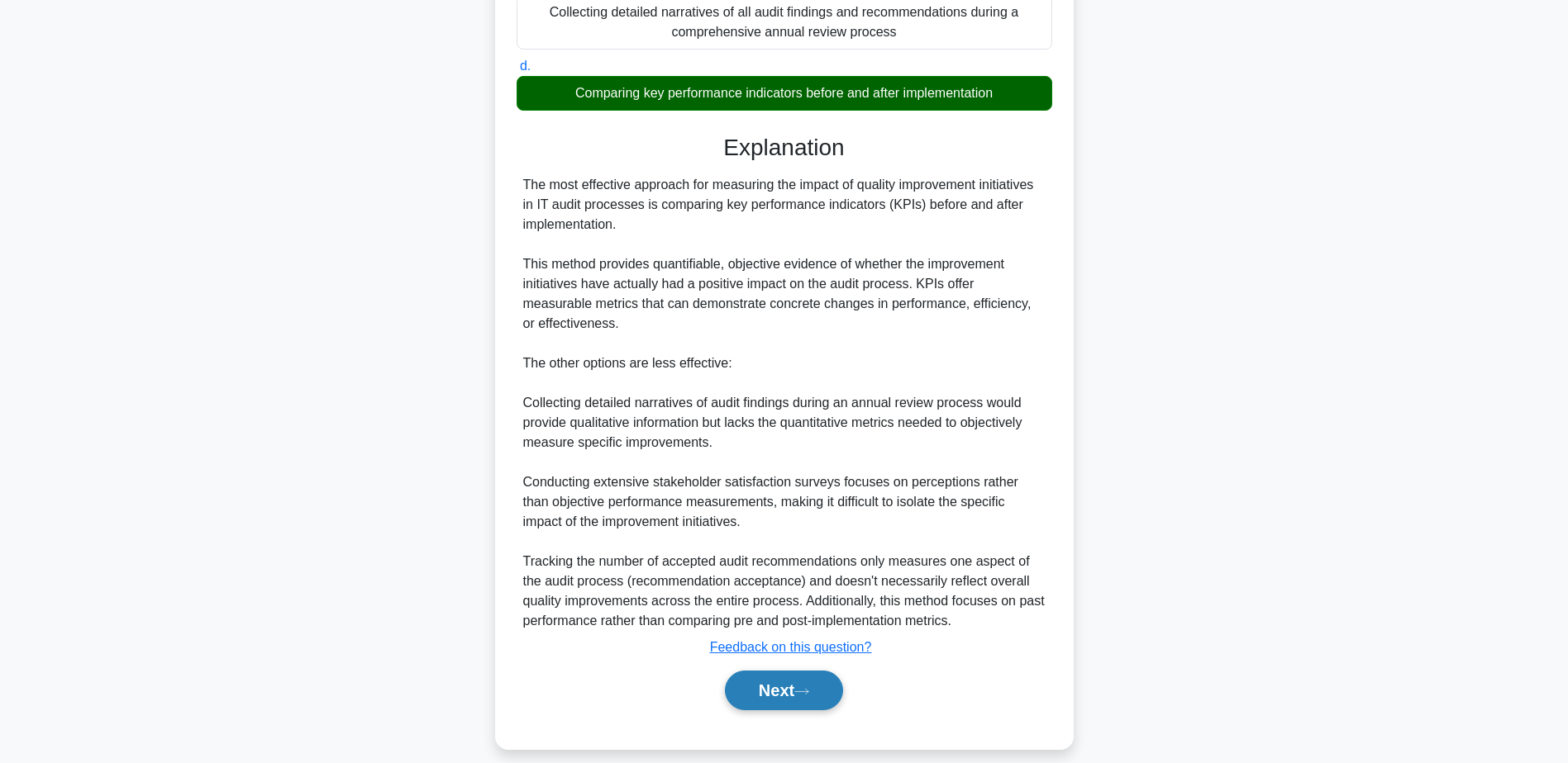
click at [776, 698] on button "Next" at bounding box center [784, 690] width 118 height 39
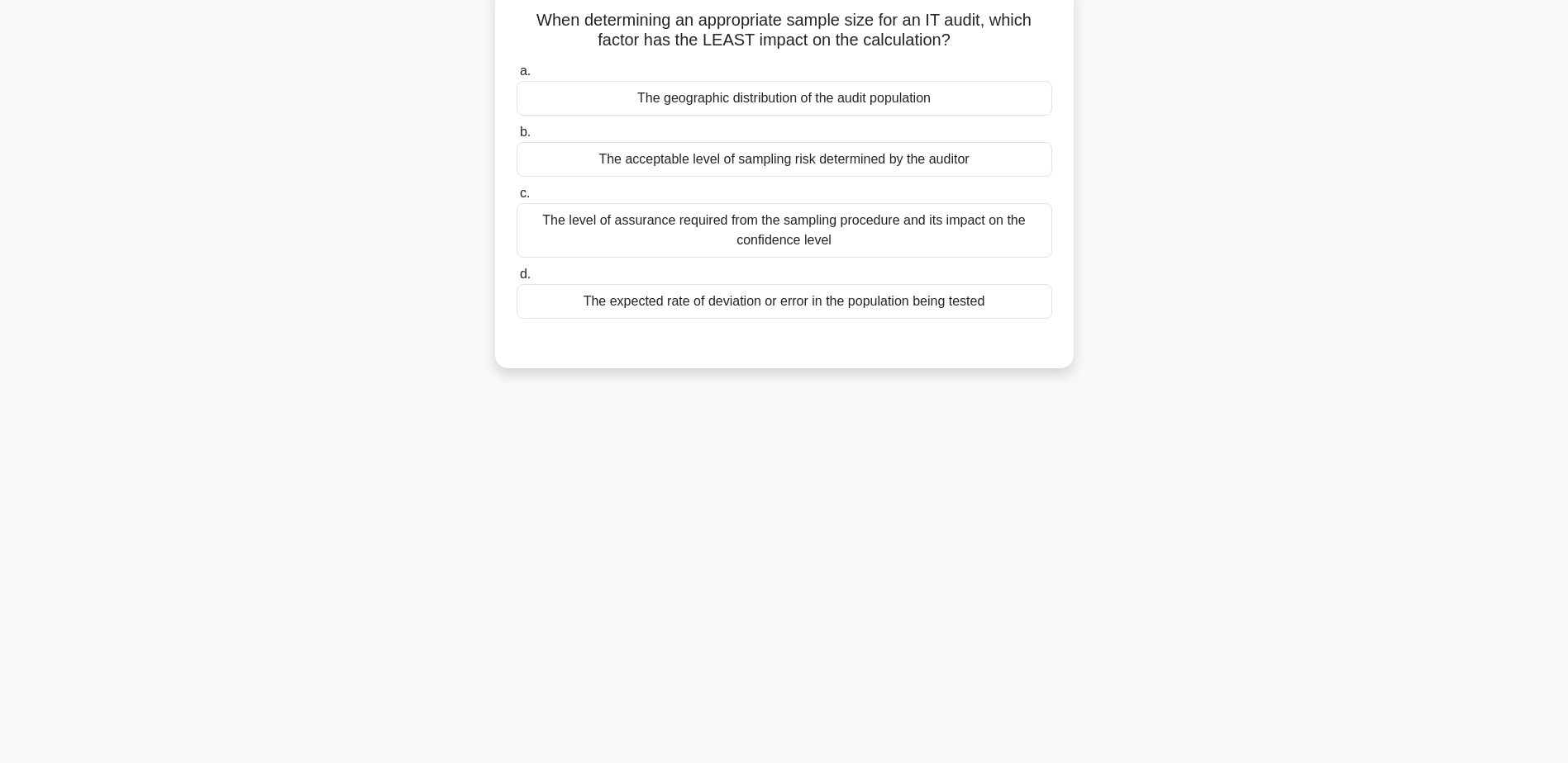
click at [785, 108] on div "The geographic distribution of the audit population" at bounding box center [784, 97] width 536 height 34
click at [517, 77] on input "a. The geographic distribution of the audit population" at bounding box center [517, 71] width 0 height 11
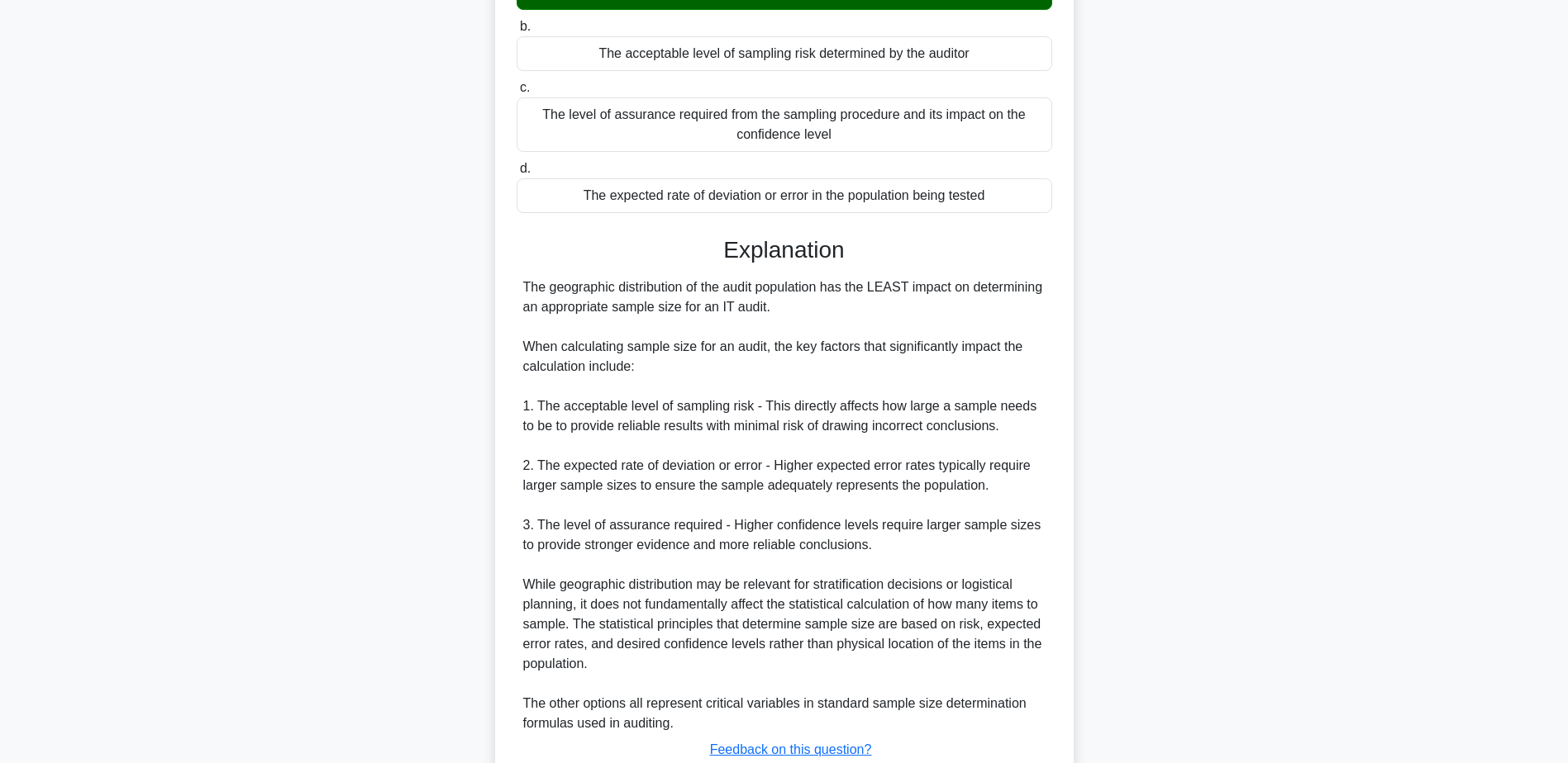
scroll to position [355, 0]
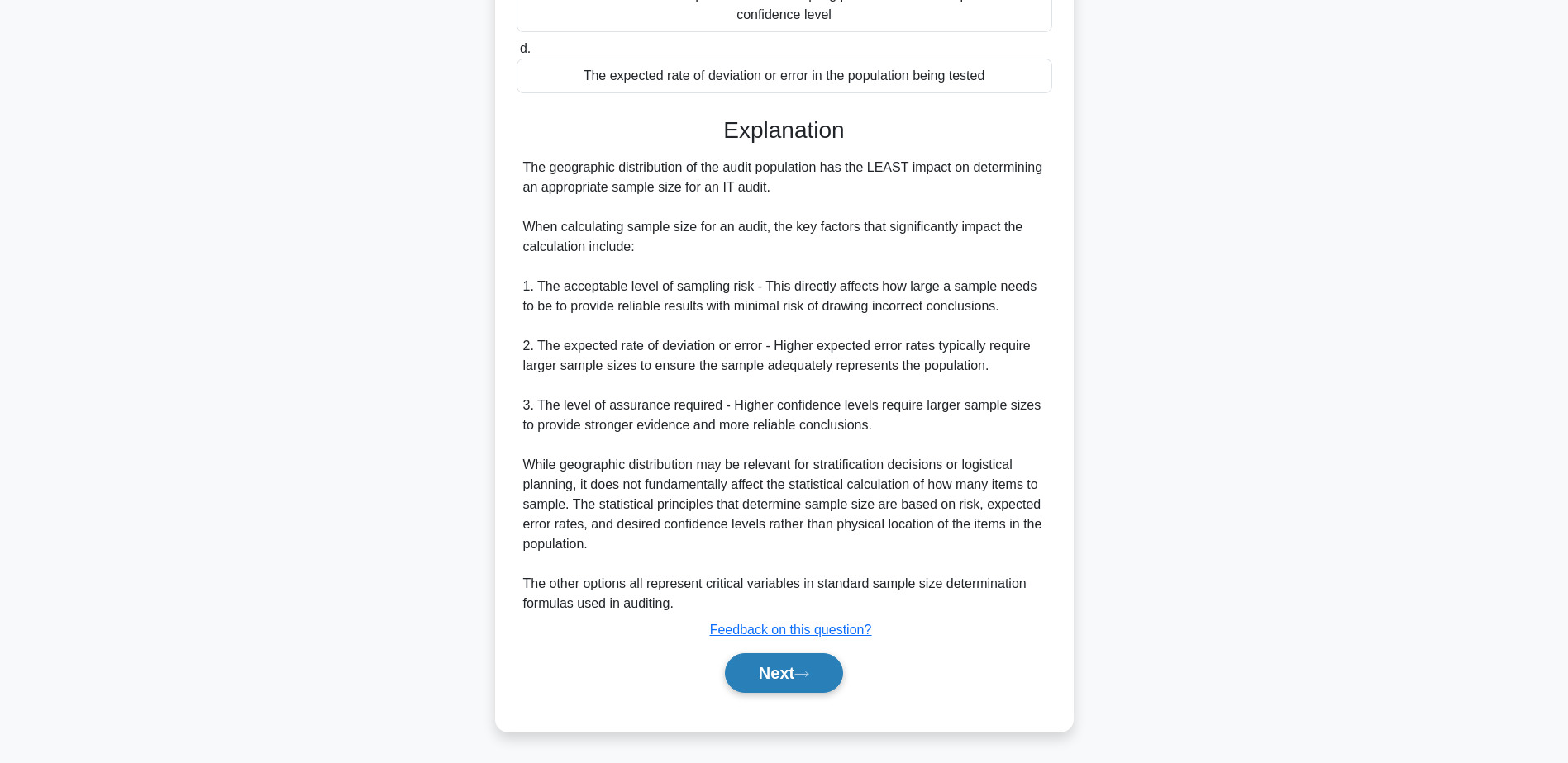
click at [753, 662] on button "Next" at bounding box center [784, 672] width 118 height 39
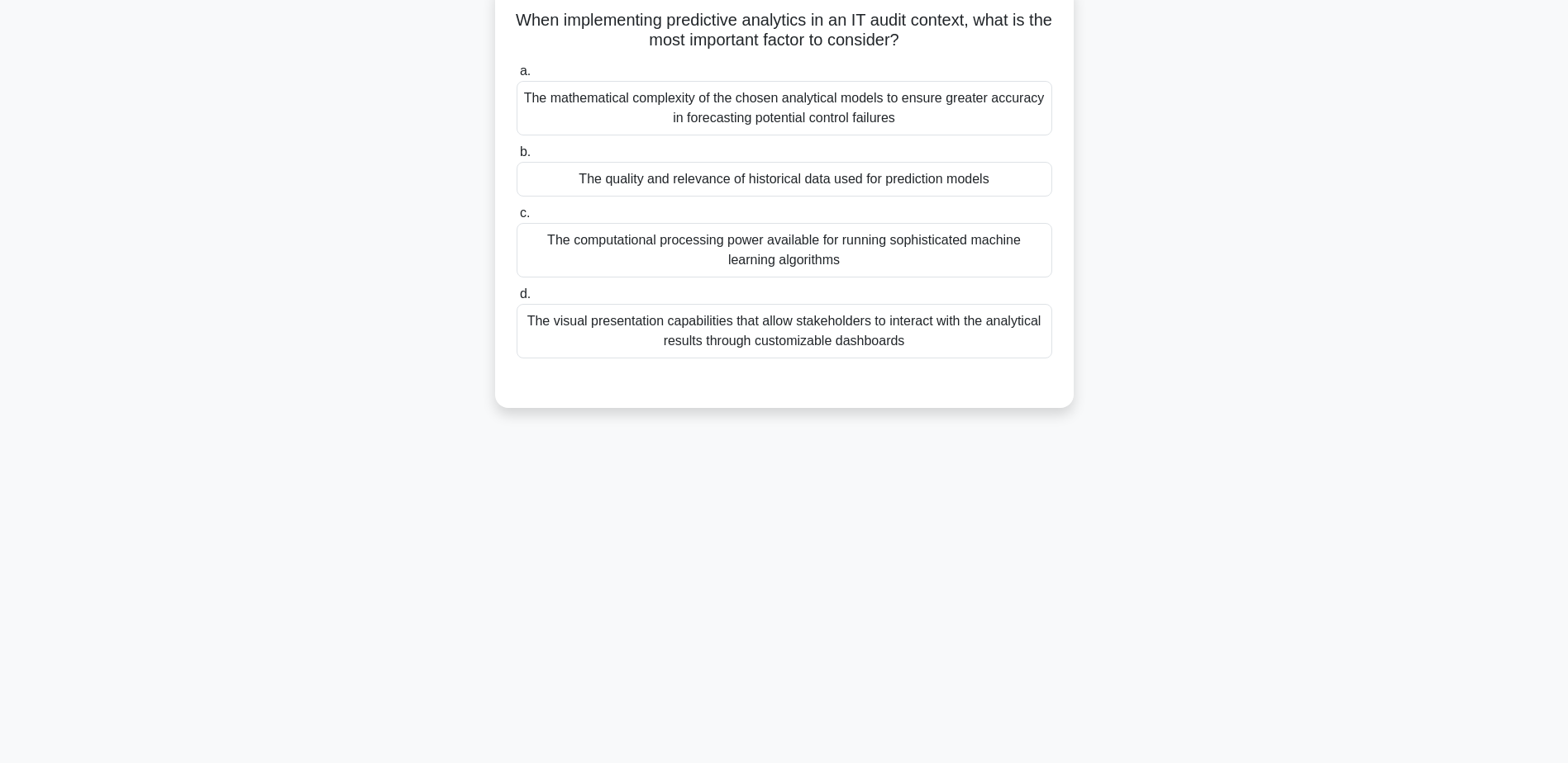
click at [798, 181] on div "The quality and relevance of historical data used for prediction models" at bounding box center [784, 179] width 536 height 34
click at [517, 158] on input "b. The quality and relevance of historical data used for prediction models" at bounding box center [517, 152] width 0 height 11
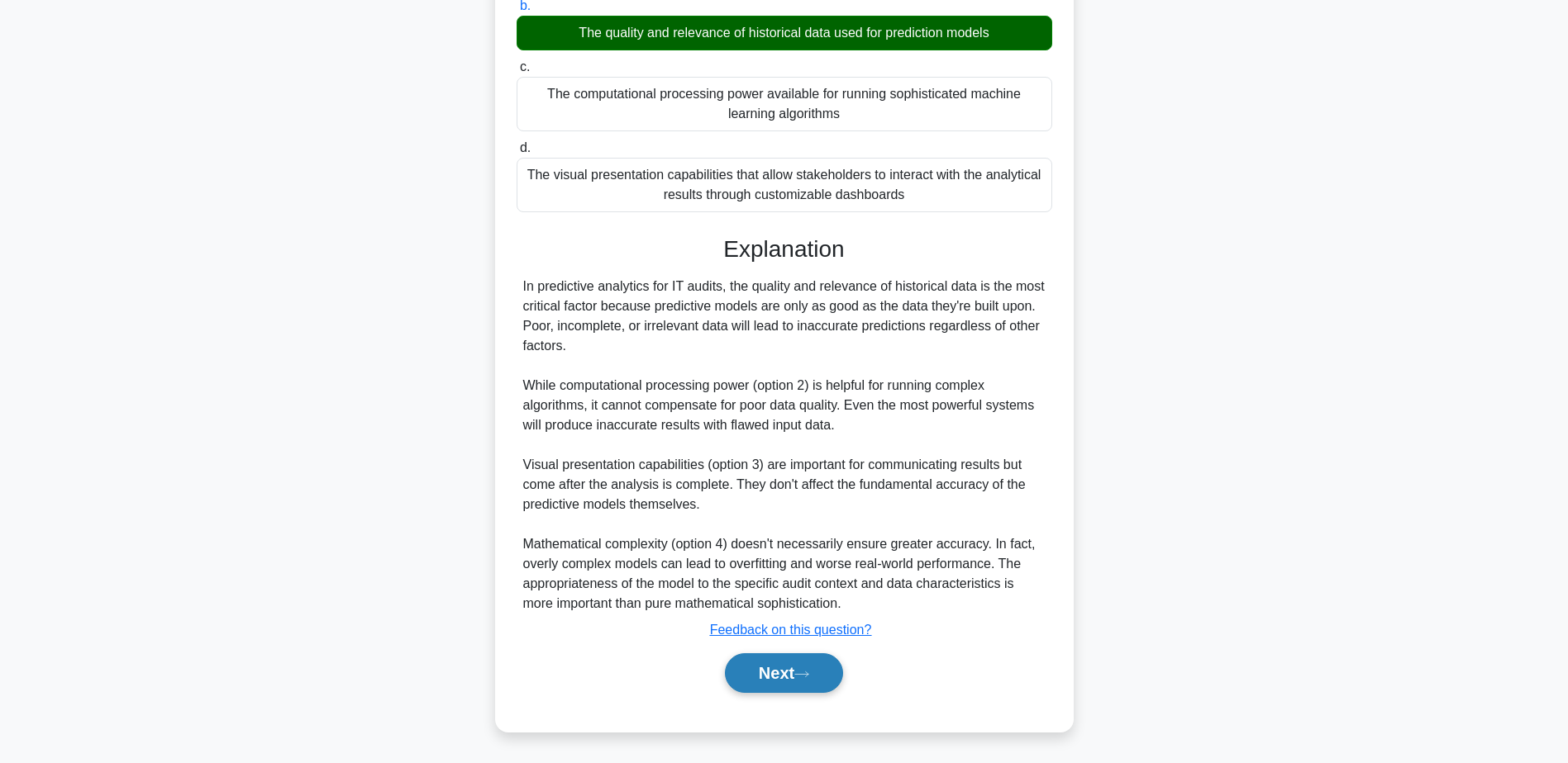
click at [826, 671] on button "Next" at bounding box center [784, 672] width 118 height 39
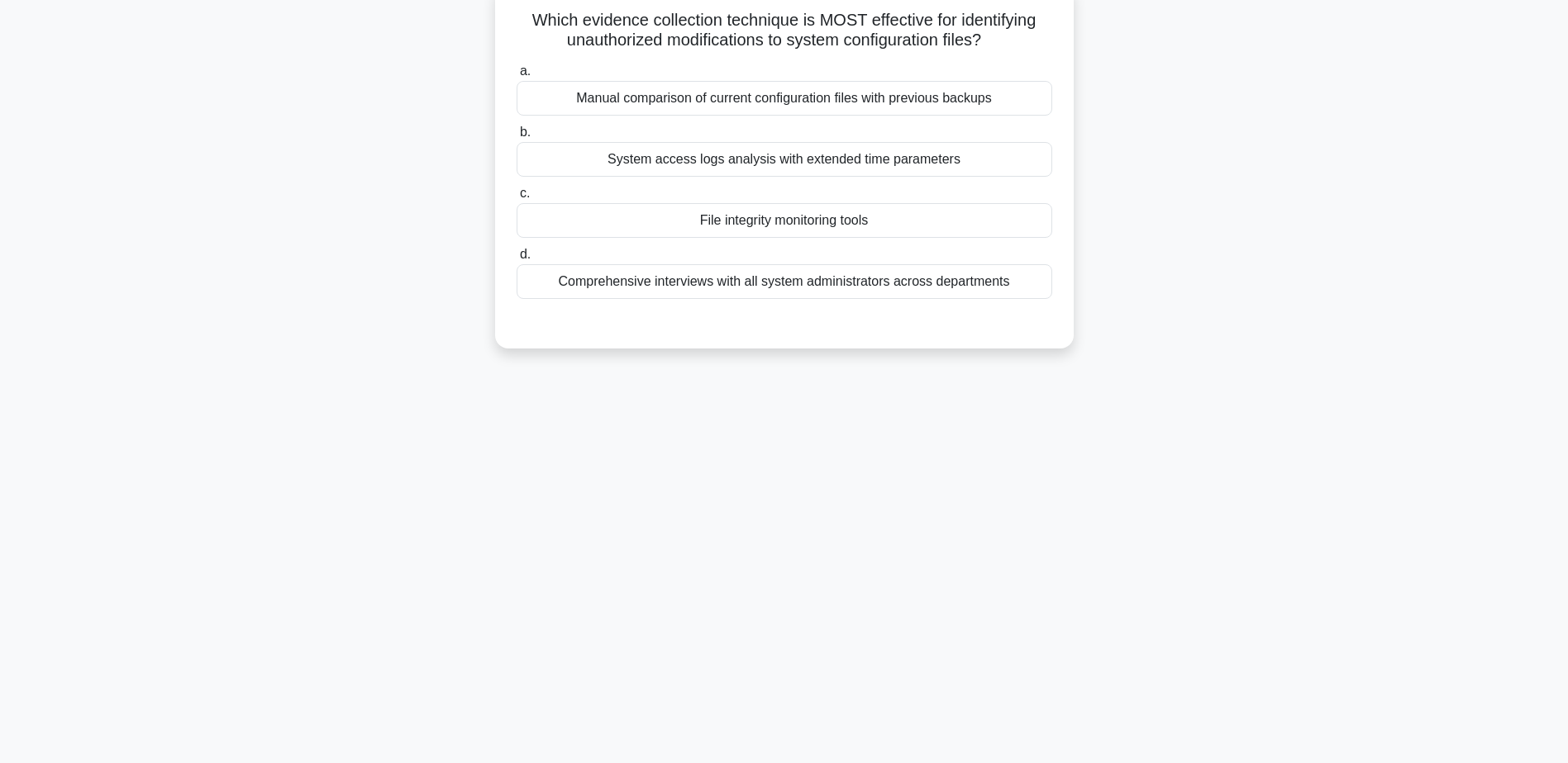
click at [790, 215] on div "File integrity monitoring tools" at bounding box center [784, 220] width 536 height 34
click at [517, 199] on input "c. File integrity monitoring tools" at bounding box center [517, 193] width 0 height 11
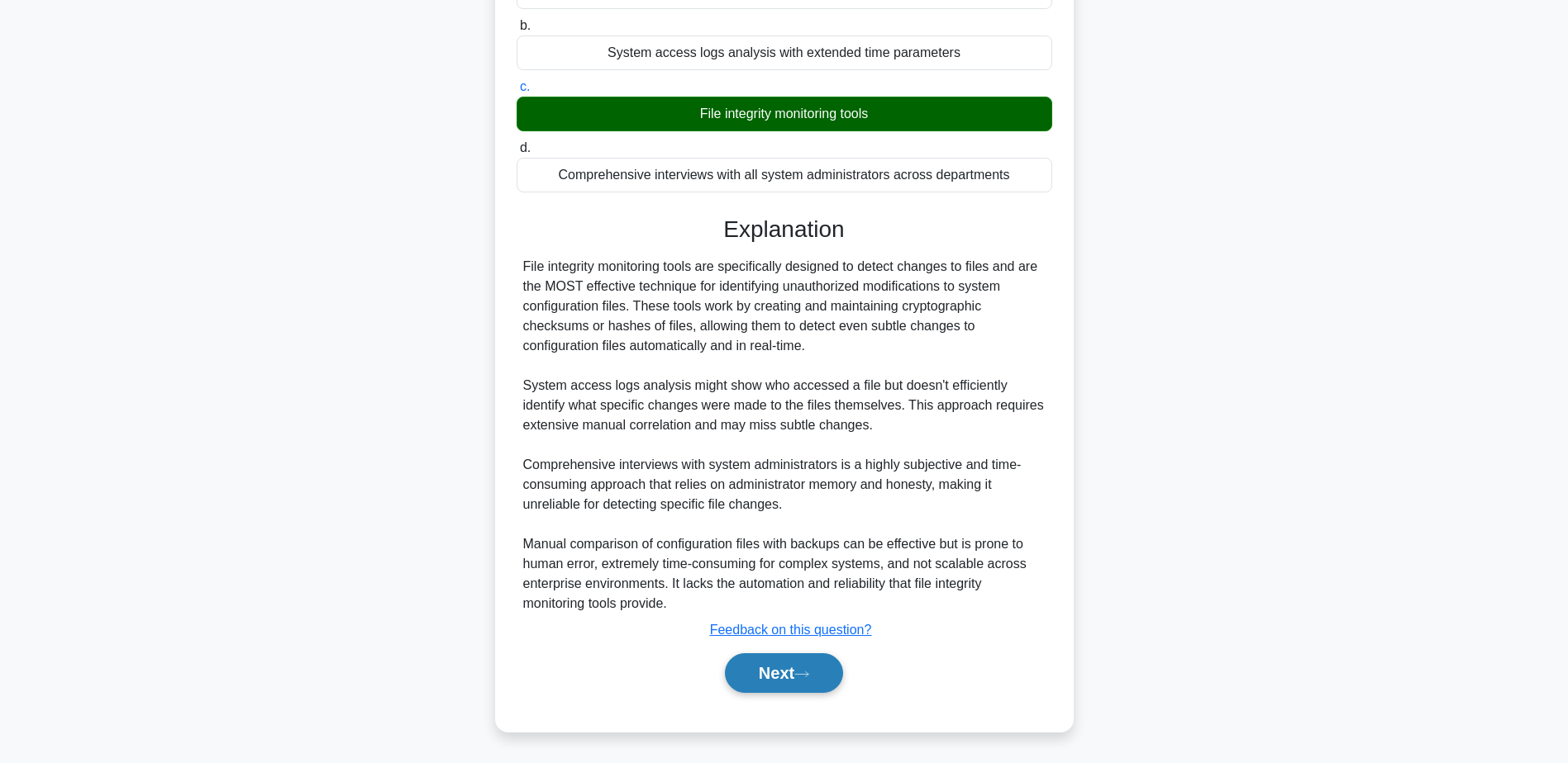
click at [797, 675] on button "Next" at bounding box center [784, 672] width 118 height 39
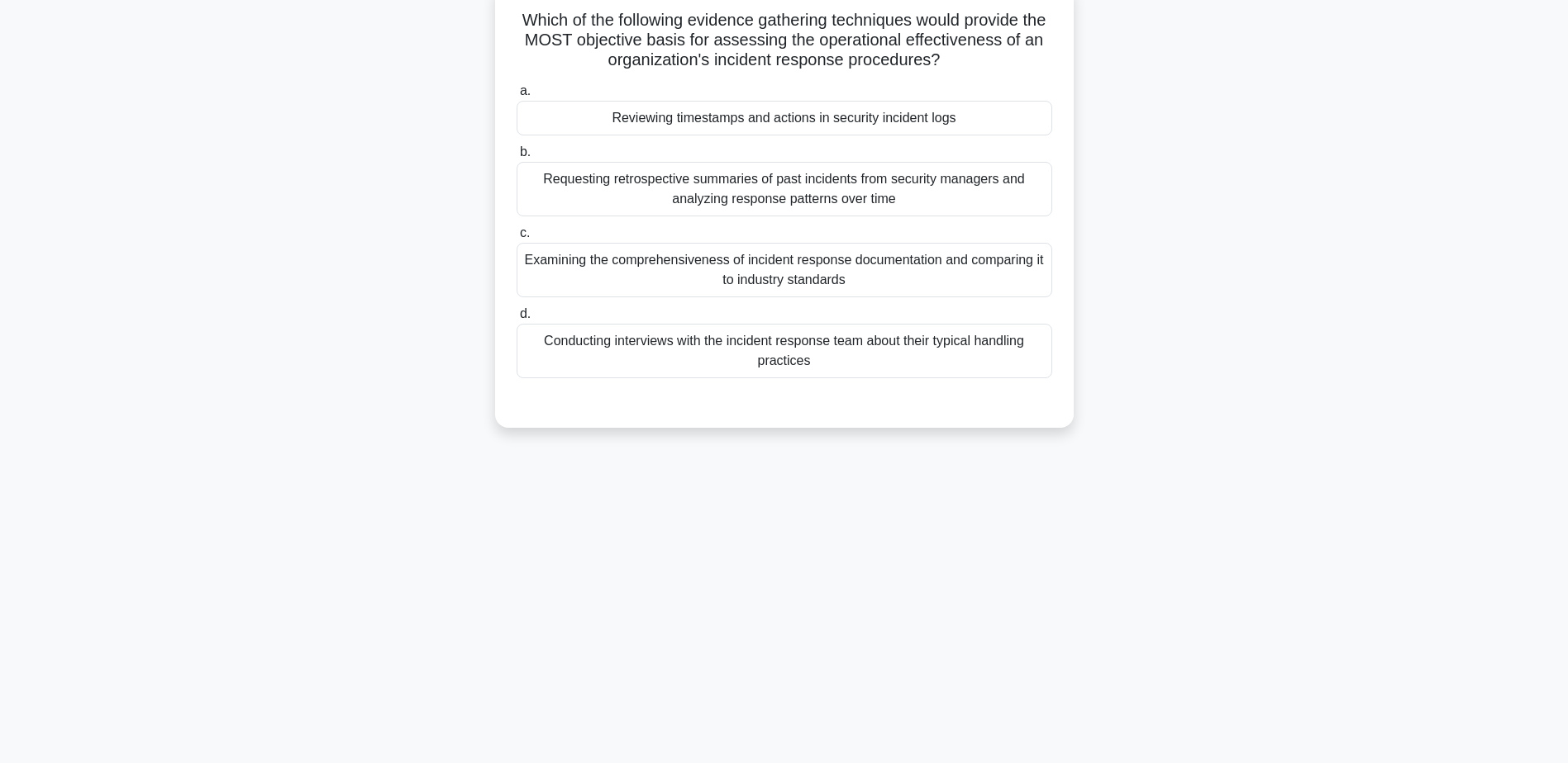
click at [741, 115] on div "Reviewing timestamps and actions in security incident logs" at bounding box center [784, 118] width 536 height 34
click at [517, 97] on input "a. Reviewing timestamps and actions in security incident logs" at bounding box center [517, 91] width 0 height 11
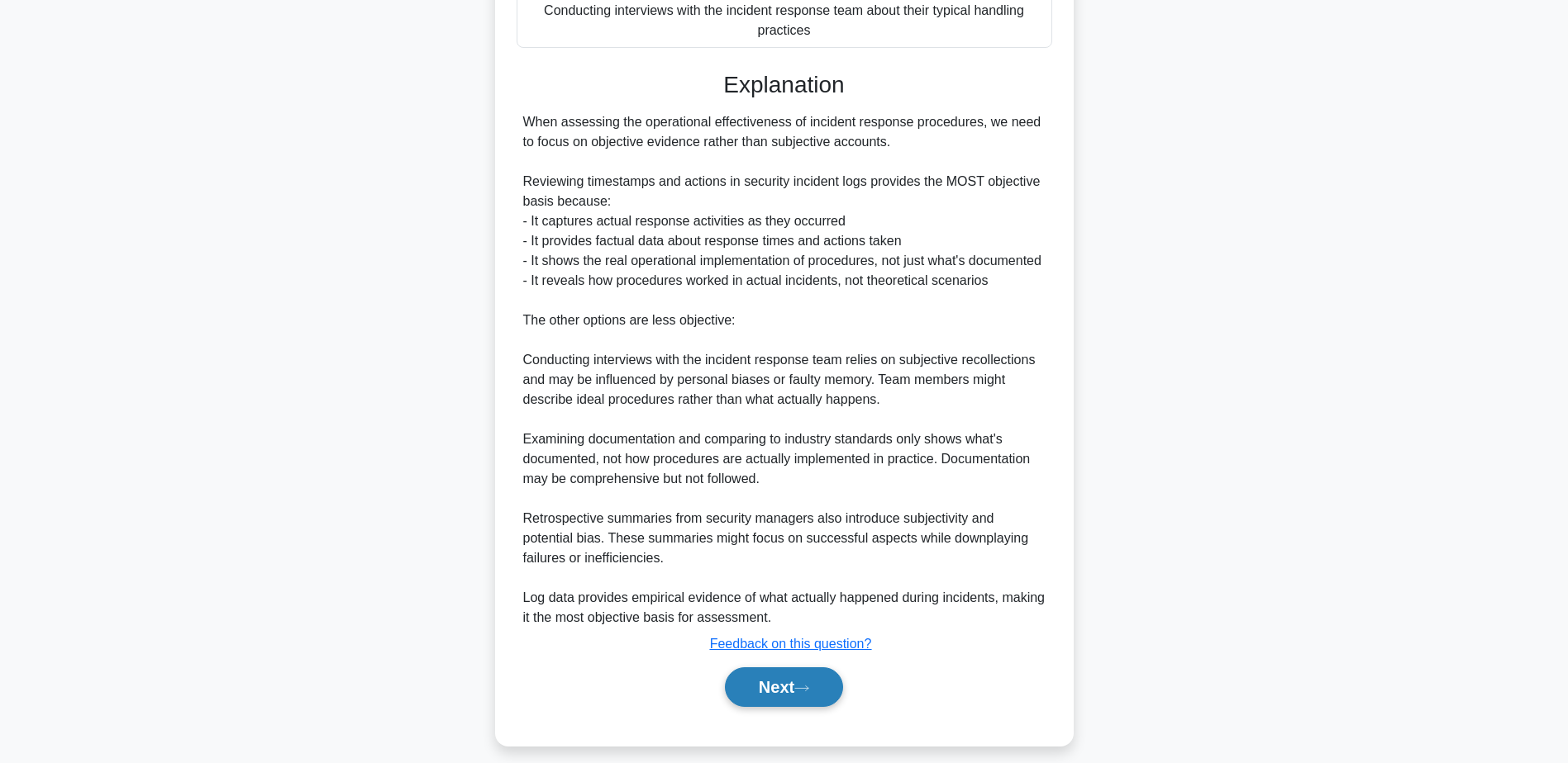
click at [809, 693] on icon at bounding box center [802, 688] width 15 height 9
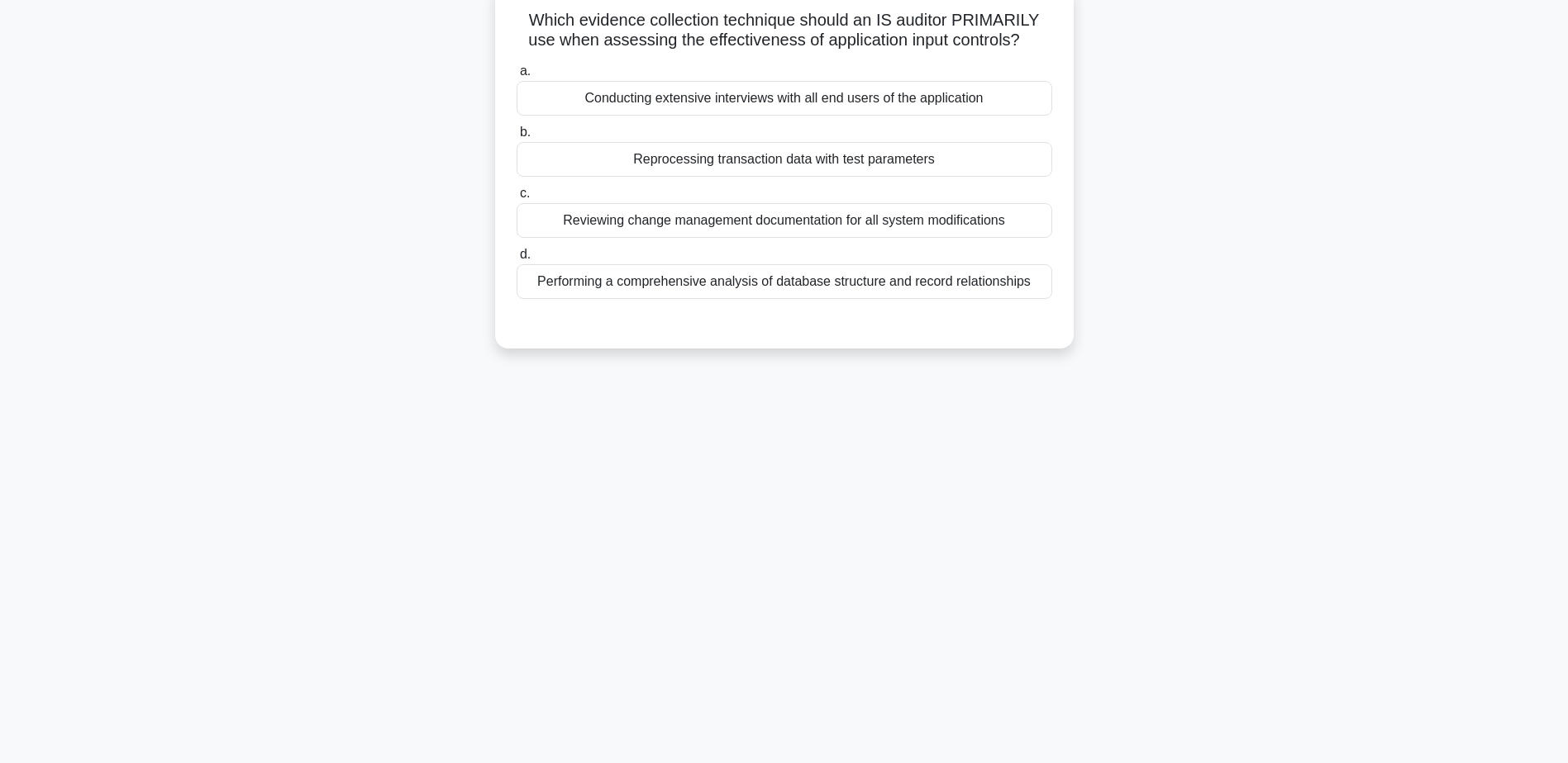
click at [732, 150] on div "Reprocessing transaction data with test parameters" at bounding box center [784, 159] width 536 height 34
click at [517, 138] on input "b. Reprocessing transaction data with test parameters" at bounding box center [517, 133] width 0 height 11
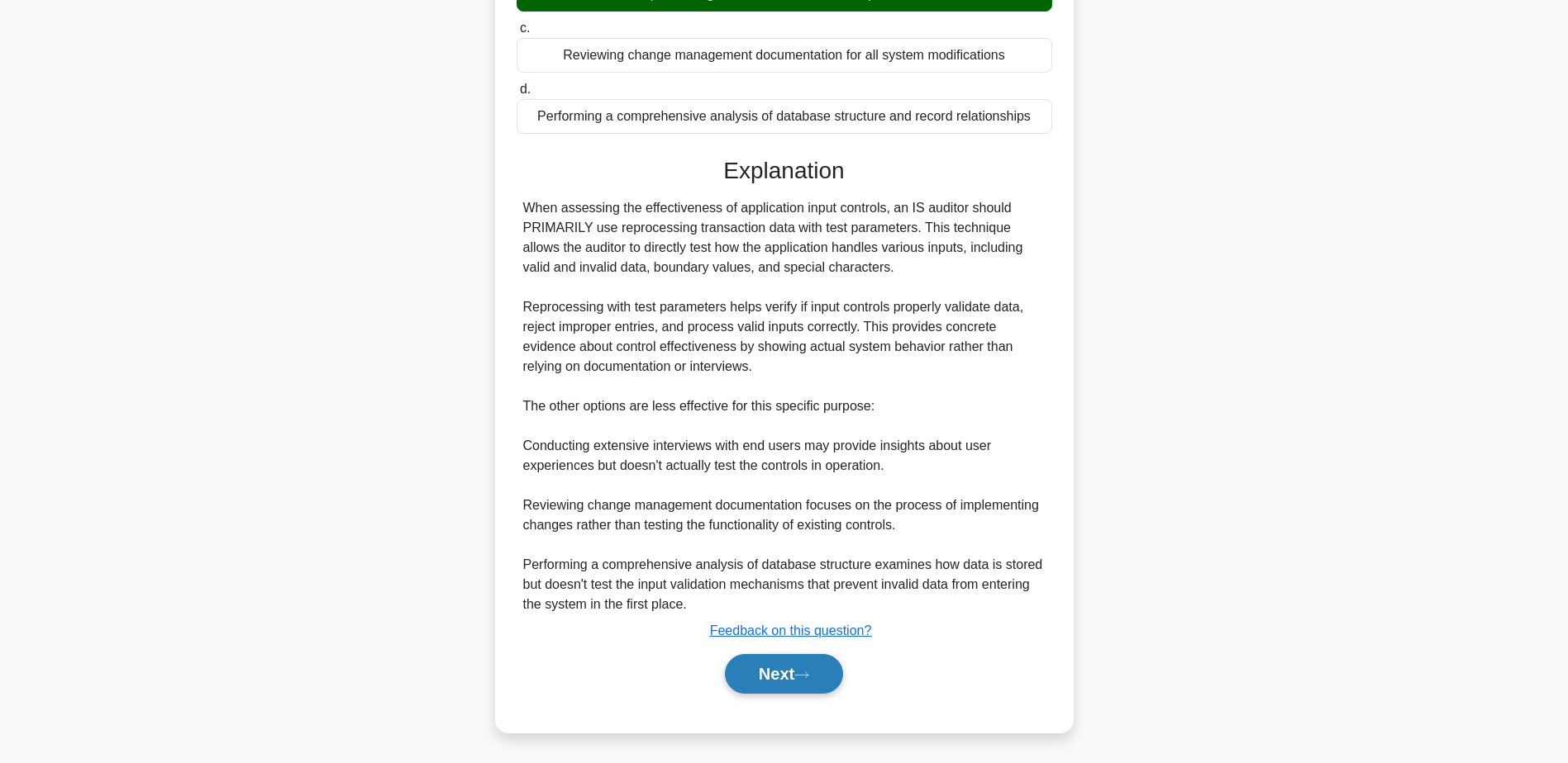
click at [796, 681] on button "Next" at bounding box center [784, 673] width 118 height 39
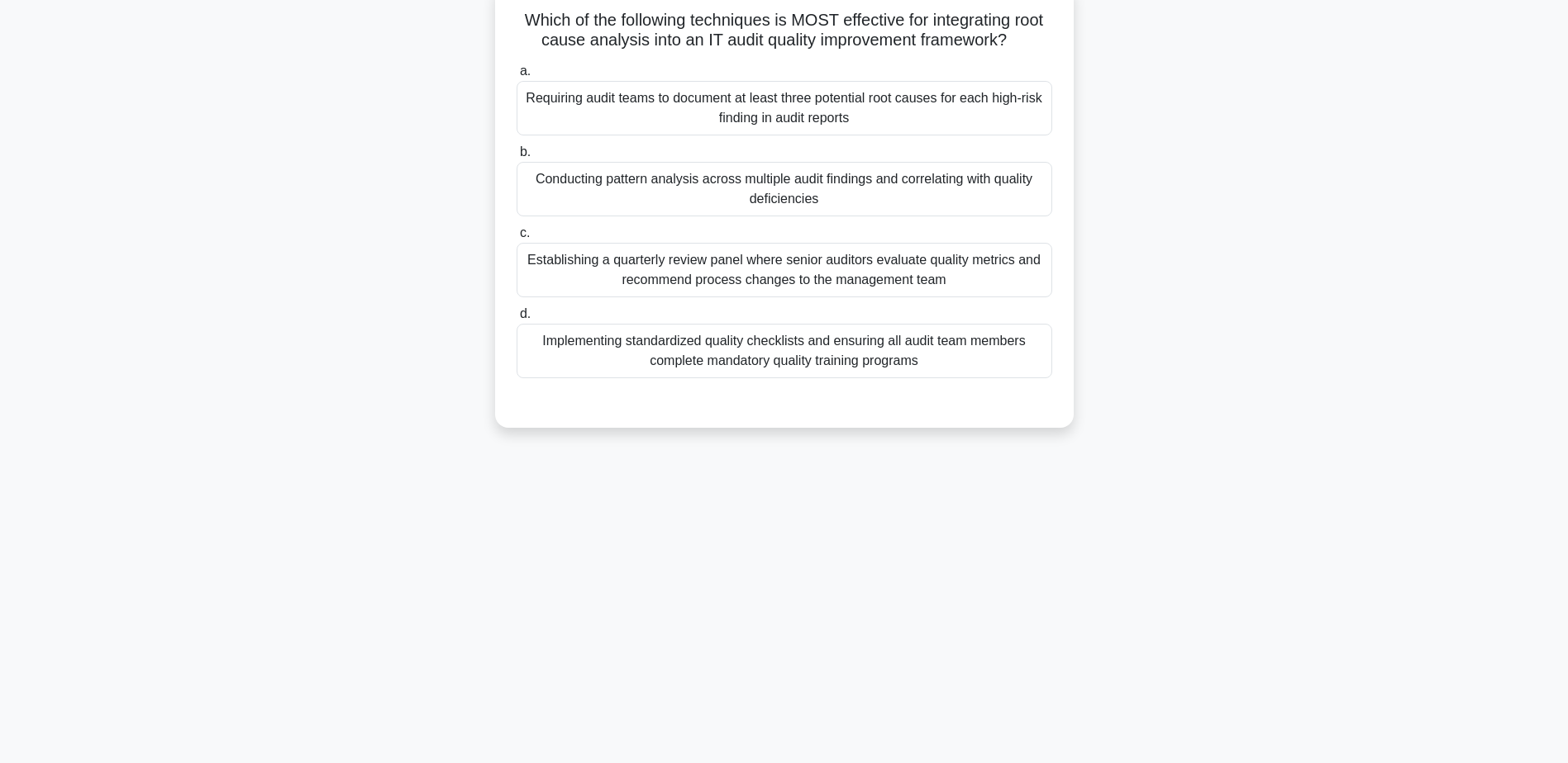
click at [766, 193] on div "Conducting pattern analysis across multiple audit findings and correlating with…" at bounding box center [784, 189] width 536 height 55
click at [517, 158] on input "b. Conducting pattern analysis across multiple audit findings and correlating w…" at bounding box center [517, 152] width 0 height 11
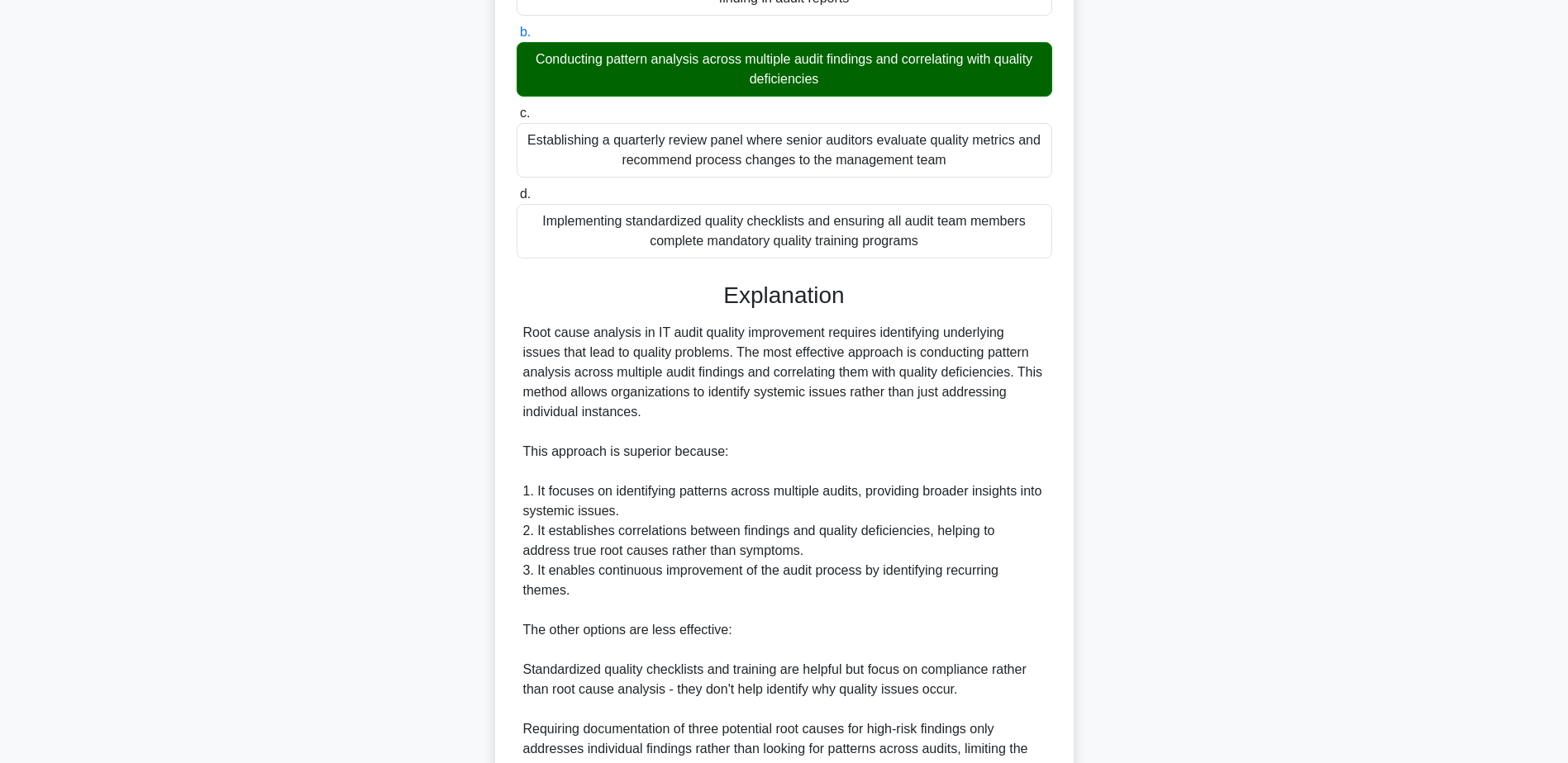
scroll to position [459, 0]
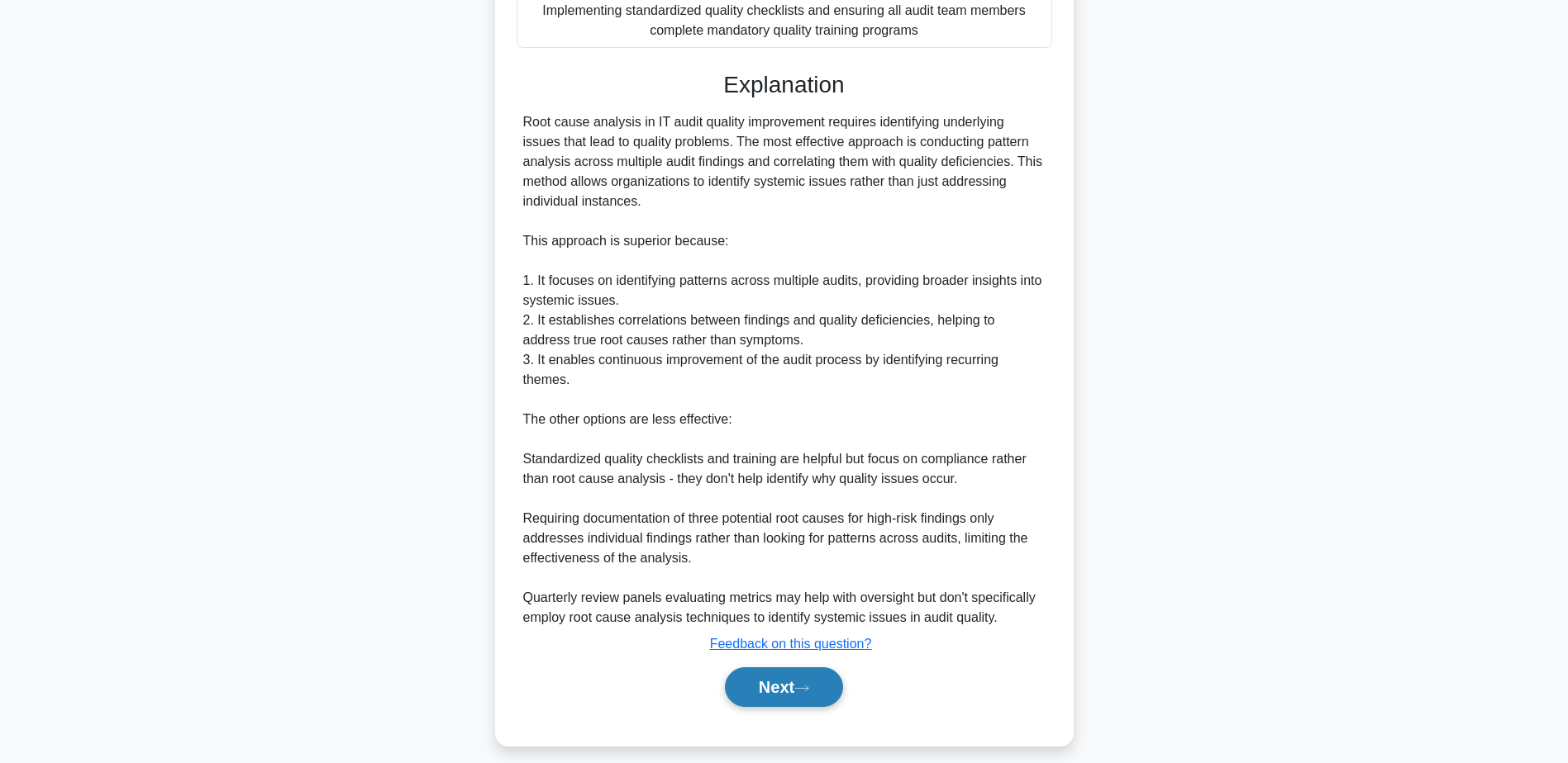
click at [787, 680] on button "Next" at bounding box center [784, 687] width 118 height 39
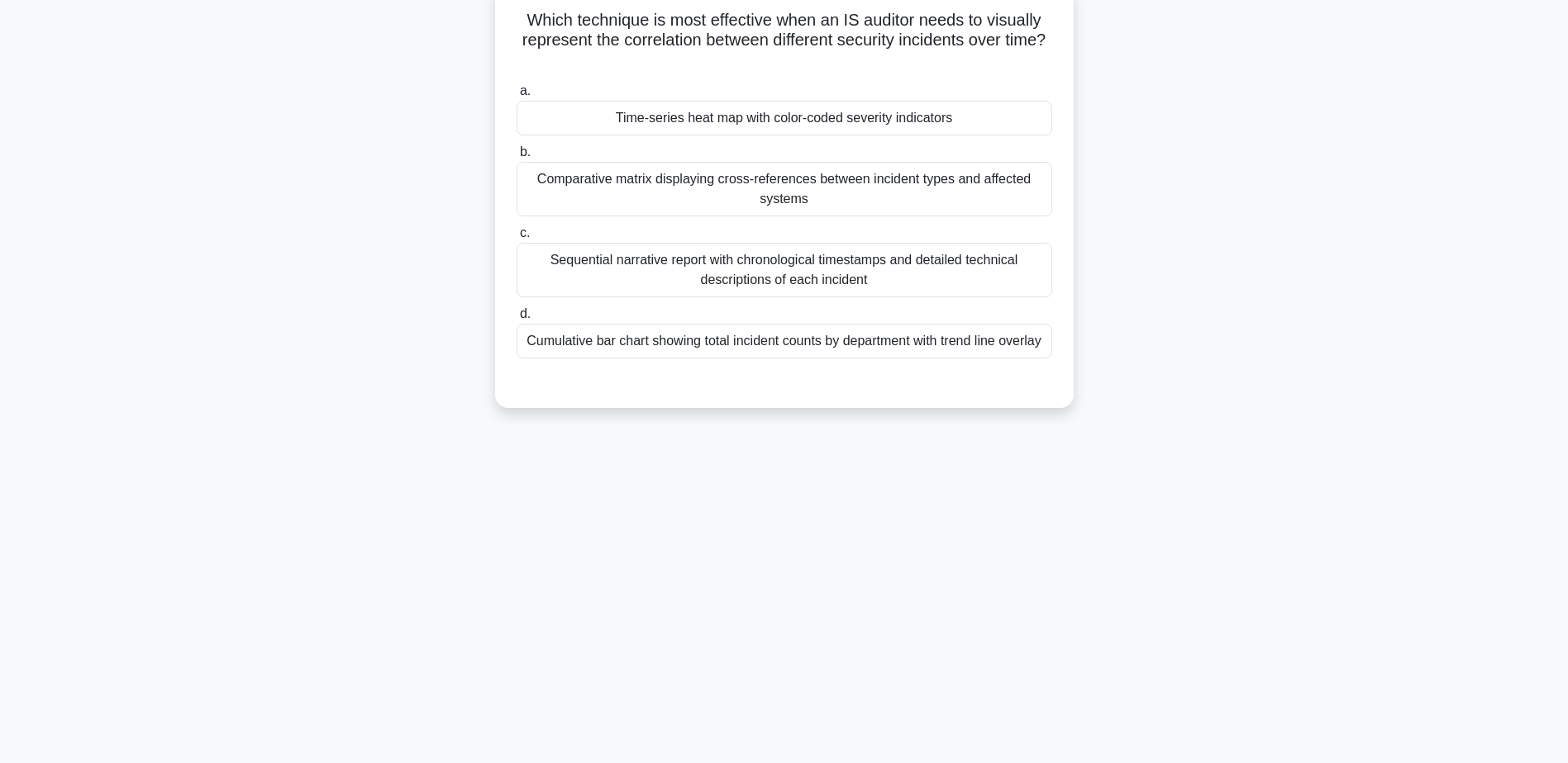
click at [849, 123] on div "Time-series heat map with color-coded severity indicators" at bounding box center [784, 118] width 536 height 34
click at [517, 97] on input "a. Time-series heat map with color-coded severity indicators" at bounding box center [517, 91] width 0 height 11
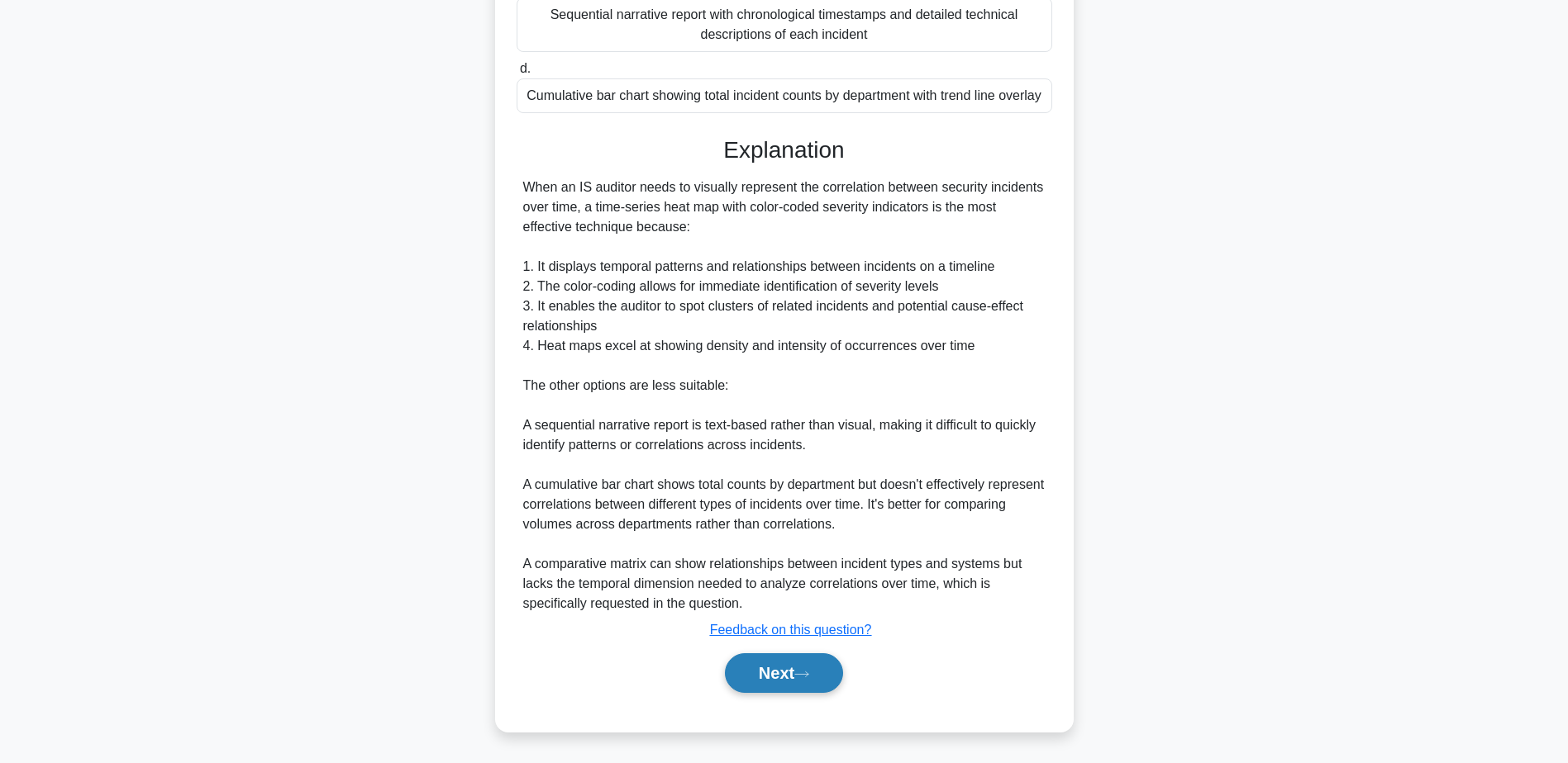
click at [778, 663] on button "Next" at bounding box center [784, 672] width 118 height 39
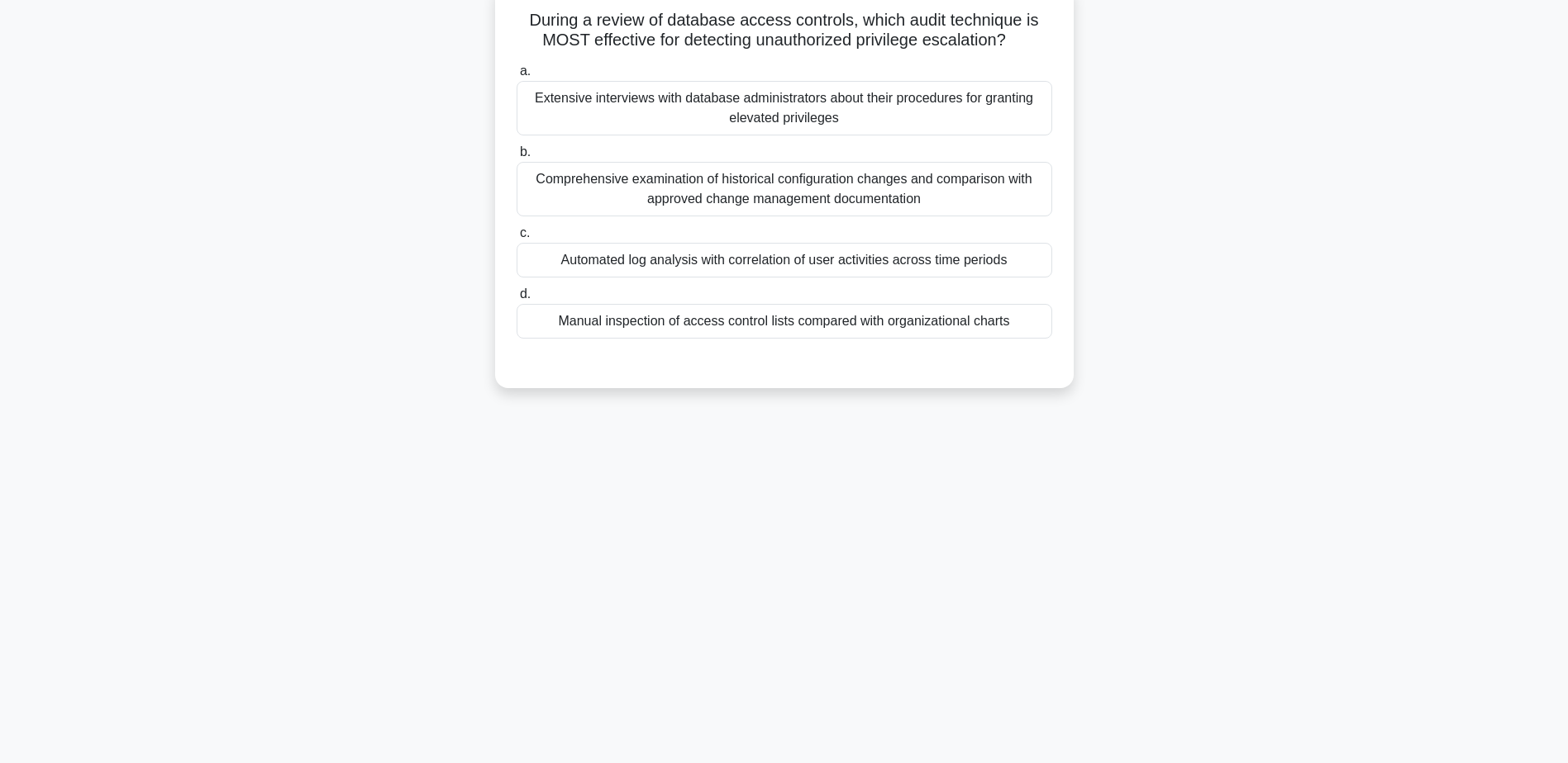
click at [767, 256] on div "Automated log analysis with correlation of user activities across time periods" at bounding box center [784, 259] width 536 height 34
click at [517, 238] on input "c. Automated log analysis with correlation of user activities across time perio…" at bounding box center [517, 233] width 0 height 11
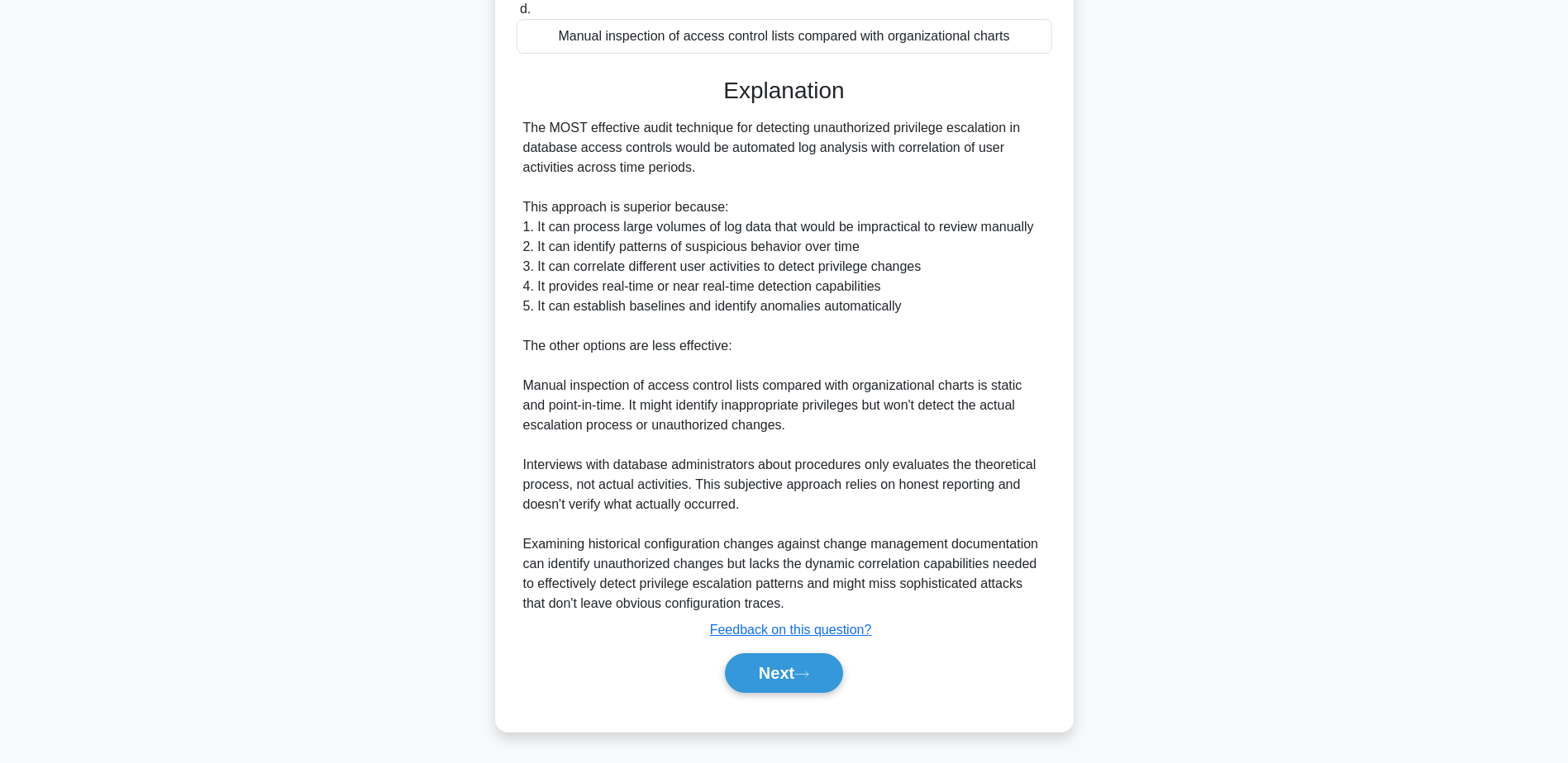
click at [802, 657] on button "Next" at bounding box center [784, 672] width 118 height 39
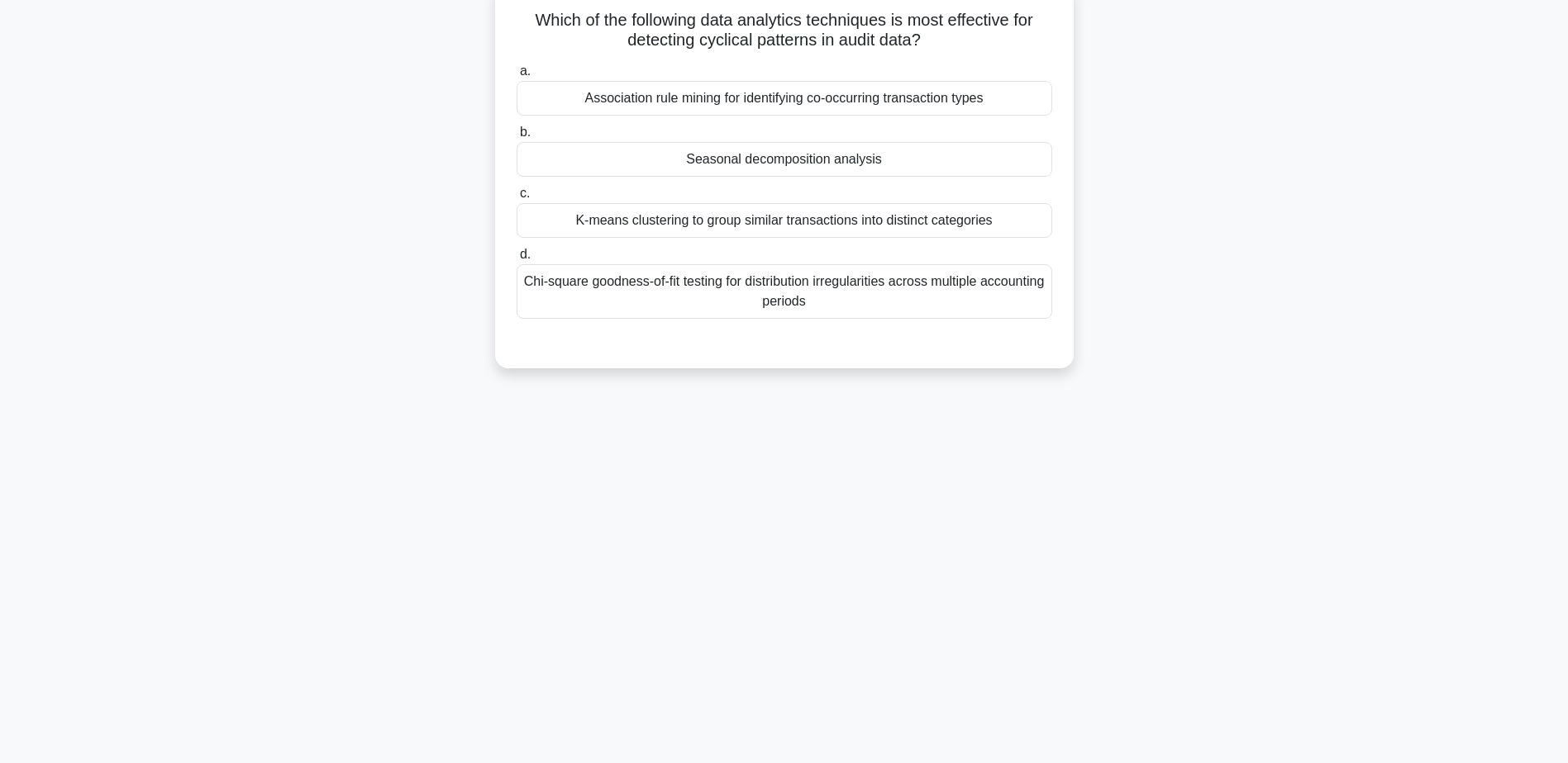
click at [845, 163] on div "Seasonal decomposition analysis" at bounding box center [784, 159] width 536 height 34
click at [517, 138] on input "b. Seasonal decomposition analysis" at bounding box center [517, 133] width 0 height 11
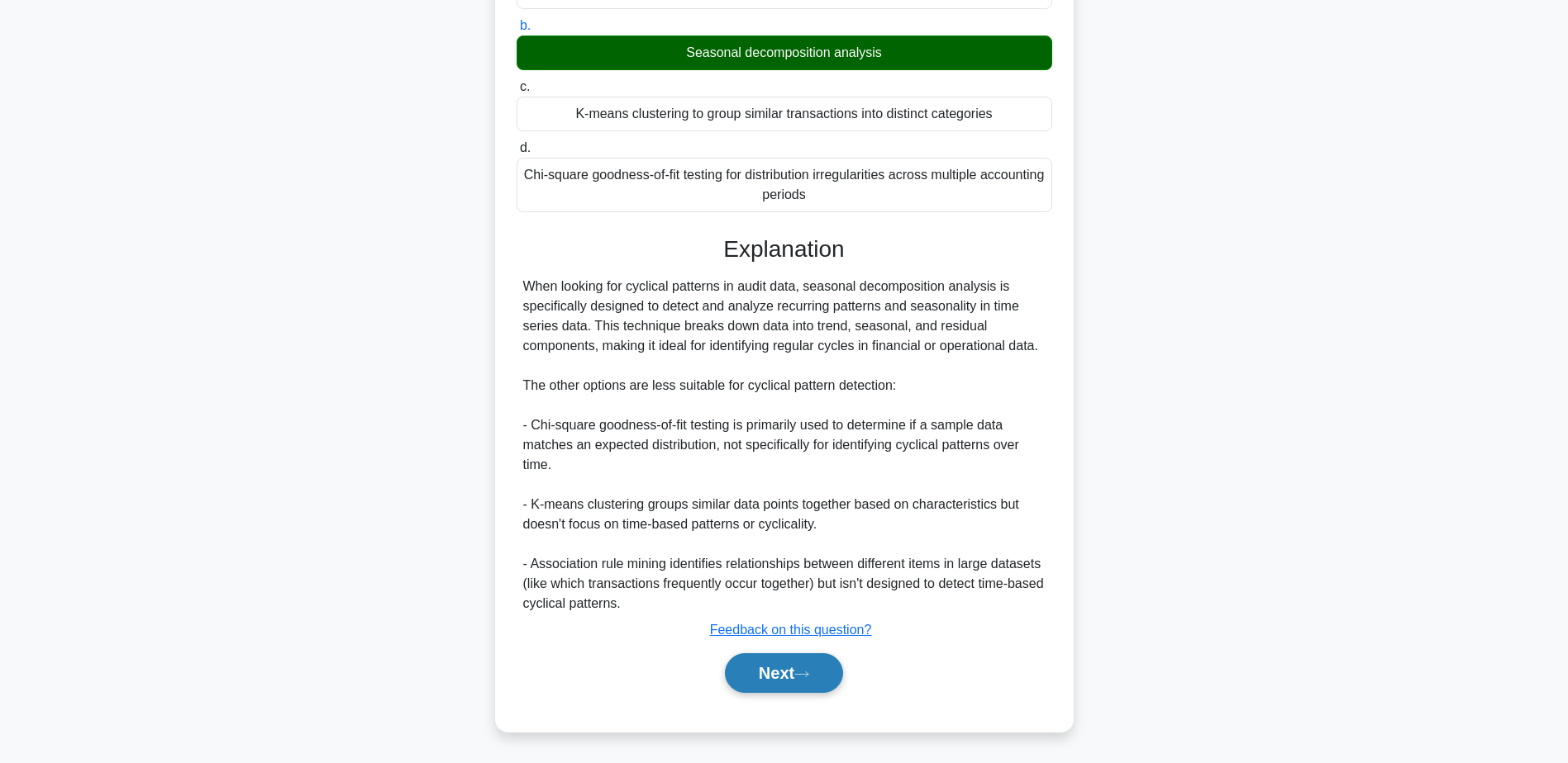
click at [805, 680] on button "Next" at bounding box center [784, 672] width 118 height 39
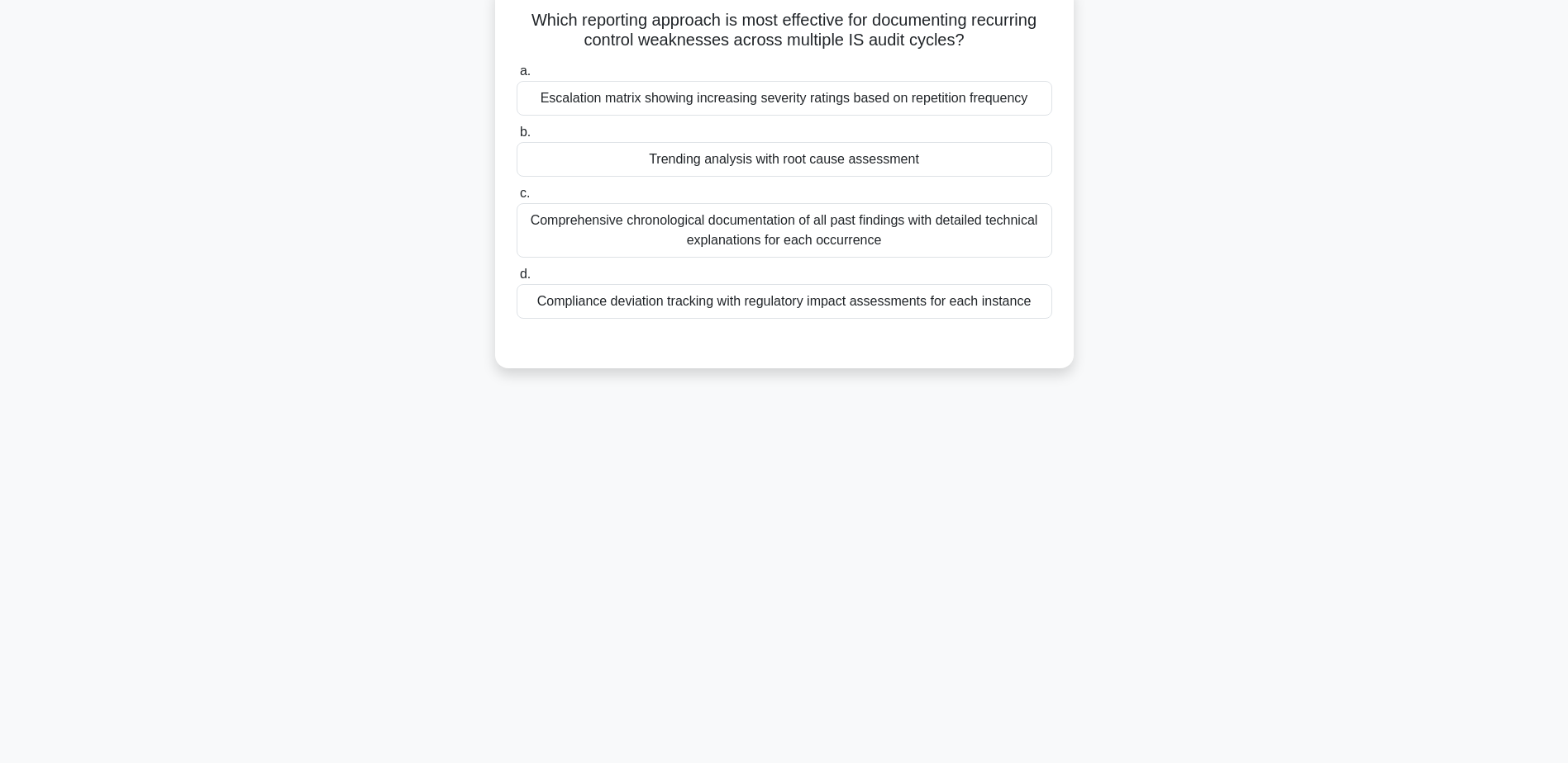
click at [832, 163] on div "Trending analysis with root cause assessment" at bounding box center [784, 159] width 536 height 34
click at [517, 138] on input "b. Trending analysis with root cause assessment" at bounding box center [517, 133] width 0 height 11
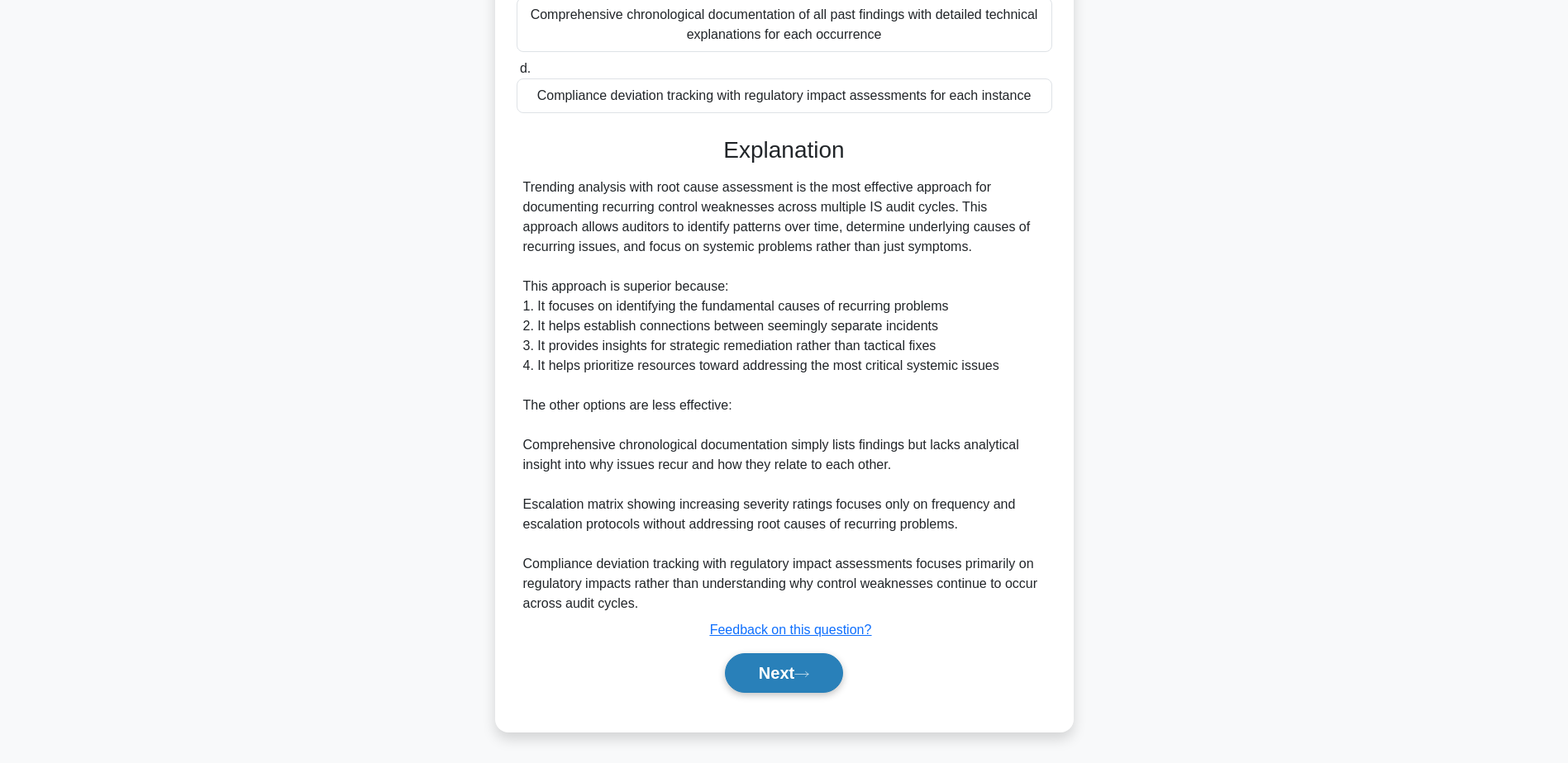
click at [806, 666] on button "Next" at bounding box center [784, 672] width 118 height 39
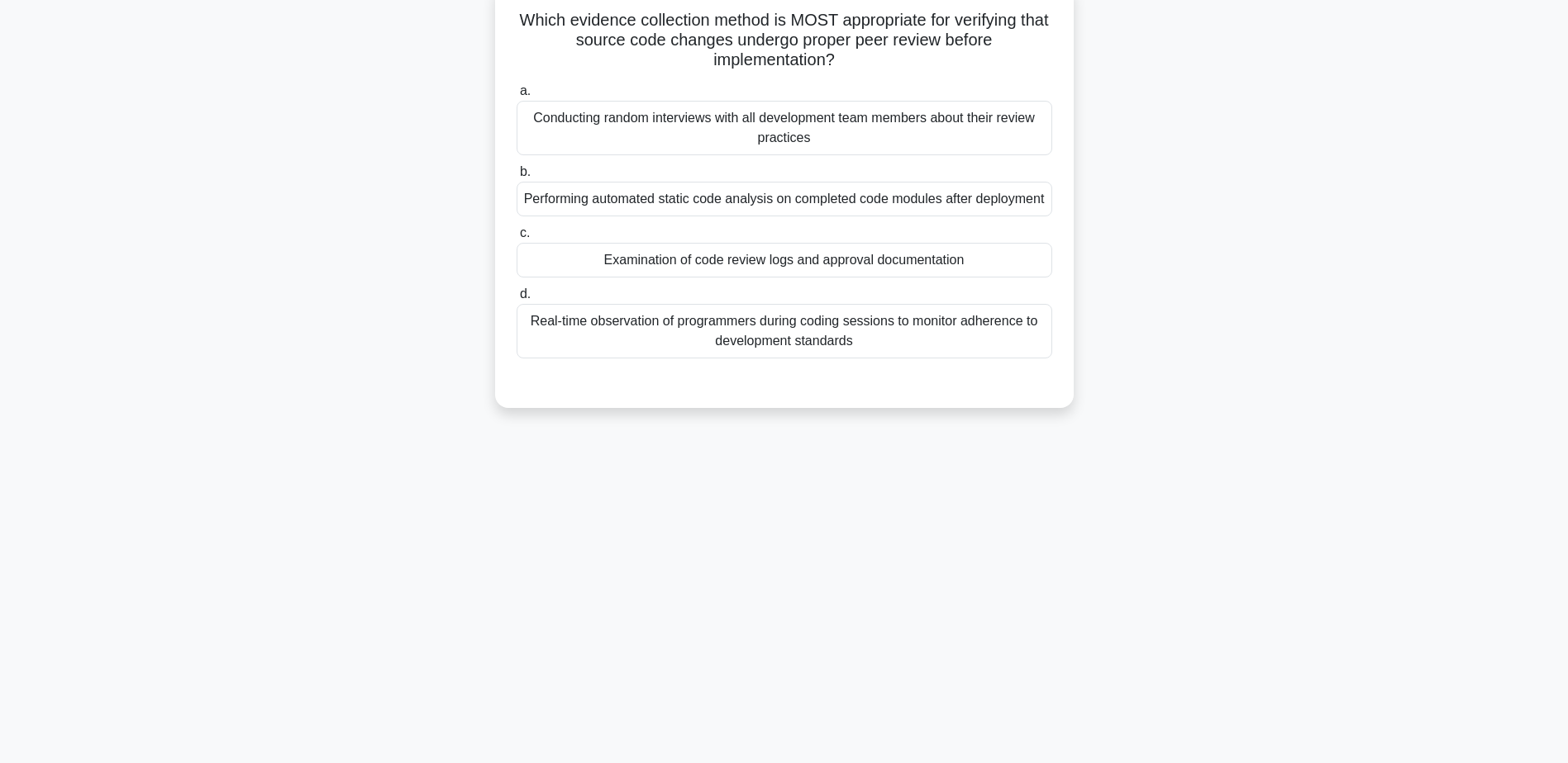
click at [746, 278] on div "Examination of code review logs and approval documentation" at bounding box center [784, 259] width 536 height 34
click at [517, 238] on input "c. Examination of code review logs and approval documentation" at bounding box center [517, 233] width 0 height 11
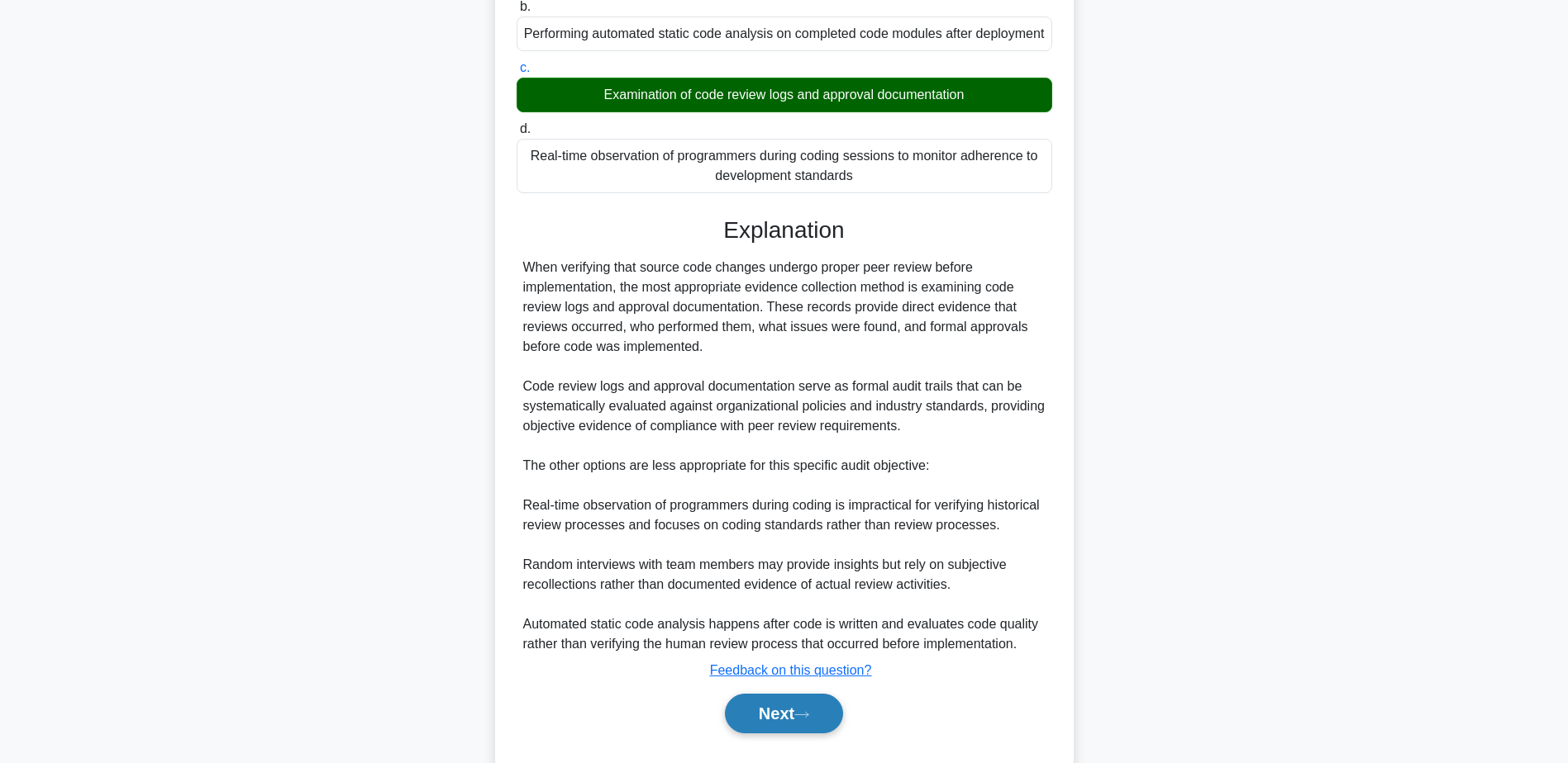
click at [791, 726] on button "Next" at bounding box center [784, 713] width 118 height 39
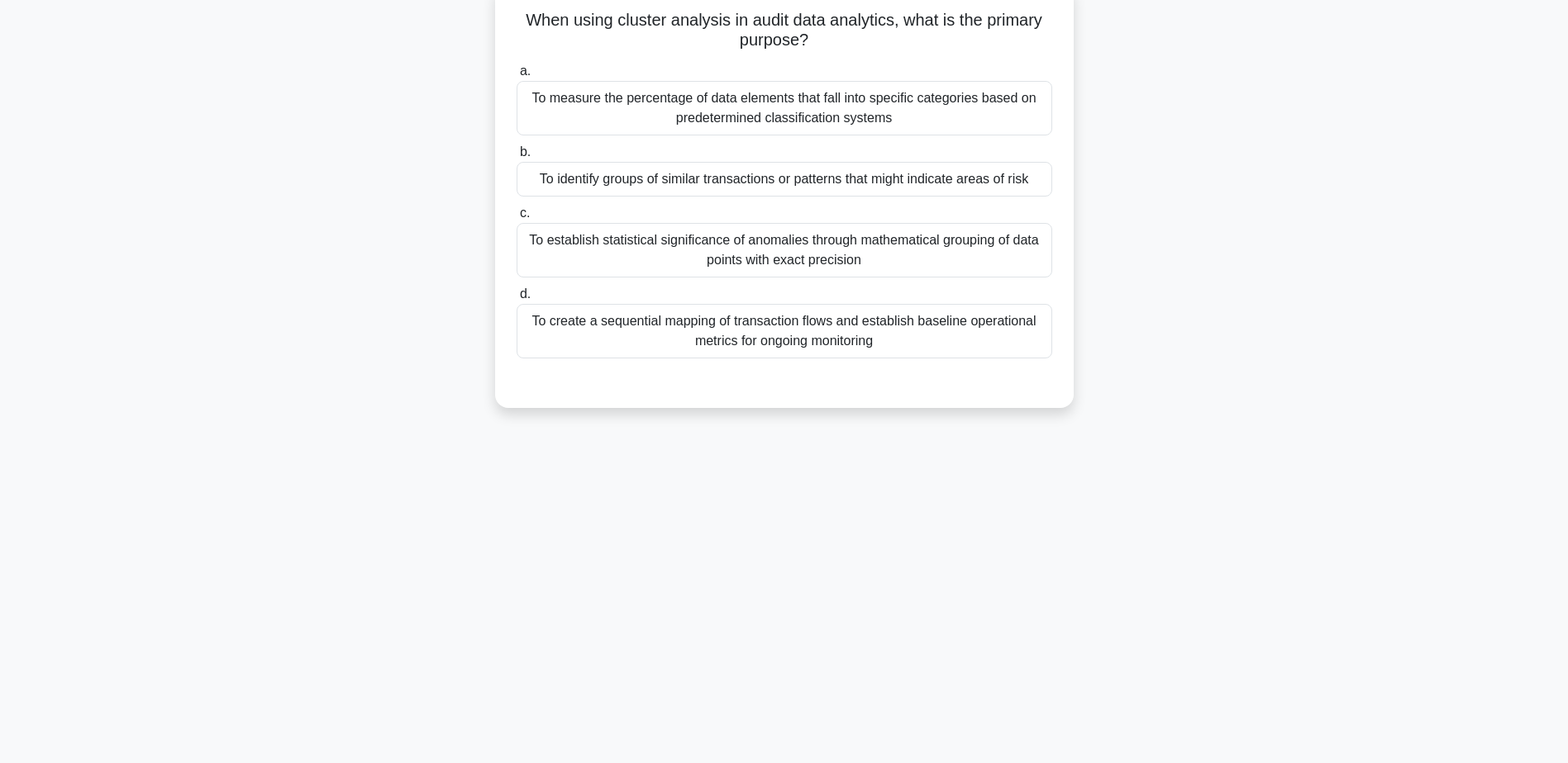
click at [737, 187] on div "To identify groups of similar transactions or patterns that might indicate area…" at bounding box center [784, 179] width 536 height 34
click at [517, 158] on input "b. To identify groups of similar transactions or patterns that might indicate a…" at bounding box center [517, 152] width 0 height 11
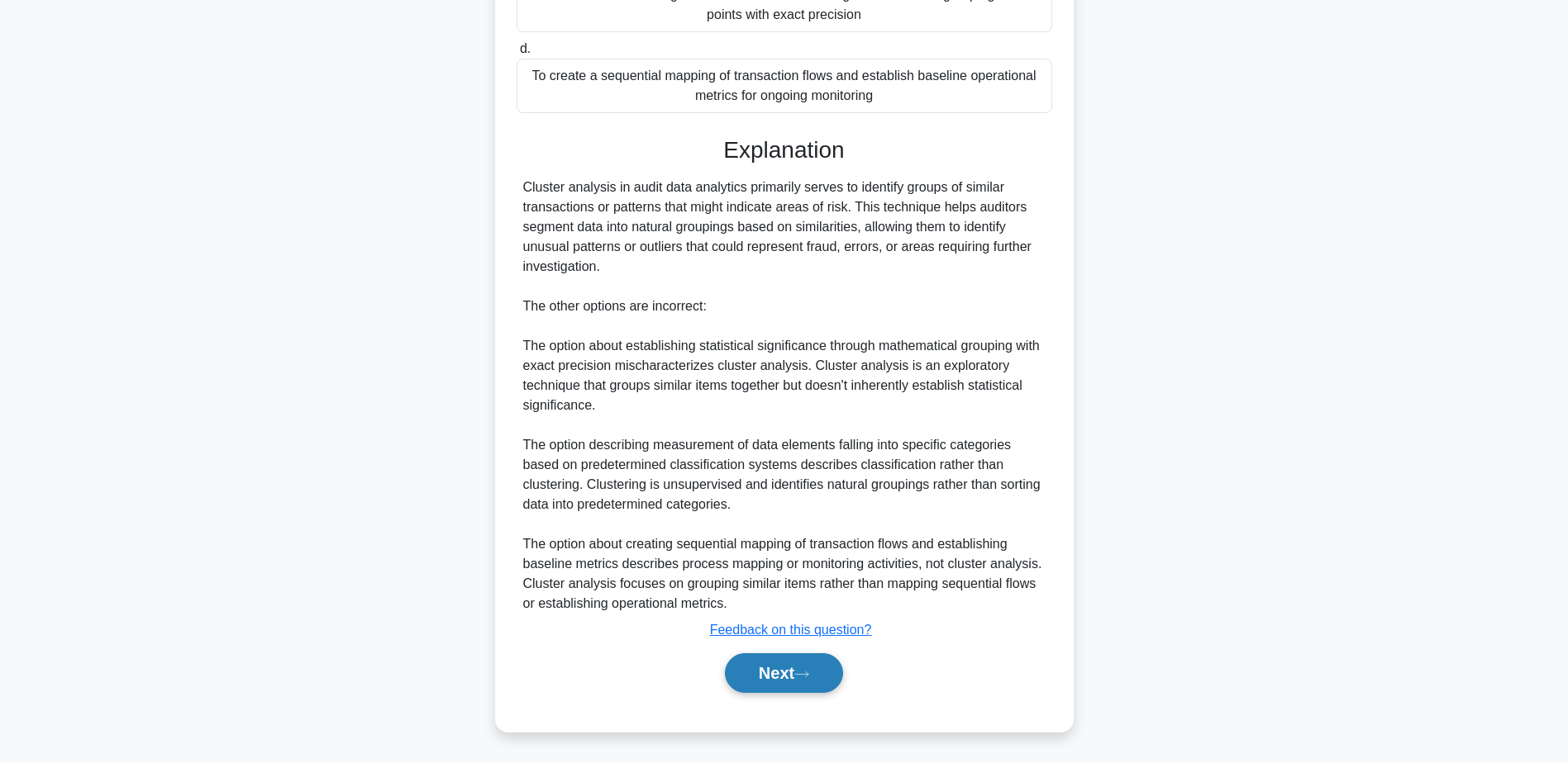
click at [805, 678] on icon at bounding box center [802, 674] width 15 height 9
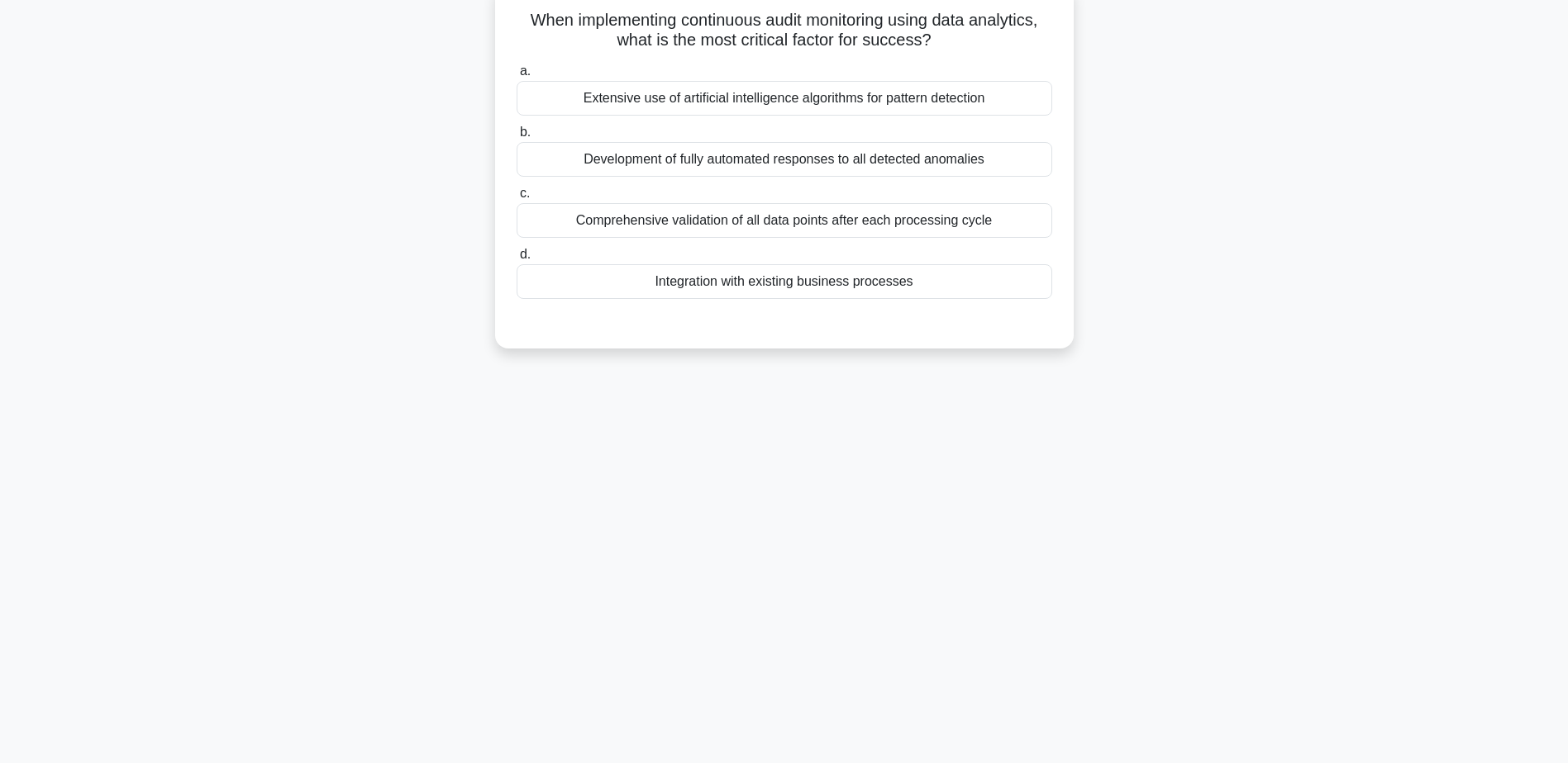
click at [780, 283] on div "Integration with existing business processes" at bounding box center [784, 281] width 536 height 34
click at [517, 260] on input "d. Integration with existing business processes" at bounding box center [517, 254] width 0 height 11
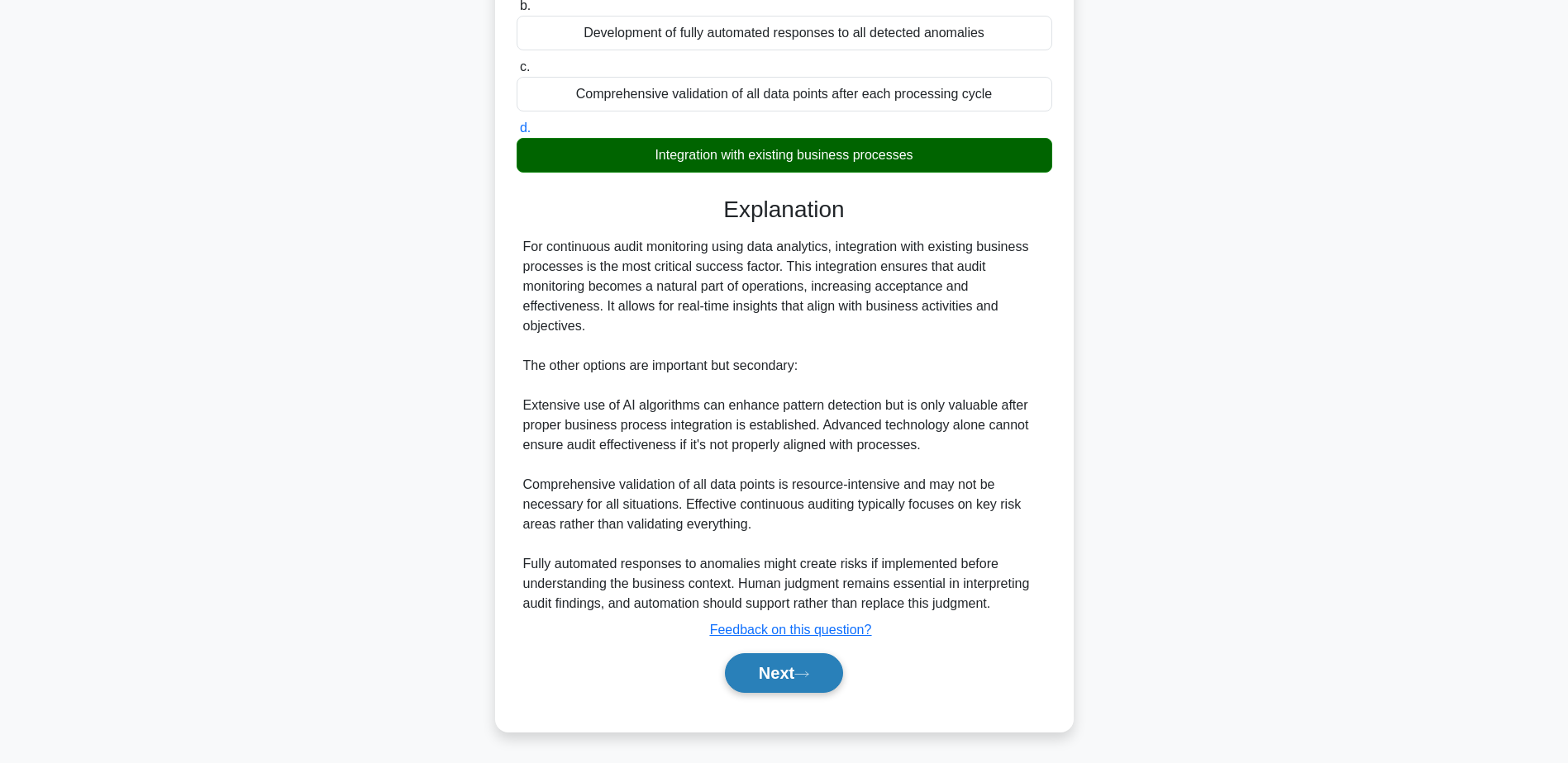
click at [775, 680] on button "Next" at bounding box center [784, 672] width 118 height 39
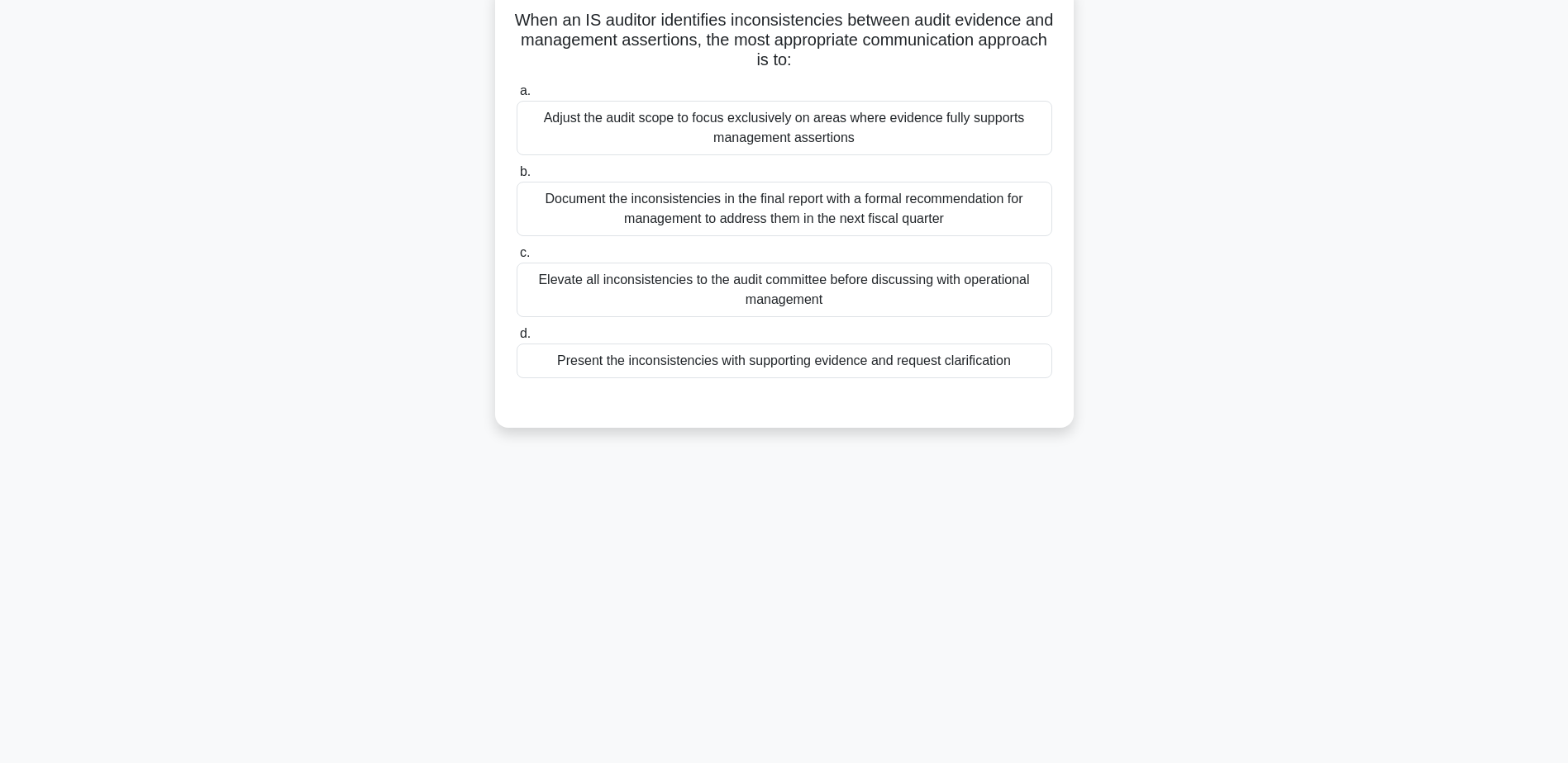
click at [778, 364] on div "Present the inconsistencies with supporting evidence and request clarification" at bounding box center [784, 360] width 536 height 34
click at [517, 339] on input "d. Present the inconsistencies with supporting evidence and request clarificati…" at bounding box center [517, 334] width 0 height 11
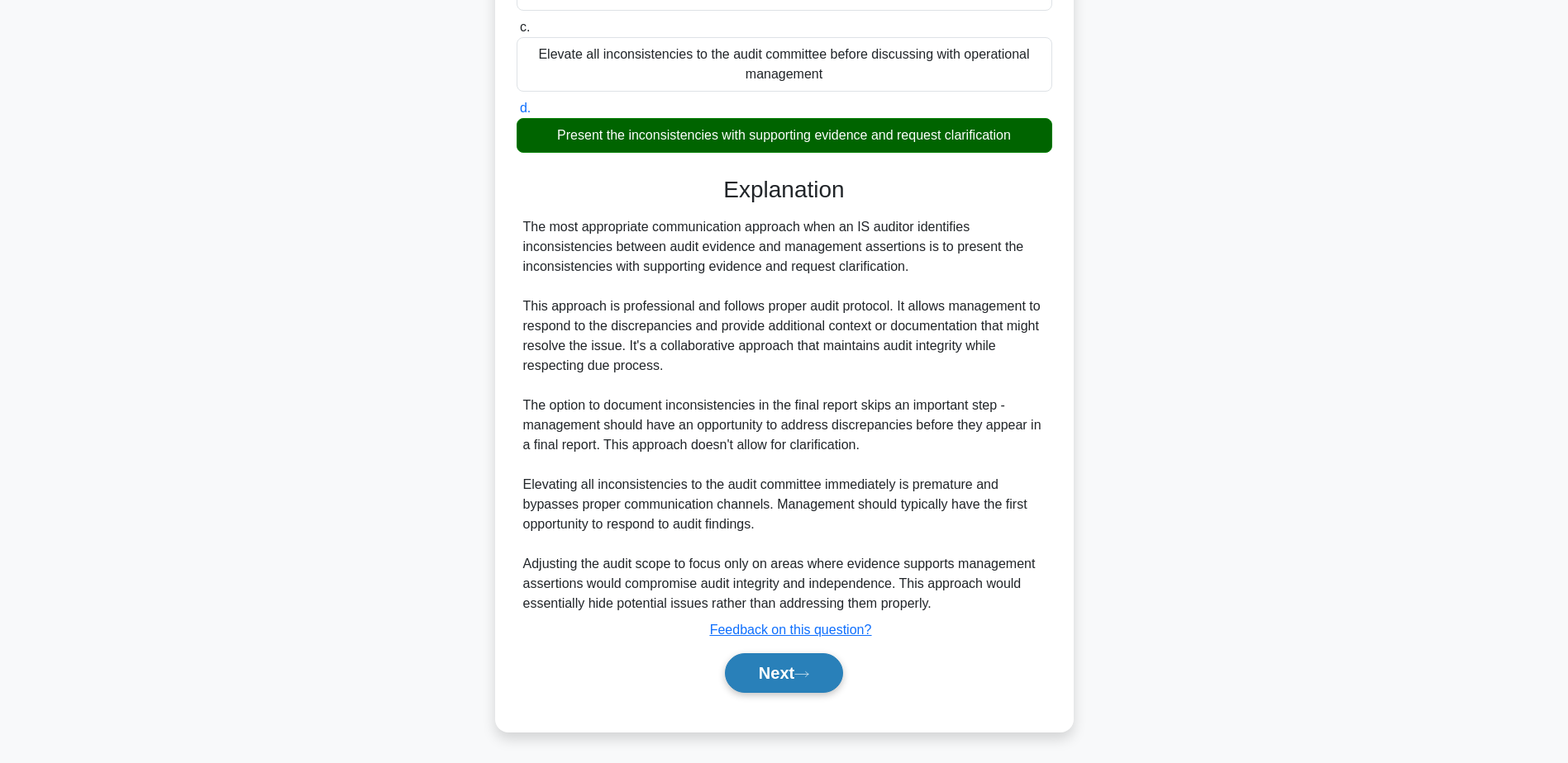
click at [785, 666] on button "Next" at bounding box center [784, 672] width 118 height 39
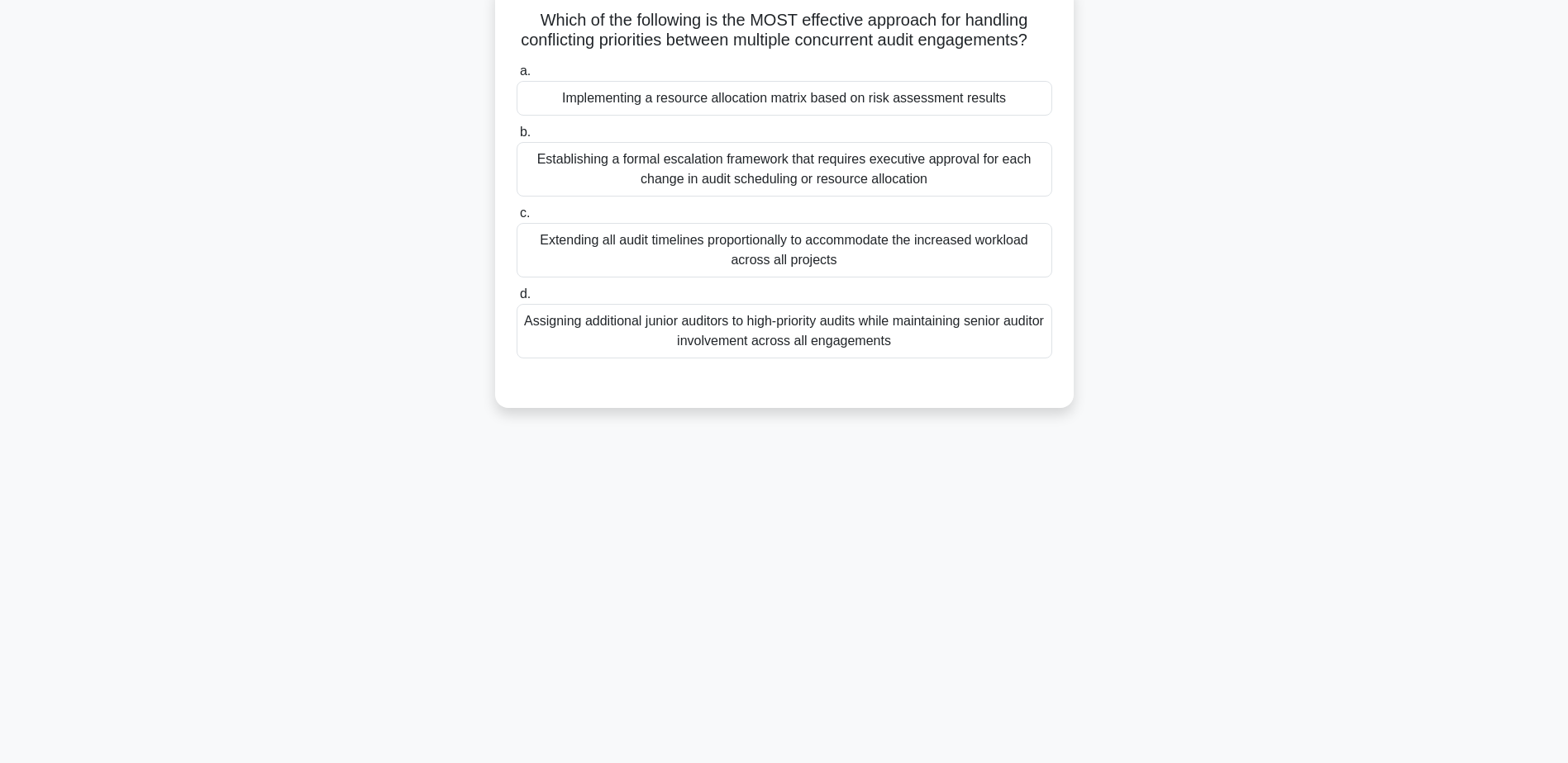
click at [741, 116] on div "Implementing a resource allocation matrix based on risk assessment results" at bounding box center [784, 97] width 536 height 34
click at [517, 77] on input "a. Implementing a resource allocation matrix based on risk assessment results" at bounding box center [517, 71] width 0 height 11
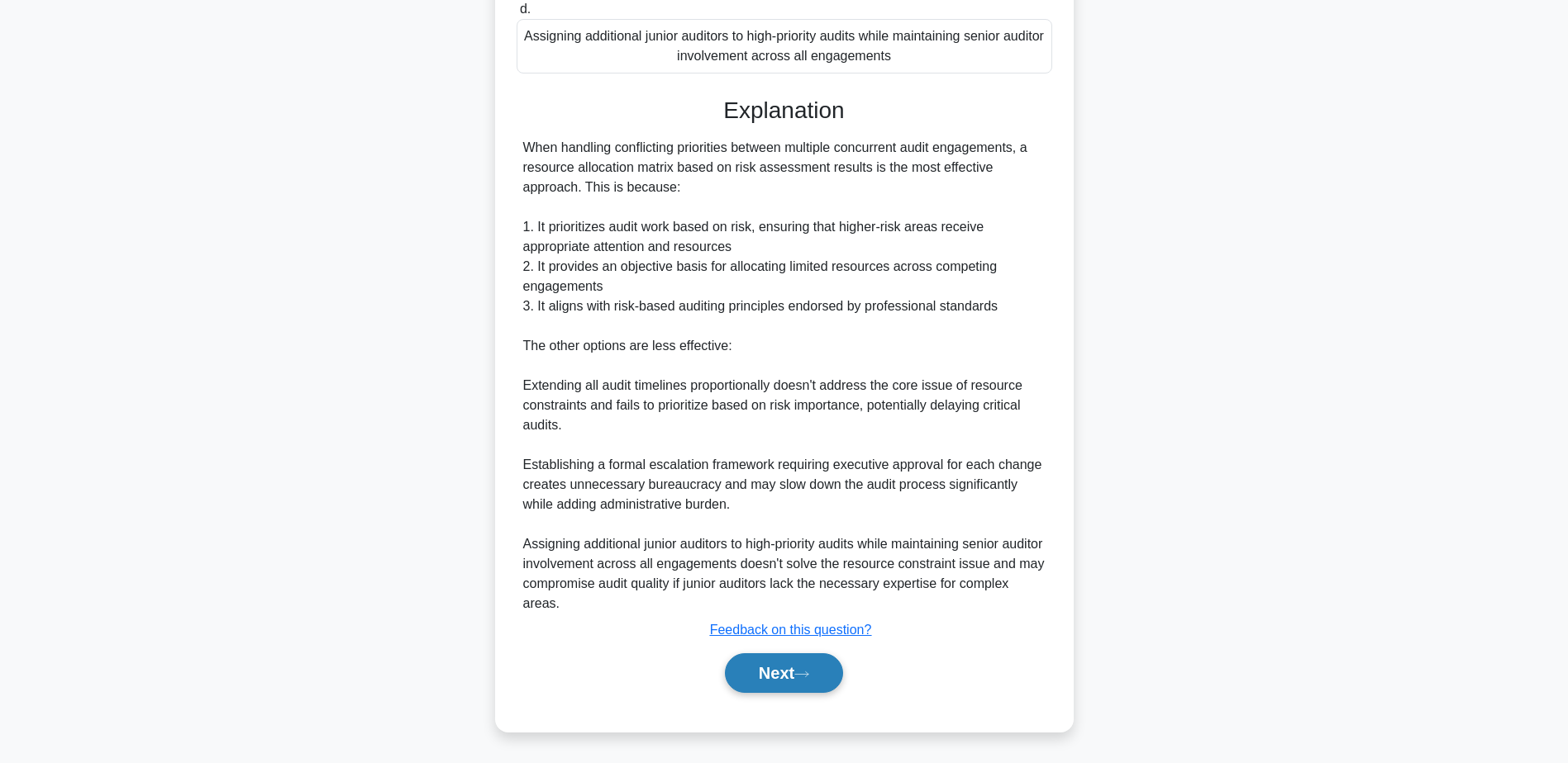
click at [780, 680] on button "Next" at bounding box center [784, 672] width 118 height 39
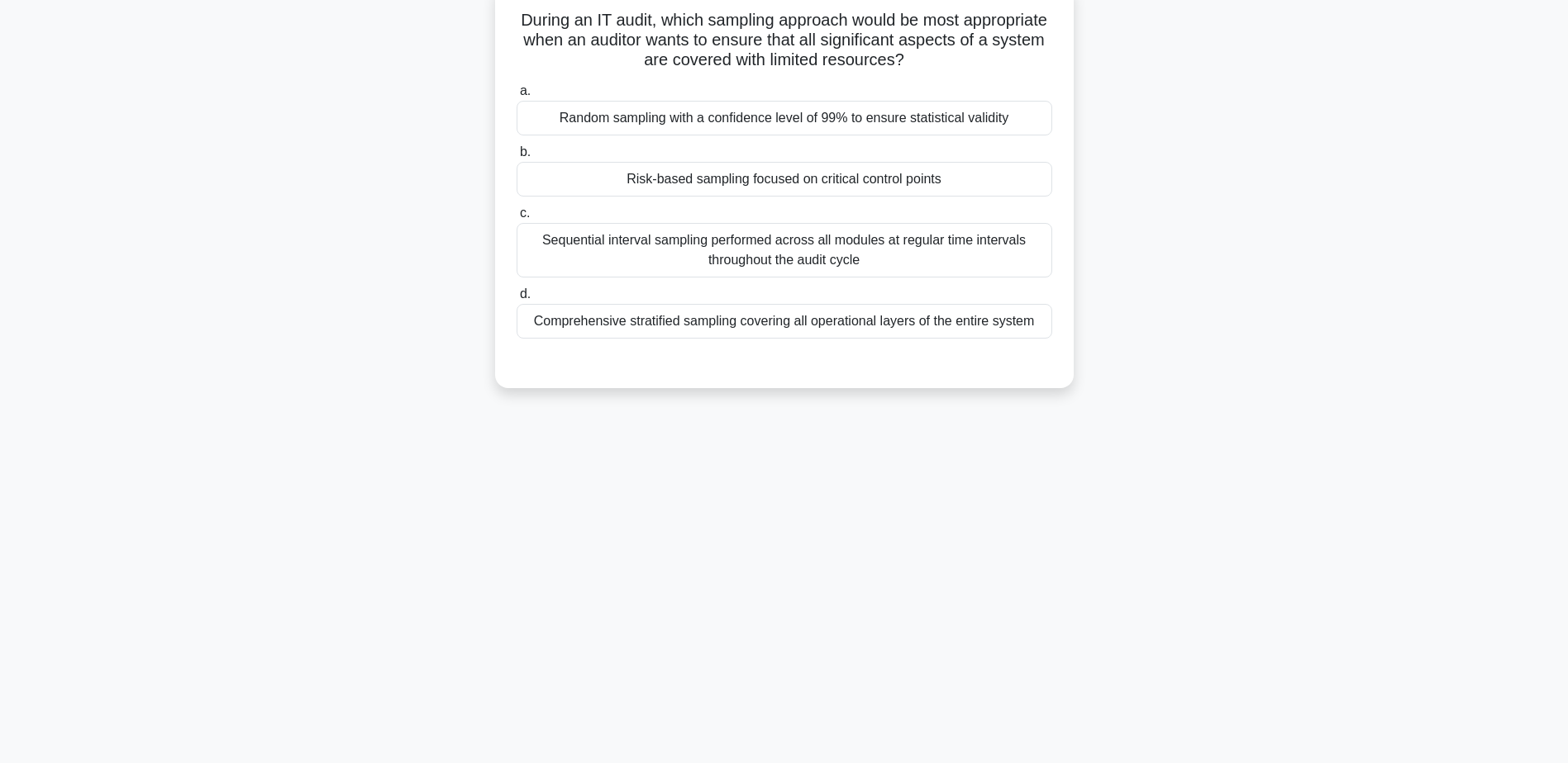
click at [760, 190] on div "Risk-based sampling focused on critical control points" at bounding box center [784, 179] width 536 height 34
click at [517, 158] on input "b. Risk-based sampling focused on critical control points" at bounding box center [517, 152] width 0 height 11
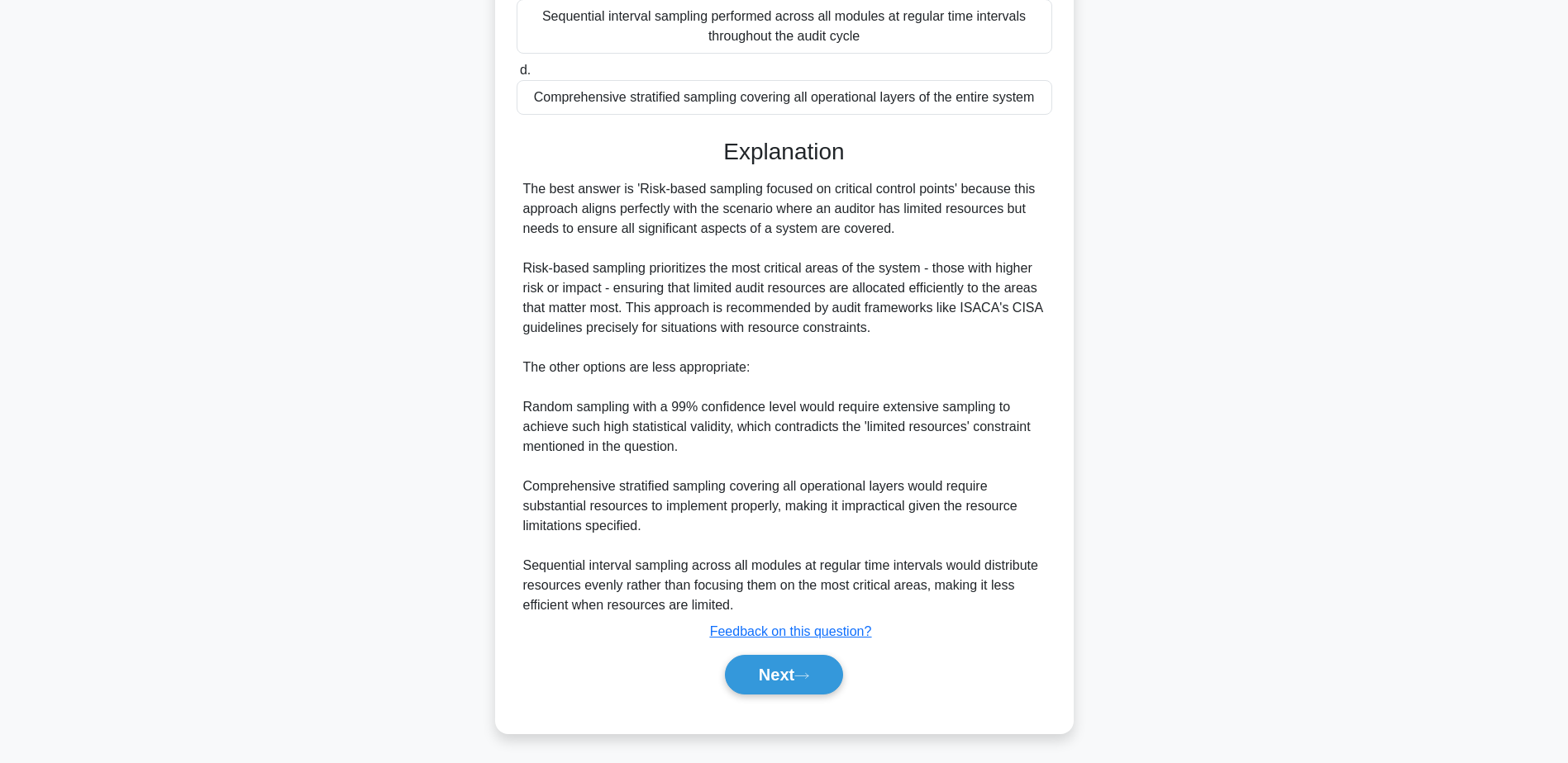
scroll to position [355, 0]
click at [807, 681] on button "Next" at bounding box center [784, 672] width 118 height 39
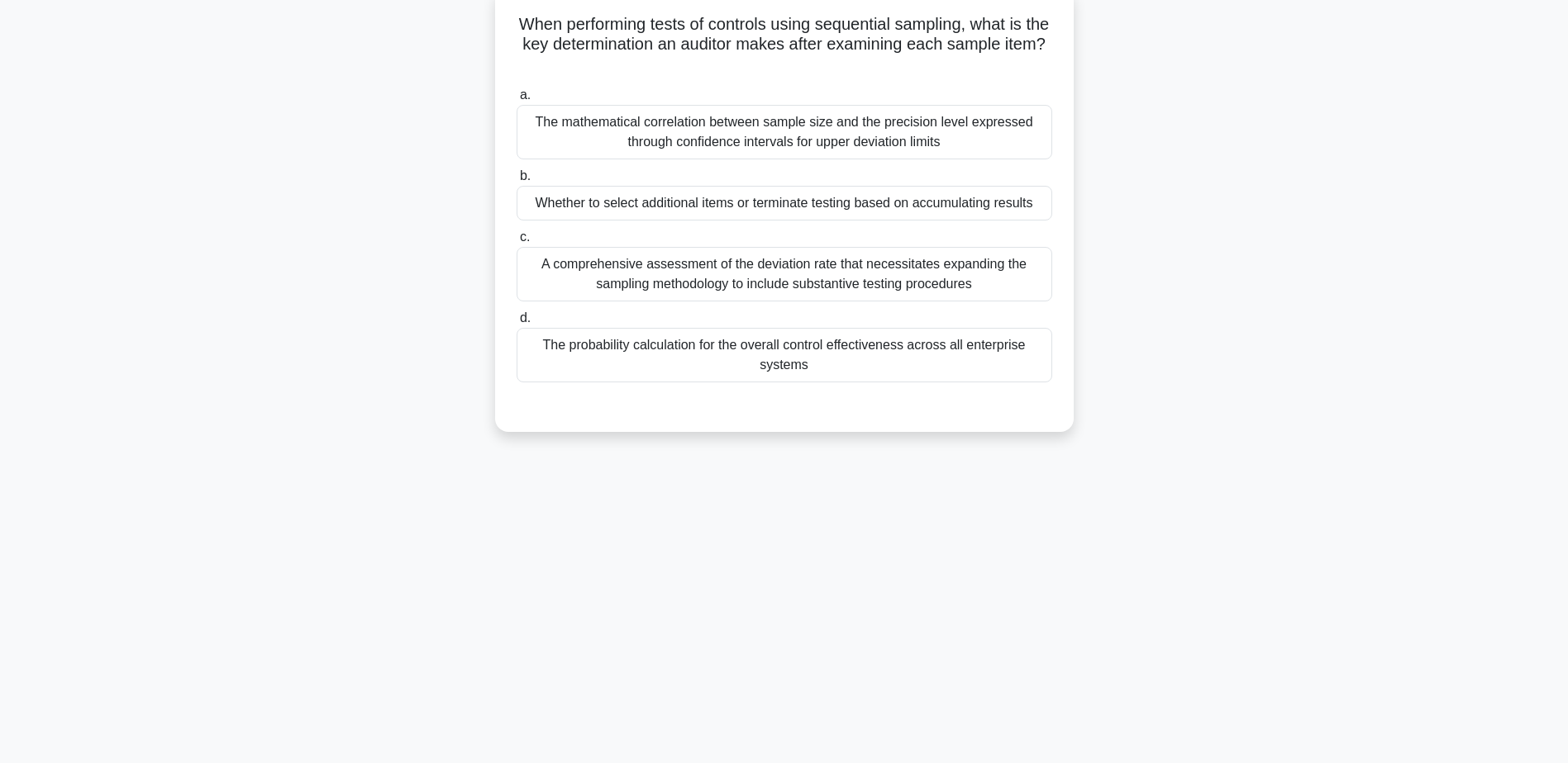
scroll to position [129, 0]
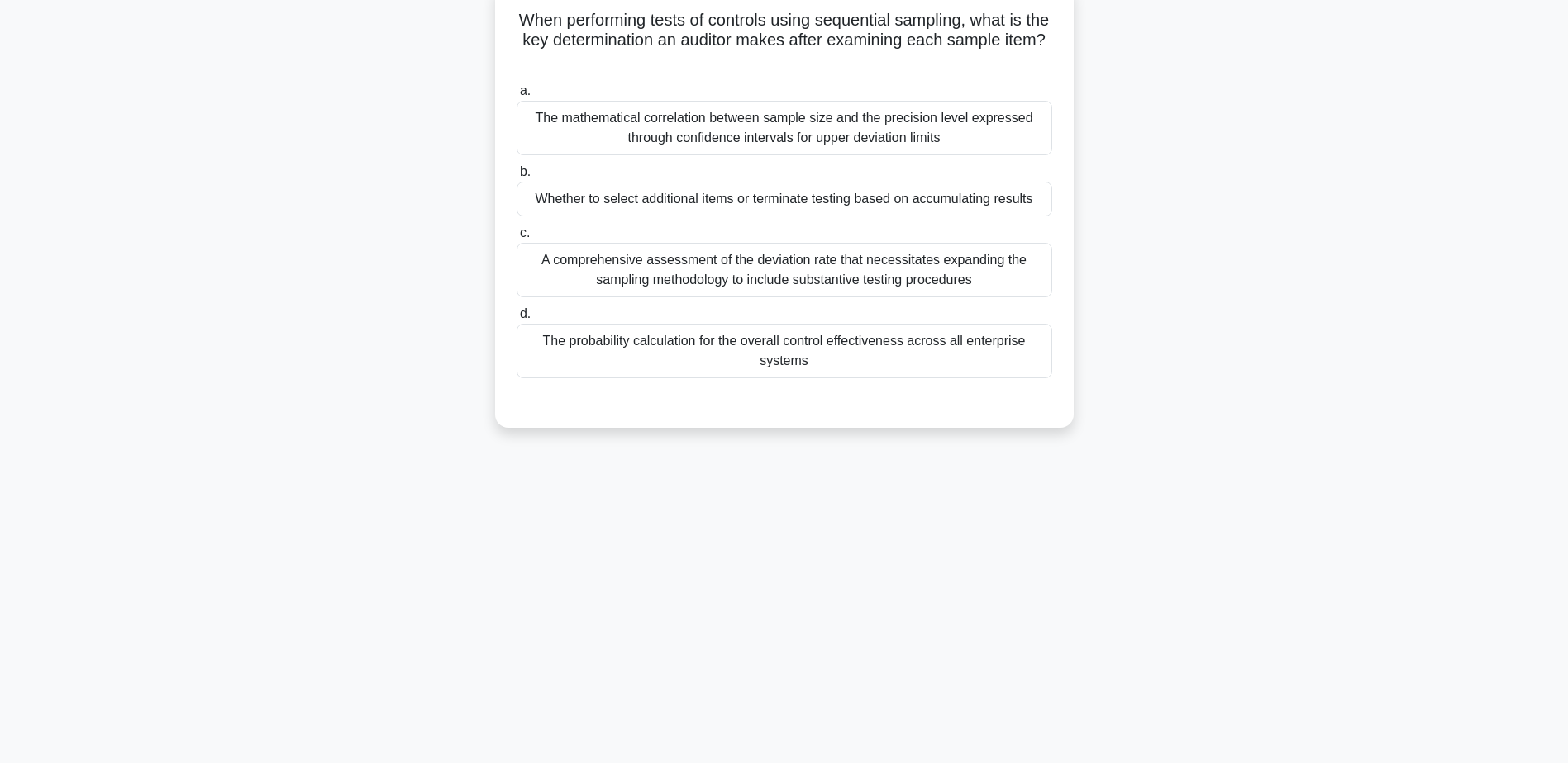
click at [747, 196] on div "Whether to select additional items or terminate testing based on accumulating r…" at bounding box center [784, 198] width 536 height 34
click at [517, 178] on input "b. Whether to select additional items or terminate testing based on accumulatin…" at bounding box center [517, 172] width 0 height 11
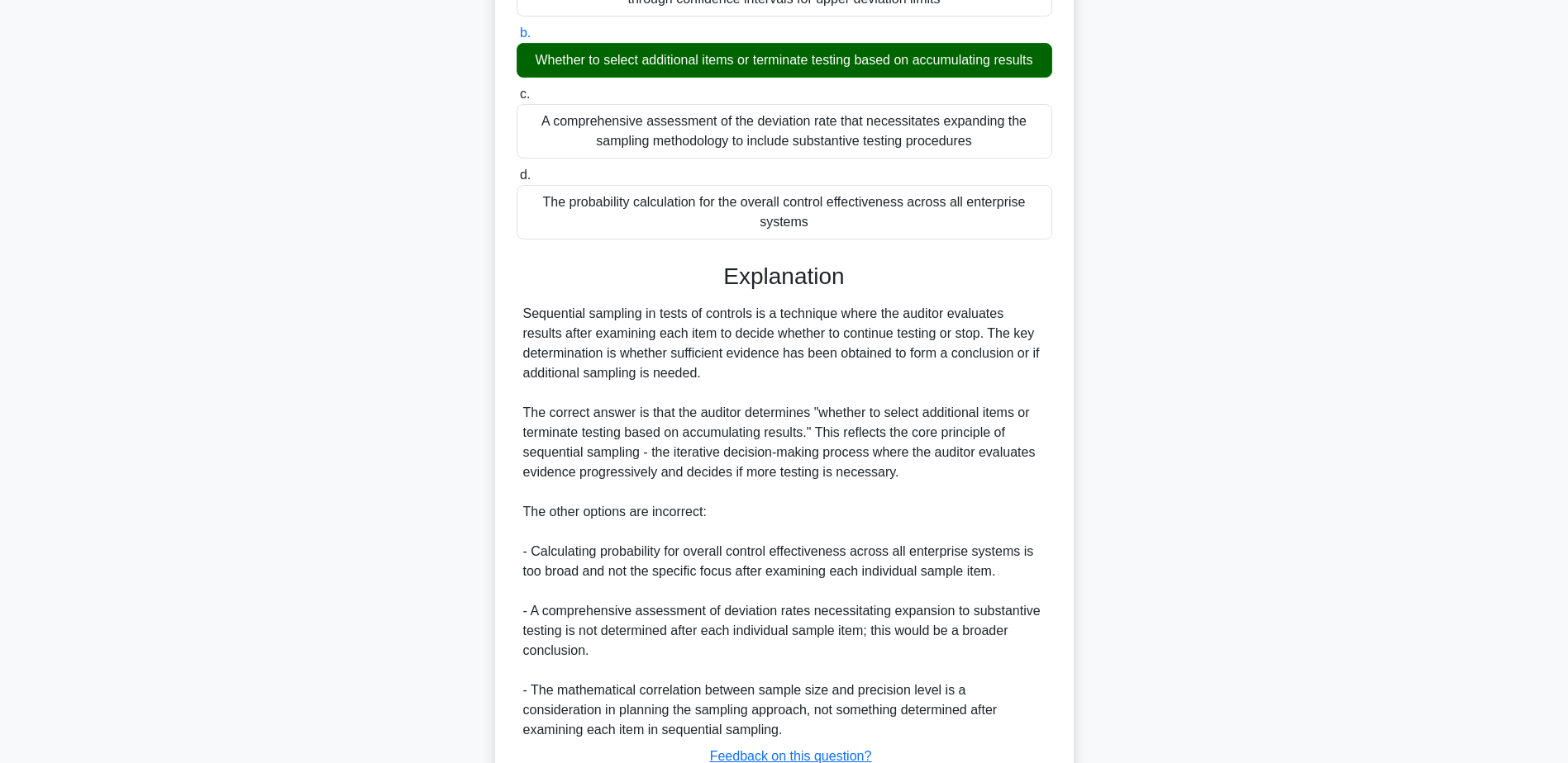
scroll to position [395, 0]
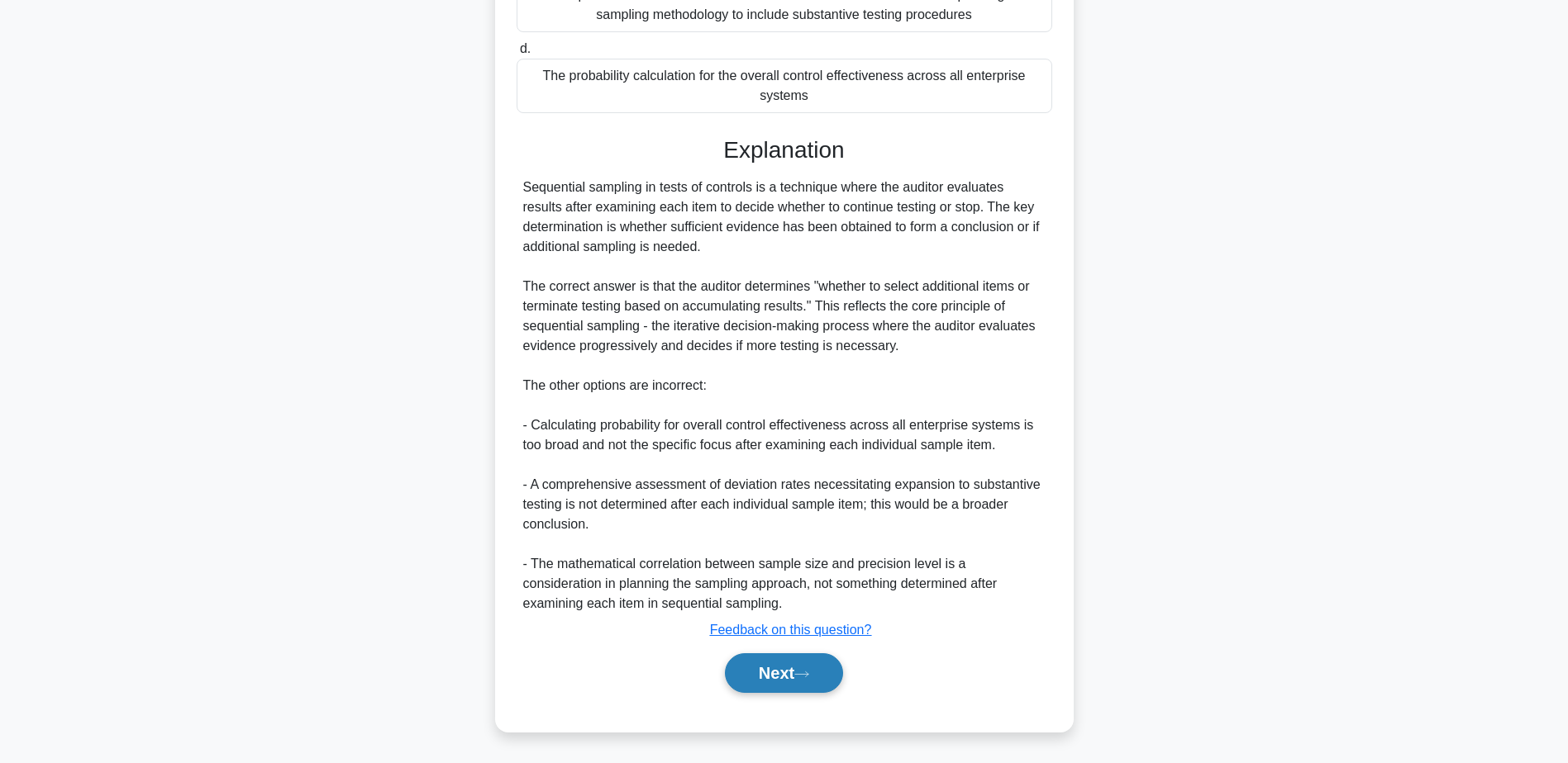
click at [789, 672] on button "Next" at bounding box center [784, 672] width 118 height 39
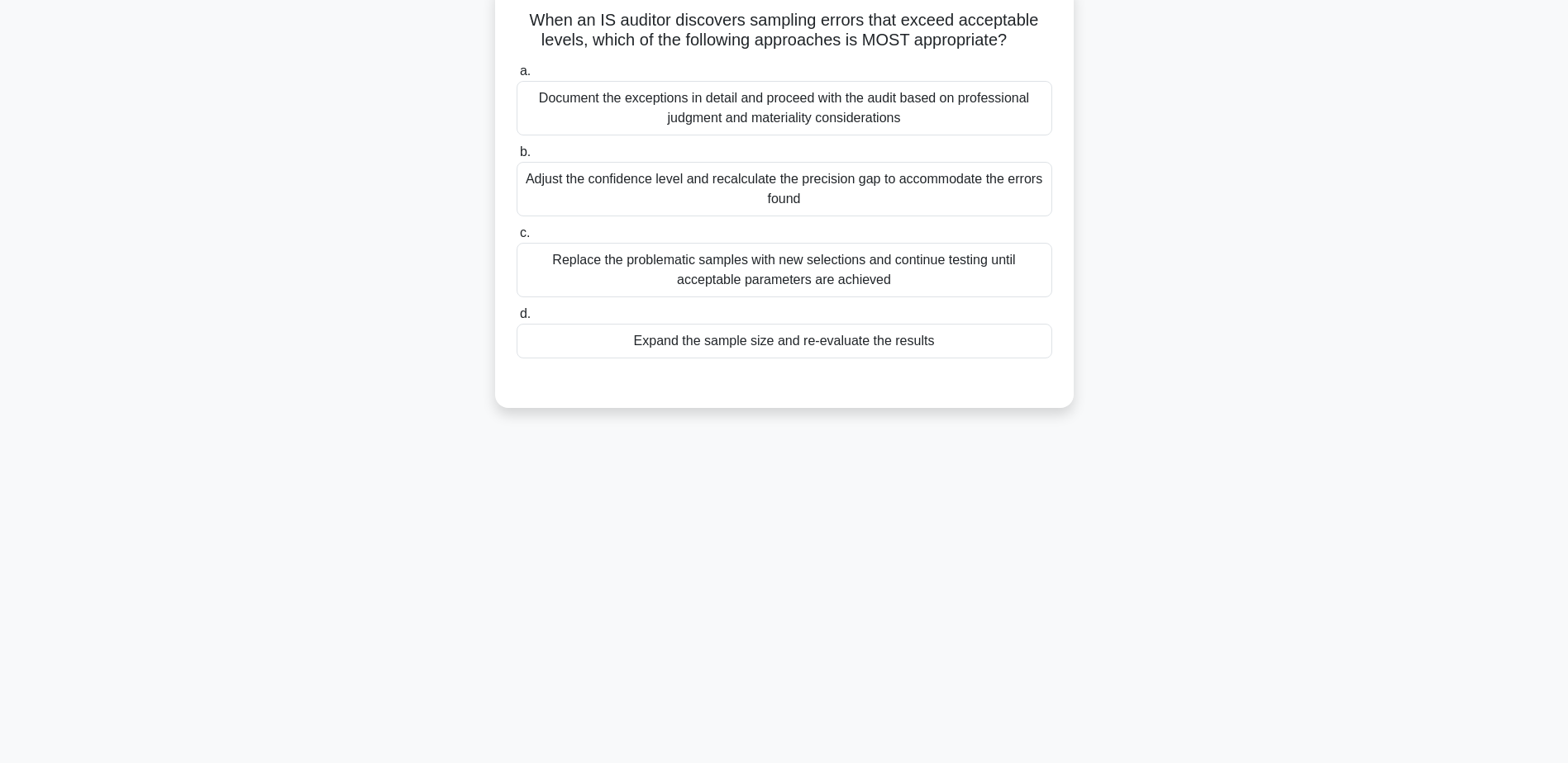
scroll to position [129, 0]
click at [744, 337] on div "Expand the sample size and re-evaluate the results" at bounding box center [784, 341] width 536 height 34
click at [517, 320] on input "d. Expand the sample size and re-evaluate the results" at bounding box center [517, 314] width 0 height 11
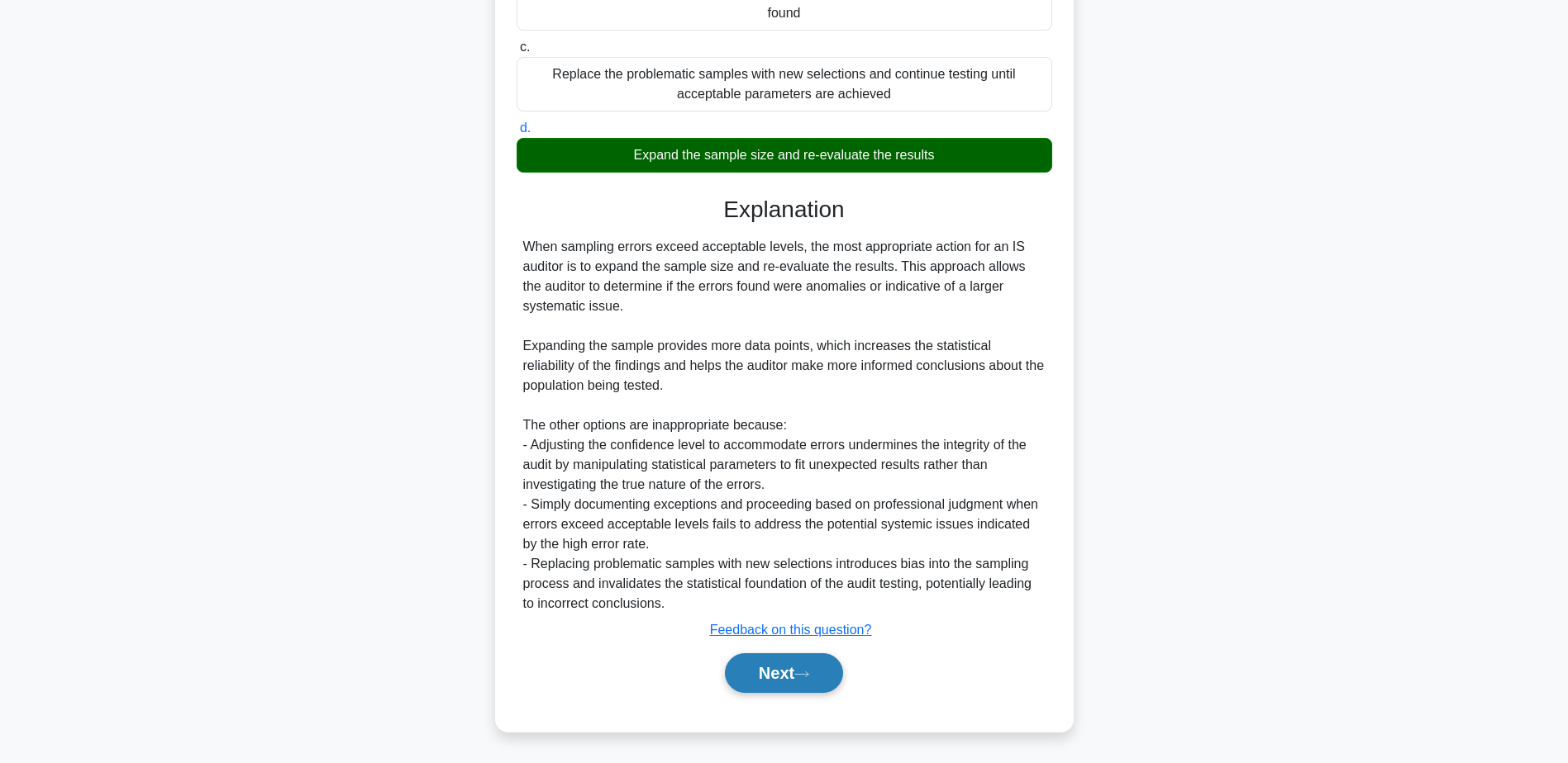
click at [790, 668] on button "Next" at bounding box center [784, 672] width 118 height 39
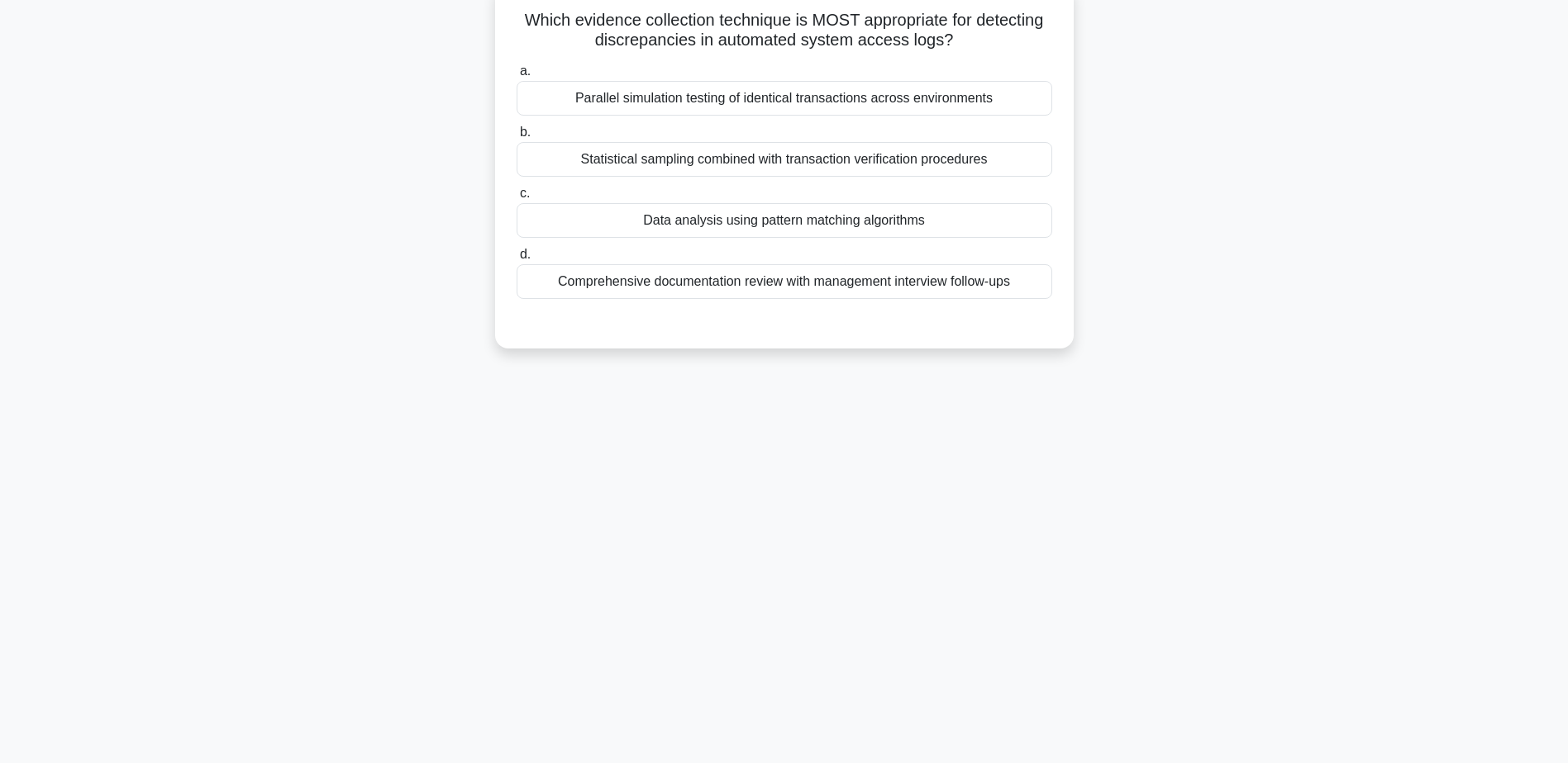
click at [765, 229] on div "Data analysis using pattern matching algorithms" at bounding box center [784, 220] width 536 height 34
click at [517, 199] on input "c. Data analysis using pattern matching algorithms" at bounding box center [517, 193] width 0 height 11
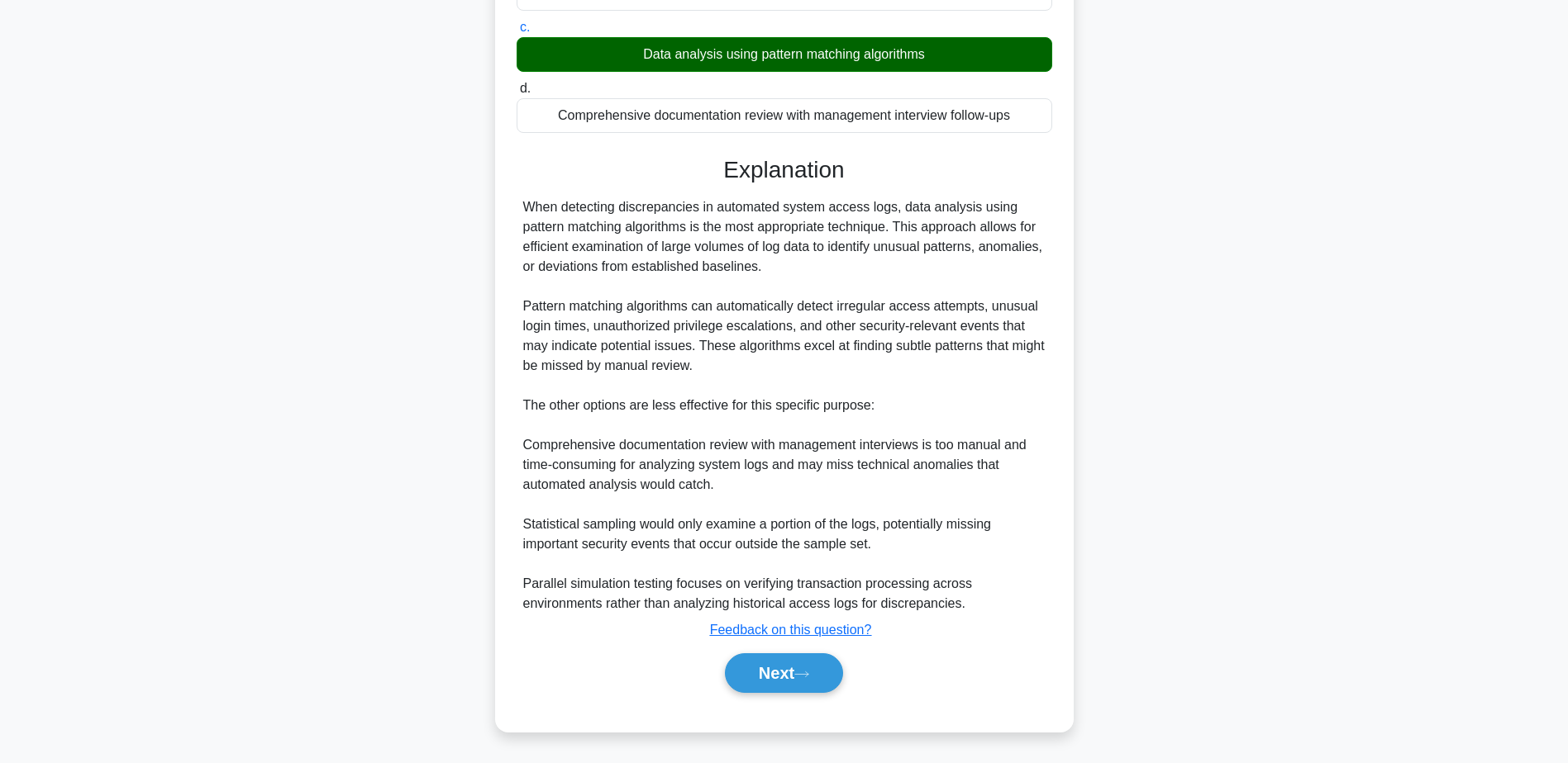
scroll to position [295, 0]
click at [784, 680] on button "Next" at bounding box center [784, 672] width 118 height 39
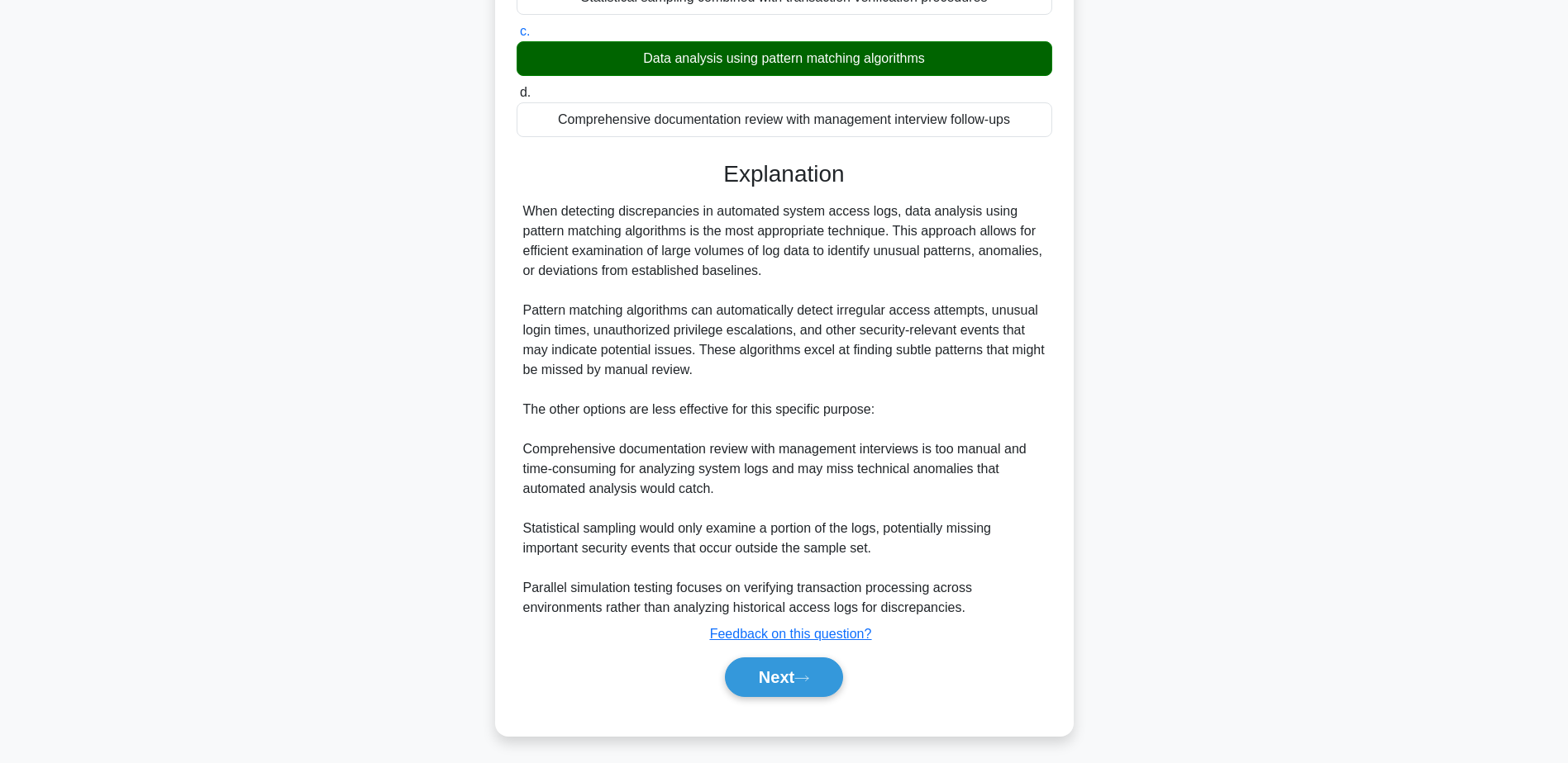
scroll to position [129, 0]
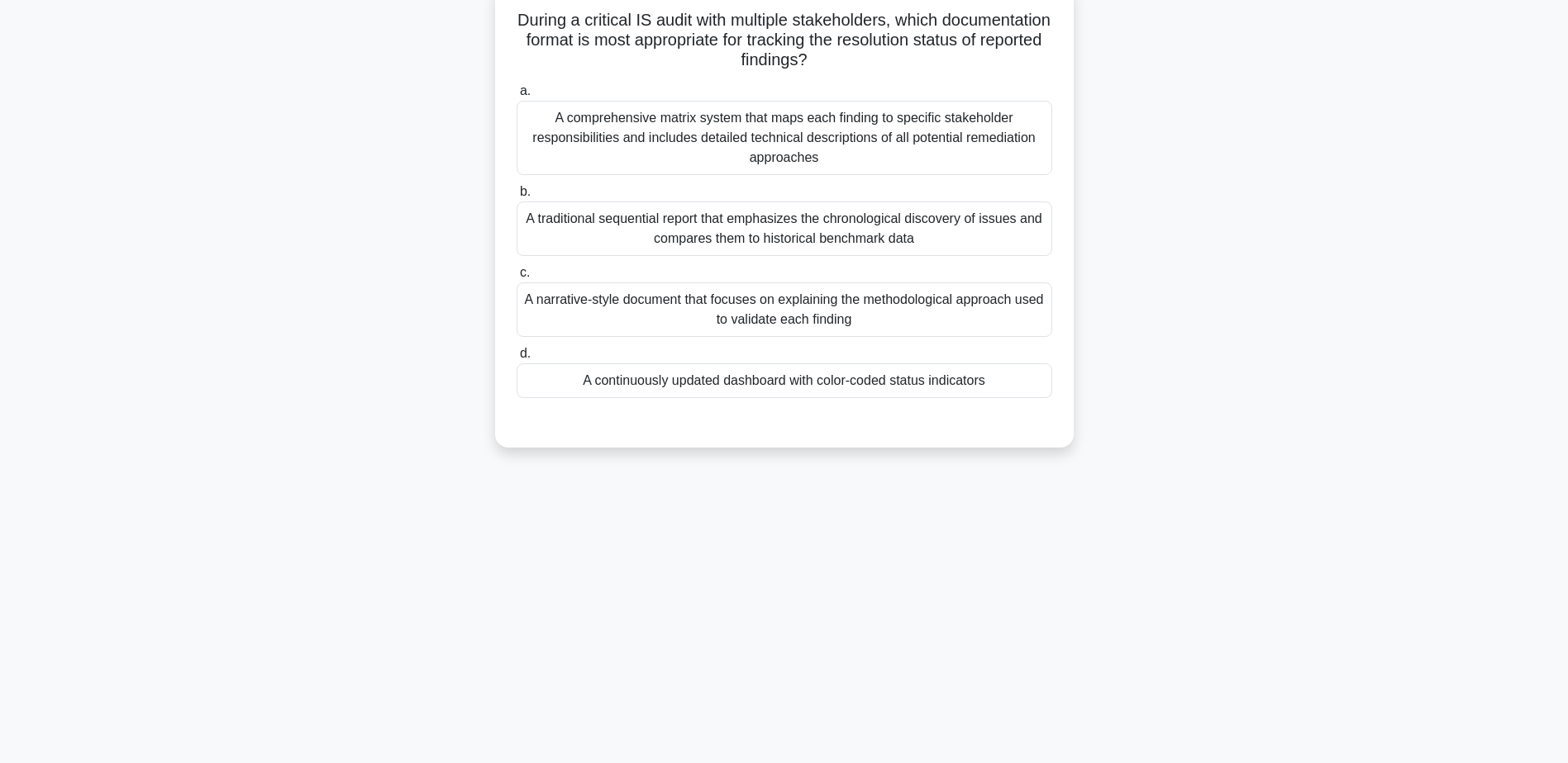
click at [748, 386] on div "A continuously updated dashboard with color-coded status indicators" at bounding box center [784, 380] width 536 height 34
click at [517, 359] on input "d. A continuously updated dashboard with color-coded status indicators" at bounding box center [517, 353] width 0 height 11
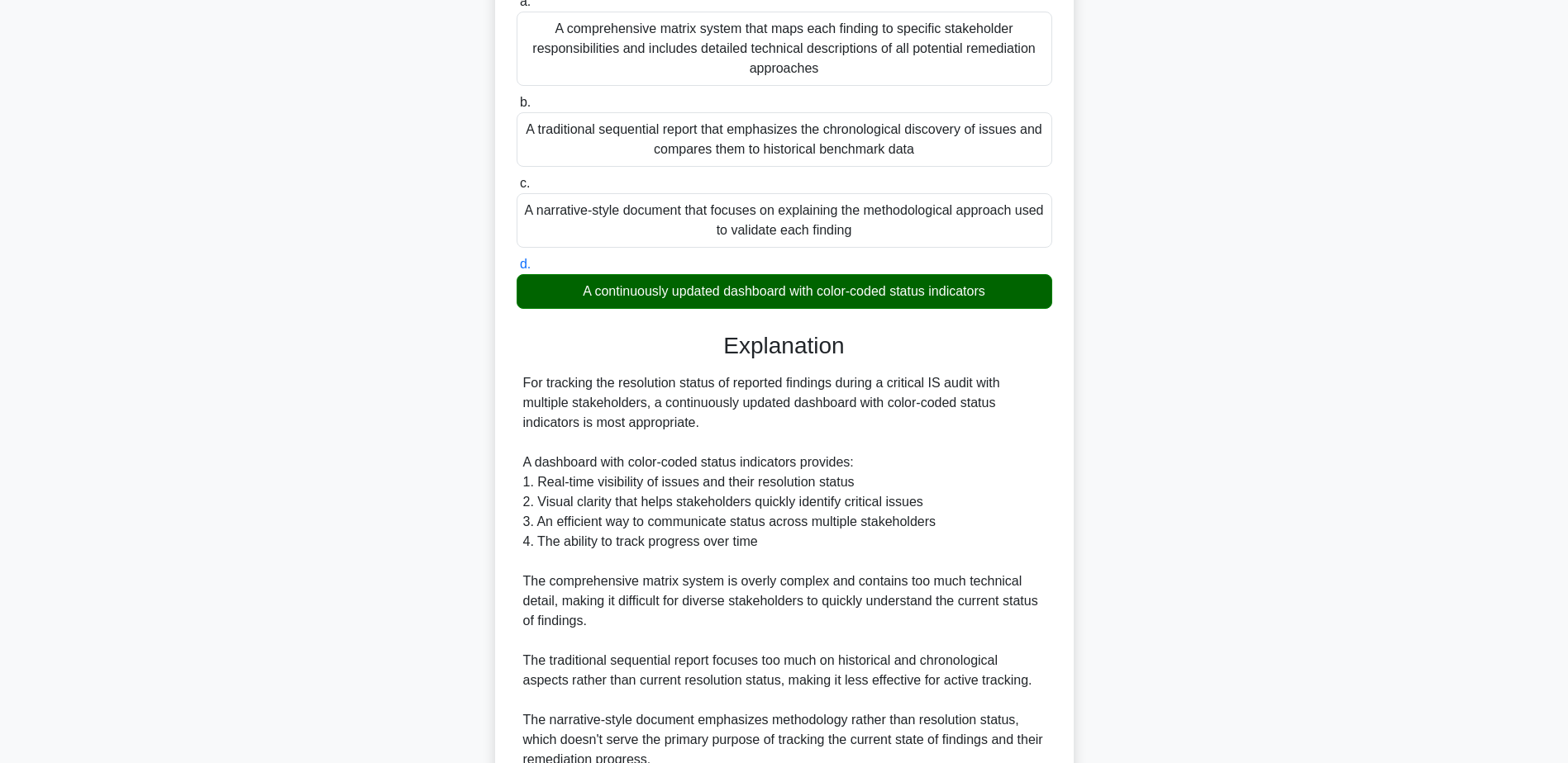
scroll to position [375, 0]
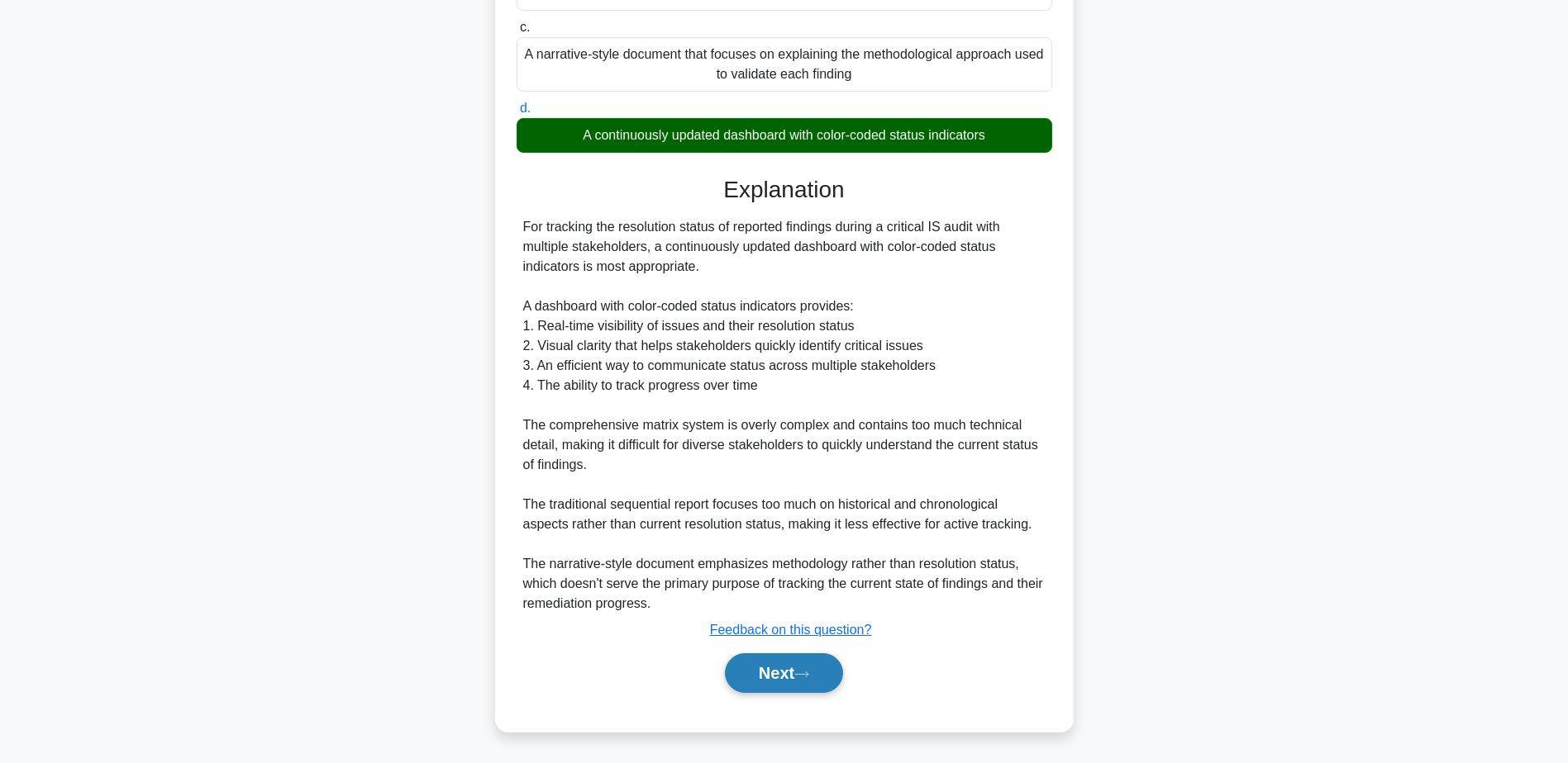
click at [779, 671] on button "Next" at bounding box center [784, 672] width 118 height 39
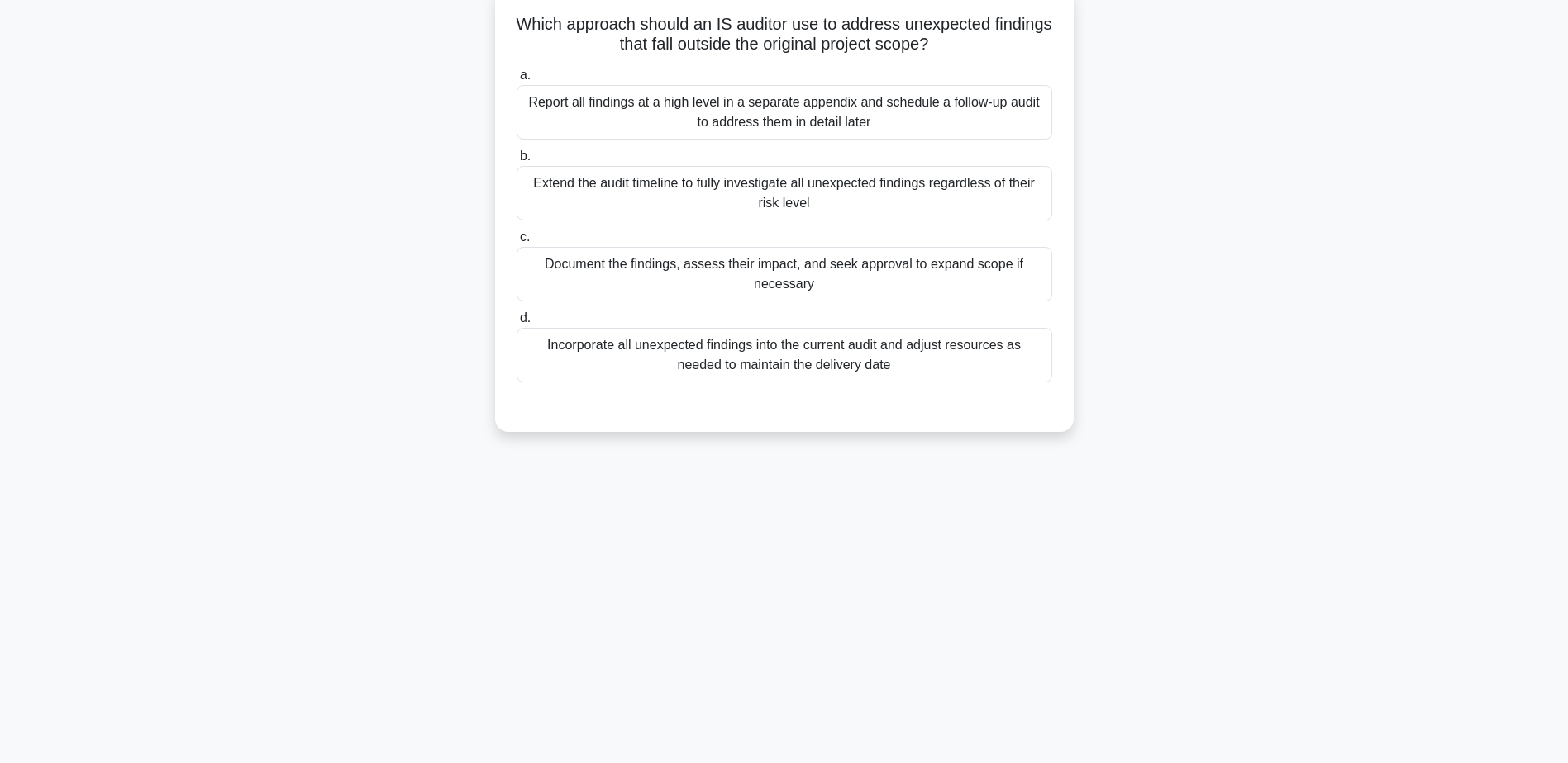
scroll to position [129, 0]
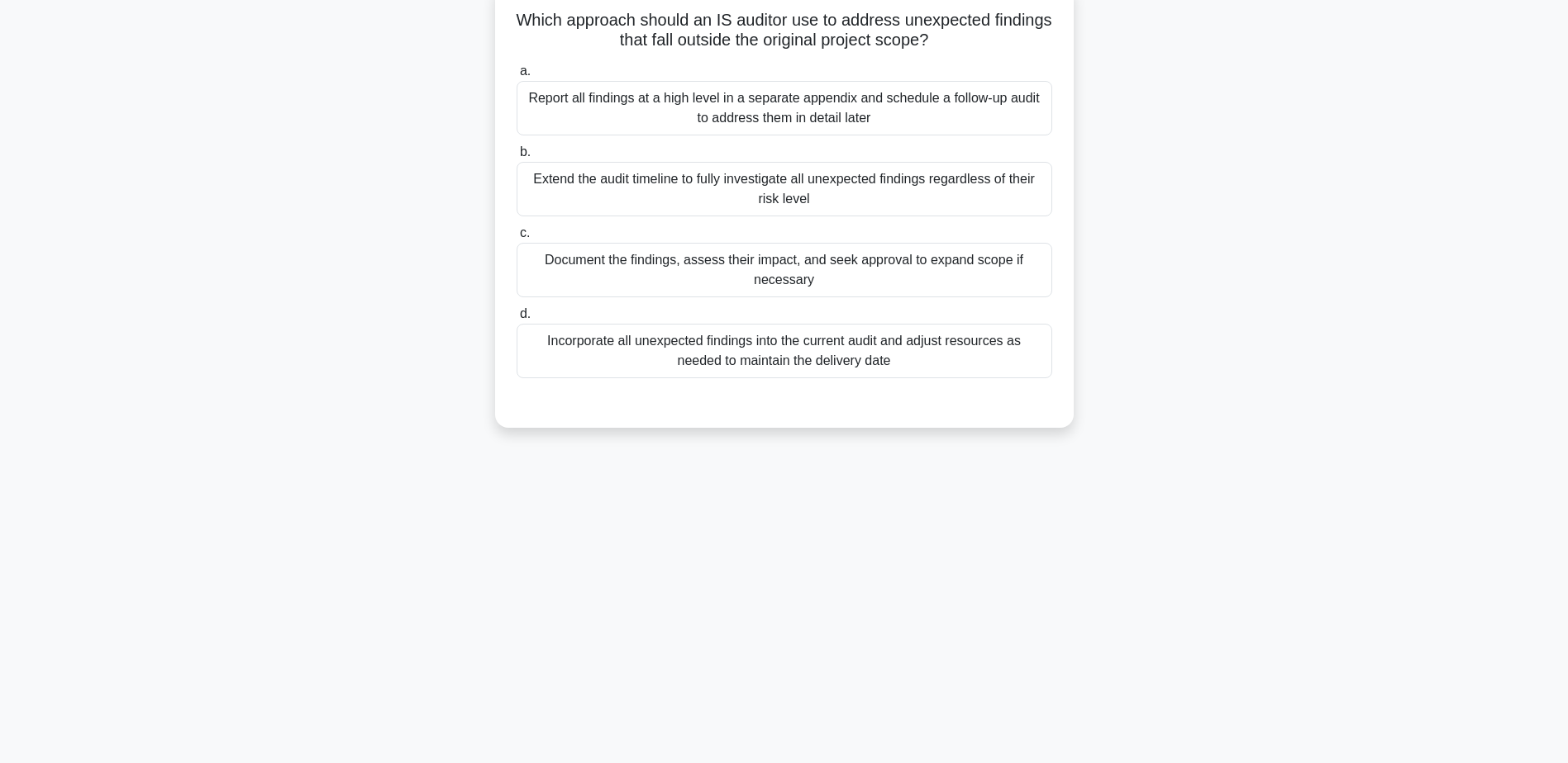
click at [793, 271] on div "Document the findings, assess their impact, and seek approval to expand scope i…" at bounding box center [784, 269] width 536 height 55
click at [517, 238] on input "c. Document the findings, assess their impact, and seek approval to expand scop…" at bounding box center [517, 233] width 0 height 11
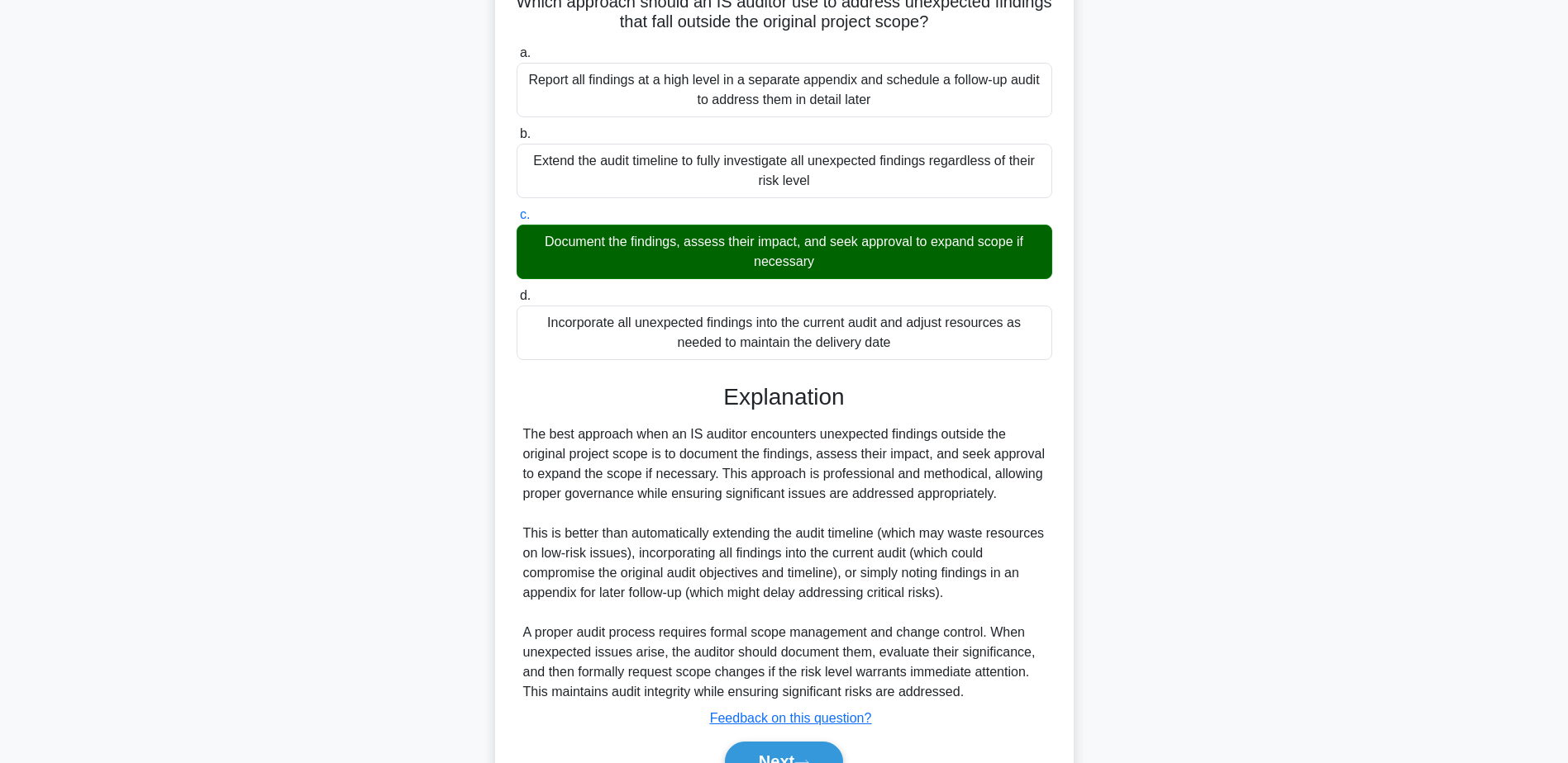
scroll to position [236, 0]
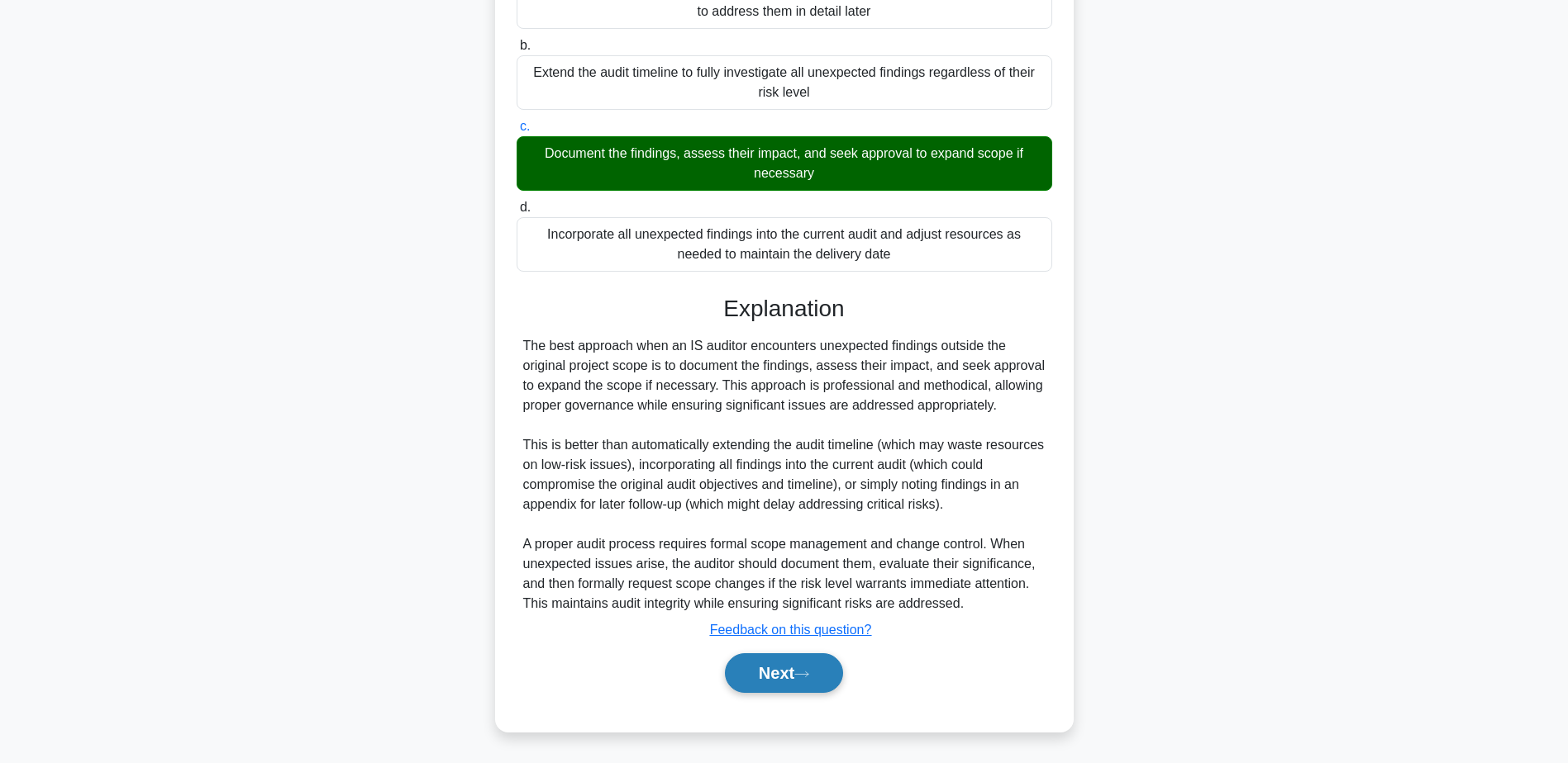
click at [790, 672] on button "Next" at bounding box center [784, 672] width 118 height 39
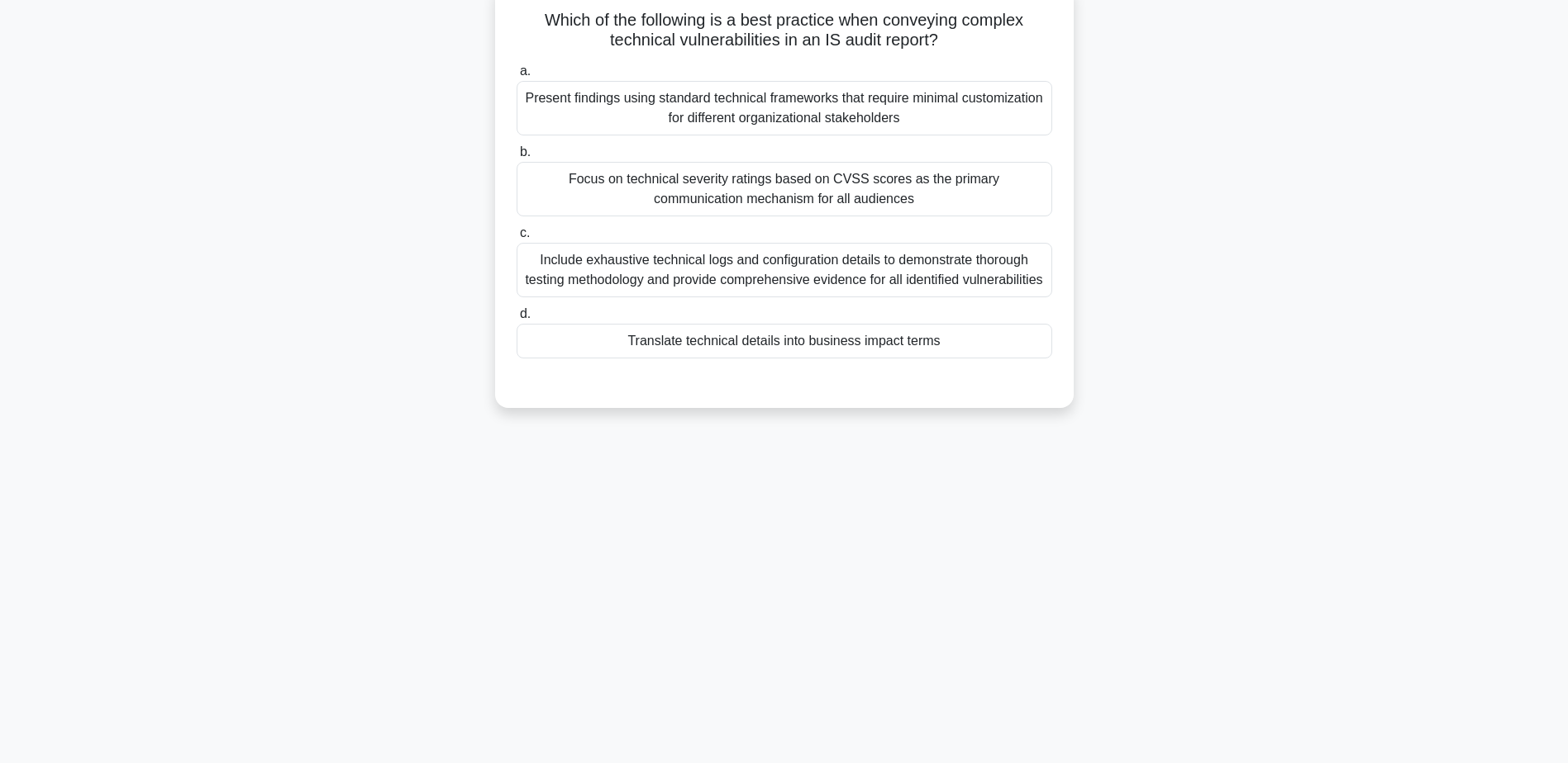
click at [758, 358] on div "Translate technical details into business impact terms" at bounding box center [784, 341] width 536 height 34
click at [517, 320] on input "d. Translate technical details into business impact terms" at bounding box center [517, 314] width 0 height 11
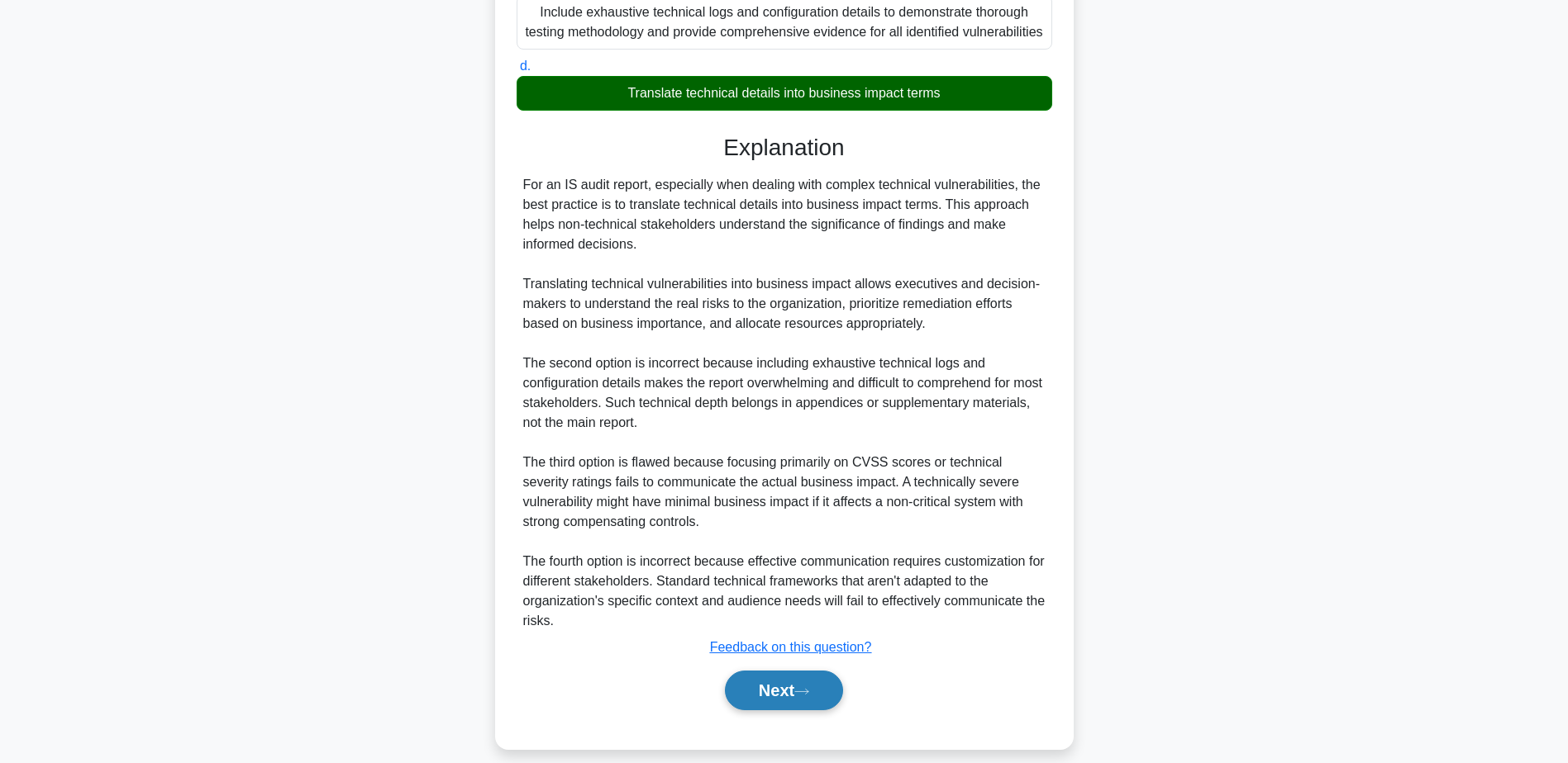
click at [799, 706] on button "Next" at bounding box center [784, 690] width 118 height 39
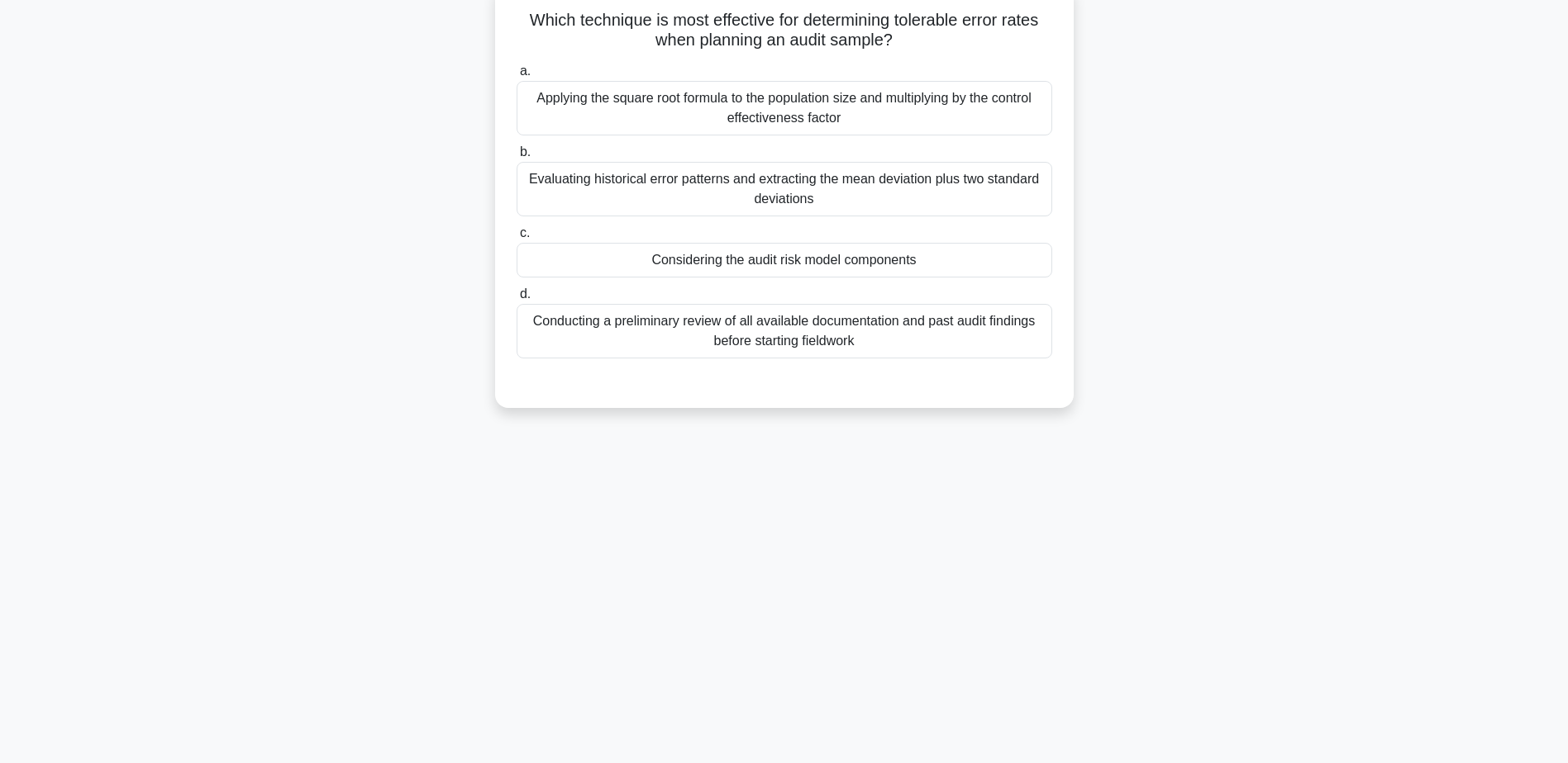
click at [795, 257] on div "Considering the audit risk model components" at bounding box center [784, 259] width 536 height 34
click at [517, 238] on input "c. Considering the audit risk model components" at bounding box center [517, 233] width 0 height 11
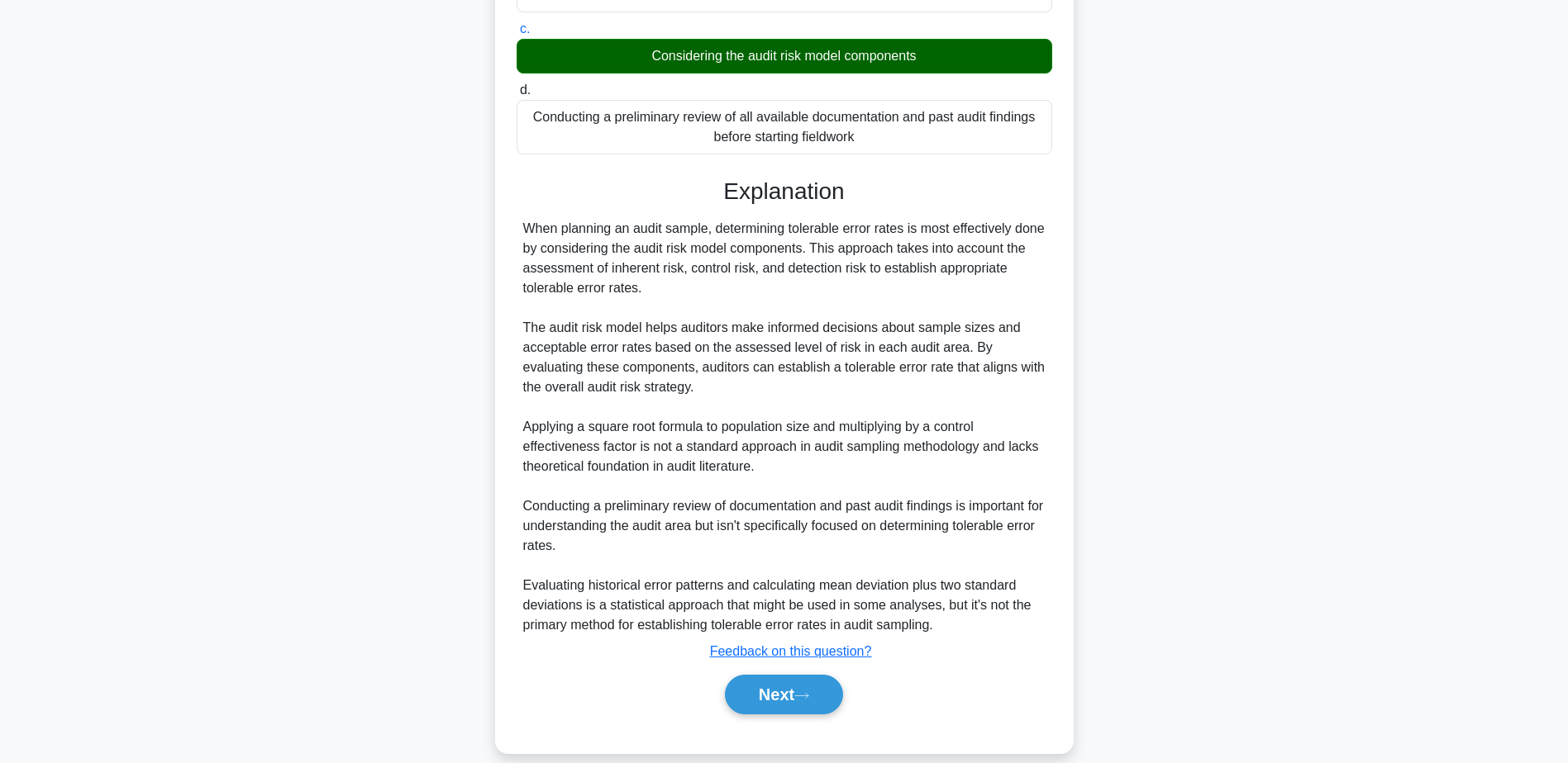
scroll to position [355, 0]
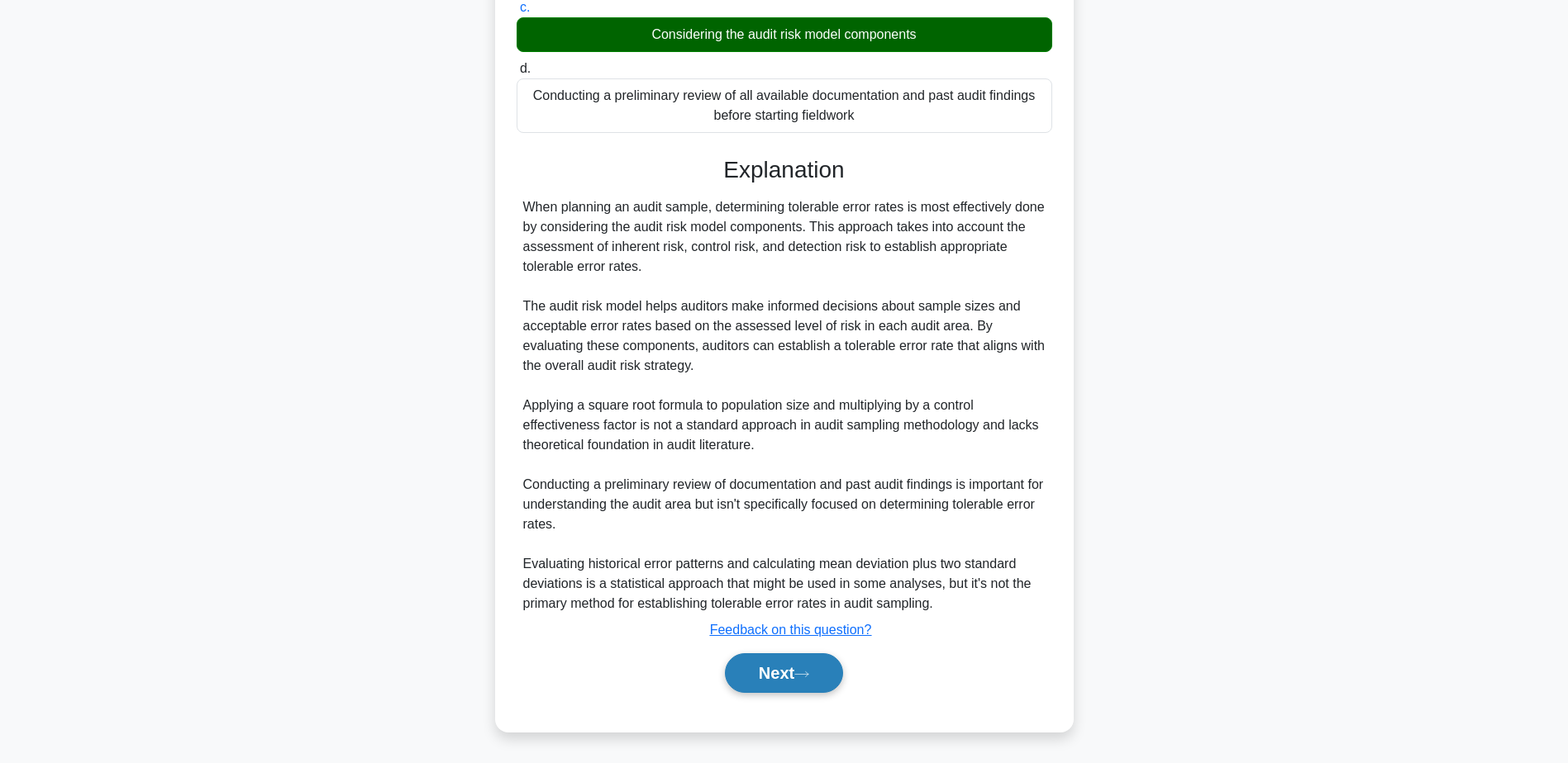
click at [787, 665] on button "Next" at bounding box center [784, 672] width 118 height 39
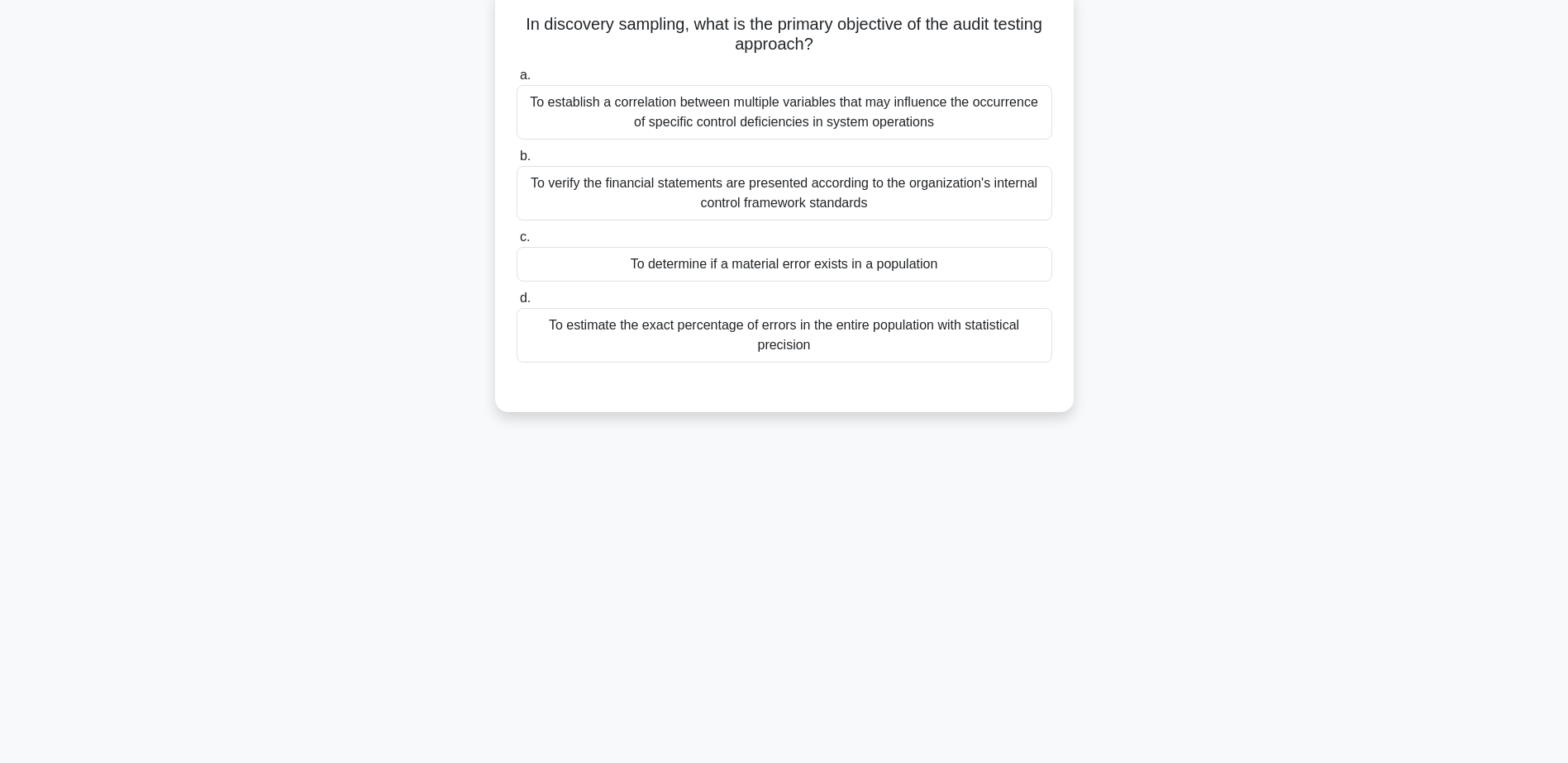
scroll to position [129, 0]
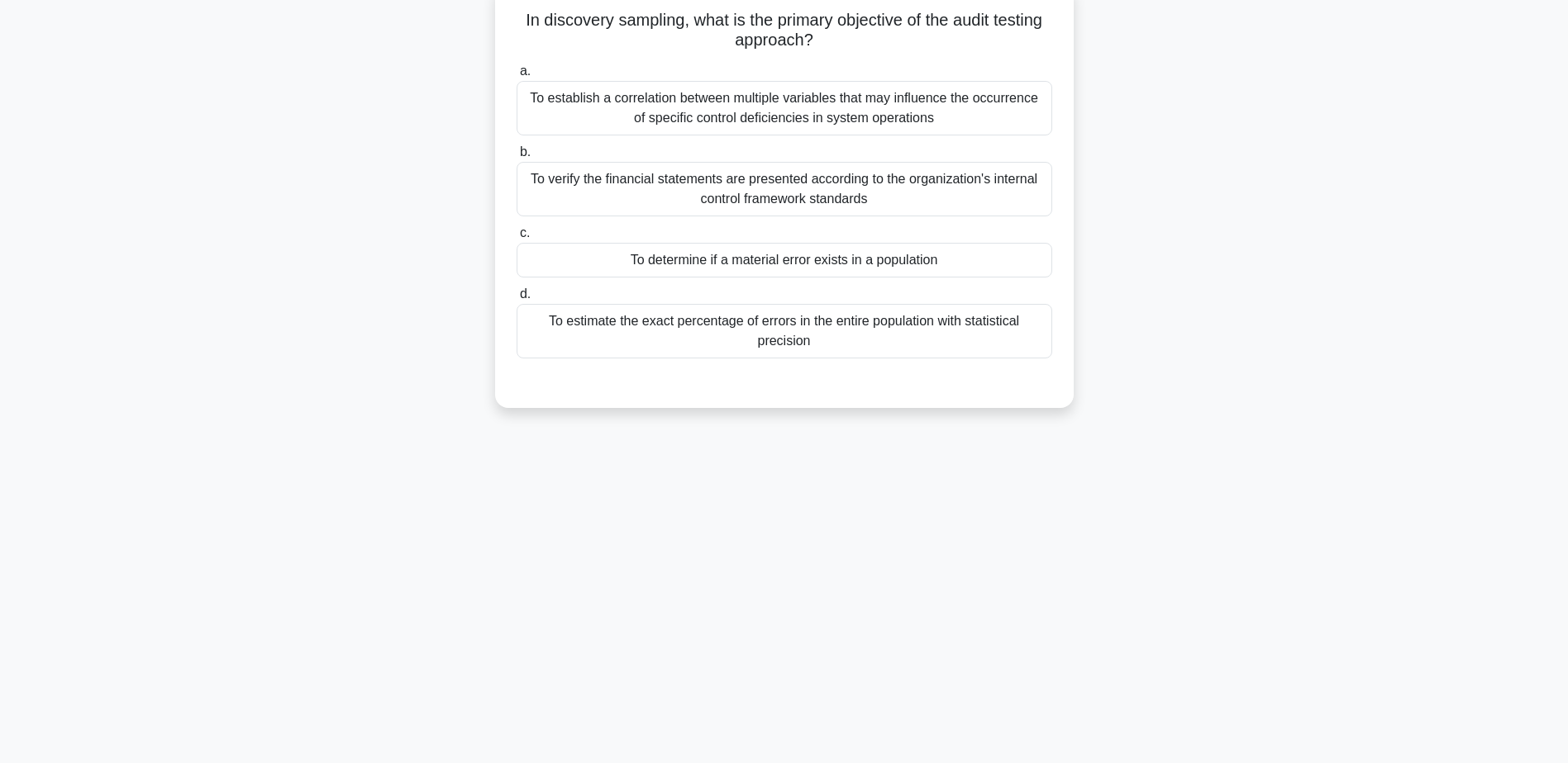
click at [758, 264] on div "To determine if a material error exists in a population" at bounding box center [784, 259] width 536 height 34
click at [517, 238] on input "c. To determine if a material error exists in a population" at bounding box center [517, 233] width 0 height 11
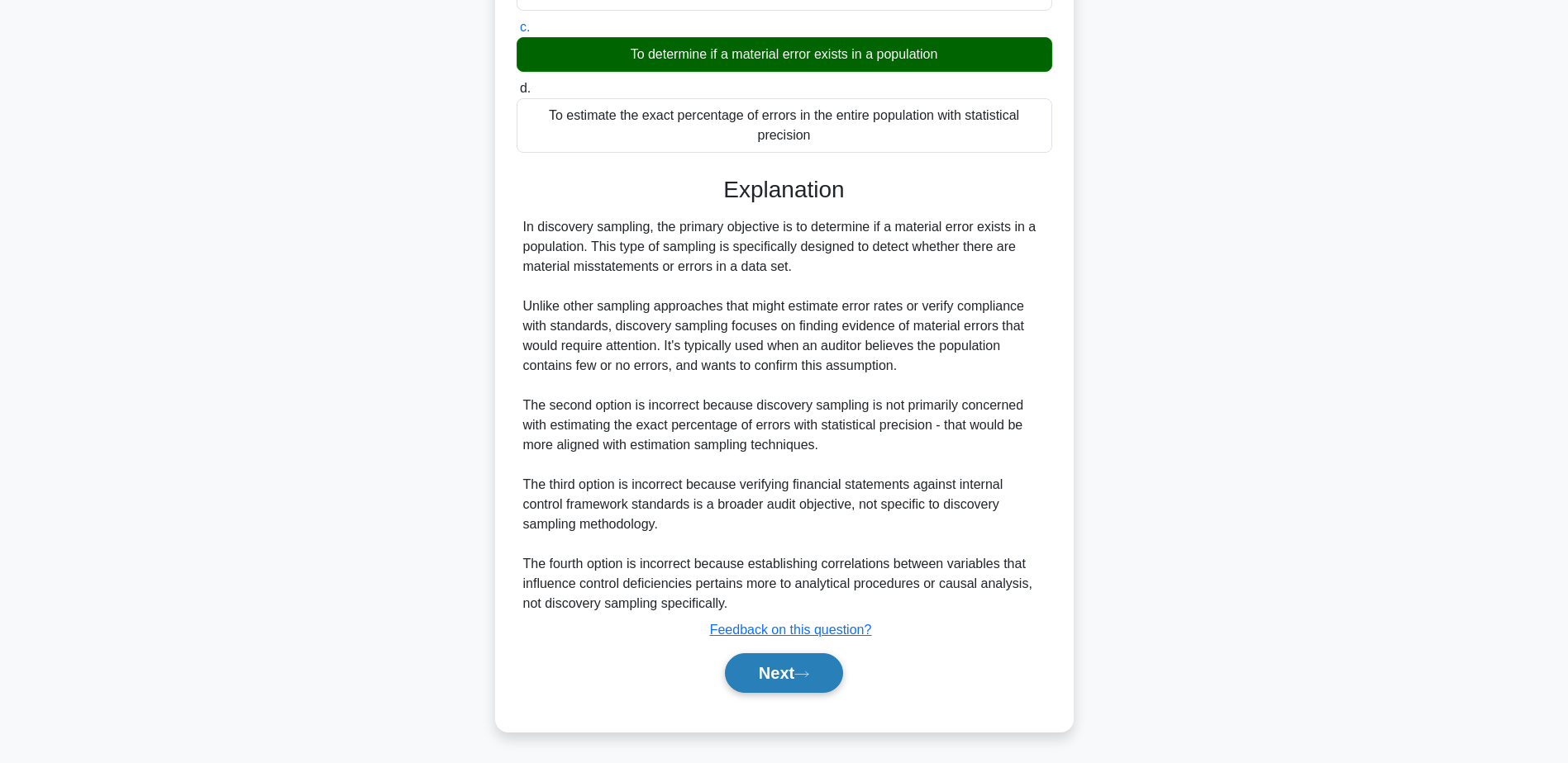
click at [792, 687] on button "Next" at bounding box center [784, 672] width 118 height 39
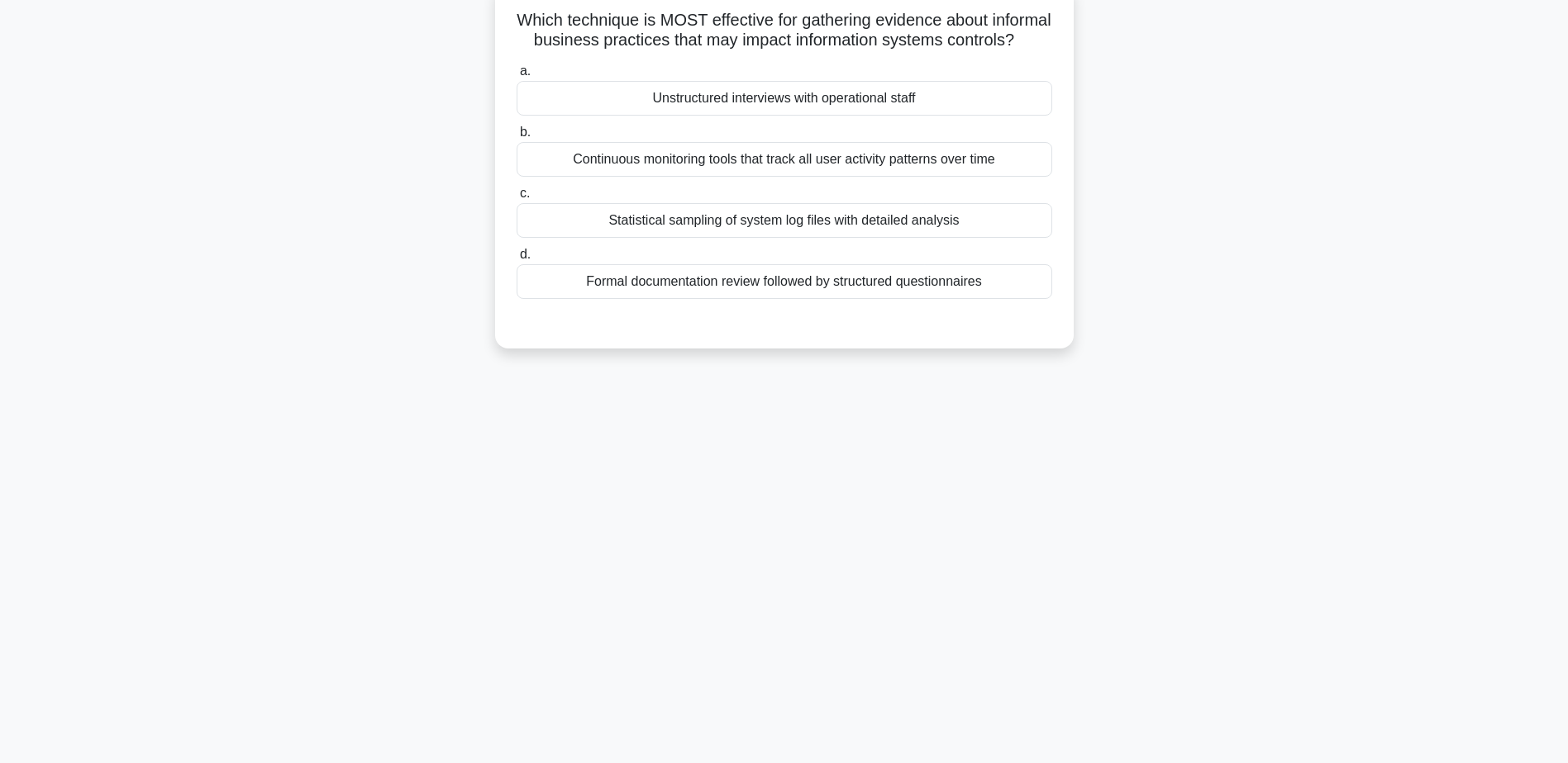
click at [727, 112] on div "Unstructured interviews with operational staff" at bounding box center [784, 97] width 536 height 34
click at [517, 77] on input "a. Unstructured interviews with operational staff" at bounding box center [517, 71] width 0 height 11
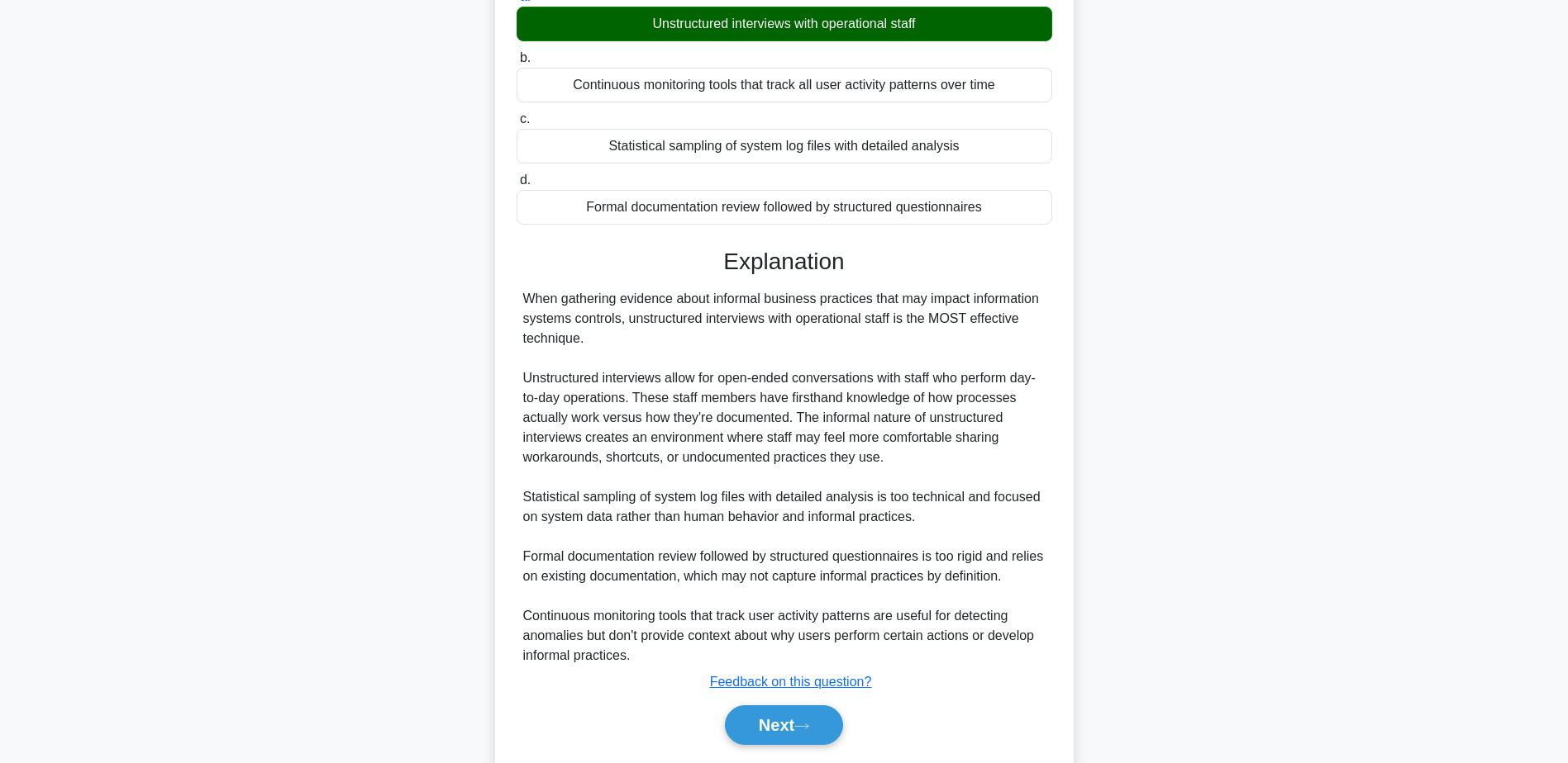
scroll to position [276, 0]
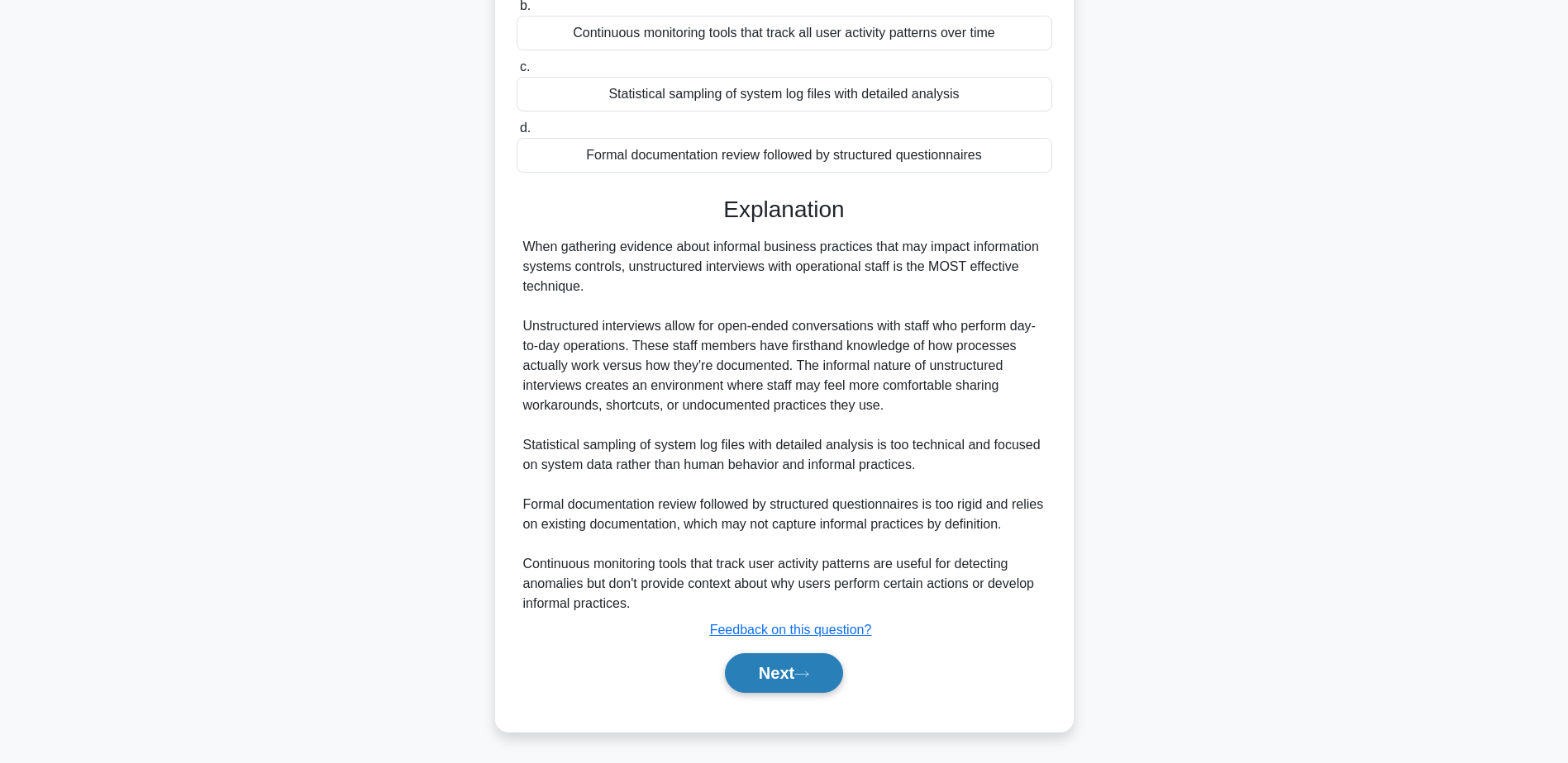
click at [810, 687] on button "Next" at bounding box center [784, 672] width 118 height 39
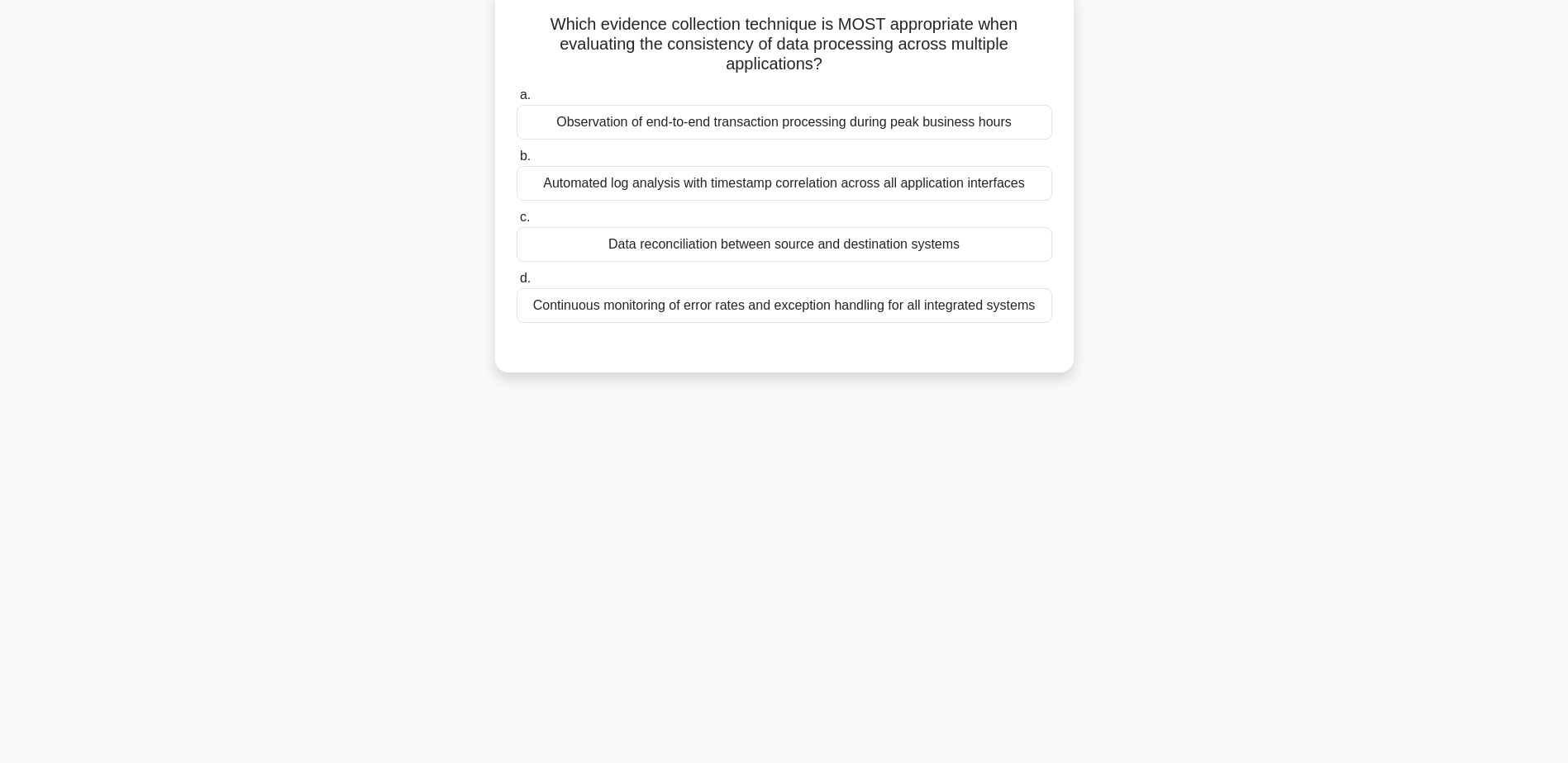
scroll to position [46, 0]
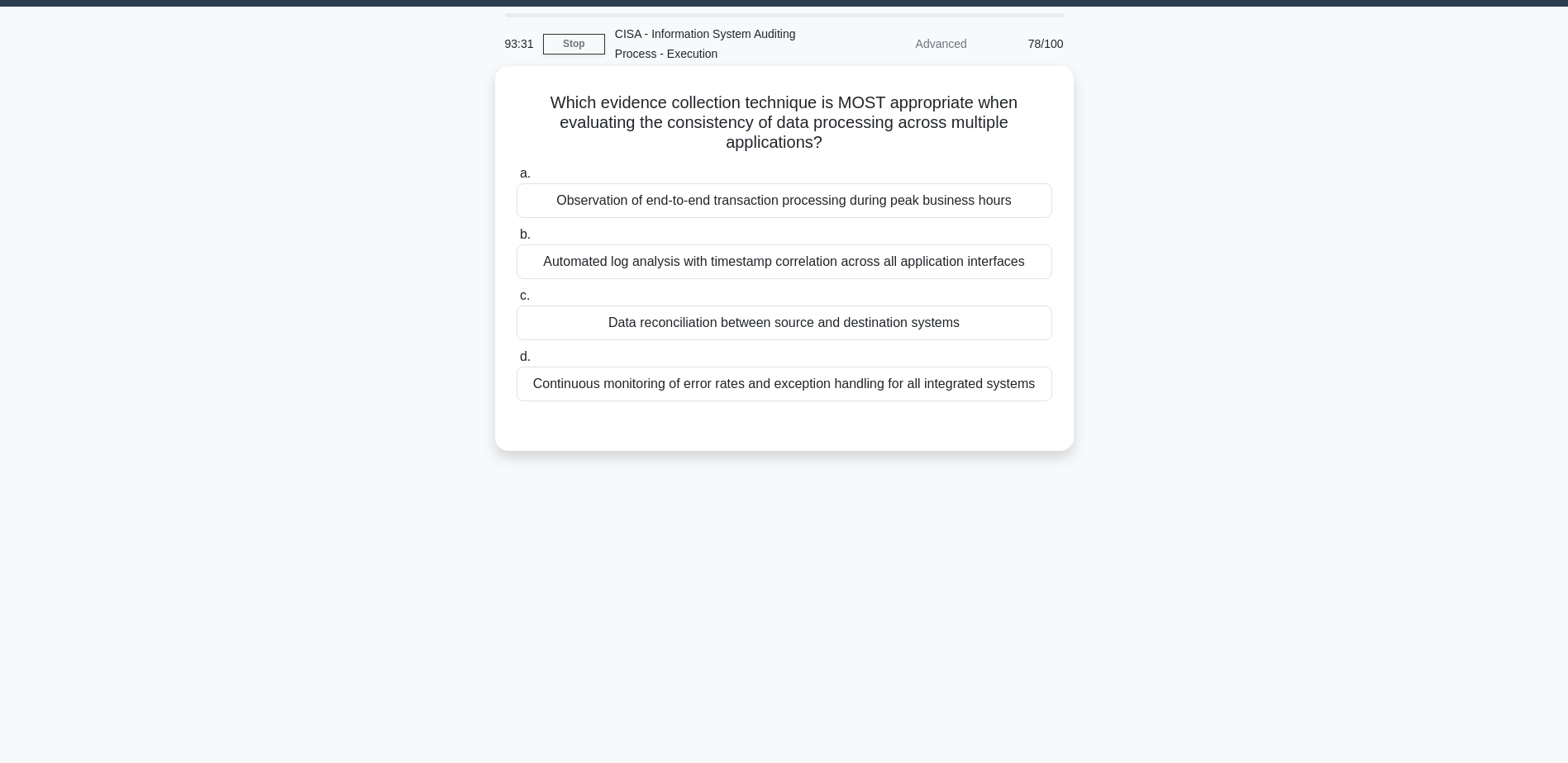
click at [743, 332] on div "Data reconciliation between source and destination systems" at bounding box center [784, 322] width 536 height 34
click at [517, 301] on input "c. Data reconciliation between source and destination systems" at bounding box center [517, 295] width 0 height 11
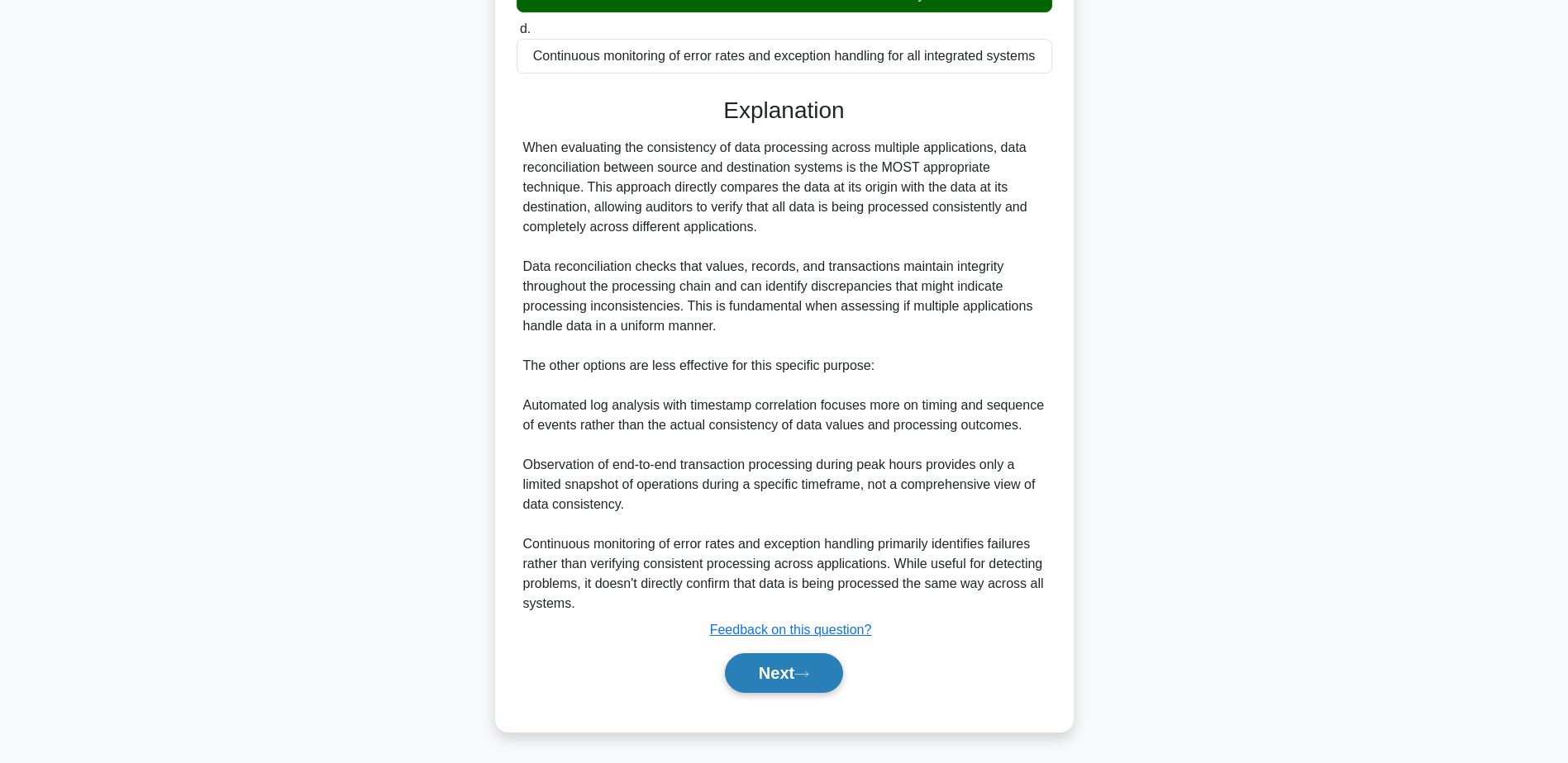
click at [805, 675] on icon at bounding box center [802, 674] width 13 height 5
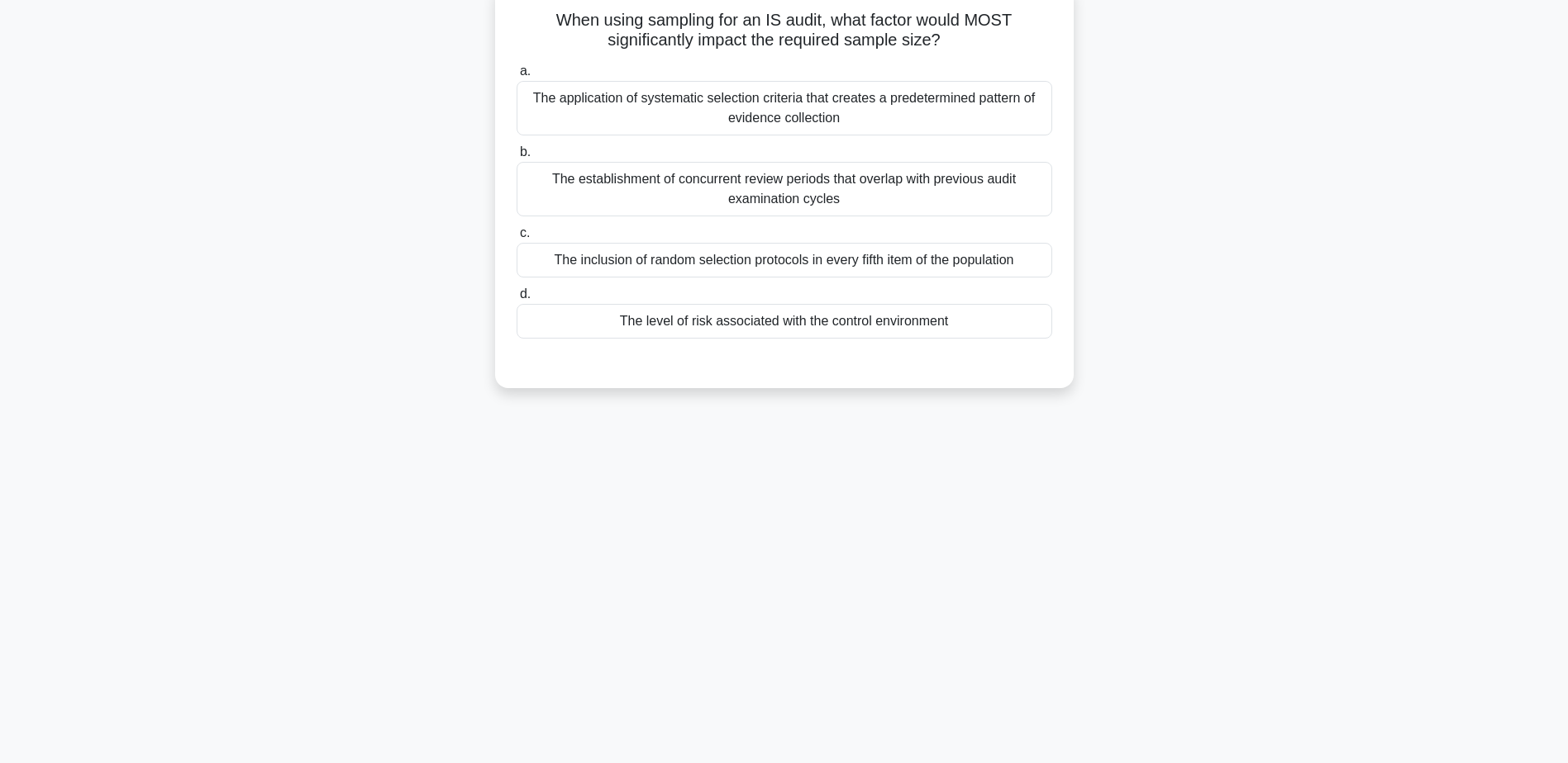
click at [739, 331] on div "The level of risk associated with the control environment" at bounding box center [784, 321] width 536 height 34
click at [517, 300] on input "d. The level of risk associated with the control environment" at bounding box center [517, 294] width 0 height 11
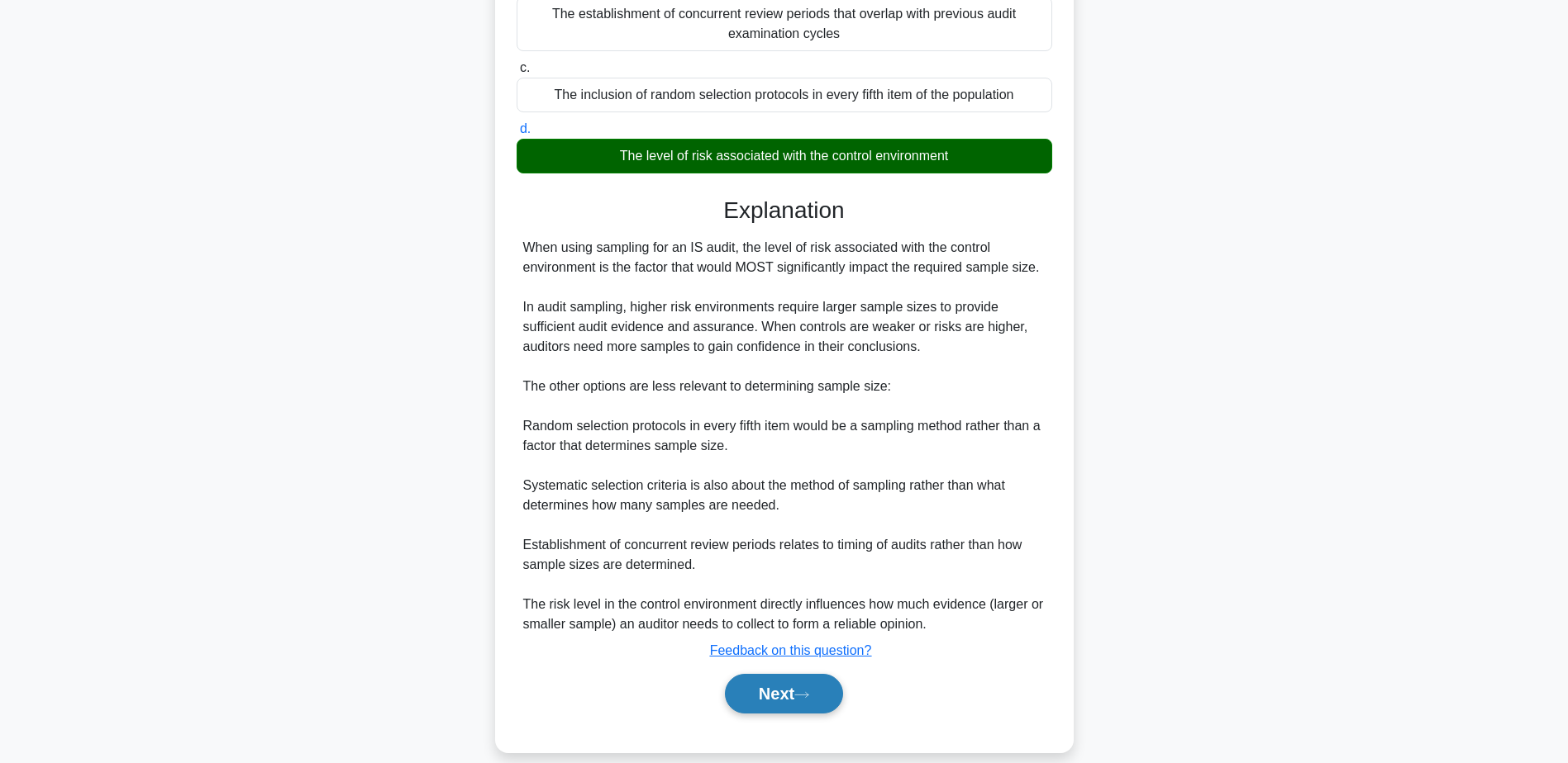
click at [801, 708] on button "Next" at bounding box center [784, 693] width 118 height 39
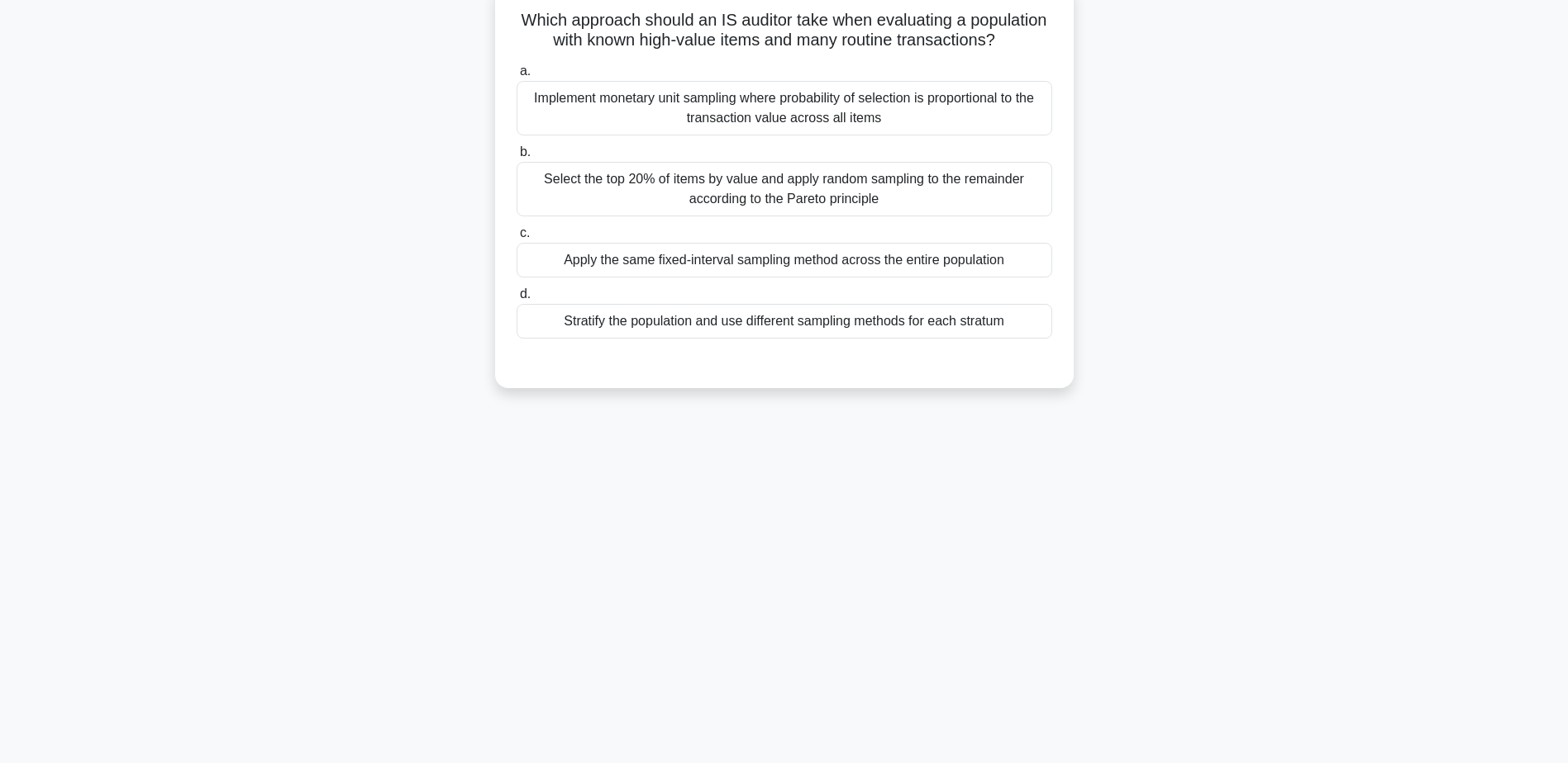
click at [770, 338] on div "Stratify the population and use different sampling methods for each stratum" at bounding box center [784, 321] width 536 height 34
click at [517, 300] on input "d. Stratify the population and use different sampling methods for each stratum" at bounding box center [517, 294] width 0 height 11
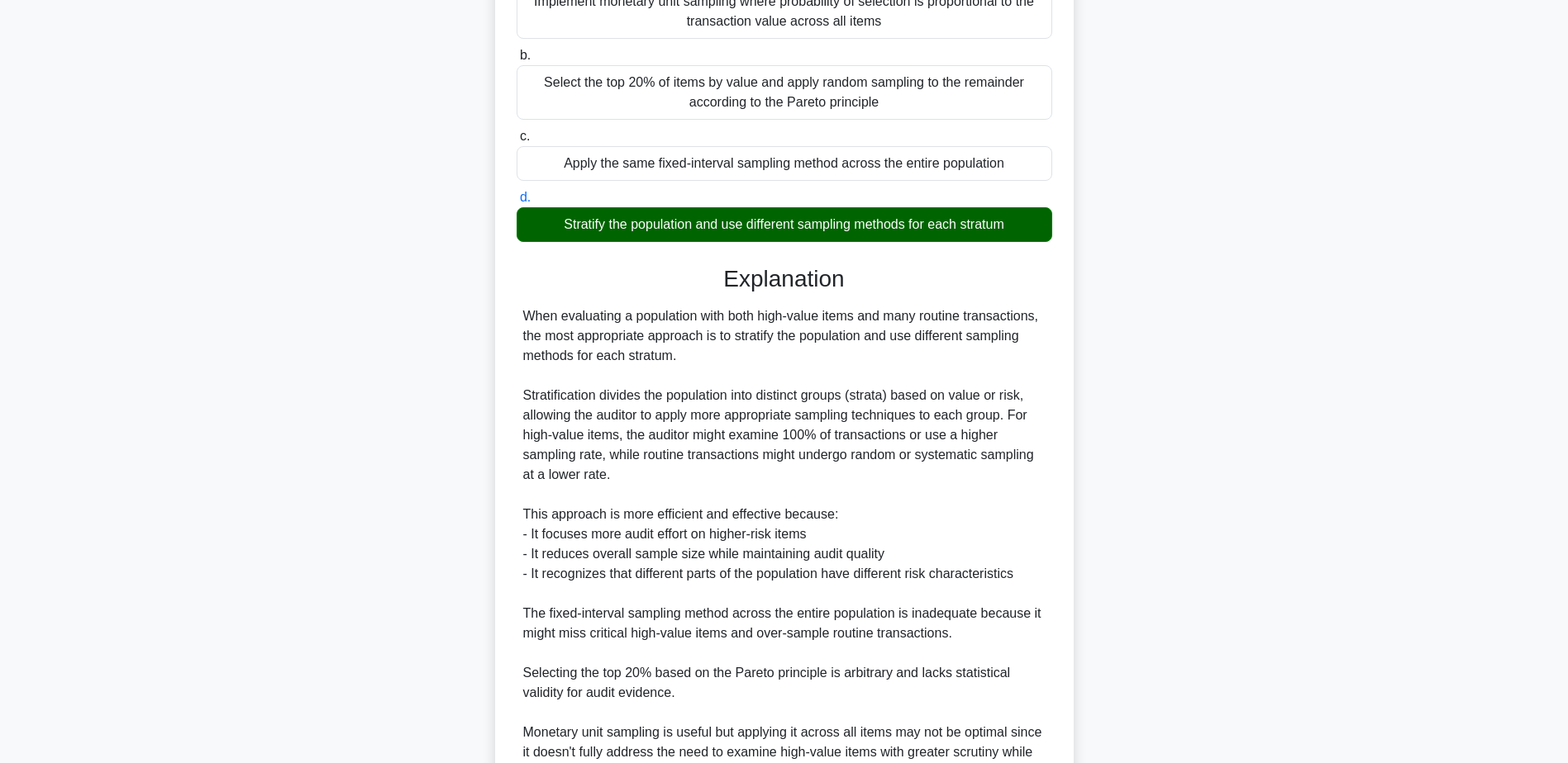
scroll to position [415, 0]
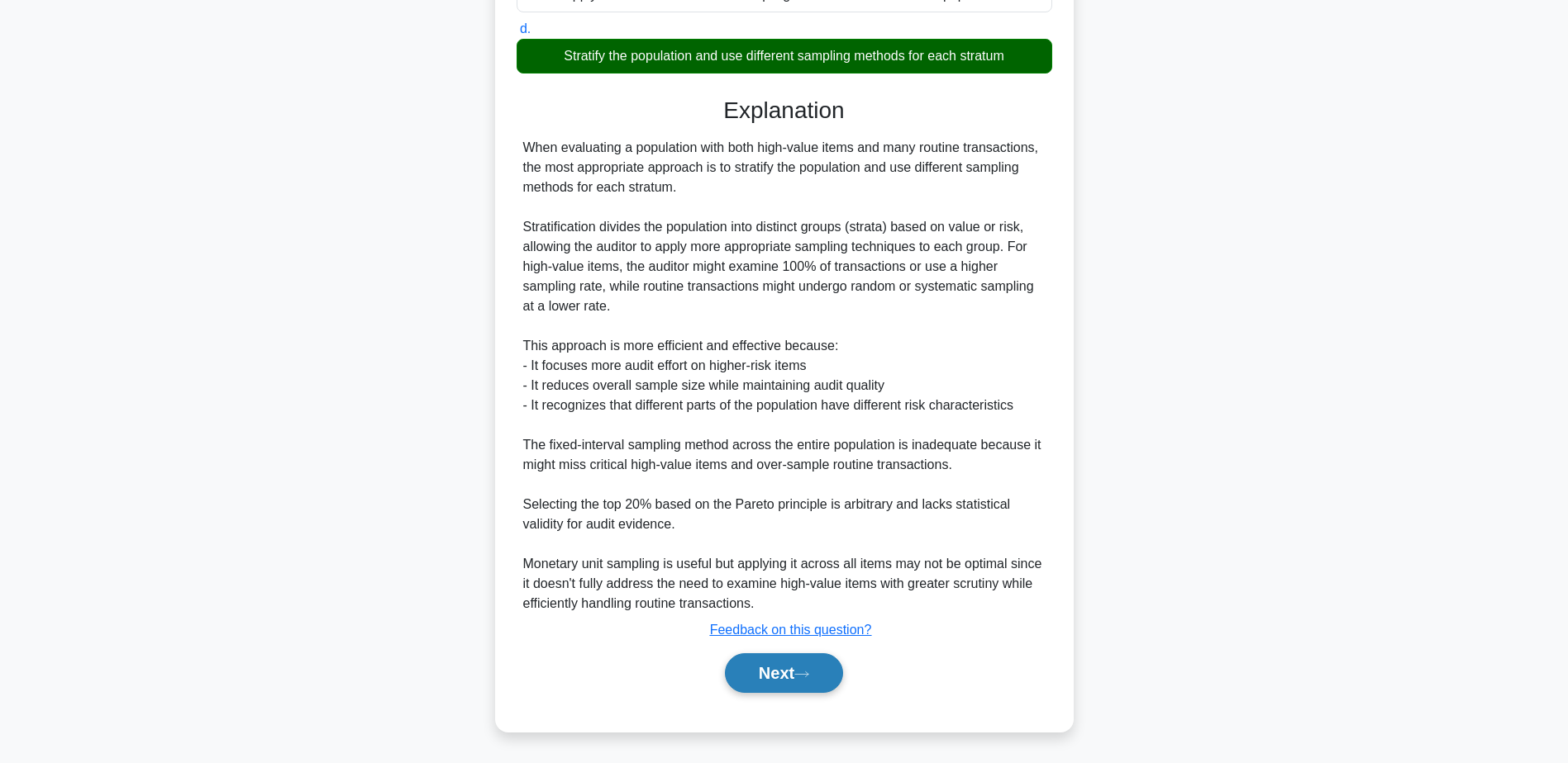
click at [831, 680] on button "Next" at bounding box center [784, 672] width 118 height 39
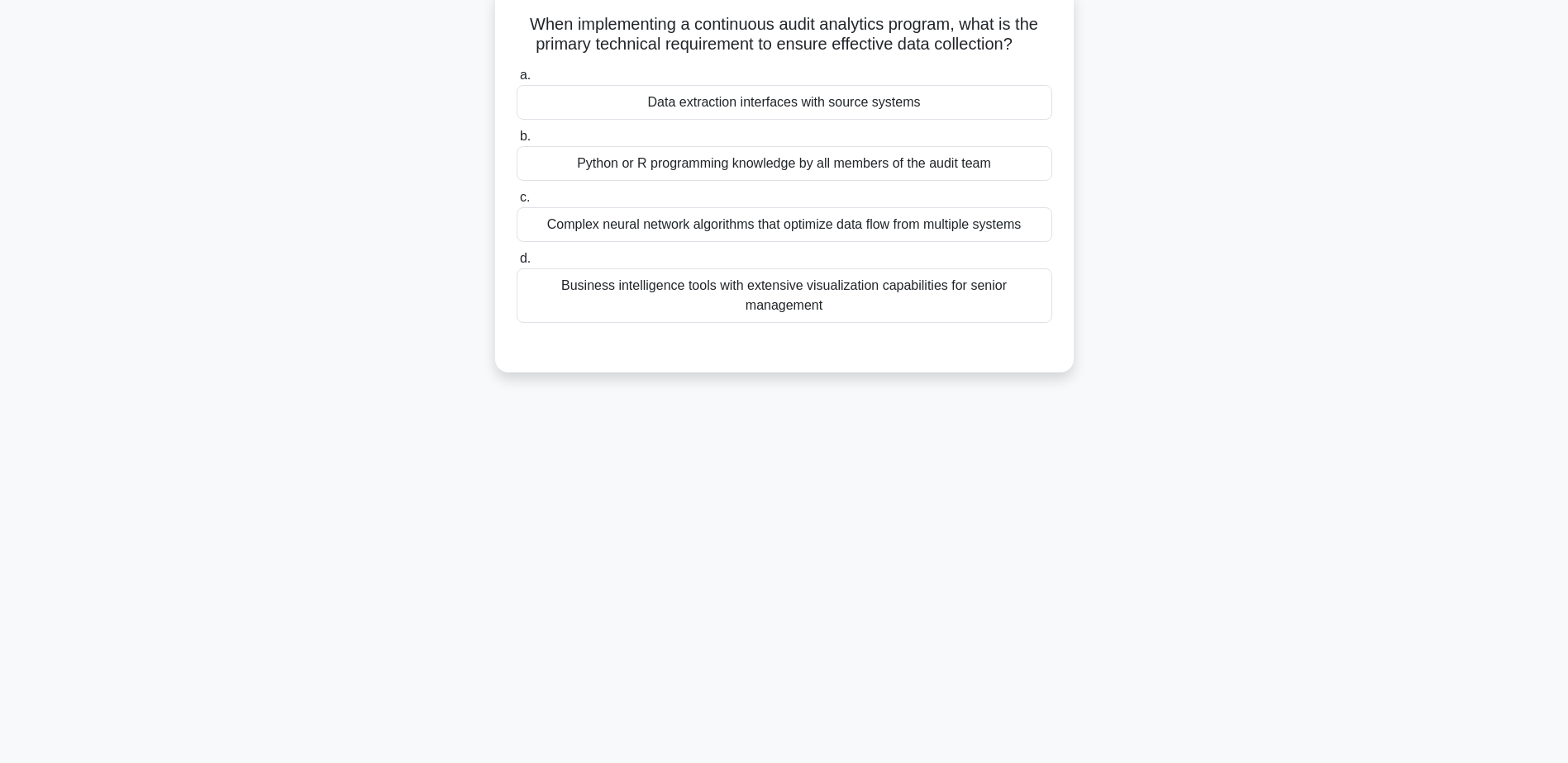
scroll to position [129, 0]
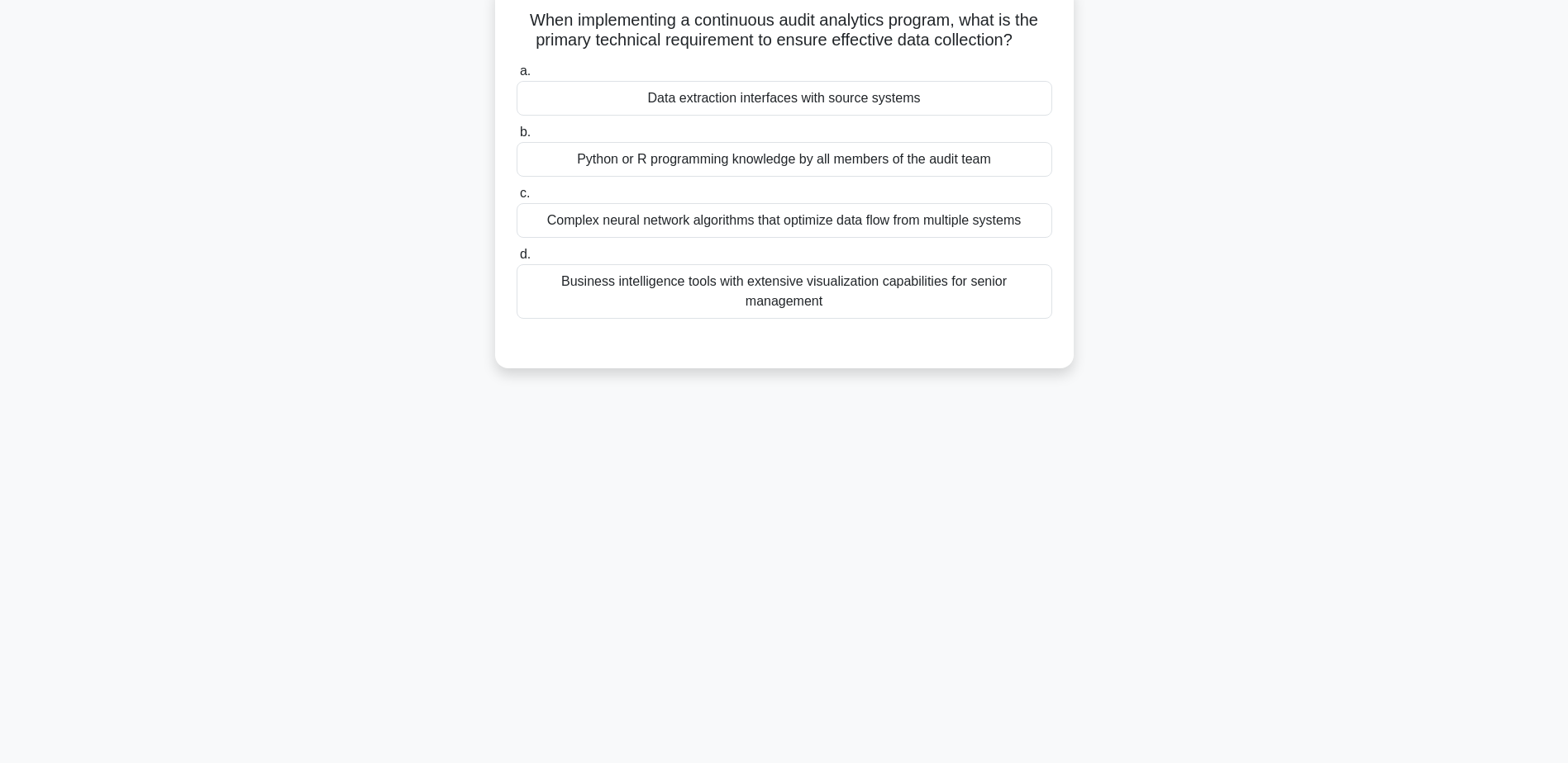
click at [693, 104] on div "Data extraction interfaces with source systems" at bounding box center [784, 97] width 536 height 34
click at [517, 77] on input "a. Data extraction interfaces with source systems" at bounding box center [517, 71] width 0 height 11
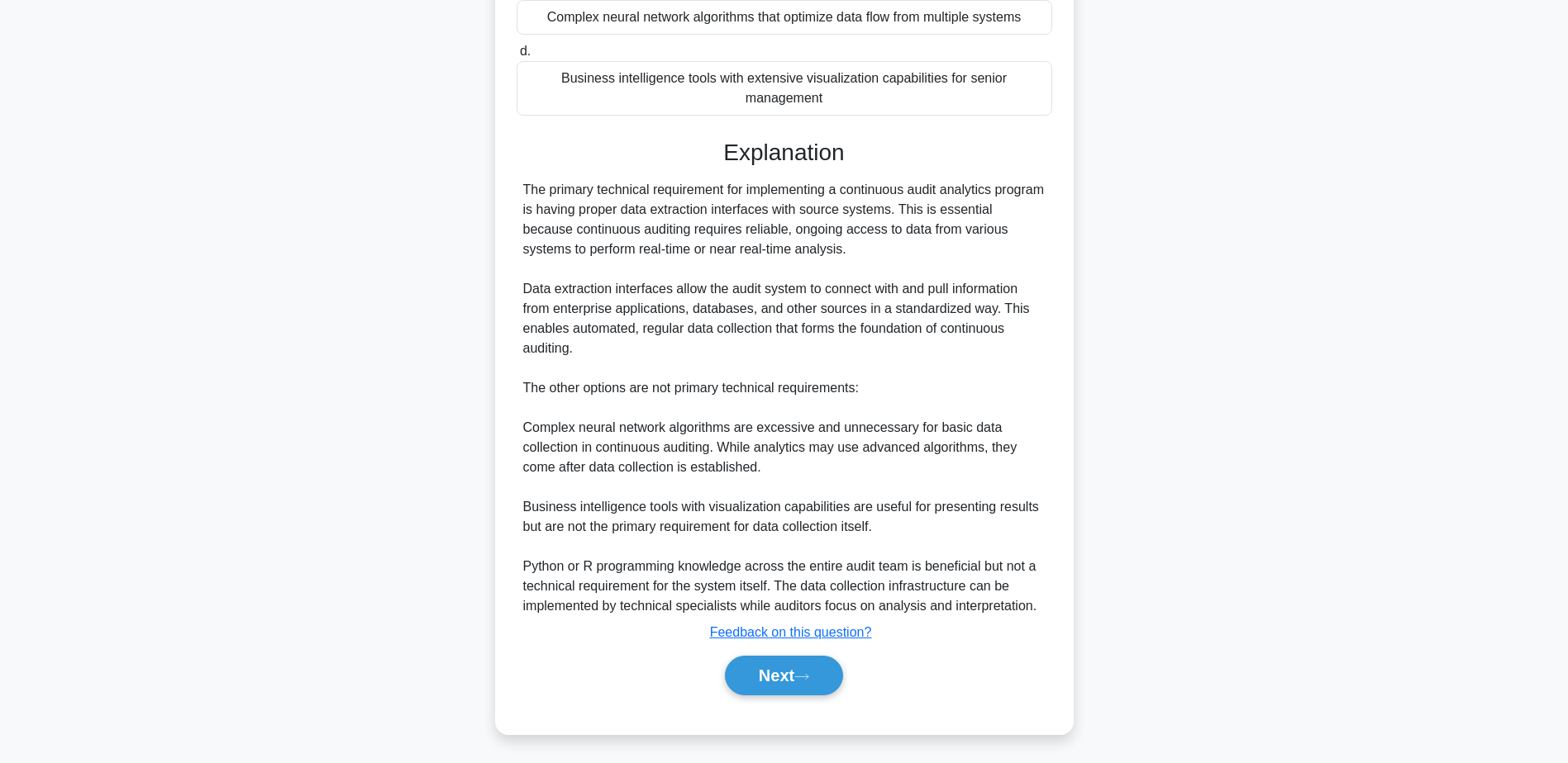
scroll to position [336, 0]
click at [805, 678] on icon at bounding box center [802, 674] width 15 height 9
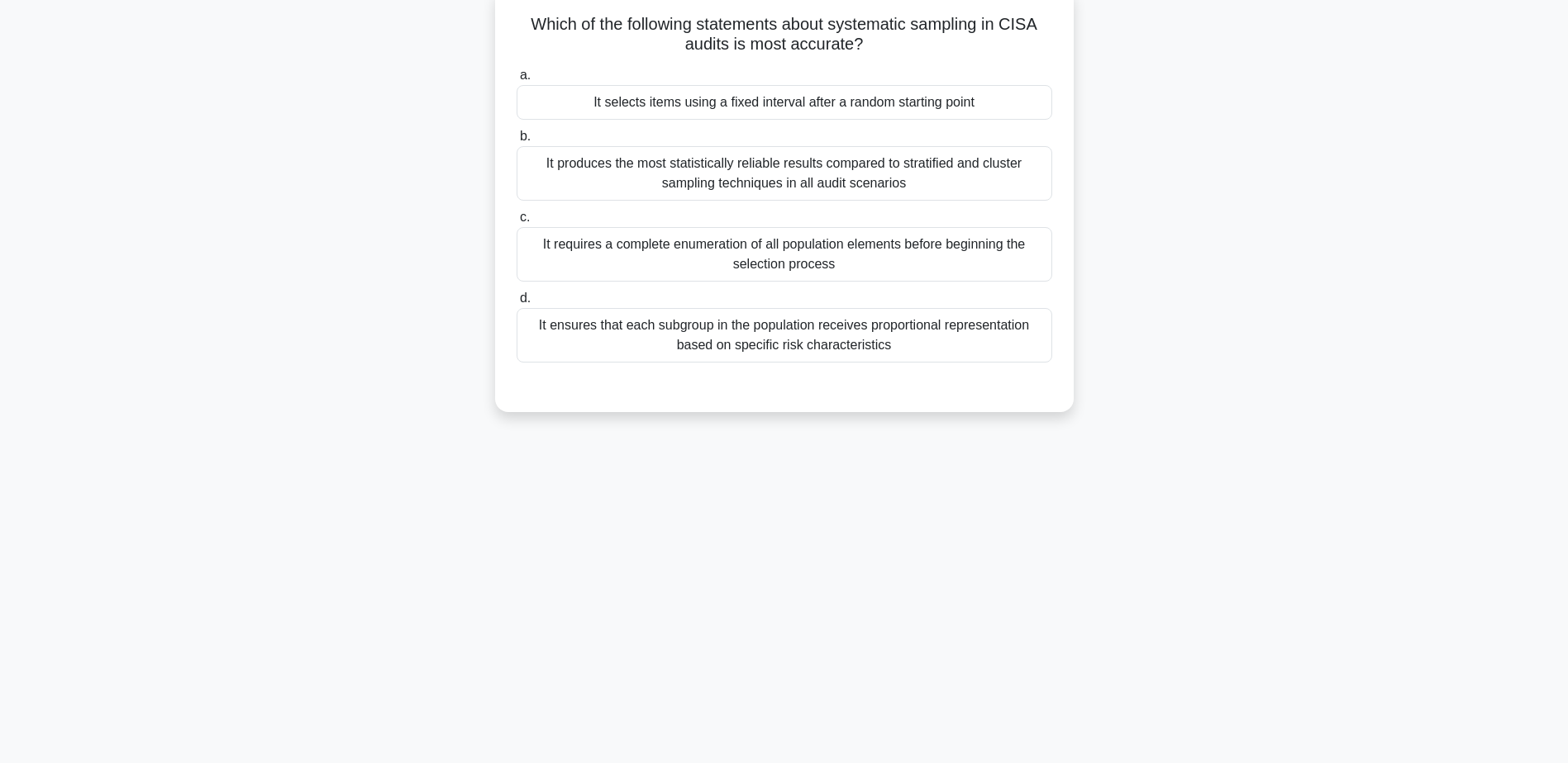
scroll to position [129, 0]
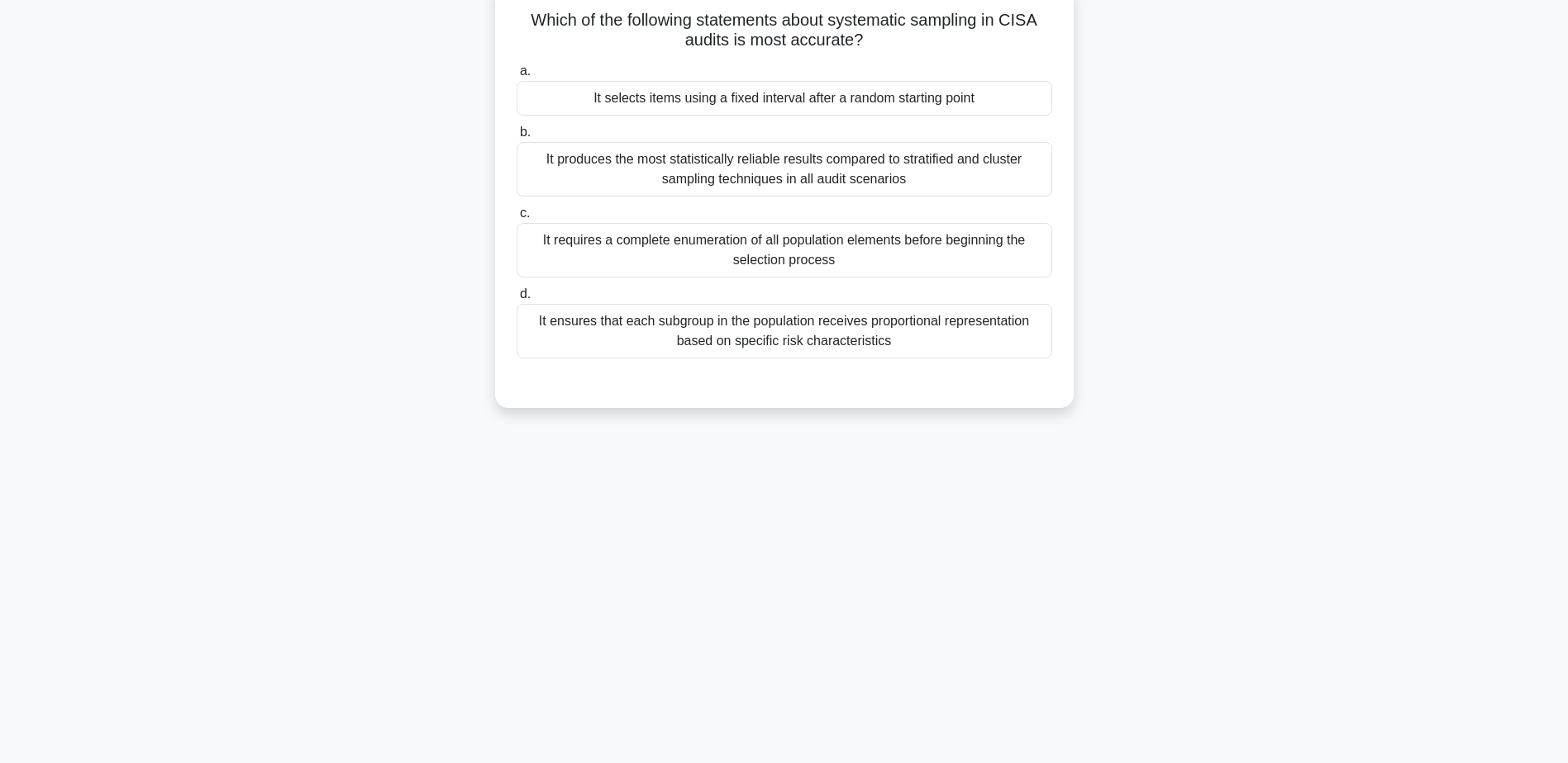
click at [744, 92] on div "It selects items using a fixed interval after a random starting point" at bounding box center [784, 97] width 536 height 34
click at [517, 77] on input "a. It selects items using a fixed interval after a random starting point" at bounding box center [517, 71] width 0 height 11
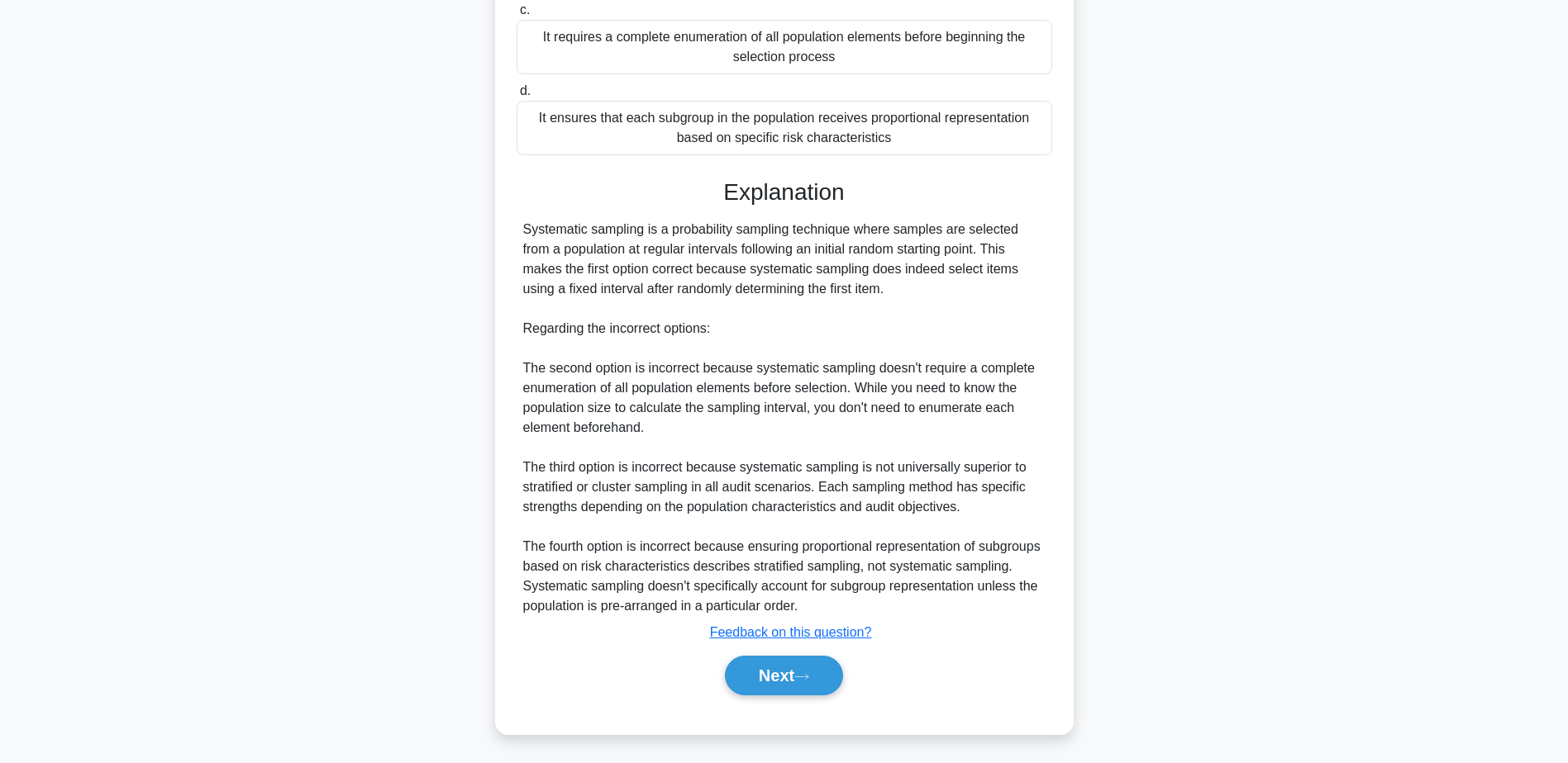
scroll to position [336, 0]
click at [774, 684] on button "Next" at bounding box center [784, 672] width 118 height 39
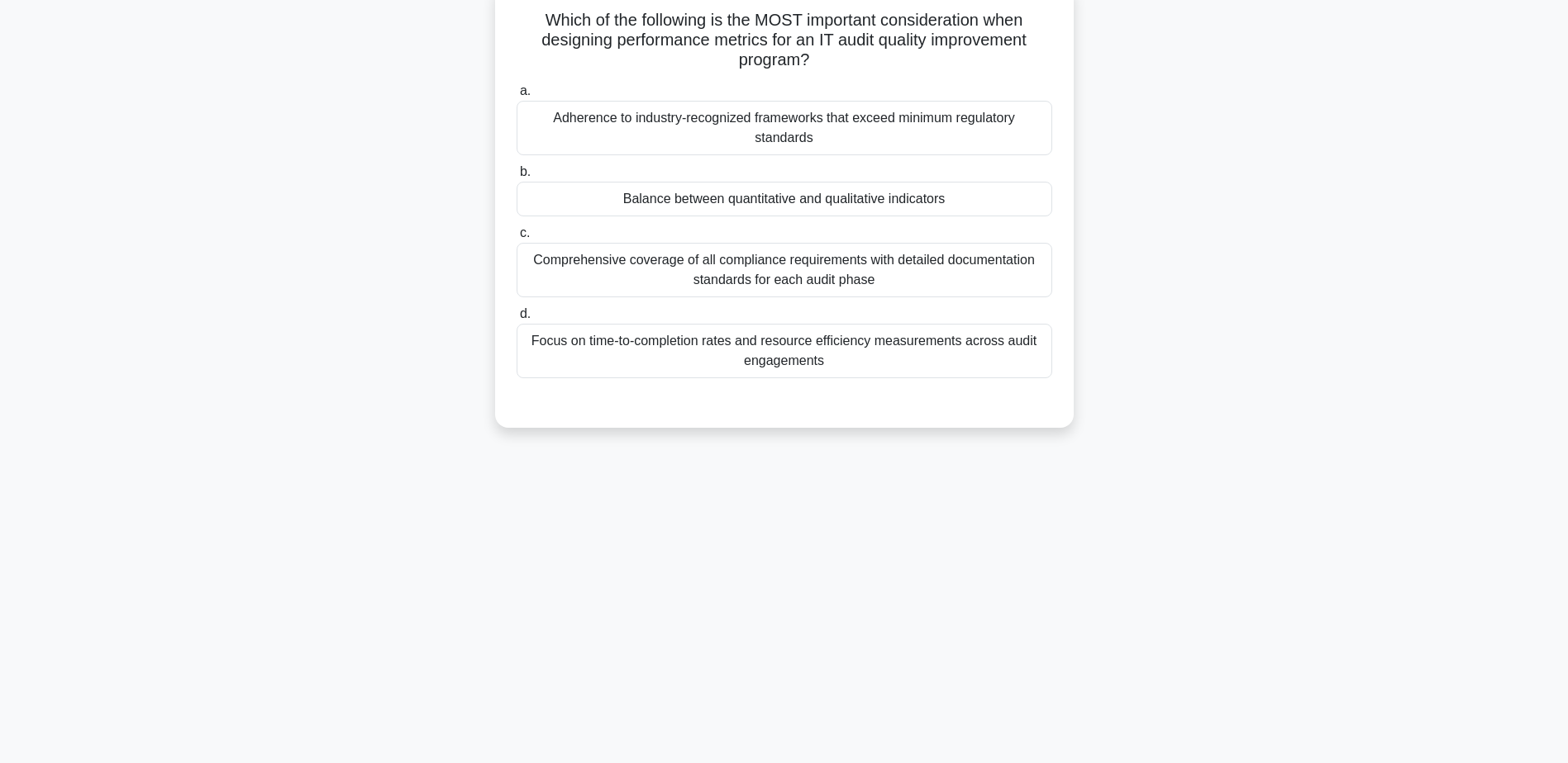
click at [800, 191] on div "Balance between quantitative and qualitative indicators" at bounding box center [784, 198] width 536 height 34
click at [517, 178] on input "b. Balance between quantitative and qualitative indicators" at bounding box center [517, 172] width 0 height 11
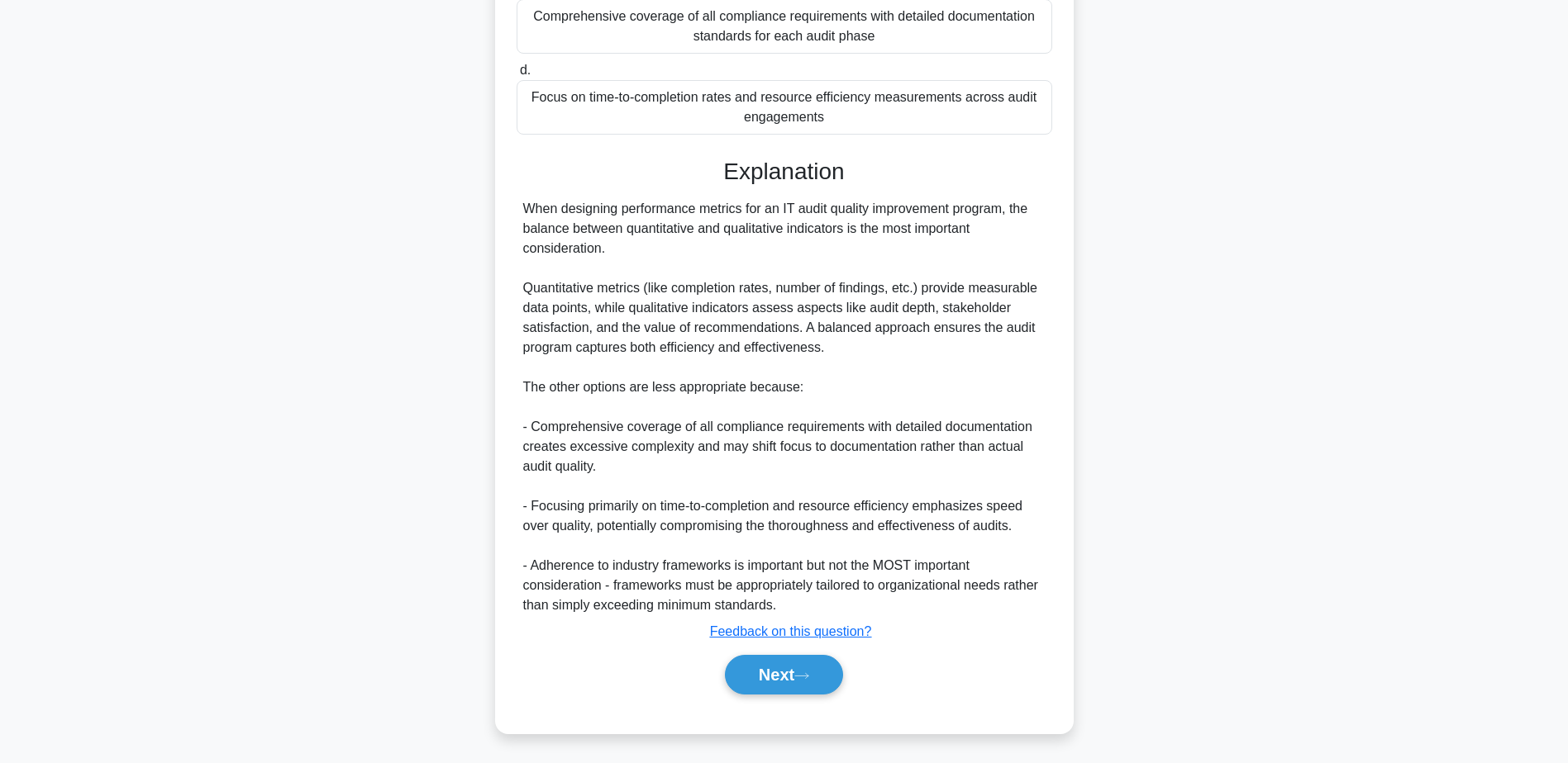
scroll to position [375, 0]
click at [789, 673] on button "Next" at bounding box center [784, 672] width 118 height 39
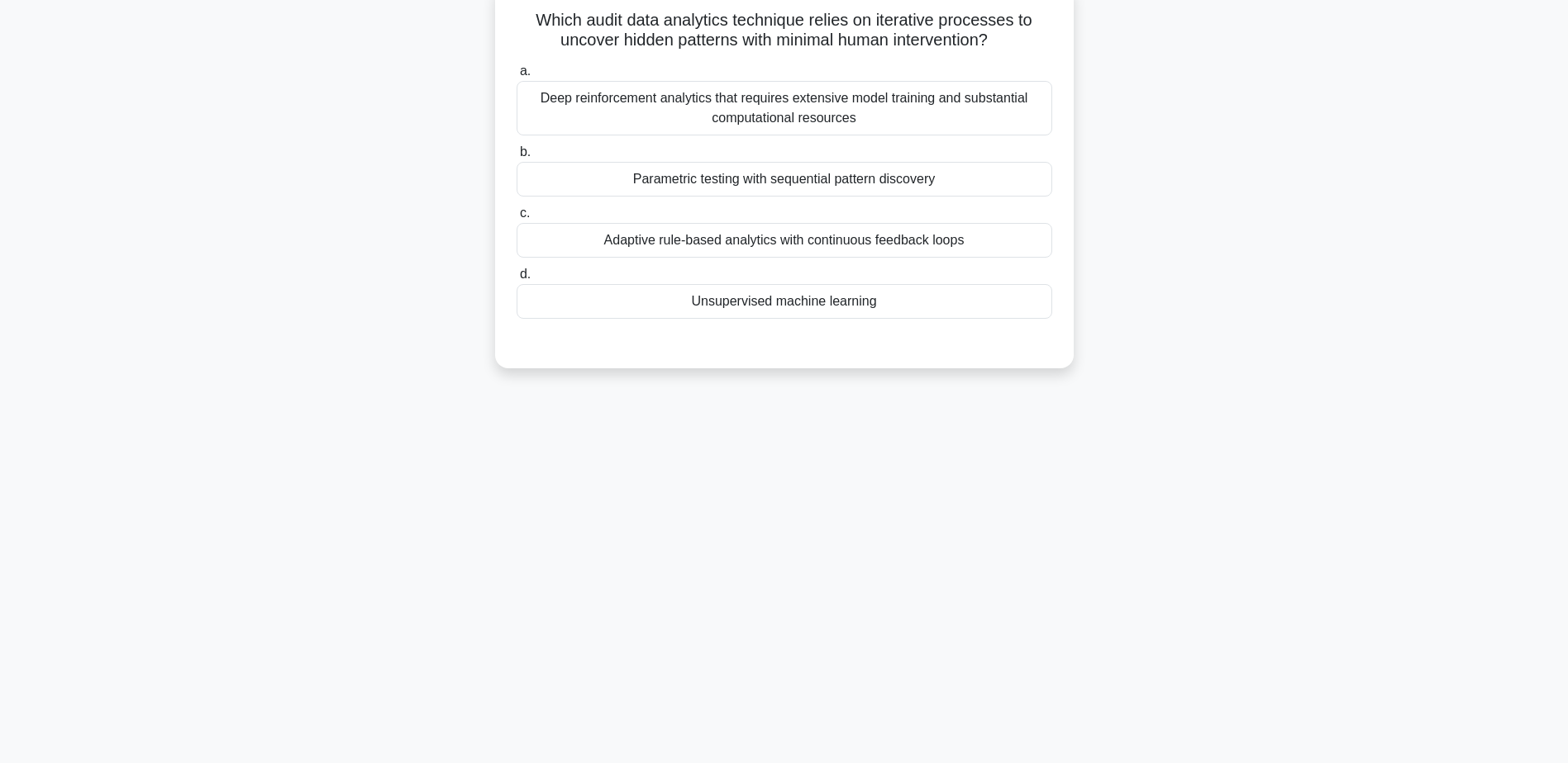
click at [788, 304] on div "Unsupervised machine learning" at bounding box center [784, 301] width 536 height 34
click at [517, 280] on input "d. Unsupervised machine learning" at bounding box center [517, 274] width 0 height 11
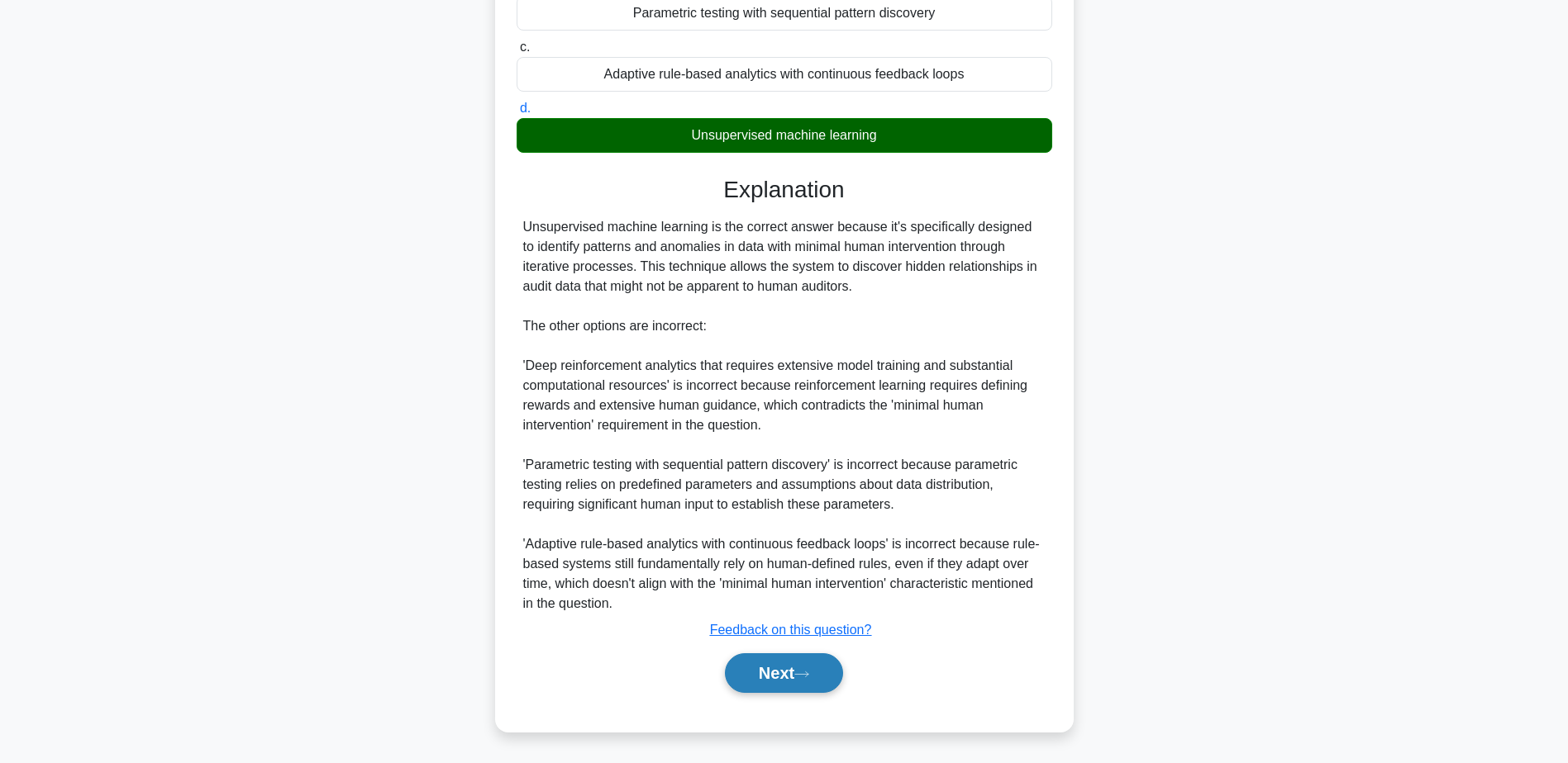
click at [804, 677] on icon at bounding box center [802, 674] width 15 height 9
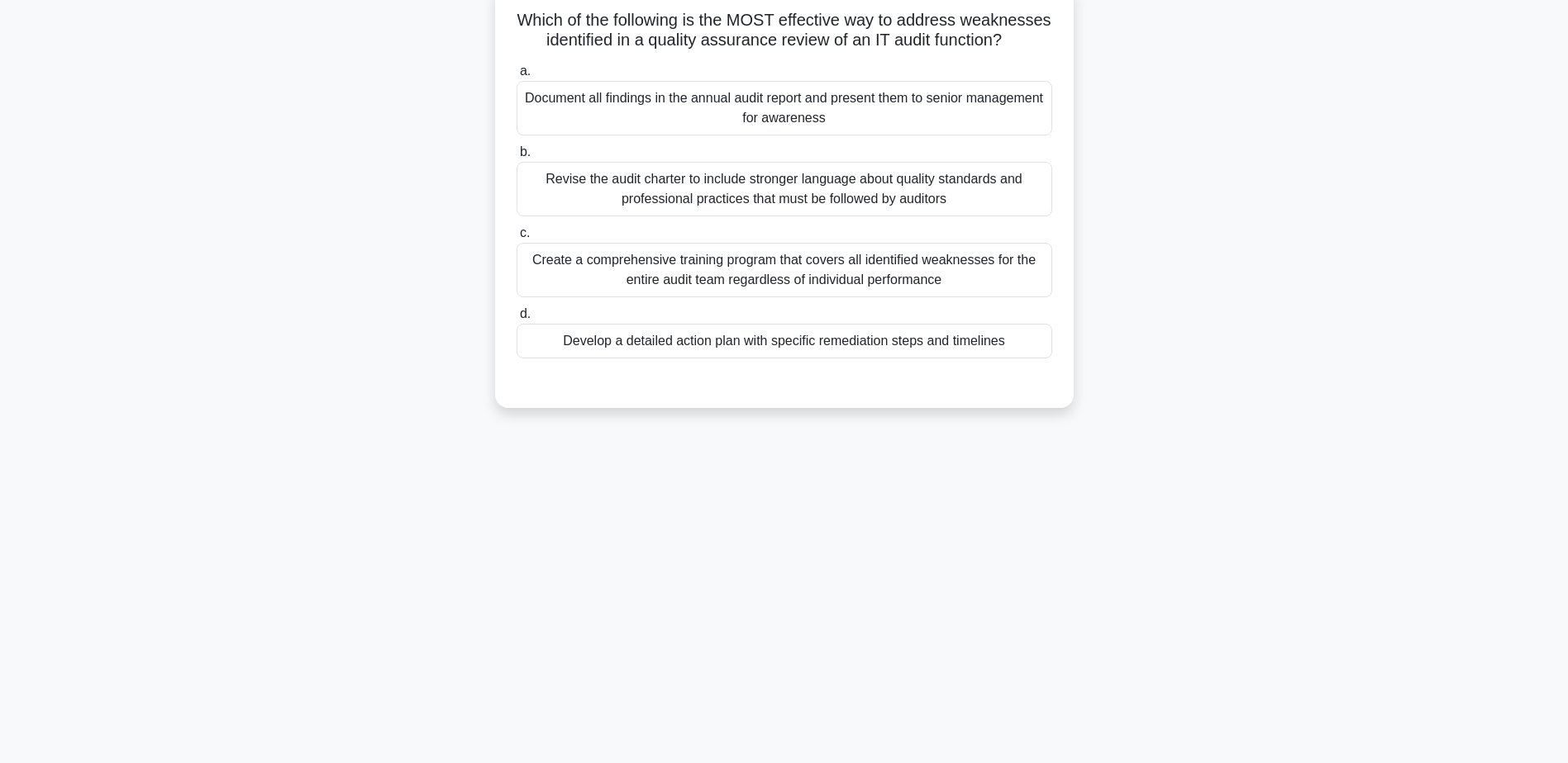
click at [745, 358] on div "Develop a detailed action plan with specific remediation steps and timelines" at bounding box center [784, 341] width 536 height 34
click at [517, 320] on input "d. Develop a detailed action plan with specific remediation steps and timelines" at bounding box center [517, 314] width 0 height 11
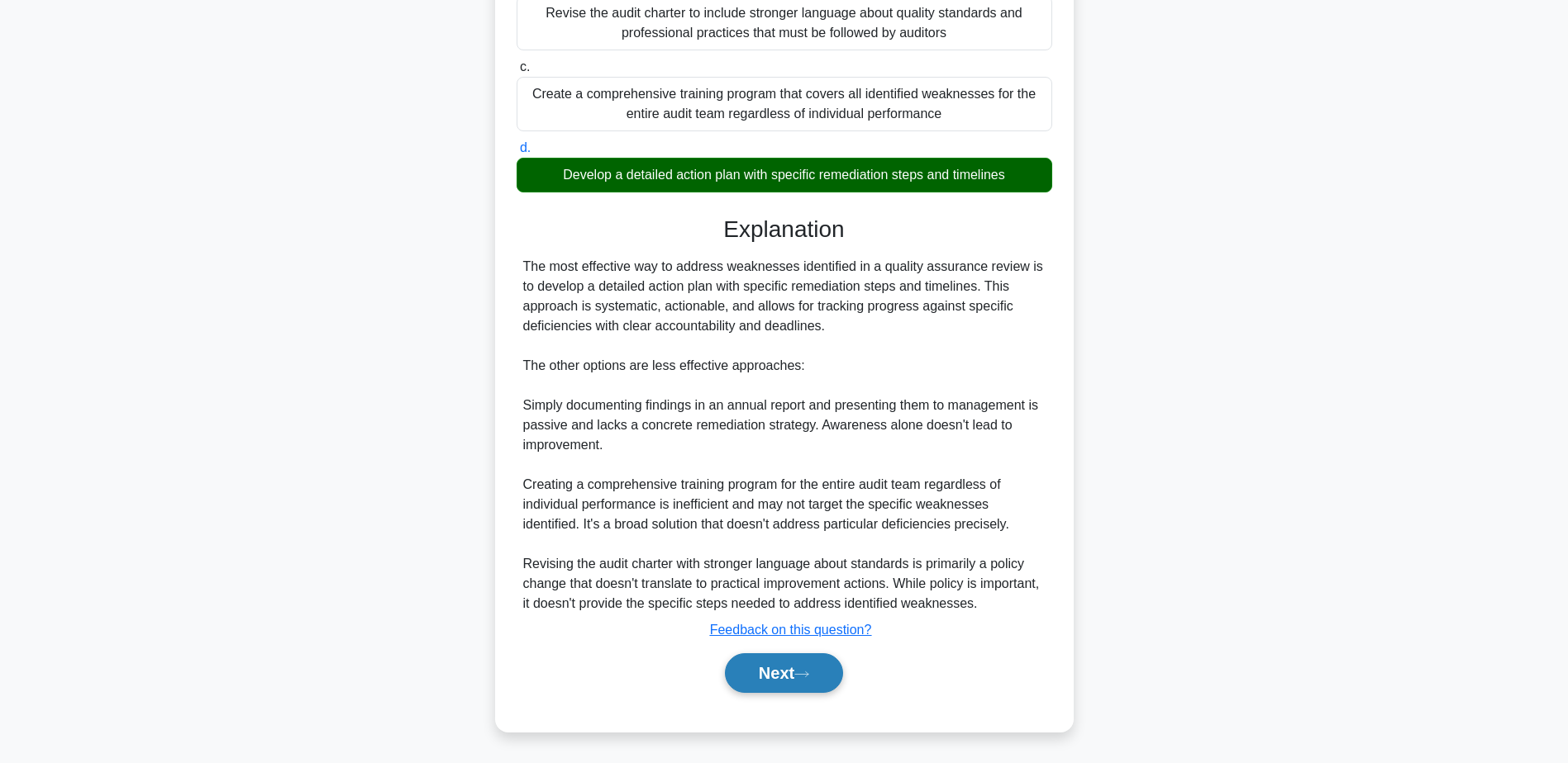
click at [791, 682] on button "Next" at bounding box center [784, 672] width 118 height 39
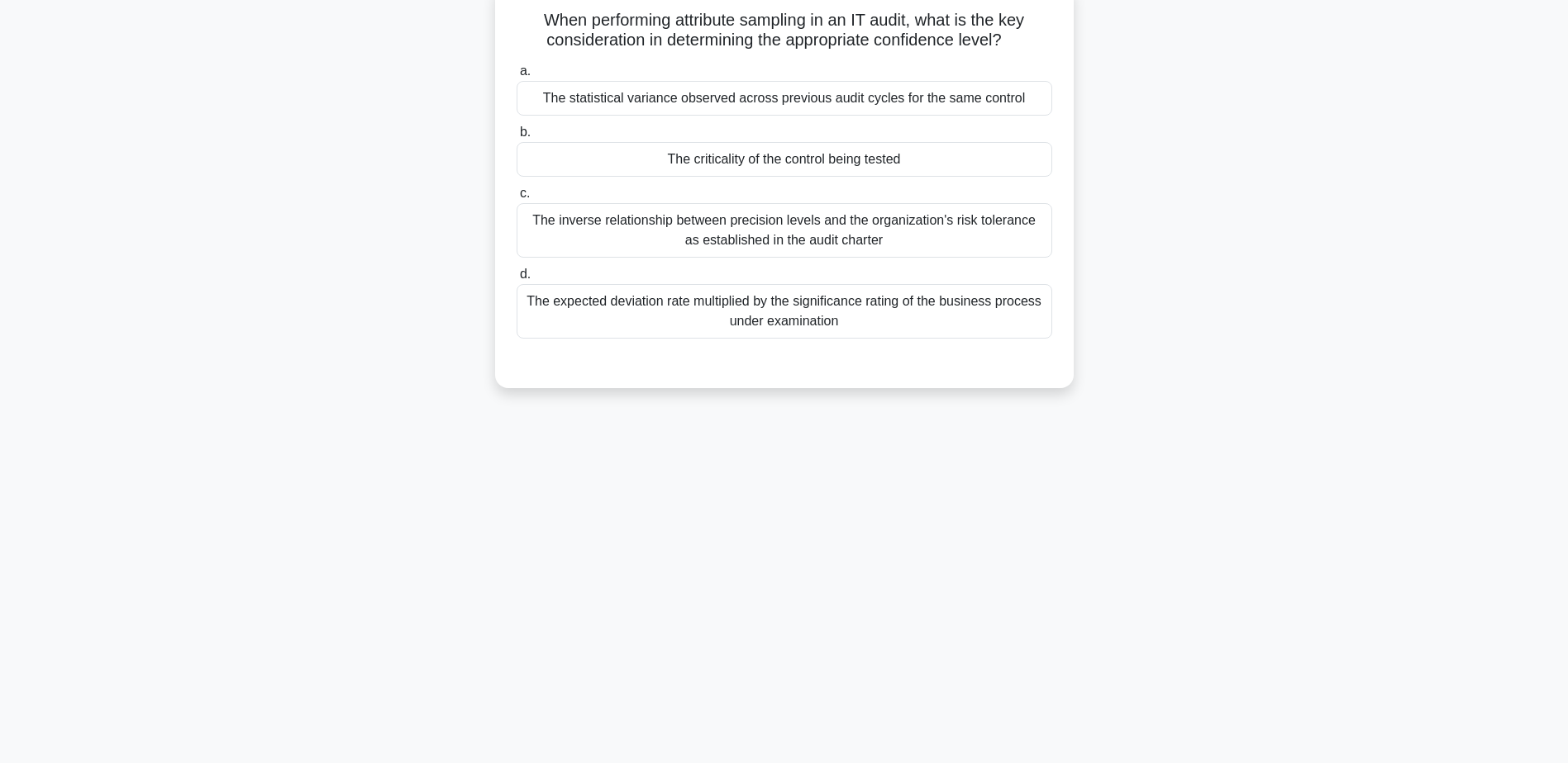
click at [778, 156] on div "The criticality of the control being tested" at bounding box center [784, 159] width 536 height 34
click at [517, 138] on input "b. The criticality of the control being tested" at bounding box center [517, 133] width 0 height 11
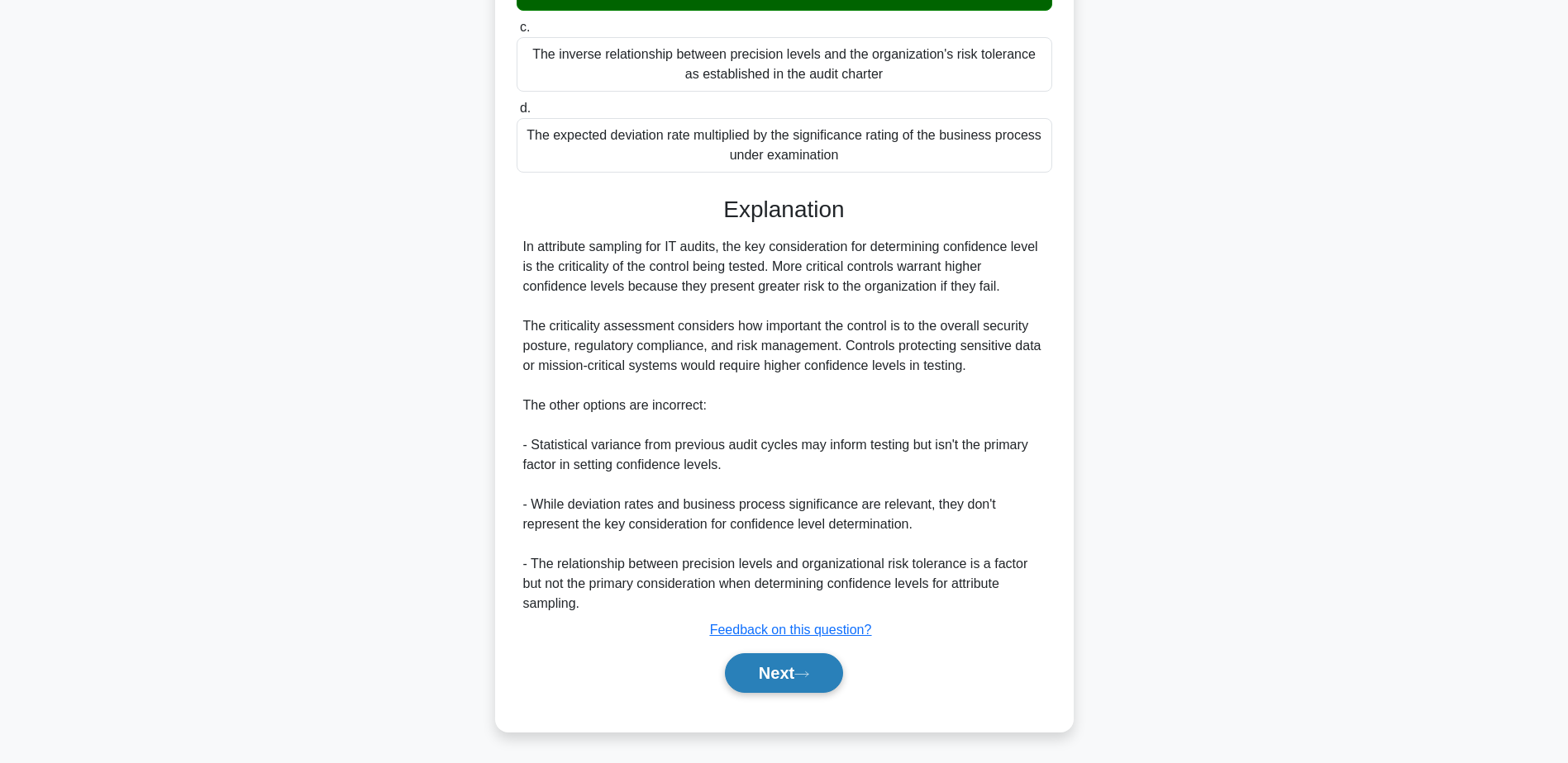
click at [799, 682] on button "Next" at bounding box center [784, 672] width 118 height 39
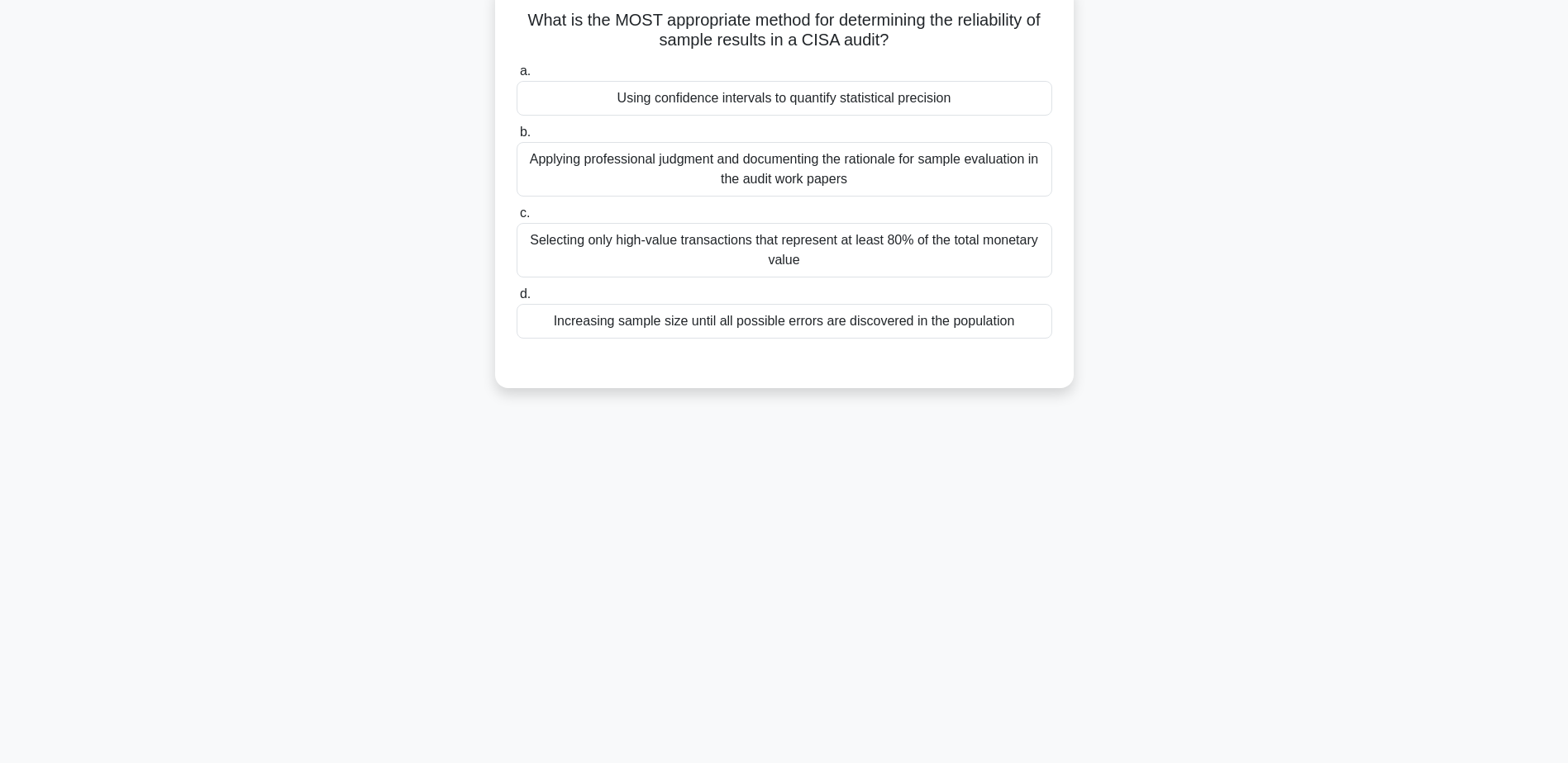
click at [770, 103] on div "Using confidence intervals to quantify statistical precision" at bounding box center [784, 97] width 536 height 34
click at [517, 77] on input "a. Using confidence intervals to quantify statistical precision" at bounding box center [517, 71] width 0 height 11
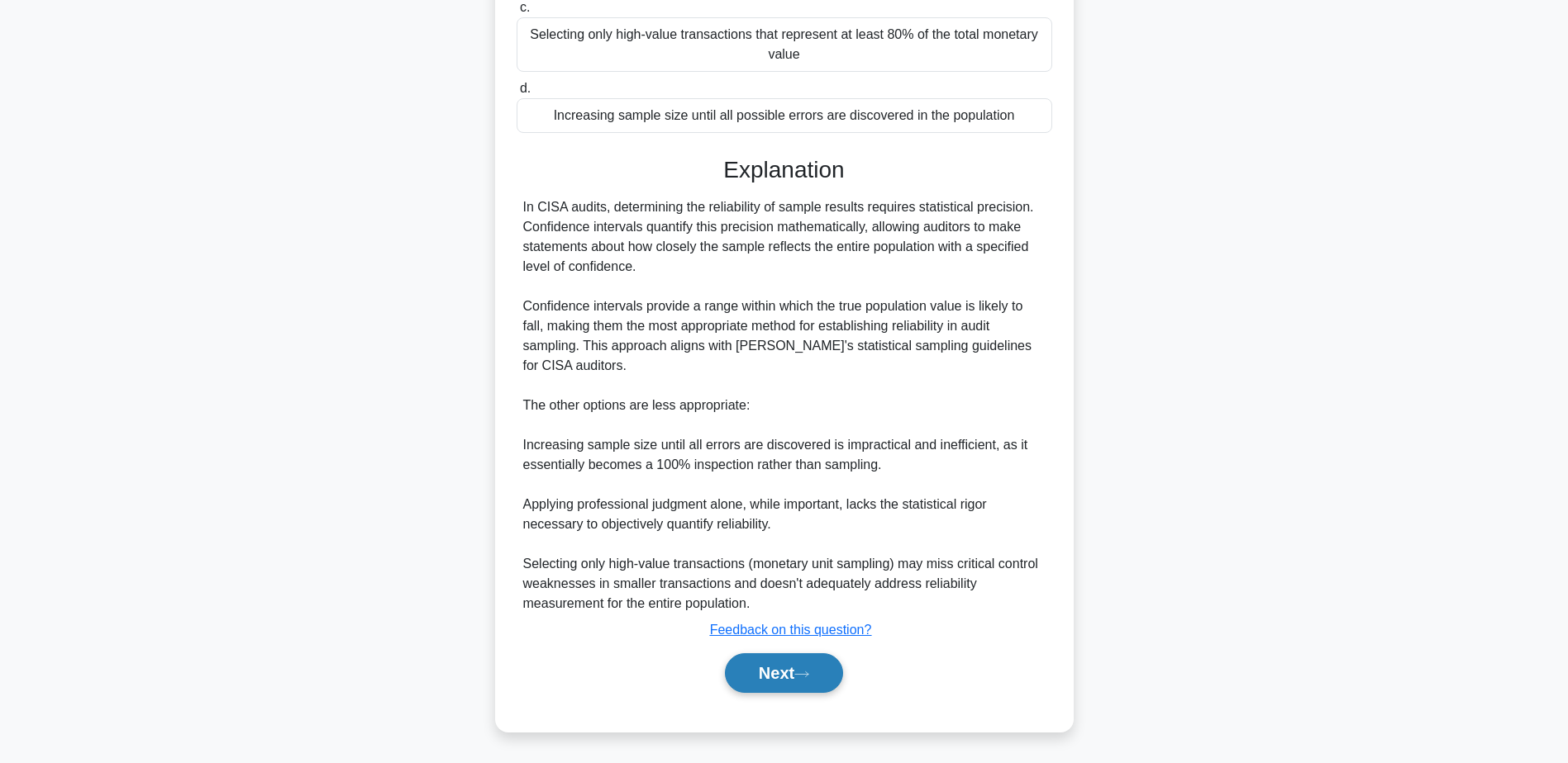
click at [811, 664] on button "Next" at bounding box center [784, 672] width 118 height 39
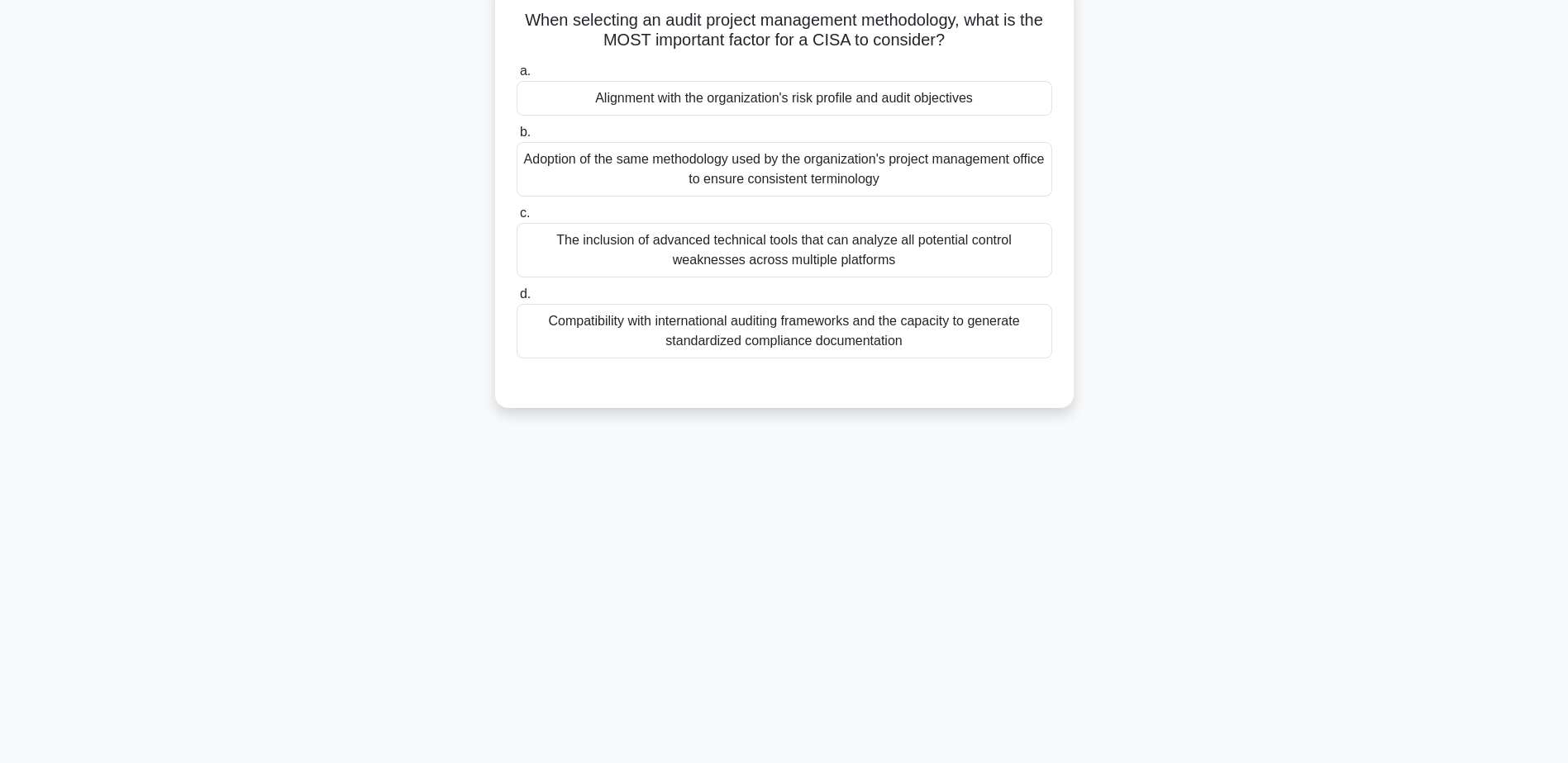
click at [746, 87] on div "Alignment with the organization's risk profile and audit objectives" at bounding box center [784, 97] width 536 height 34
click at [517, 77] on input "a. Alignment with the organization's risk profile and audit objectives" at bounding box center [517, 71] width 0 height 11
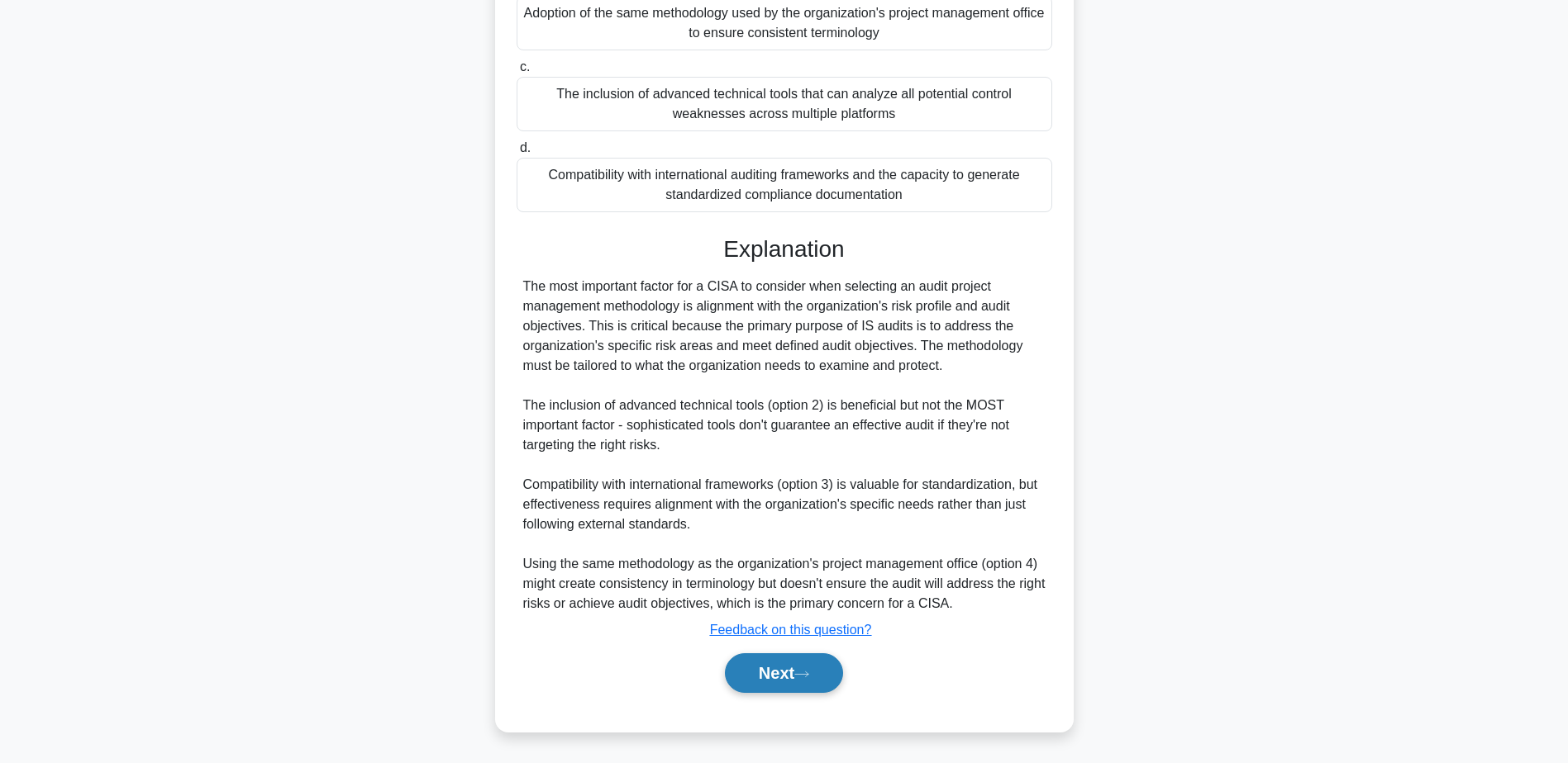
click at [832, 687] on button "Next" at bounding box center [784, 672] width 118 height 39
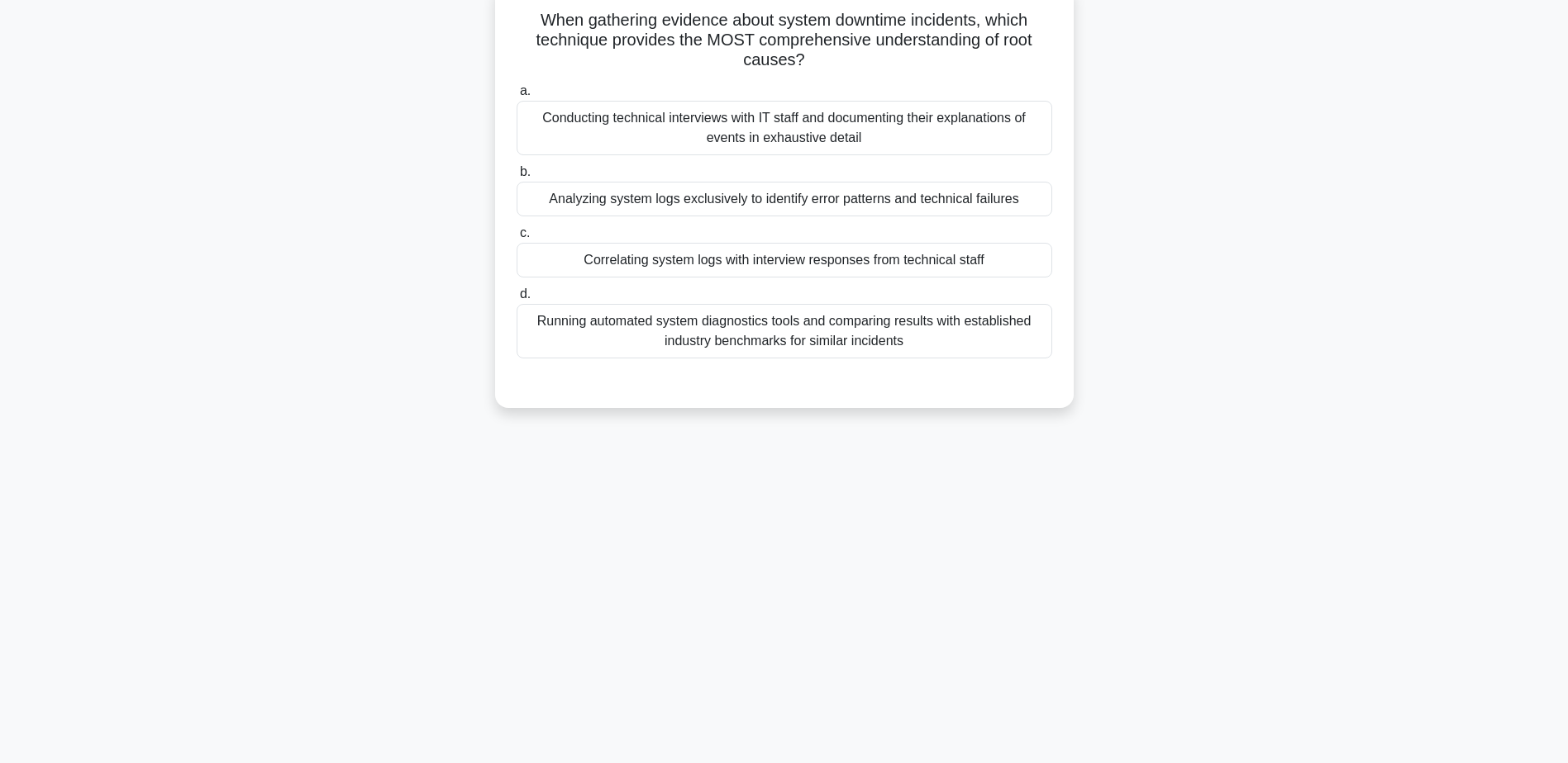
click at [784, 266] on div "Correlating system logs with interview responses from technical staff" at bounding box center [784, 259] width 536 height 34
click at [517, 238] on input "c. Correlating system logs with interview responses from technical staff" at bounding box center [517, 233] width 0 height 11
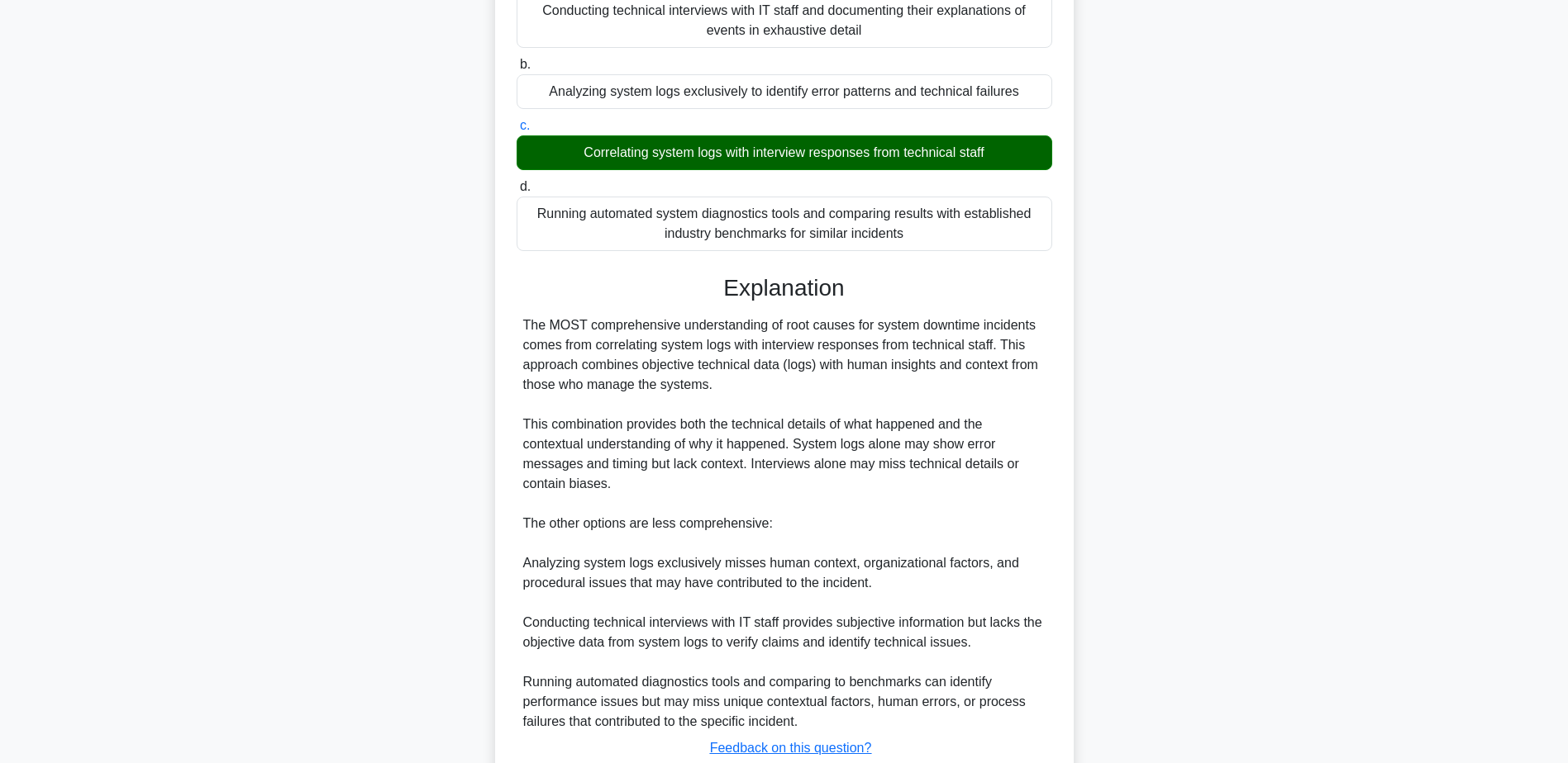
scroll to position [355, 0]
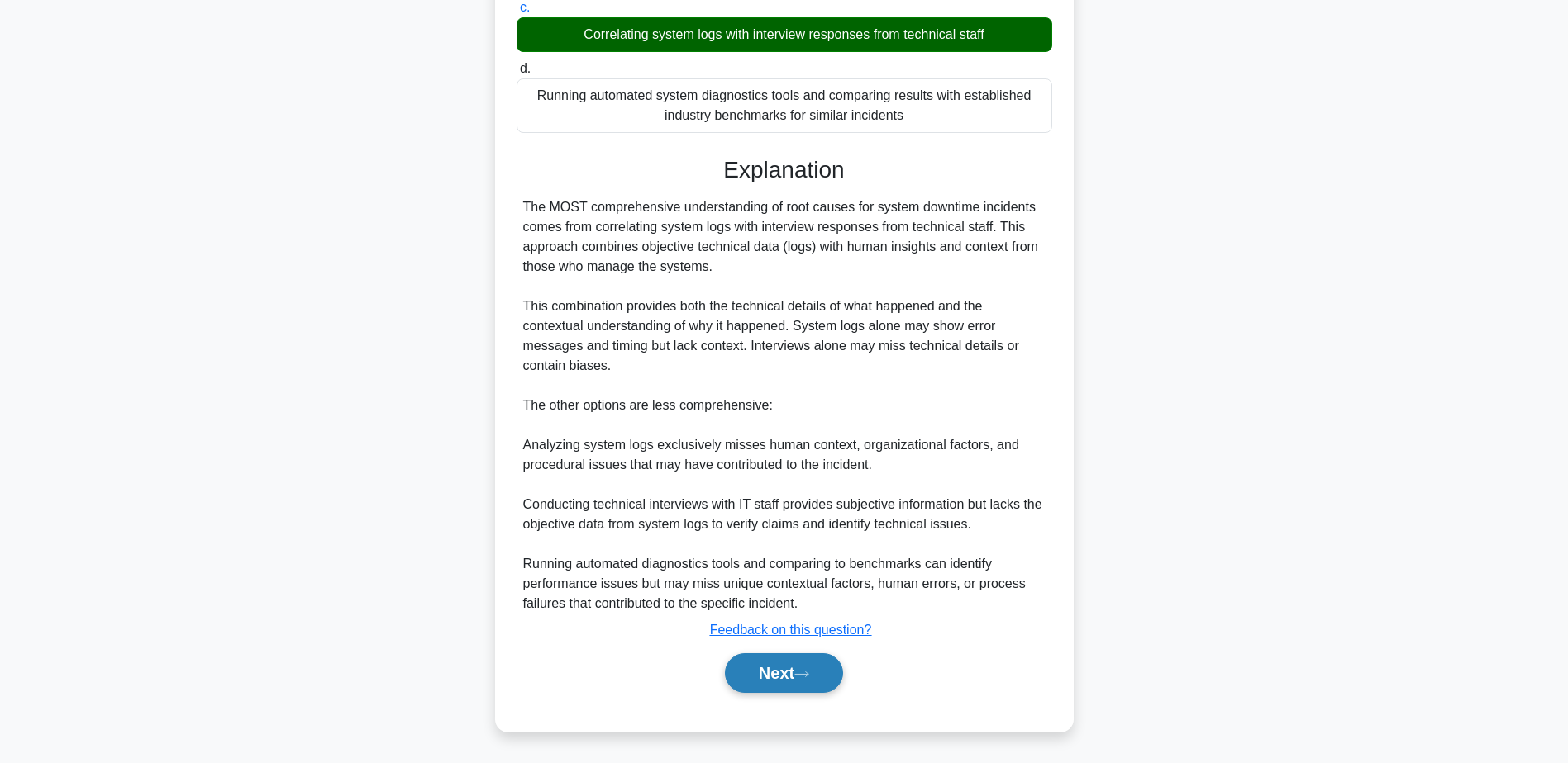
click at [752, 659] on button "Next" at bounding box center [784, 672] width 118 height 39
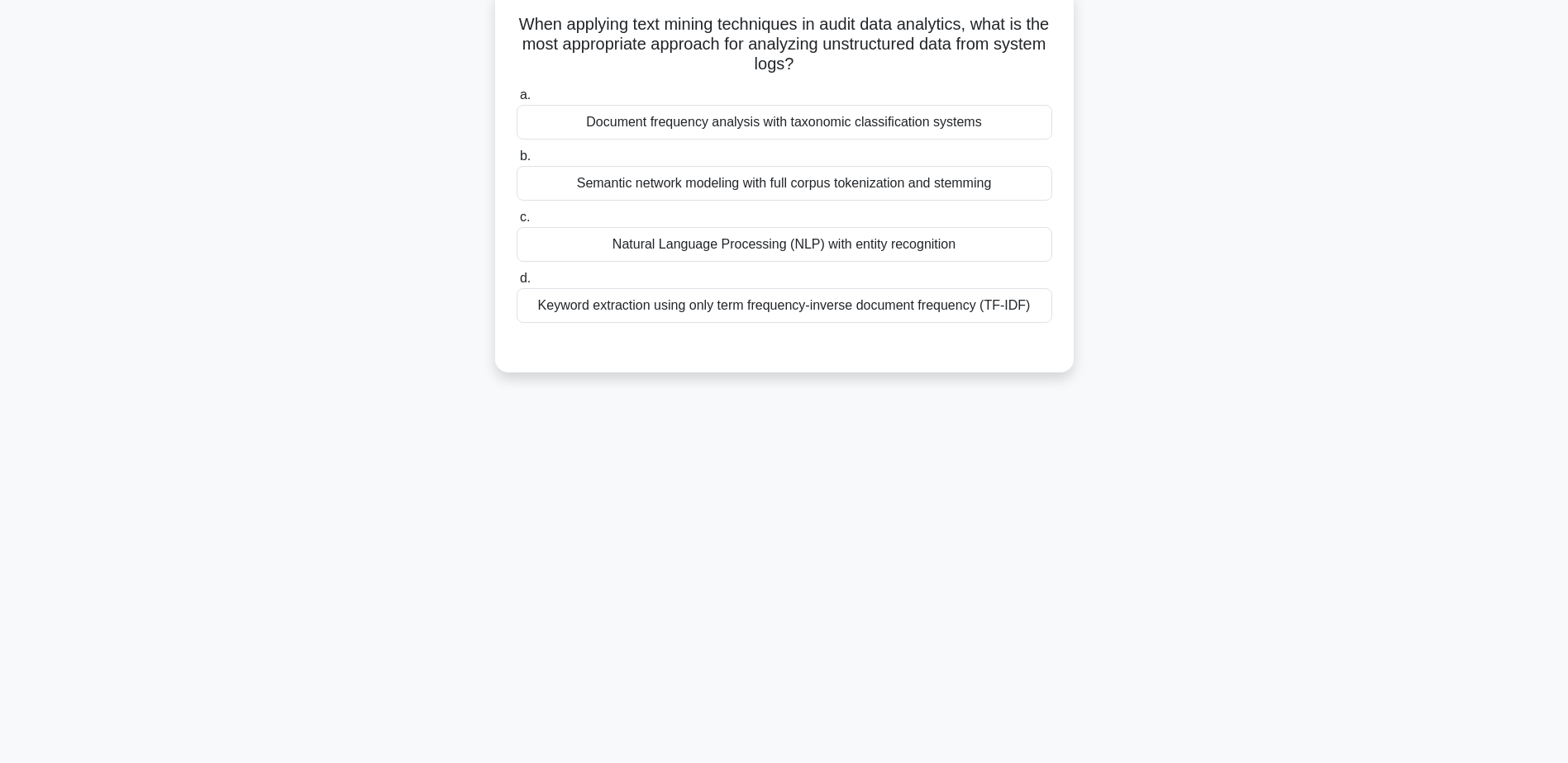
scroll to position [129, 0]
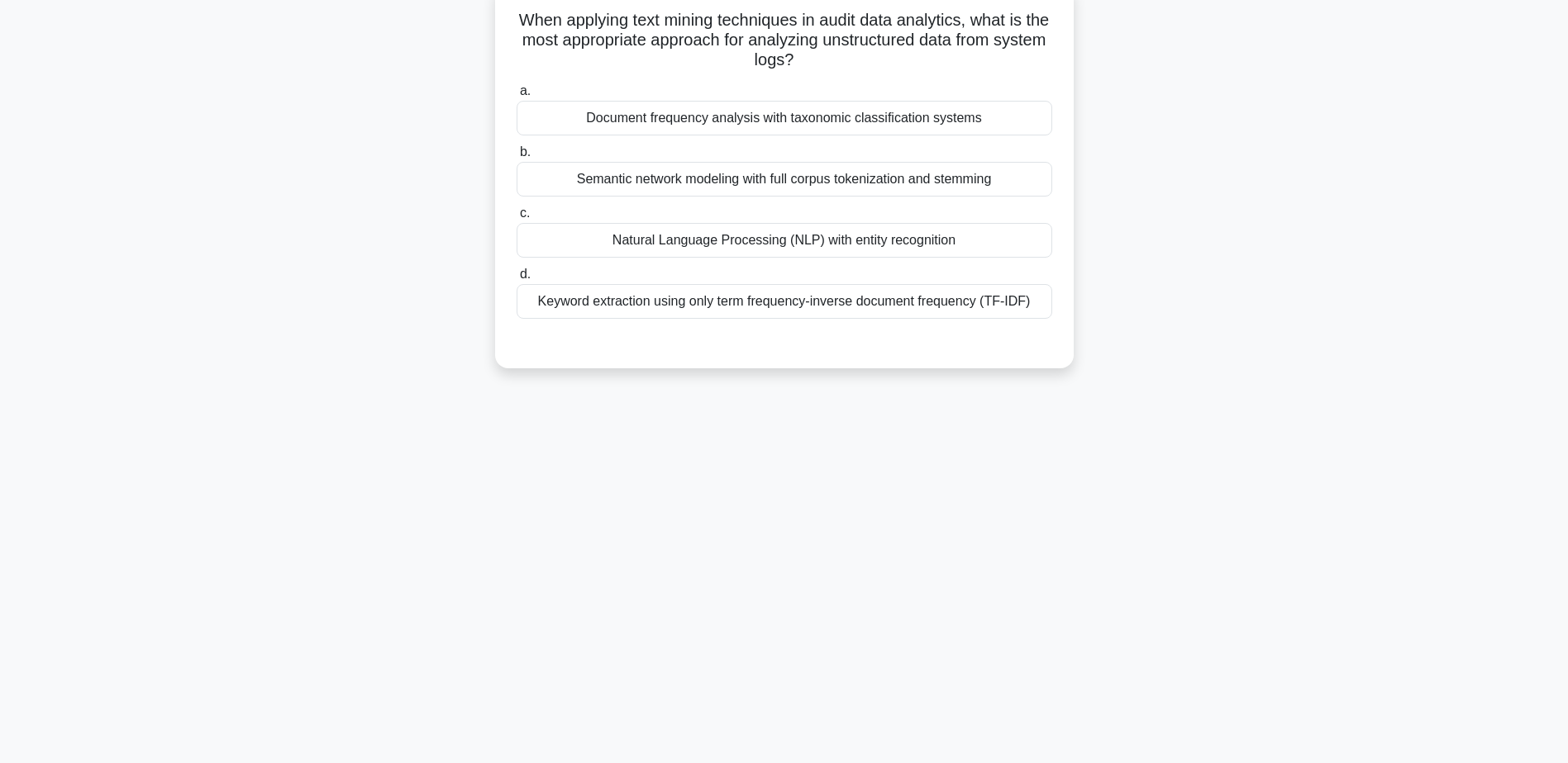
click at [737, 251] on div "Natural Language Processing (NLP) with entity recognition" at bounding box center [784, 240] width 536 height 34
click at [517, 219] on input "c. Natural Language Processing (NLP) with entity recognition" at bounding box center [517, 213] width 0 height 11
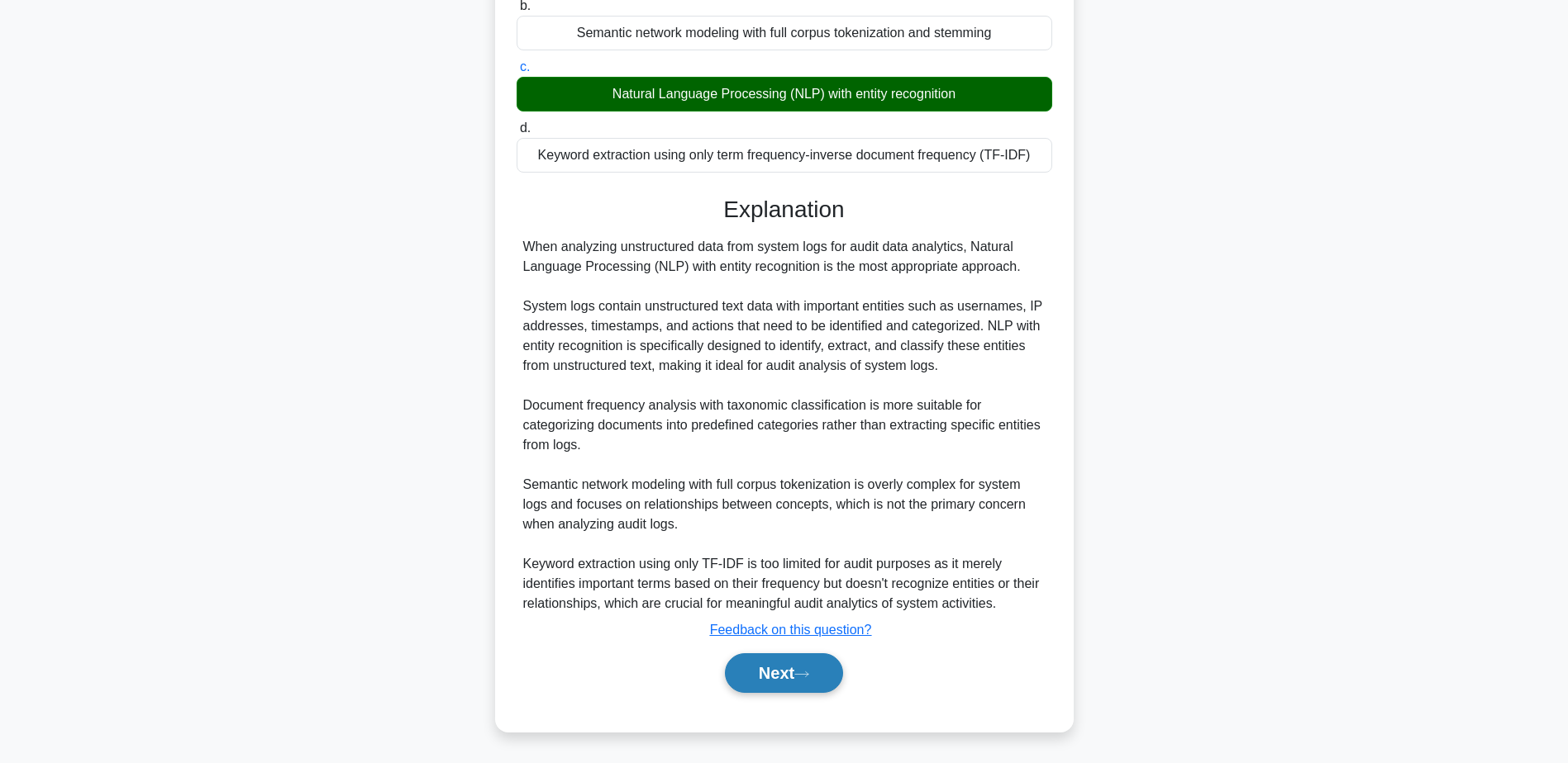
click at [839, 672] on button "Next" at bounding box center [784, 672] width 118 height 39
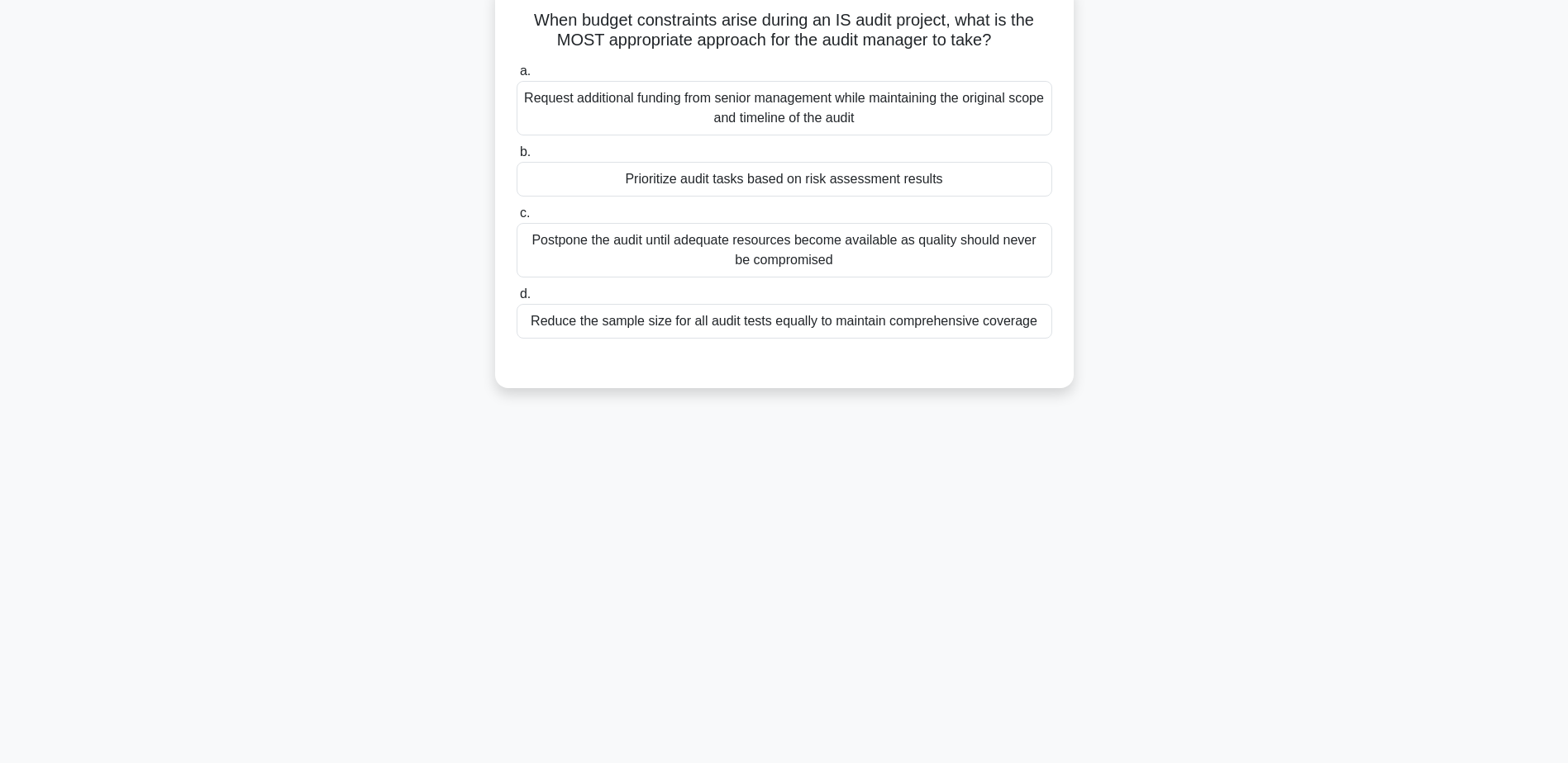
click at [735, 171] on div "Prioritize audit tasks based on risk assessment results" at bounding box center [784, 179] width 536 height 34
click at [517, 158] on input "b. Prioritize audit tasks based on risk assessment results" at bounding box center [517, 152] width 0 height 11
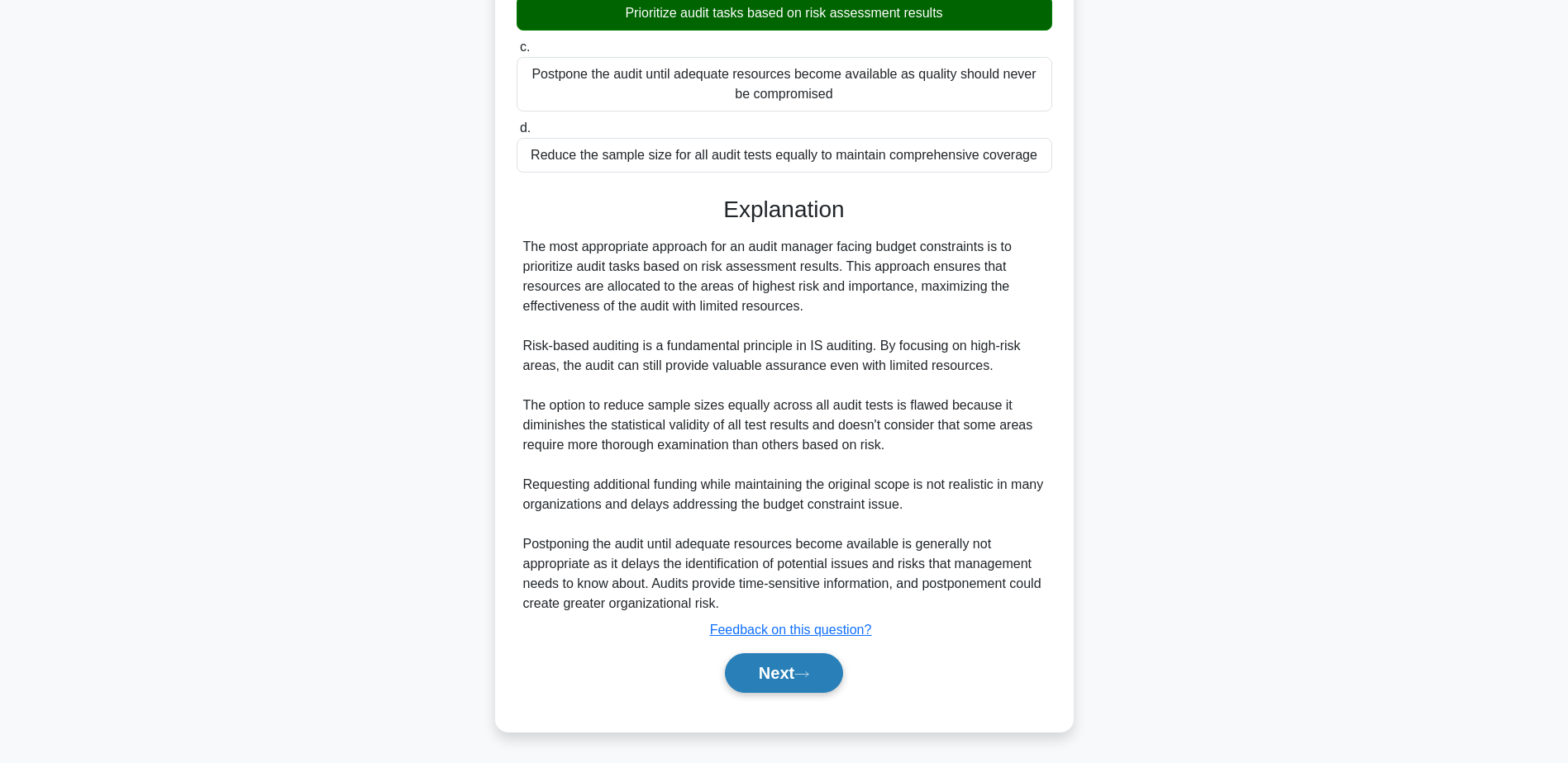
click at [809, 676] on icon at bounding box center [802, 674] width 15 height 9
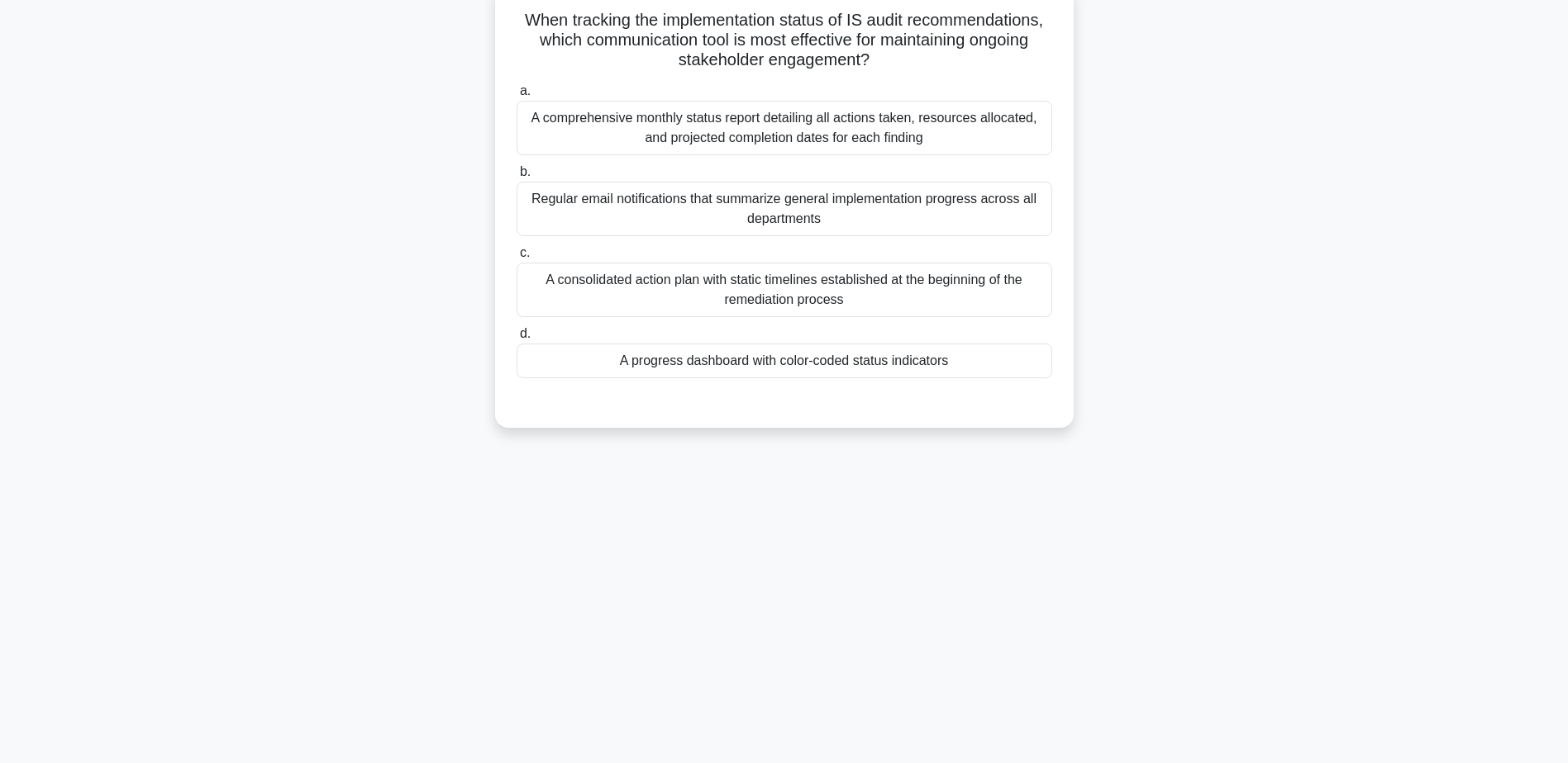
click at [774, 354] on div "A progress dashboard with color-coded status indicators" at bounding box center [784, 360] width 536 height 34
click at [517, 339] on input "d. A progress dashboard with color-coded status indicators" at bounding box center [517, 334] width 0 height 11
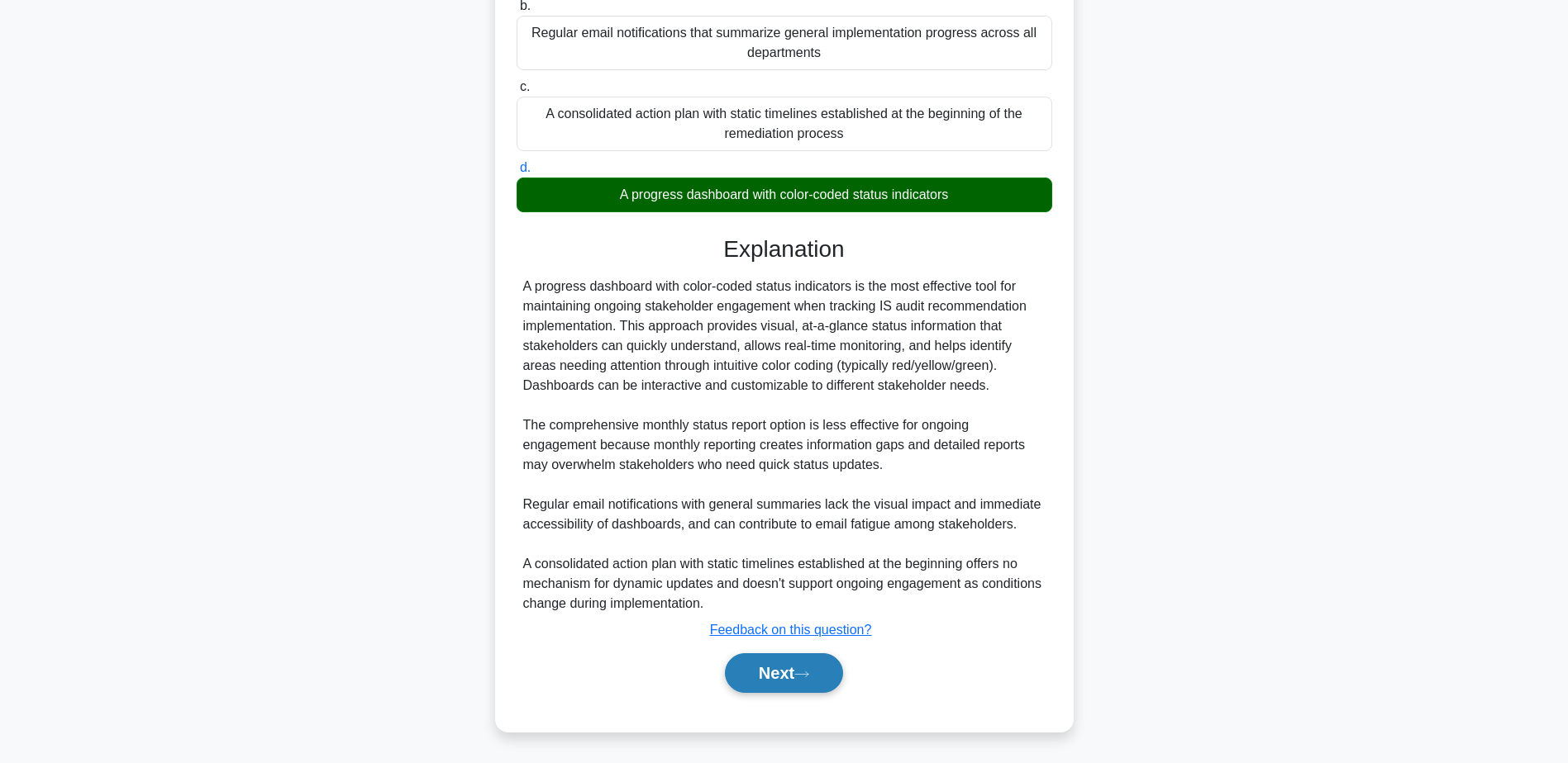
click at [802, 672] on icon at bounding box center [802, 674] width 15 height 9
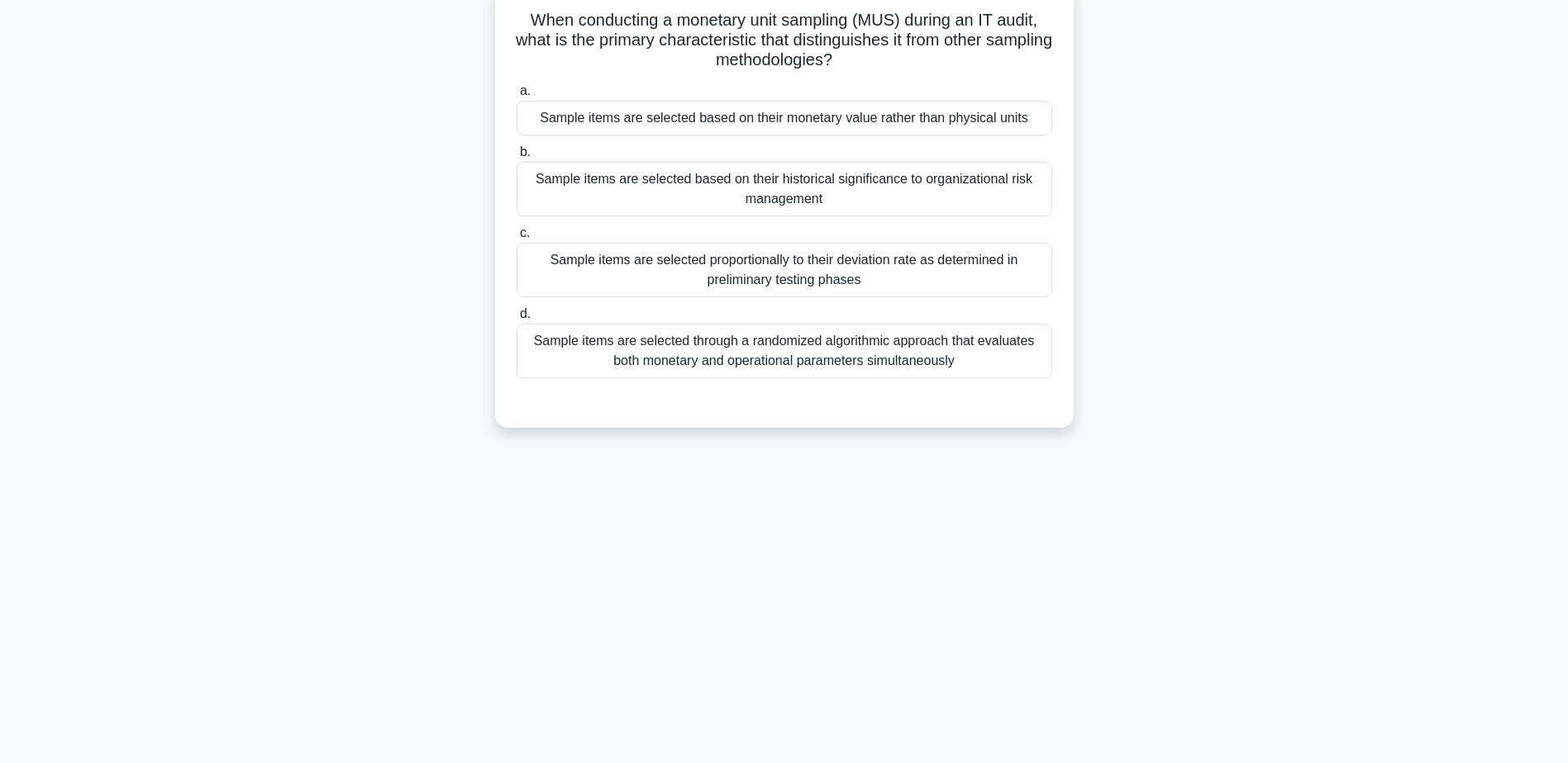
click at [703, 129] on div "Sample items are selected based on their monetary value rather than physical un…" at bounding box center [784, 118] width 536 height 34
click at [517, 97] on input "a. Sample items are selected based on their monetary value rather than physical…" at bounding box center [517, 91] width 0 height 11
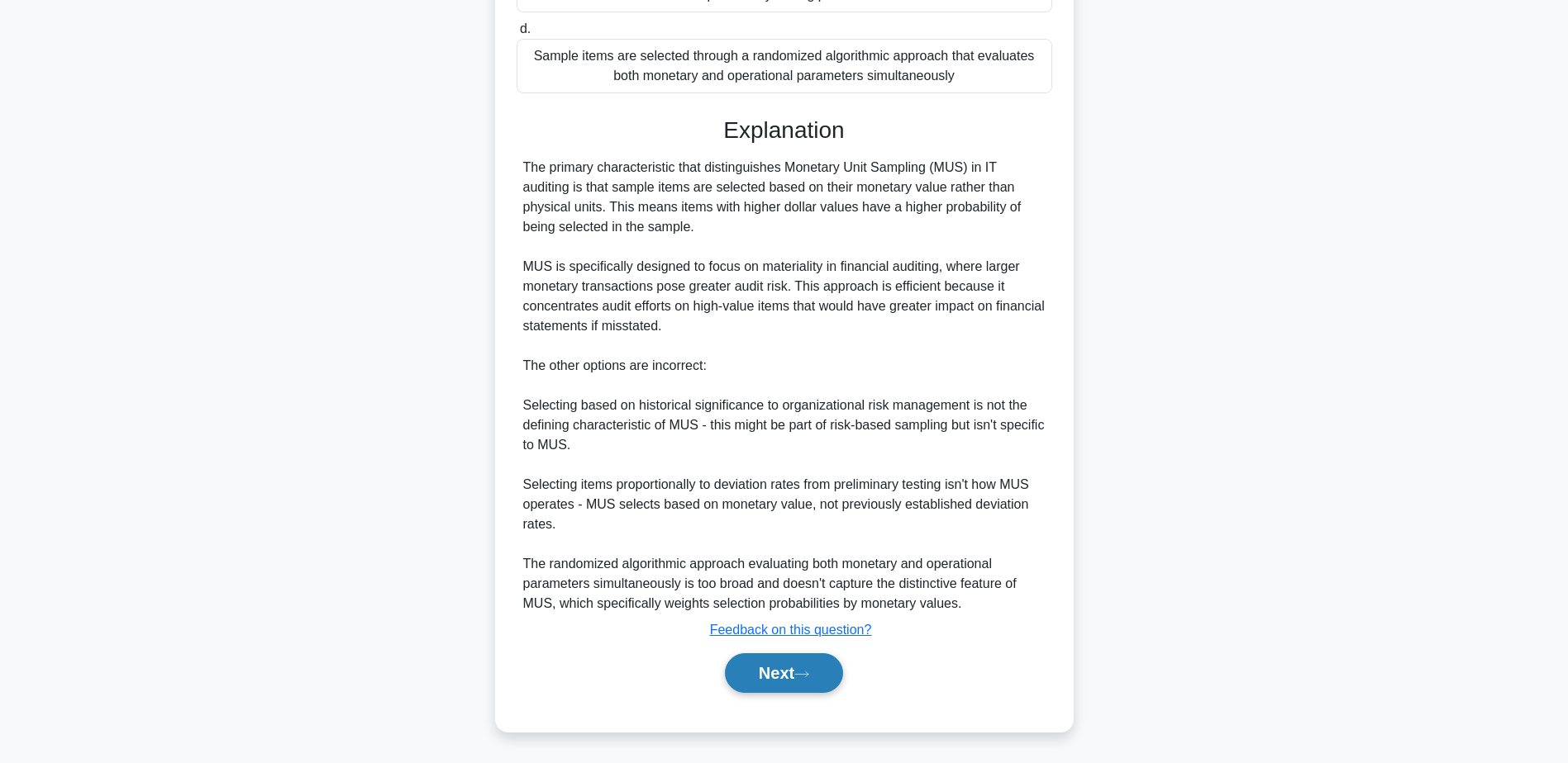
click at [759, 669] on button "Next" at bounding box center [784, 672] width 118 height 39
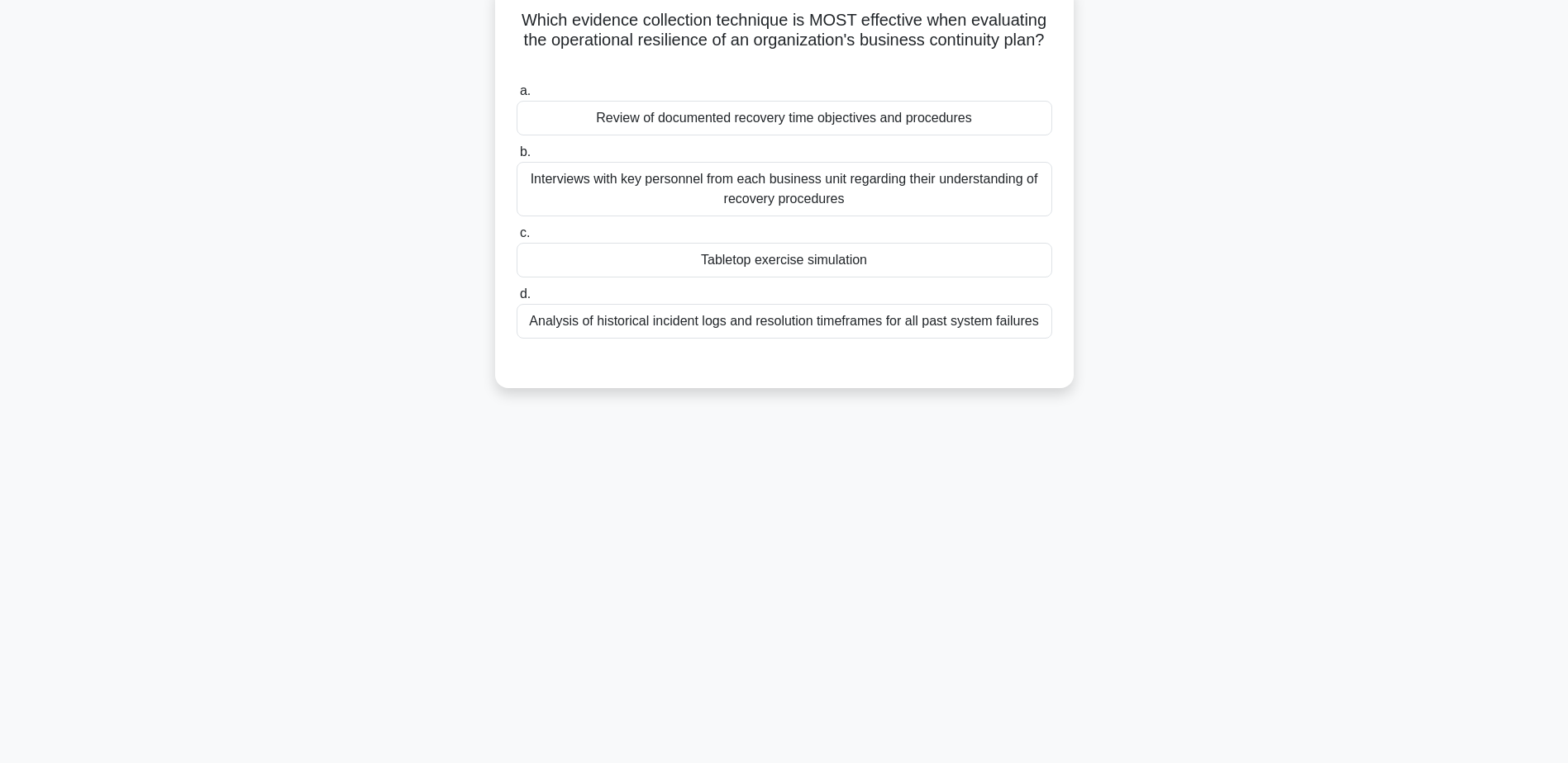
click at [740, 262] on div "Tabletop exercise simulation" at bounding box center [784, 259] width 536 height 34
click at [517, 238] on input "c. Tabletop exercise simulation" at bounding box center [517, 233] width 0 height 11
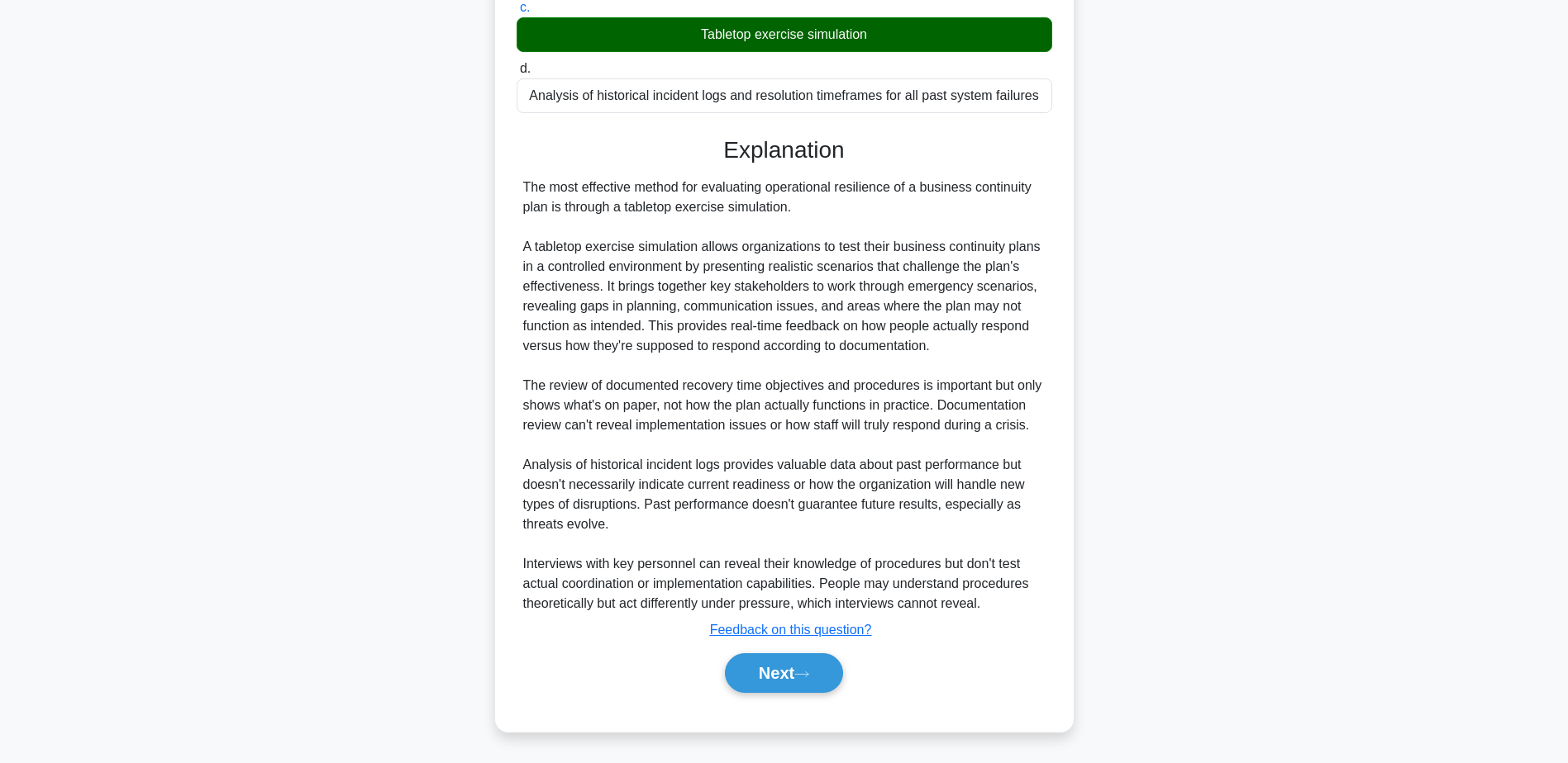
click at [821, 684] on button "Next" at bounding box center [784, 672] width 118 height 39
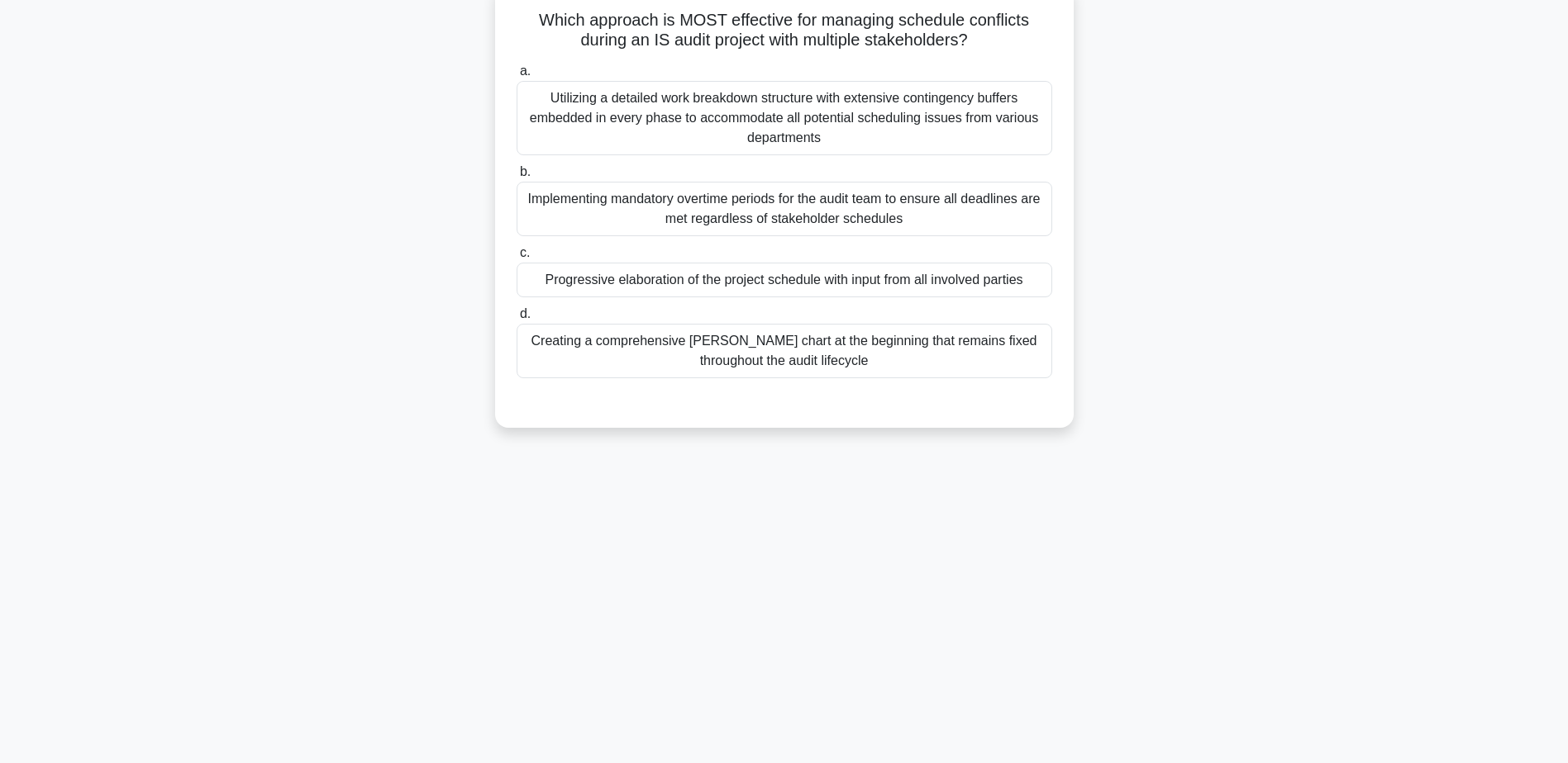
click at [768, 274] on div "Progressive elaboration of the project schedule with input from all involved pa…" at bounding box center [784, 280] width 536 height 34
click at [517, 259] on input "c. Progressive elaboration of the project schedule with input from all involved…" at bounding box center [517, 253] width 0 height 11
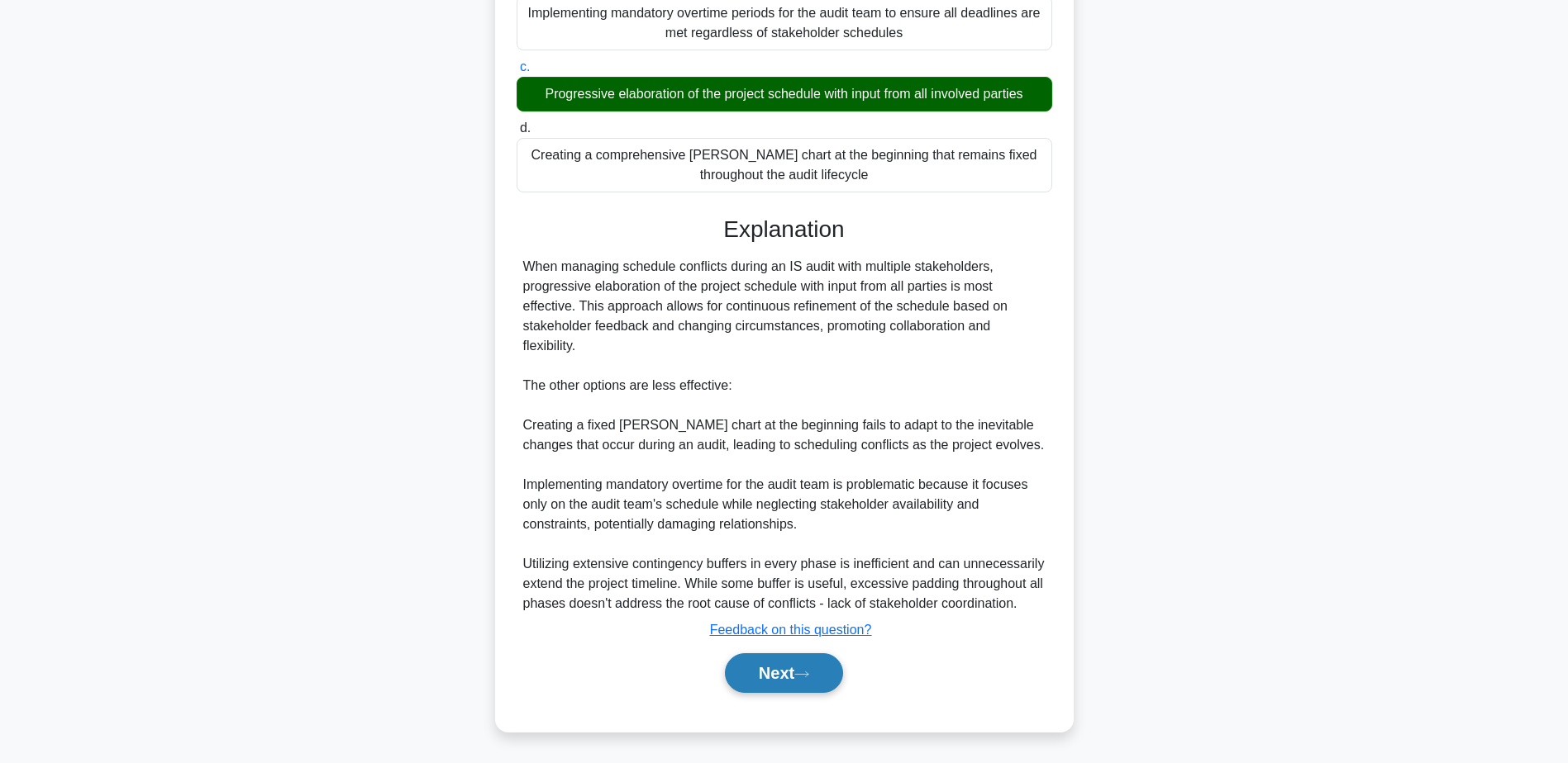
click at [787, 675] on button "Next" at bounding box center [784, 672] width 118 height 39
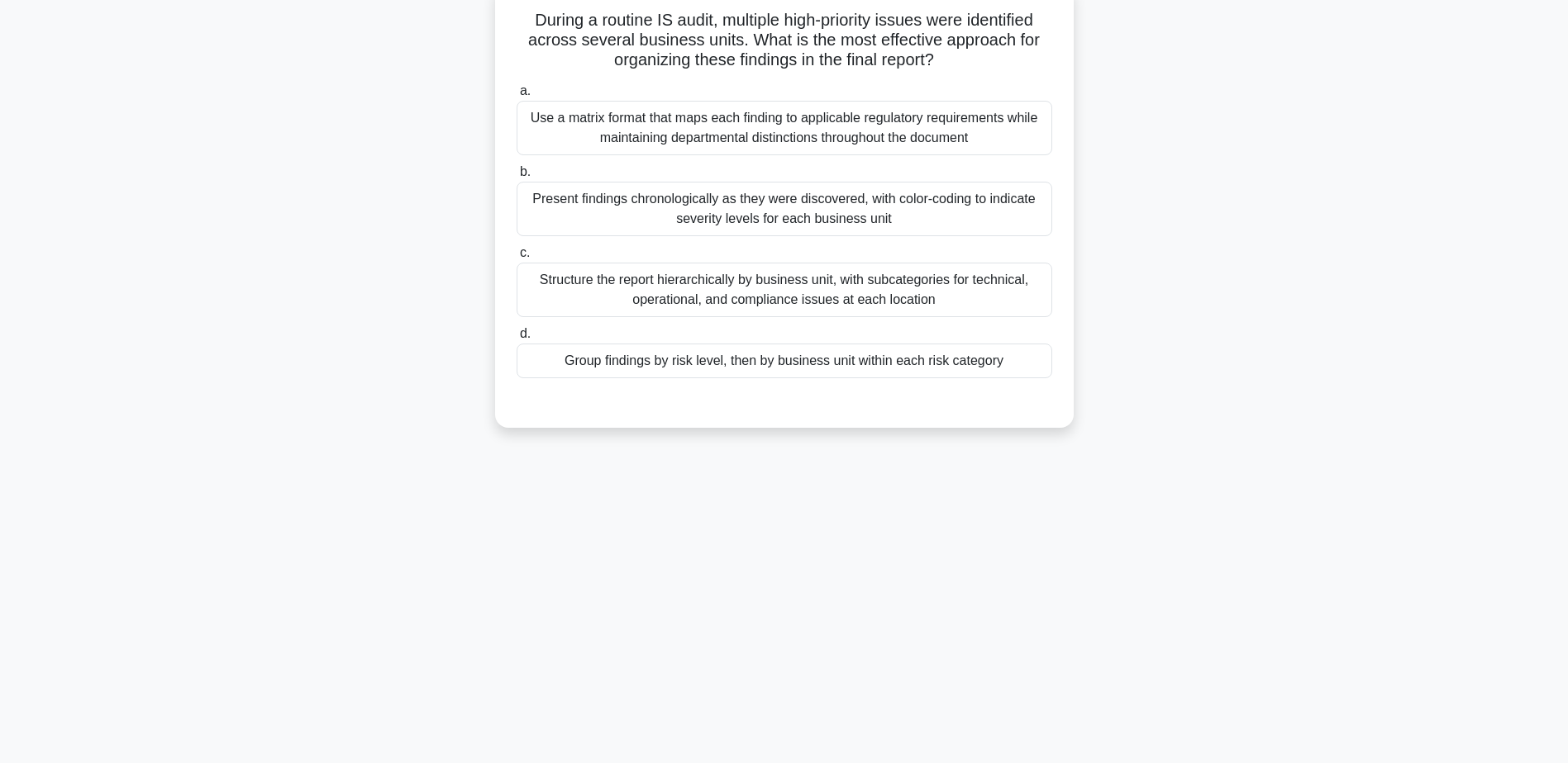
click at [745, 363] on div "Group findings by risk level, then by business unit within each risk category" at bounding box center [784, 360] width 536 height 34
click at [517, 339] on input "d. Group findings by risk level, then by business unit within each risk category" at bounding box center [517, 334] width 0 height 11
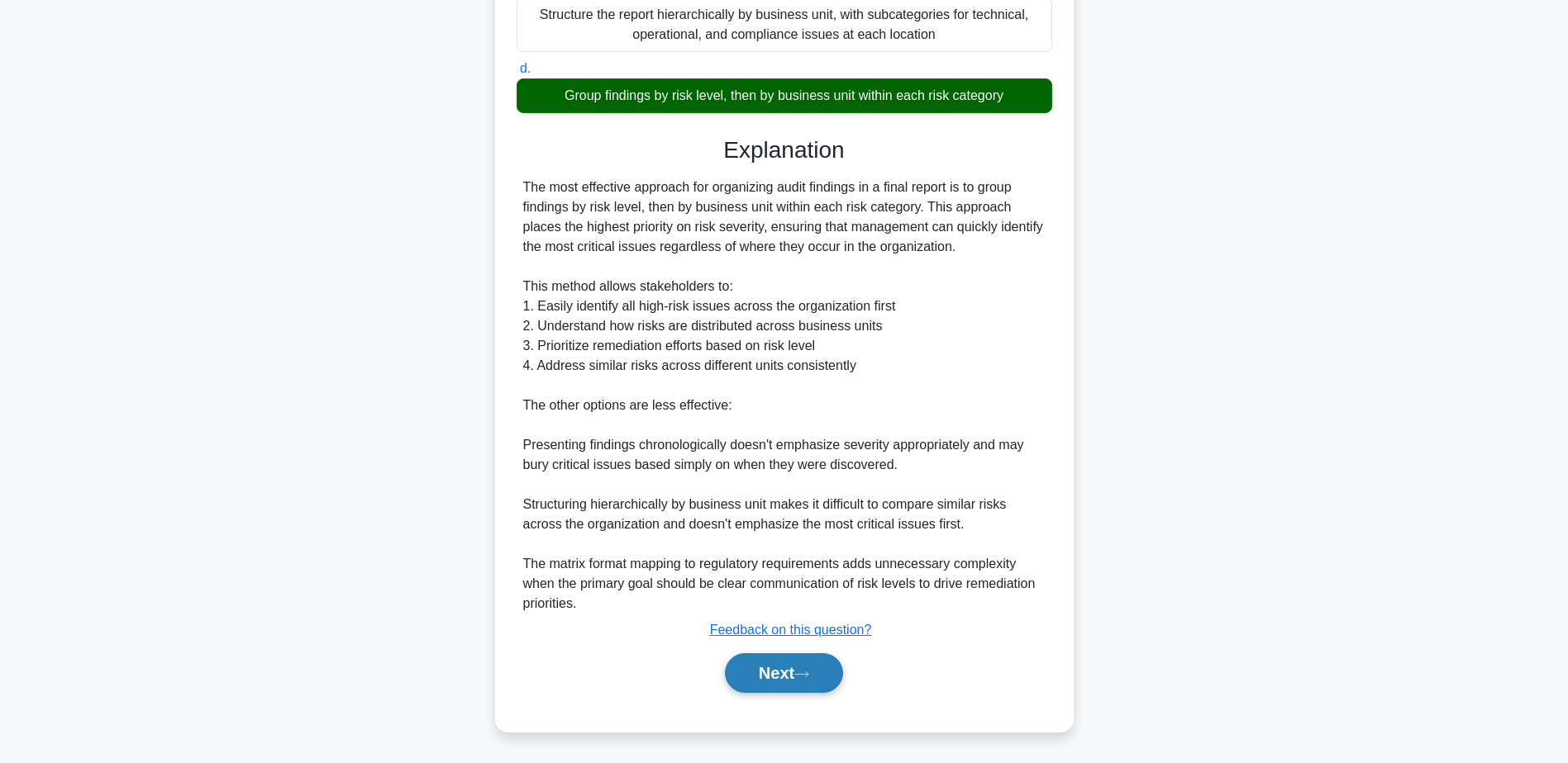
click at [769, 663] on button "Next" at bounding box center [784, 672] width 118 height 39
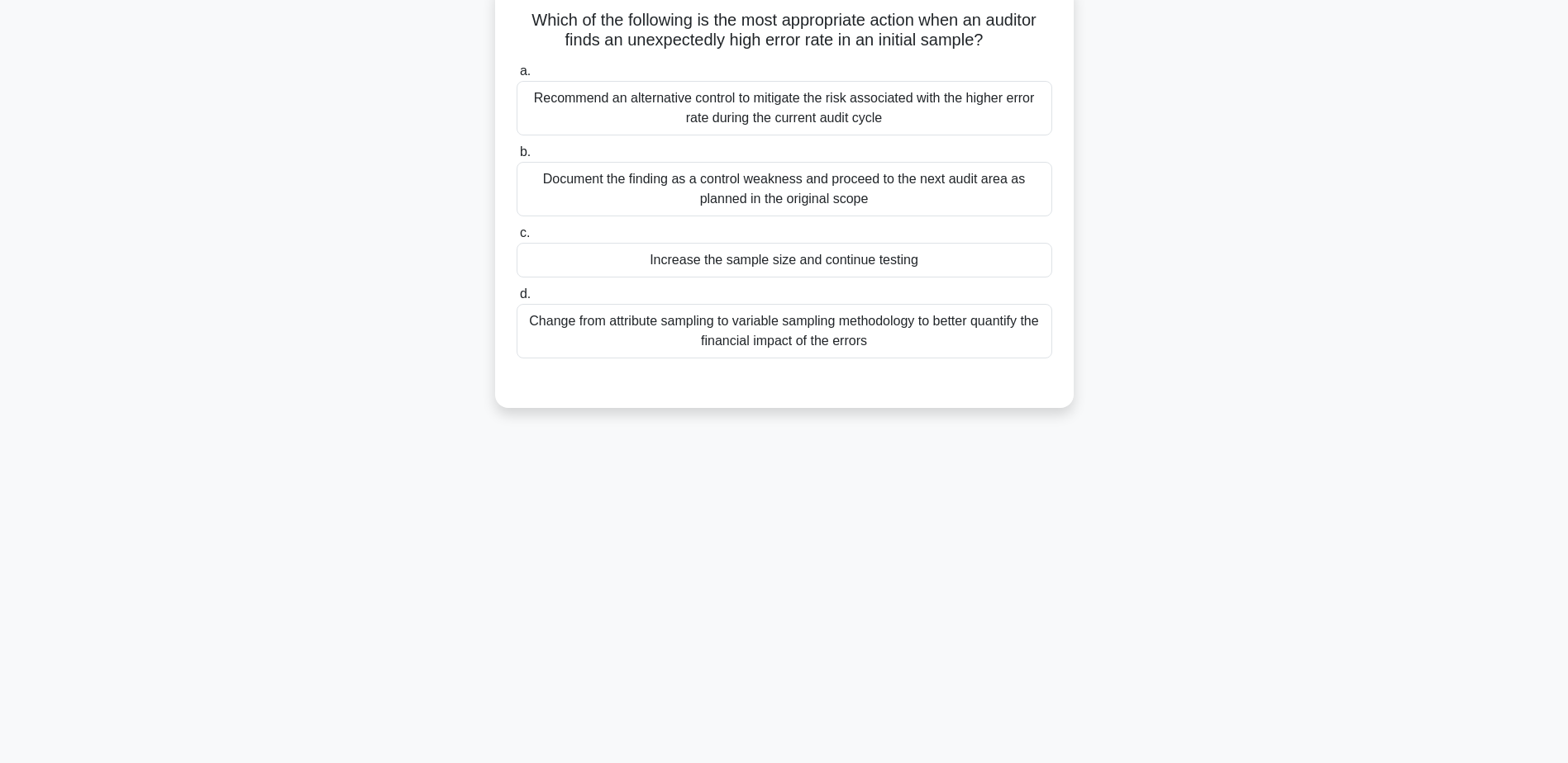
click at [757, 270] on div "Increase the sample size and continue testing" at bounding box center [784, 259] width 536 height 34
click at [517, 238] on input "c. Increase the sample size and continue testing" at bounding box center [517, 233] width 0 height 11
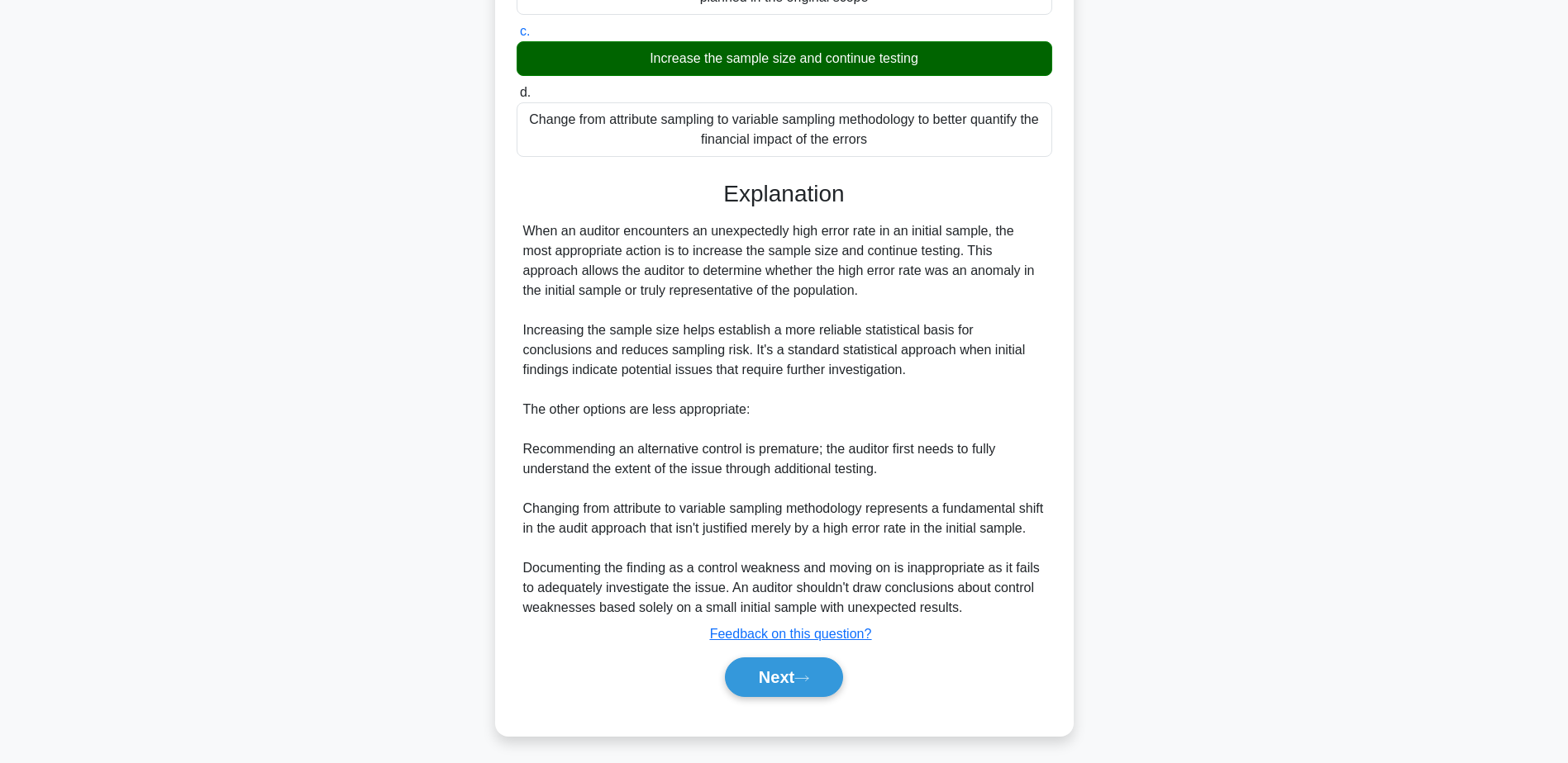
scroll to position [355, 0]
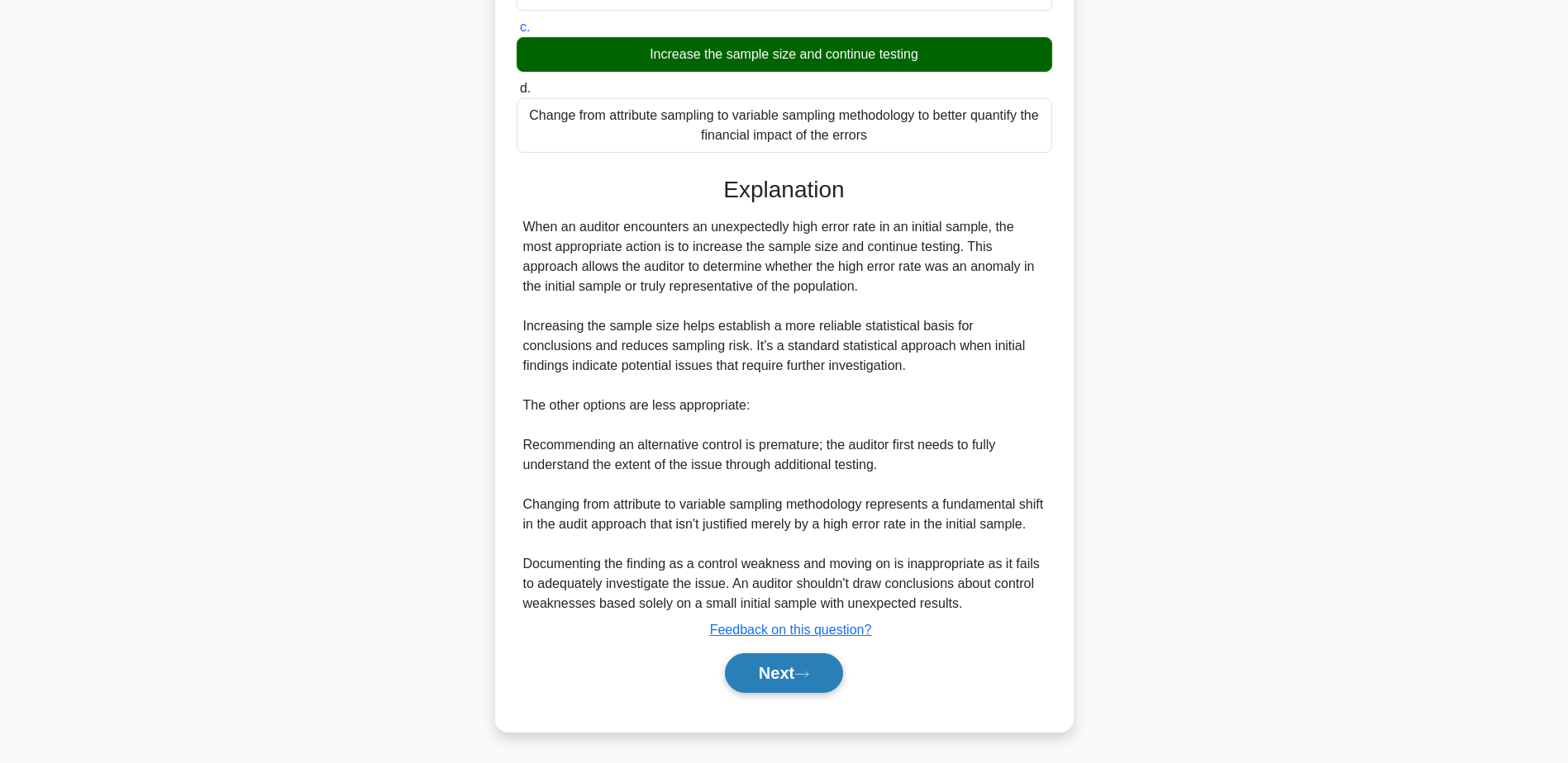
click at [767, 683] on button "Next" at bounding box center [784, 672] width 118 height 39
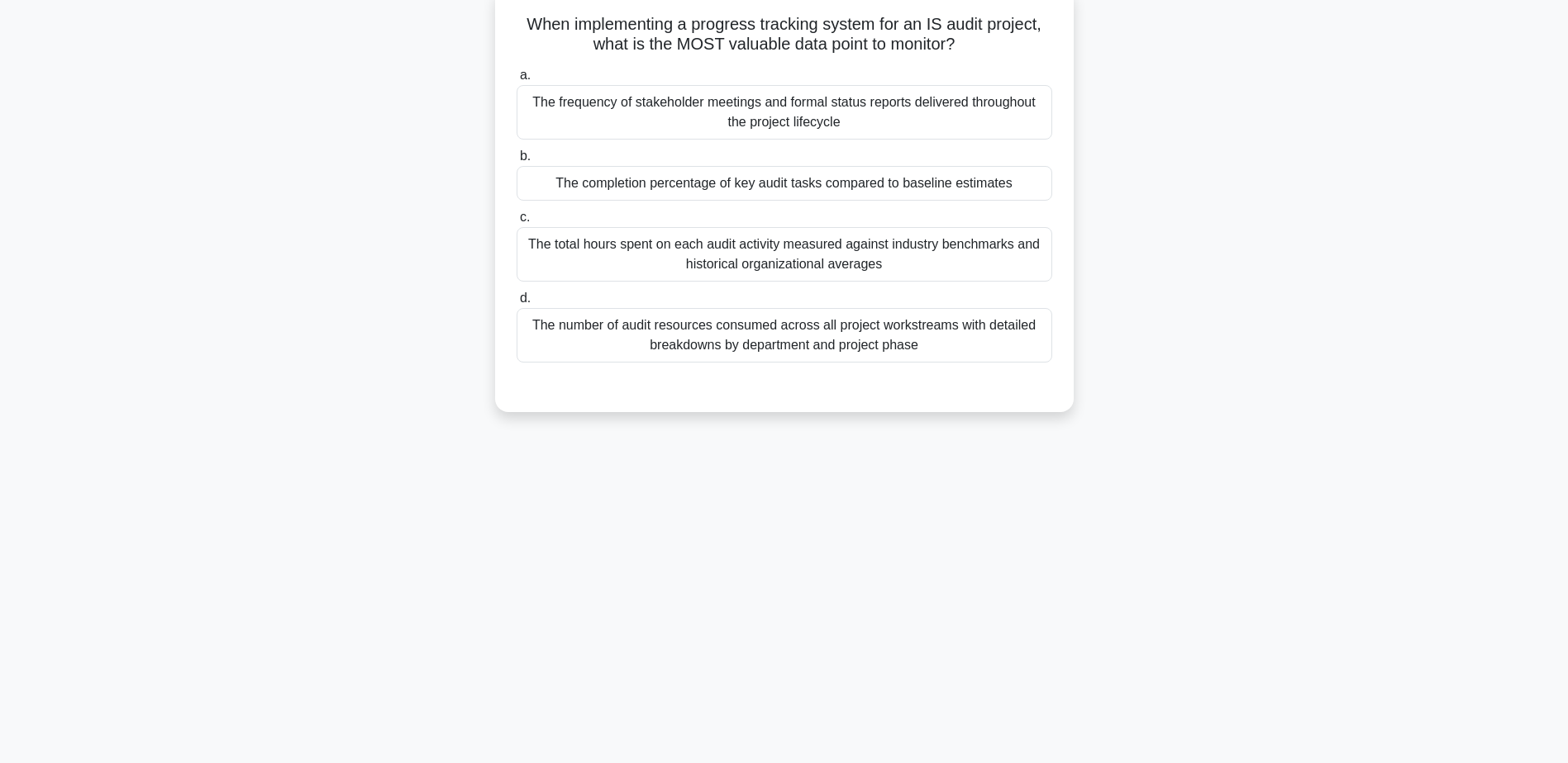
scroll to position [129, 0]
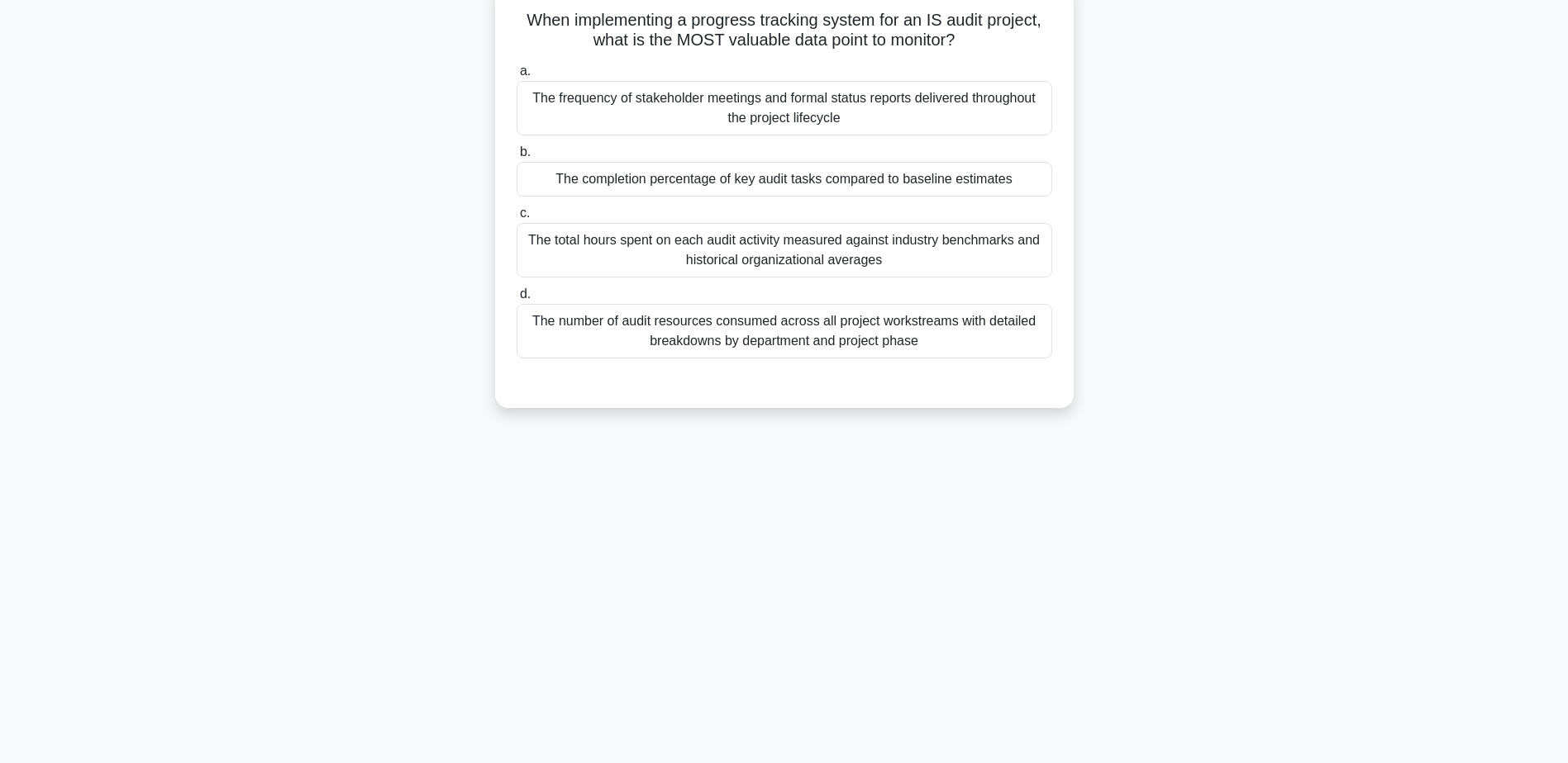
click at [719, 185] on div "The completion percentage of key audit tasks compared to baseline estimates" at bounding box center [784, 179] width 536 height 34
click at [517, 158] on input "b. The completion percentage of key audit tasks compared to baseline estimates" at bounding box center [517, 152] width 0 height 11
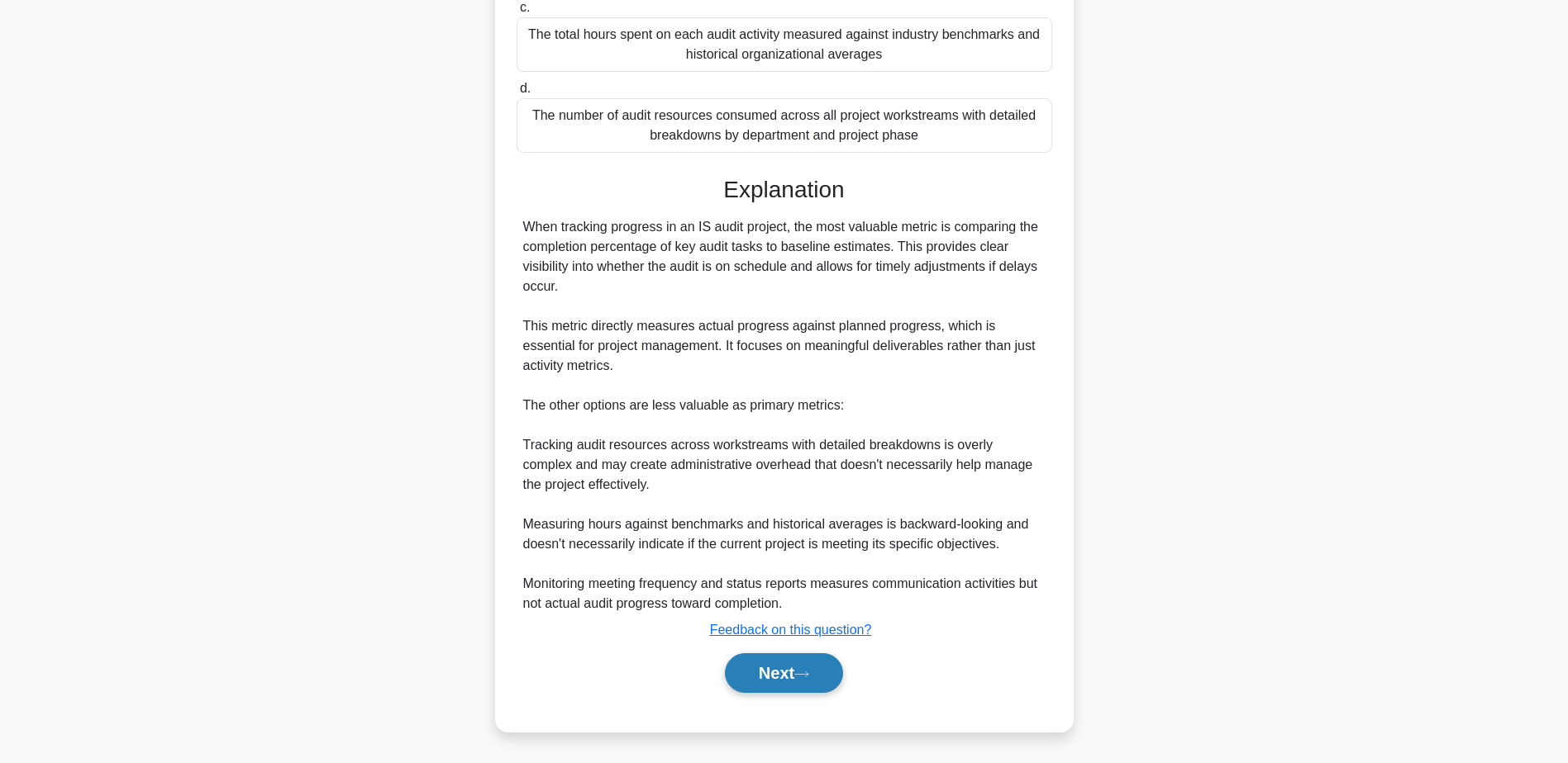
click at [799, 670] on button "Next" at bounding box center [784, 672] width 118 height 39
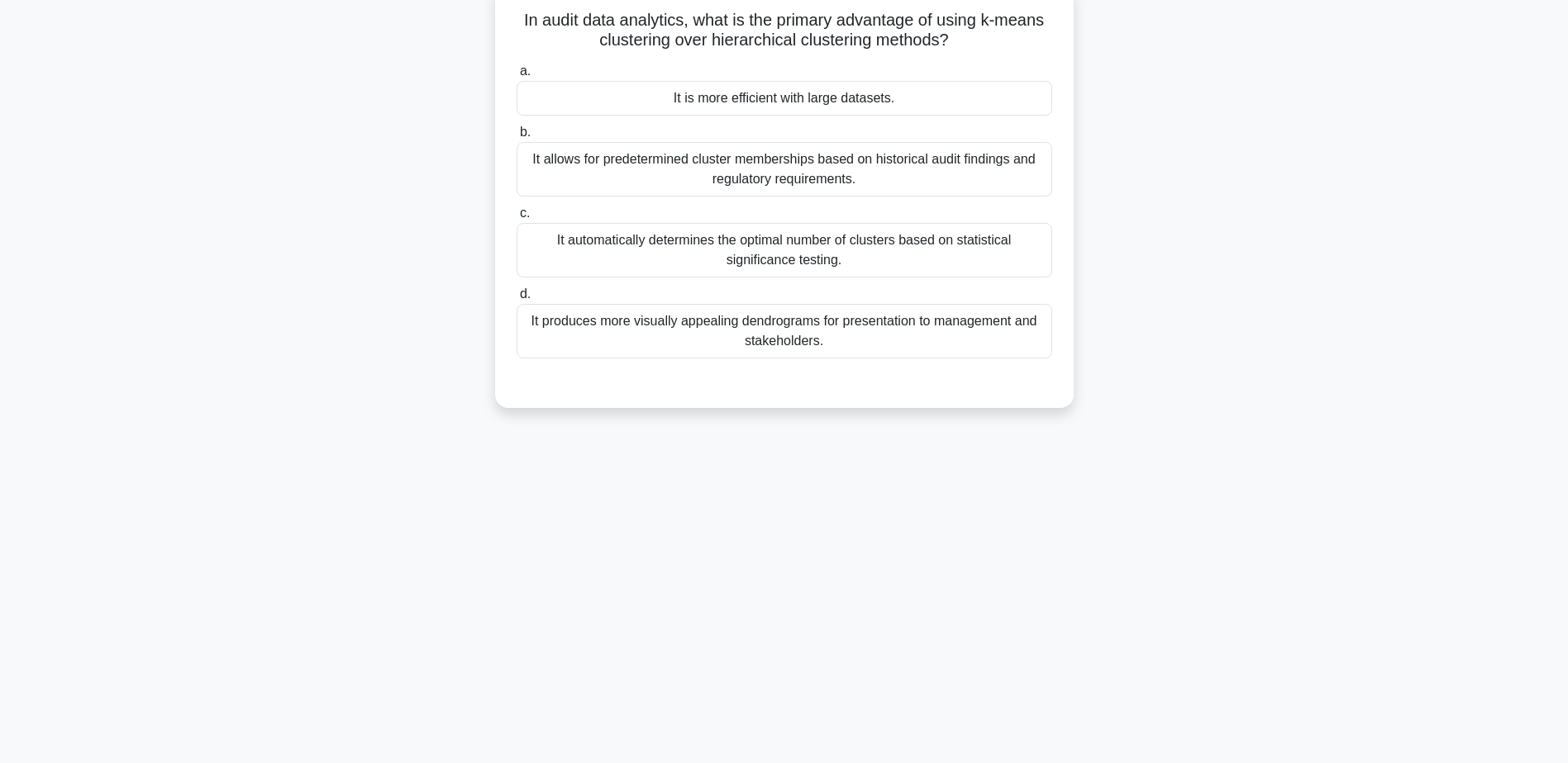
click at [744, 96] on div "It is more efficient with large datasets." at bounding box center [784, 97] width 536 height 34
click at [517, 77] on input "a. It is more efficient with large datasets." at bounding box center [517, 71] width 0 height 11
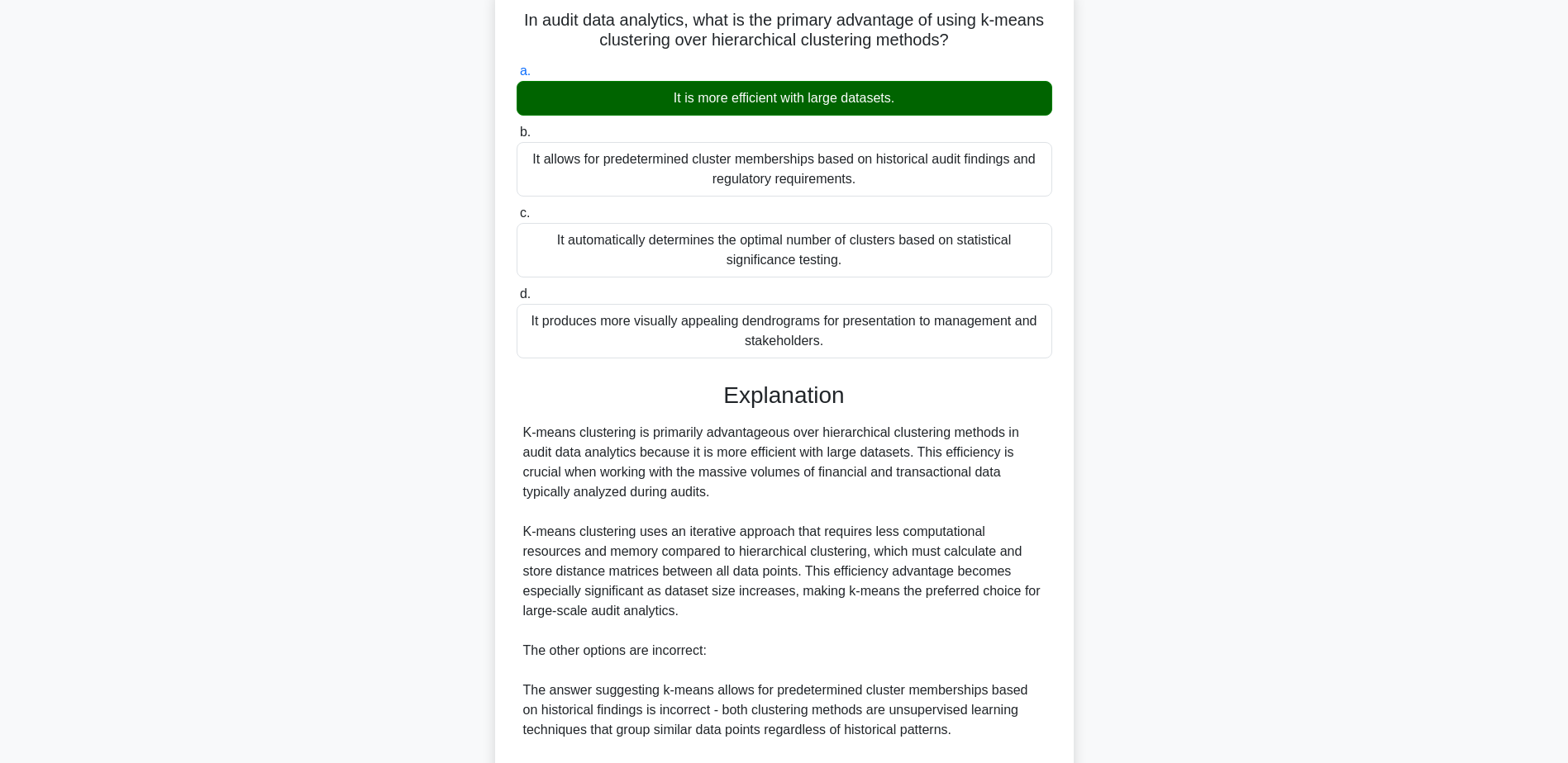
scroll to position [377, 0]
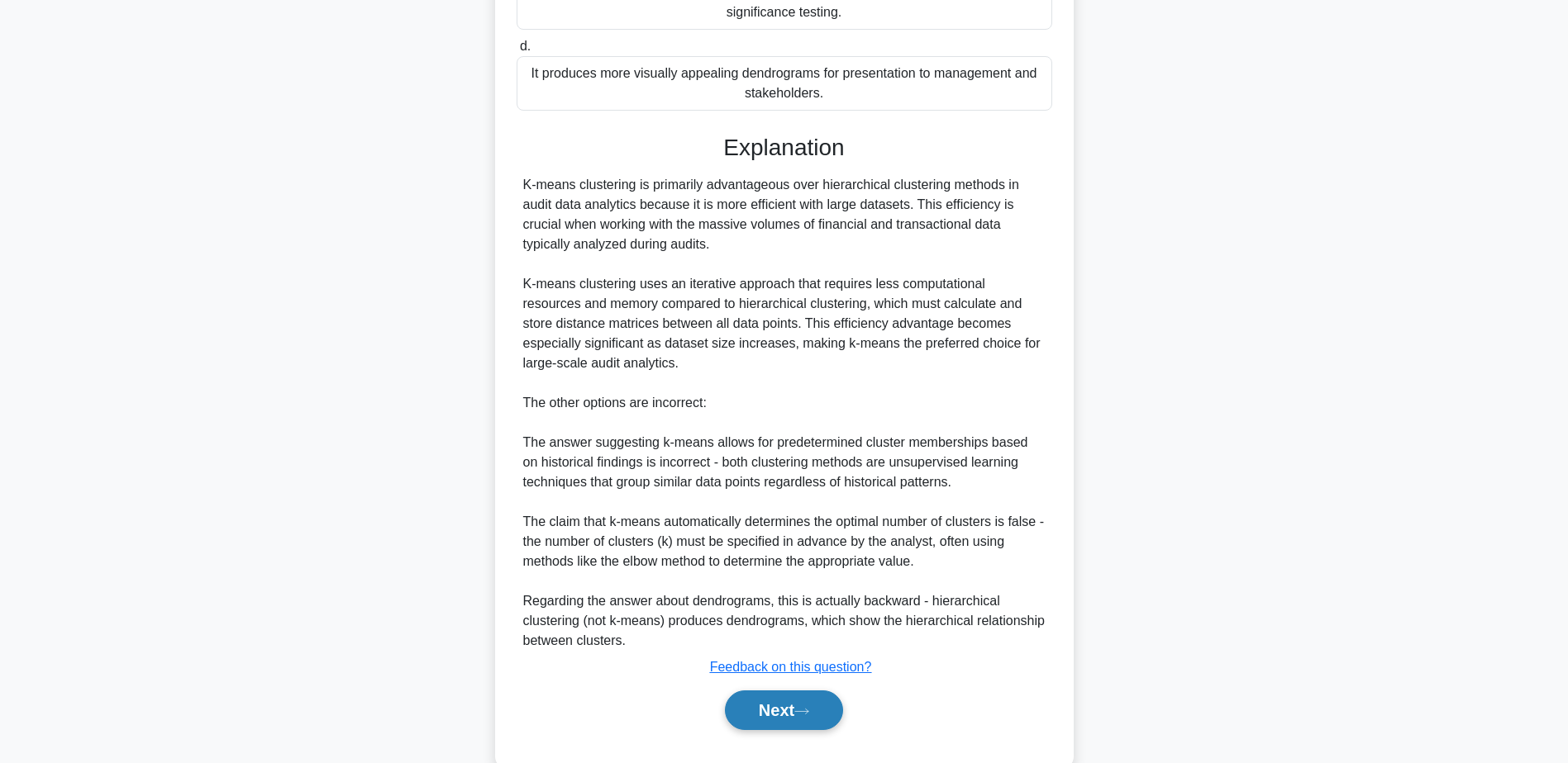
click at [783, 708] on button "Next" at bounding box center [784, 710] width 118 height 39
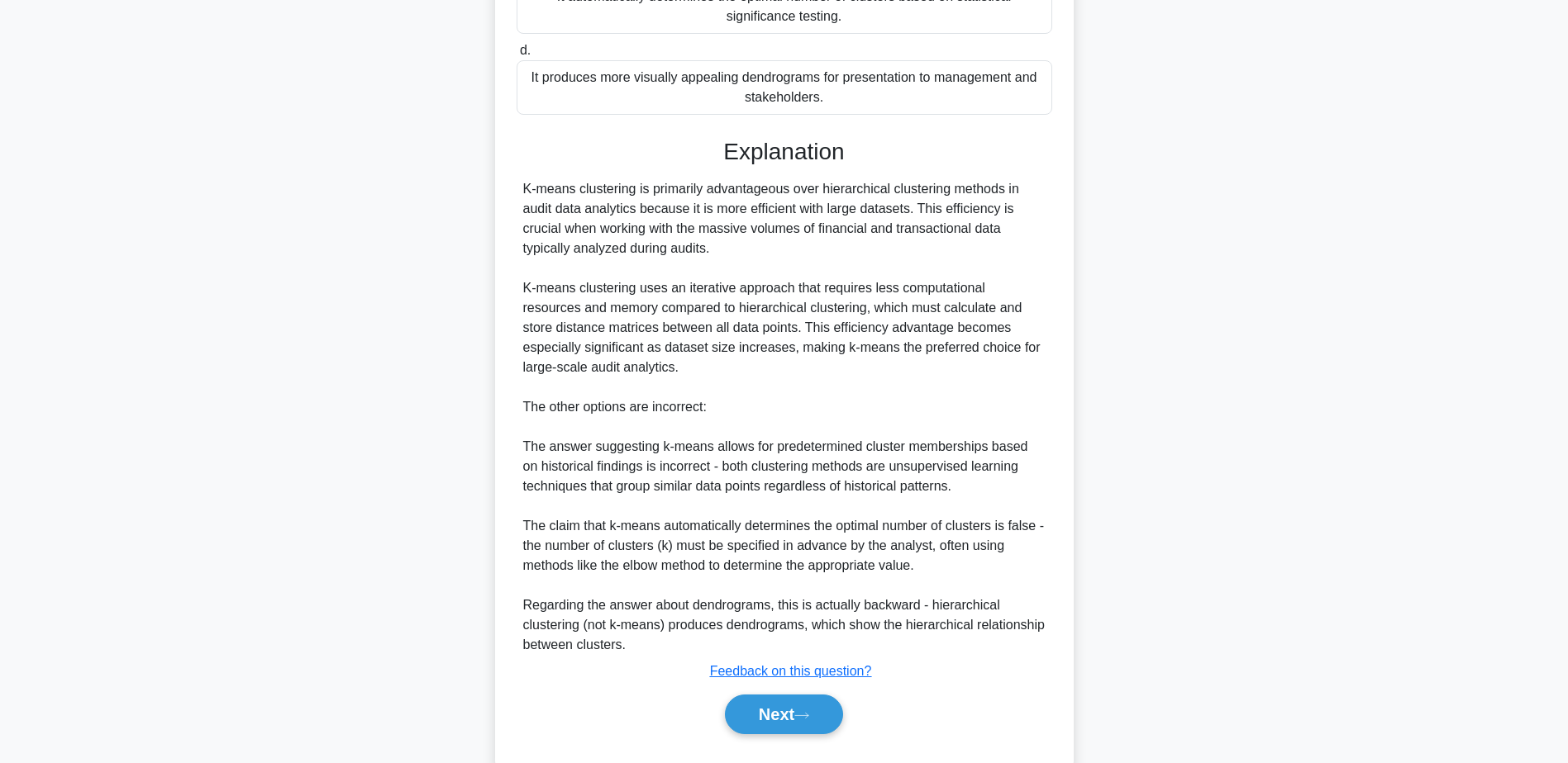
scroll to position [129, 0]
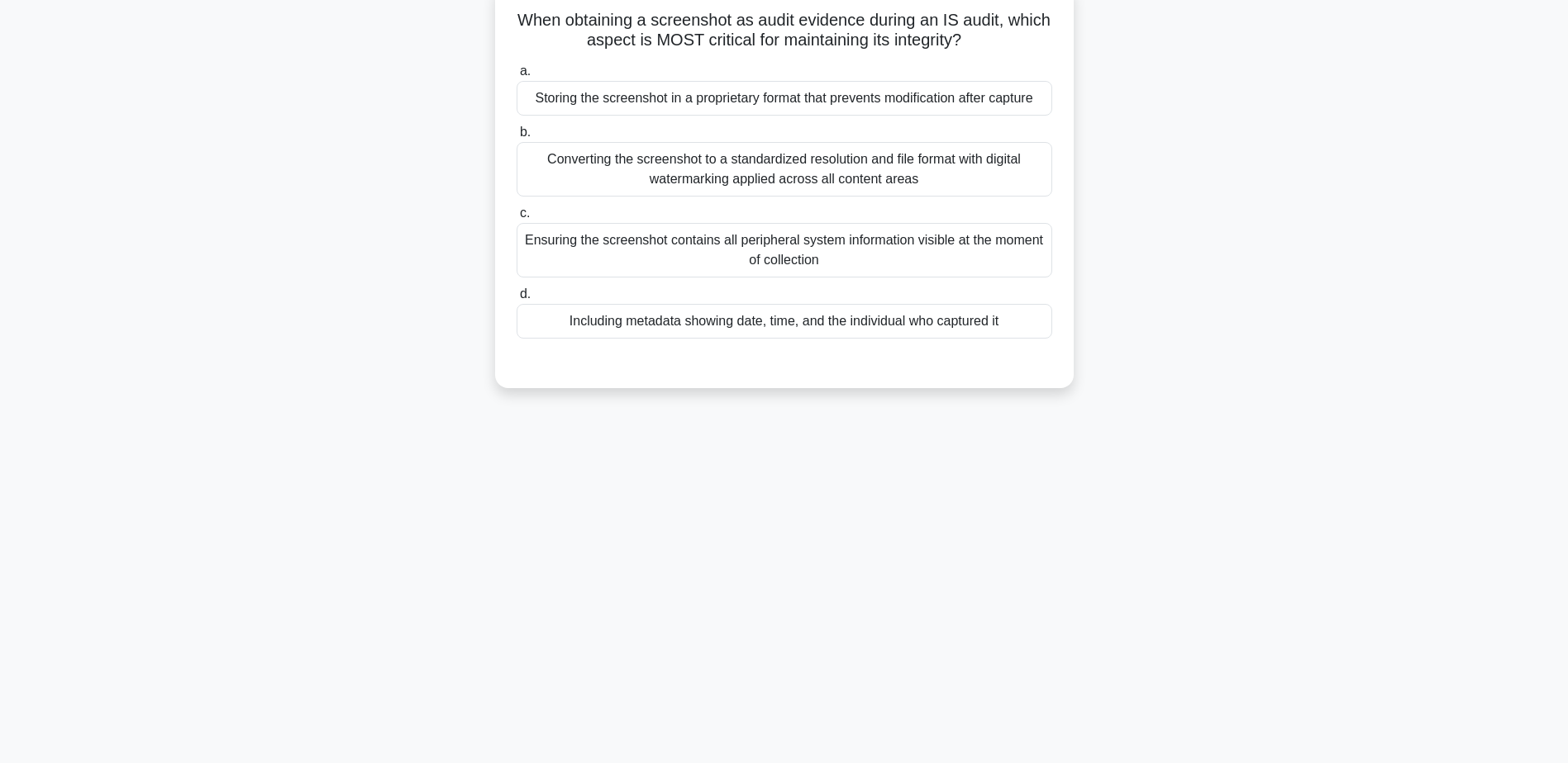
click at [748, 328] on div "Including metadata showing date, time, and the individual who captured it" at bounding box center [784, 321] width 536 height 34
click at [517, 300] on input "d. Including metadata showing date, time, and the individual who captured it" at bounding box center [517, 294] width 0 height 11
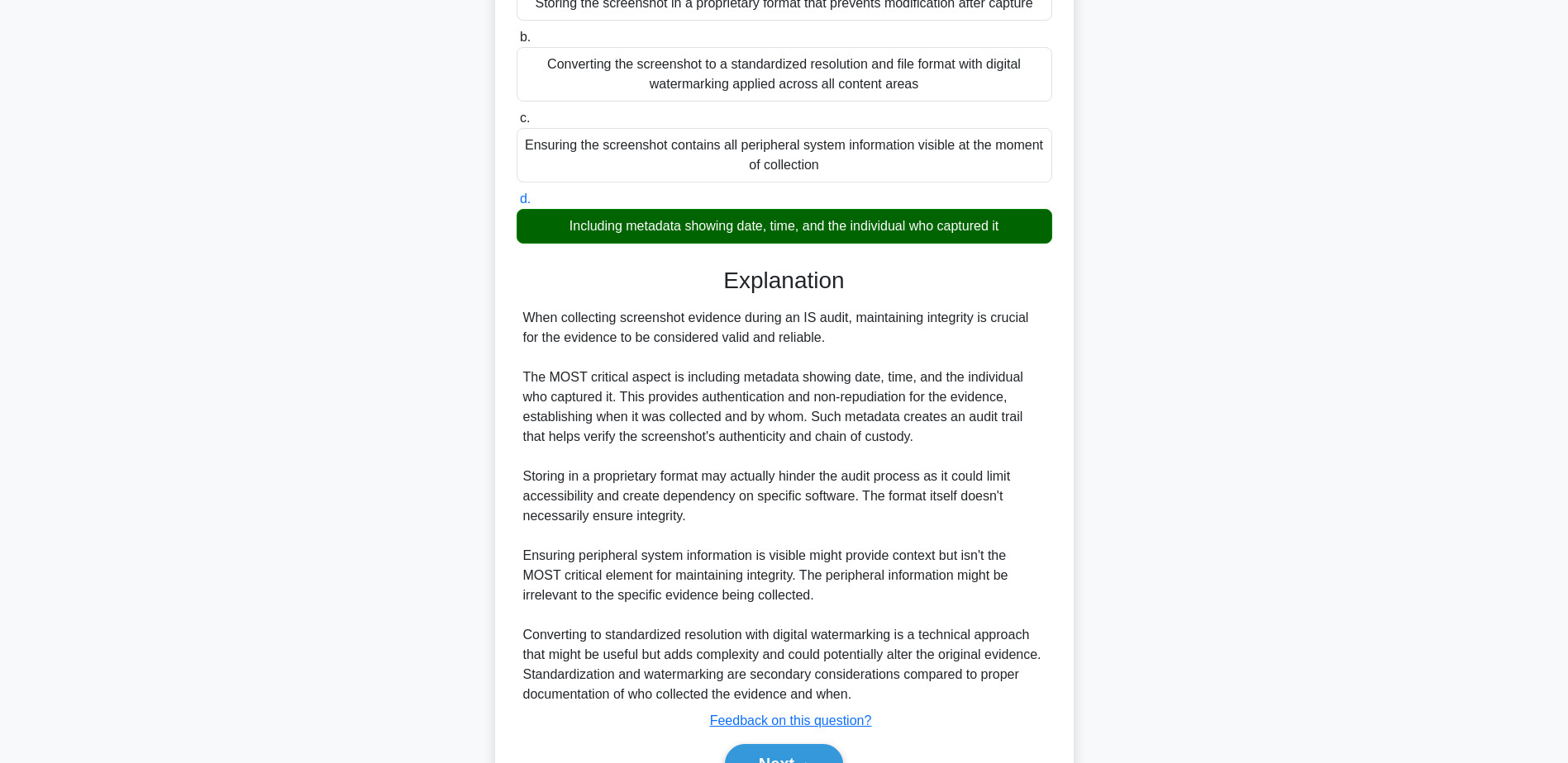
scroll to position [316, 0]
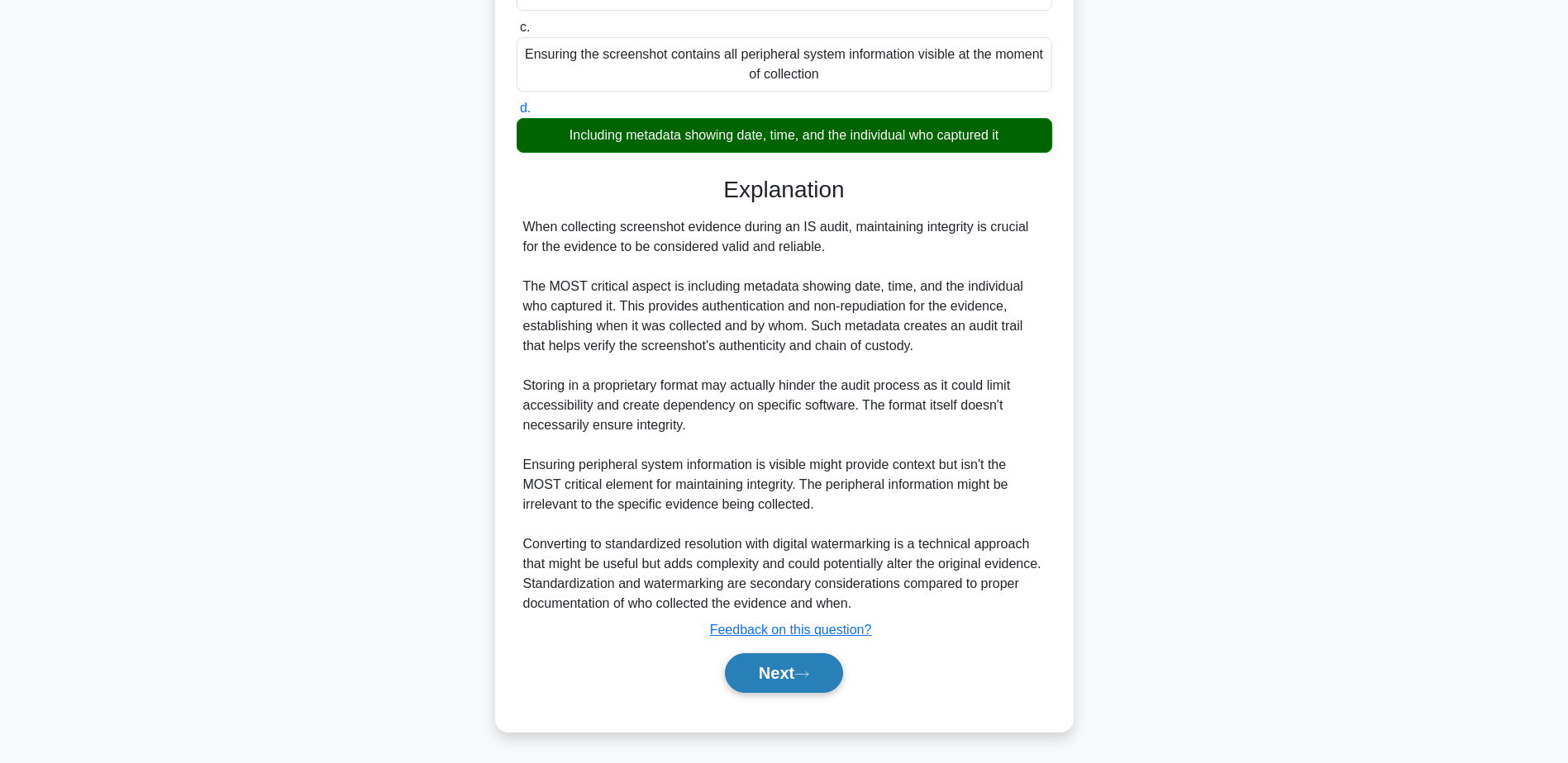
click at [782, 665] on button "Next" at bounding box center [784, 672] width 118 height 39
click at [758, 671] on button "Next" at bounding box center [784, 672] width 118 height 39
click at [775, 677] on button "Next" at bounding box center [784, 672] width 118 height 39
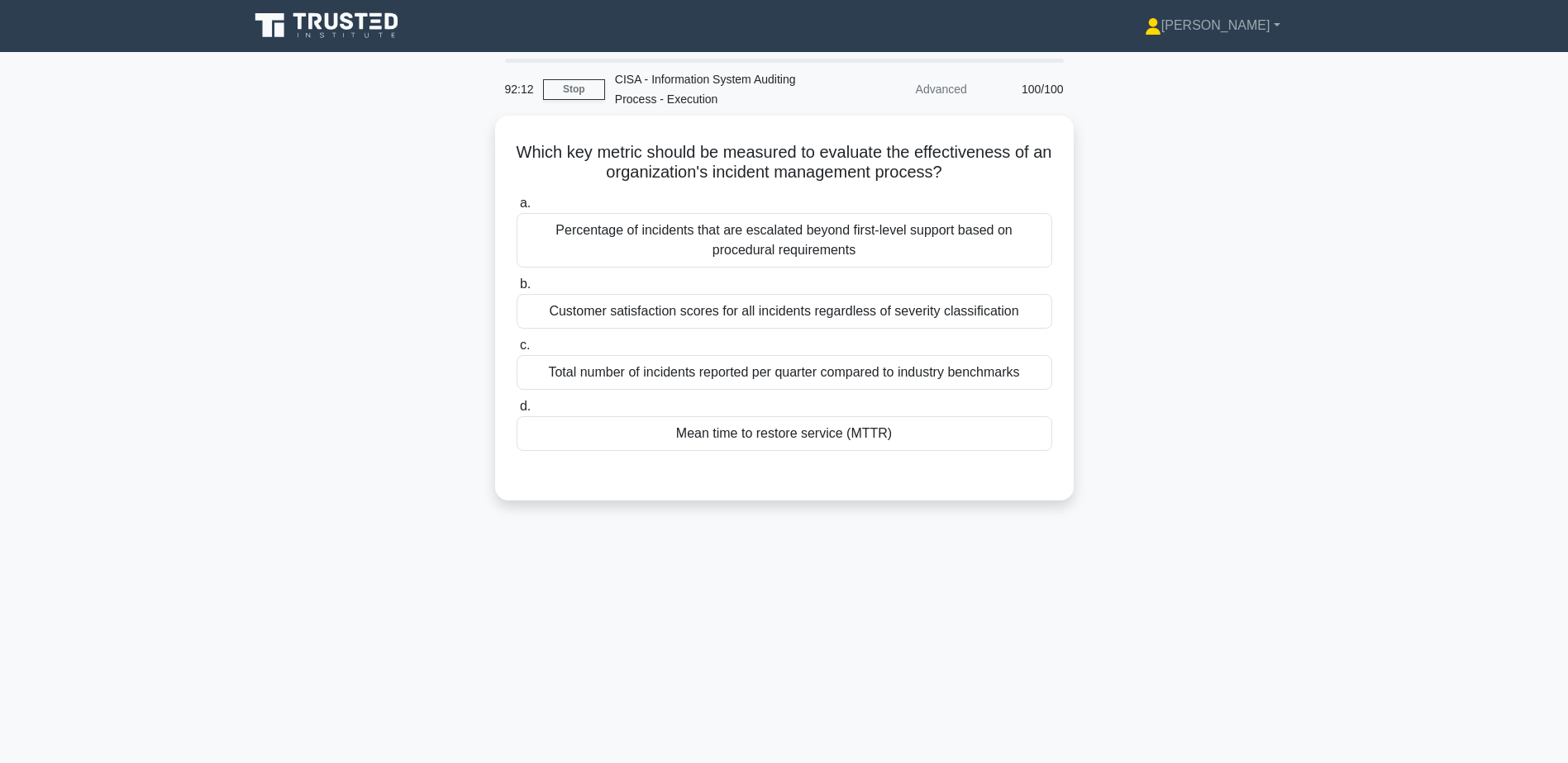
scroll to position [0, 0]
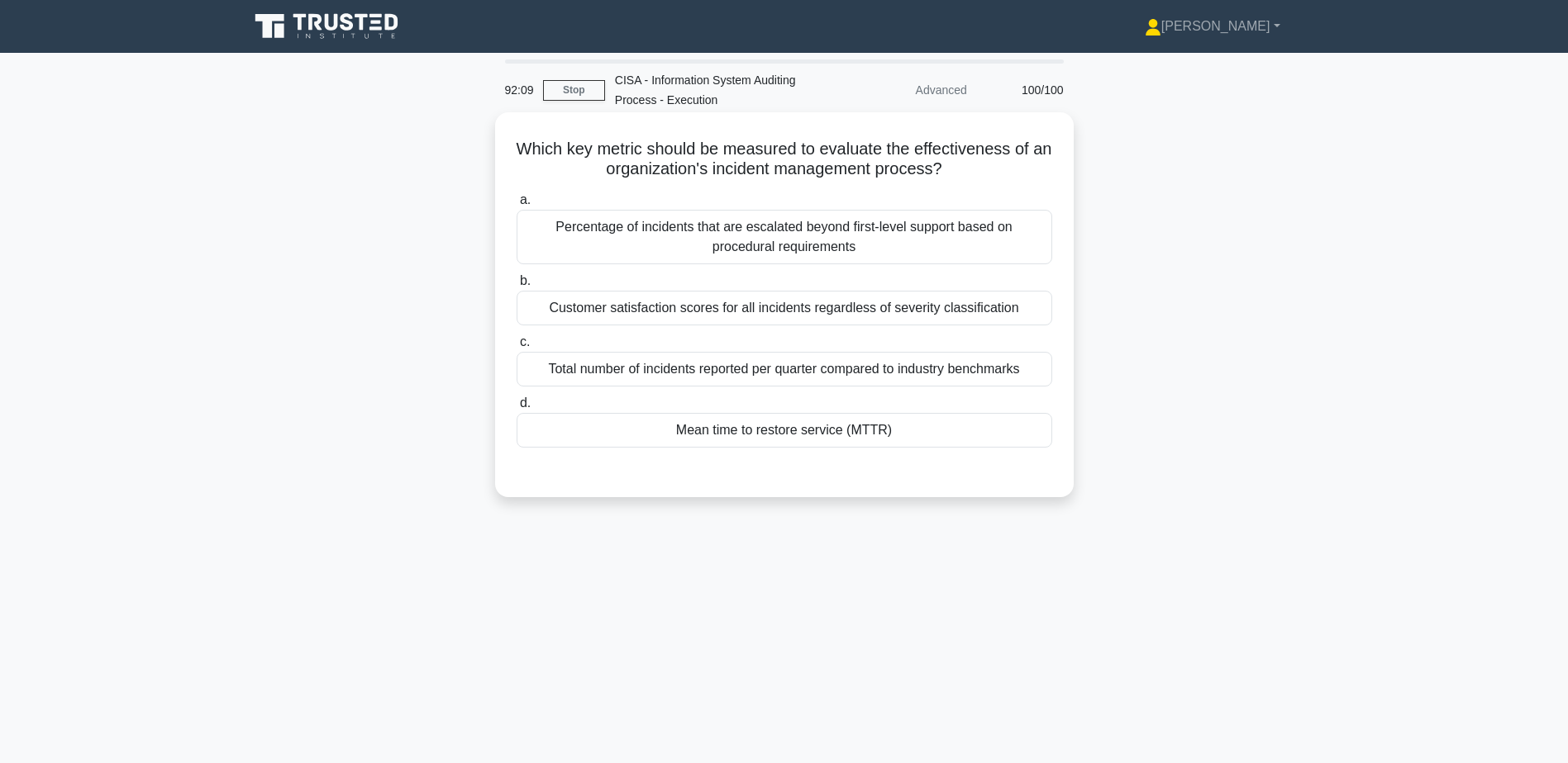
click at [769, 432] on div "Mean time to restore service (MTTR)" at bounding box center [784, 430] width 536 height 34
click at [517, 409] on input "d. Mean time to restore service (MTTR)" at bounding box center [517, 403] width 0 height 11
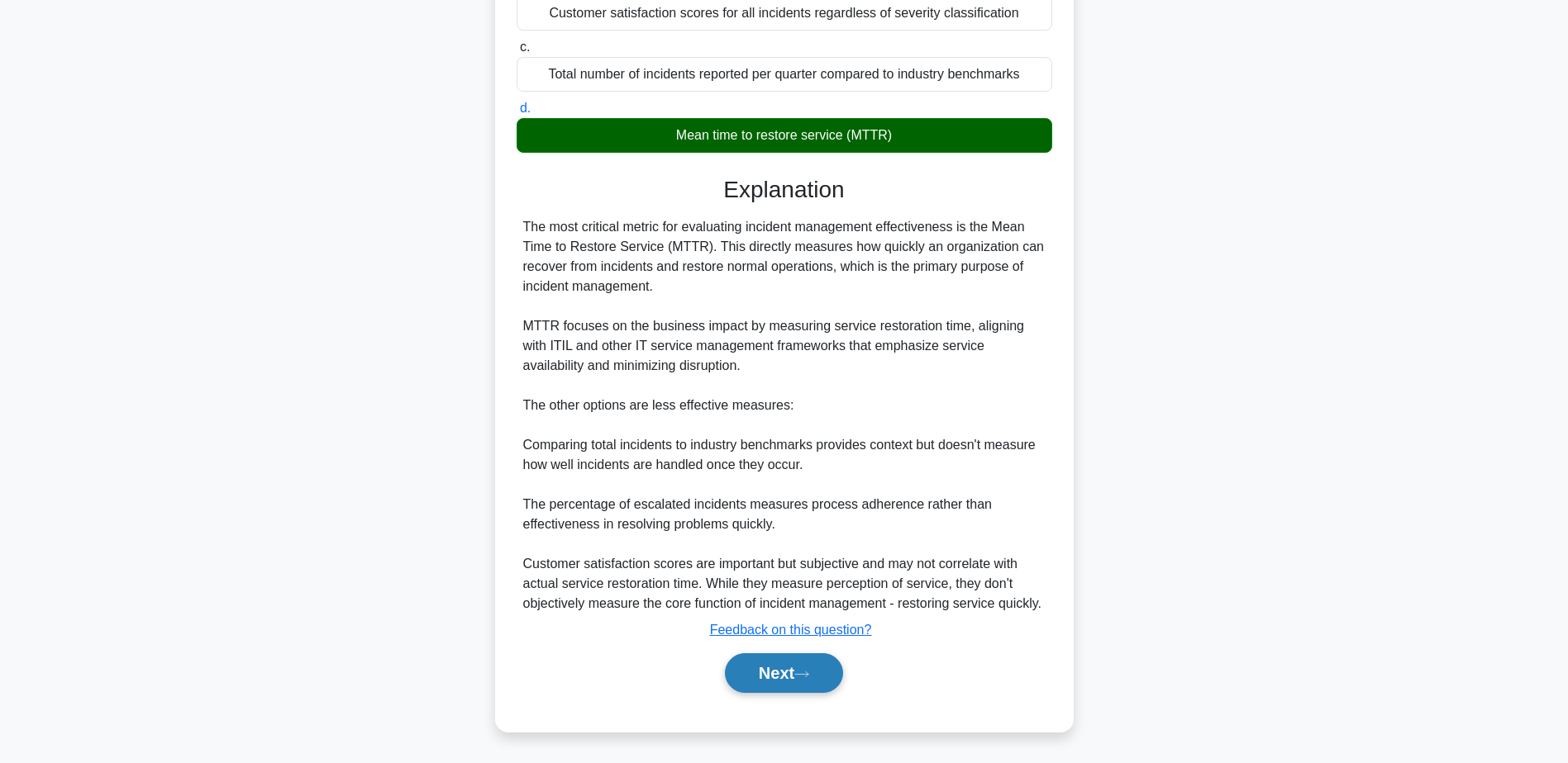
click at [794, 677] on button "Next" at bounding box center [784, 672] width 118 height 39
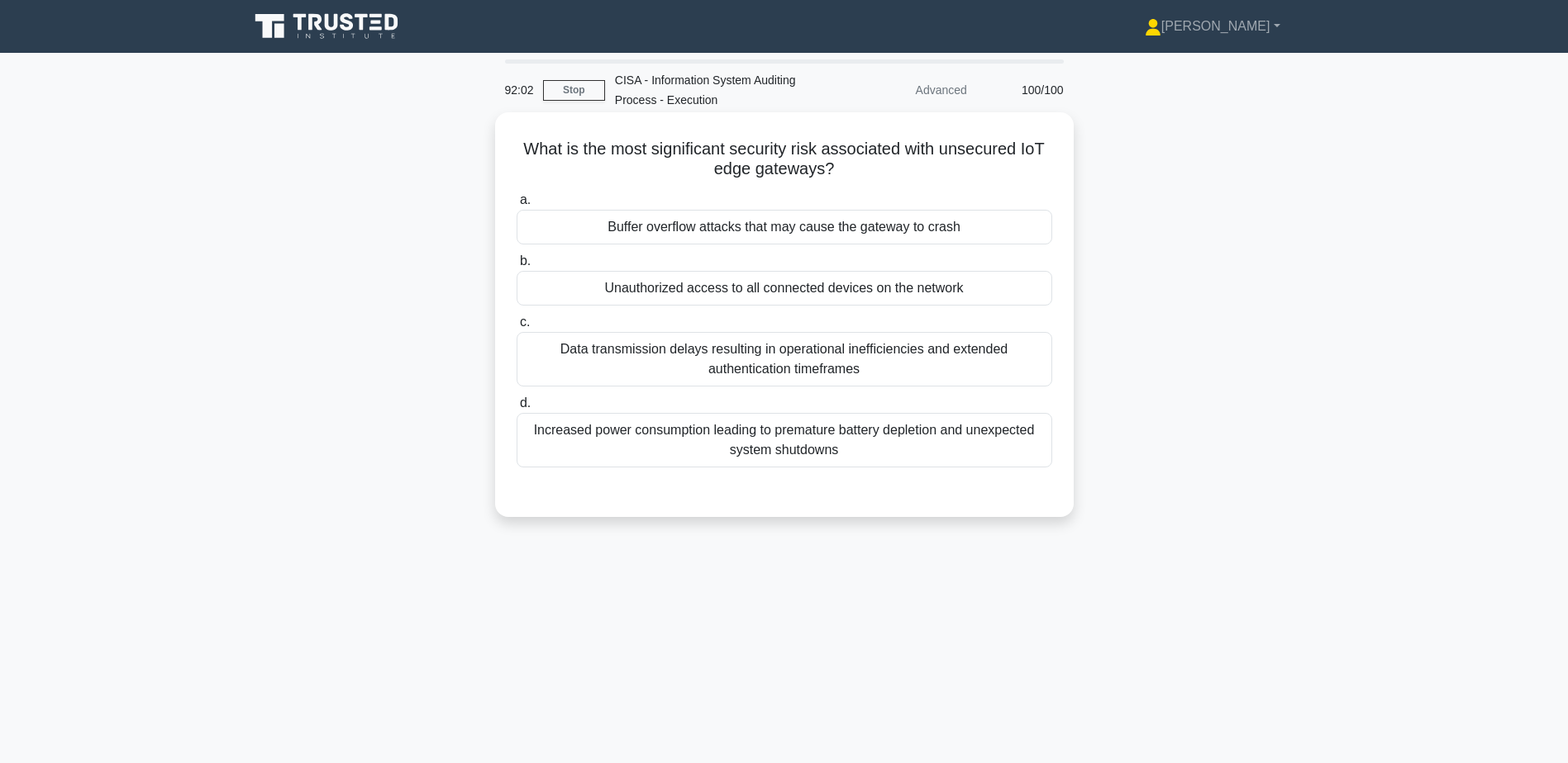
click at [809, 224] on div "Buffer overflow attacks that may cause the gateway to crash" at bounding box center [784, 227] width 536 height 34
click at [517, 206] on input "a. Buffer overflow attacks that may cause the gateway to crash" at bounding box center [517, 200] width 0 height 11
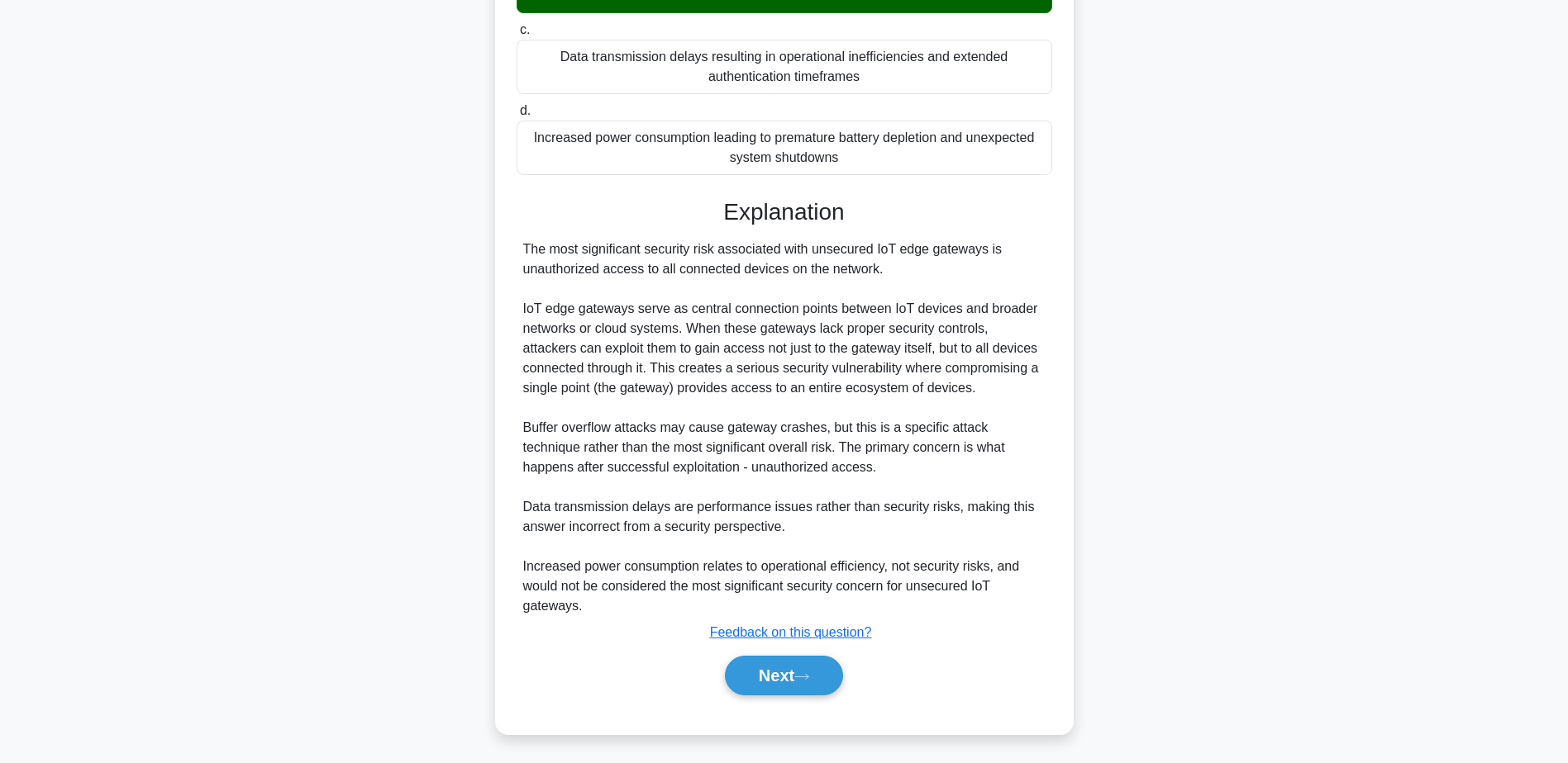
scroll to position [297, 0]
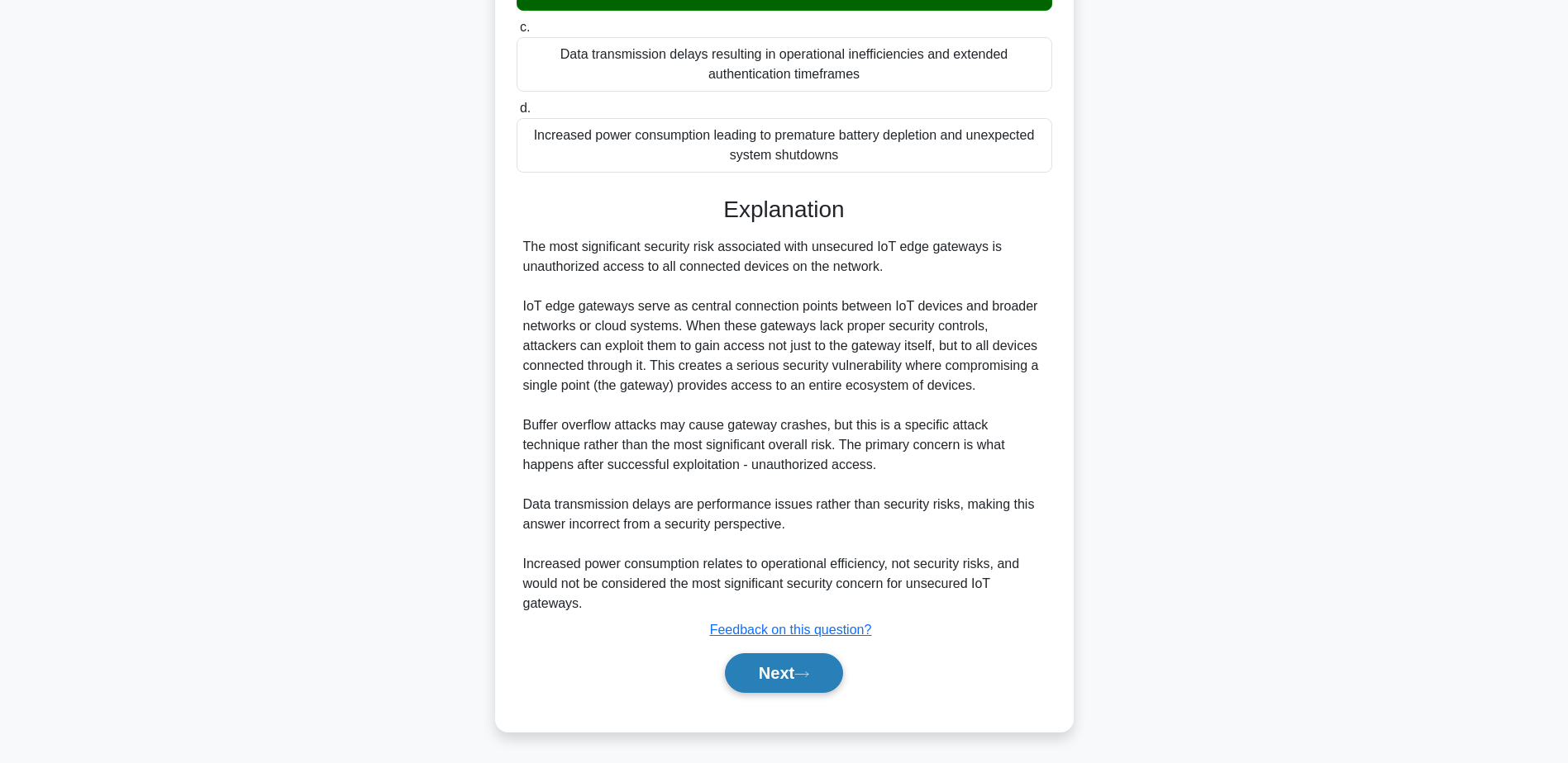
click at [785, 673] on button "Next" at bounding box center [784, 672] width 118 height 39
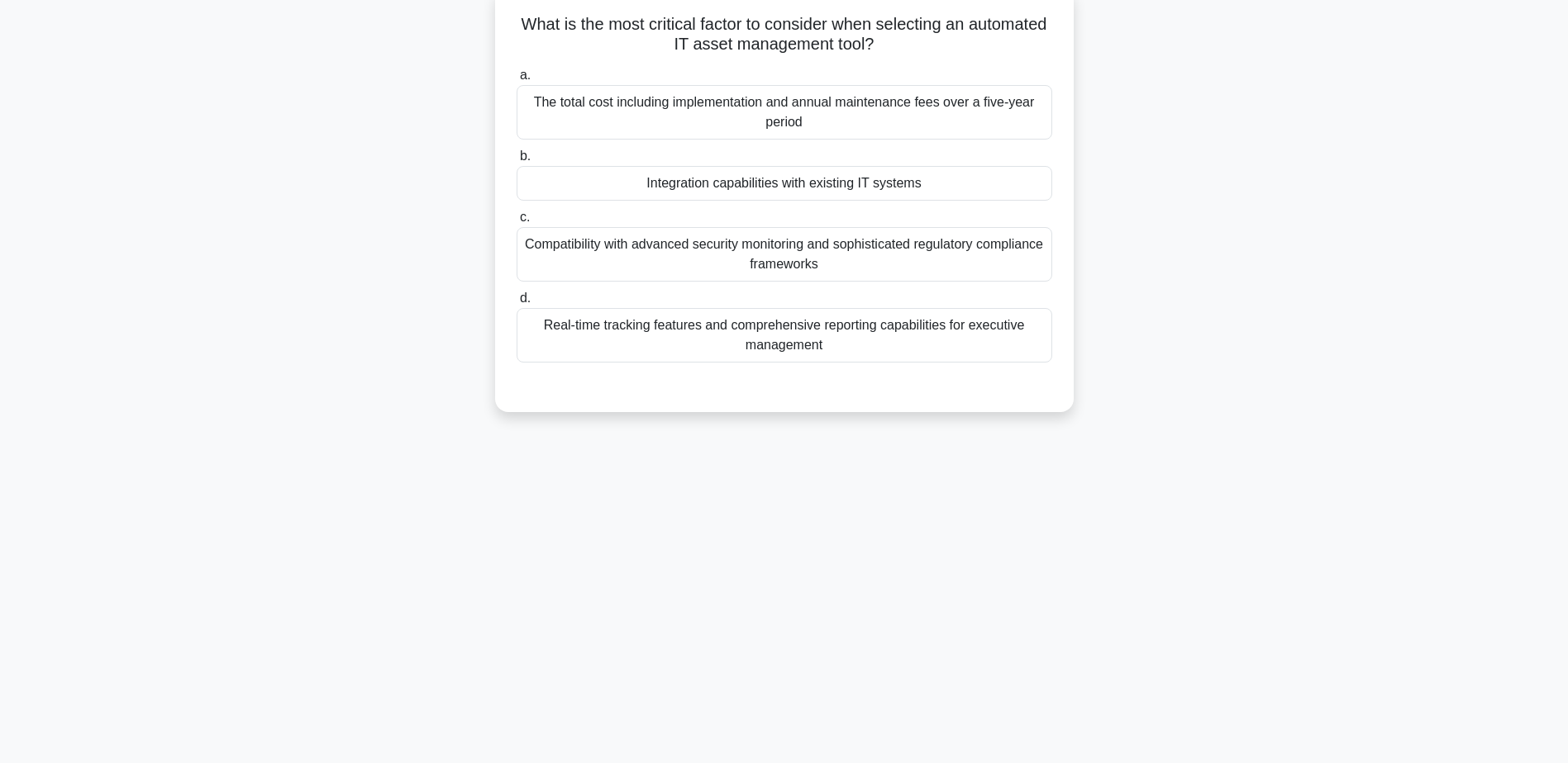
scroll to position [129, 0]
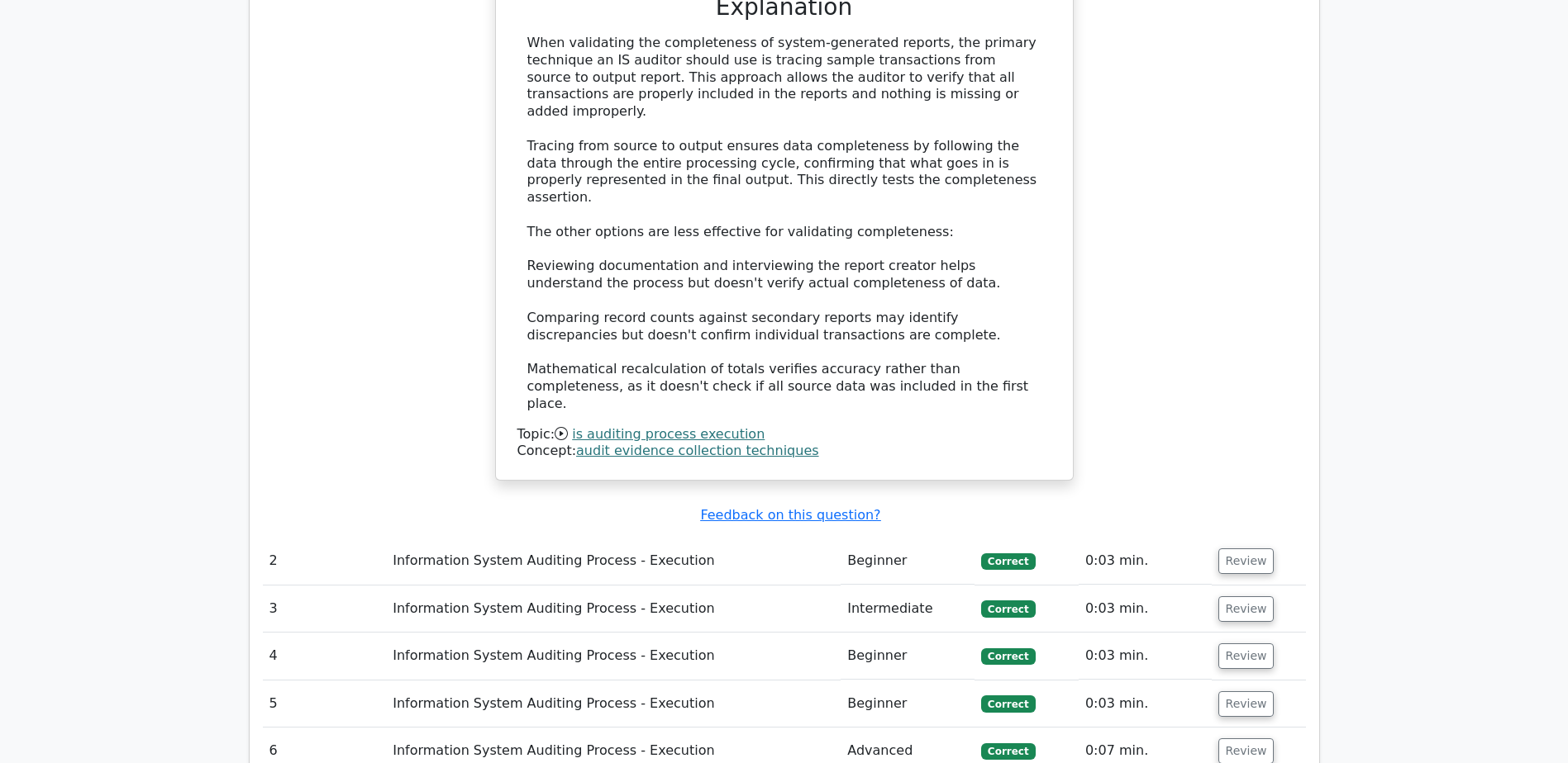
scroll to position [1570, 0]
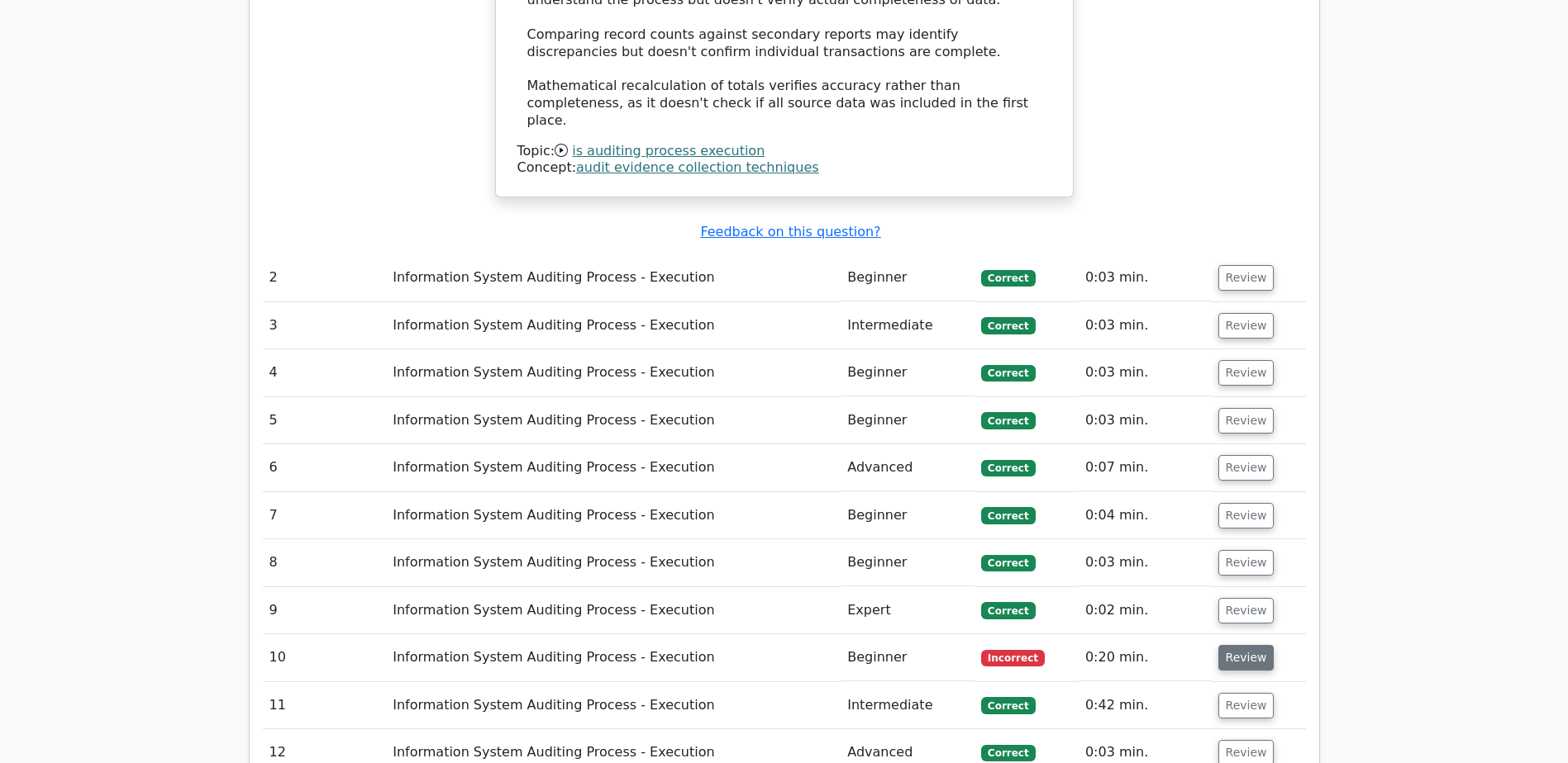
click at [1240, 645] on button "Review" at bounding box center [1246, 658] width 56 height 26
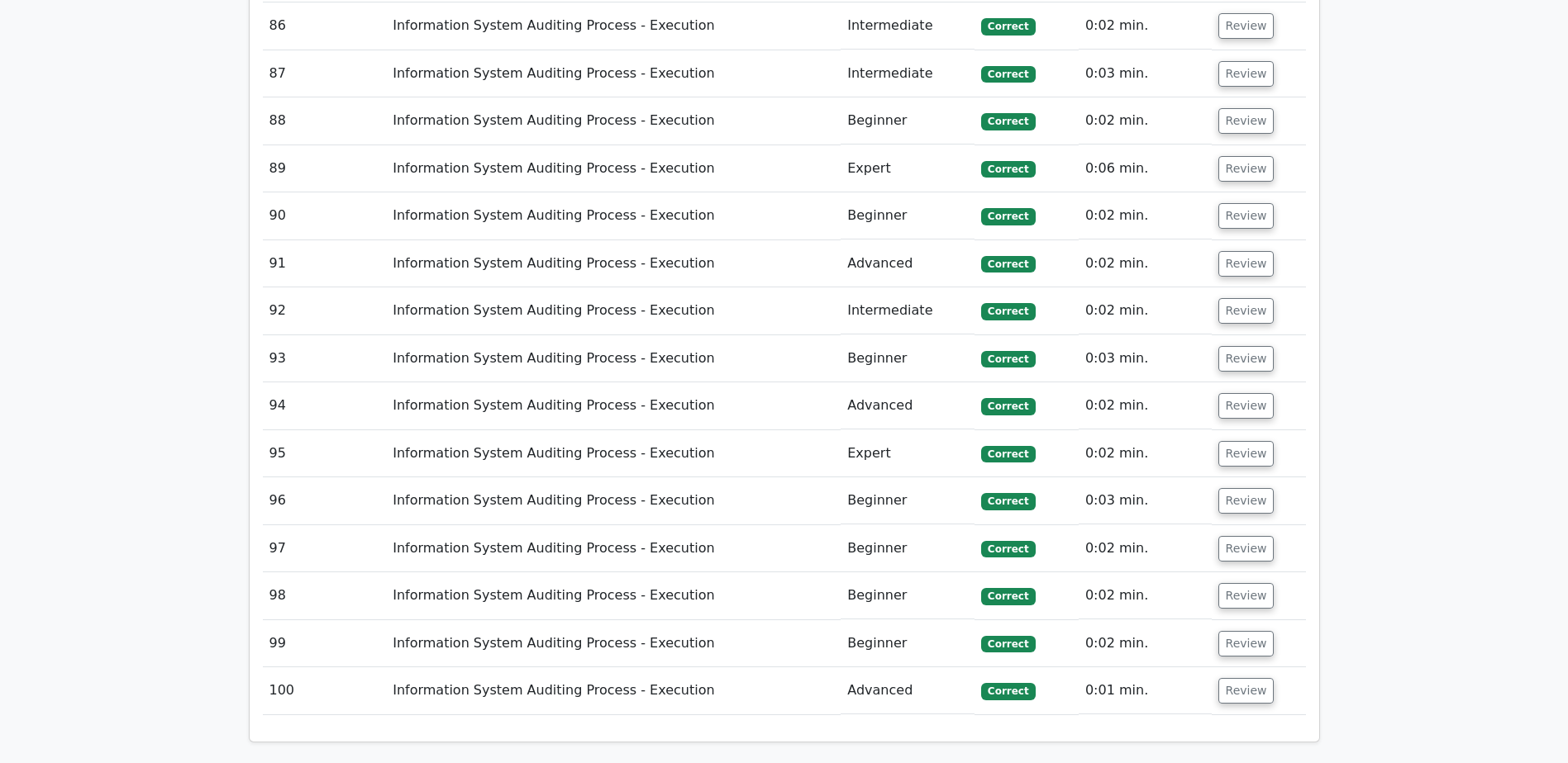
scroll to position [6974, 0]
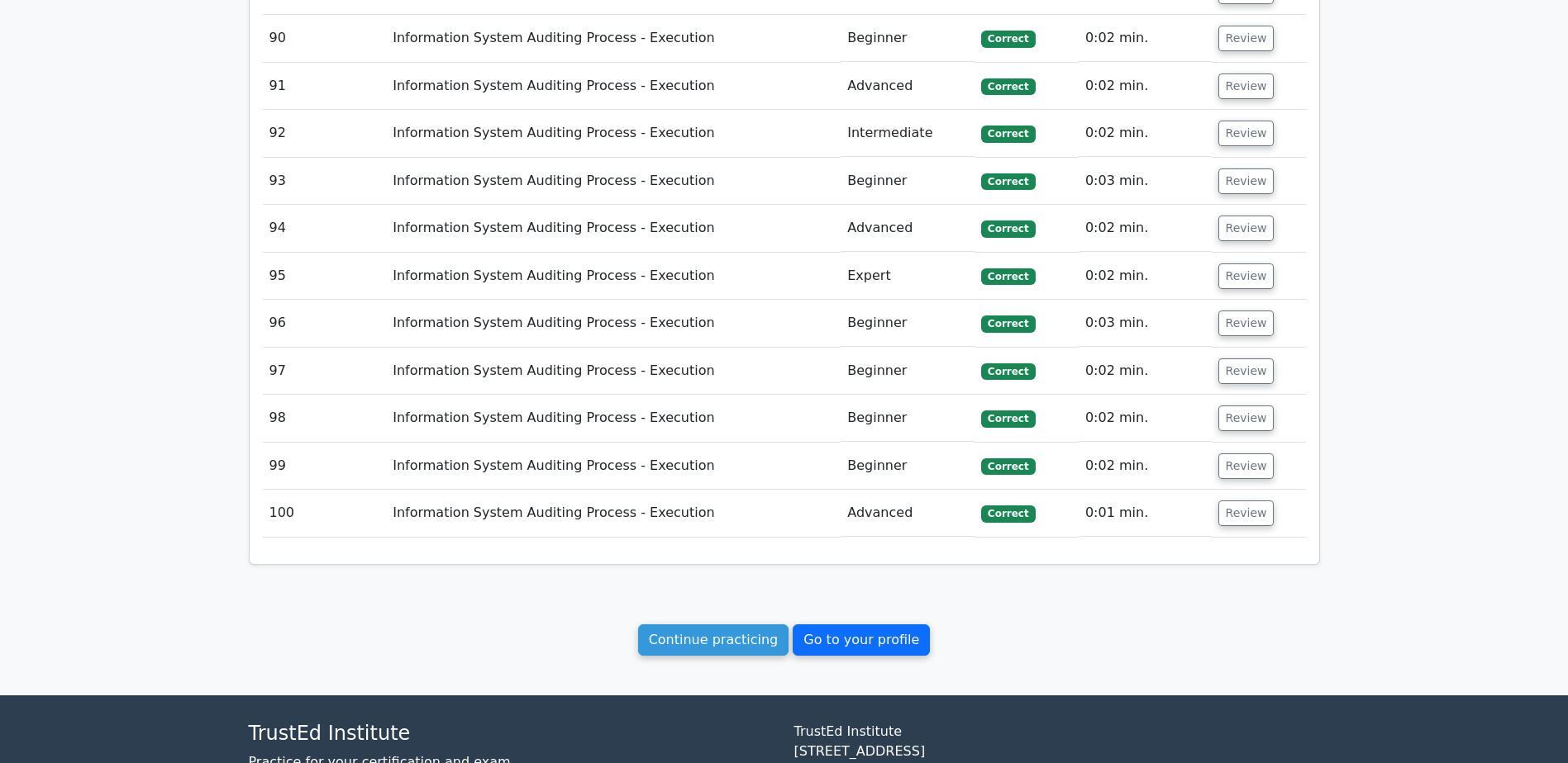
click at [900, 625] on link "Go to your profile" at bounding box center [861, 640] width 137 height 31
click at [890, 625] on link "Go to your profile" at bounding box center [861, 640] width 137 height 31
click at [840, 625] on link "Go to your profile" at bounding box center [861, 640] width 137 height 31
click at [824, 625] on link "Go to your profile" at bounding box center [861, 640] width 137 height 31
